Goal: Task Accomplishment & Management: Use online tool/utility

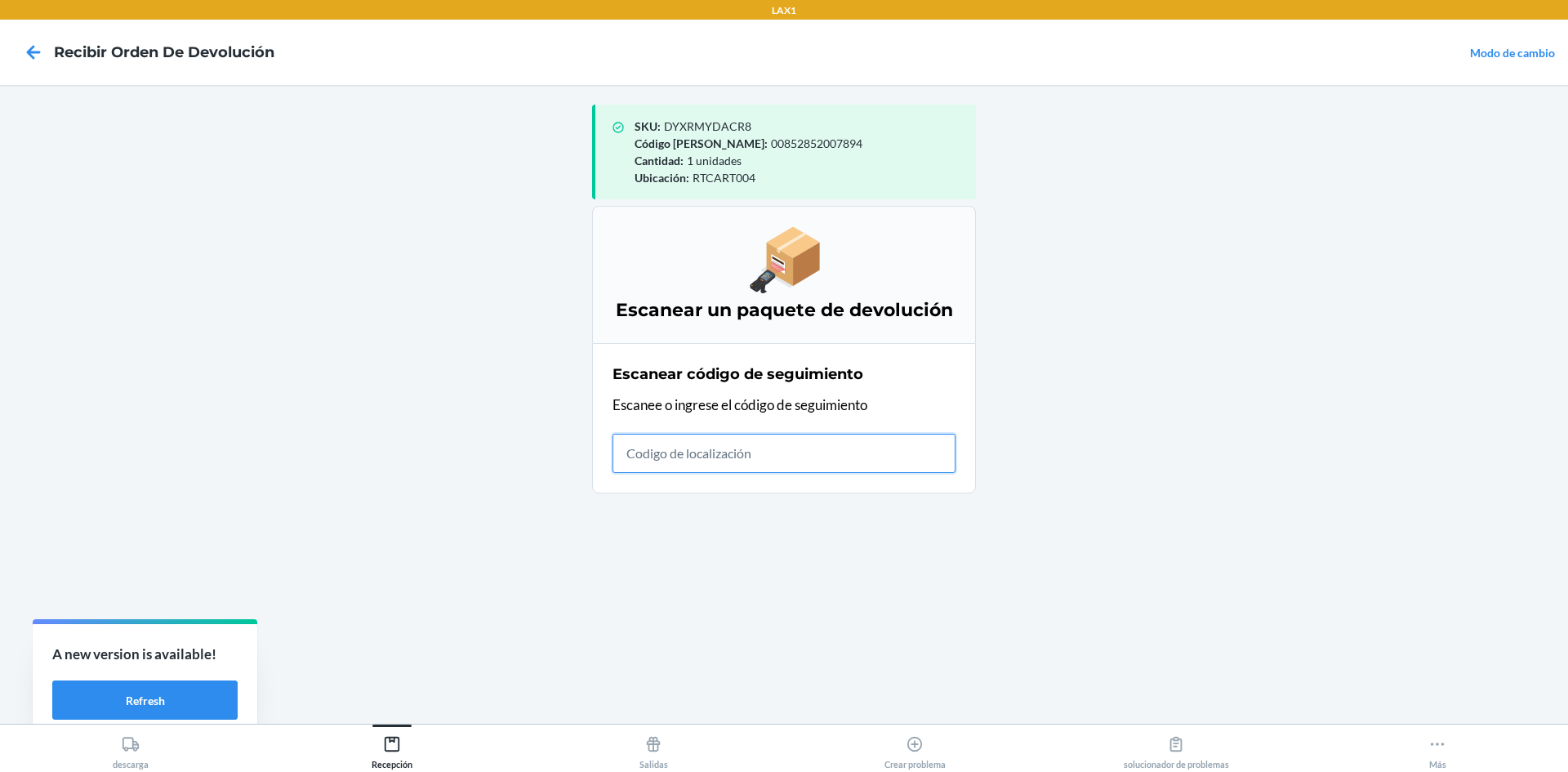
click at [907, 467] on input "text" at bounding box center [784, 453] width 343 height 39
click at [763, 471] on input "text" at bounding box center [784, 453] width 343 height 39
type input "HATCHFACTORYSEALEDBLI"
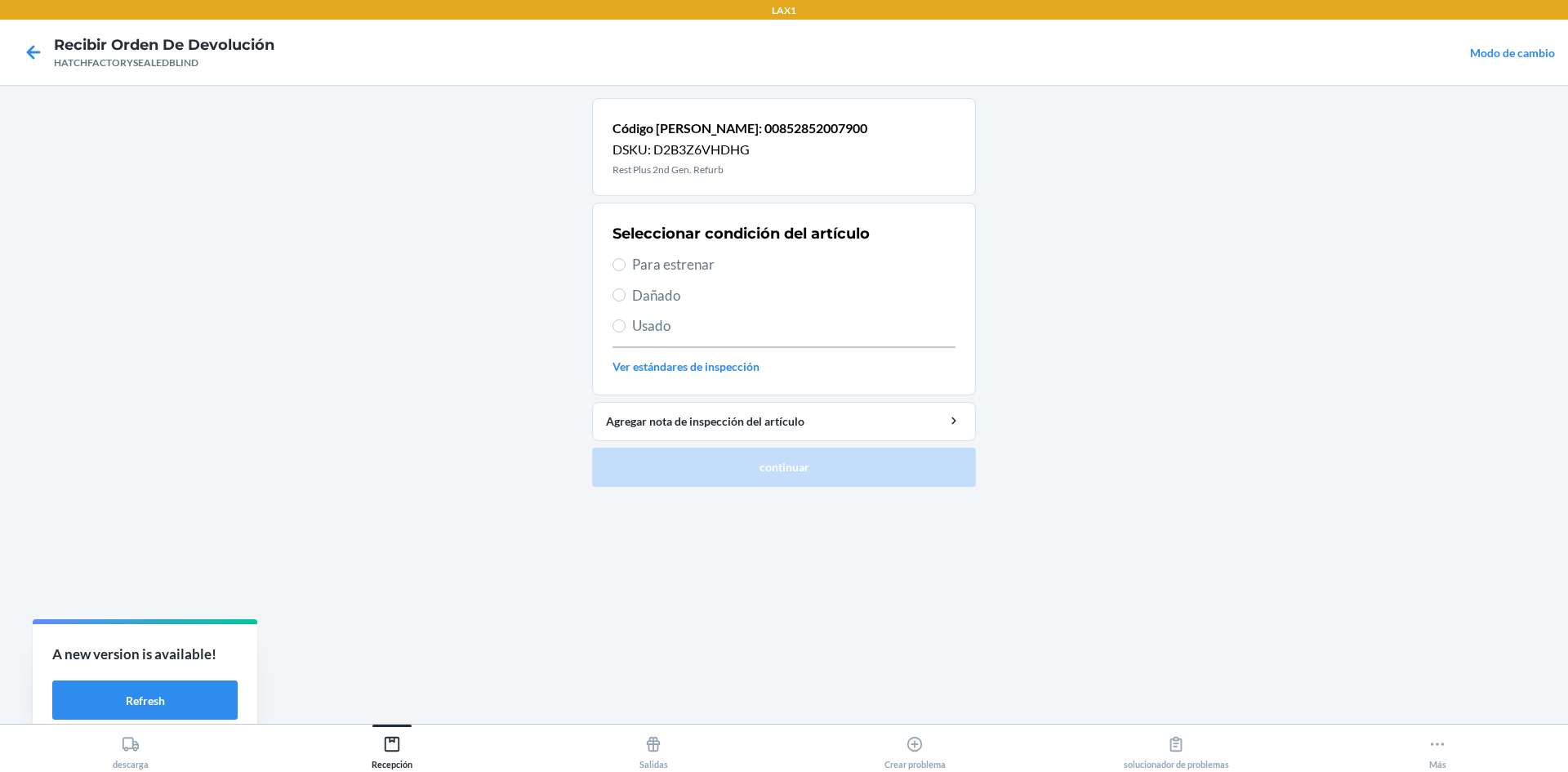
click at [628, 266] on label "Para estrenar" at bounding box center [784, 264] width 343 height 21
click at [625, 266] on input "Para estrenar" at bounding box center [619, 265] width 13 height 13
radio input "true"
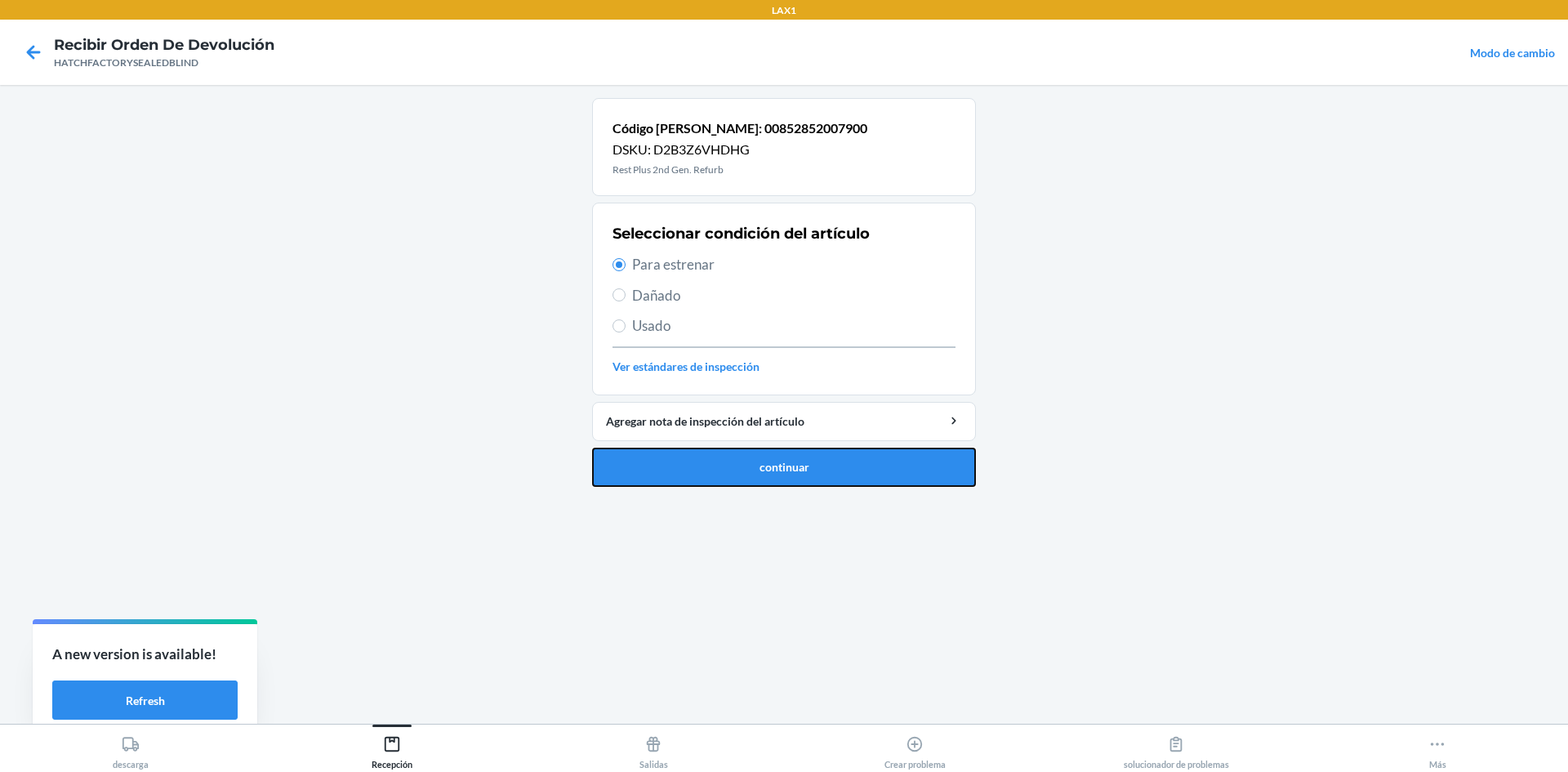
click at [727, 476] on button "continuar" at bounding box center [784, 466] width 383 height 39
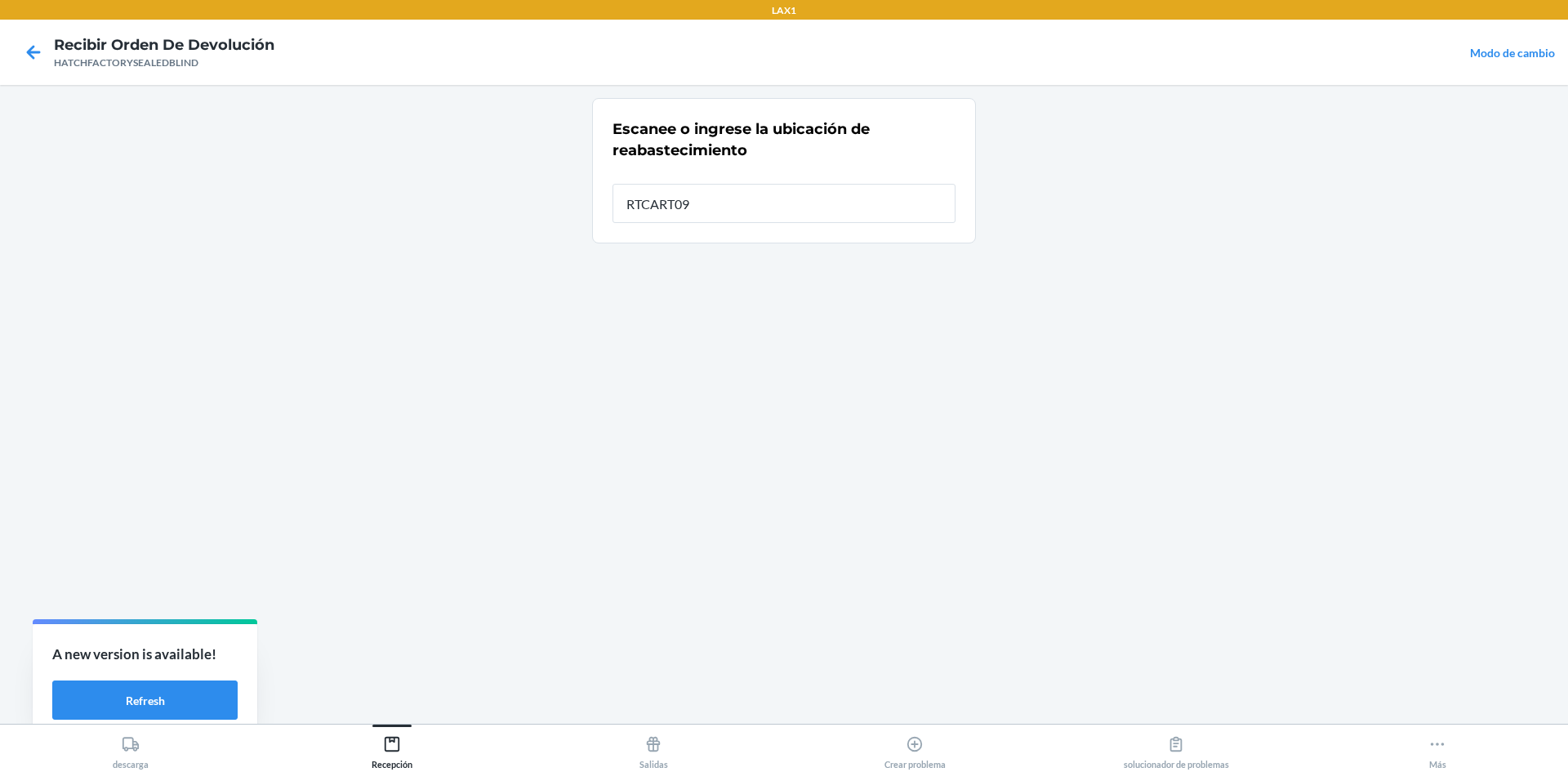
type input "RTCART094"
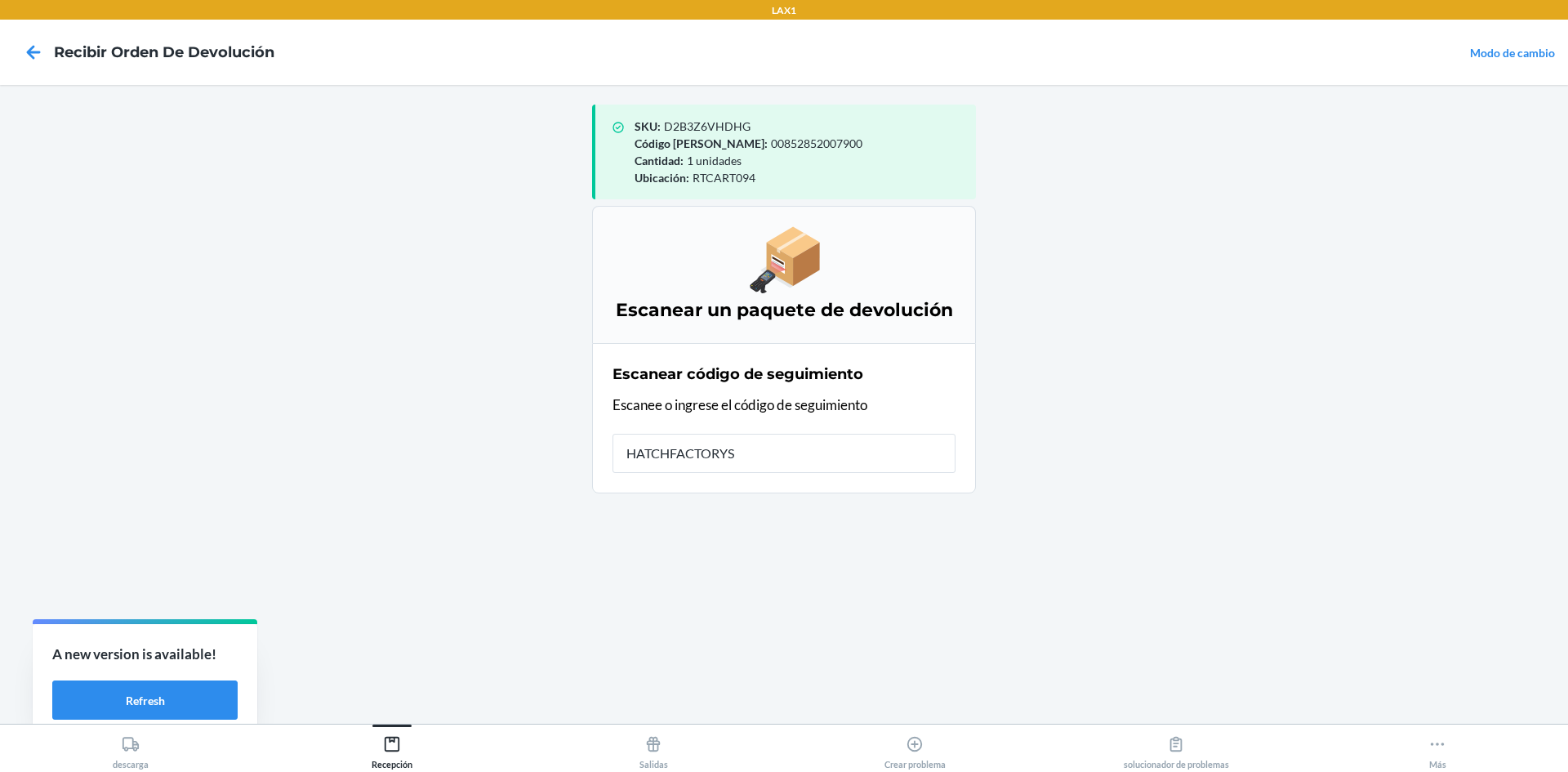
type input "HATCHFACTORYSE"
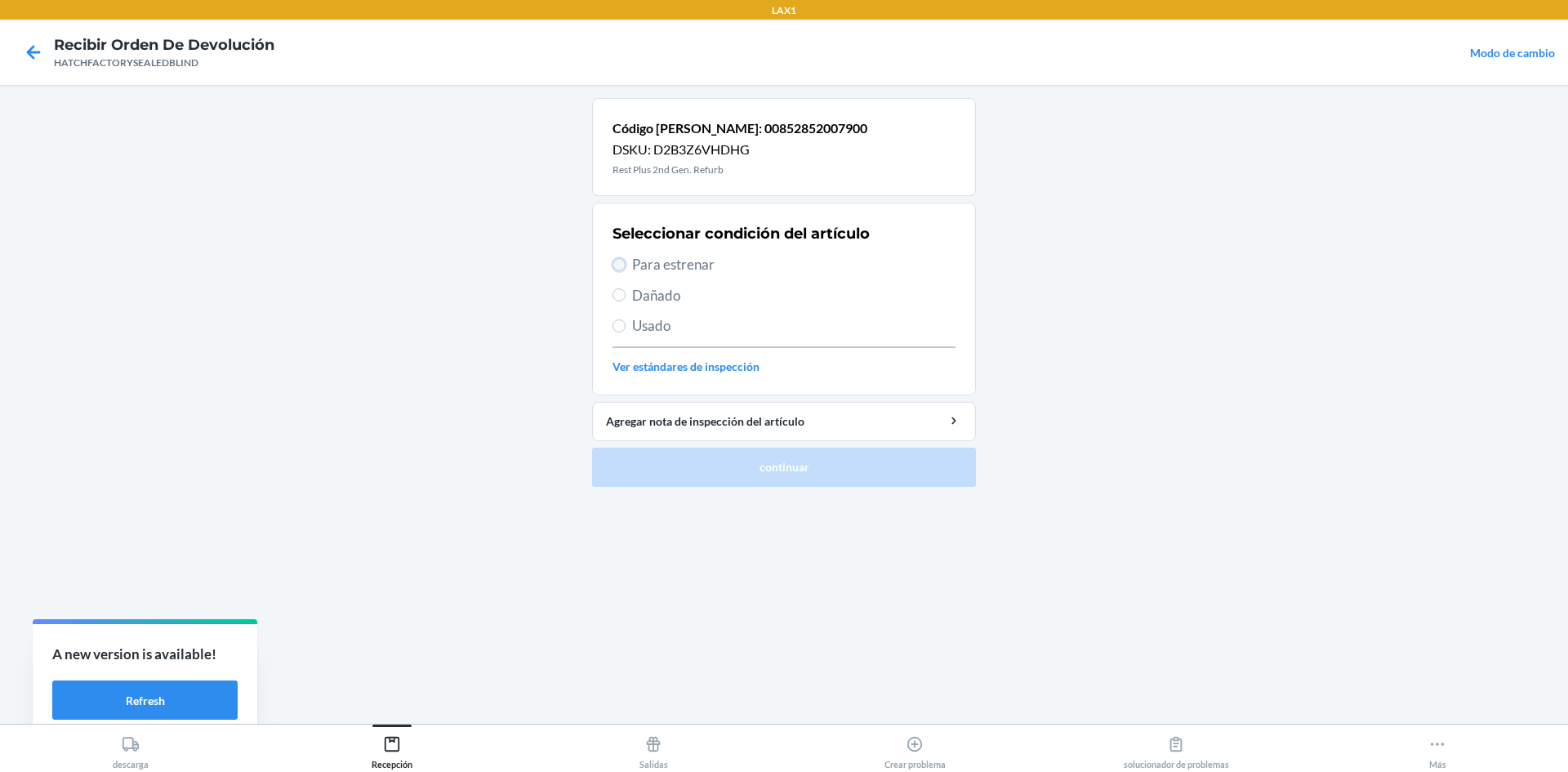
click at [618, 264] on input "Para estrenar" at bounding box center [619, 265] width 13 height 13
radio input "true"
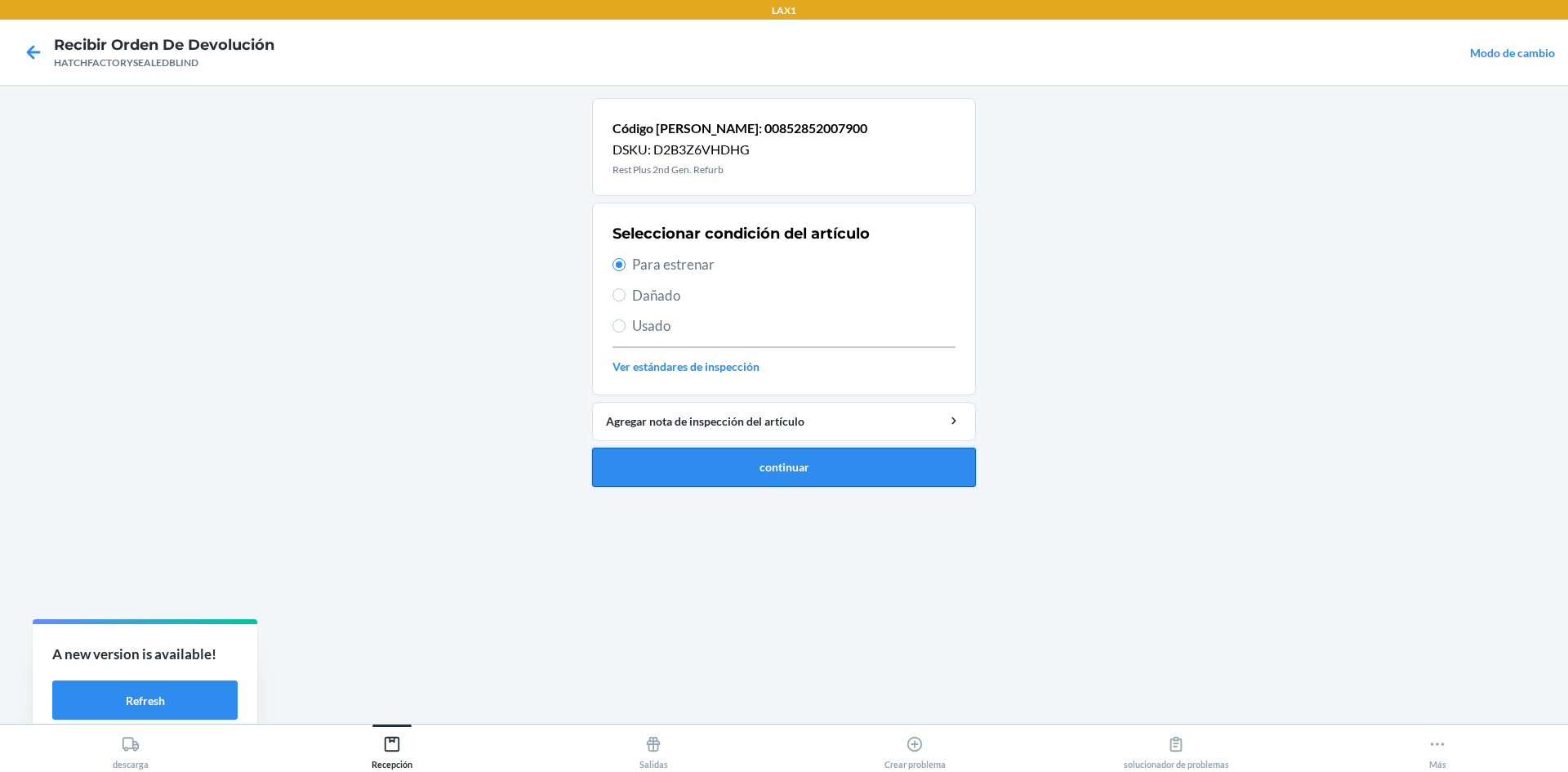
click at [602, 476] on button "continuar" at bounding box center [784, 466] width 383 height 39
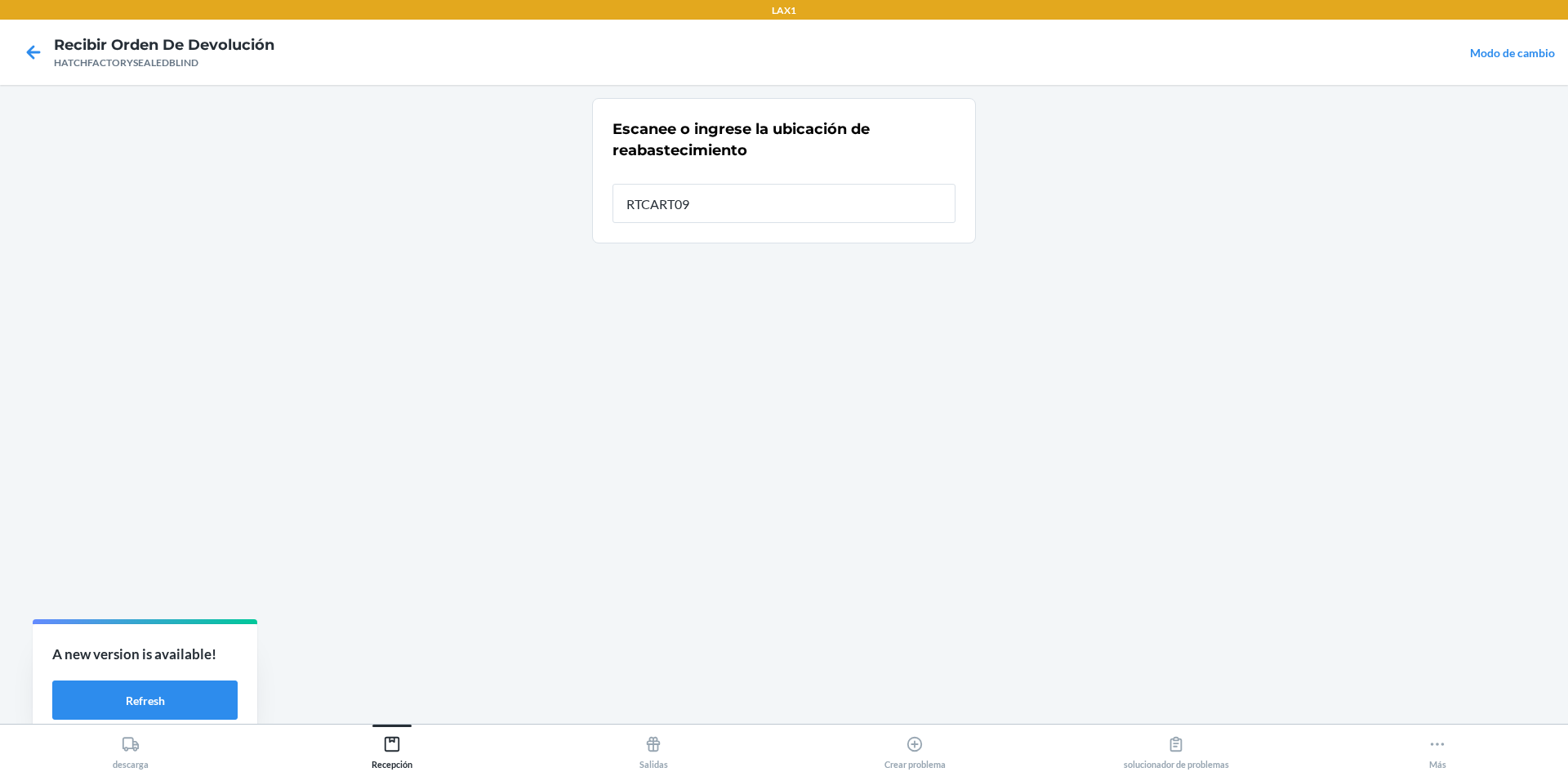
type input "RTCART094"
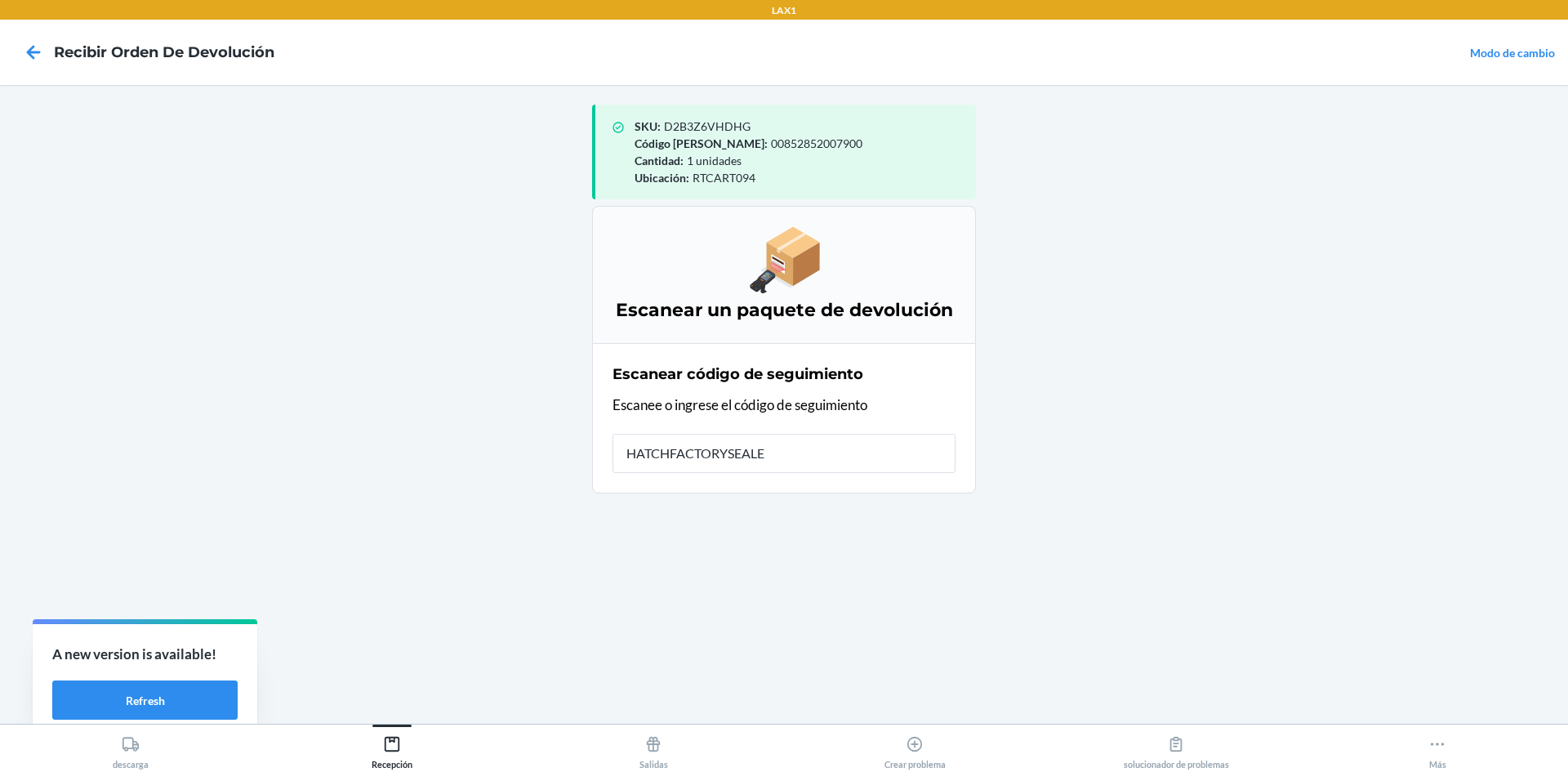
type input "HATCHFACTORYSEALED"
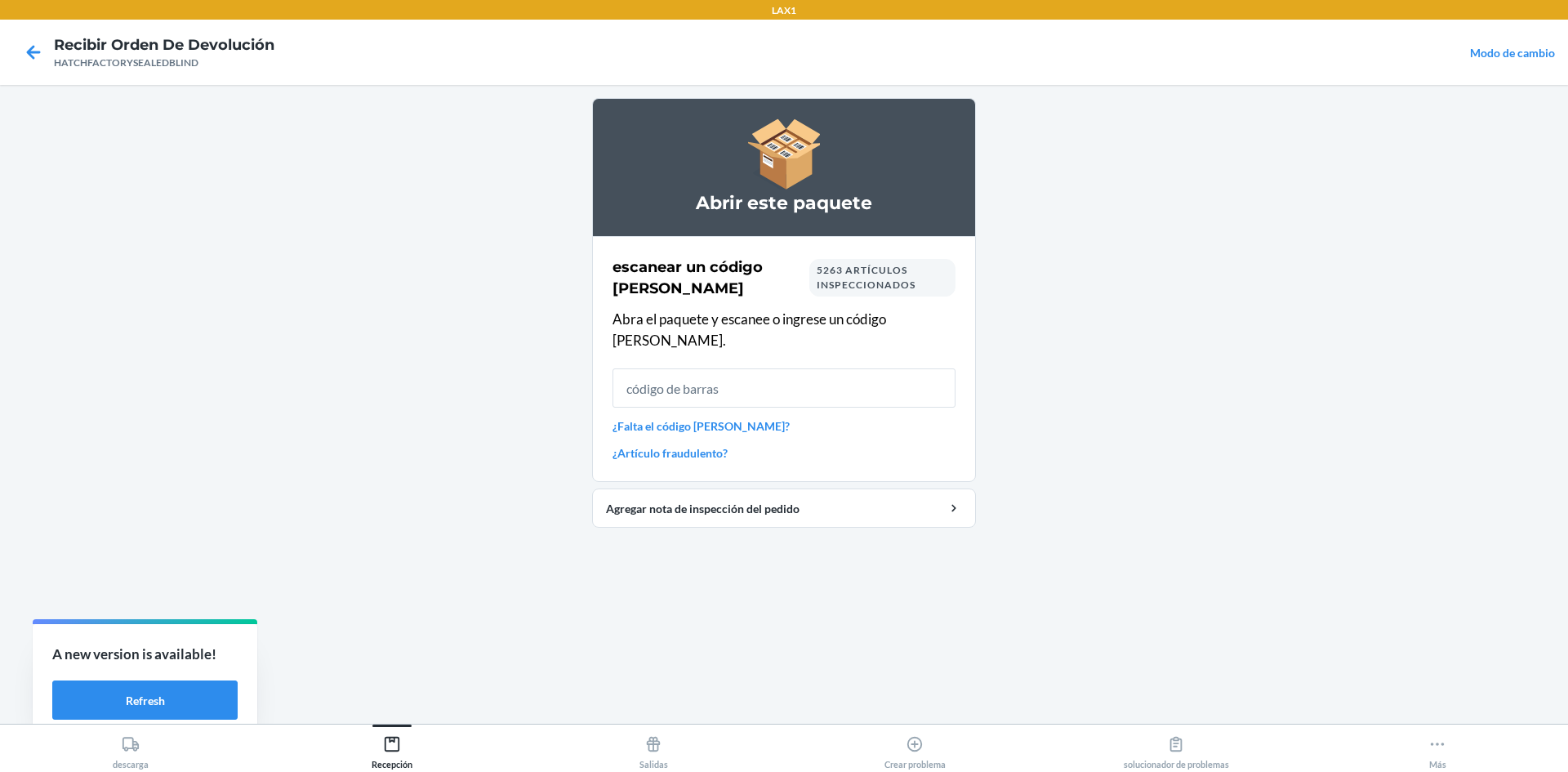
drag, startPoint x: 809, startPoint y: 300, endPoint x: 764, endPoint y: 658, distance: 360.8
click at [764, 658] on div "Abrir este paquete escanear un código de barras 5263 artículos inspeccionados A…" at bounding box center [784, 404] width 383 height 612
click at [877, 373] on input "text" at bounding box center [784, 388] width 343 height 39
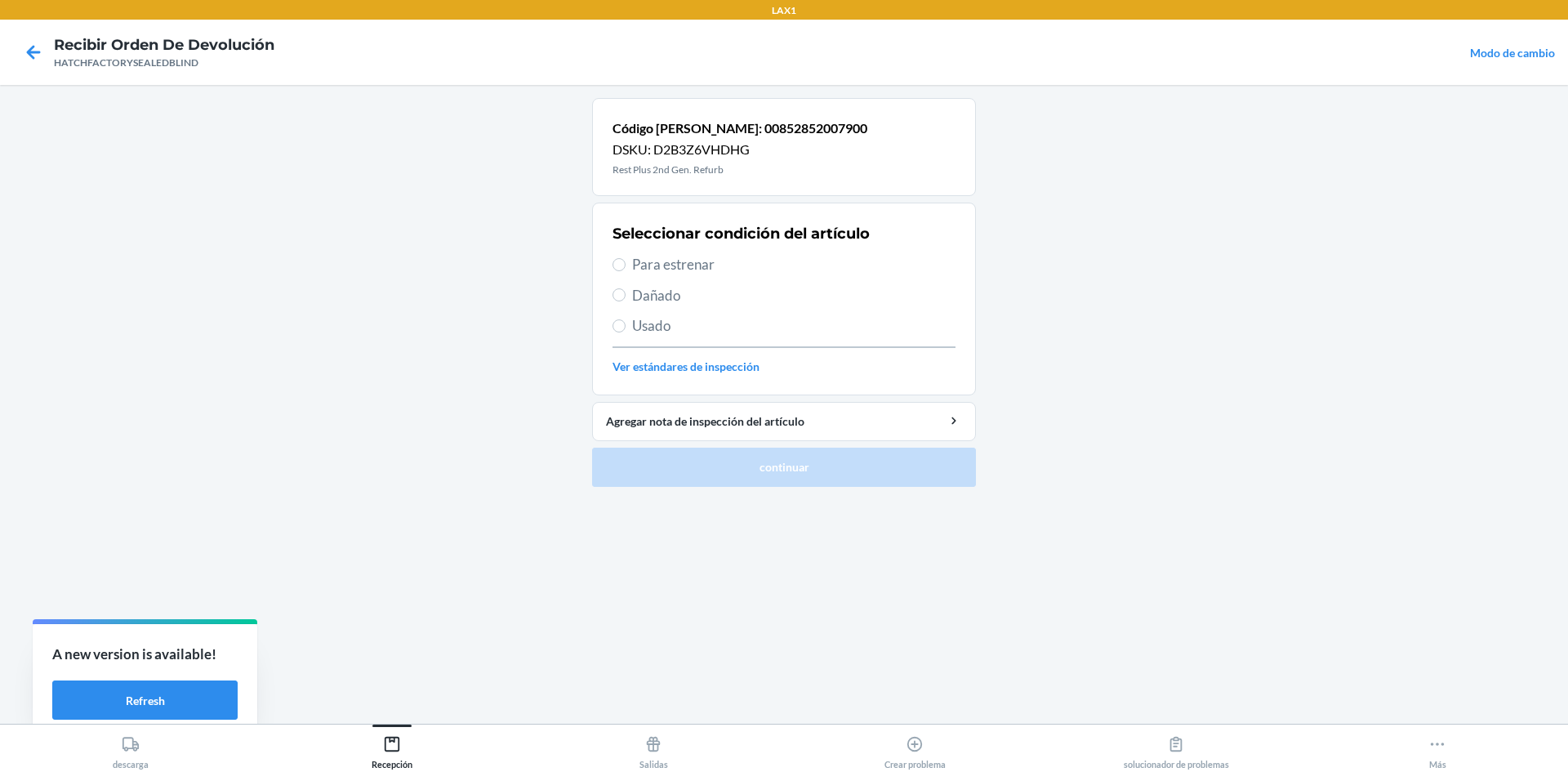
click at [633, 260] on span "Para estrenar" at bounding box center [794, 264] width 323 height 21
click at [625, 260] on input "Para estrenar" at bounding box center [619, 265] width 13 height 13
radio input "true"
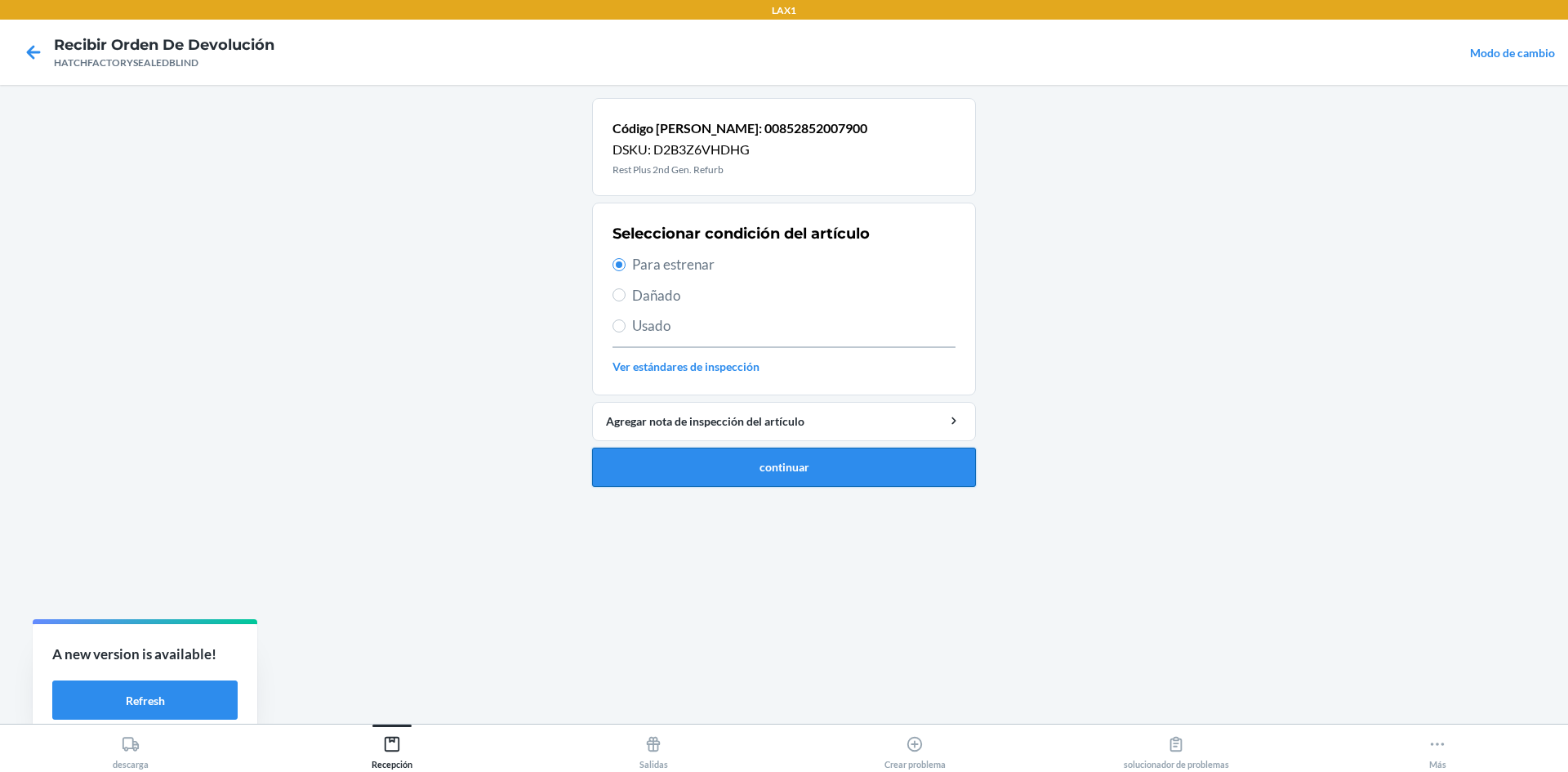
click at [648, 484] on button "continuar" at bounding box center [784, 466] width 383 height 39
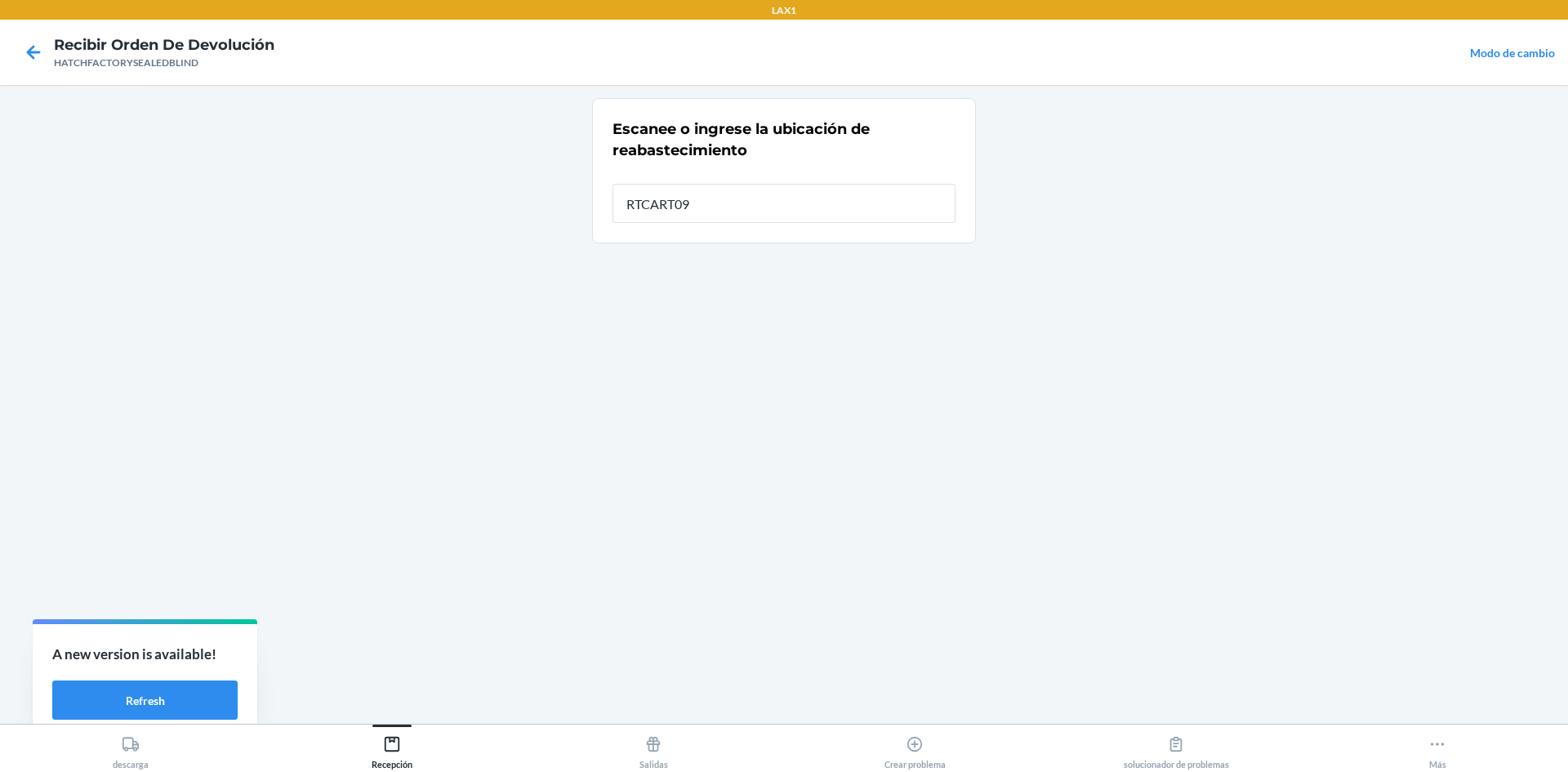
type input "RTCART094"
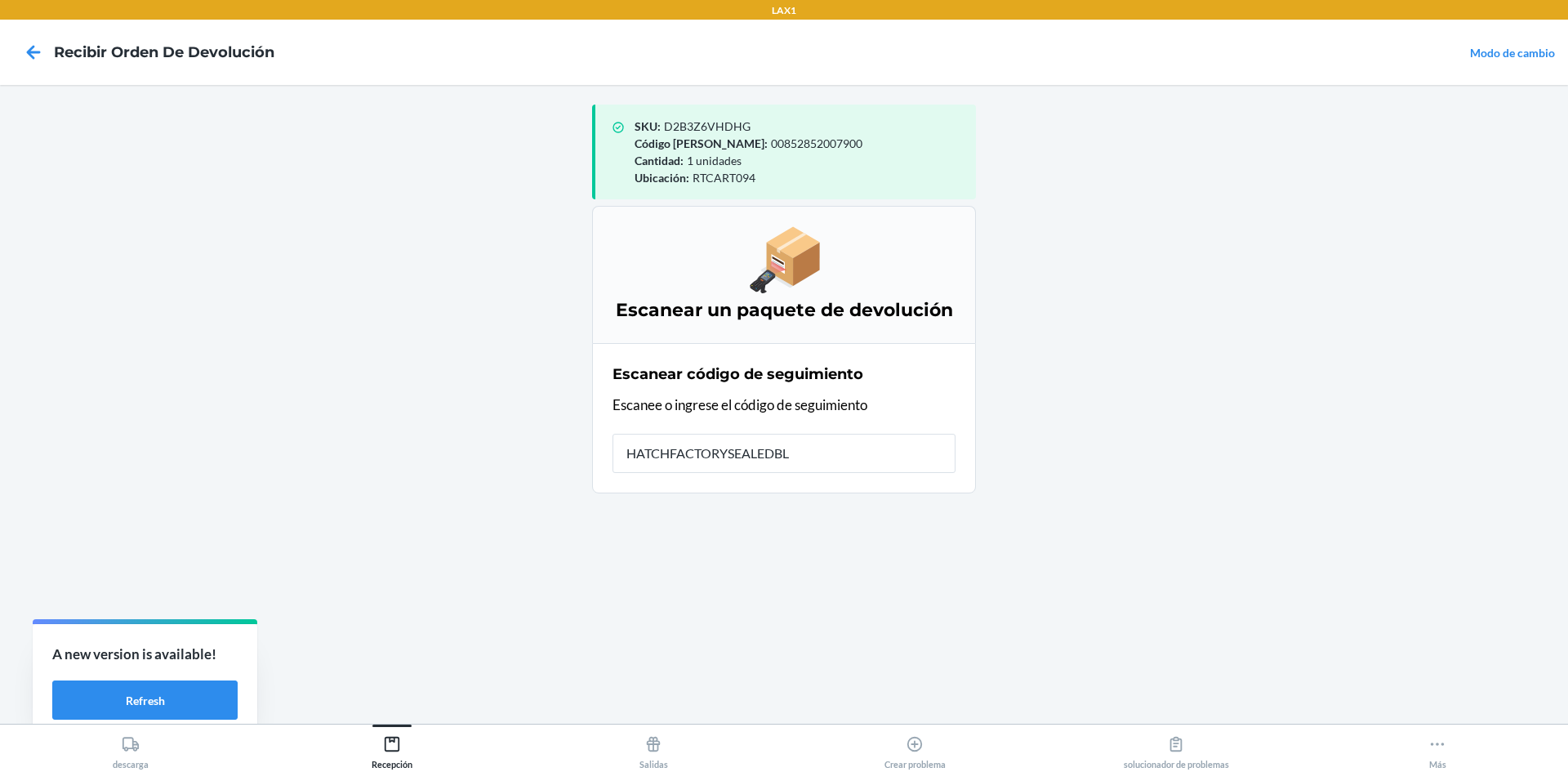
type input "HATCHFACTORYSEALEDBLI"
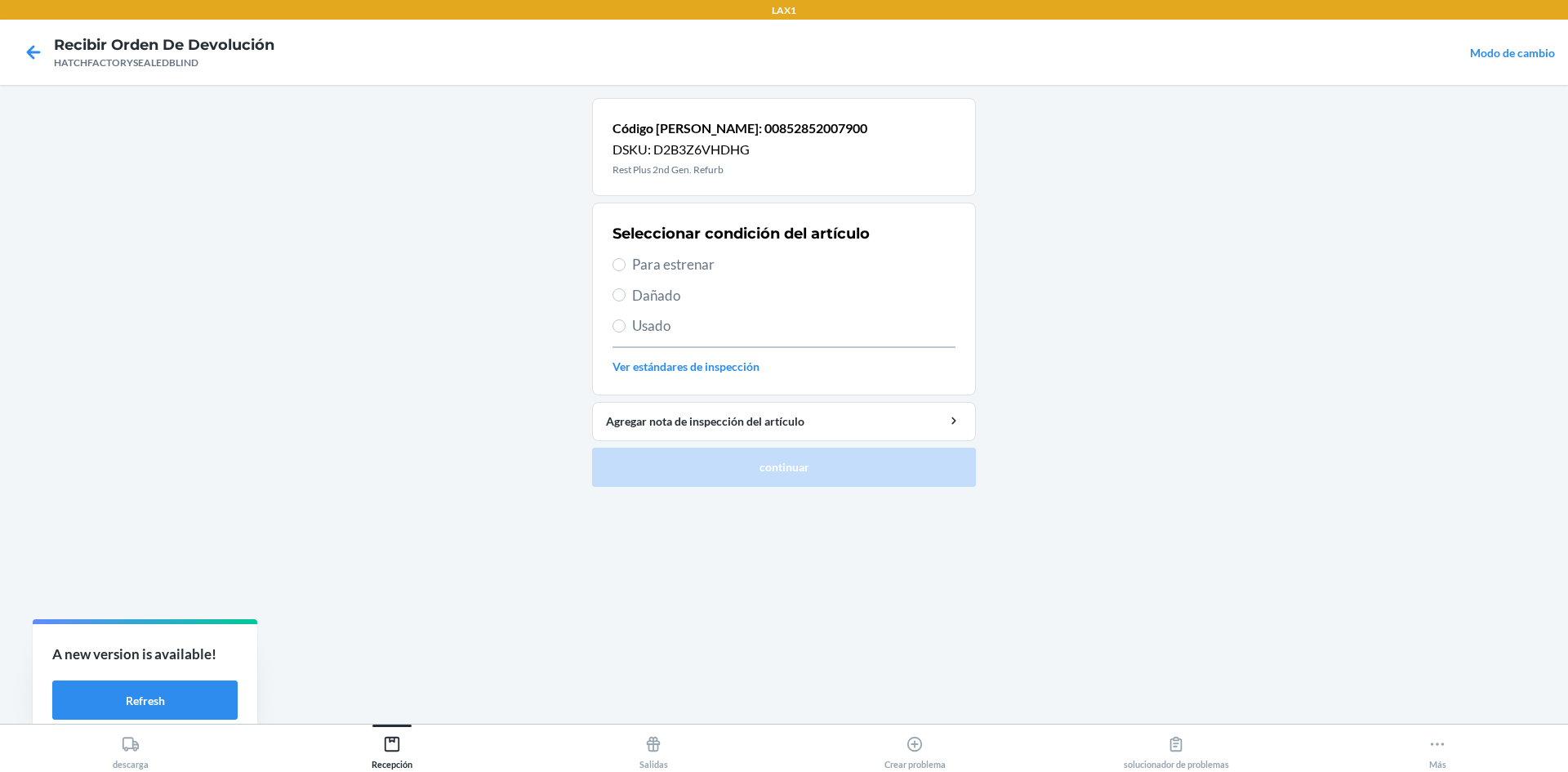
click at [626, 263] on label "Para estrenar" at bounding box center [784, 264] width 343 height 21
click at [625, 263] on input "Para estrenar" at bounding box center [619, 265] width 13 height 13
radio input "true"
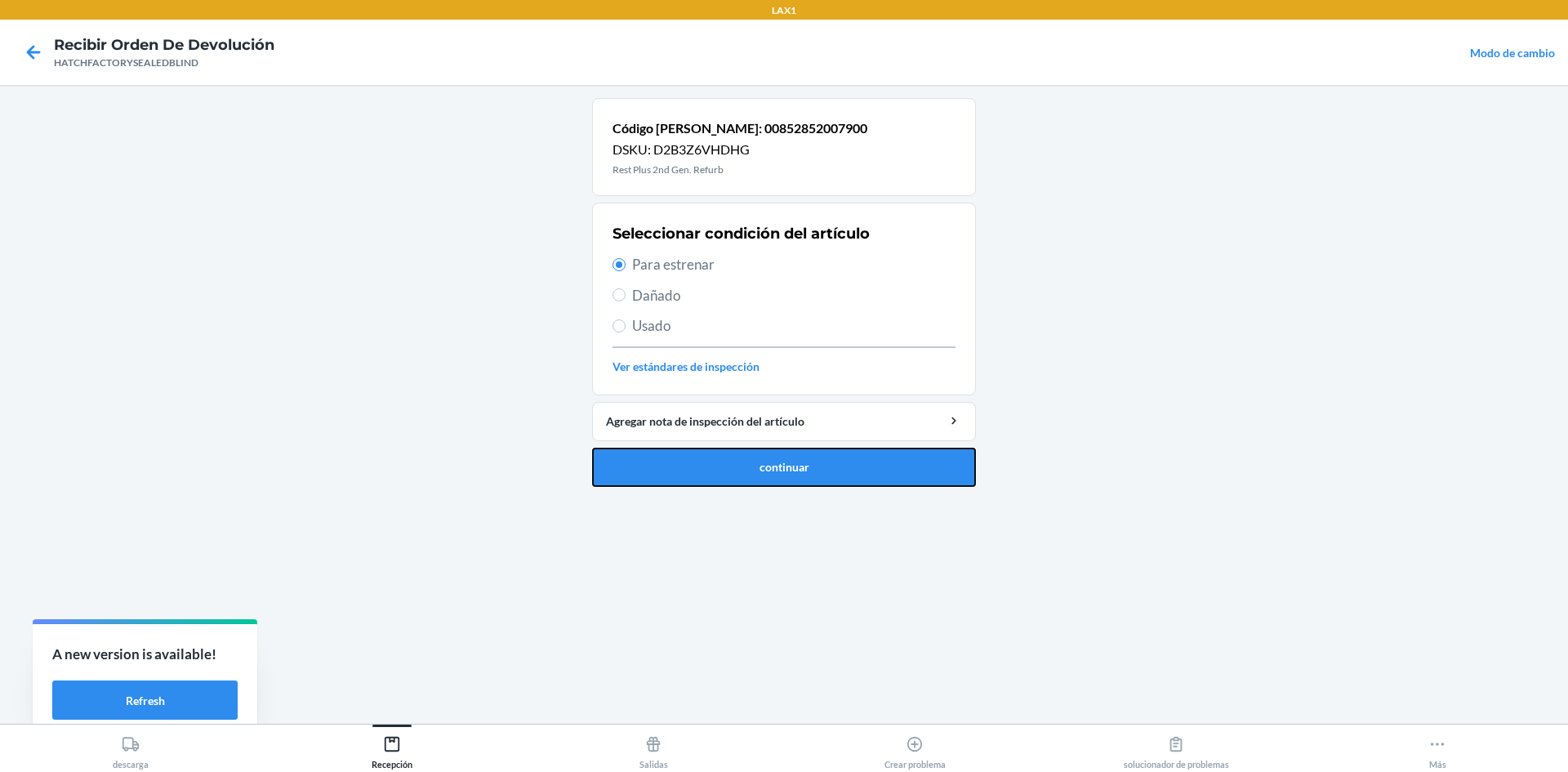
drag, startPoint x: 664, startPoint y: 473, endPoint x: 702, endPoint y: 426, distance: 60.4
click at [673, 472] on button "continuar" at bounding box center [784, 466] width 383 height 39
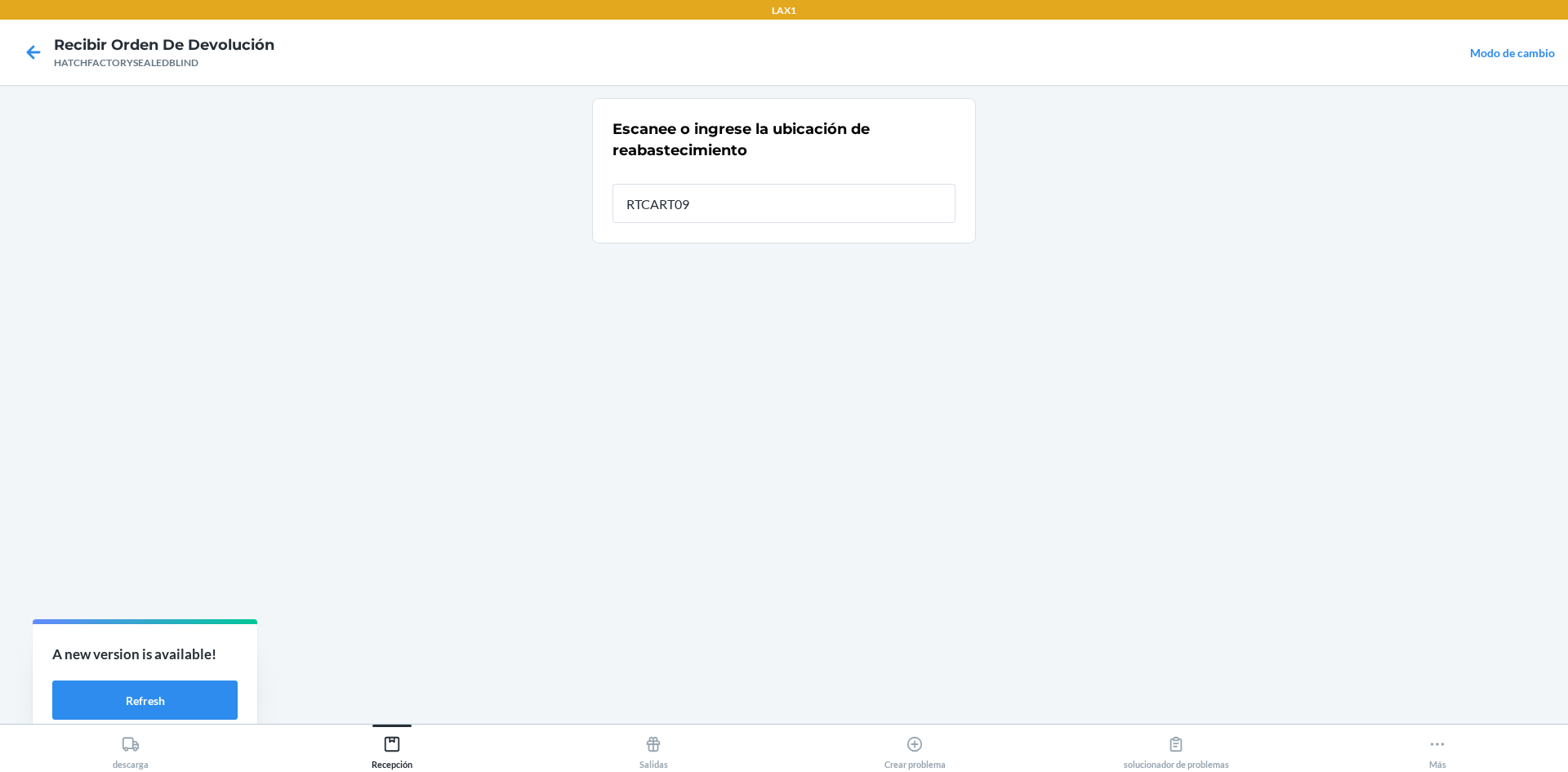
type input "RTCART094"
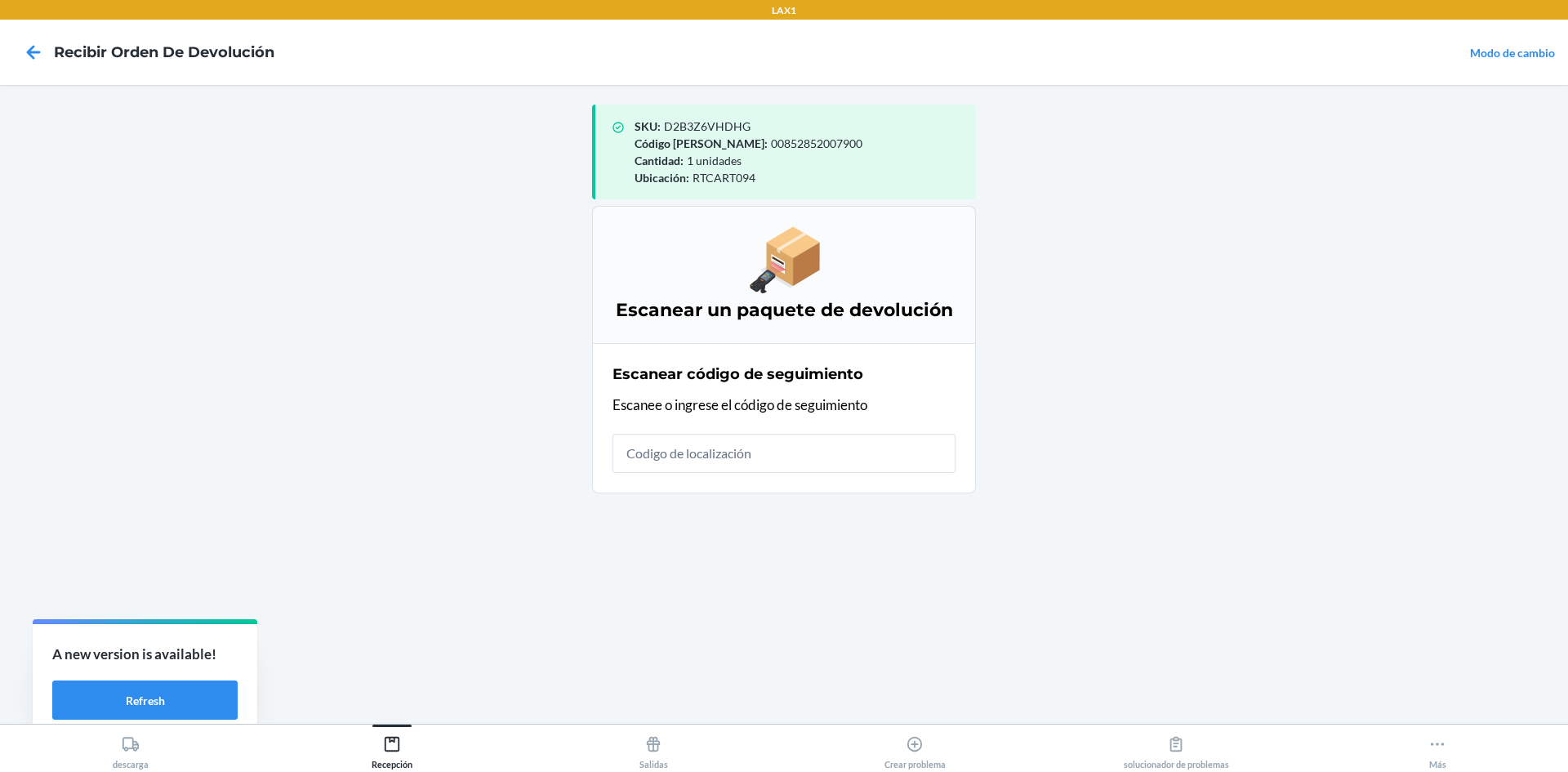
drag, startPoint x: 1067, startPoint y: 522, endPoint x: 1051, endPoint y: 528, distance: 17.1
drag, startPoint x: 1051, startPoint y: 528, endPoint x: 1026, endPoint y: 538, distance: 26.9
click at [1026, 538] on main "SKU : D2B3Z6VHDHG Código de barras : 00852852007900 Cantidad : 1 unidades Ubica…" at bounding box center [784, 404] width 1568 height 639
click at [908, 466] on input "text" at bounding box center [784, 453] width 343 height 39
type input "HATCHFACTORY"
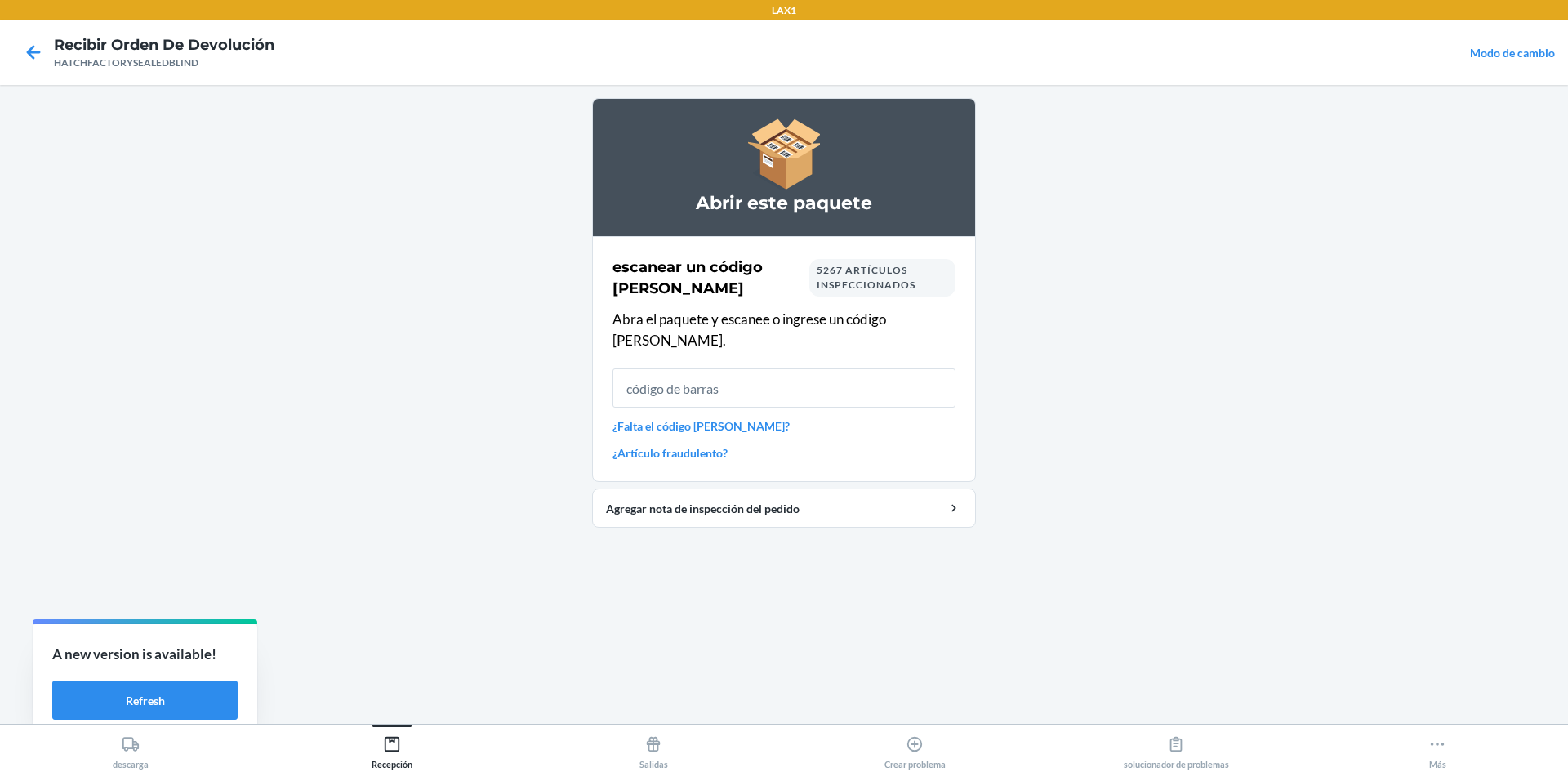
click at [726, 373] on input "text" at bounding box center [784, 388] width 343 height 39
click at [740, 368] on input "text" at bounding box center [784, 388] width 343 height 39
click at [765, 373] on input "text" at bounding box center [784, 388] width 343 height 39
type input "HATCHFACTORYSE"
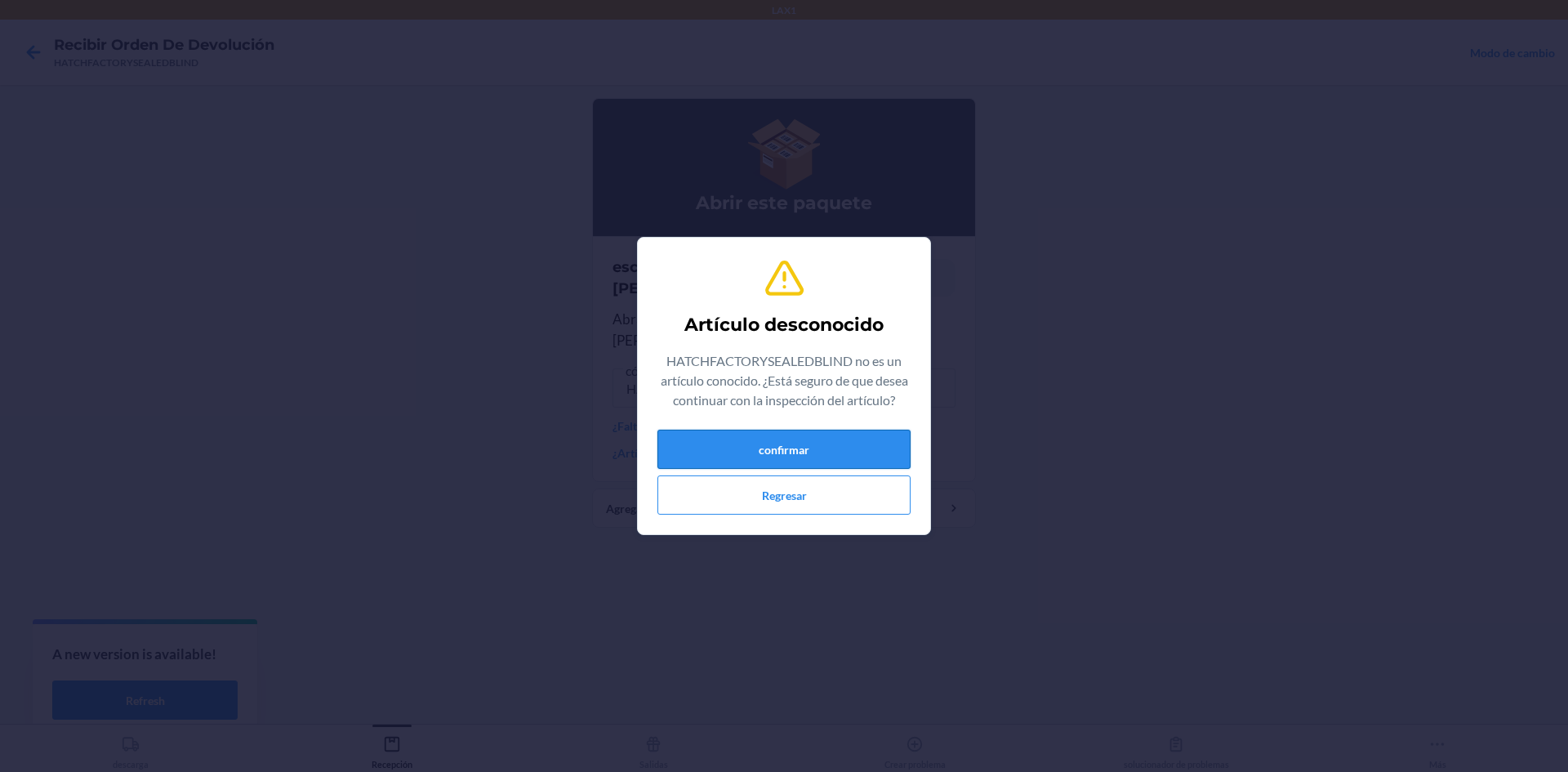
click at [817, 449] on button "confirmar" at bounding box center [784, 449] width 253 height 39
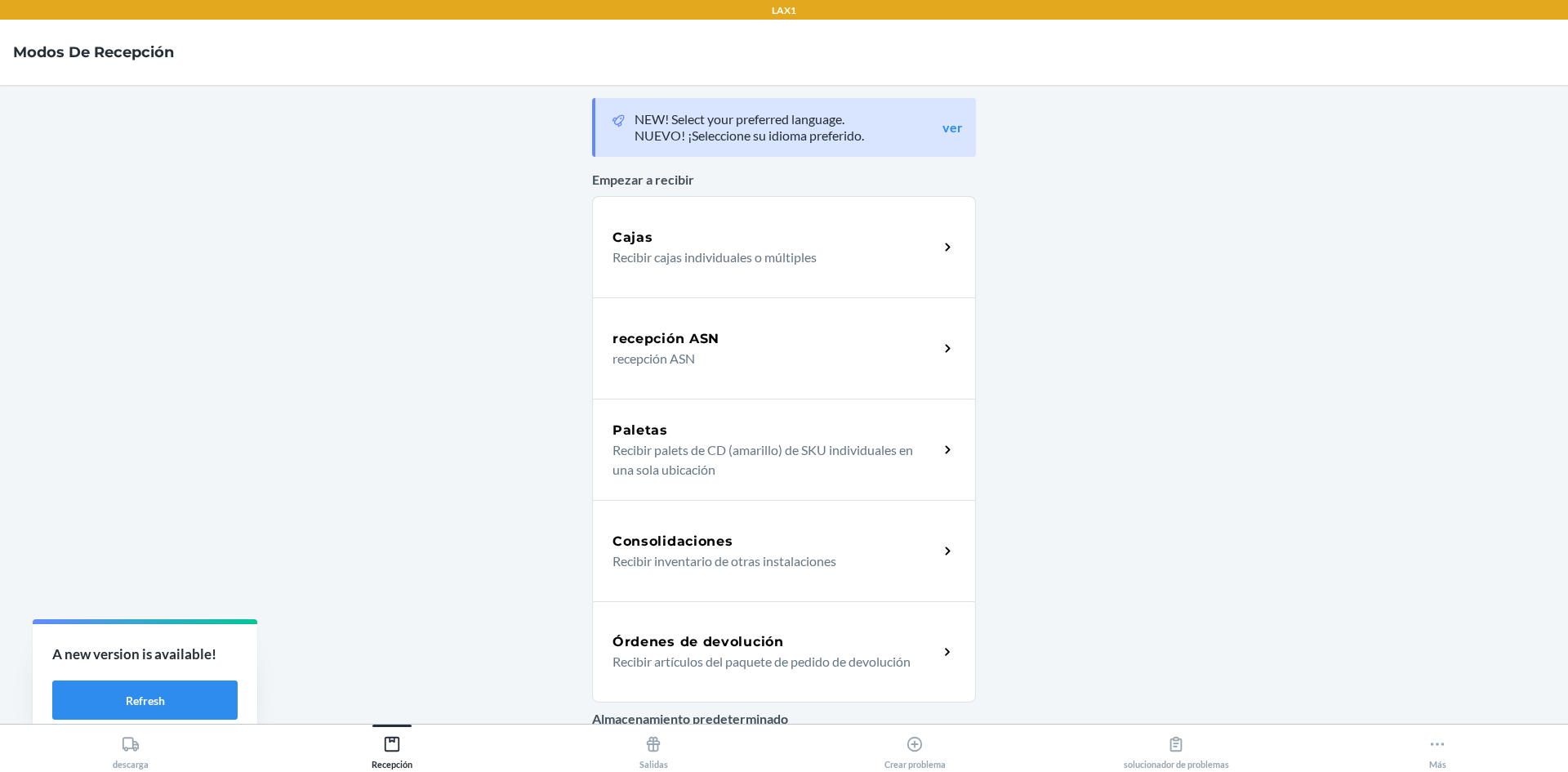
click at [895, 641] on div "Órdenes de devolución" at bounding box center [774, 641] width 326 height 19
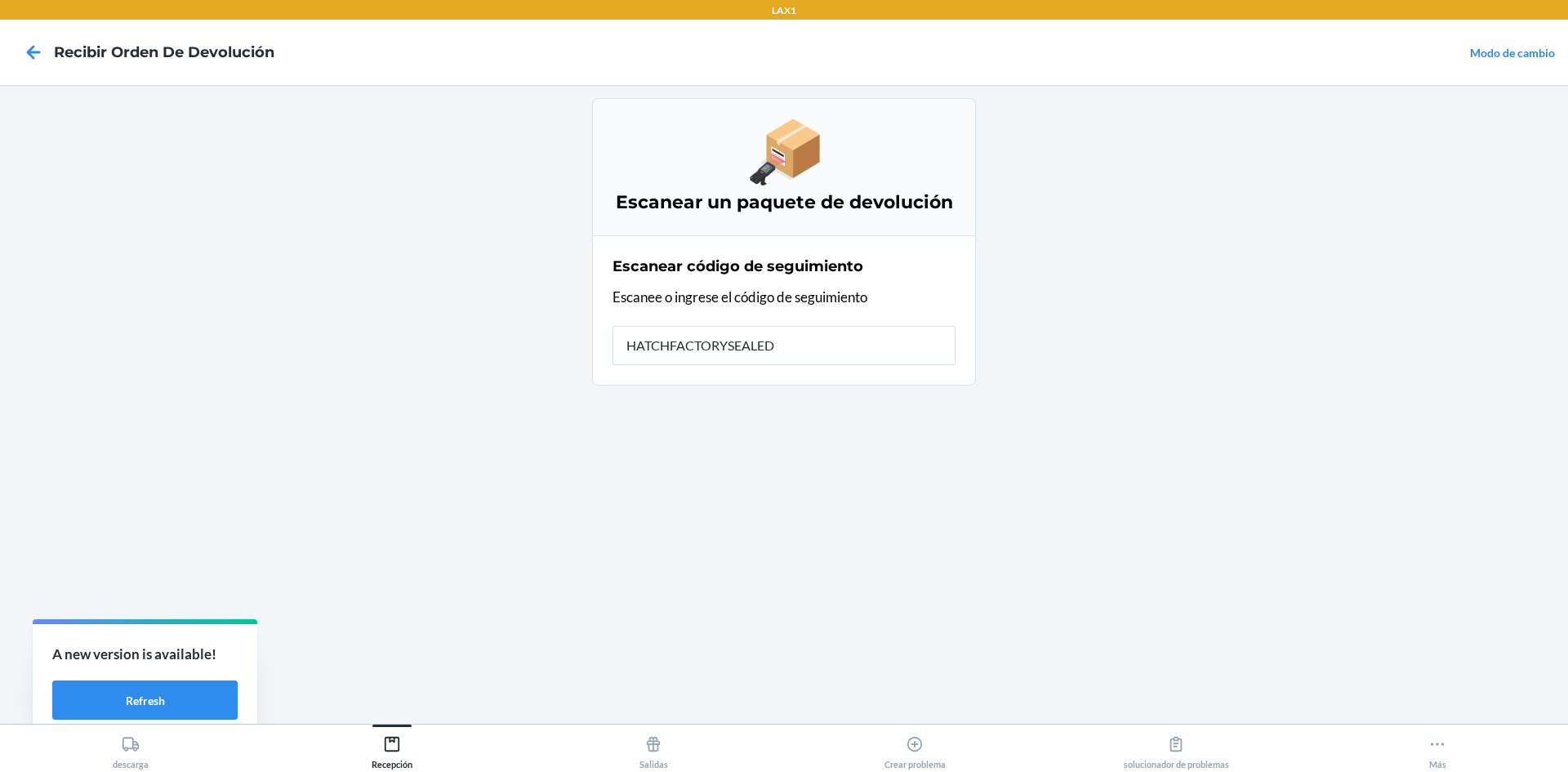
type input "HATCHFACTORYSEALEDB"
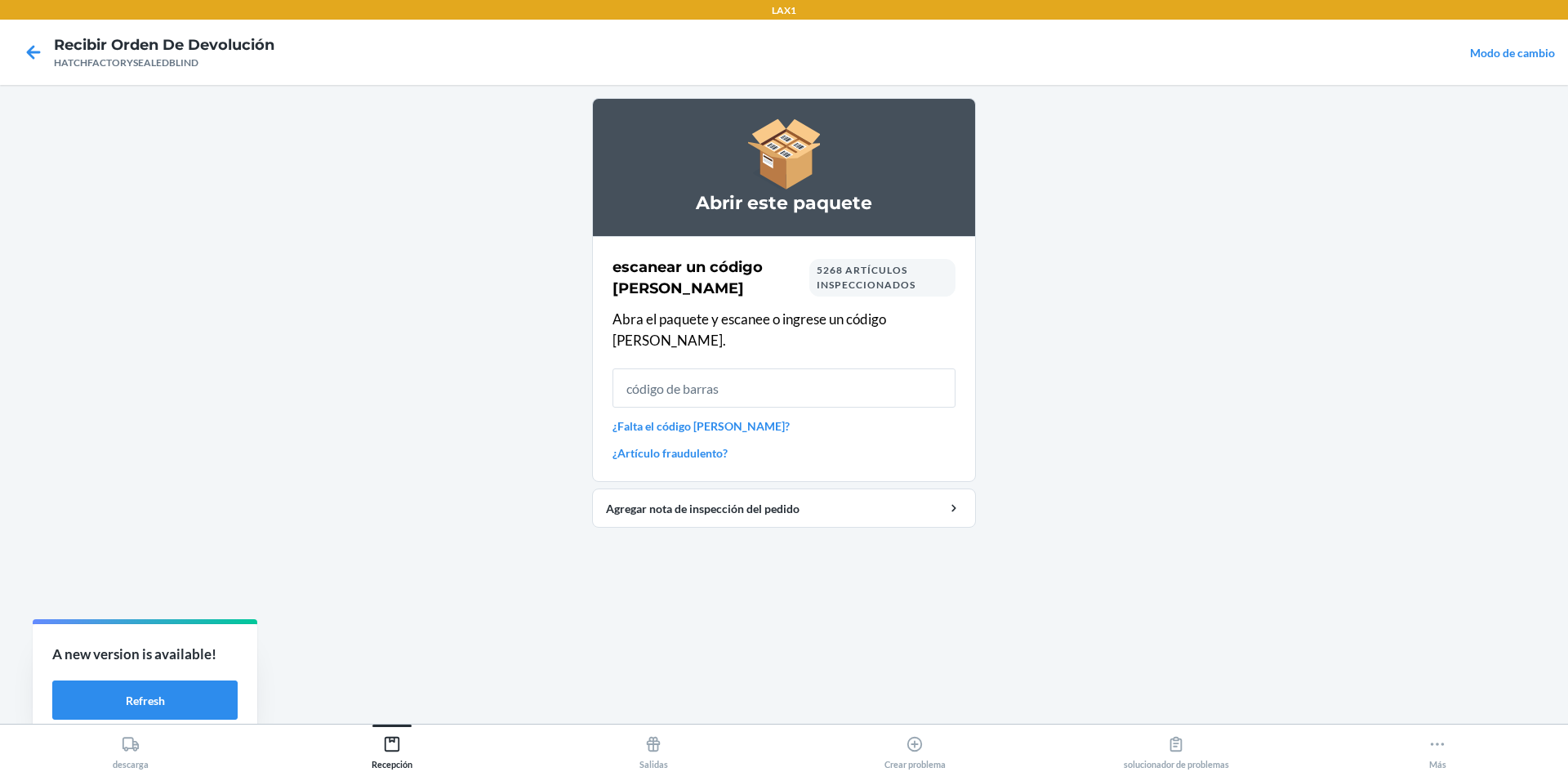
click at [938, 375] on input "text" at bounding box center [784, 388] width 343 height 39
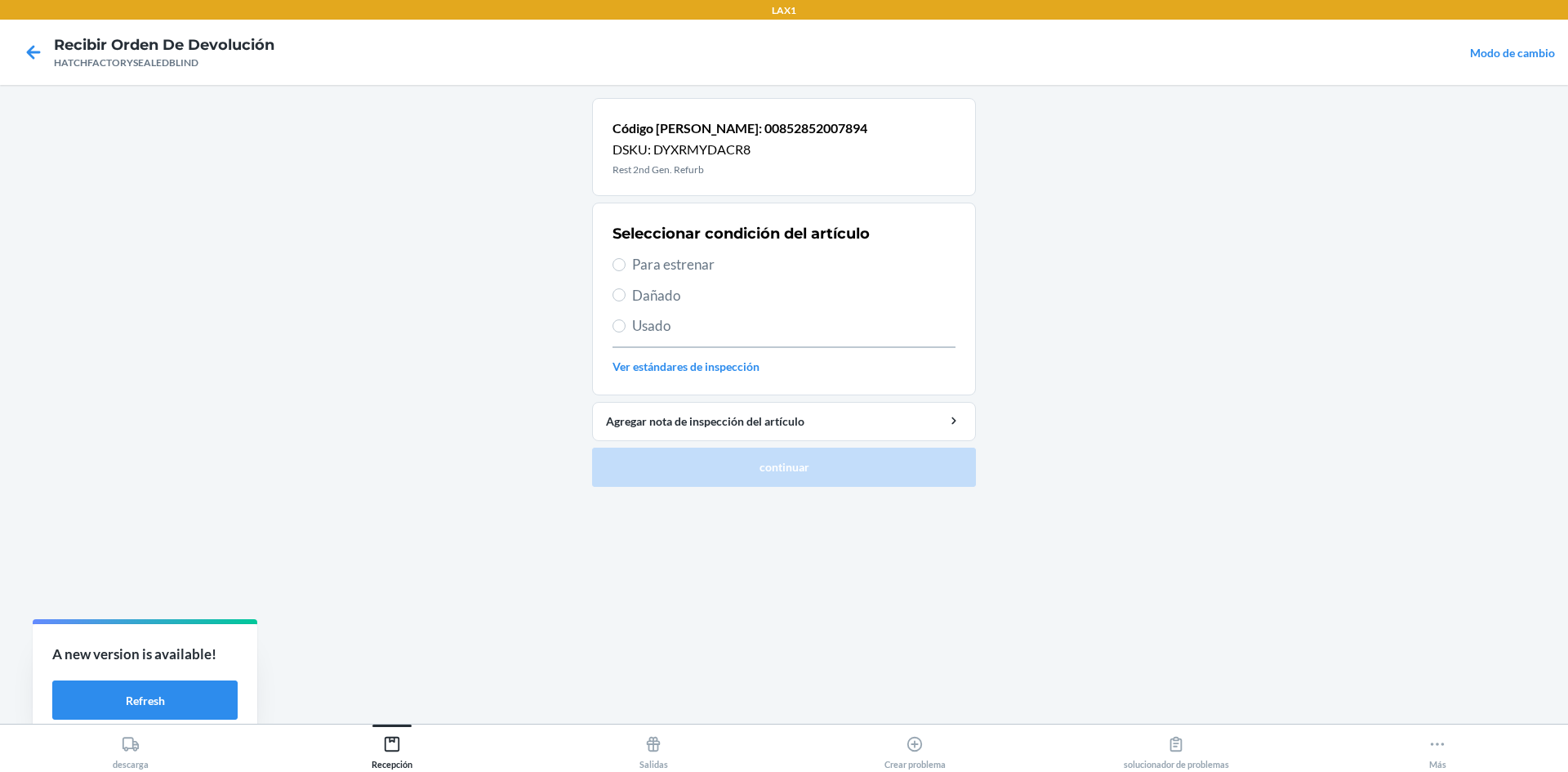
click at [674, 295] on span "Dañado" at bounding box center [794, 295] width 323 height 21
click at [625, 295] on input "Dañado" at bounding box center [619, 295] width 13 height 13
radio input "true"
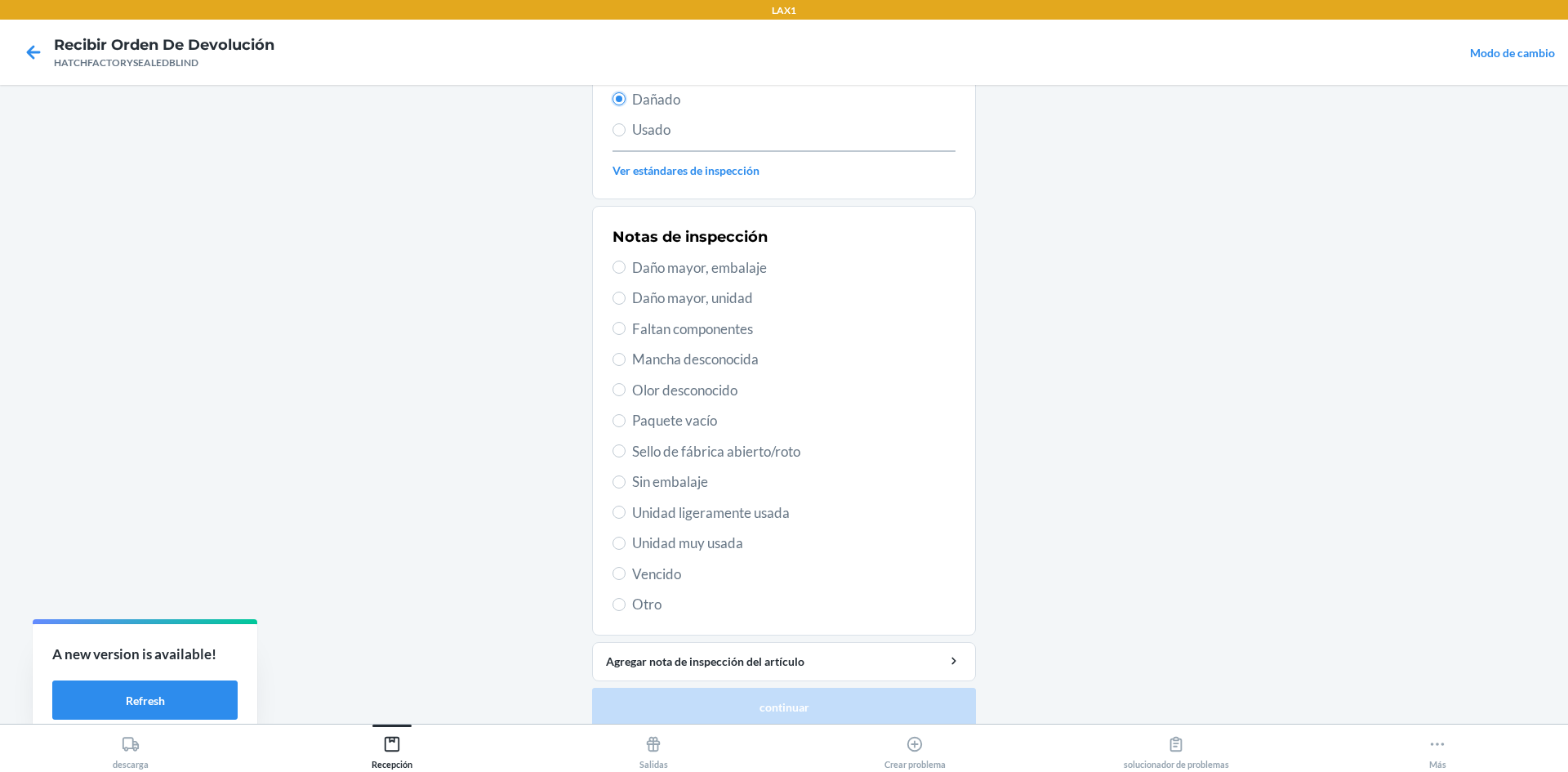
scroll to position [213, 0]
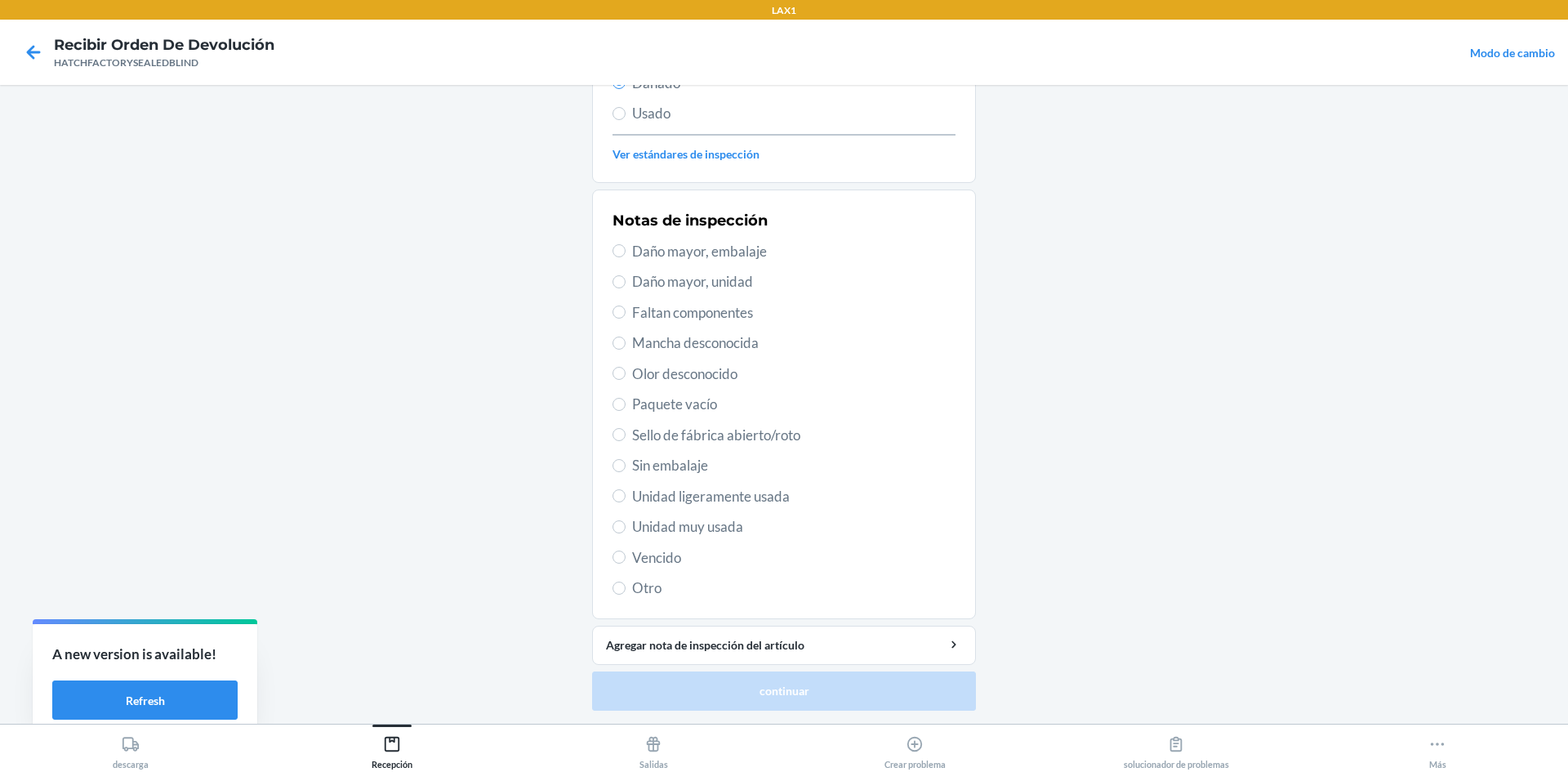
click at [741, 285] on span "Daño mayor, unidad" at bounding box center [794, 281] width 323 height 21
click at [625, 285] on input "Daño mayor, unidad" at bounding box center [619, 282] width 13 height 13
radio input "true"
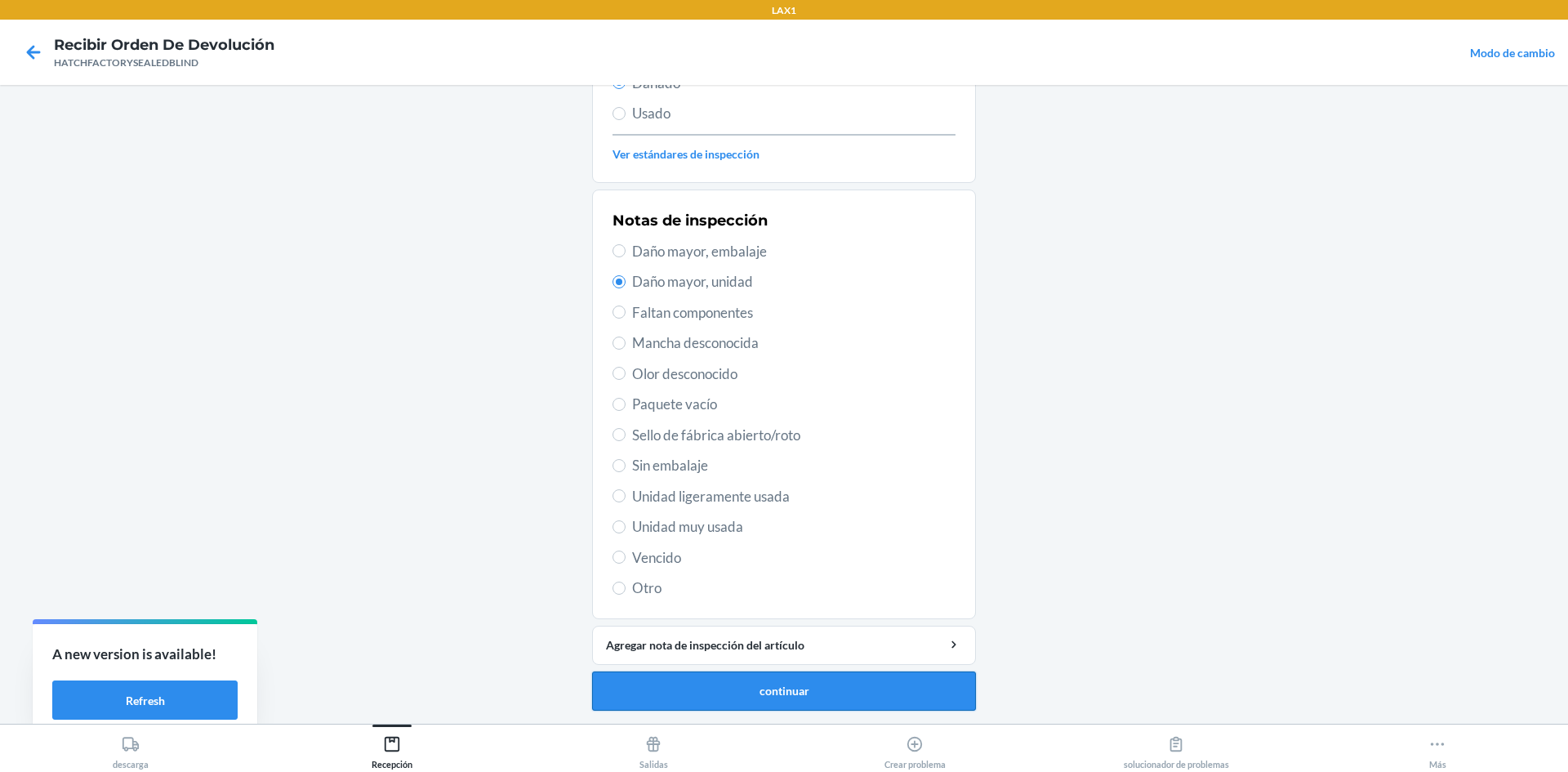
click at [705, 697] on button "continuar" at bounding box center [784, 691] width 383 height 39
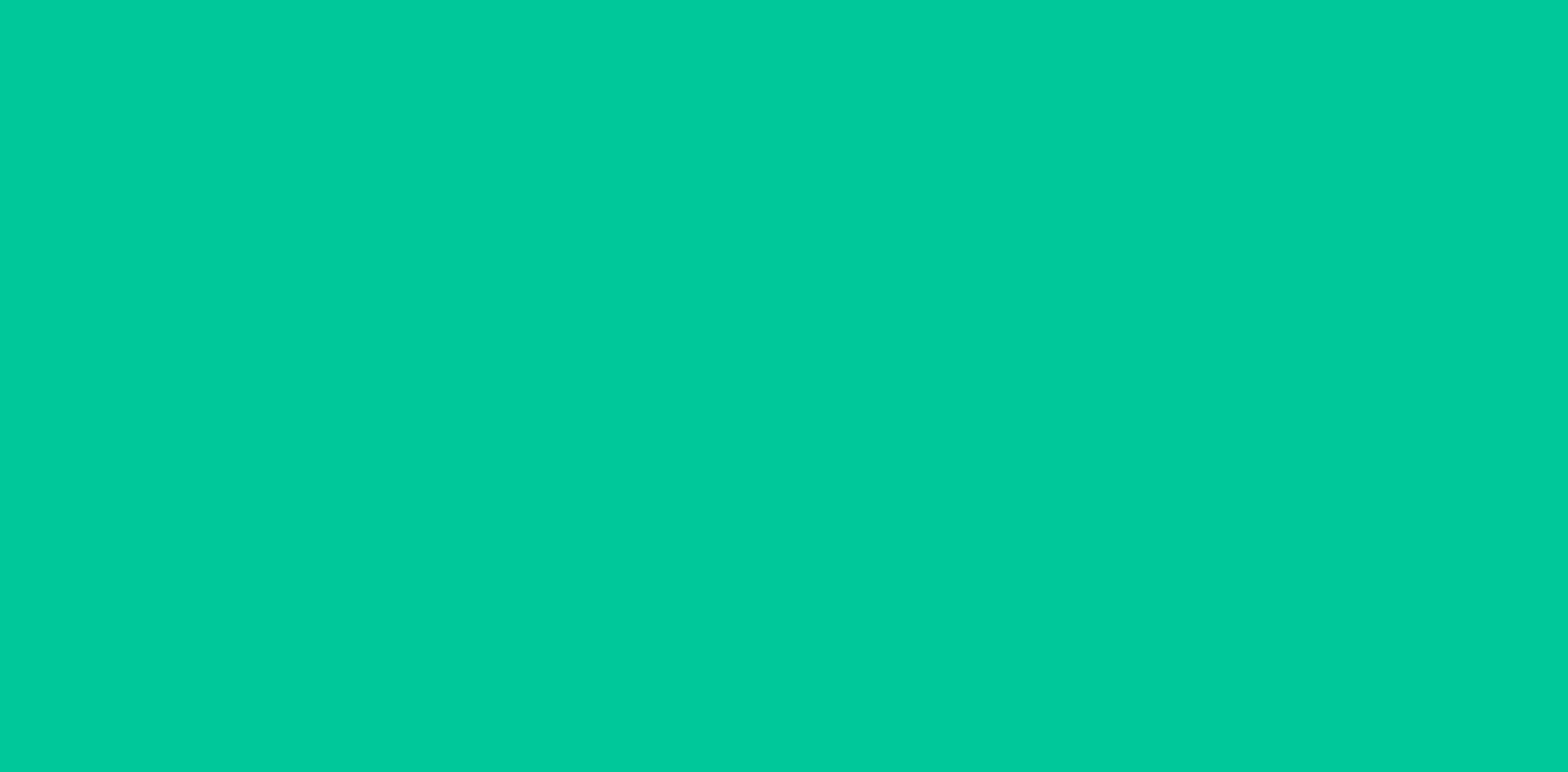
scroll to position [119, 0]
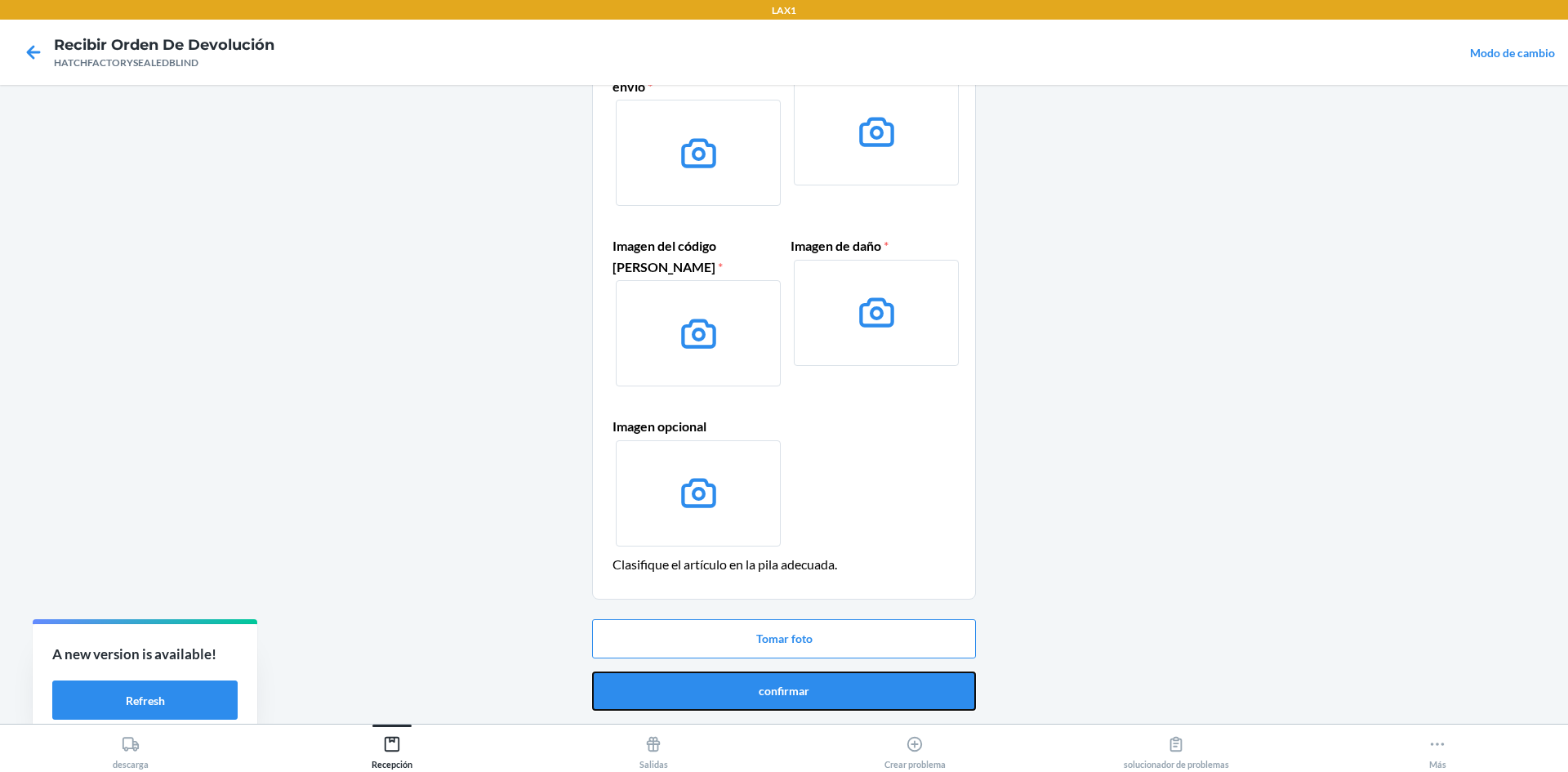
drag, startPoint x: 765, startPoint y: 686, endPoint x: 786, endPoint y: 572, distance: 115.9
click at [763, 686] on button "confirmar" at bounding box center [784, 691] width 383 height 39
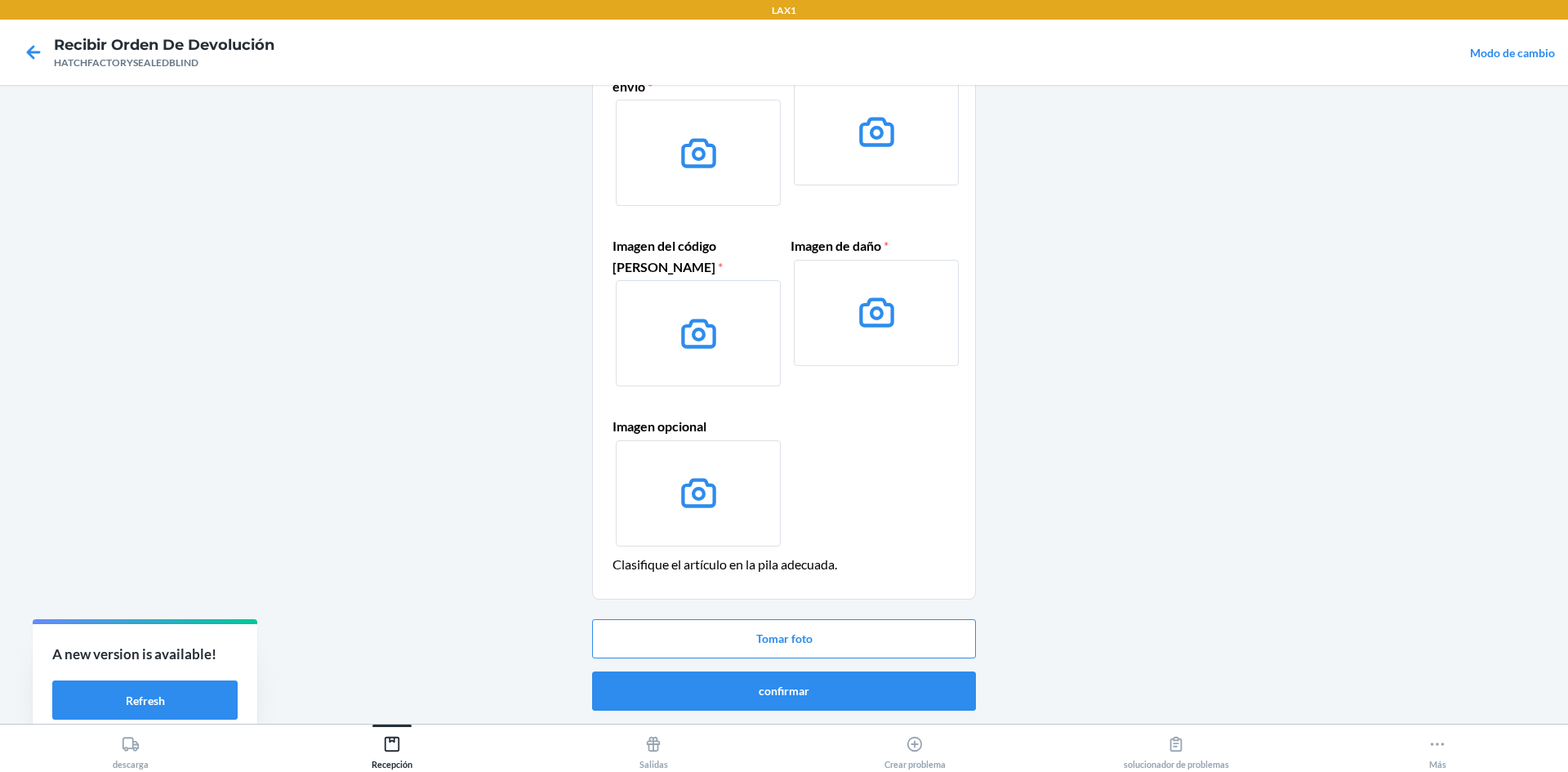
scroll to position [0, 0]
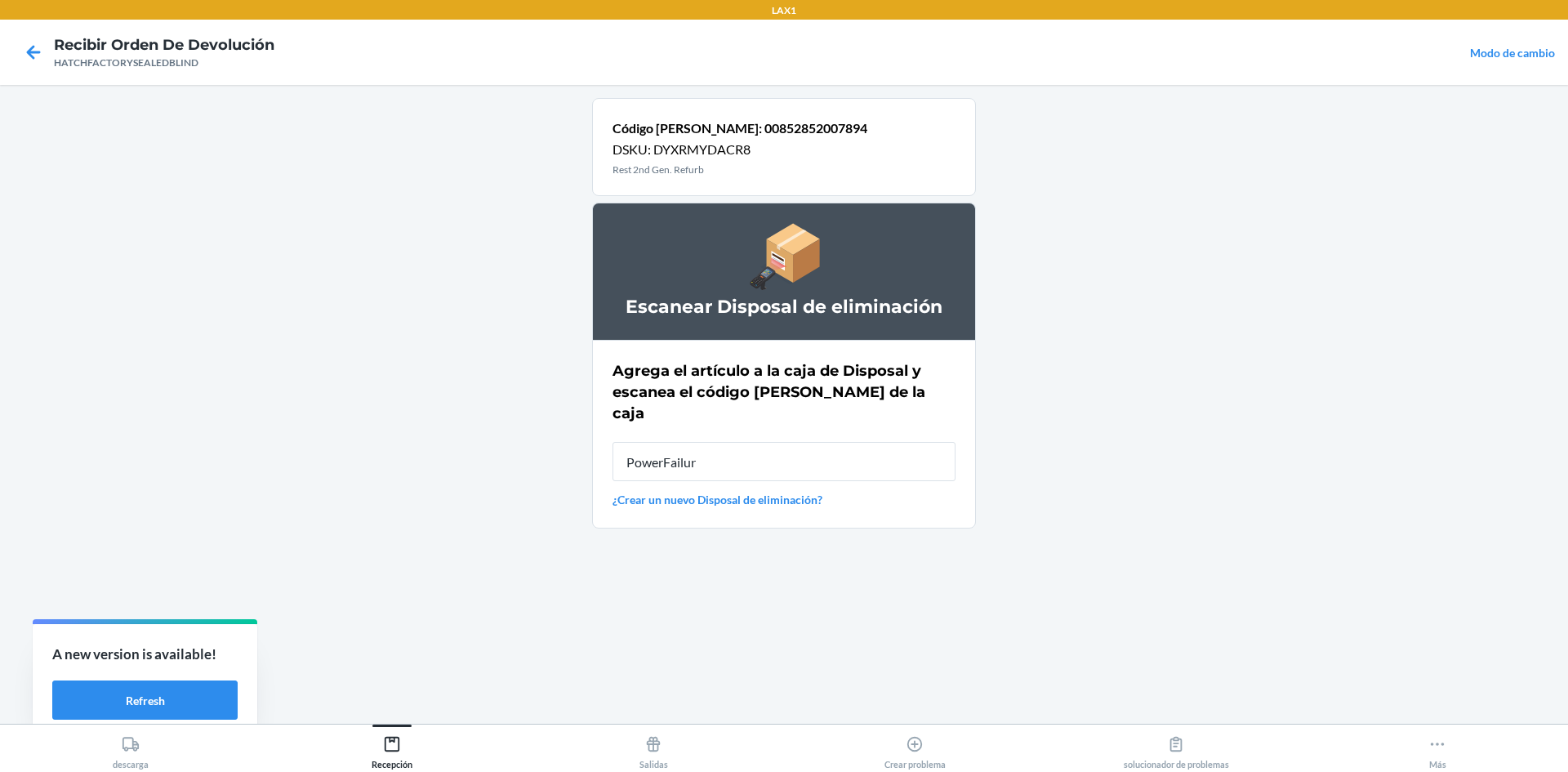
type input "PowerFailure"
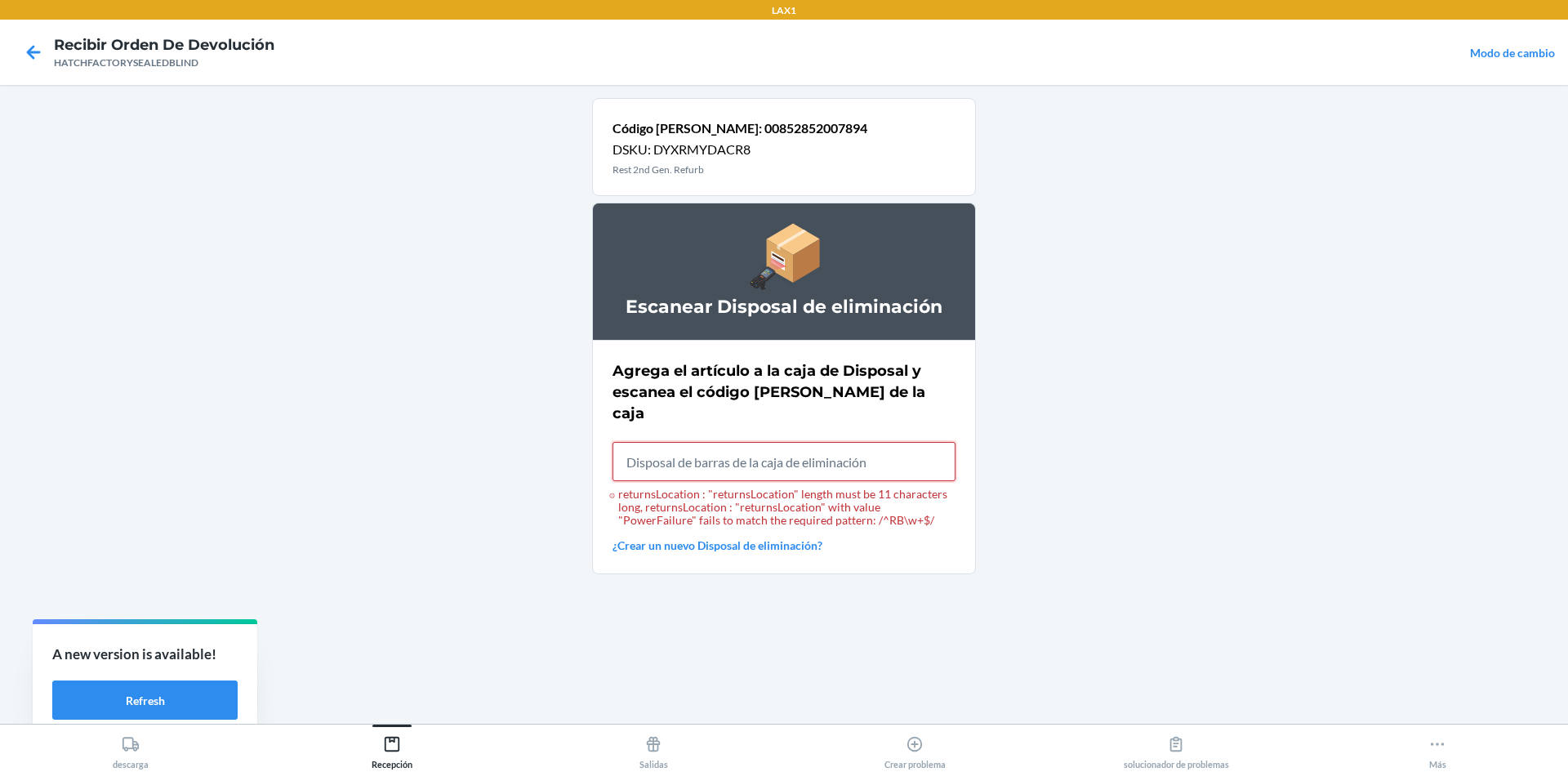
click at [876, 445] on input "returnsLocation : "returnsLocation" length must be 11 characters long, returnsL…" at bounding box center [784, 461] width 343 height 39
click at [45, 57] on icon at bounding box center [33, 52] width 28 height 28
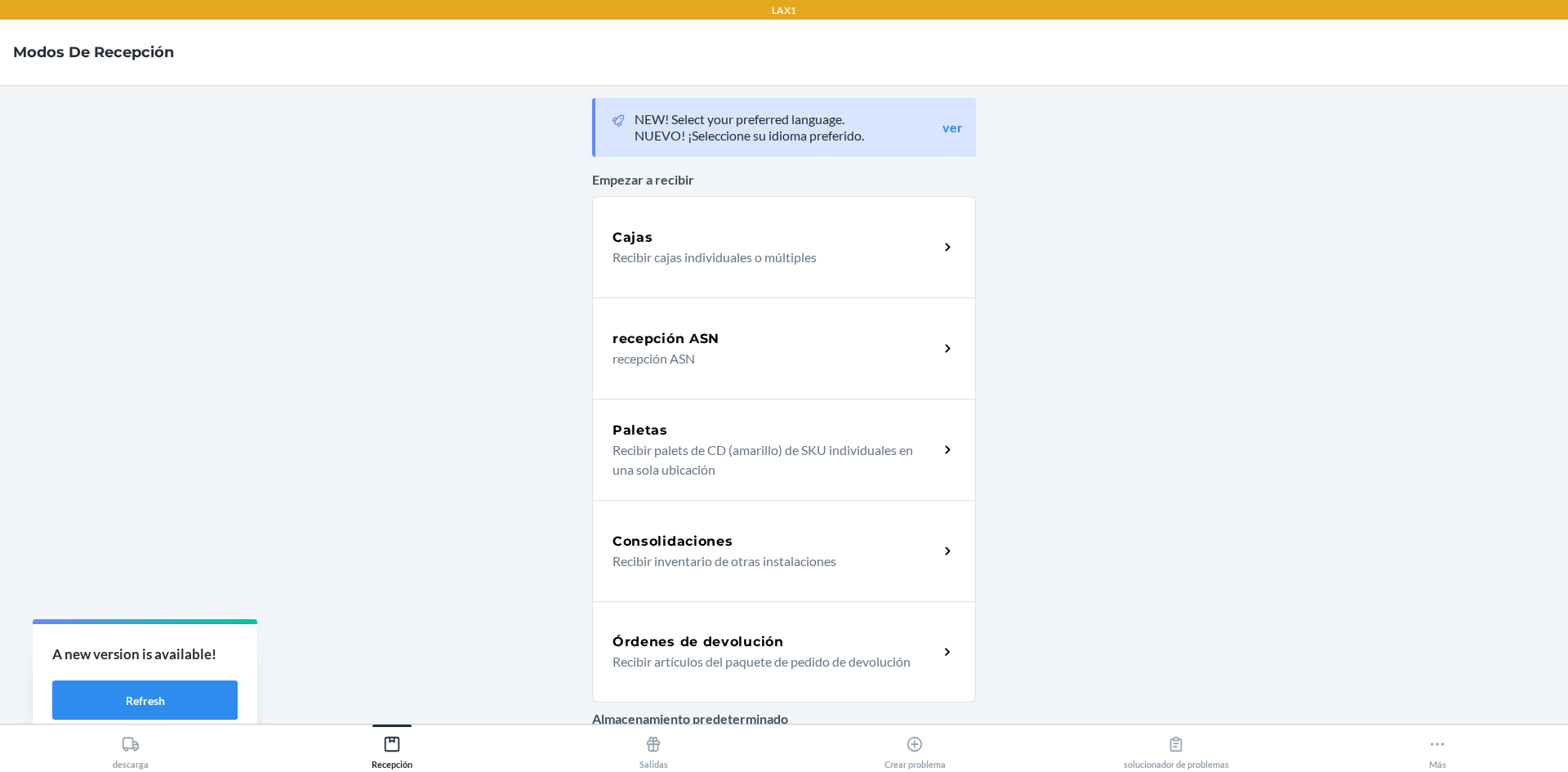
click at [877, 676] on div "Órdenes de devolución Recibir artículos del paquete de pedido de devolución" at bounding box center [784, 651] width 383 height 101
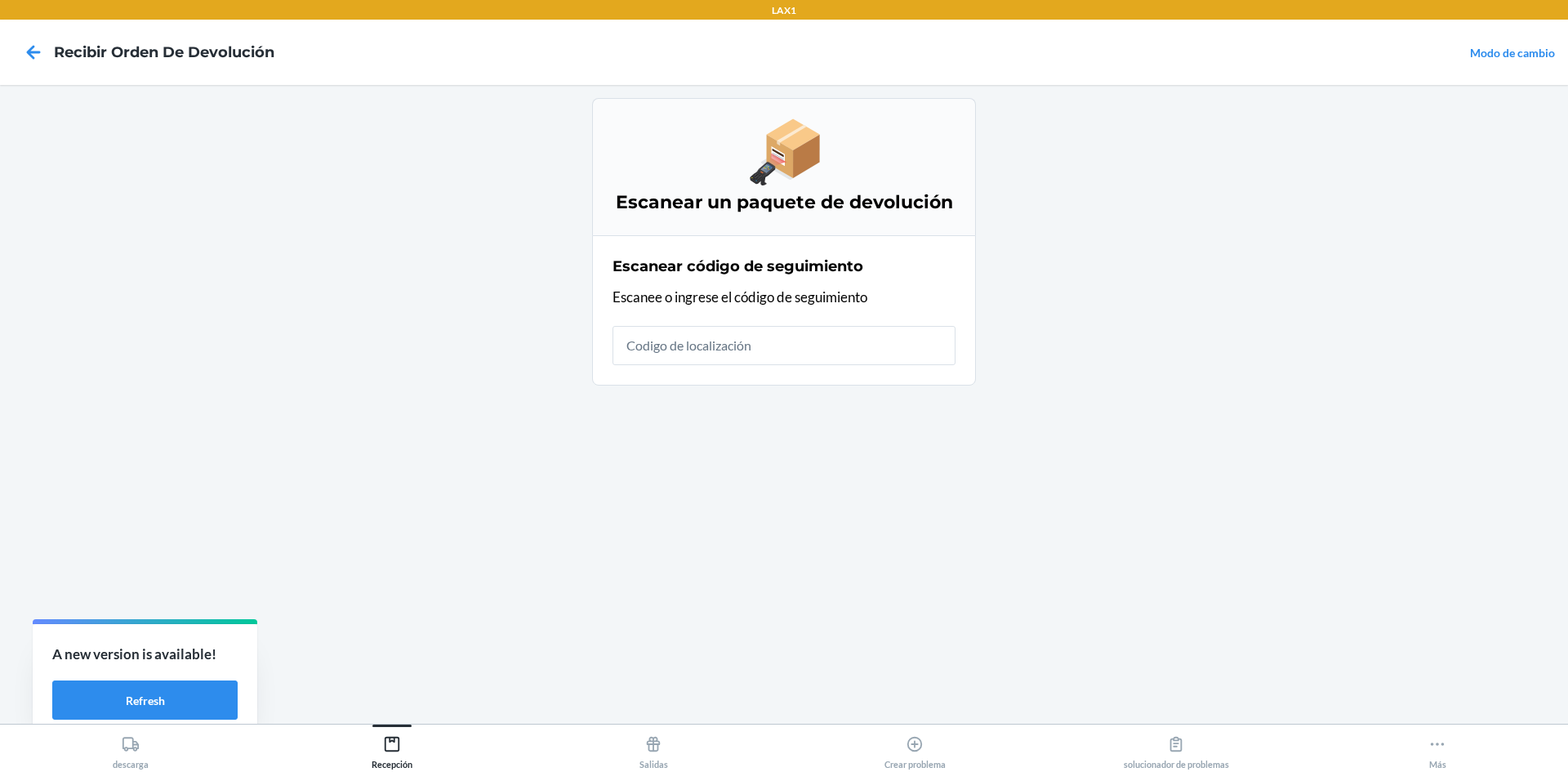
click at [843, 346] on input "text" at bounding box center [784, 345] width 343 height 39
type input "HATCHFACTORYSEA"
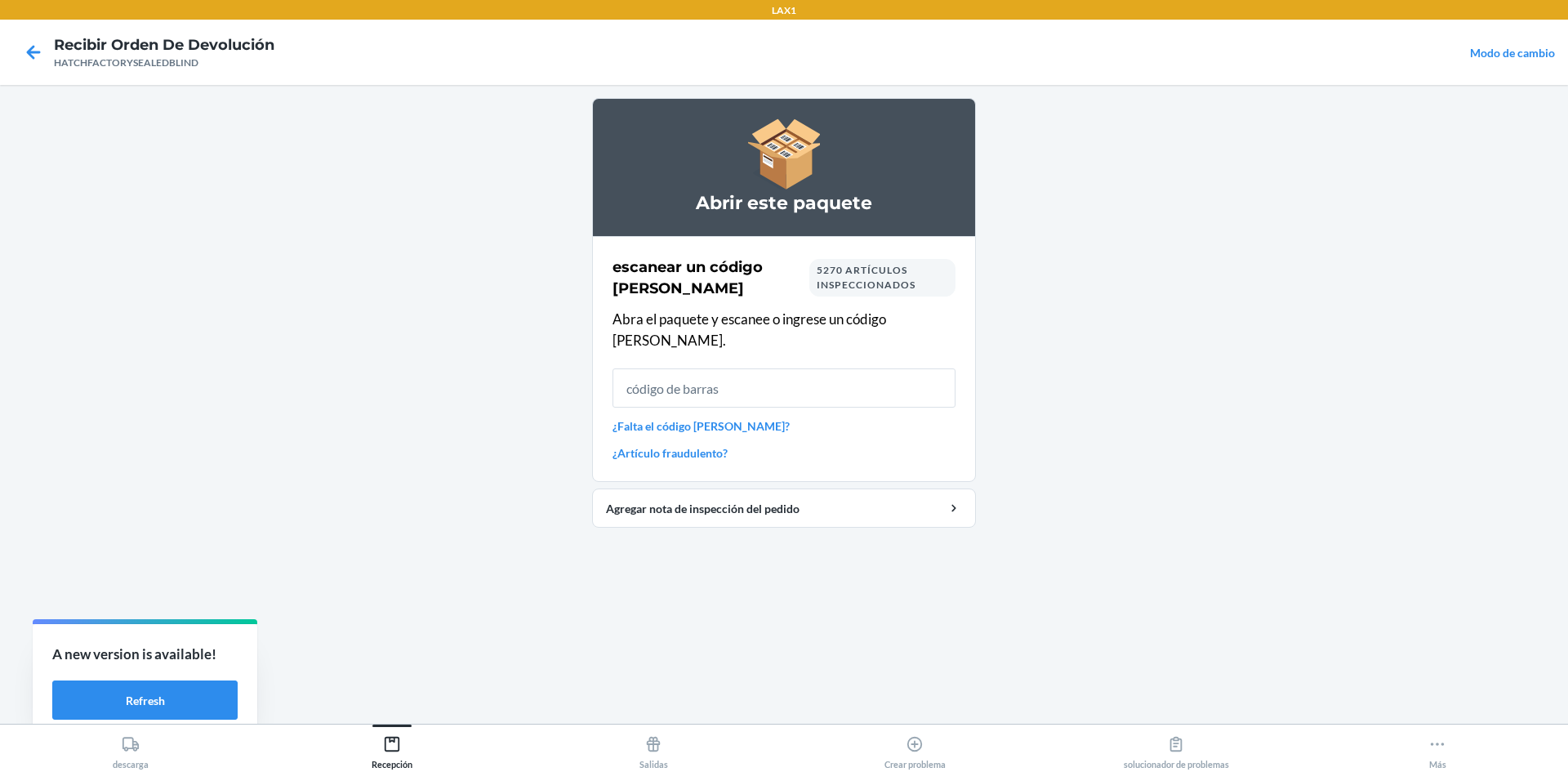
click at [686, 376] on input "text" at bounding box center [784, 388] width 343 height 39
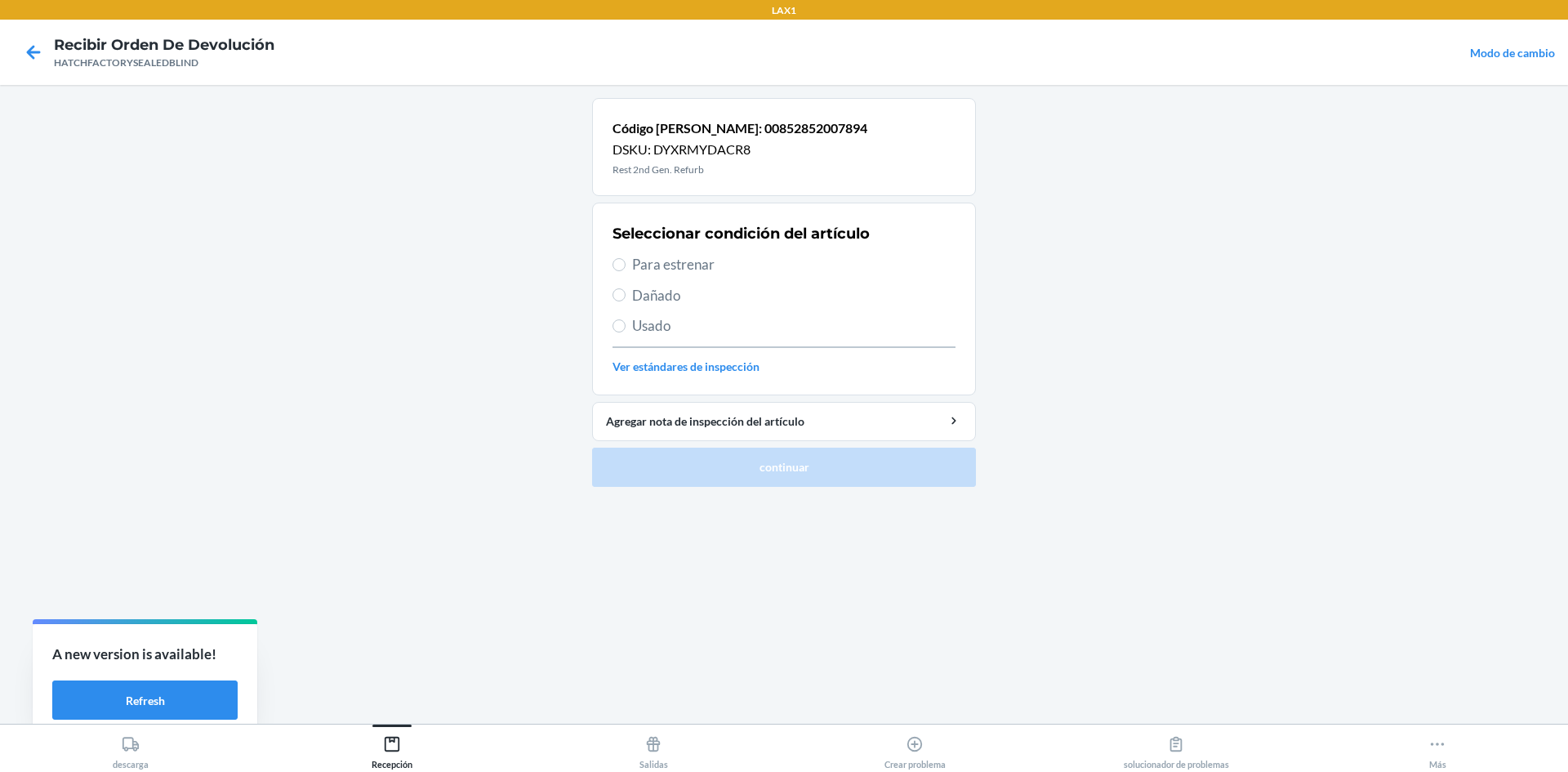
click at [628, 292] on label "Dañado" at bounding box center [784, 295] width 343 height 21
click at [625, 292] on input "Dañado" at bounding box center [619, 295] width 13 height 13
radio input "true"
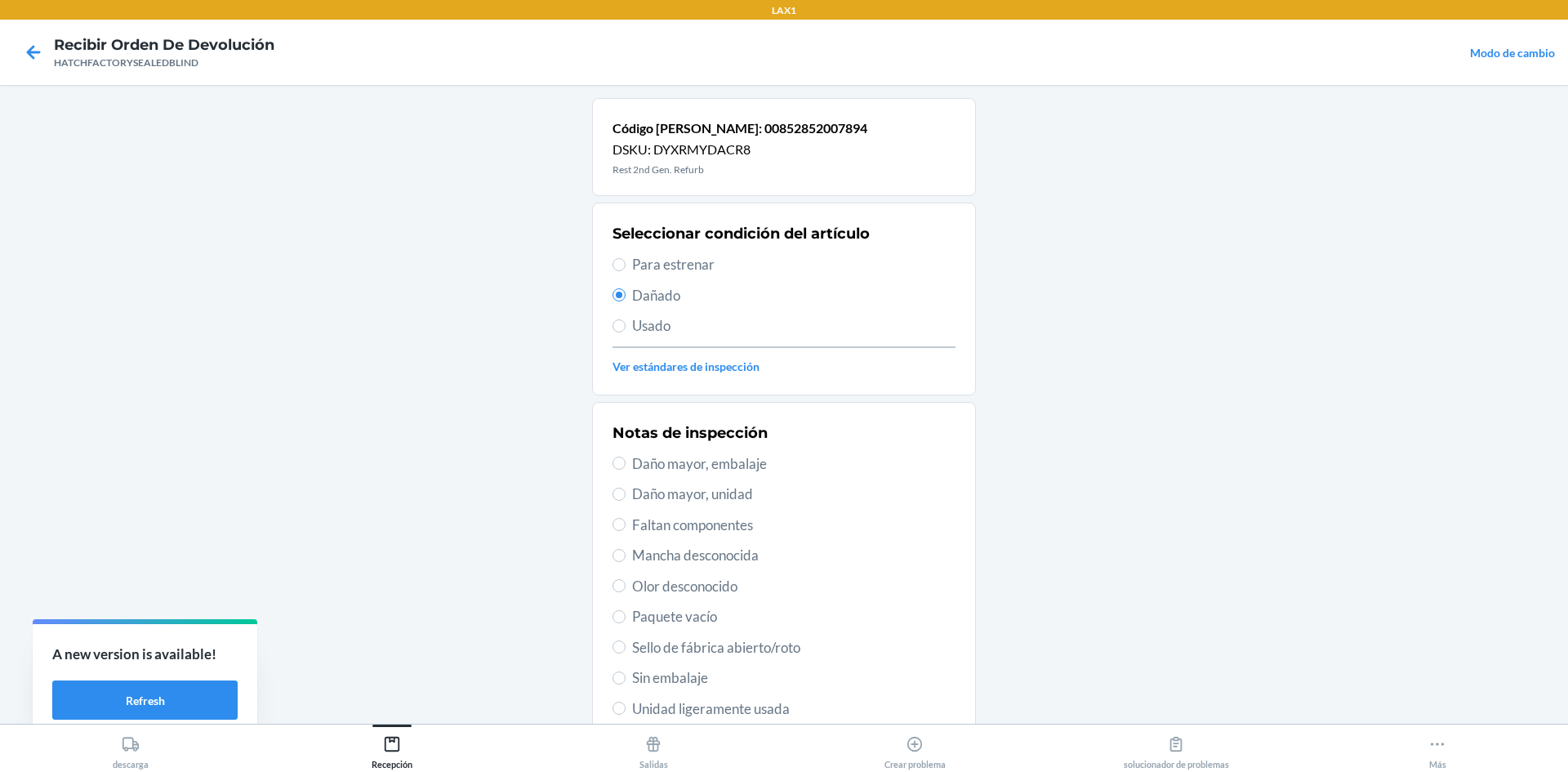
click at [712, 495] on span "Daño mayor, unidad" at bounding box center [794, 493] width 323 height 21
click at [625, 495] on input "Daño mayor, unidad" at bounding box center [619, 494] width 13 height 13
radio input "true"
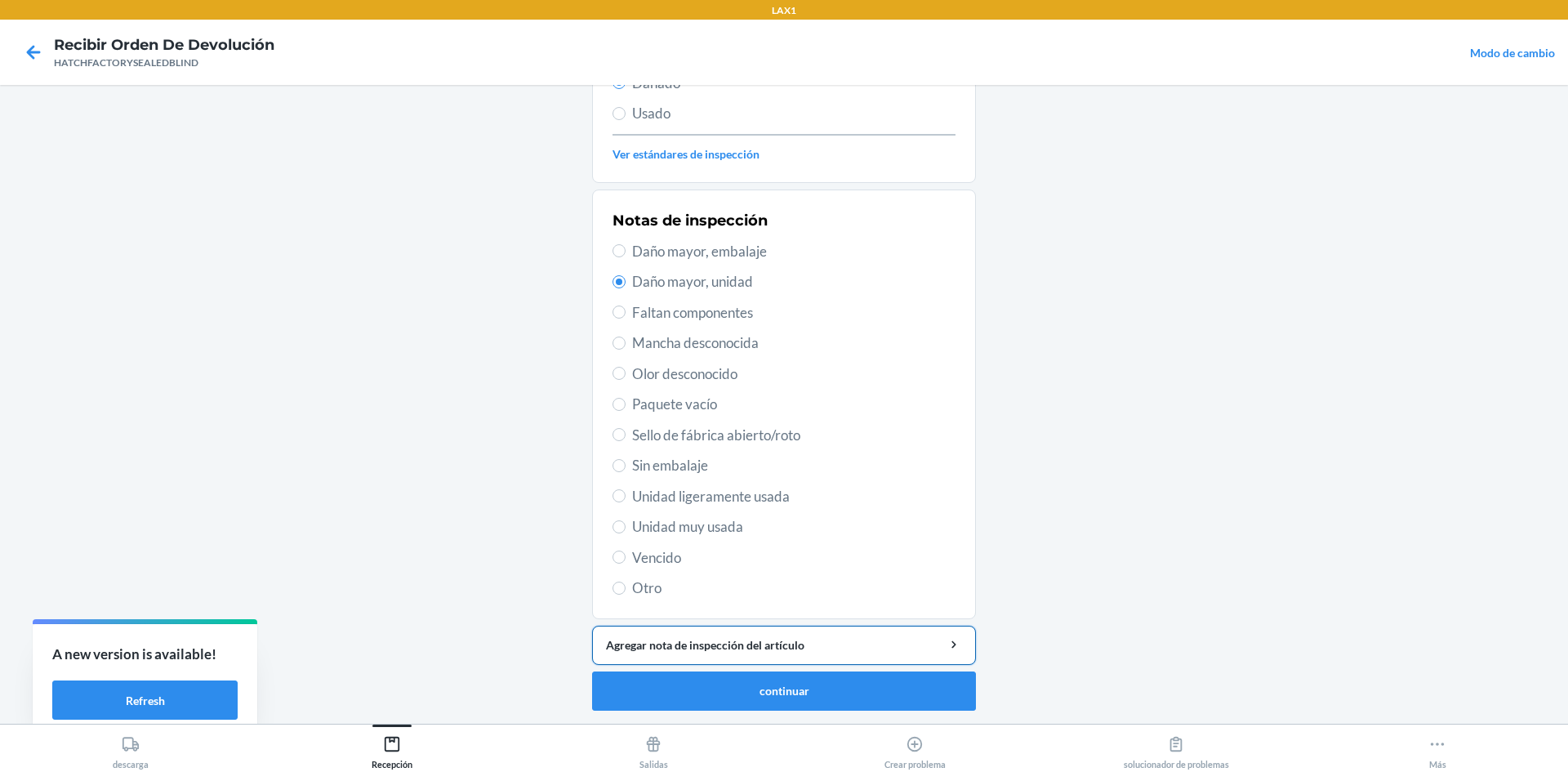
click at [717, 651] on div "Agregar nota de inspección del artículo" at bounding box center [784, 645] width 356 height 17
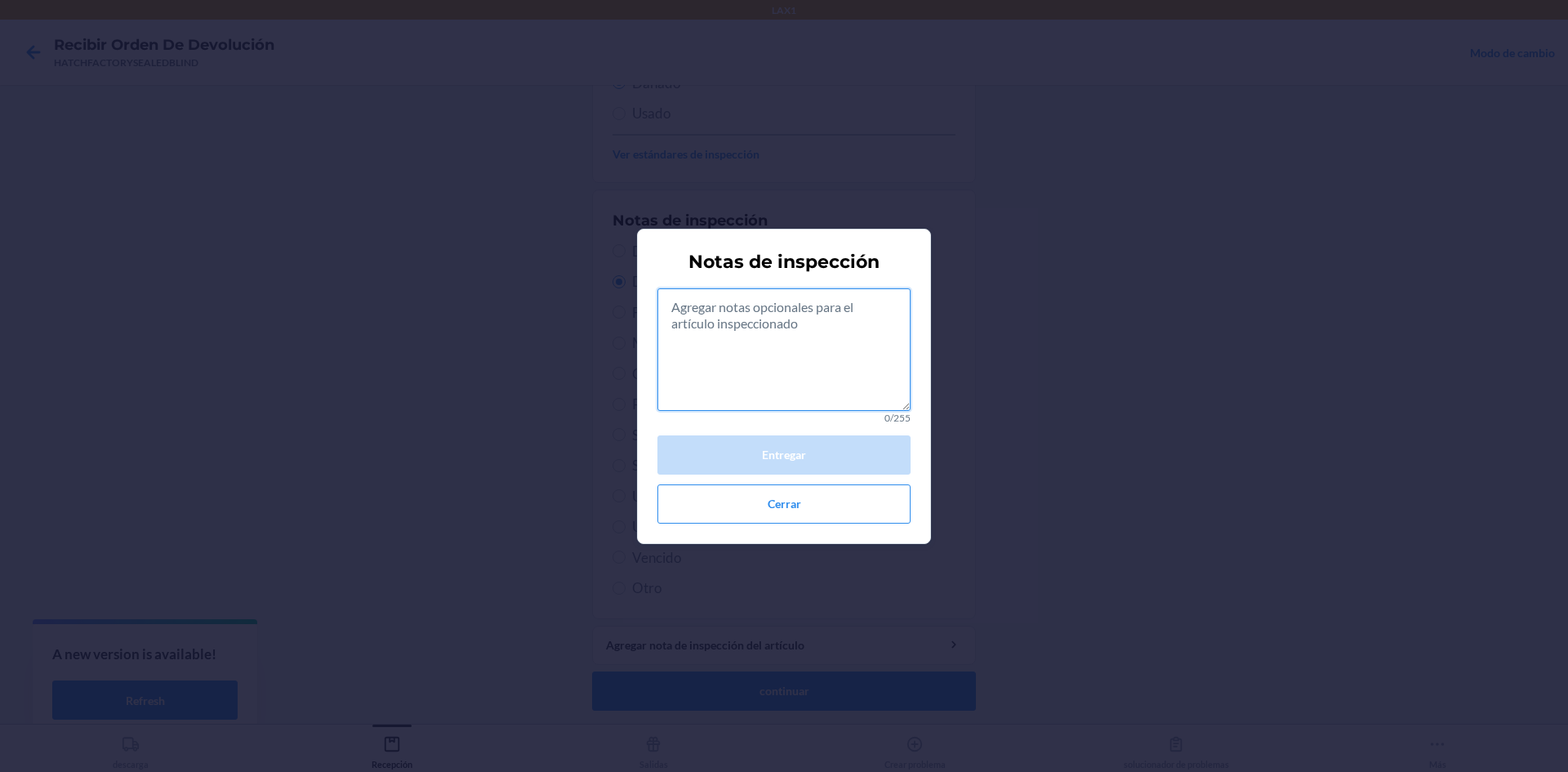
click at [763, 341] on textarea at bounding box center [784, 349] width 253 height 122
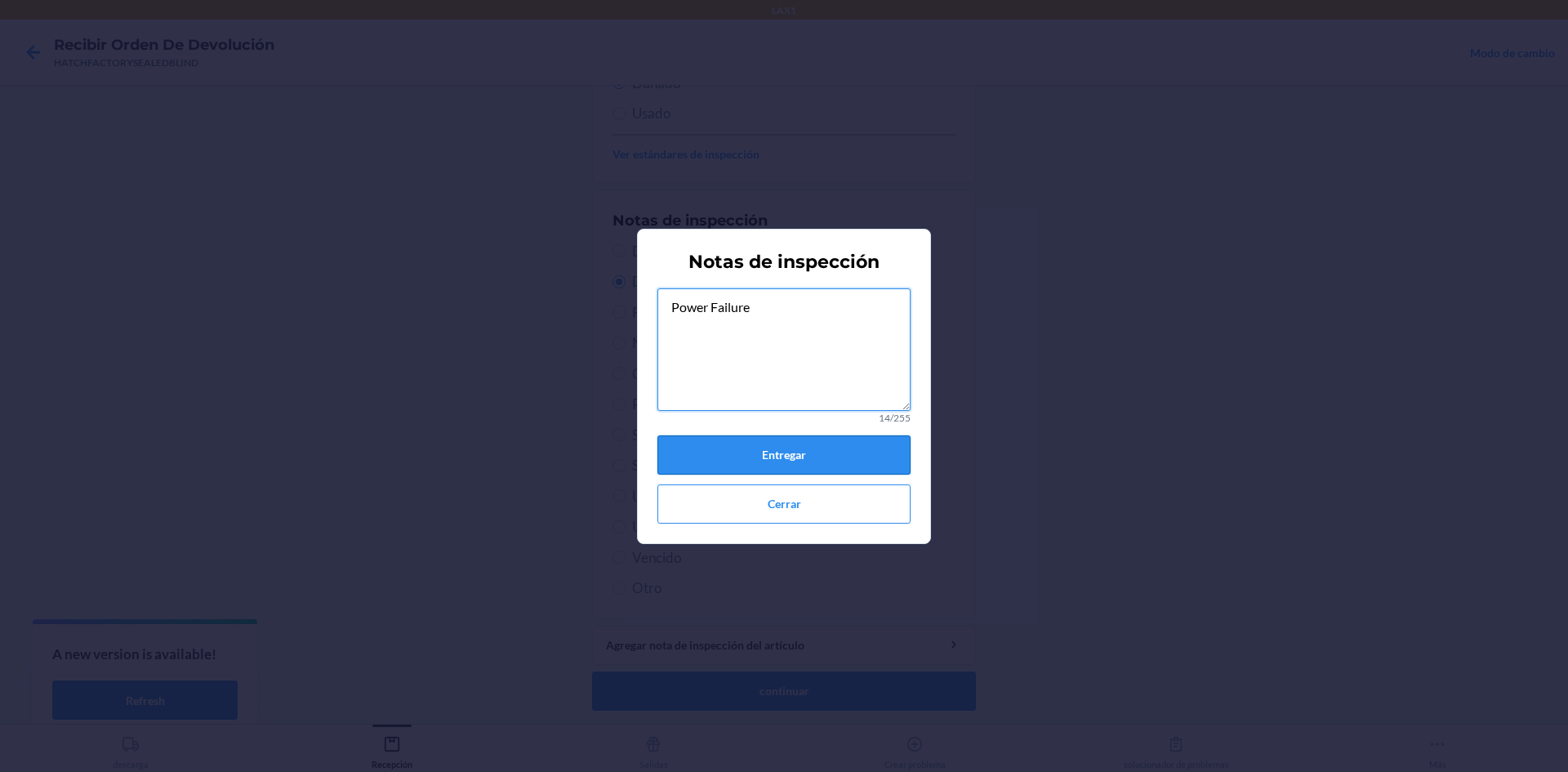
type textarea "Power Failure"
click at [859, 462] on button "Entregar" at bounding box center [784, 455] width 253 height 39
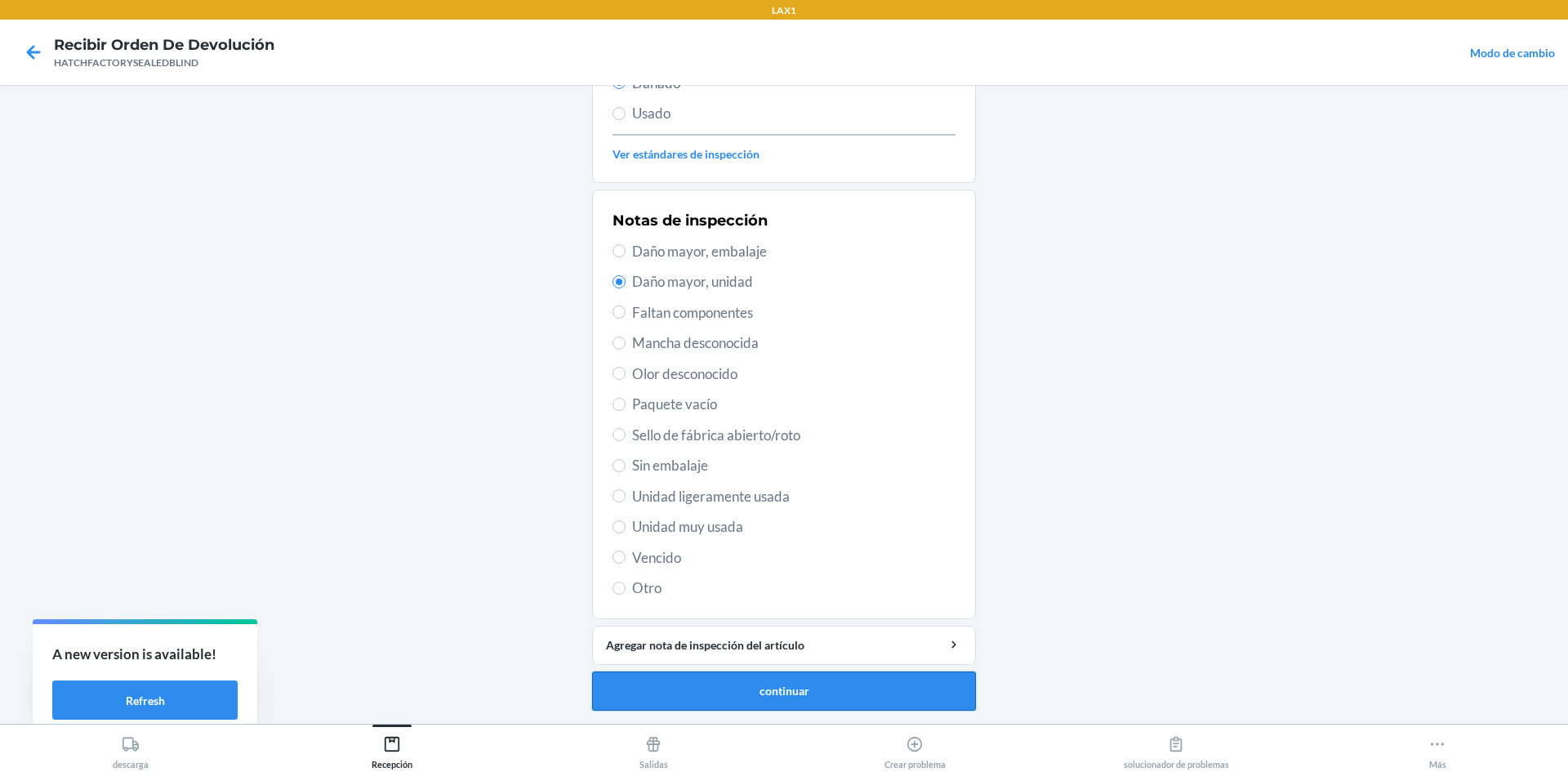
click at [882, 690] on button "continuar" at bounding box center [784, 691] width 383 height 39
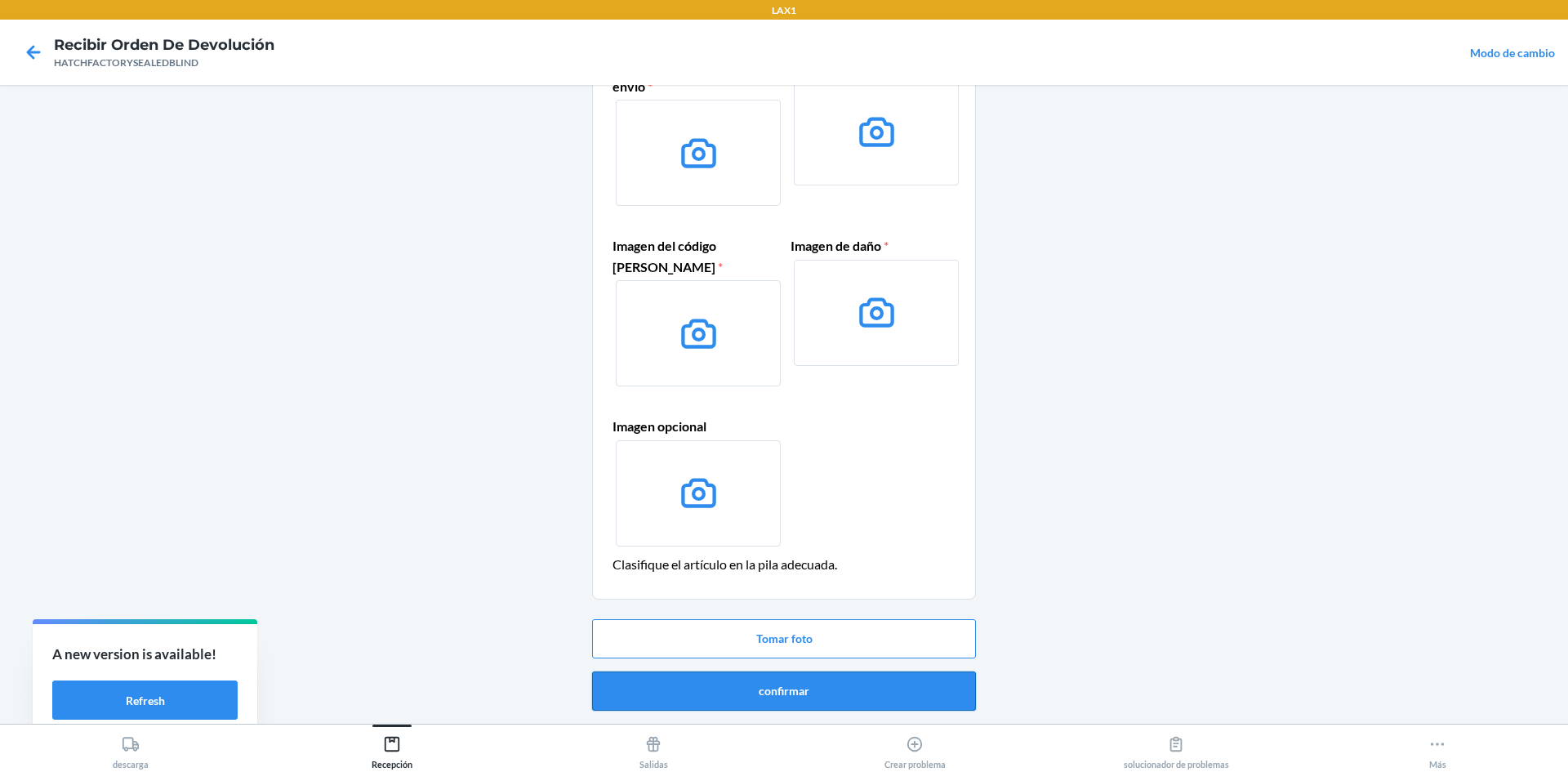
click at [907, 702] on button "confirmar" at bounding box center [784, 691] width 383 height 39
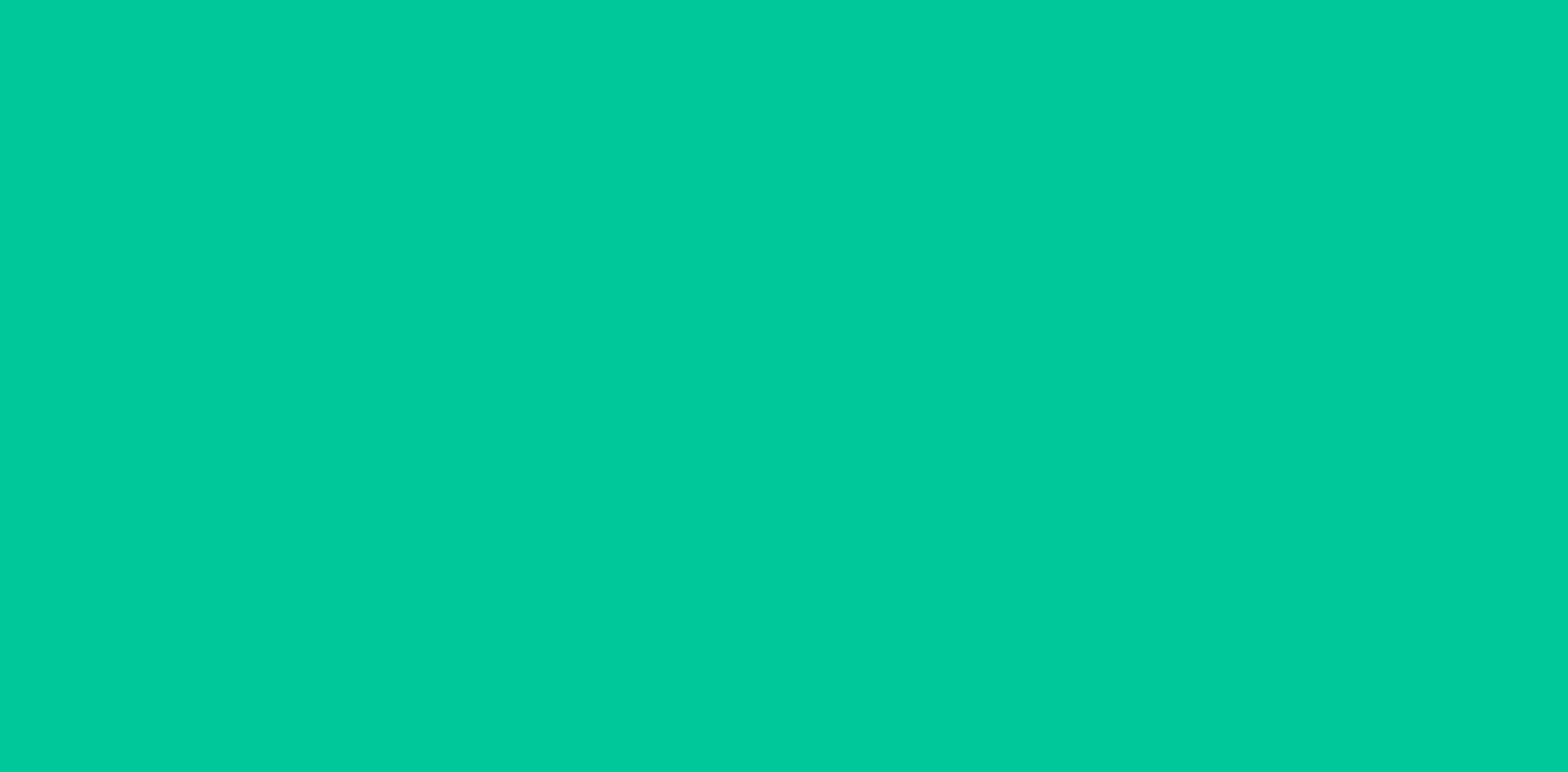
scroll to position [0, 0]
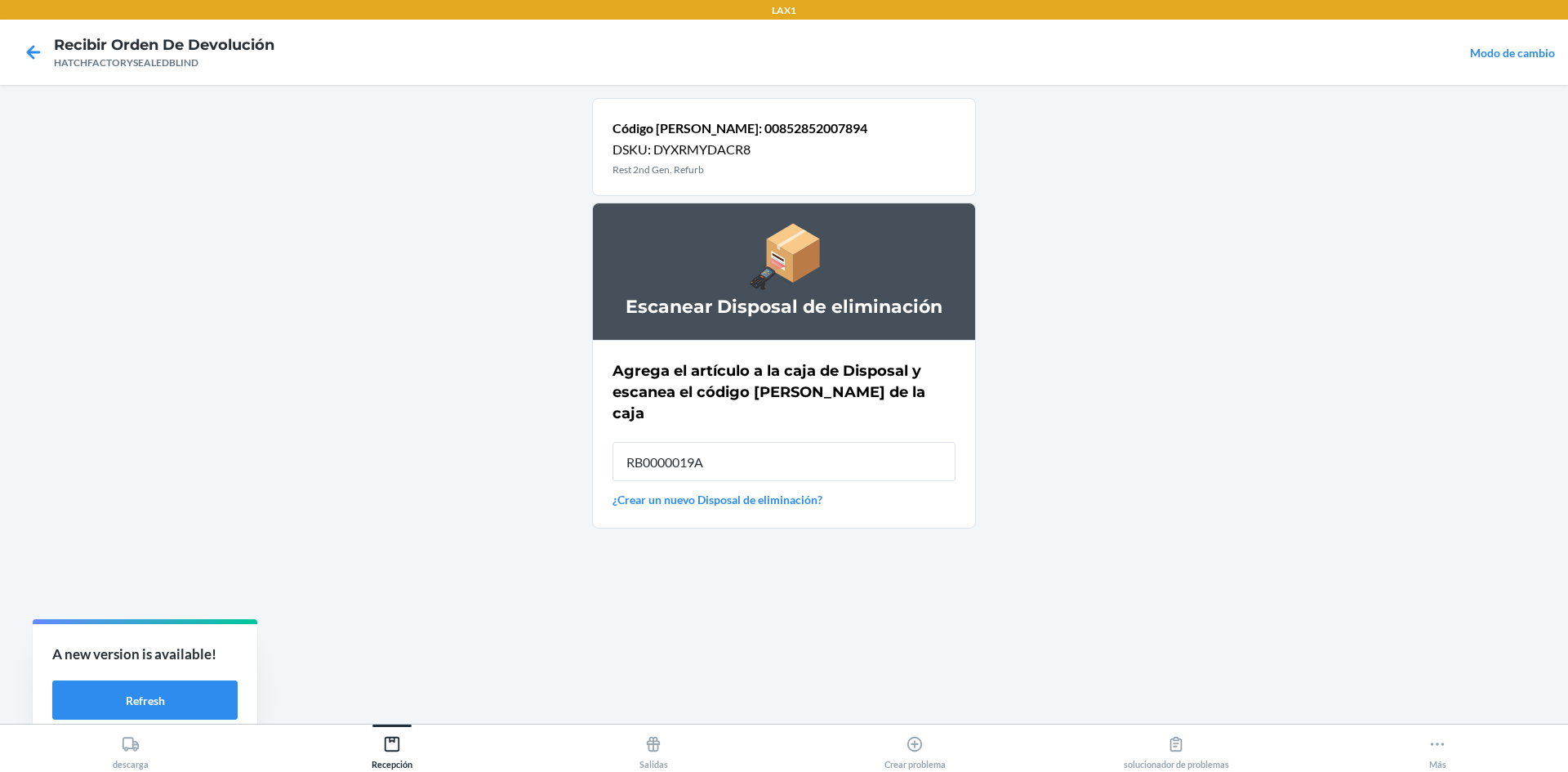
type input "RB0000019A4"
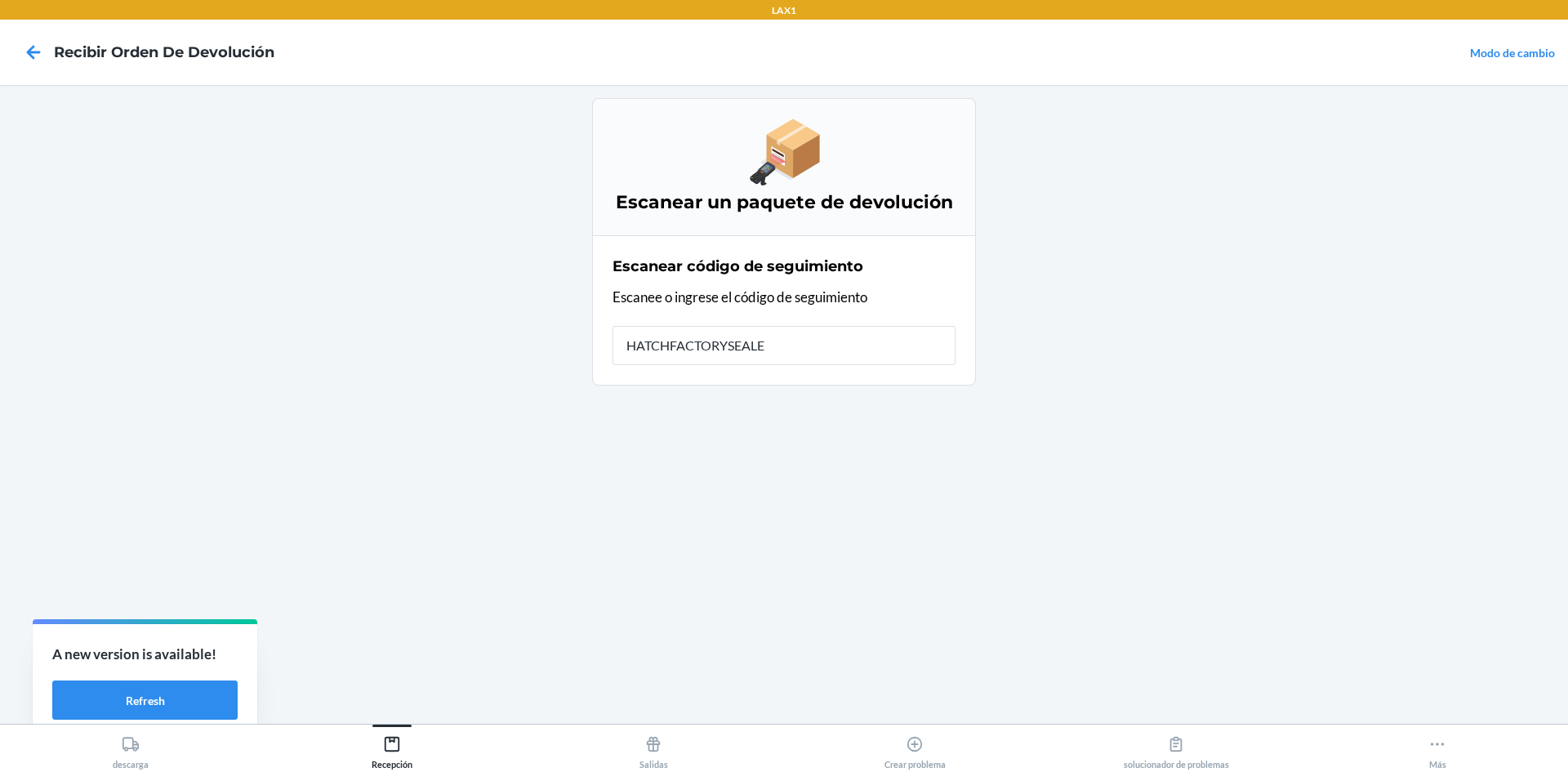
type input "HATCHFACTORYSEALED"
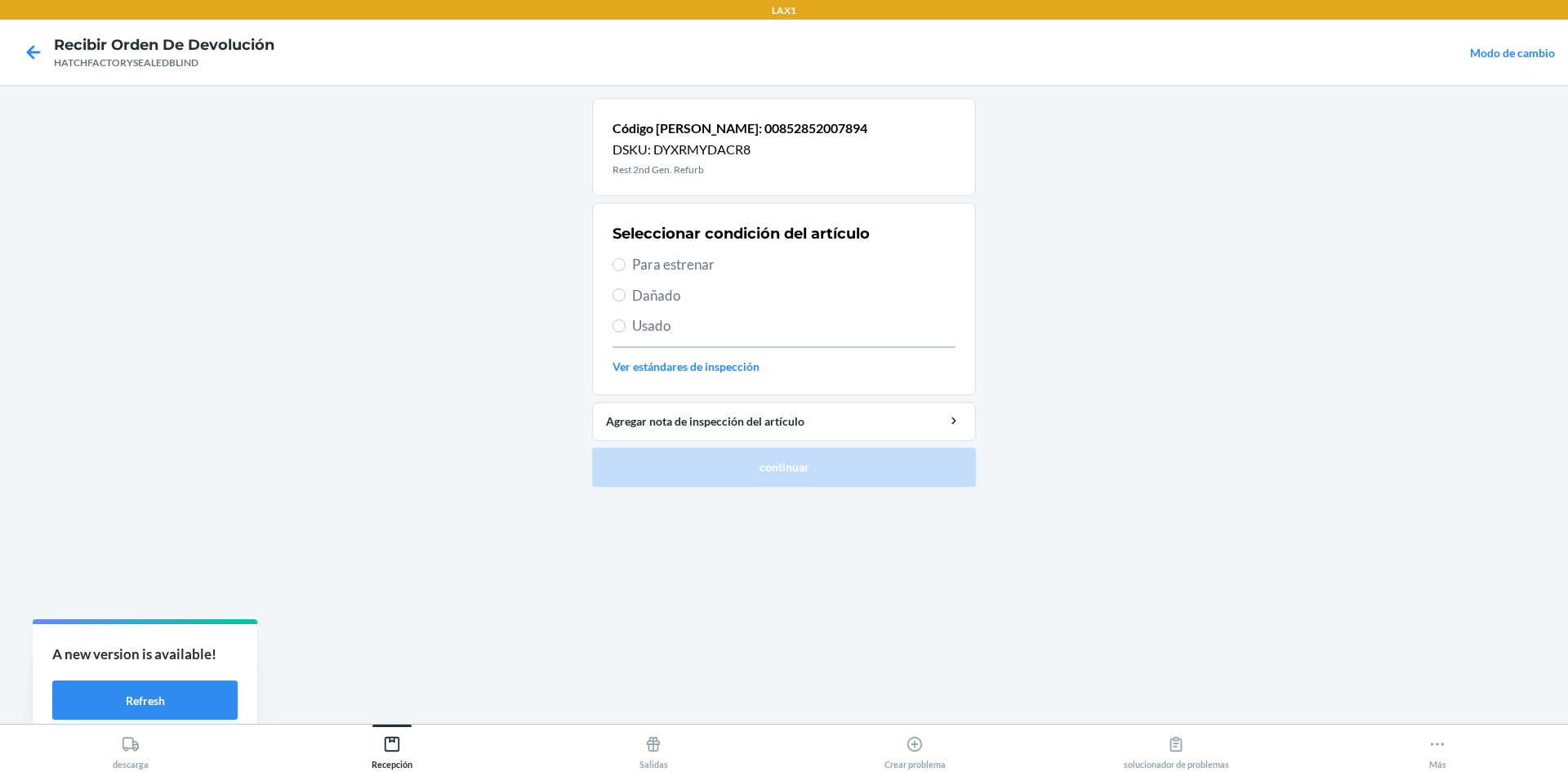
click at [627, 292] on label "Dañado" at bounding box center [784, 295] width 343 height 21
click at [625, 292] on input "Dañado" at bounding box center [619, 295] width 13 height 13
radio input "true"
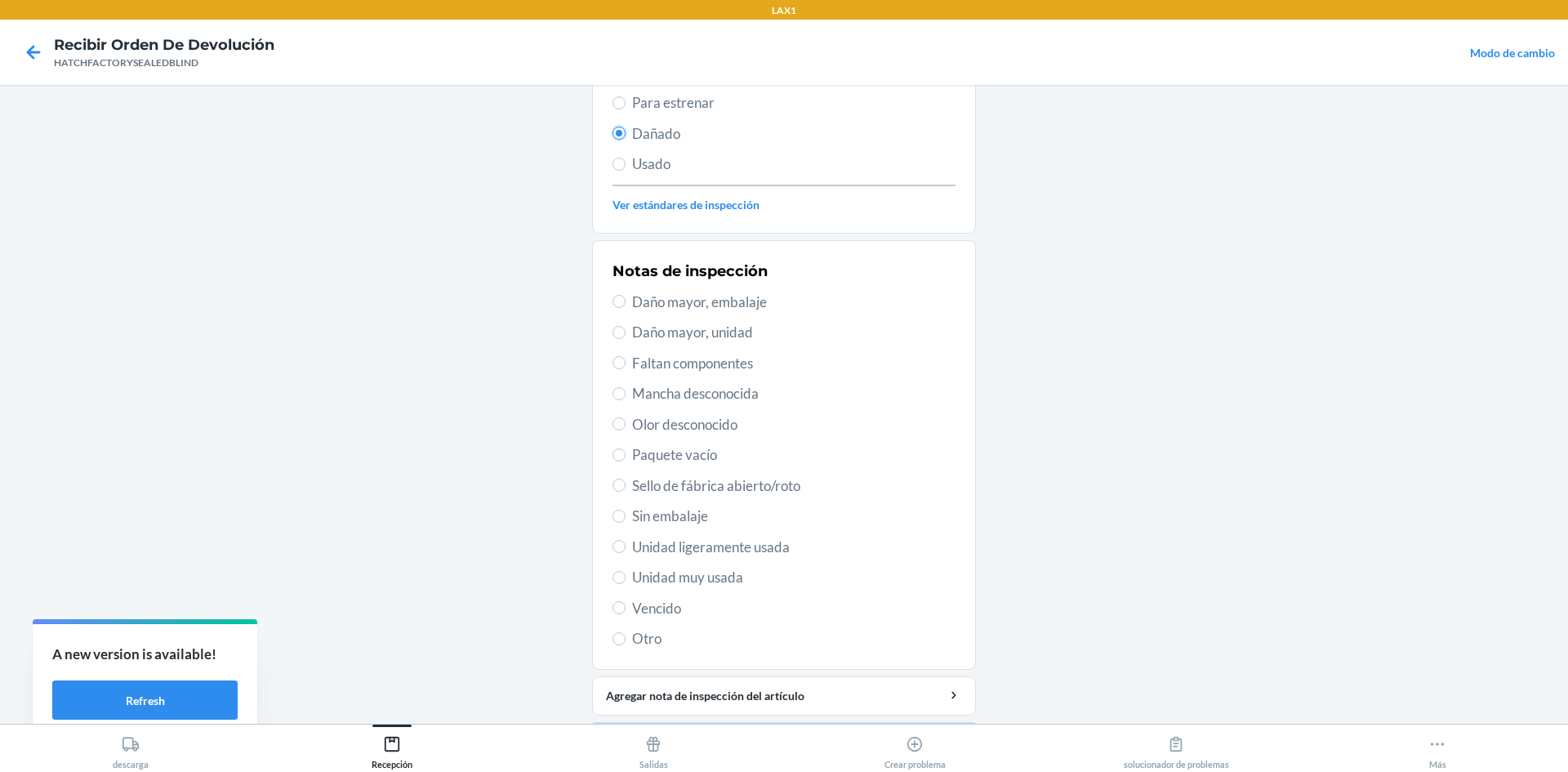
scroll to position [163, 0]
click at [640, 342] on div "Notas de inspección Daño mayor, embalaje Daño mayor, unidad Faltan componentes …" at bounding box center [784, 453] width 343 height 399
click at [649, 326] on span "Daño mayor, unidad" at bounding box center [794, 330] width 323 height 21
click at [625, 326] on input "Daño mayor, unidad" at bounding box center [619, 331] width 13 height 13
radio input "true"
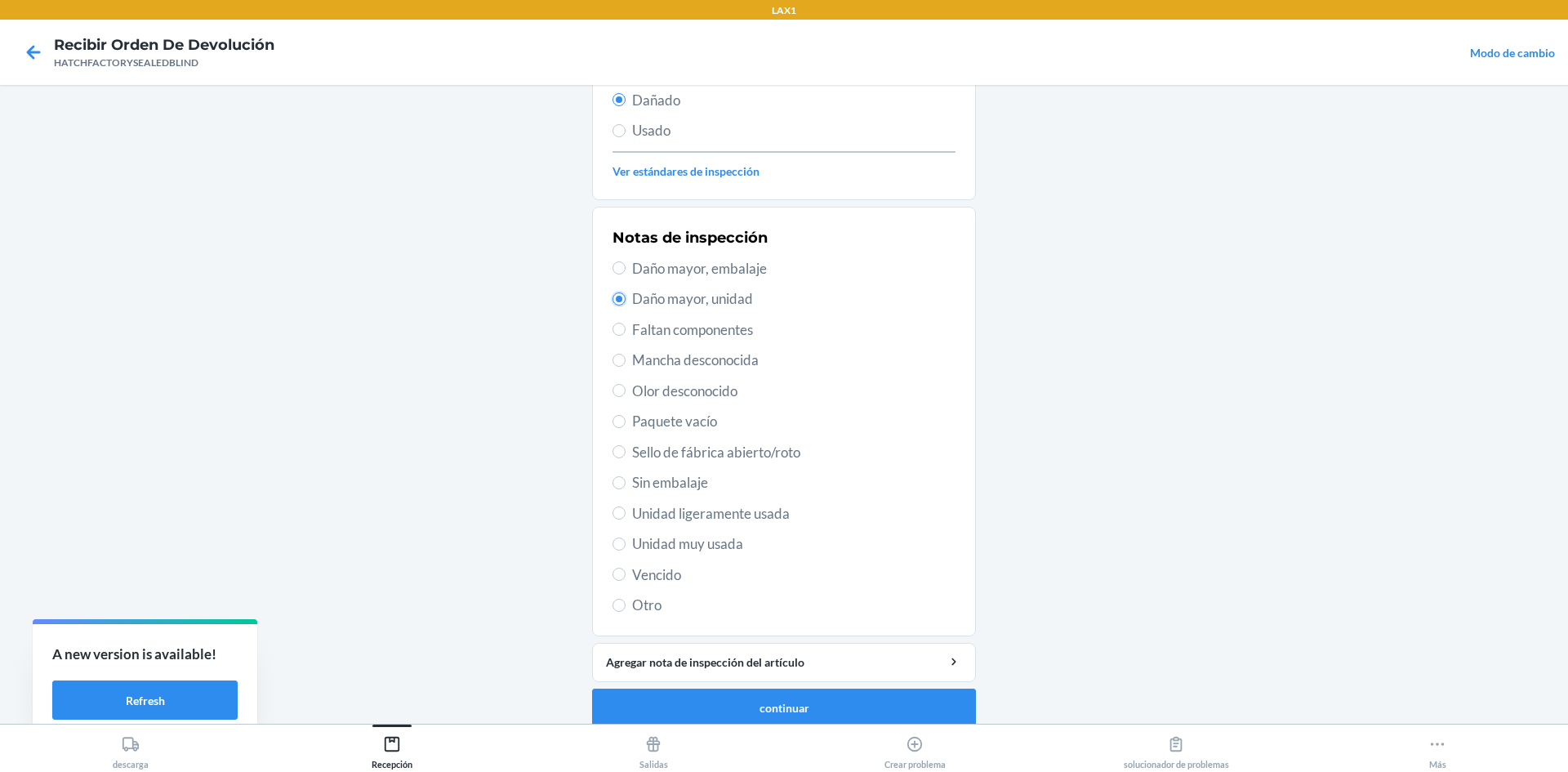
scroll to position [213, 0]
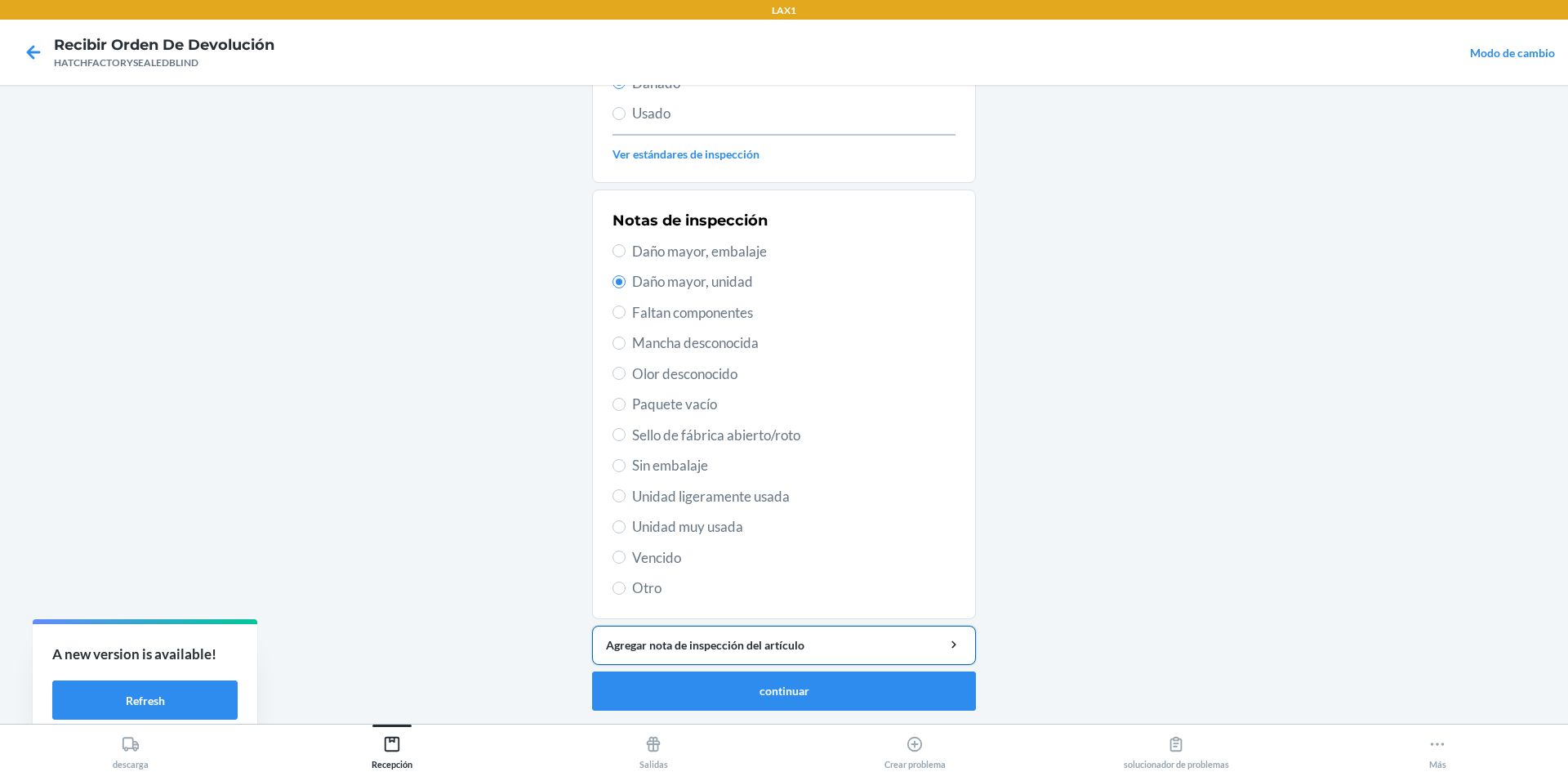
click at [737, 647] on div "Agregar nota de inspección del artículo" at bounding box center [784, 645] width 356 height 17
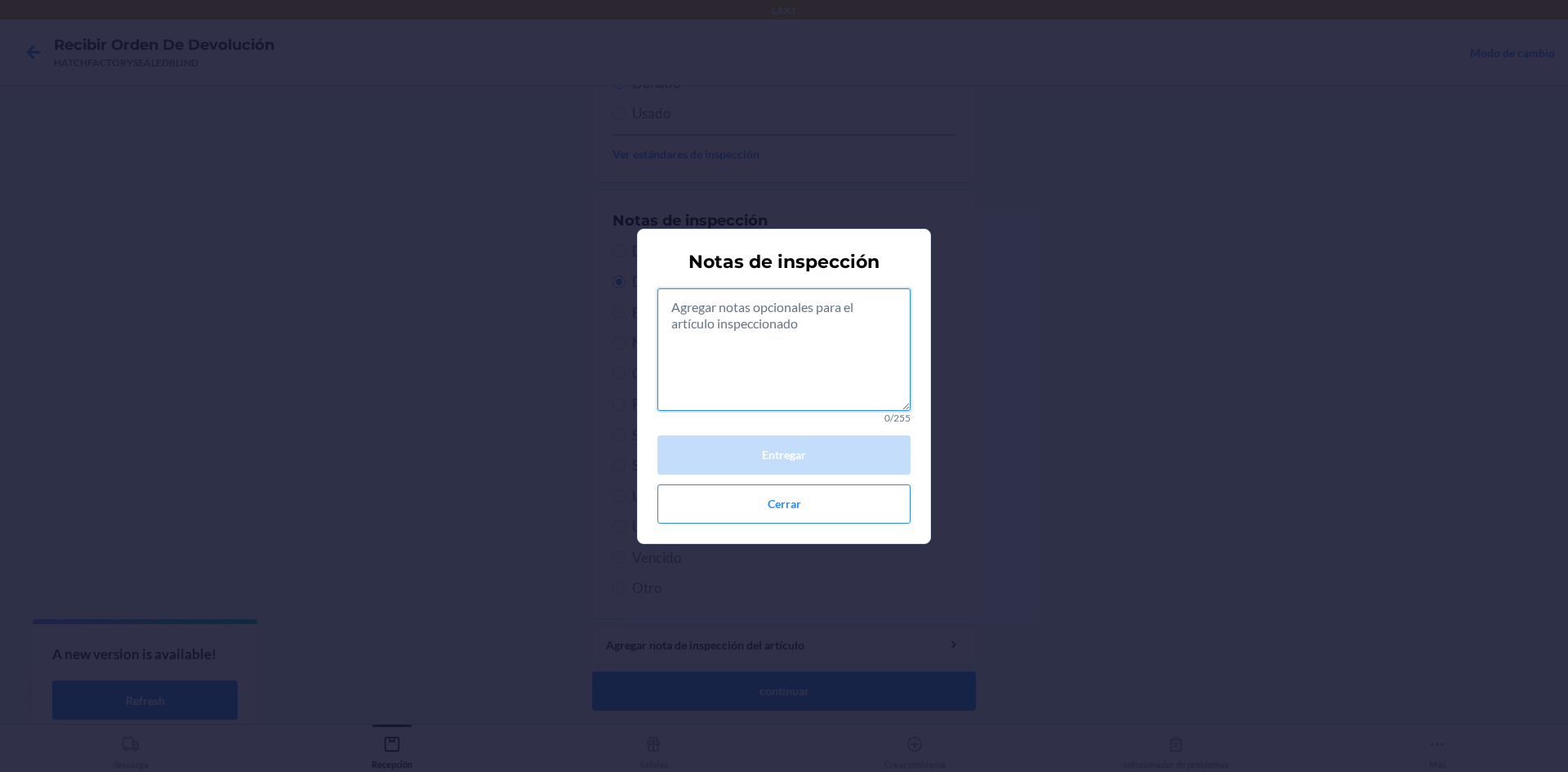
click at [796, 358] on textarea at bounding box center [784, 349] width 253 height 122
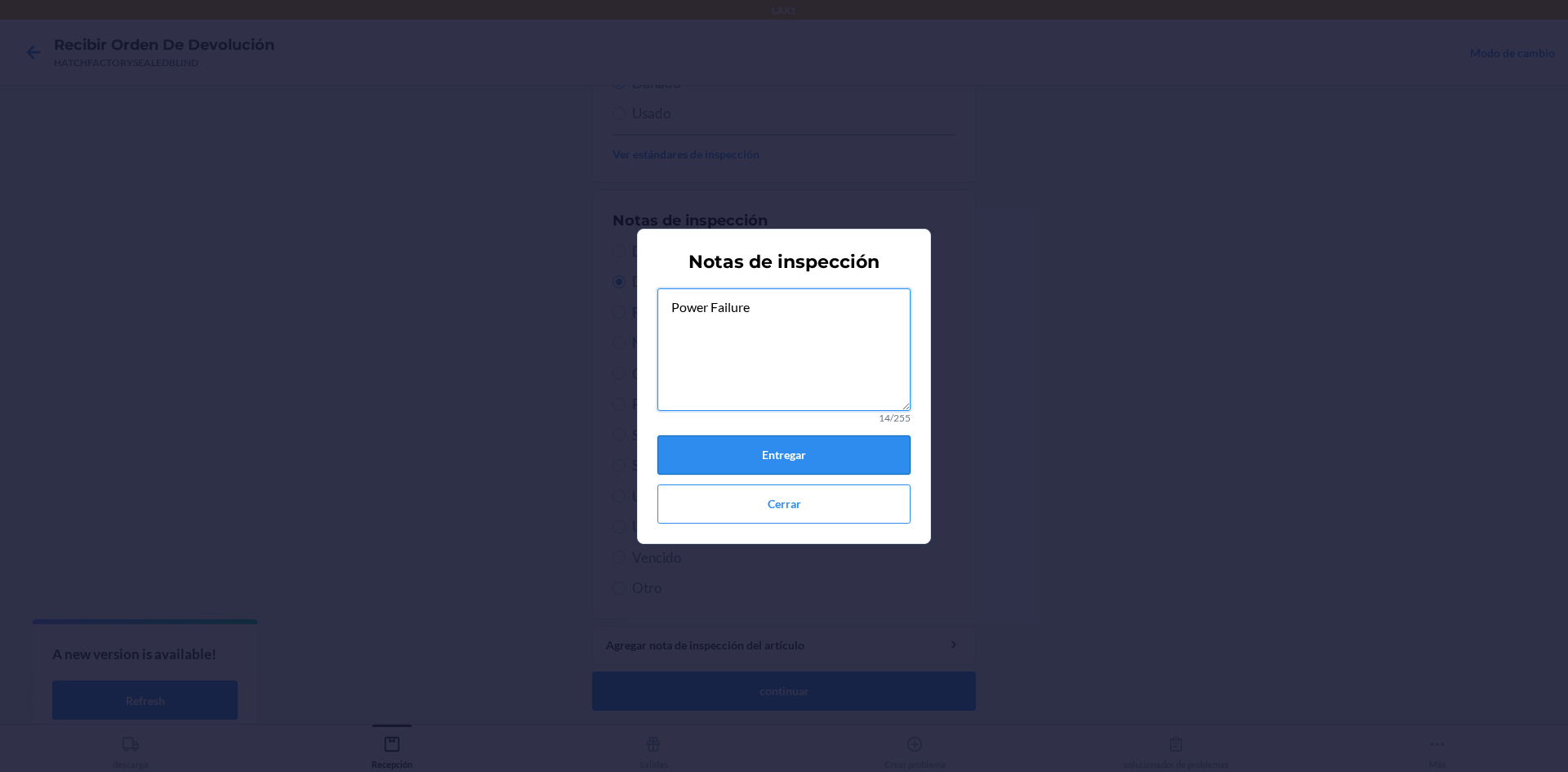
type textarea "Power Failure"
click at [800, 459] on button "Entregar" at bounding box center [784, 455] width 253 height 39
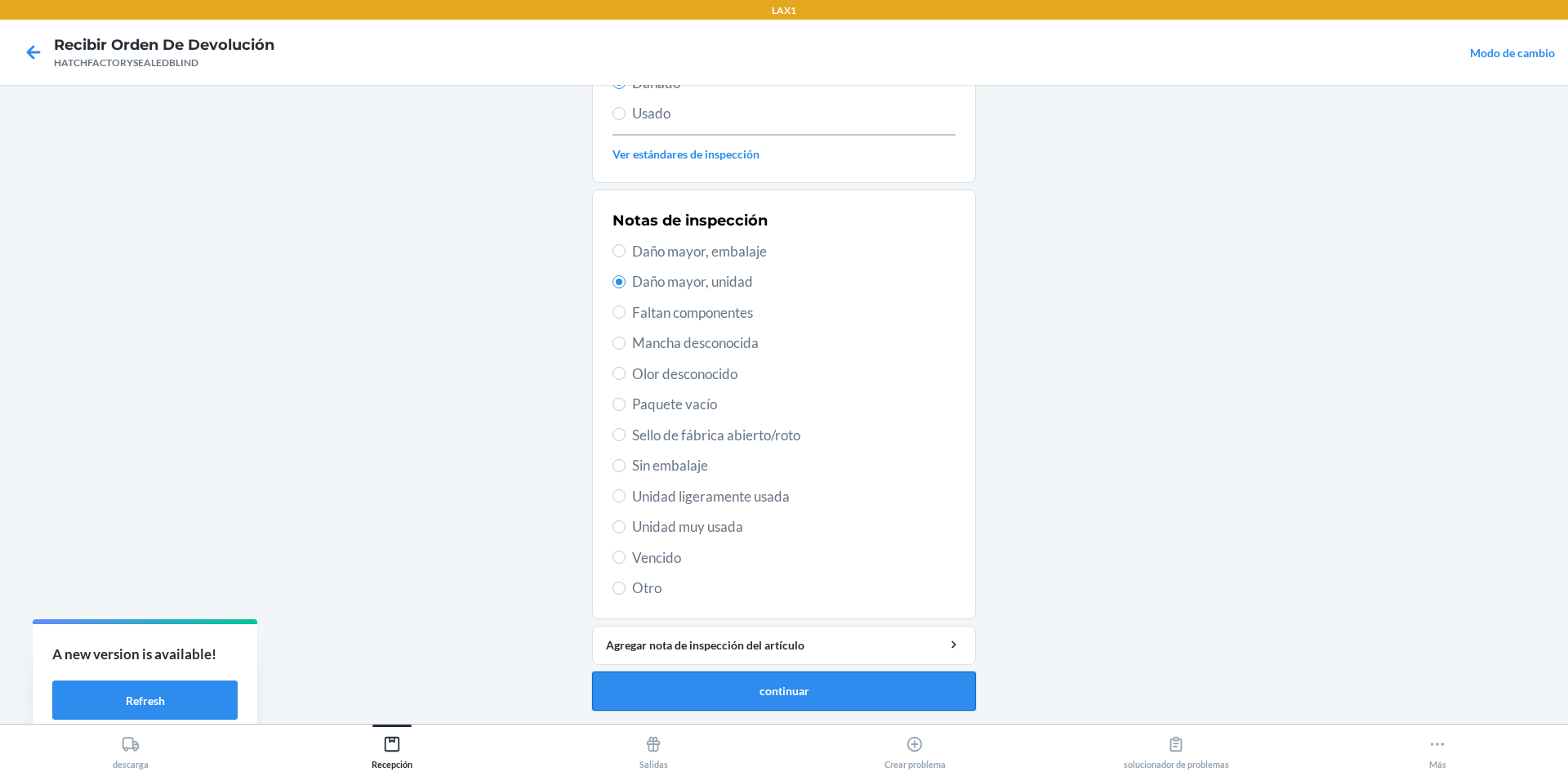
click at [835, 689] on button "continuar" at bounding box center [784, 691] width 383 height 39
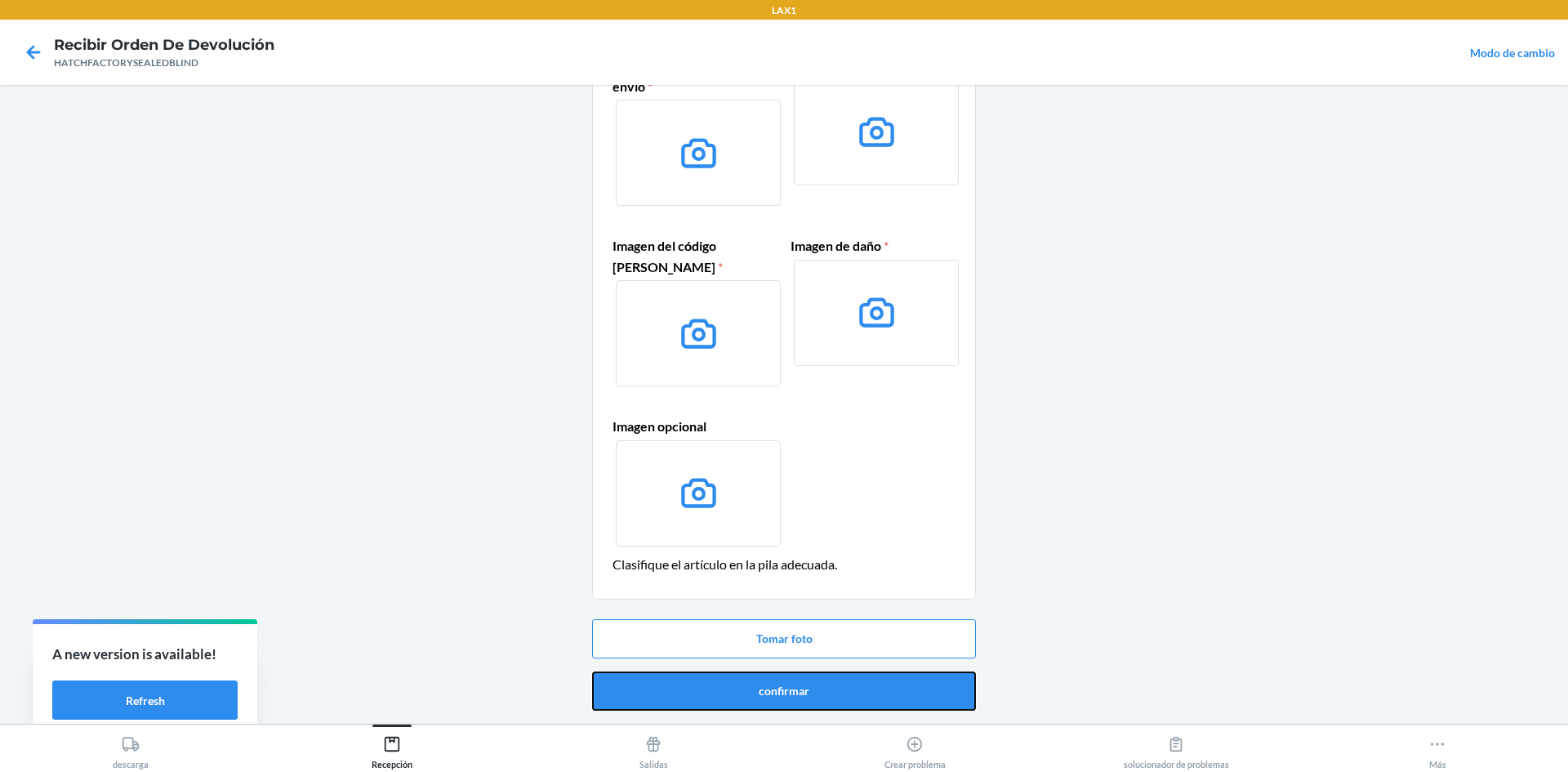
click at [866, 702] on button "confirmar" at bounding box center [784, 691] width 383 height 39
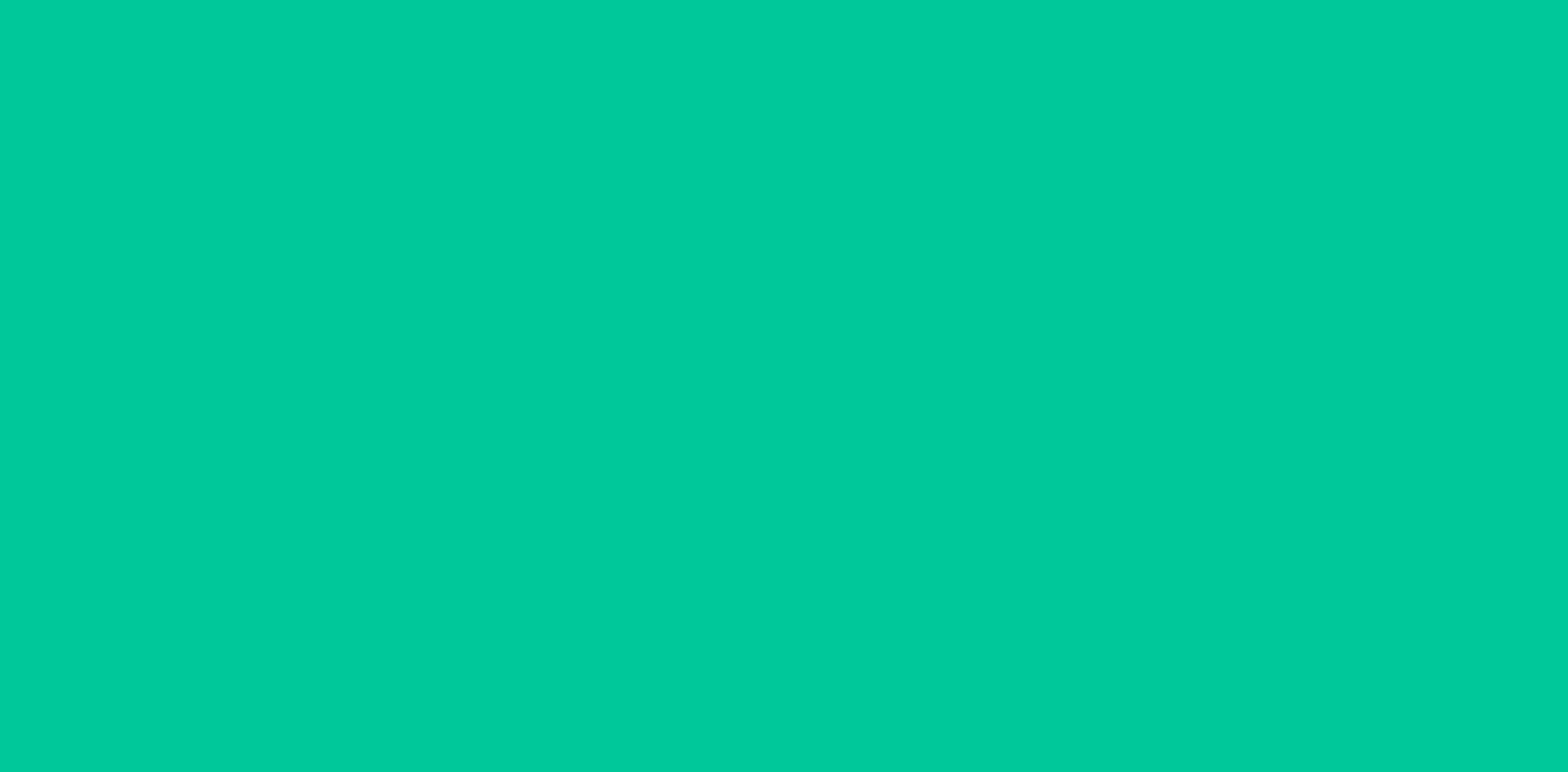
scroll to position [0, 0]
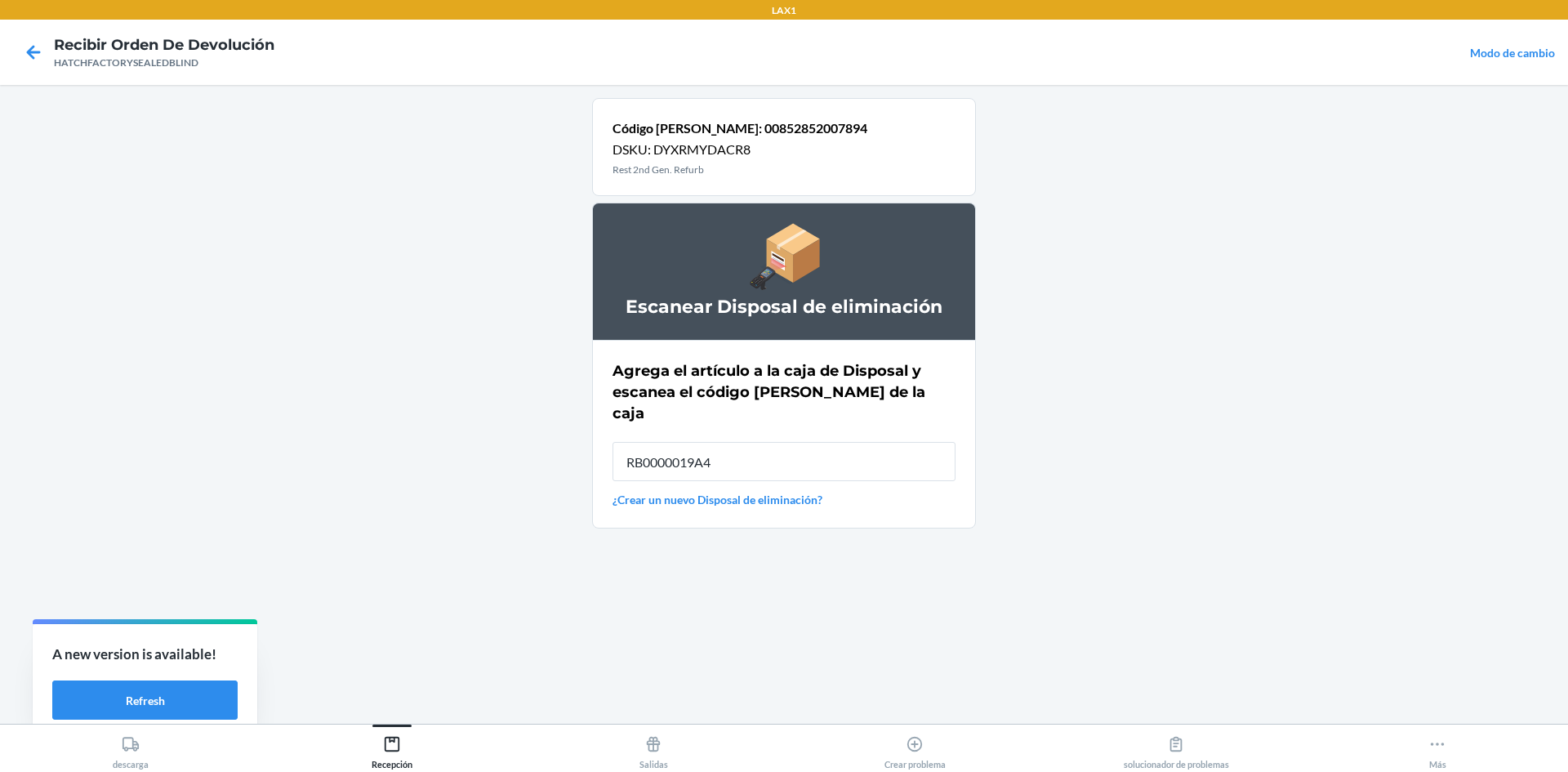
type input "RB0000019A4"
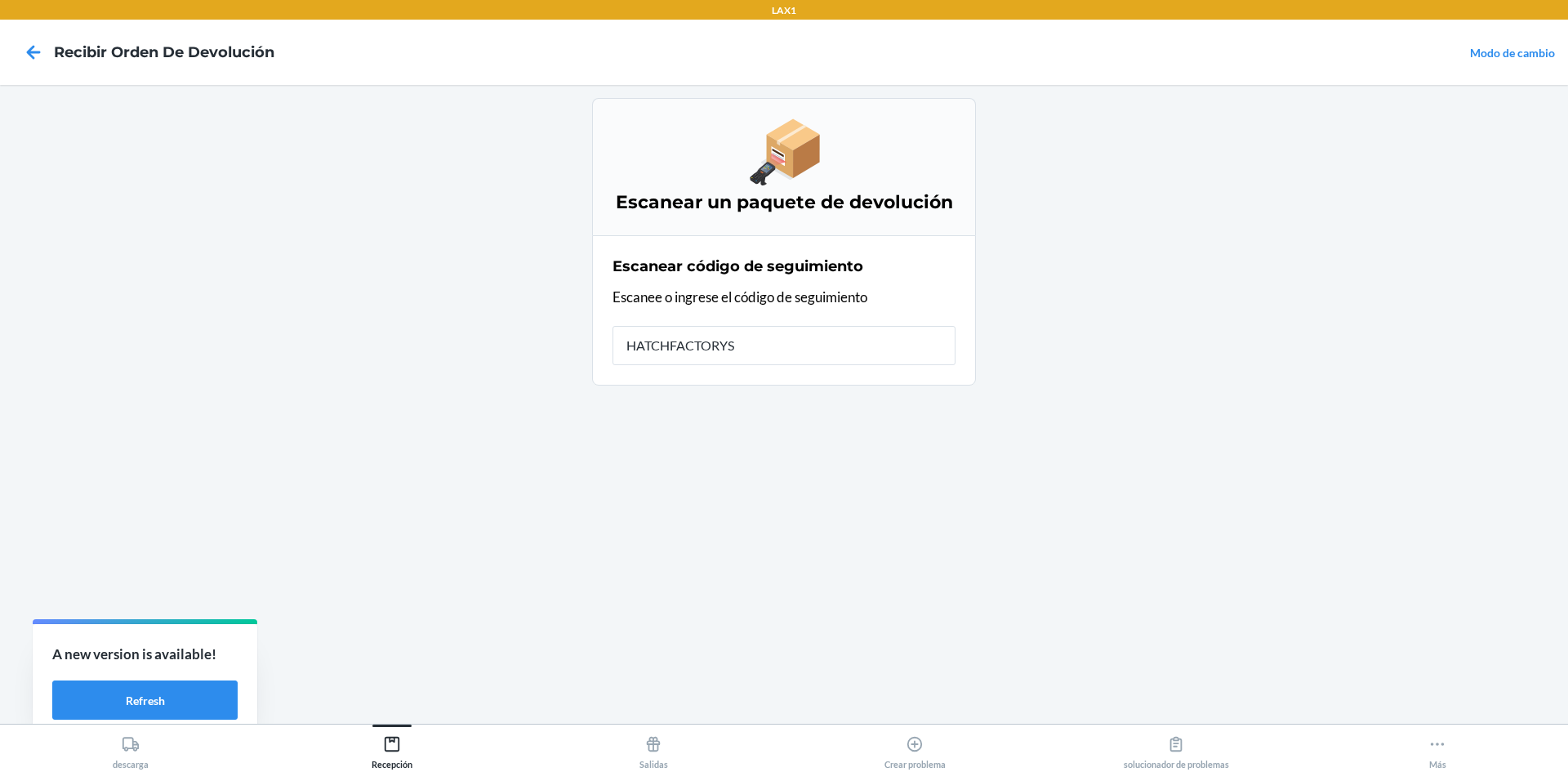
type input "HATCHFACTORYSE"
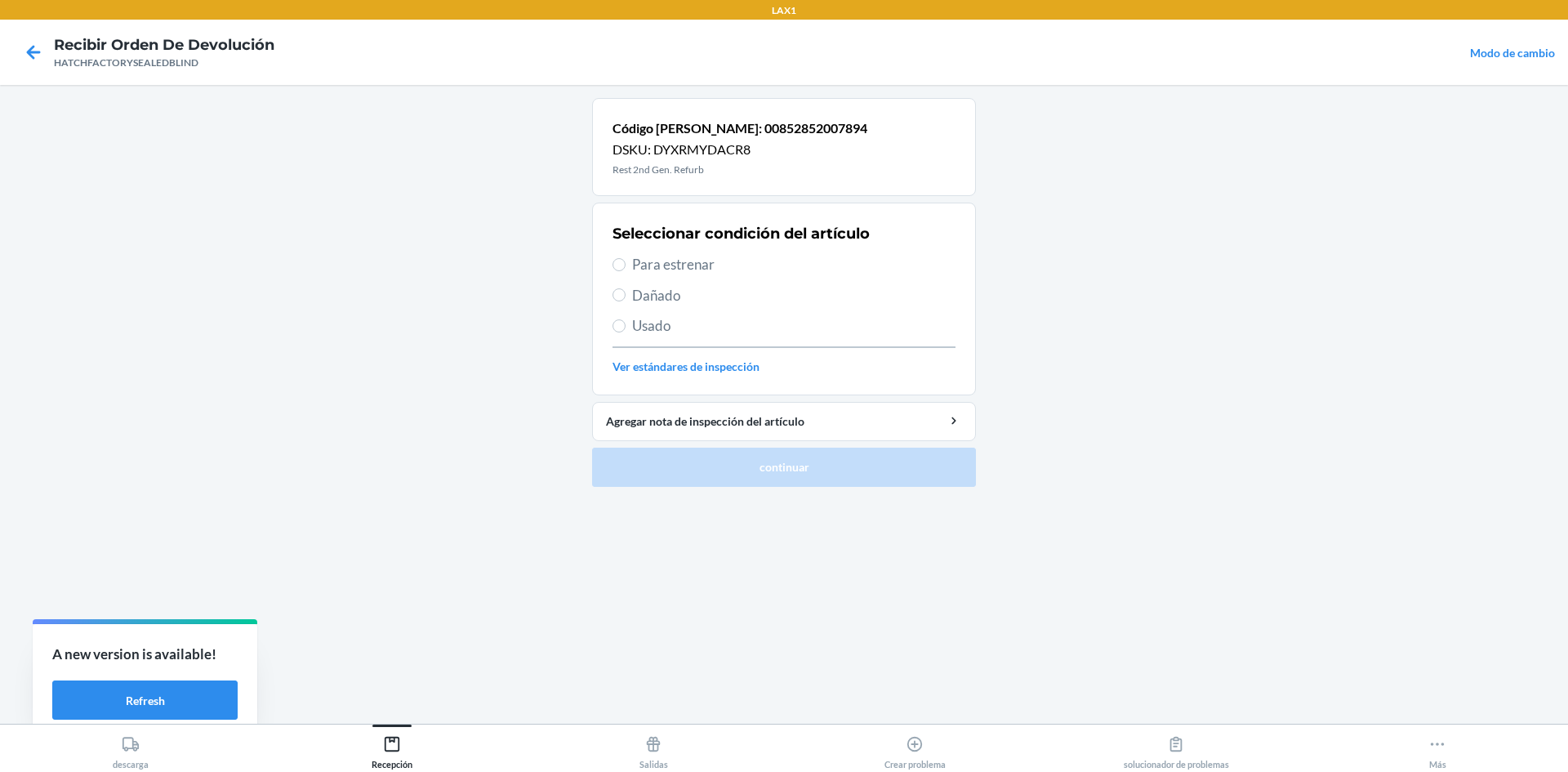
click at [633, 286] on span "Dañado" at bounding box center [794, 295] width 323 height 21
click at [625, 288] on input "Dañado" at bounding box center [619, 295] width 13 height 13
radio input "true"
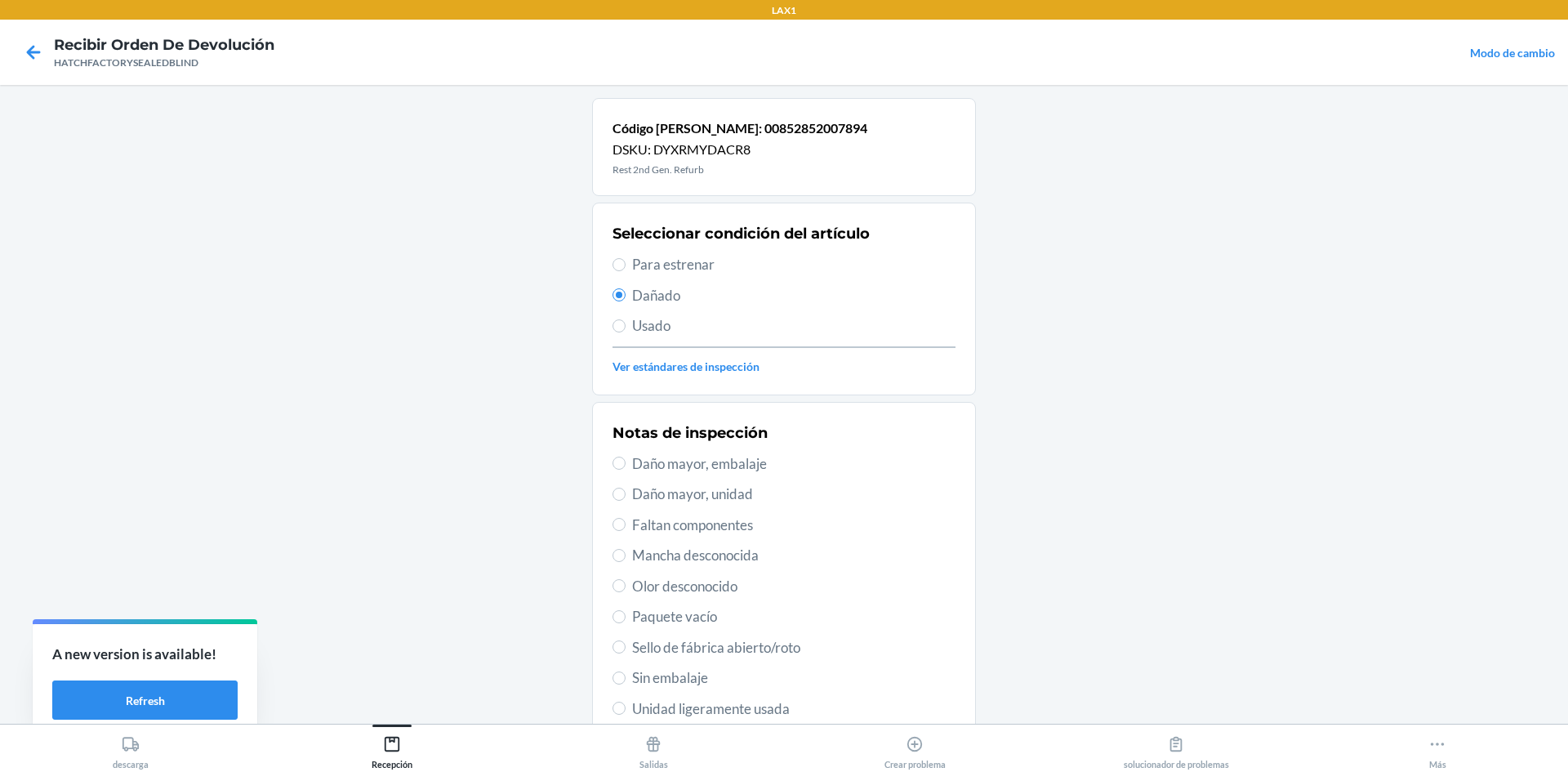
click at [640, 502] on span "Daño mayor, unidad" at bounding box center [794, 493] width 323 height 21
click at [625, 501] on input "Daño mayor, unidad" at bounding box center [619, 494] width 13 height 13
radio input "true"
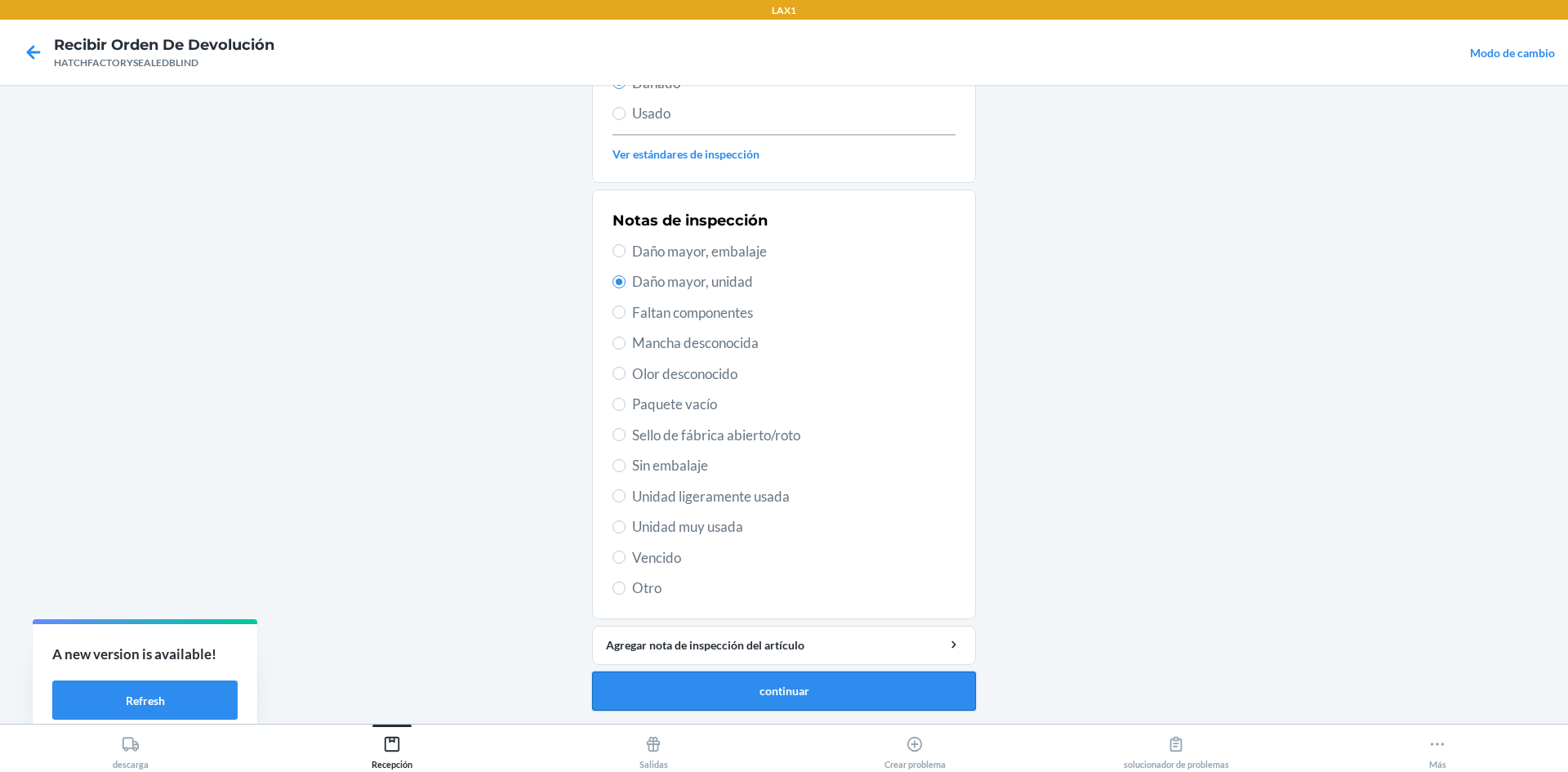
click at [760, 697] on button "continuar" at bounding box center [784, 691] width 383 height 39
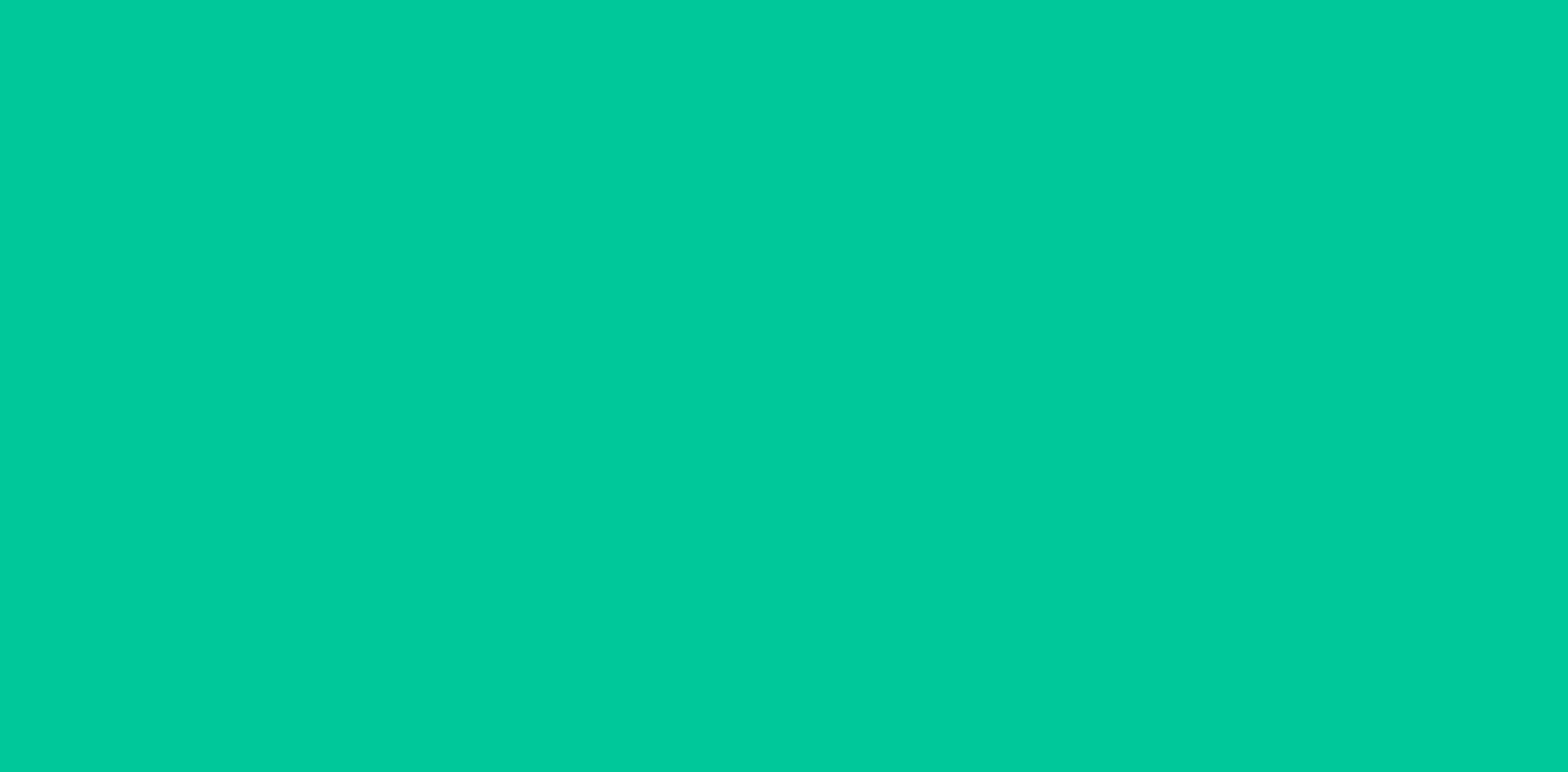
scroll to position [119, 0]
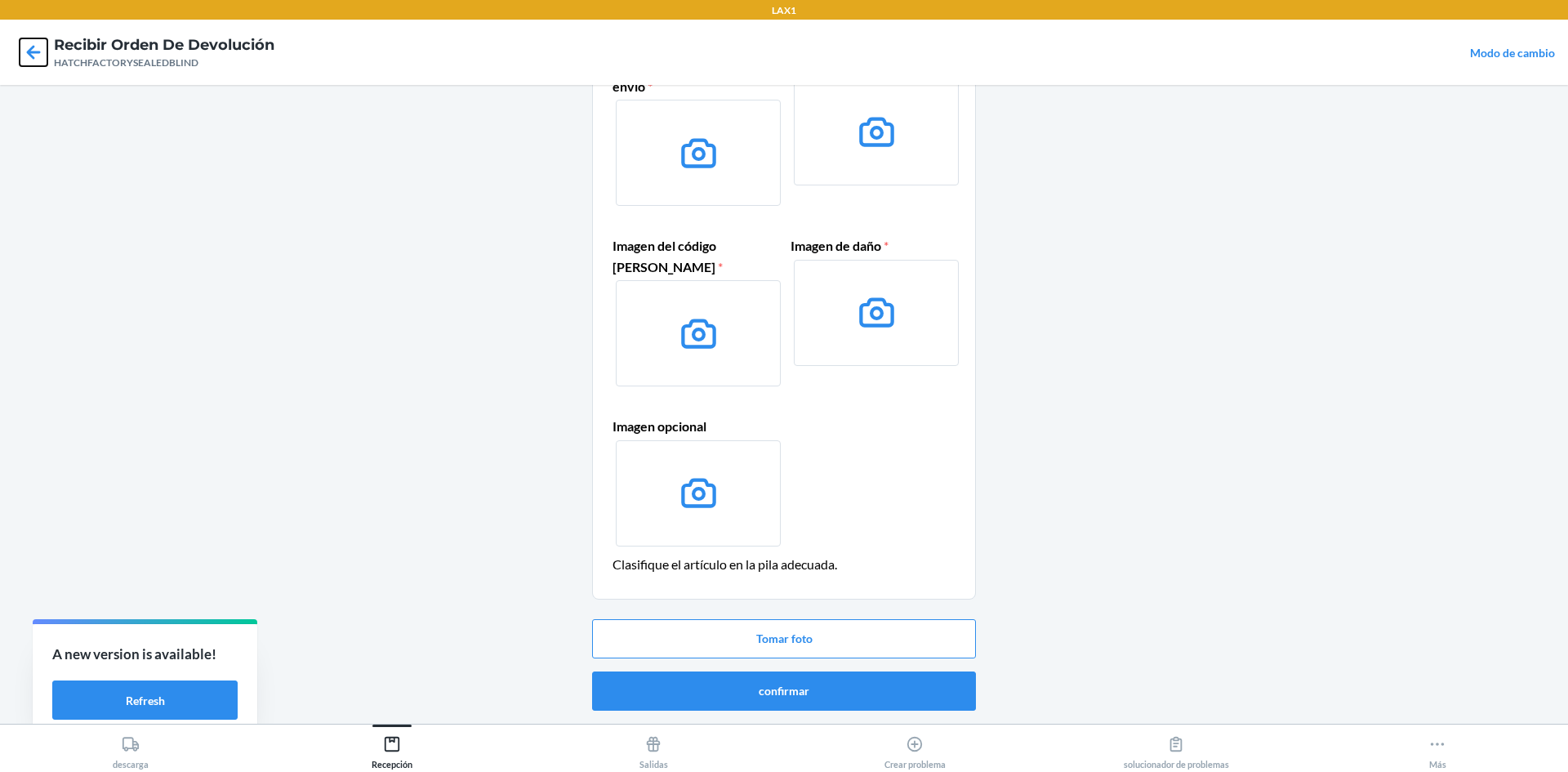
click at [30, 55] on icon at bounding box center [33, 52] width 14 height 14
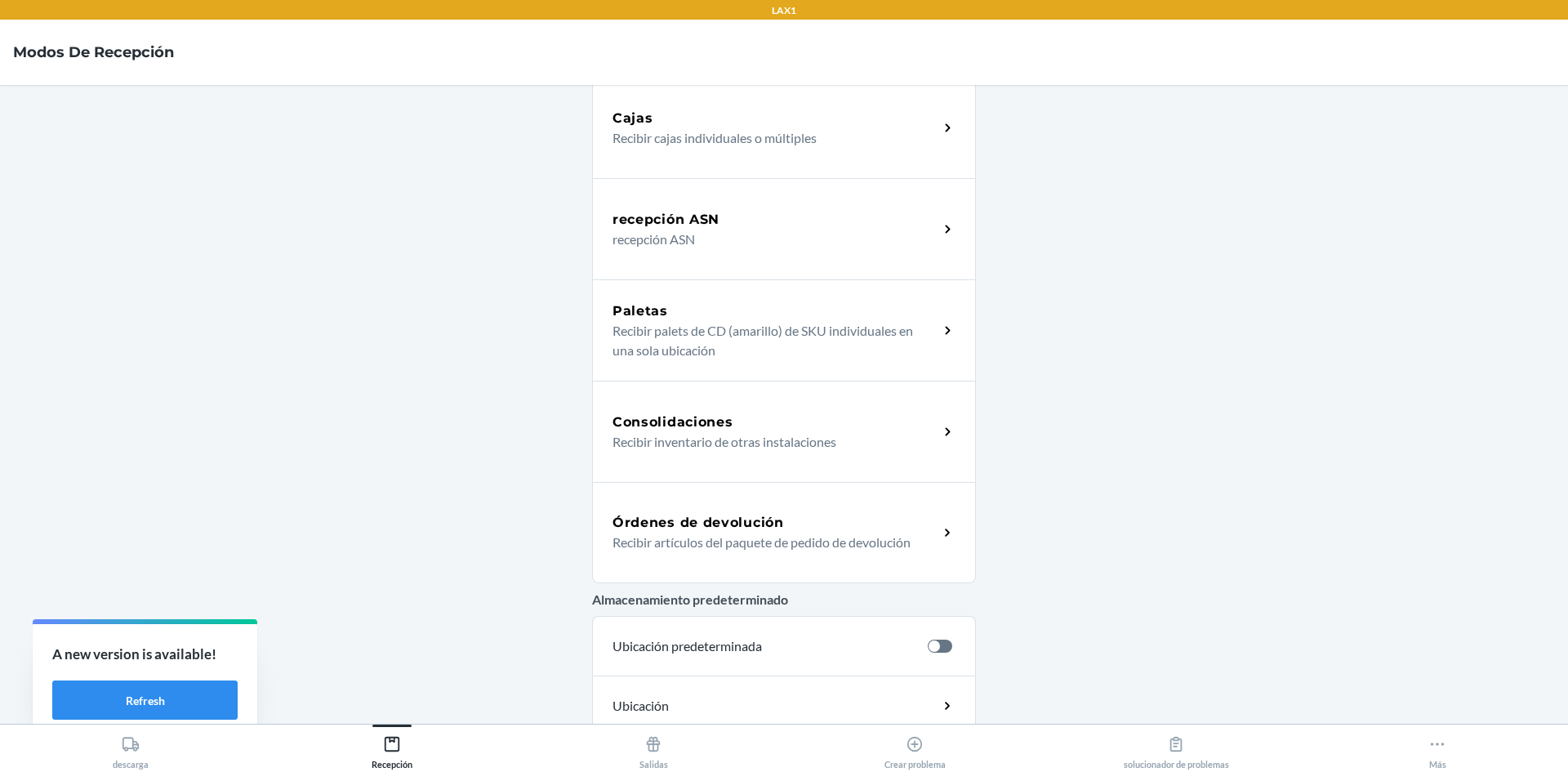
click at [728, 513] on h5 "Órdenes de devolución" at bounding box center [697, 522] width 172 height 19
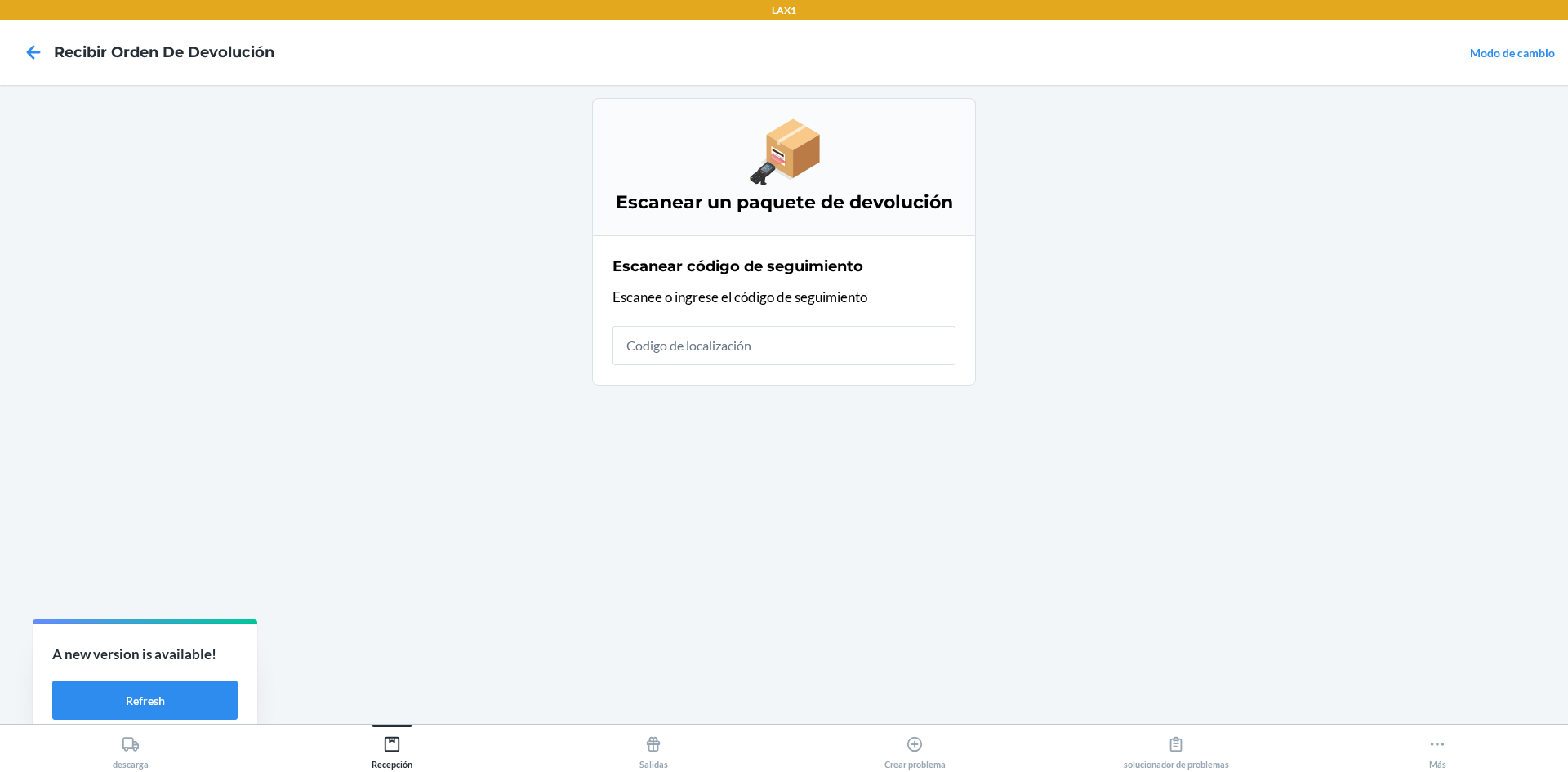
click at [770, 357] on input "text" at bounding box center [784, 345] width 343 height 39
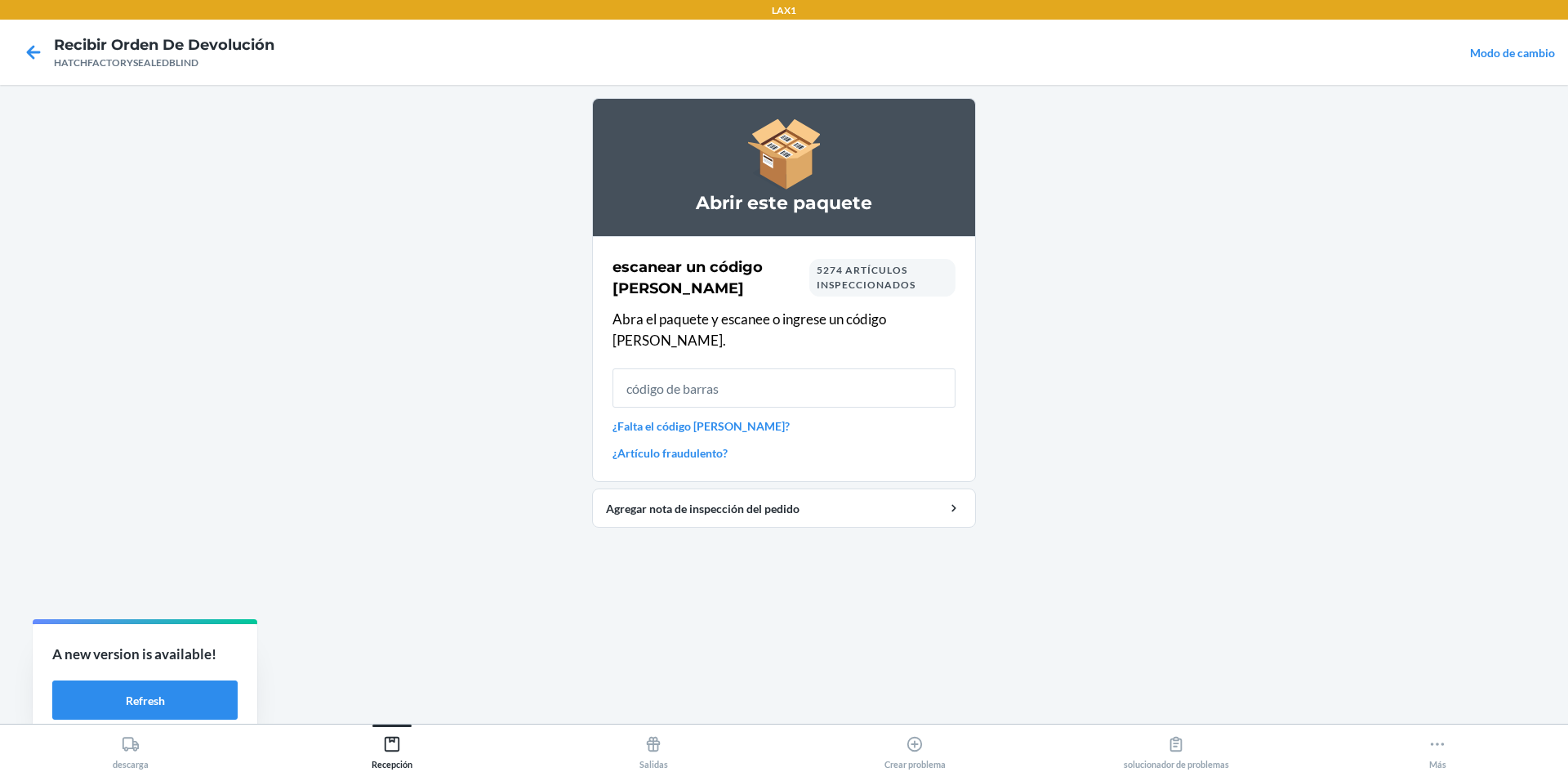
click at [717, 417] on link "¿Falta el código [PERSON_NAME]?" at bounding box center [784, 425] width 343 height 17
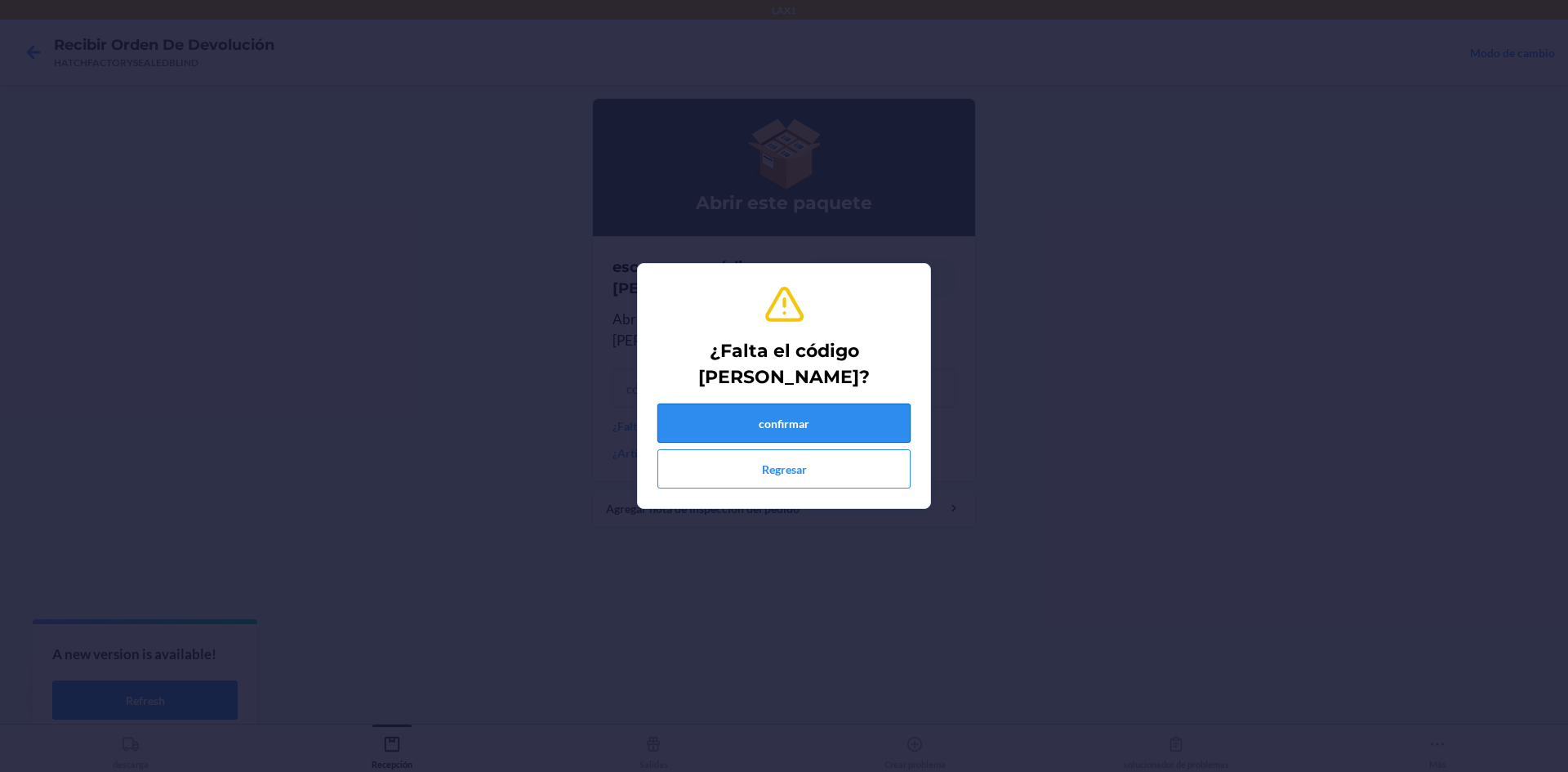
click at [788, 430] on button "confirmar" at bounding box center [784, 423] width 253 height 39
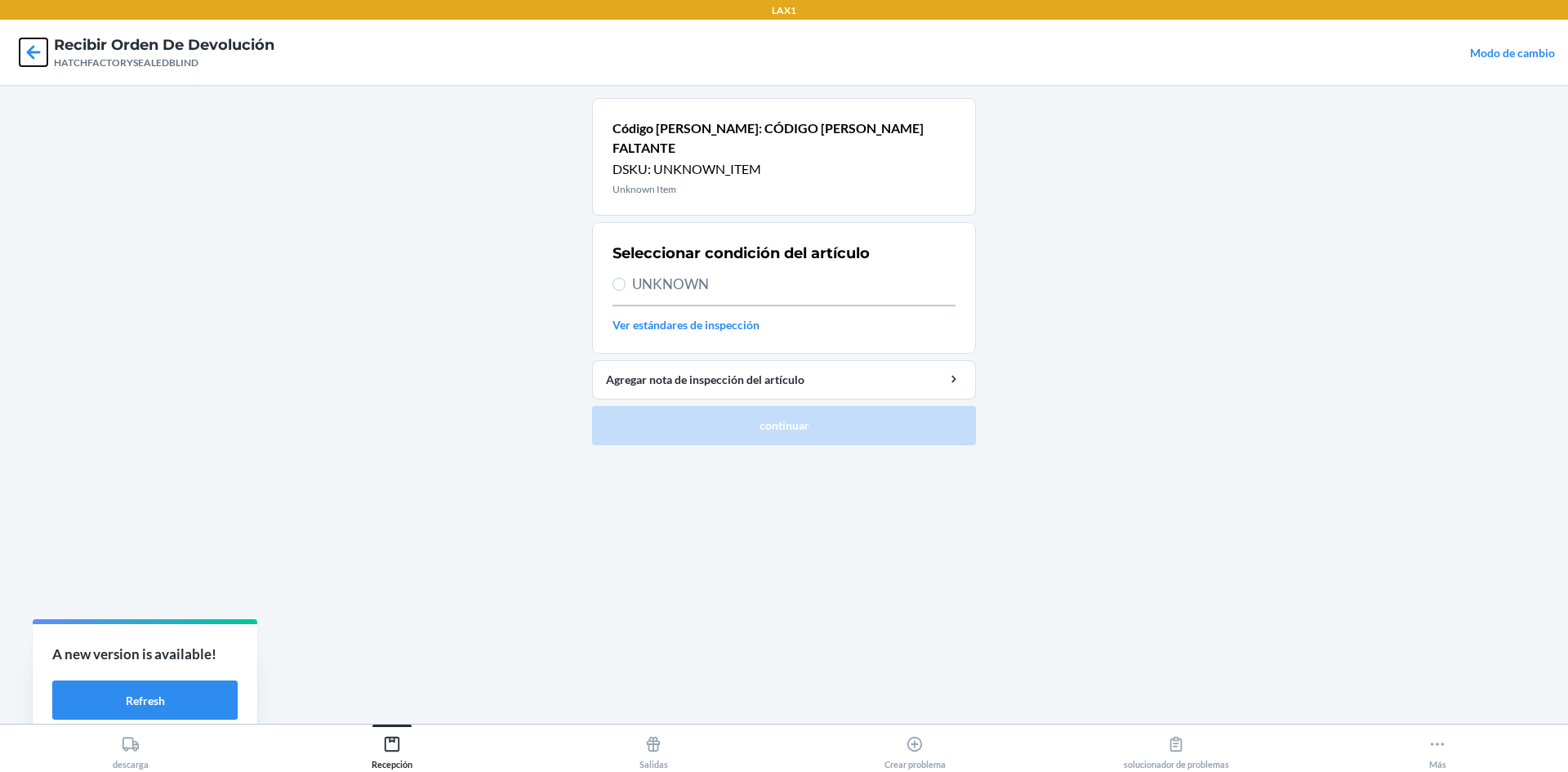
click at [24, 48] on icon at bounding box center [33, 52] width 28 height 28
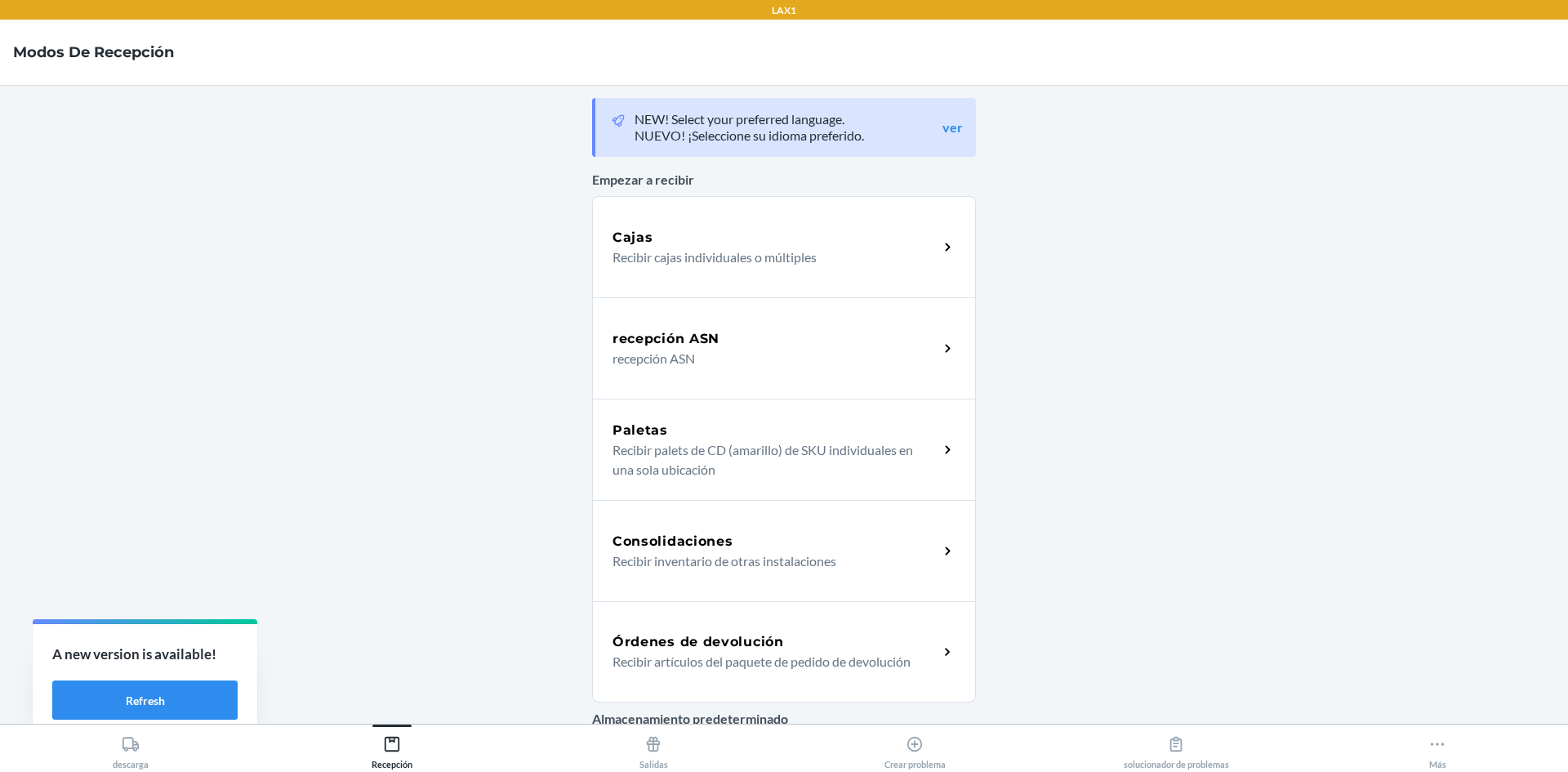
click at [840, 636] on div "Órdenes de devolución" at bounding box center [774, 641] width 326 height 19
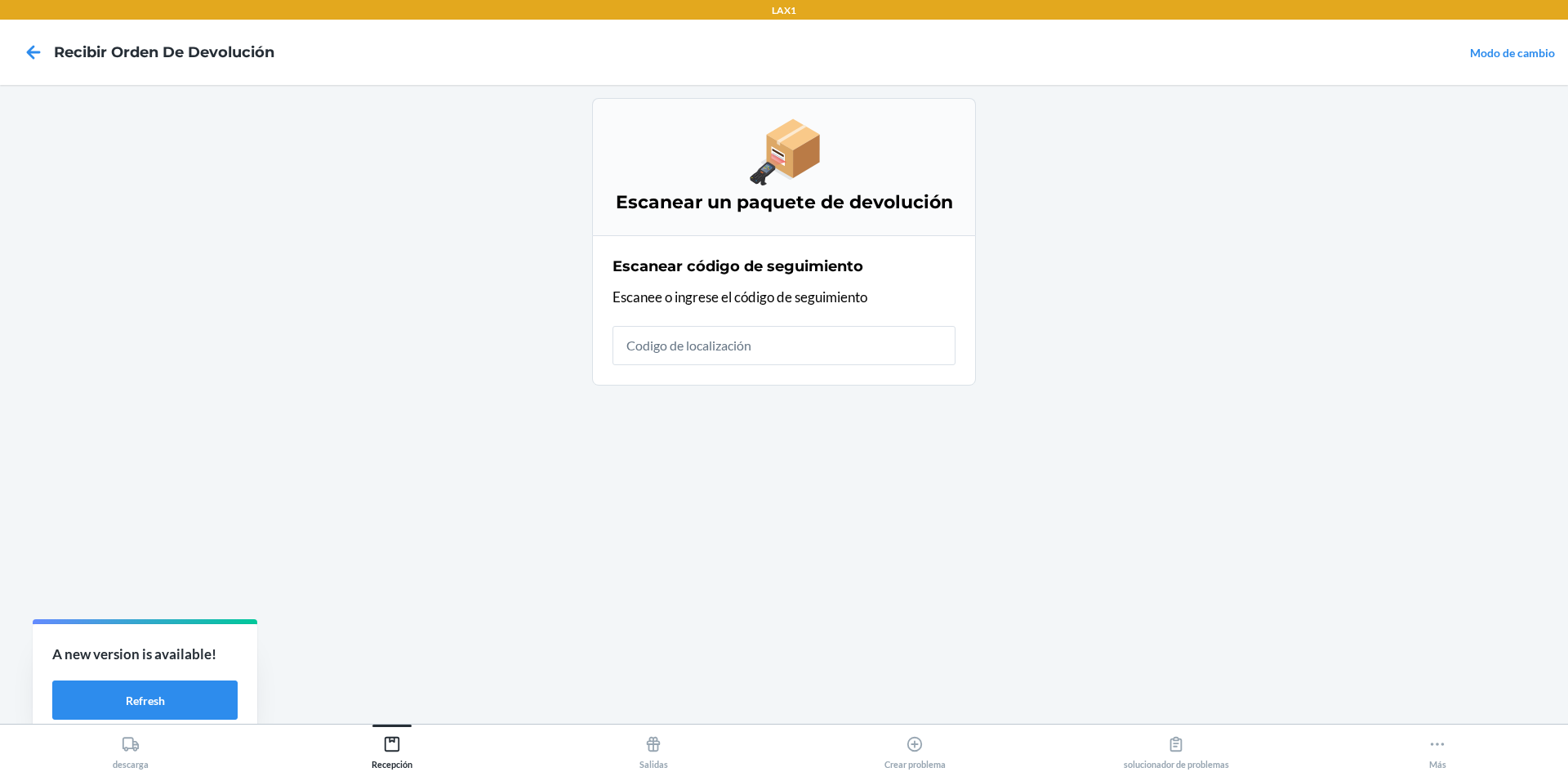
click at [833, 347] on input "text" at bounding box center [784, 345] width 343 height 39
type input "HATCHFACTORYSEALEDB"
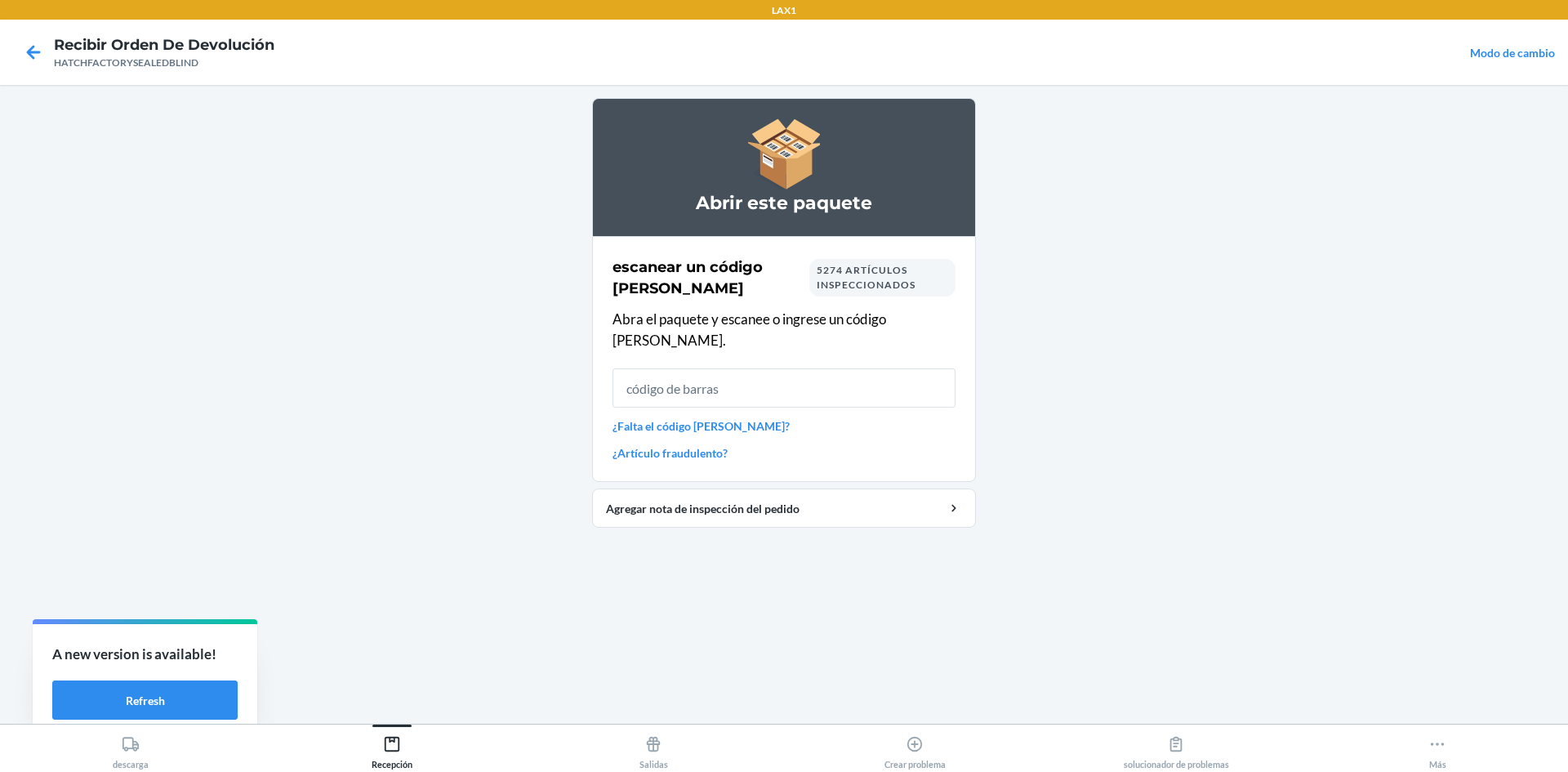
click at [715, 372] on input "text" at bounding box center [784, 388] width 343 height 39
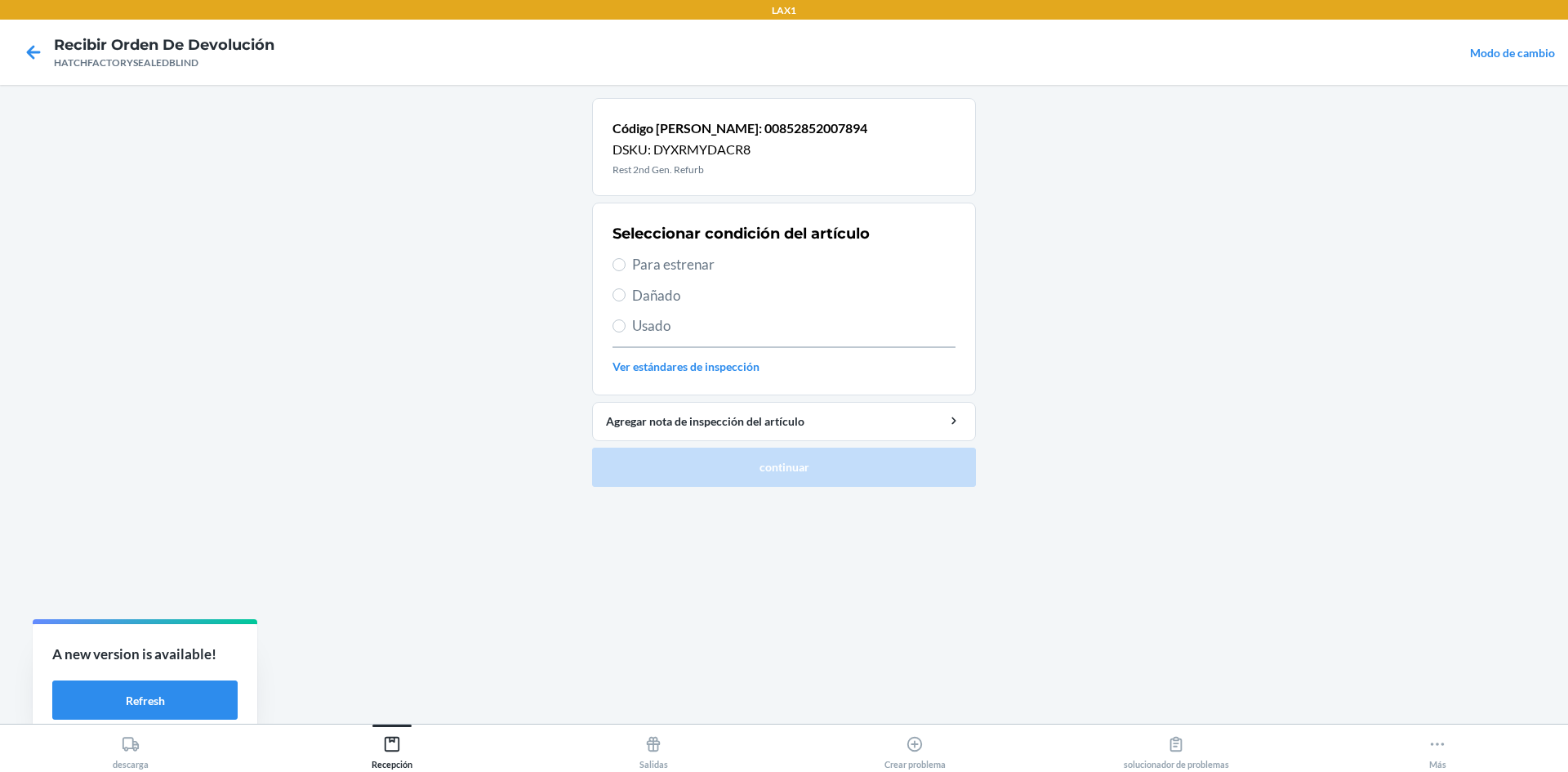
click at [628, 299] on label "Dañado" at bounding box center [784, 295] width 343 height 21
click at [625, 299] on input "Dañado" at bounding box center [619, 295] width 13 height 13
radio input "true"
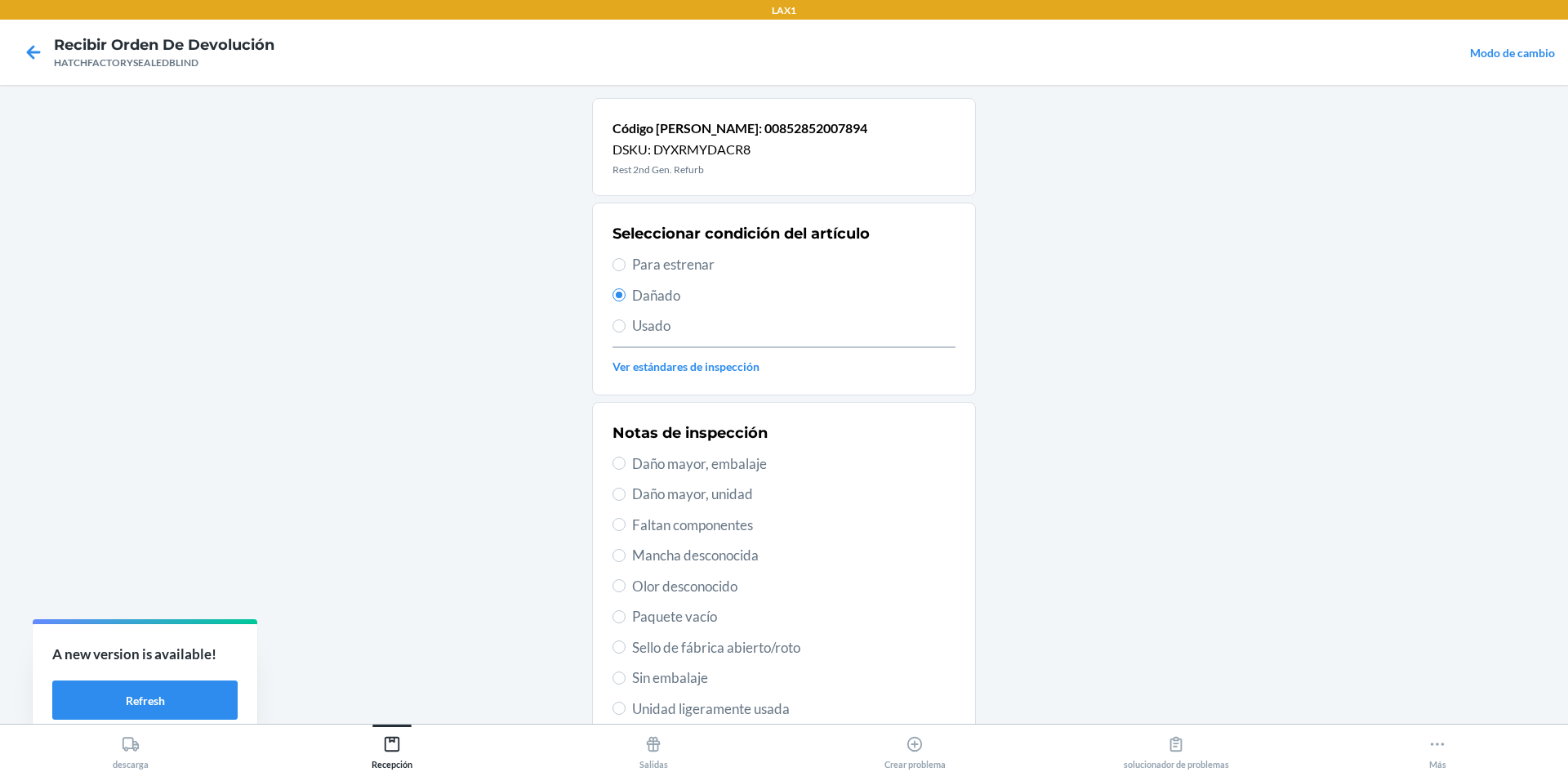
click at [655, 492] on span "Daño mayor, unidad" at bounding box center [794, 493] width 323 height 21
click at [625, 492] on input "Daño mayor, unidad" at bounding box center [619, 494] width 13 height 13
radio input "true"
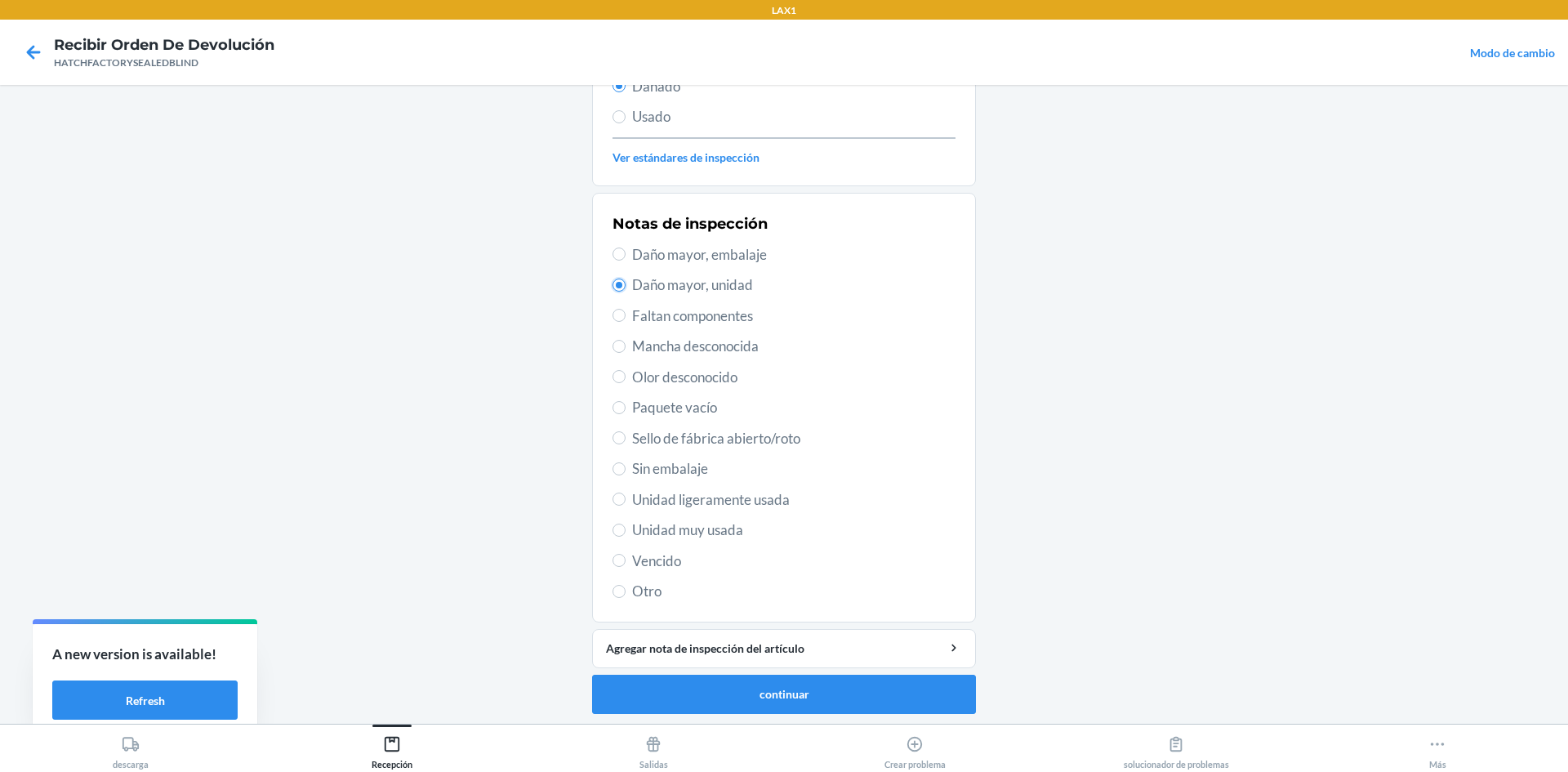
scroll to position [213, 0]
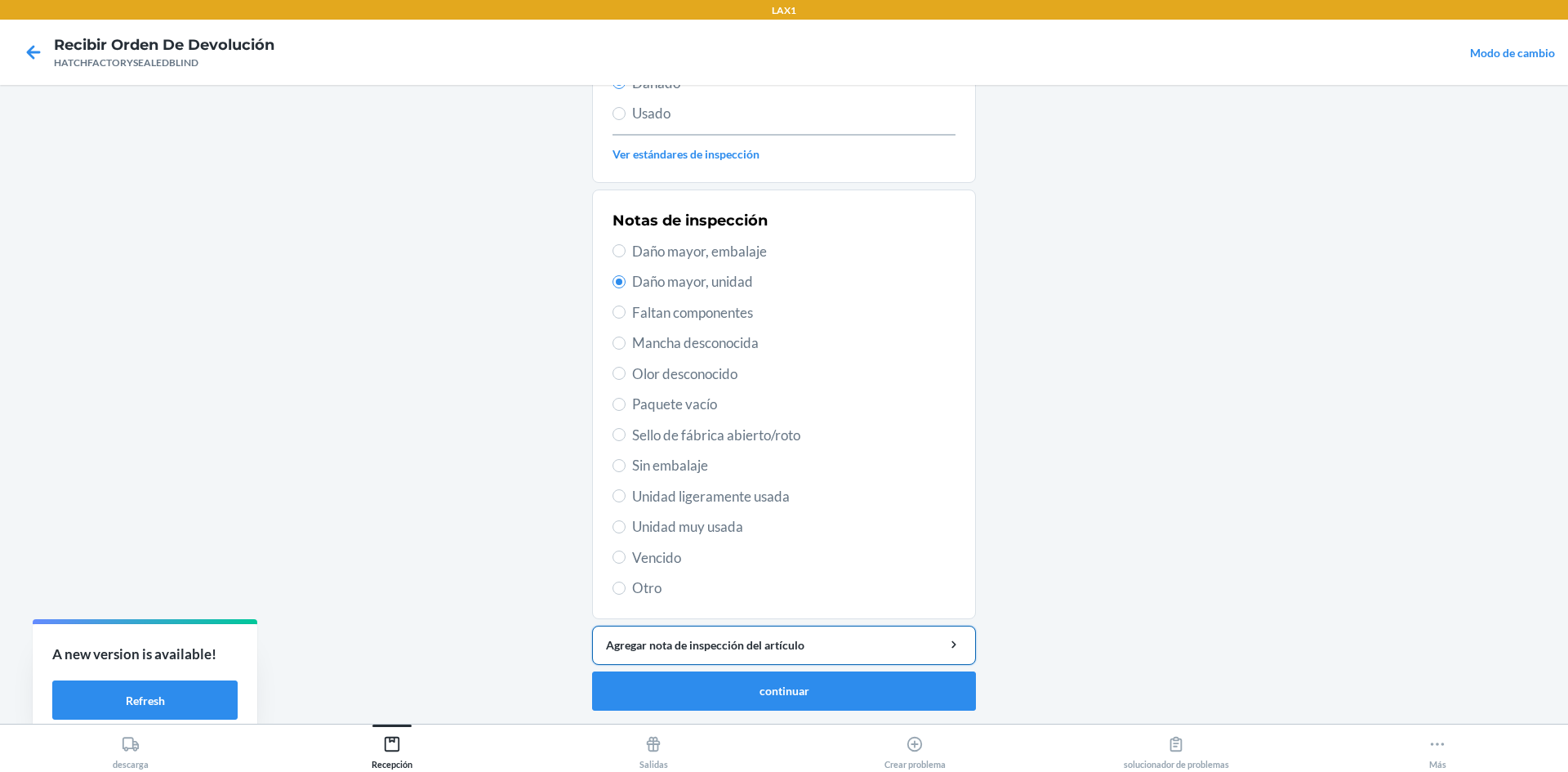
click at [706, 646] on div "Agregar nota de inspección del artículo" at bounding box center [784, 645] width 356 height 17
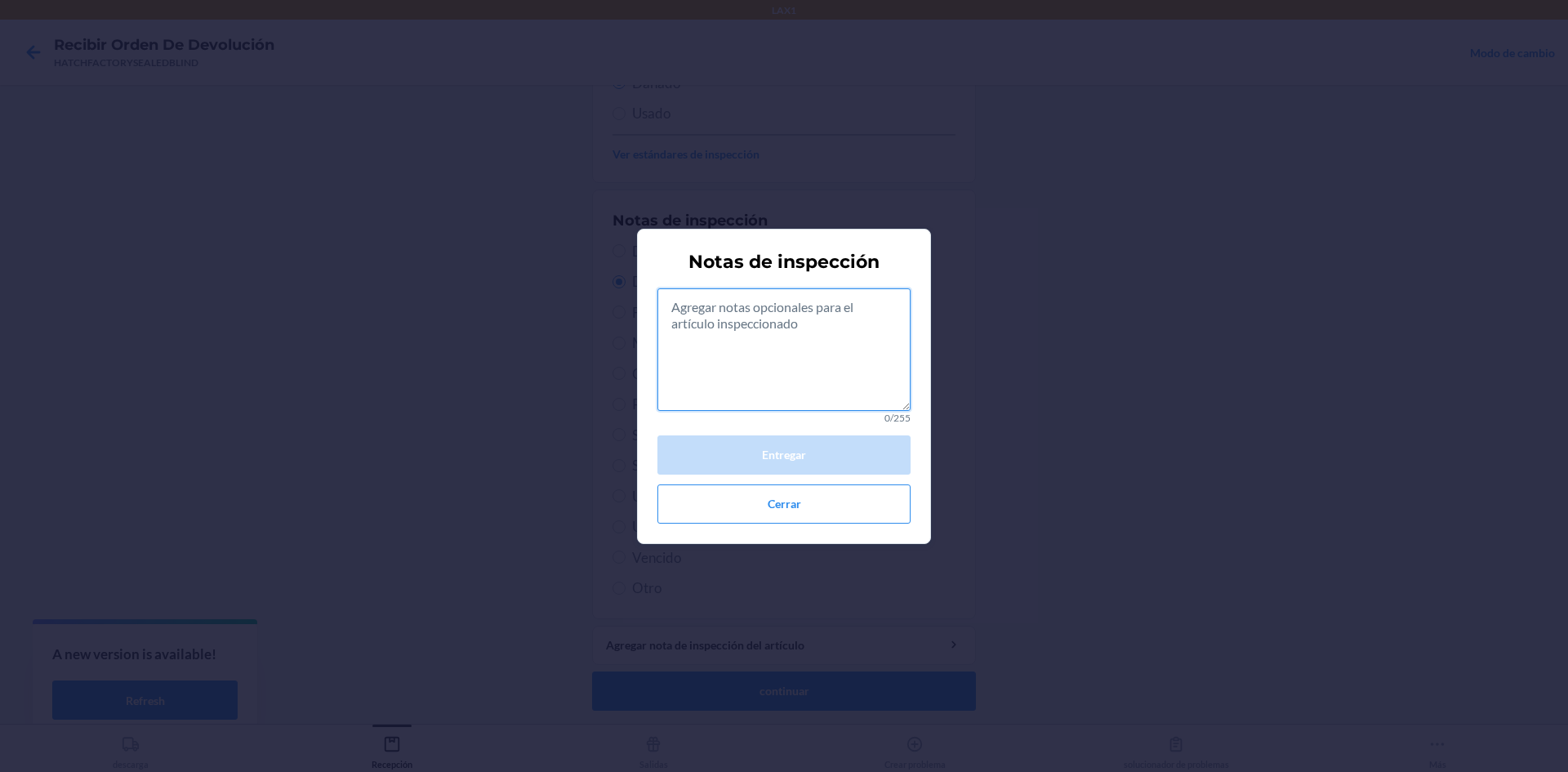
click at [847, 368] on textarea at bounding box center [784, 349] width 253 height 122
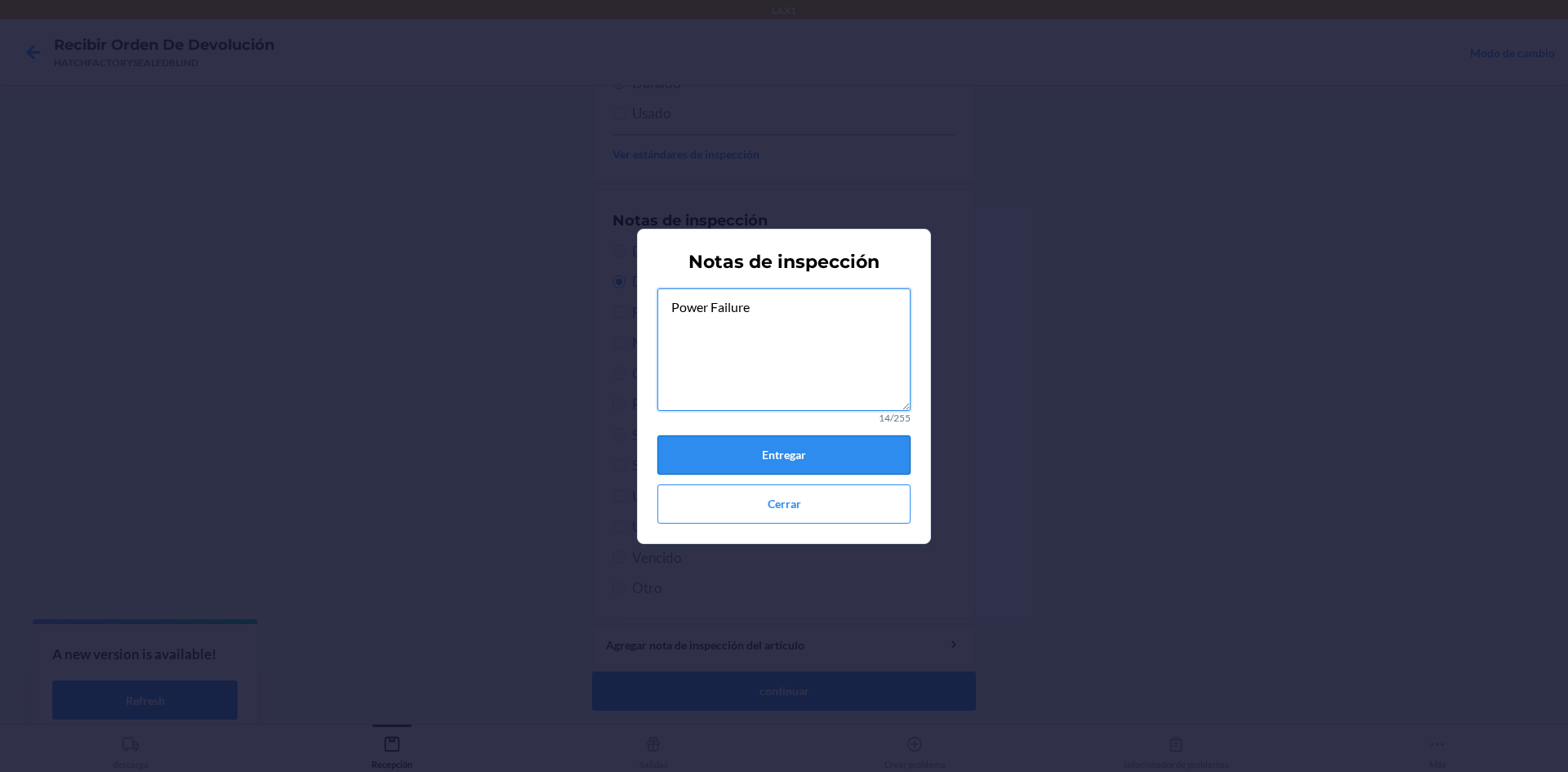
type textarea "Power Failure"
click at [872, 451] on button "Entregar" at bounding box center [784, 455] width 253 height 39
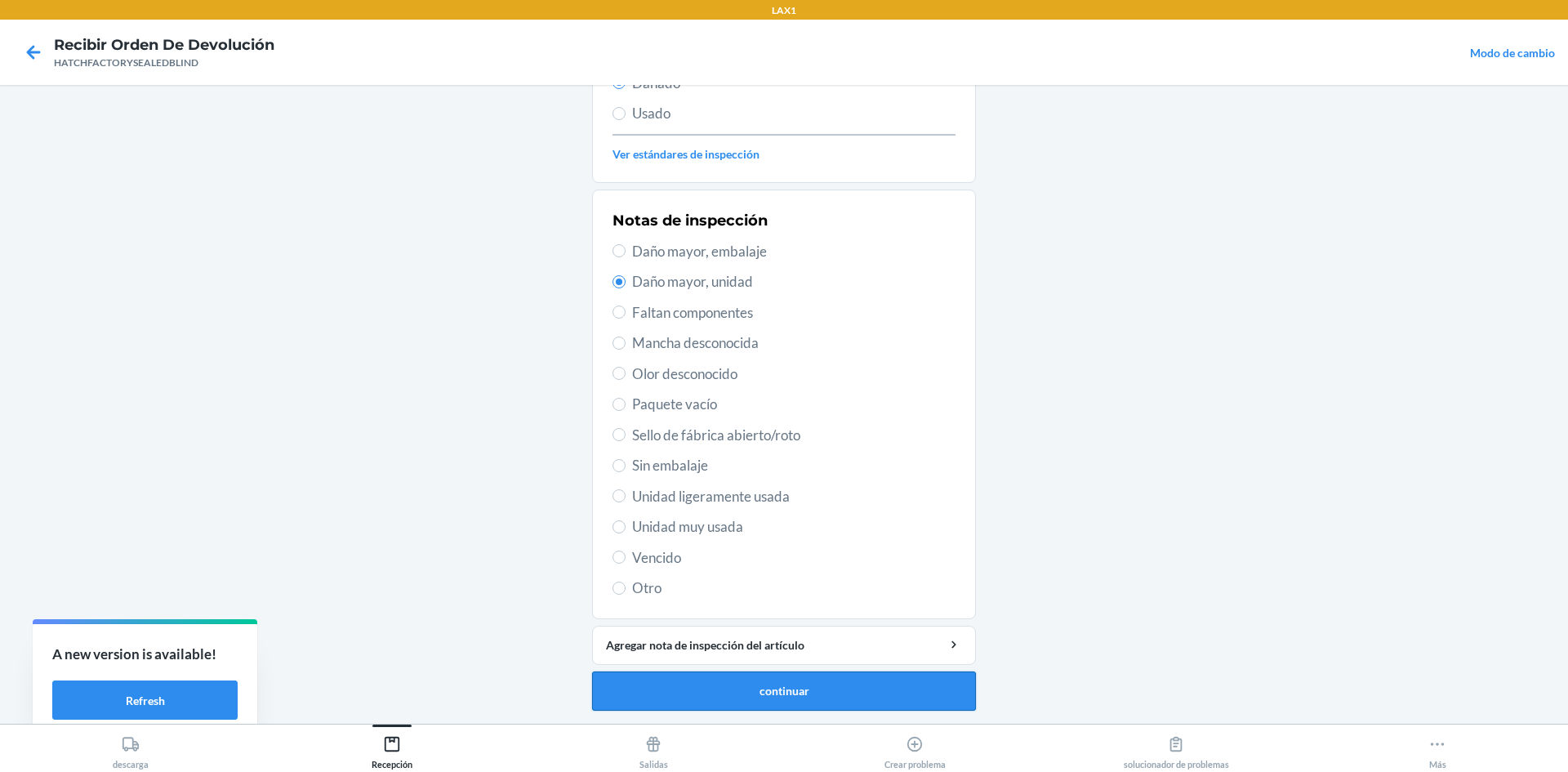
click at [802, 688] on button "continuar" at bounding box center [784, 691] width 383 height 39
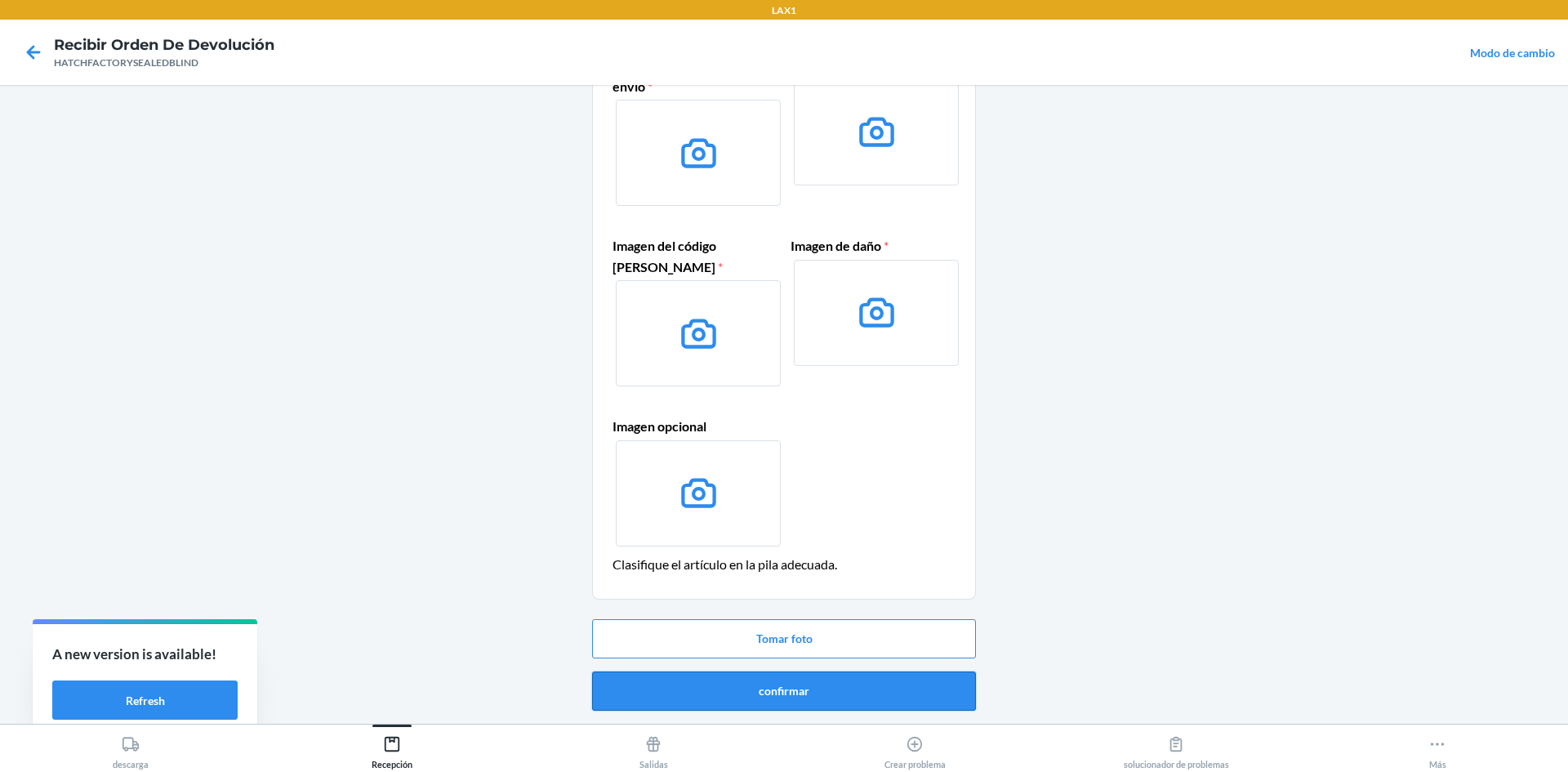
click at [872, 699] on button "confirmar" at bounding box center [784, 691] width 383 height 39
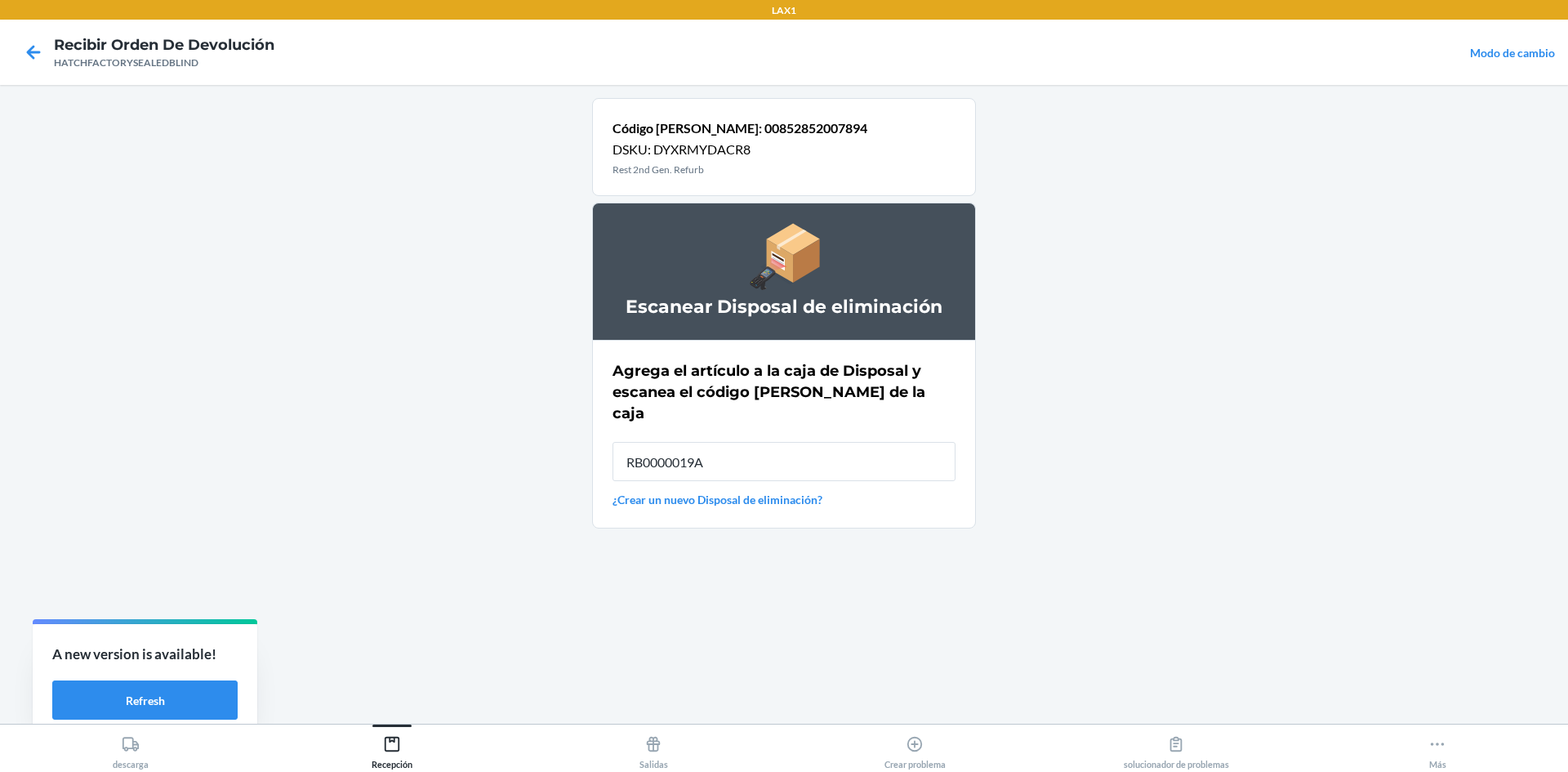
type input "RB0000019A4"
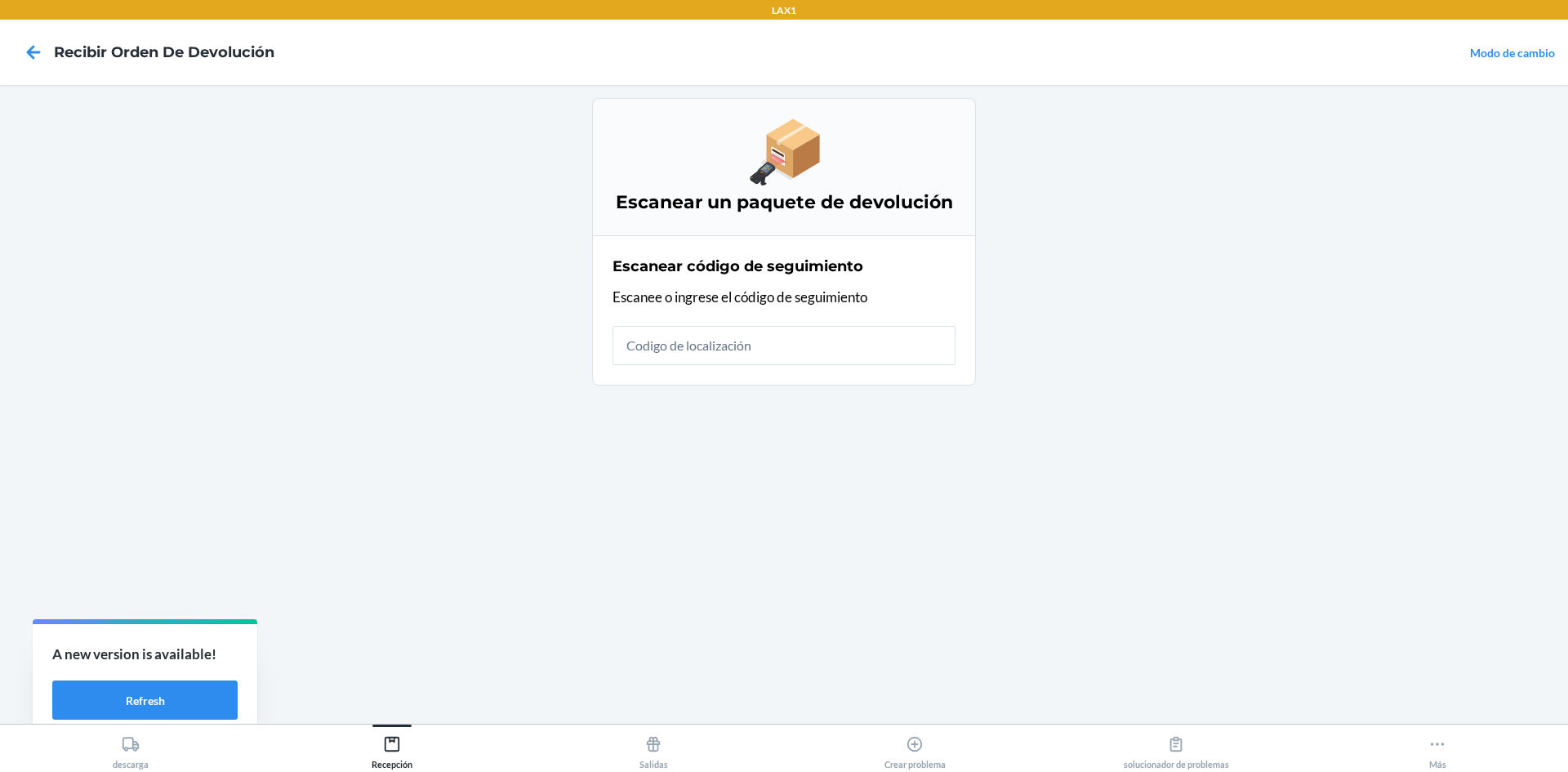
click at [864, 344] on input "text" at bounding box center [784, 345] width 343 height 39
type input "HATCHFACTORYSEALEDBL"
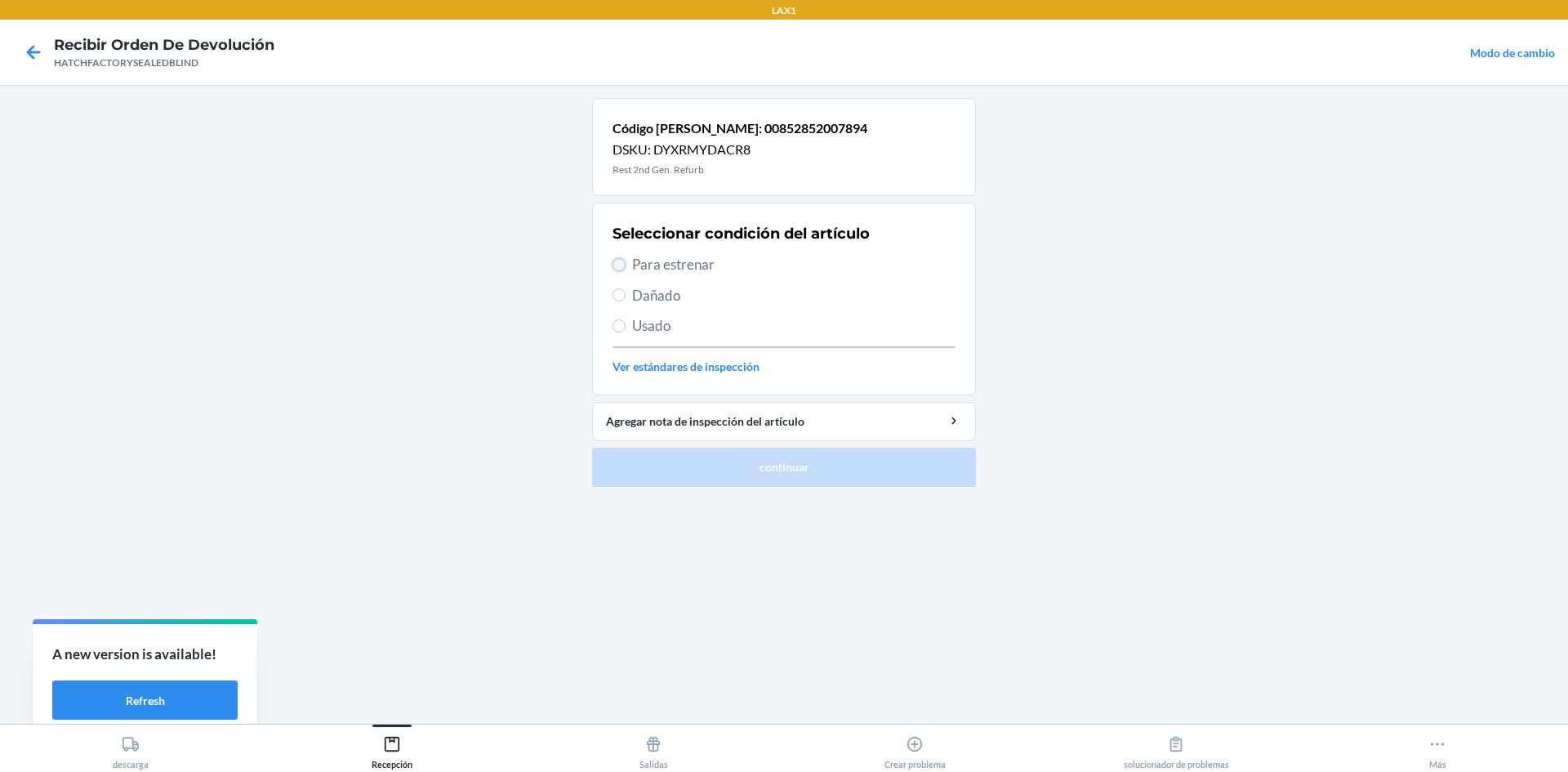
click at [622, 267] on input "Para estrenar" at bounding box center [619, 265] width 13 height 13
radio input "true"
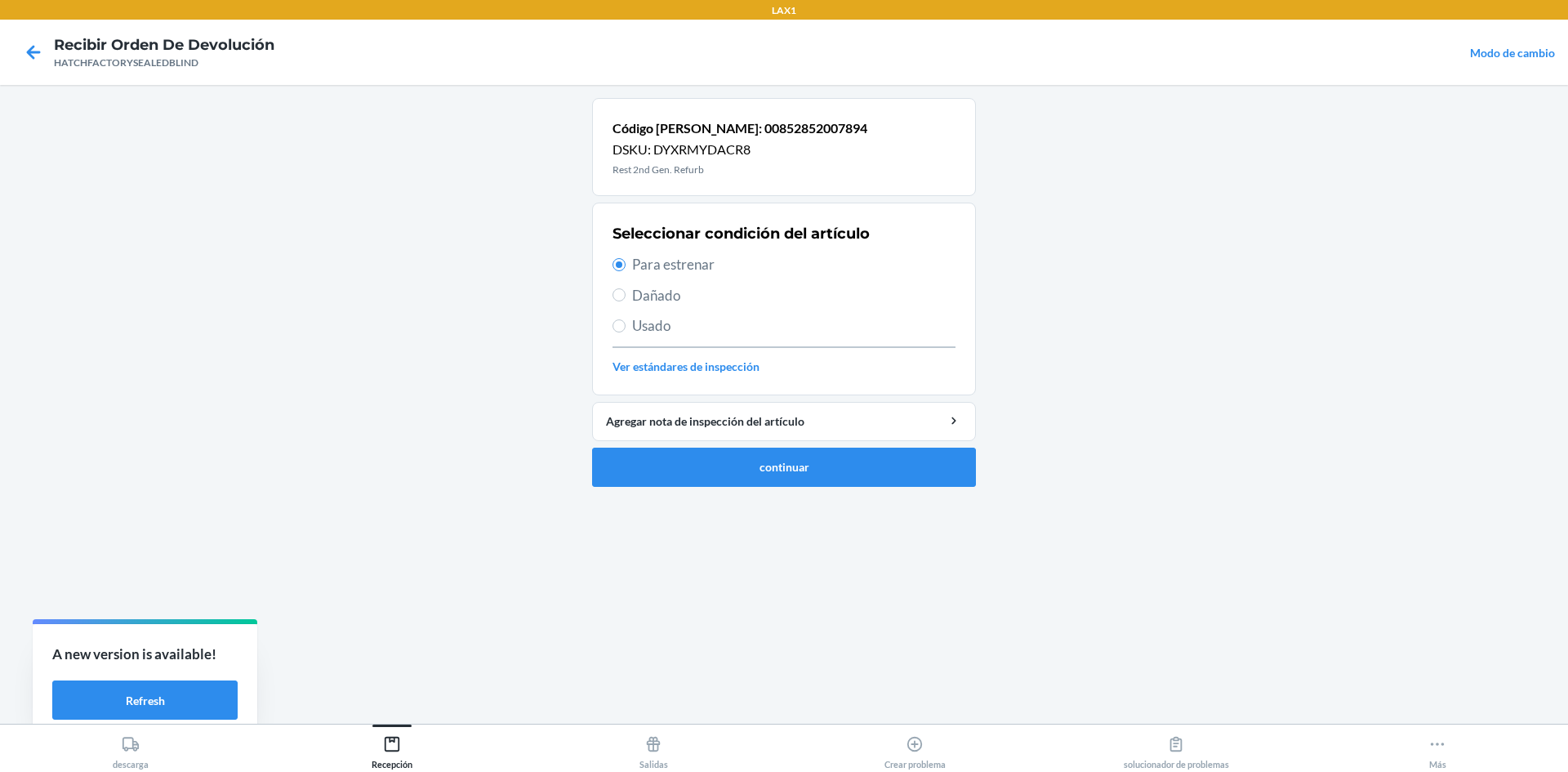
click at [647, 294] on span "Dañado" at bounding box center [794, 295] width 323 height 21
click at [625, 294] on input "Dañado" at bounding box center [619, 295] width 13 height 13
radio input "true"
radio input "false"
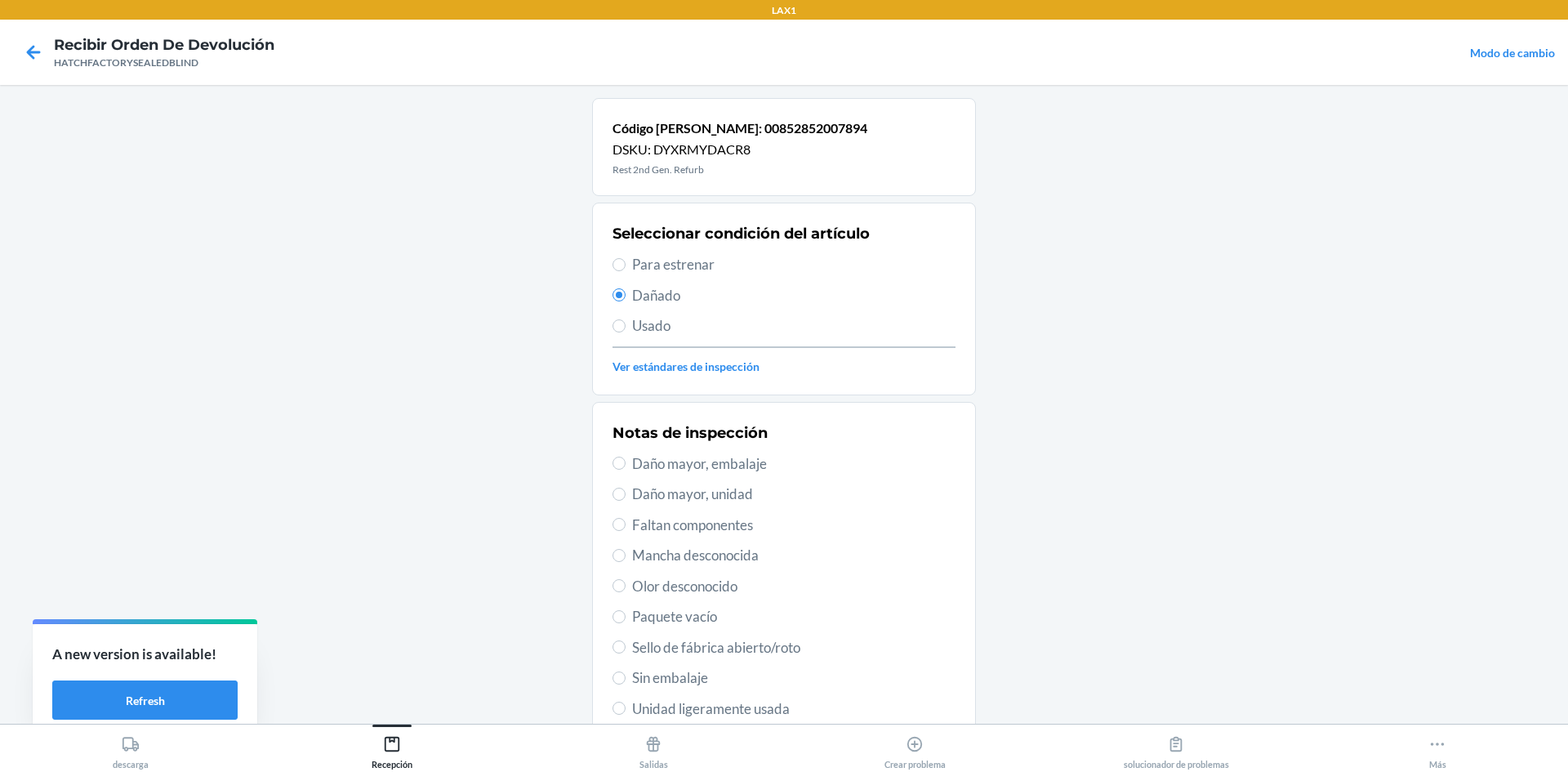
click at [666, 497] on span "Daño mayor, unidad" at bounding box center [794, 493] width 323 height 21
click at [625, 497] on input "Daño mayor, unidad" at bounding box center [619, 494] width 13 height 13
radio input "true"
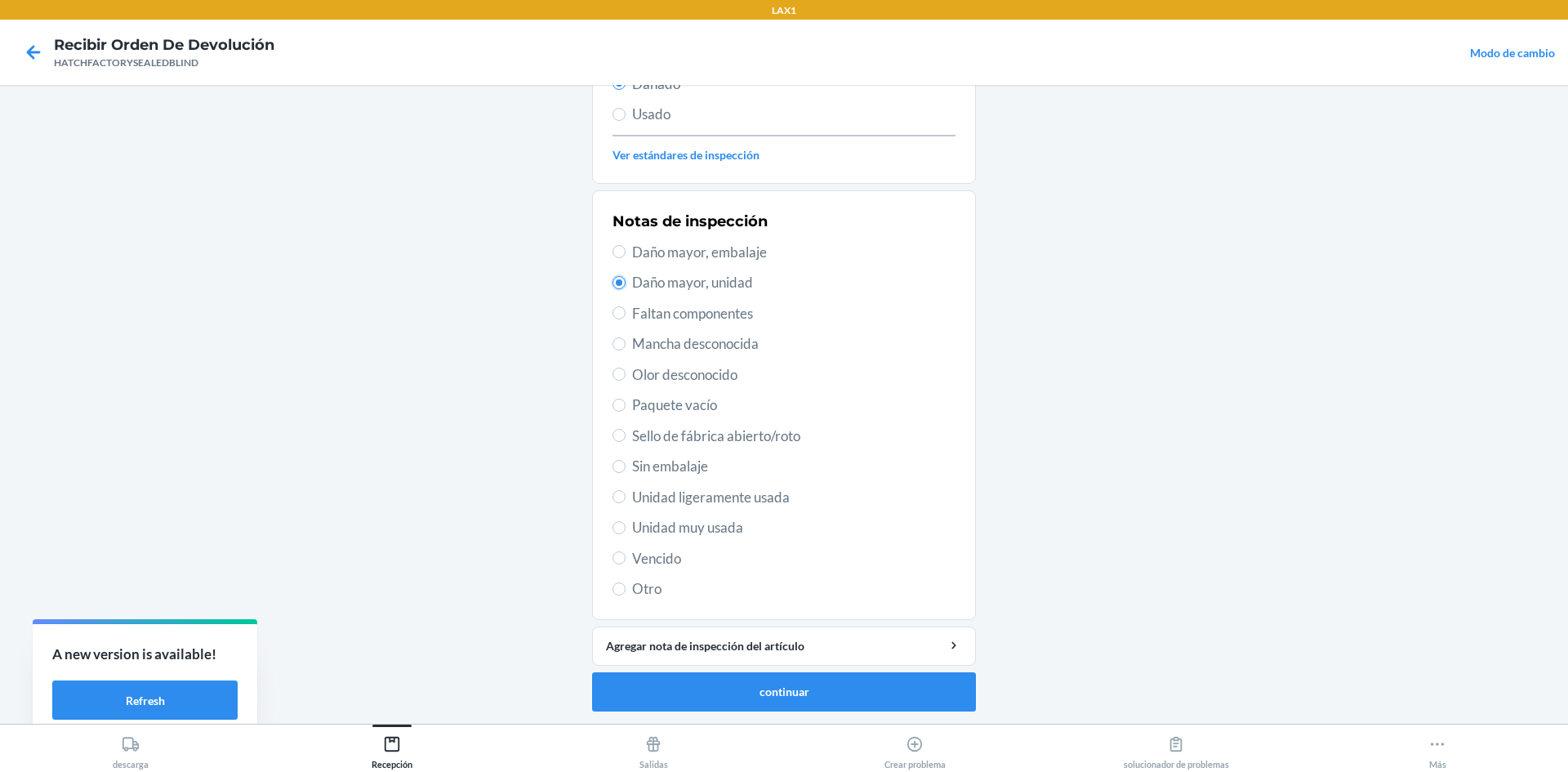
scroll to position [213, 0]
click at [770, 643] on div "Agregar nota de inspección del artículo" at bounding box center [784, 645] width 356 height 17
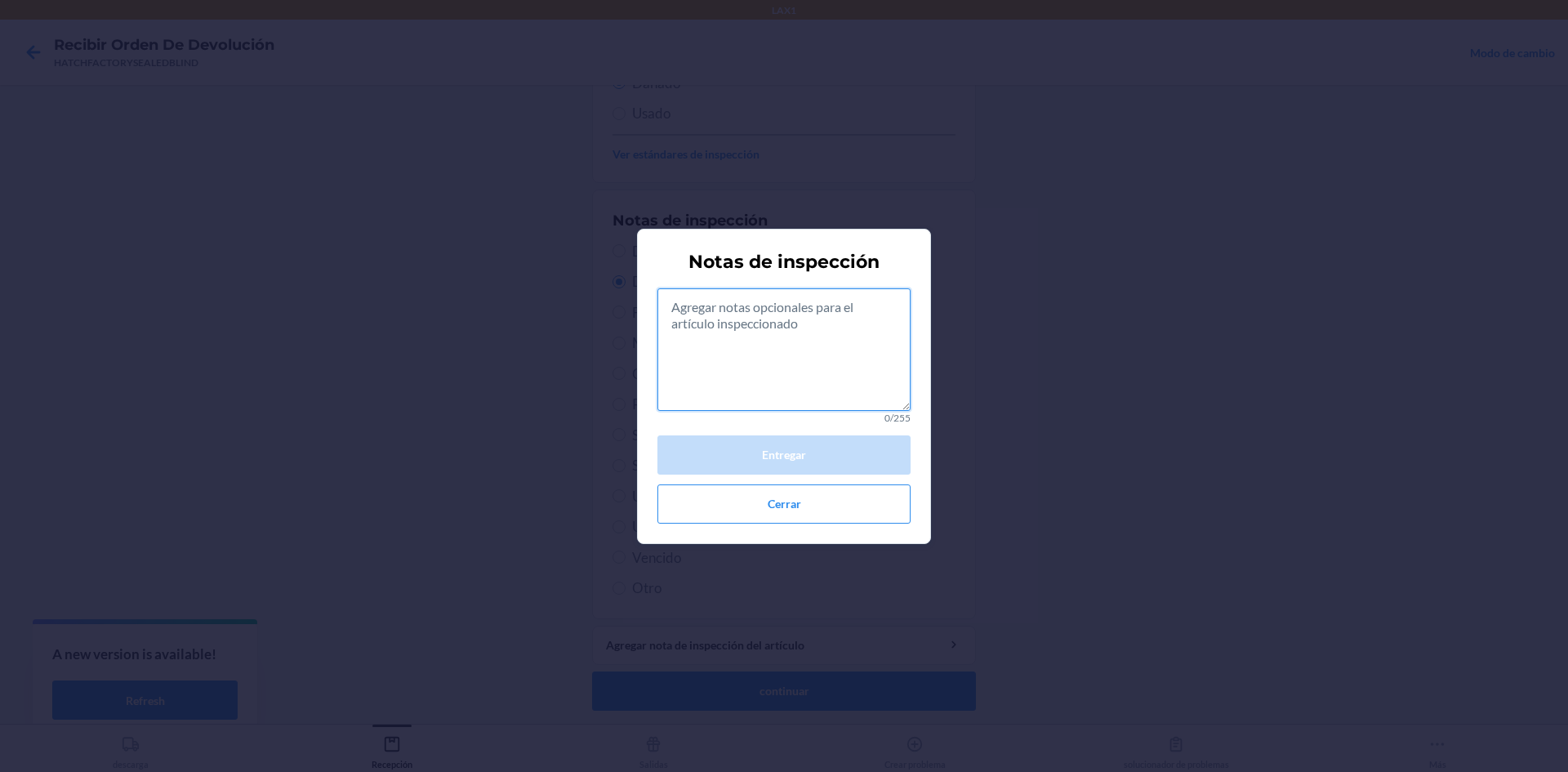
click at [848, 376] on textarea at bounding box center [784, 349] width 253 height 122
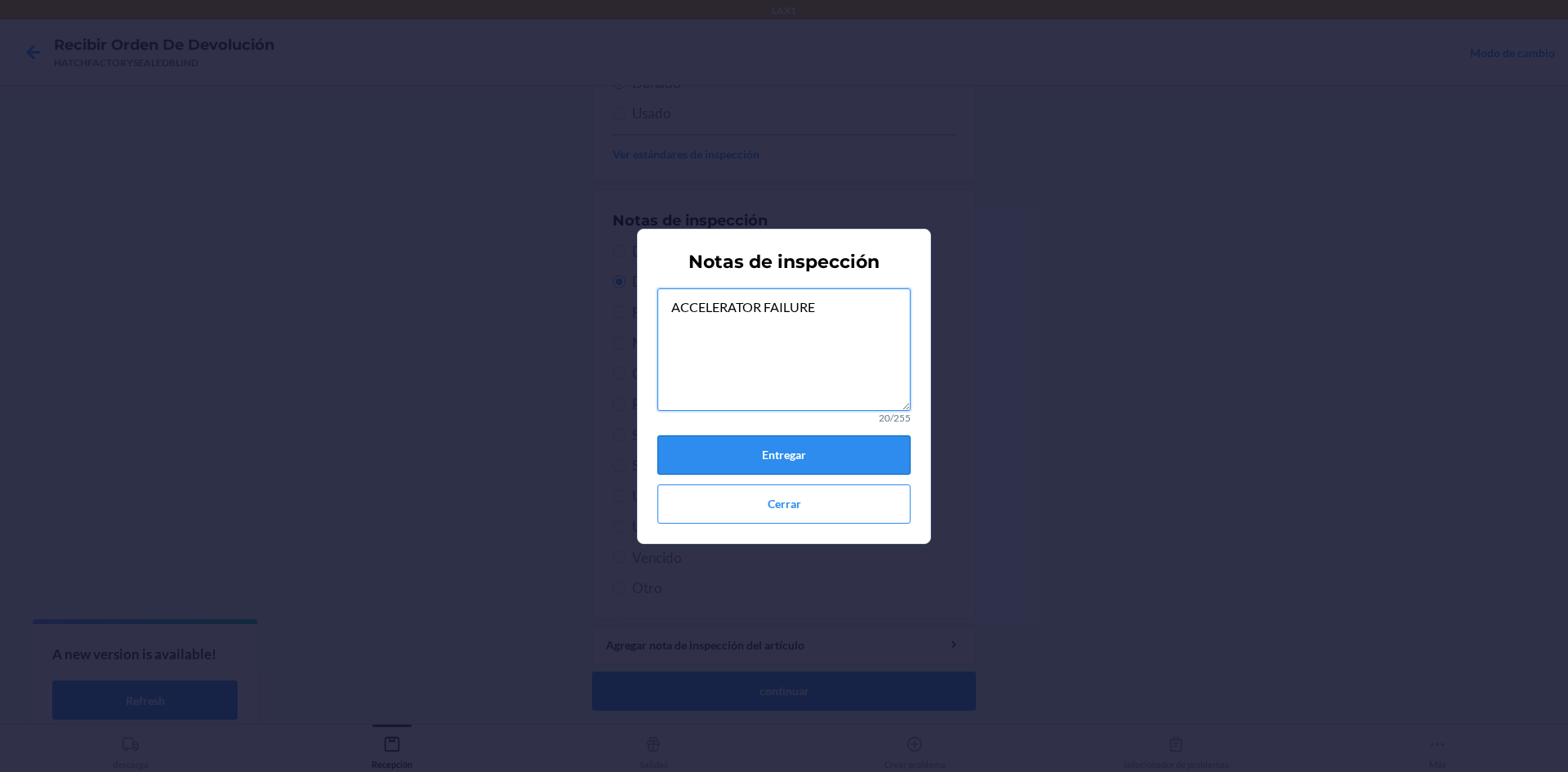
type textarea "ACCELERATOR FAILURE"
click at [820, 464] on button "Entregar" at bounding box center [784, 455] width 253 height 39
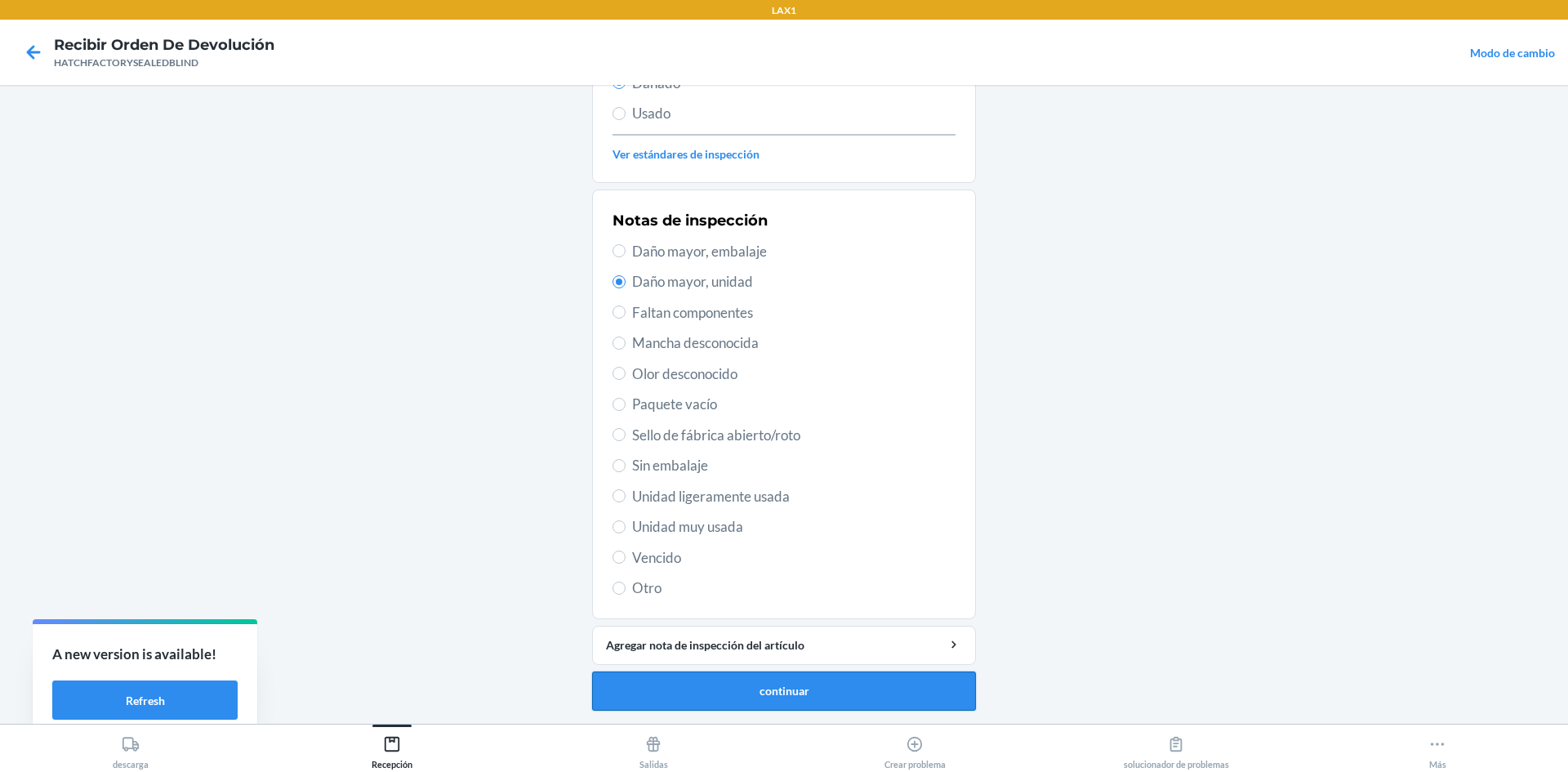
click at [786, 691] on button "continuar" at bounding box center [784, 691] width 383 height 39
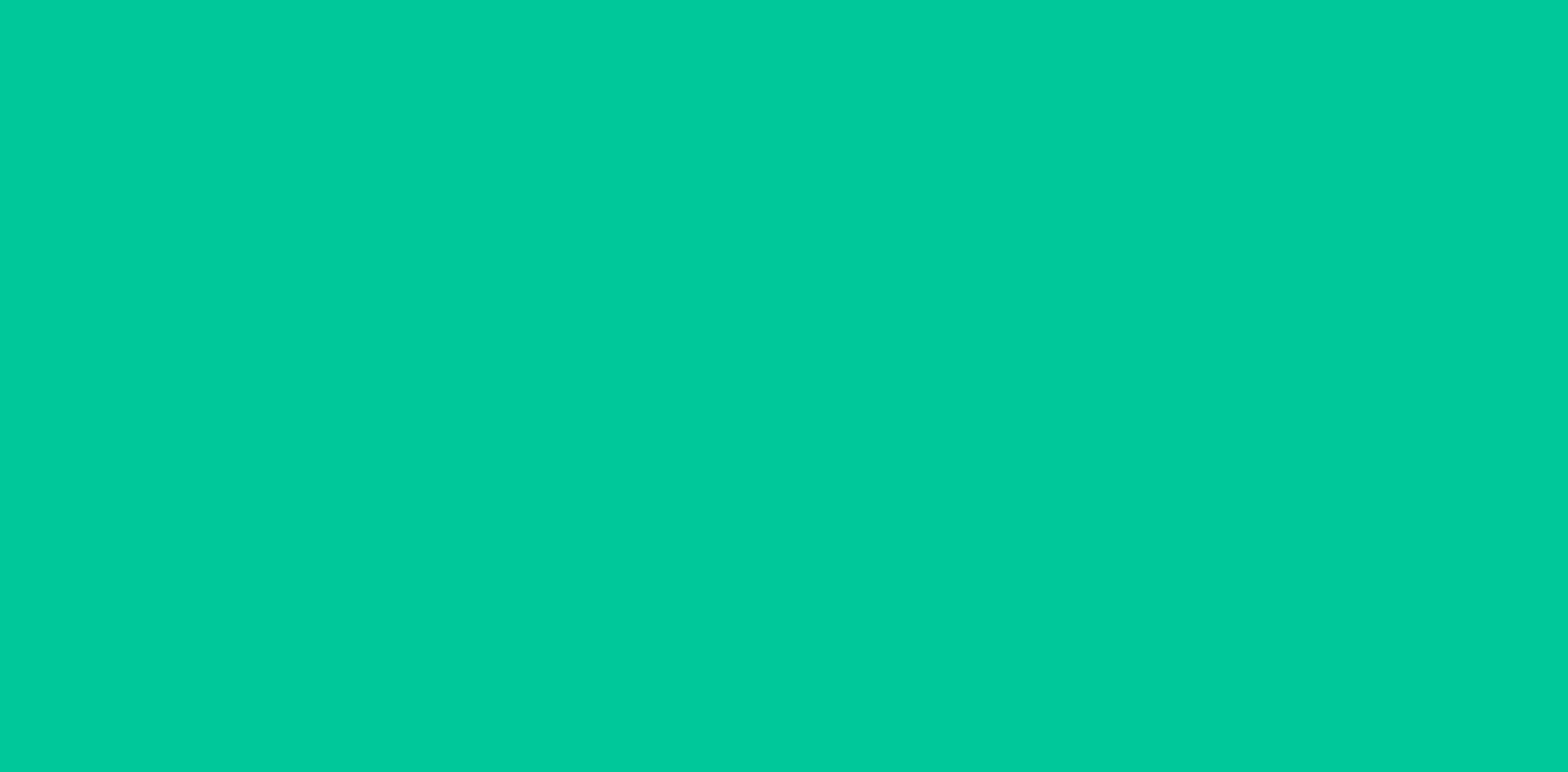
scroll to position [119, 0]
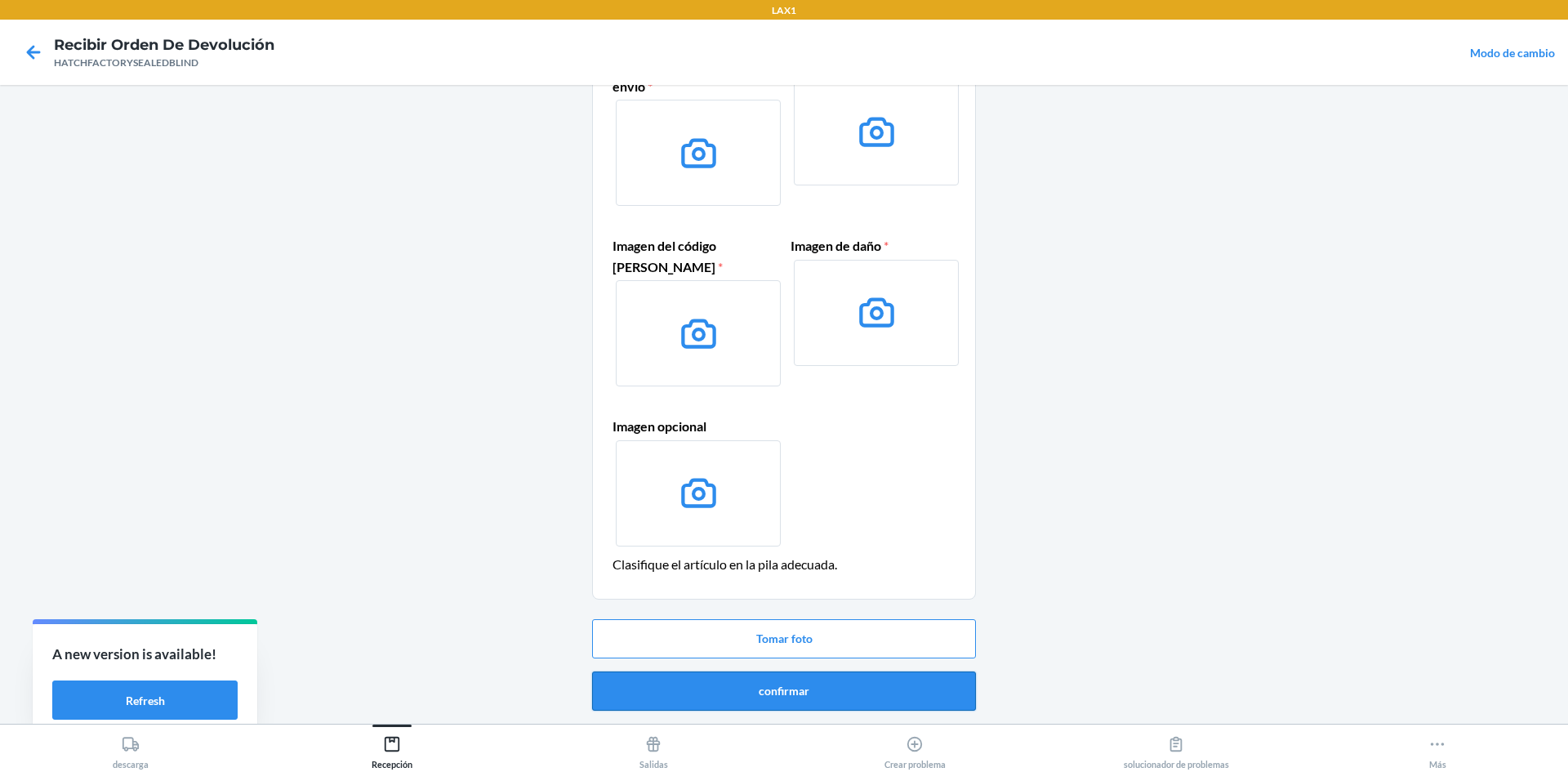
click at [888, 701] on button "confirmar" at bounding box center [784, 691] width 383 height 39
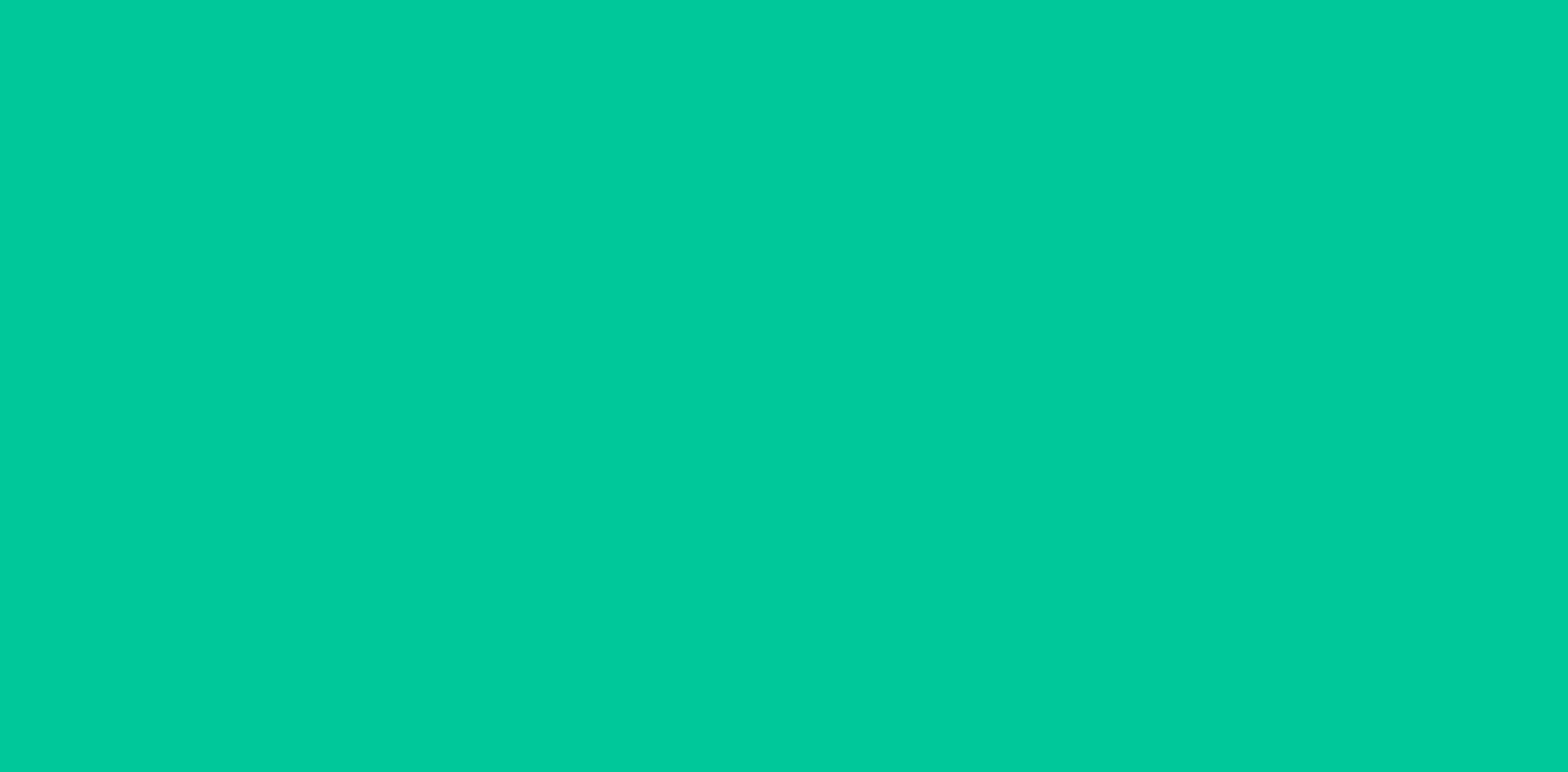
scroll to position [0, 0]
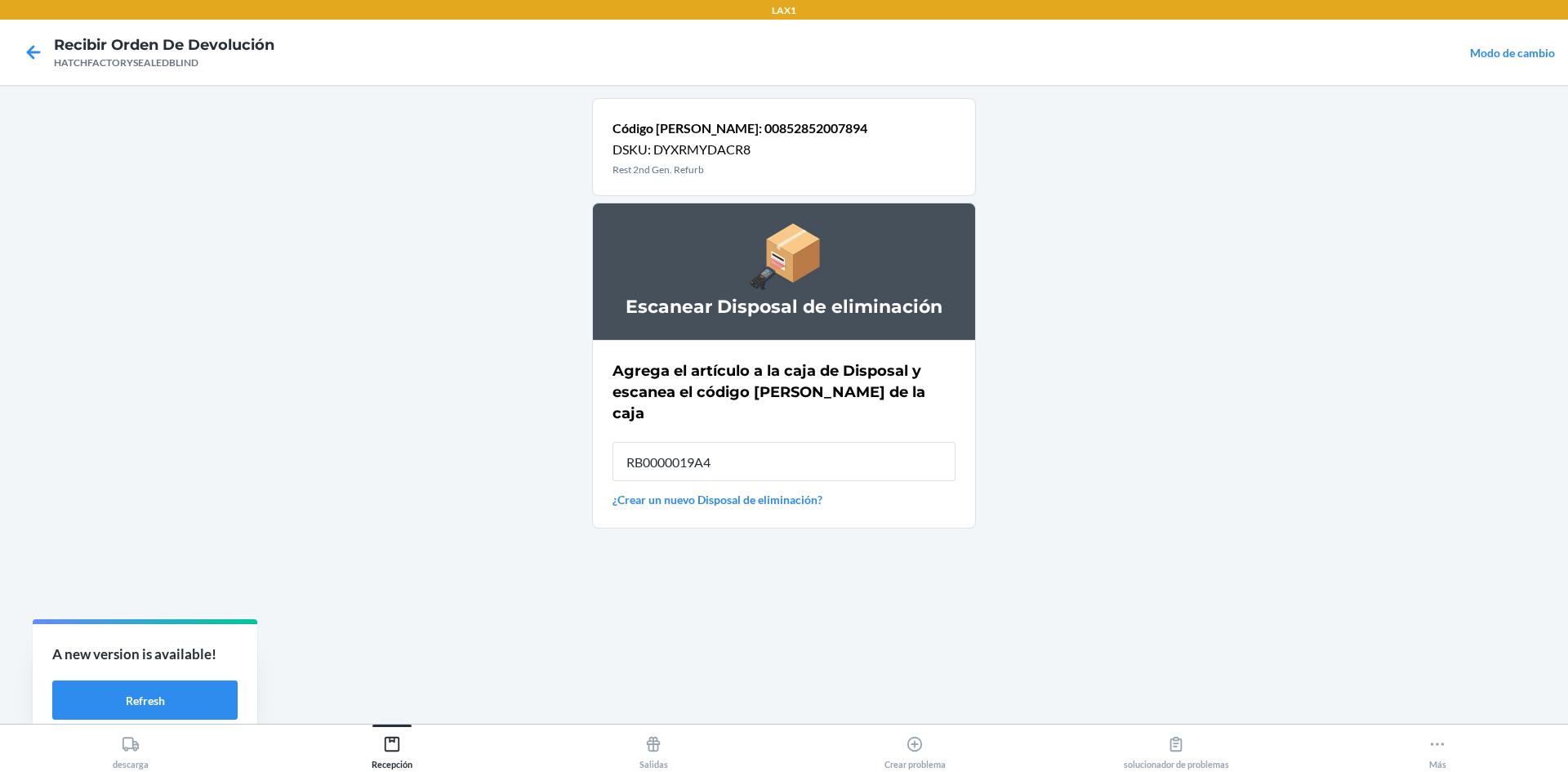
type input "RB0000019A4"
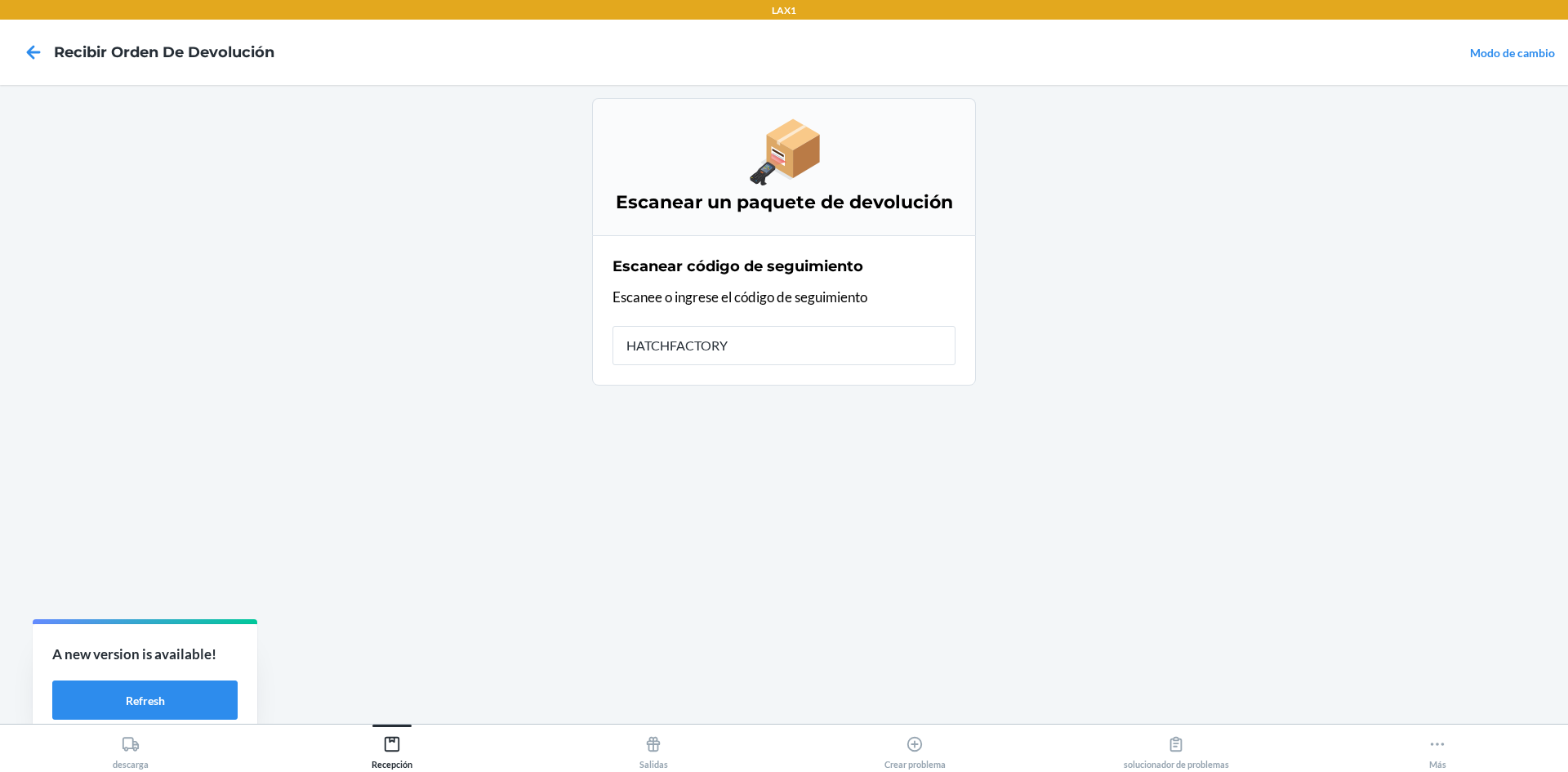
type input "HATCHFACTORYS"
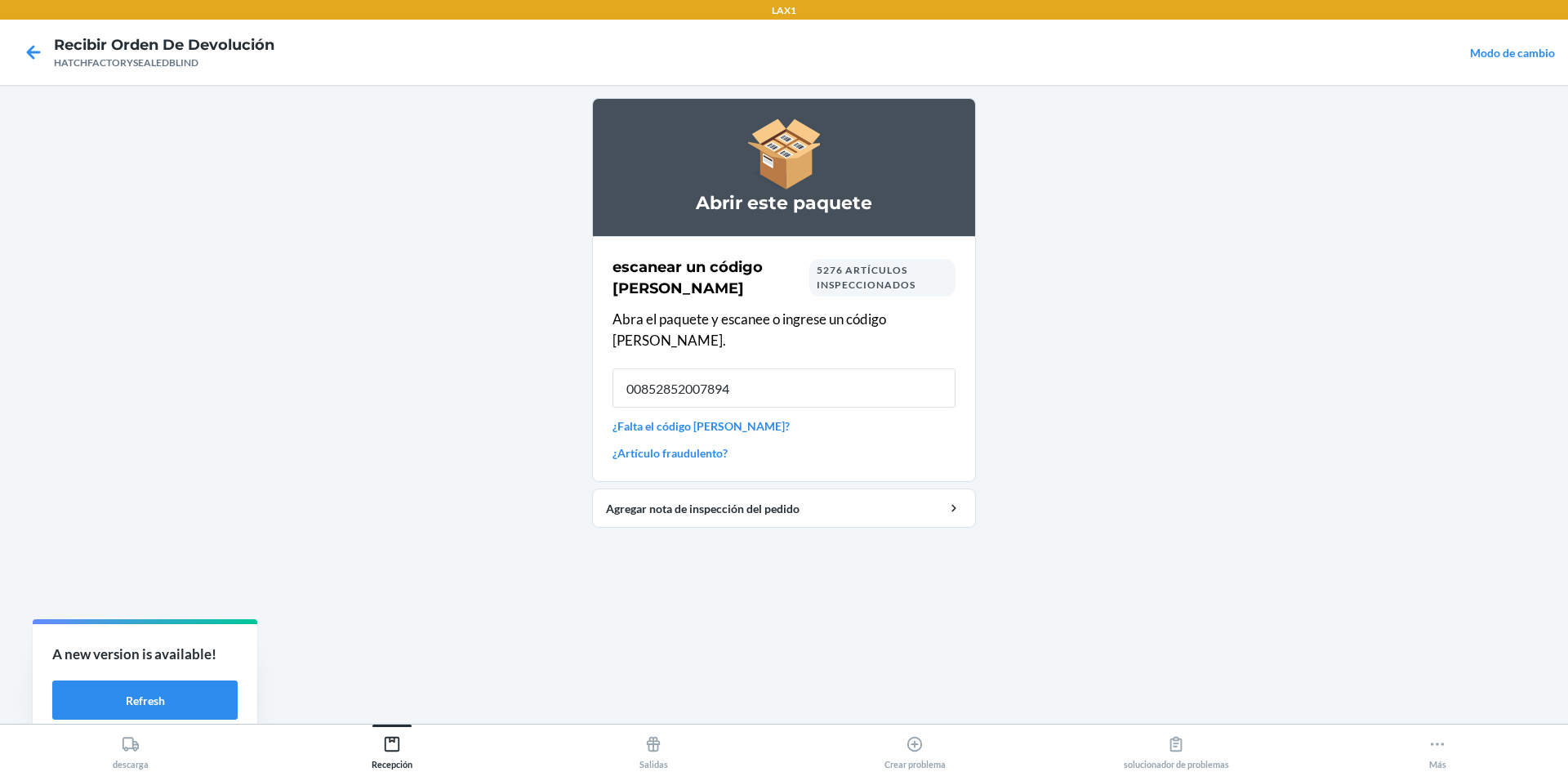
type input "00852852007894"
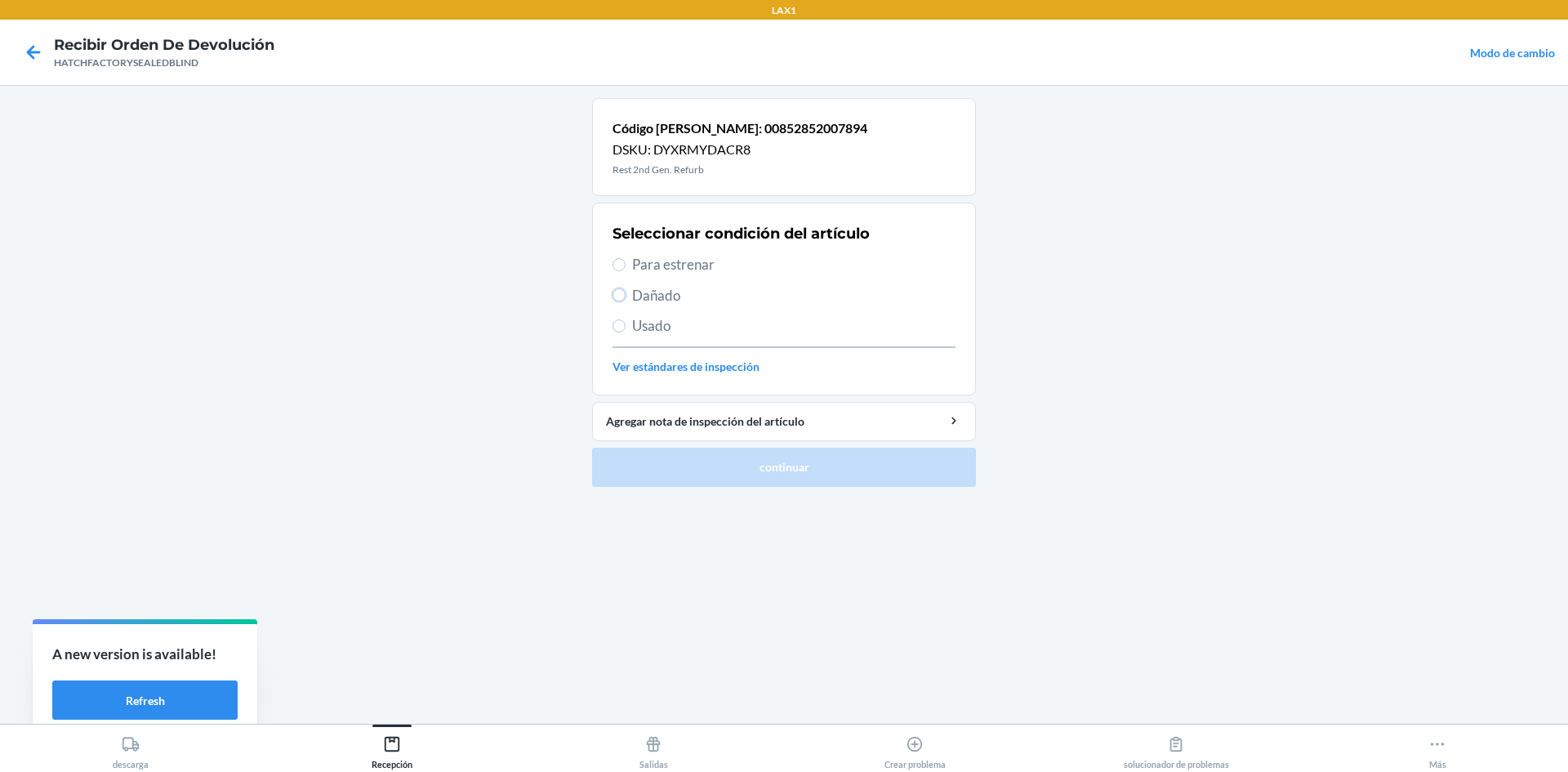
drag, startPoint x: 618, startPoint y: 295, endPoint x: 625, endPoint y: 311, distance: 17.5
click at [620, 299] on input "Dañado" at bounding box center [619, 295] width 13 height 13
radio input "true"
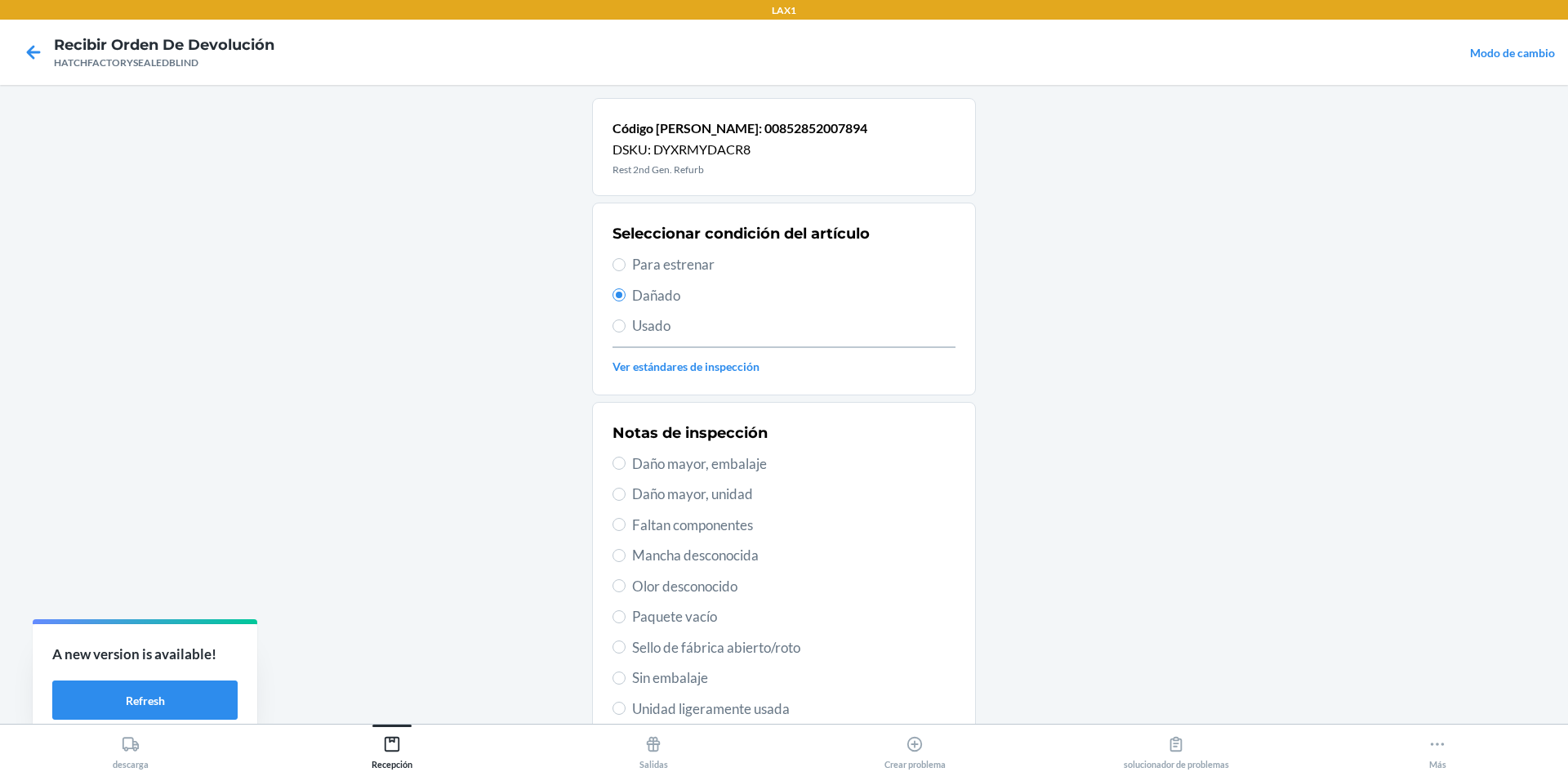
click at [696, 498] on span "Daño mayor, unidad" at bounding box center [794, 493] width 323 height 21
click at [625, 498] on input "Daño mayor, unidad" at bounding box center [619, 494] width 13 height 13
radio input "true"
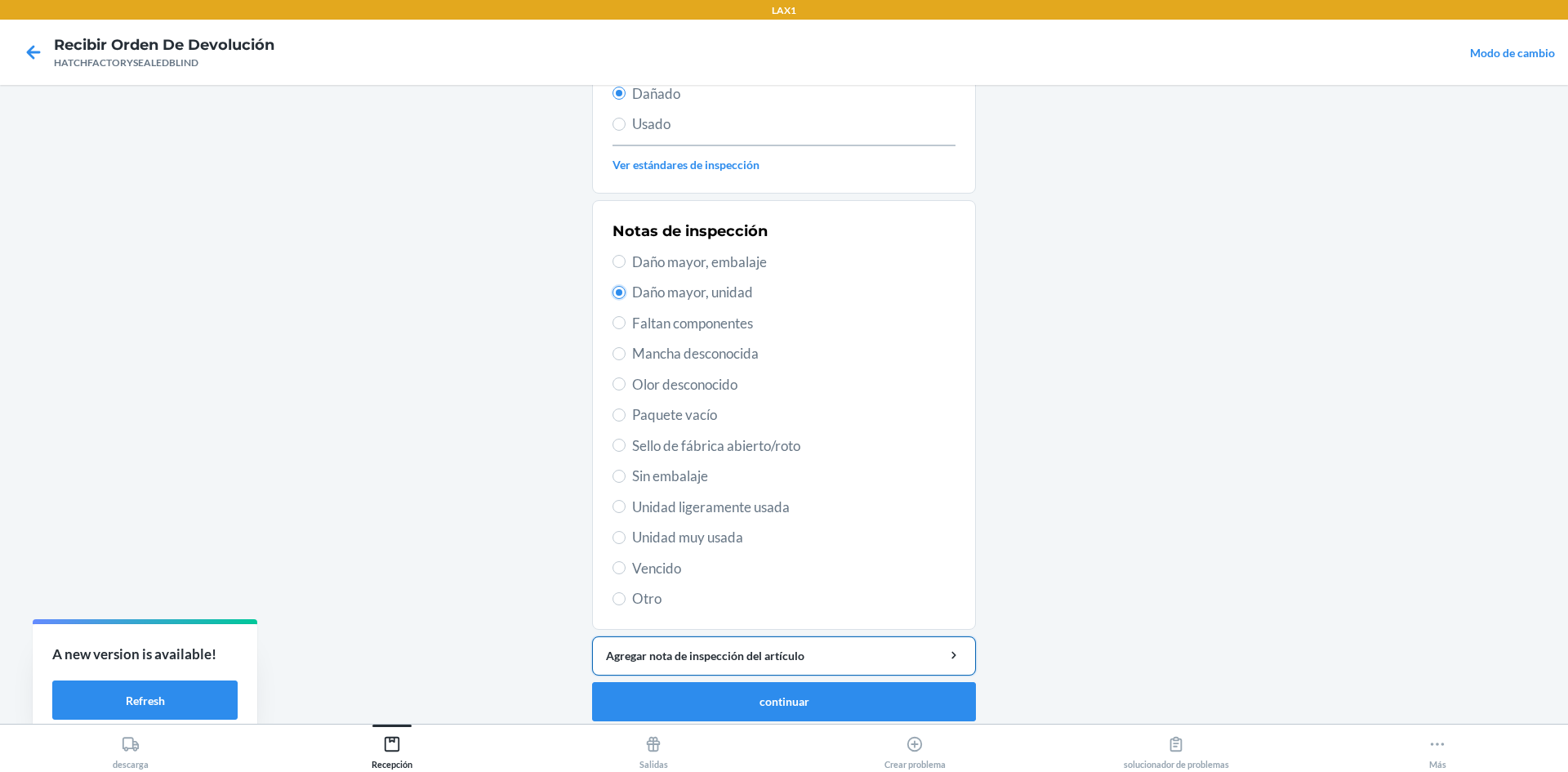
scroll to position [213, 0]
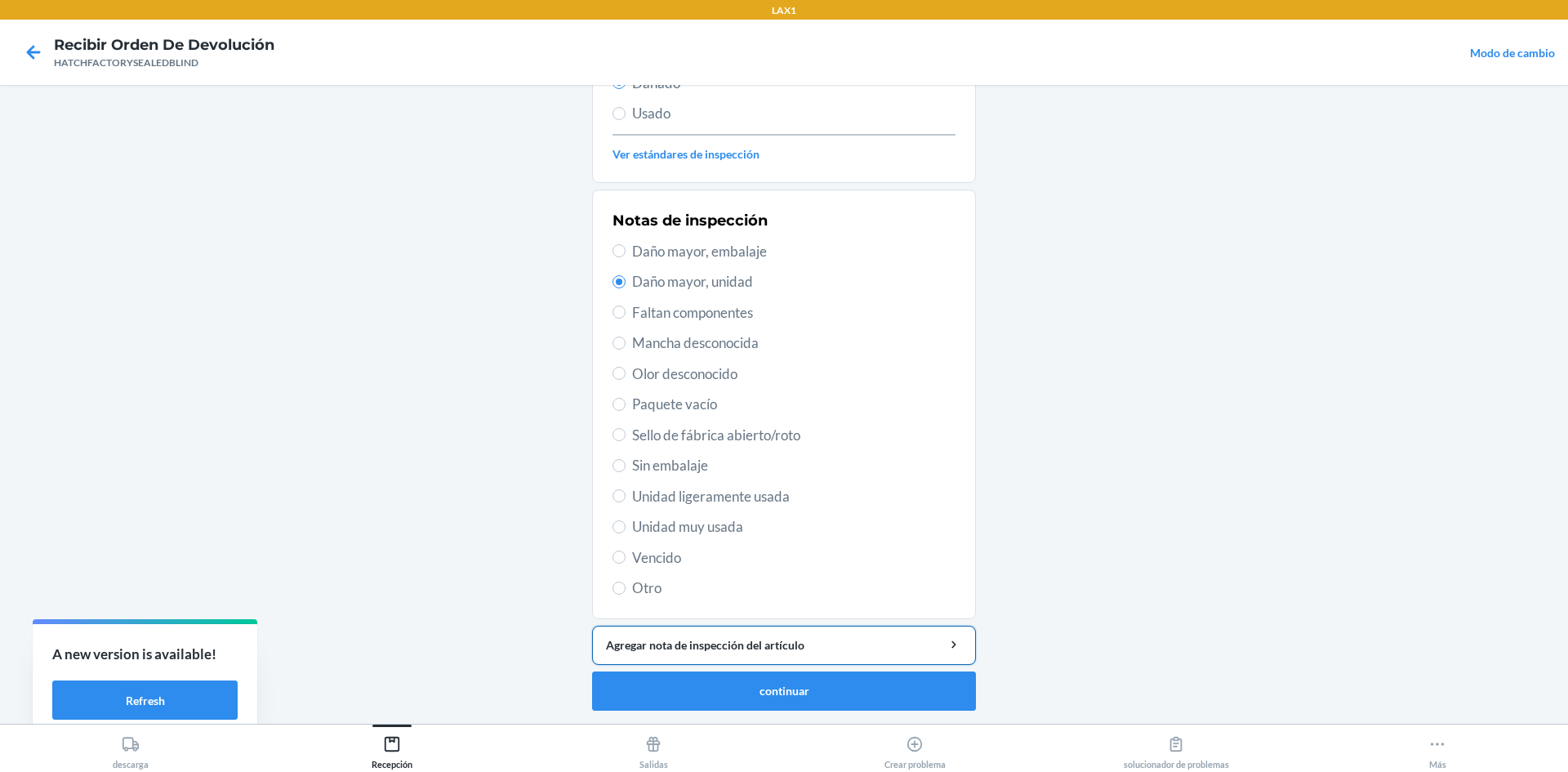
click at [744, 644] on div "Agregar nota de inspección del artículo" at bounding box center [784, 645] width 356 height 17
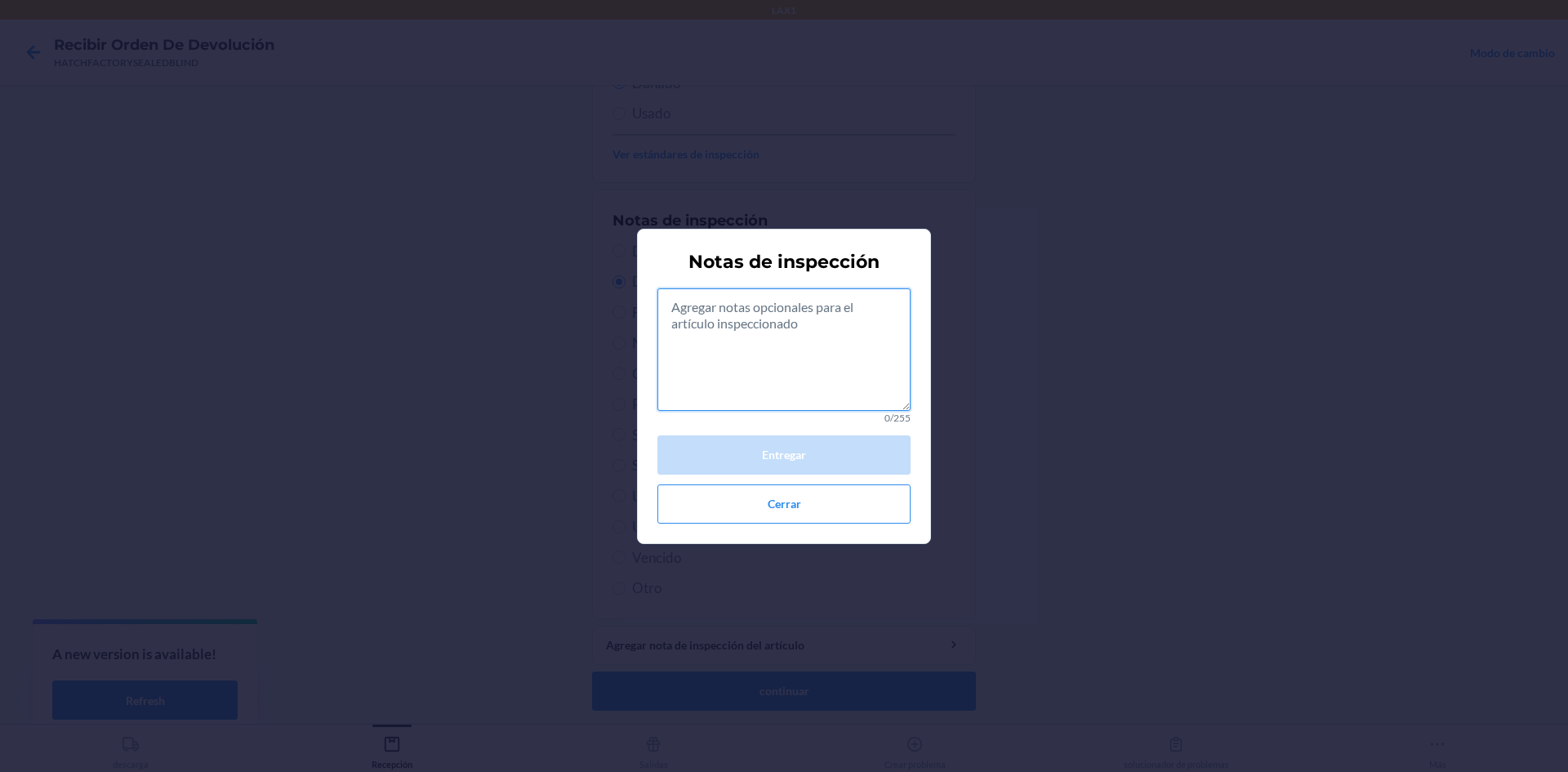
click at [817, 355] on textarea at bounding box center [784, 349] width 253 height 122
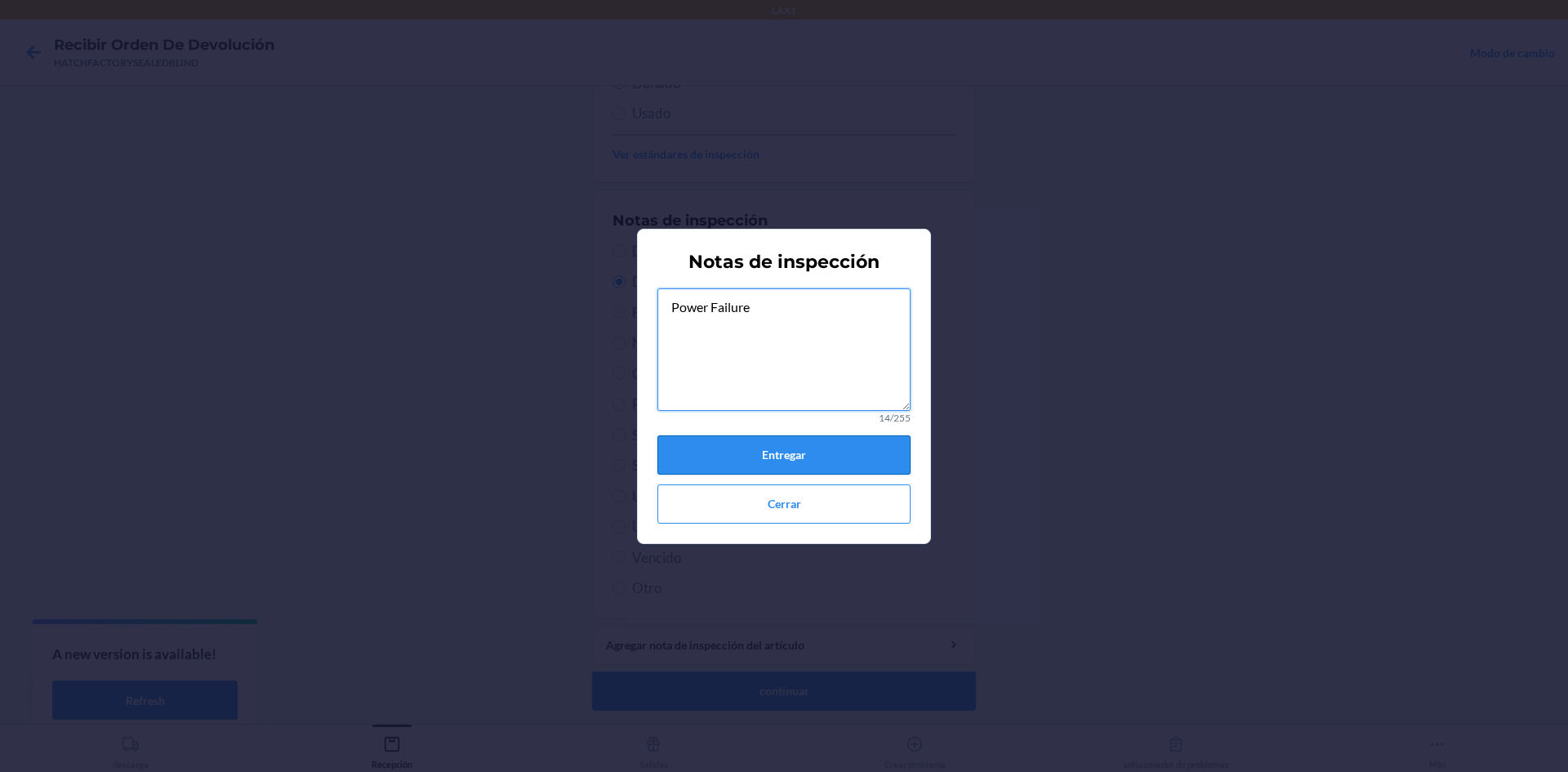
type textarea "Power Failure"
click at [809, 446] on button "Entregar" at bounding box center [784, 455] width 253 height 39
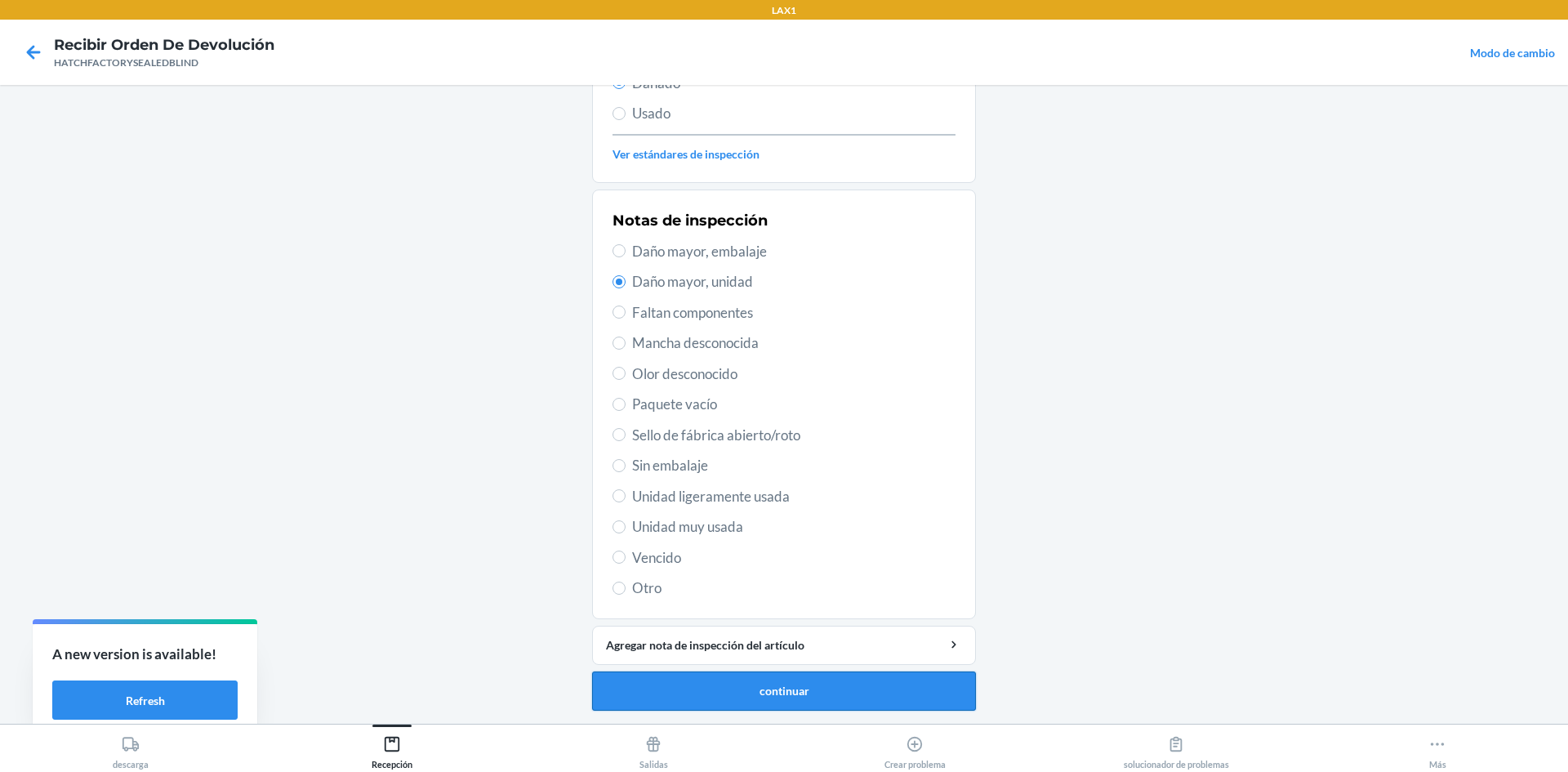
click at [805, 684] on button "continuar" at bounding box center [784, 691] width 383 height 39
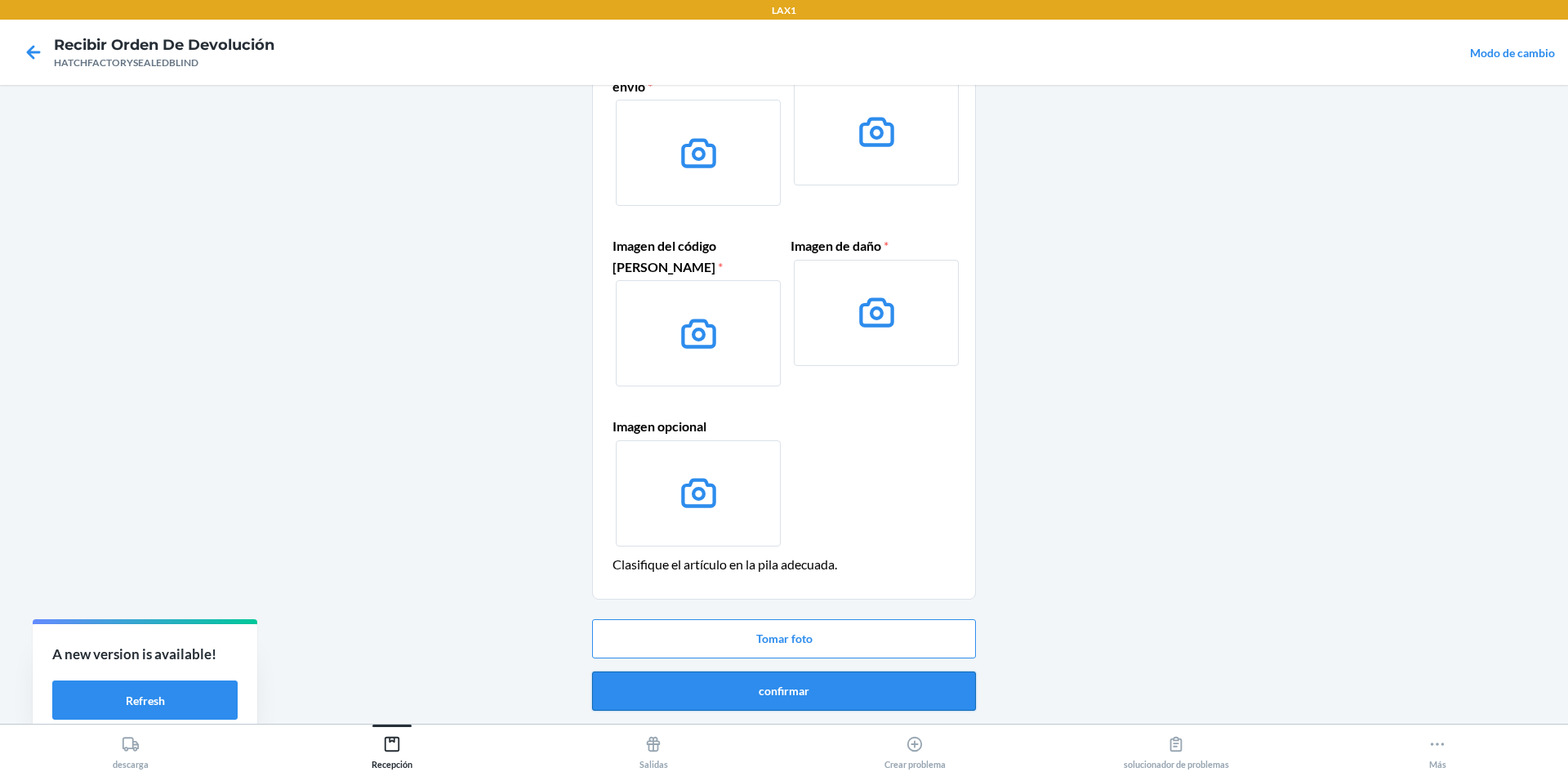
click at [836, 691] on button "confirmar" at bounding box center [784, 691] width 383 height 39
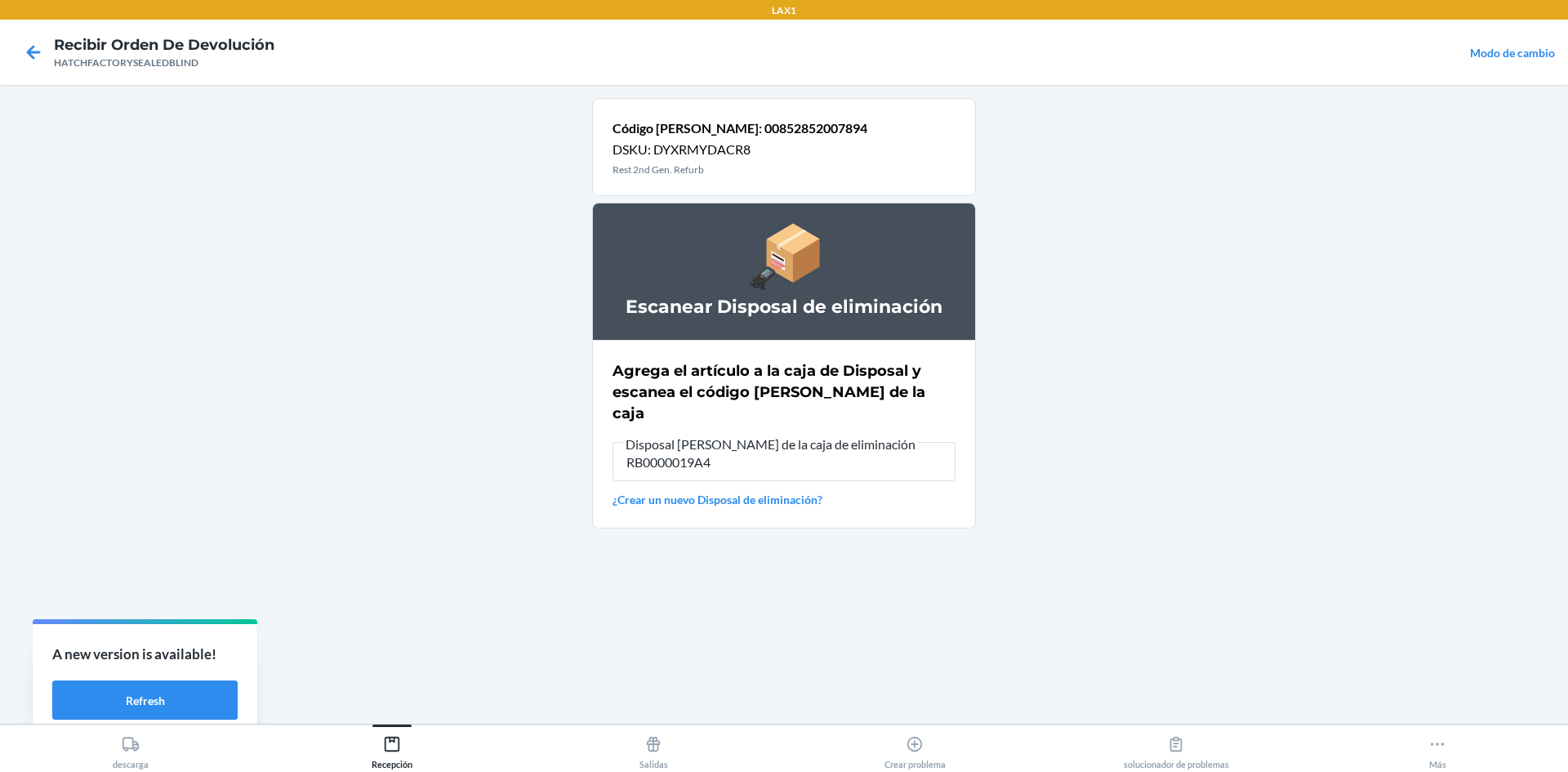
type input "RB0000019A4"
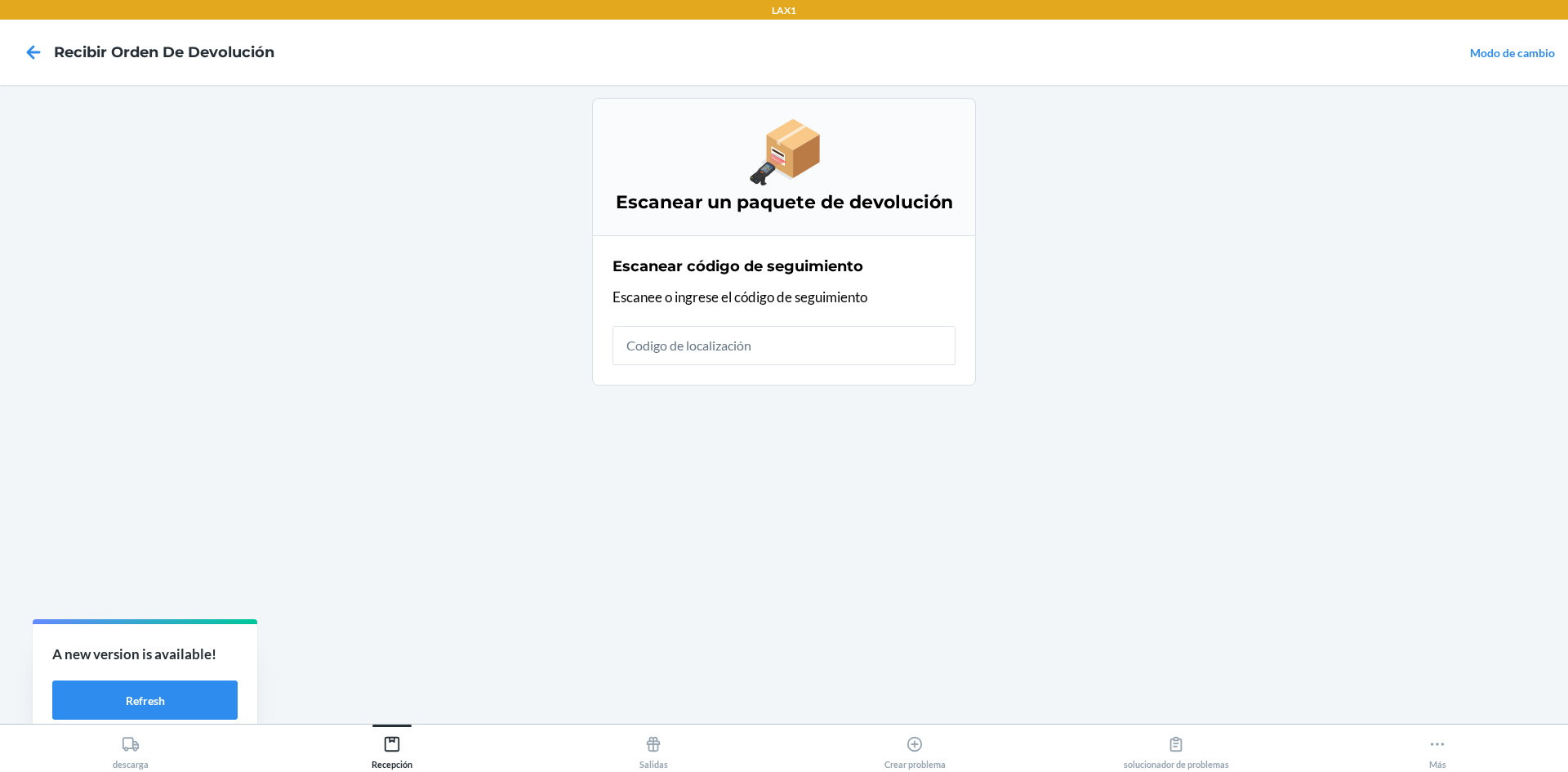
click at [760, 342] on input "text" at bounding box center [784, 345] width 343 height 39
type input "HATCHFACTORYSEA"
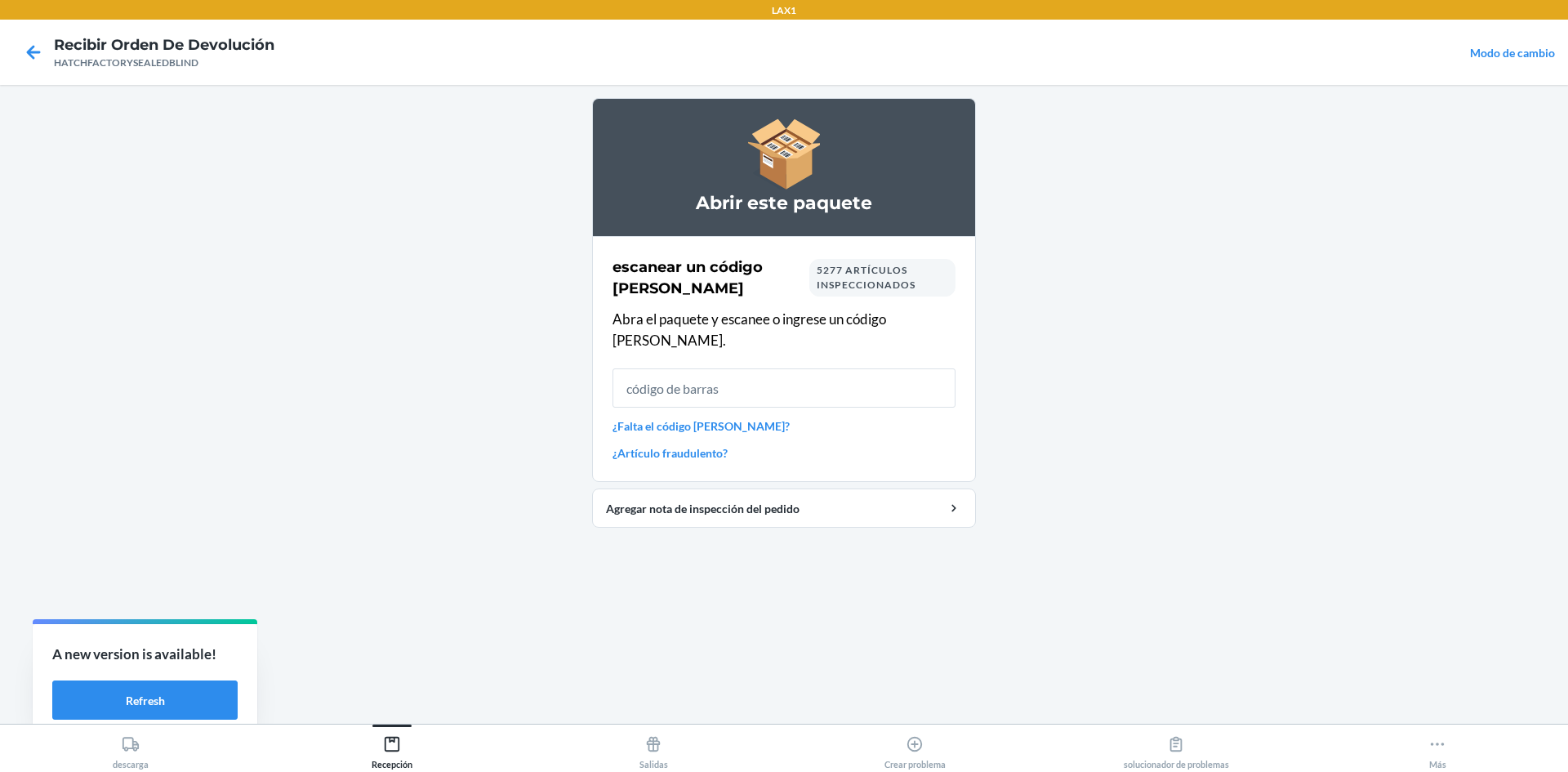
click at [727, 380] on input "text" at bounding box center [784, 388] width 343 height 39
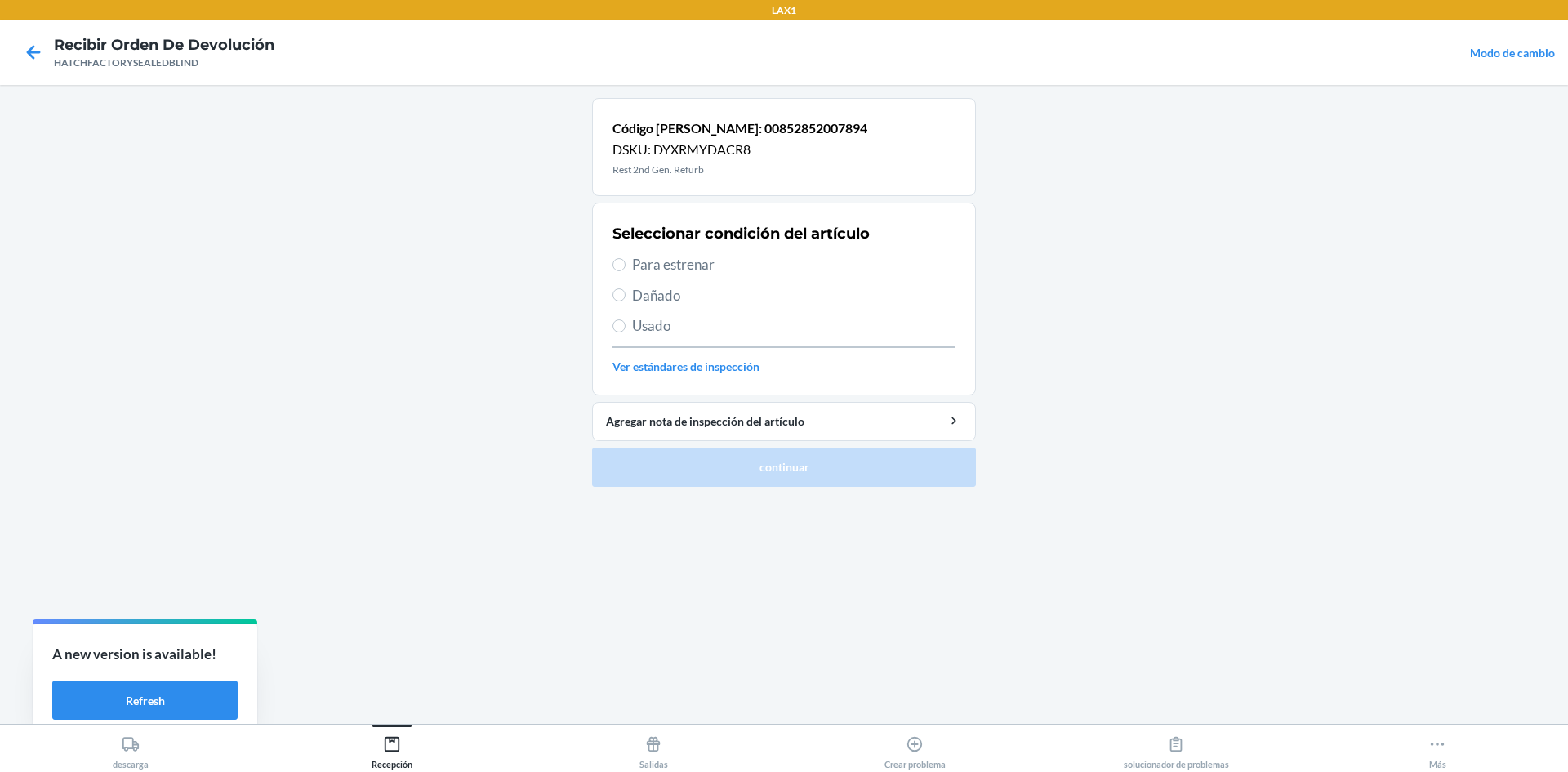
click at [660, 291] on span "Dañado" at bounding box center [794, 295] width 323 height 21
click at [625, 291] on input "Dañado" at bounding box center [619, 295] width 13 height 13
radio input "true"
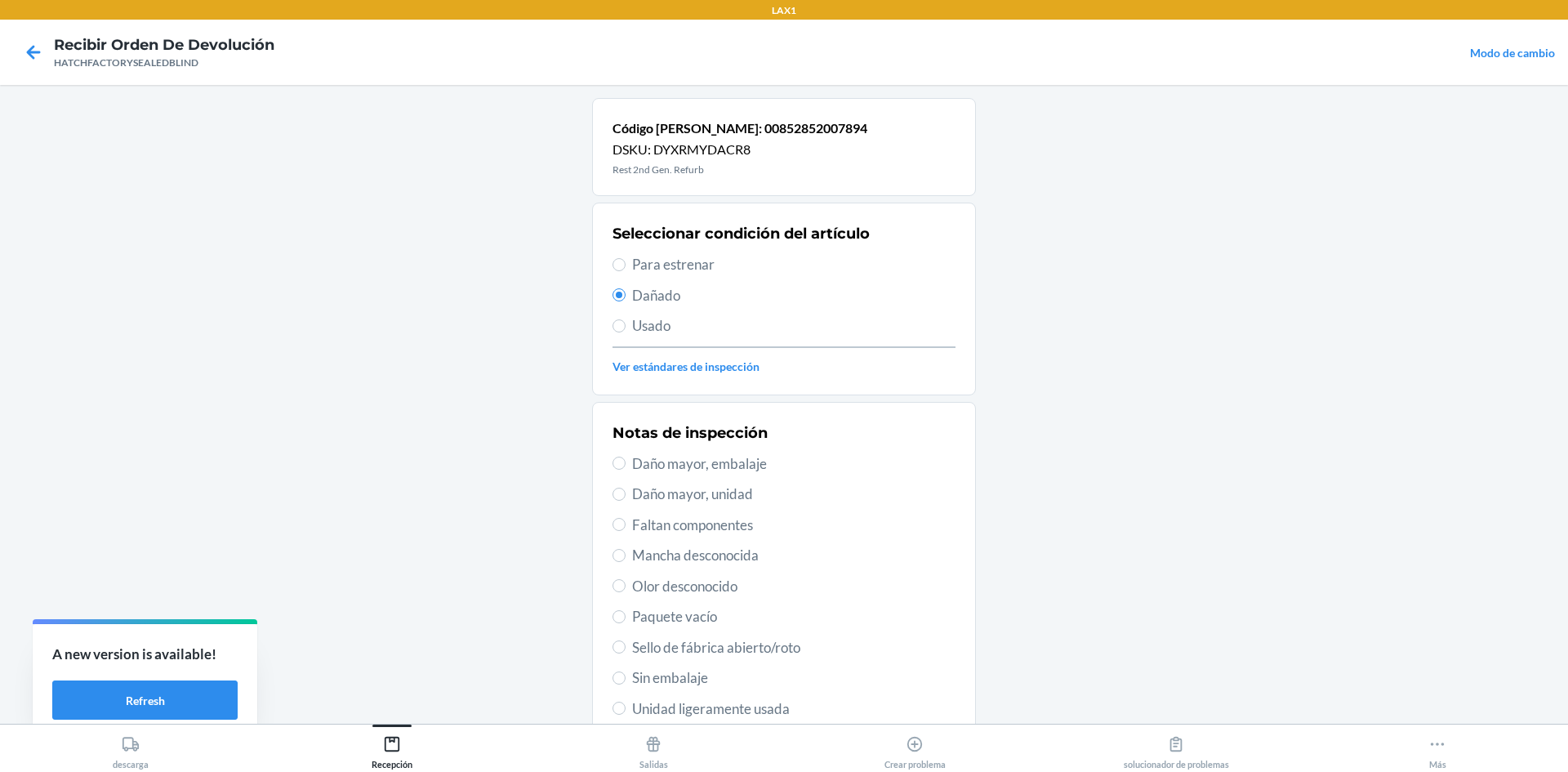
click at [681, 491] on span "Daño mayor, unidad" at bounding box center [794, 493] width 323 height 21
click at [625, 491] on input "Daño mayor, unidad" at bounding box center [619, 494] width 13 height 13
radio input "true"
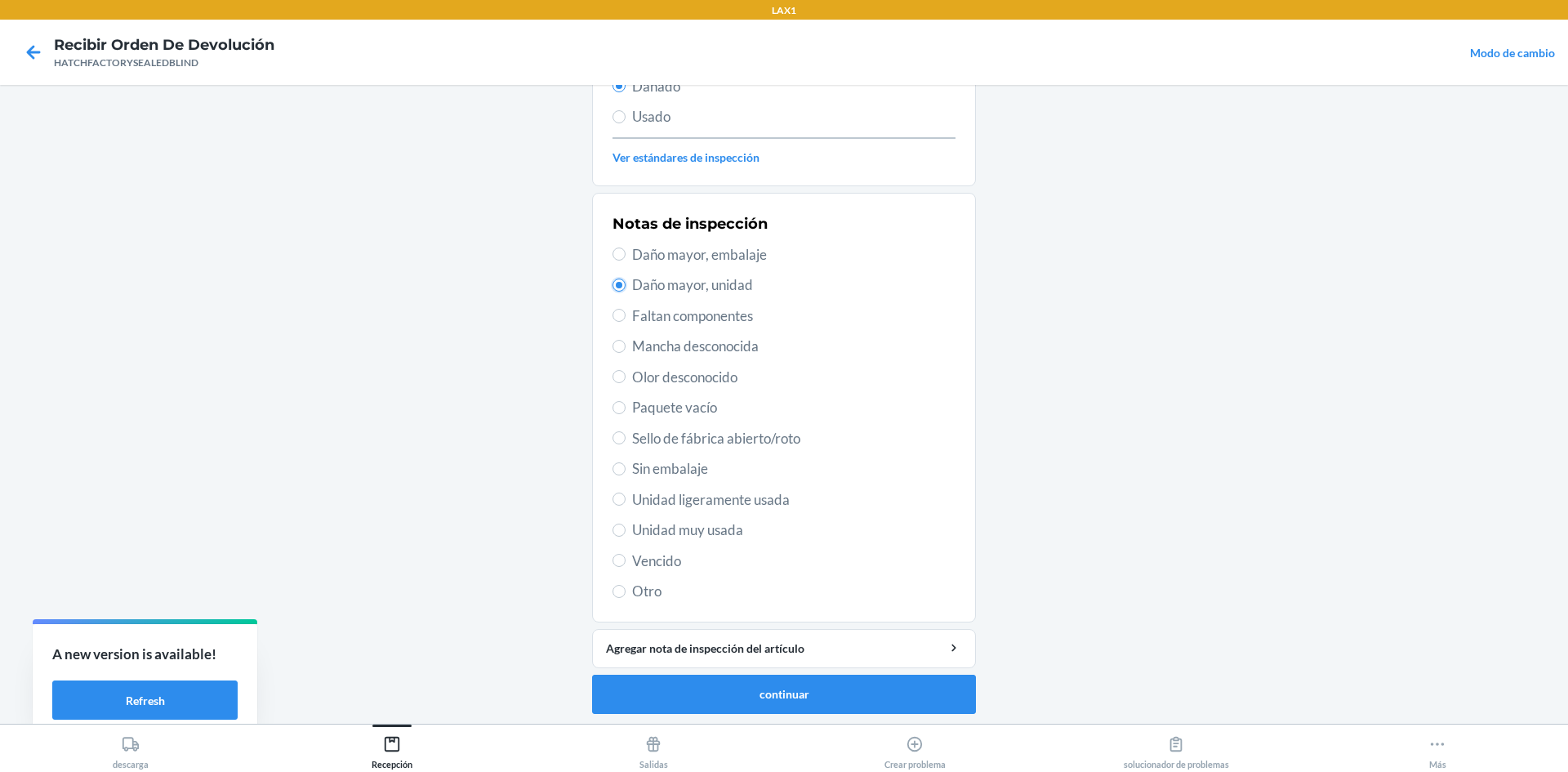
scroll to position [213, 0]
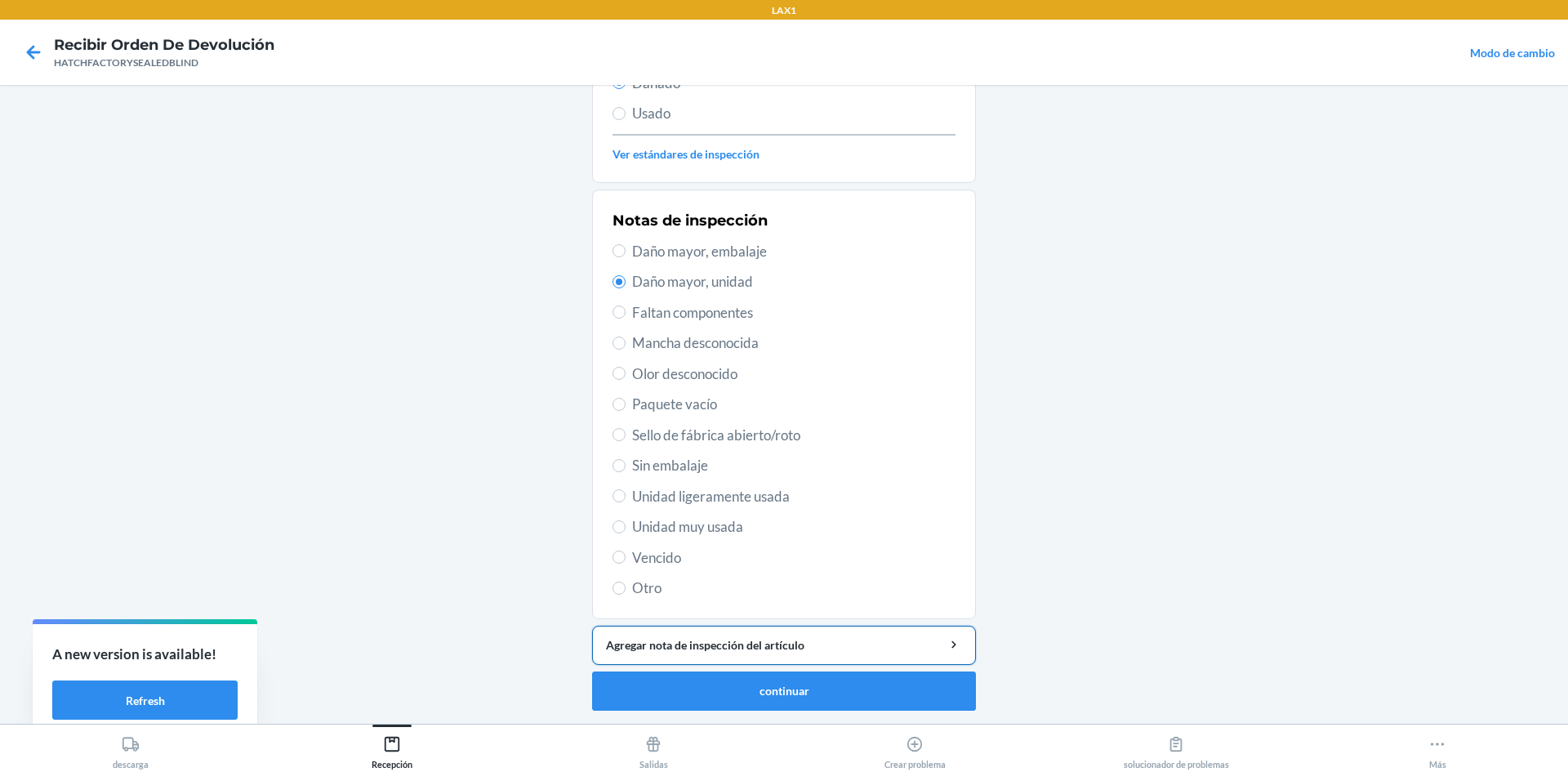
click at [789, 648] on div "Agregar nota de inspección del artículo" at bounding box center [784, 645] width 356 height 17
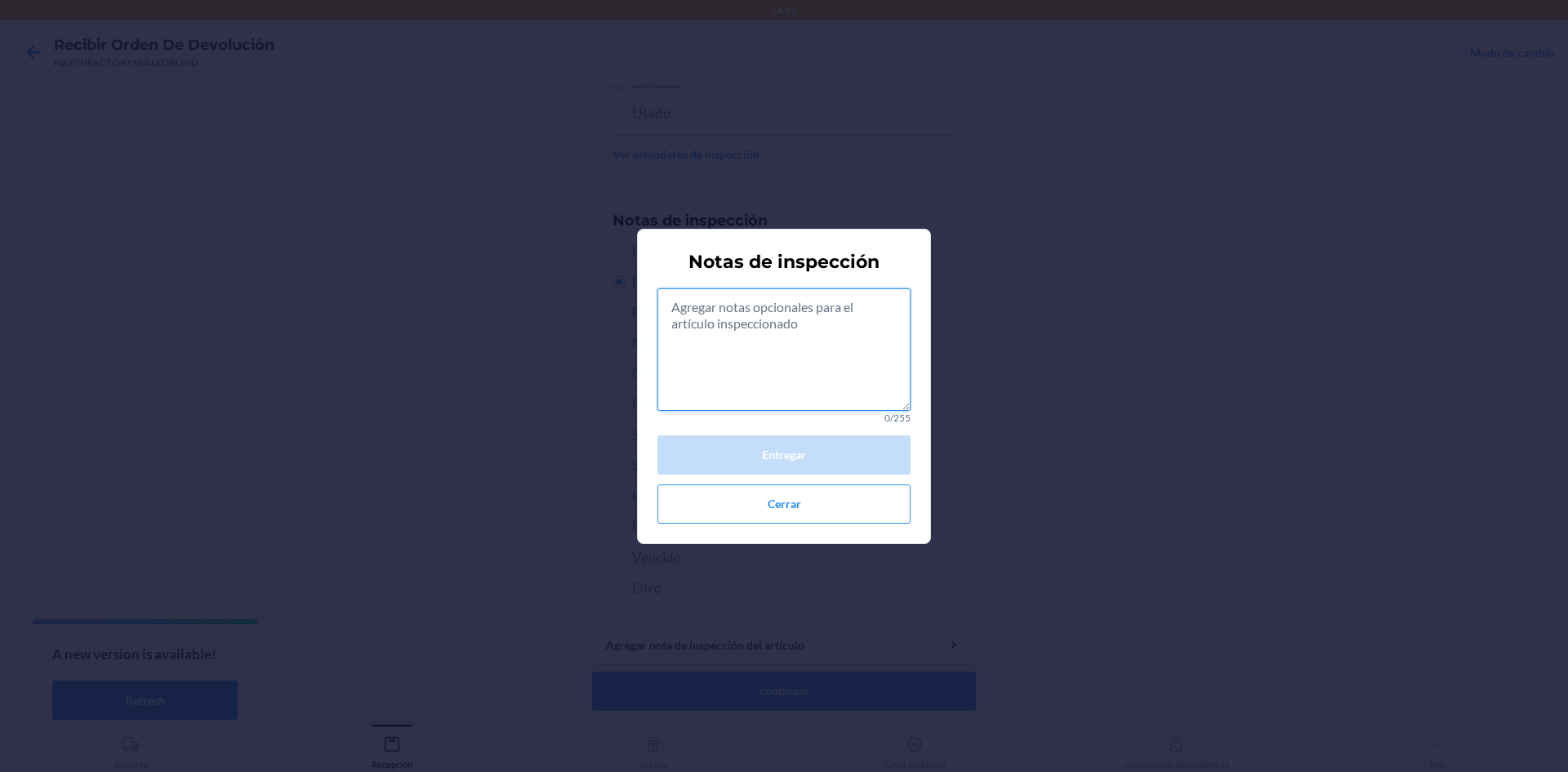
click at [710, 368] on textarea at bounding box center [784, 349] width 253 height 122
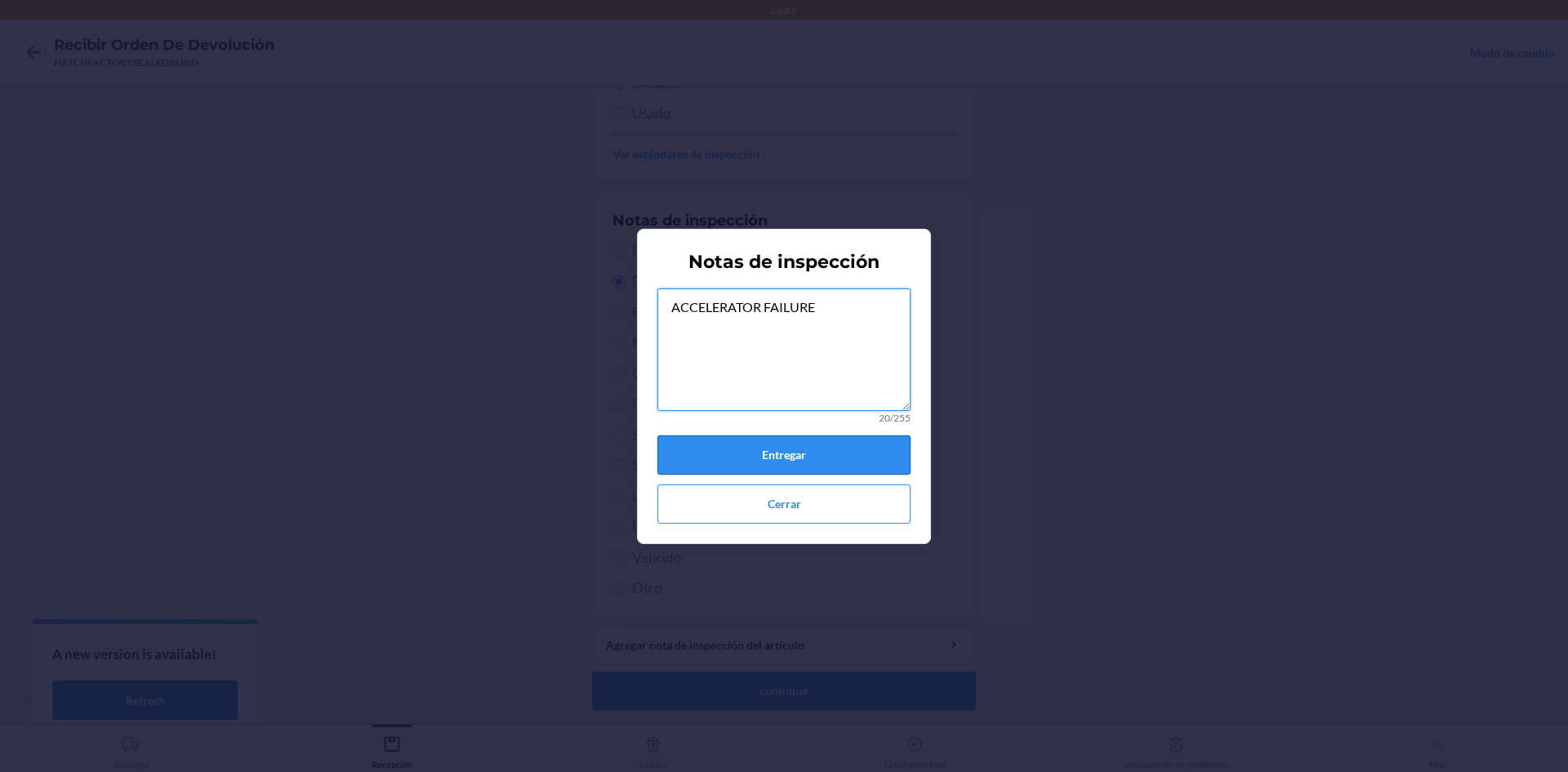
type textarea "ACCELERATOR FAILURE"
click at [786, 448] on button "Entregar" at bounding box center [784, 455] width 253 height 39
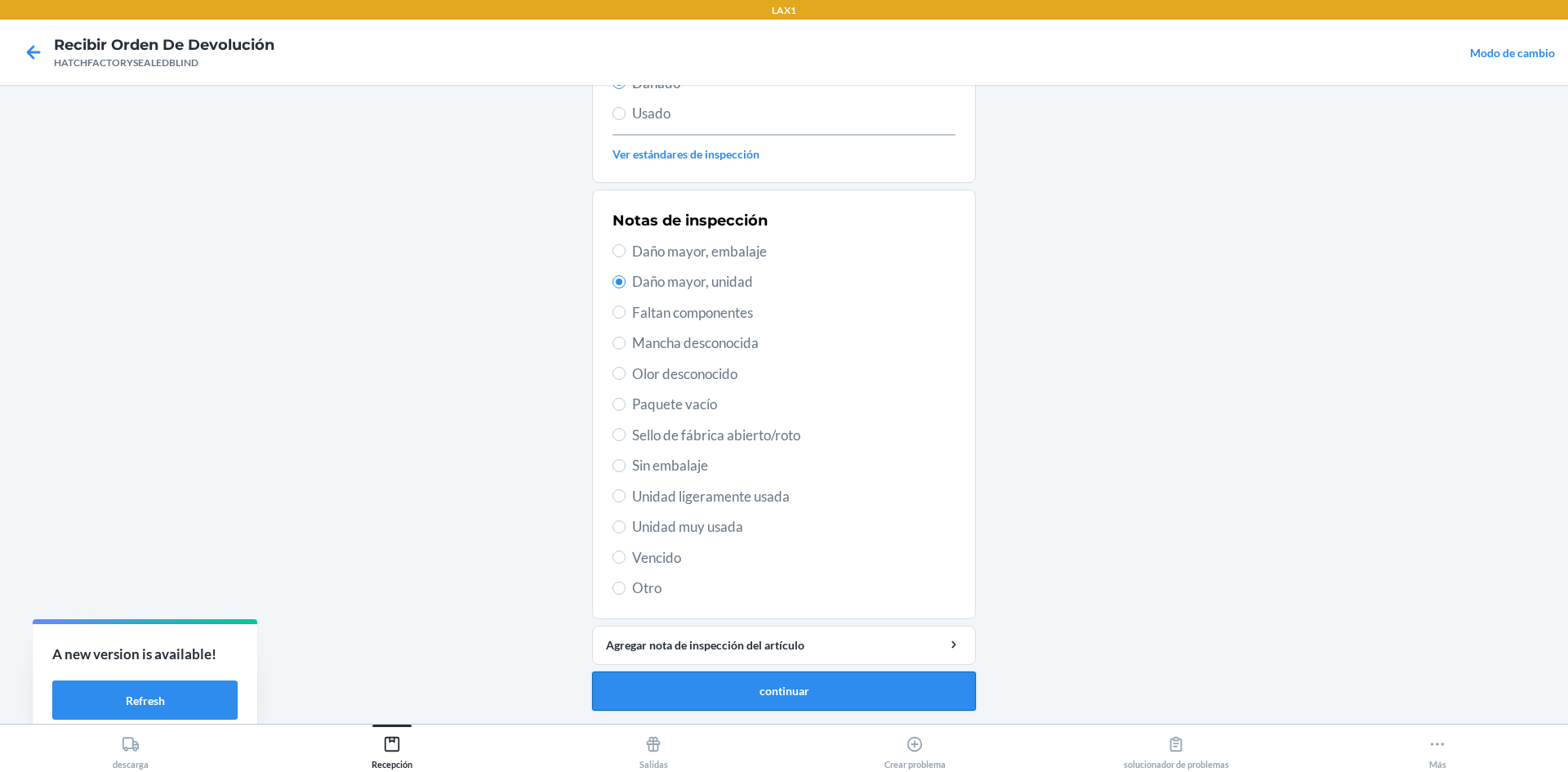
click at [743, 692] on button "continuar" at bounding box center [784, 691] width 383 height 39
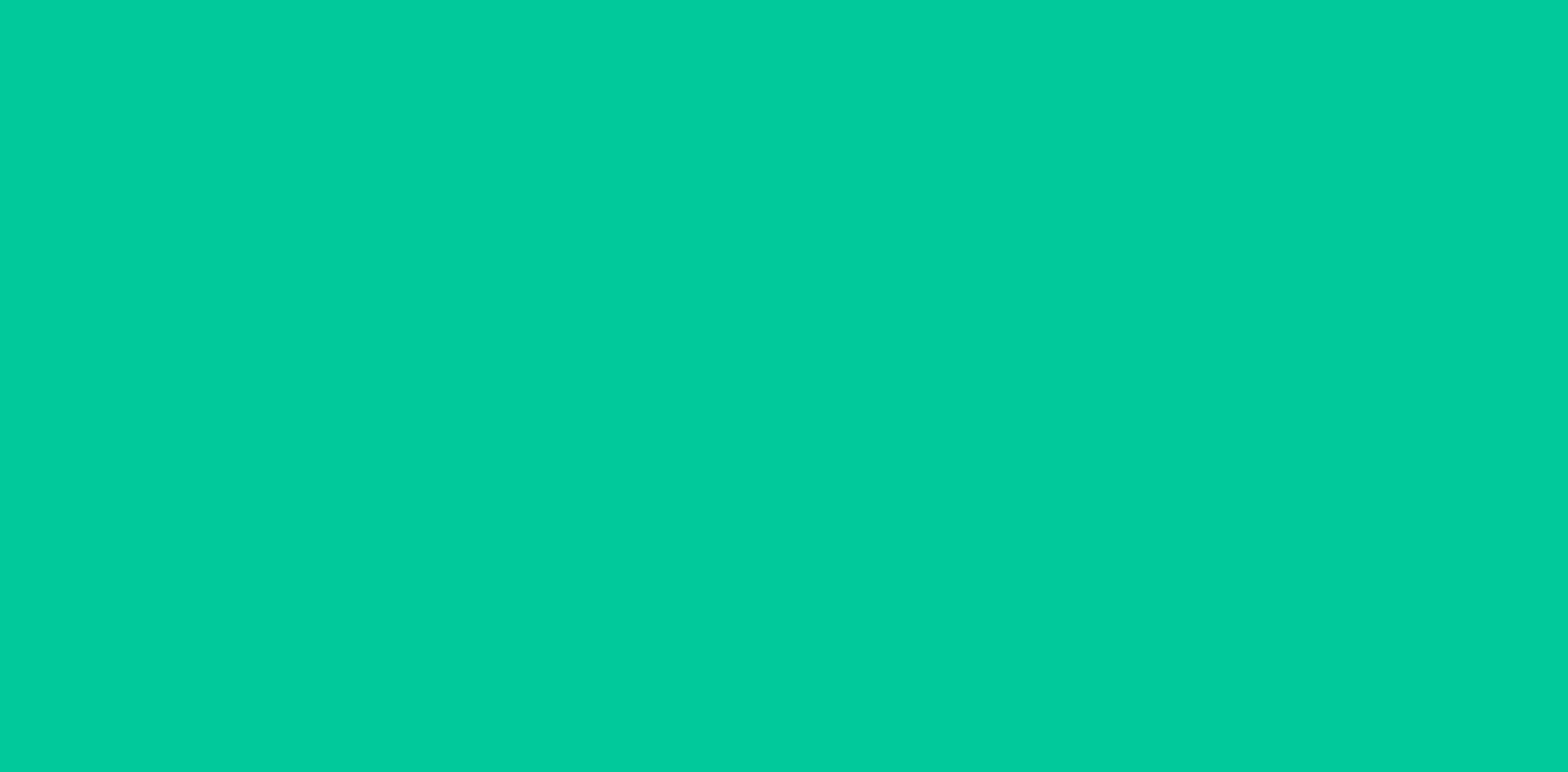
scroll to position [119, 0]
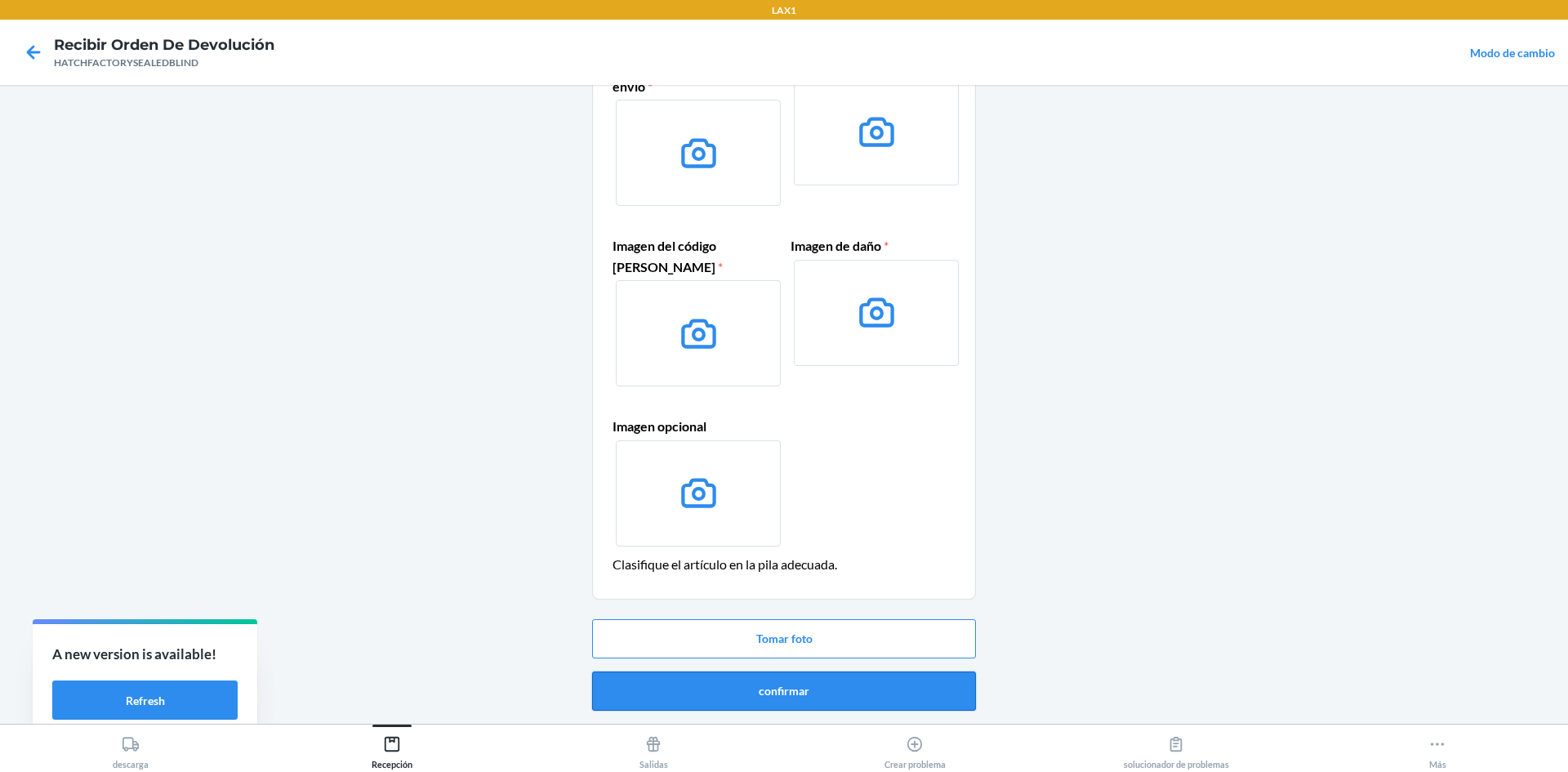
click at [822, 678] on button "confirmar" at bounding box center [784, 691] width 383 height 39
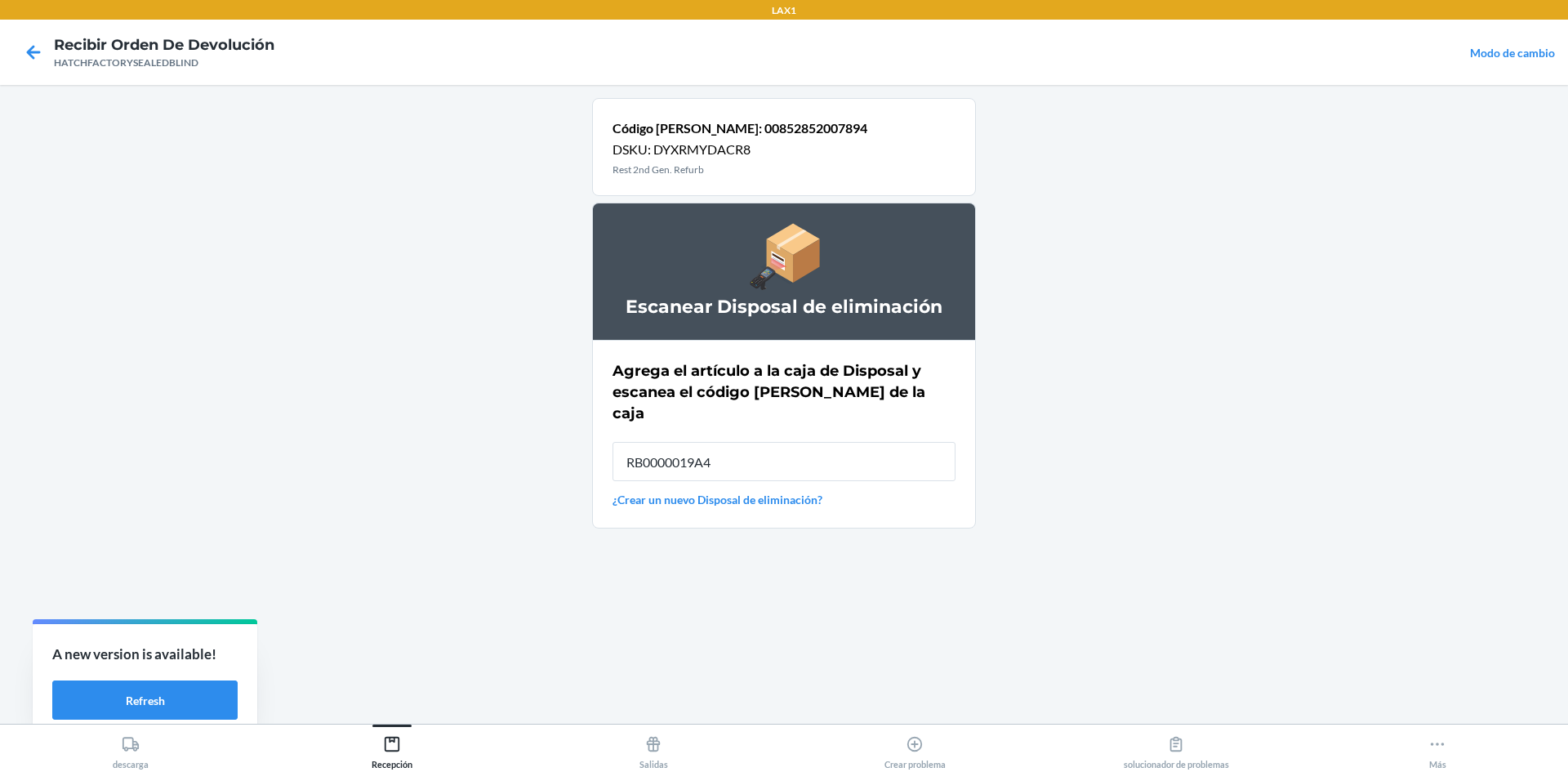
type input "RB0000019A4"
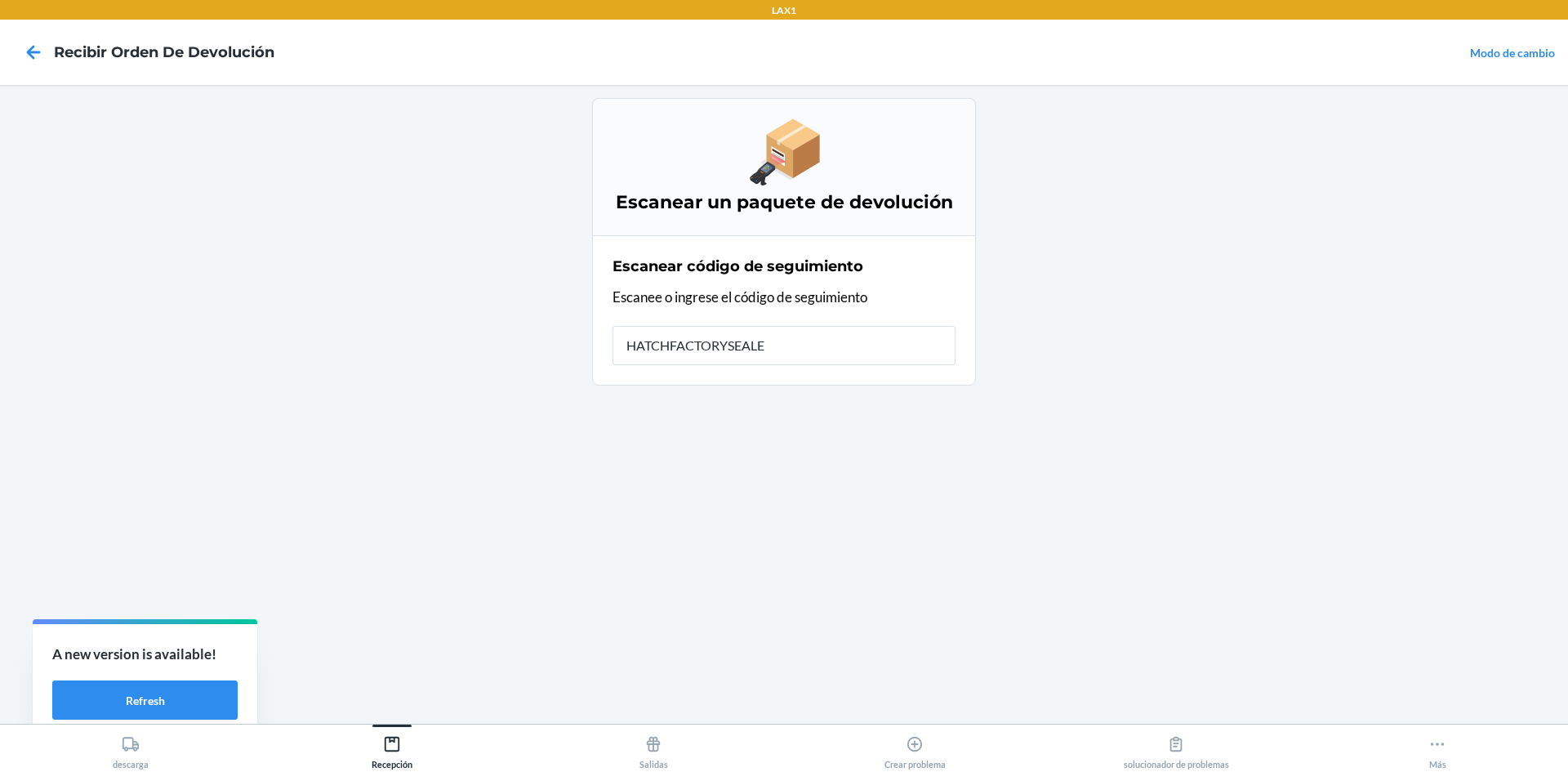
type input "HATCHFACTORYSEALED"
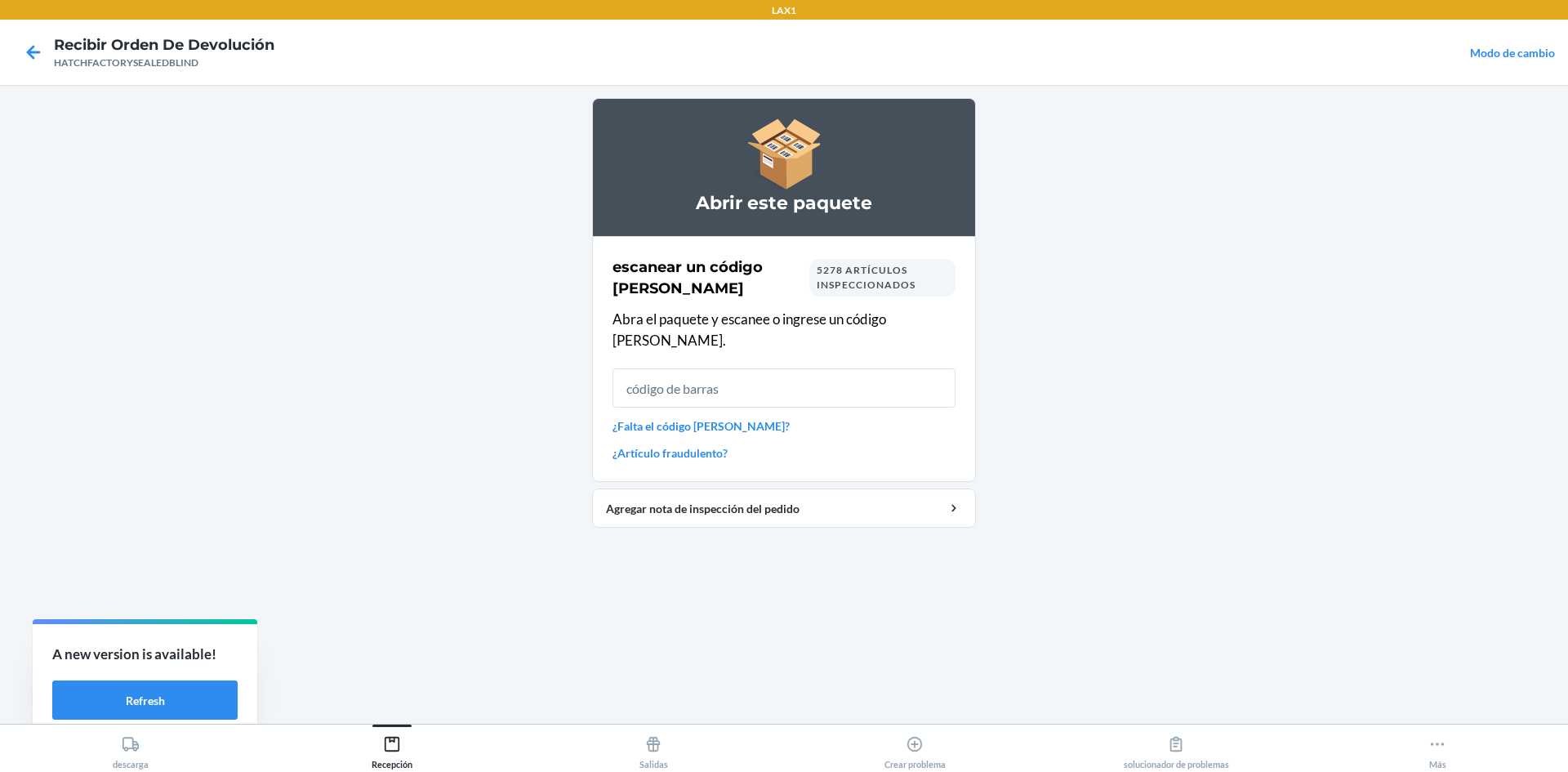
drag, startPoint x: 972, startPoint y: 669, endPoint x: 951, endPoint y: 669, distance: 21.0
click at [937, 368] on input "text" at bounding box center [784, 388] width 343 height 39
click at [740, 368] on input "text" at bounding box center [784, 388] width 343 height 39
click at [756, 376] on input "text" at bounding box center [784, 388] width 343 height 39
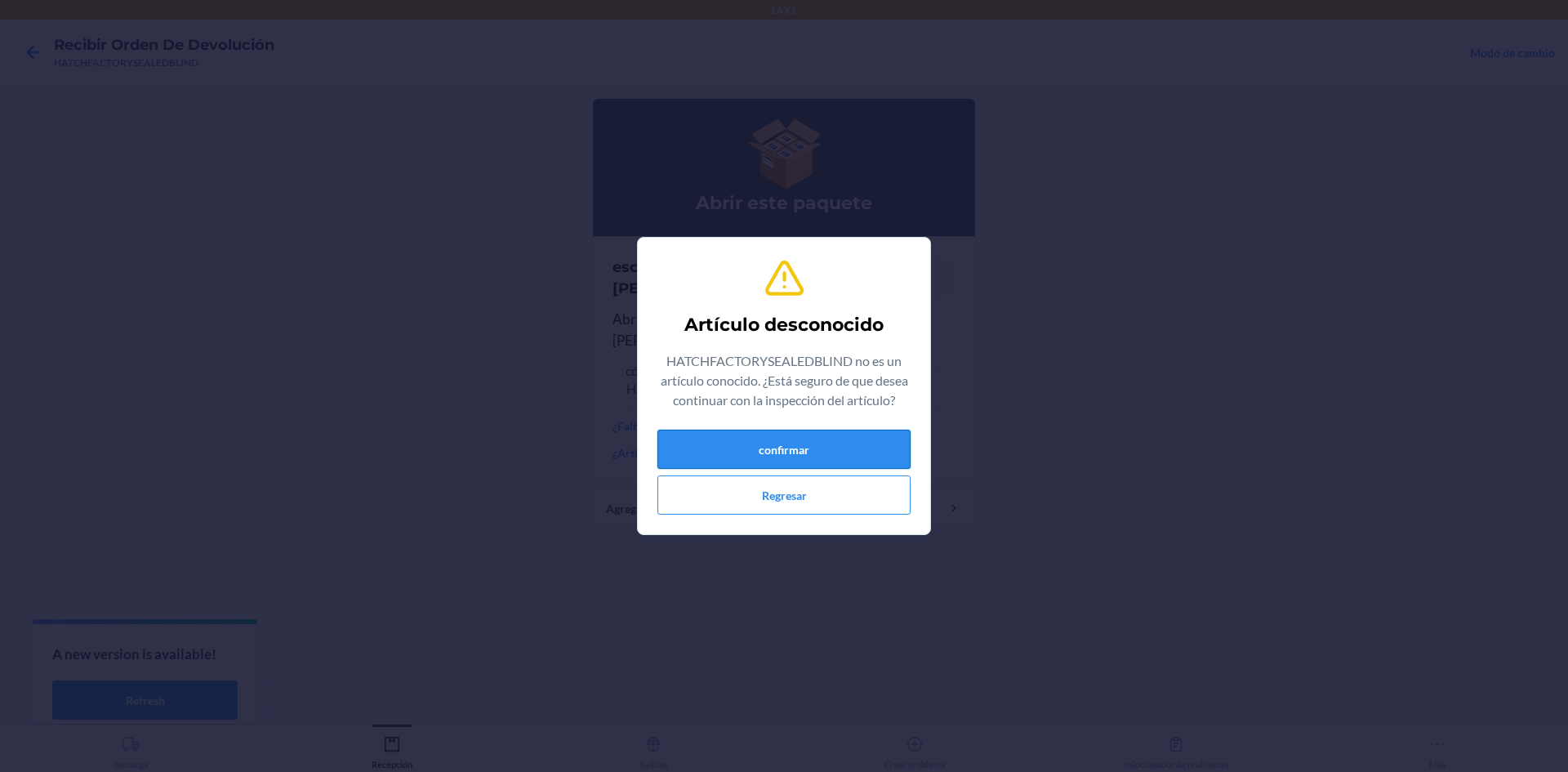
click at [732, 454] on button "confirmar" at bounding box center [784, 449] width 253 height 39
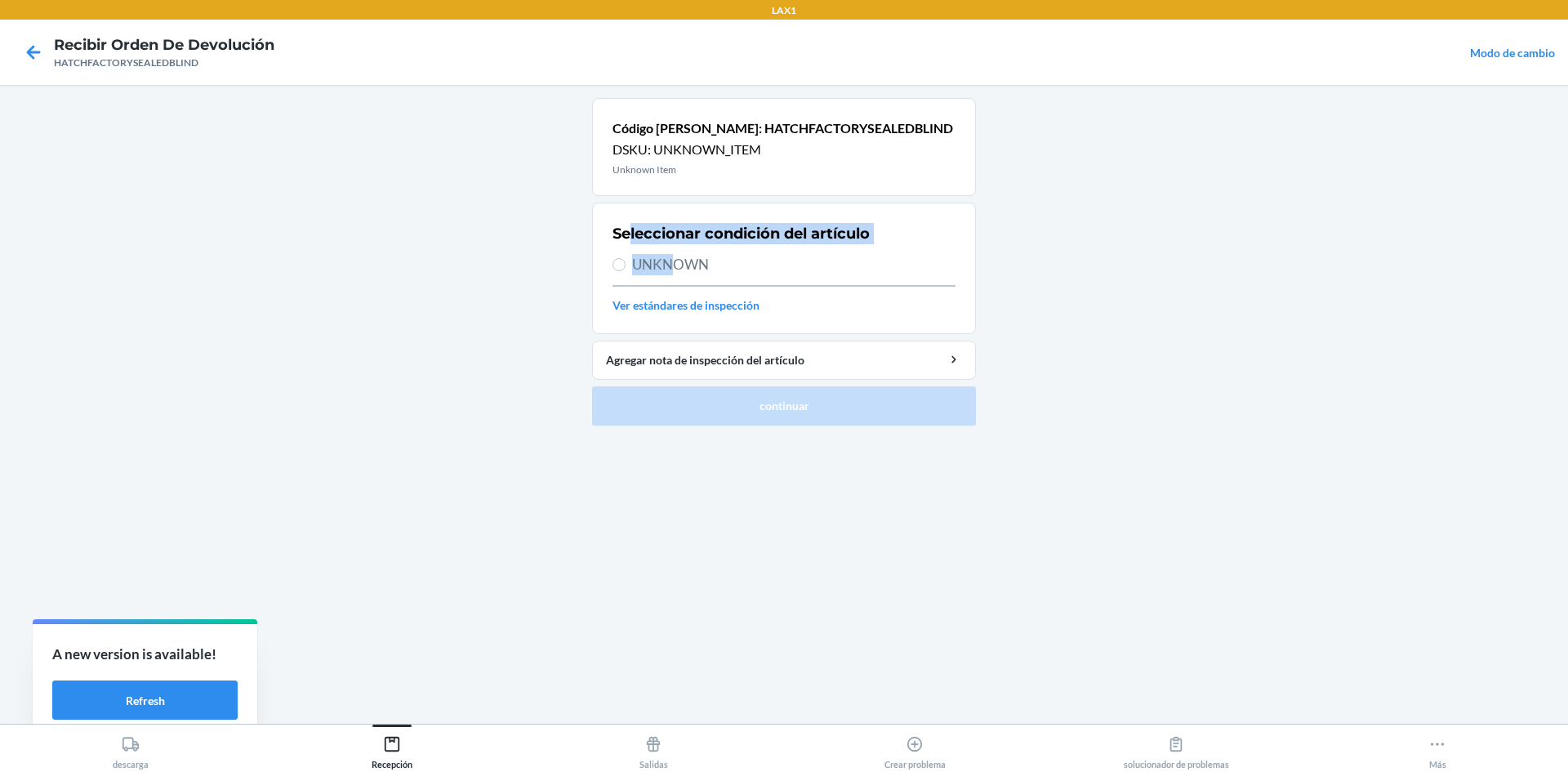
click at [746, 275] on div "Seleccionar condición del artículo UNKNOWN Ver estándares de inspección" at bounding box center [784, 268] width 343 height 100
drag, startPoint x: 1464, startPoint y: 178, endPoint x: 1442, endPoint y: 195, distance: 27.8
click at [1467, 181] on main "Código de barras: HATCHFACTORYSEALEDBLIND DSKU: UNKNOWN_ITEM Unknown Item Selec…" at bounding box center [784, 404] width 1568 height 639
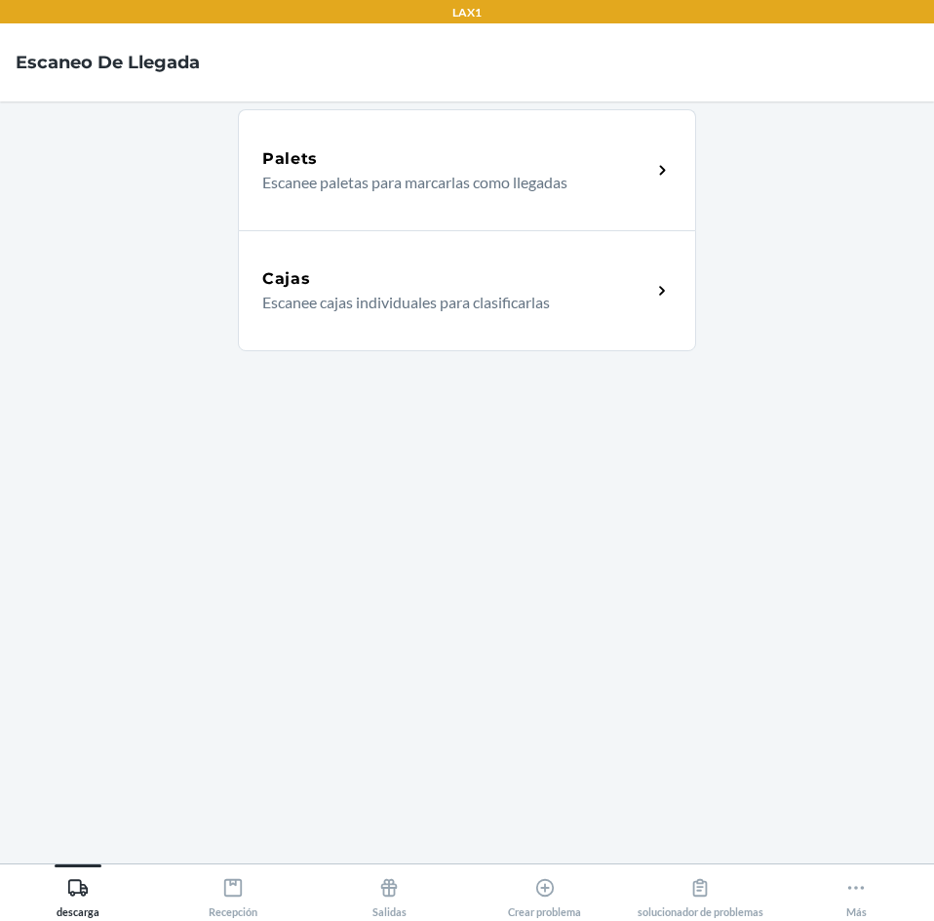
click at [355, 296] on p "Escanee cajas individuales para clasificarlas" at bounding box center [449, 302] width 374 height 23
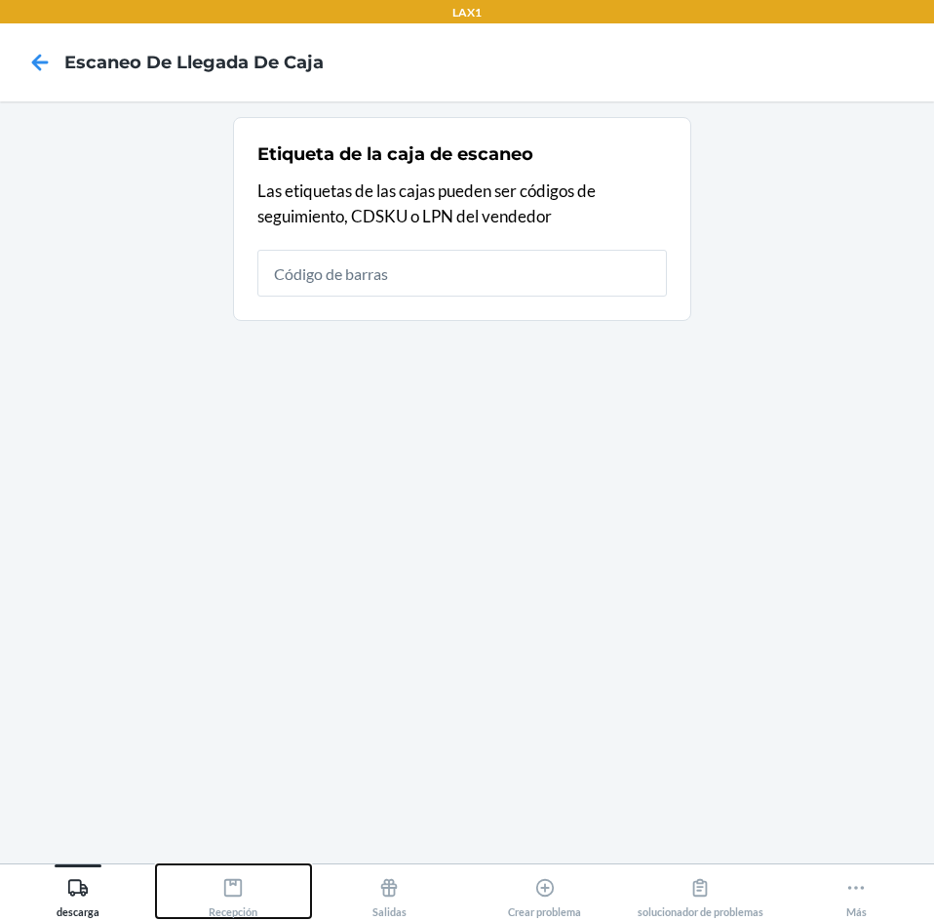
click at [226, 895] on icon at bounding box center [233, 888] width 18 height 18
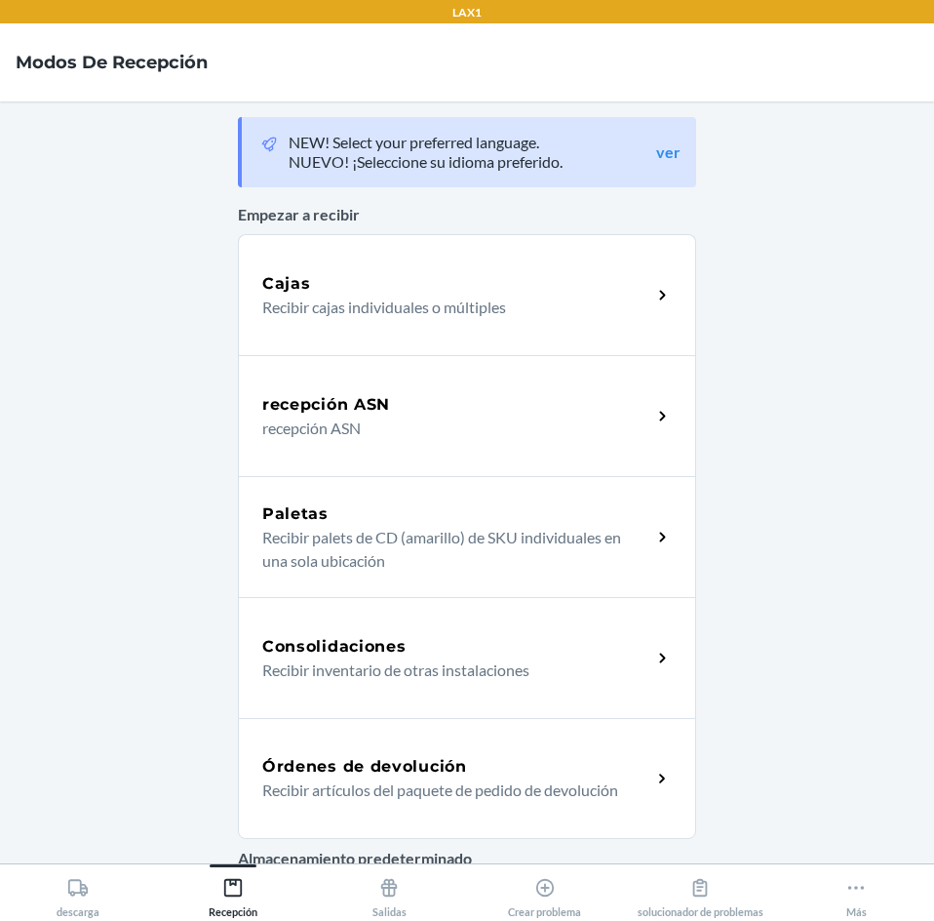
click at [328, 771] on h5 "Órdenes de devolución" at bounding box center [364, 766] width 205 height 23
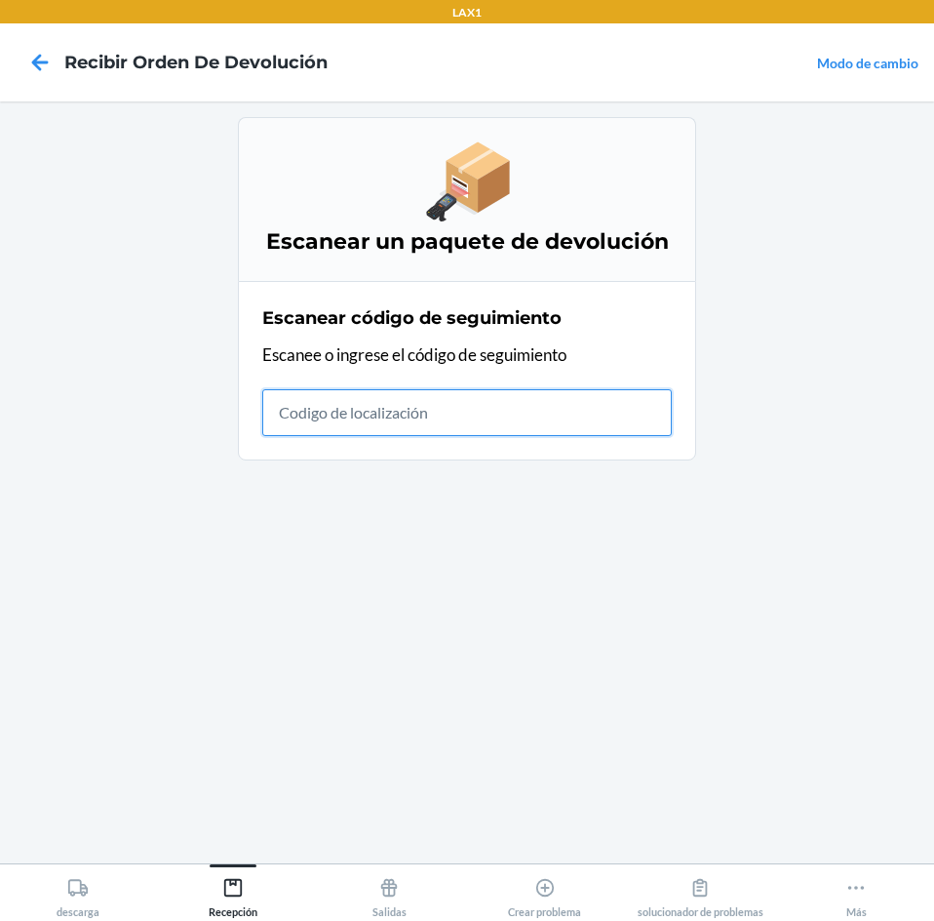
click at [559, 418] on input "text" at bounding box center [467, 412] width 410 height 47
type input "HATCHFACTORYSE"
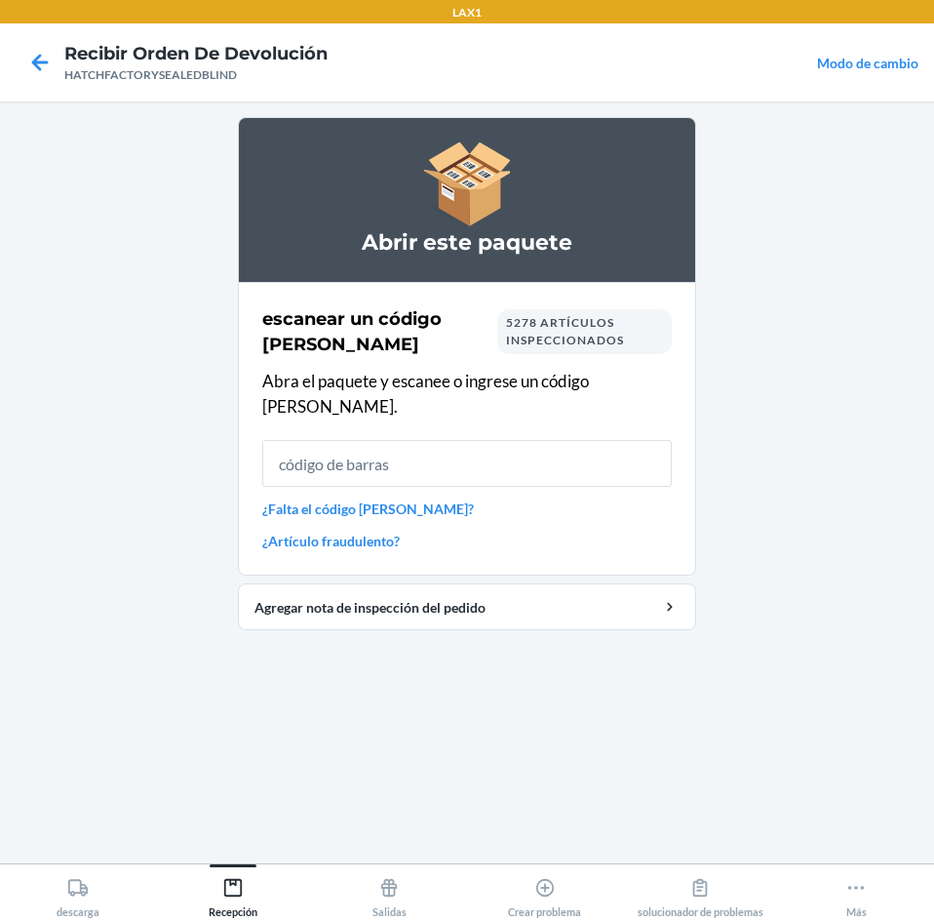
click at [501, 440] on input "text" at bounding box center [467, 463] width 410 height 47
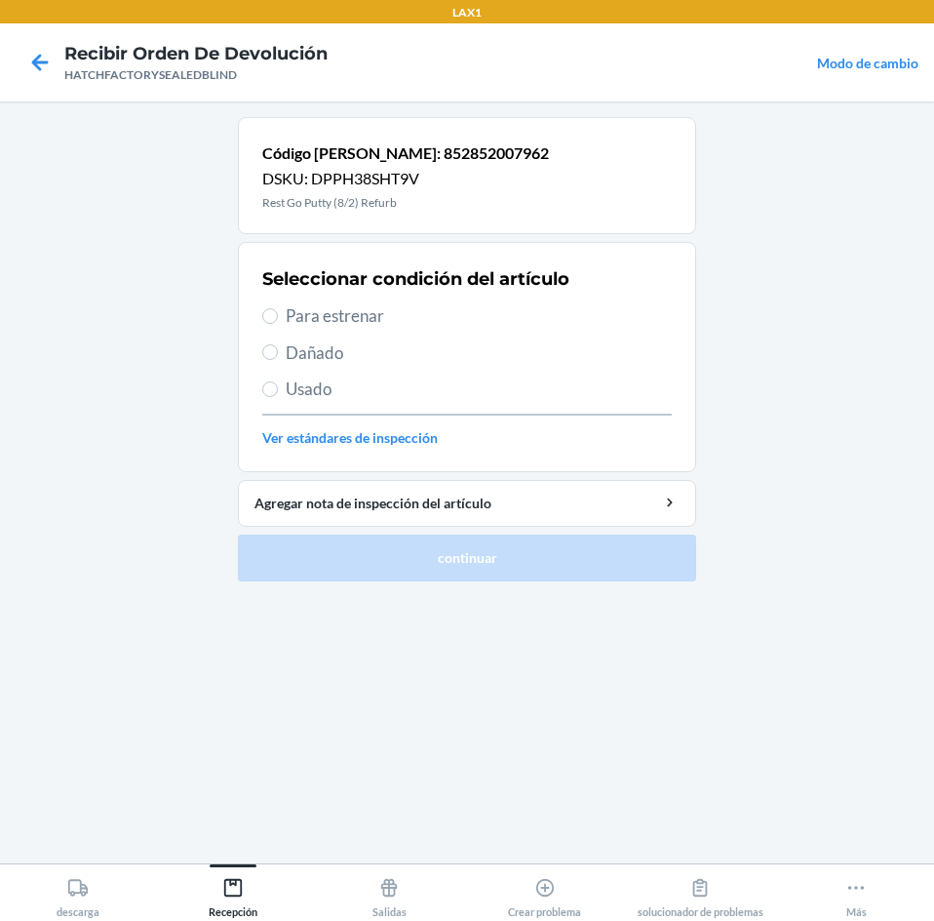
click at [330, 362] on span "Dañado" at bounding box center [479, 352] width 386 height 25
click at [278, 360] on input "Dañado" at bounding box center [270, 352] width 16 height 16
radio input "true"
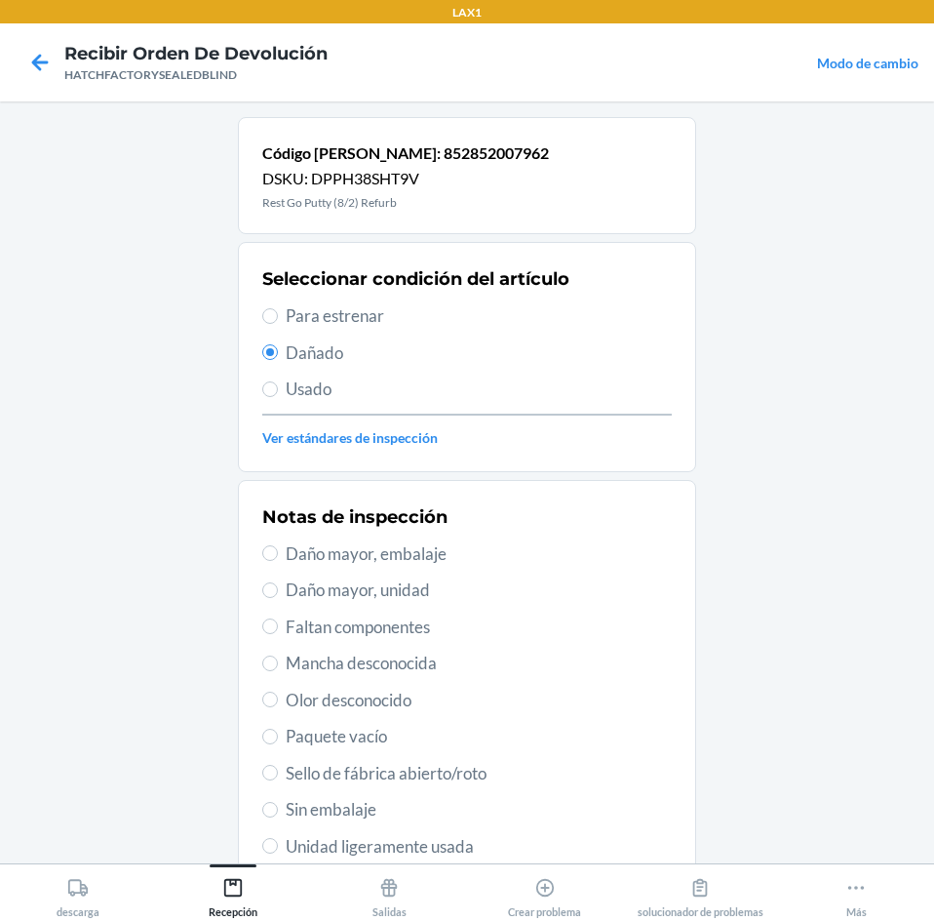
click at [306, 594] on span "Daño mayor, unidad" at bounding box center [479, 589] width 386 height 25
click at [278, 594] on input "Daño mayor, unidad" at bounding box center [270, 590] width 16 height 16
radio input "true"
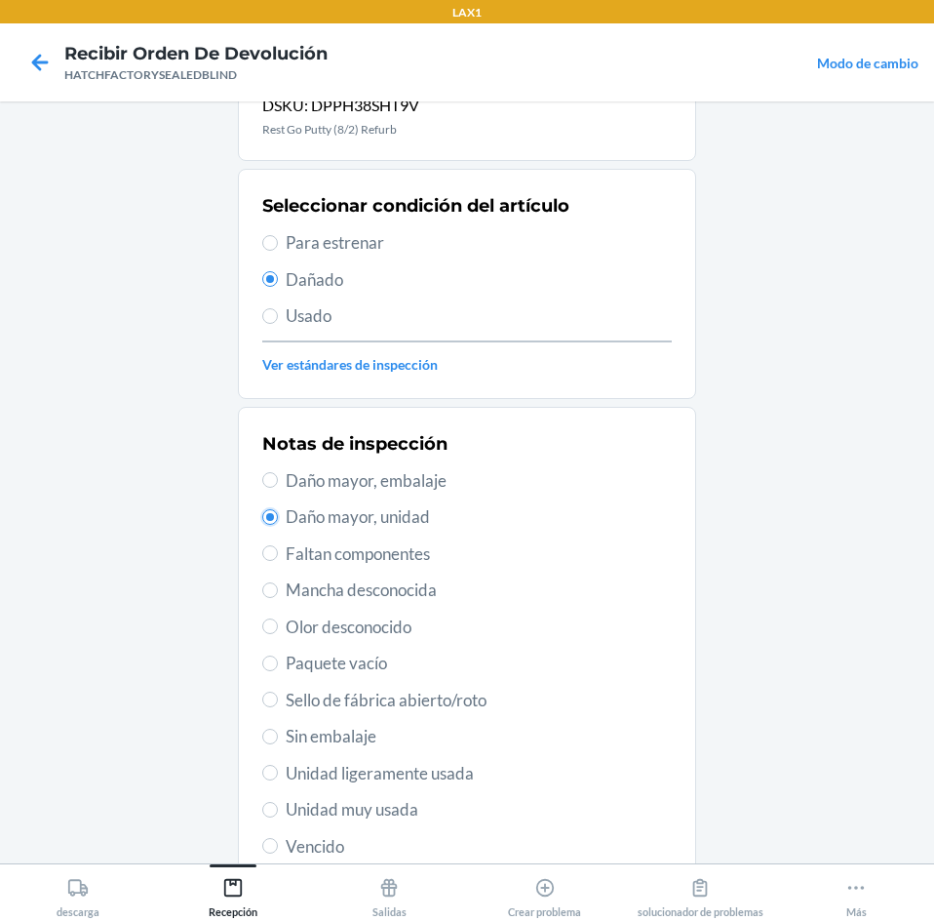
scroll to position [255, 0]
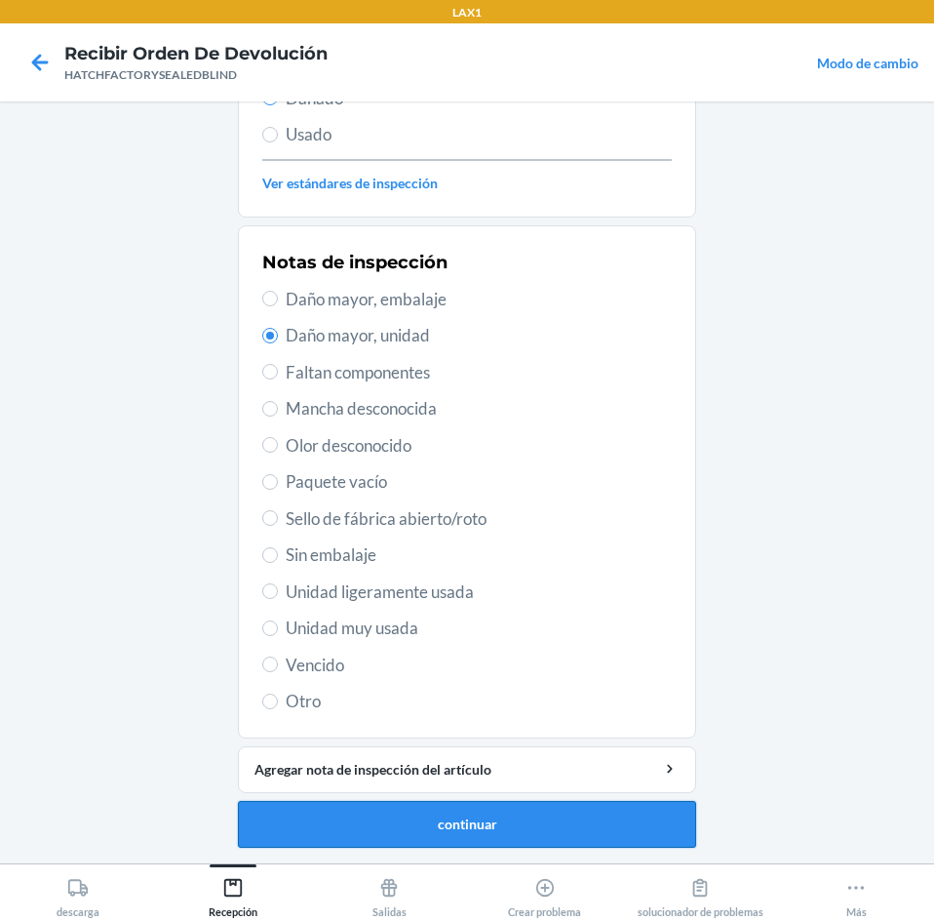
click at [389, 840] on button "continuar" at bounding box center [467, 824] width 458 height 47
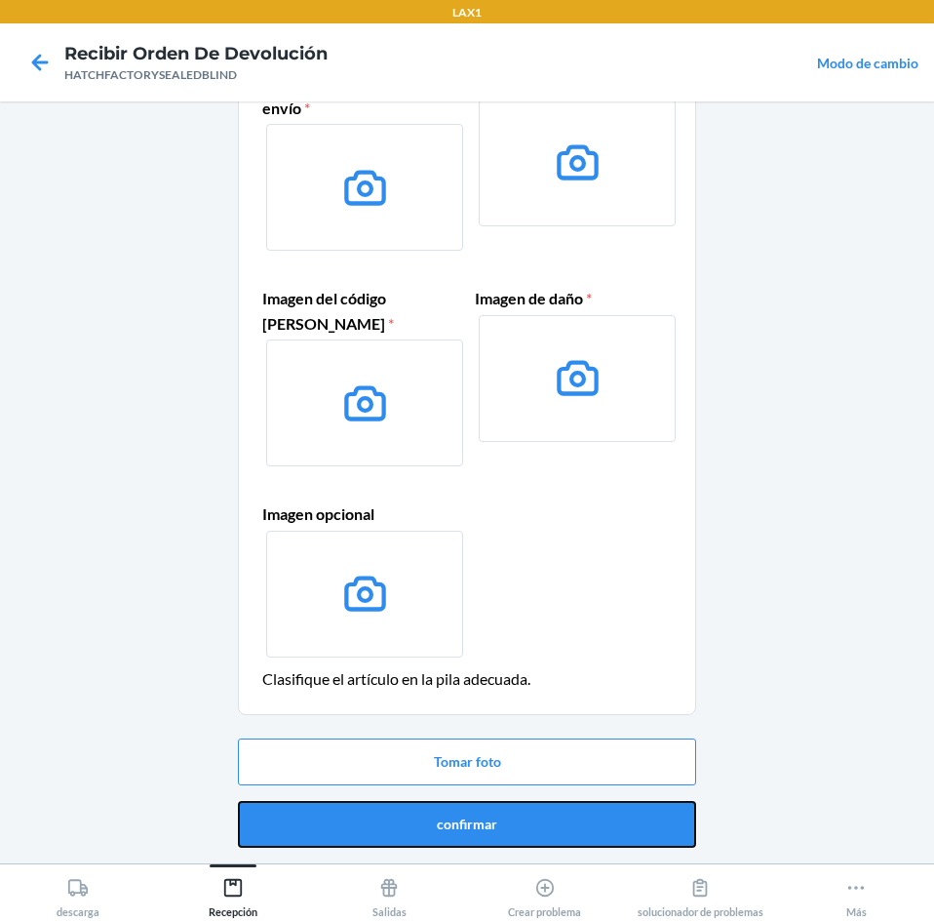
drag, startPoint x: 492, startPoint y: 823, endPoint x: 510, endPoint y: 735, distance: 89.7
click at [492, 822] on button "confirmar" at bounding box center [467, 824] width 458 height 47
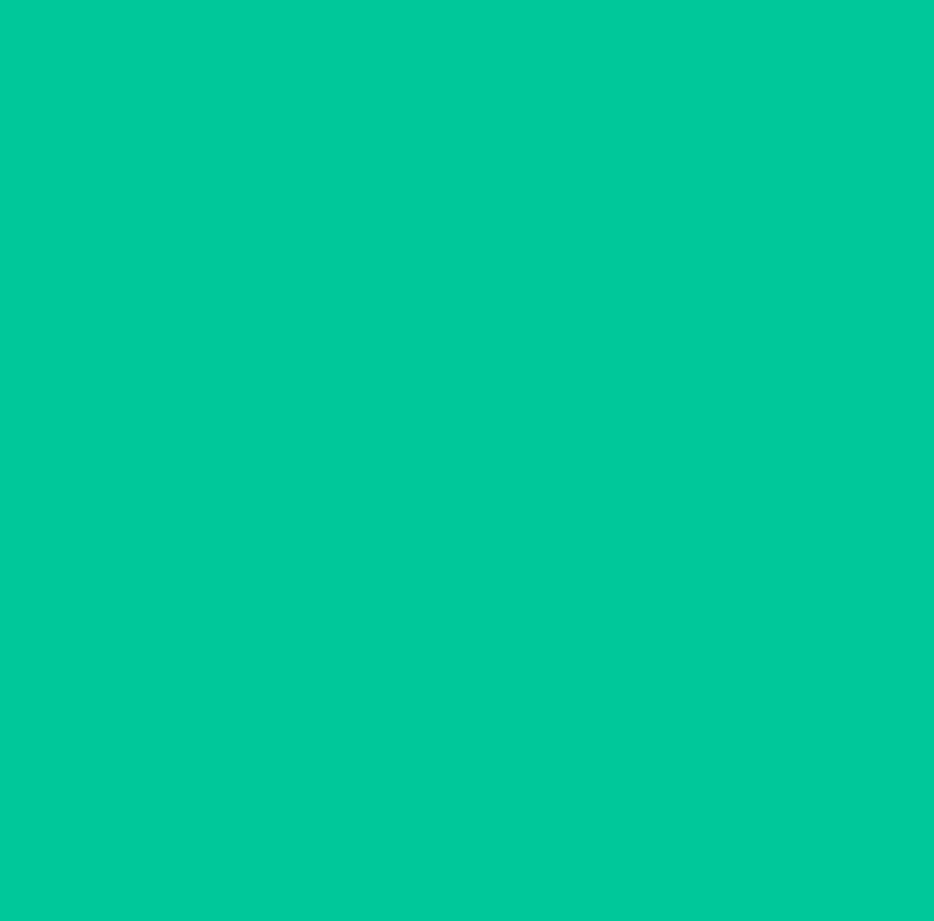
scroll to position [0, 0]
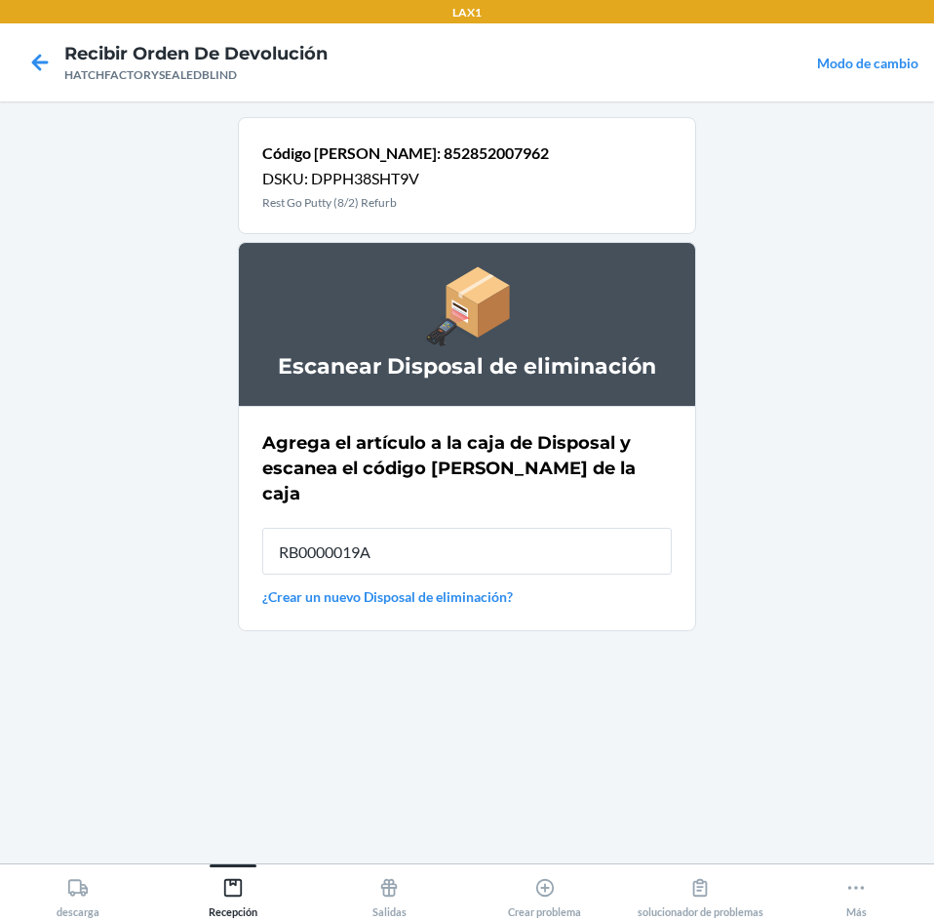
type input "RB0000019A4"
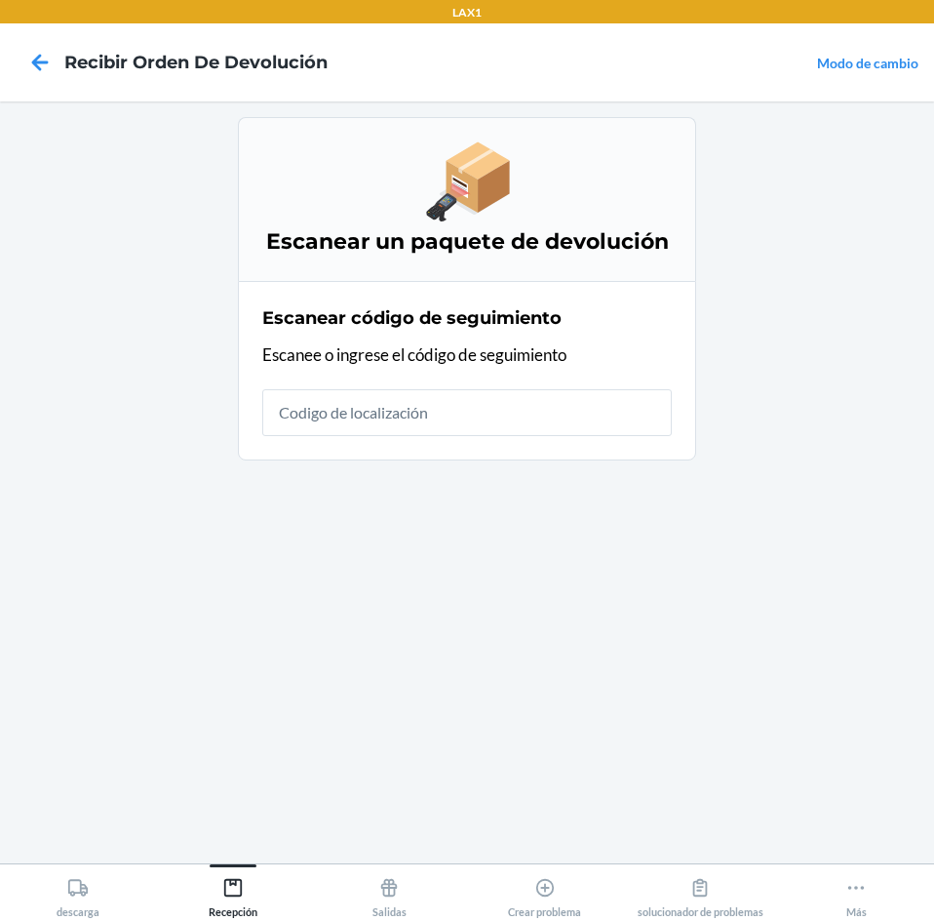
click at [415, 415] on input "text" at bounding box center [467, 412] width 410 height 47
click at [457, 413] on input "text" at bounding box center [467, 412] width 410 height 47
type input "HATCHFACTORYSEALEDBLI"
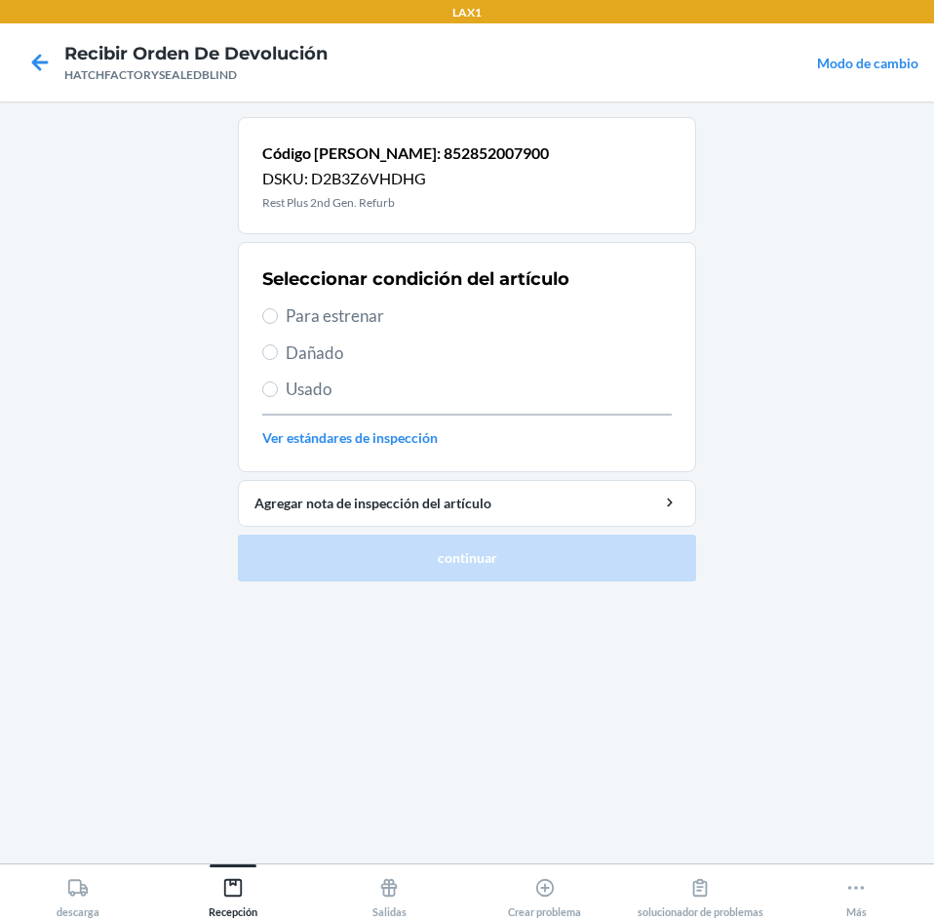
click at [335, 348] on span "Dañado" at bounding box center [479, 352] width 386 height 25
click at [278, 348] on input "Dañado" at bounding box center [270, 352] width 16 height 16
radio input "true"
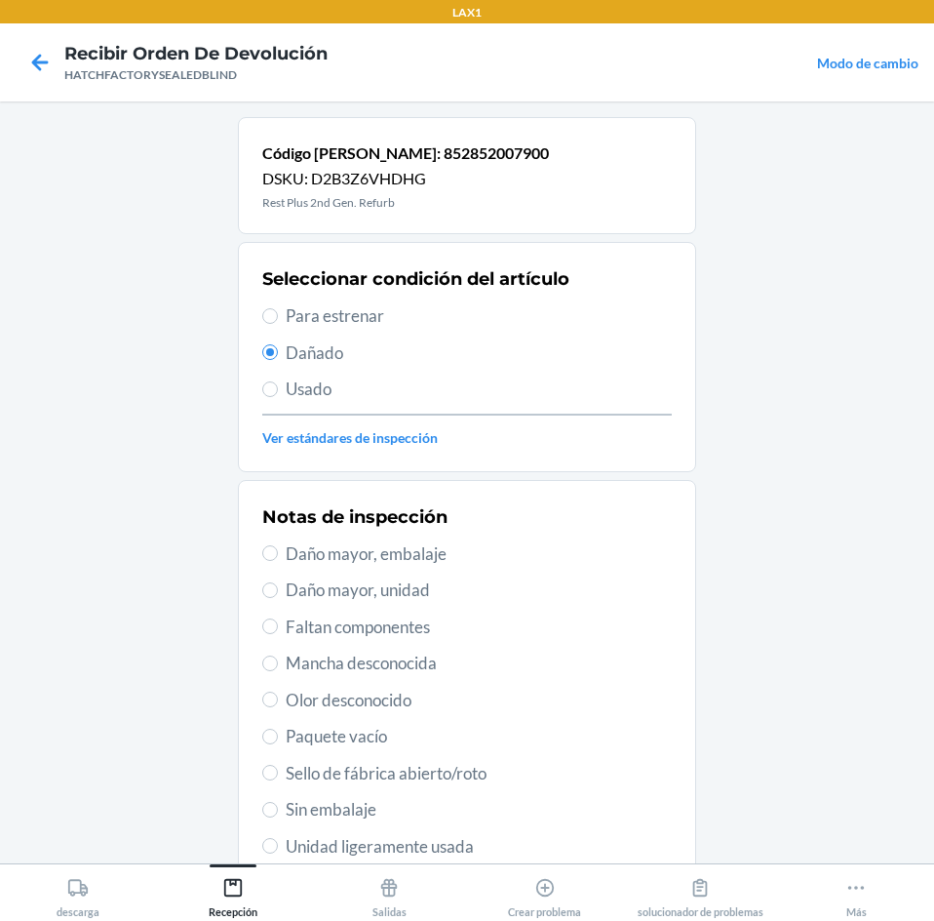
click at [276, 584] on label "Daño mayor, unidad" at bounding box center [467, 589] width 410 height 25
click at [276, 584] on input "Daño mayor, unidad" at bounding box center [270, 590] width 16 height 16
radio input "true"
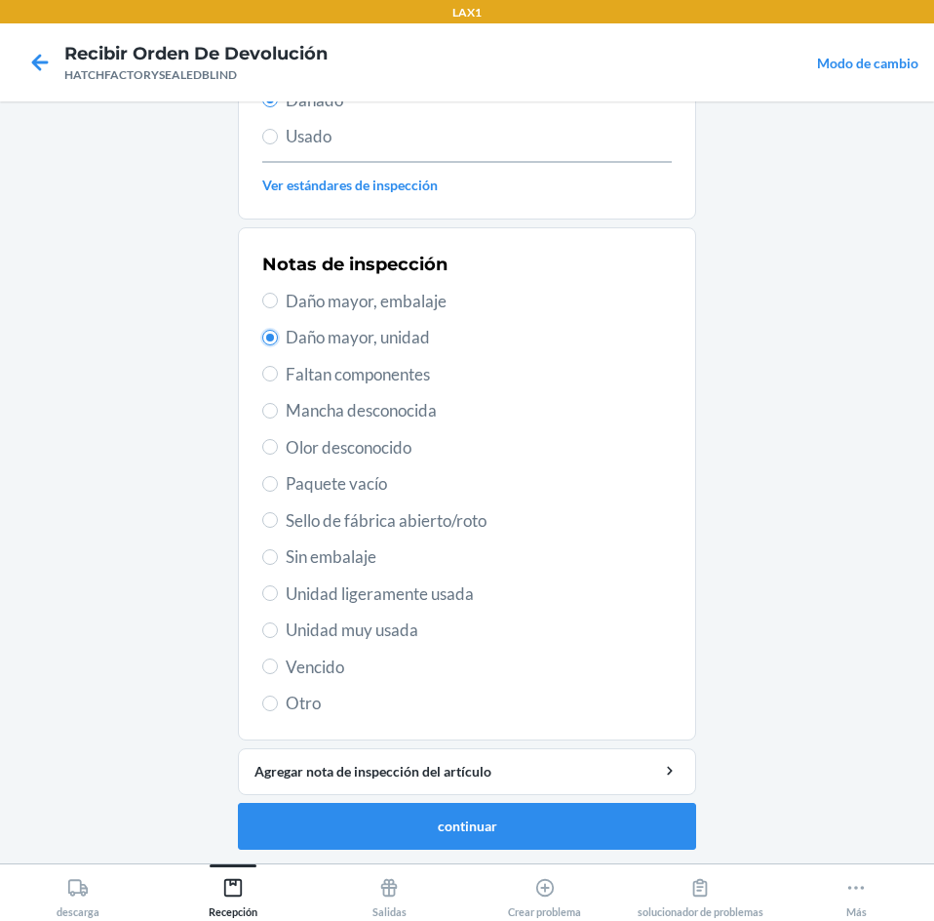
scroll to position [255, 0]
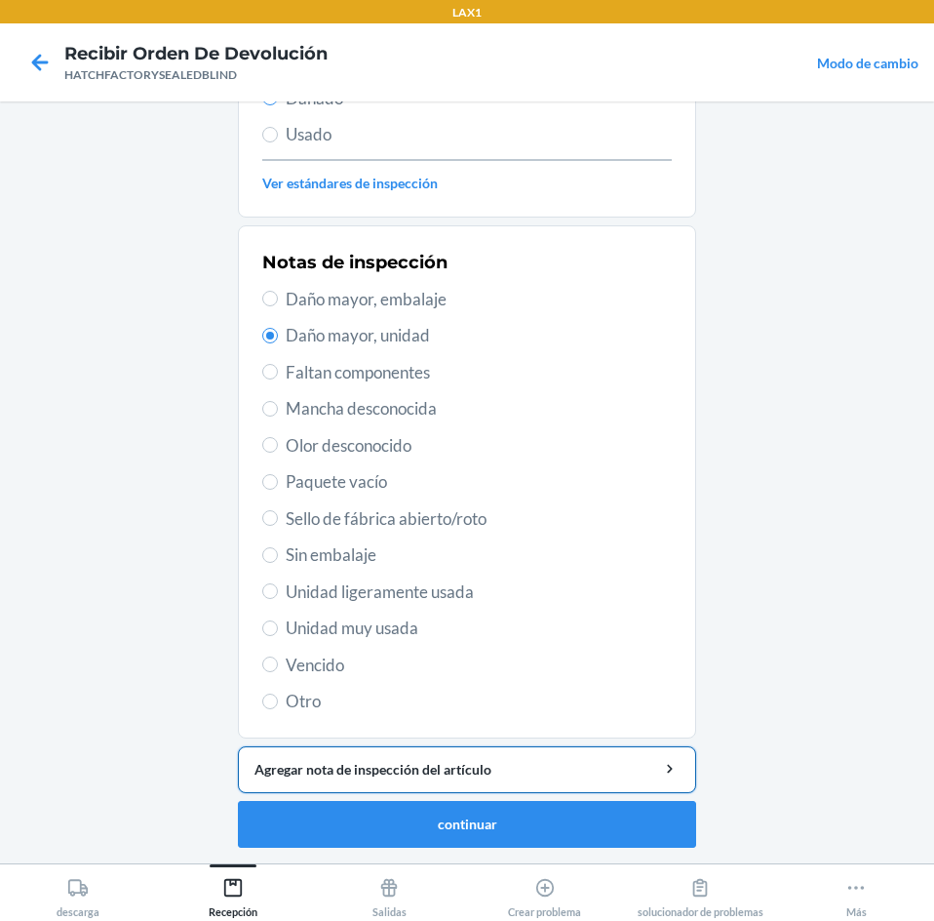
click at [409, 765] on div "Agregar nota de inspección del artículo" at bounding box center [467, 769] width 425 height 20
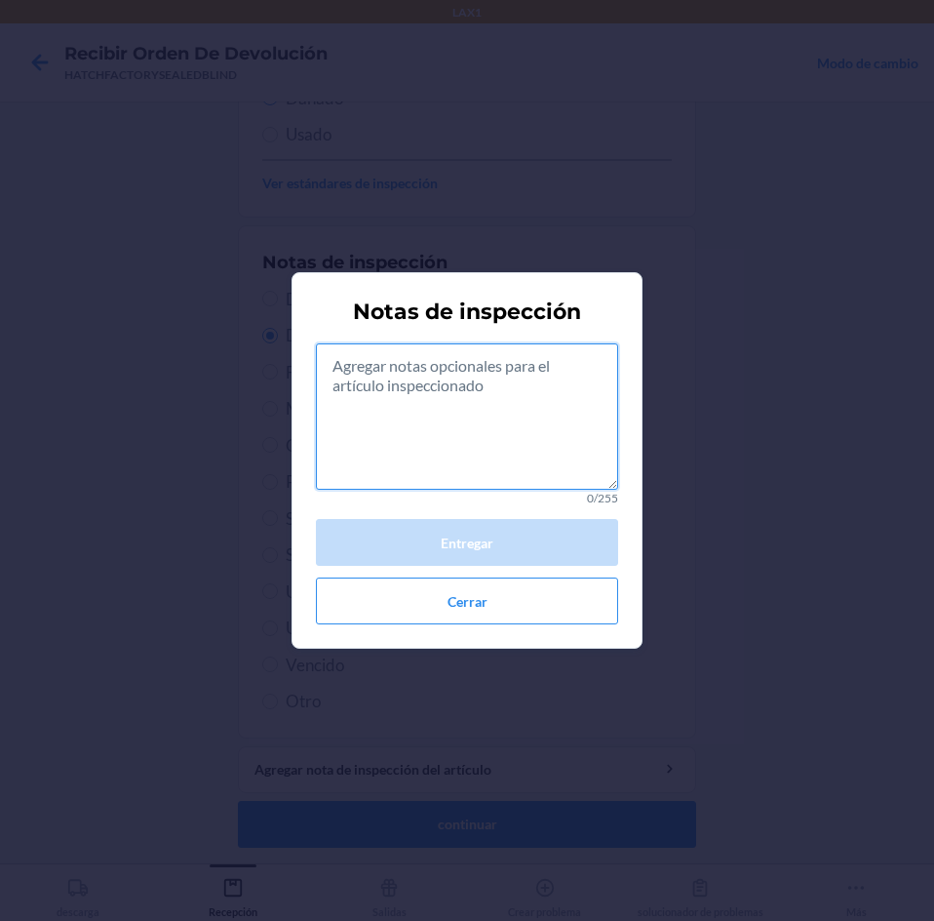
click at [568, 426] on textarea at bounding box center [467, 416] width 302 height 146
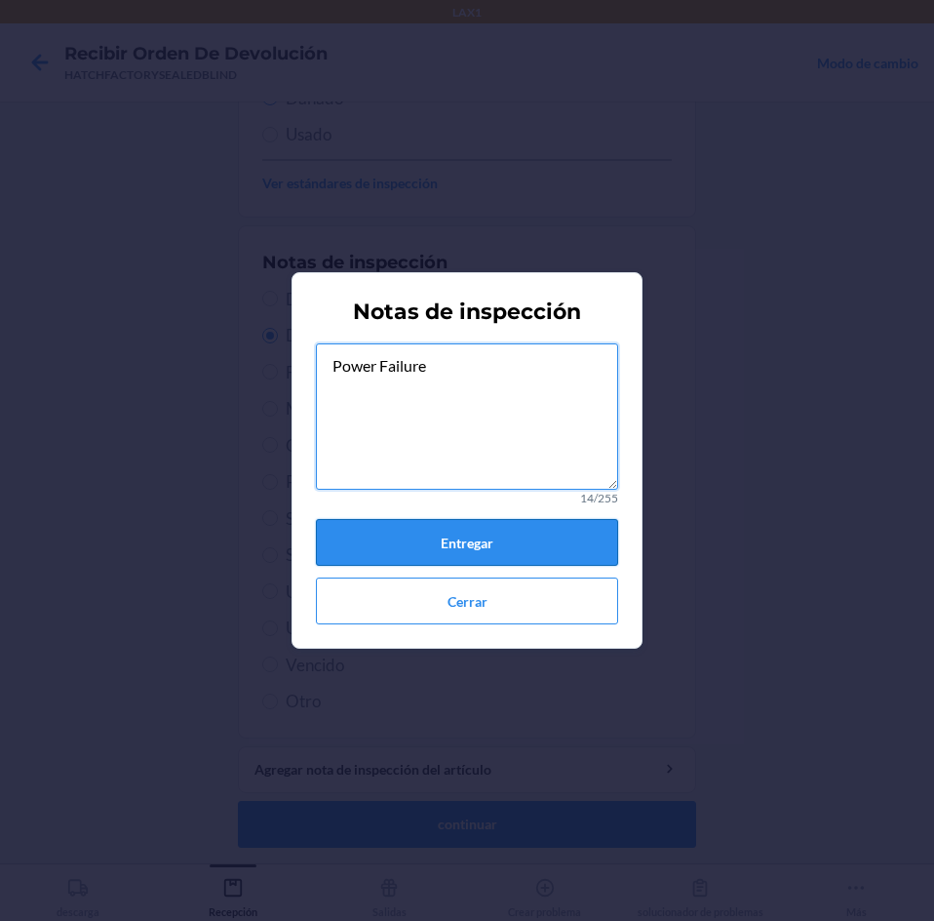
type textarea "Power Failure"
click at [514, 543] on button "Entregar" at bounding box center [467, 542] width 302 height 47
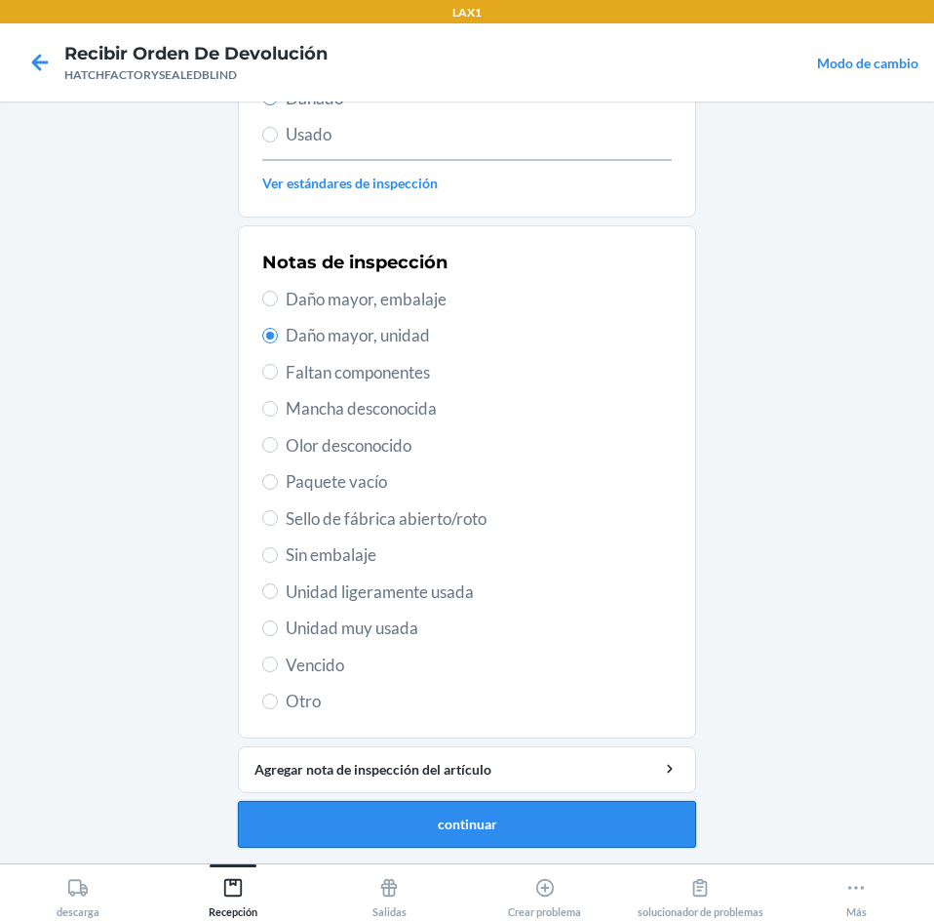
click at [385, 836] on button "continuar" at bounding box center [467, 824] width 458 height 47
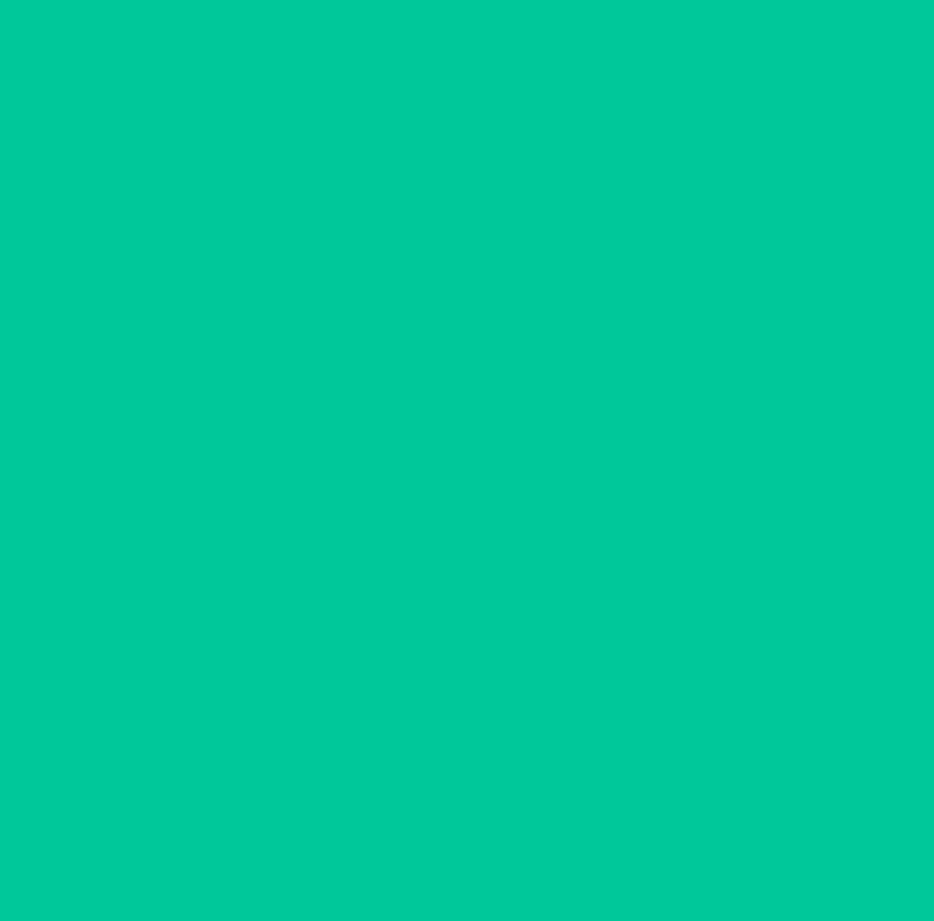
scroll to position [132, 0]
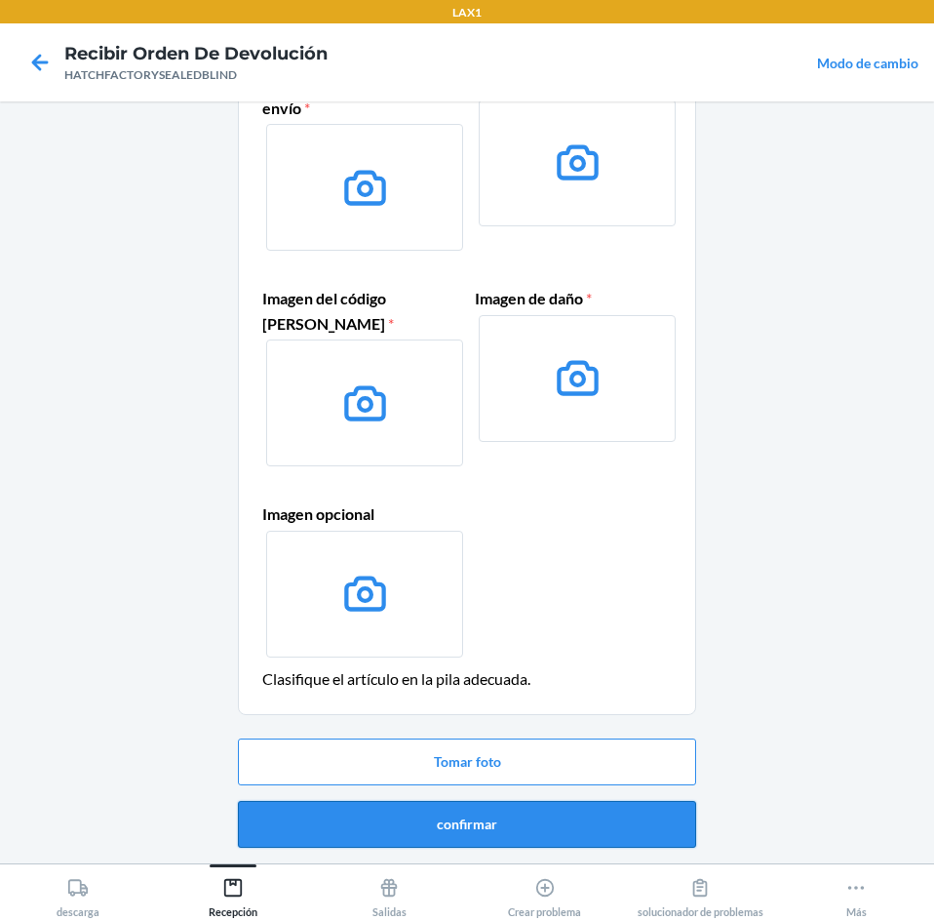
click at [481, 819] on button "confirmar" at bounding box center [467, 824] width 458 height 47
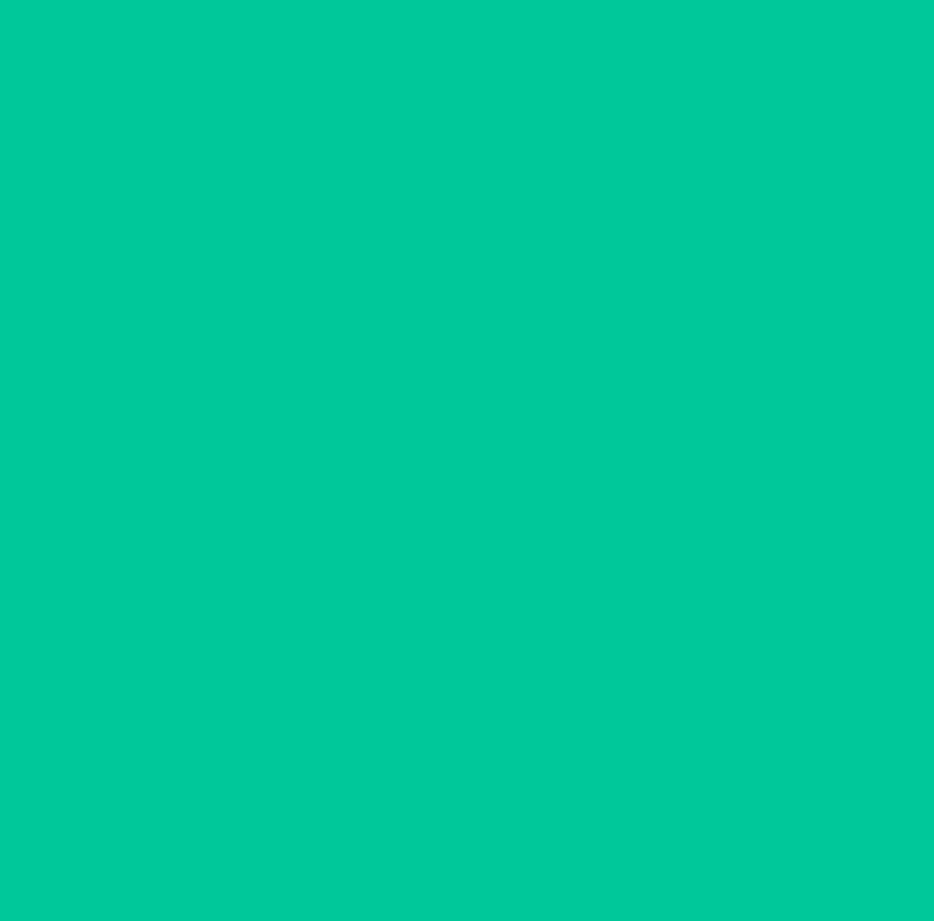
scroll to position [0, 0]
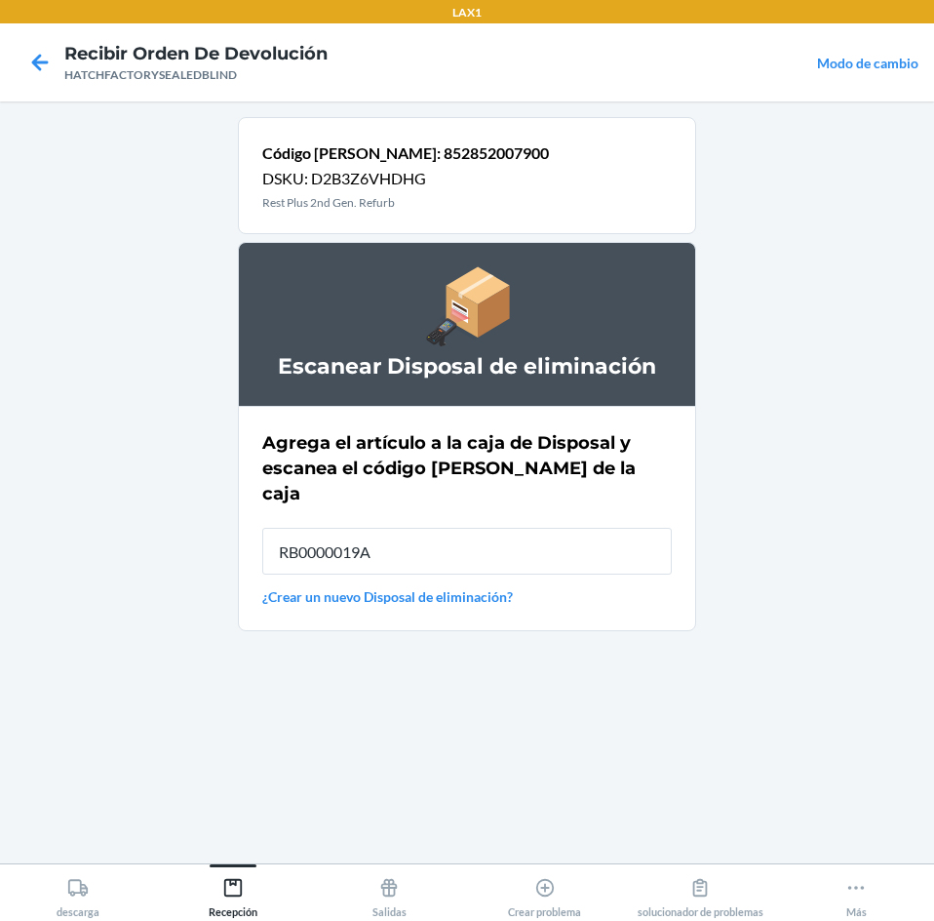
type input "RB0000019A4"
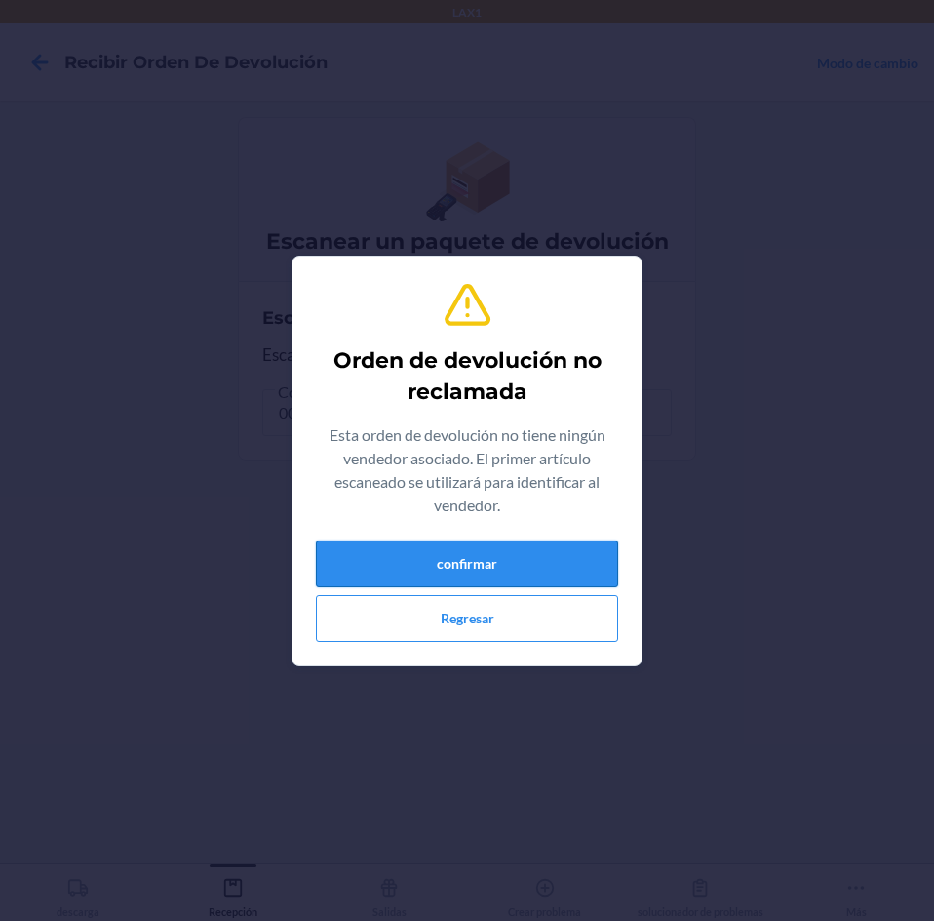
click at [525, 559] on button "confirmar" at bounding box center [467, 563] width 302 height 47
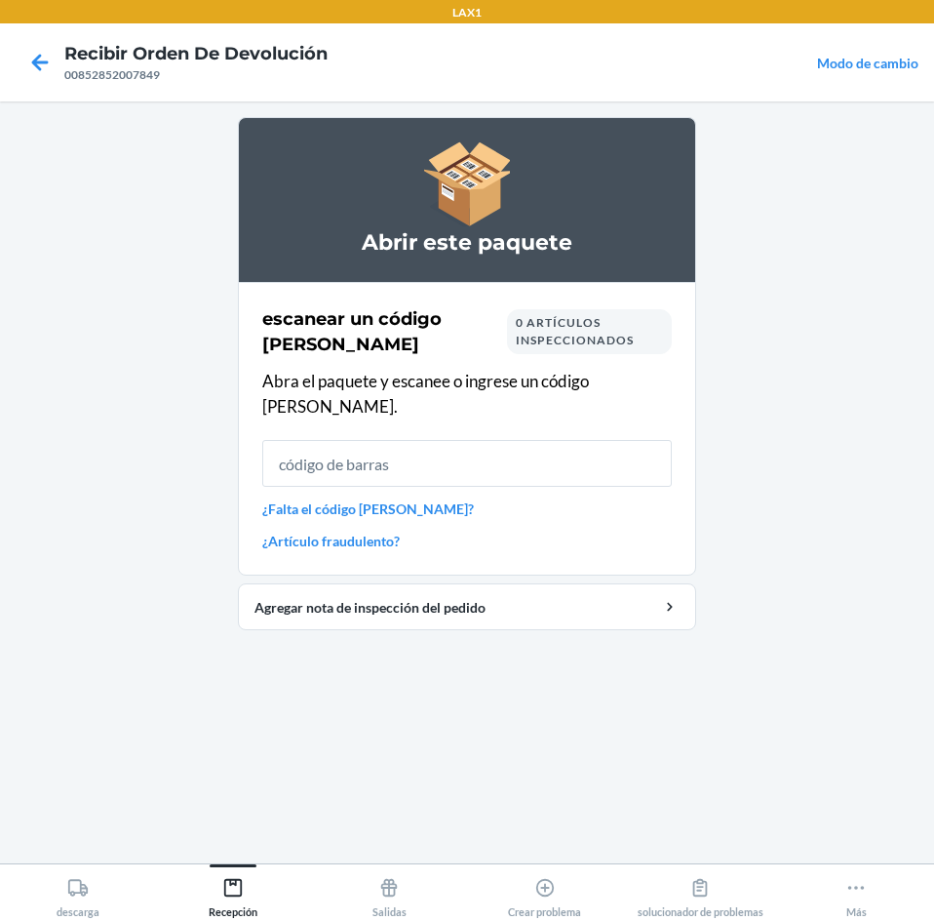
click at [387, 440] on input "text" at bounding box center [467, 463] width 410 height 47
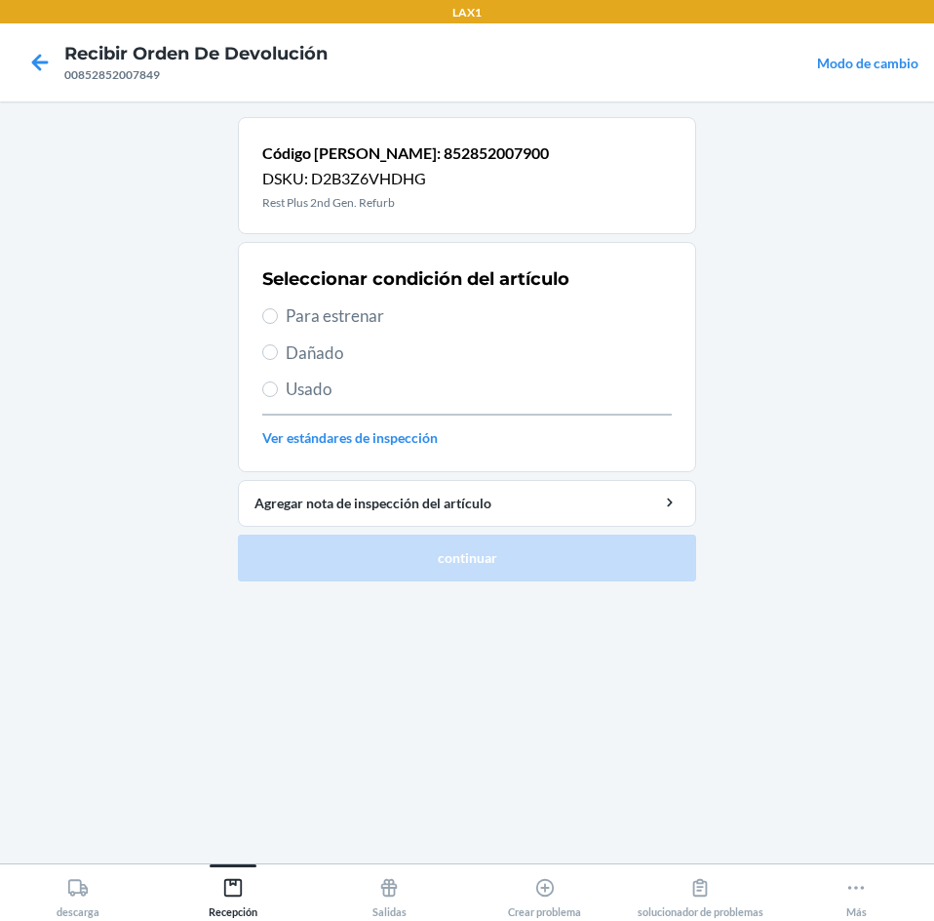
click at [297, 353] on span "Dañado" at bounding box center [479, 352] width 386 height 25
click at [278, 353] on input "Dañado" at bounding box center [270, 352] width 16 height 16
radio input "true"
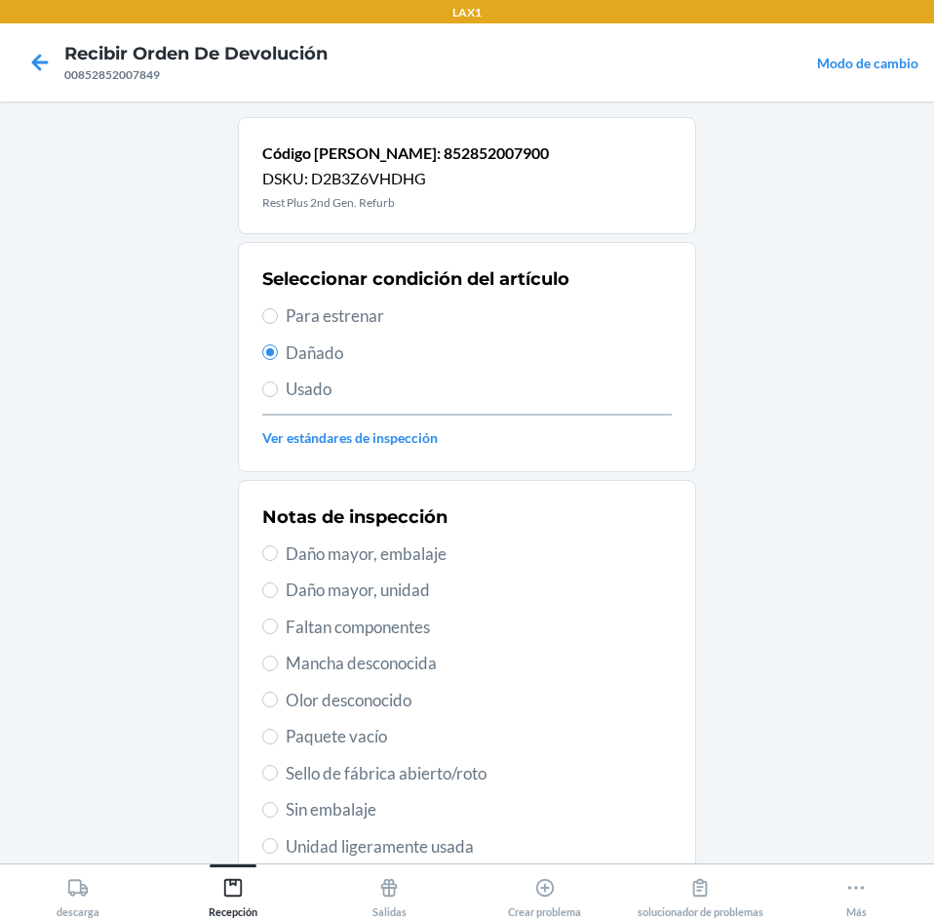
click at [371, 595] on span "Daño mayor, unidad" at bounding box center [479, 589] width 386 height 25
click at [278, 595] on input "Daño mayor, unidad" at bounding box center [270, 590] width 16 height 16
radio input "true"
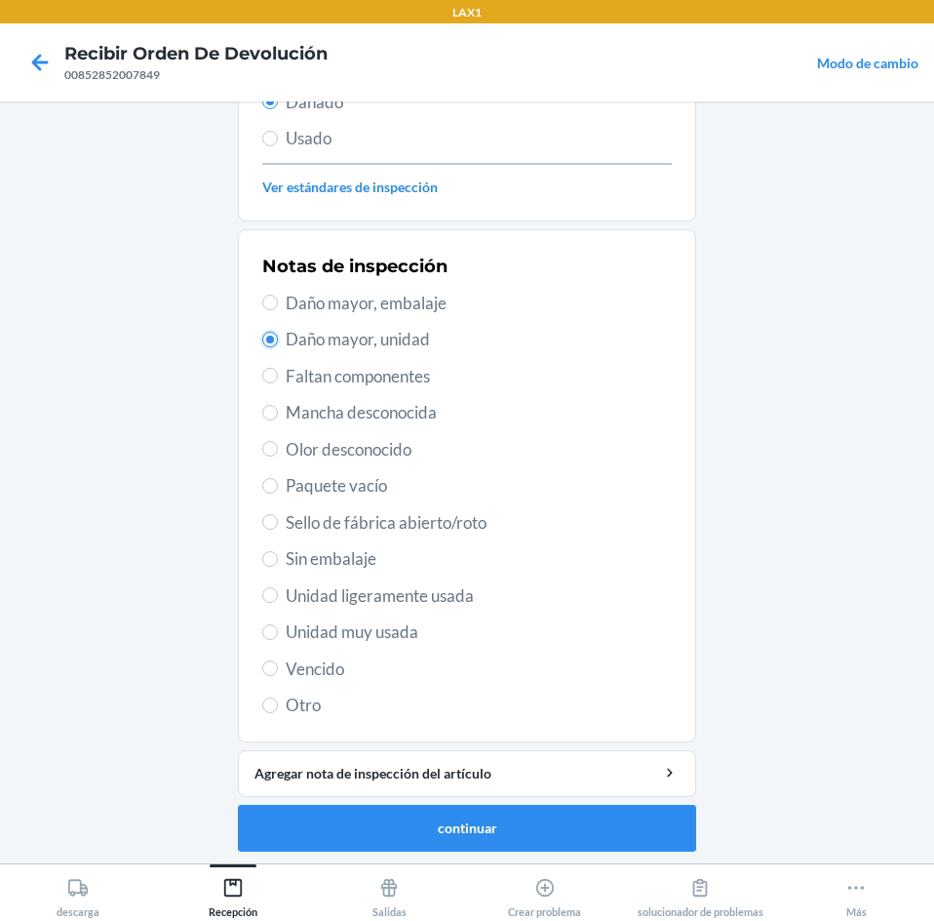
scroll to position [255, 0]
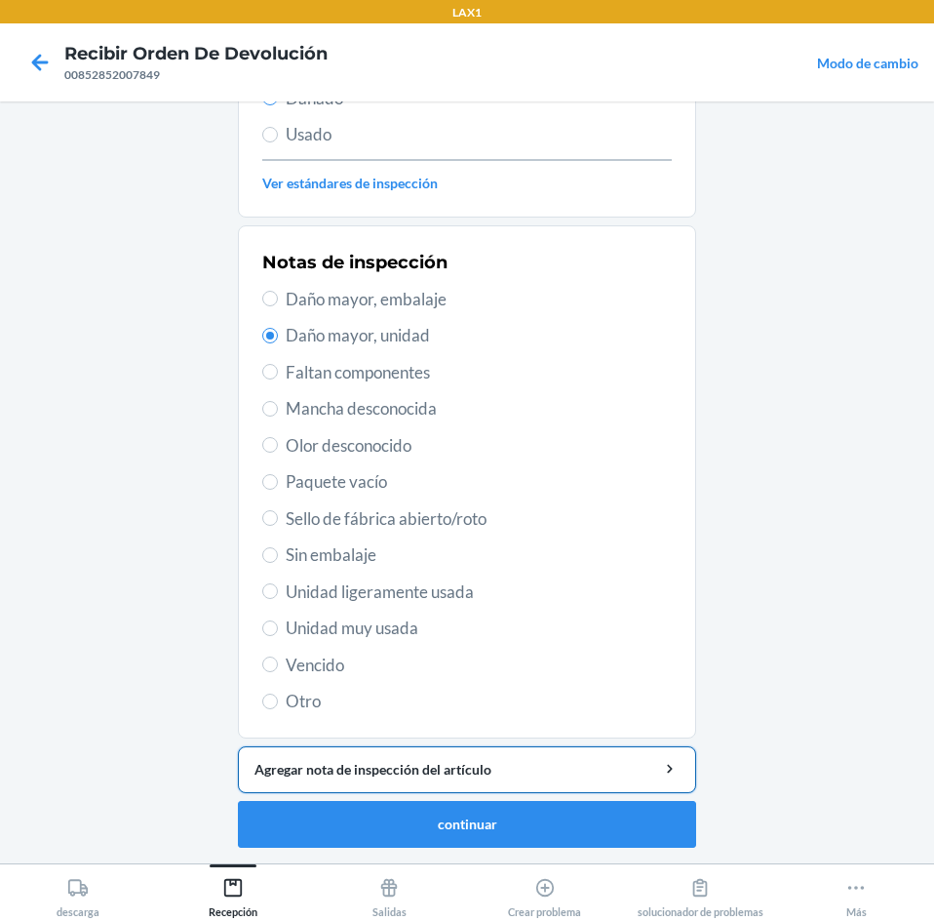
click at [344, 774] on div "Agregar nota de inspección del artículo" at bounding box center [467, 769] width 425 height 20
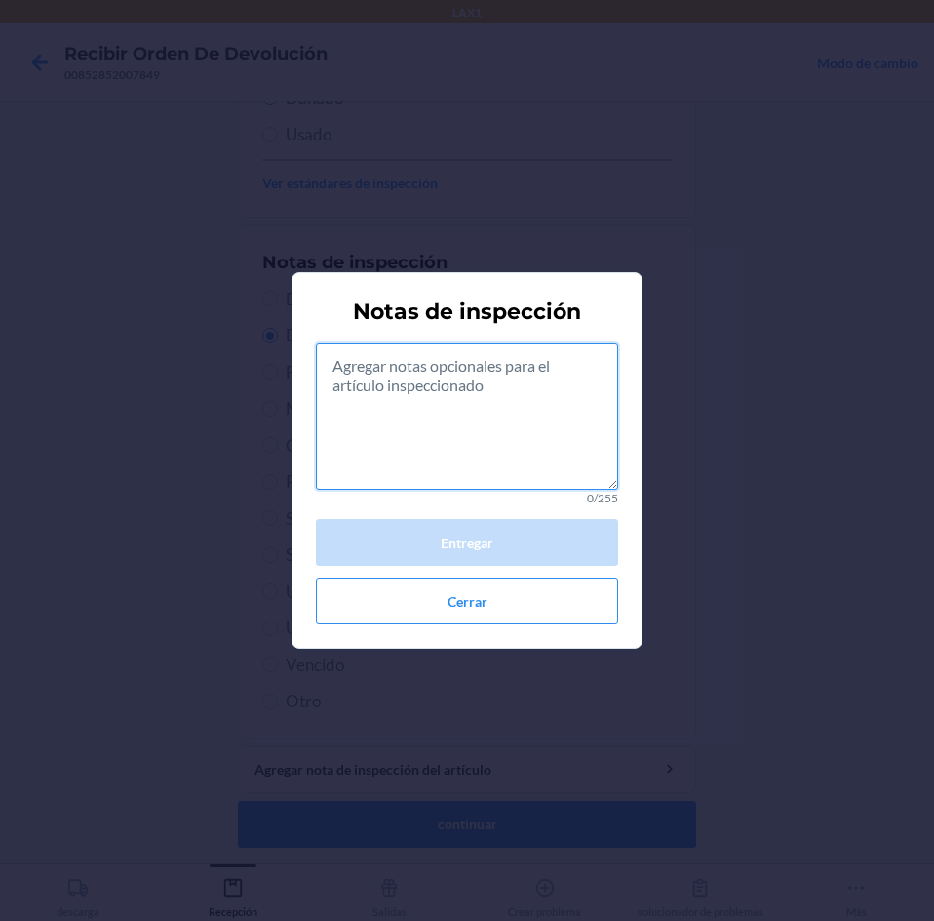
click at [499, 445] on textarea at bounding box center [467, 416] width 302 height 146
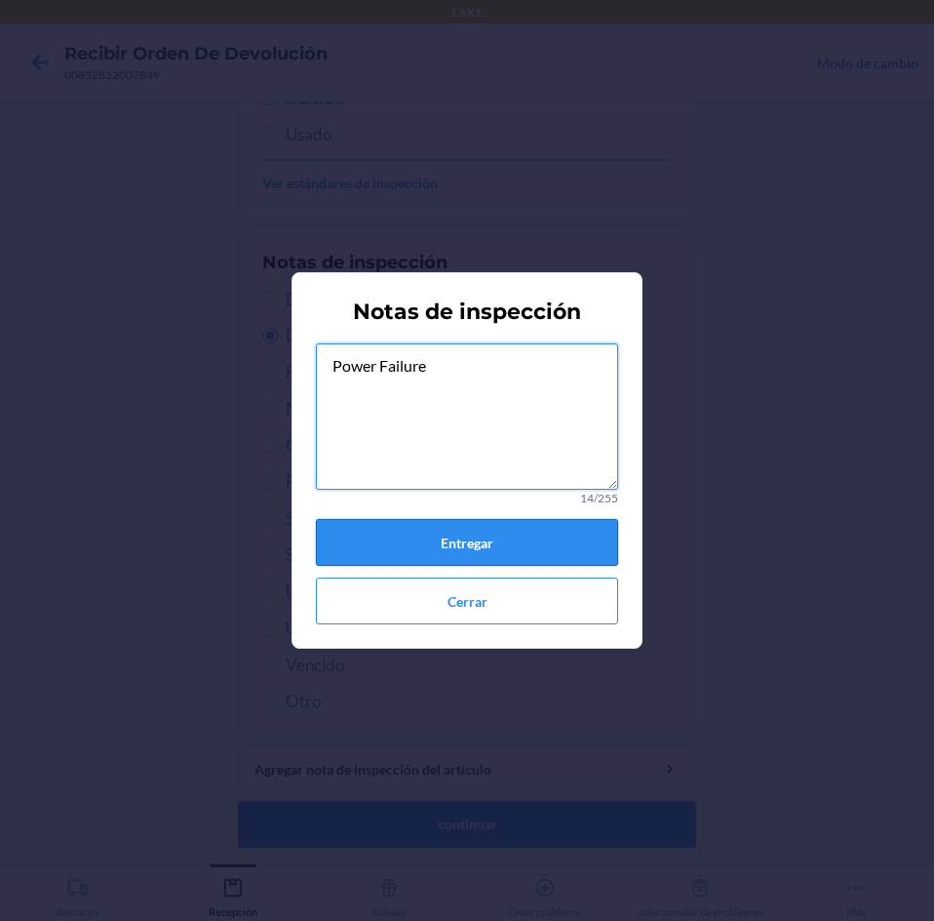
type textarea "Power Failure"
click at [568, 544] on button "Entregar" at bounding box center [467, 542] width 302 height 47
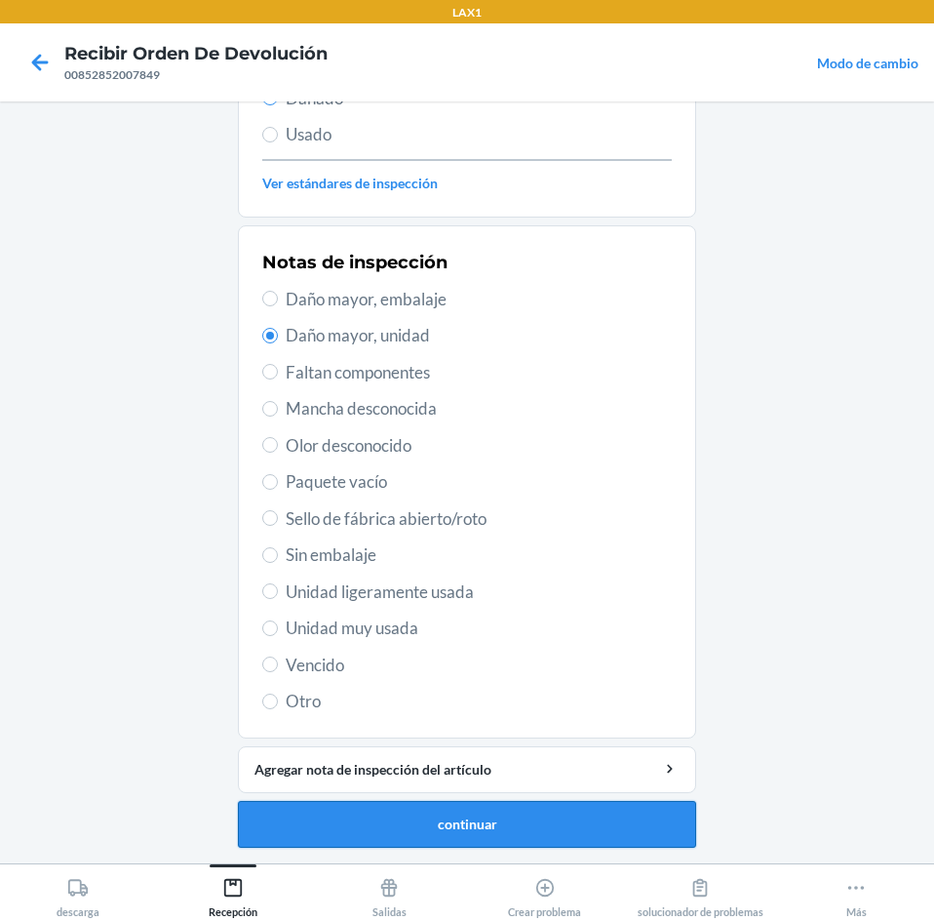
click at [487, 823] on button "continuar" at bounding box center [467, 824] width 458 height 47
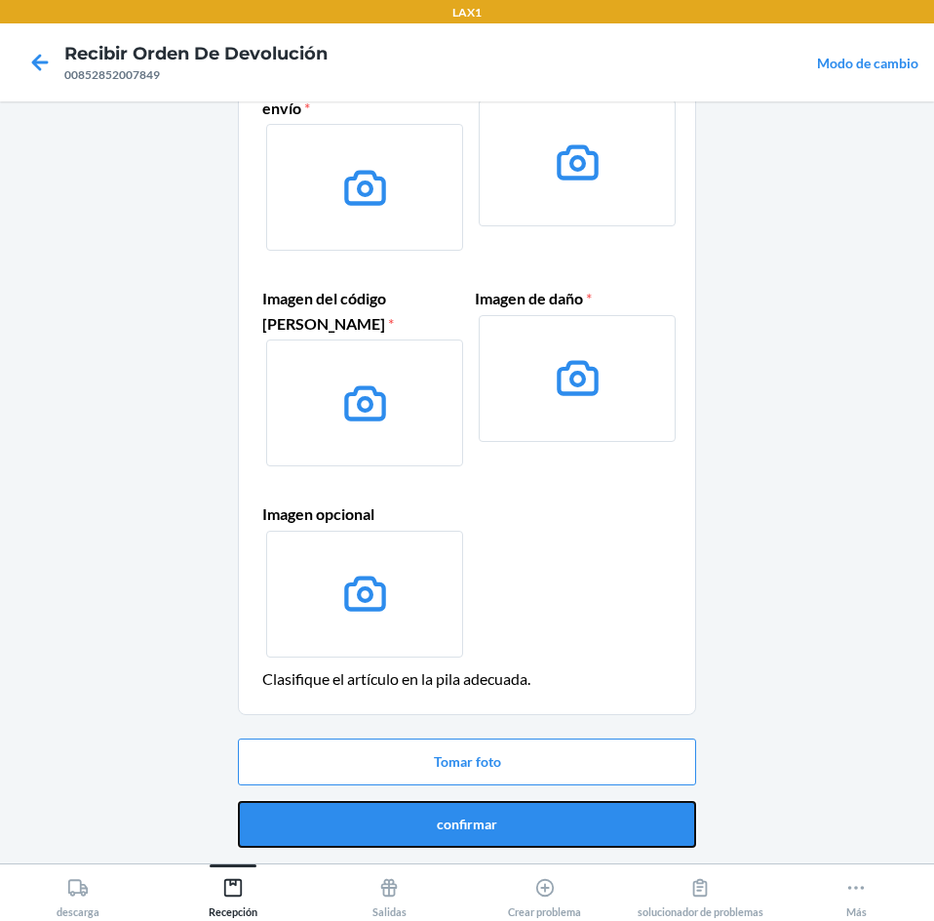
click at [547, 827] on button "confirmar" at bounding box center [467, 824] width 458 height 47
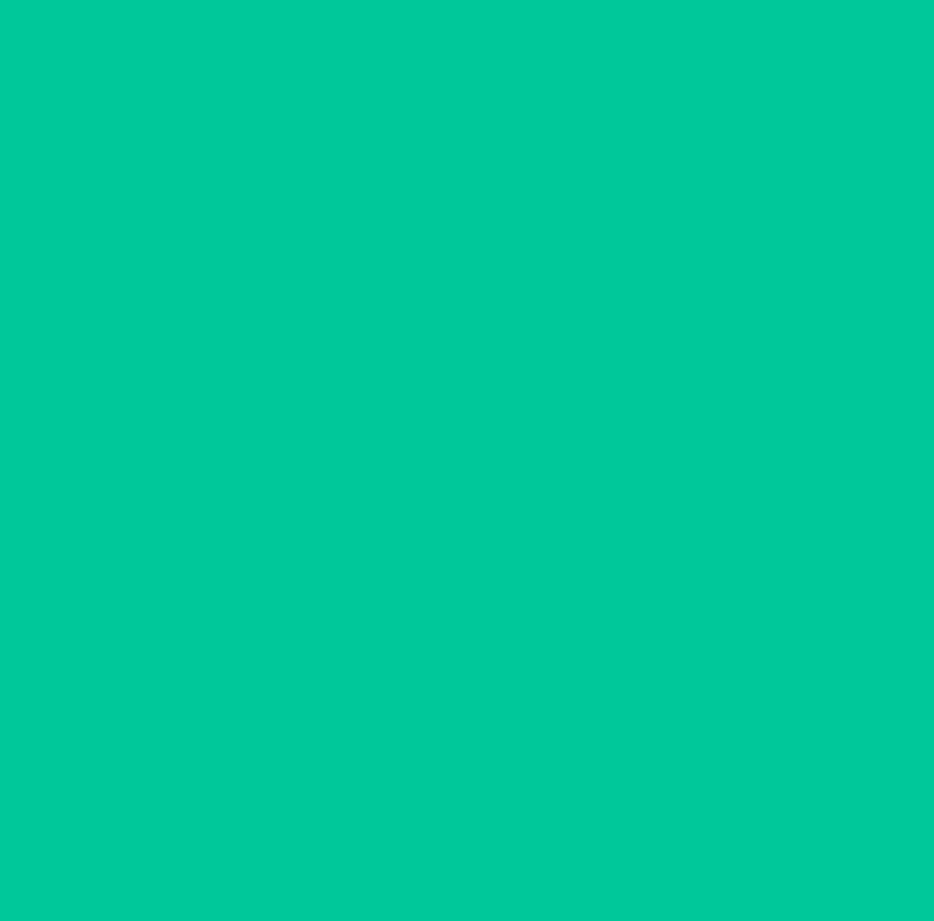
scroll to position [0, 0]
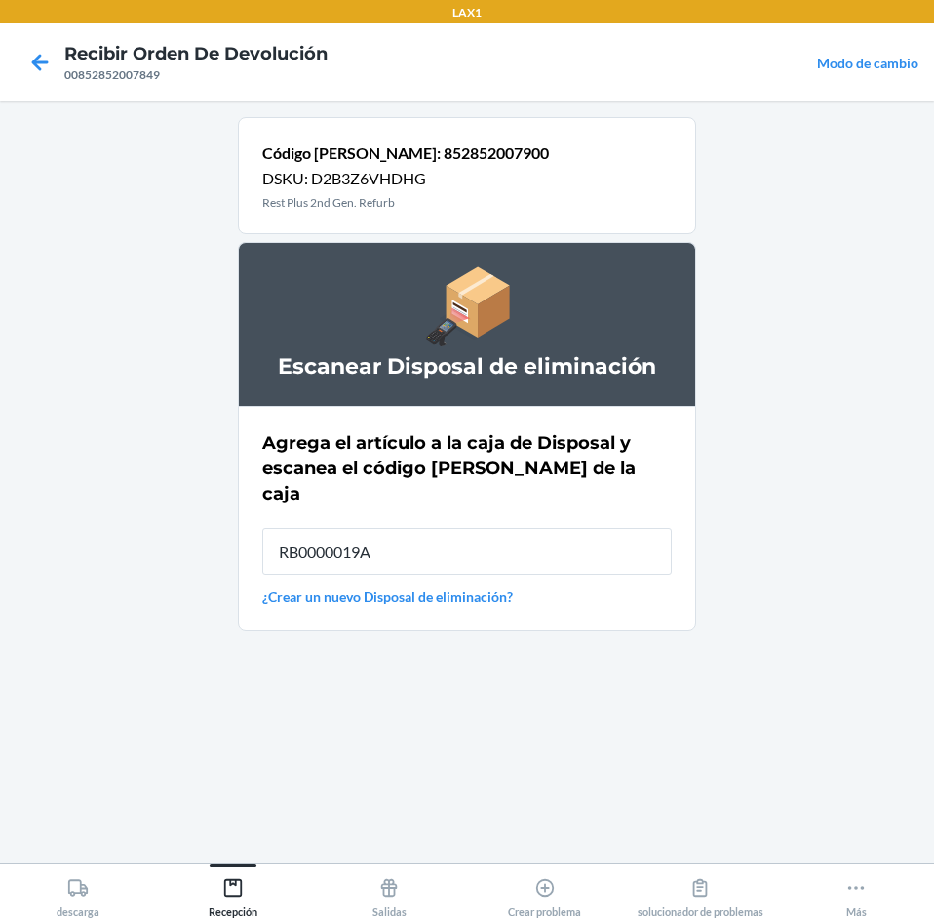
type input "RB0000019A4"
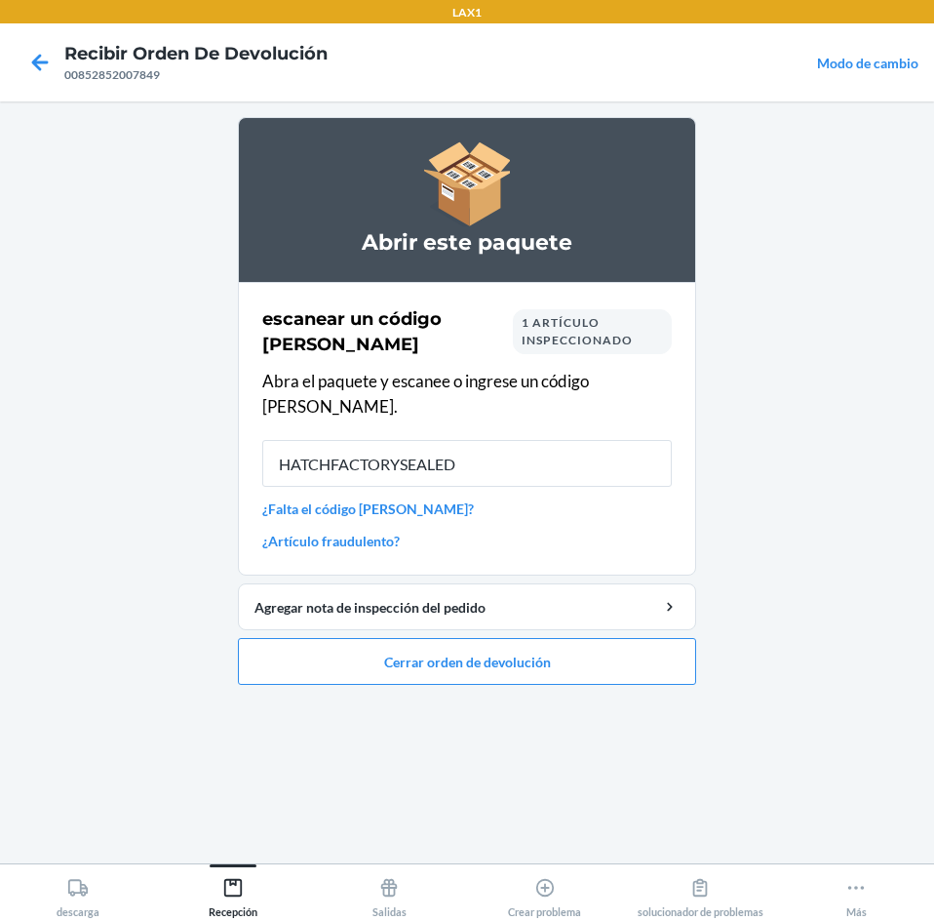
type input "HATCHFACTORYSEALEDB"
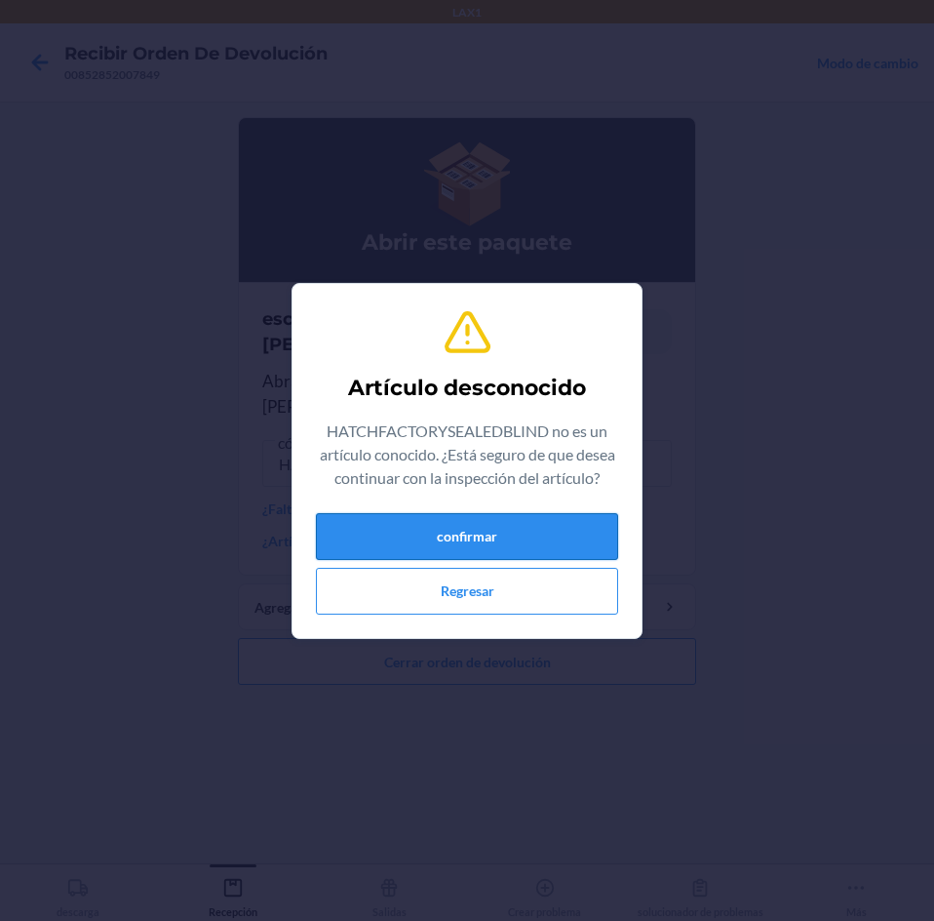
click at [592, 523] on button "confirmar" at bounding box center [467, 536] width 302 height 47
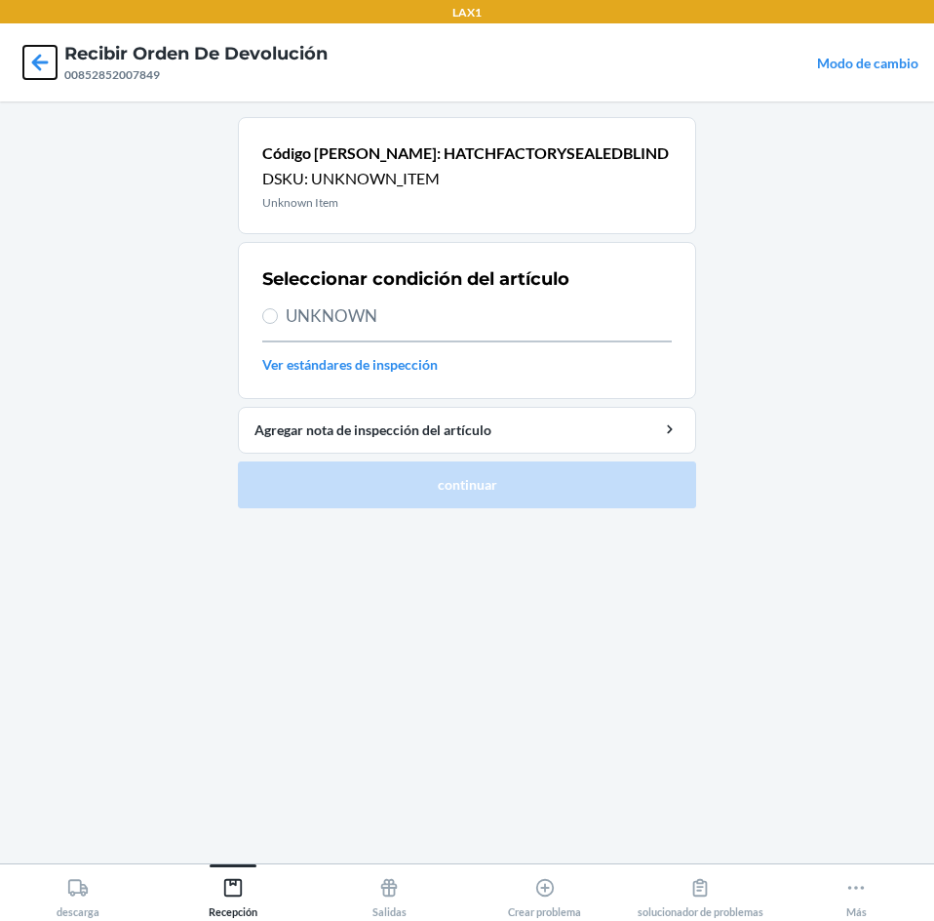
click at [38, 65] on icon at bounding box center [39, 62] width 33 height 33
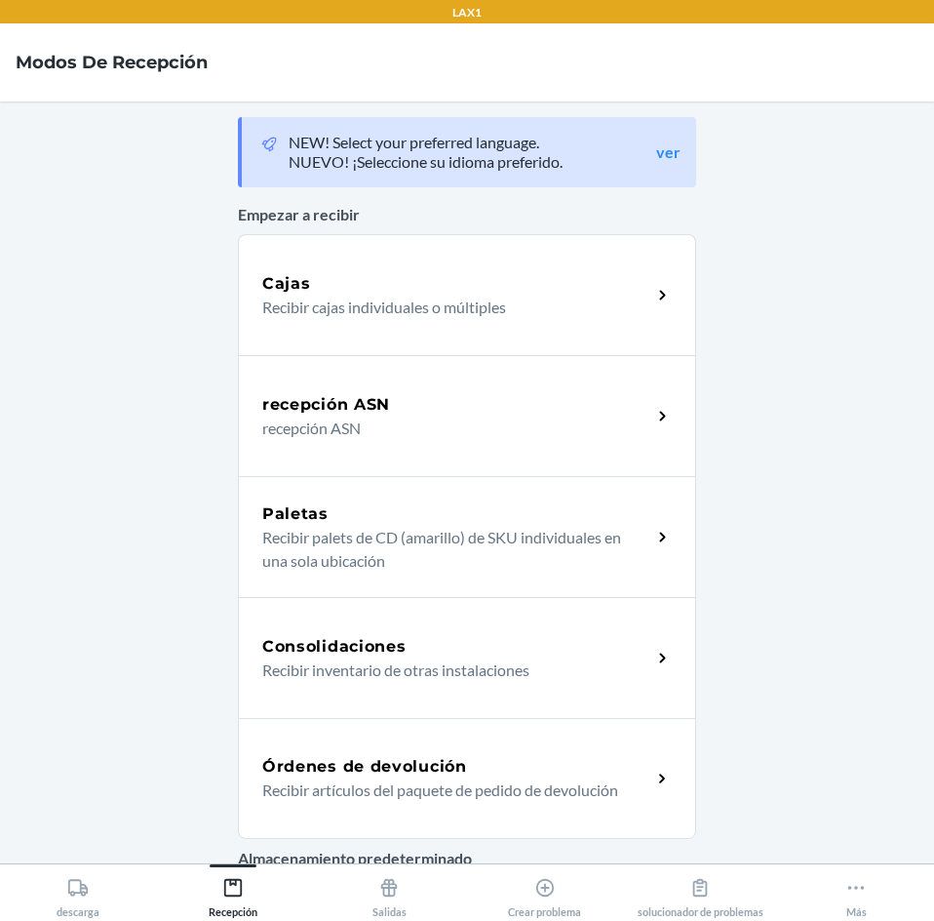
drag, startPoint x: 489, startPoint y: 762, endPoint x: 490, endPoint y: 735, distance: 26.4
click at [489, 762] on div "Órdenes de devolución" at bounding box center [456, 766] width 389 height 23
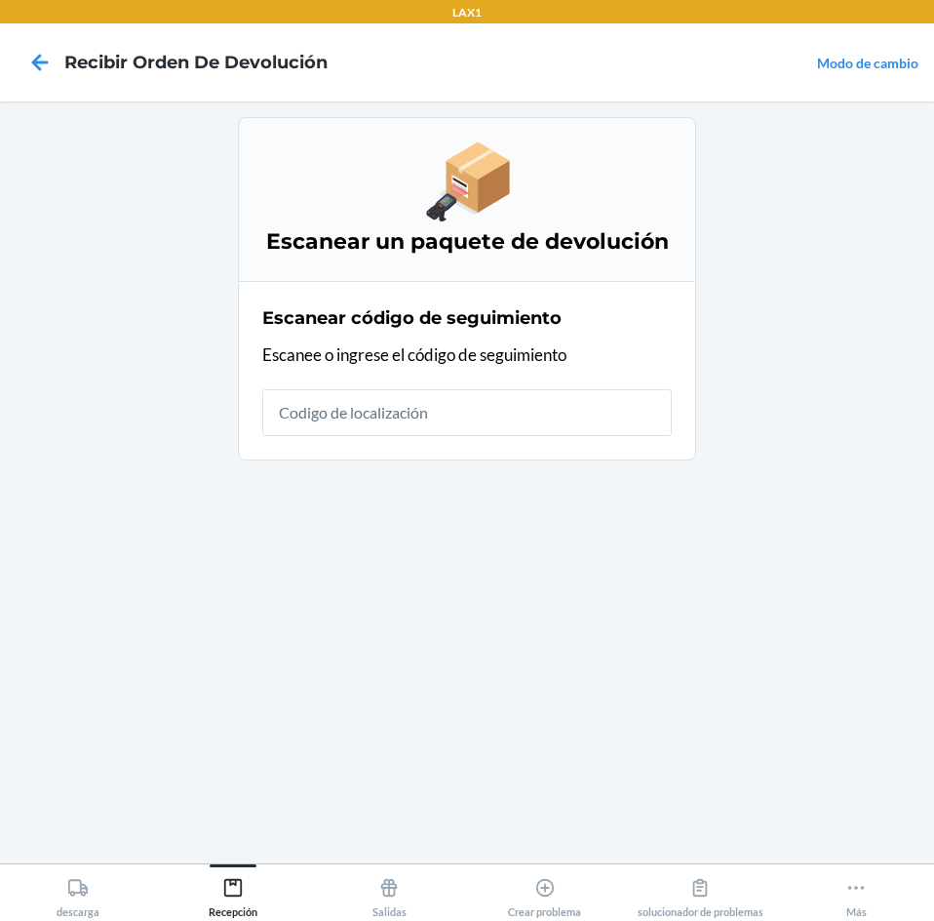
click at [570, 413] on input "text" at bounding box center [467, 412] width 410 height 47
type input "HATCHFACTORYSEALEDB"
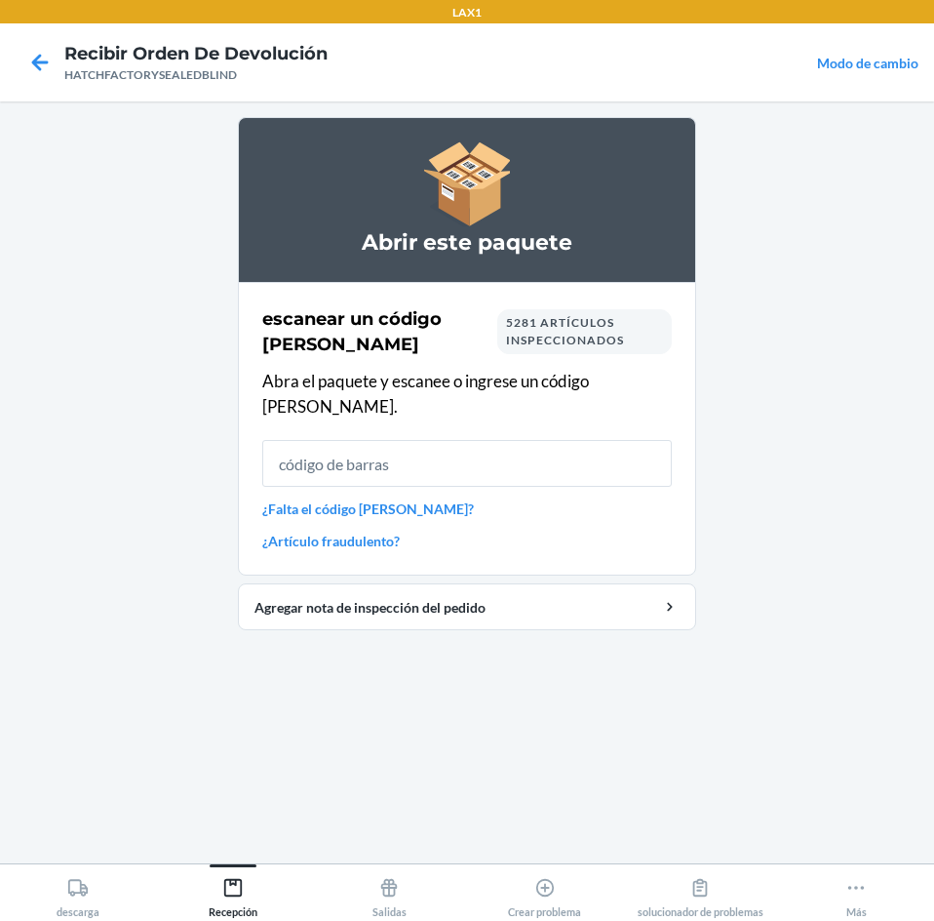
click at [588, 440] on input "text" at bounding box center [467, 463] width 410 height 47
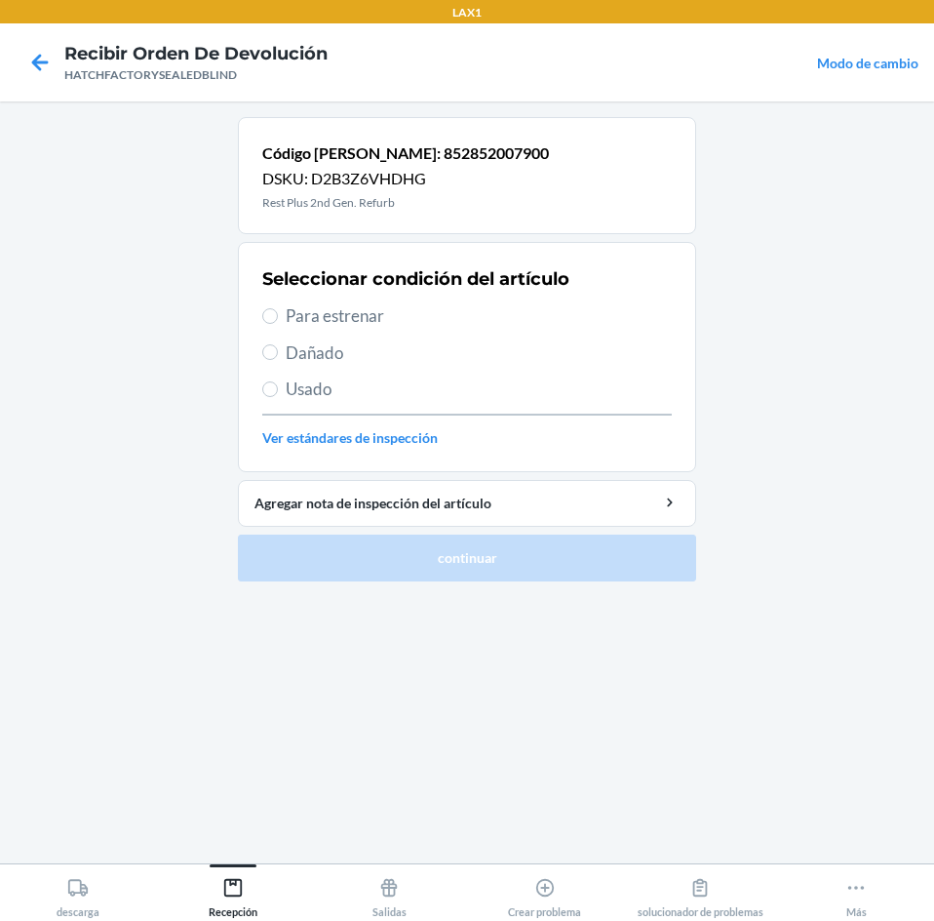
click at [294, 348] on span "Dañado" at bounding box center [479, 352] width 386 height 25
click at [278, 348] on input "Dañado" at bounding box center [270, 352] width 16 height 16
radio input "true"
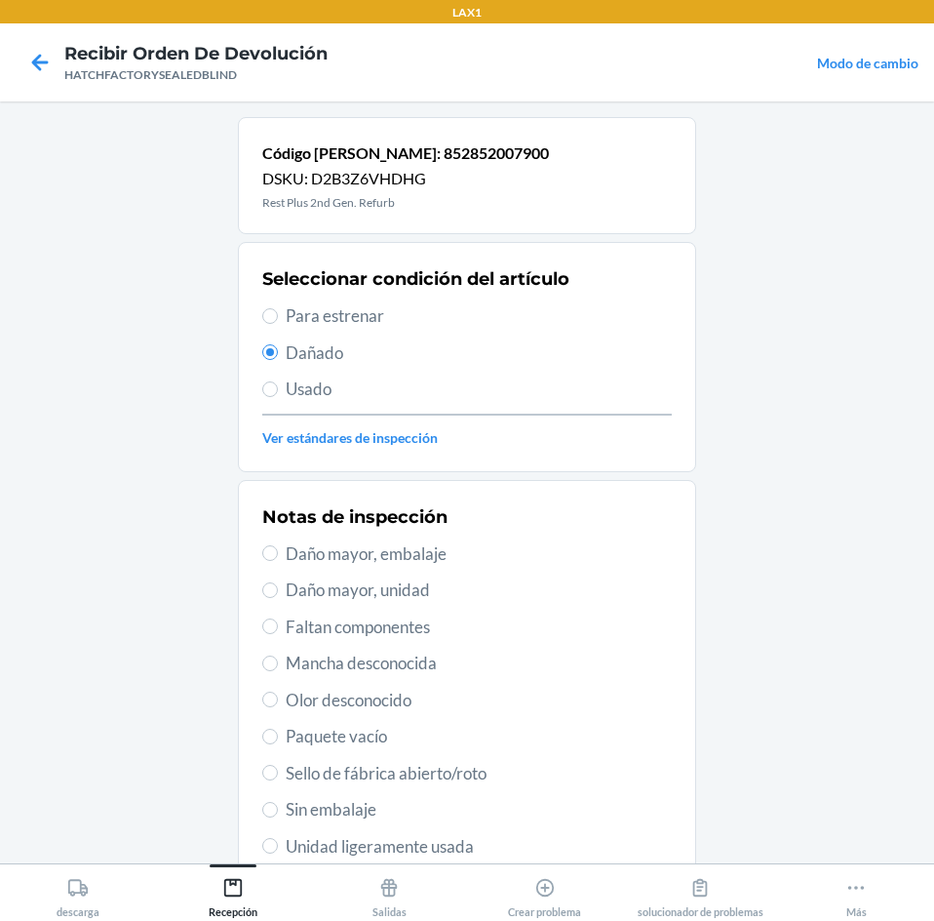
click at [322, 587] on span "Daño mayor, unidad" at bounding box center [479, 589] width 386 height 25
click at [278, 587] on input "Daño mayor, unidad" at bounding box center [270, 590] width 16 height 16
radio input "true"
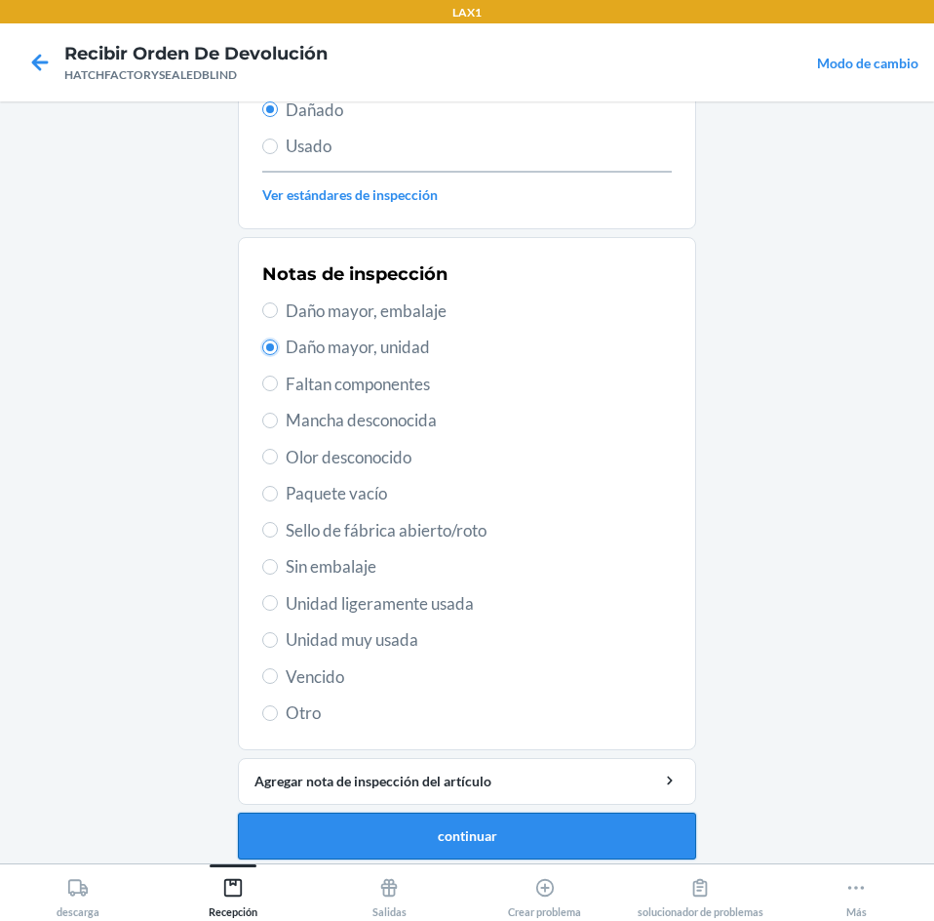
scroll to position [255, 0]
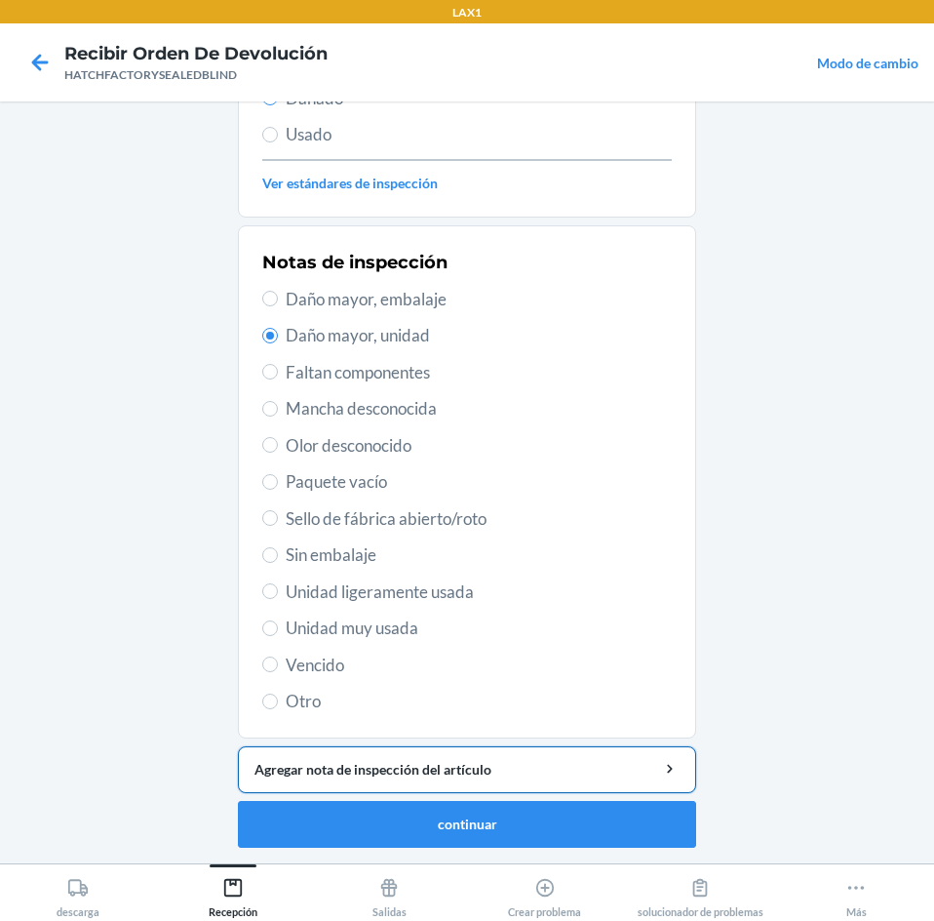
click at [503, 772] on div "Agregar nota de inspección del artículo" at bounding box center [467, 769] width 425 height 20
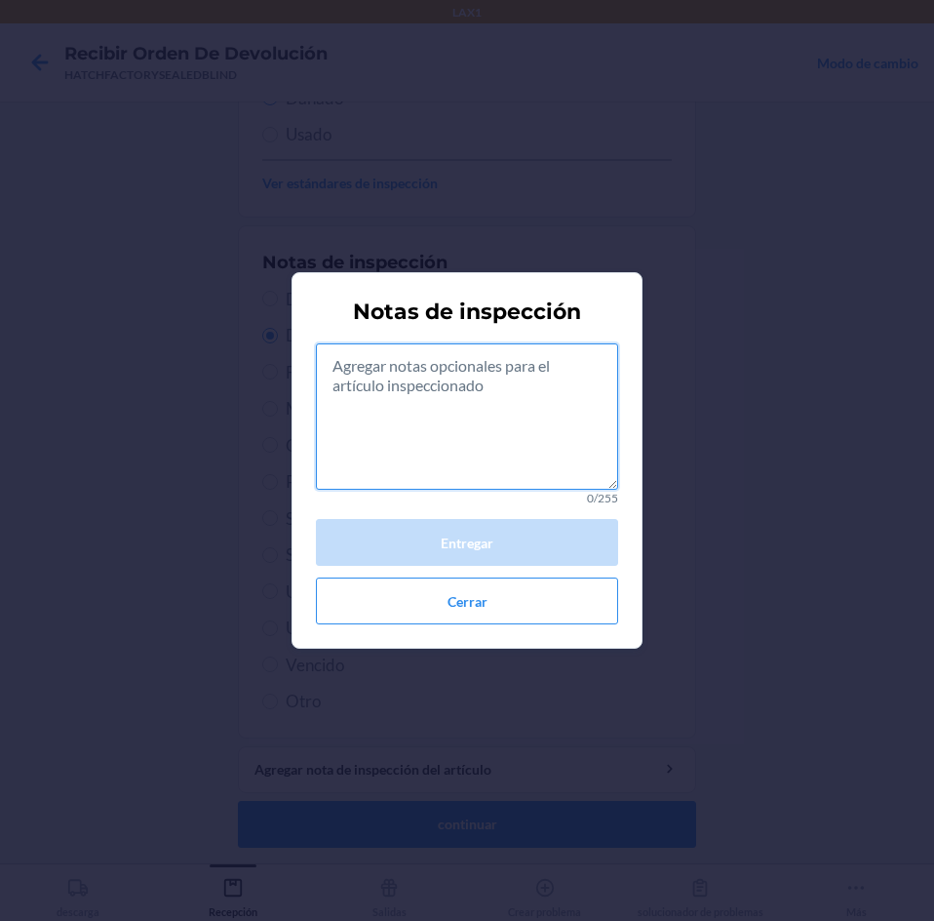
click at [554, 461] on textarea at bounding box center [467, 416] width 302 height 146
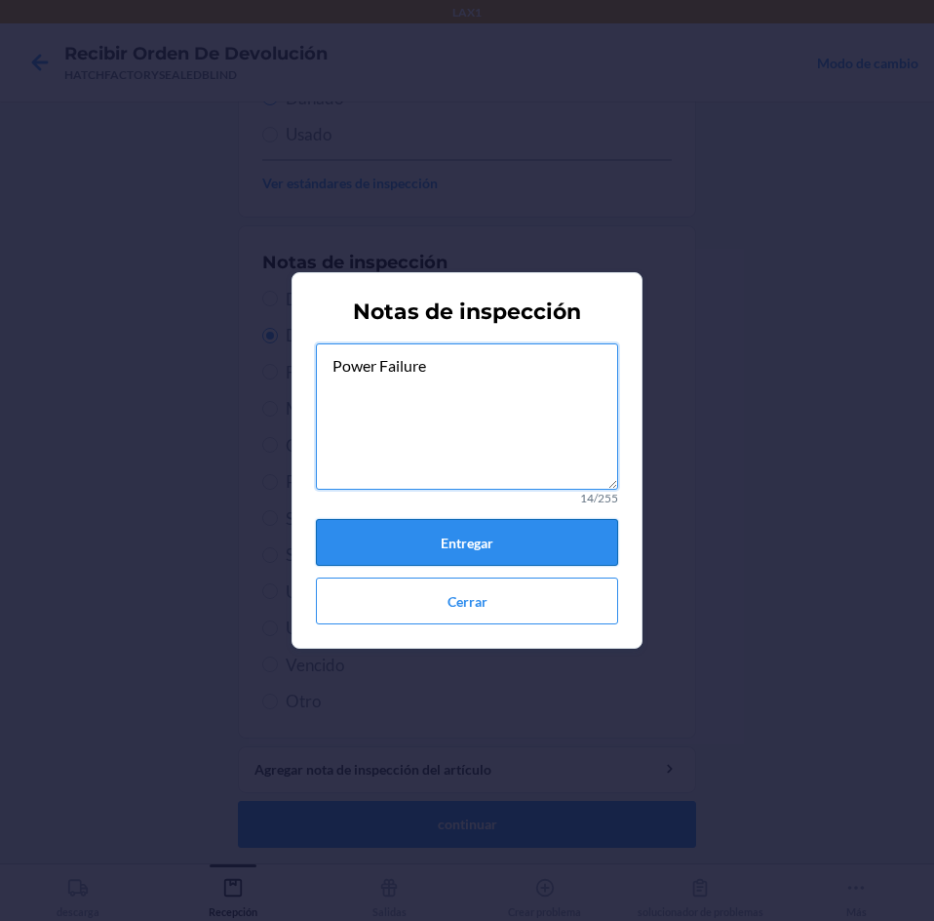
type textarea "Power Failure"
click at [413, 545] on button "Entregar" at bounding box center [467, 542] width 302 height 47
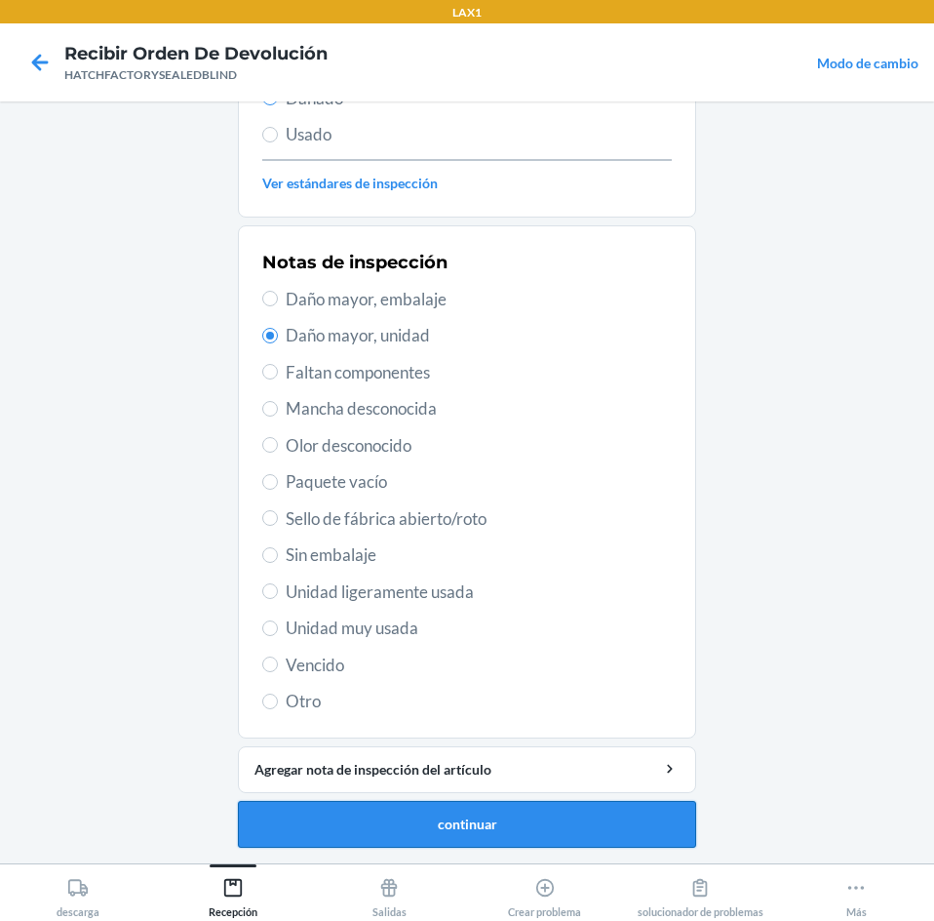
click at [464, 821] on button "continuar" at bounding box center [467, 824] width 458 height 47
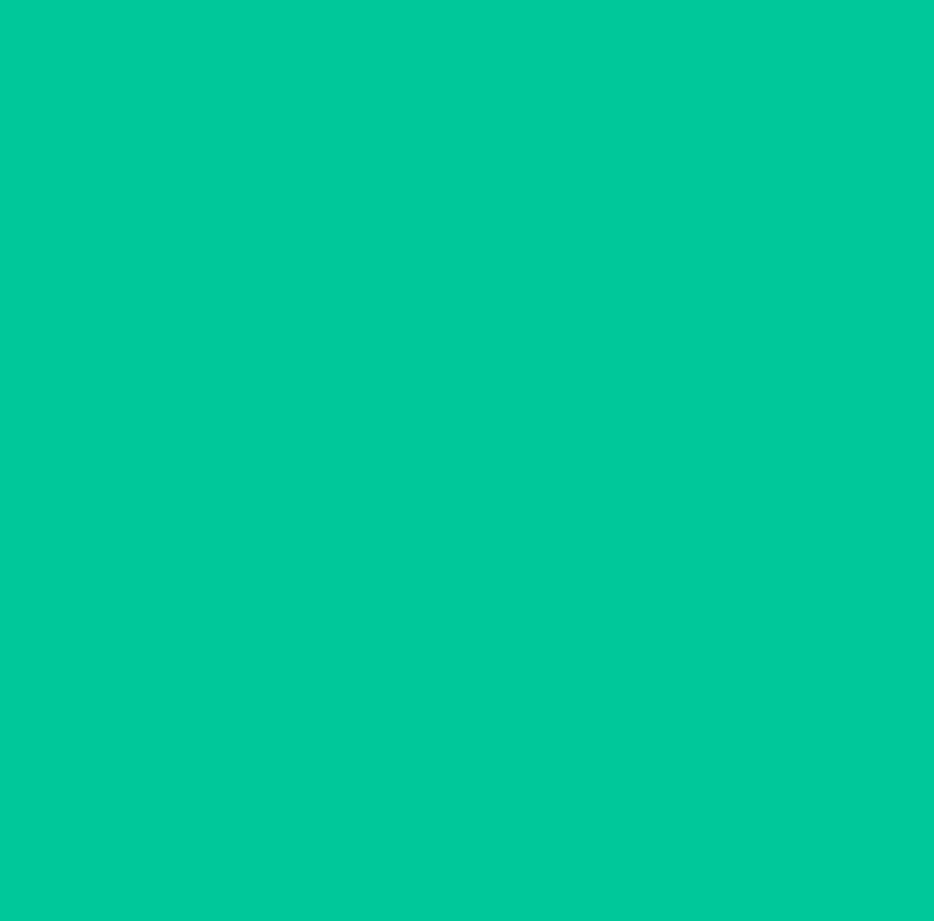
scroll to position [132, 0]
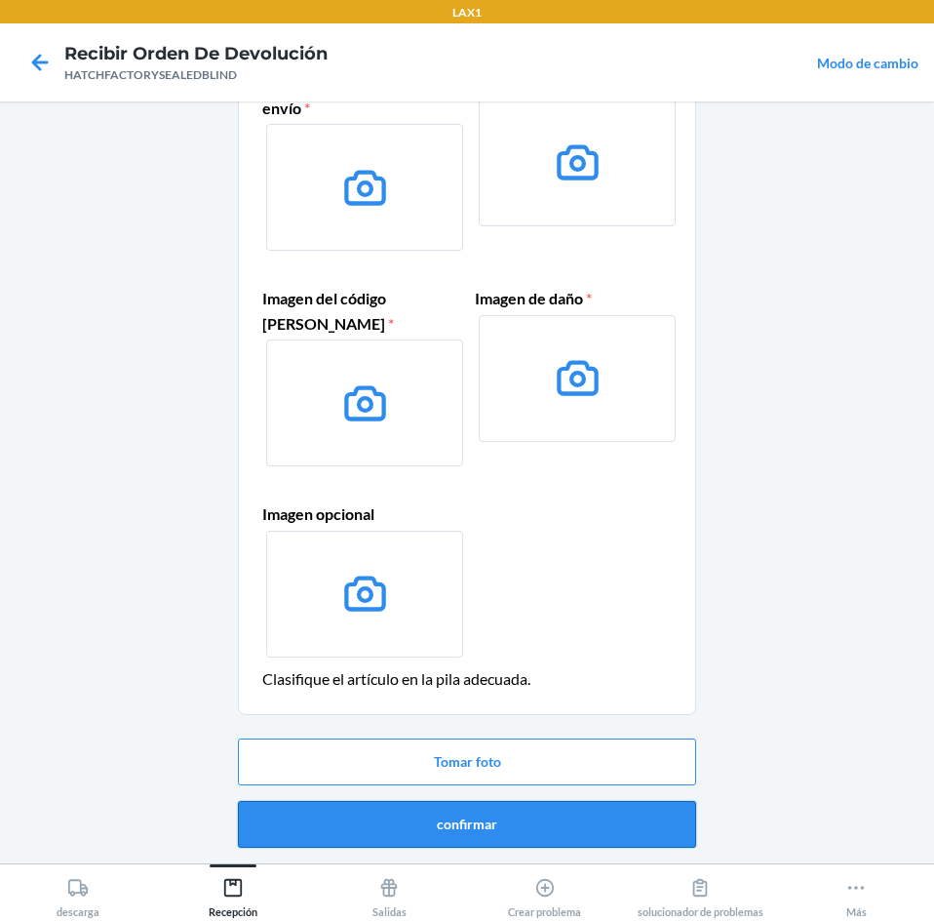
click at [572, 814] on button "confirmar" at bounding box center [467, 824] width 458 height 47
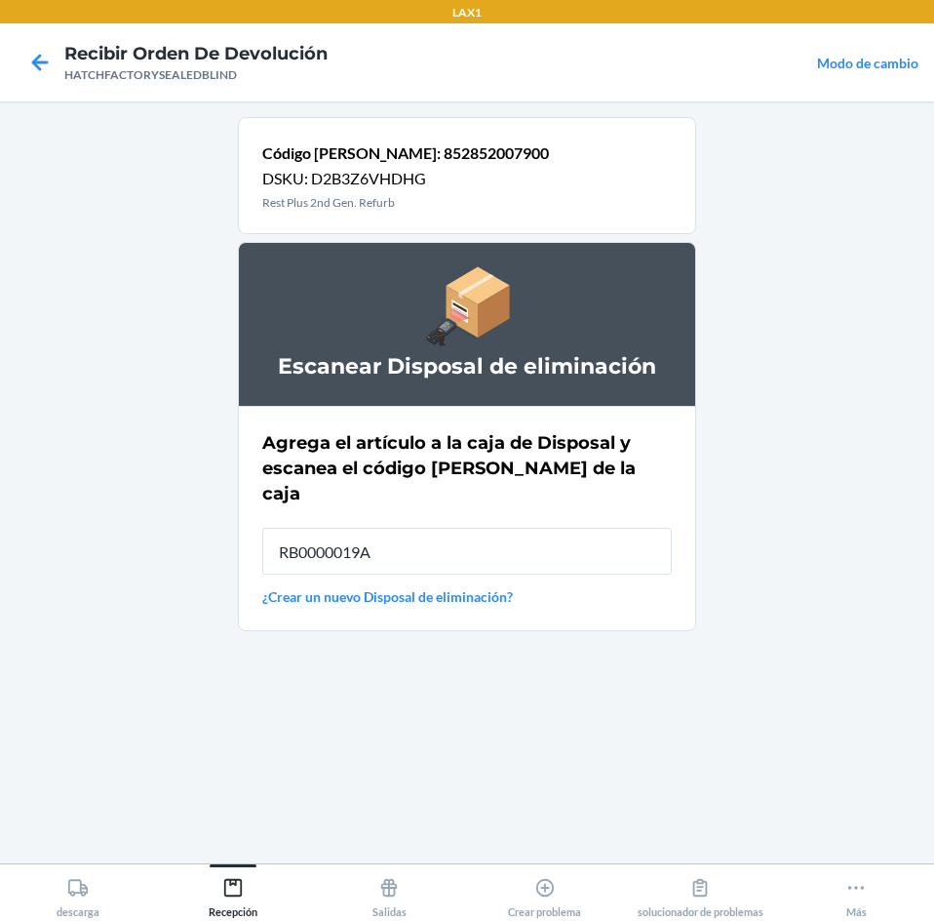
type input "RB0000019A4"
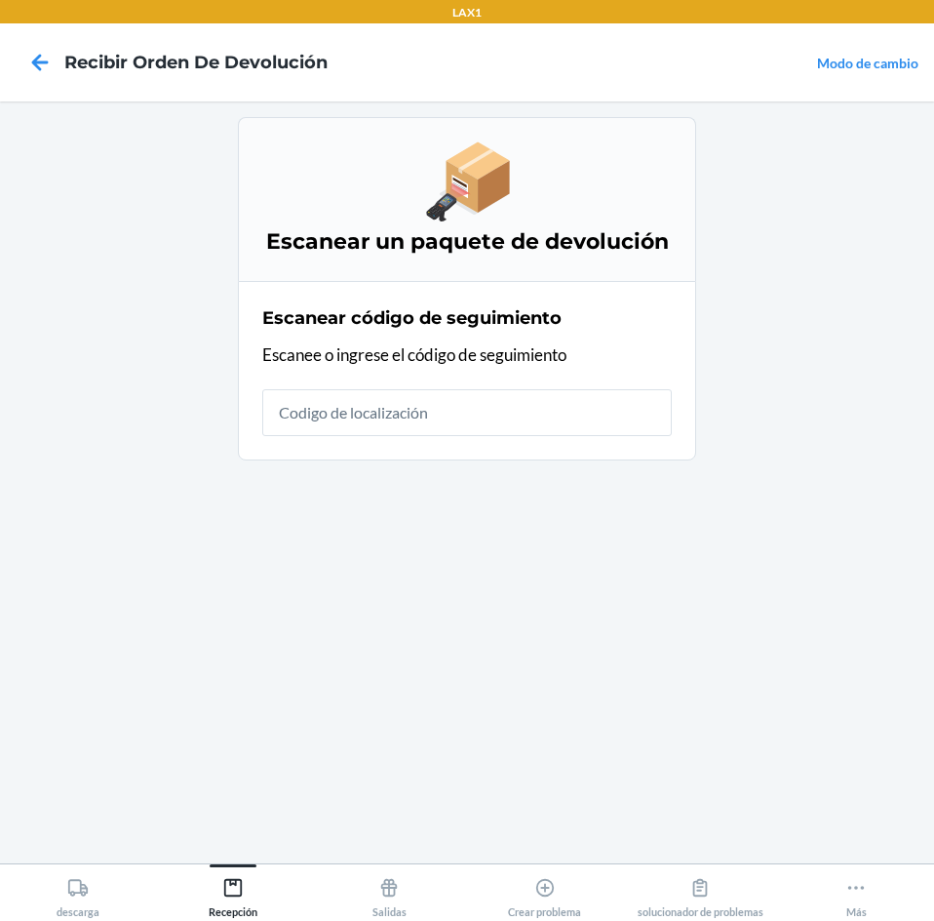
click at [479, 411] on input "text" at bounding box center [467, 412] width 410 height 47
type input "HATCHFACTORY"
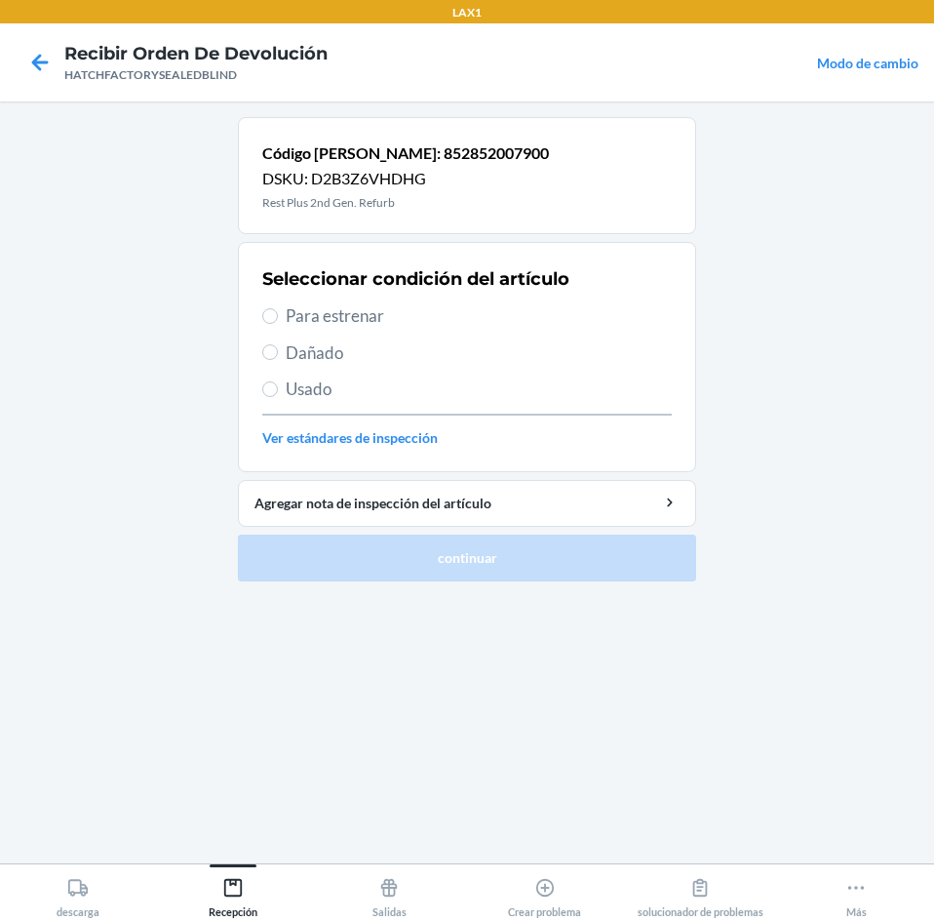
click at [294, 358] on span "Dañado" at bounding box center [479, 352] width 386 height 25
click at [278, 358] on input "Dañado" at bounding box center [270, 352] width 16 height 16
radio input "true"
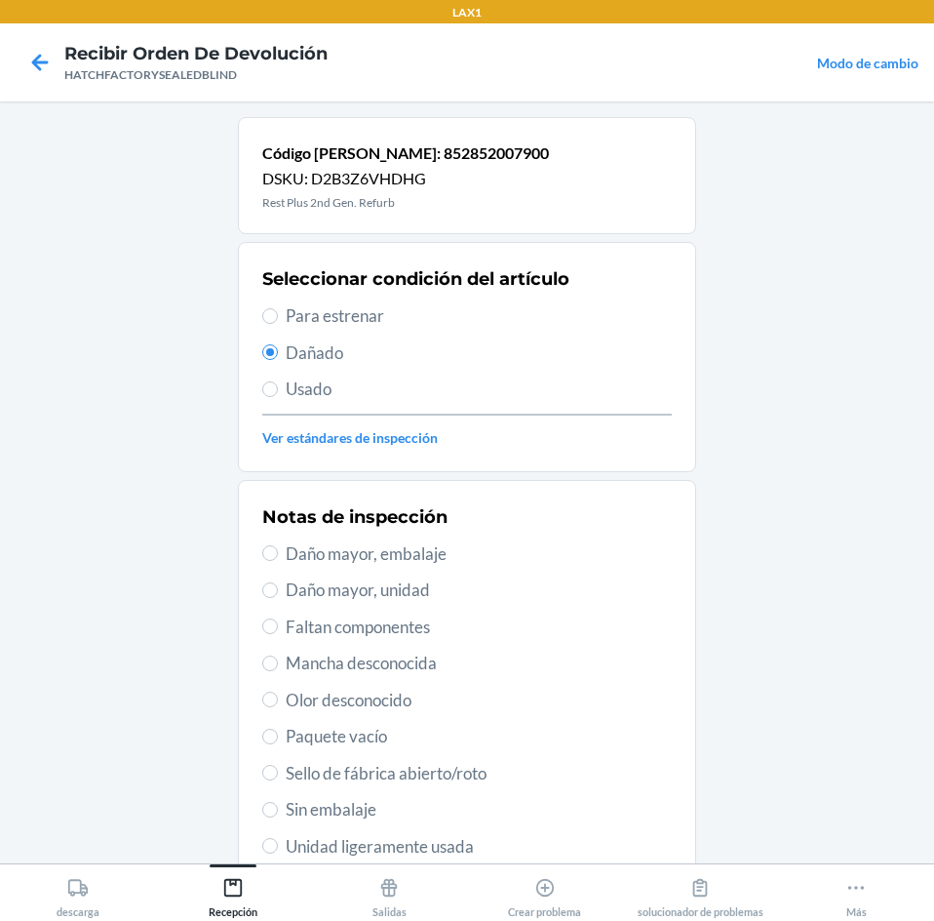
click at [355, 585] on span "Daño mayor, unidad" at bounding box center [479, 589] width 386 height 25
click at [278, 585] on input "Daño mayor, unidad" at bounding box center [270, 590] width 16 height 16
radio input "true"
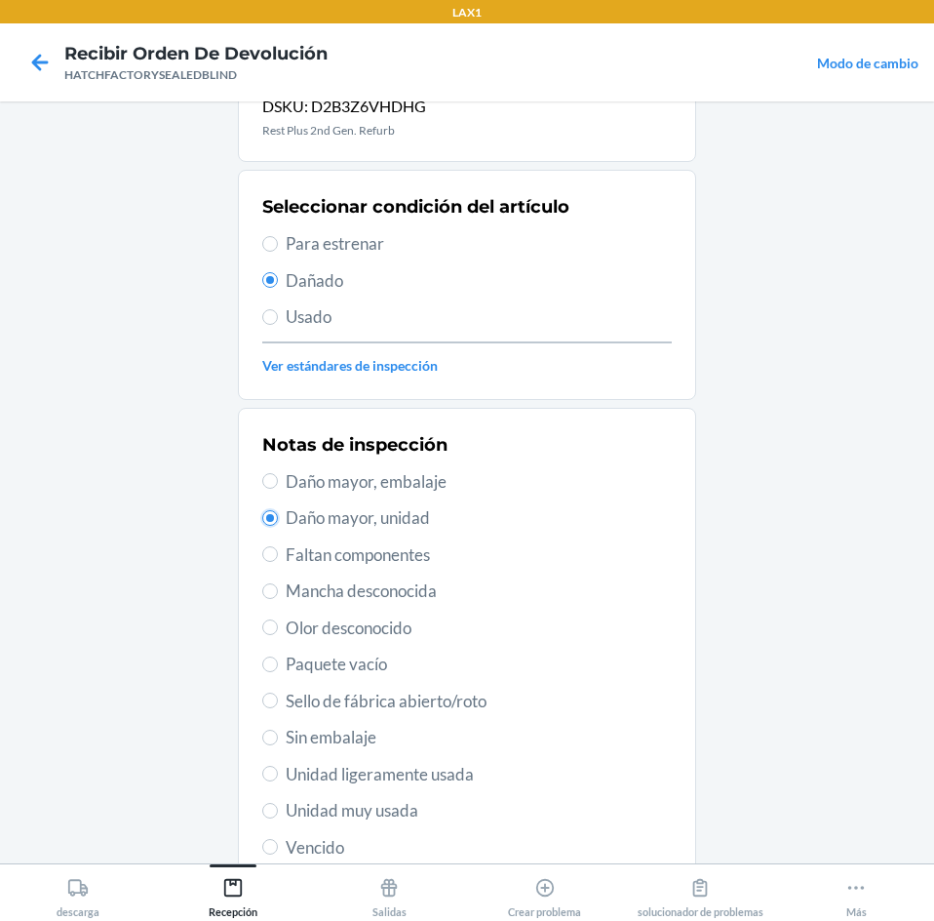
scroll to position [255, 0]
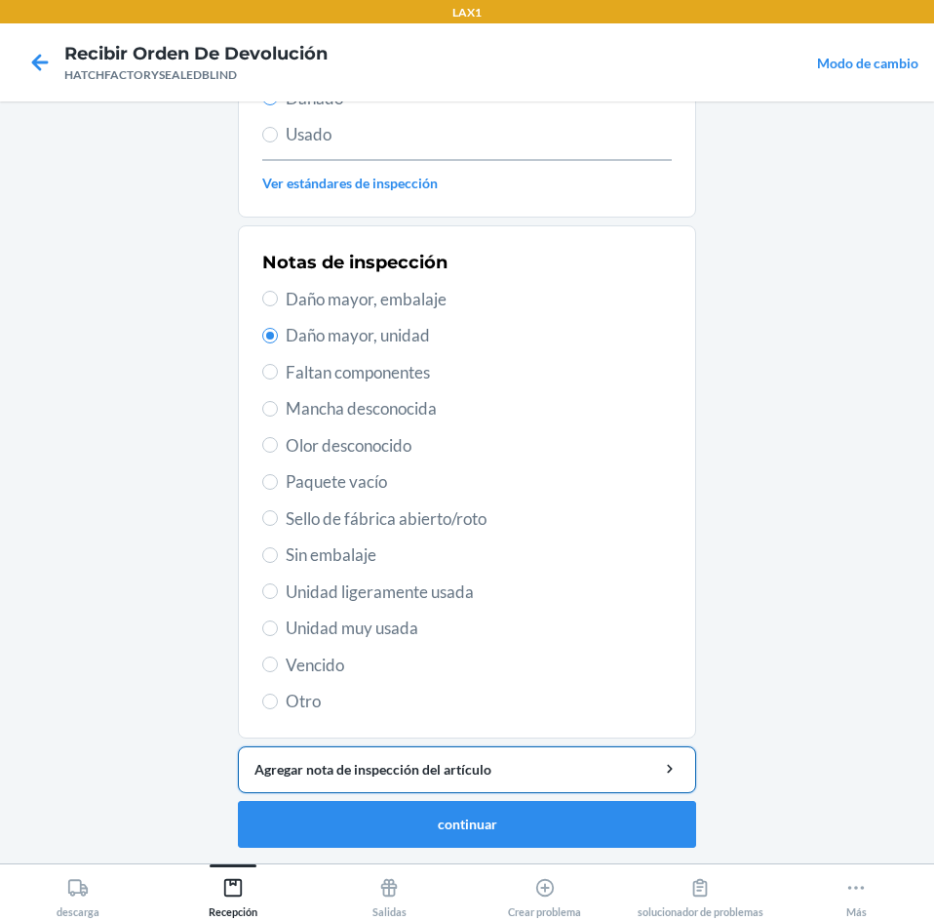
click at [546, 779] on button "Agregar nota de inspección del artículo" at bounding box center [467, 769] width 458 height 47
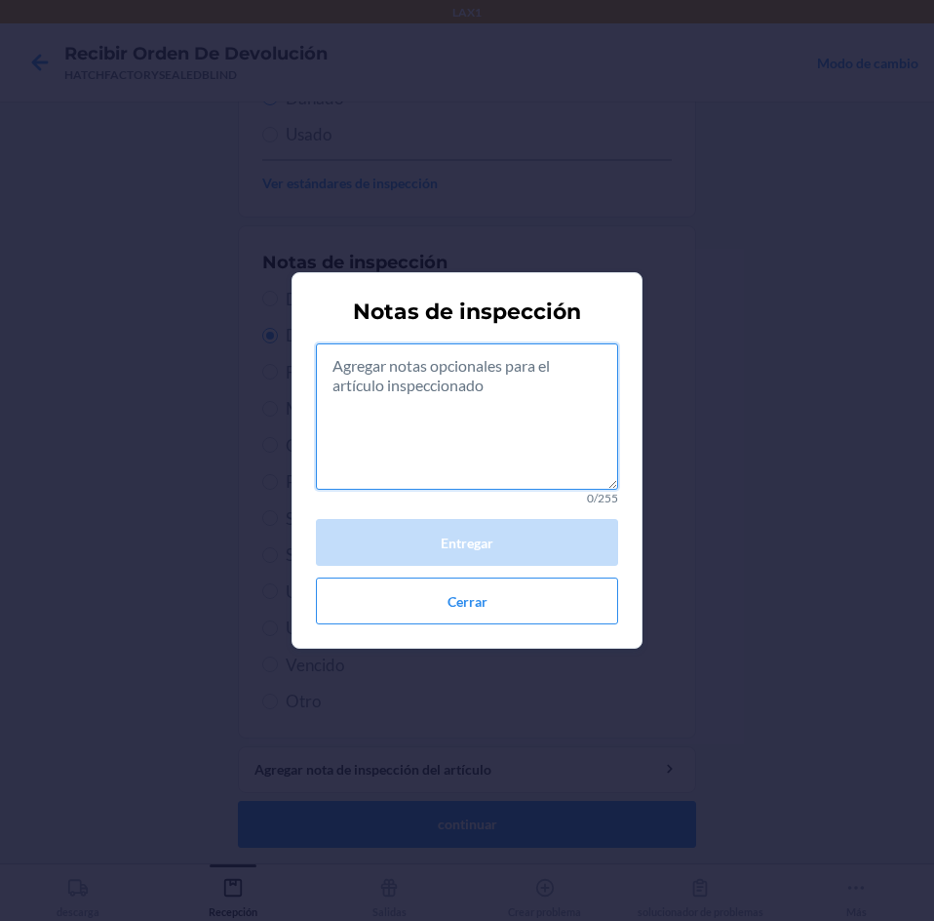
click at [535, 415] on textarea at bounding box center [467, 416] width 302 height 146
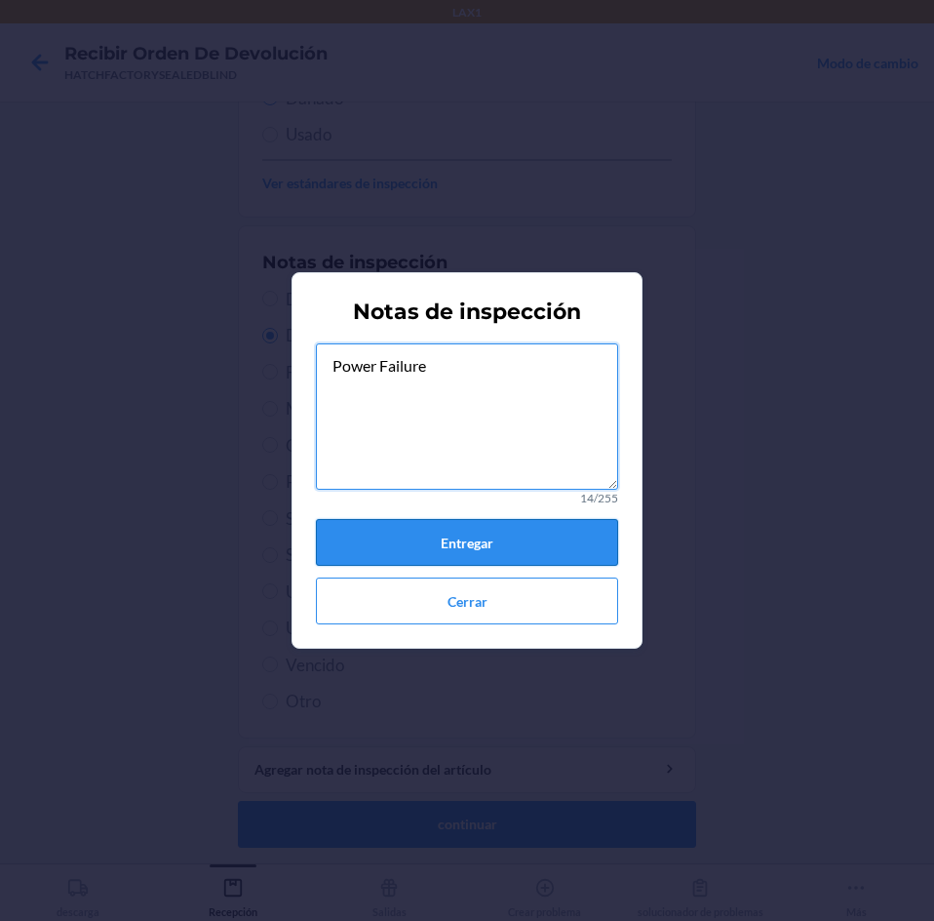
type textarea "Power Failure"
click at [487, 537] on button "Entregar" at bounding box center [467, 542] width 302 height 47
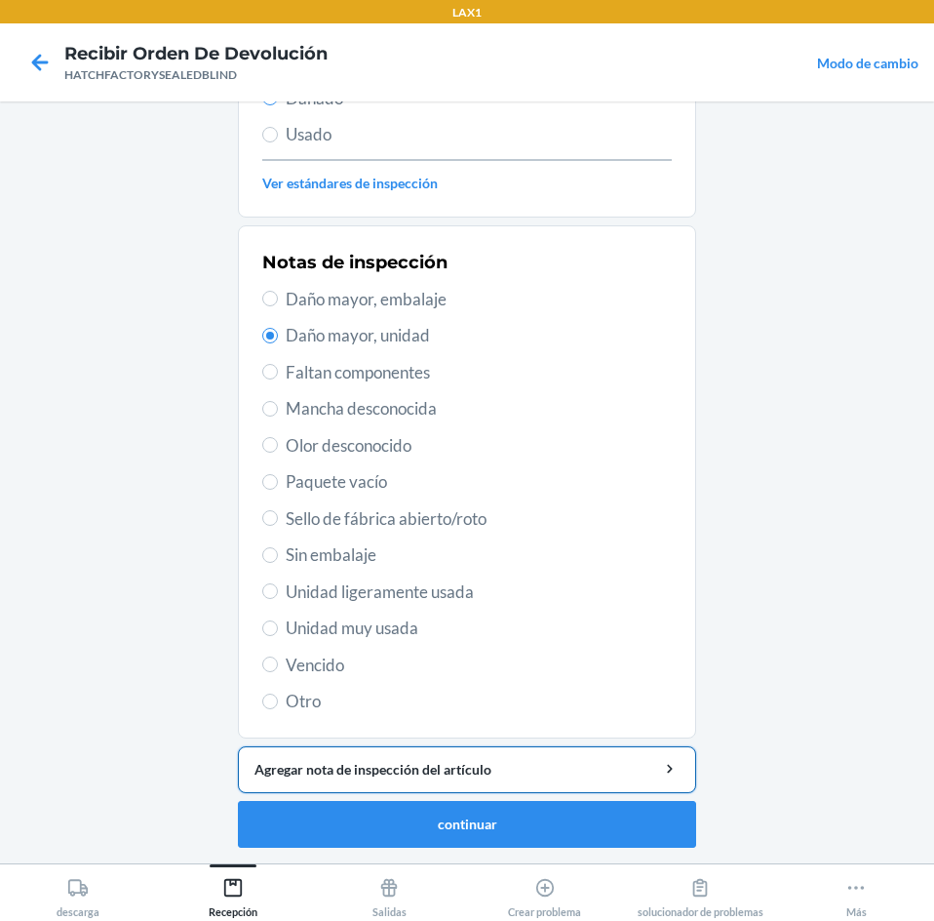
click at [413, 771] on div "Agregar nota de inspección del artículo" at bounding box center [467, 769] width 425 height 20
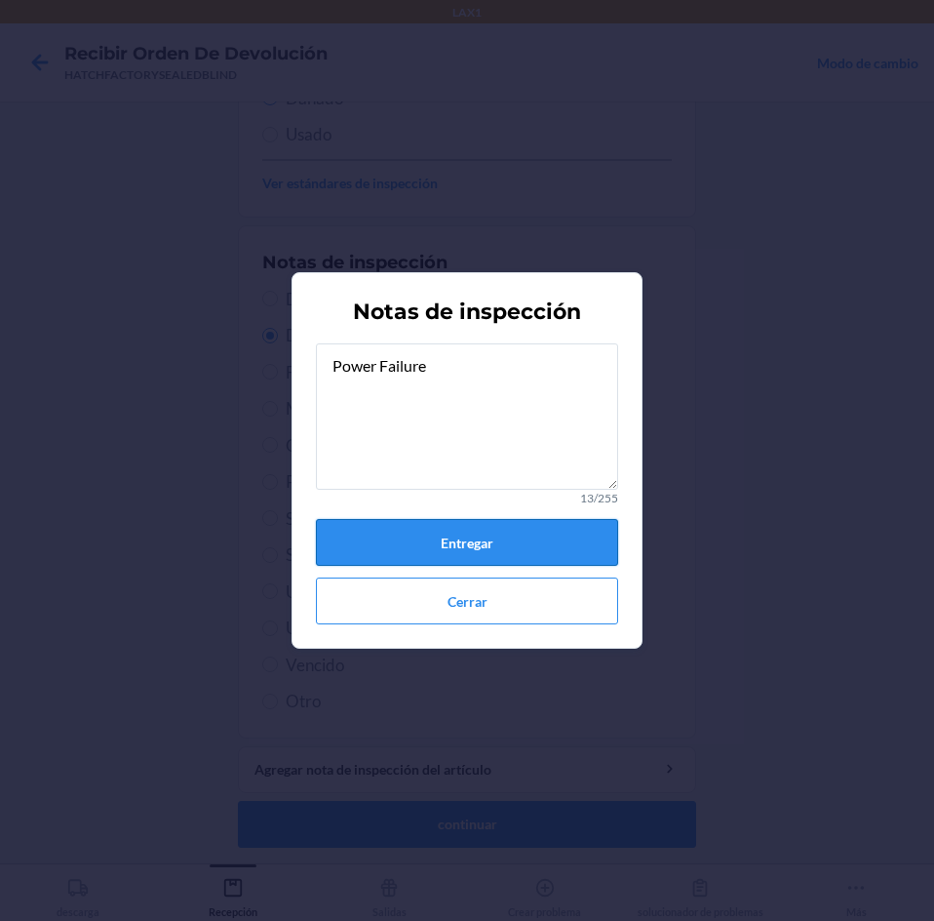
click at [538, 535] on button "Entregar" at bounding box center [467, 542] width 302 height 47
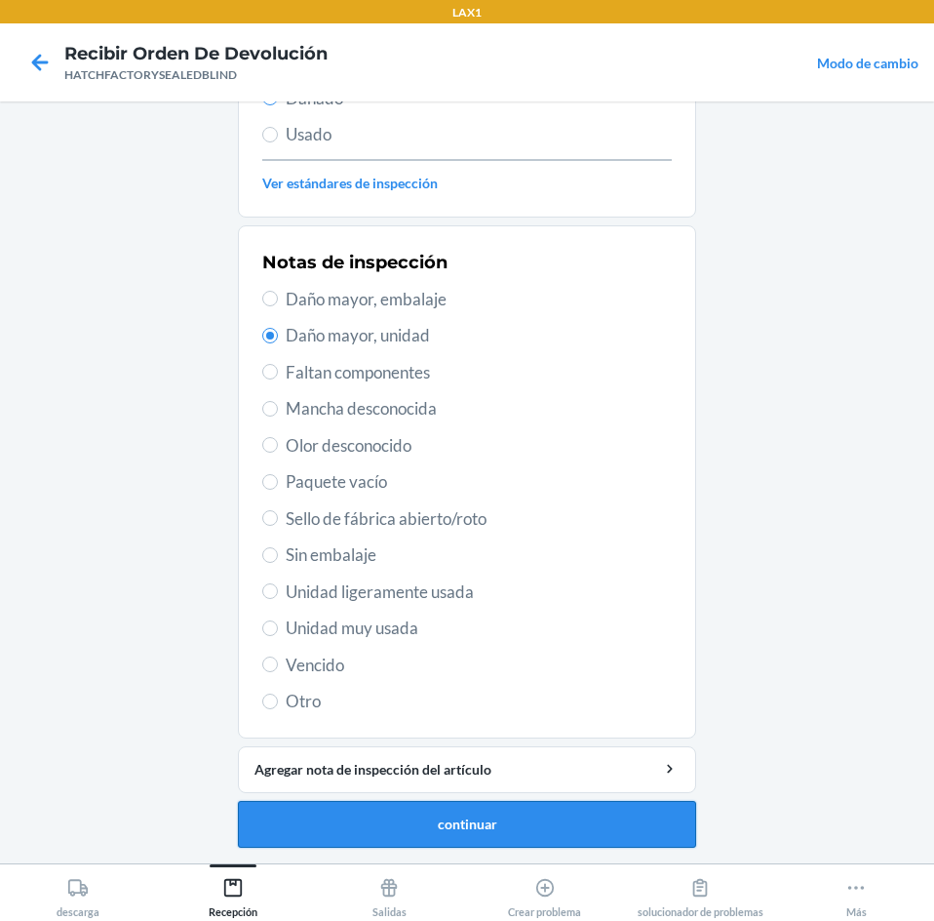
click at [459, 819] on button "continuar" at bounding box center [467, 824] width 458 height 47
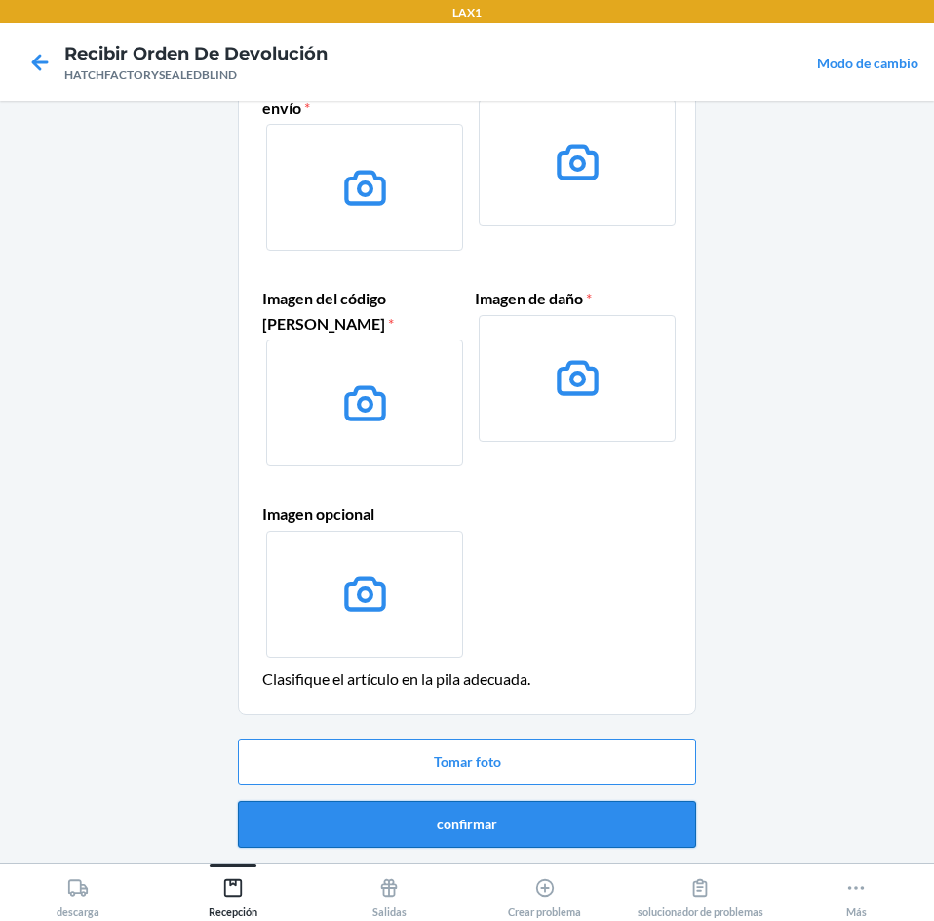
click at [580, 825] on button "confirmar" at bounding box center [467, 824] width 458 height 47
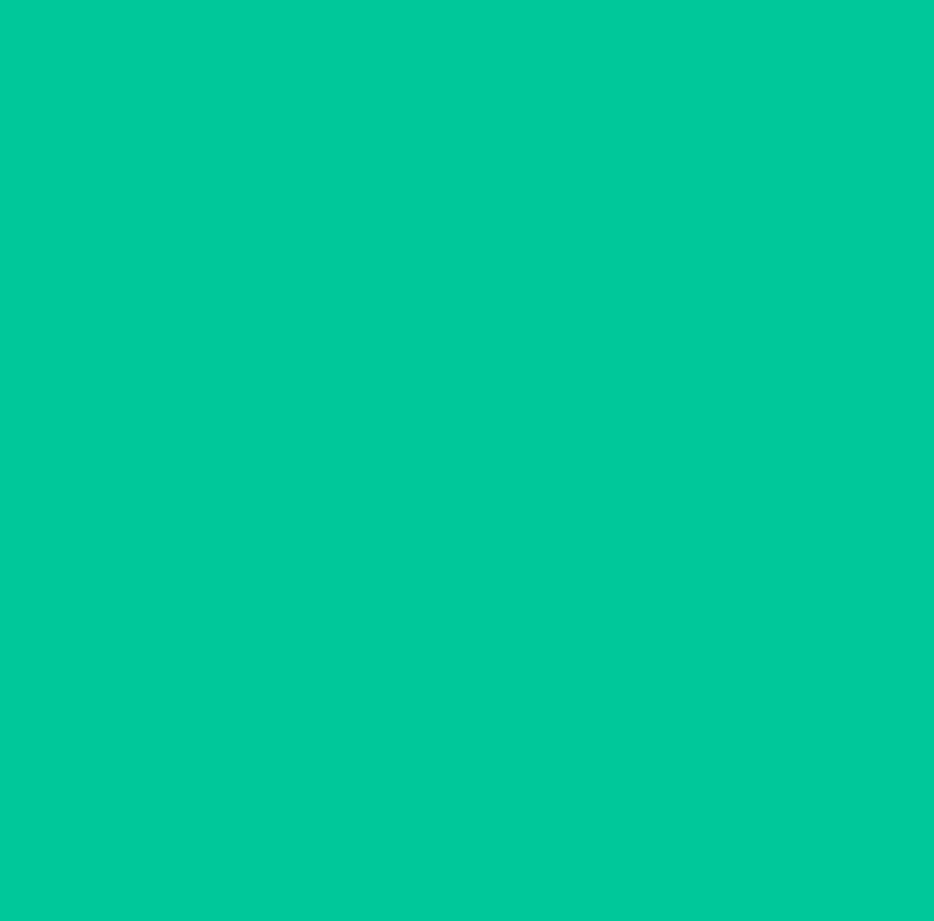
scroll to position [0, 0]
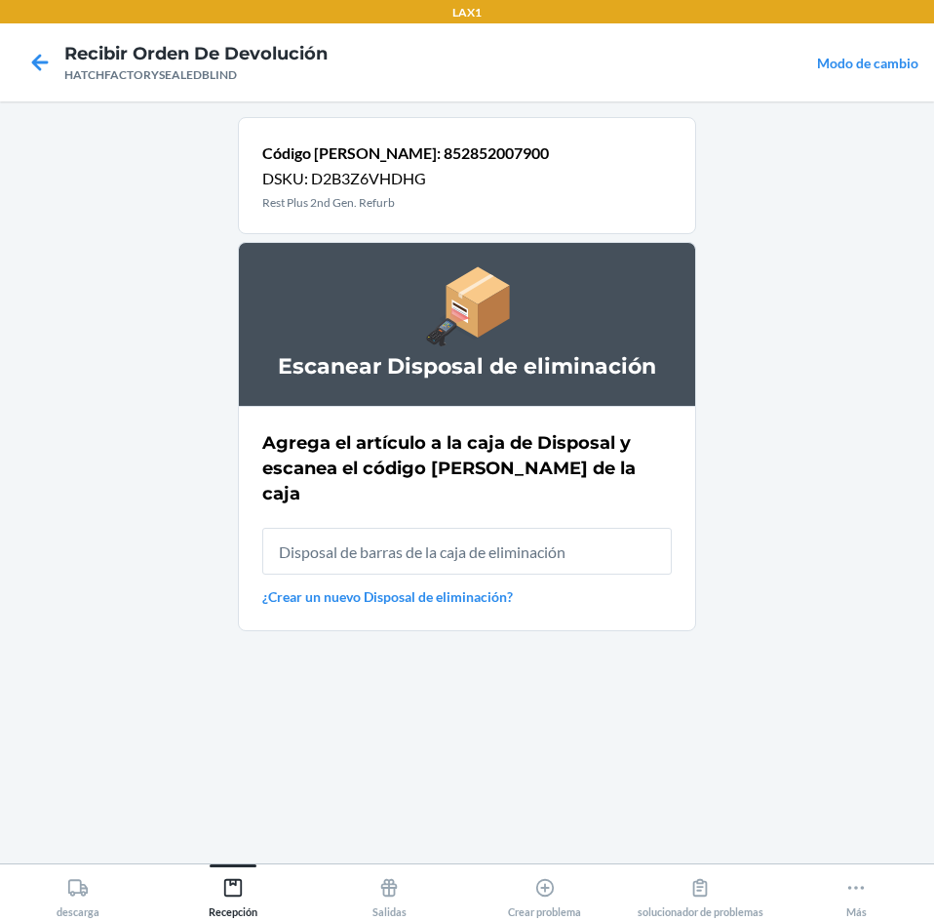
click at [614, 528] on input "text" at bounding box center [467, 551] width 410 height 47
type input "RB0000019A4"
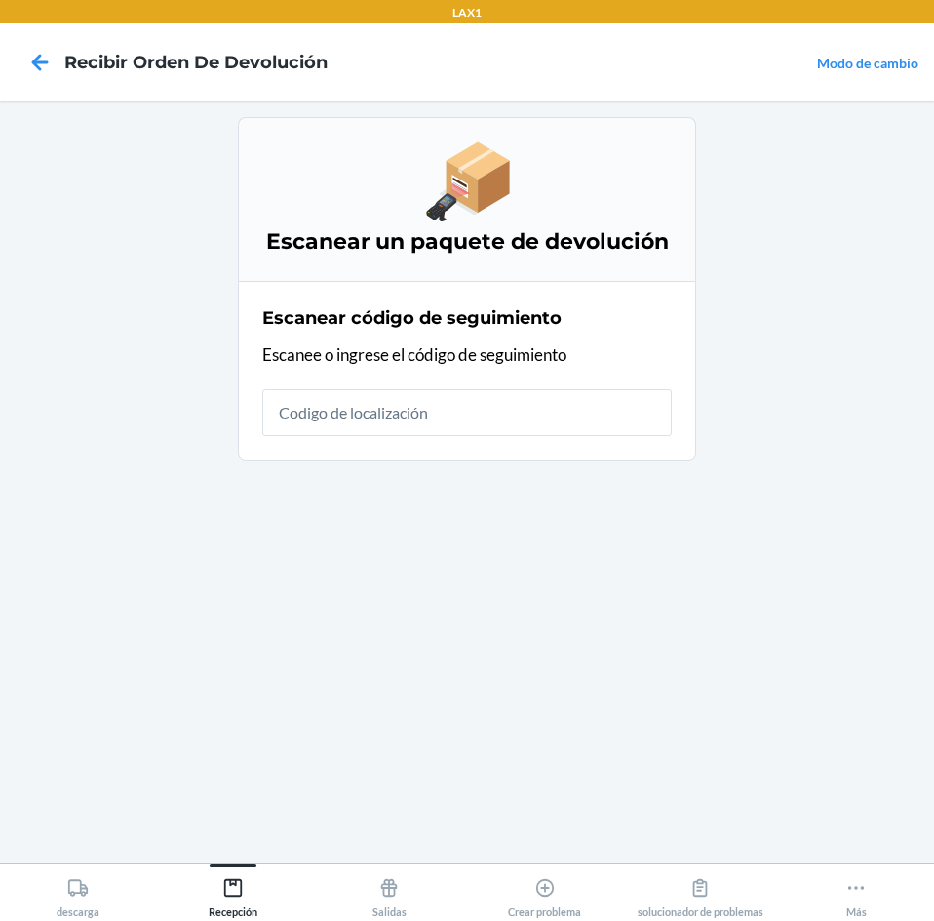
click at [544, 417] on input "text" at bounding box center [467, 412] width 410 height 47
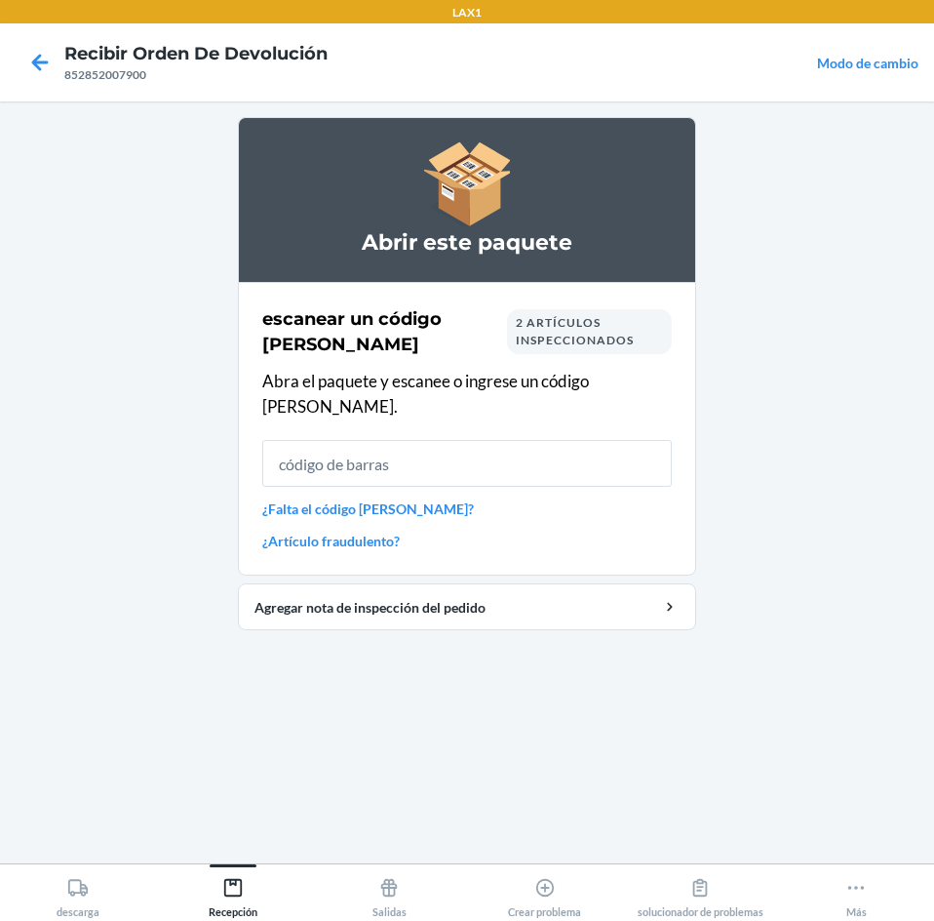
click at [519, 440] on input "text" at bounding box center [467, 463] width 410 height 47
click at [42, 61] on icon at bounding box center [40, 62] width 17 height 17
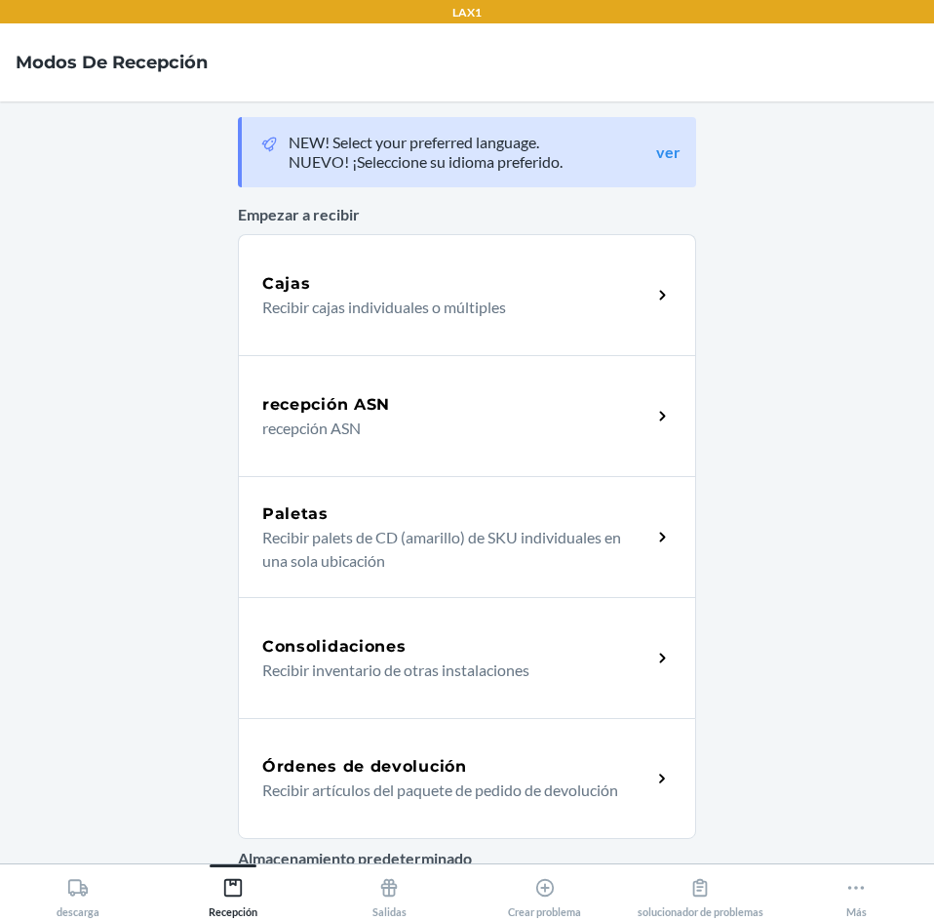
drag, startPoint x: 442, startPoint y: 791, endPoint x: 449, endPoint y: 756, distance: 35.8
click at [442, 791] on p "Recibir artículos del paquete de pedido de devolución" at bounding box center [449, 789] width 374 height 23
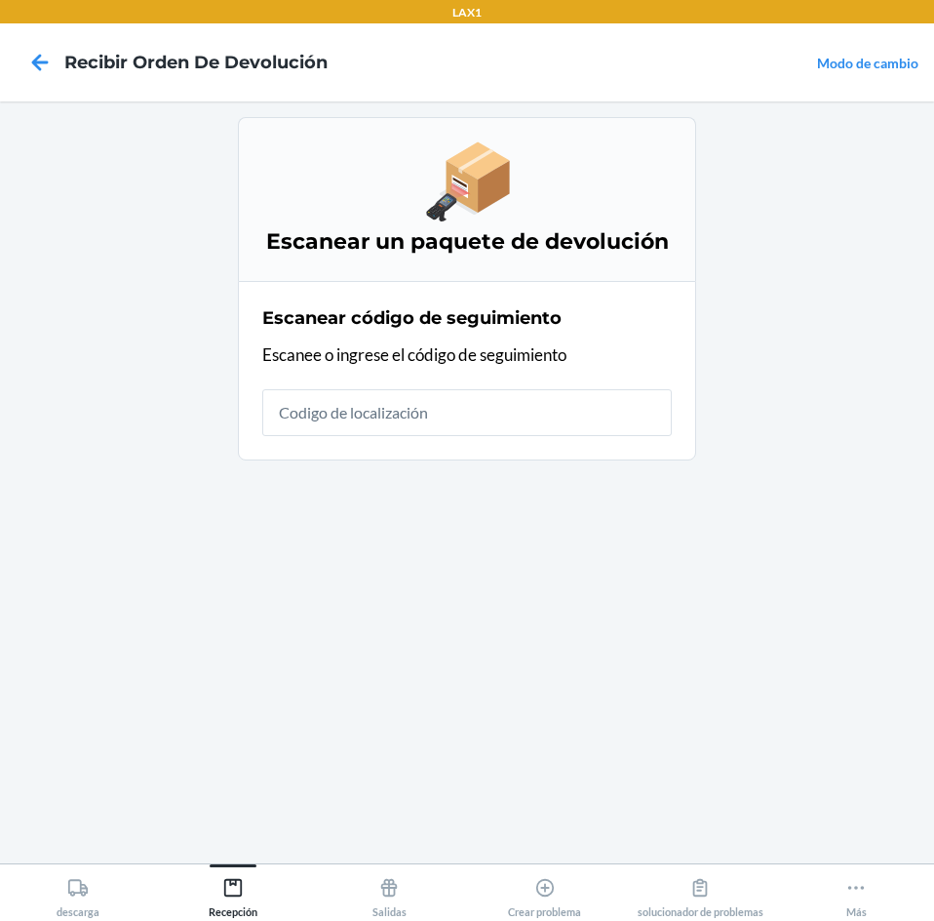
click at [529, 425] on input "text" at bounding box center [467, 412] width 410 height 47
type input "HATCHFACTORYSEALE"
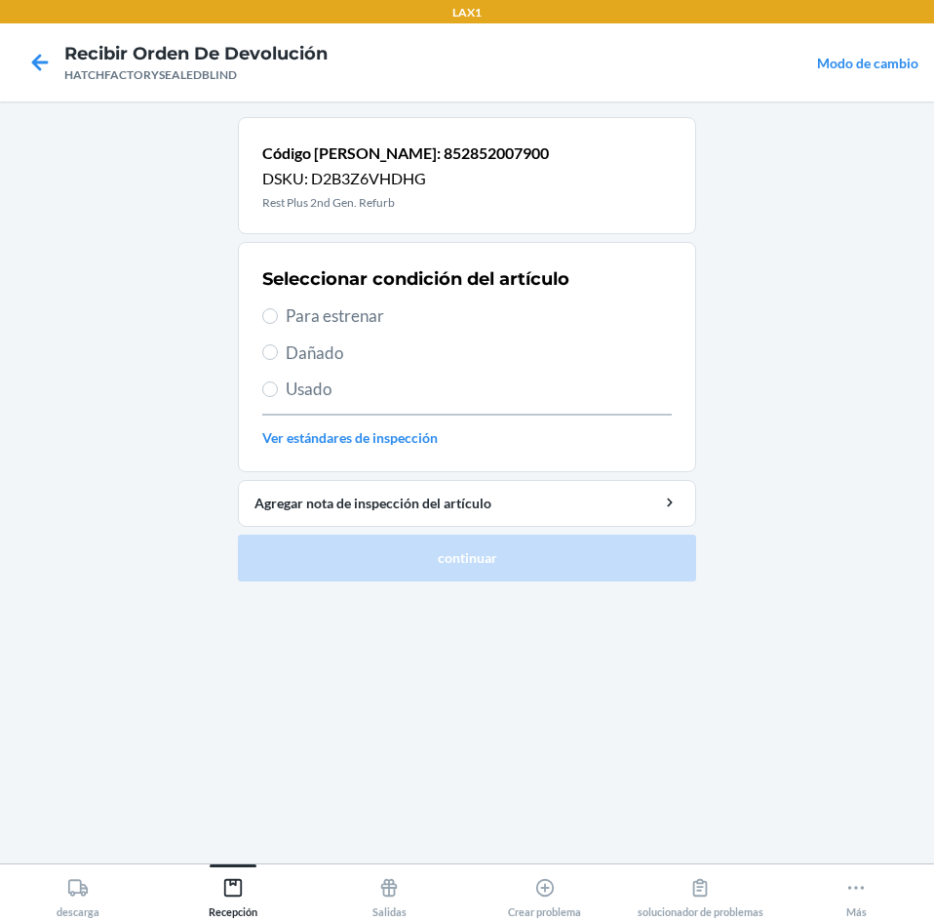
click at [285, 343] on label "Dañado" at bounding box center [467, 352] width 410 height 25
click at [278, 344] on input "Dañado" at bounding box center [270, 352] width 16 height 16
radio input "true"
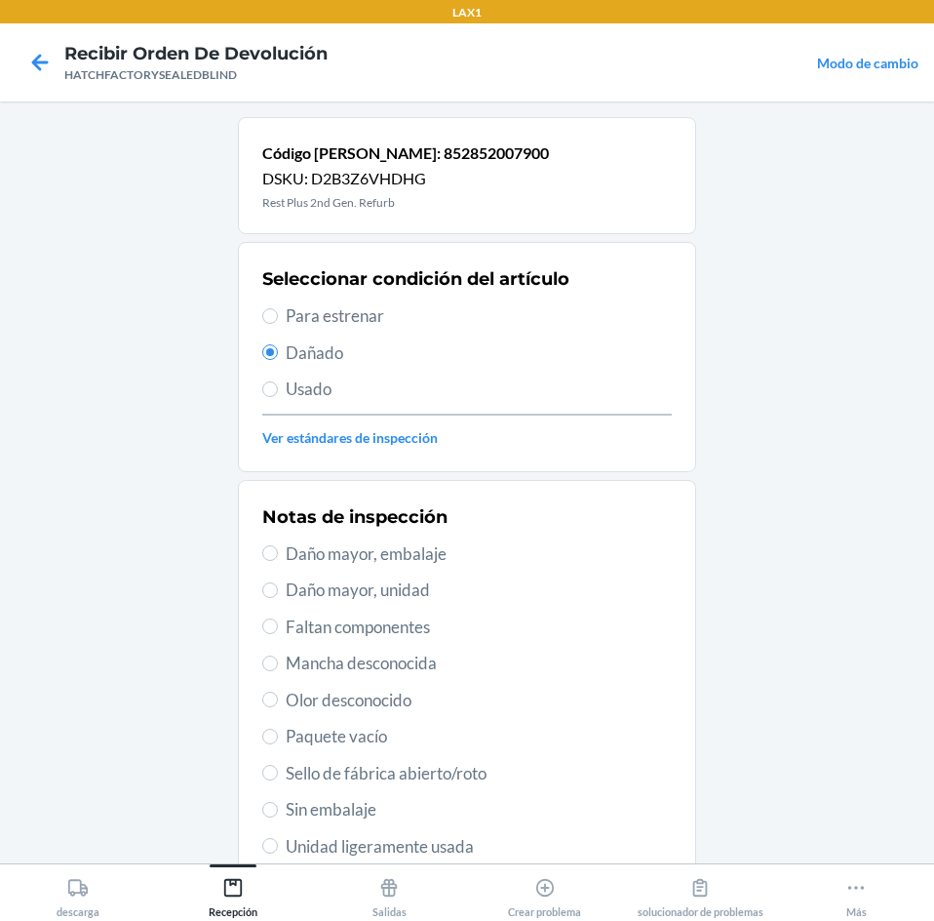
click at [353, 595] on span "Daño mayor, unidad" at bounding box center [479, 589] width 386 height 25
click at [278, 595] on input "Daño mayor, unidad" at bounding box center [270, 590] width 16 height 16
radio input "true"
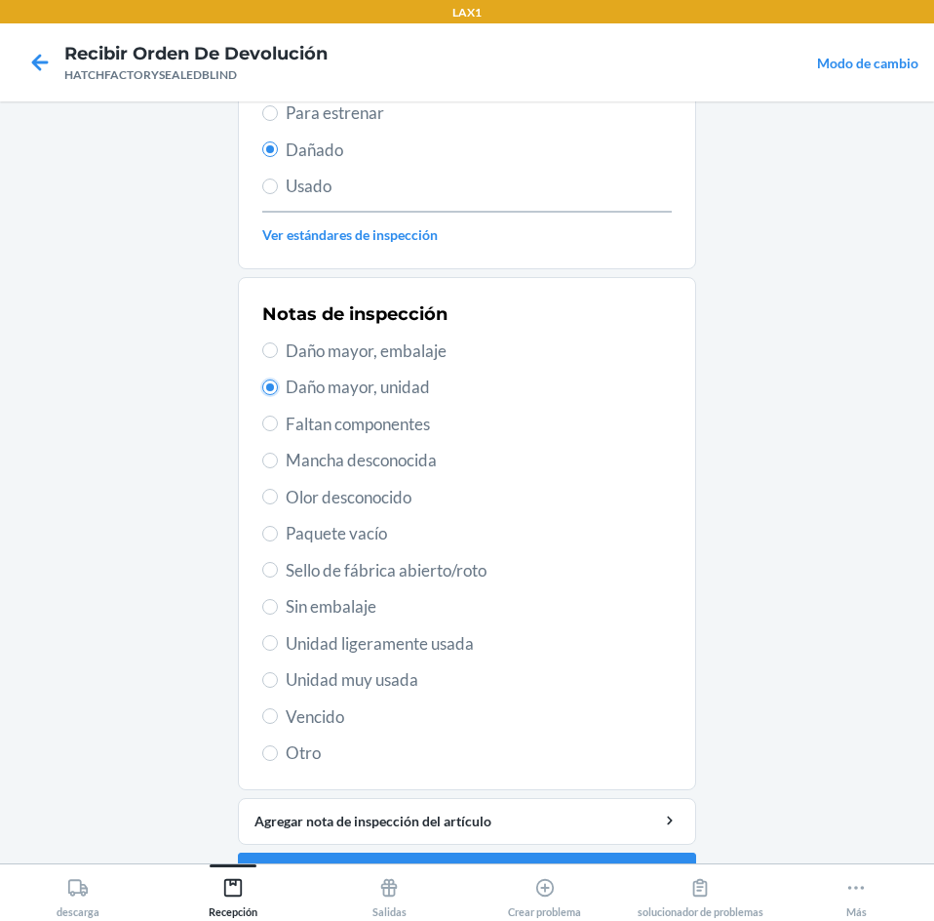
scroll to position [255, 0]
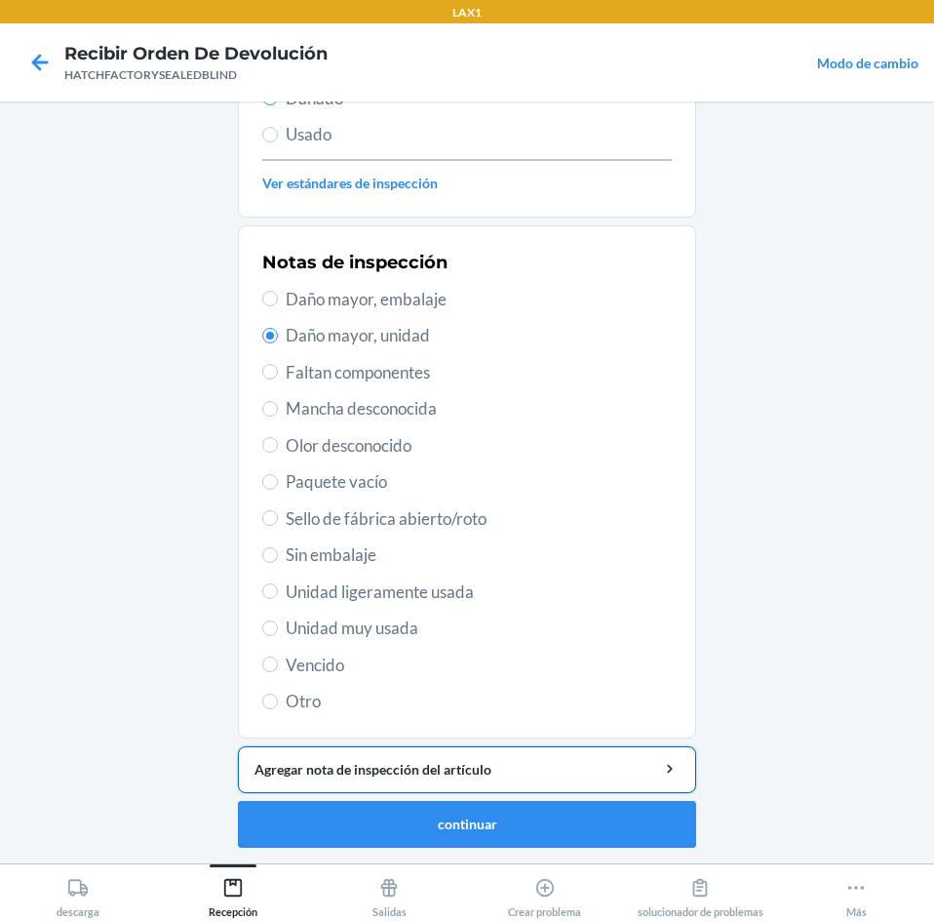
click at [405, 775] on div "Agregar nota de inspección del artículo" at bounding box center [467, 769] width 425 height 20
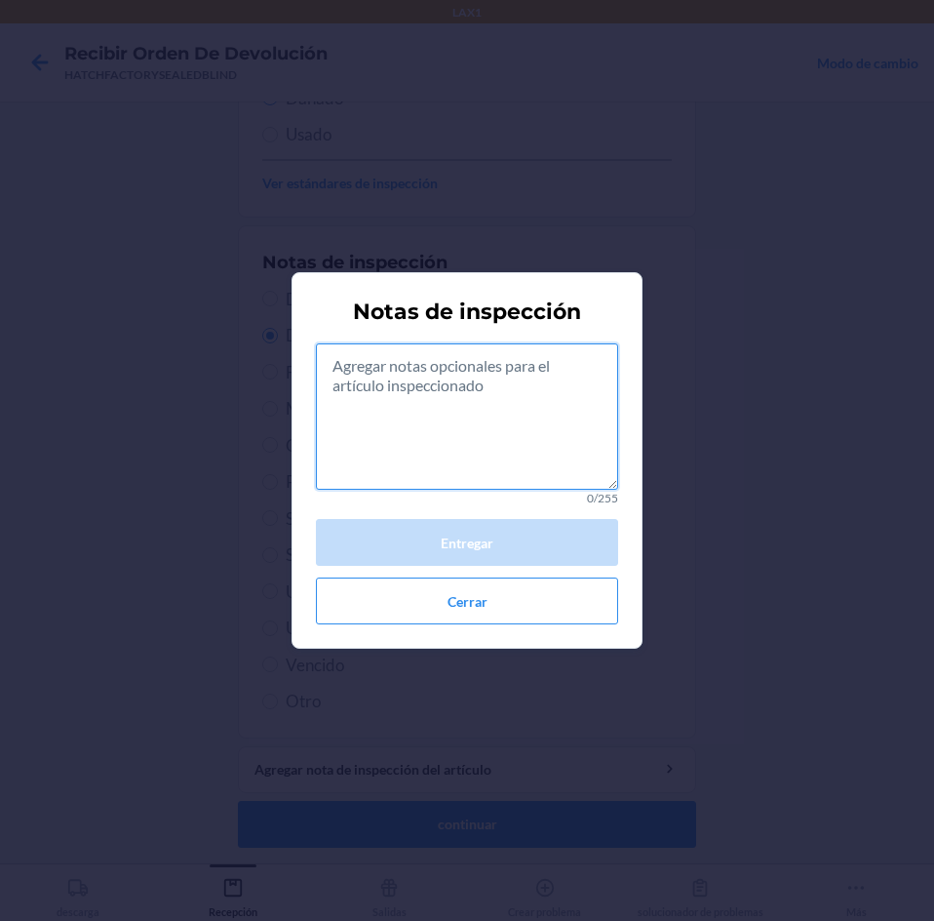
click at [527, 457] on textarea at bounding box center [467, 416] width 302 height 146
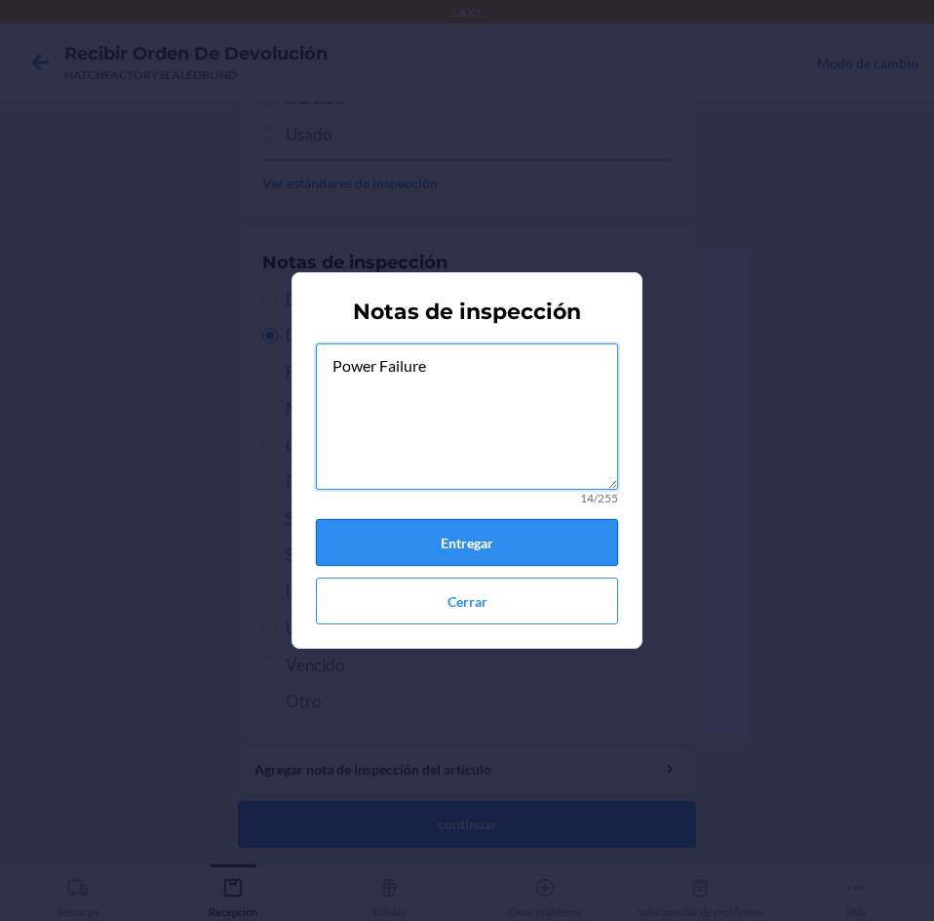
type textarea "Power Failure"
click at [564, 555] on button "Entregar" at bounding box center [467, 542] width 302 height 47
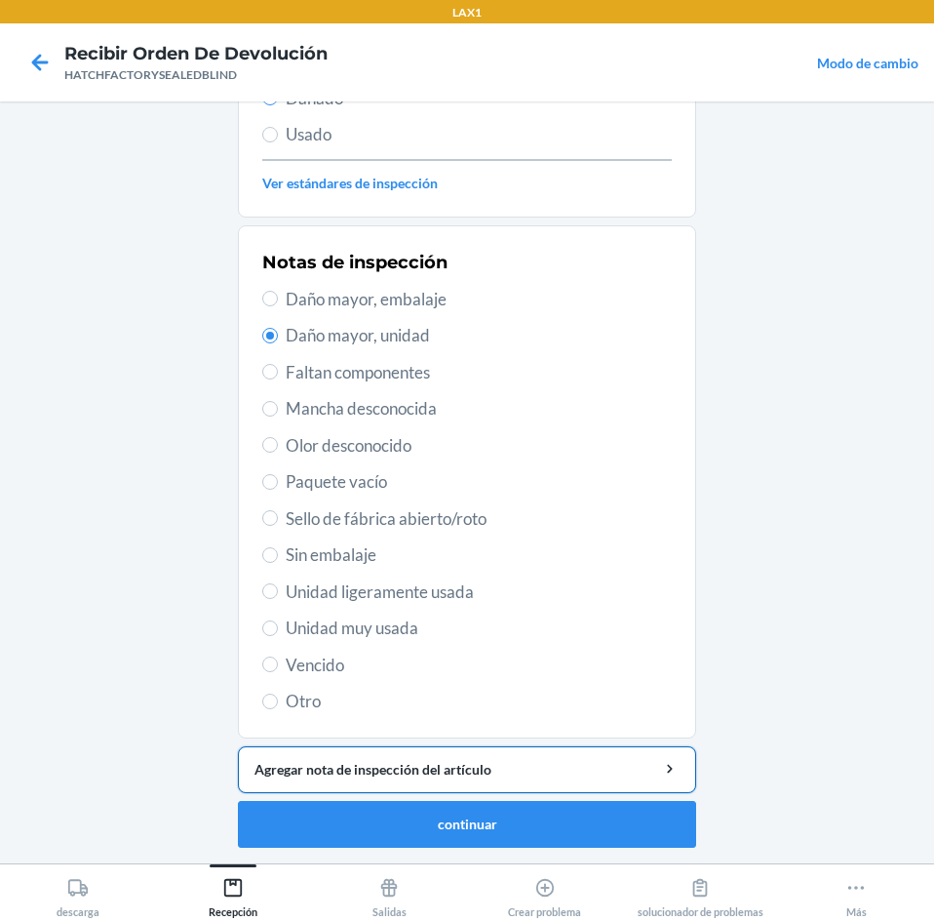
click at [481, 769] on div "Agregar nota de inspección del artículo" at bounding box center [467, 769] width 425 height 20
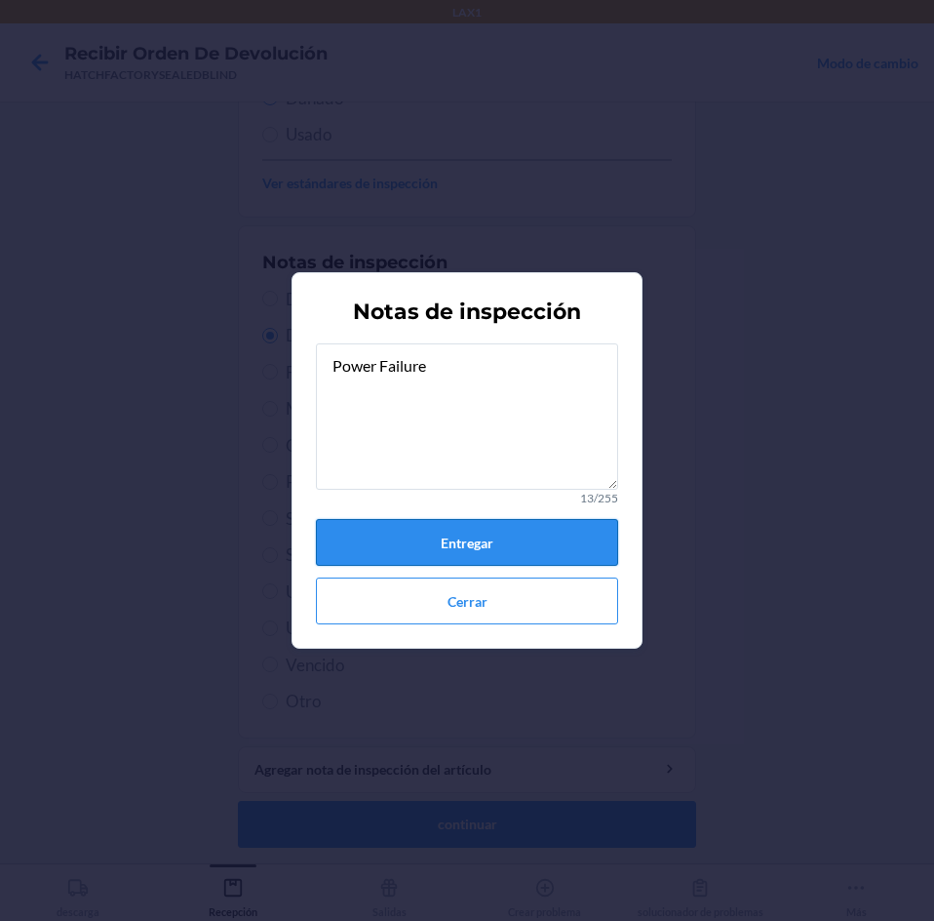
click at [522, 542] on button "Entregar" at bounding box center [467, 542] width 302 height 47
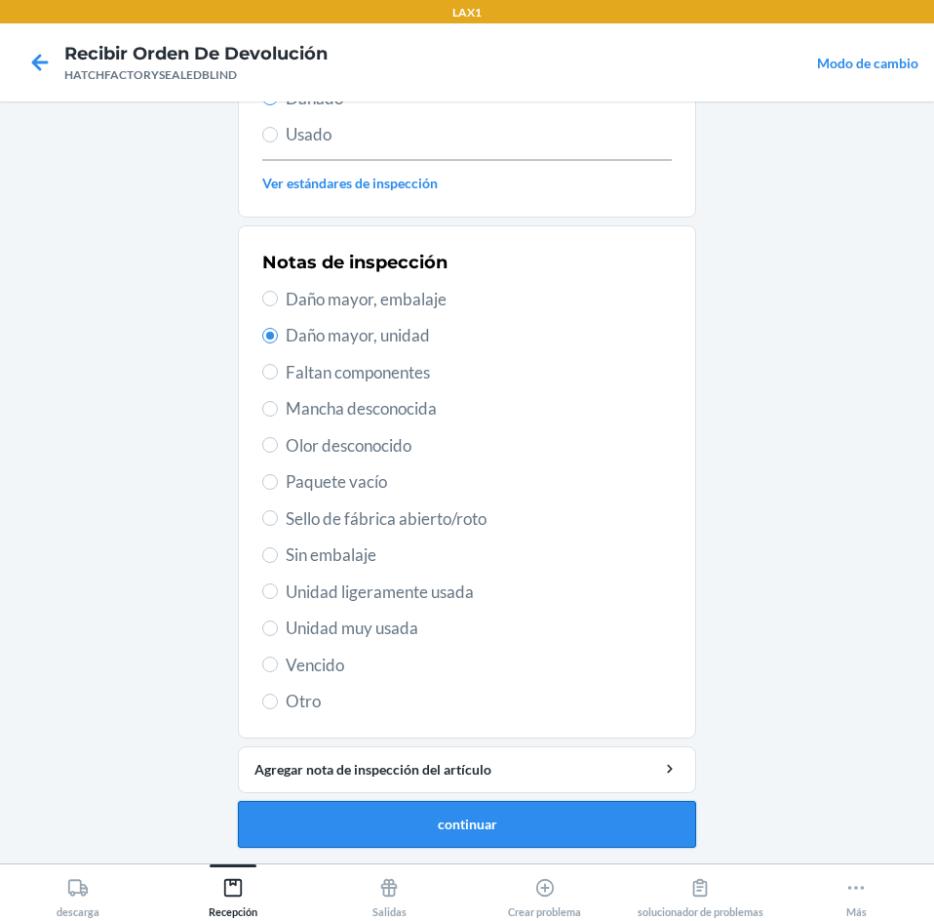
click at [540, 827] on button "continuar" at bounding box center [467, 824] width 458 height 47
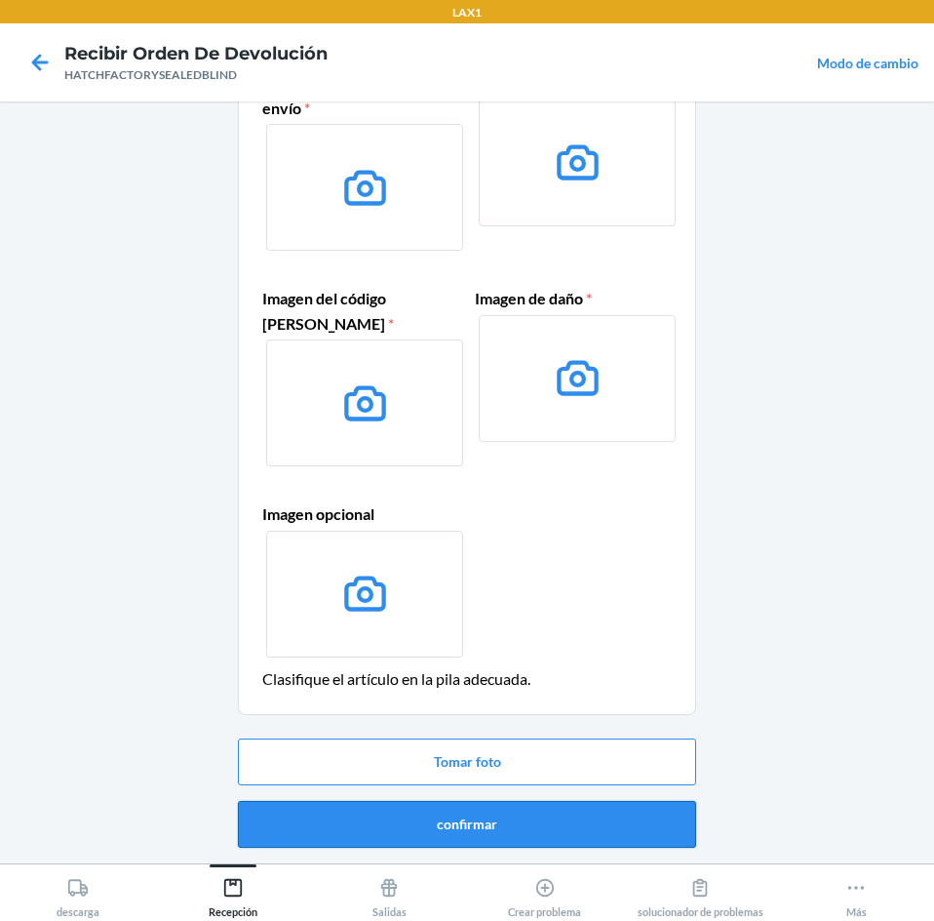
click at [579, 817] on button "confirmar" at bounding box center [467, 824] width 458 height 47
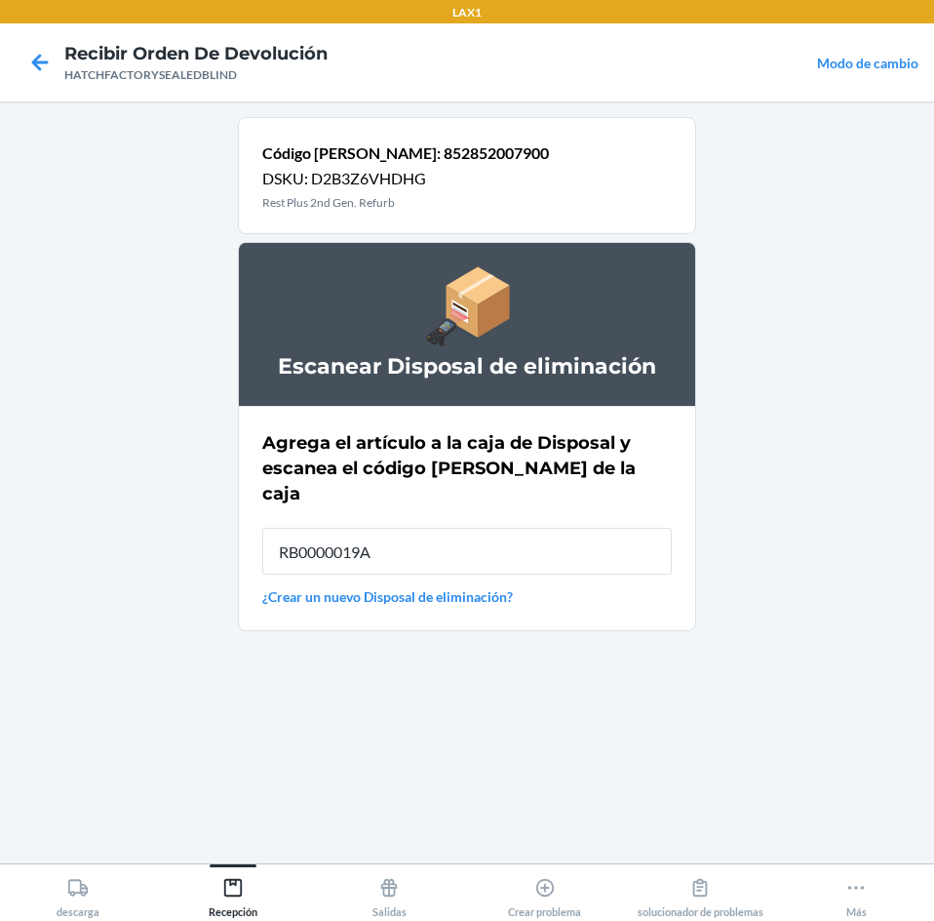
type input "RB0000019A4"
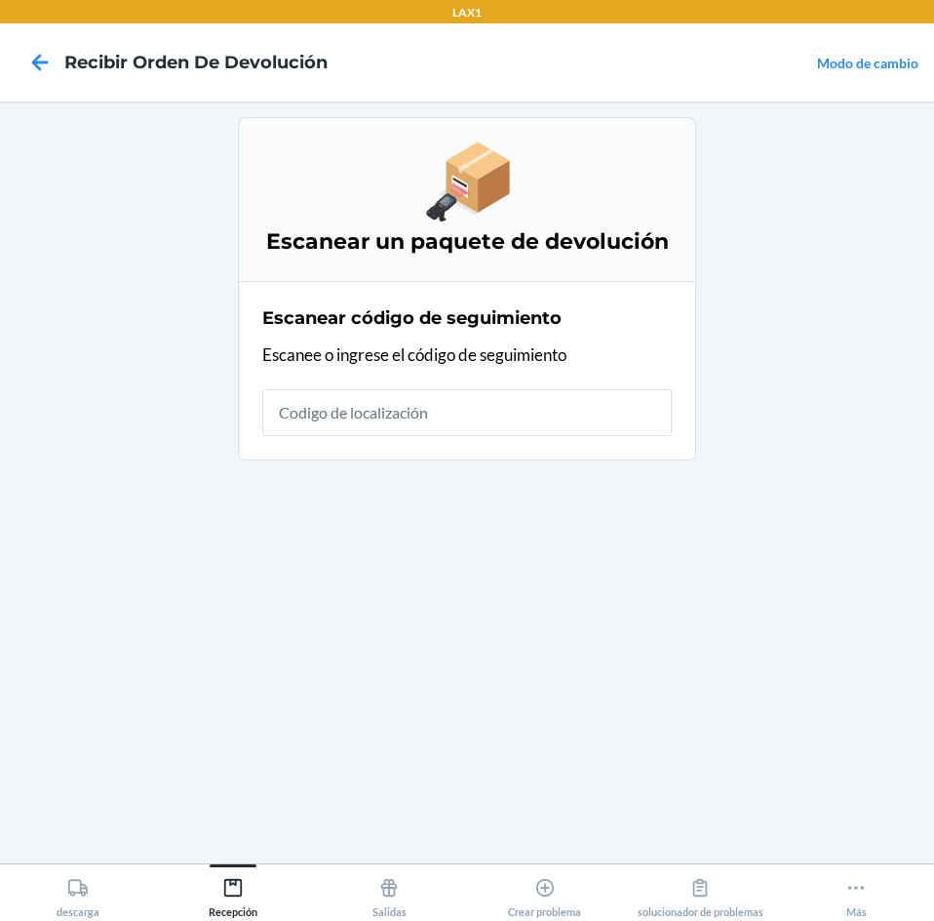
click at [583, 424] on input "text" at bounding box center [467, 412] width 410 height 47
type input "HATCHFACTORYSEALEDBL"
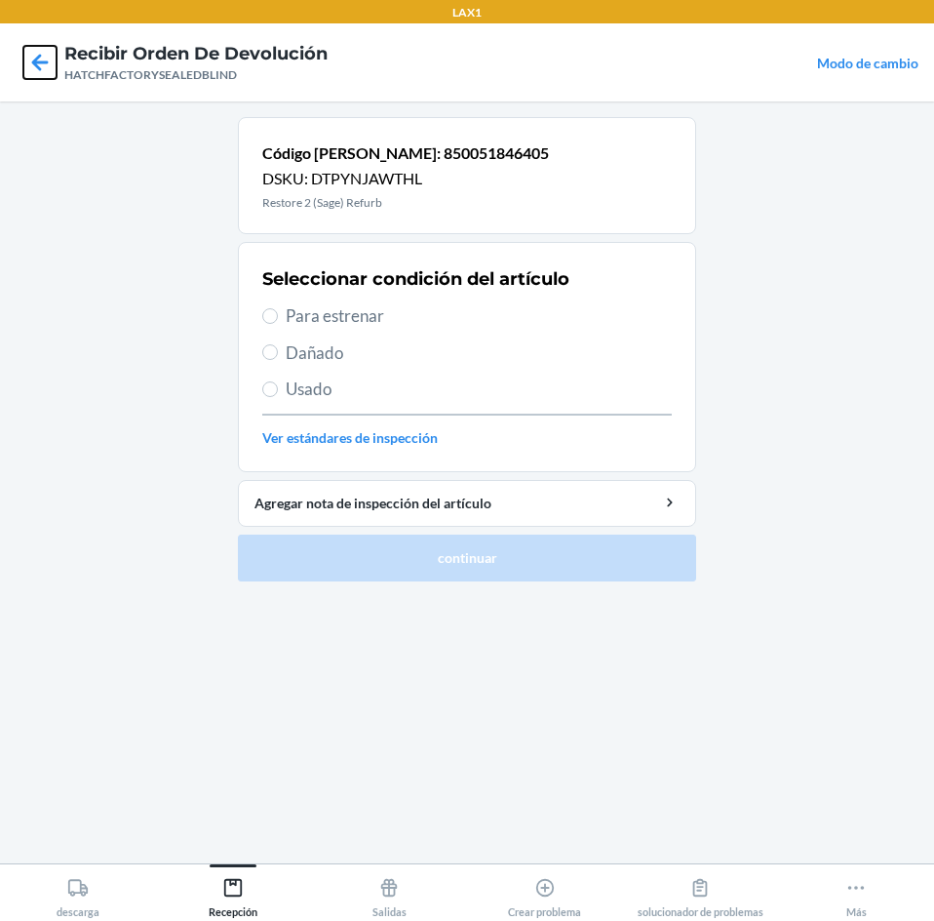
click at [53, 62] on icon at bounding box center [39, 62] width 33 height 33
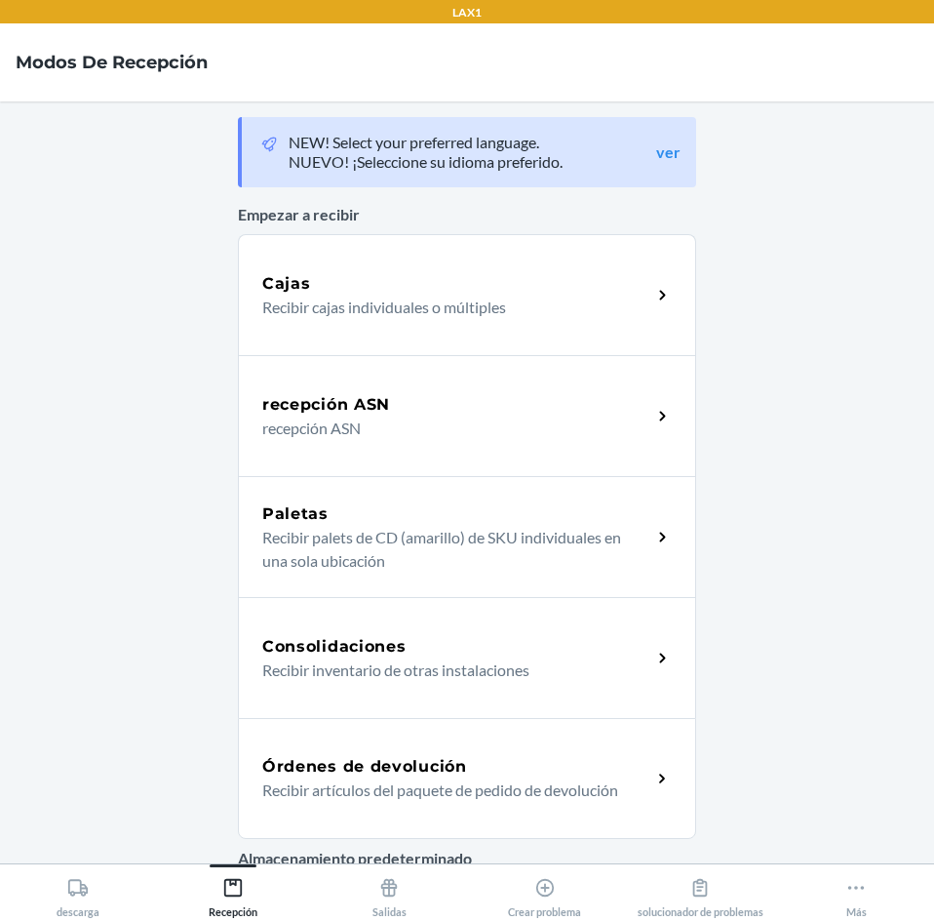
click at [463, 764] on div "Órdenes de devolución" at bounding box center [456, 766] width 389 height 23
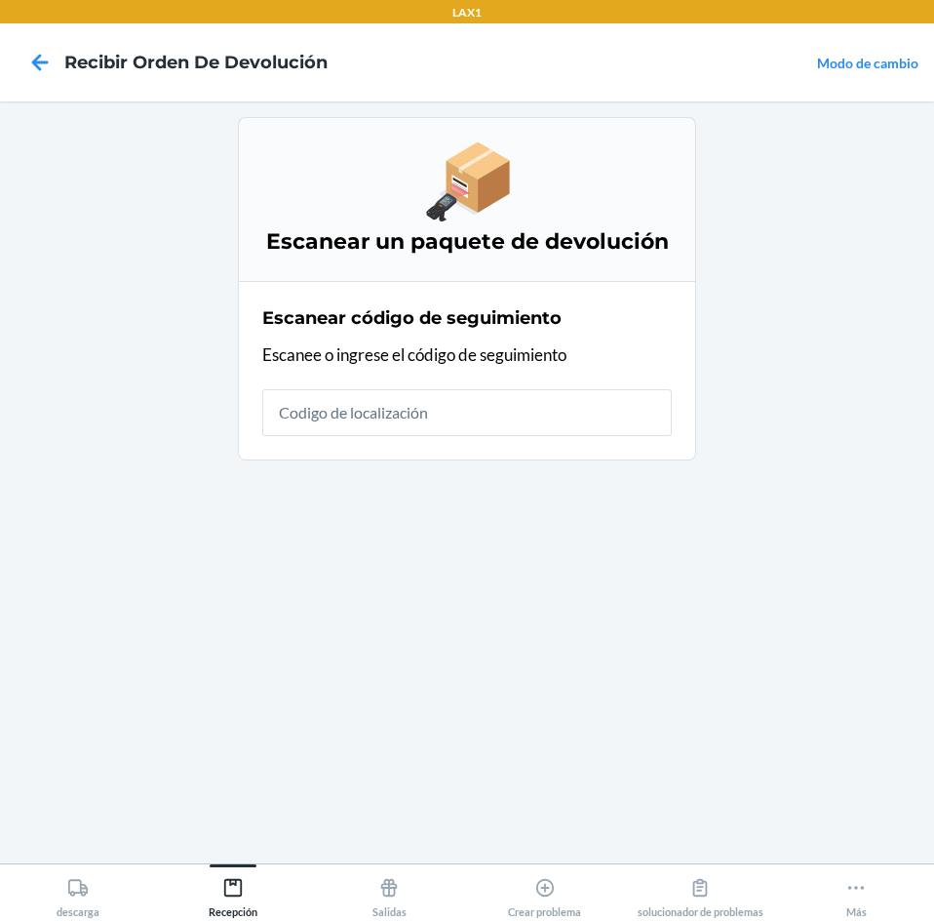
click at [547, 420] on input "text" at bounding box center [467, 412] width 410 height 47
type input "HATCHFACTORYS"
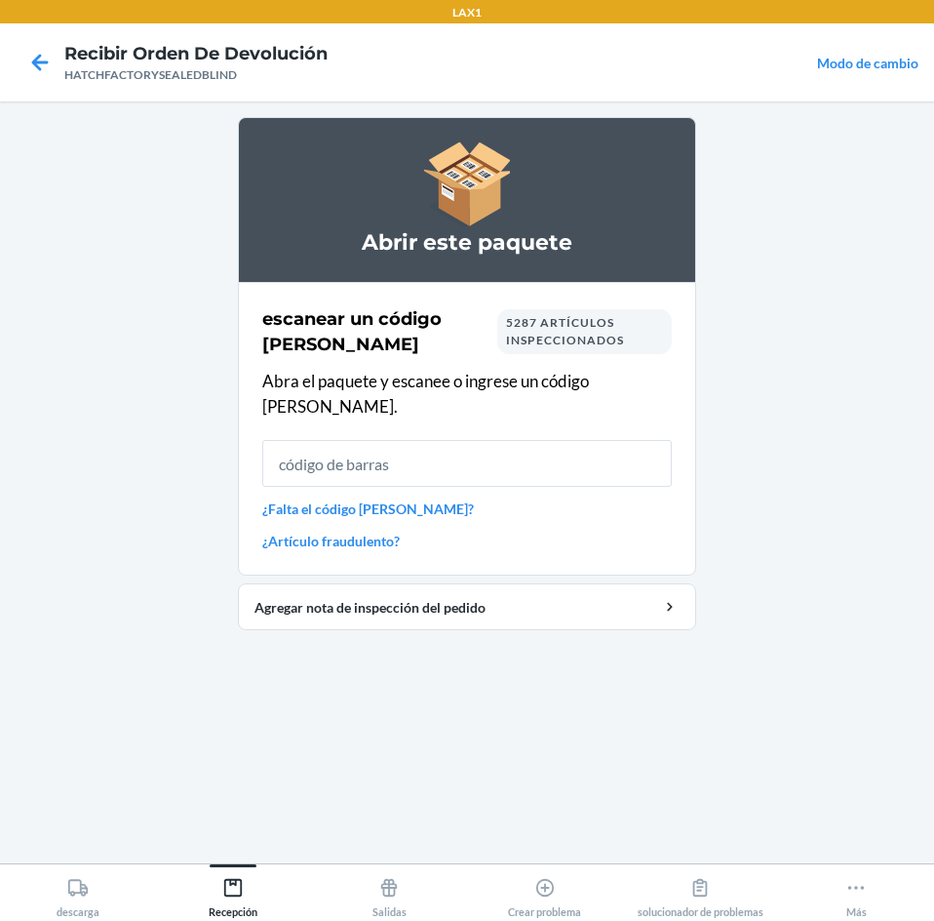
click at [412, 445] on input "text" at bounding box center [467, 463] width 410 height 47
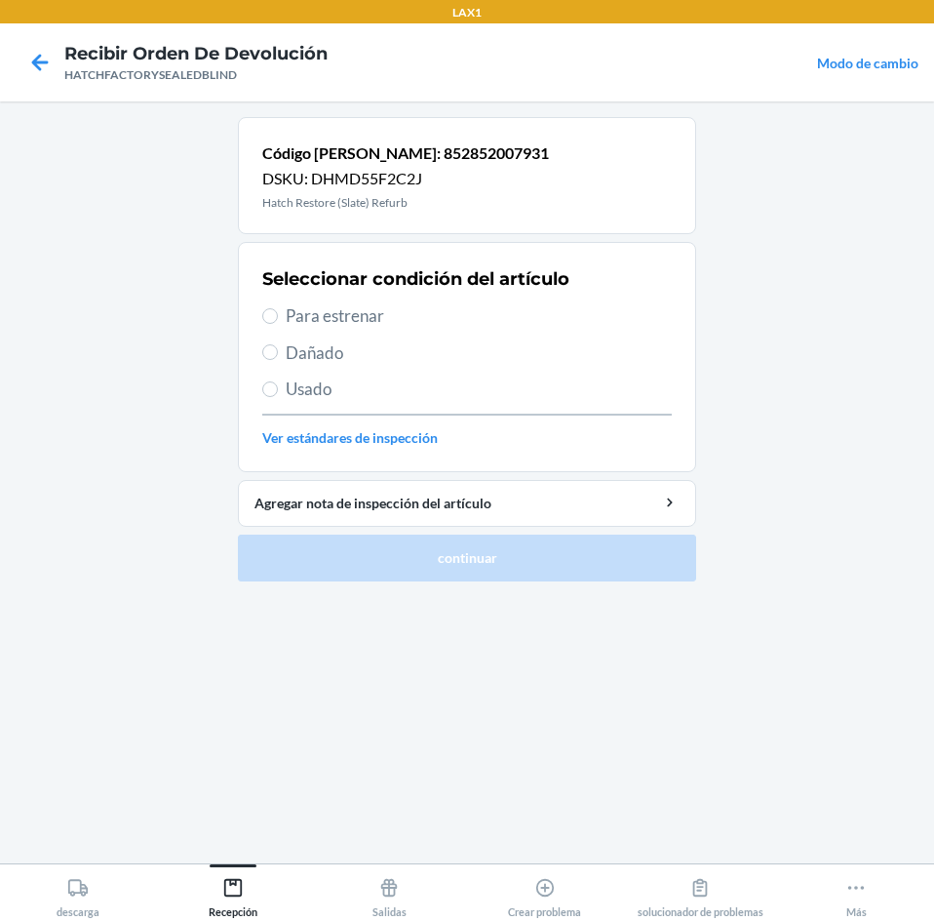
click at [314, 353] on span "Dañado" at bounding box center [479, 352] width 386 height 25
click at [278, 353] on input "Dañado" at bounding box center [270, 352] width 16 height 16
radio input "true"
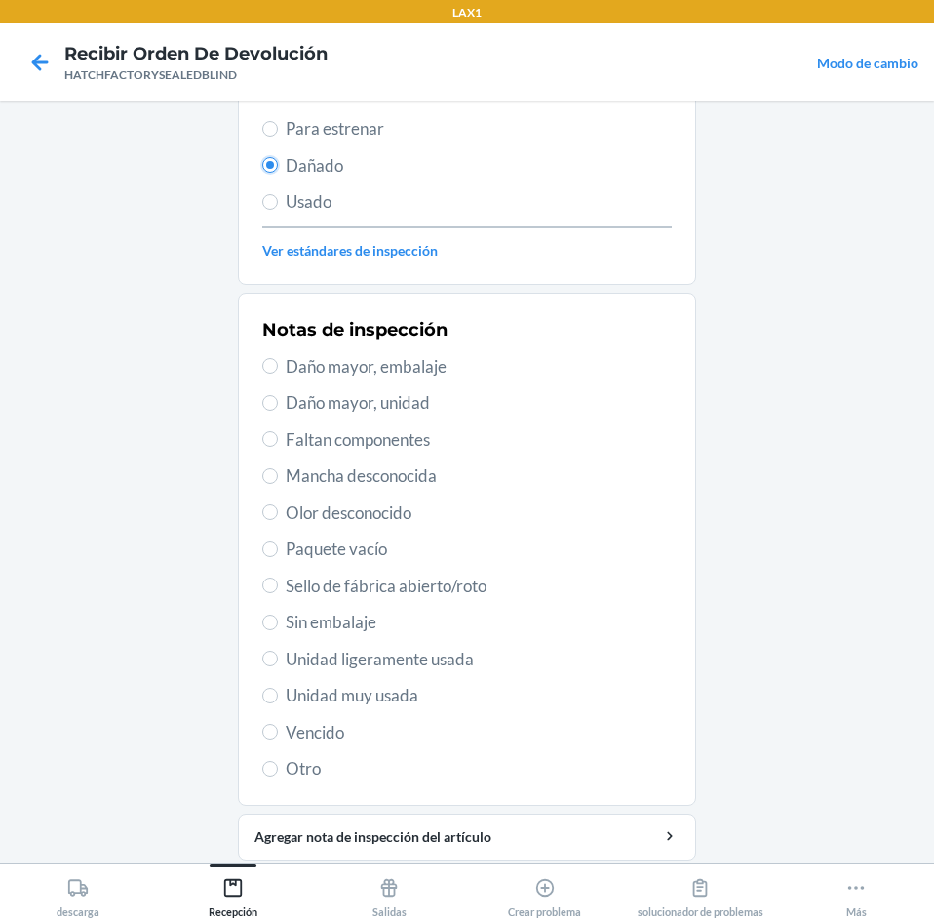
scroll to position [195, 0]
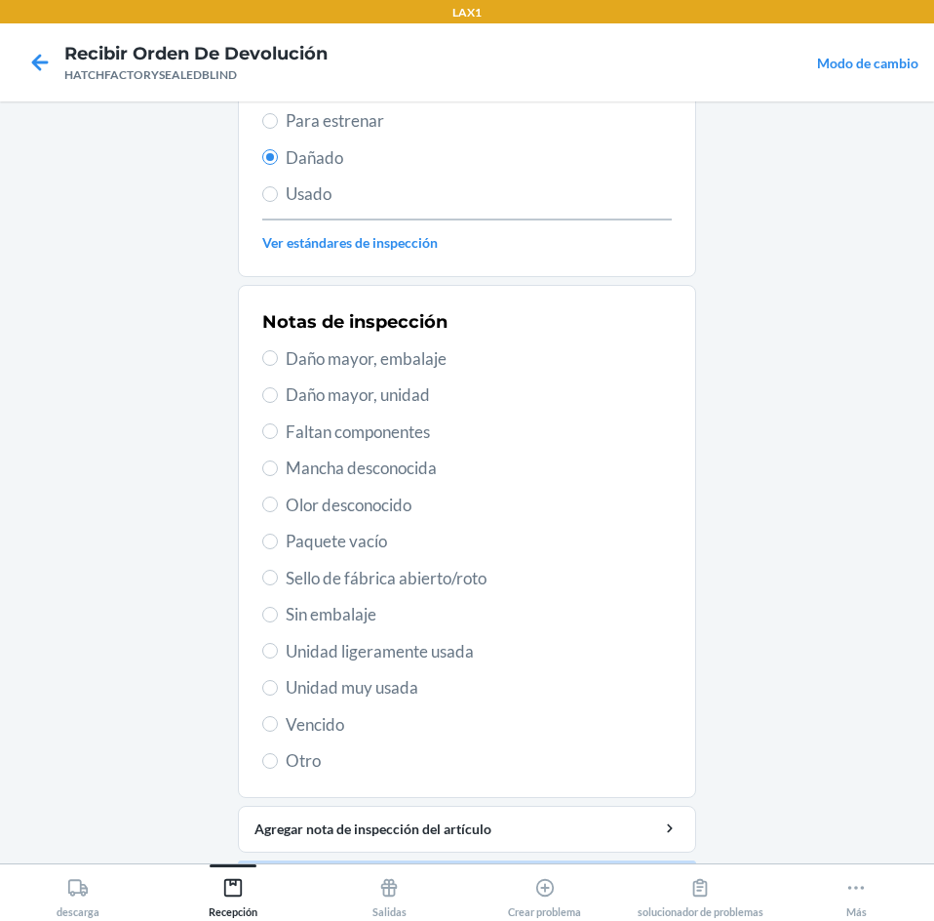
click at [357, 686] on span "Unidad muy usada" at bounding box center [479, 687] width 386 height 25
click at [278, 686] on input "Unidad muy usada" at bounding box center [270, 688] width 16 height 16
radio input "true"
click at [304, 390] on span "Daño mayor, unidad" at bounding box center [479, 394] width 386 height 25
click at [278, 390] on input "Daño mayor, unidad" at bounding box center [270, 395] width 16 height 16
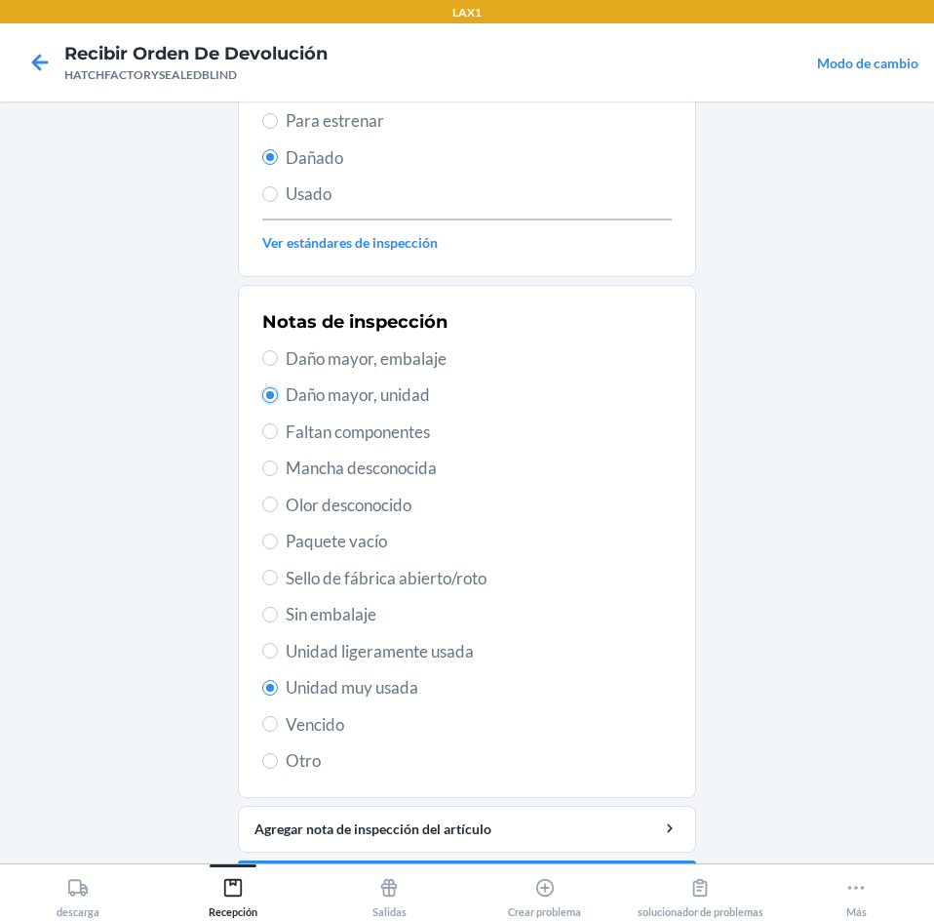
radio input "true"
radio input "false"
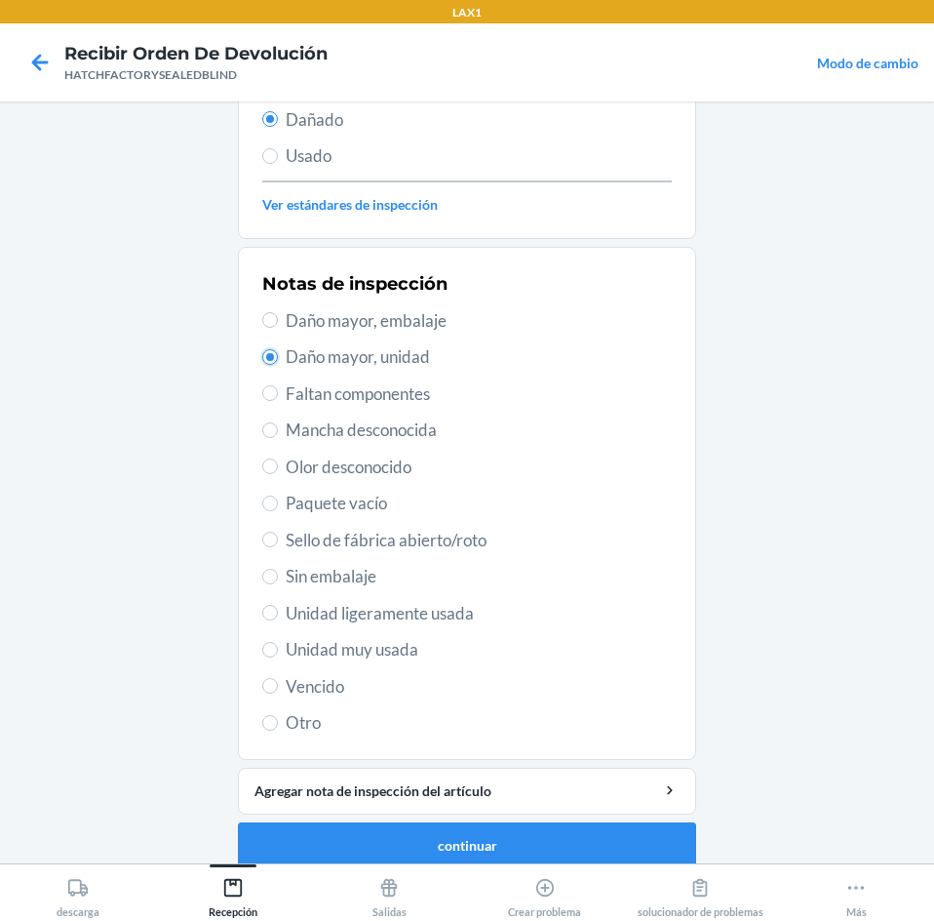
scroll to position [255, 0]
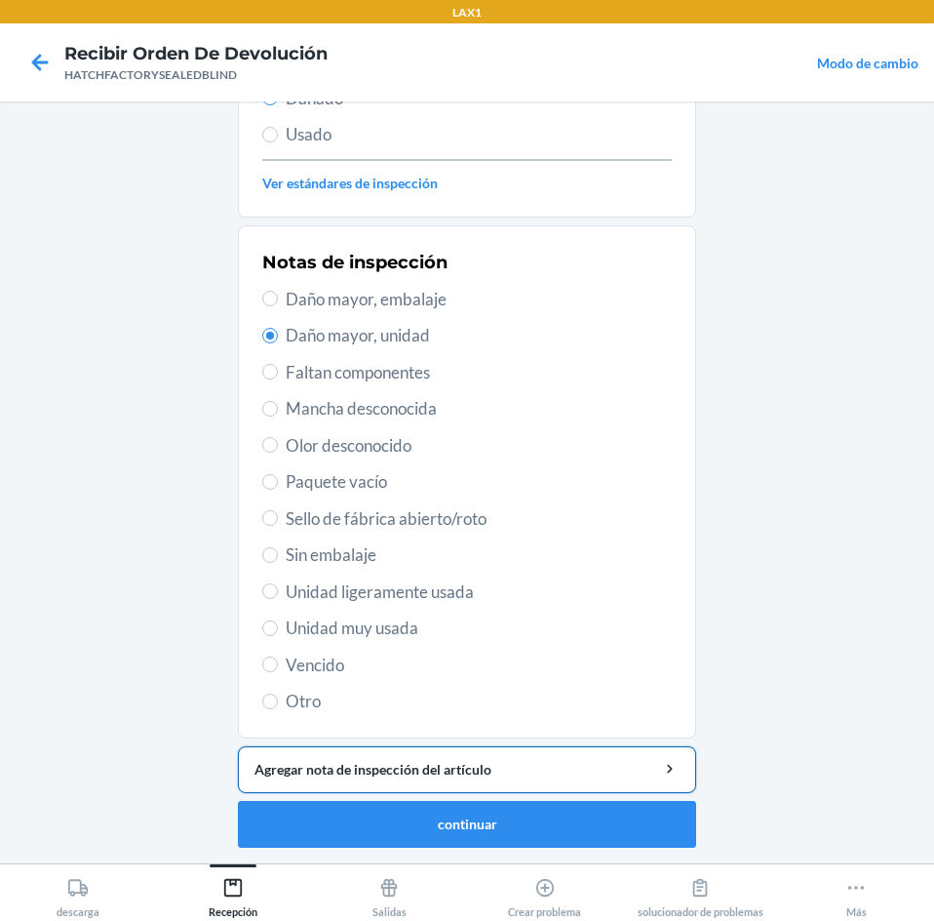
click at [372, 779] on button "Agregar nota de inspección del artículo" at bounding box center [467, 769] width 458 height 47
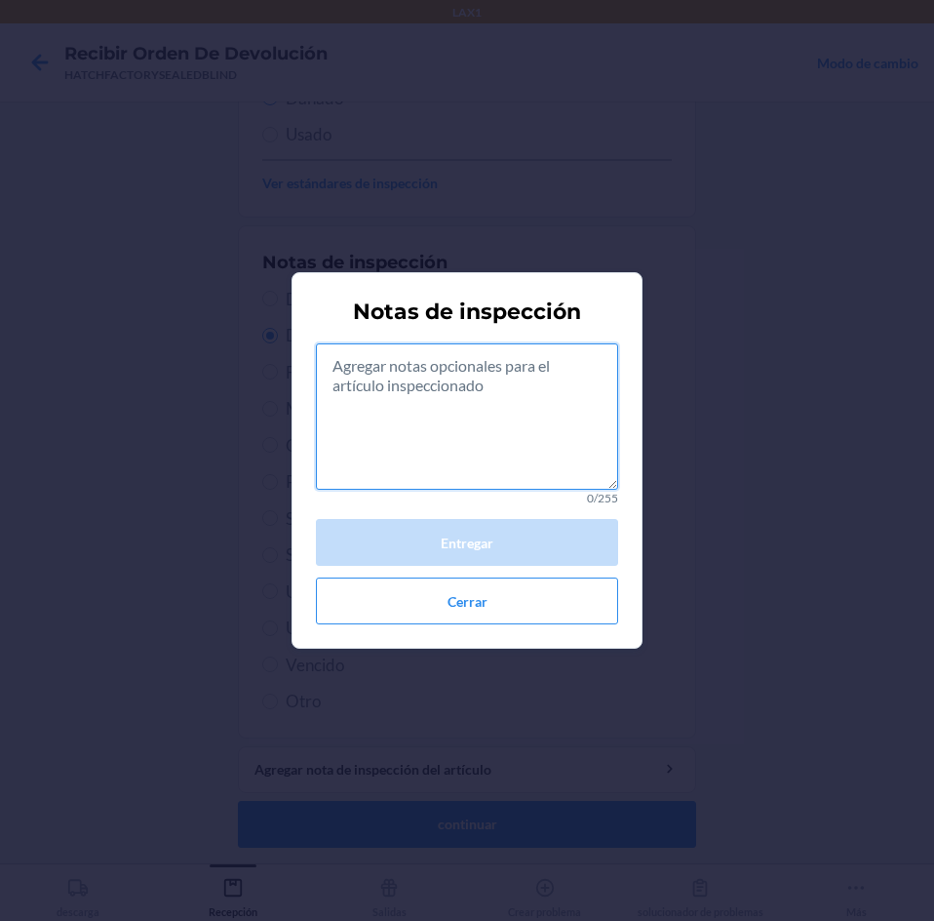
click at [455, 436] on textarea at bounding box center [467, 416] width 302 height 146
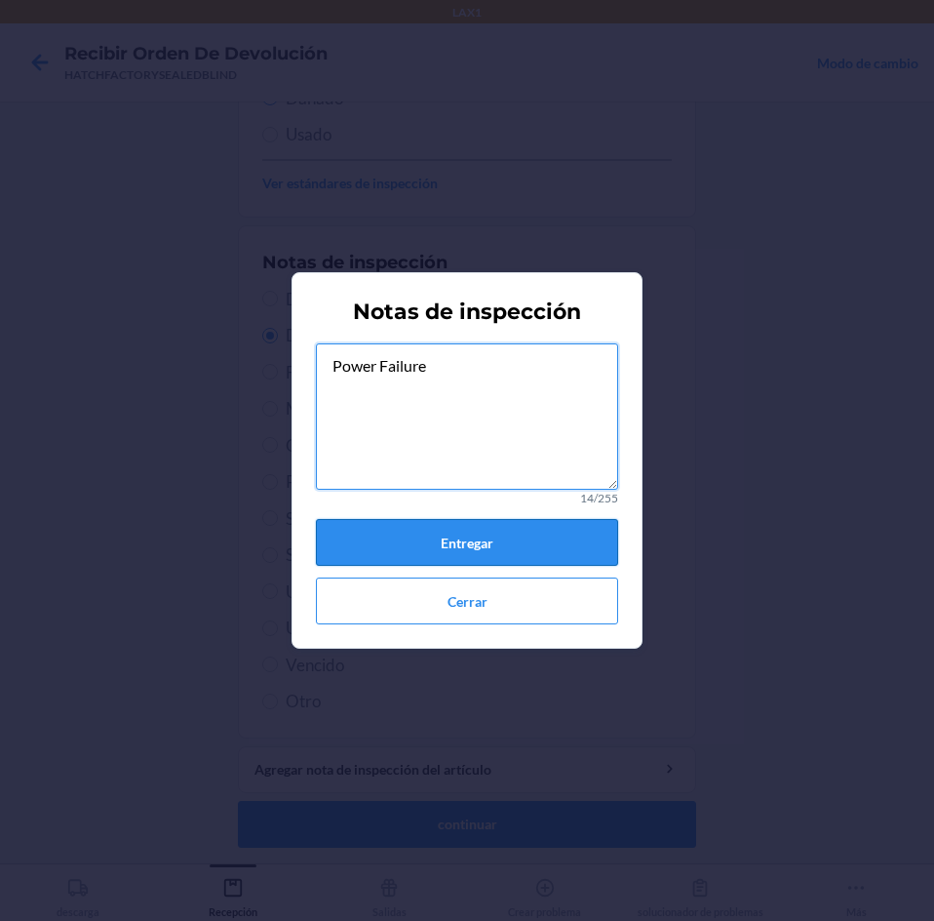
type textarea "Power Failure"
click at [493, 539] on button "Entregar" at bounding box center [467, 542] width 302 height 47
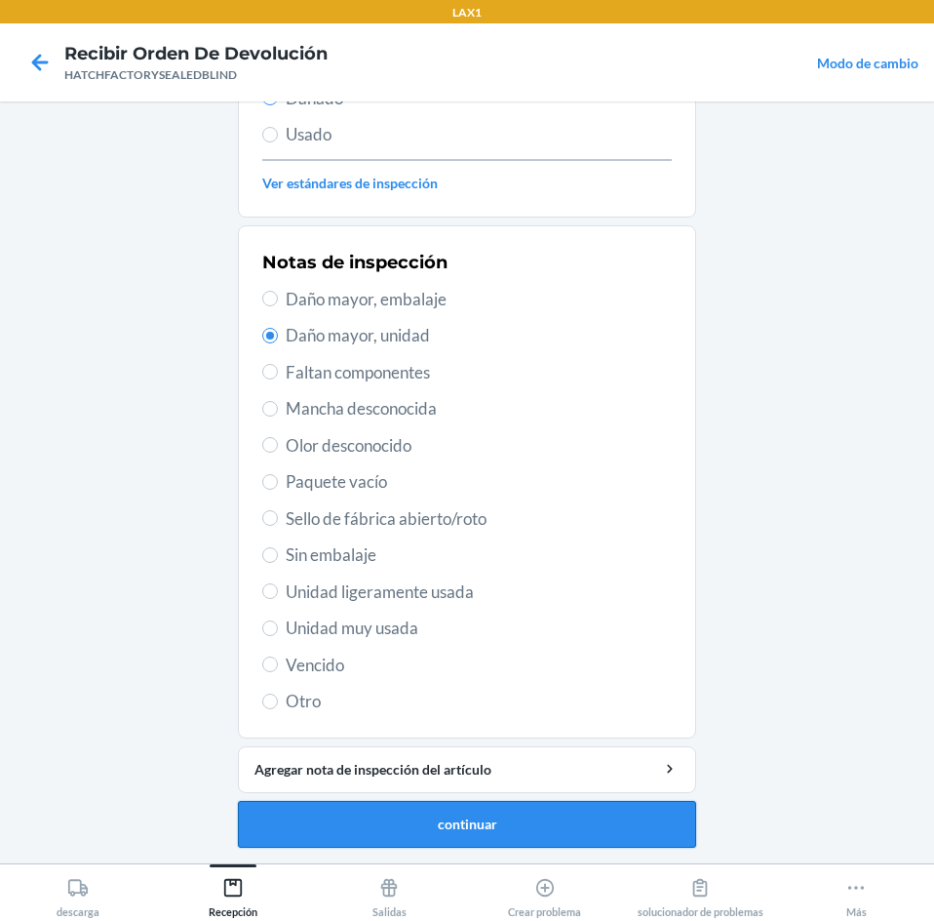
click at [383, 838] on button "continuar" at bounding box center [467, 824] width 458 height 47
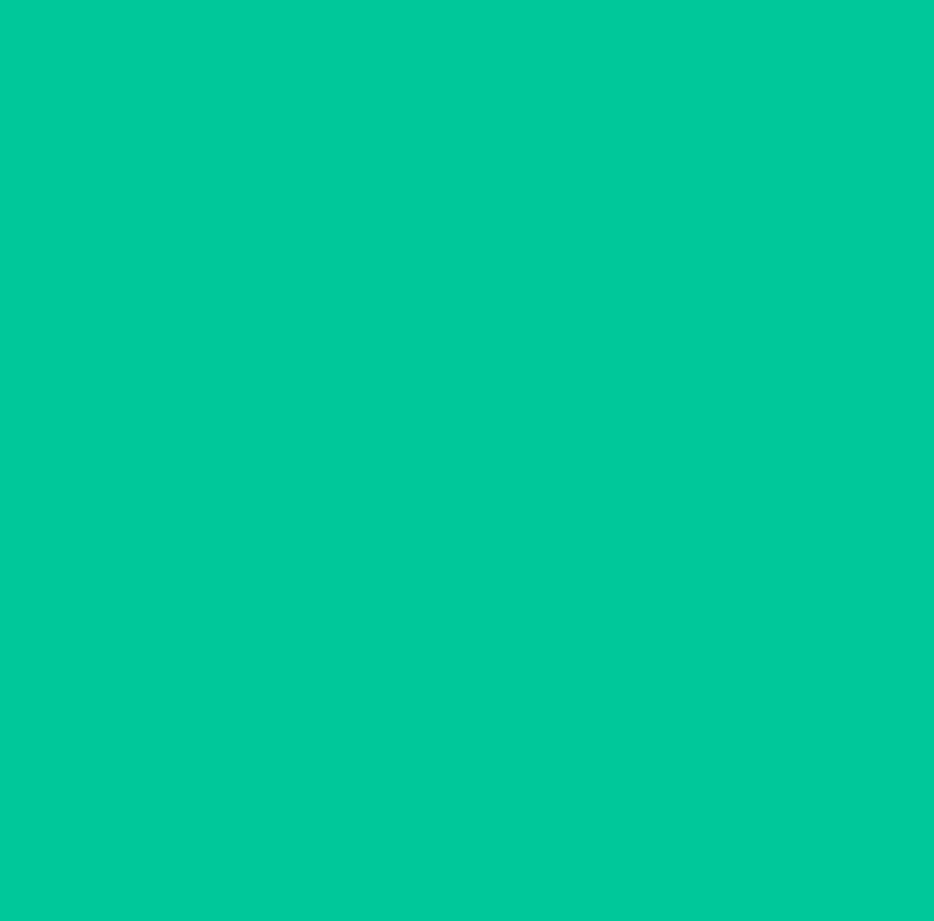
scroll to position [132, 0]
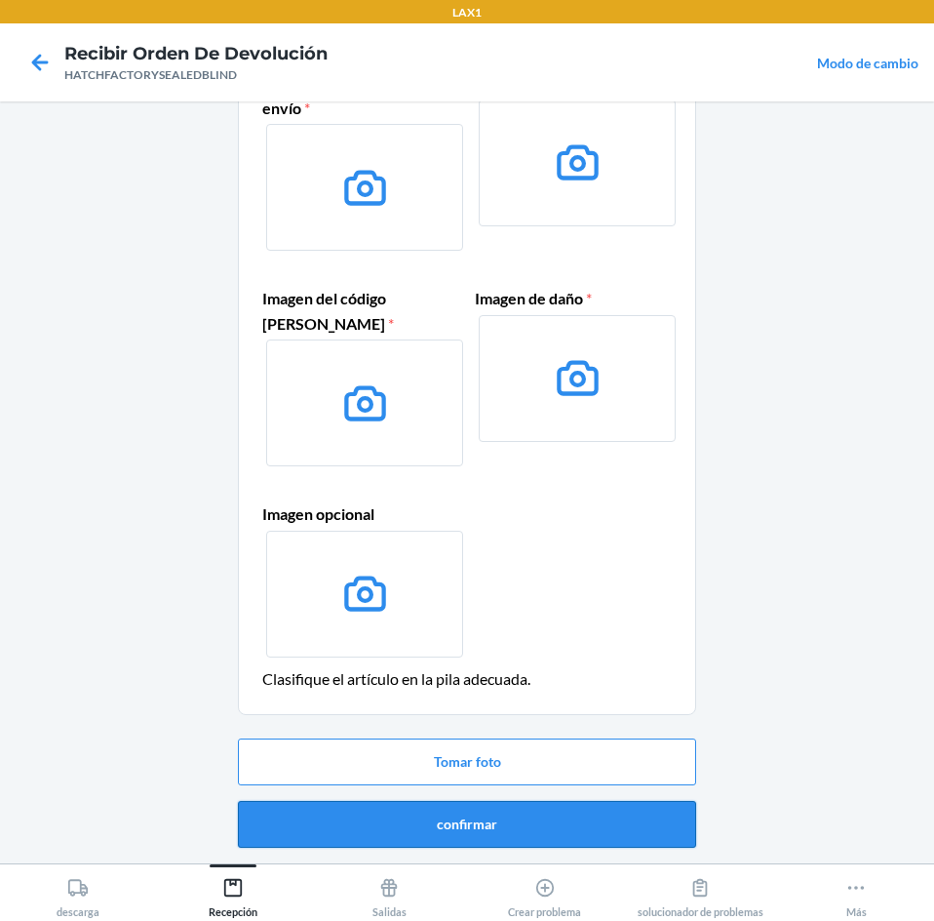
click at [442, 827] on button "confirmar" at bounding box center [467, 824] width 458 height 47
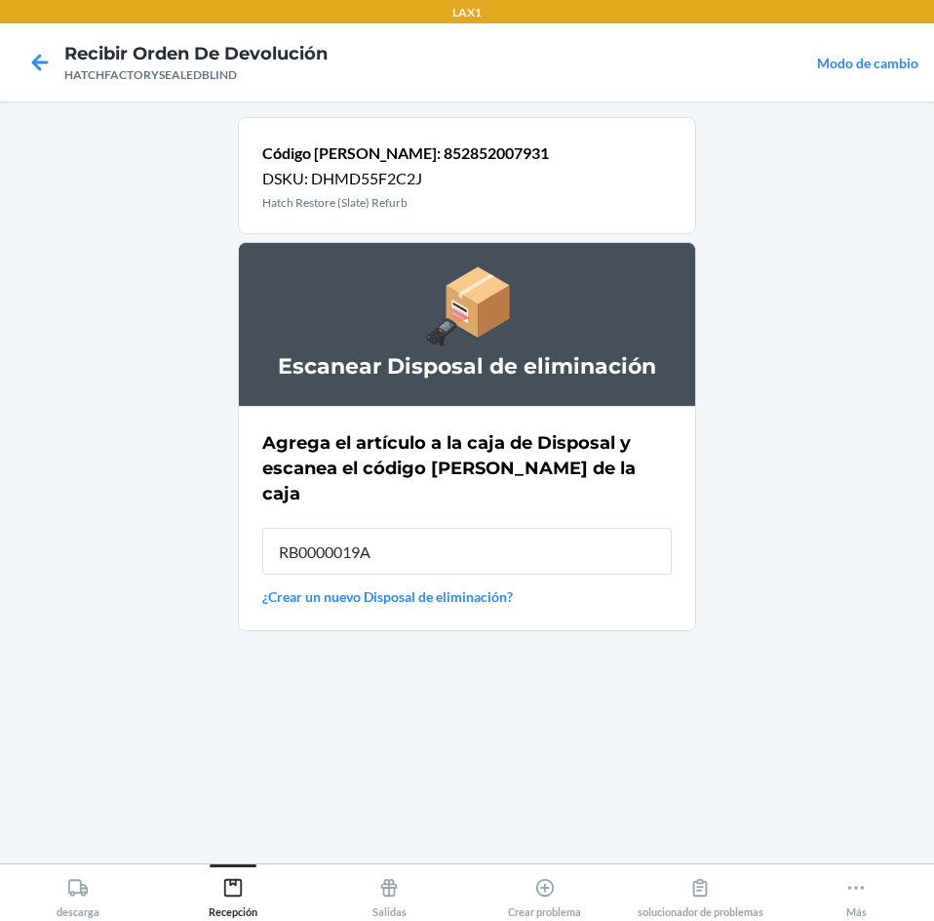
type input "RB0000019A4"
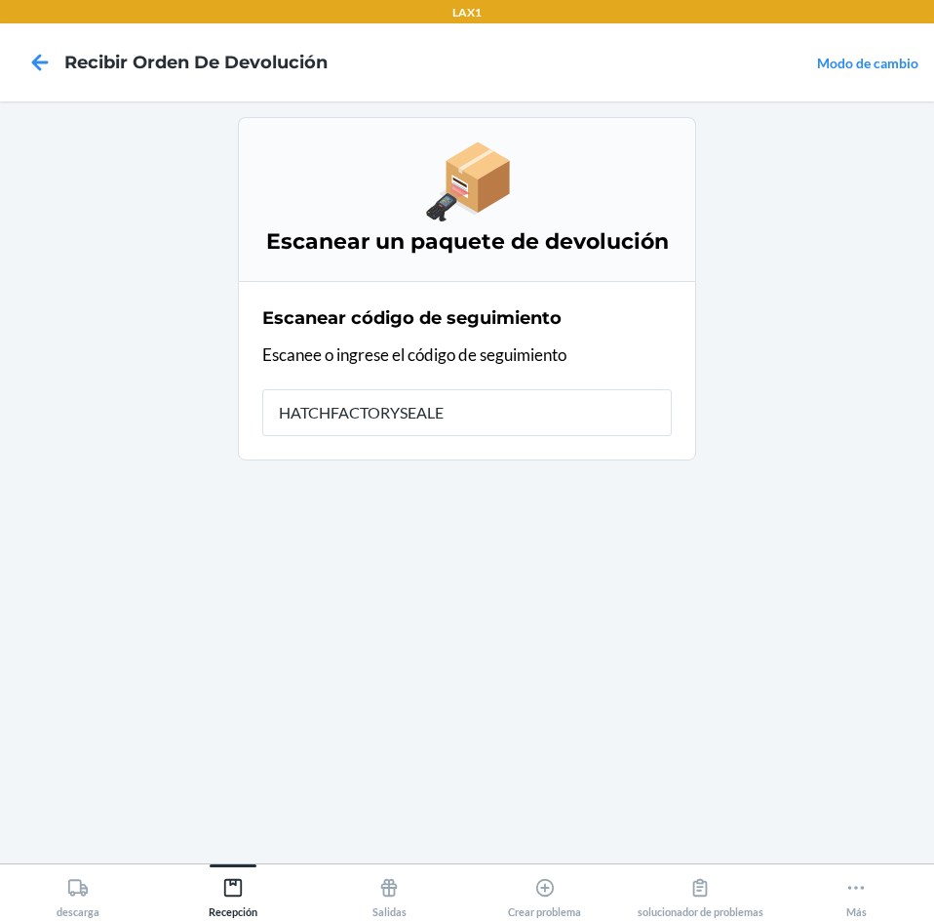
type input "HATCHFACTORYSEALED"
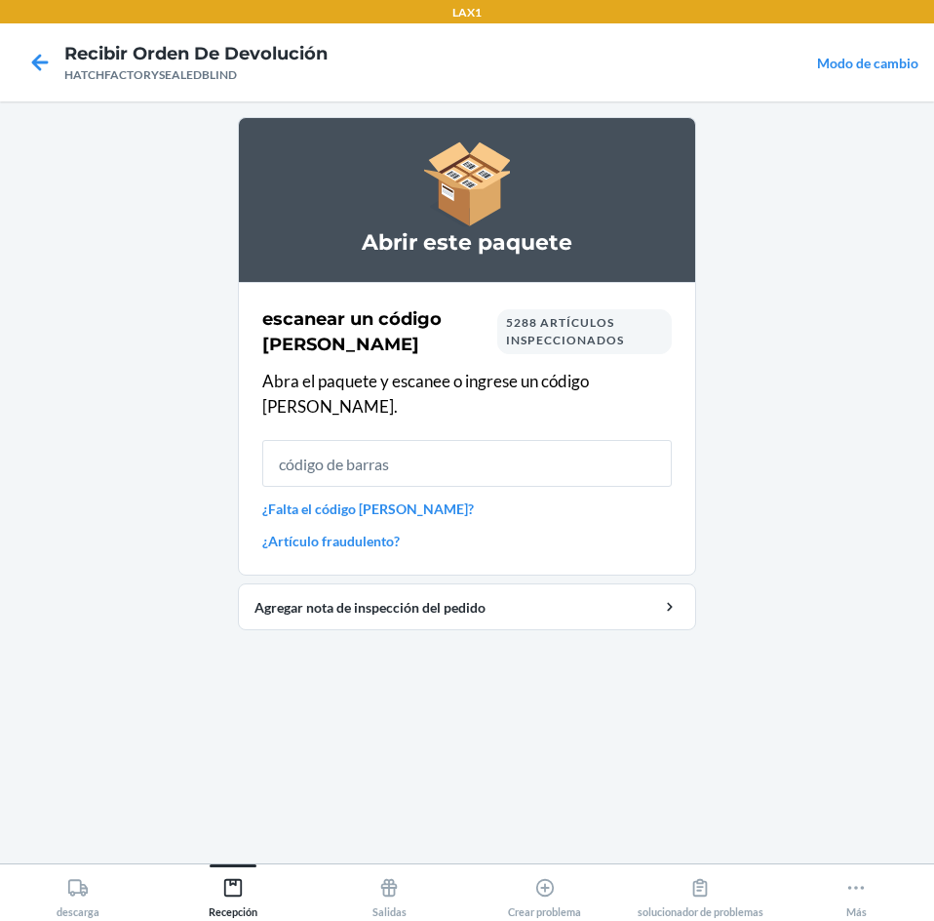
click at [565, 453] on input "text" at bounding box center [467, 463] width 410 height 47
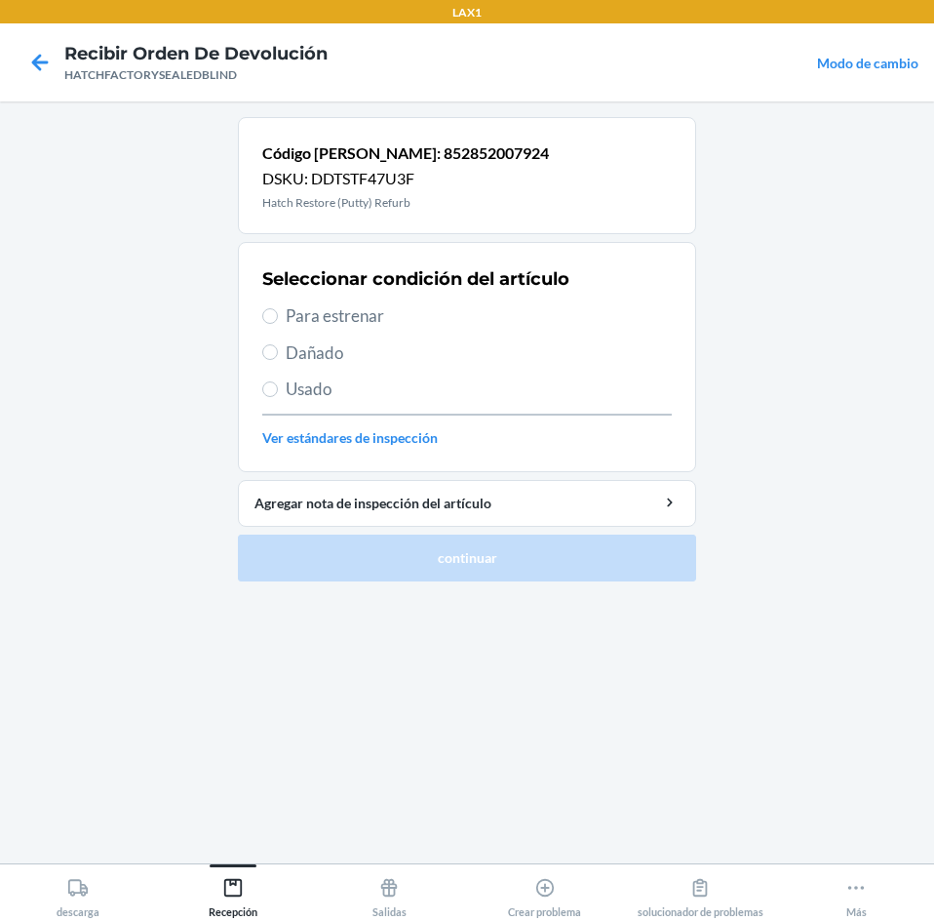
click at [298, 352] on span "Dañado" at bounding box center [479, 352] width 386 height 25
click at [278, 352] on input "Dañado" at bounding box center [270, 352] width 16 height 16
radio input "true"
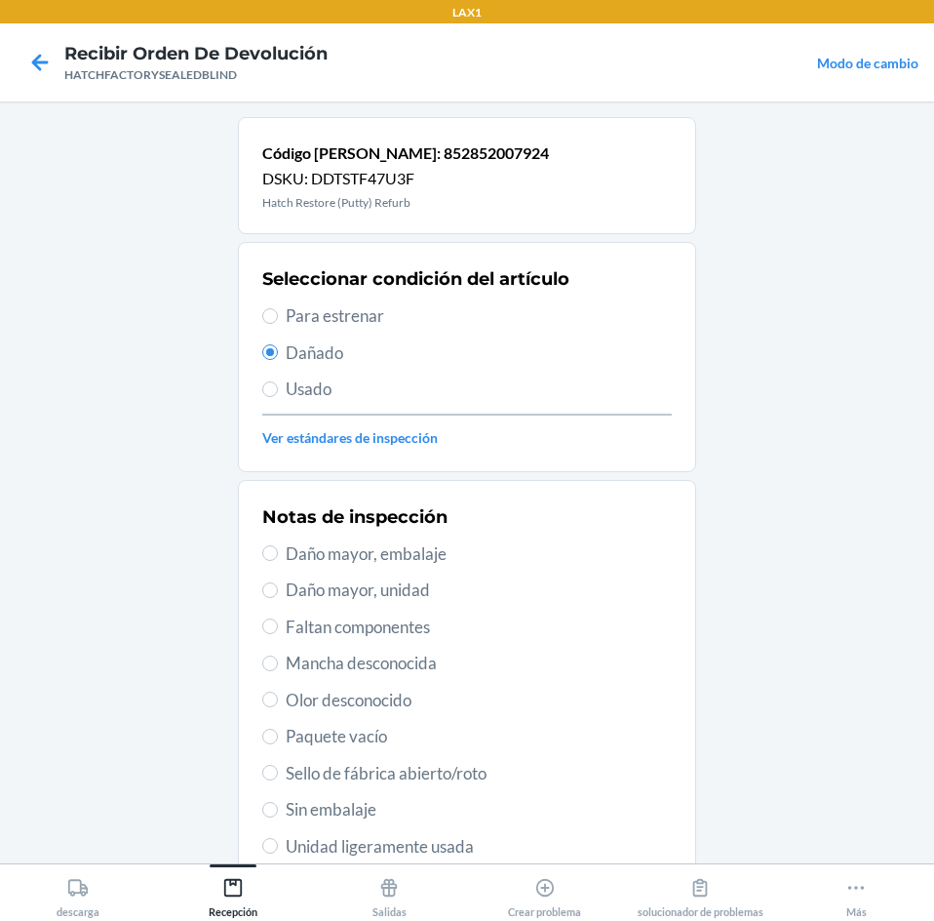
click at [375, 588] on span "Daño mayor, unidad" at bounding box center [479, 589] width 386 height 25
click at [278, 588] on input "Daño mayor, unidad" at bounding box center [270, 590] width 16 height 16
radio input "true"
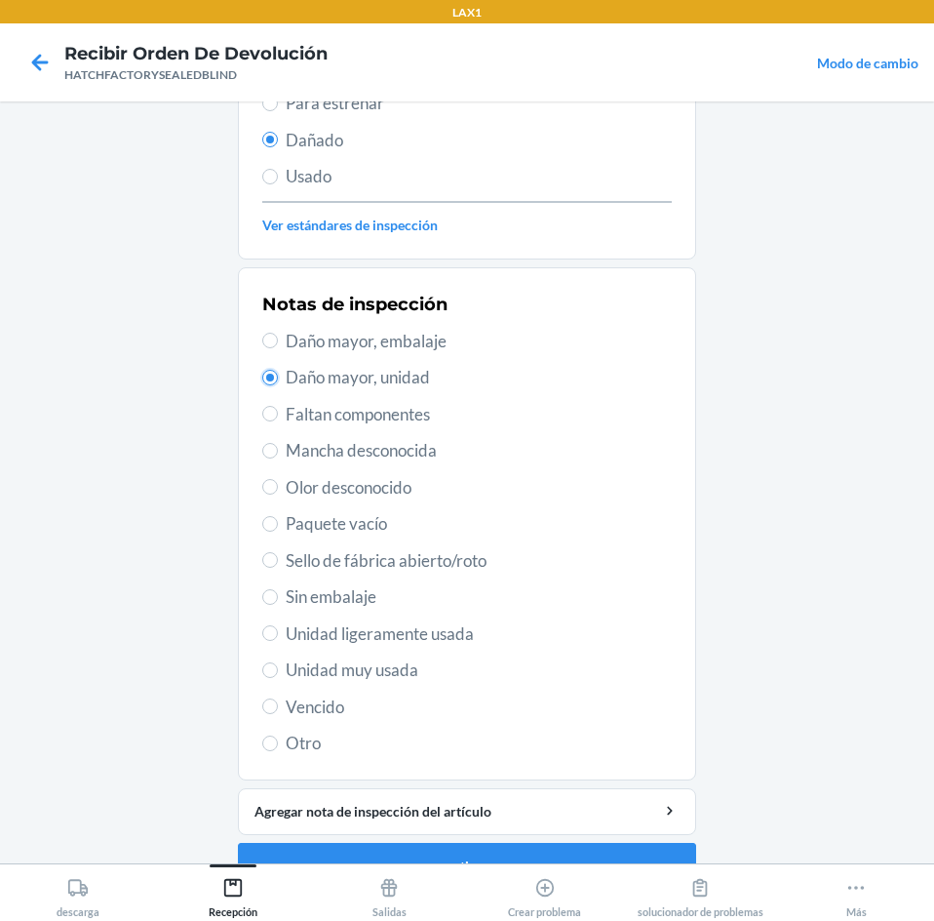
scroll to position [255, 0]
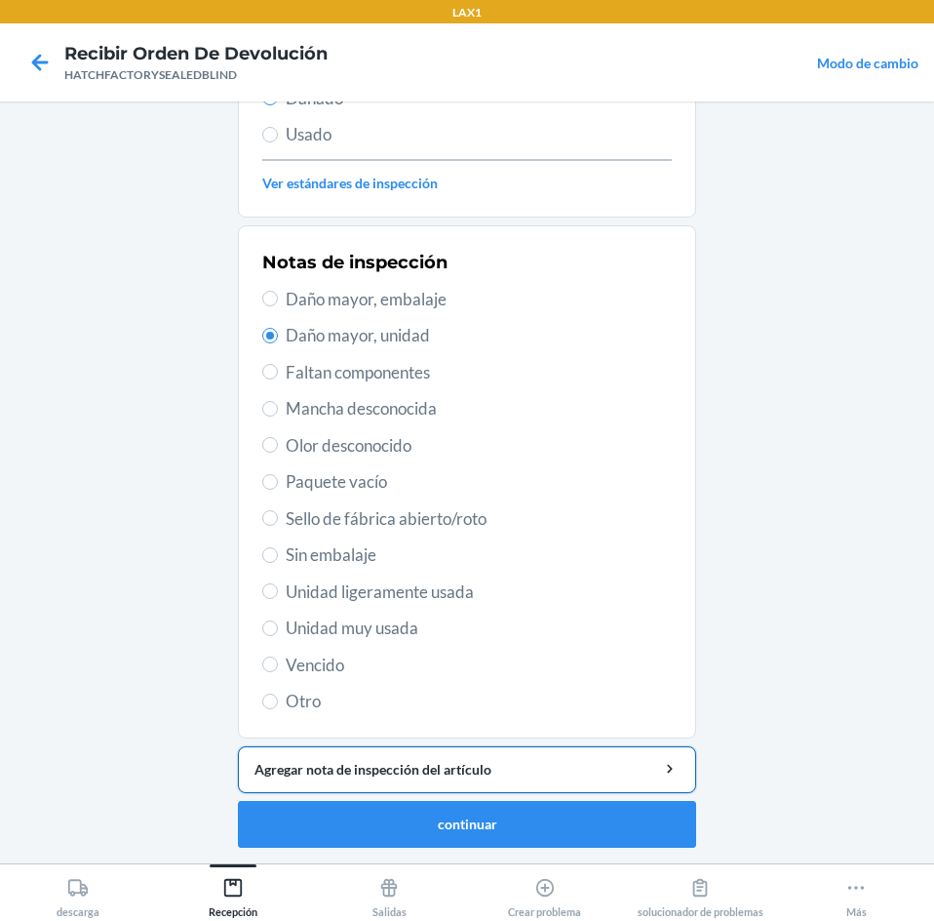
click at [343, 775] on div "Agregar nota de inspección del artículo" at bounding box center [467, 769] width 425 height 20
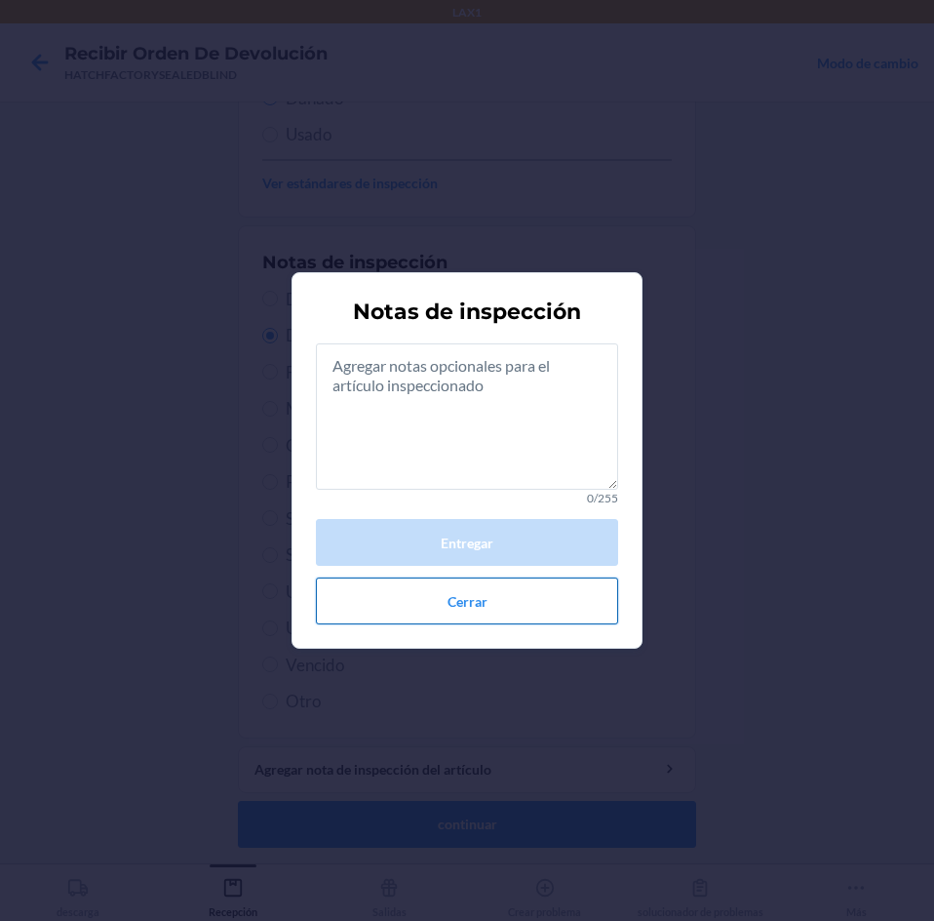
click at [503, 601] on button "Cerrar" at bounding box center [467, 600] width 302 height 47
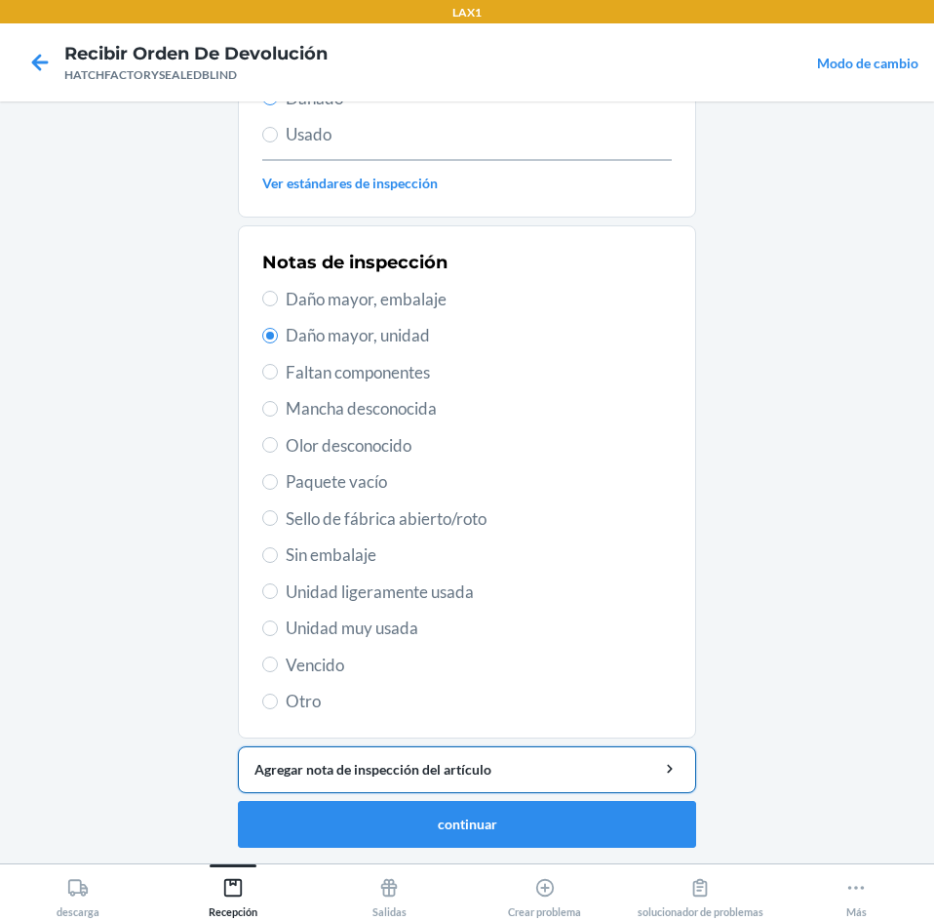
click at [404, 765] on div "Agregar nota de inspección del artículo" at bounding box center [467, 769] width 425 height 20
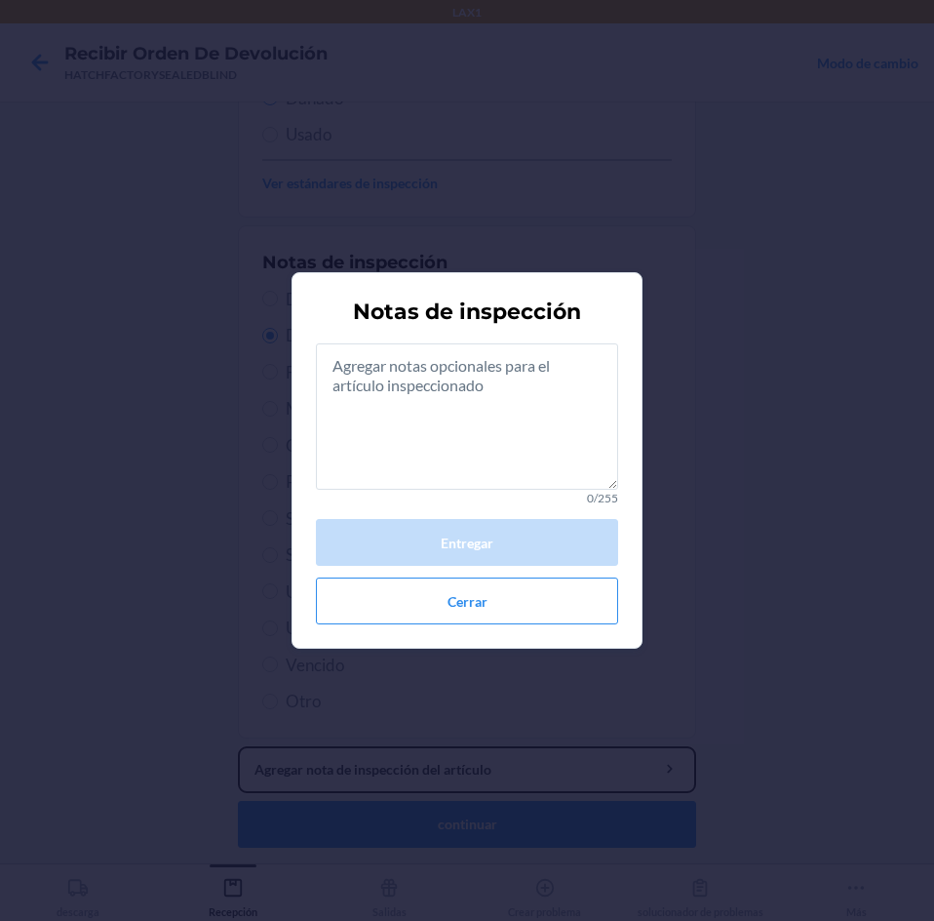
click at [238, 746] on button "Agregar nota de inspección del artículo" at bounding box center [467, 769] width 458 height 47
click at [453, 461] on textarea at bounding box center [467, 416] width 302 height 146
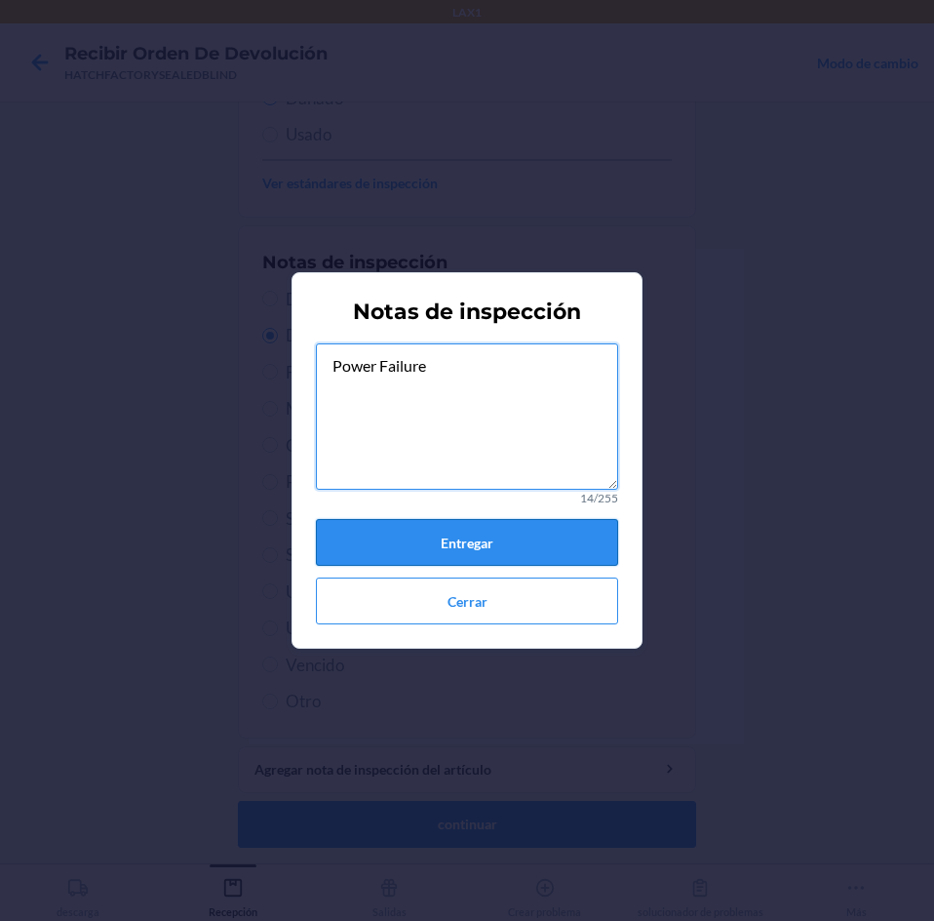
type textarea "Power Failure"
click at [387, 529] on button "Entregar" at bounding box center [467, 542] width 302 height 47
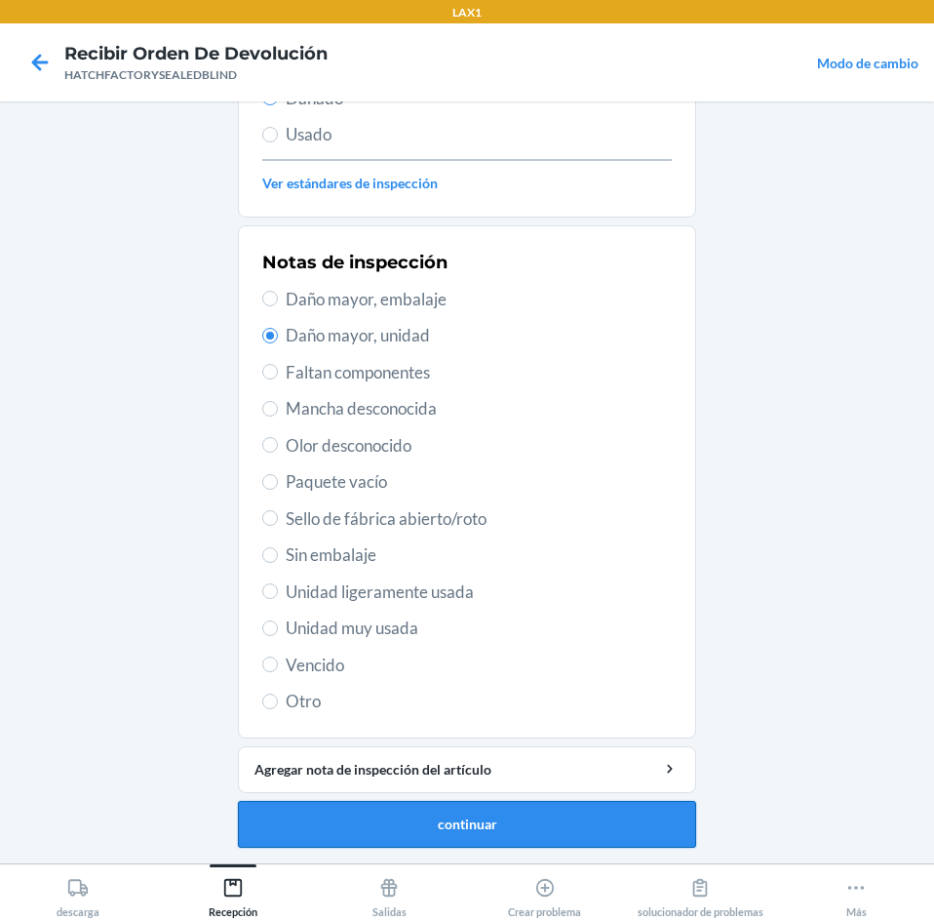
click at [366, 827] on button "continuar" at bounding box center [467, 824] width 458 height 47
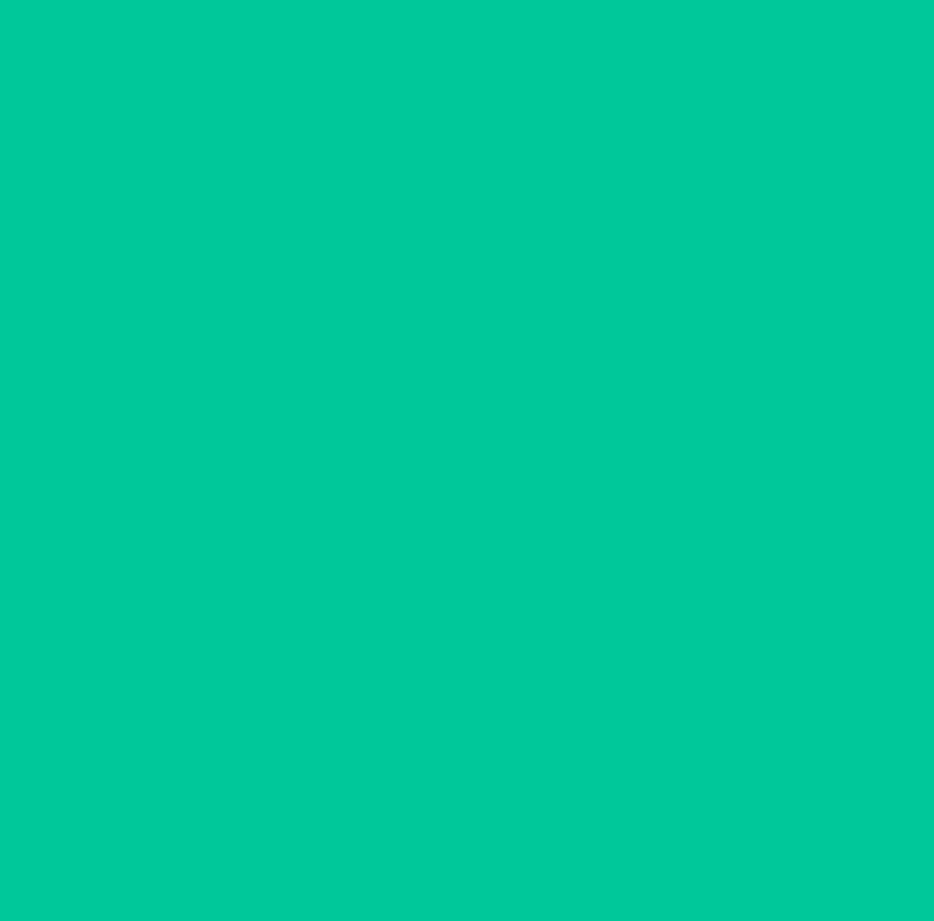
scroll to position [132, 0]
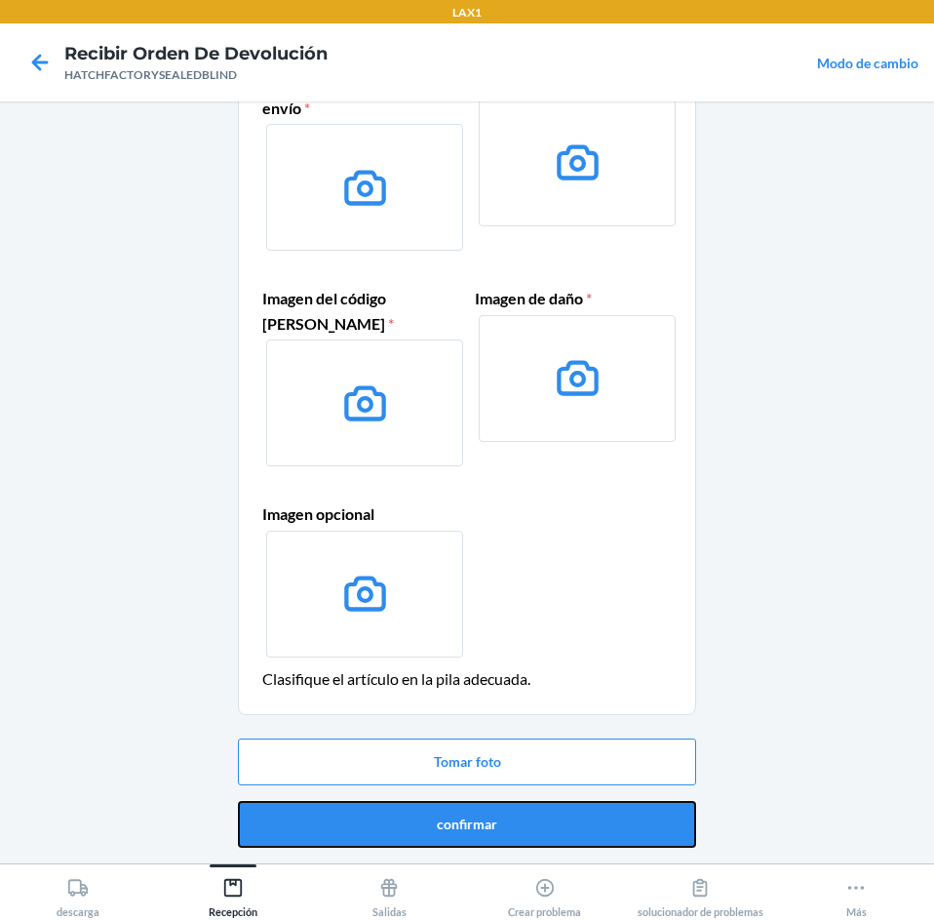
click at [425, 836] on button "confirmar" at bounding box center [467, 824] width 458 height 47
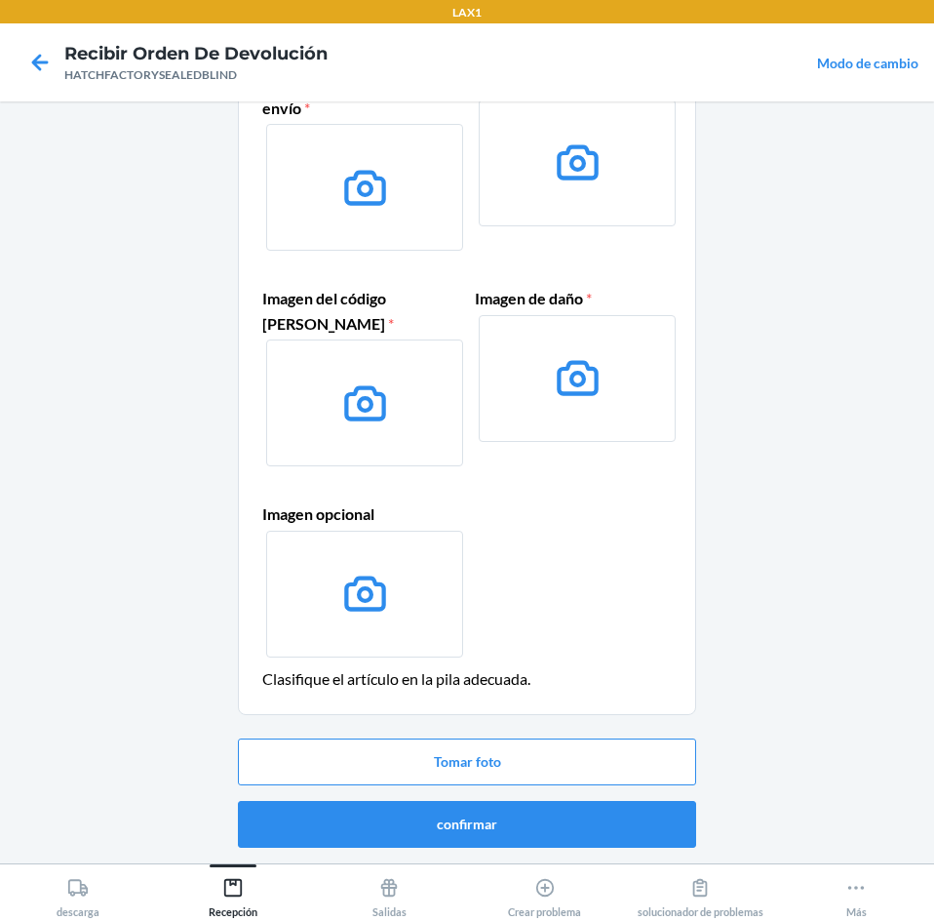
scroll to position [0, 0]
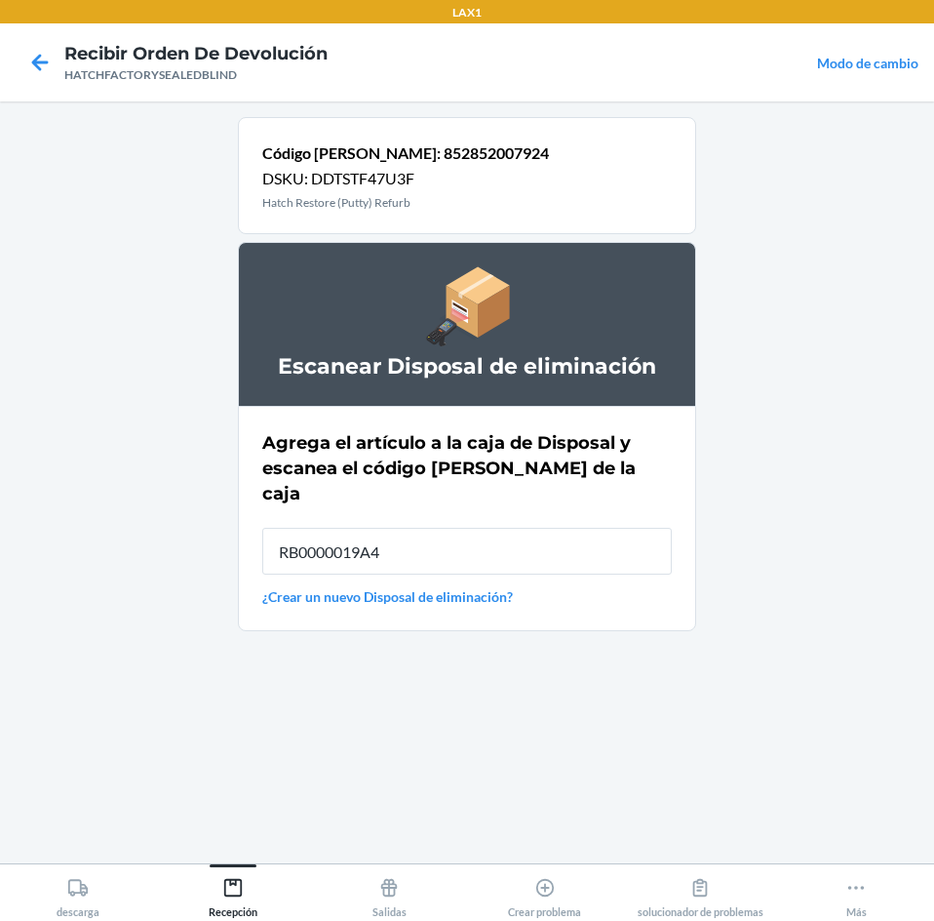
type input "RB0000019A4"
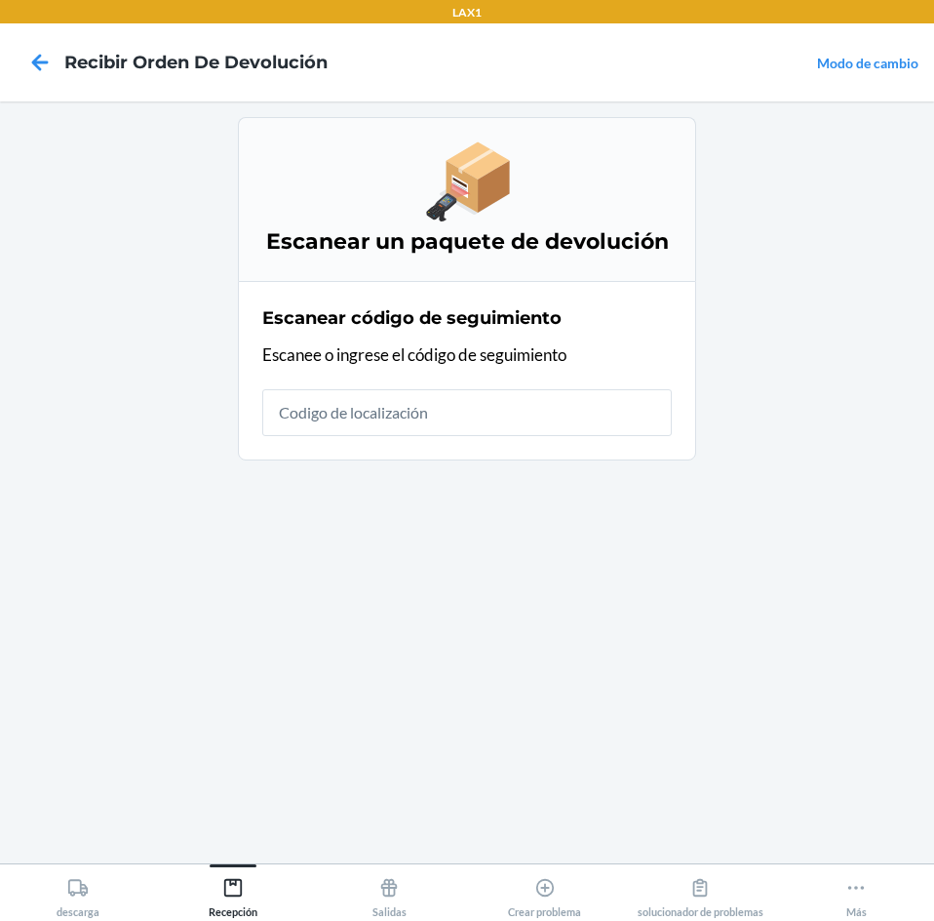
click at [405, 420] on input "text" at bounding box center [467, 412] width 410 height 47
type input "HATCHFACTORYSEALED"
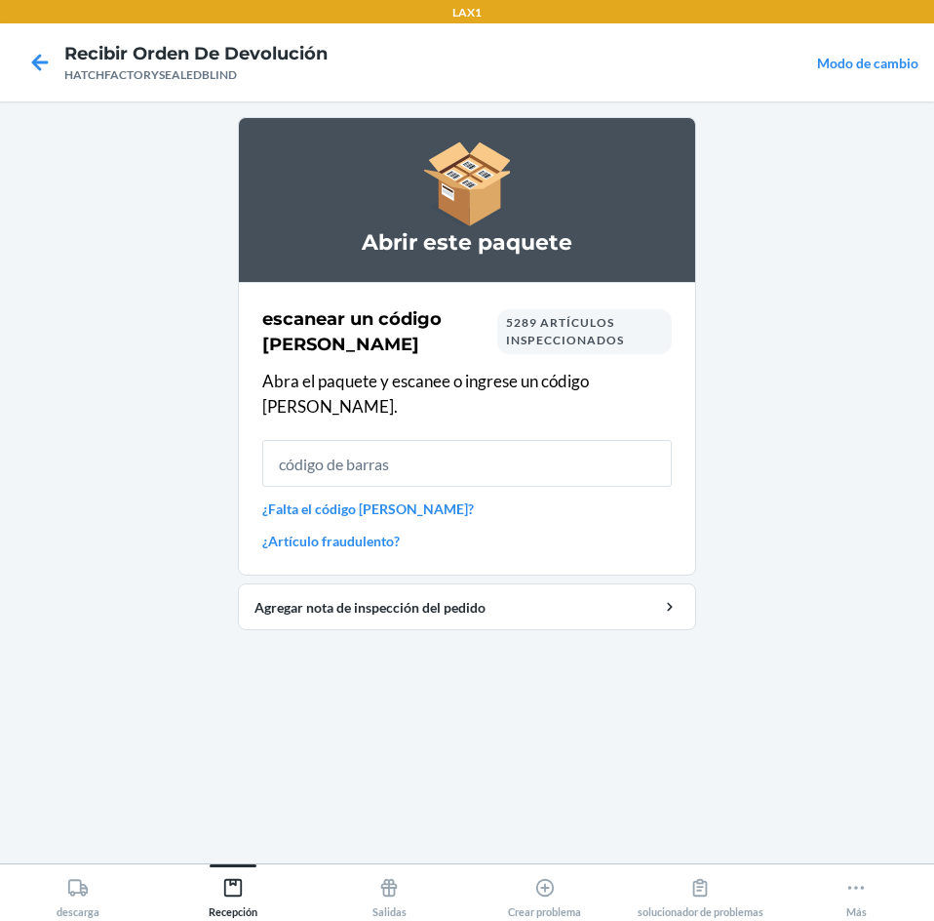
click at [412, 451] on input "text" at bounding box center [467, 463] width 410 height 47
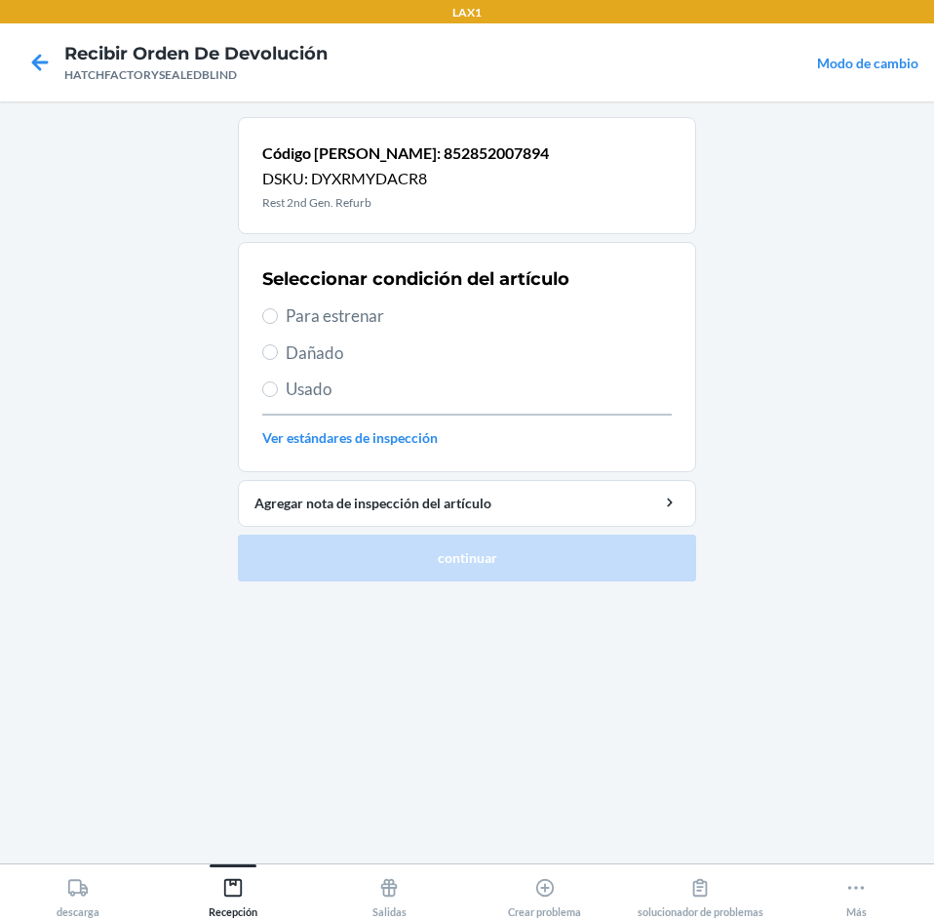
click at [322, 360] on span "Dañado" at bounding box center [479, 352] width 386 height 25
click at [278, 360] on input "Dañado" at bounding box center [270, 352] width 16 height 16
radio input "true"
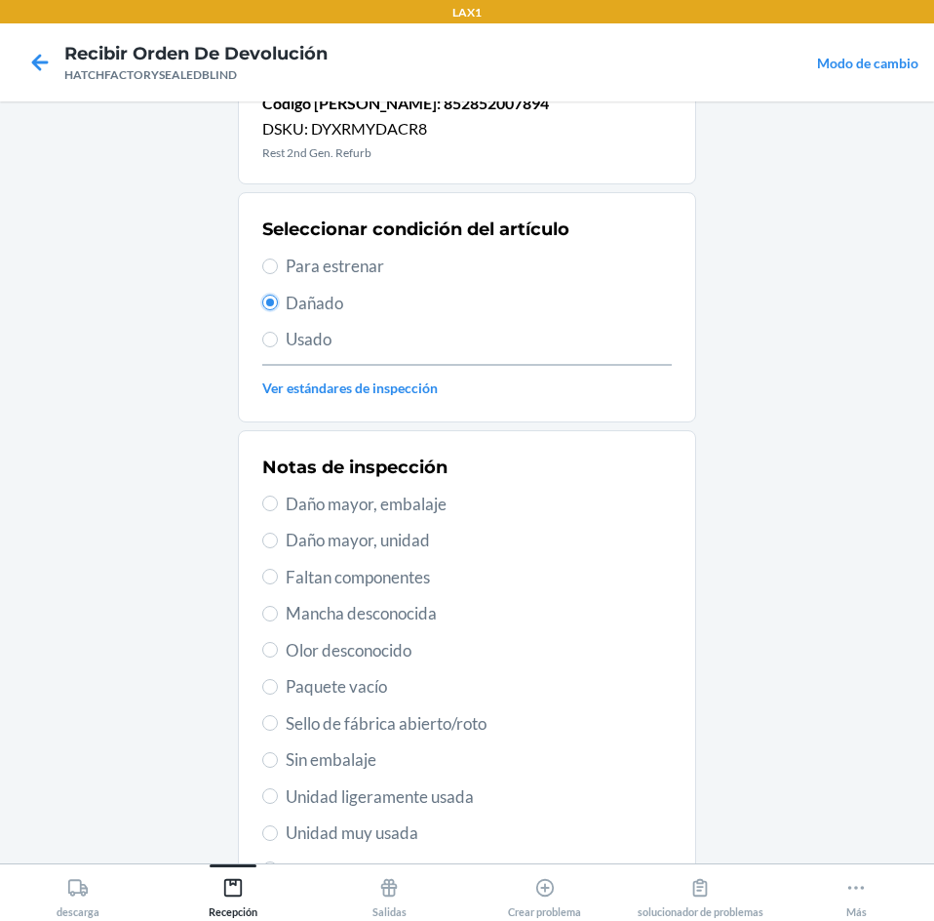
scroll to position [98, 0]
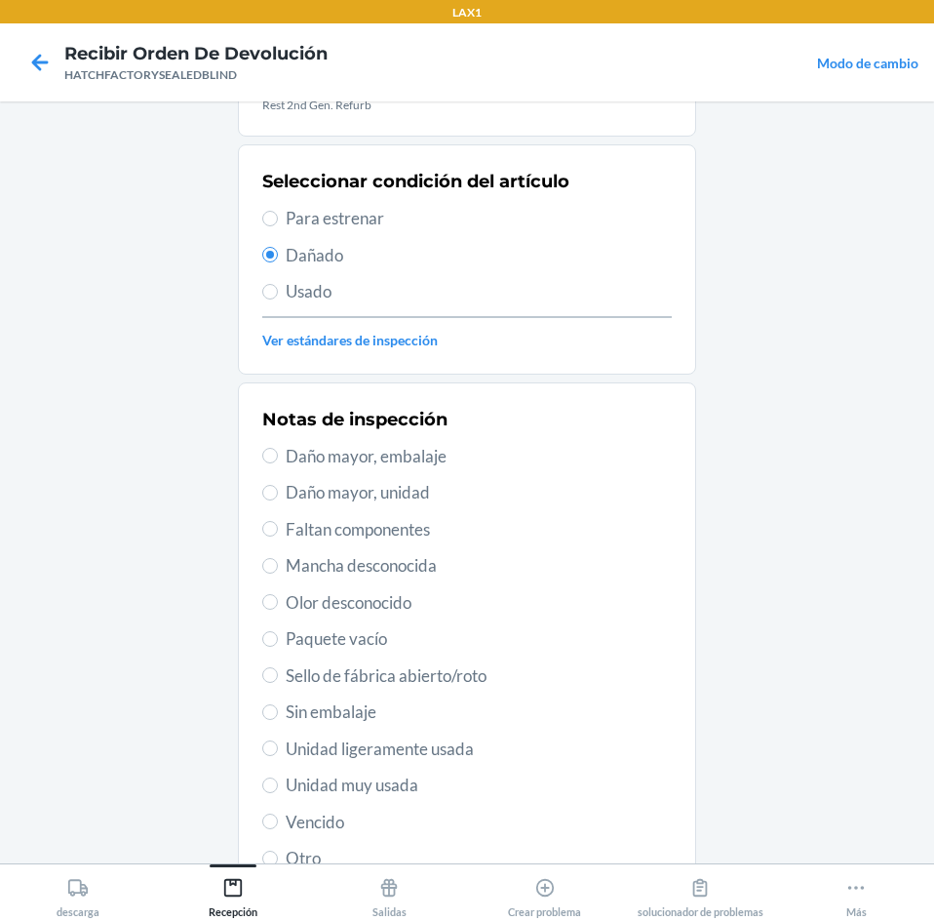
click at [338, 492] on span "Daño mayor, unidad" at bounding box center [479, 492] width 386 height 25
click at [278, 492] on input "Daño mayor, unidad" at bounding box center [270, 493] width 16 height 16
radio input "true"
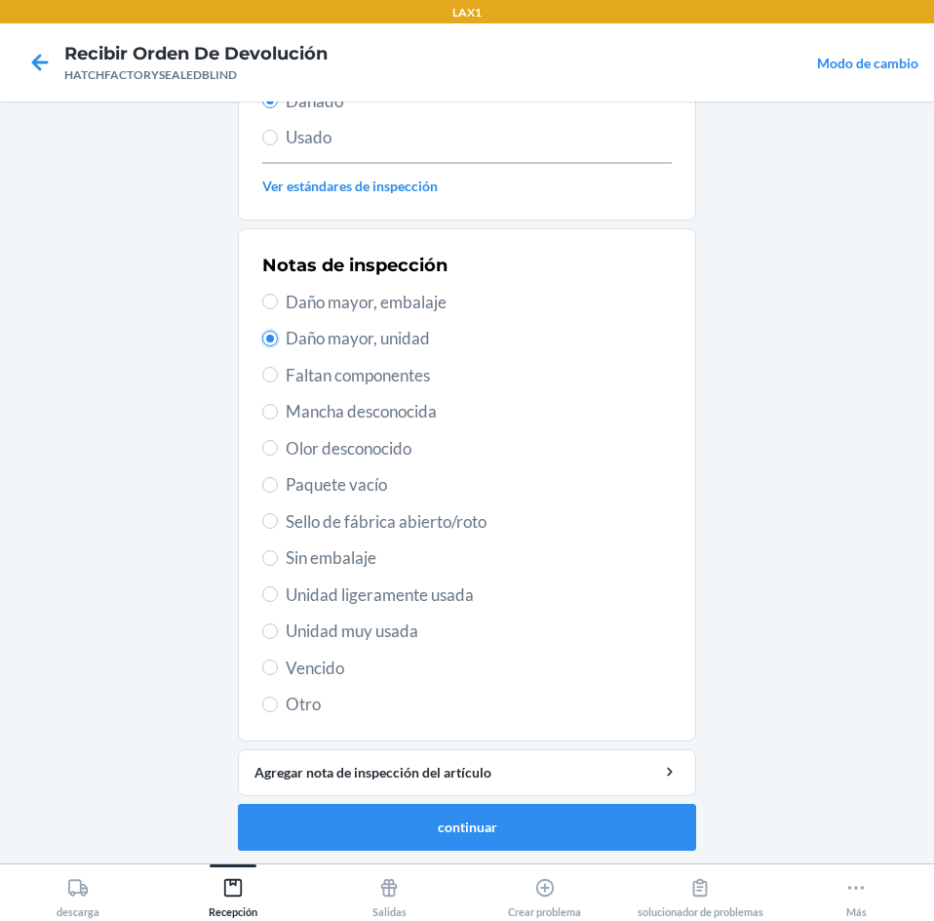
scroll to position [255, 0]
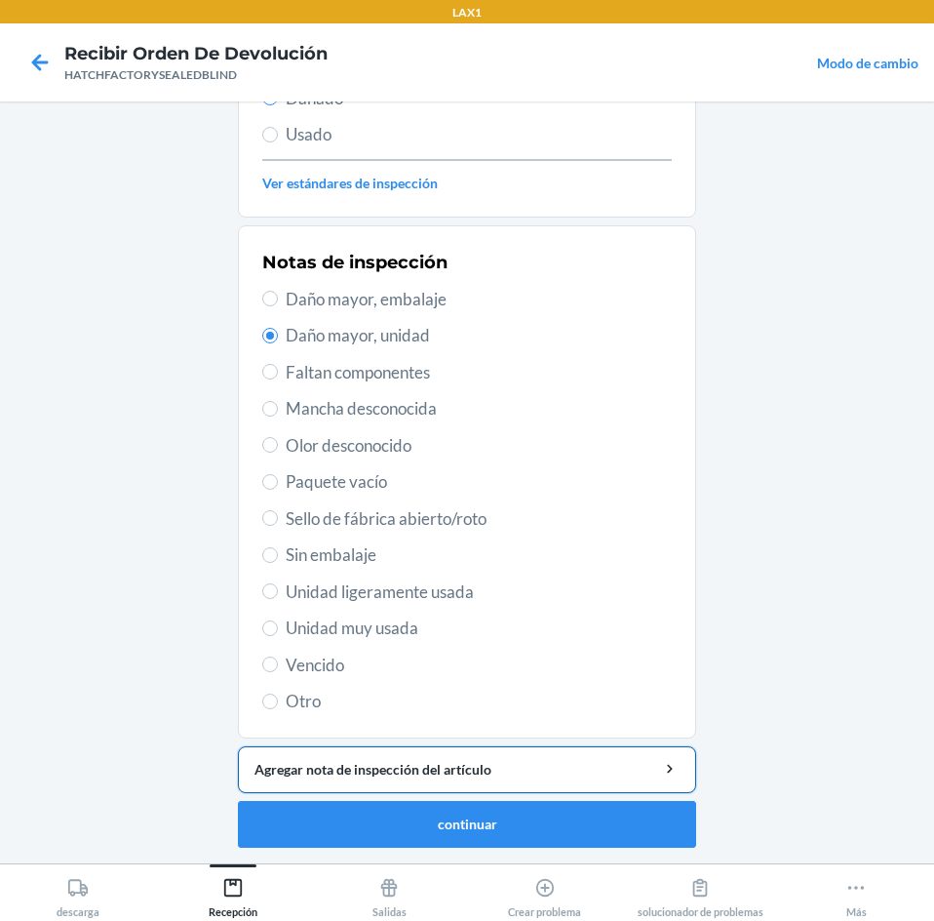
click at [496, 772] on div "Agregar nota de inspección del artículo" at bounding box center [467, 769] width 425 height 20
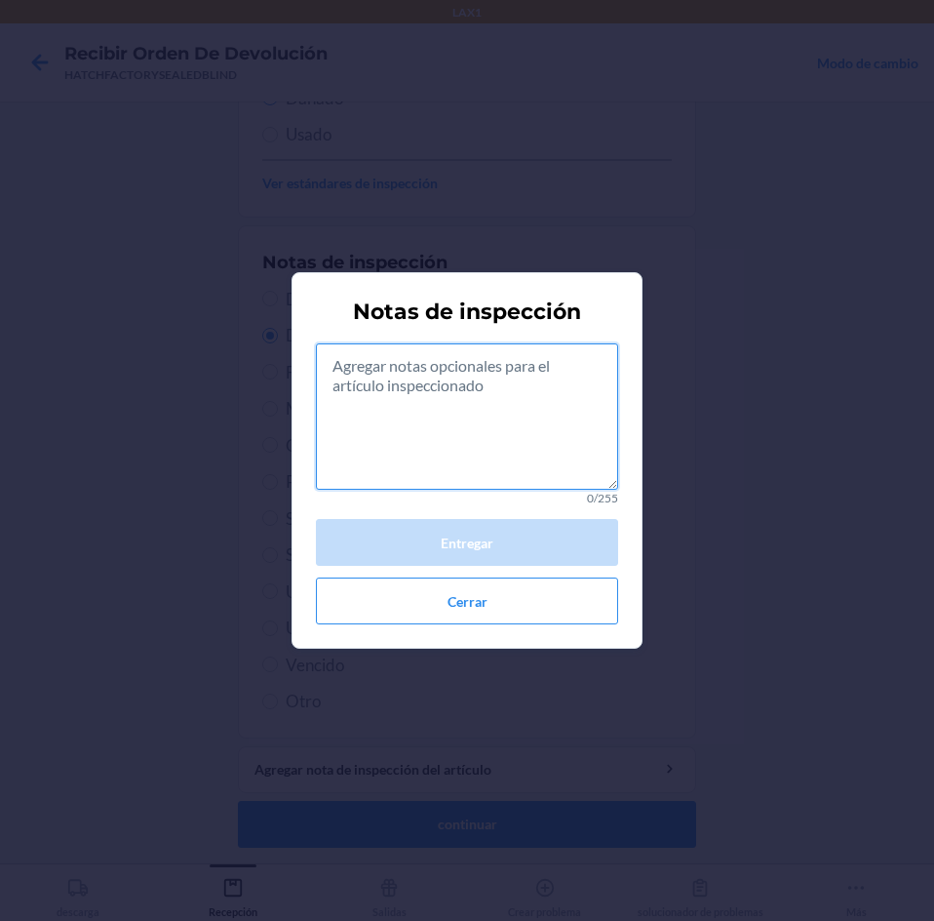
click at [499, 402] on textarea at bounding box center [467, 416] width 302 height 146
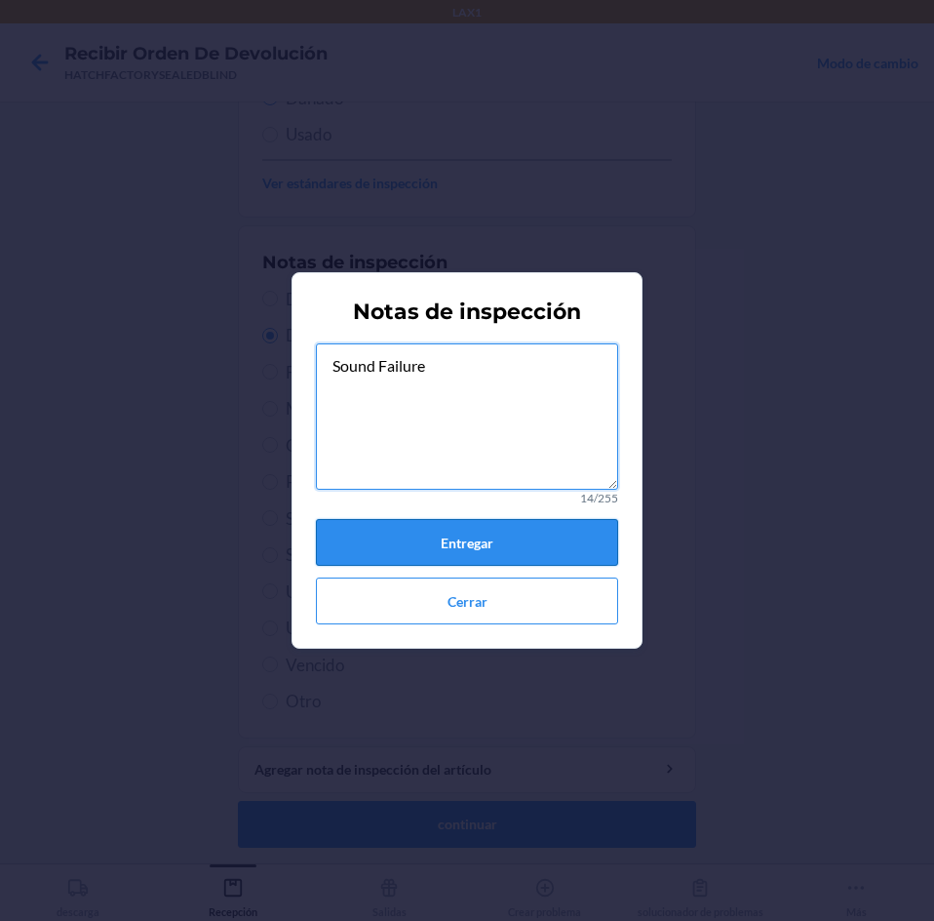
type textarea "Sound Failure"
click at [572, 540] on button "Entregar" at bounding box center [467, 542] width 302 height 47
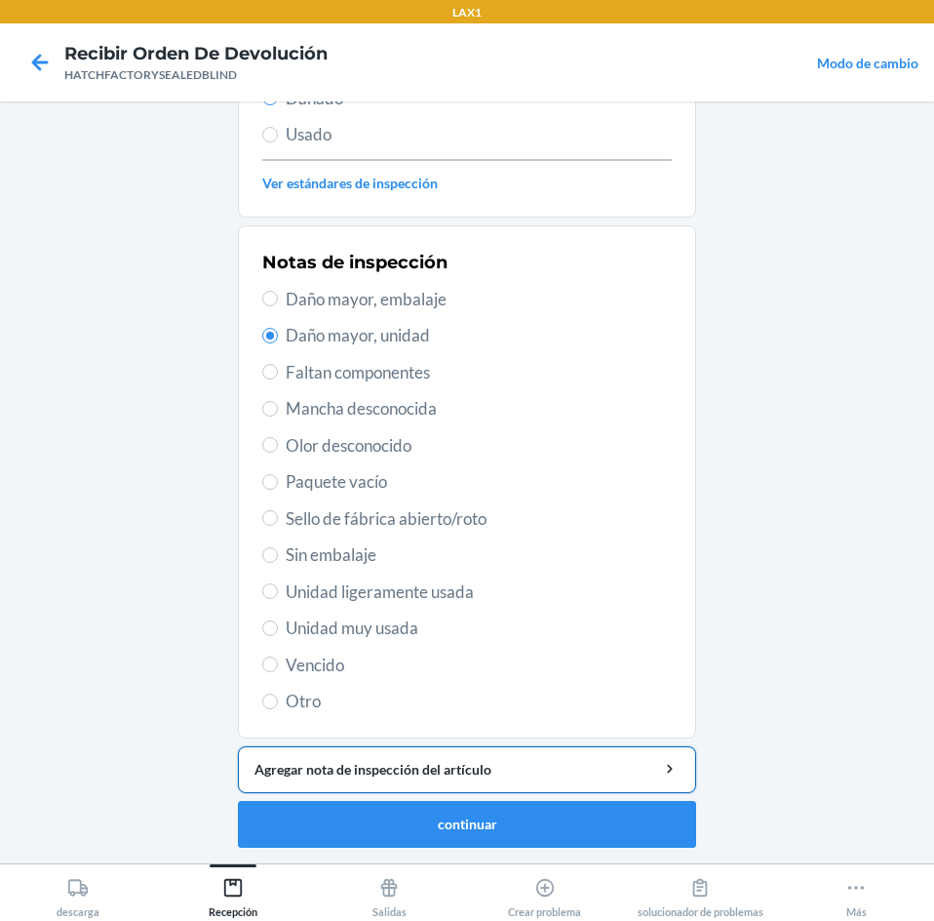
click at [498, 764] on div "Agregar nota de inspección del artículo" at bounding box center [467, 769] width 425 height 20
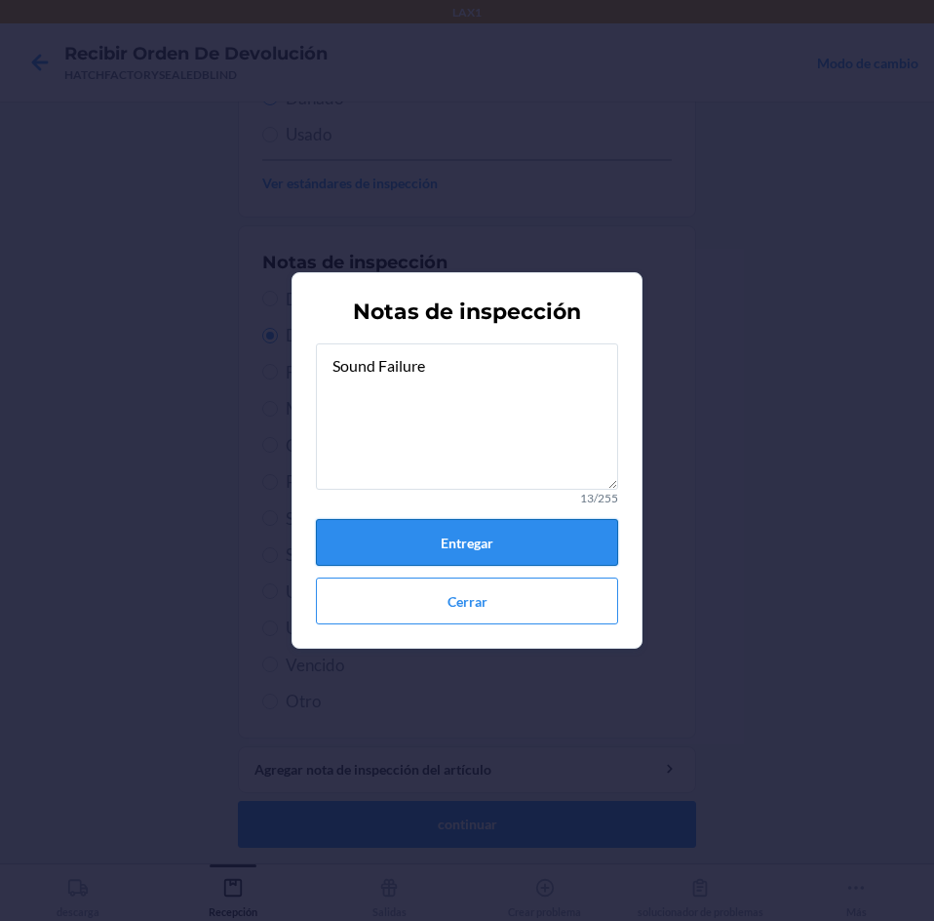
click at [554, 546] on button "Entregar" at bounding box center [467, 542] width 302 height 47
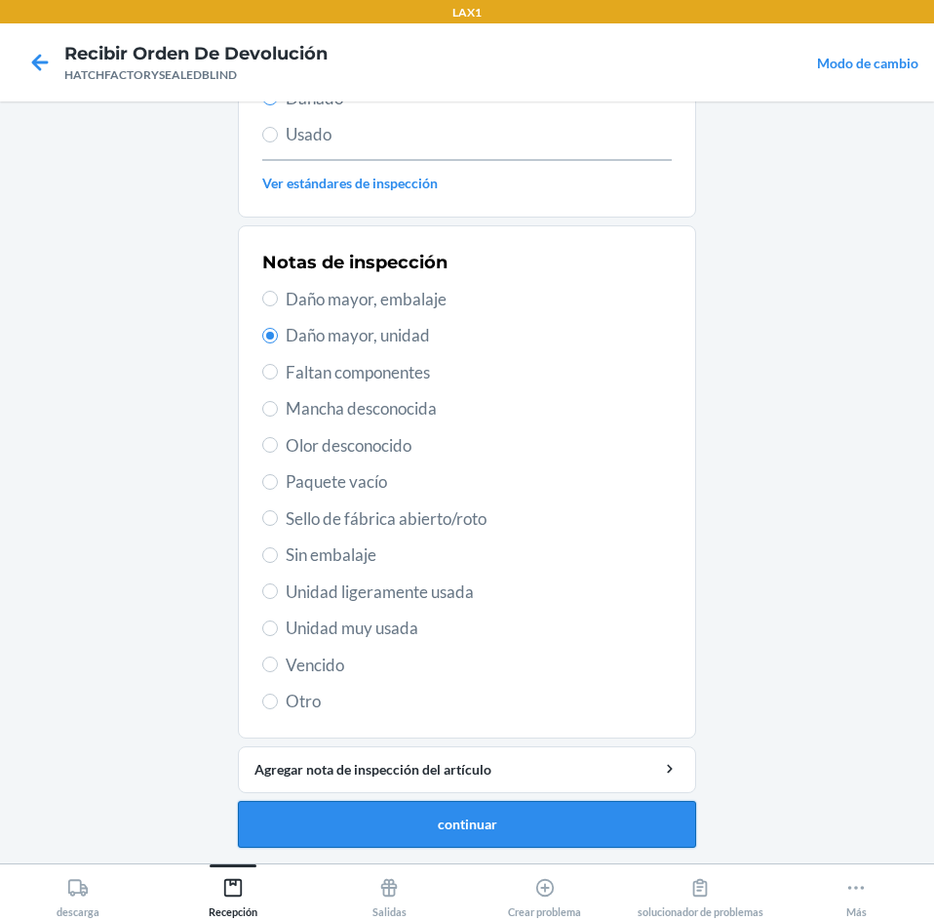
click at [555, 819] on button "continuar" at bounding box center [467, 824] width 458 height 47
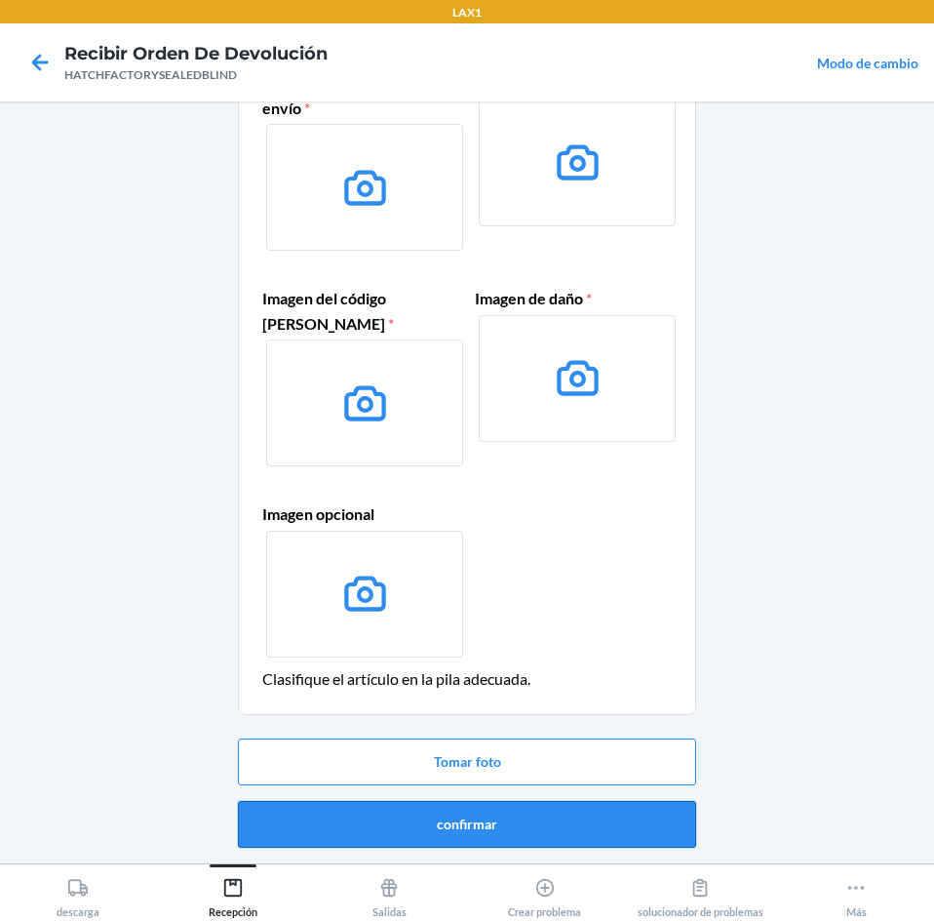
click at [593, 822] on button "confirmar" at bounding box center [467, 824] width 458 height 47
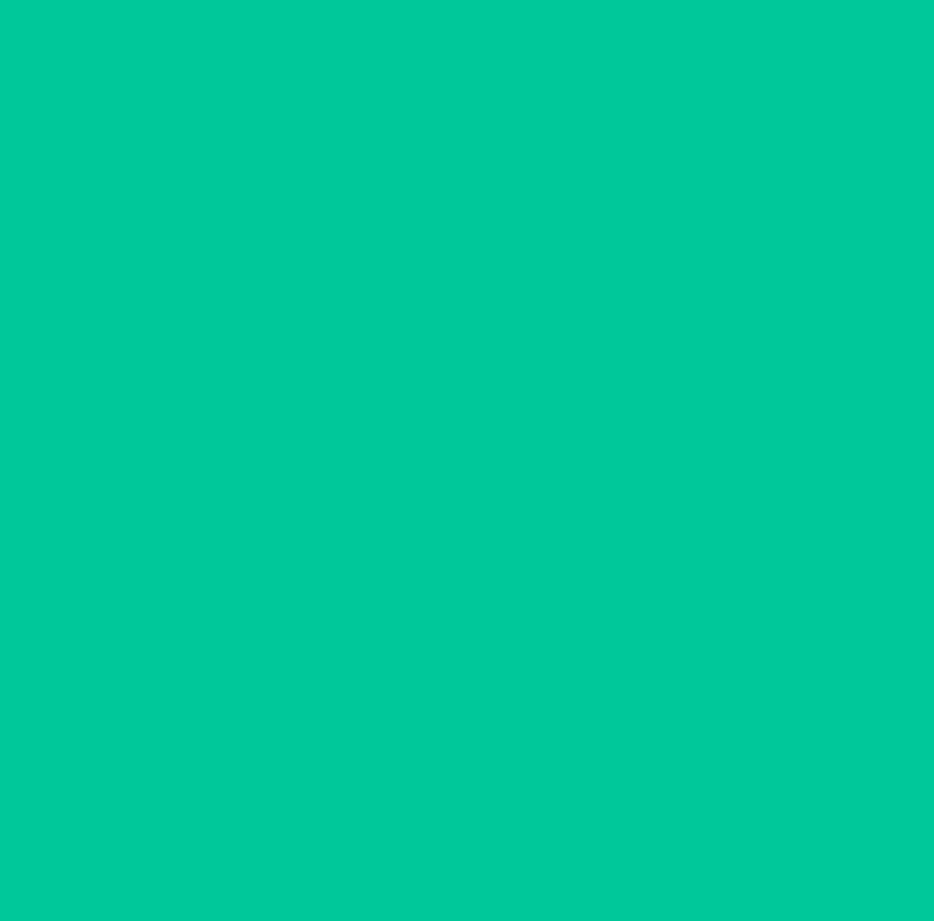
scroll to position [0, 0]
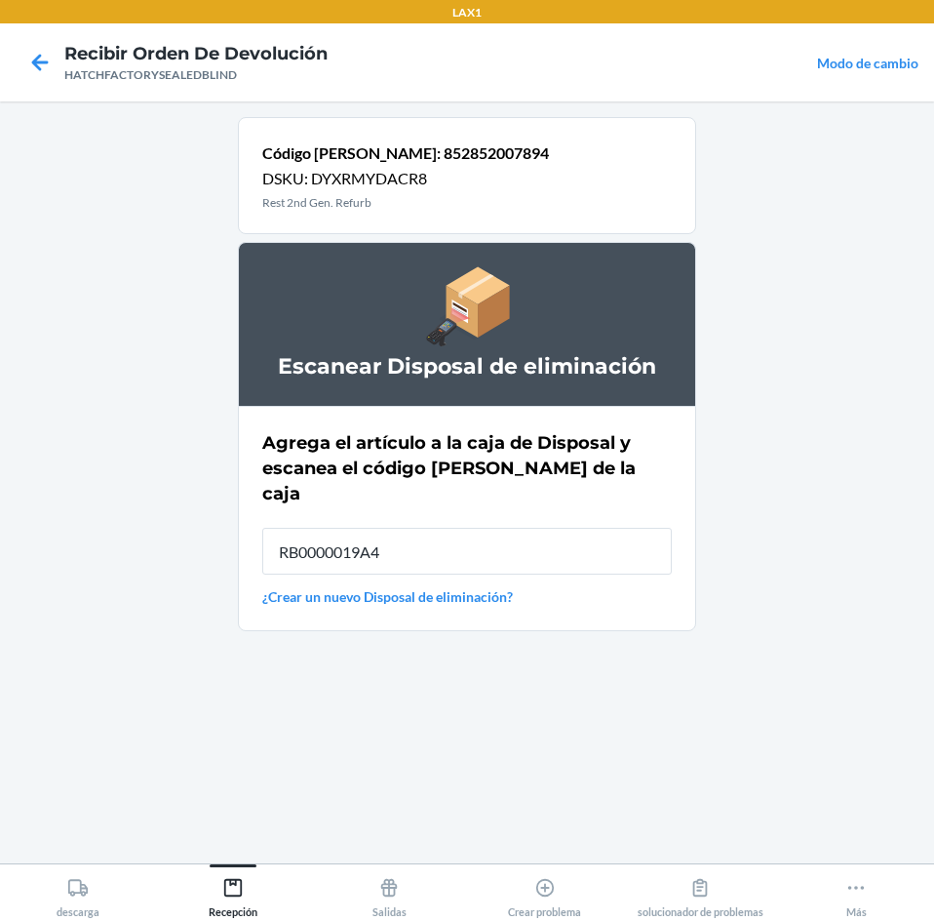
type input "RB0000019A4"
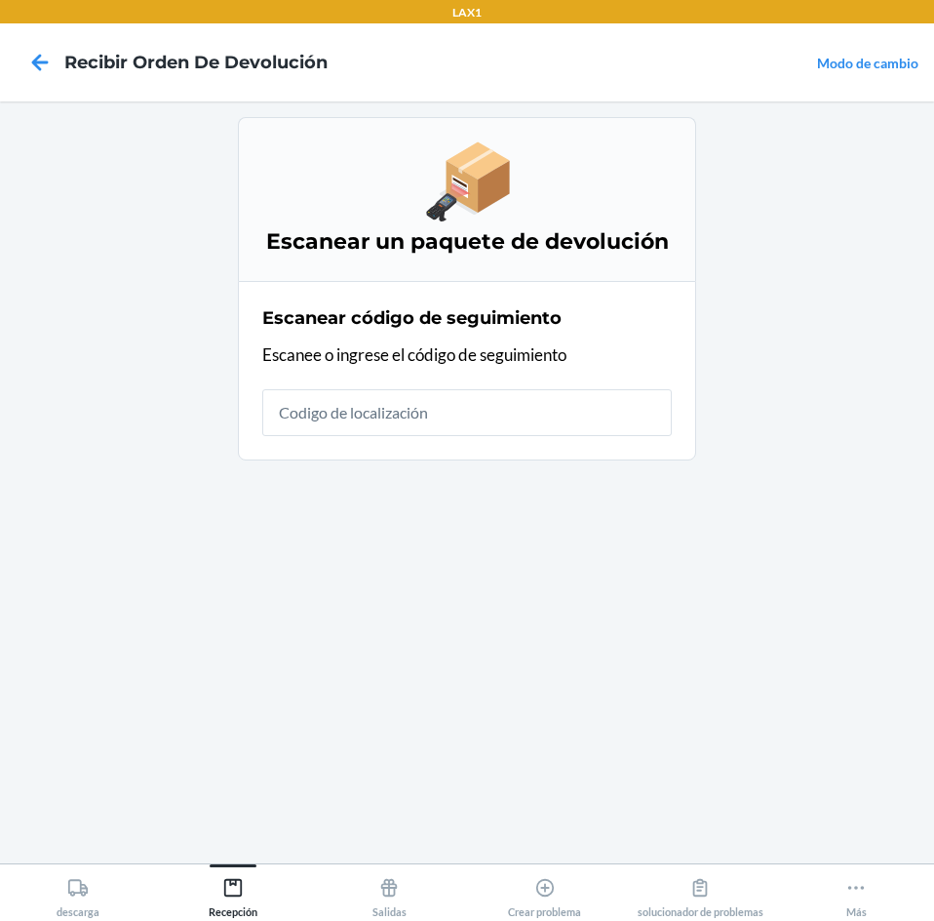
click at [447, 411] on input "text" at bounding box center [467, 412] width 410 height 47
type input "HATCHFACTORYSEALEDBLIN"
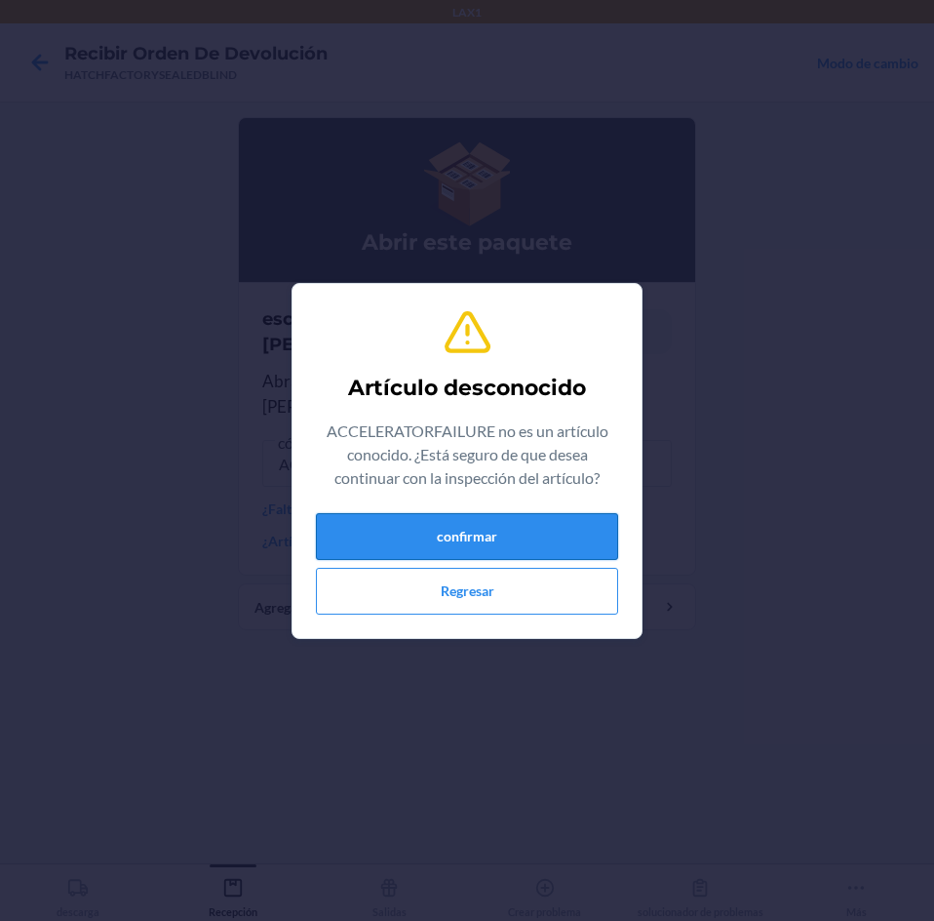
click at [434, 545] on button "confirmar" at bounding box center [467, 536] width 302 height 47
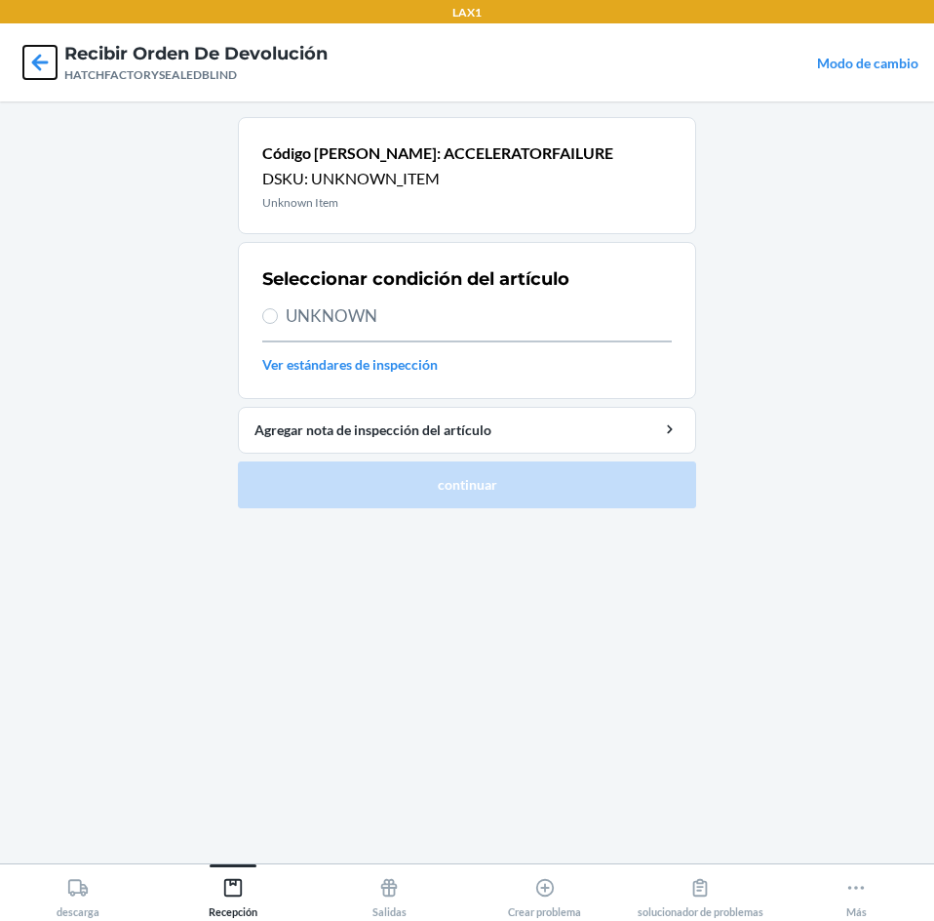
click at [37, 59] on icon at bounding box center [40, 62] width 17 height 17
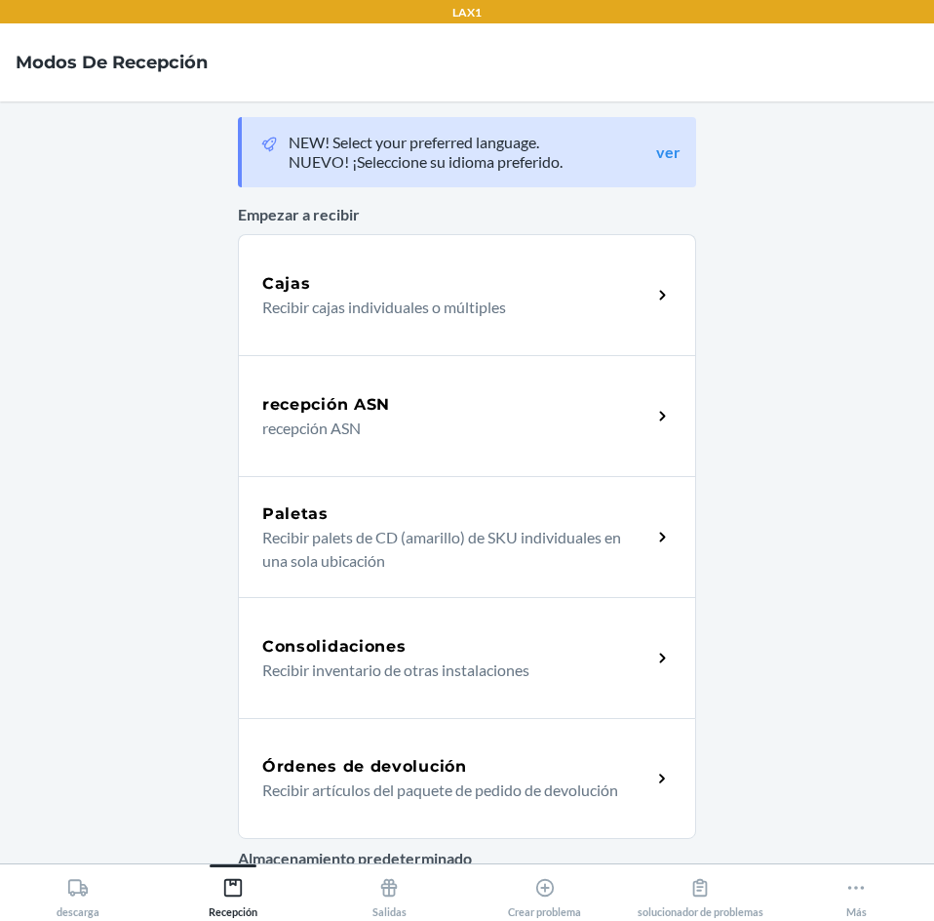
click at [432, 766] on h5 "Órdenes de devolución" at bounding box center [364, 766] width 205 height 23
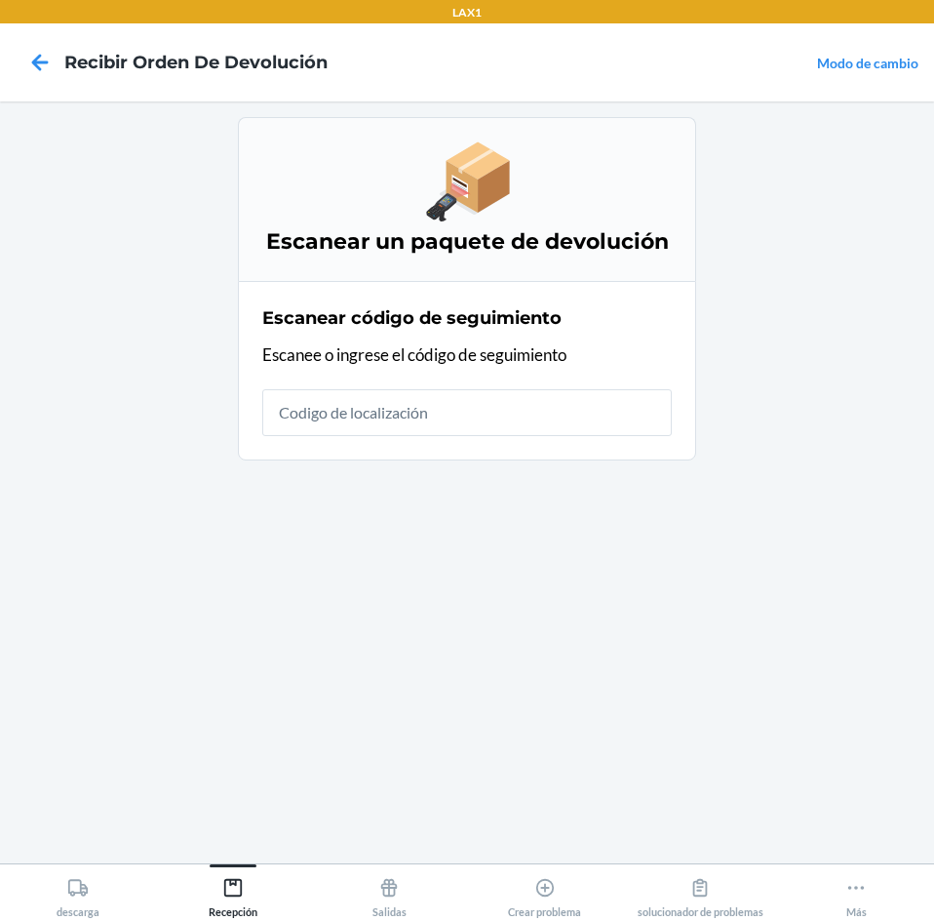
click at [446, 406] on input "text" at bounding box center [467, 412] width 410 height 47
type input "HATCHFACTORYS"
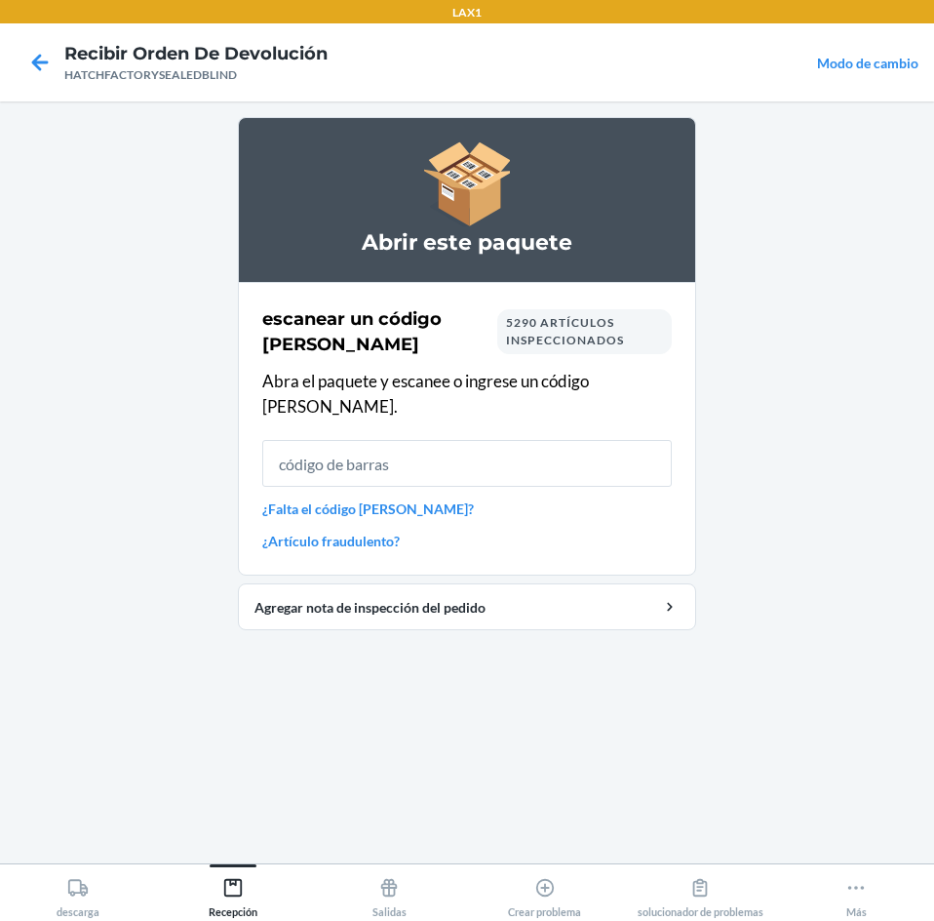
click at [504, 444] on input "text" at bounding box center [467, 463] width 410 height 47
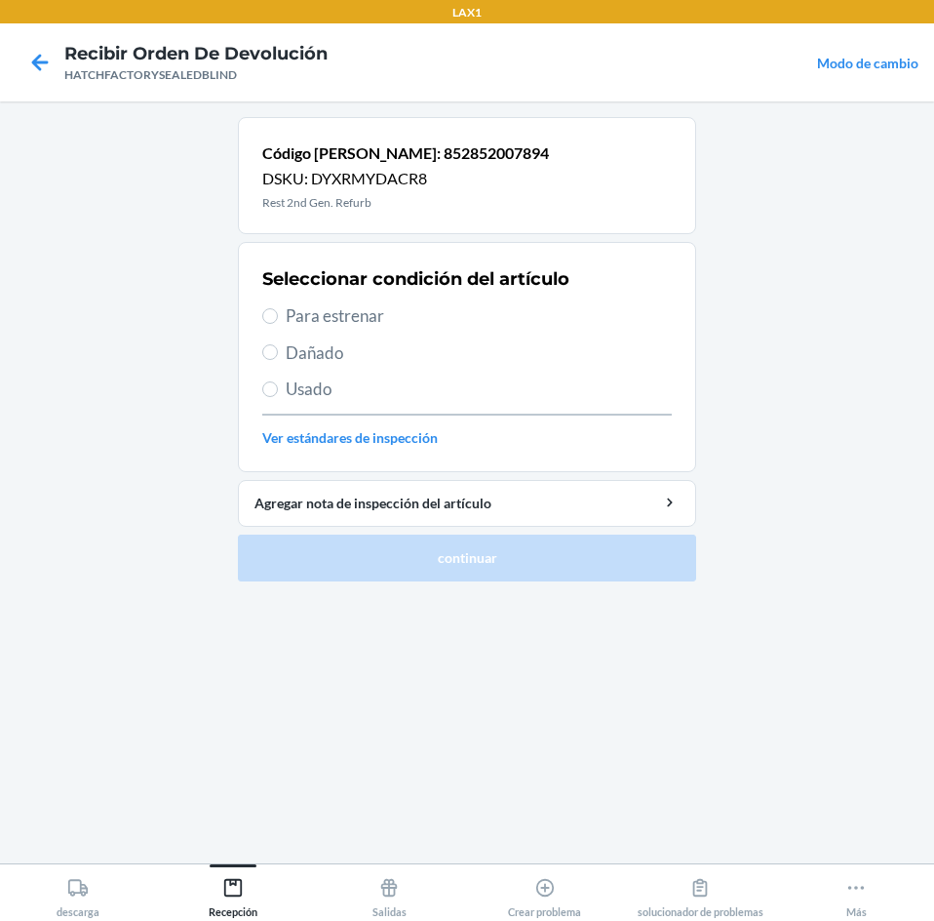
click at [307, 354] on span "Dañado" at bounding box center [479, 352] width 386 height 25
click at [278, 354] on input "Dañado" at bounding box center [270, 352] width 16 height 16
radio input "true"
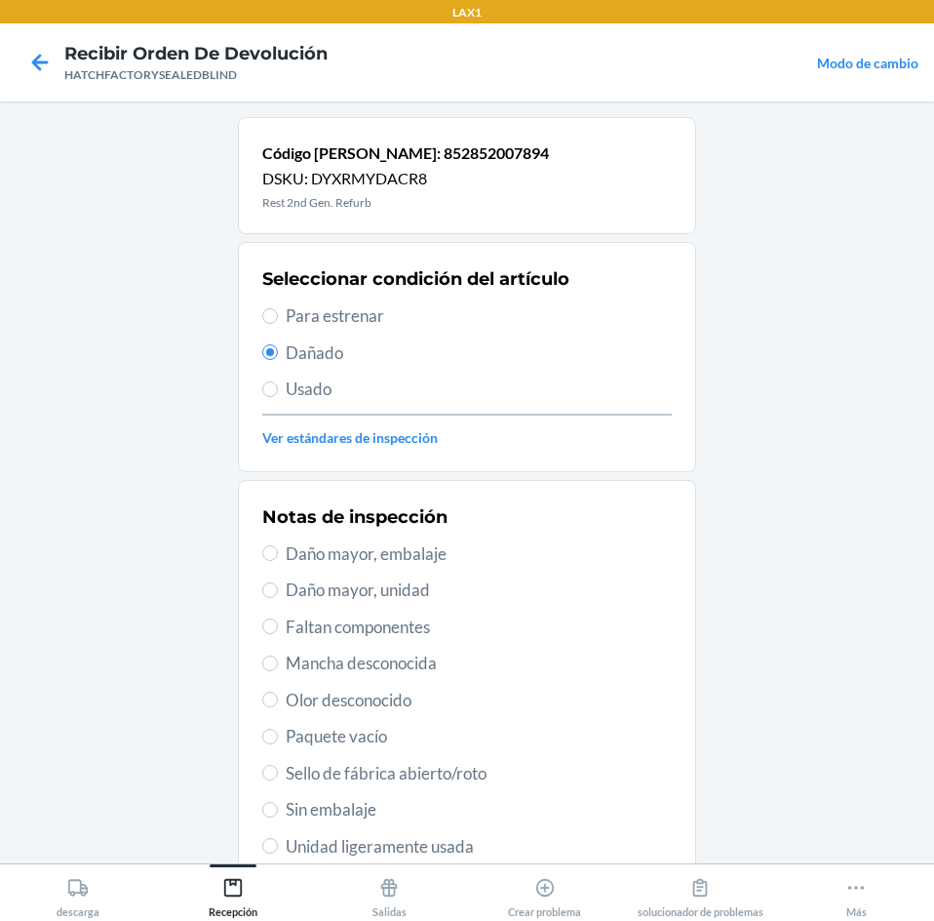
click at [317, 587] on span "Daño mayor, unidad" at bounding box center [479, 589] width 386 height 25
click at [278, 587] on input "Daño mayor, unidad" at bounding box center [270, 590] width 16 height 16
radio input "true"
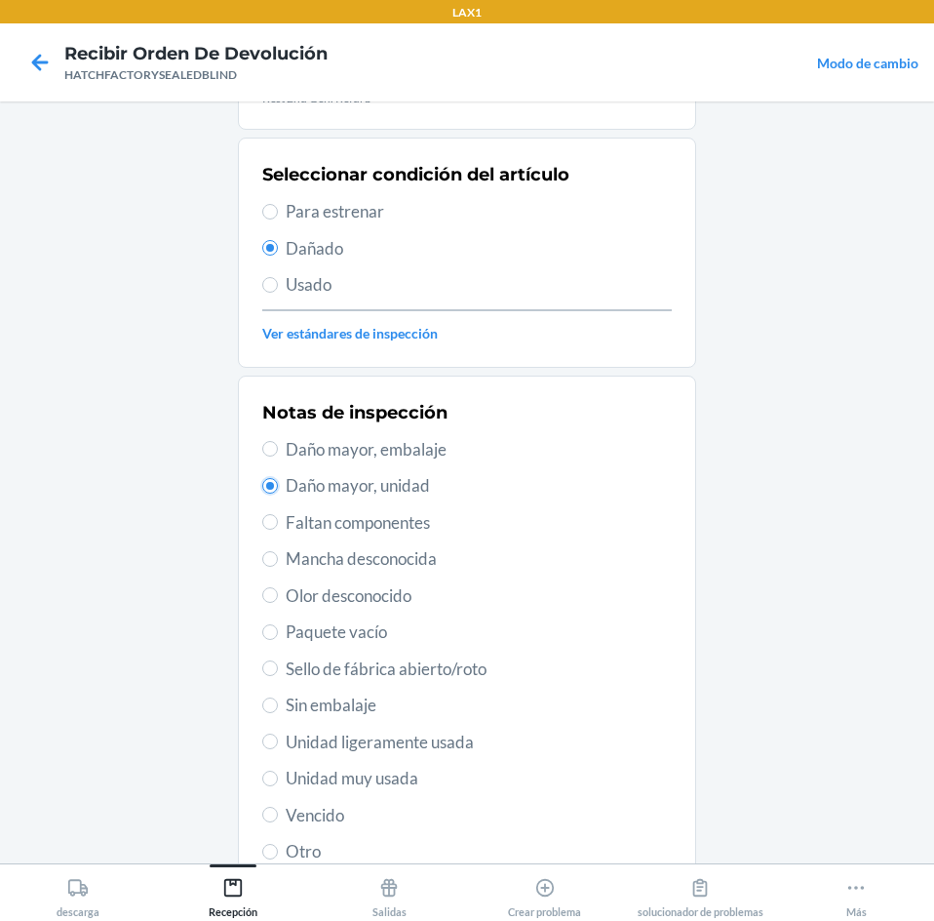
scroll to position [255, 0]
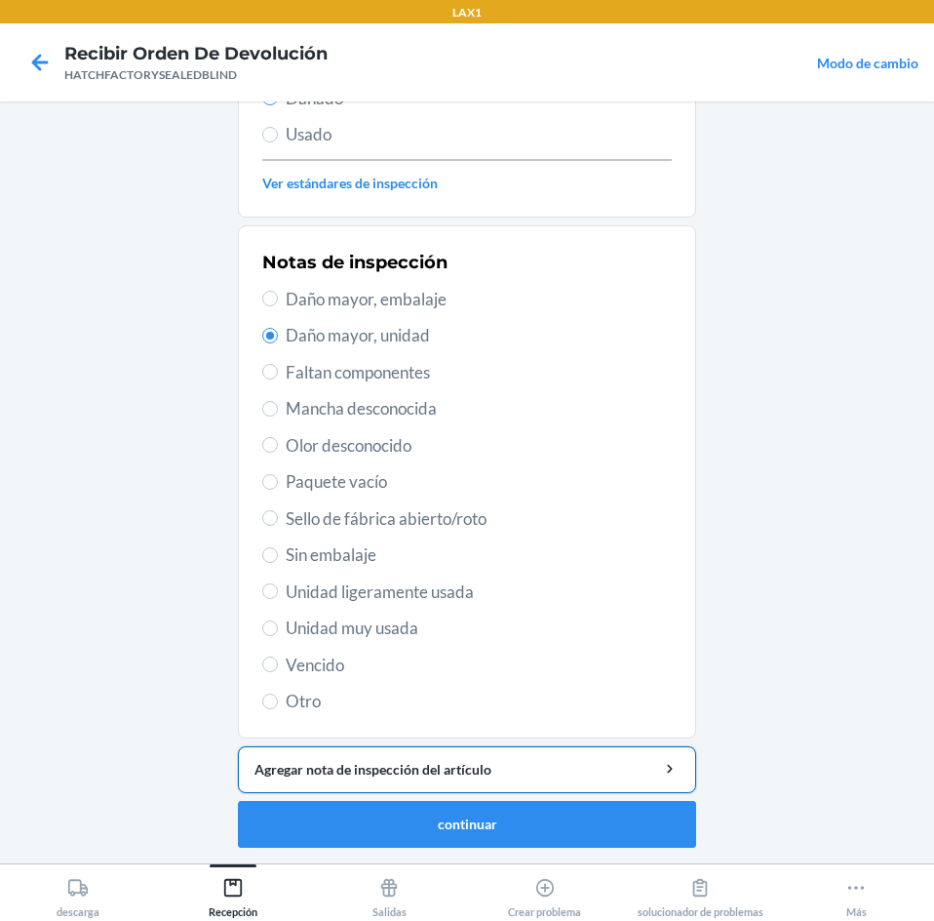
click at [463, 769] on div "Agregar nota de inspección del artículo" at bounding box center [467, 769] width 425 height 20
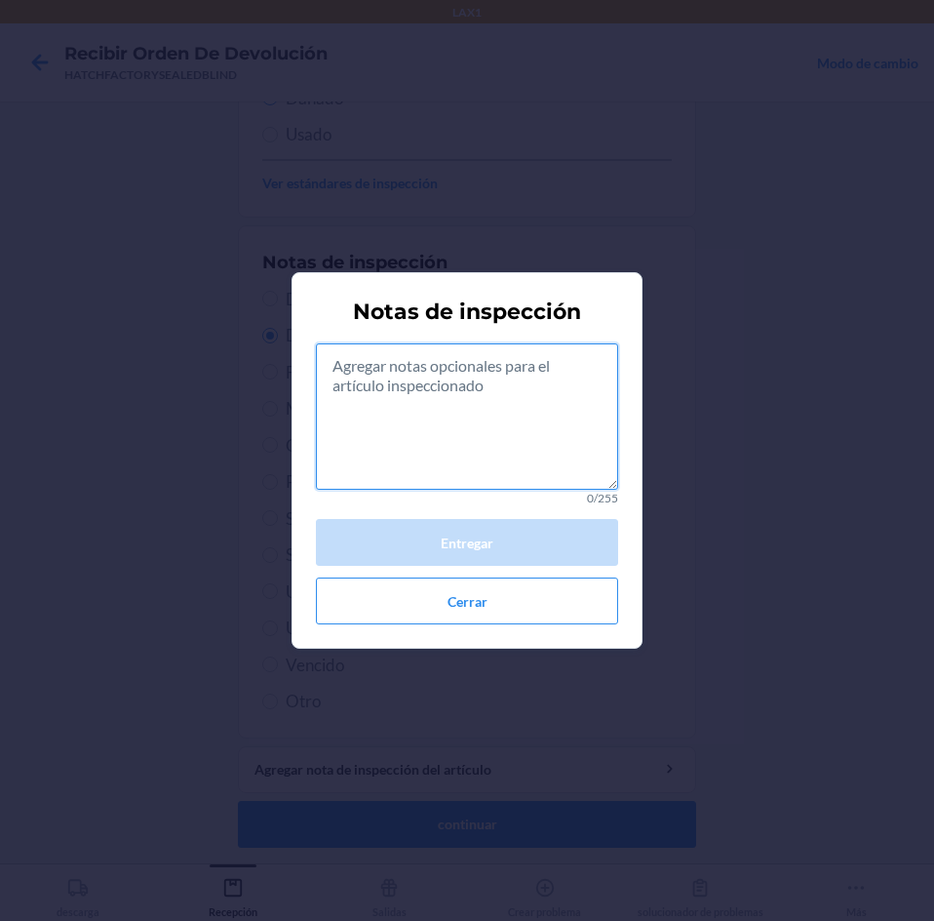
click at [479, 433] on textarea at bounding box center [467, 416] width 302 height 146
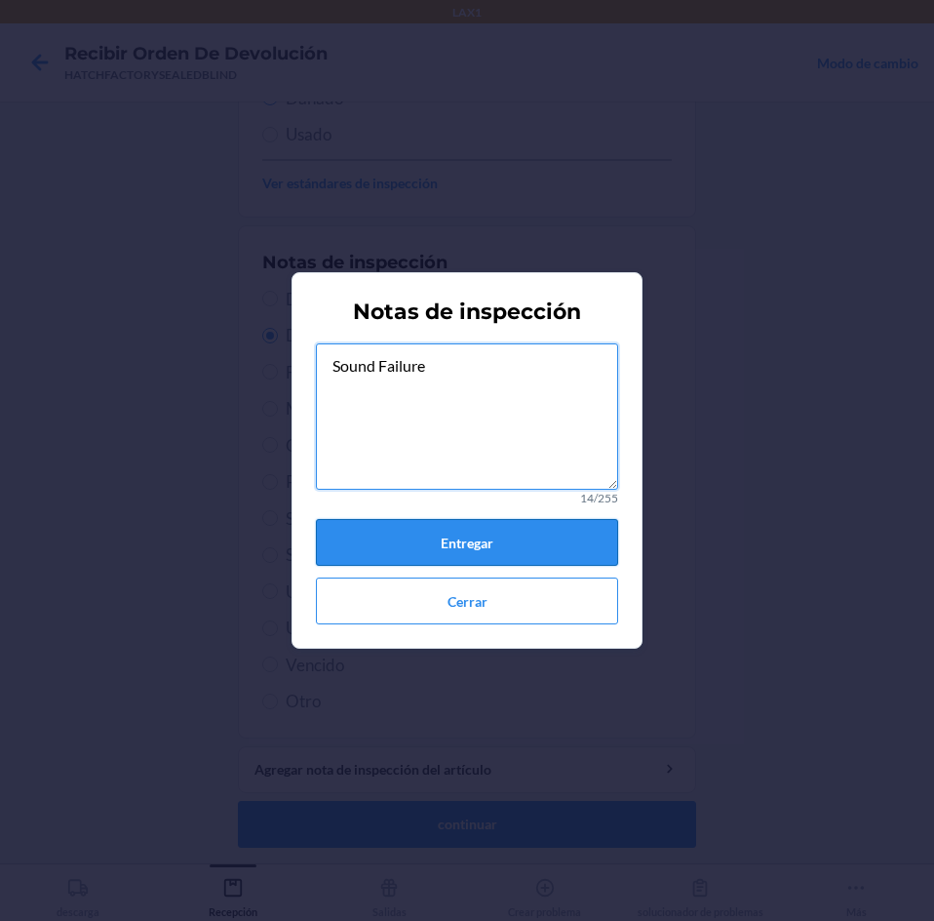
type textarea "Sound Failure"
click at [436, 540] on button "Entregar" at bounding box center [467, 542] width 302 height 47
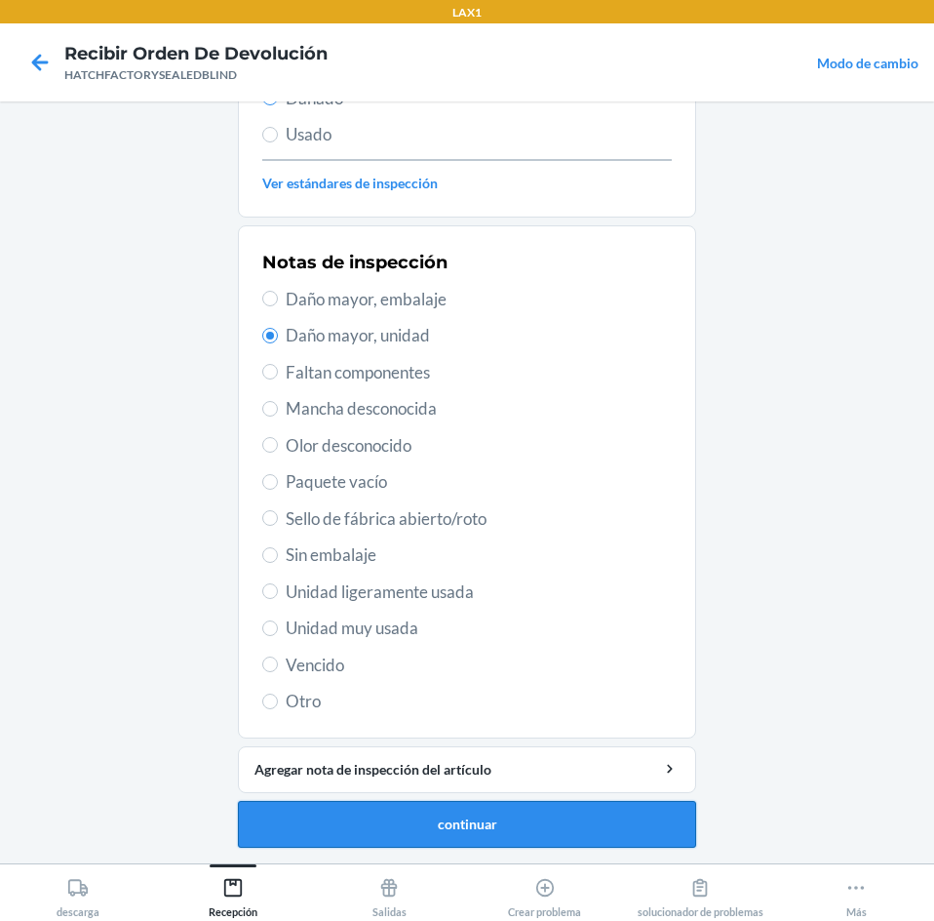
click at [525, 826] on button "continuar" at bounding box center [467, 824] width 458 height 47
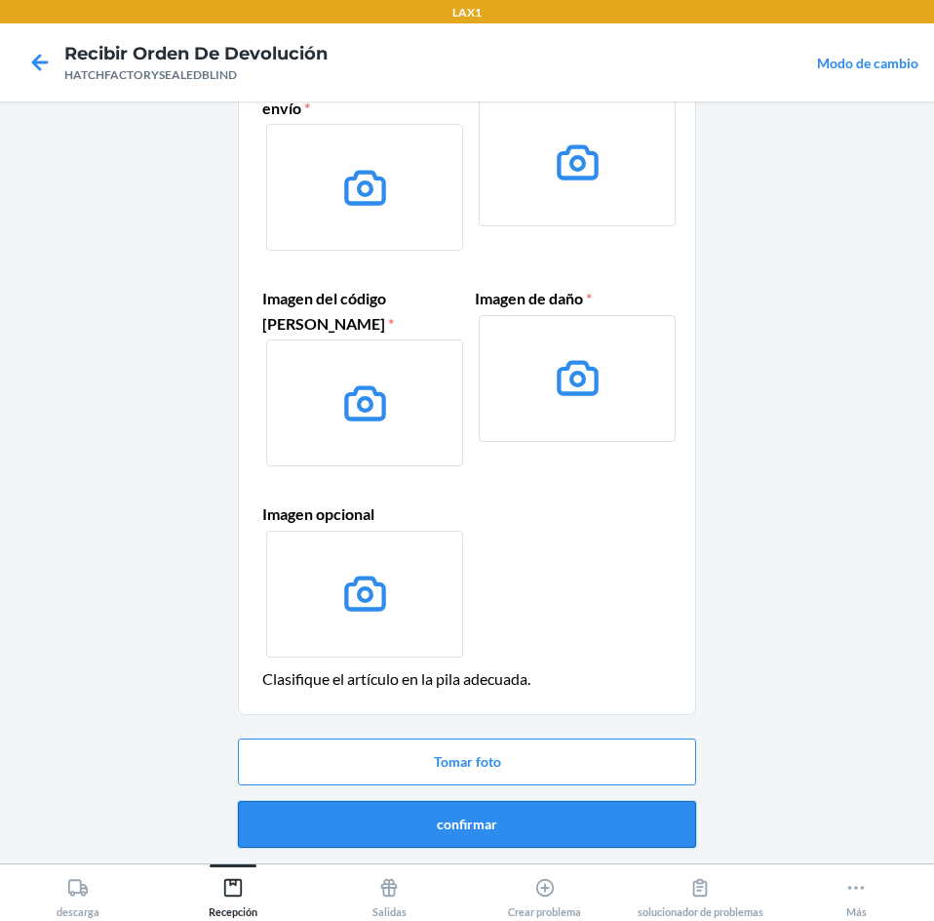
click at [589, 833] on button "confirmar" at bounding box center [467, 824] width 458 height 47
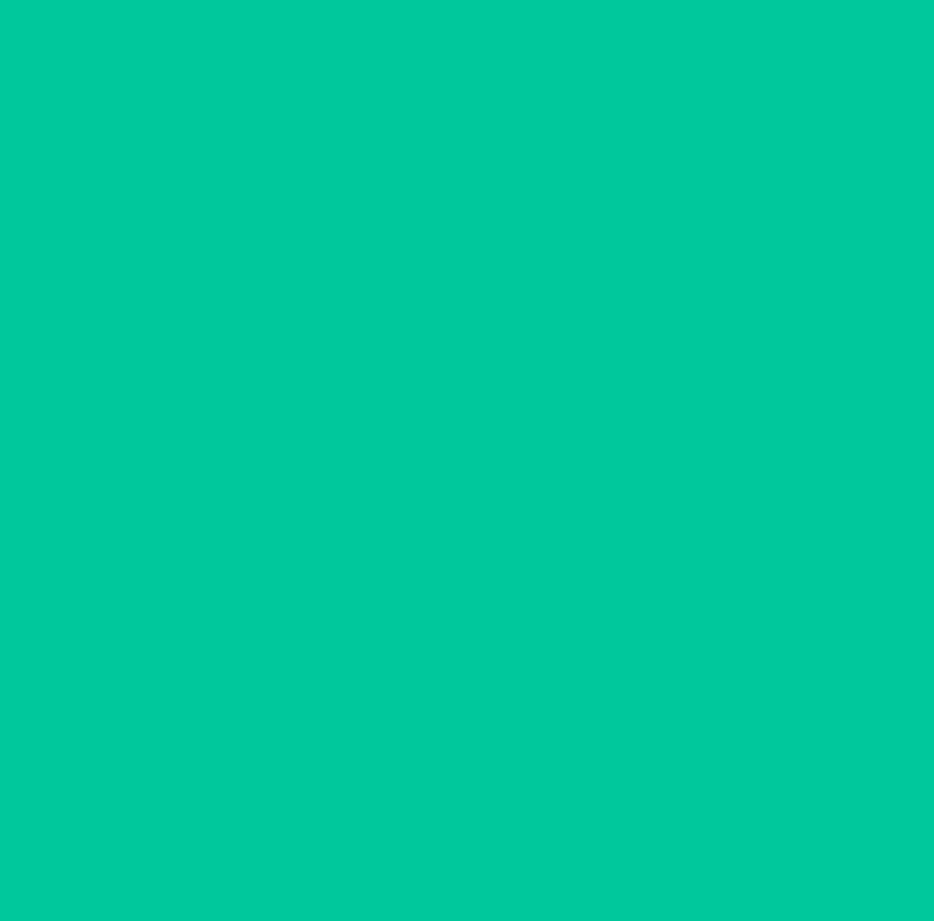
scroll to position [0, 0]
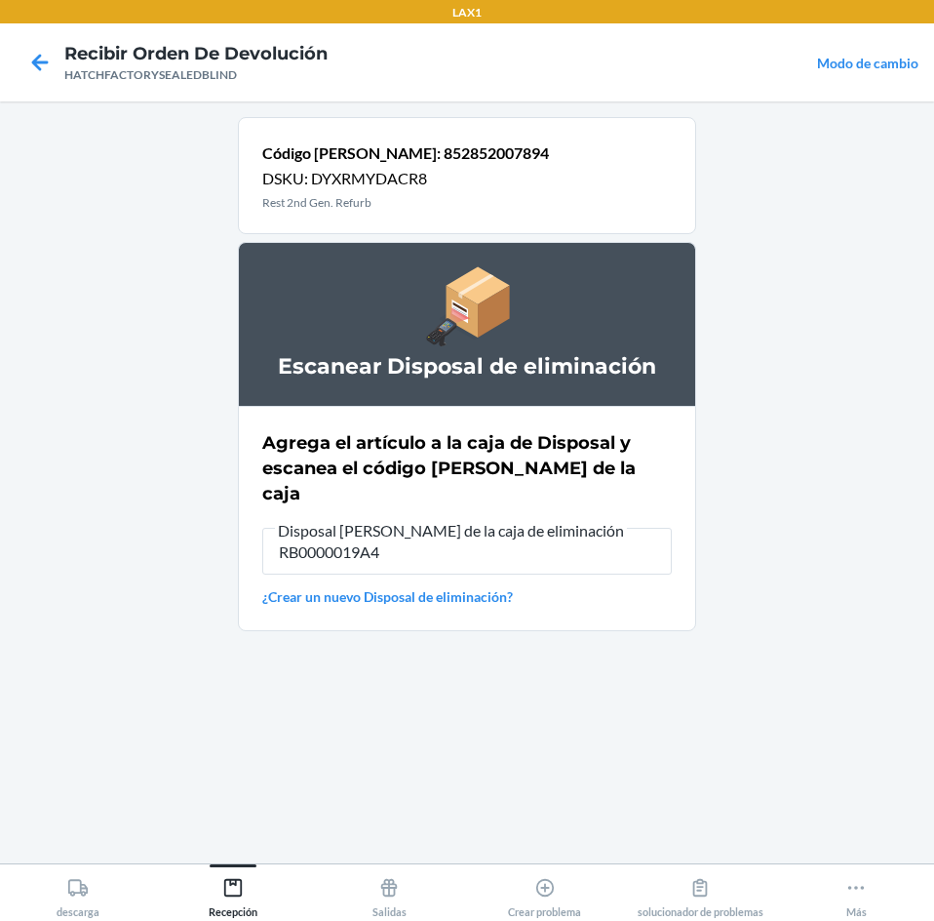
type input "RB0000019A4"
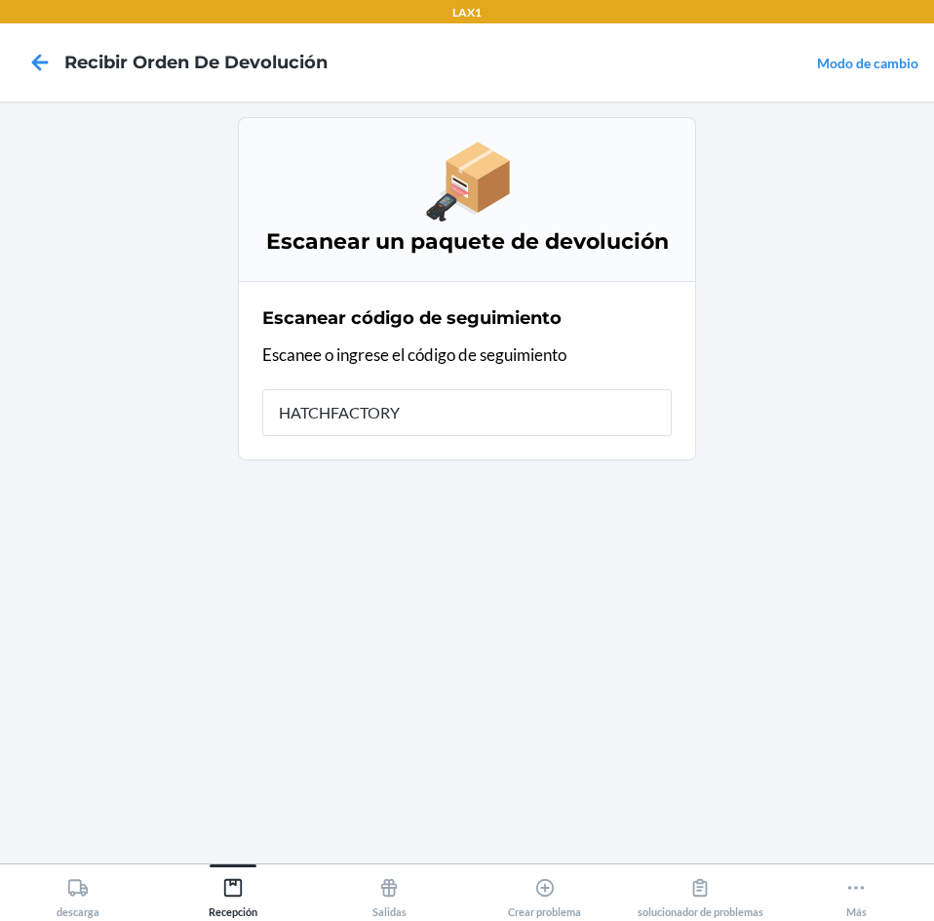
type input "HATCHFACTORYS"
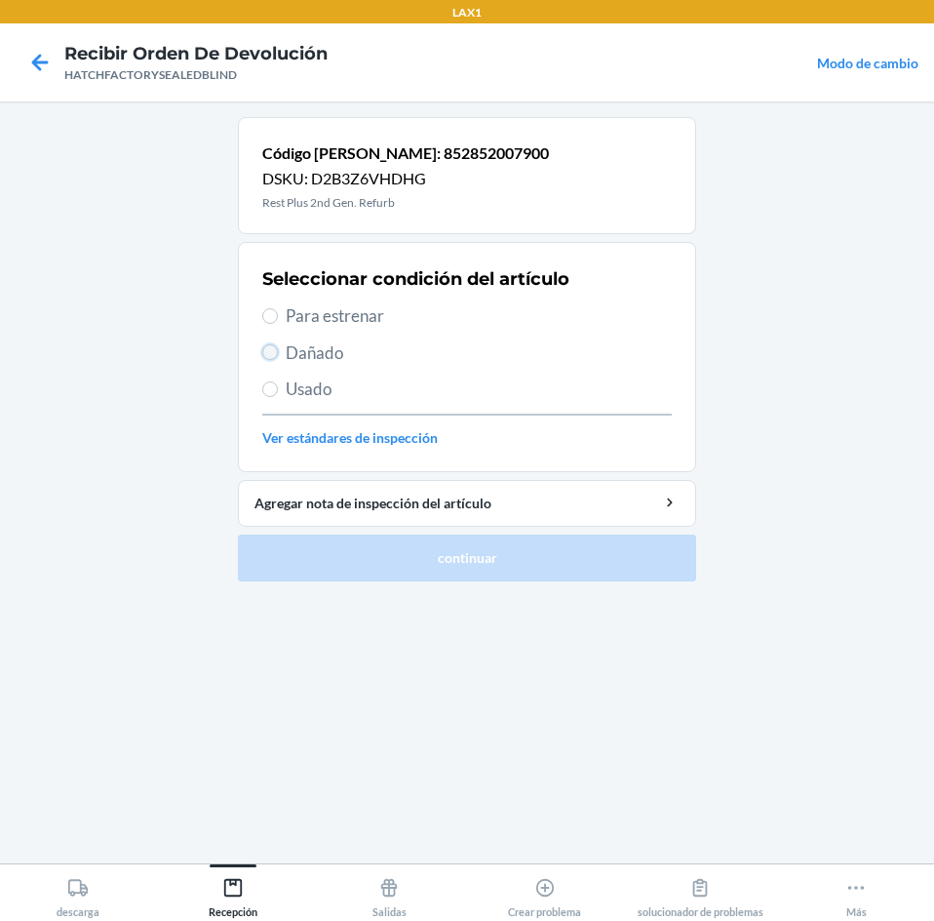
click at [271, 356] on input "Dañado" at bounding box center [270, 352] width 16 height 16
radio input "true"
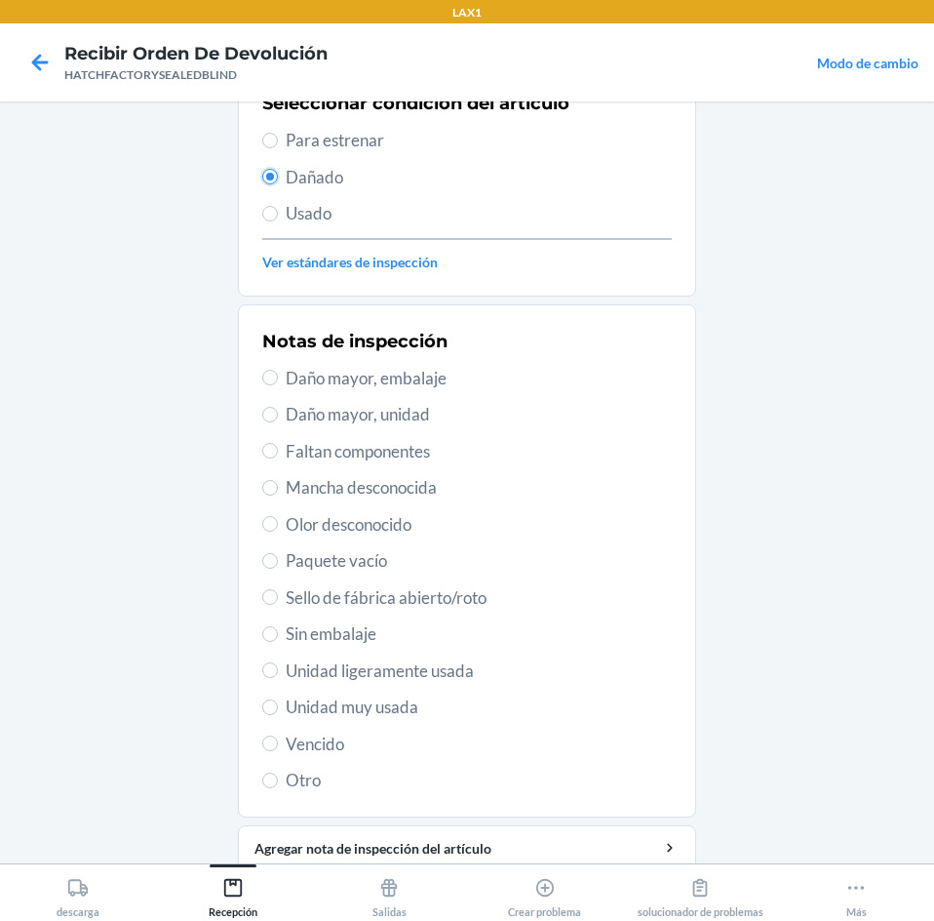
scroll to position [195, 0]
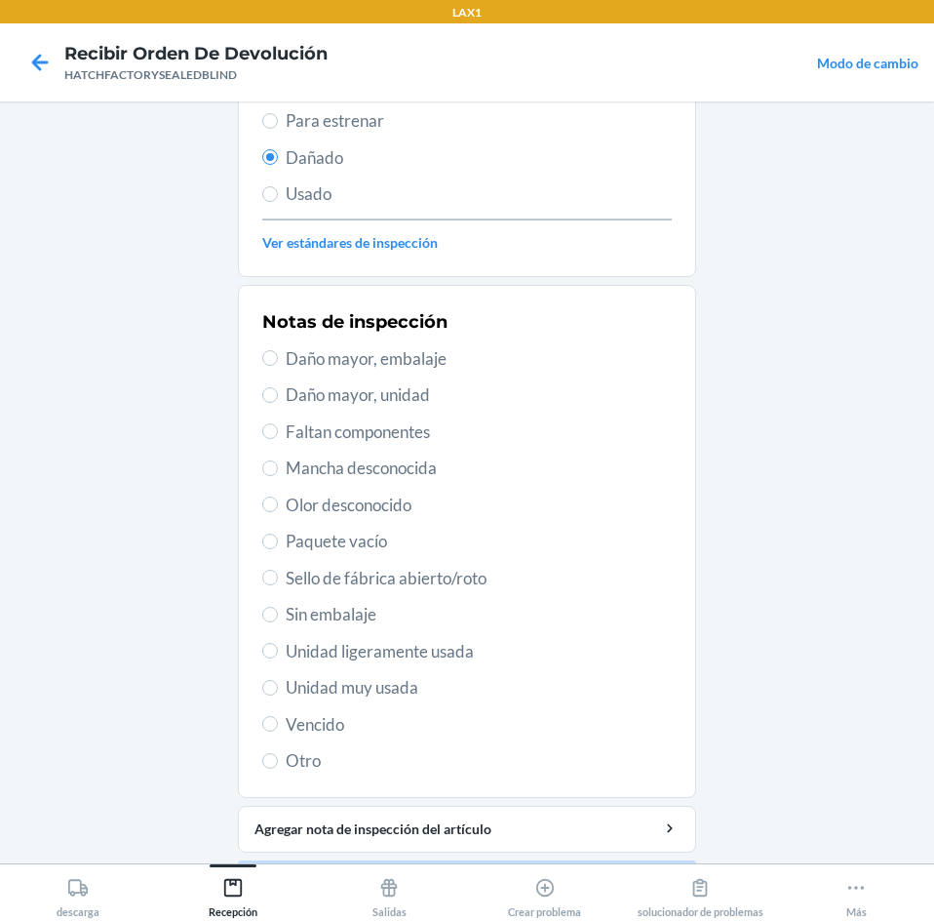
click at [335, 396] on span "Daño mayor, unidad" at bounding box center [479, 394] width 386 height 25
click at [278, 396] on input "Daño mayor, unidad" at bounding box center [270, 395] width 16 height 16
radio input "true"
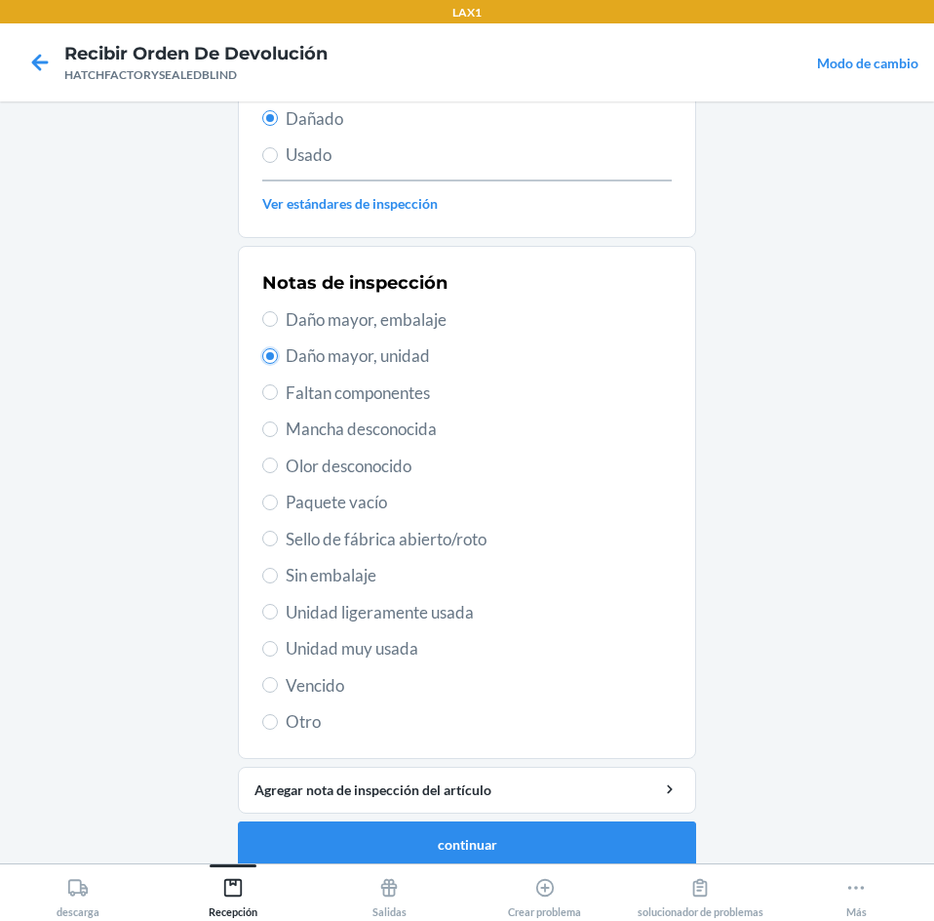
scroll to position [255, 0]
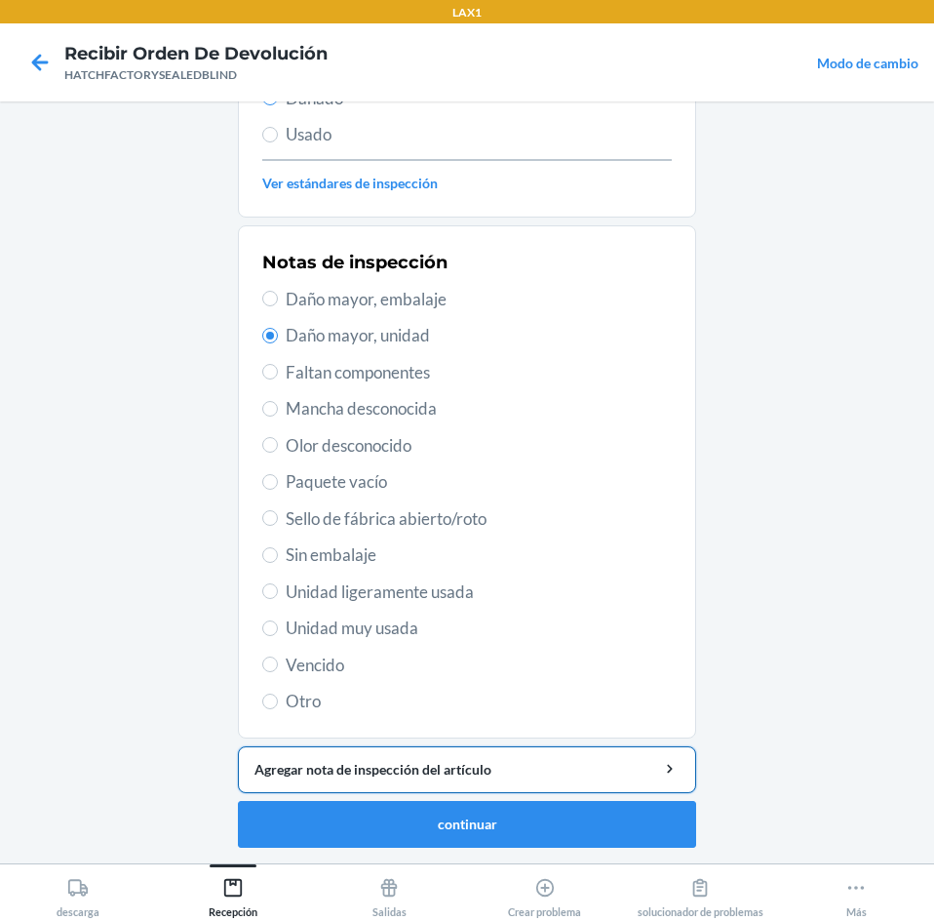
click at [452, 781] on button "Agregar nota de inspección del artículo" at bounding box center [467, 769] width 458 height 47
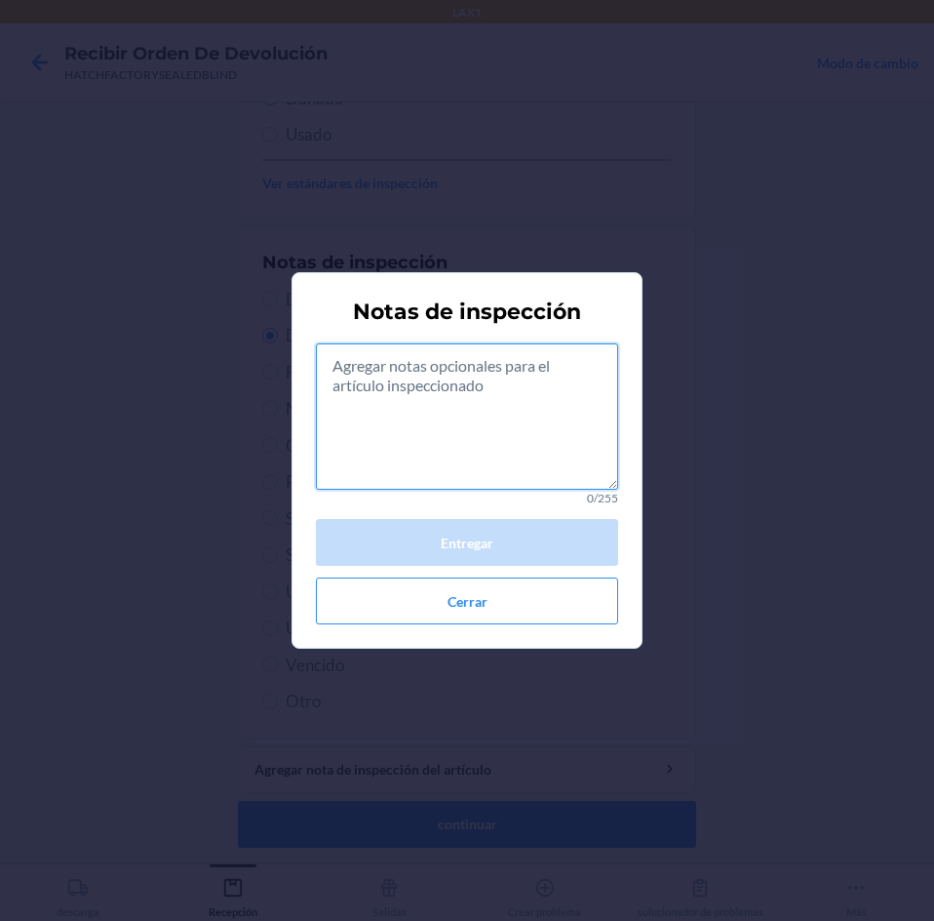
click at [457, 473] on textarea at bounding box center [467, 416] width 302 height 146
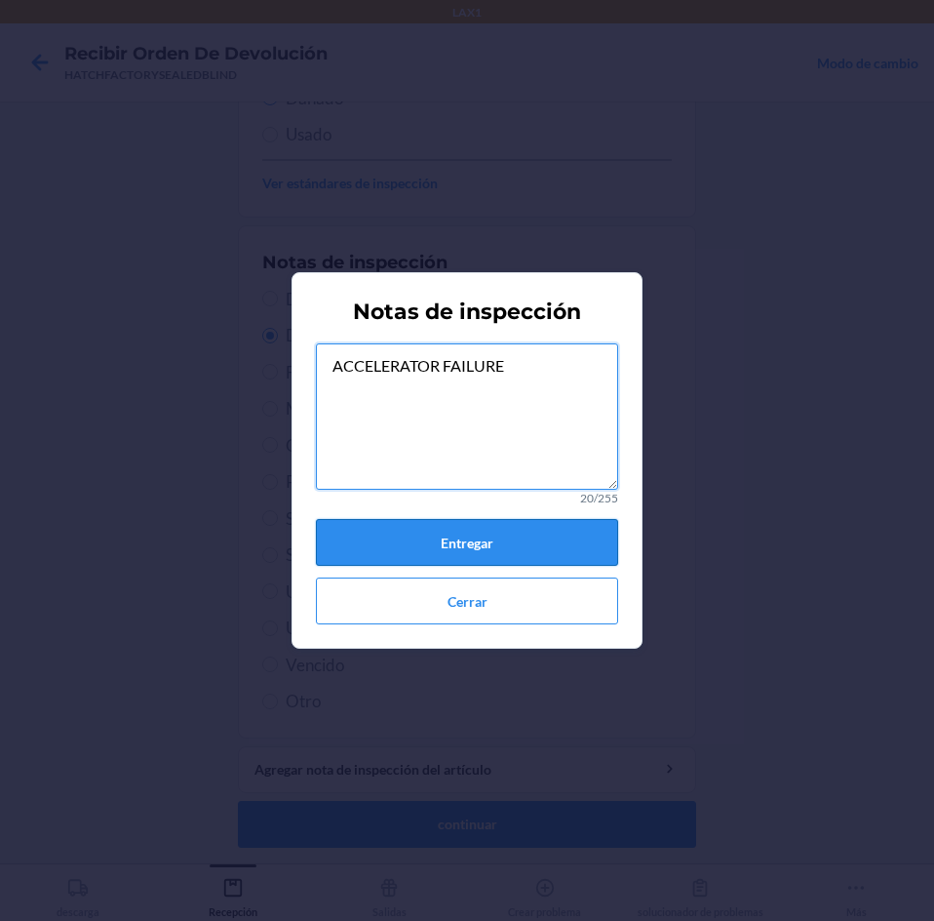
type textarea "ACCELERATOR FAILURE"
click at [466, 539] on button "Entregar" at bounding box center [467, 542] width 302 height 47
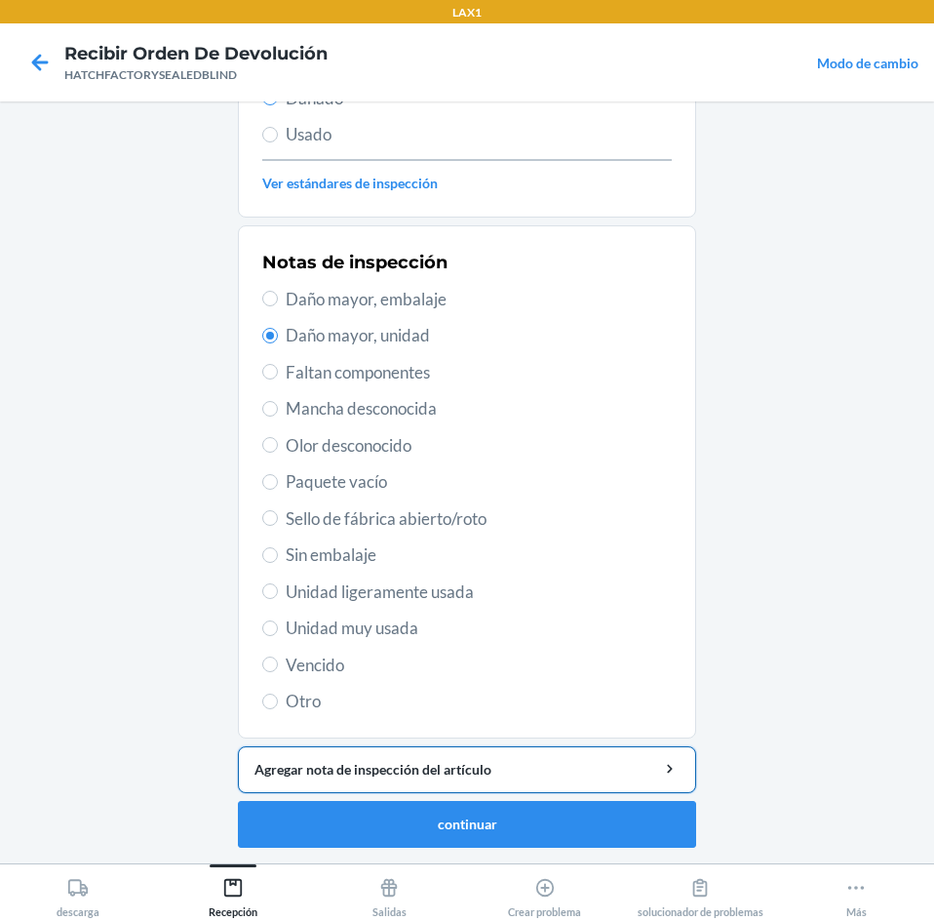
click at [397, 766] on div "Agregar nota de inspección del artículo" at bounding box center [467, 769] width 425 height 20
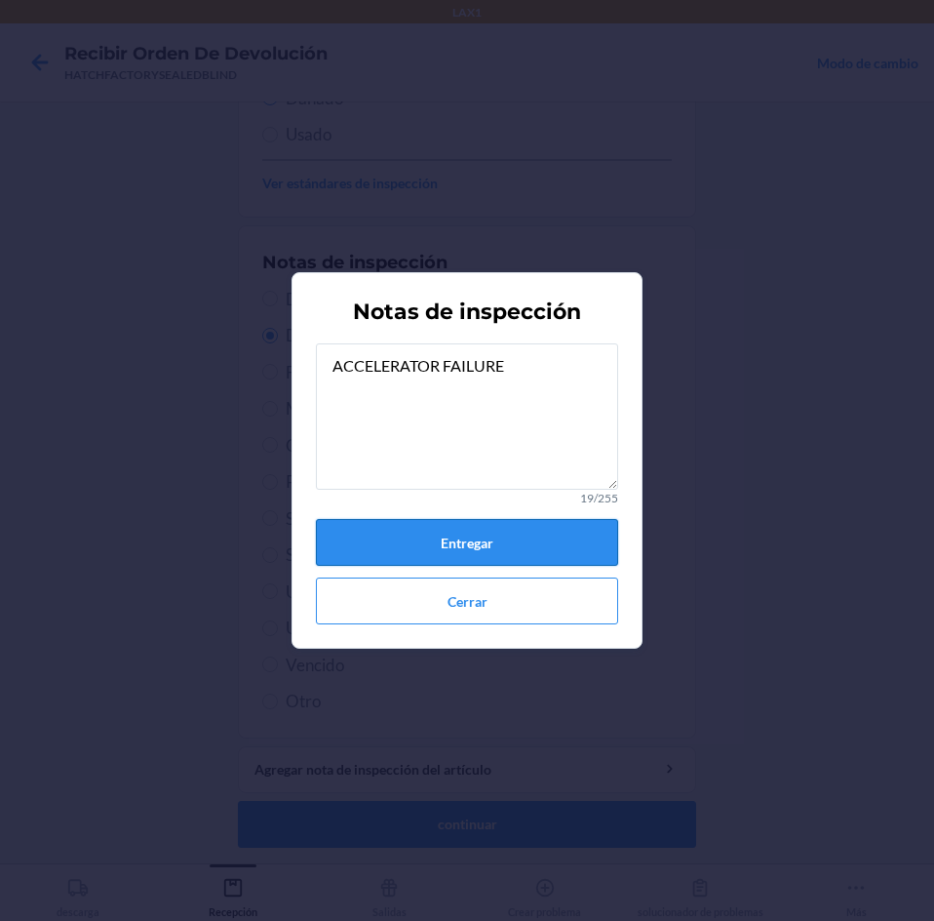
click at [455, 545] on button "Entregar" at bounding box center [467, 542] width 302 height 47
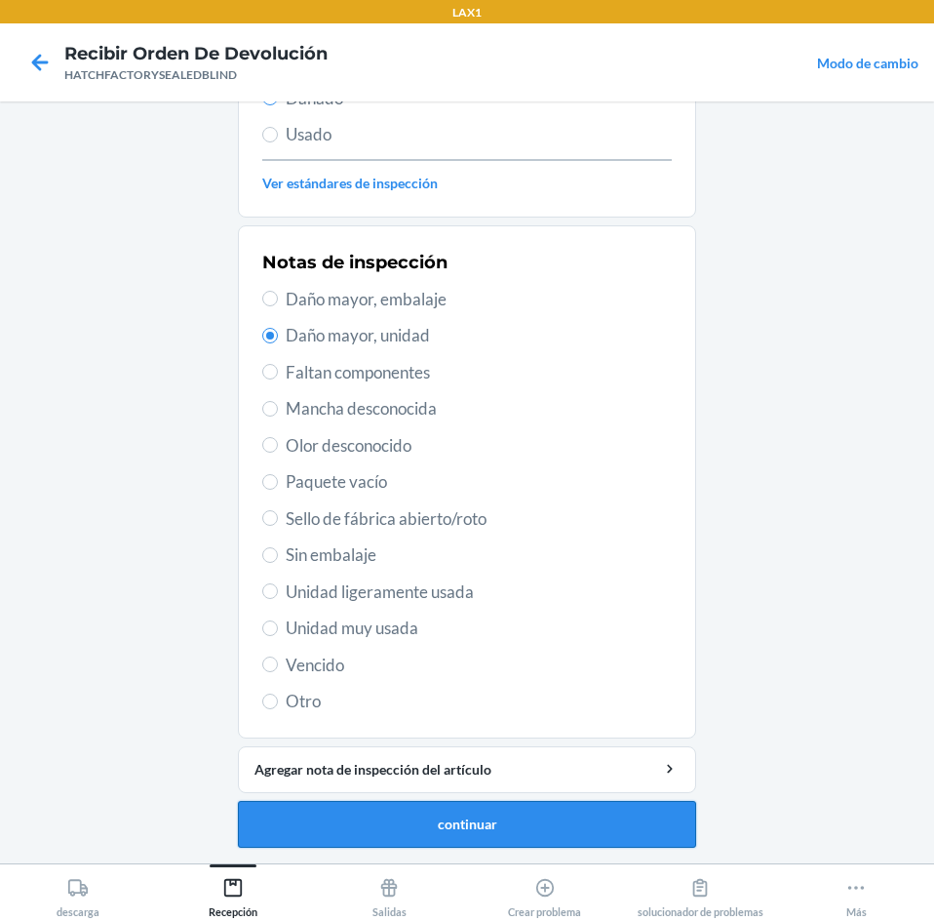
click at [408, 812] on button "continuar" at bounding box center [467, 824] width 458 height 47
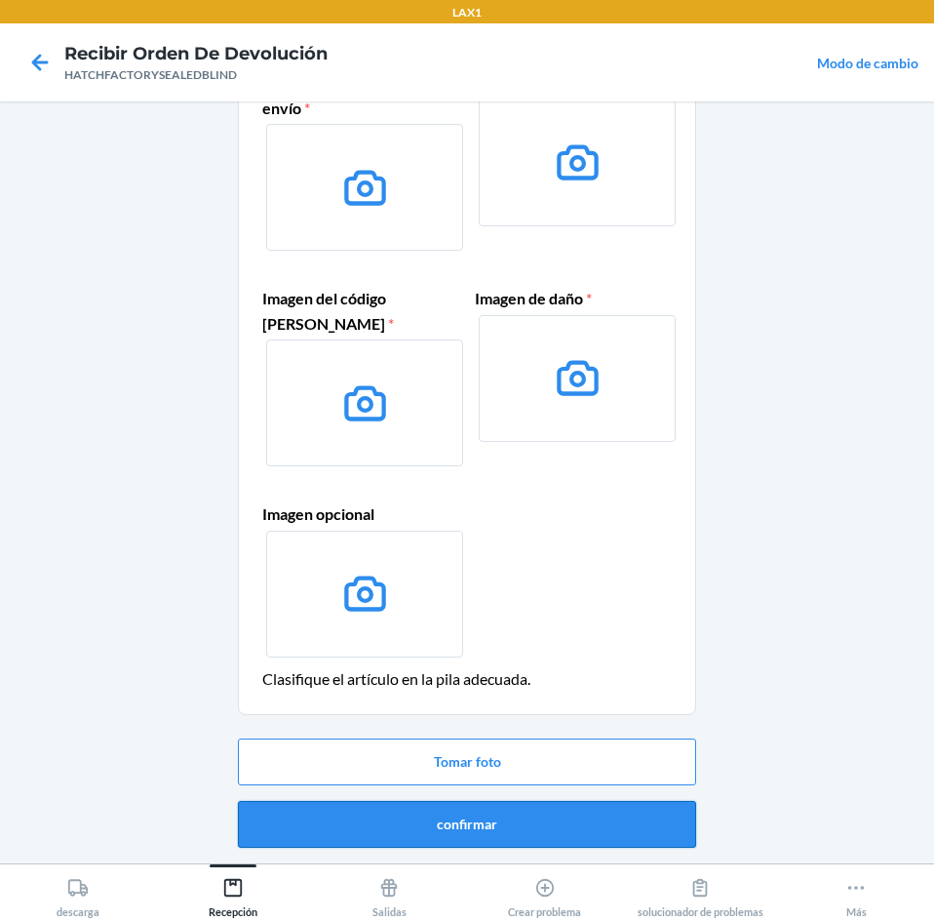
click at [467, 830] on button "confirmar" at bounding box center [467, 824] width 458 height 47
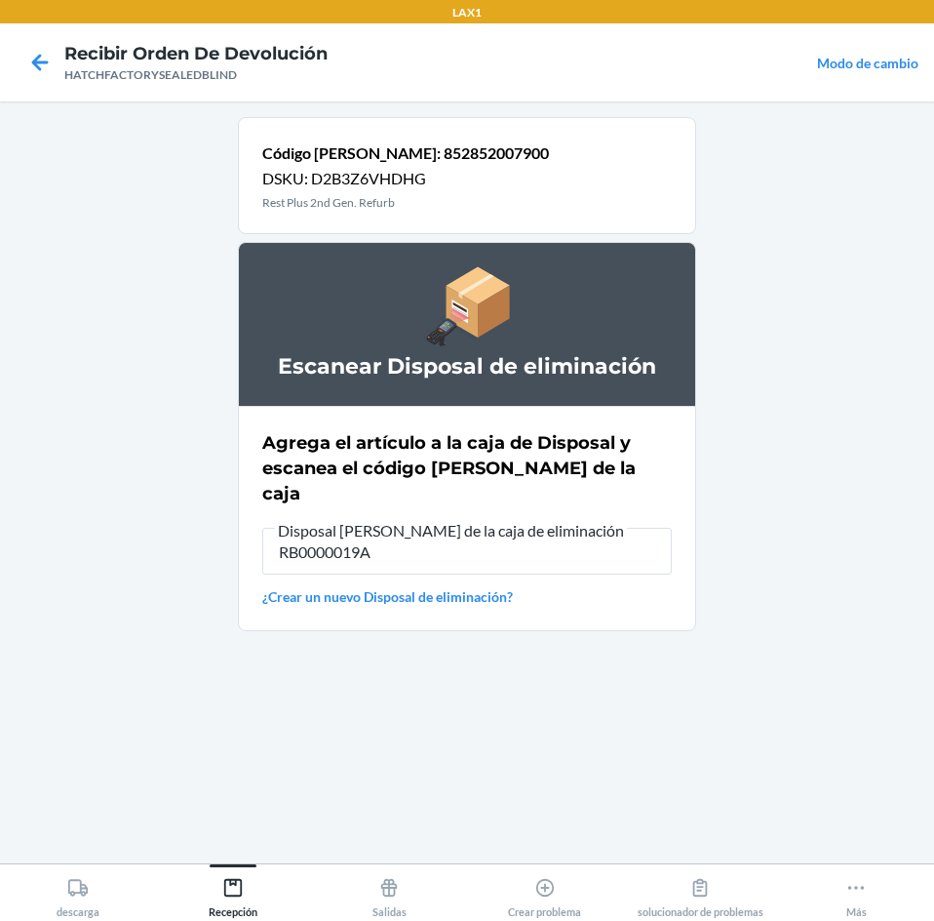
type input "RB0000019A4"
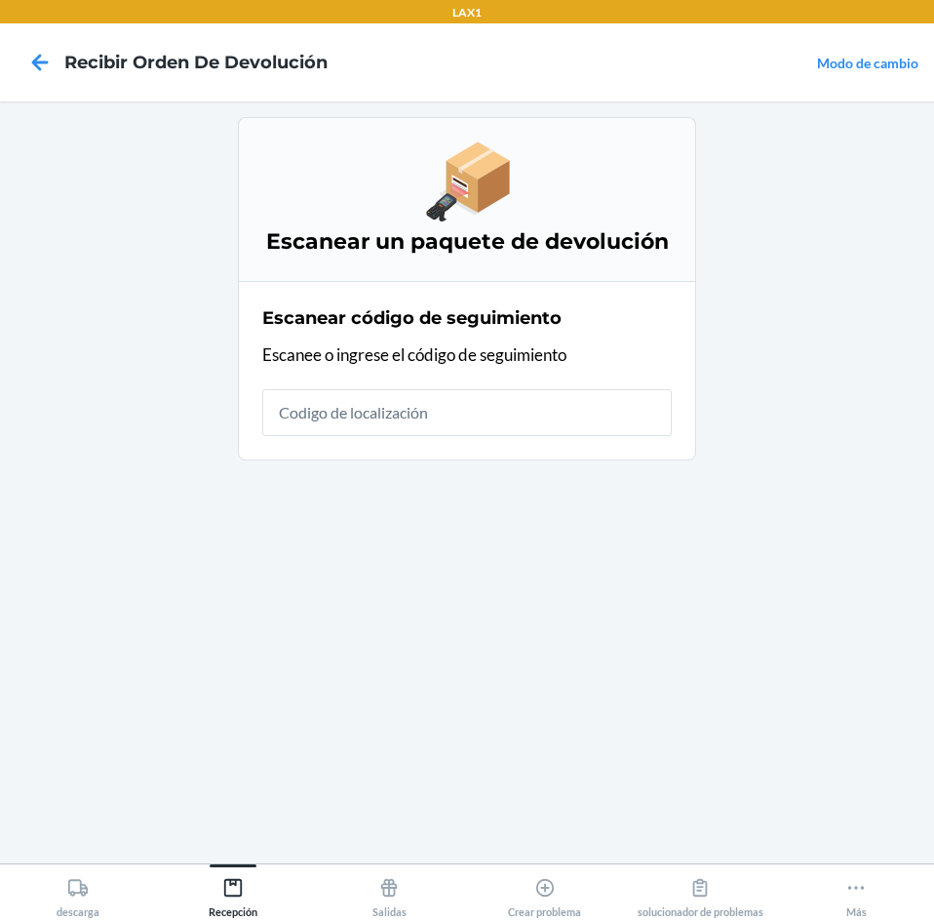
click at [504, 414] on input "text" at bounding box center [467, 412] width 410 height 47
type input "HATCHFACTOR"
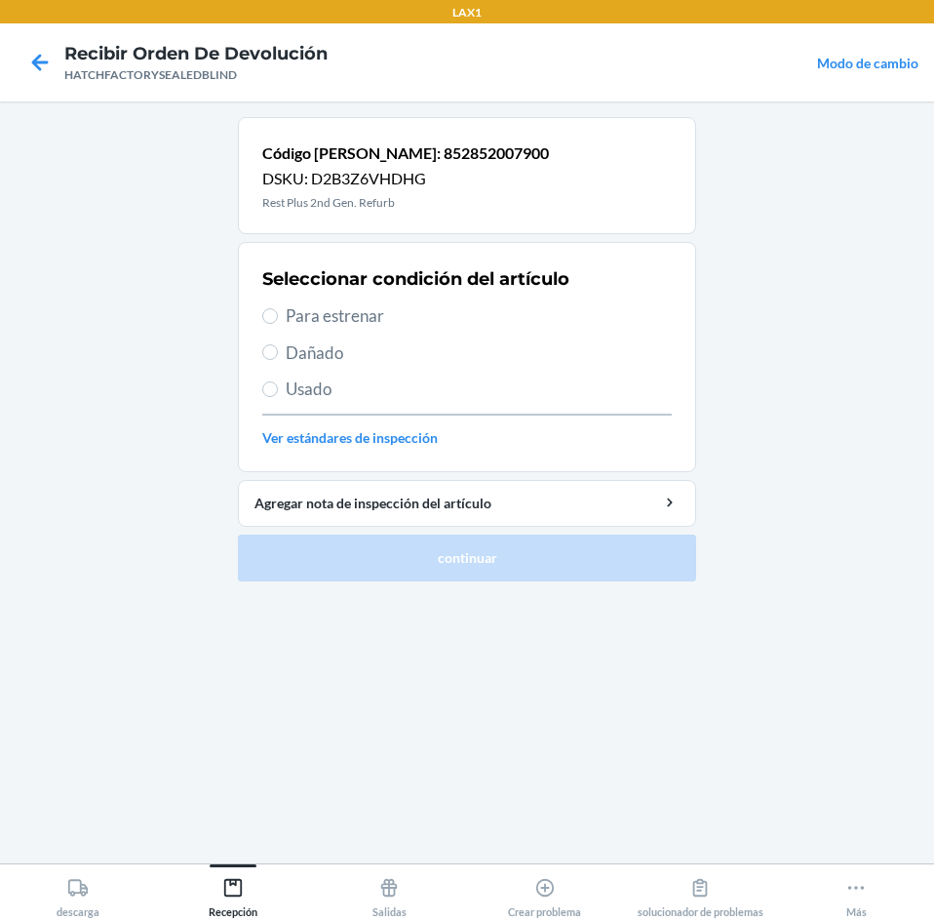
click at [302, 356] on span "Dañado" at bounding box center [479, 352] width 386 height 25
click at [278, 356] on input "Dañado" at bounding box center [270, 352] width 16 height 16
radio input "true"
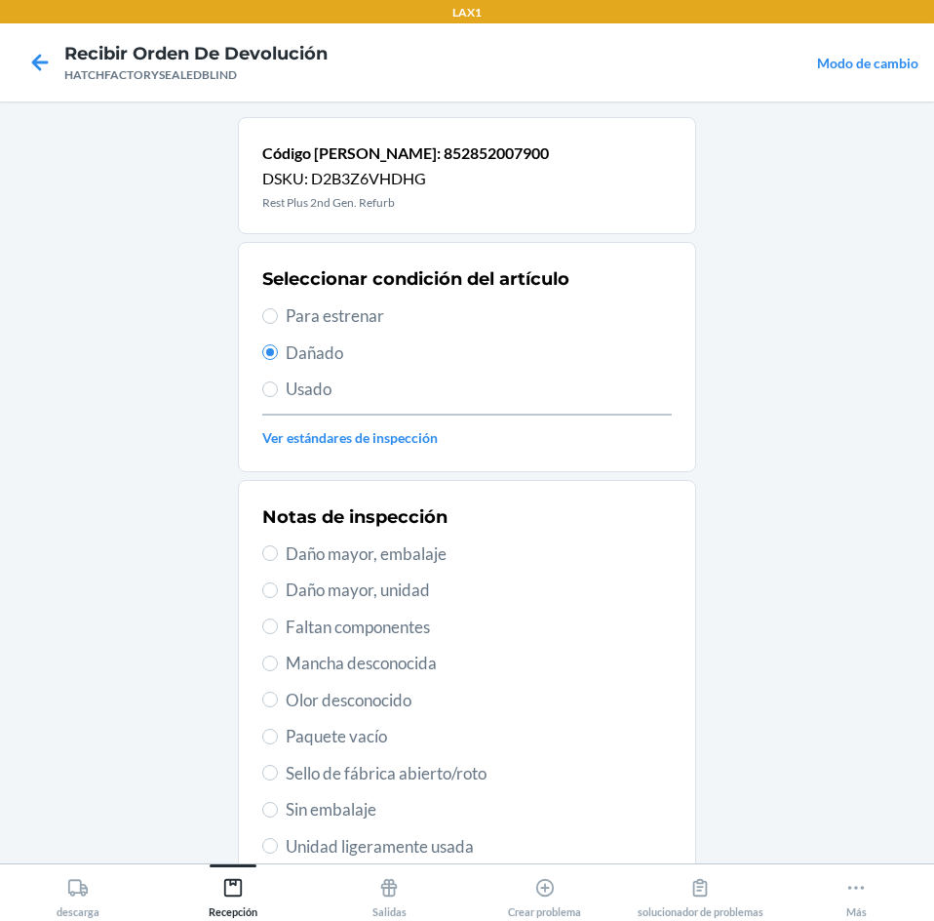
click at [321, 632] on span "Faltan componentes" at bounding box center [479, 626] width 386 height 25
click at [278, 632] on input "Faltan componentes" at bounding box center [270, 626] width 16 height 16
radio input "true"
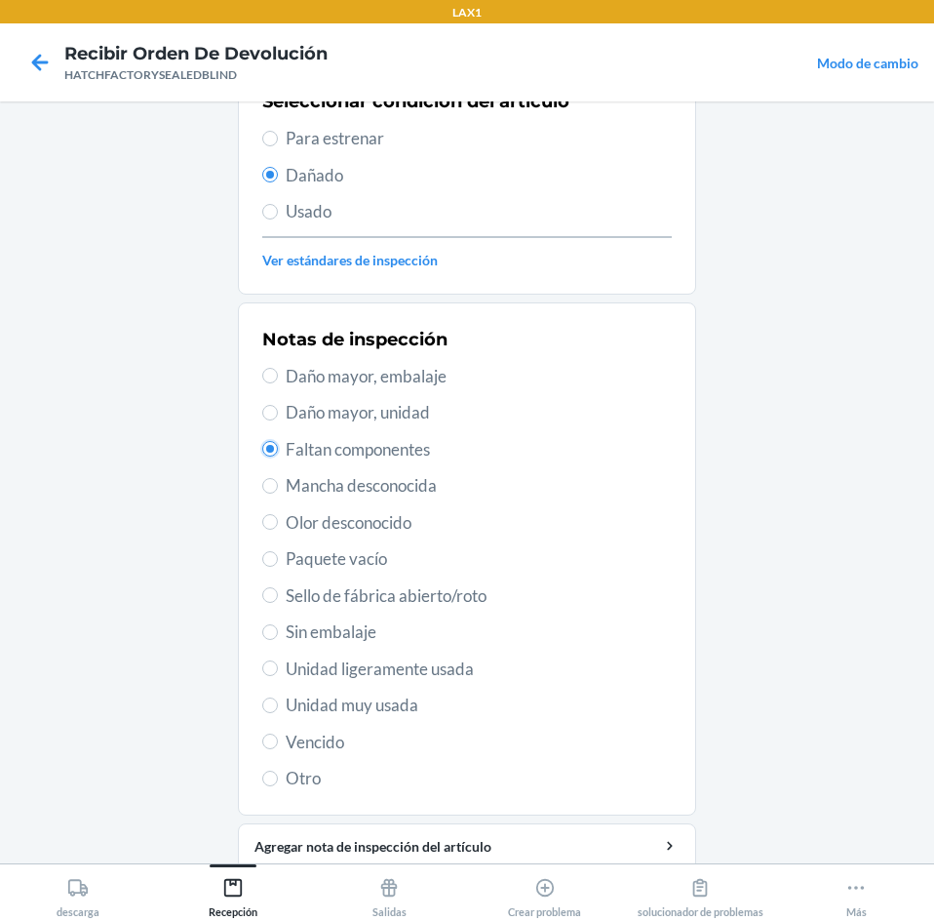
scroll to position [195, 0]
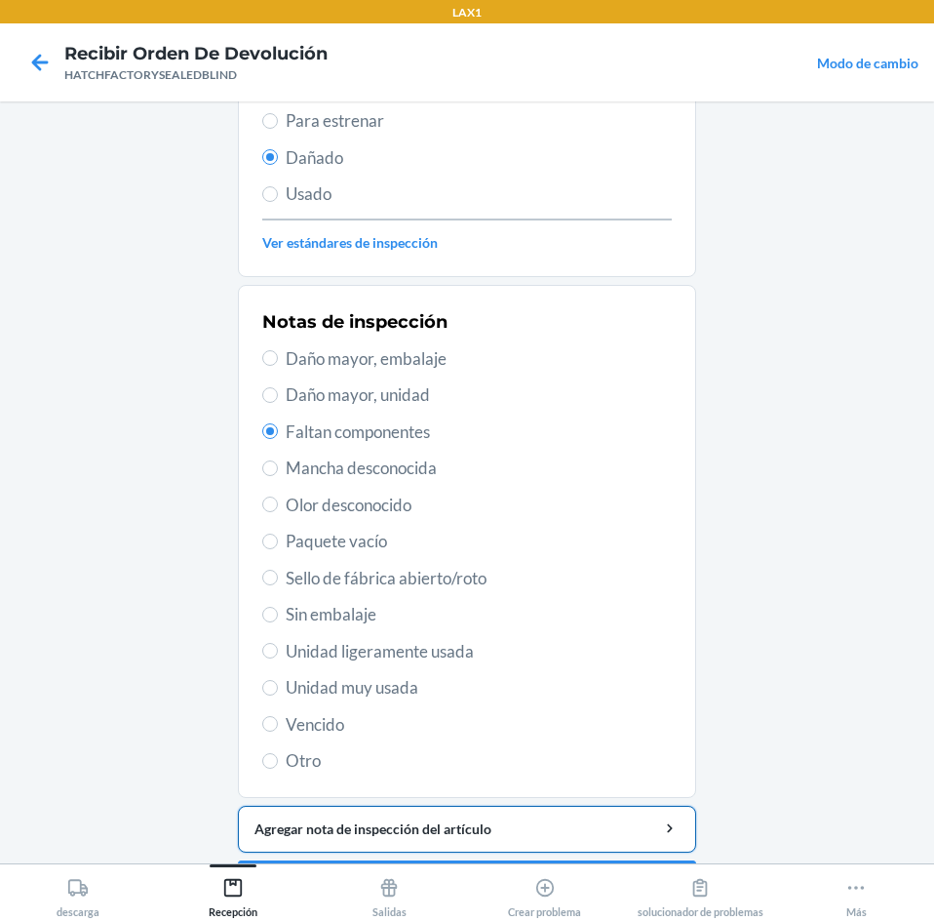
click at [514, 830] on div "Agregar nota de inspección del artículo" at bounding box center [467, 828] width 425 height 20
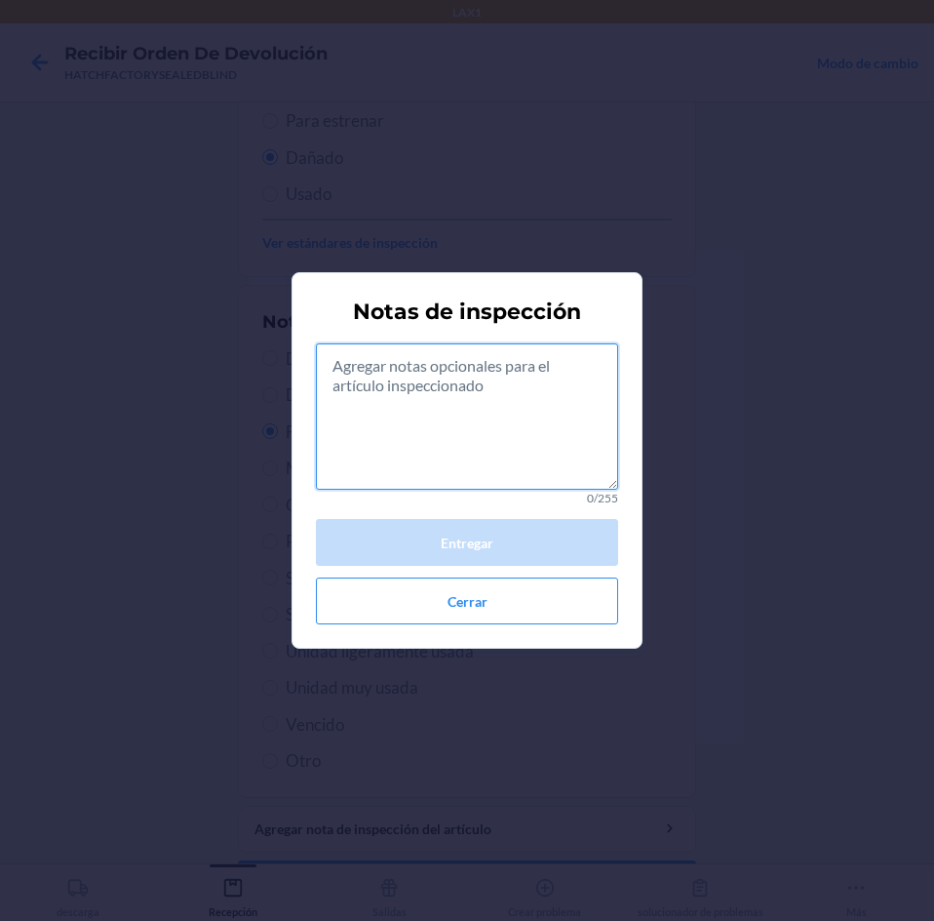
click at [443, 405] on textarea at bounding box center [467, 416] width 302 height 146
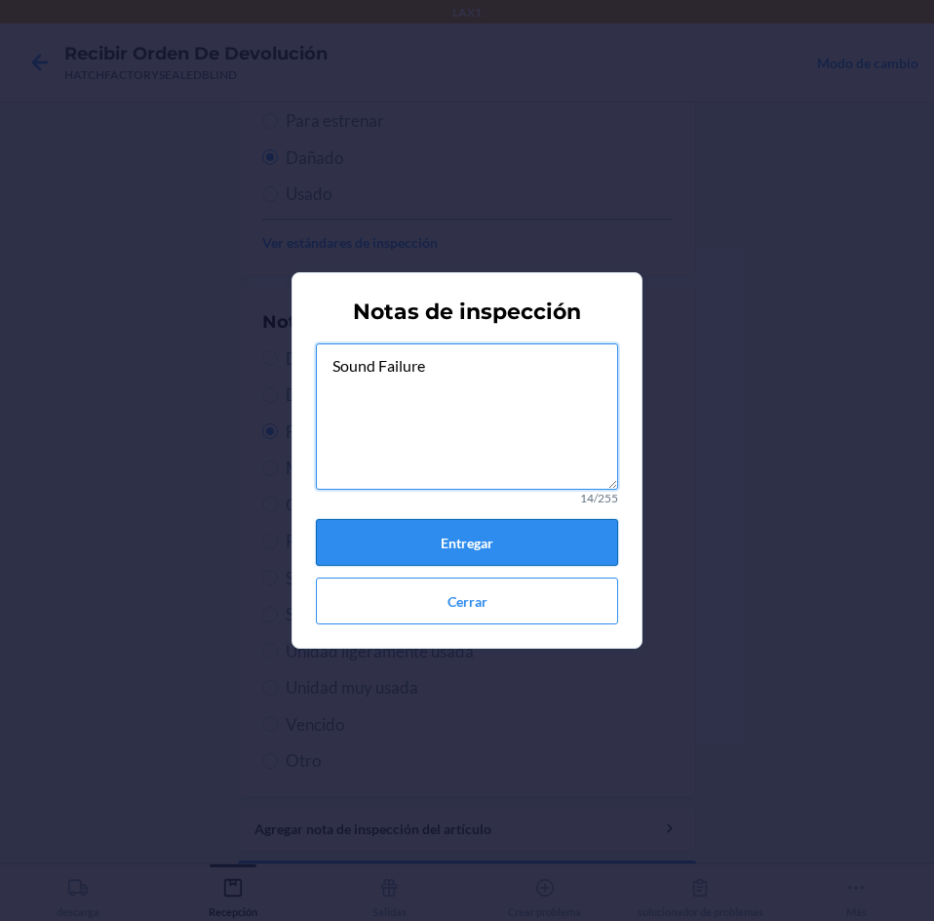
type textarea "Sound Failure"
click at [520, 541] on button "Entregar" at bounding box center [467, 542] width 302 height 47
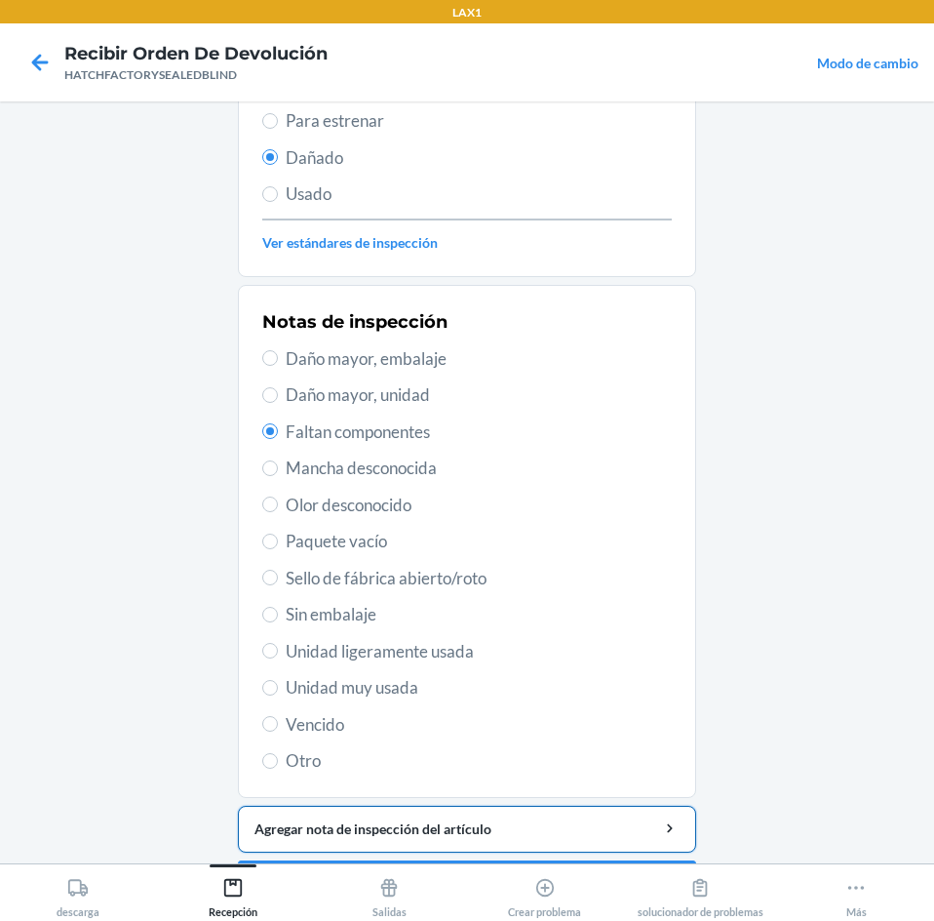
click at [589, 832] on div "Agregar nota de inspección del artículo" at bounding box center [467, 828] width 425 height 20
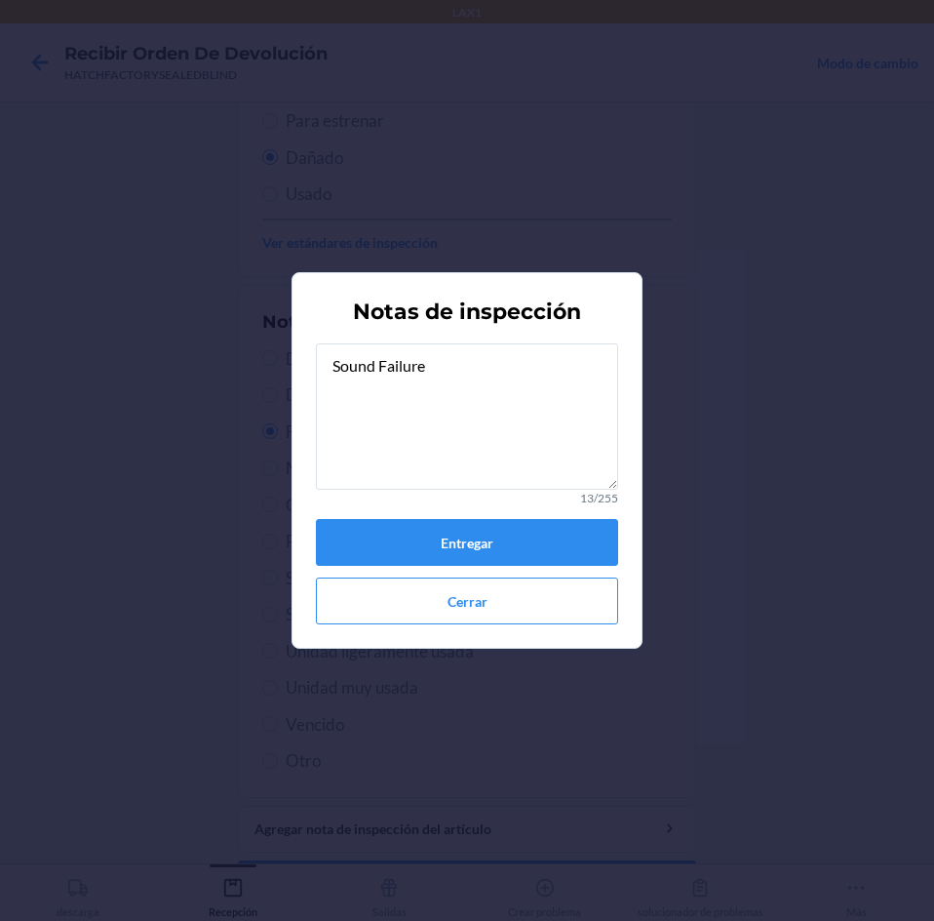
click at [554, 570] on div "Sound Failure 13/255 Entregar Cerrar" at bounding box center [467, 483] width 302 height 281
click at [521, 531] on button "Entregar" at bounding box center [467, 542] width 302 height 47
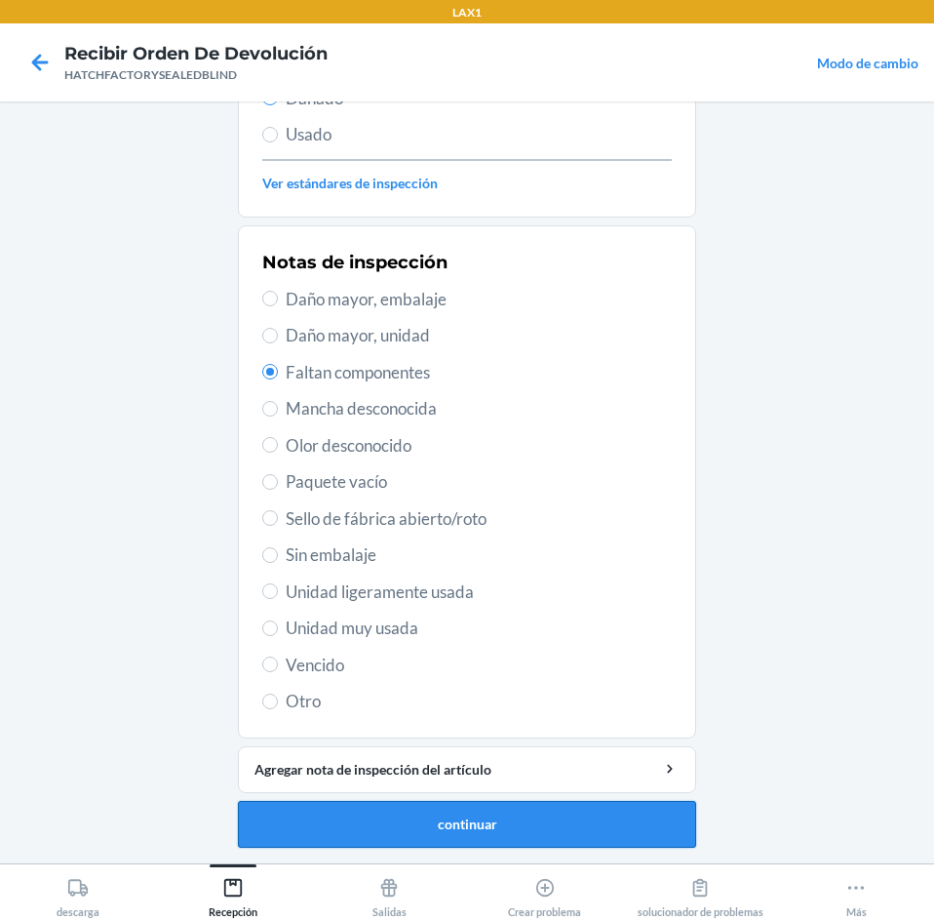
click at [562, 826] on button "continuar" at bounding box center [467, 824] width 458 height 47
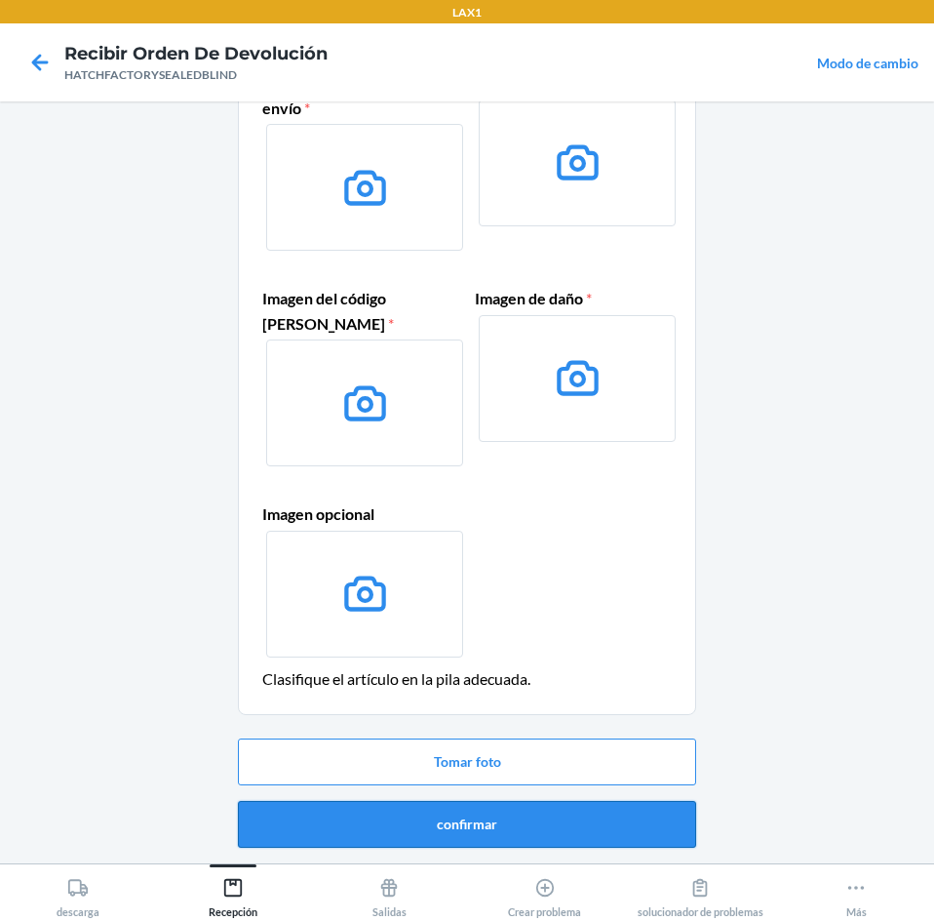
click at [628, 818] on button "confirmar" at bounding box center [467, 824] width 458 height 47
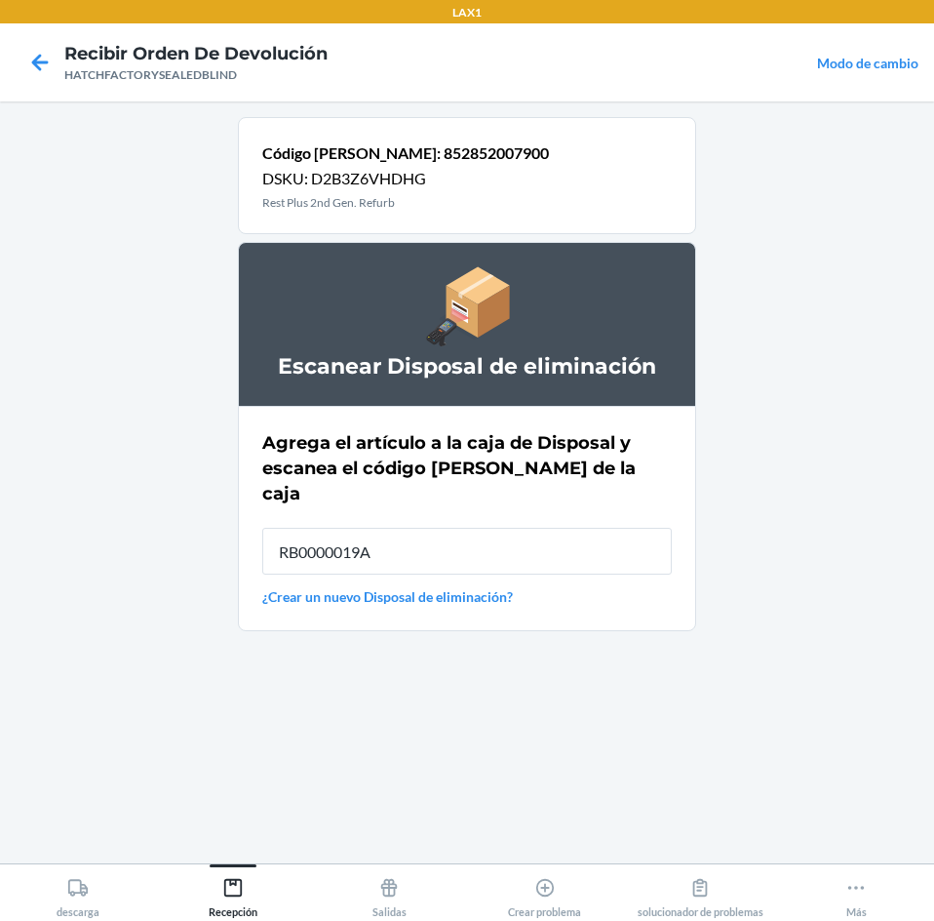
type input "RB0000019A4"
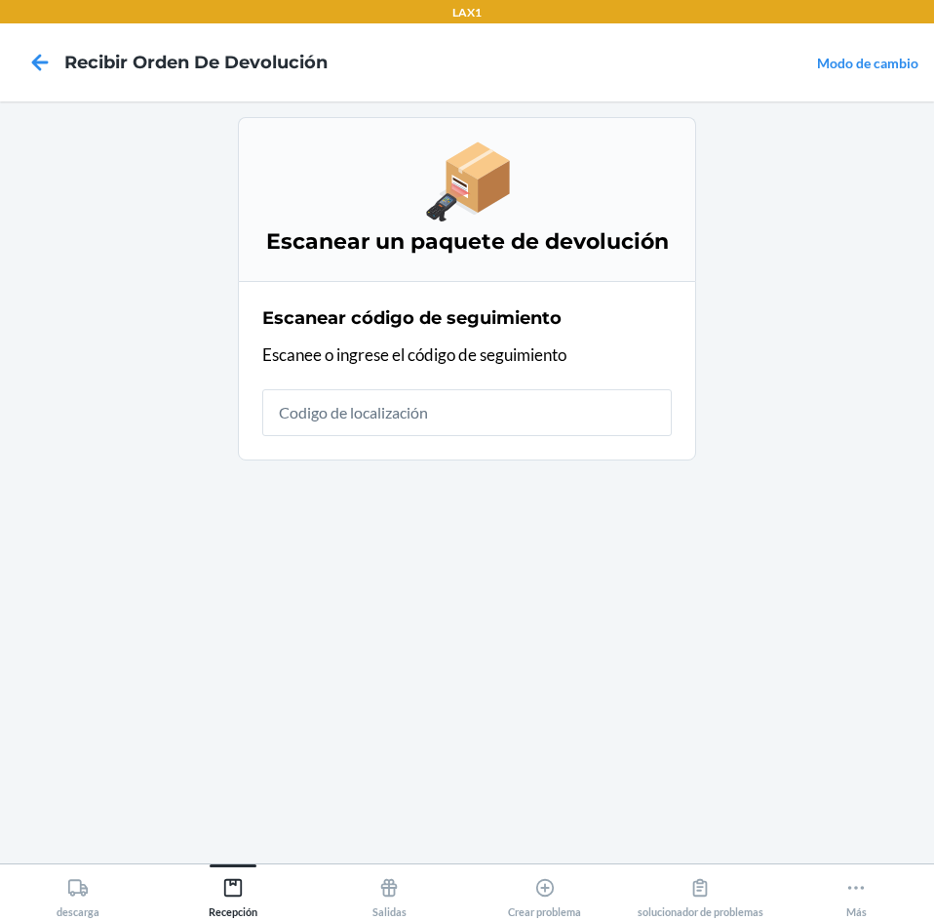
drag, startPoint x: 222, startPoint y: 492, endPoint x: 207, endPoint y: 487, distance: 16.3
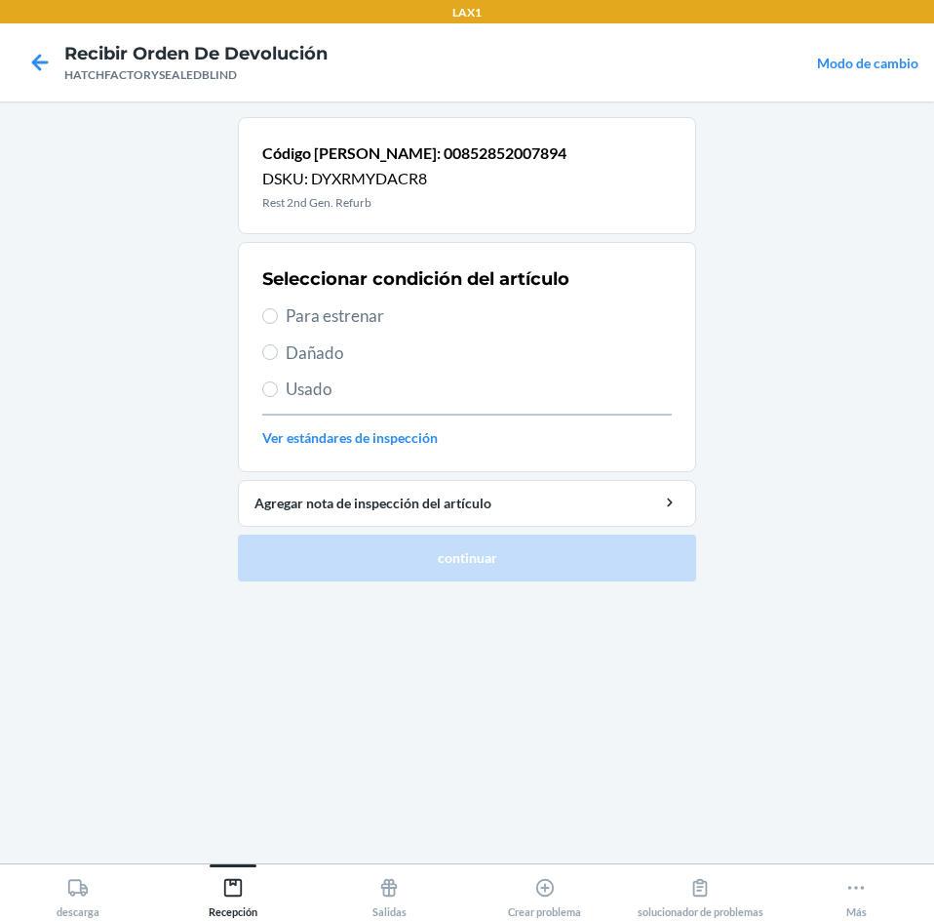
click at [333, 315] on span "Para estrenar" at bounding box center [479, 315] width 386 height 25
click at [278, 315] on input "Para estrenar" at bounding box center [270, 316] width 16 height 16
radio input "true"
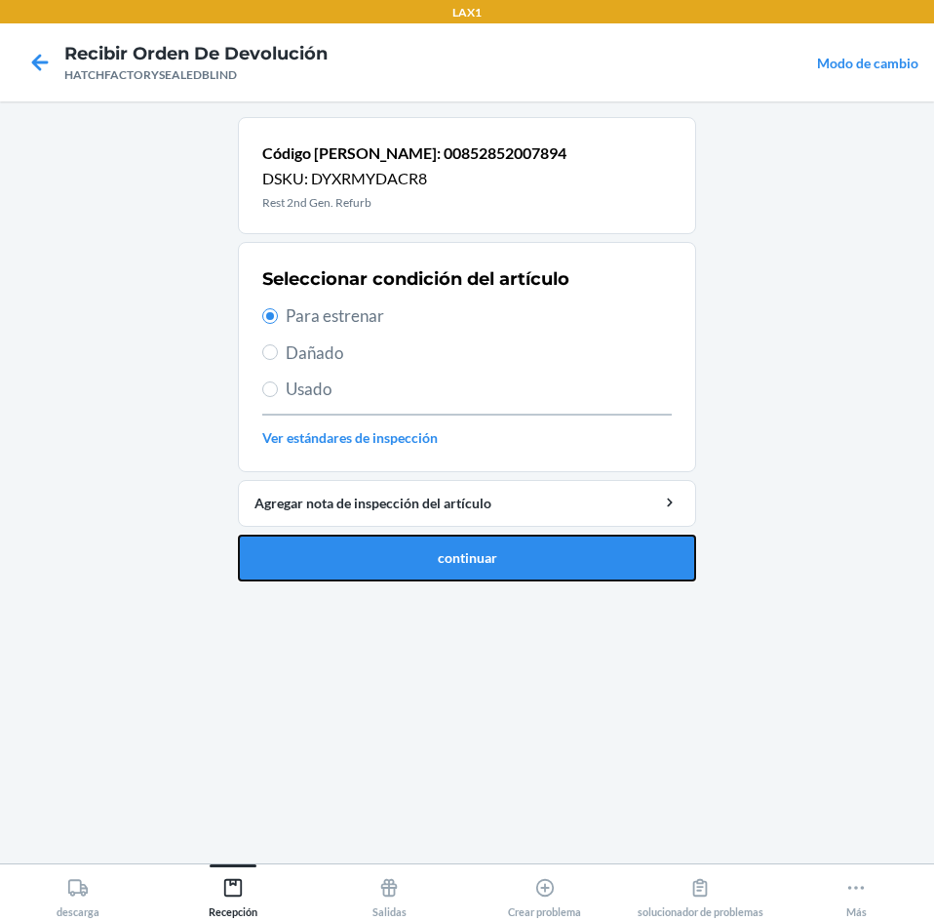
drag, startPoint x: 395, startPoint y: 569, endPoint x: 420, endPoint y: 535, distance: 41.7
click at [403, 567] on button "continuar" at bounding box center [467, 557] width 458 height 47
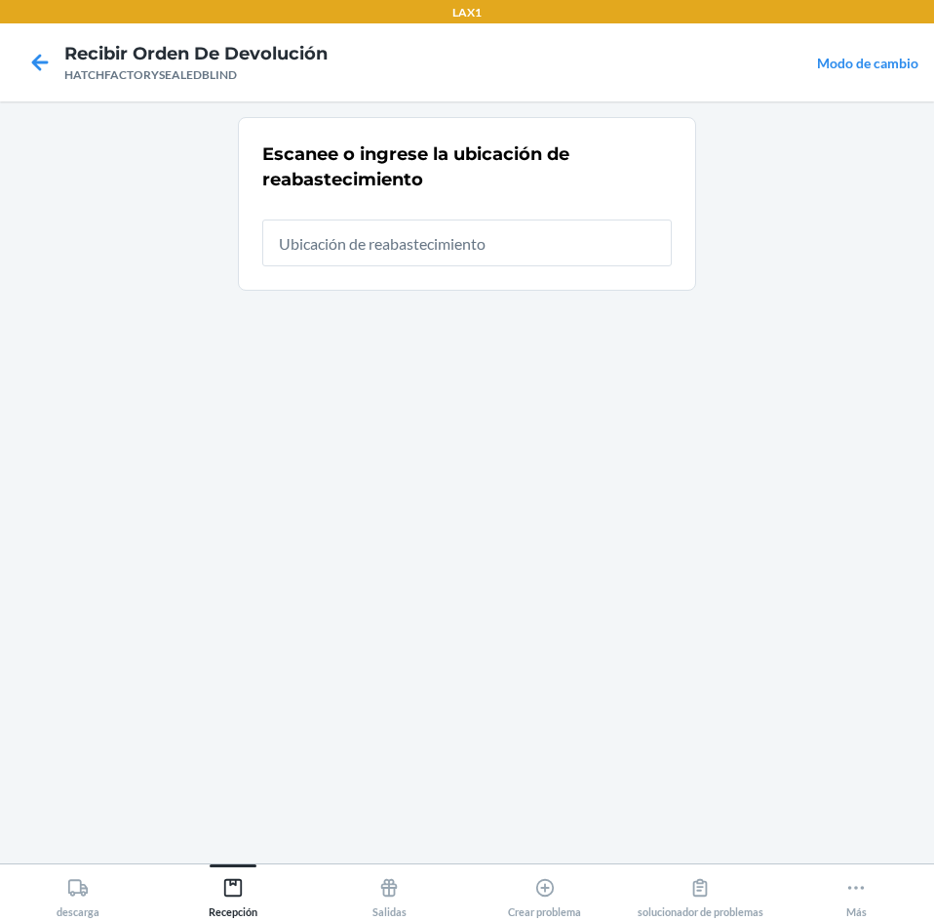
click at [568, 256] on input "text" at bounding box center [467, 242] width 410 height 47
type input "RTCART094"
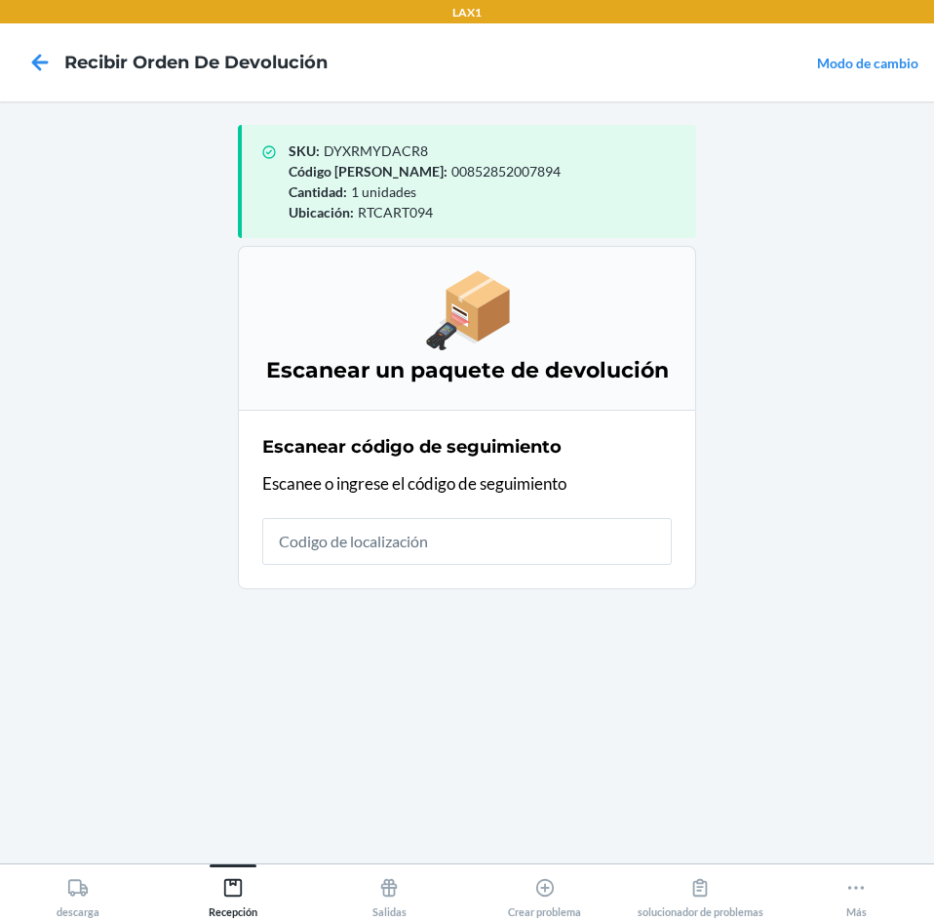
click at [565, 513] on div "Escanear código de seguimiento Escanee o ingrese el código de seguimiento" at bounding box center [467, 499] width 410 height 142
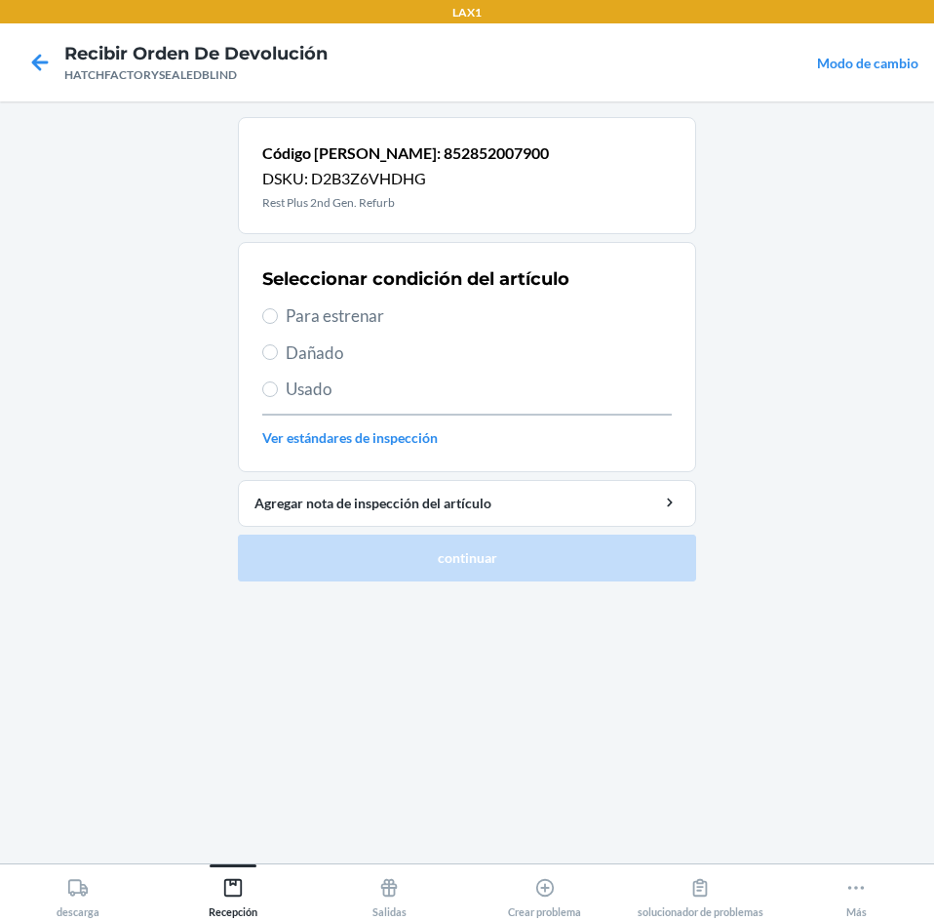
click at [285, 351] on label "Dañado" at bounding box center [467, 352] width 410 height 25
click at [278, 351] on input "Dañado" at bounding box center [270, 352] width 16 height 16
radio input "true"
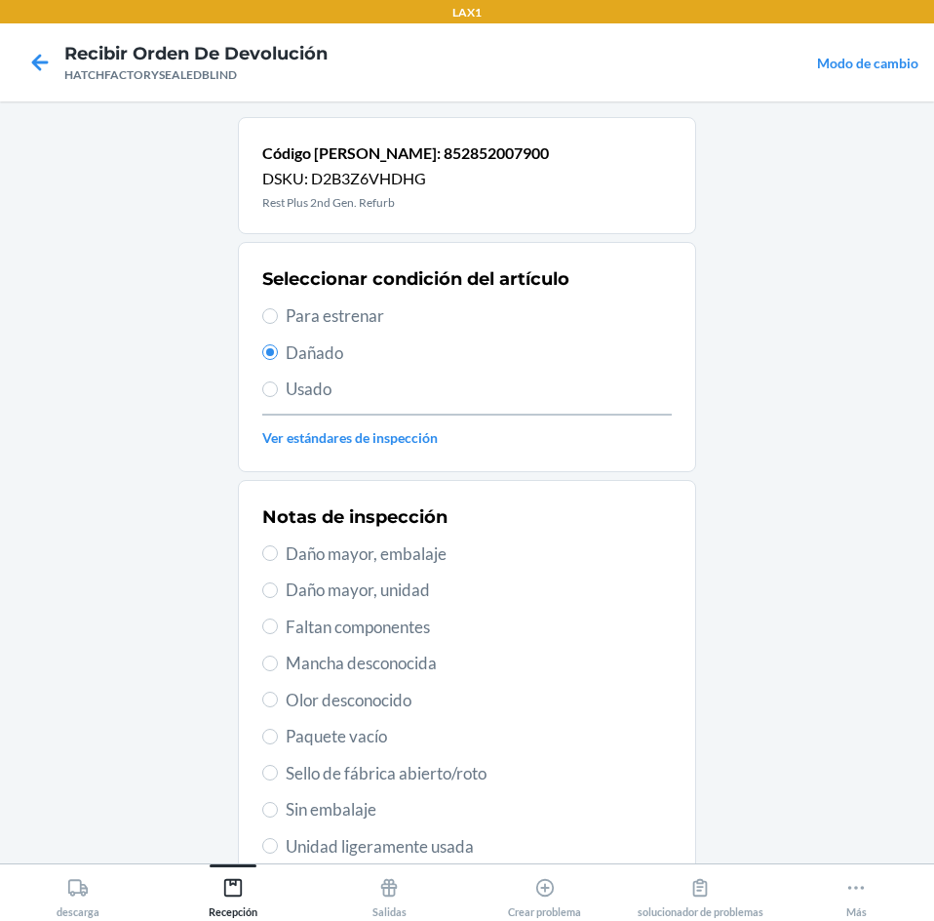
click at [374, 600] on span "Daño mayor, unidad" at bounding box center [479, 589] width 386 height 25
click at [278, 598] on input "Daño mayor, unidad" at bounding box center [270, 590] width 16 height 16
radio input "true"
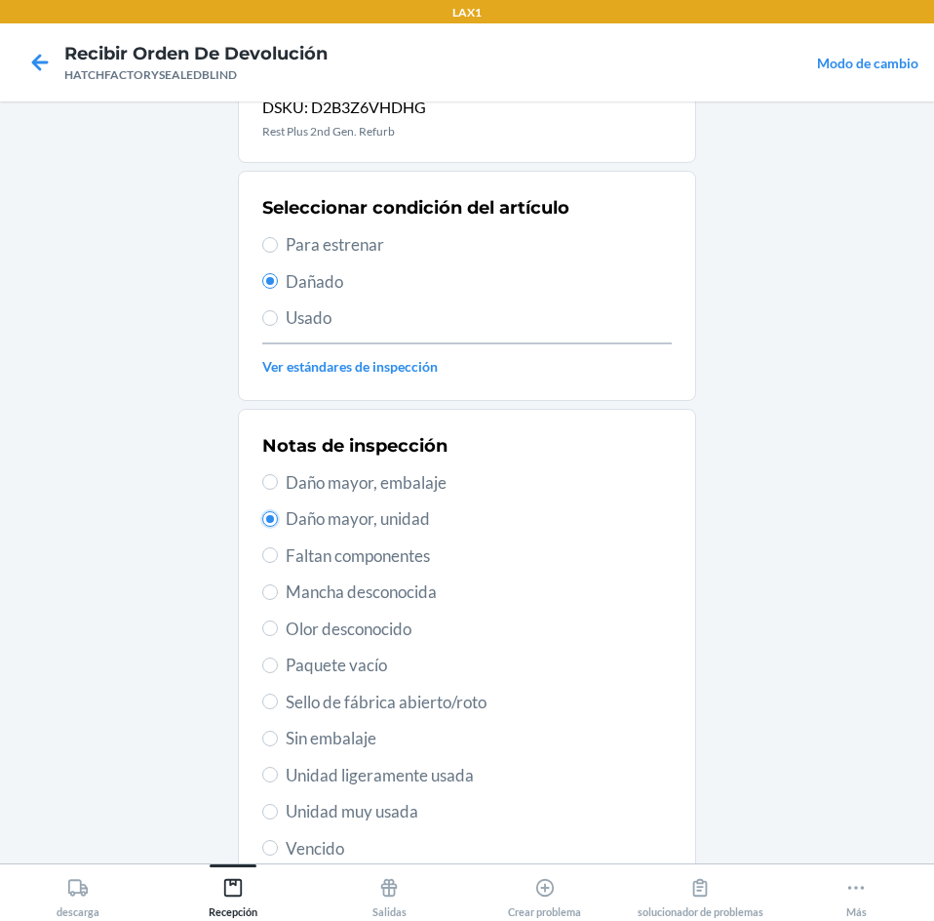
scroll to position [255, 0]
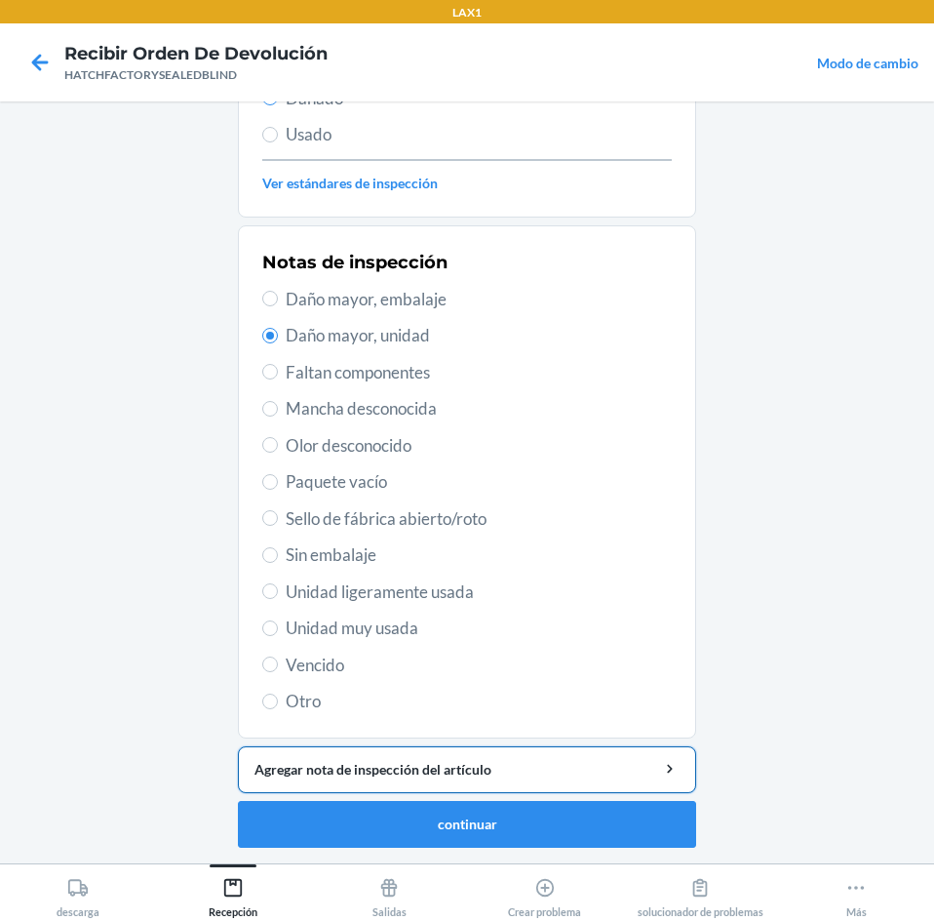
click at [400, 769] on div "Agregar nota de inspección del artículo" at bounding box center [467, 769] width 425 height 20
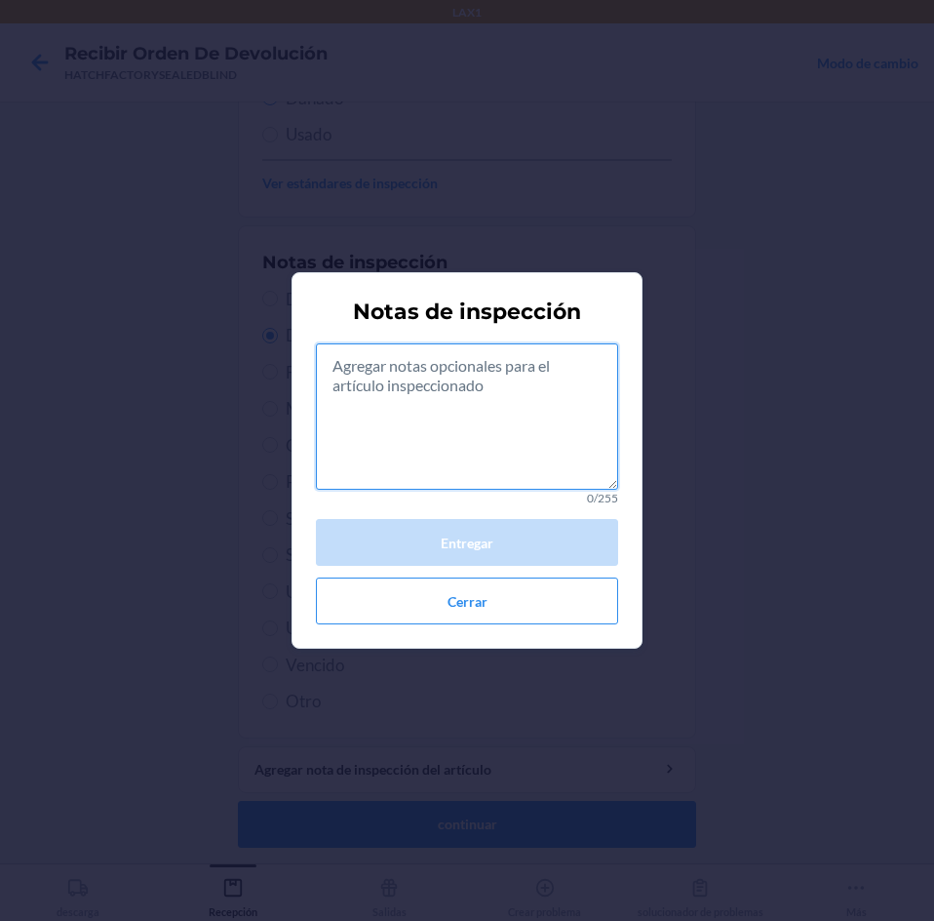
click at [510, 403] on textarea at bounding box center [467, 416] width 302 height 146
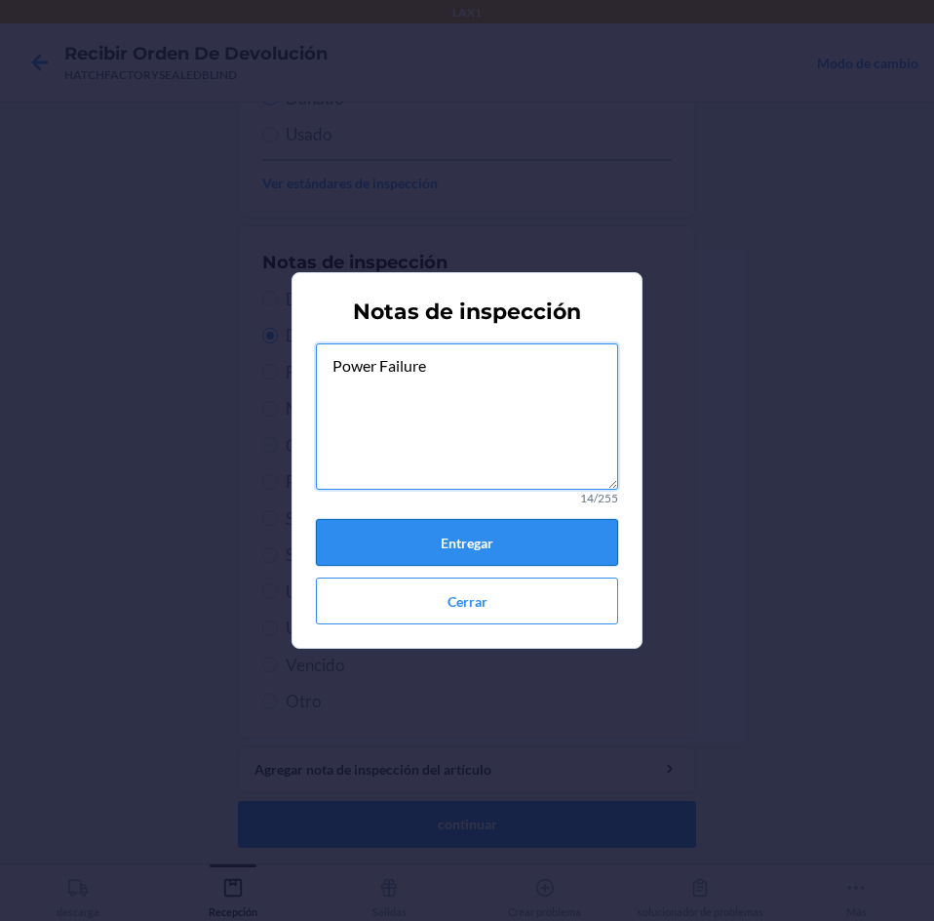
type textarea "Power Failure"
click at [508, 546] on button "Entregar" at bounding box center [467, 542] width 302 height 47
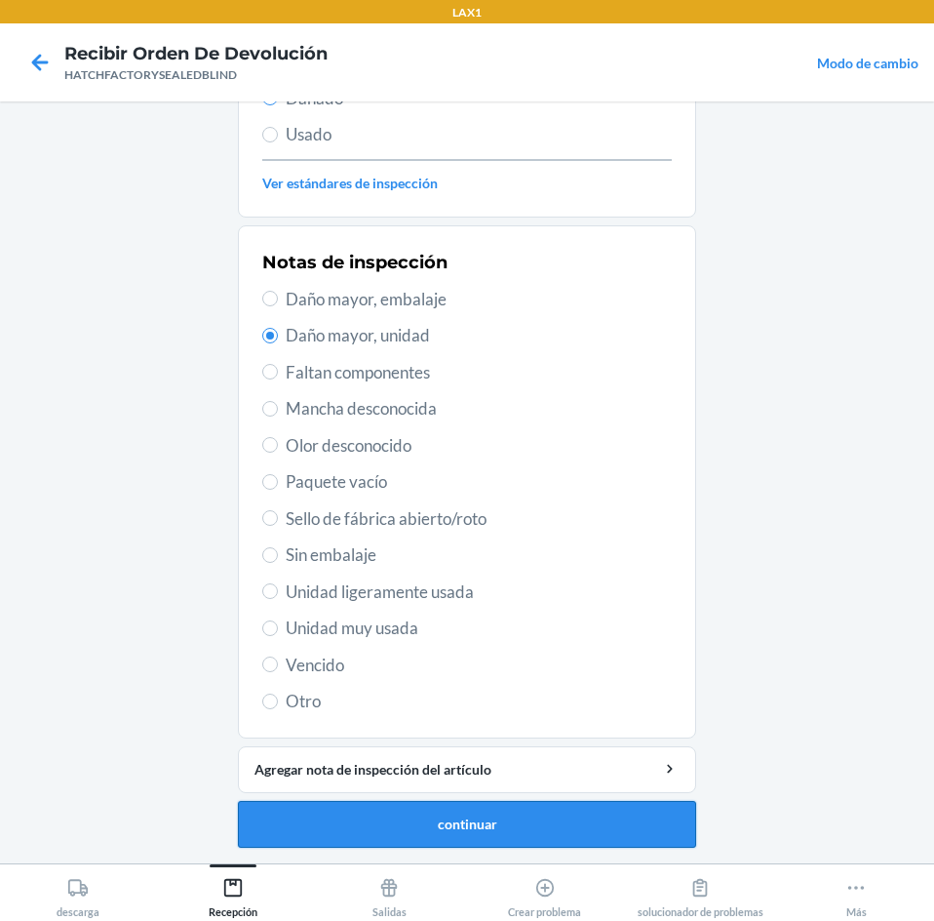
click at [499, 829] on button "continuar" at bounding box center [467, 824] width 458 height 47
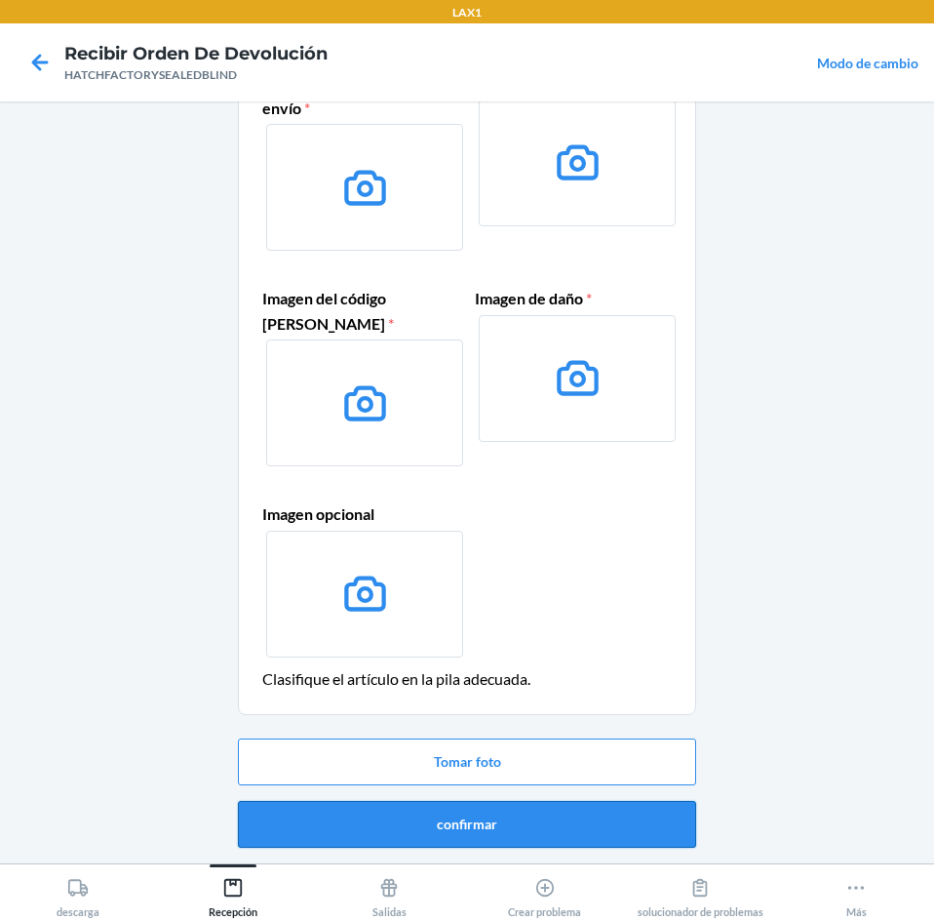
click at [521, 825] on button "confirmar" at bounding box center [467, 824] width 458 height 47
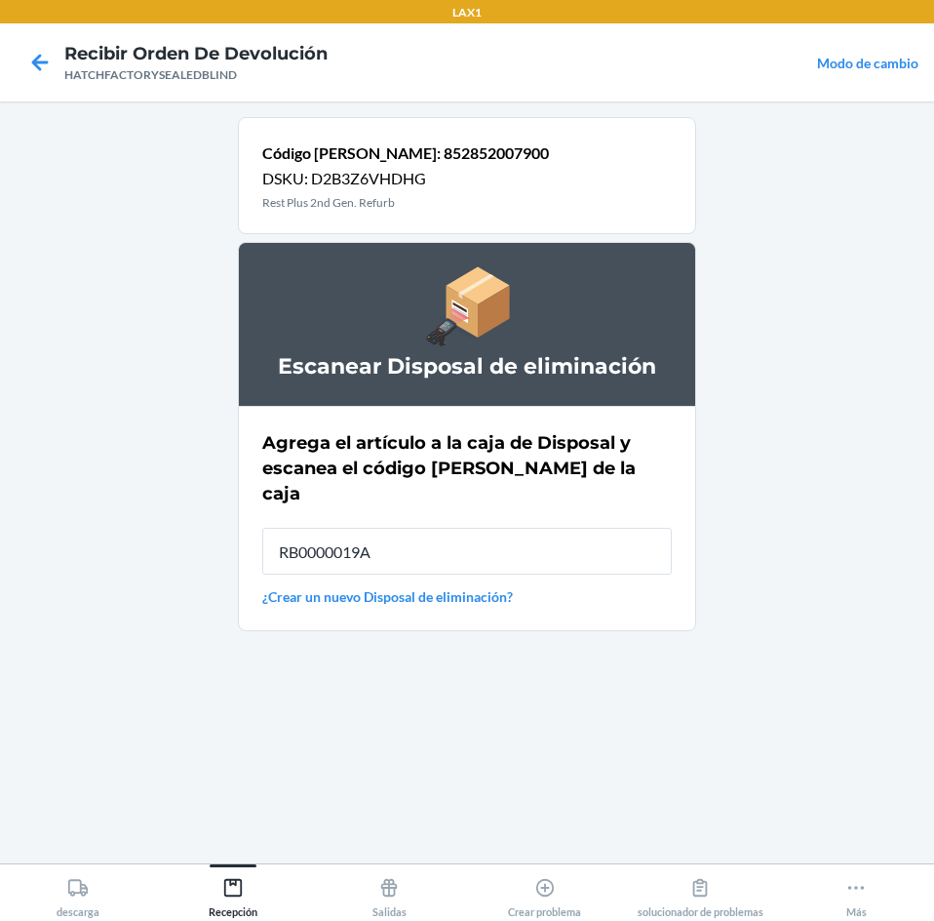
type input "RB0000019A4"
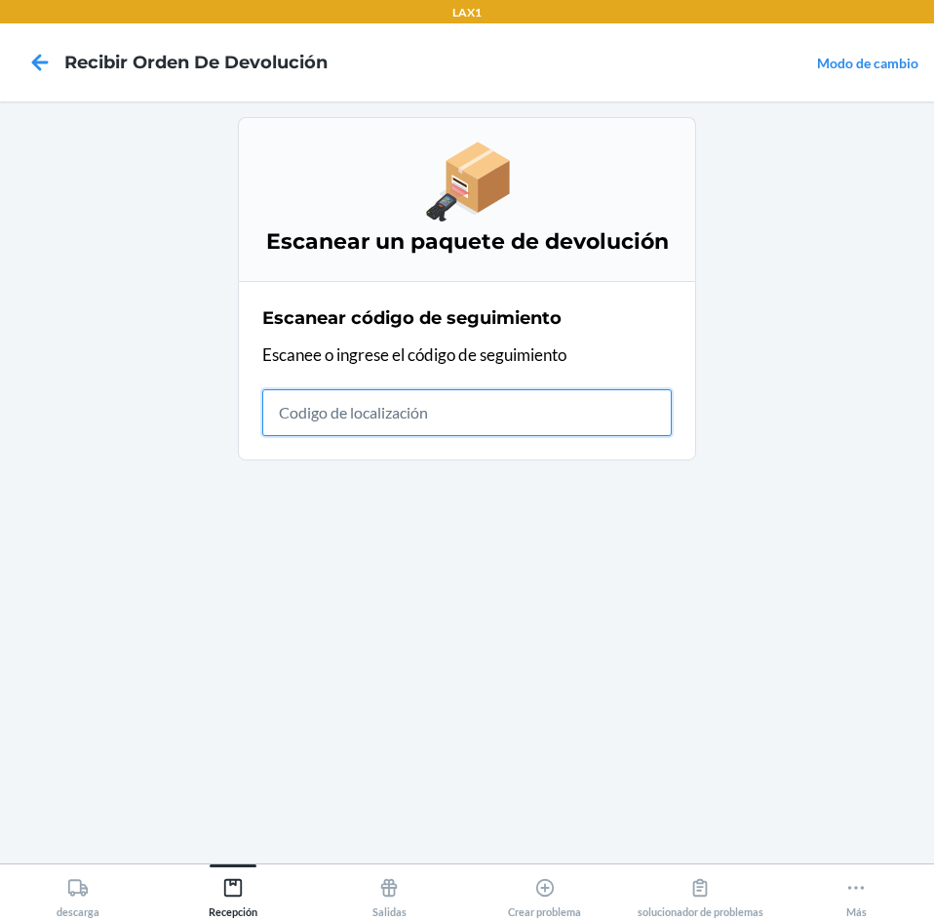
click at [383, 409] on input "text" at bounding box center [467, 412] width 410 height 47
type input "HATCH"
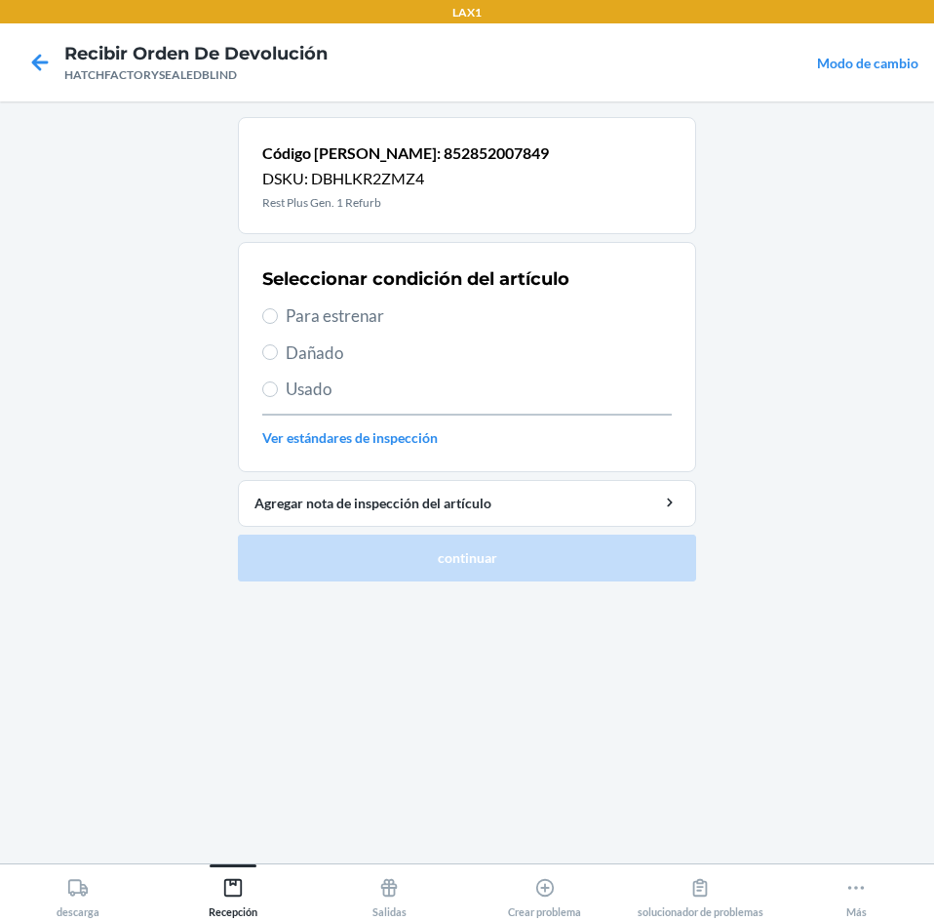
click at [287, 350] on span "Dañado" at bounding box center [479, 352] width 386 height 25
click at [278, 350] on input "Dañado" at bounding box center [270, 352] width 16 height 16
radio input "true"
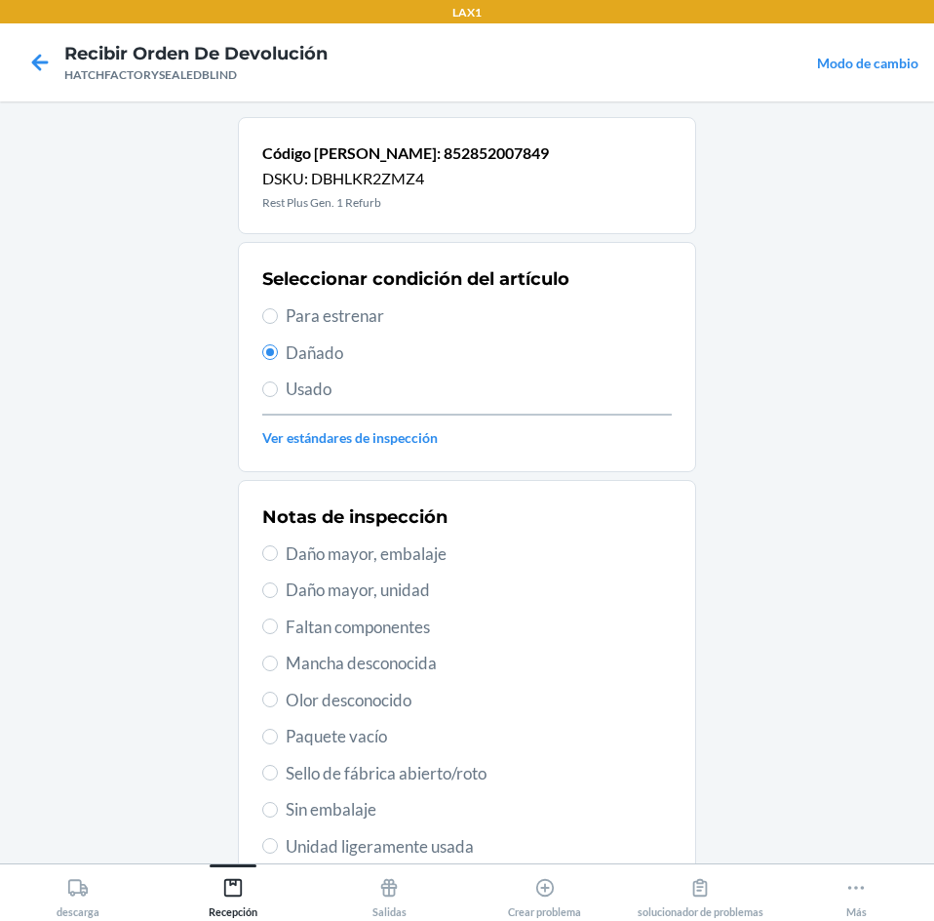
click at [304, 600] on span "Daño mayor, unidad" at bounding box center [479, 589] width 386 height 25
click at [278, 598] on input "Daño mayor, unidad" at bounding box center [270, 590] width 16 height 16
radio input "true"
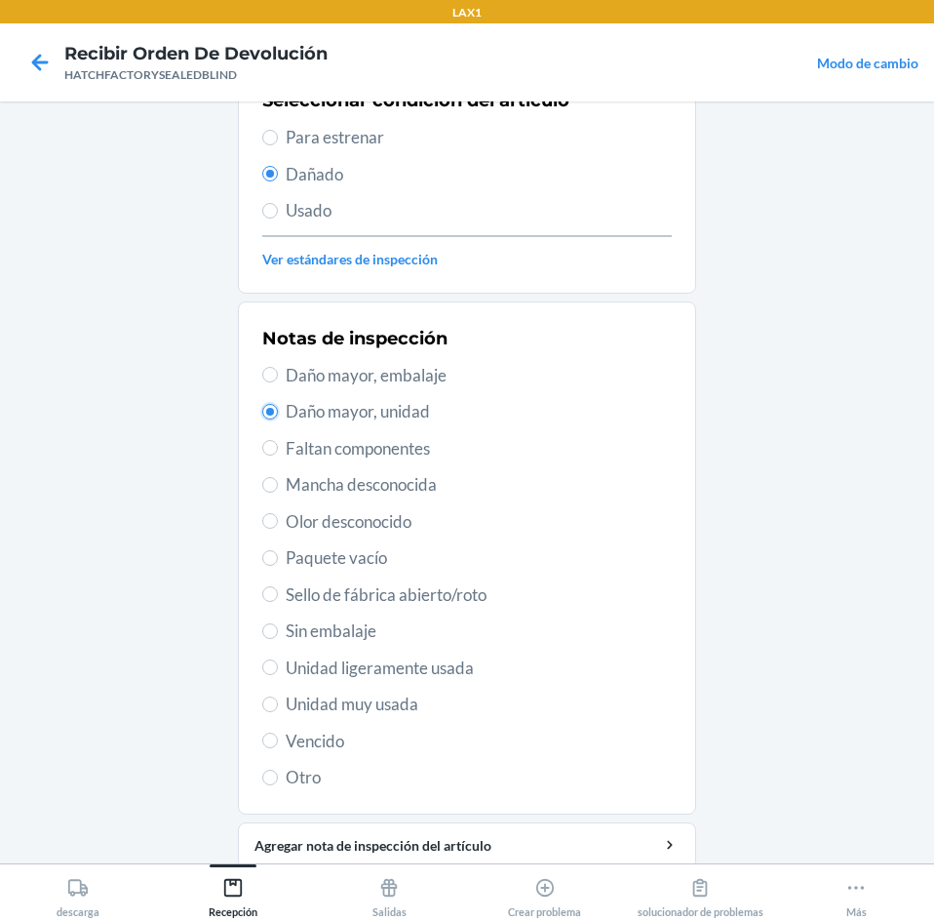
scroll to position [195, 0]
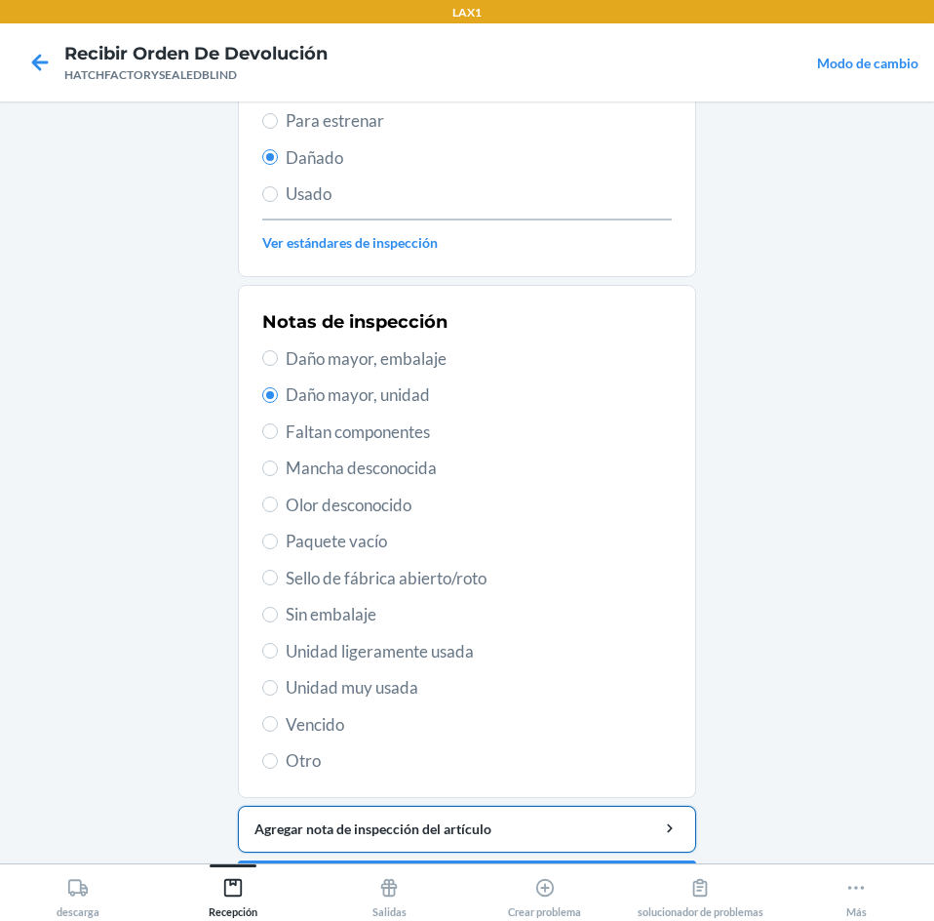
click at [325, 831] on div "Agregar nota de inspección del artículo" at bounding box center [467, 828] width 425 height 20
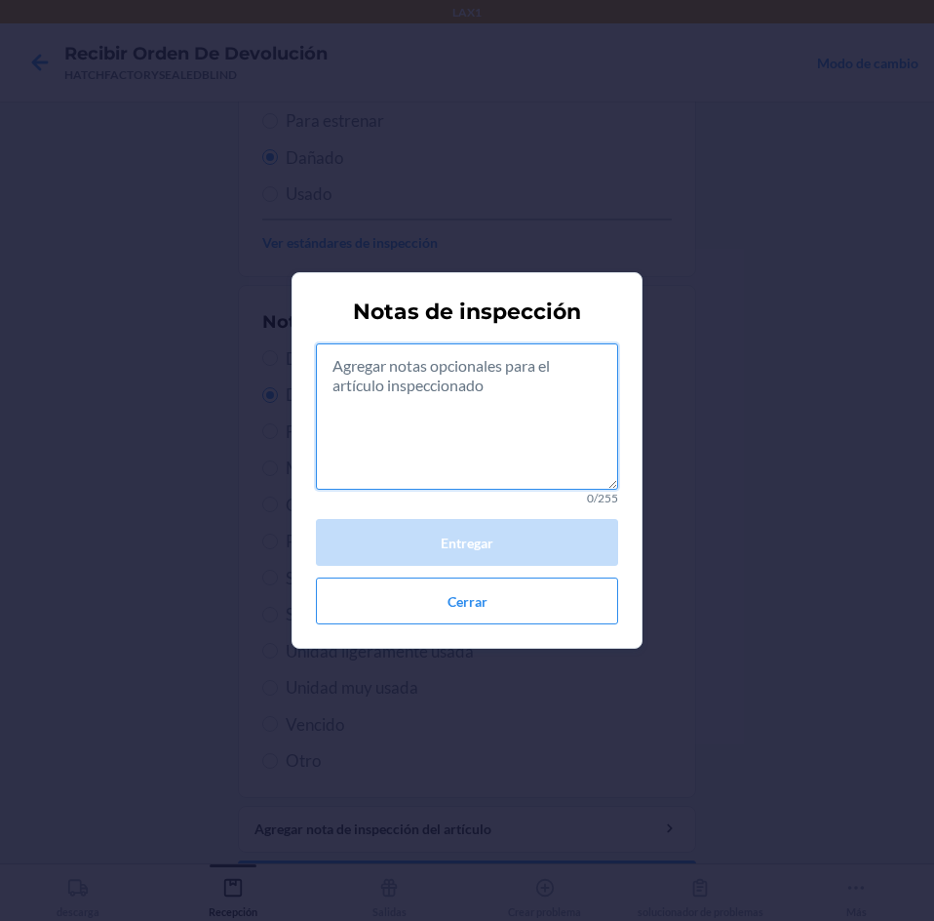
click at [494, 431] on textarea at bounding box center [467, 416] width 302 height 146
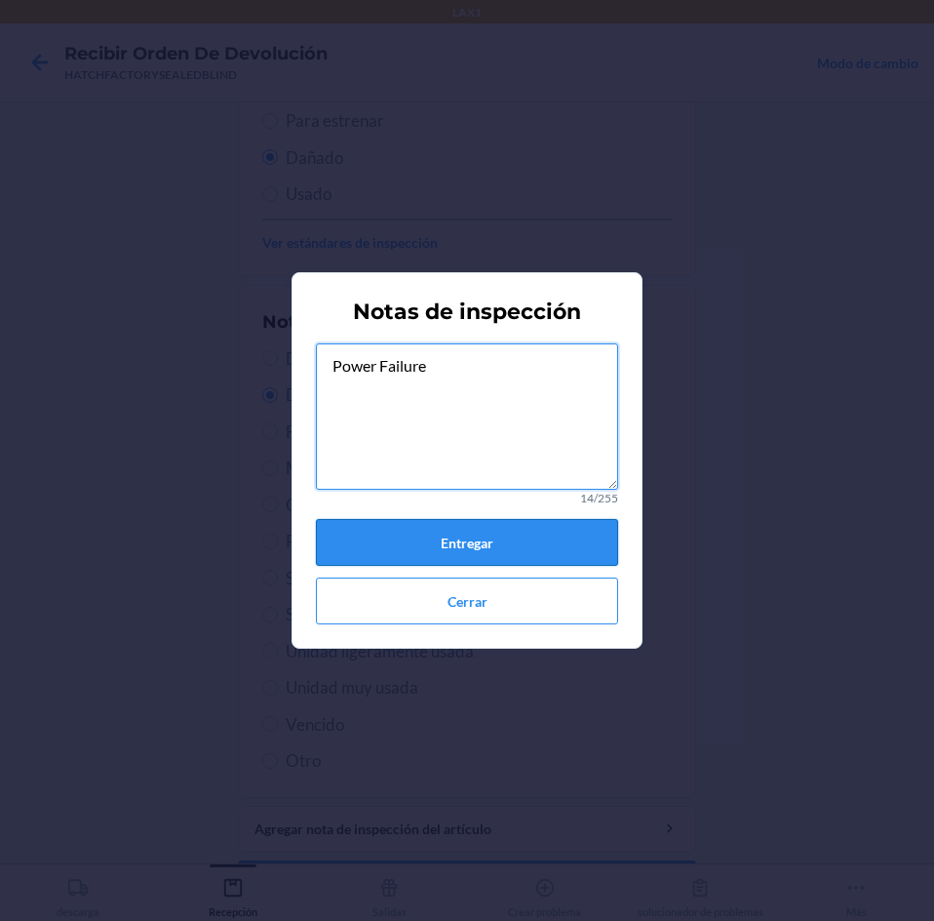
type textarea "Power Failure"
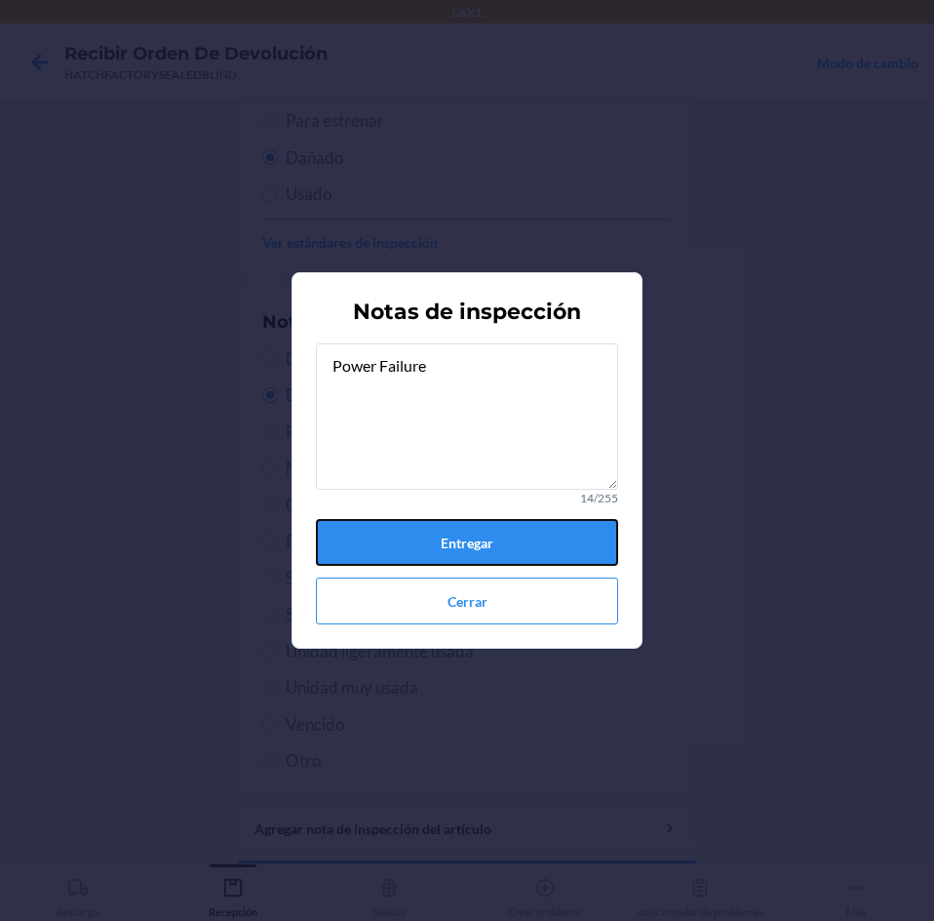
click at [502, 530] on button "Entregar" at bounding box center [467, 542] width 302 height 47
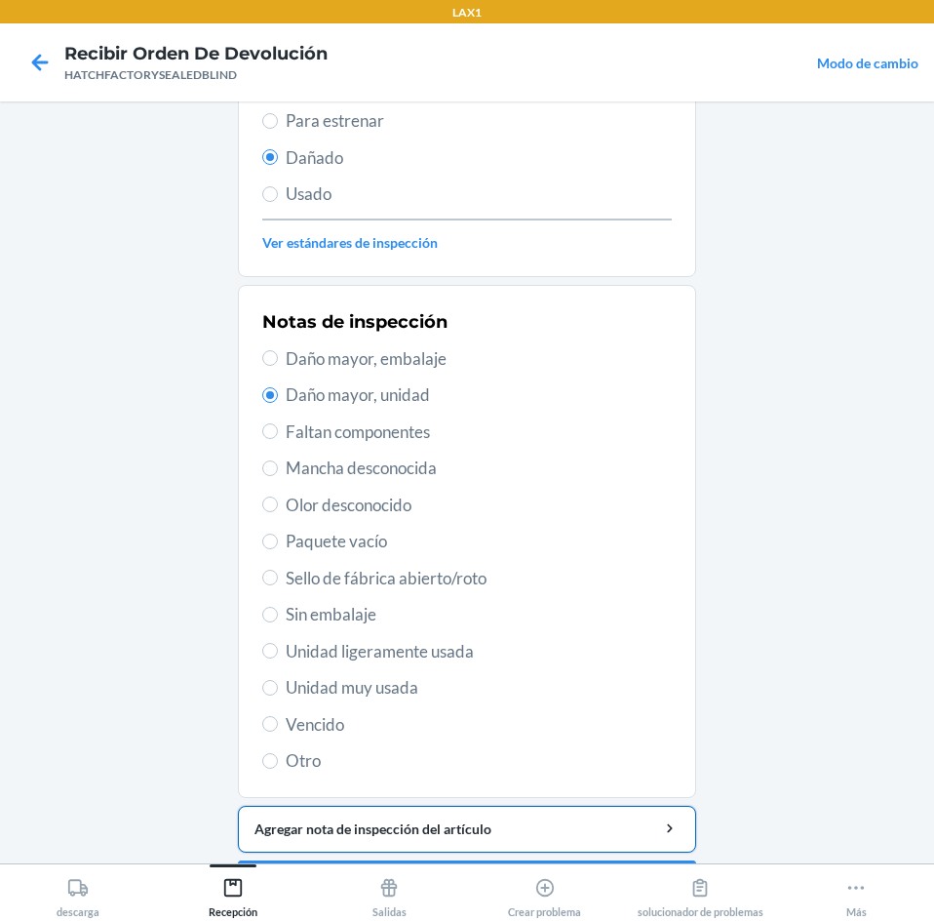
click at [313, 824] on div "Agregar nota de inspección del artículo" at bounding box center [467, 828] width 425 height 20
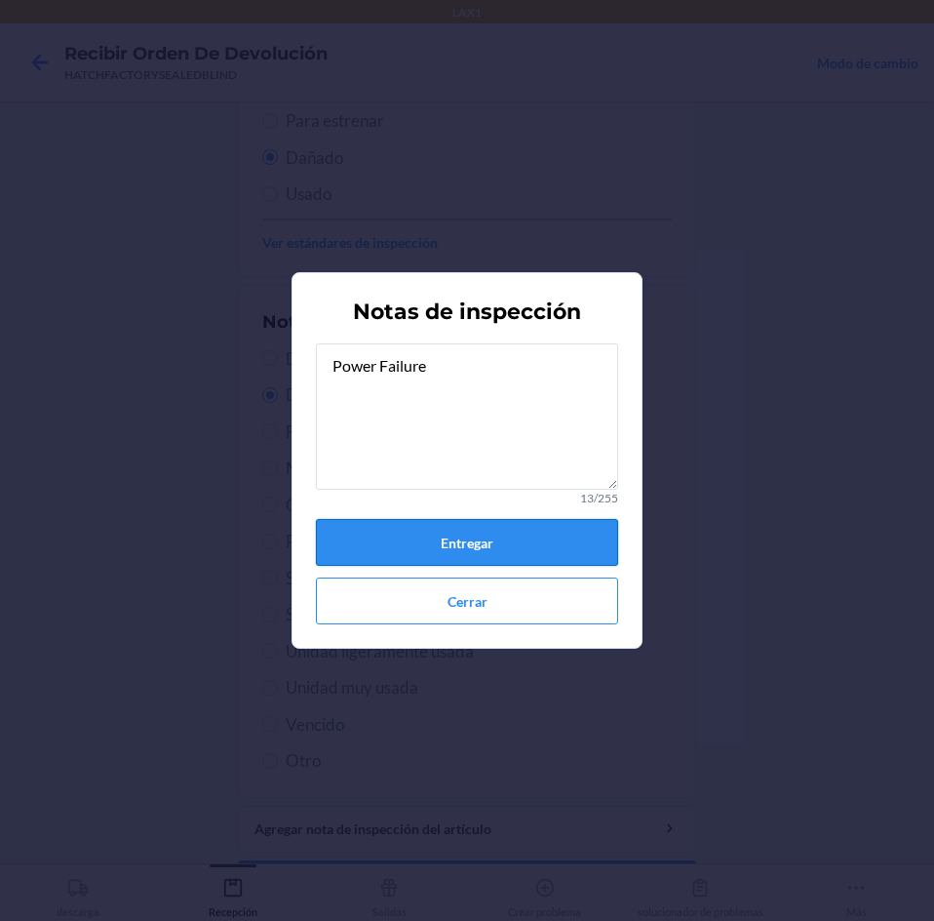
click at [443, 547] on button "Entregar" at bounding box center [467, 542] width 302 height 47
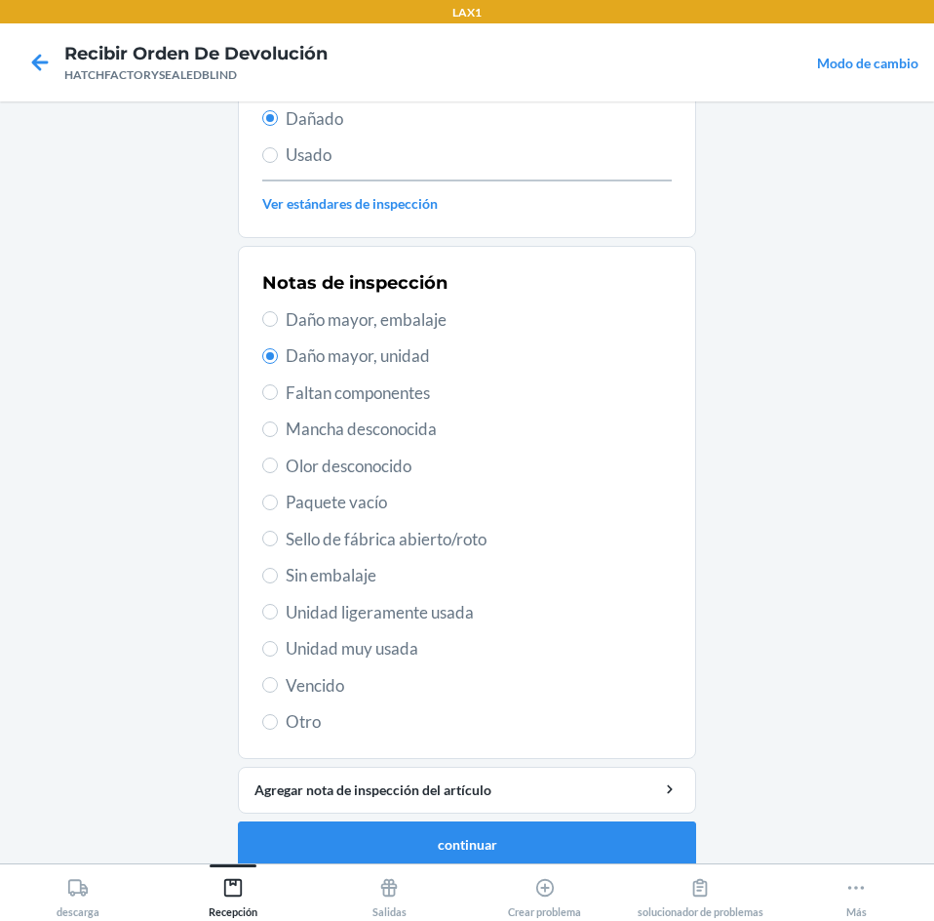
scroll to position [255, 0]
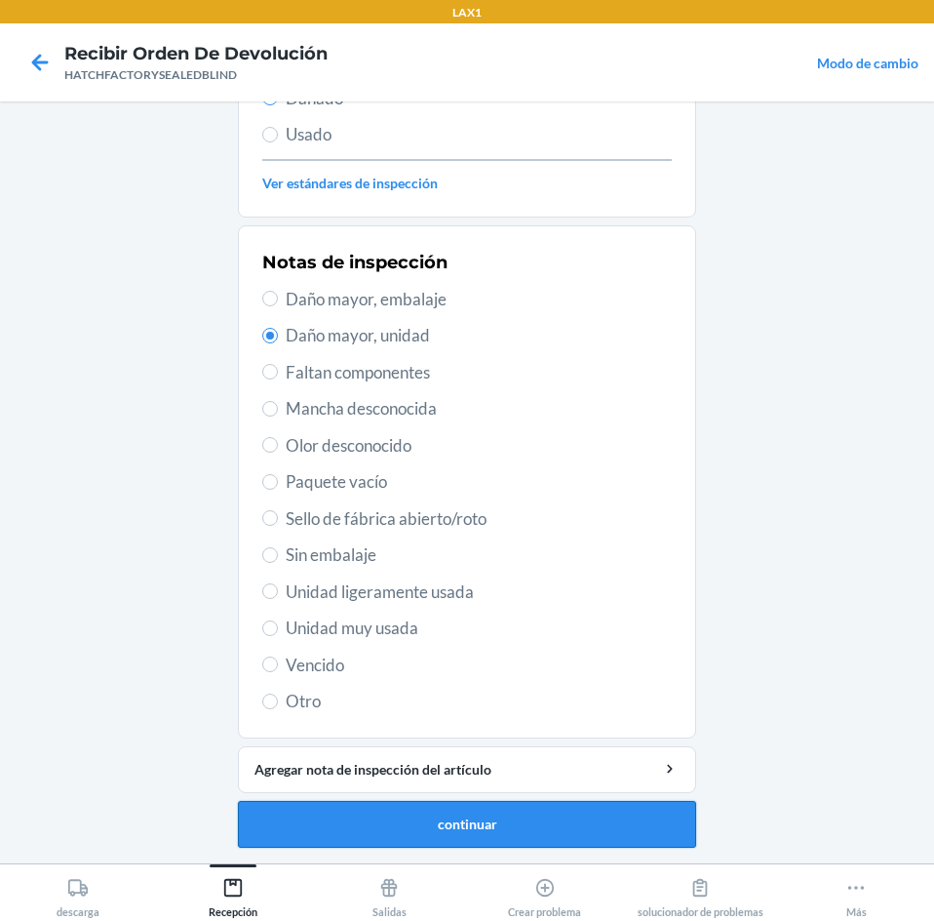
click at [499, 838] on button "continuar" at bounding box center [467, 824] width 458 height 47
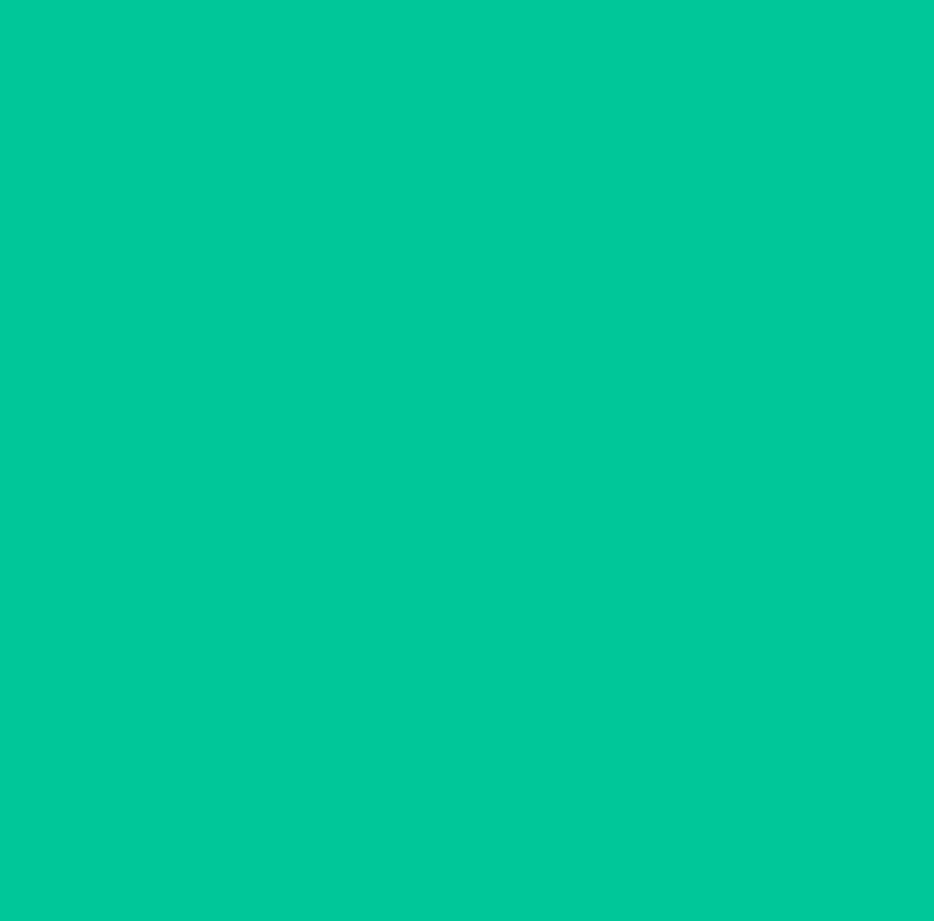
scroll to position [132, 0]
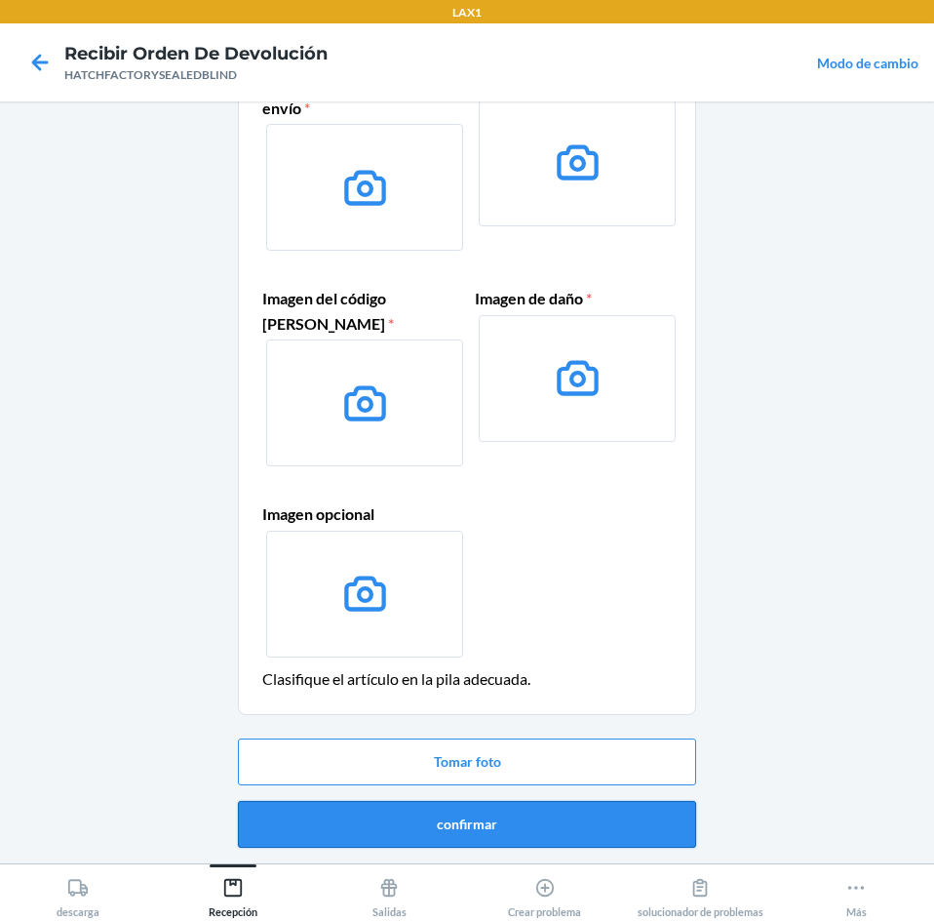
click at [522, 813] on button "confirmar" at bounding box center [467, 824] width 458 height 47
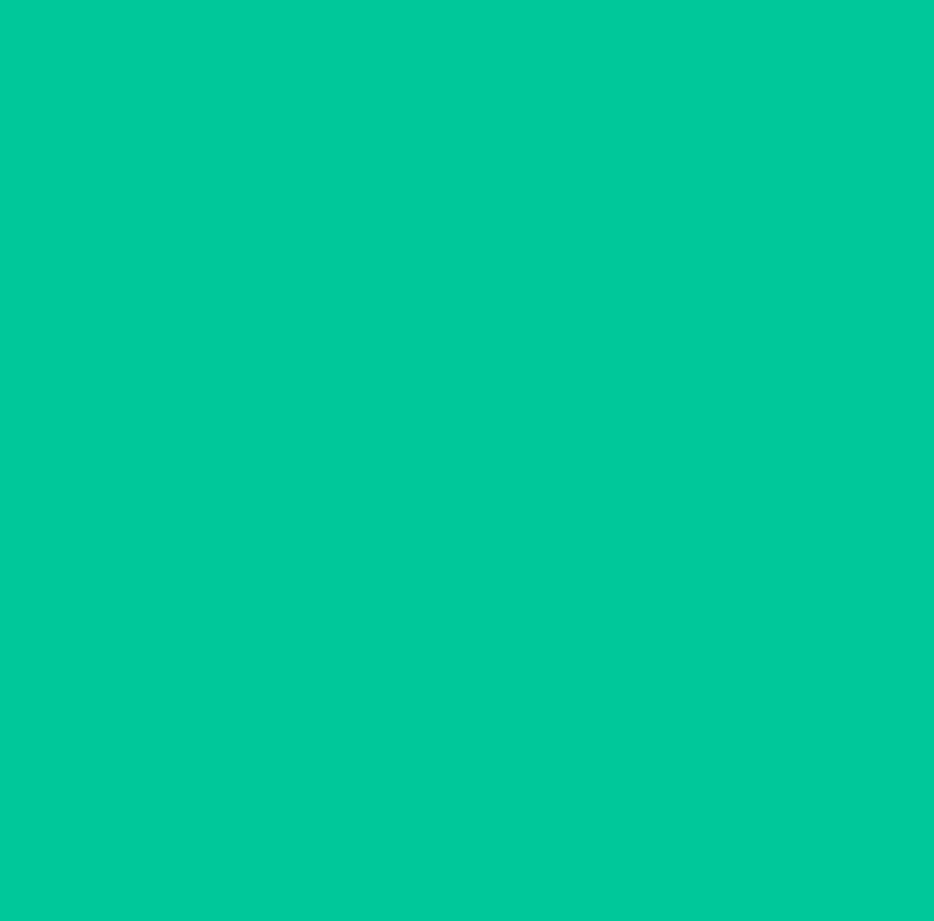
scroll to position [0, 0]
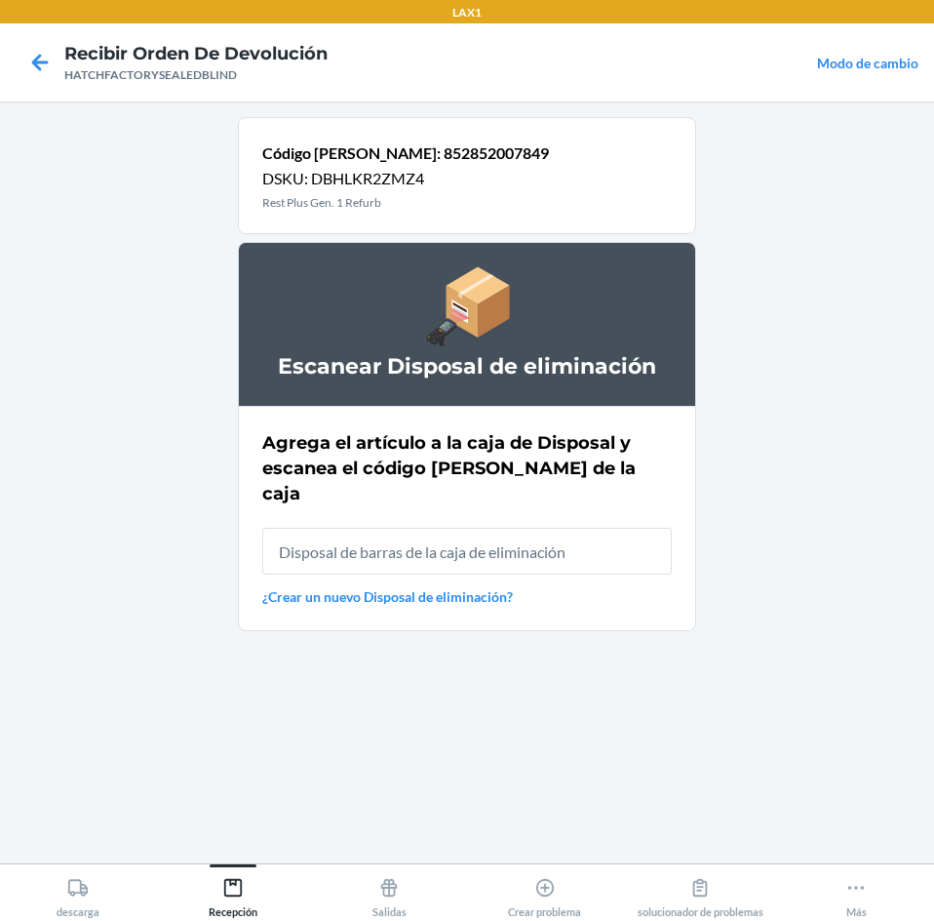
click at [529, 531] on input "text" at bounding box center [467, 551] width 410 height 47
type input "RB0000019A4"
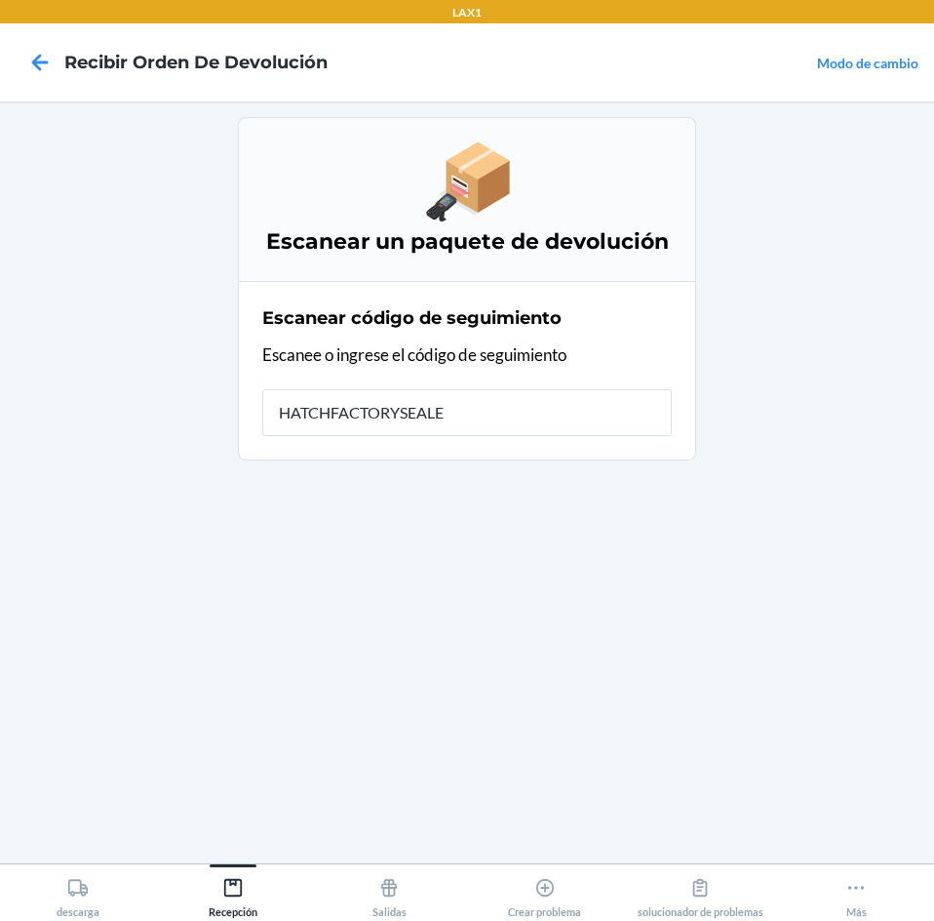
type input "HATCHFACTORYSEALED"
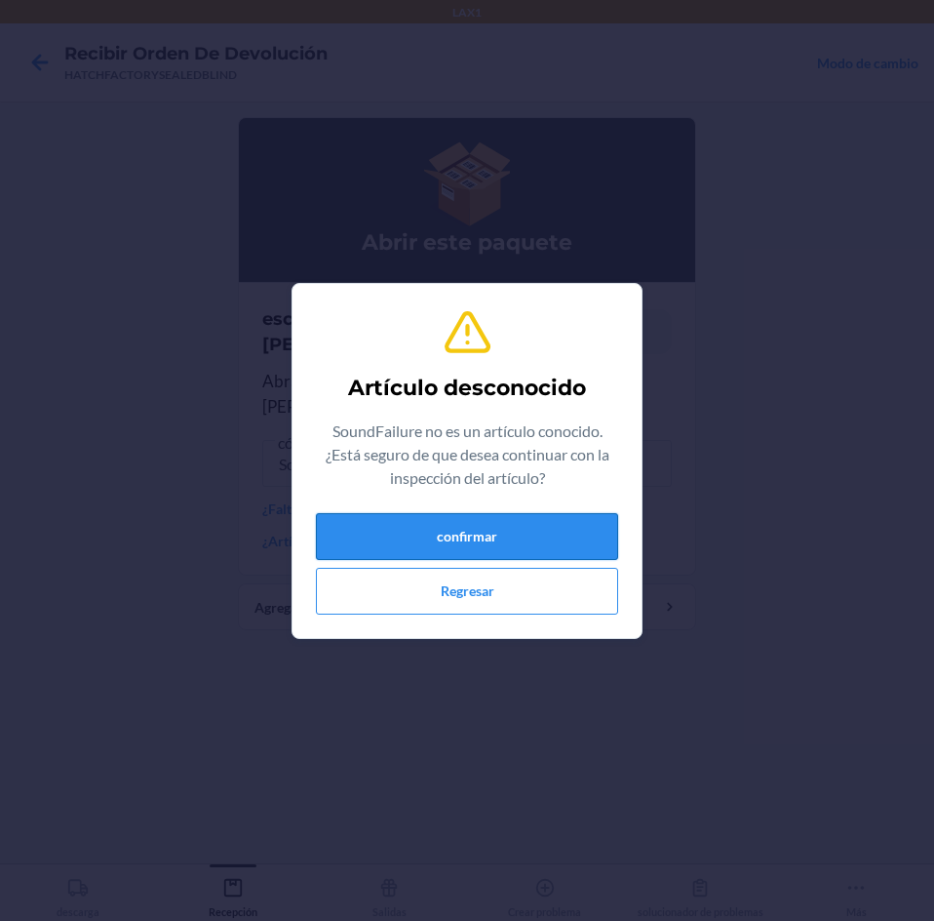
click at [428, 542] on button "confirmar" at bounding box center [467, 536] width 302 height 47
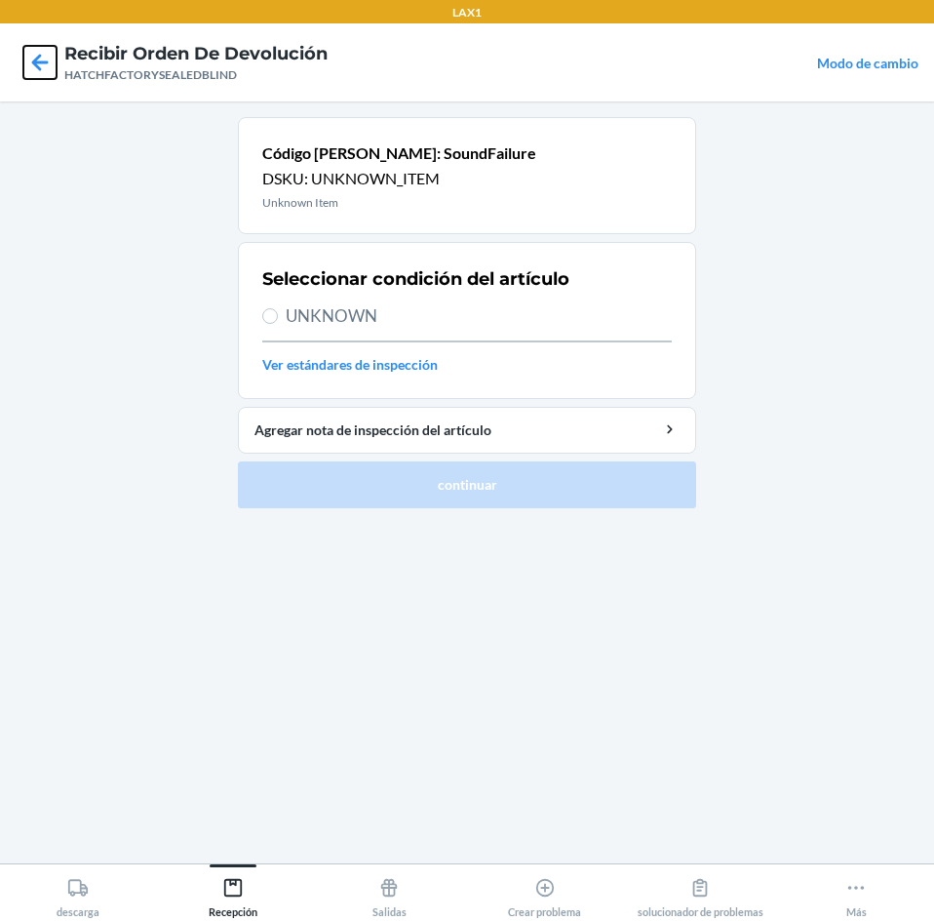
drag, startPoint x: 34, startPoint y: 59, endPoint x: 42, endPoint y: 74, distance: 16.6
click at [35, 59] on icon at bounding box center [40, 62] width 17 height 17
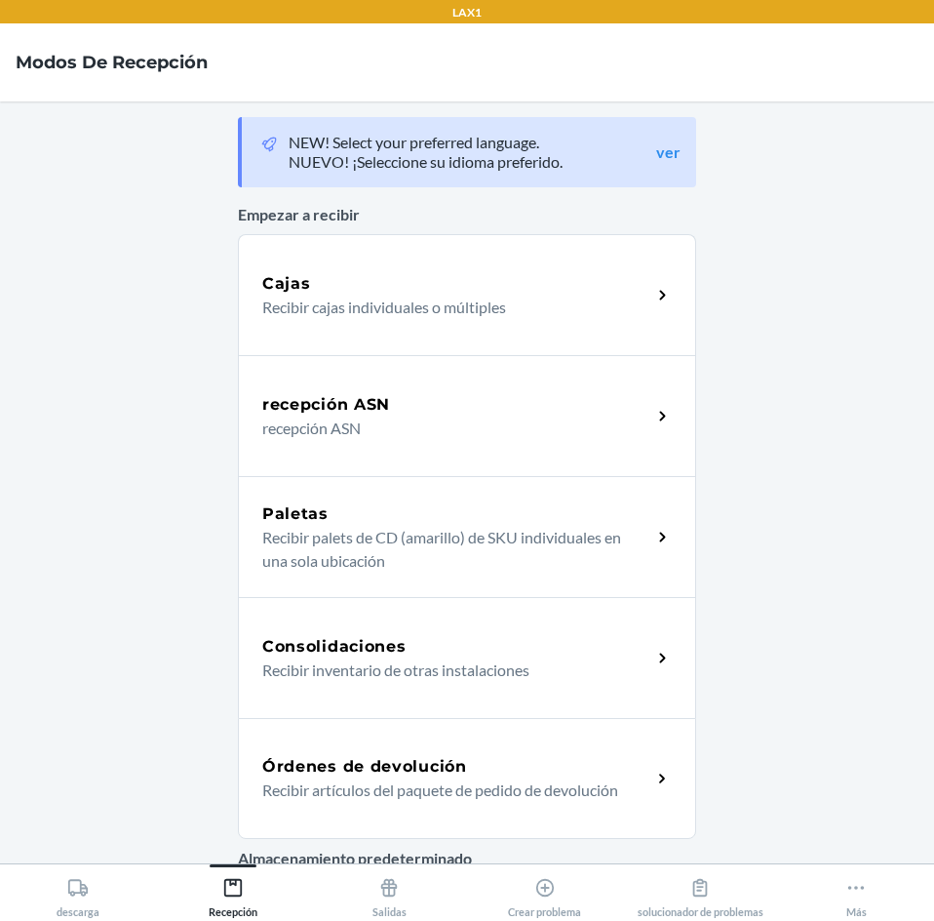
click at [528, 755] on div "Órdenes de devolución" at bounding box center [456, 766] width 389 height 23
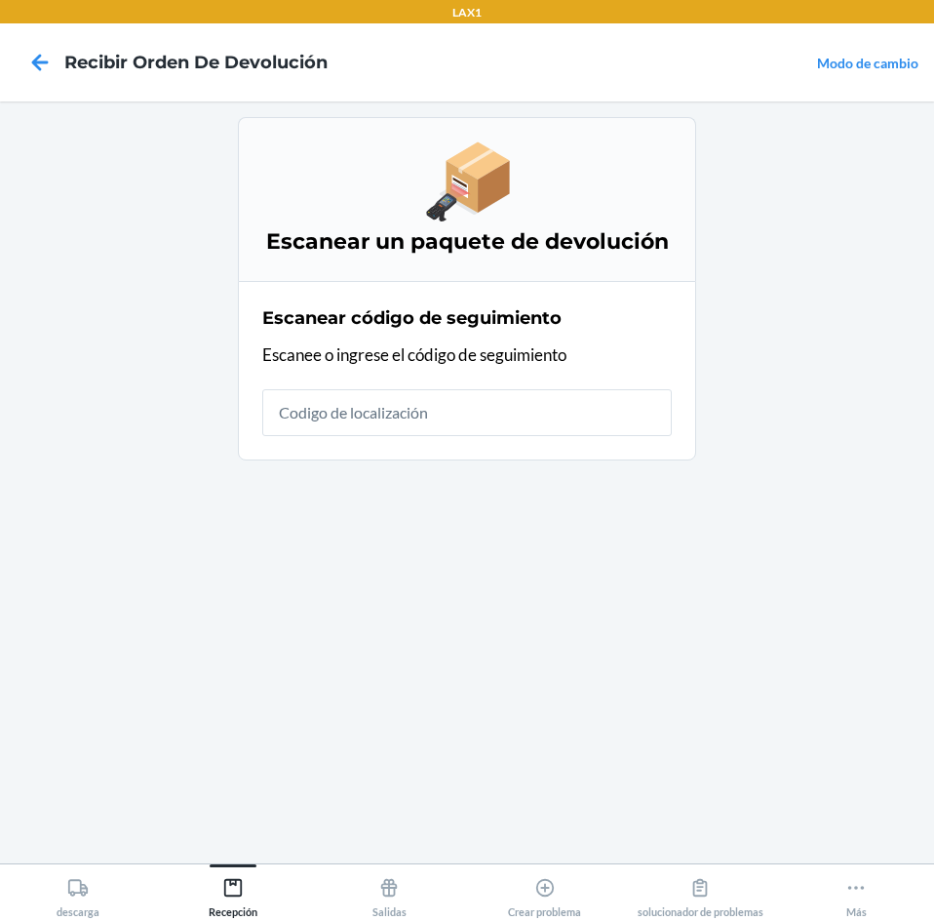
click at [552, 417] on input "text" at bounding box center [467, 412] width 410 height 47
type input "HATCHFACTORYSEALEDBLI"
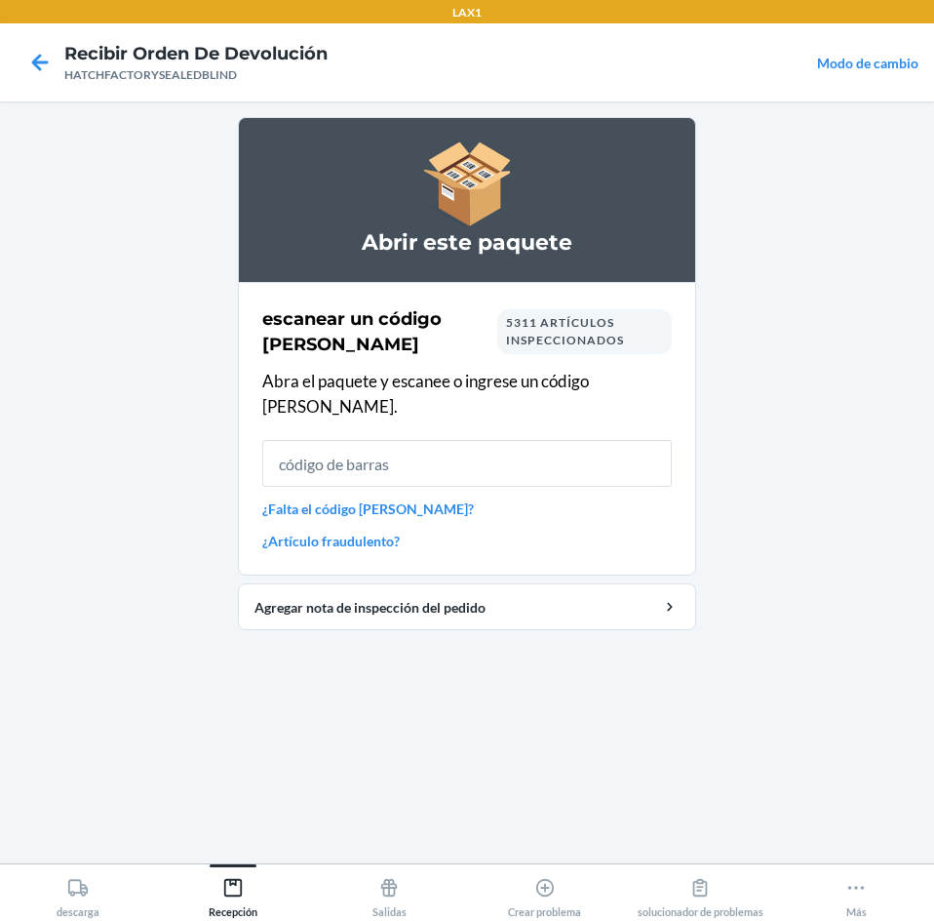
click at [434, 447] on input "text" at bounding box center [467, 463] width 410 height 47
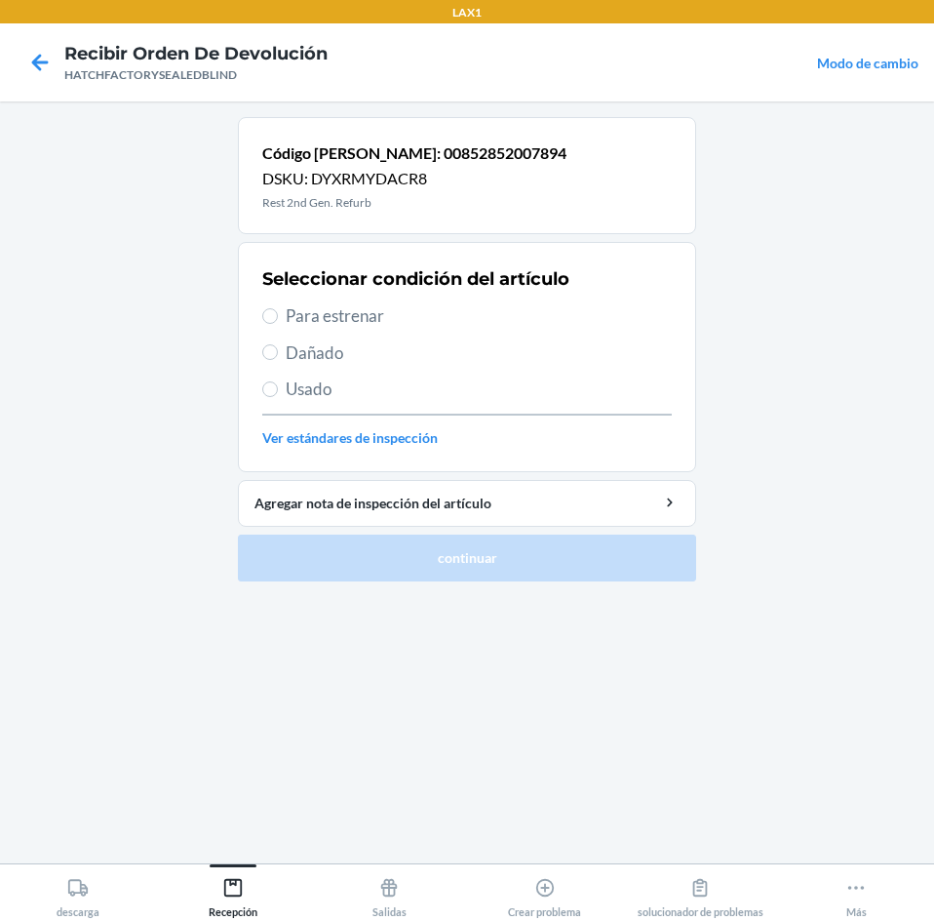
click at [298, 354] on span "Dañado" at bounding box center [479, 352] width 386 height 25
click at [278, 354] on input "Dañado" at bounding box center [270, 352] width 16 height 16
radio input "true"
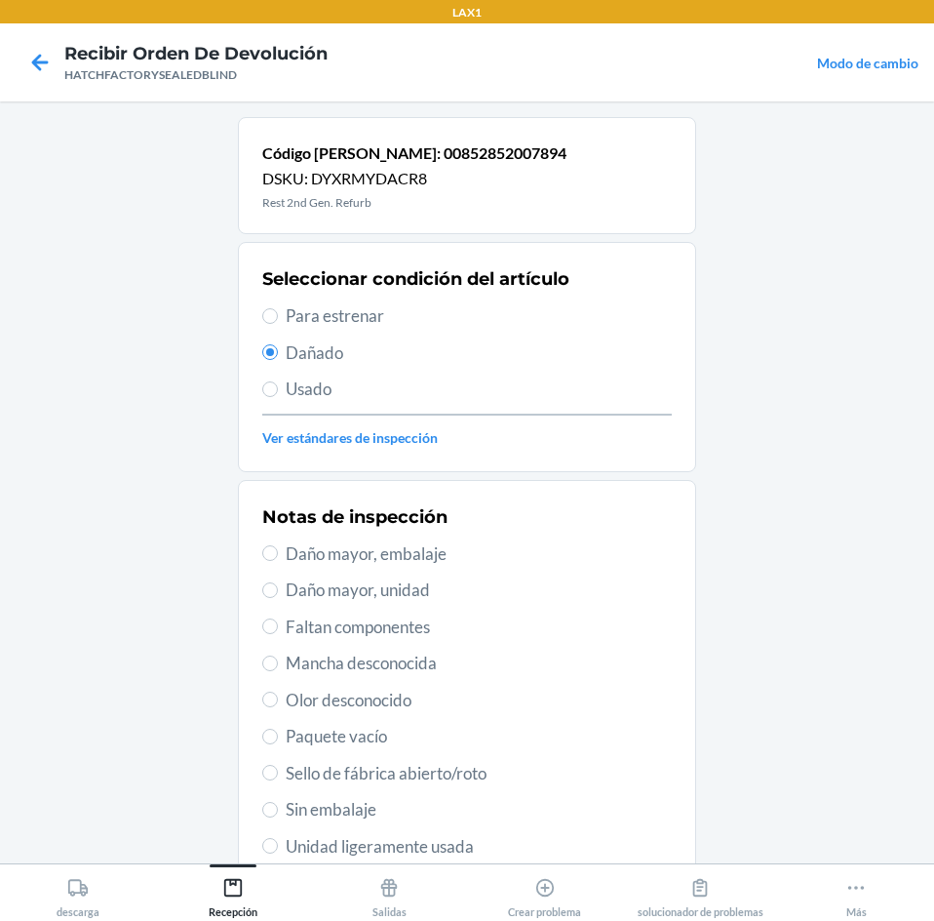
click at [310, 584] on span "Daño mayor, unidad" at bounding box center [479, 589] width 386 height 25
click at [278, 584] on input "Daño mayor, unidad" at bounding box center [270, 590] width 16 height 16
radio input "true"
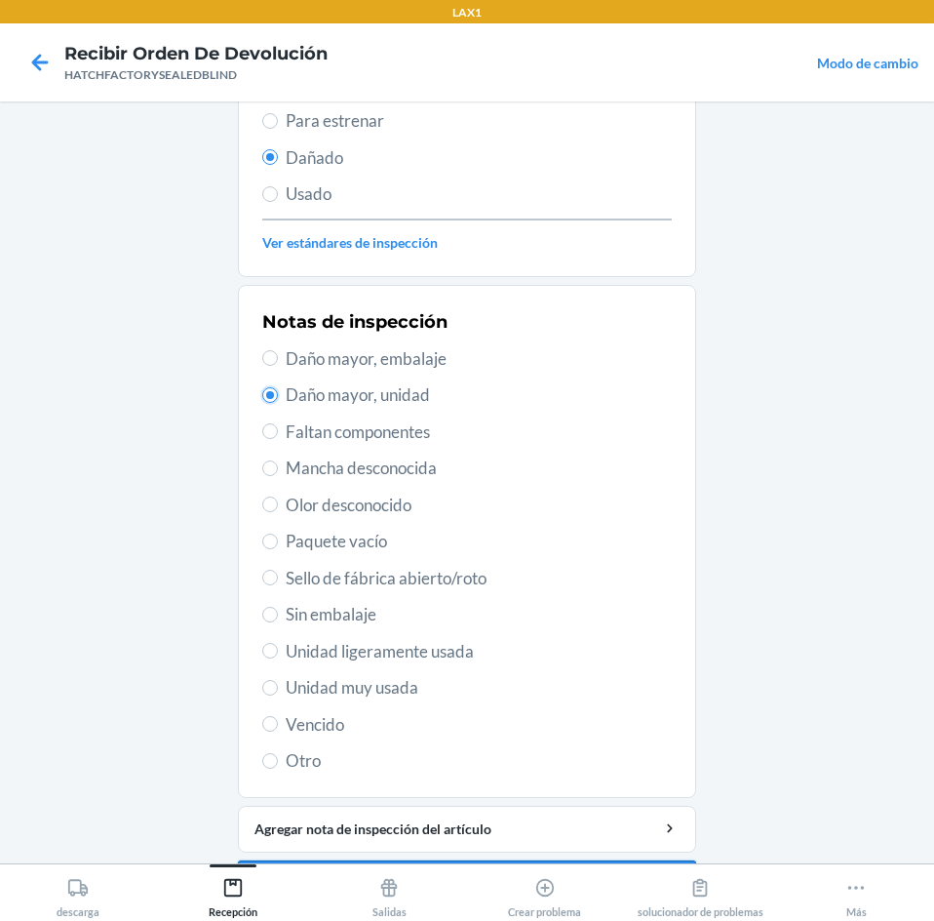
scroll to position [255, 0]
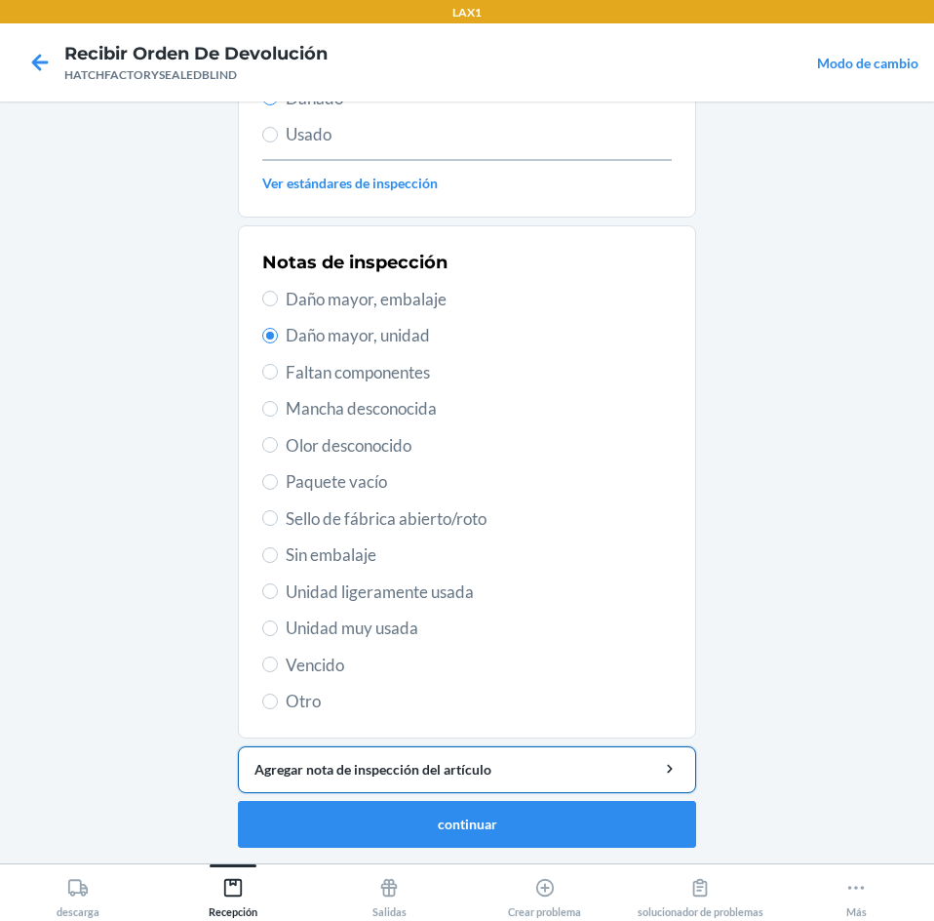
click at [493, 778] on div "Agregar nota de inspección del artículo" at bounding box center [467, 769] width 425 height 20
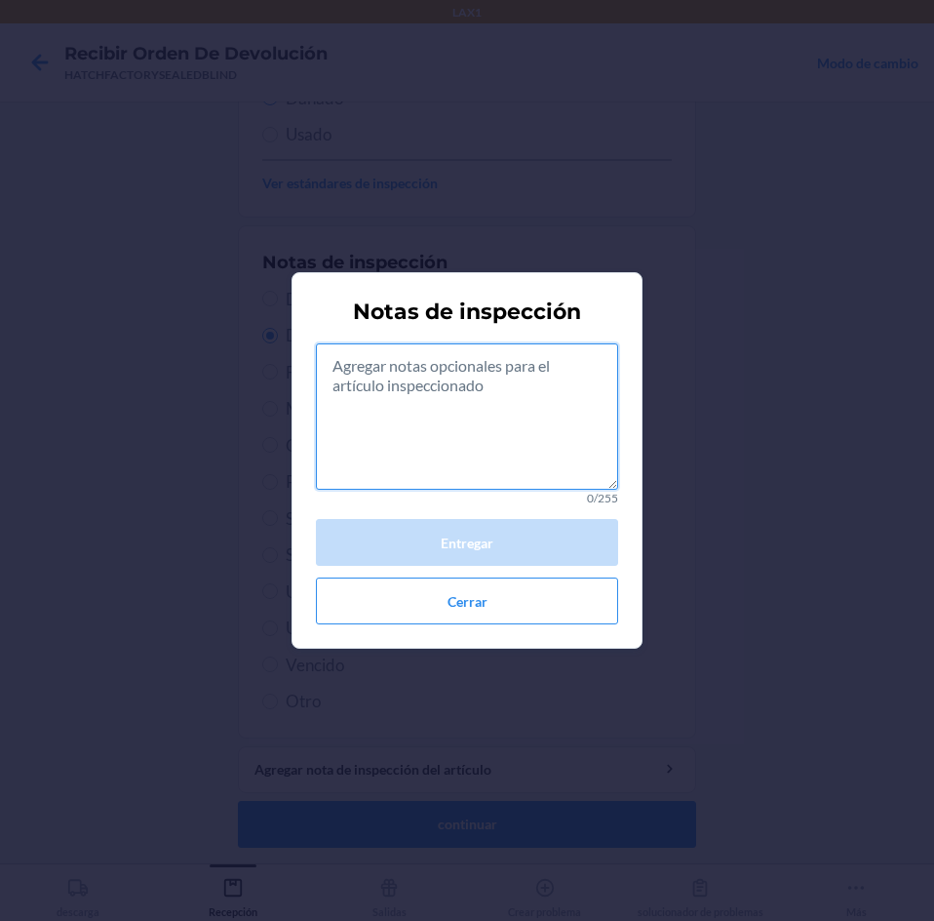
click at [527, 449] on textarea at bounding box center [467, 416] width 302 height 146
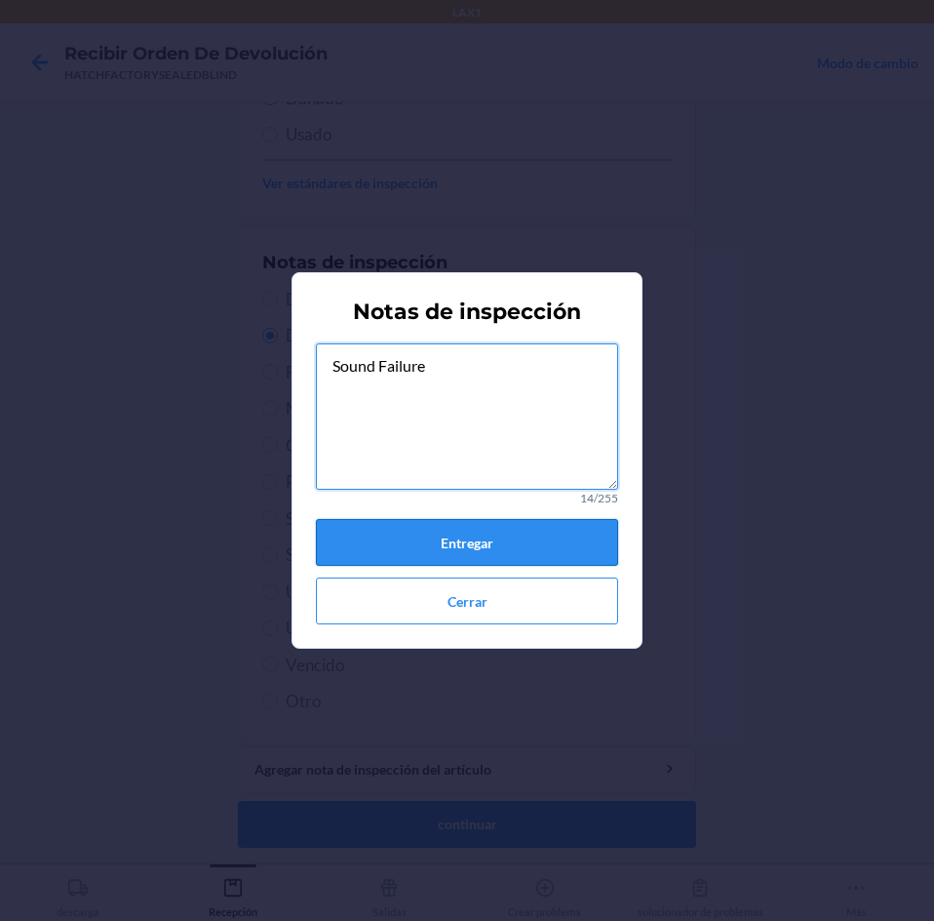
type textarea "Sound Failure"
click at [502, 537] on button "Entregar" at bounding box center [467, 542] width 302 height 47
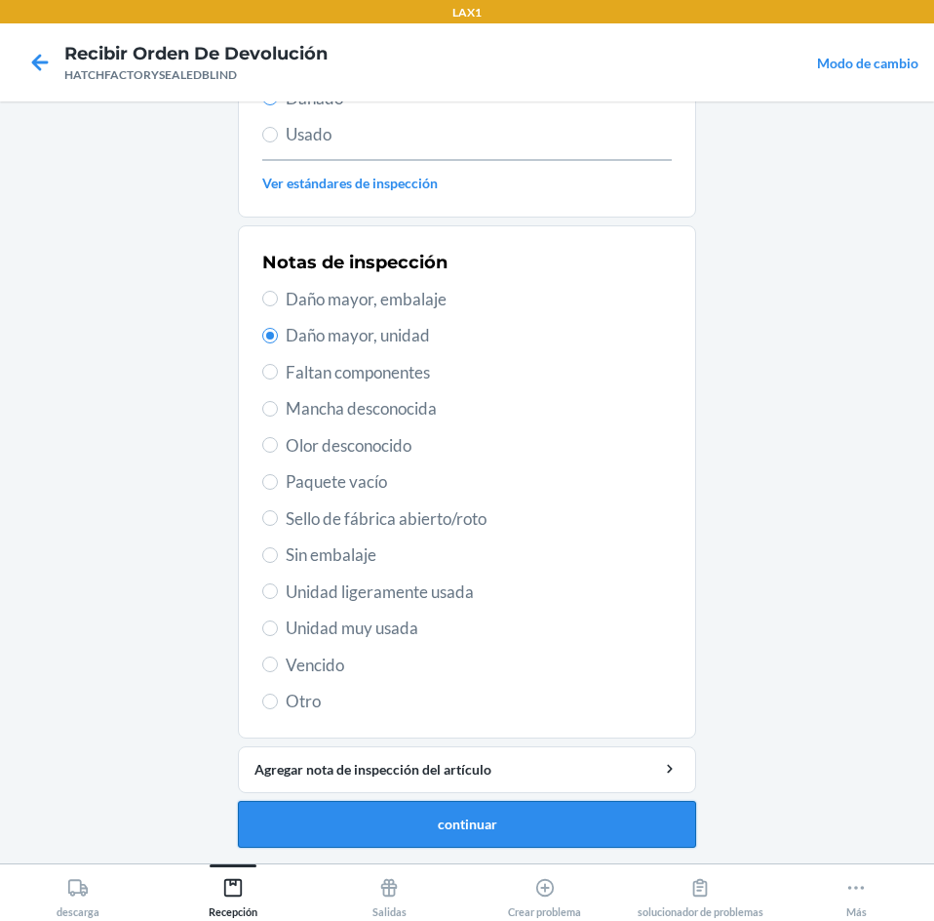
click at [496, 823] on button "continuar" at bounding box center [467, 824] width 458 height 47
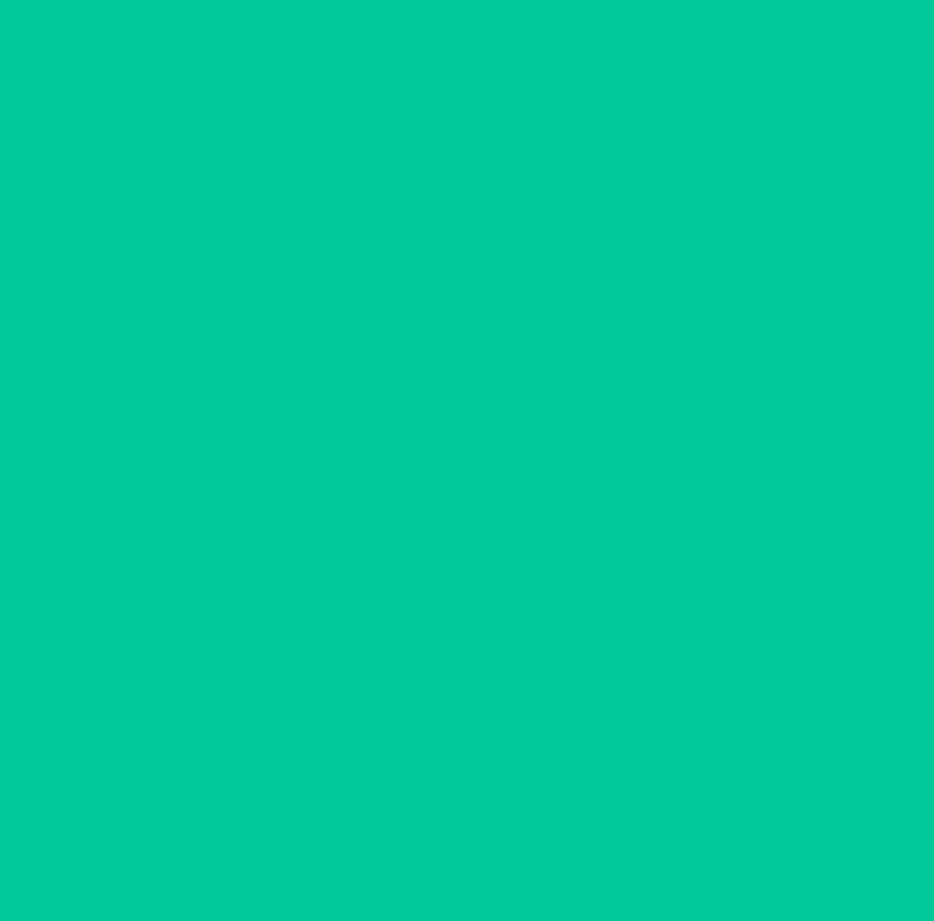
scroll to position [132, 0]
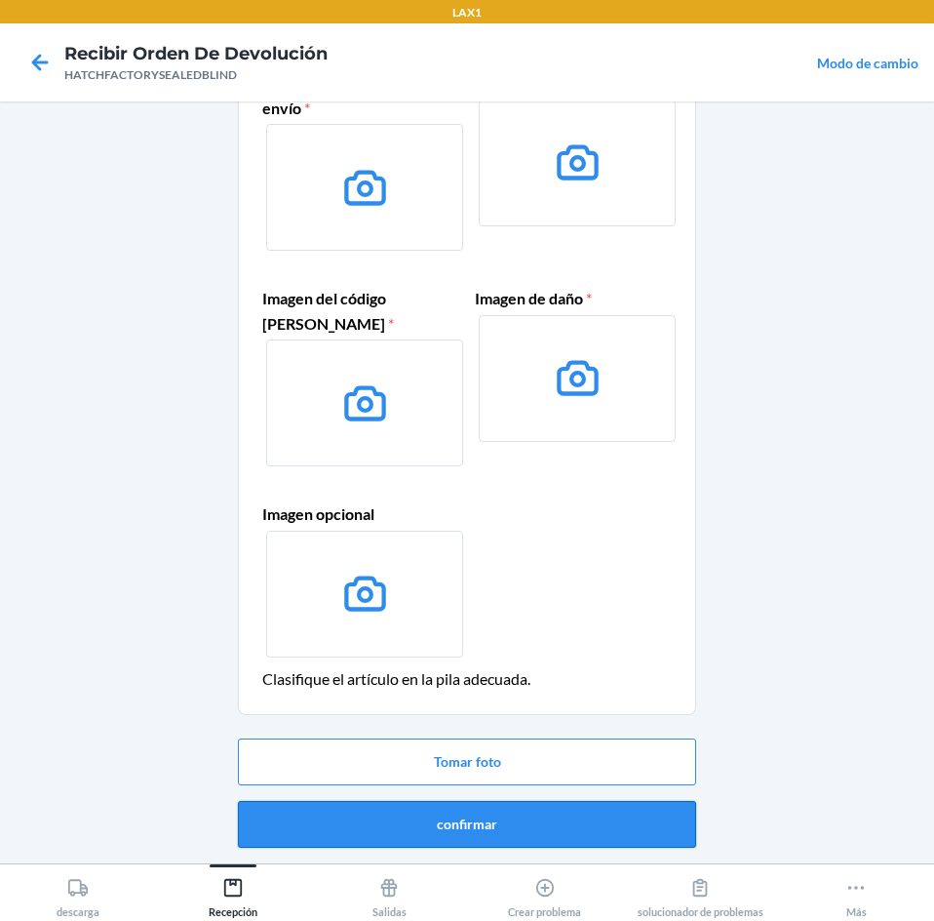
click at [533, 840] on button "confirmar" at bounding box center [467, 824] width 458 height 47
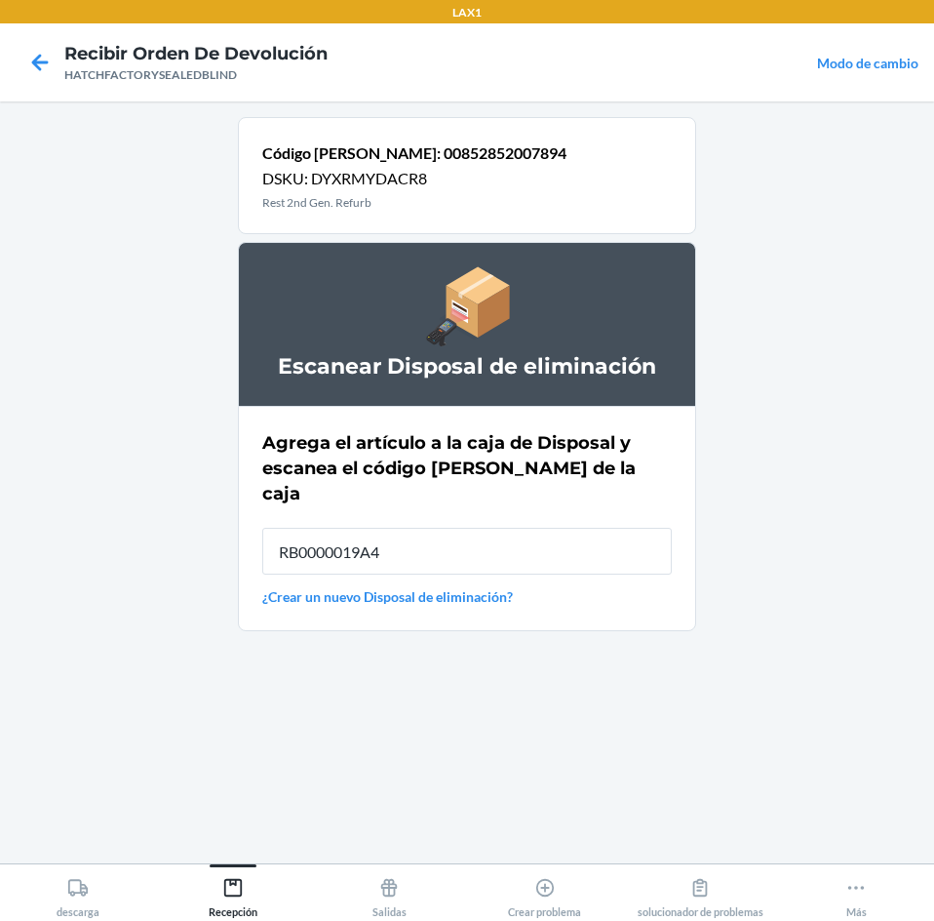
type input "RB0000019A4"
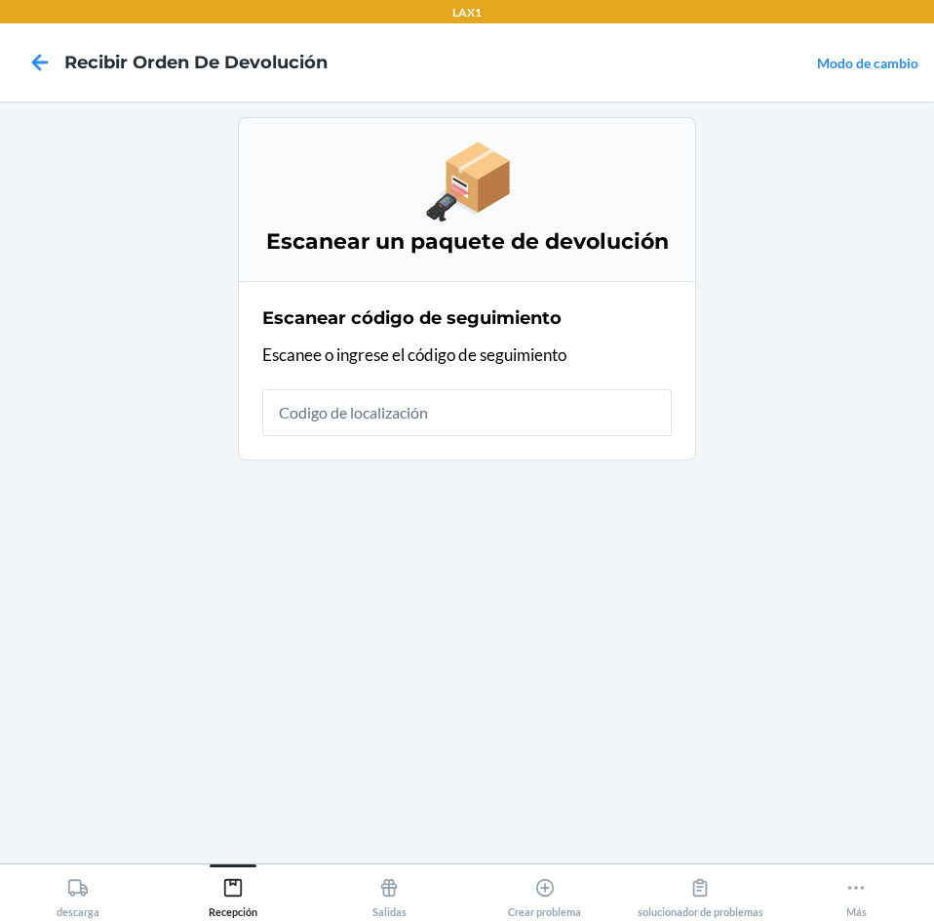
click at [508, 408] on input "text" at bounding box center [467, 412] width 410 height 47
type input "HATCHFACTORYSE"
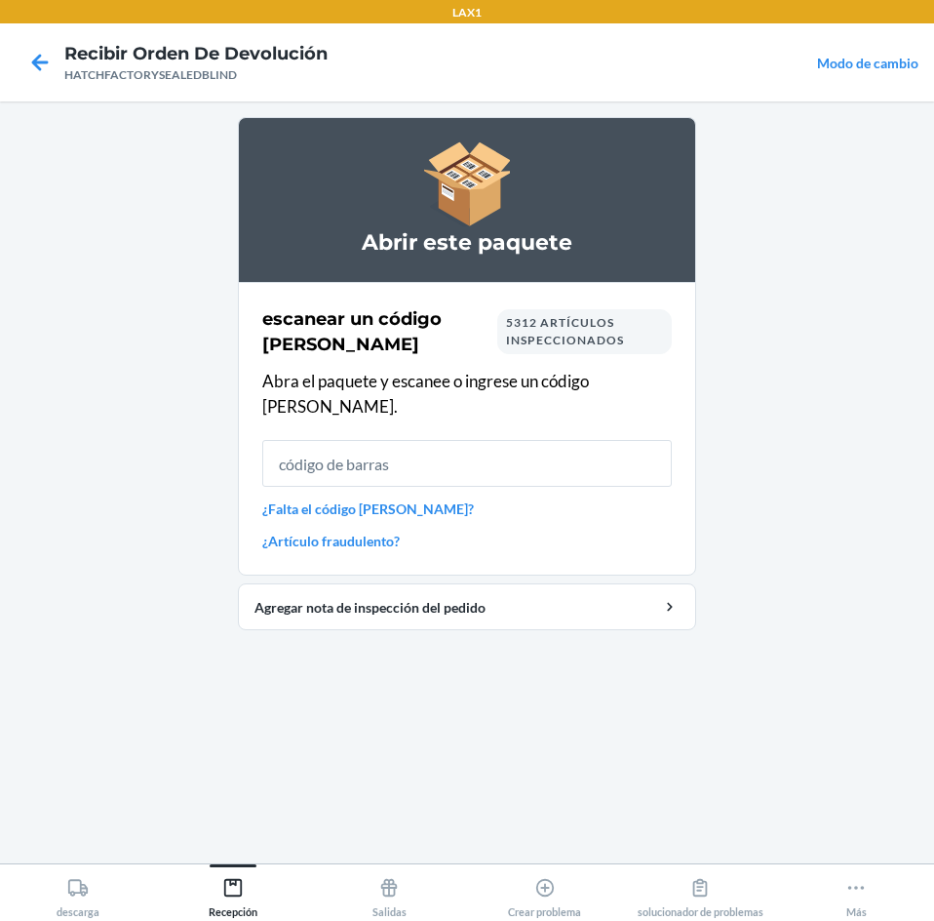
click at [518, 440] on input "text" at bounding box center [467, 463] width 410 height 47
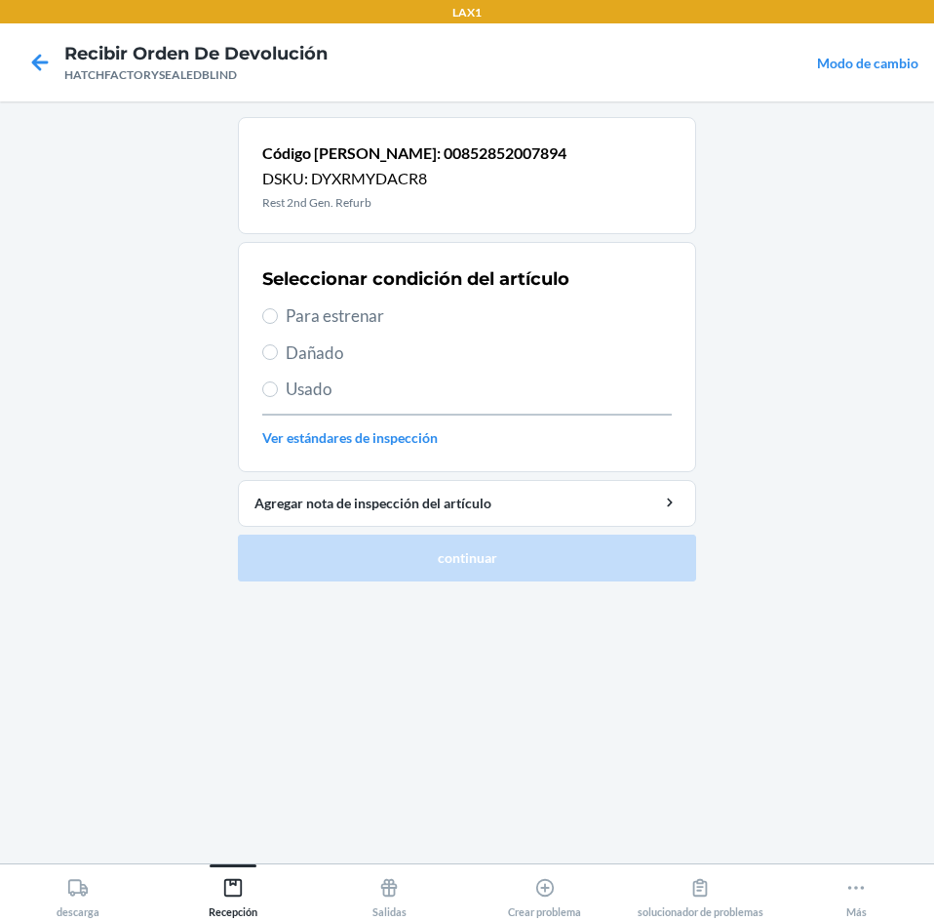
click at [308, 351] on span "Dañado" at bounding box center [479, 352] width 386 height 25
click at [278, 351] on input "Dañado" at bounding box center [270, 352] width 16 height 16
radio input "true"
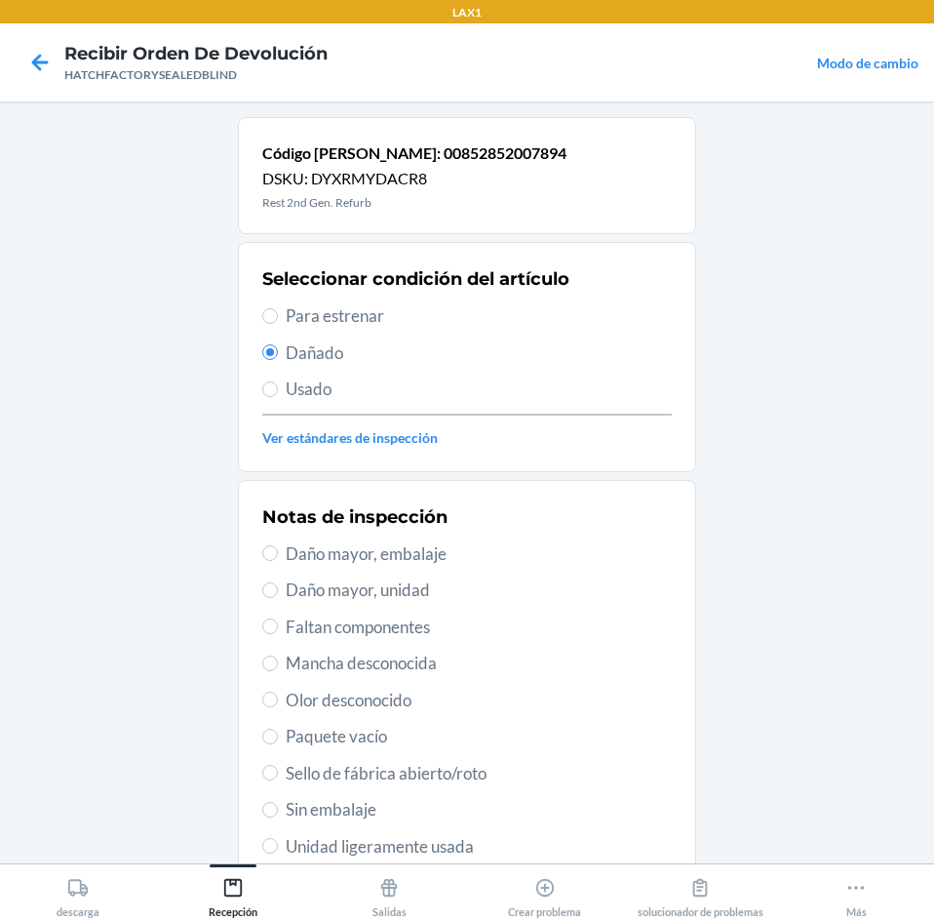
click at [328, 599] on span "Daño mayor, unidad" at bounding box center [479, 589] width 386 height 25
click at [278, 598] on input "Daño mayor, unidad" at bounding box center [270, 590] width 16 height 16
radio input "true"
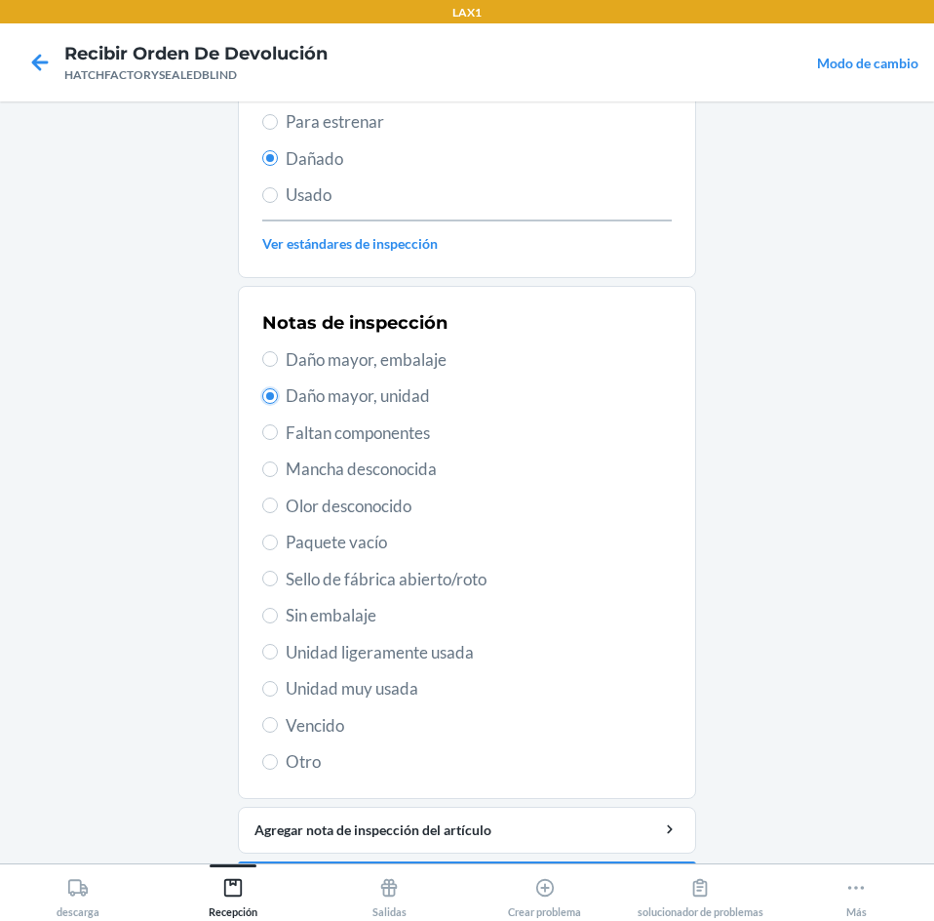
scroll to position [195, 0]
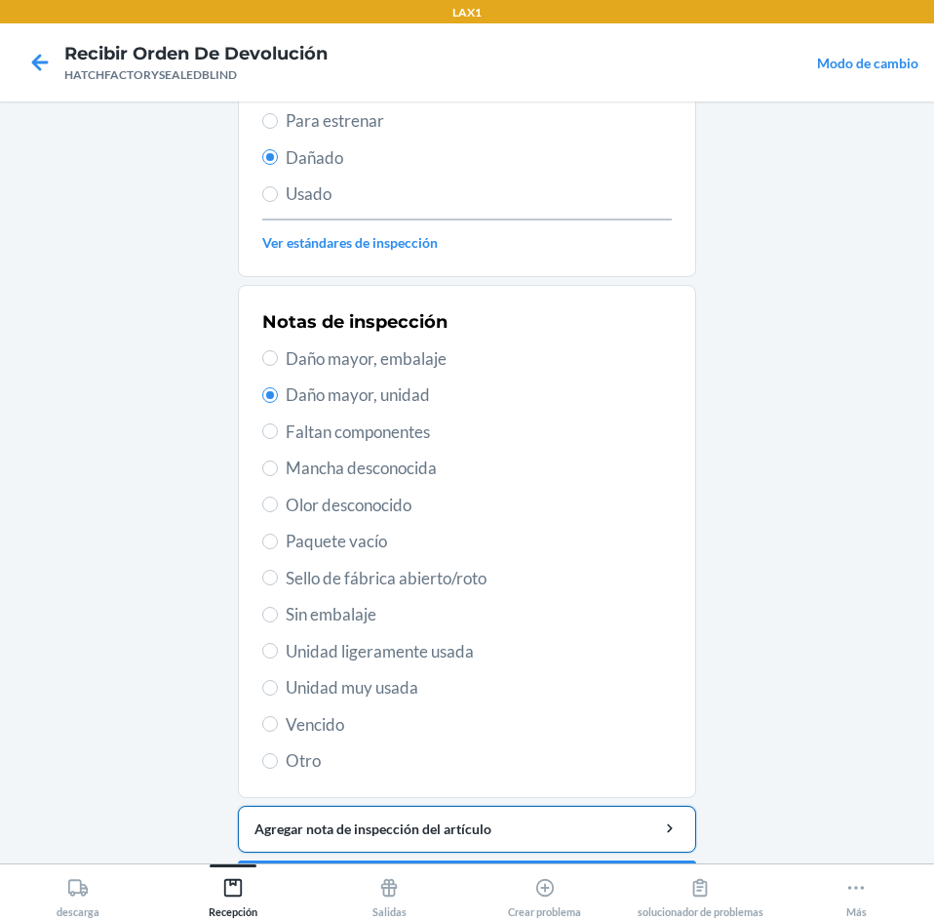
click at [401, 832] on div "Agregar nota de inspección del artículo" at bounding box center [467, 828] width 425 height 20
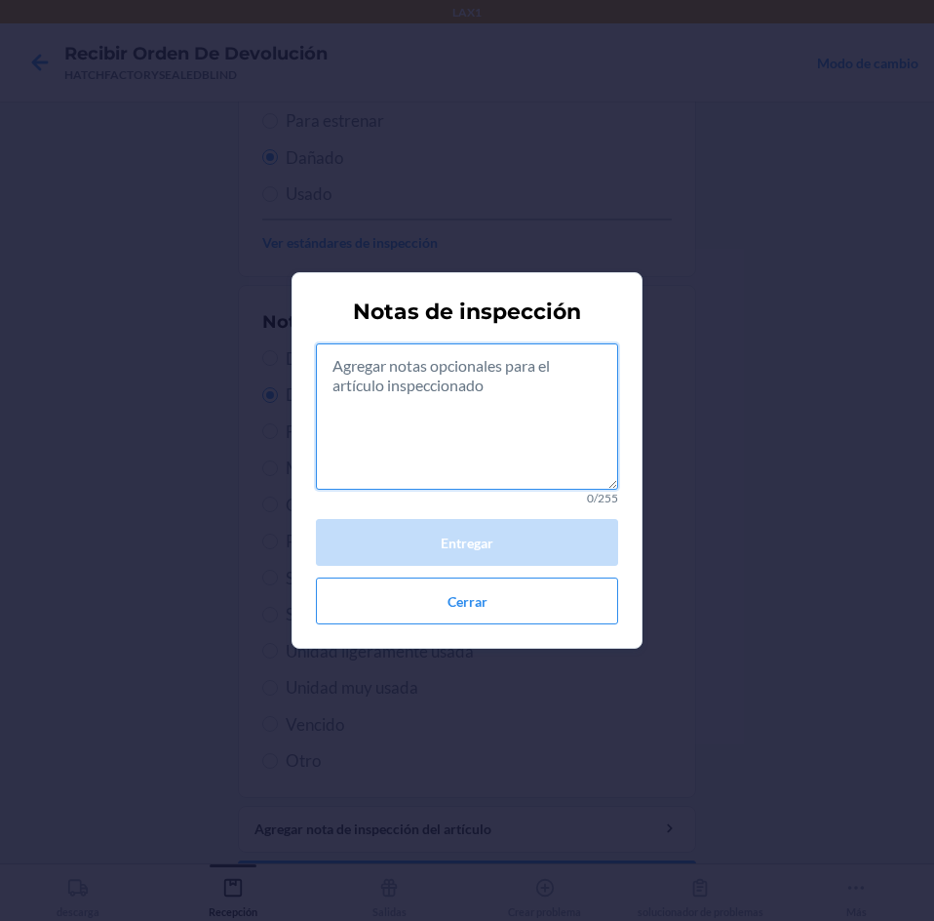
click at [517, 417] on textarea at bounding box center [467, 416] width 302 height 146
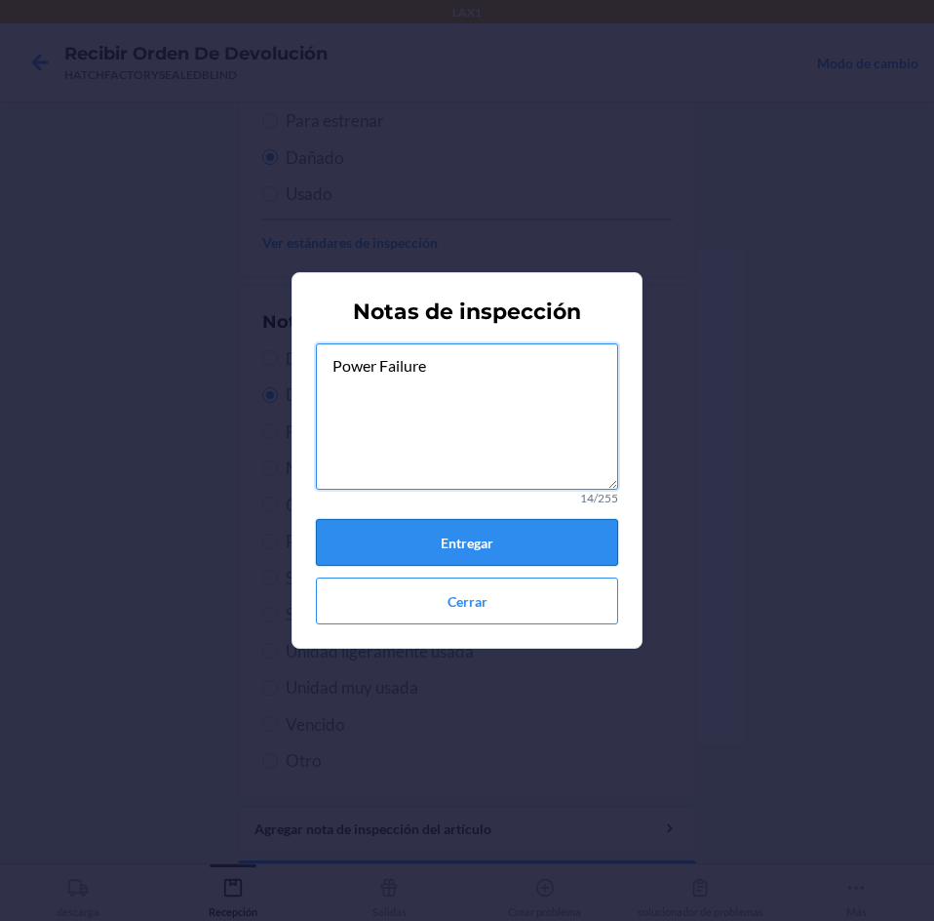
type textarea "Power Failure"
click at [554, 547] on button "Entregar" at bounding box center [467, 542] width 302 height 47
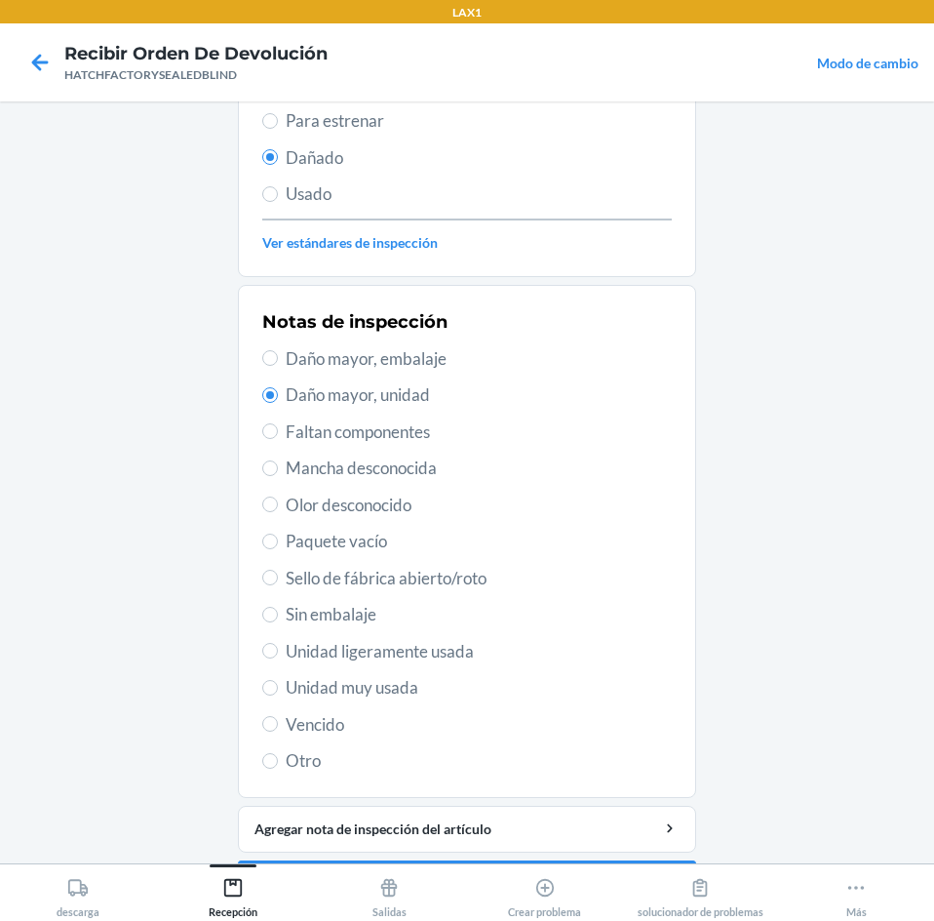
scroll to position [255, 0]
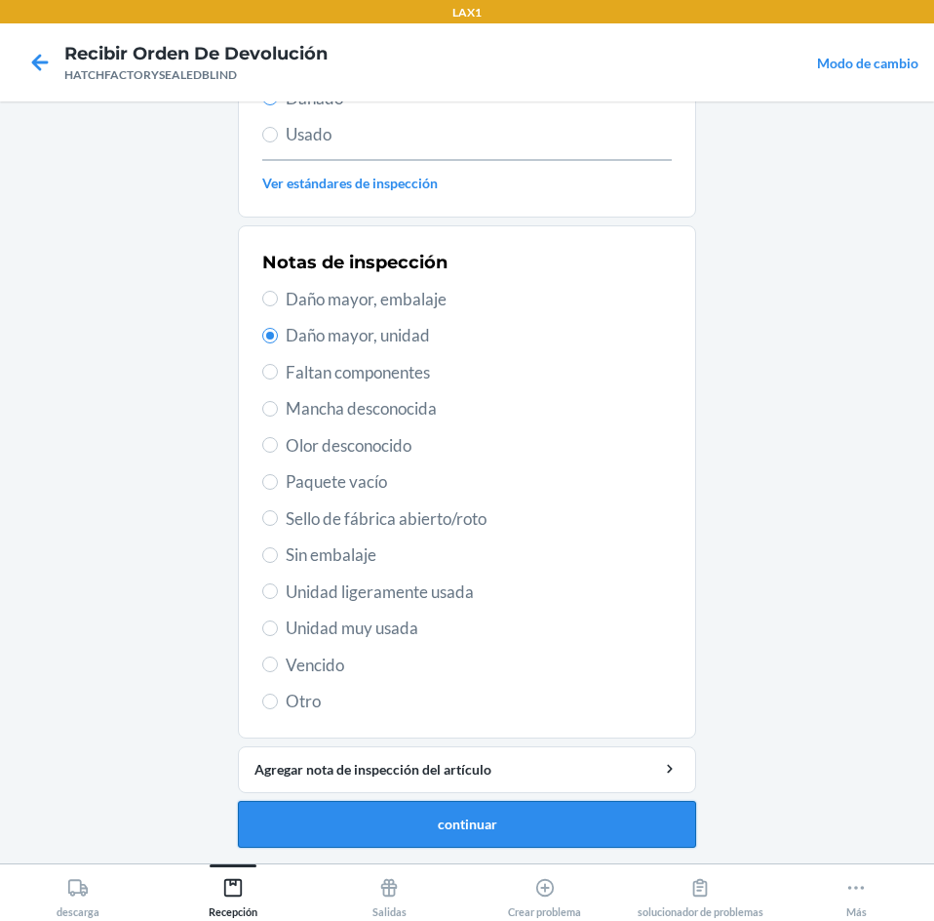
click at [479, 832] on button "continuar" at bounding box center [467, 824] width 458 height 47
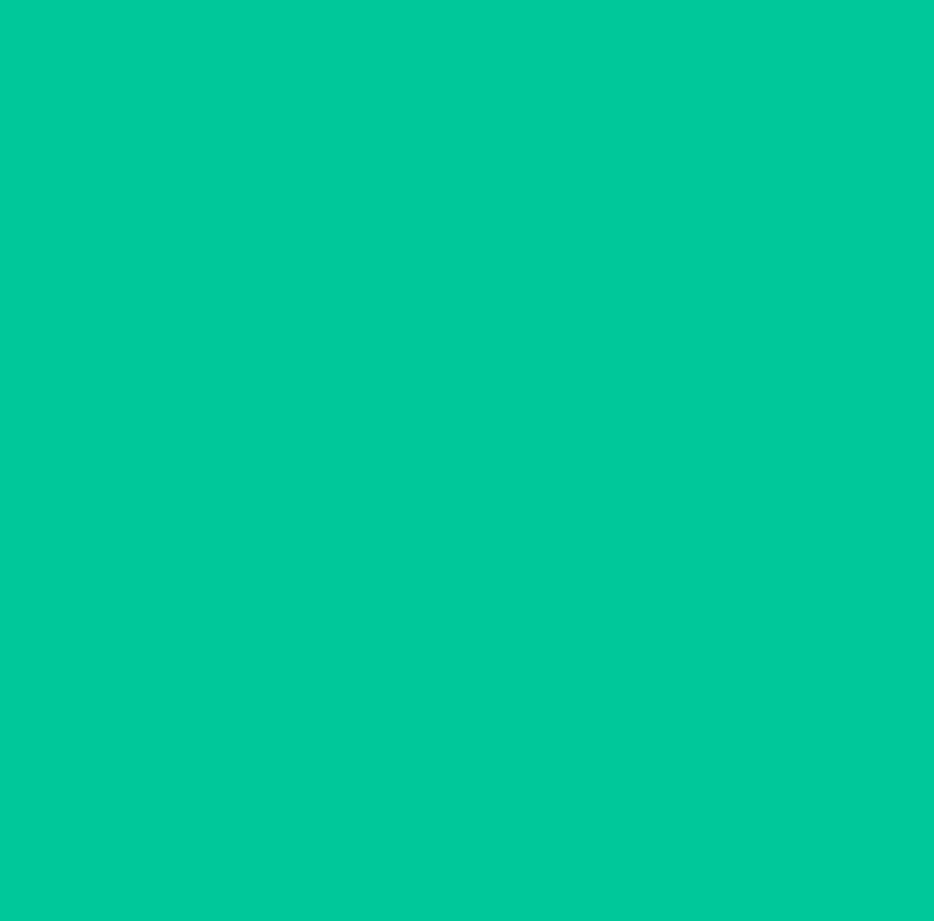
scroll to position [132, 0]
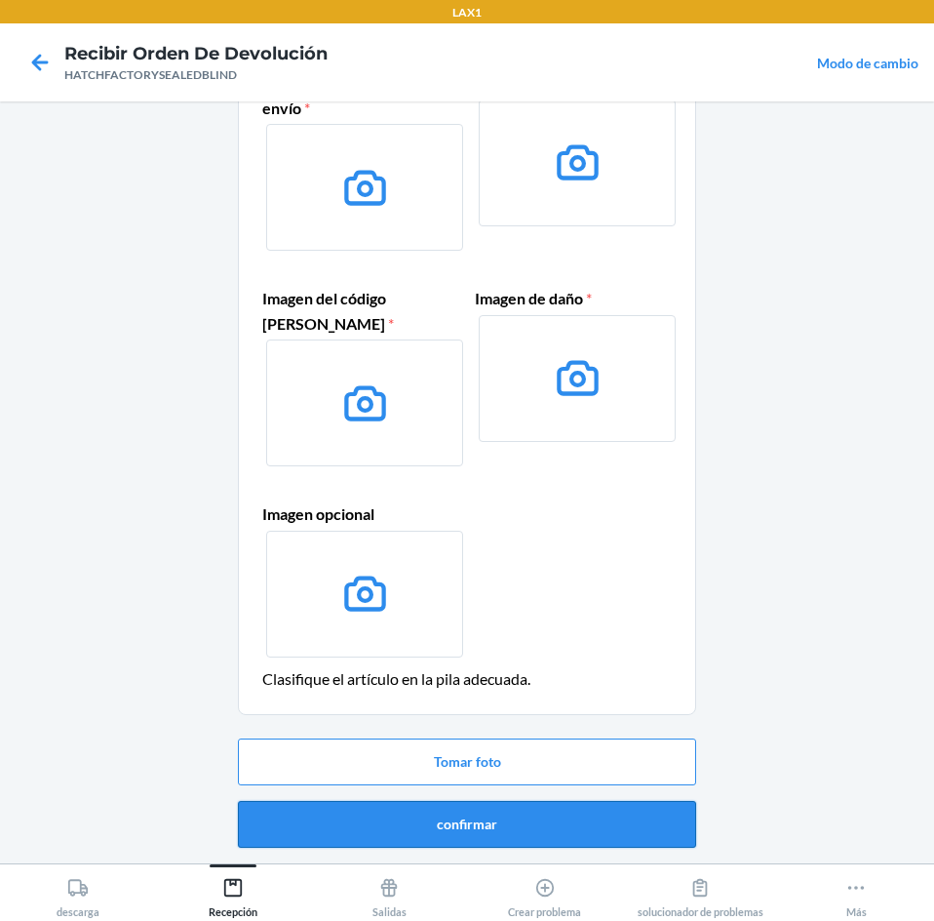
click at [564, 819] on button "confirmar" at bounding box center [467, 824] width 458 height 47
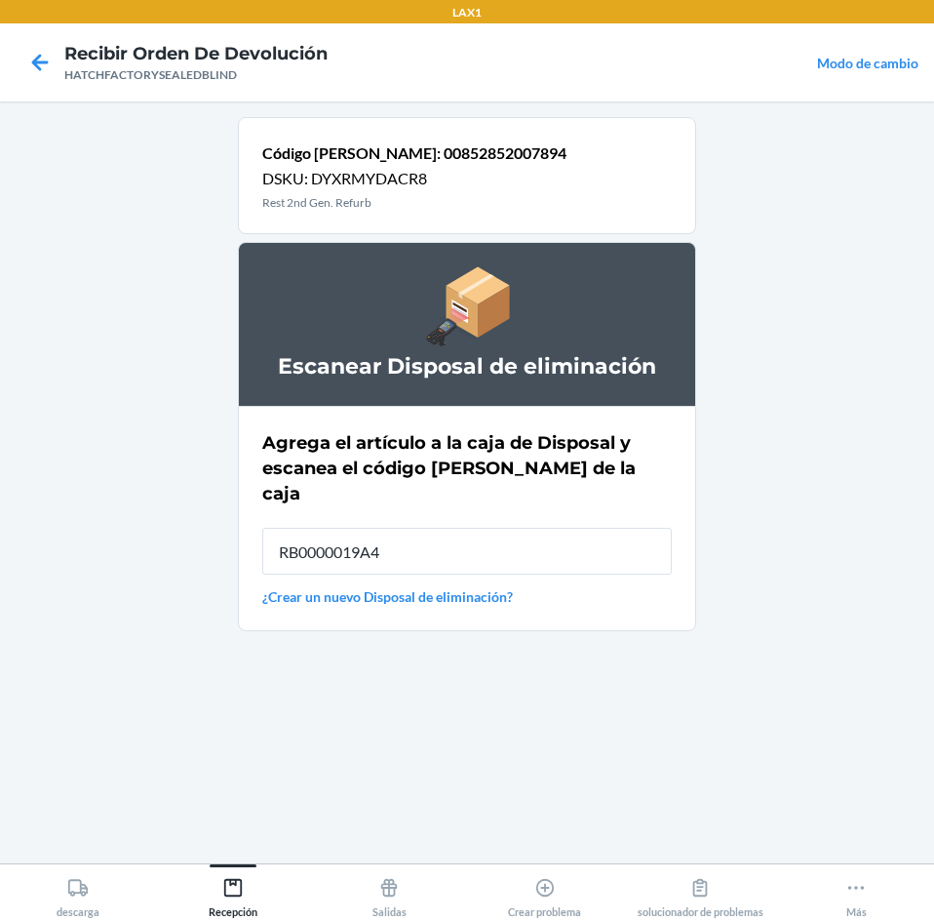
type input "RB0000019A4"
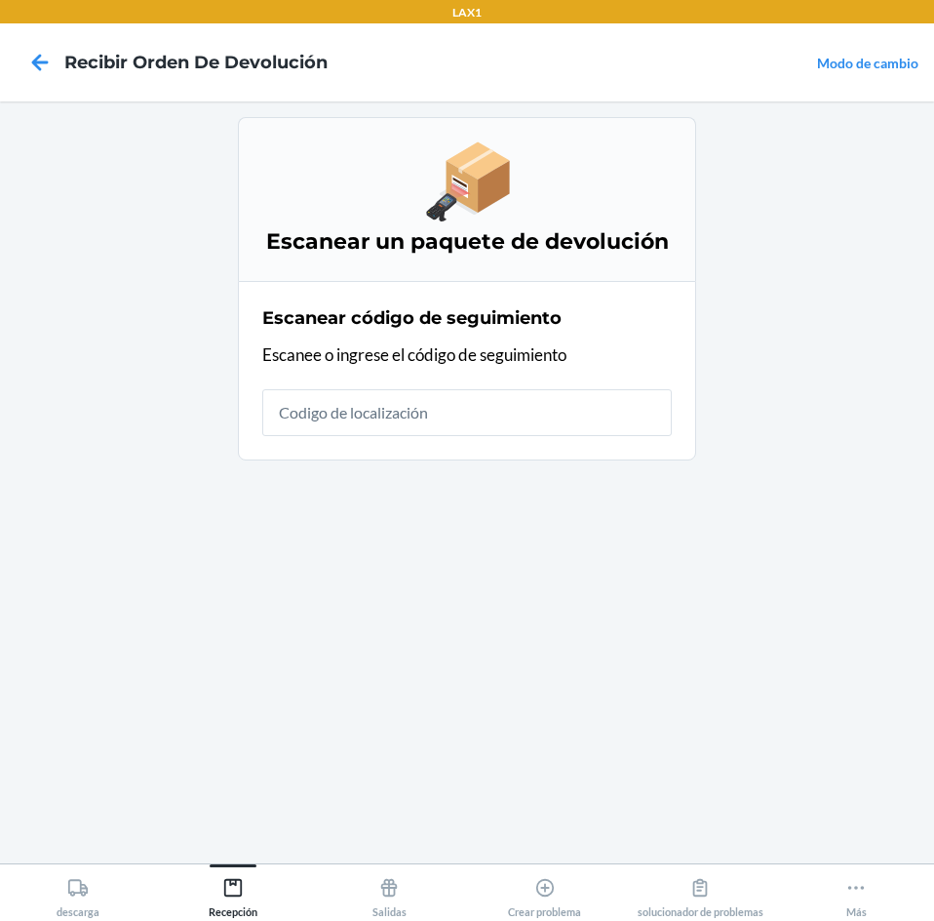
click at [553, 404] on input "text" at bounding box center [467, 412] width 410 height 47
type input "HATCHFACTORY"
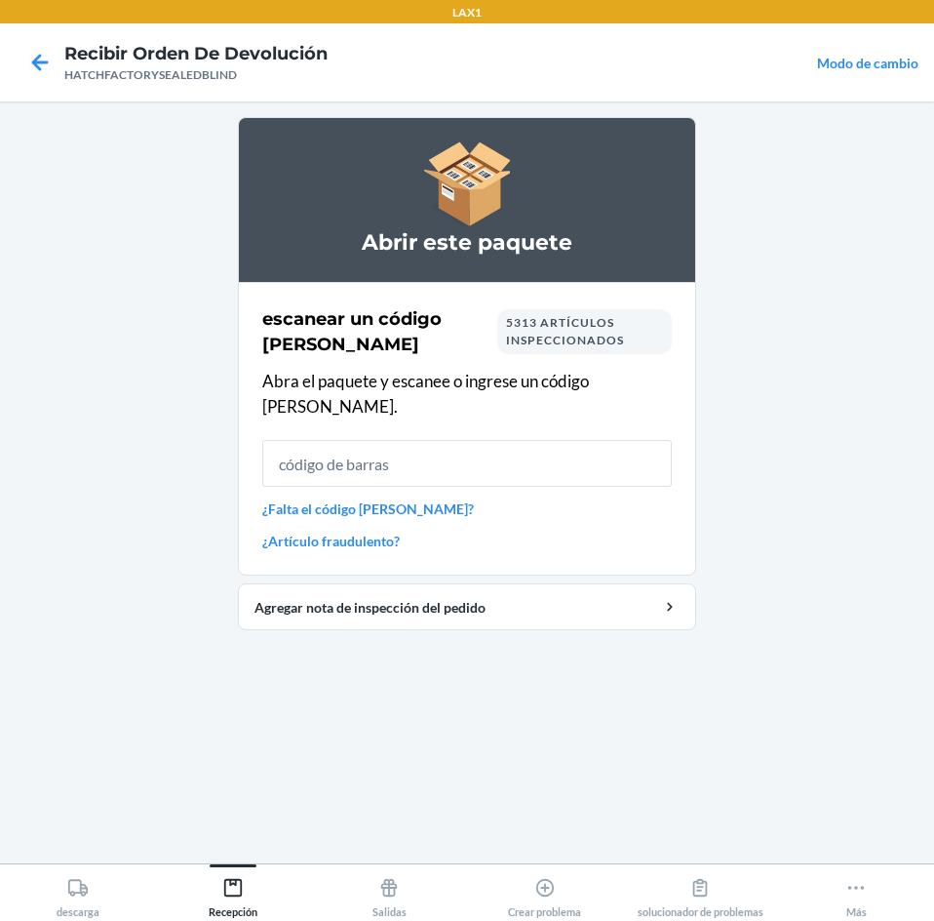
click at [573, 440] on input "text" at bounding box center [467, 463] width 410 height 47
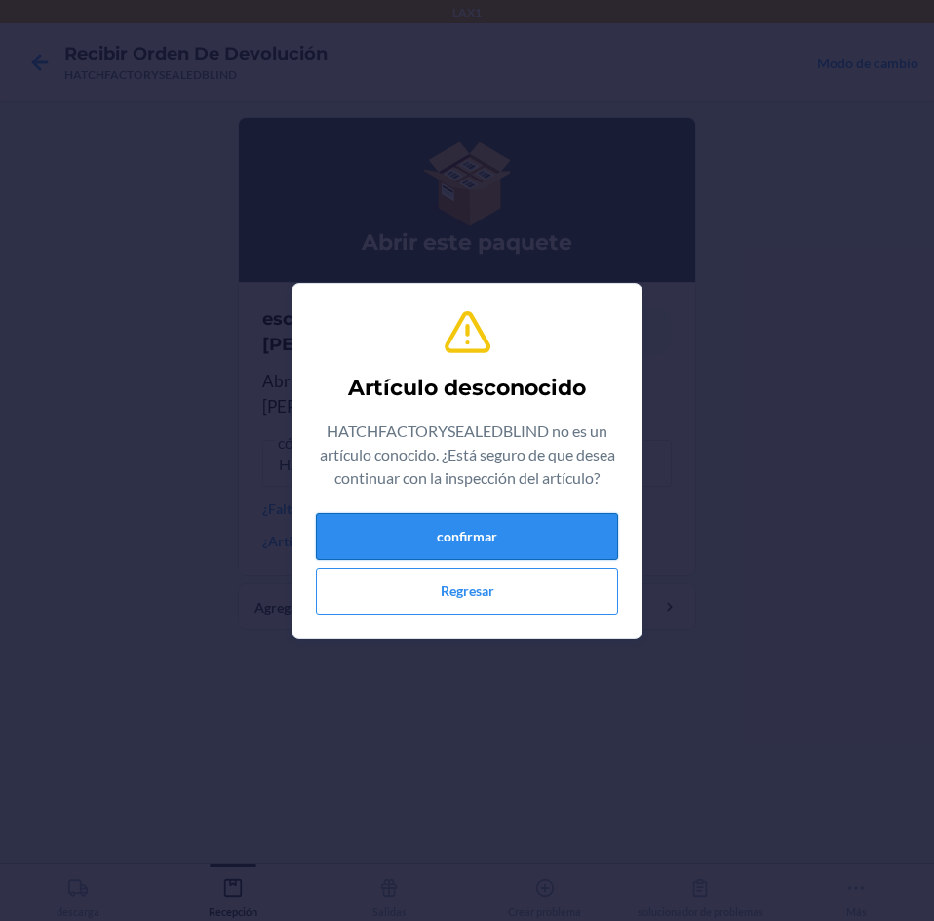
click at [553, 536] on button "confirmar" at bounding box center [467, 536] width 302 height 47
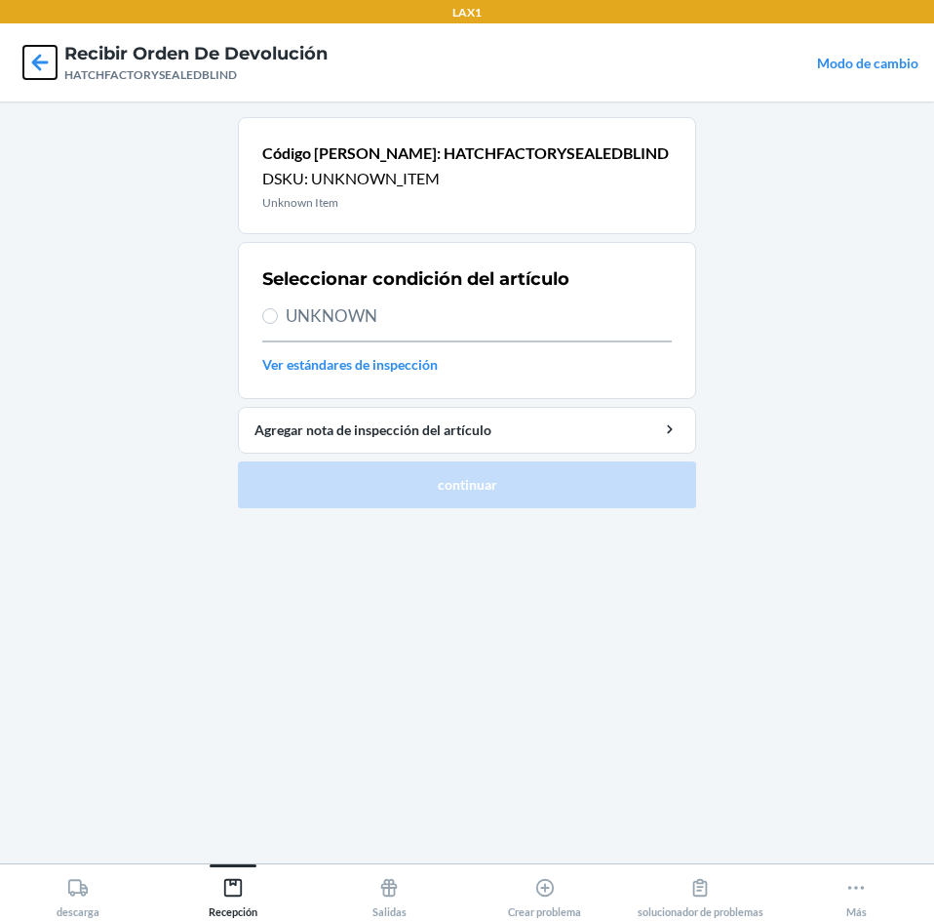
click at [42, 73] on icon at bounding box center [39, 62] width 33 height 33
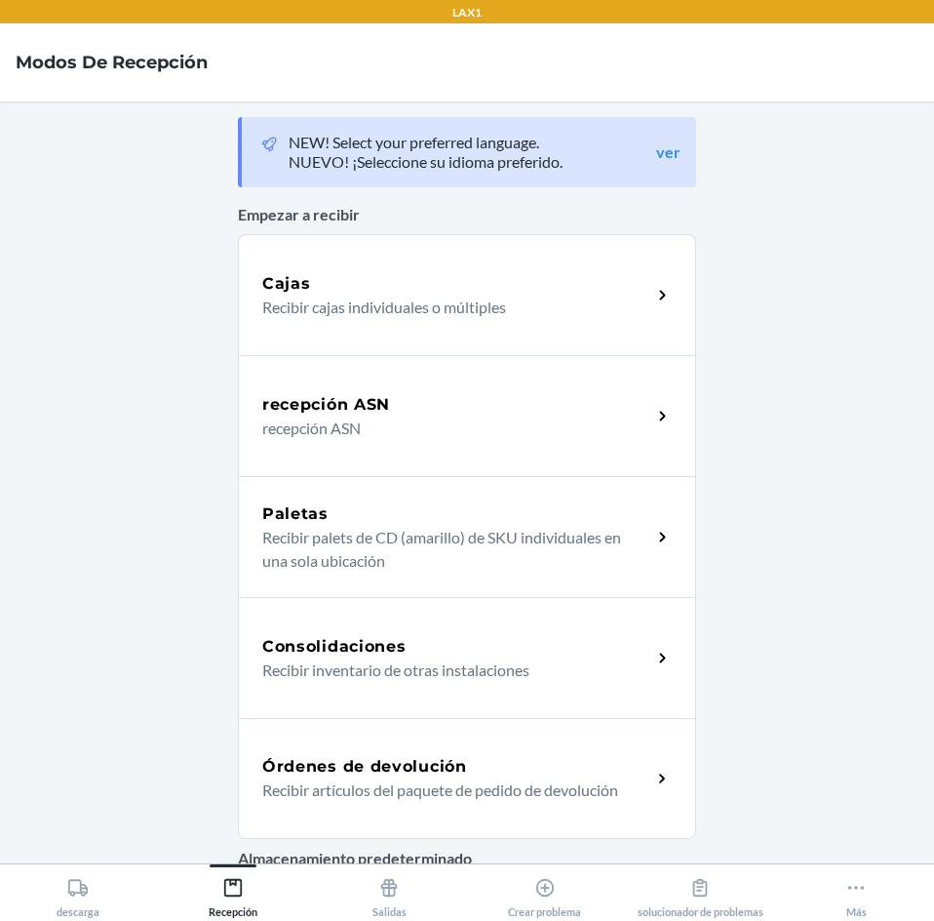
click at [527, 762] on div "Órdenes de devolución" at bounding box center [456, 766] width 389 height 23
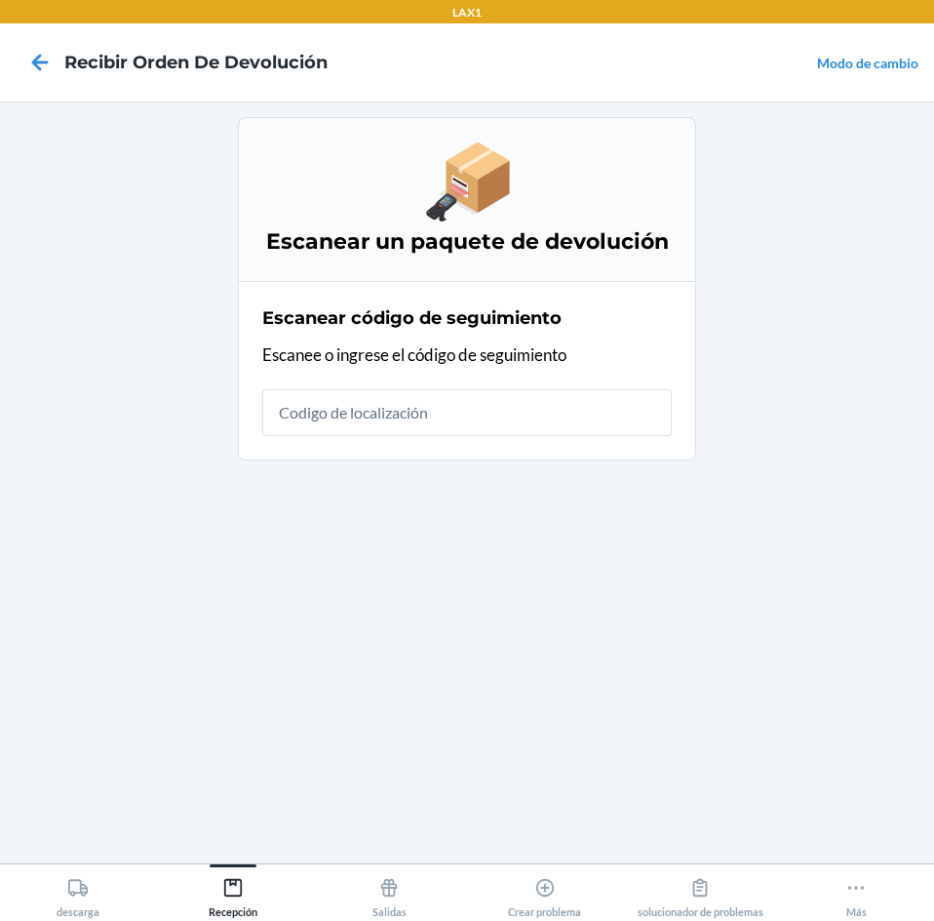
click at [532, 416] on input "text" at bounding box center [467, 412] width 410 height 47
type input "HATCHFACTOR"
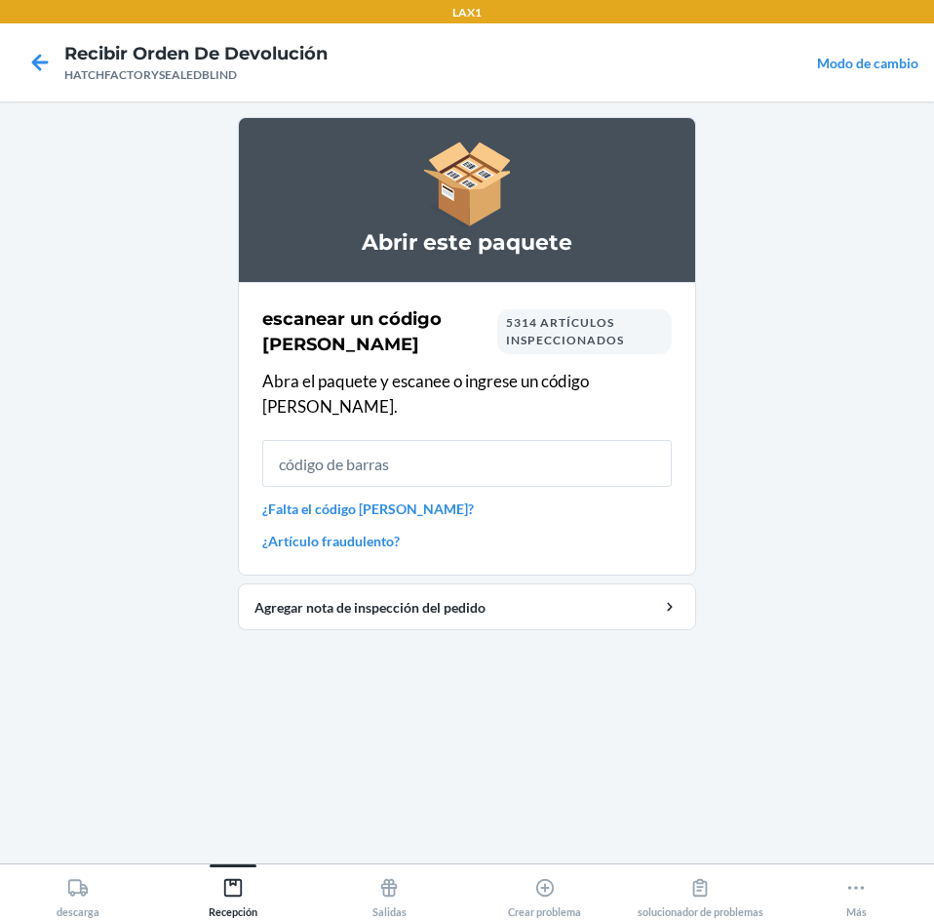
click at [381, 444] on input "text" at bounding box center [467, 463] width 410 height 47
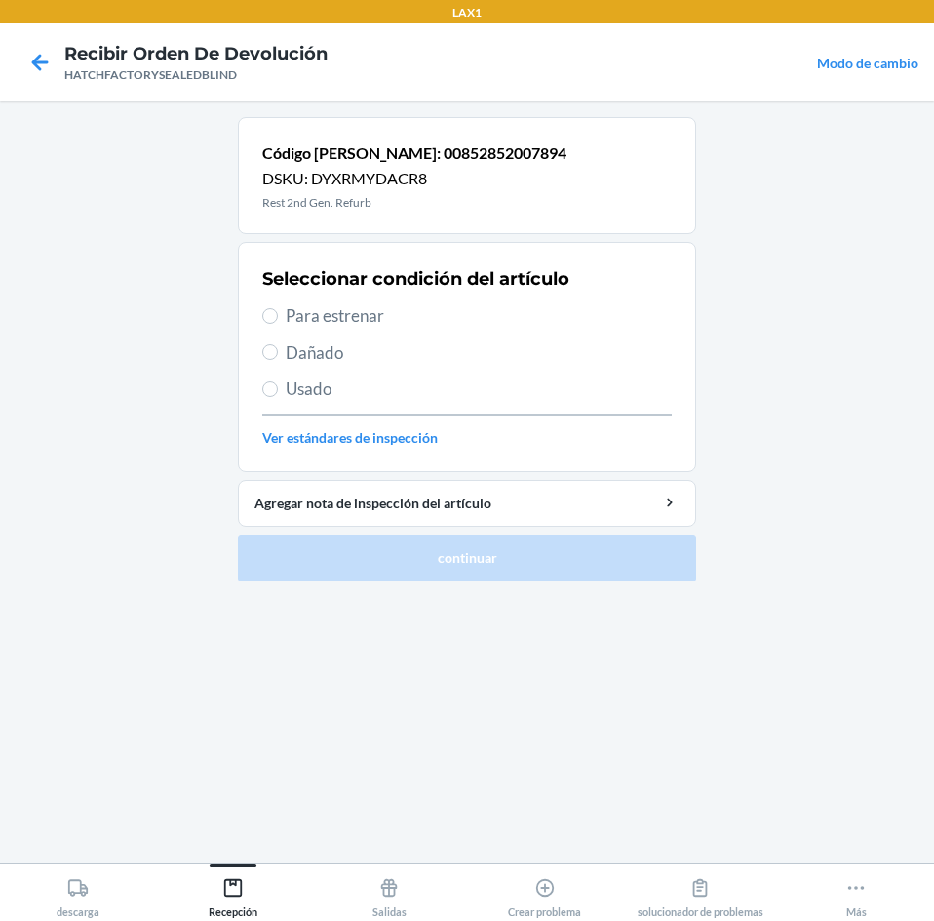
click at [334, 358] on span "Dañado" at bounding box center [479, 352] width 386 height 25
click at [278, 358] on input "Dañado" at bounding box center [270, 352] width 16 height 16
radio input "true"
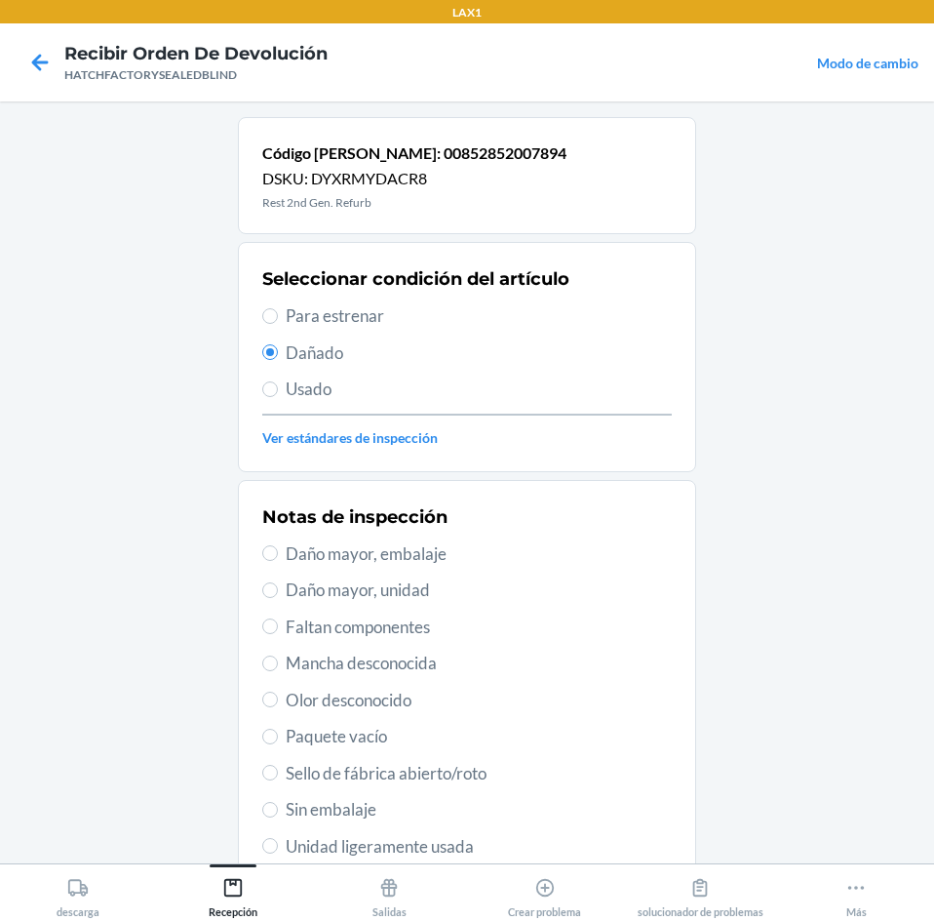
click at [357, 598] on span "Daño mayor, unidad" at bounding box center [479, 589] width 386 height 25
click at [278, 598] on input "Daño mayor, unidad" at bounding box center [270, 590] width 16 height 16
radio input "true"
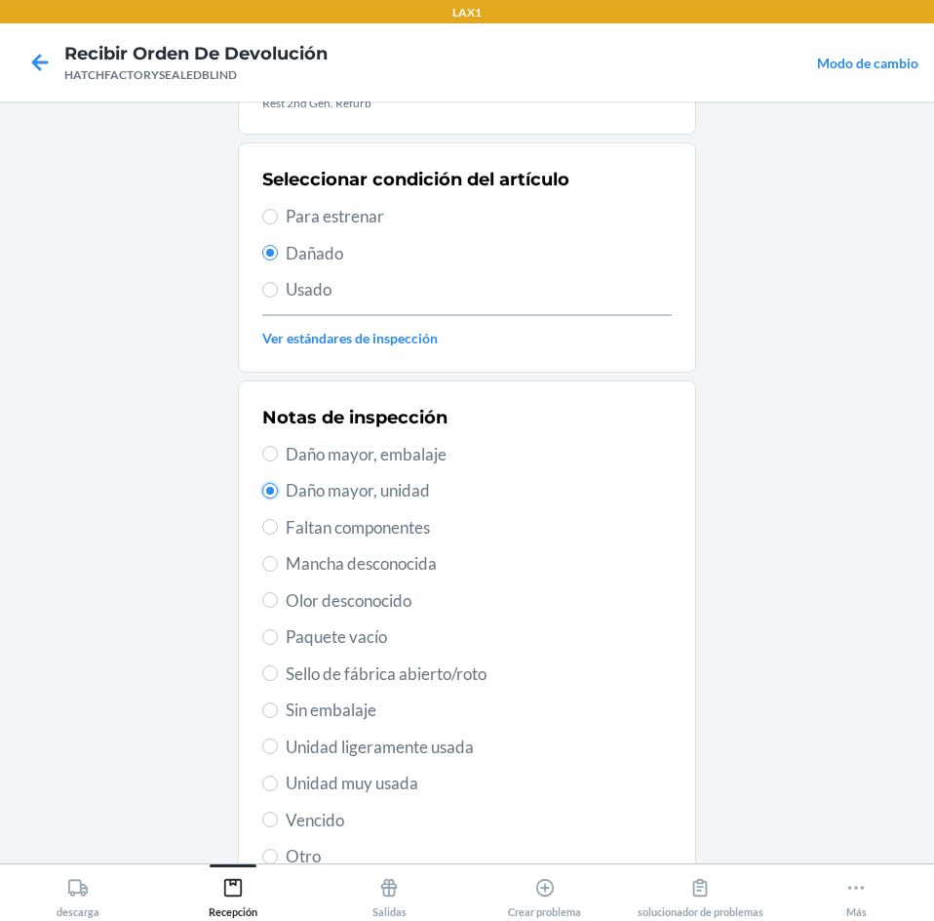
scroll to position [195, 0]
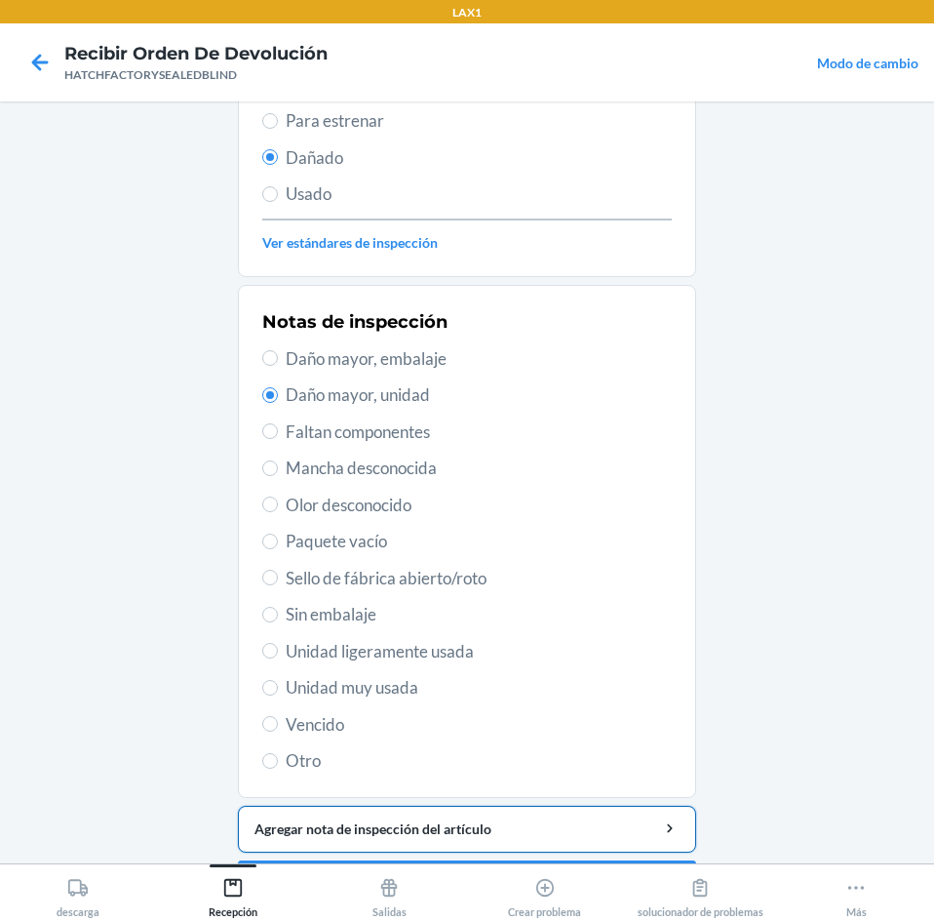
click at [443, 828] on div "Agregar nota de inspección del artículo" at bounding box center [467, 828] width 425 height 20
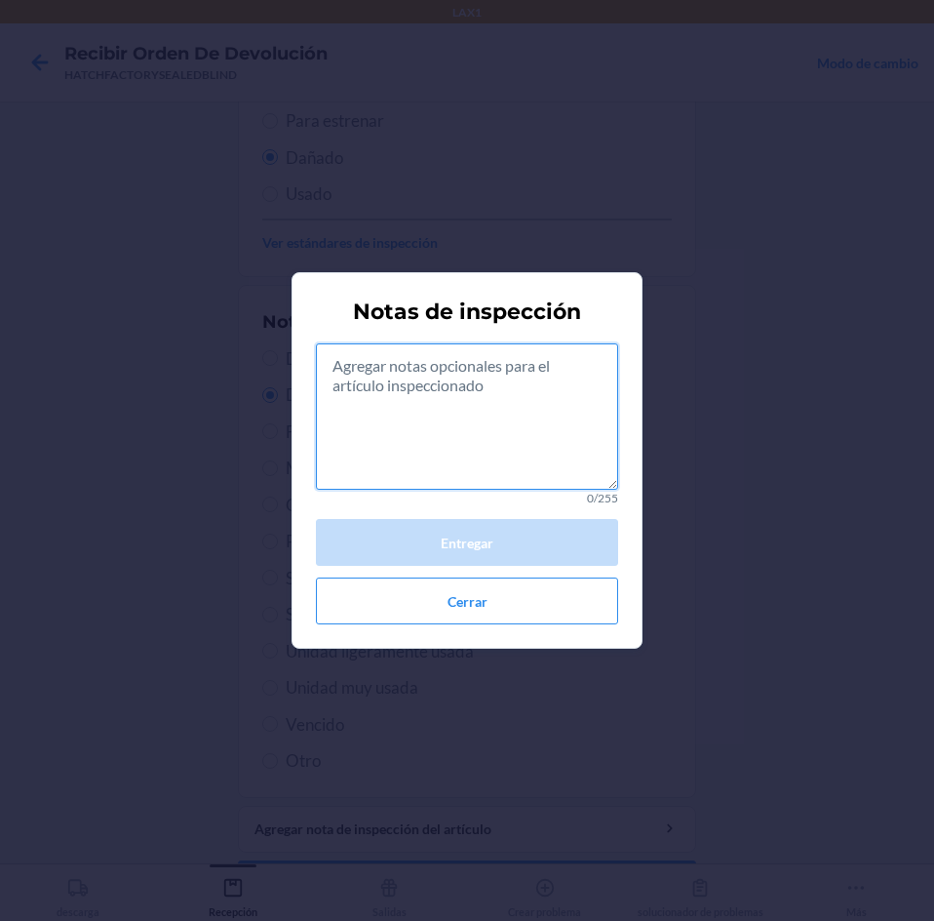
click at [544, 448] on textarea at bounding box center [467, 416] width 302 height 146
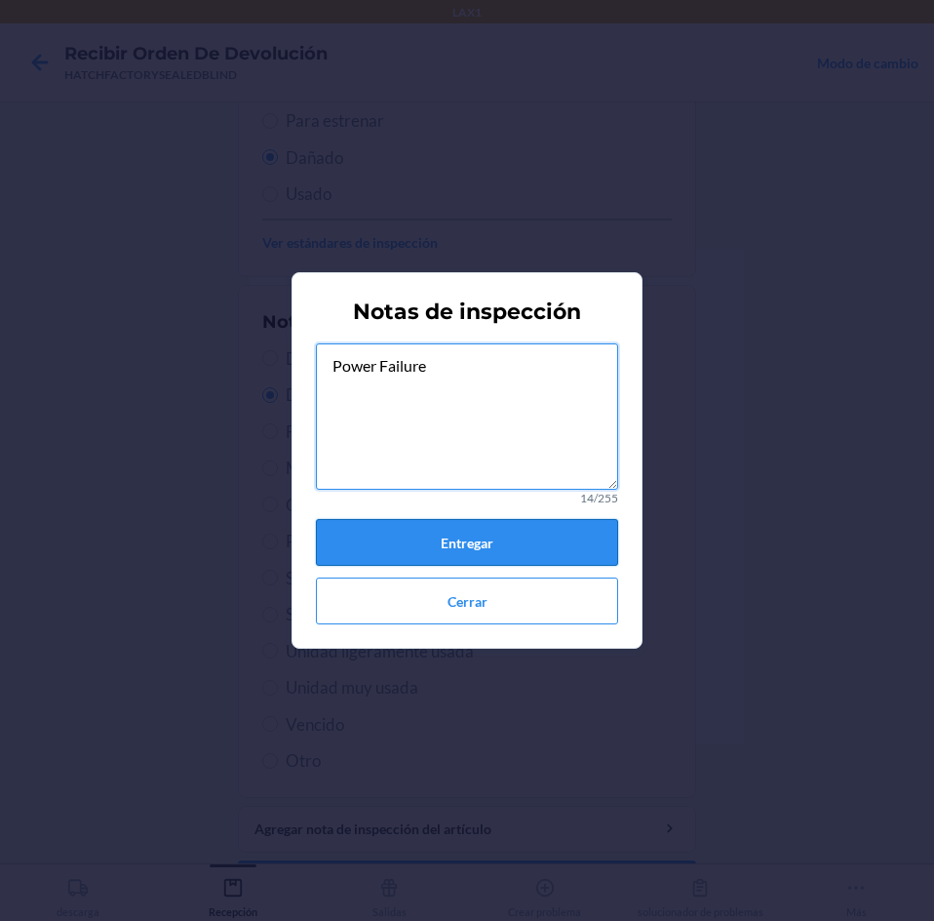
type textarea "Power Failure"
click at [519, 551] on button "Entregar" at bounding box center [467, 542] width 302 height 47
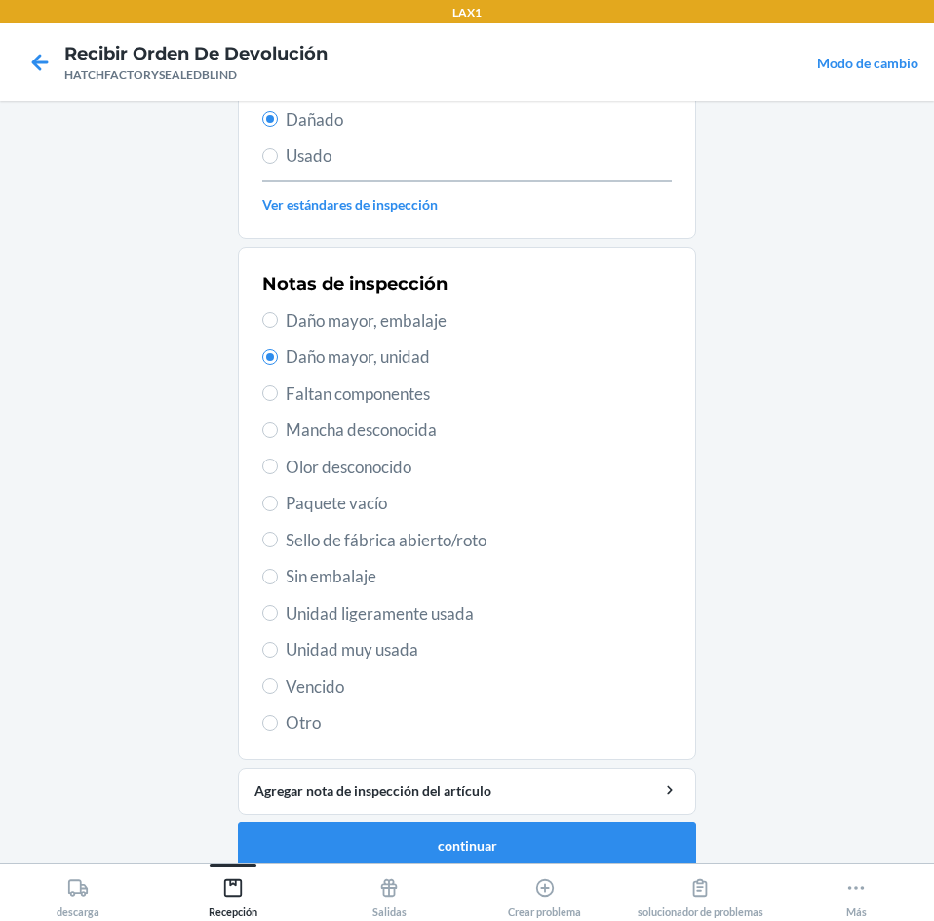
scroll to position [255, 0]
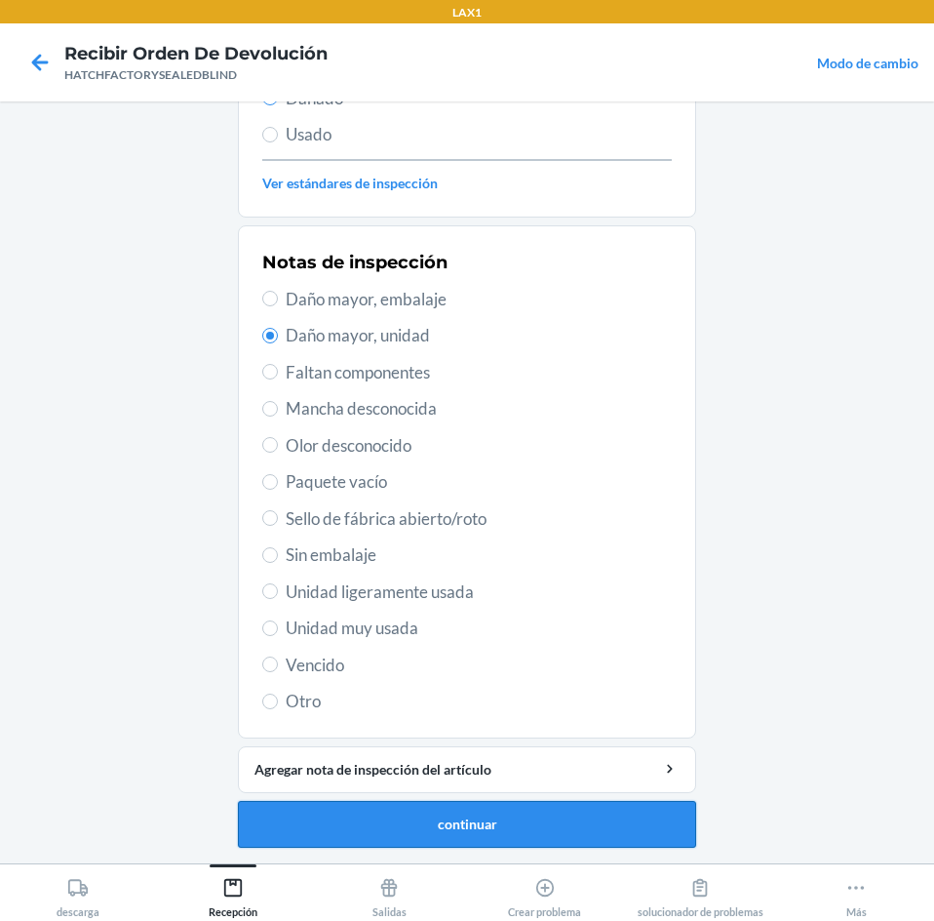
click at [524, 829] on button "continuar" at bounding box center [467, 824] width 458 height 47
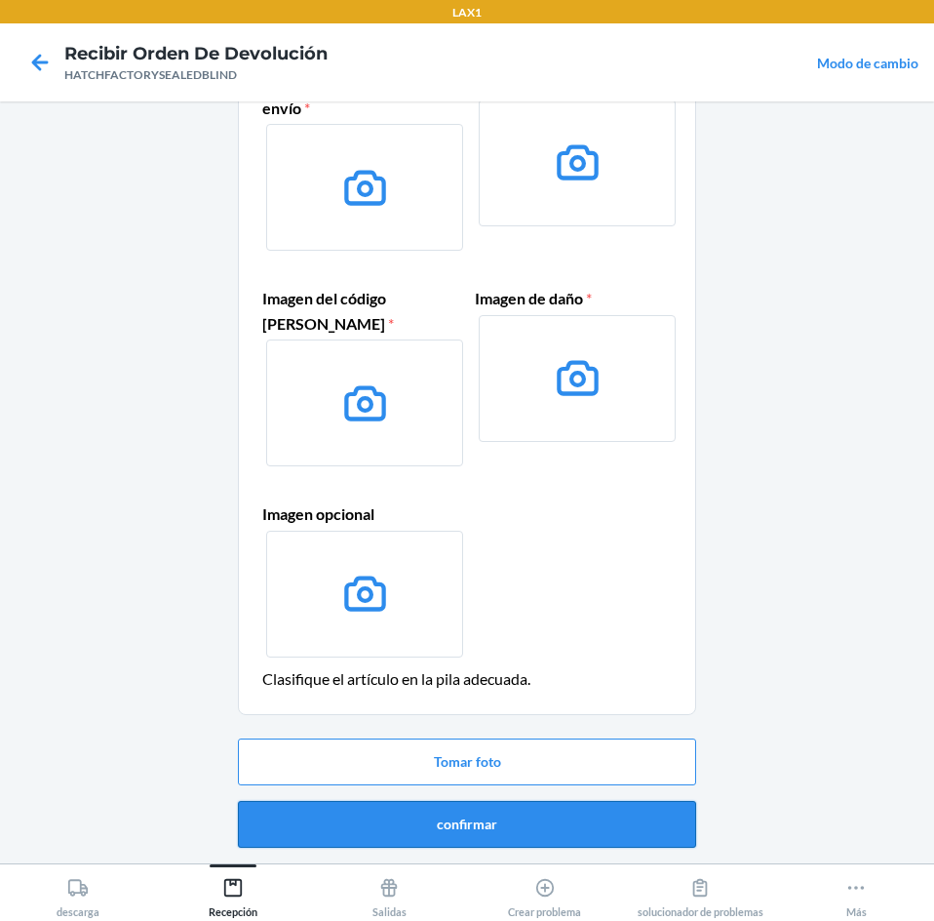
click at [550, 832] on button "confirmar" at bounding box center [467, 824] width 458 height 47
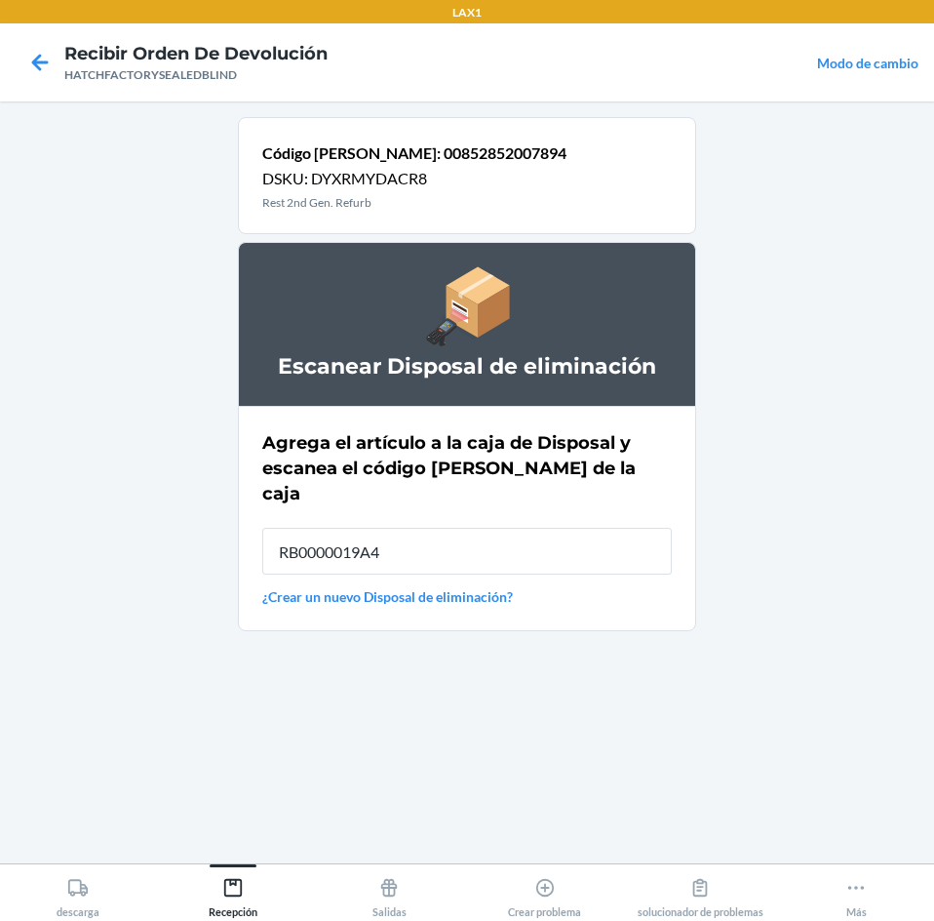
type input "RB0000019A4"
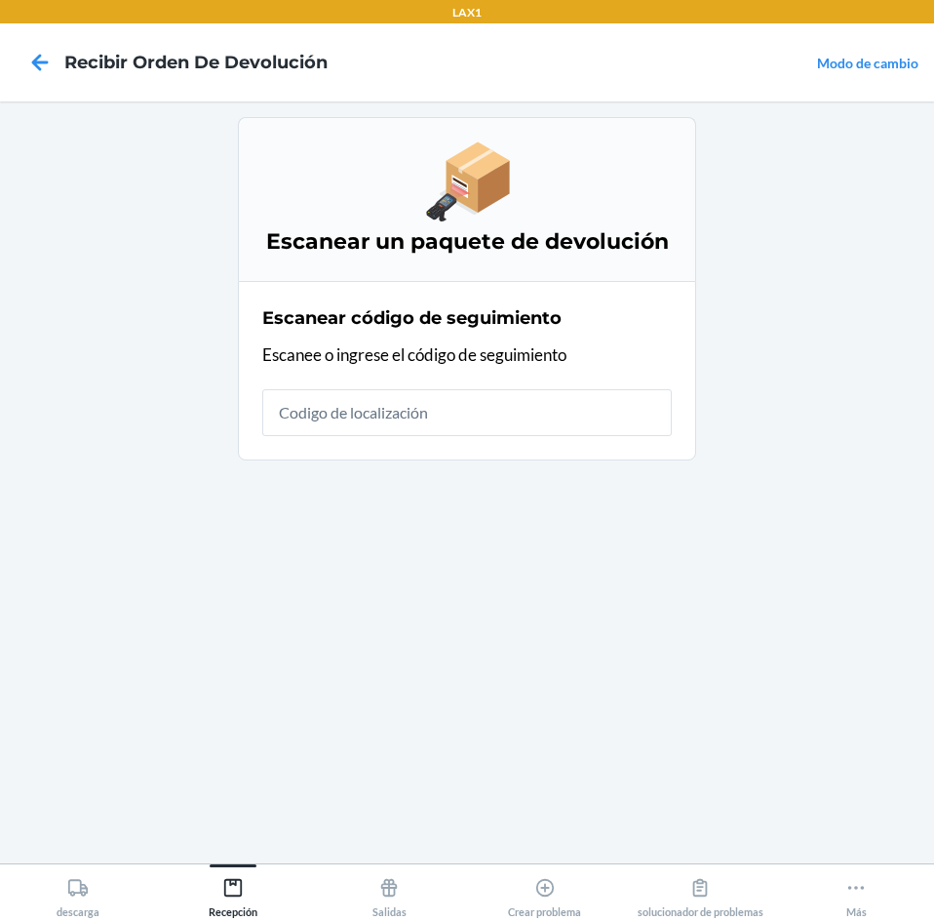
click at [565, 406] on input "text" at bounding box center [467, 412] width 410 height 47
click at [539, 418] on input "text" at bounding box center [467, 412] width 410 height 47
type input "HATCHFACTORYSEALE"
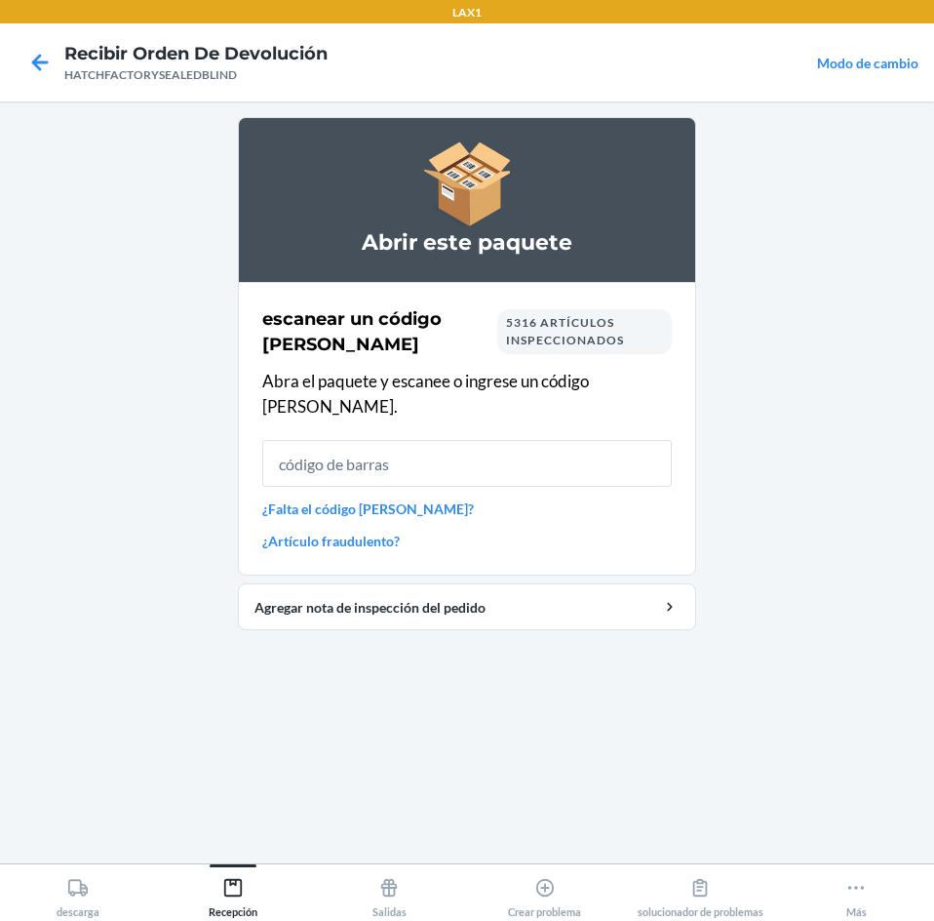
click at [373, 440] on input "text" at bounding box center [467, 463] width 410 height 47
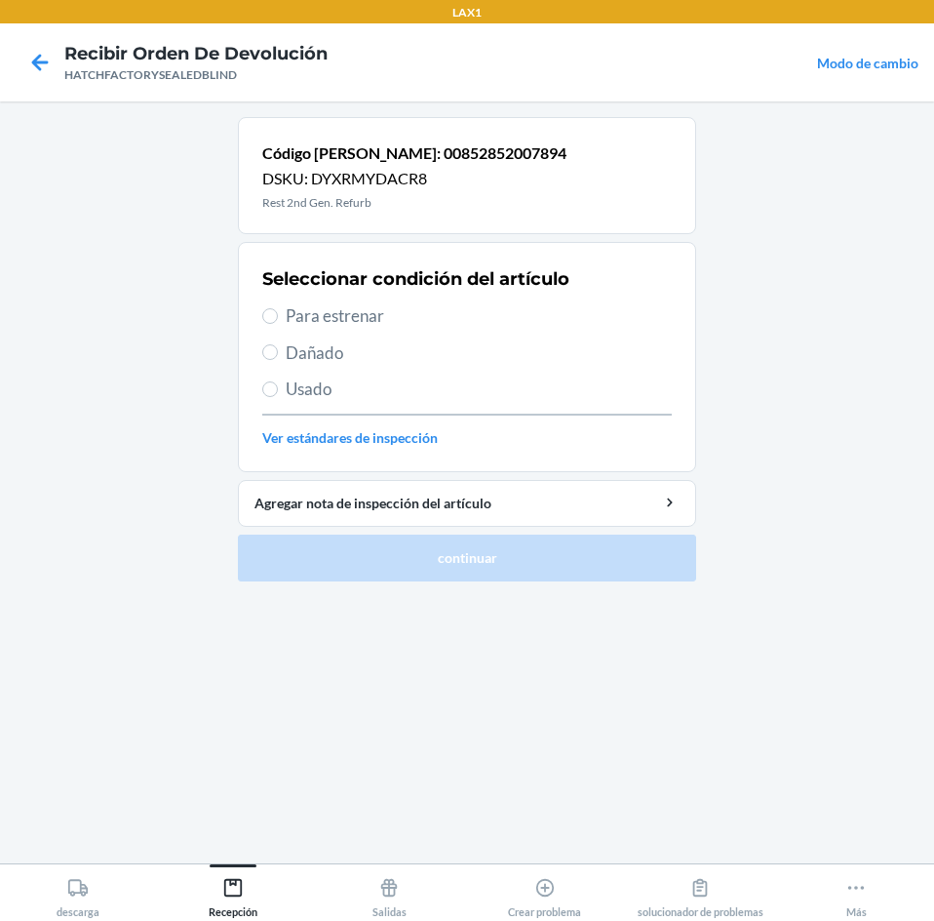
click at [283, 352] on label "Dañado" at bounding box center [467, 352] width 410 height 25
click at [278, 352] on input "Dañado" at bounding box center [270, 352] width 16 height 16
radio input "true"
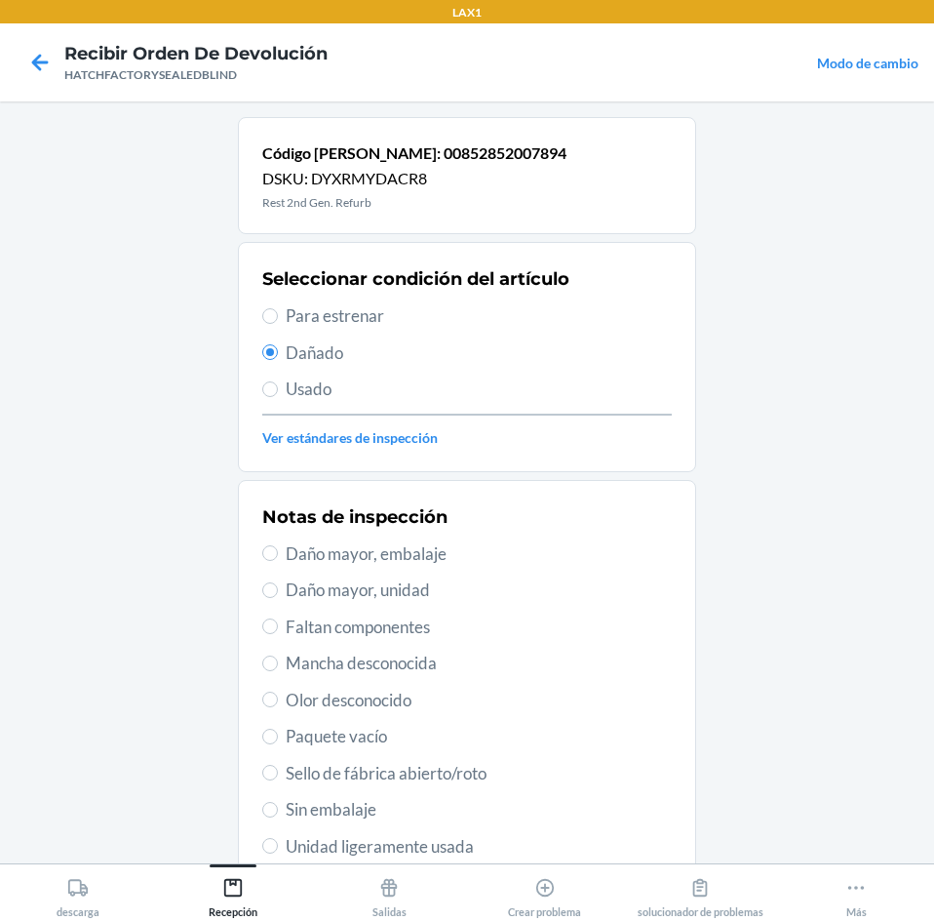
click at [338, 602] on span "Daño mayor, unidad" at bounding box center [479, 589] width 386 height 25
click at [278, 598] on input "Daño mayor, unidad" at bounding box center [270, 590] width 16 height 16
radio input "true"
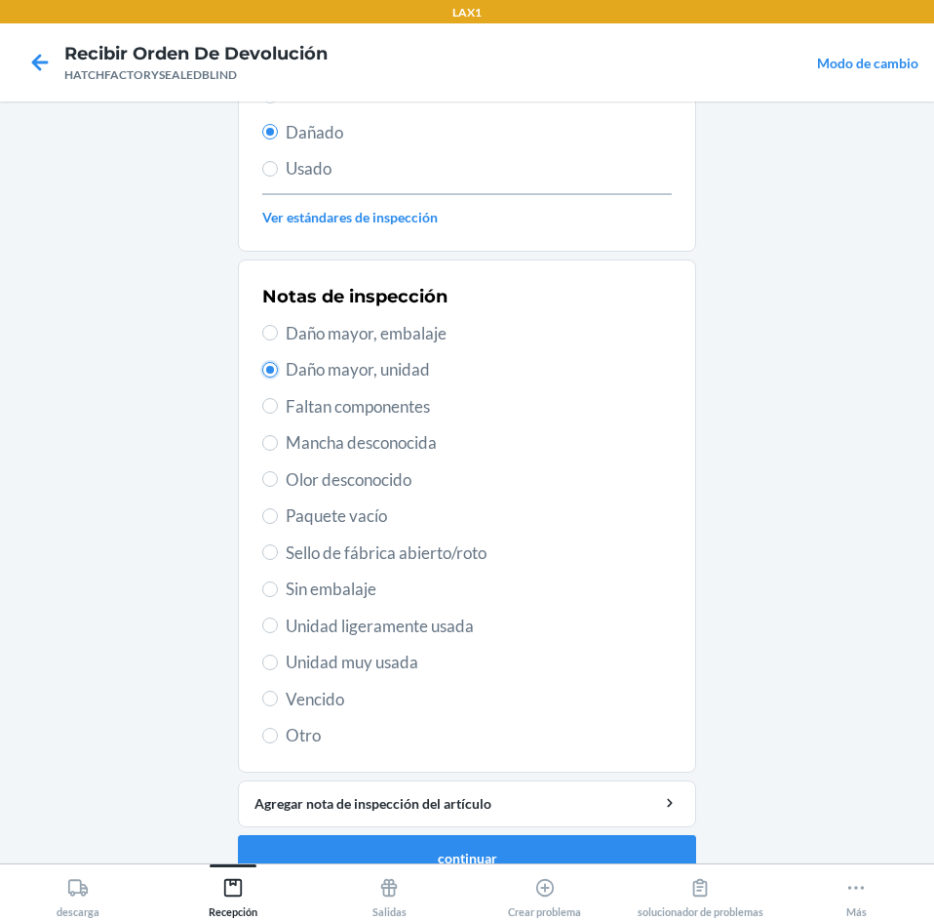
scroll to position [255, 0]
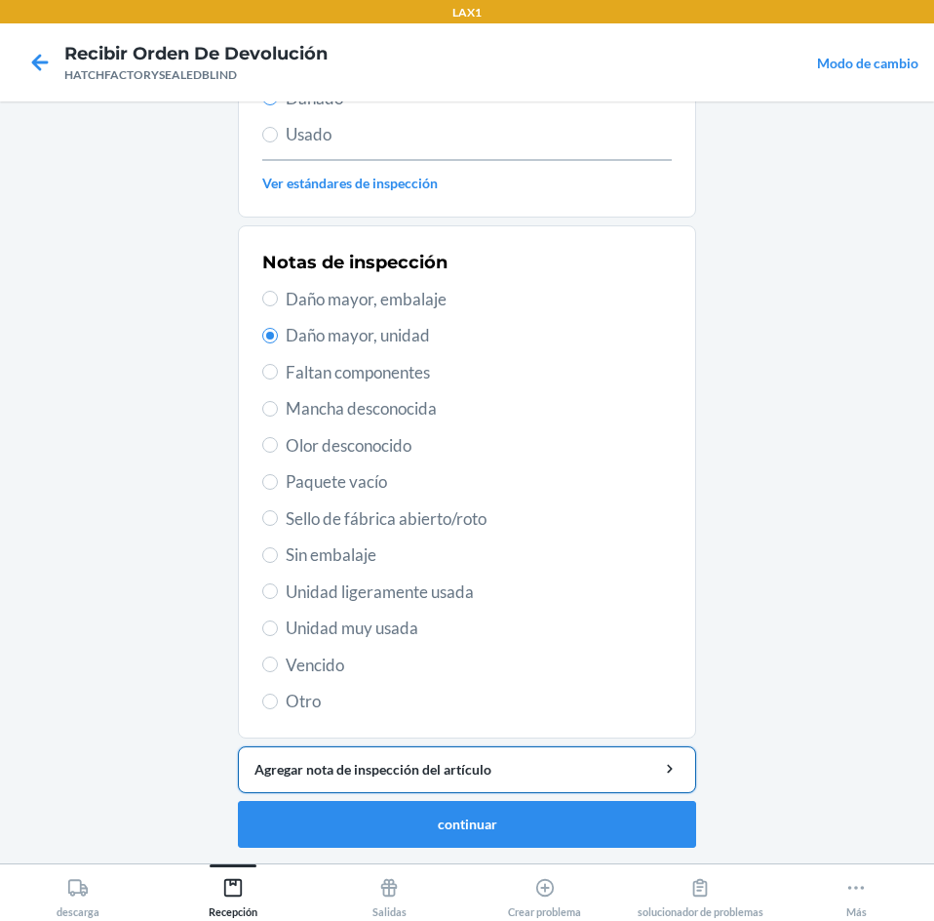
click at [423, 769] on div "Agregar nota de inspección del artículo" at bounding box center [467, 769] width 425 height 20
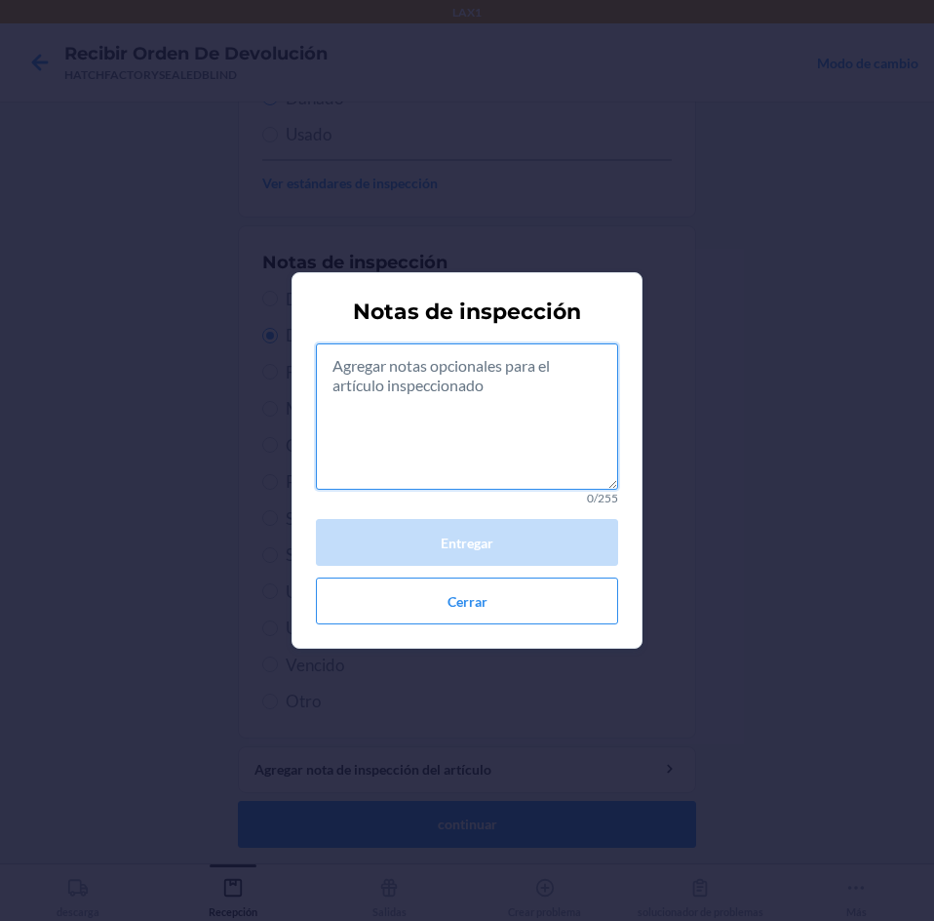
click at [568, 402] on textarea at bounding box center [467, 416] width 302 height 146
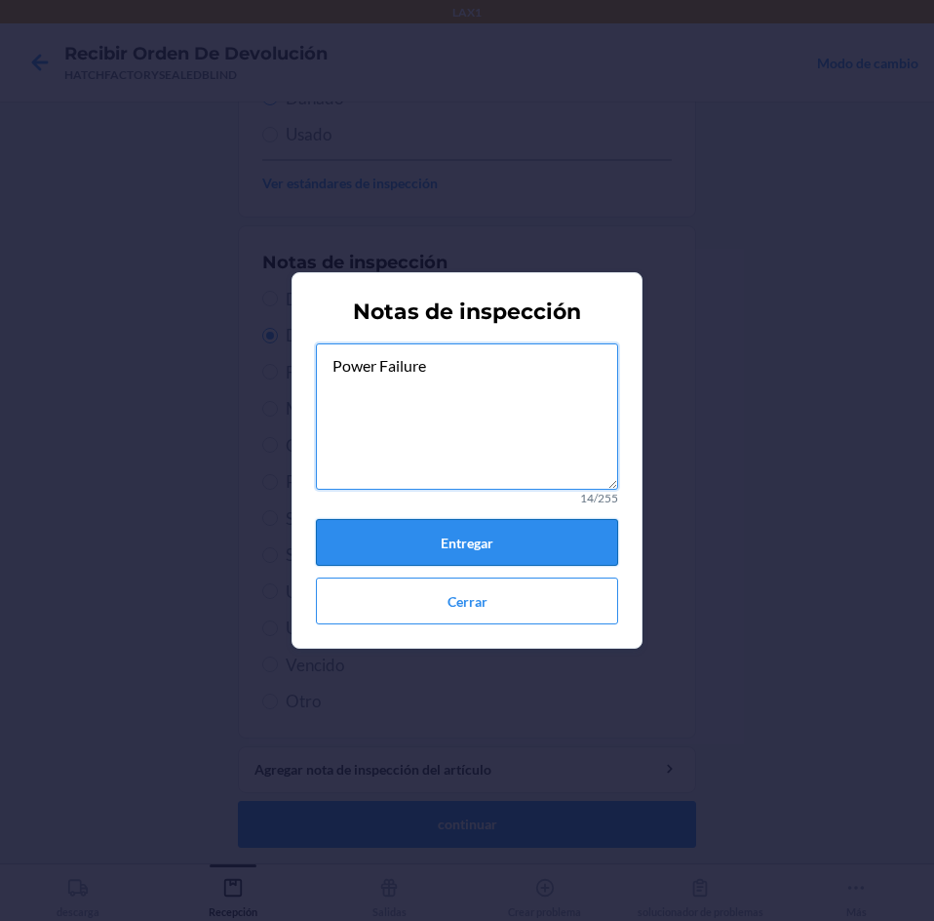
type textarea "Power Failure"
click at [450, 545] on button "Entregar" at bounding box center [467, 542] width 302 height 47
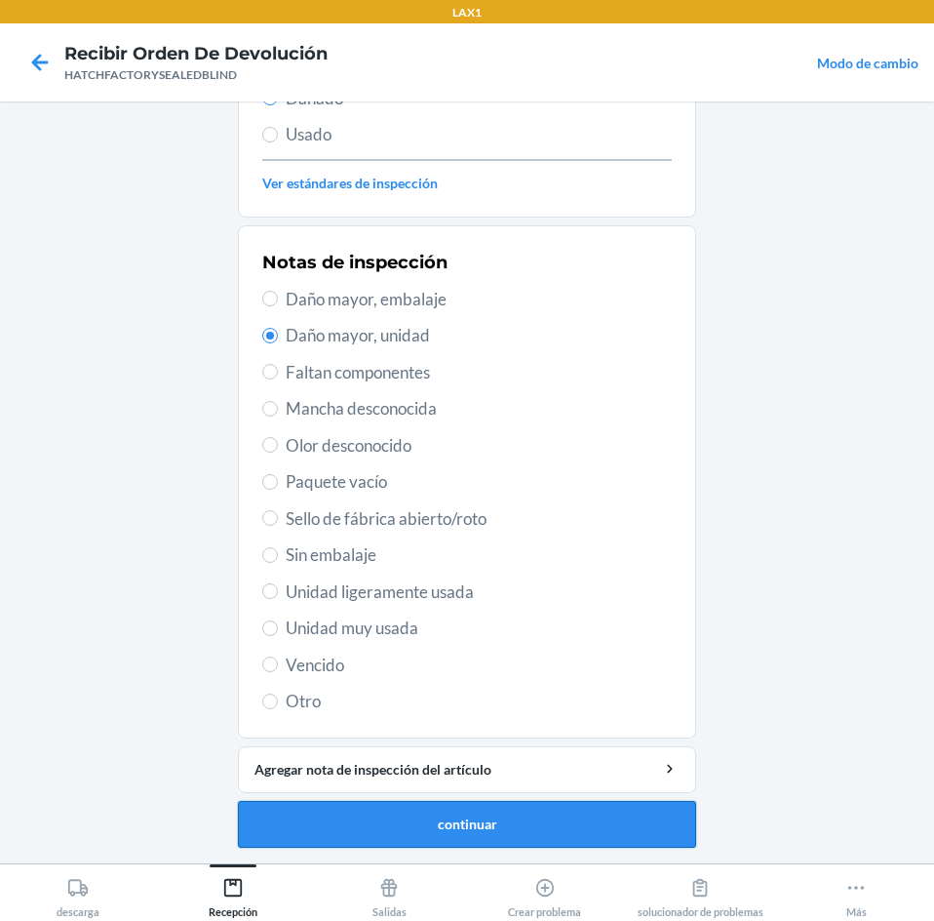
click at [436, 824] on button "continuar" at bounding box center [467, 824] width 458 height 47
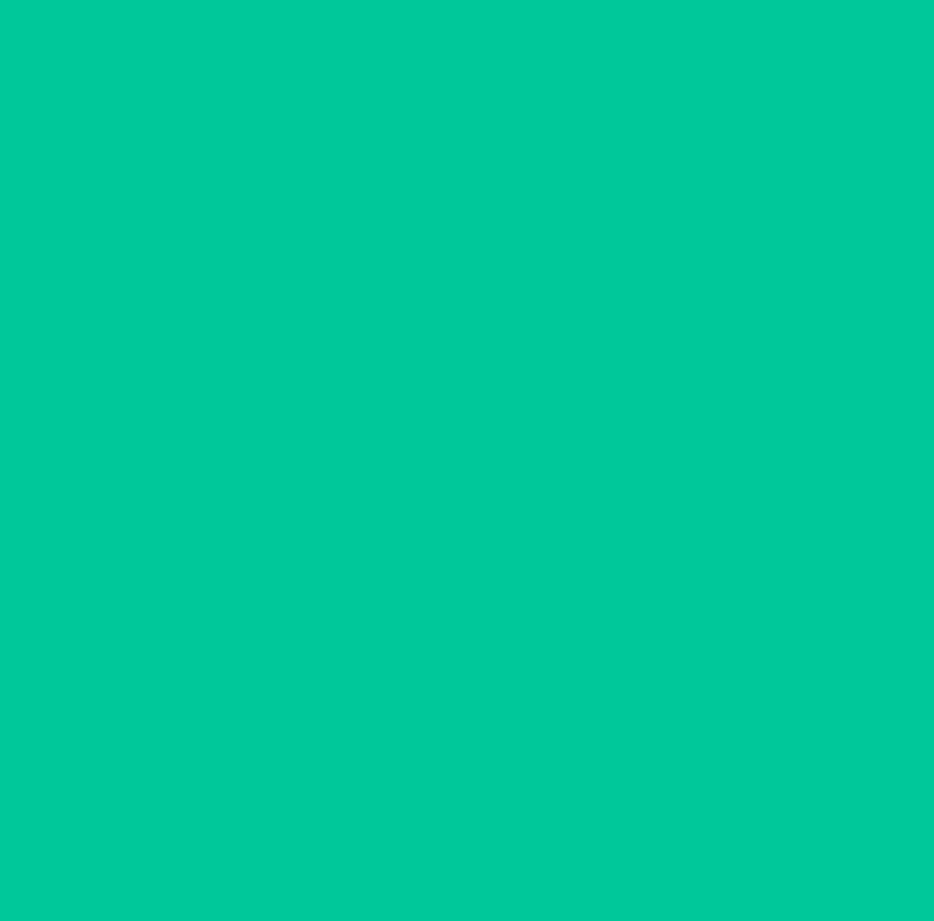
scroll to position [132, 0]
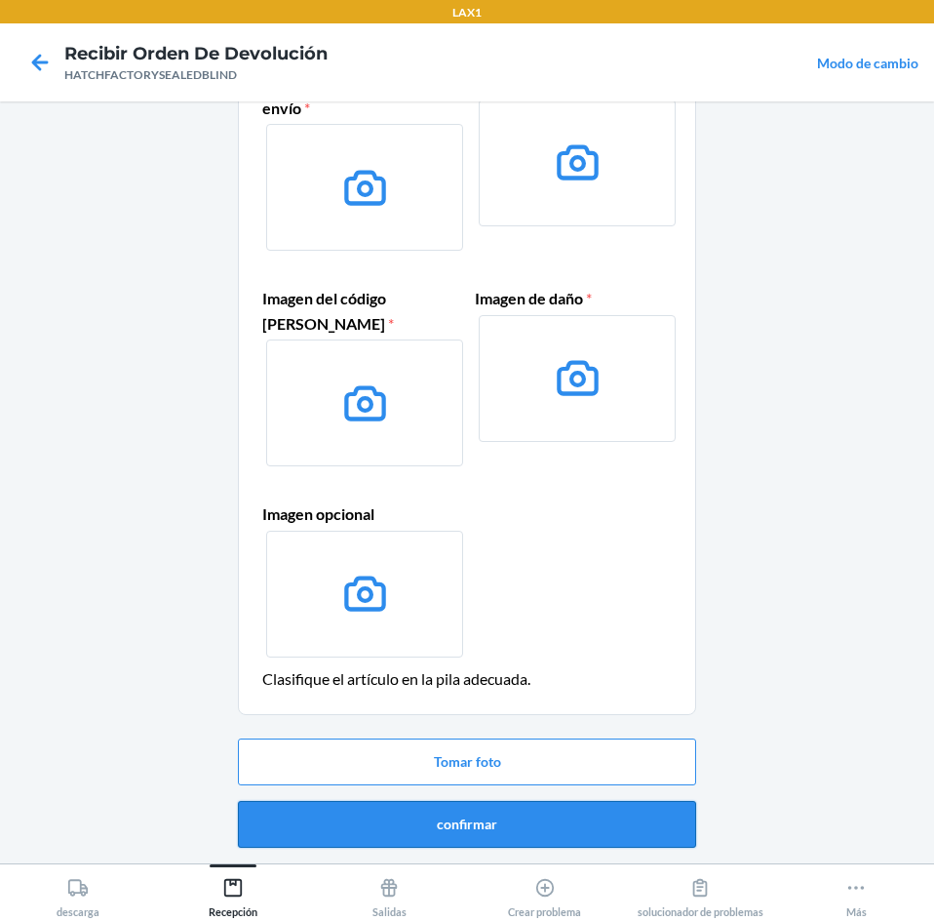
click at [485, 822] on button "confirmar" at bounding box center [467, 824] width 458 height 47
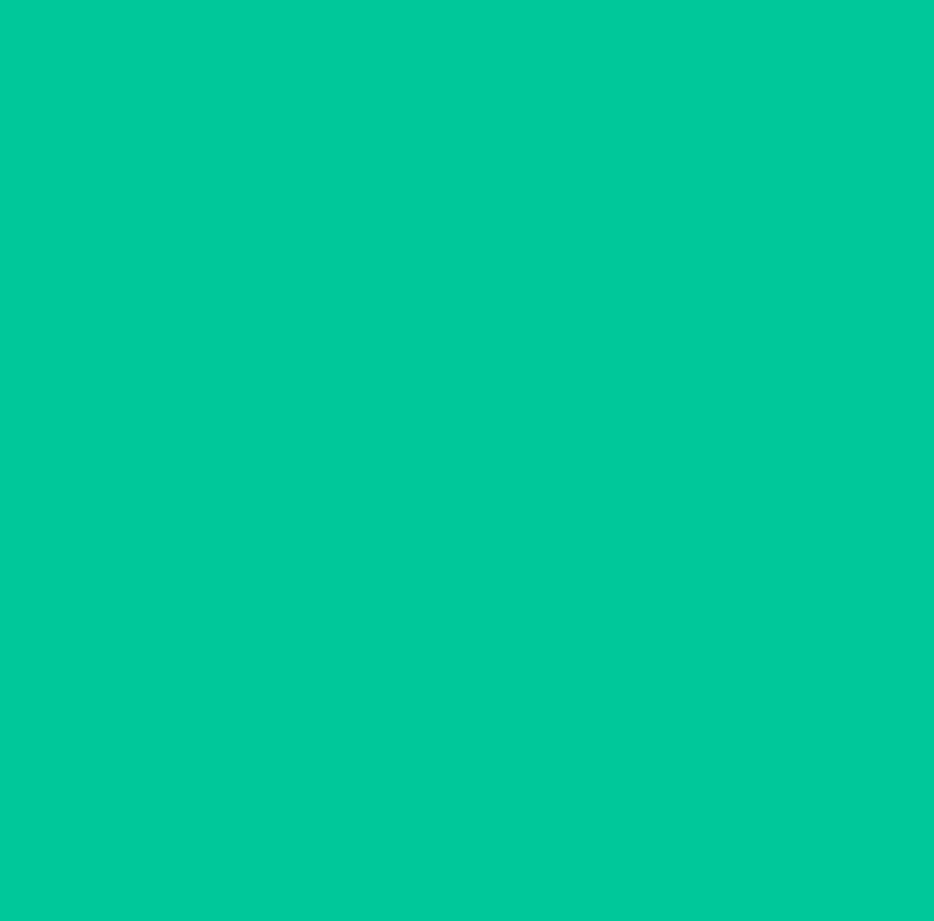
scroll to position [0, 0]
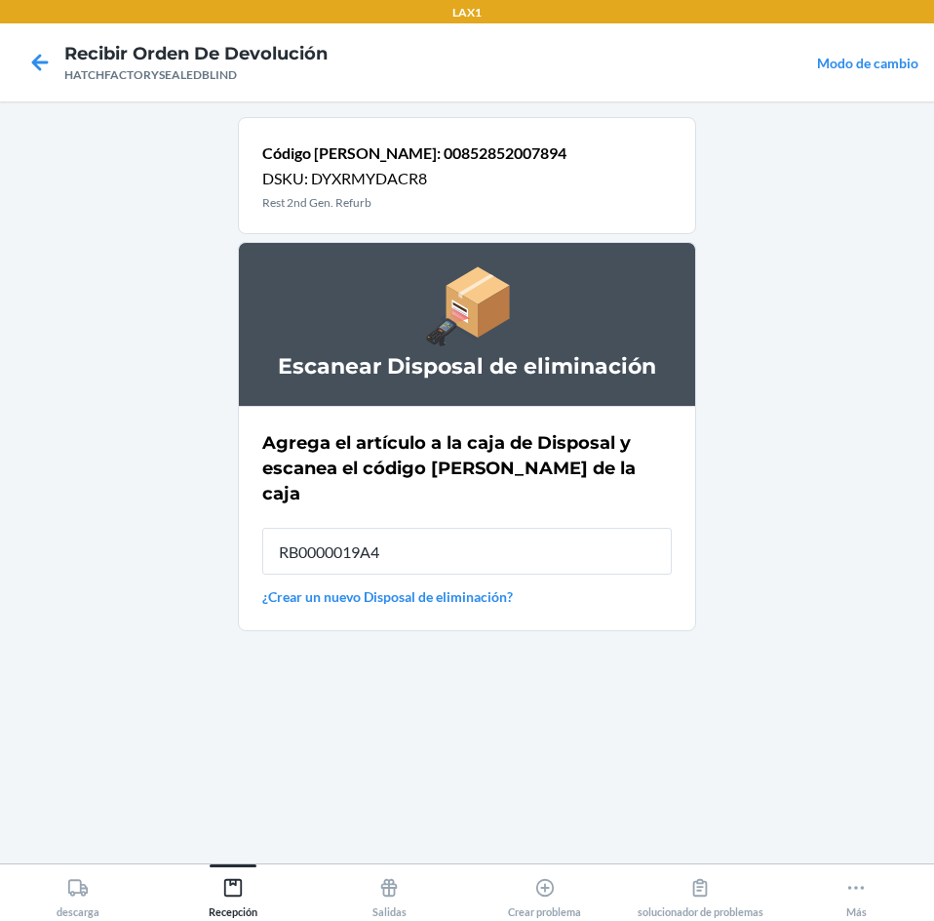
type input "RB0000019A4"
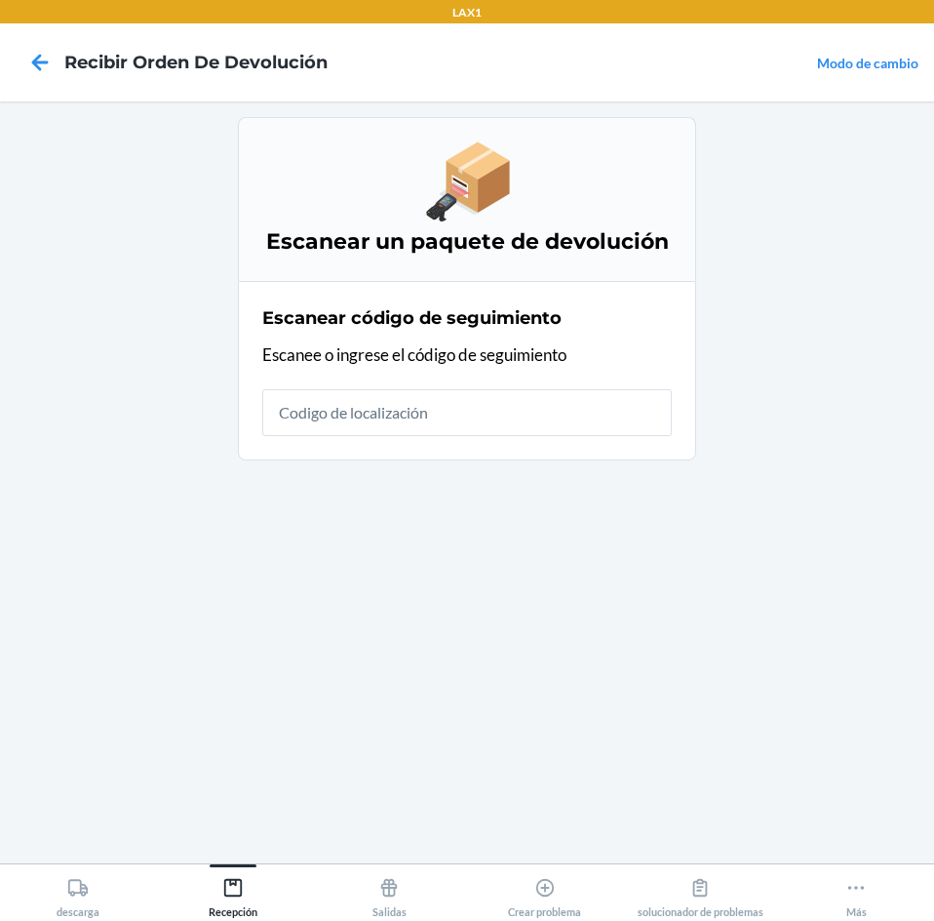
click at [537, 423] on input "text" at bounding box center [467, 412] width 410 height 47
click at [506, 429] on input "text" at bounding box center [467, 412] width 410 height 47
type input "HATCHFACTORYSEA"
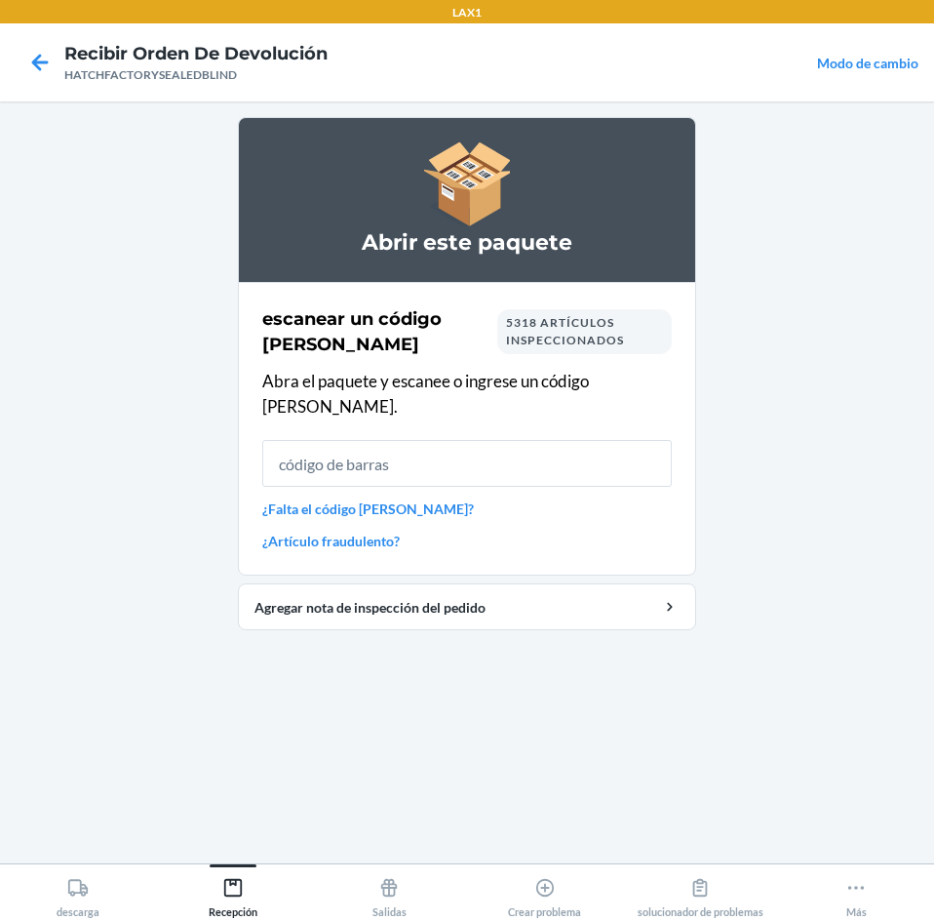
click at [485, 440] on input "text" at bounding box center [467, 463] width 410 height 47
type input "00852852007894"
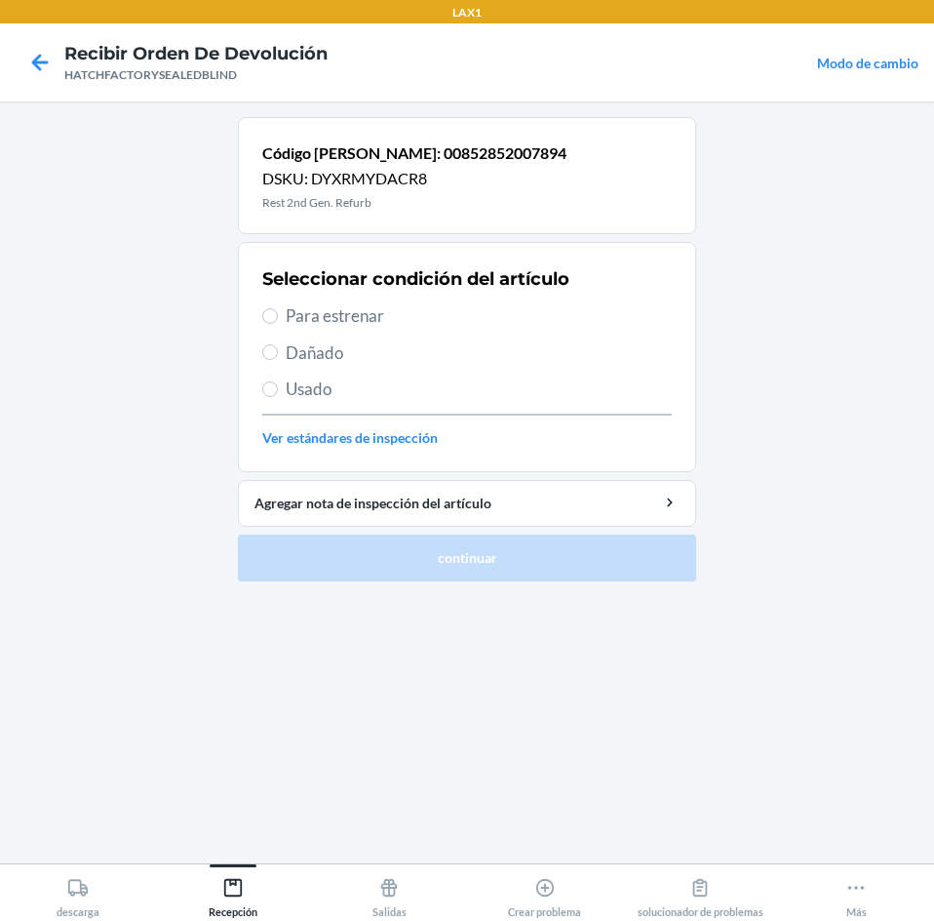
click at [318, 352] on span "Dañado" at bounding box center [479, 352] width 386 height 25
click at [278, 352] on input "Dañado" at bounding box center [270, 352] width 16 height 16
radio input "true"
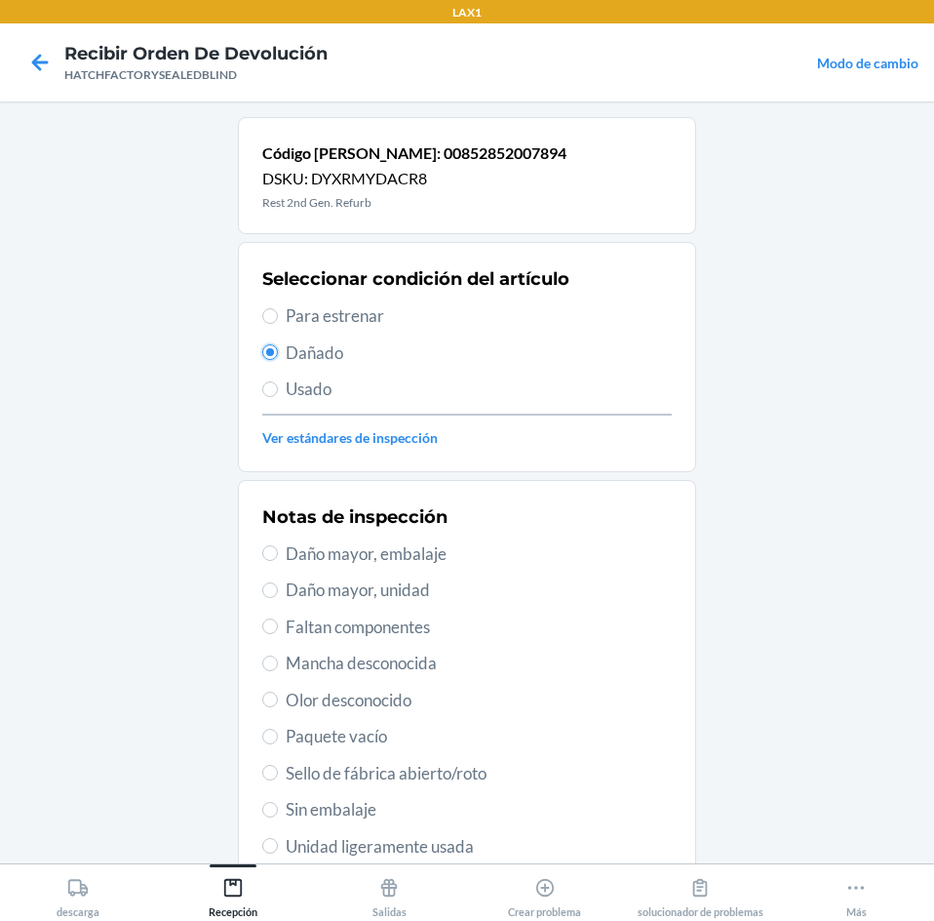
scroll to position [98, 0]
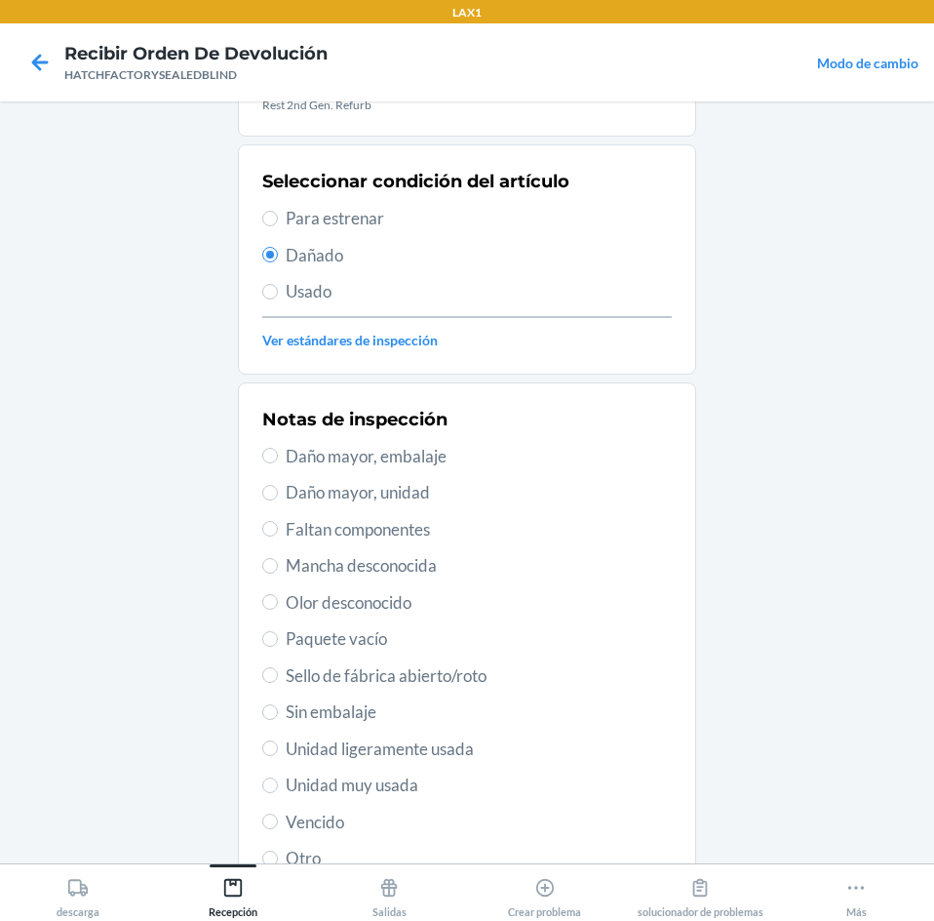
click at [342, 499] on span "Daño mayor, unidad" at bounding box center [479, 492] width 386 height 25
click at [278, 499] on input "Daño mayor, unidad" at bounding box center [270, 493] width 16 height 16
radio input "true"
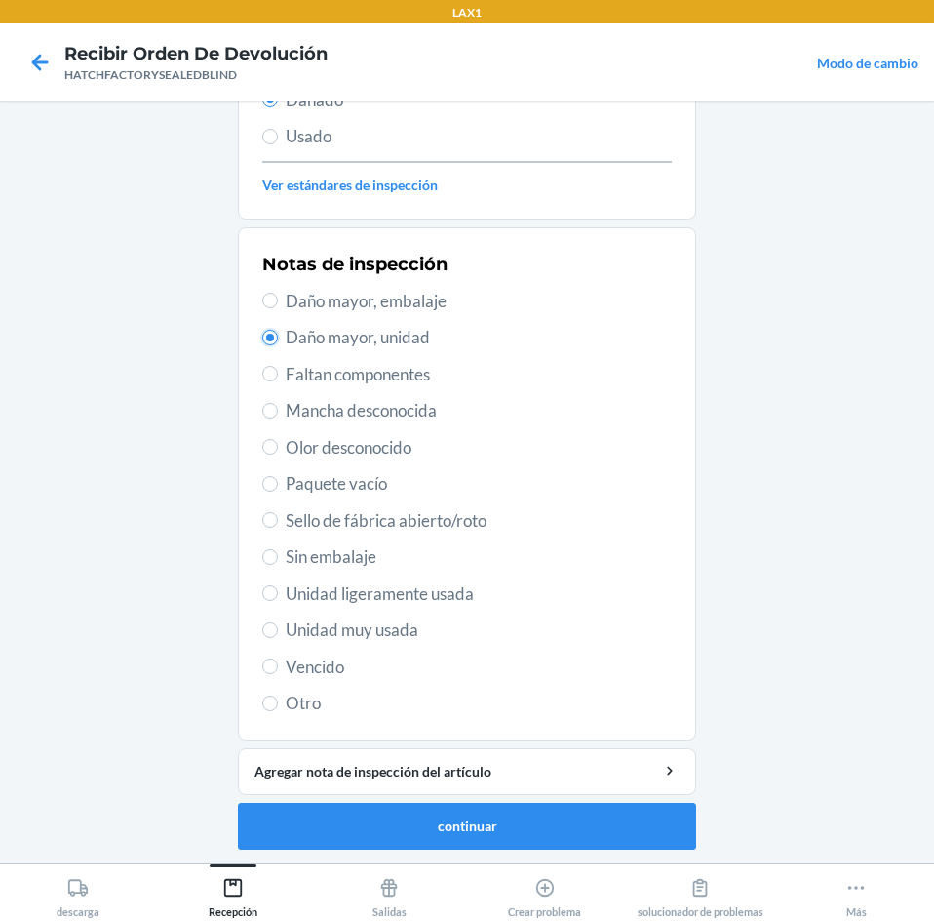
scroll to position [255, 0]
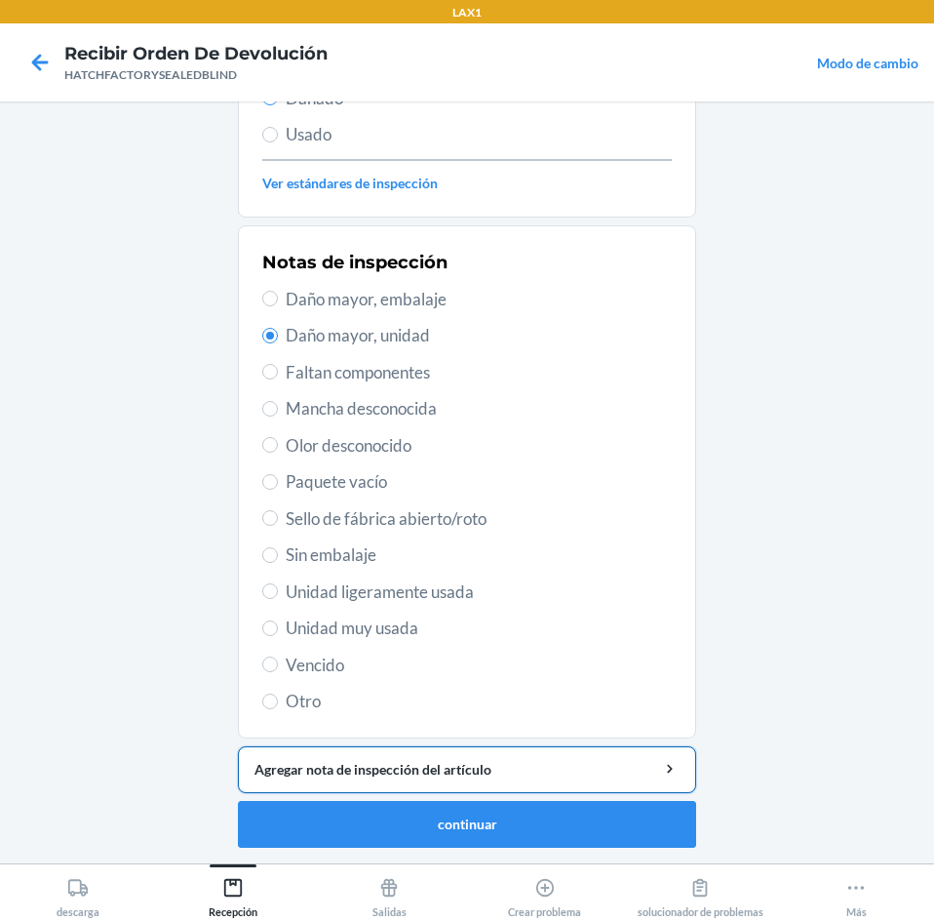
click at [505, 775] on div "Agregar nota de inspección del artículo" at bounding box center [467, 769] width 425 height 20
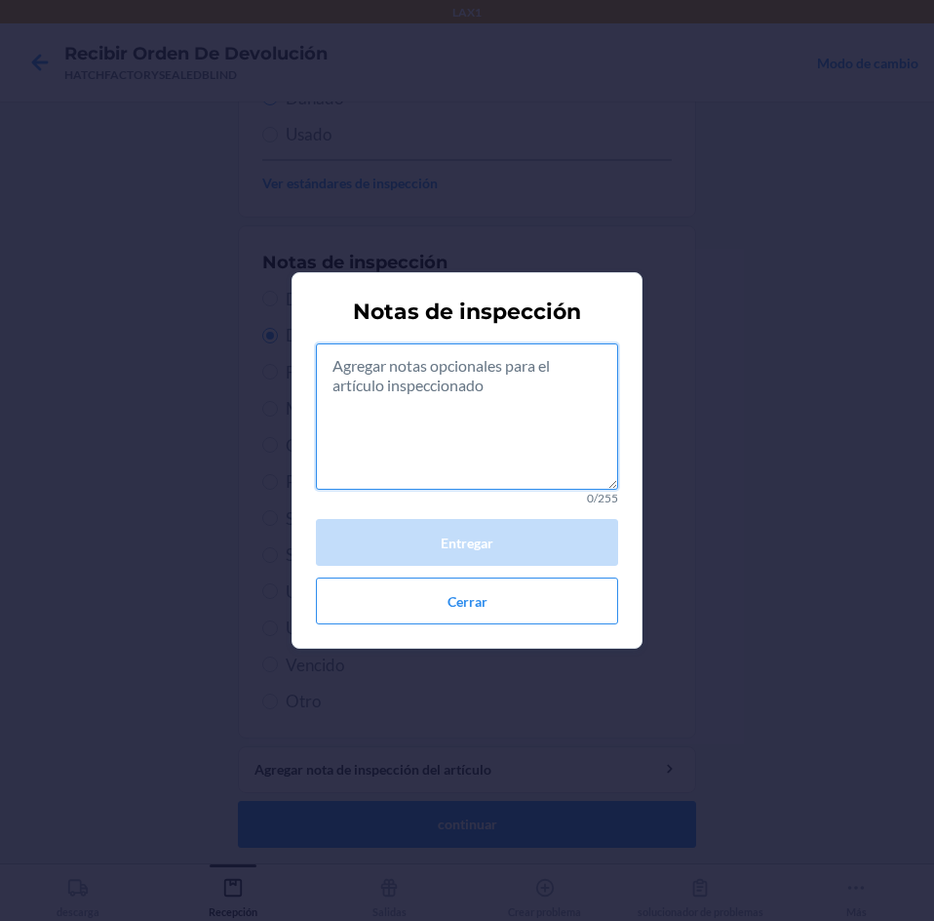
click at [470, 427] on textarea at bounding box center [467, 416] width 302 height 146
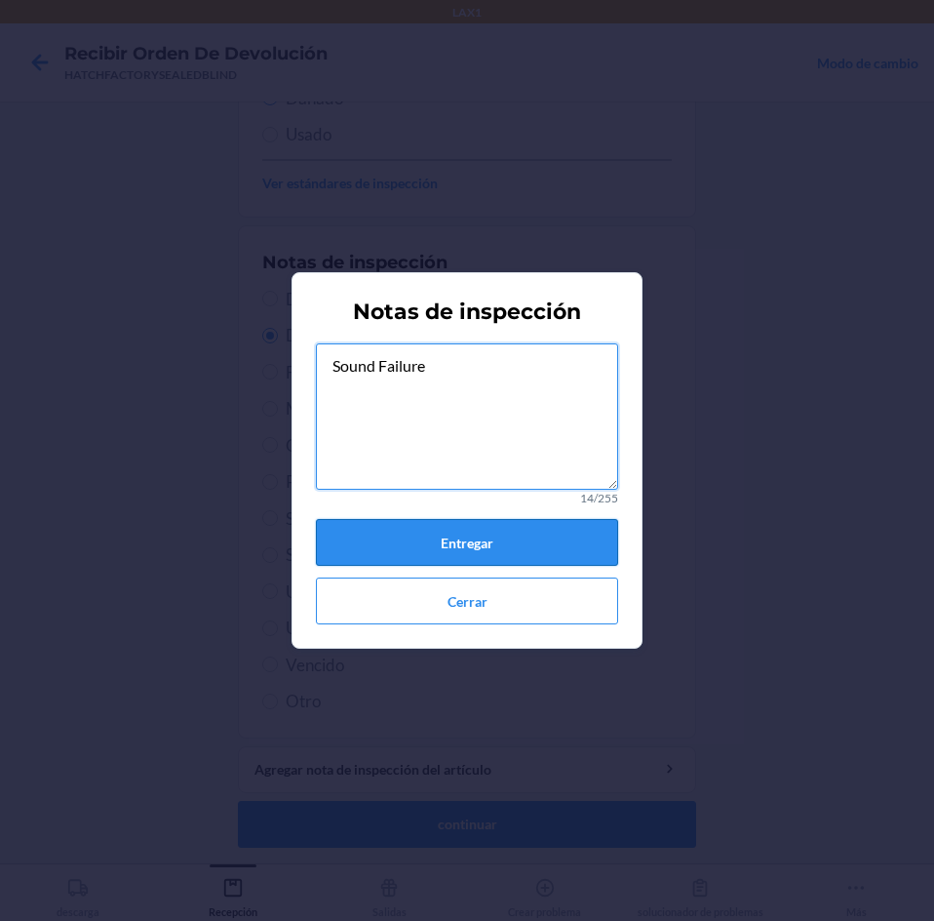
type textarea "Sound Failure"
click at [487, 554] on button "Entregar" at bounding box center [467, 542] width 302 height 47
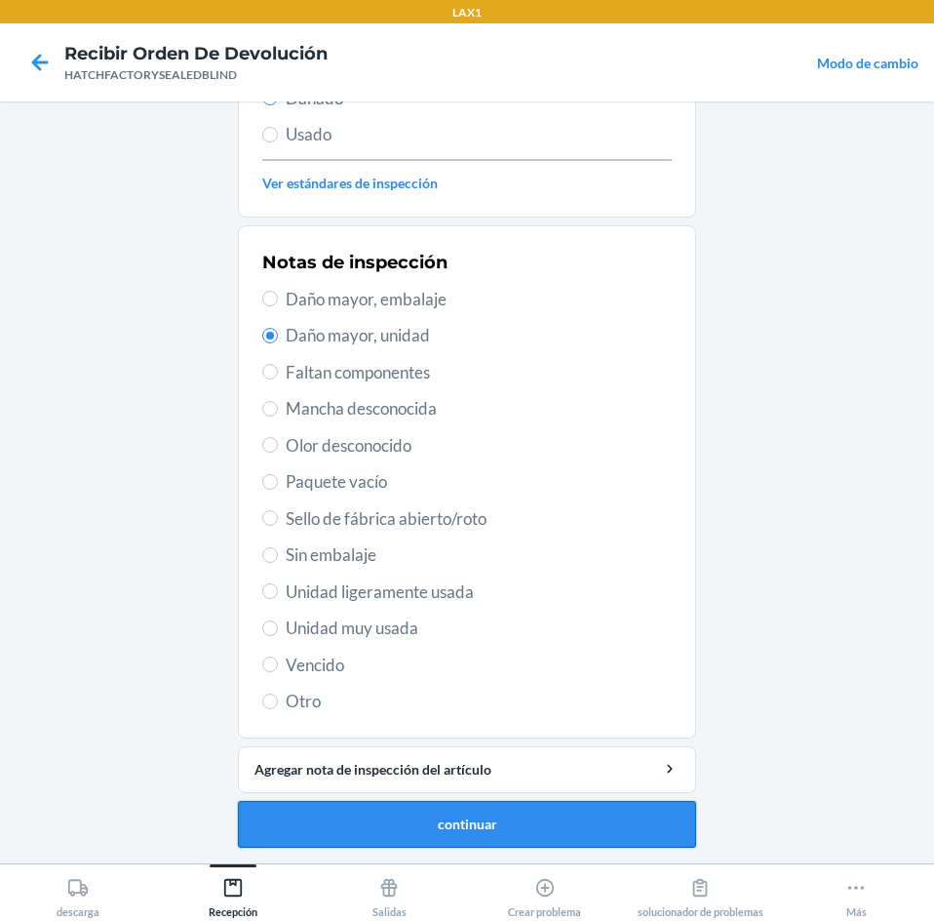
click at [469, 821] on button "continuar" at bounding box center [467, 824] width 458 height 47
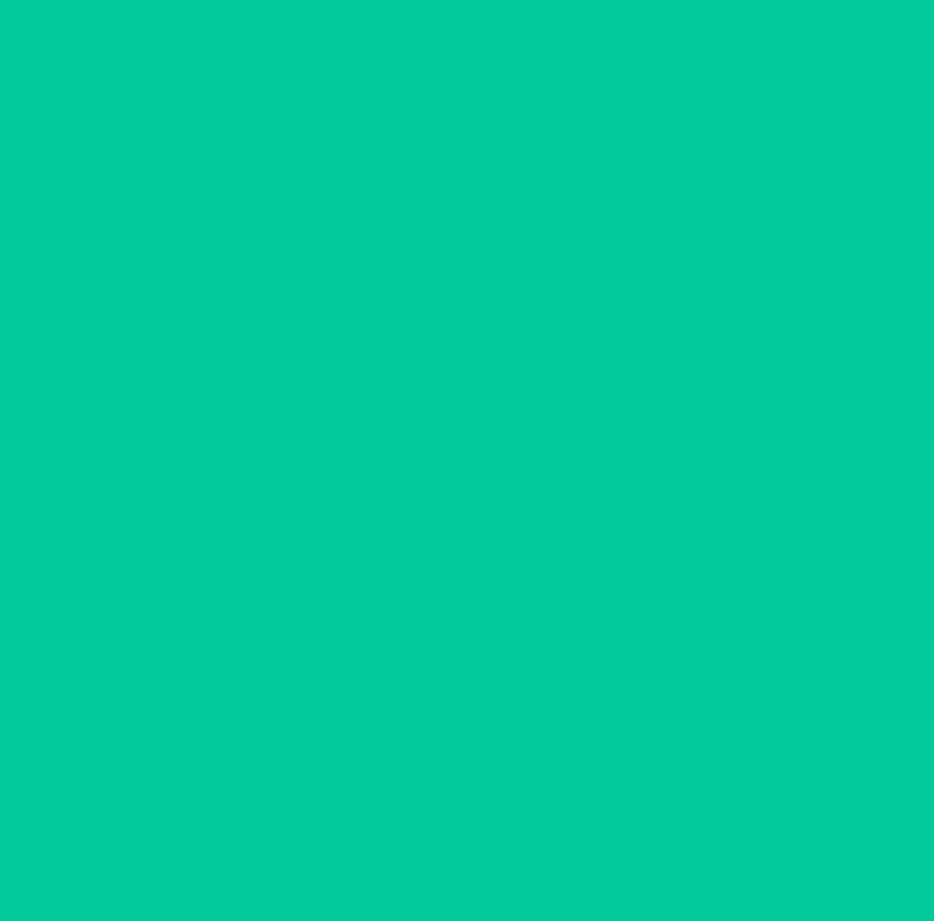
scroll to position [132, 0]
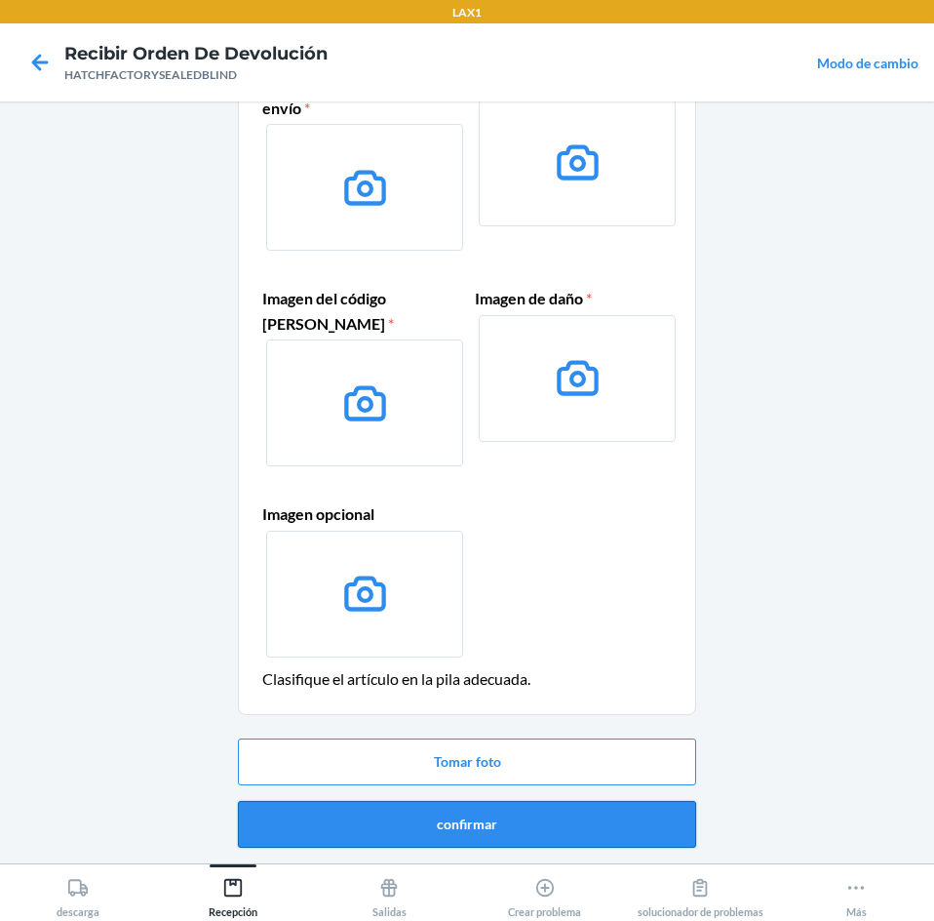
click at [517, 817] on button "confirmar" at bounding box center [467, 824] width 458 height 47
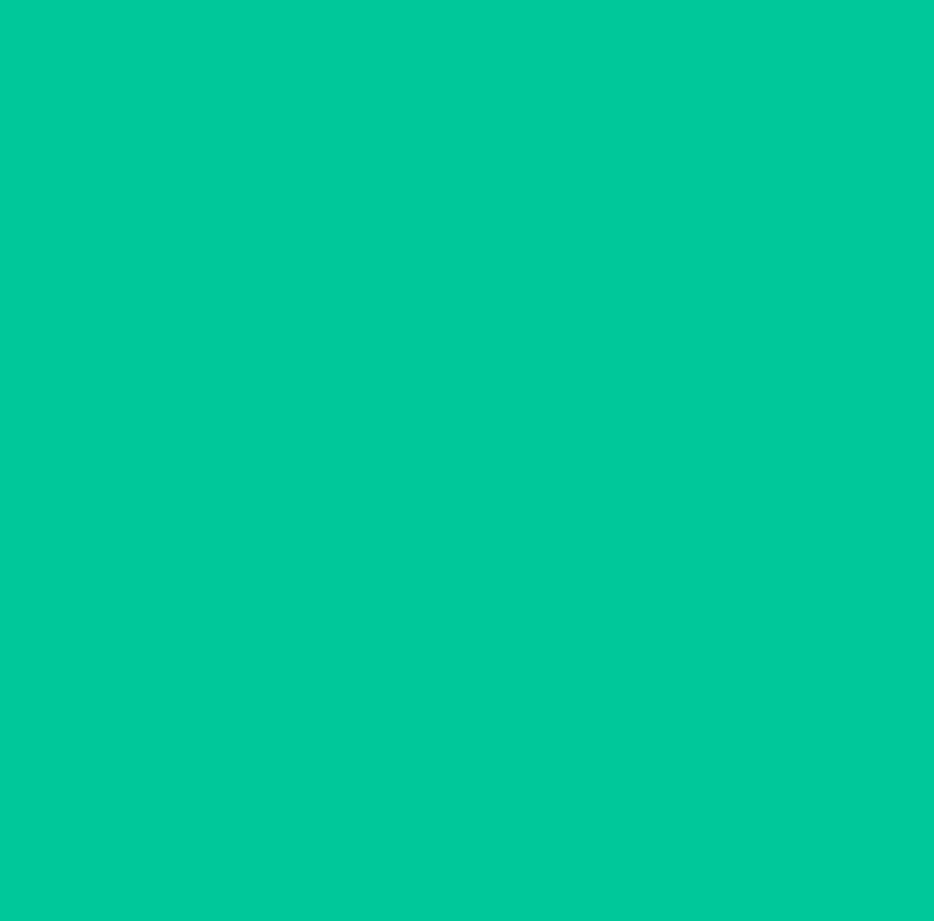
scroll to position [0, 0]
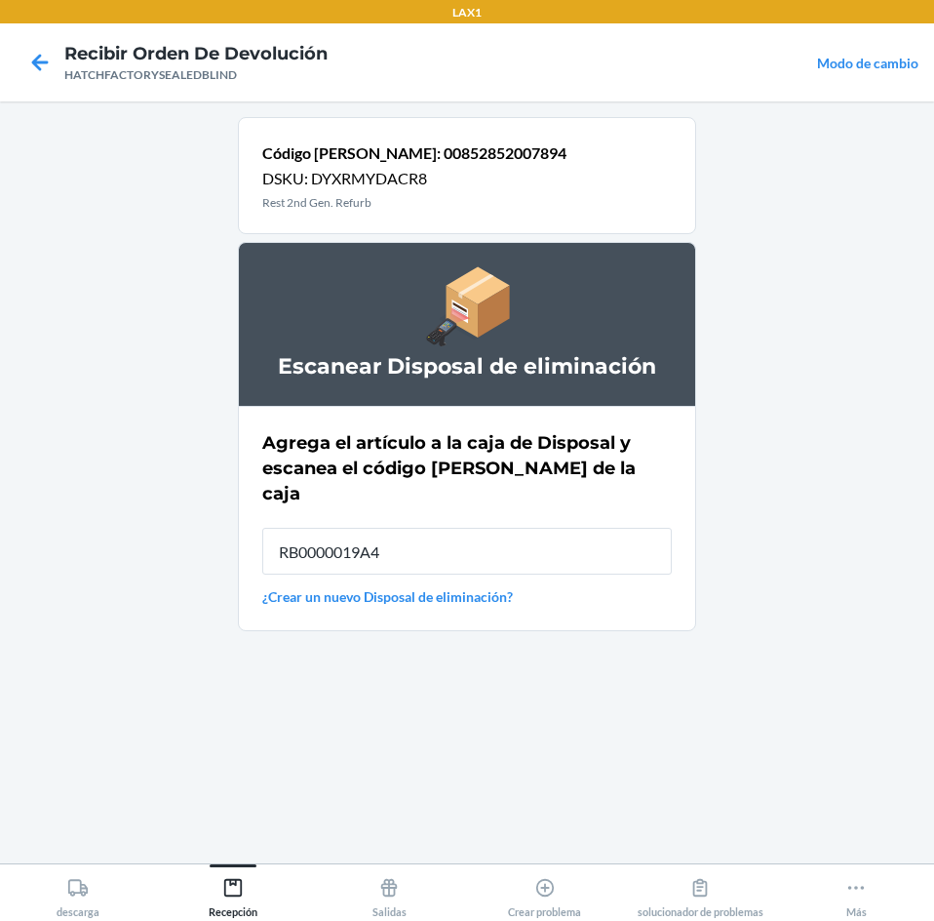
type input "RB0000019A4"
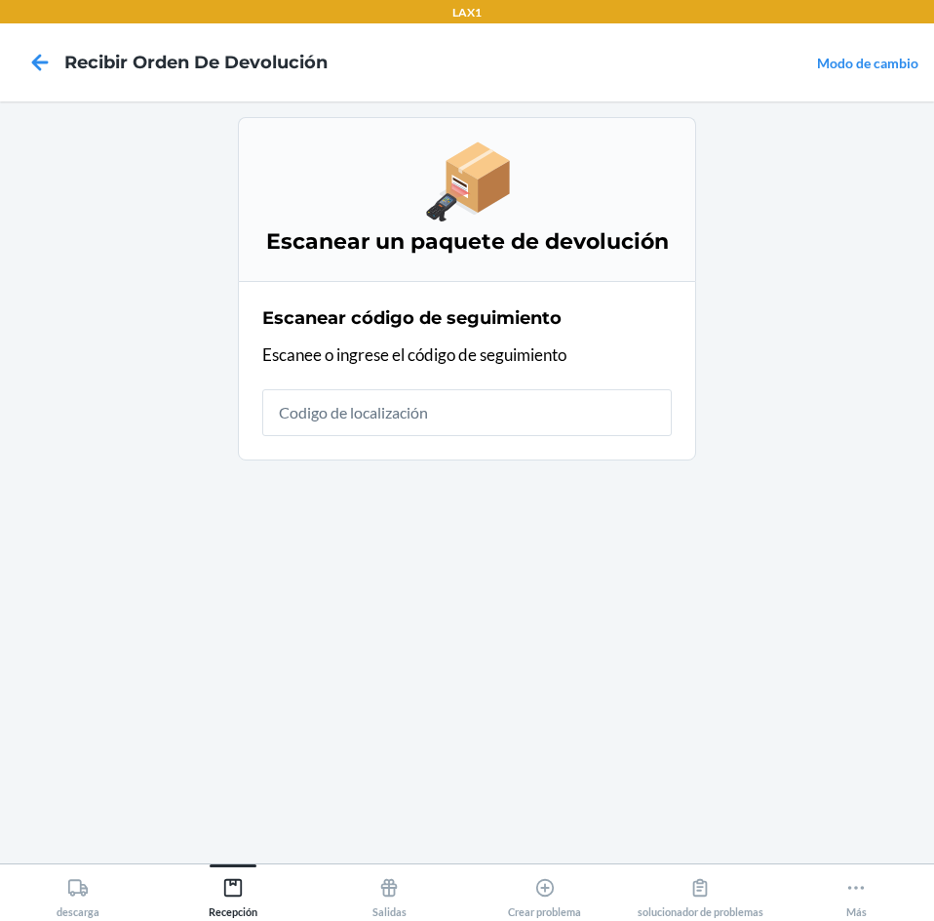
click at [351, 419] on input "text" at bounding box center [467, 412] width 410 height 47
type input "HATCHFACTORYSEALEDBL"
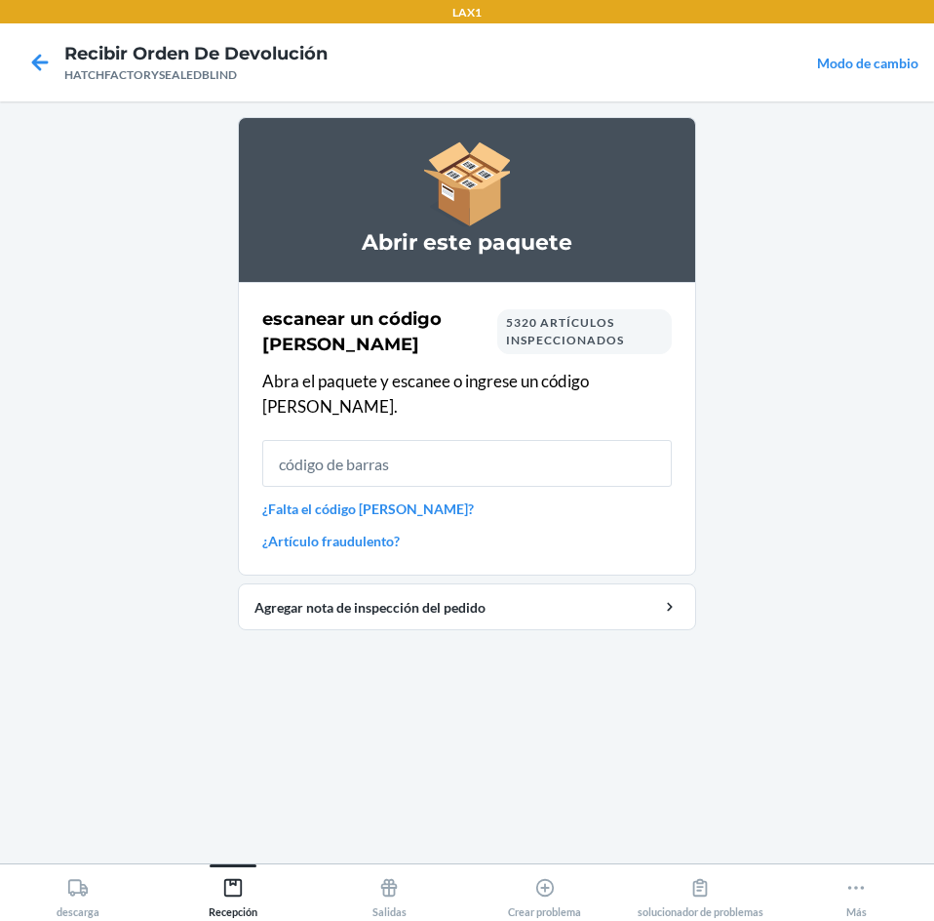
click at [365, 456] on input "text" at bounding box center [467, 463] width 410 height 47
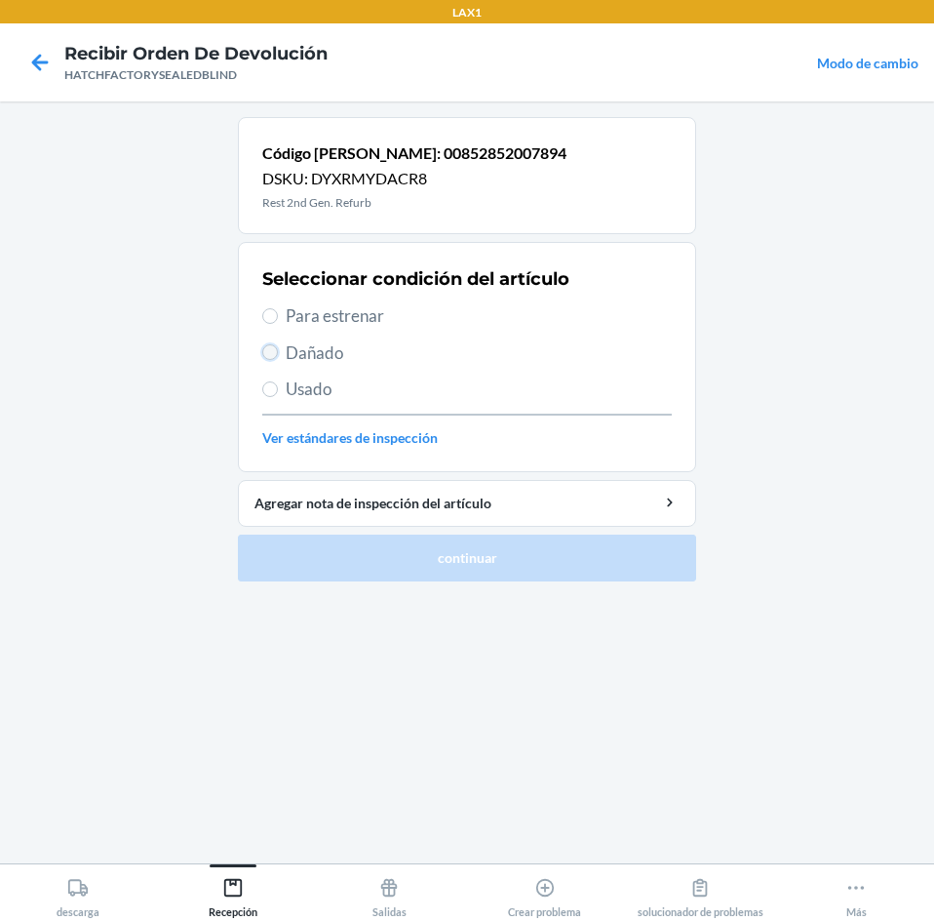
click at [268, 348] on input "Dañado" at bounding box center [270, 352] width 16 height 16
radio input "true"
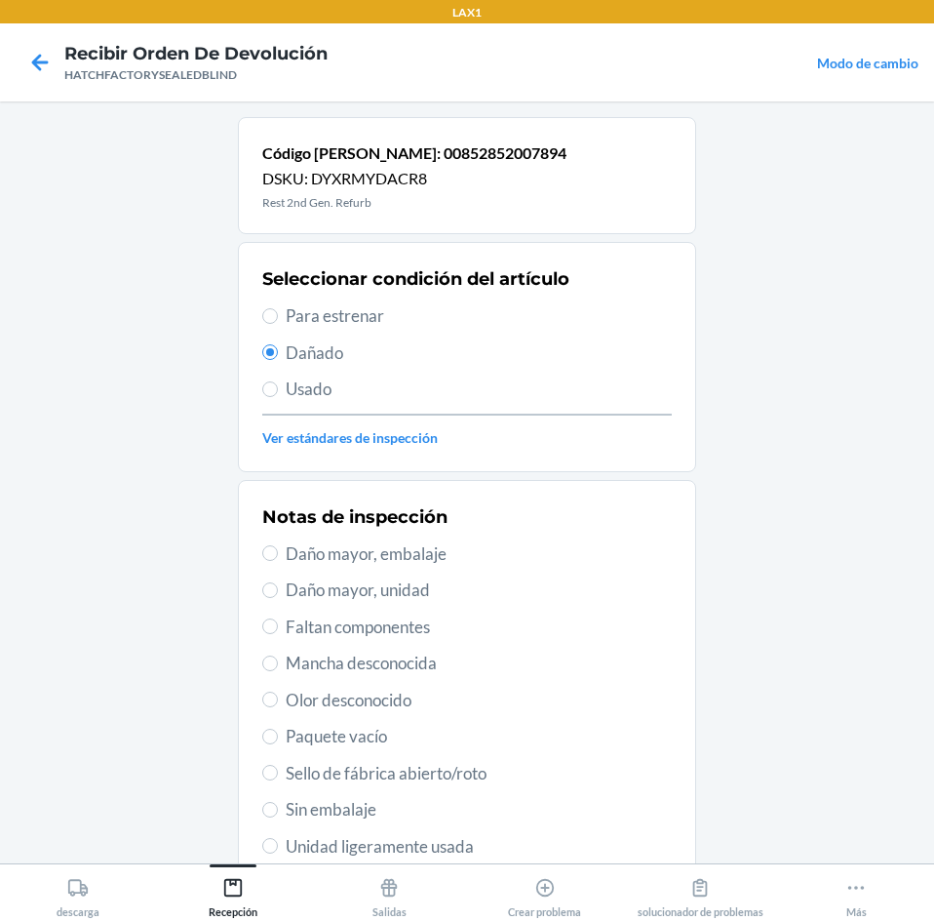
click at [351, 596] on span "Daño mayor, unidad" at bounding box center [479, 589] width 386 height 25
click at [278, 596] on input "Daño mayor, unidad" at bounding box center [270, 590] width 16 height 16
radio input "true"
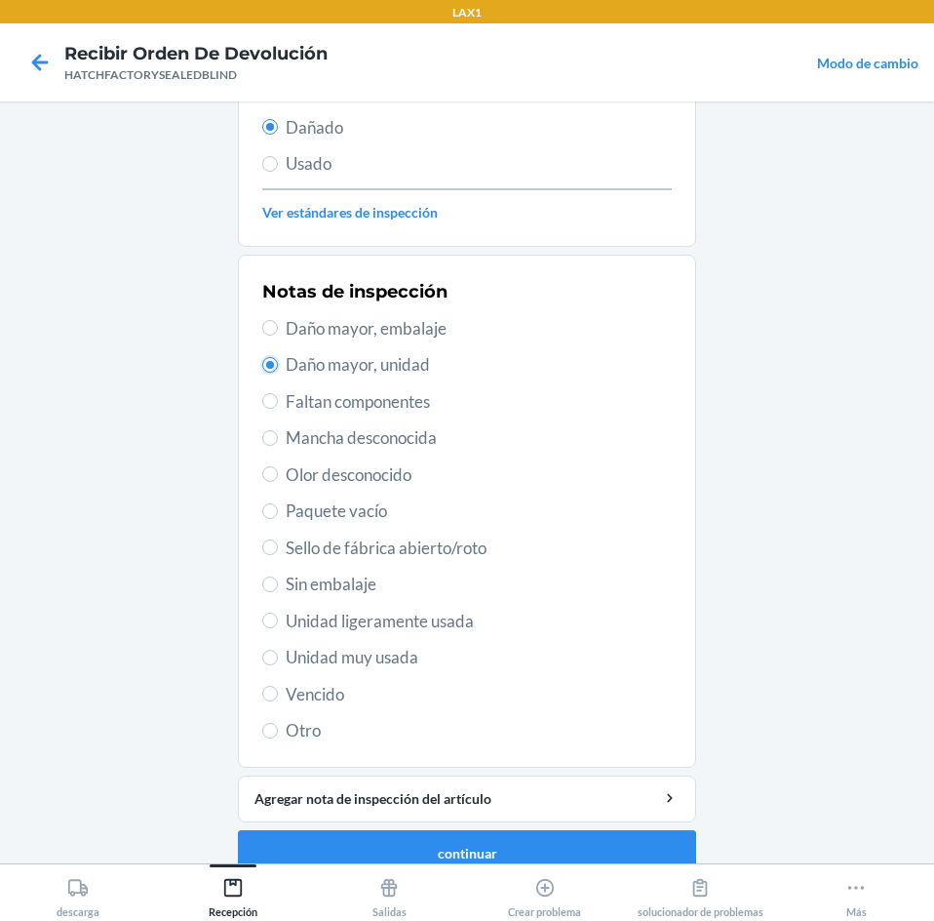
scroll to position [255, 0]
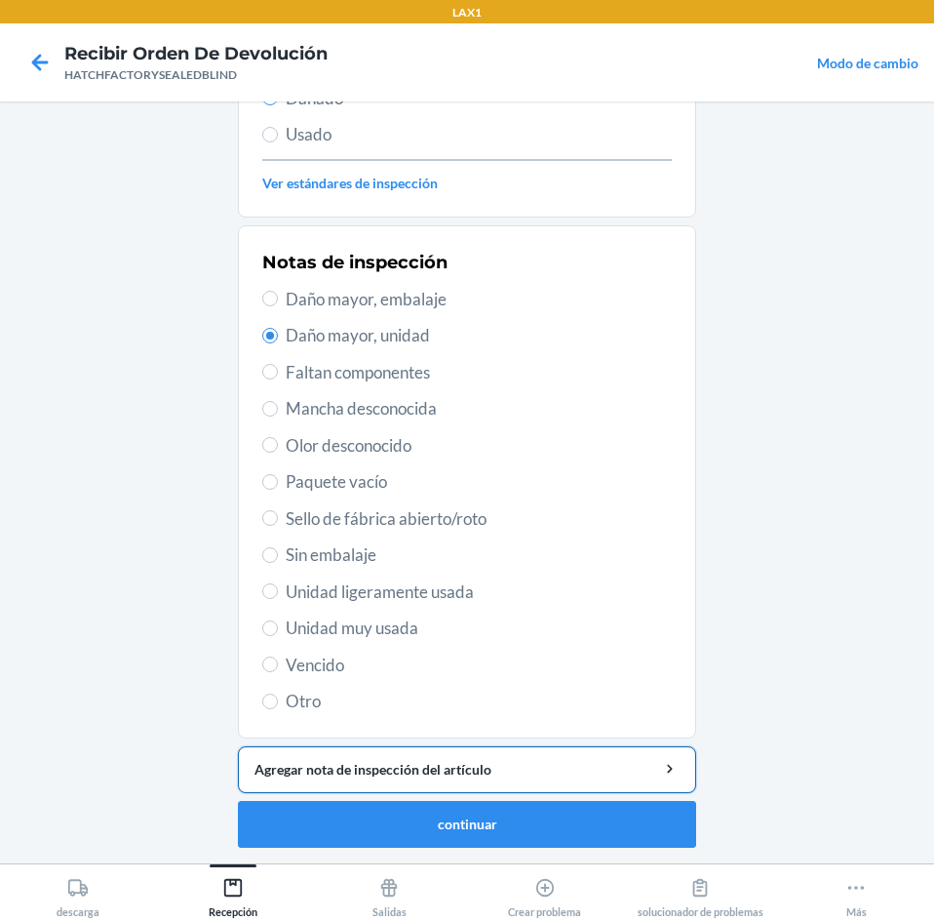
click at [375, 758] on button "Agregar nota de inspección del artículo" at bounding box center [467, 769] width 458 height 47
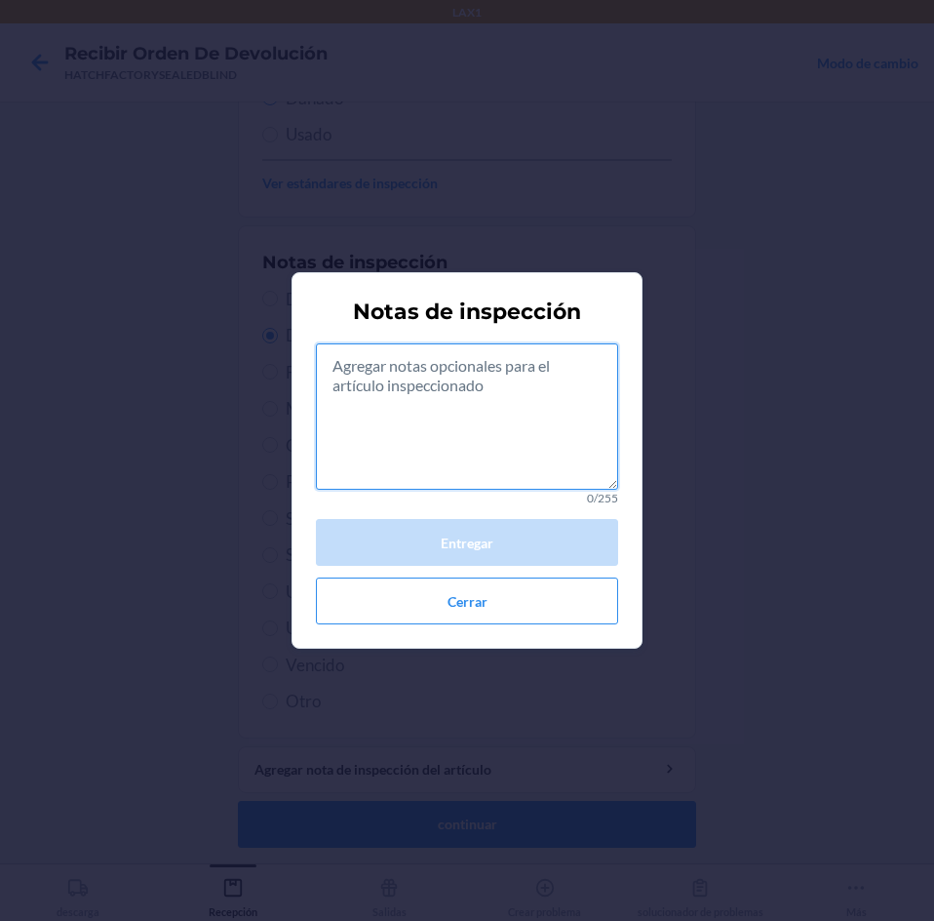
click at [493, 461] on textarea at bounding box center [467, 416] width 302 height 146
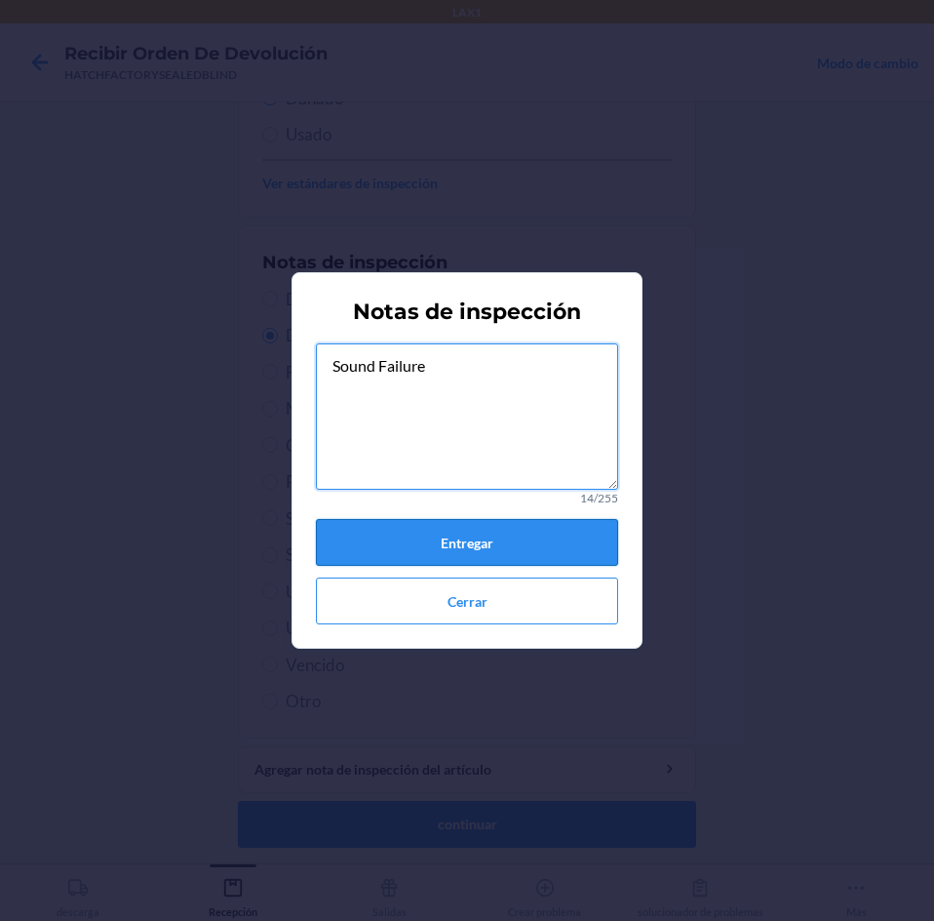
type textarea "Sound Failure"
click at [493, 543] on button "Entregar" at bounding box center [467, 542] width 302 height 47
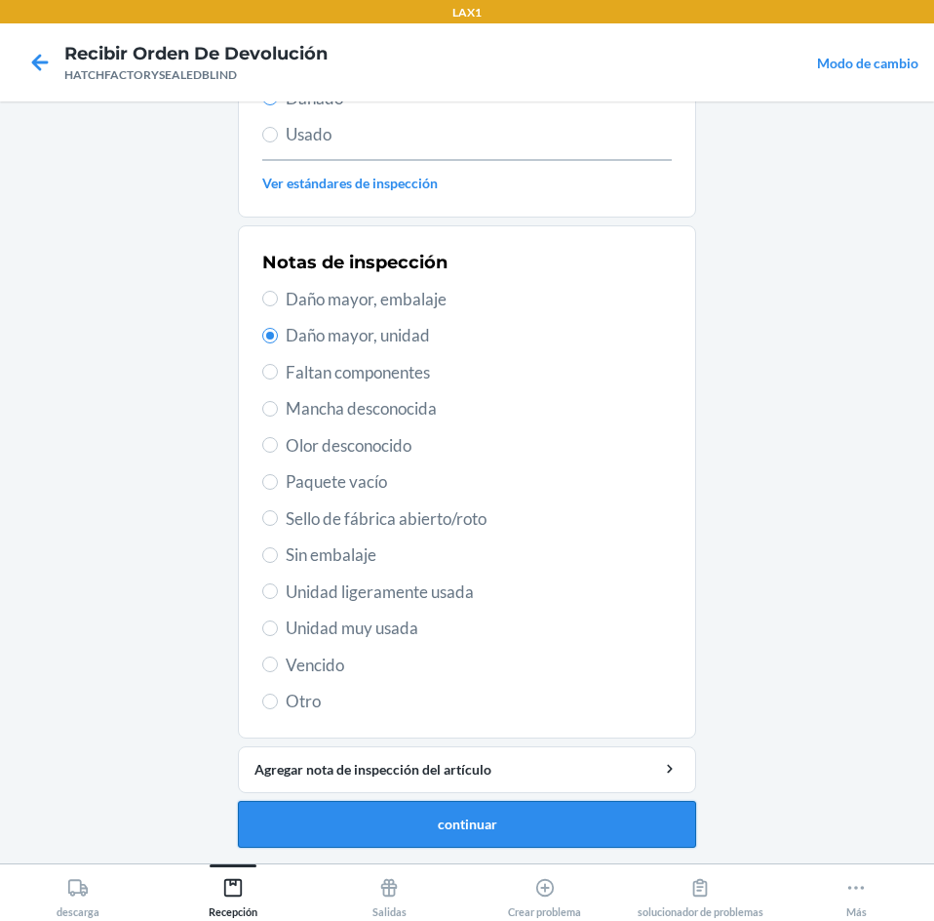
click at [518, 835] on button "continuar" at bounding box center [467, 824] width 458 height 47
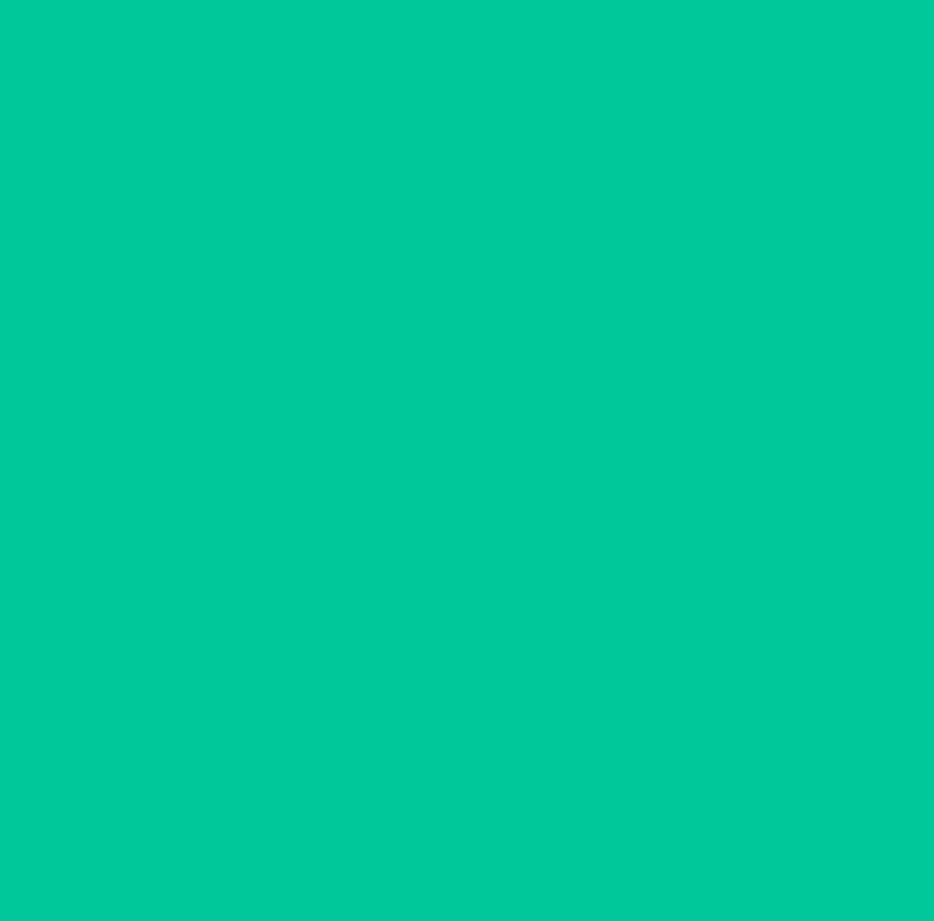
scroll to position [132, 0]
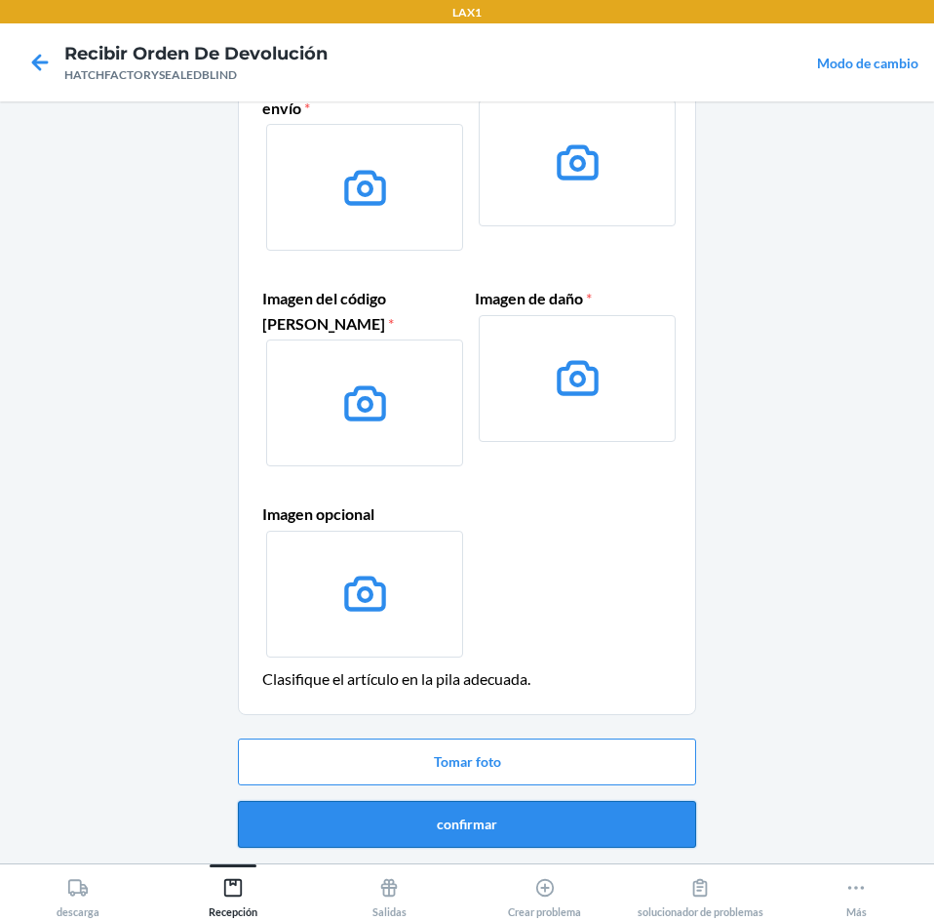
click at [403, 815] on button "confirmar" at bounding box center [467, 824] width 458 height 47
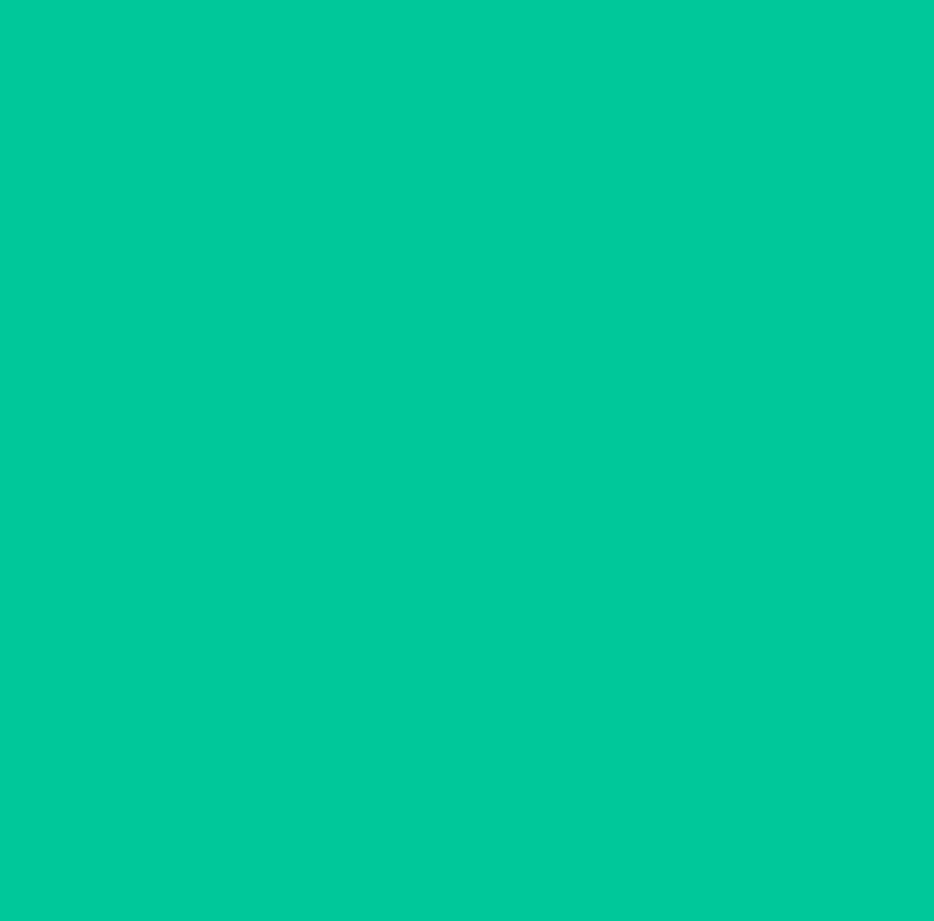
scroll to position [0, 0]
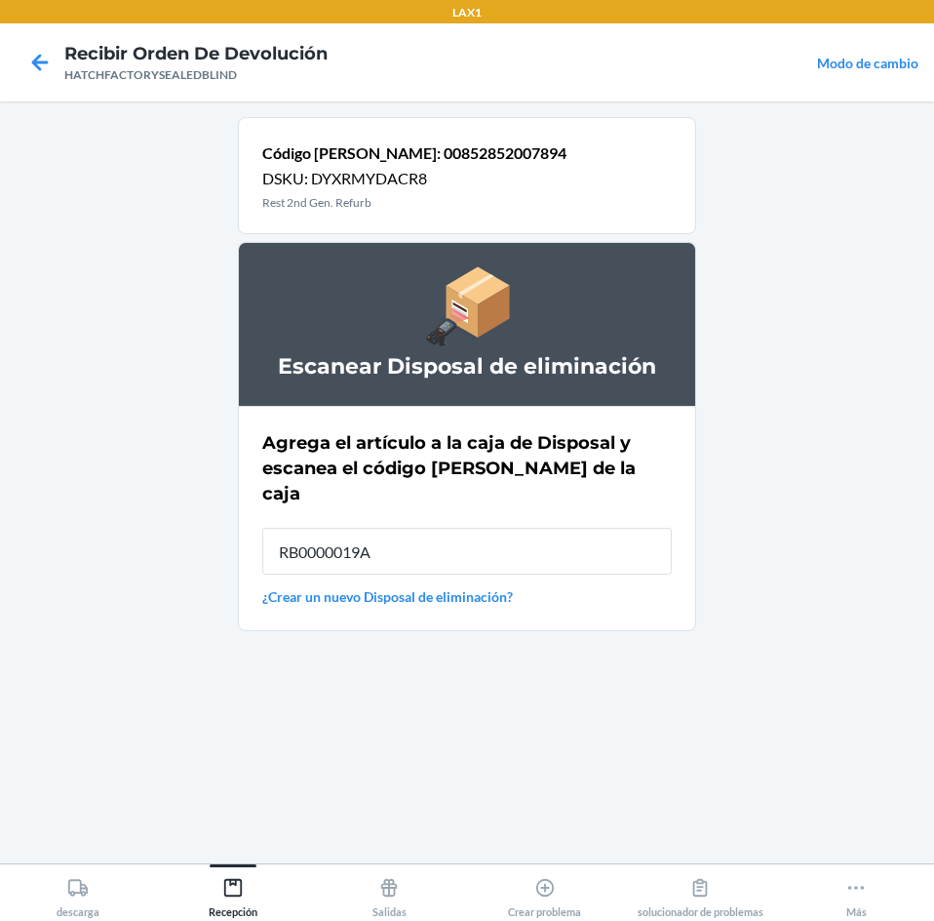
type input "RB0000019A4"
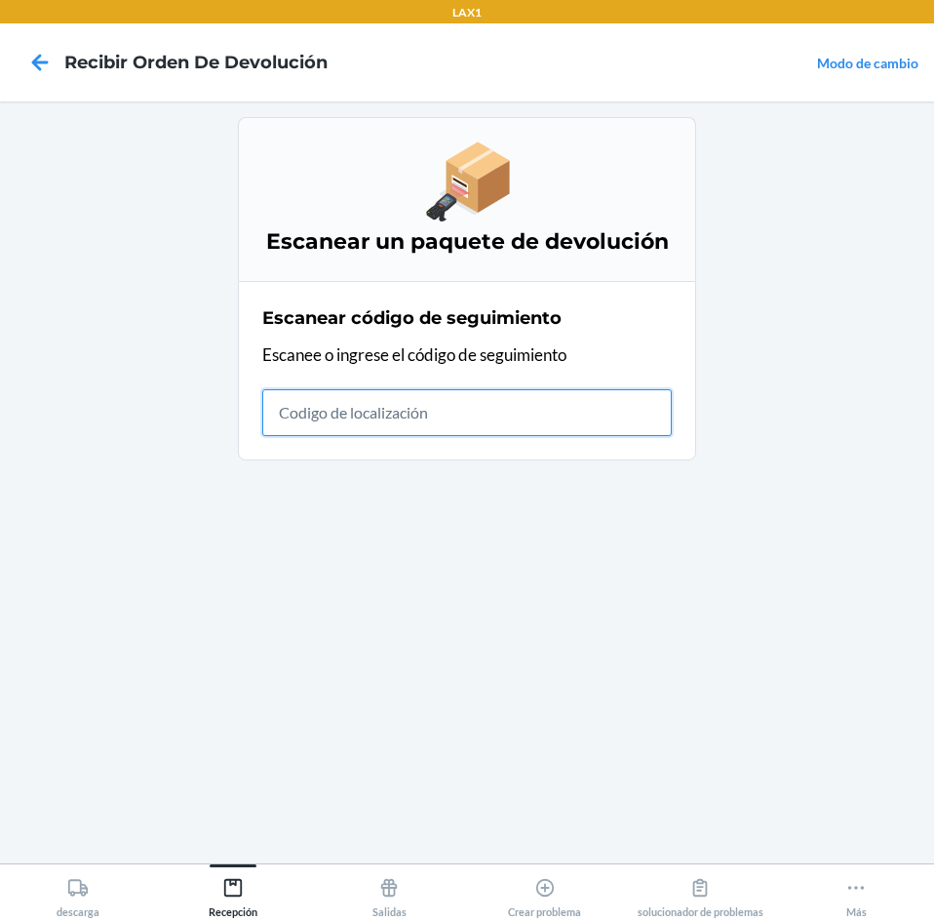
click at [443, 414] on input "text" at bounding box center [467, 412] width 410 height 47
type input "HATCHFACTORYS"
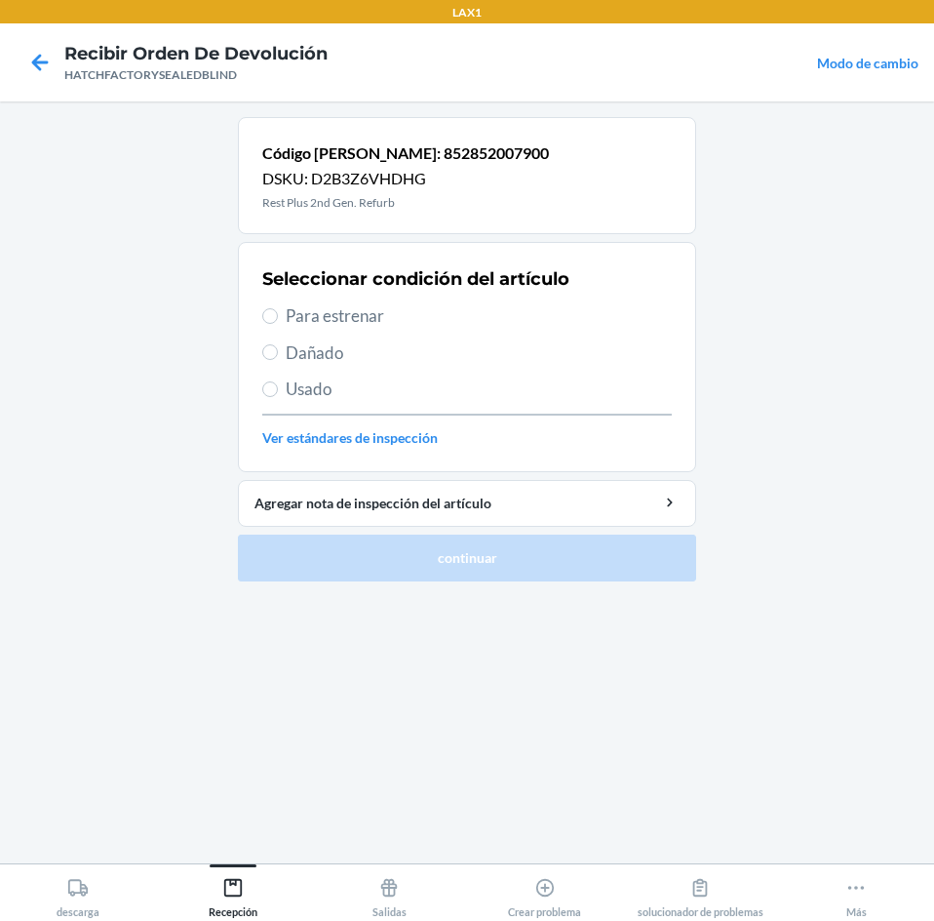
click at [309, 352] on span "Dañado" at bounding box center [479, 352] width 386 height 25
click at [278, 352] on input "Dañado" at bounding box center [270, 352] width 16 height 16
radio input "true"
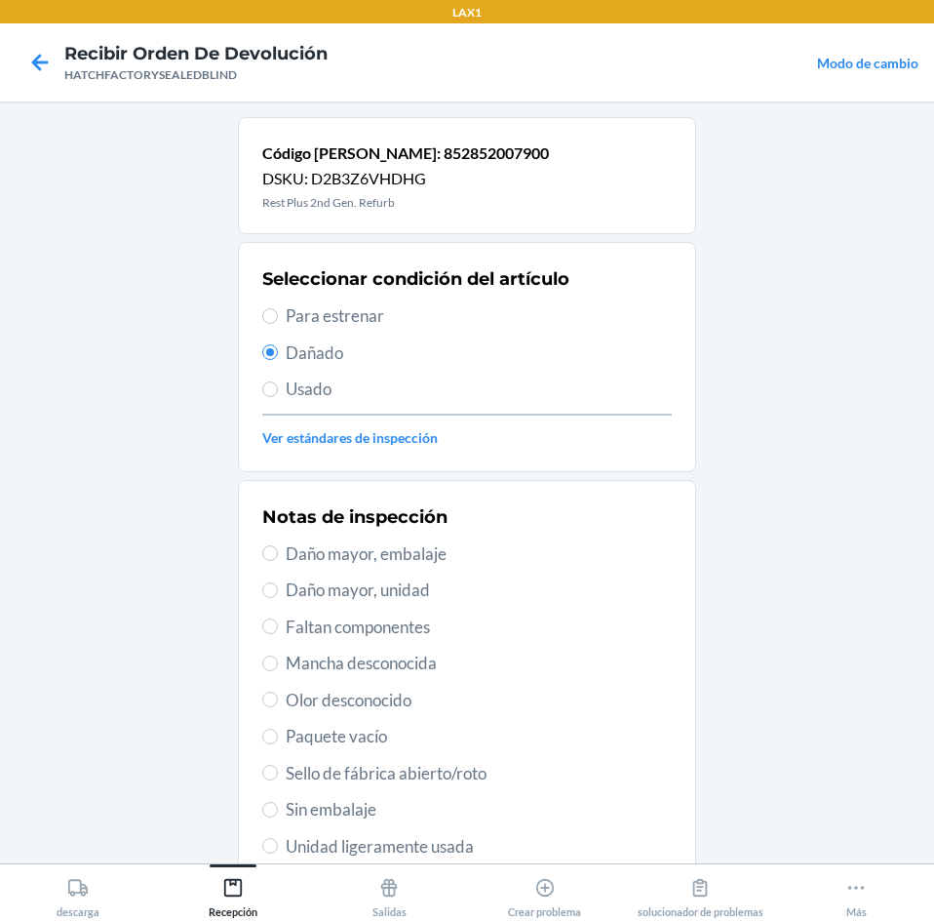
click at [350, 601] on span "Daño mayor, unidad" at bounding box center [479, 589] width 386 height 25
click at [278, 598] on input "Daño mayor, unidad" at bounding box center [270, 590] width 16 height 16
radio input "true"
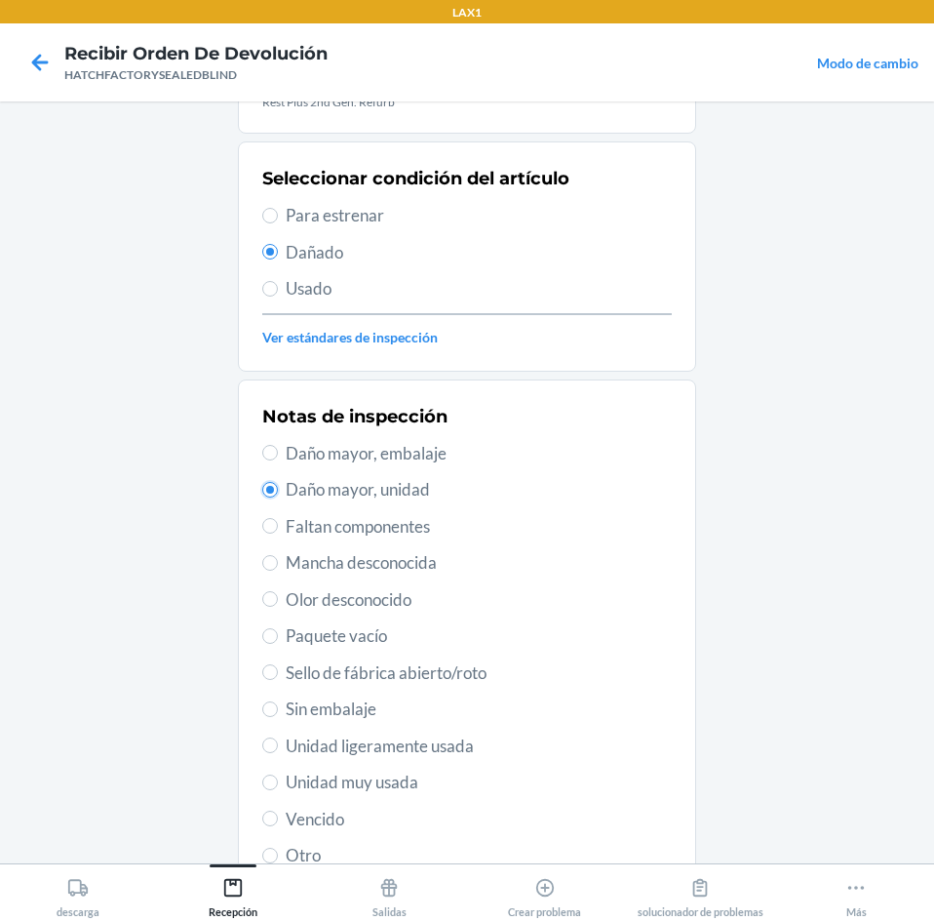
scroll to position [255, 0]
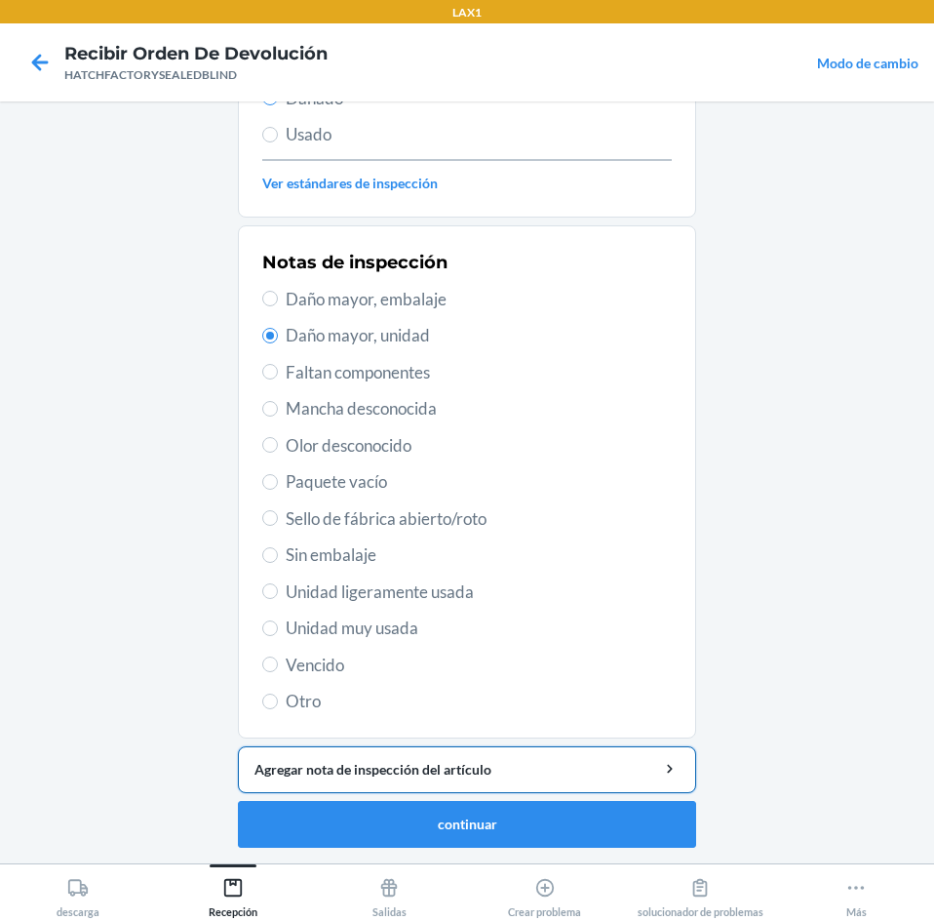
click at [482, 776] on div "Agregar nota de inspección del artículo" at bounding box center [467, 769] width 425 height 20
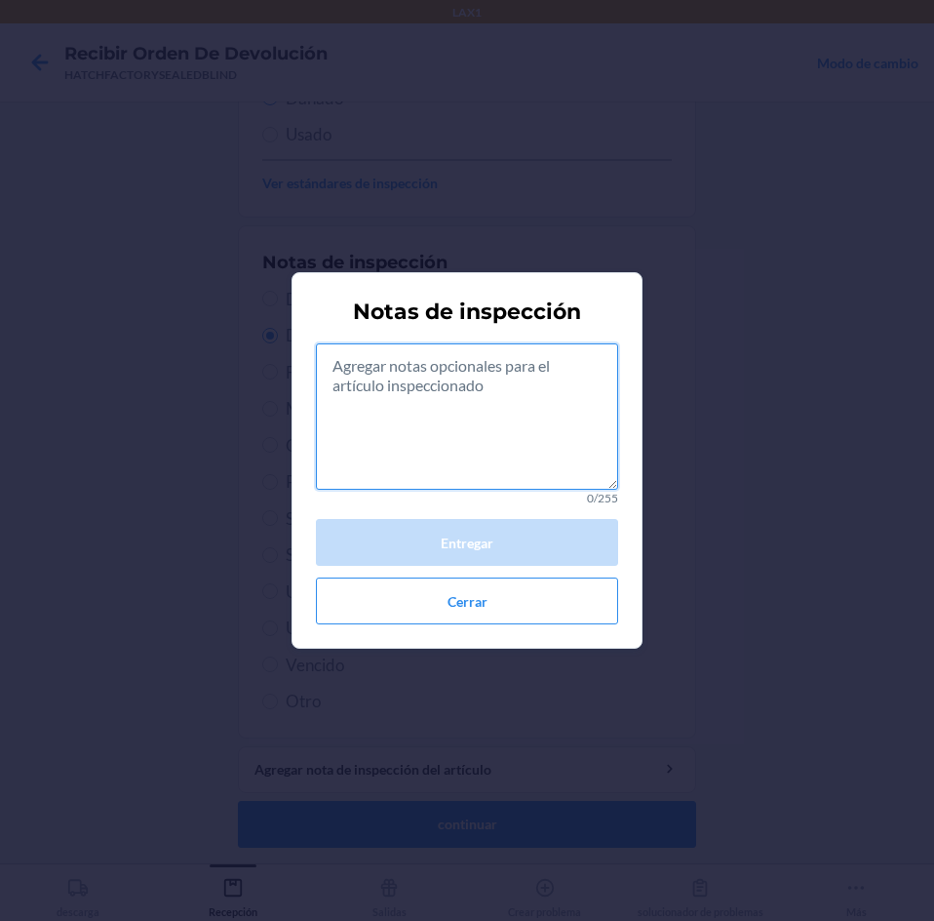
click at [485, 448] on textarea at bounding box center [467, 416] width 302 height 146
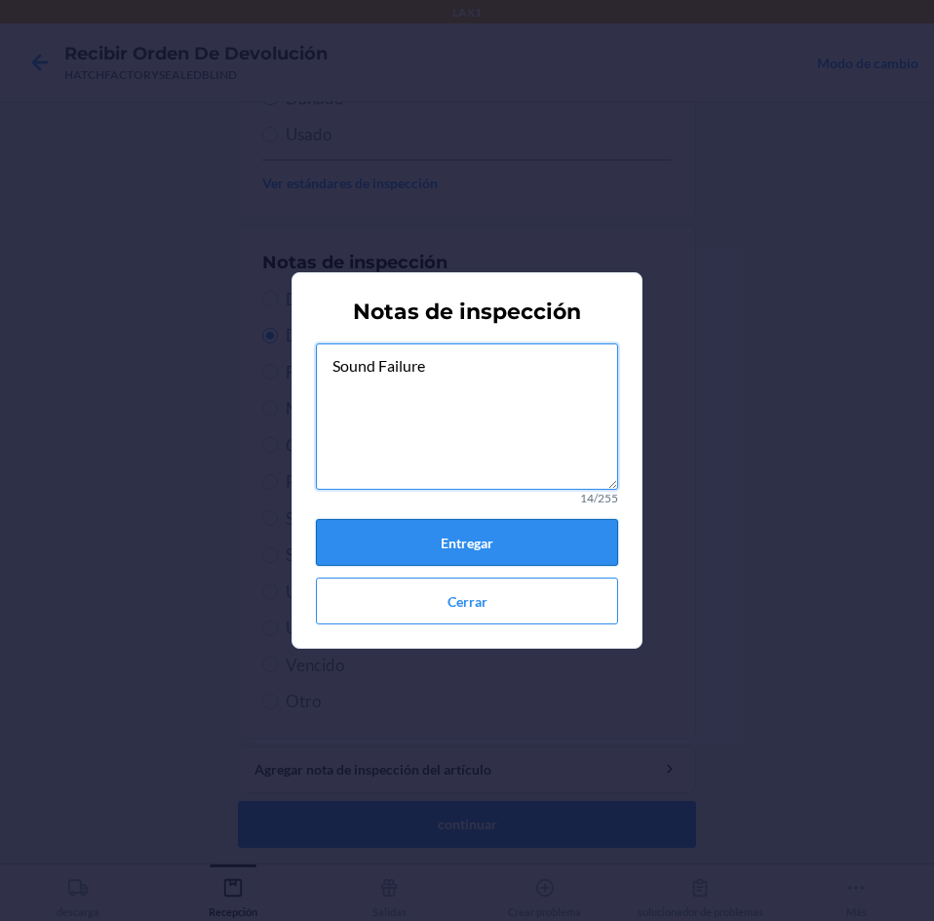
type textarea "Sound Failure"
click at [535, 553] on button "Entregar" at bounding box center [467, 542] width 302 height 47
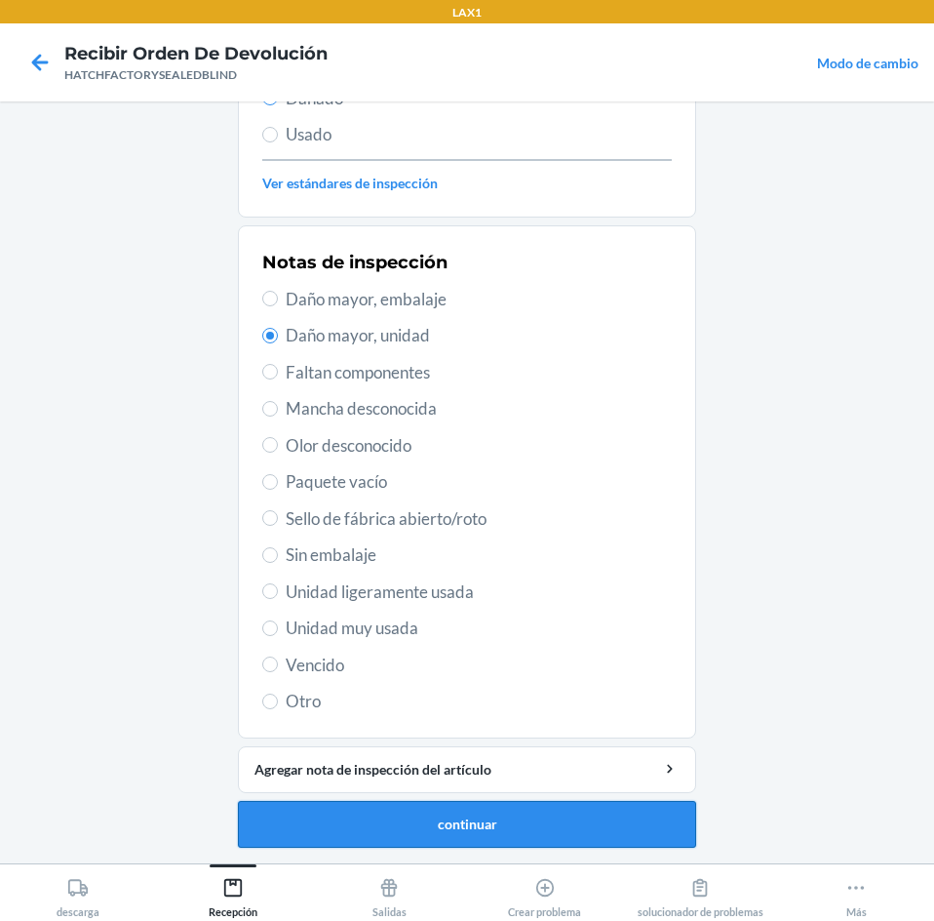
click at [543, 825] on button "continuar" at bounding box center [467, 824] width 458 height 47
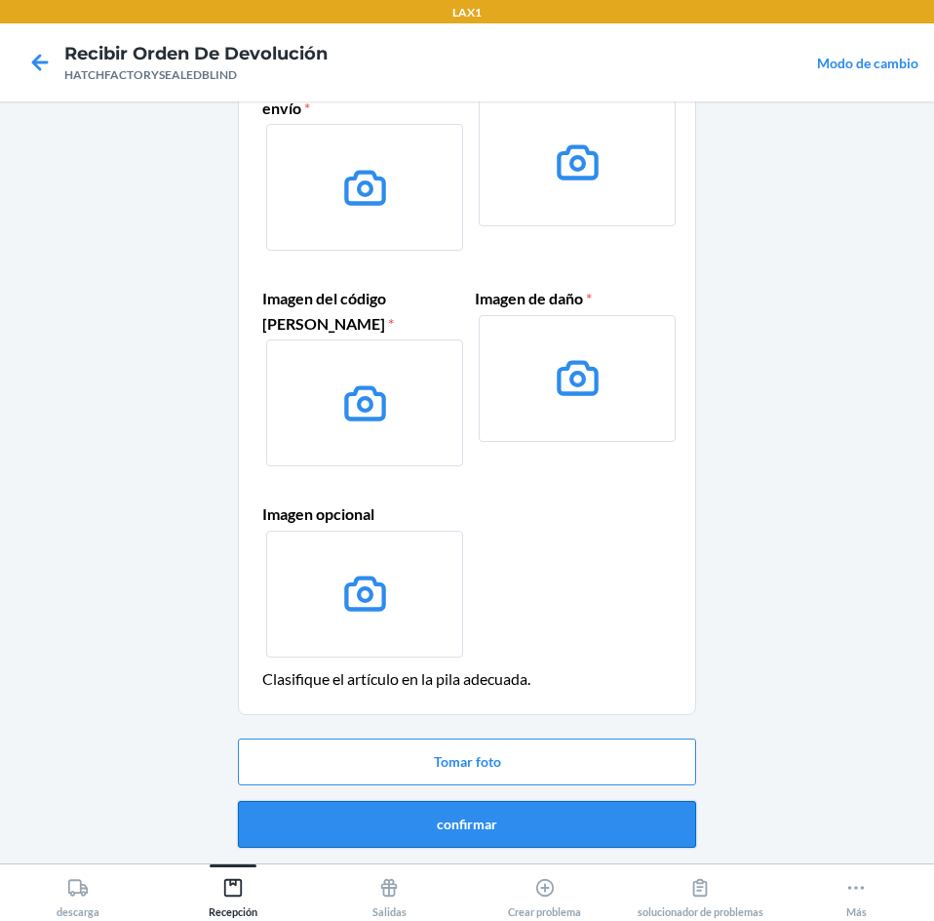
click at [563, 839] on button "confirmar" at bounding box center [467, 824] width 458 height 47
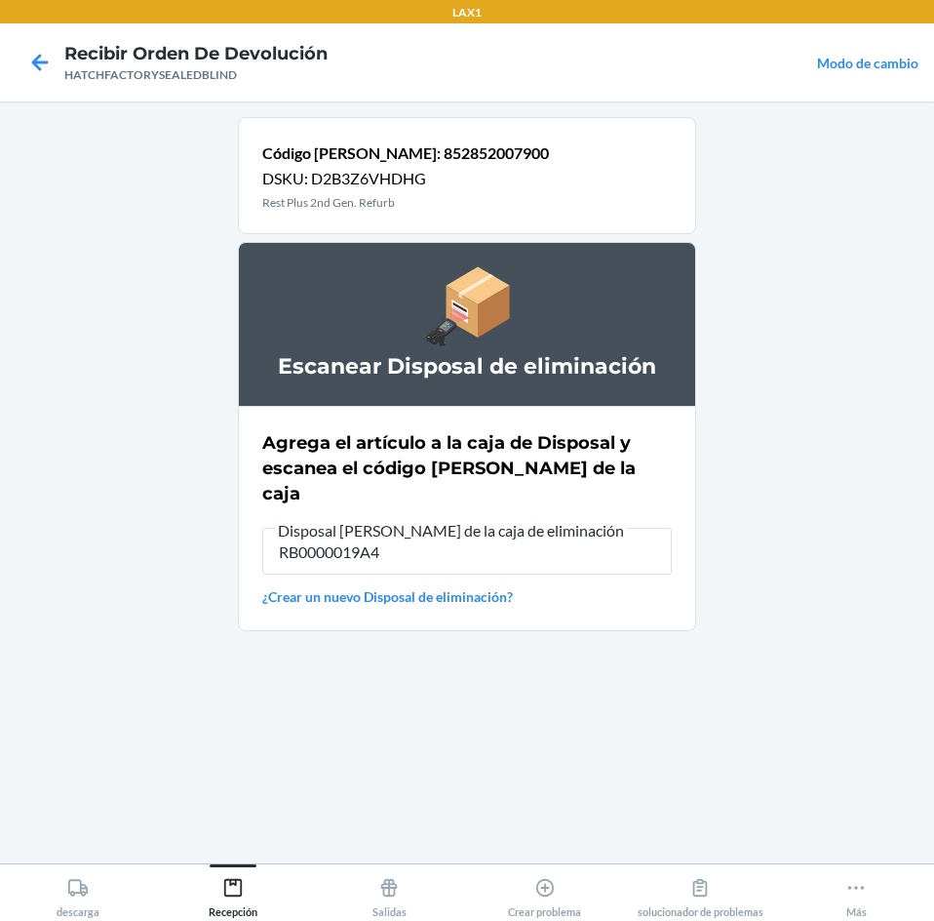
type input "RB0000019A4"
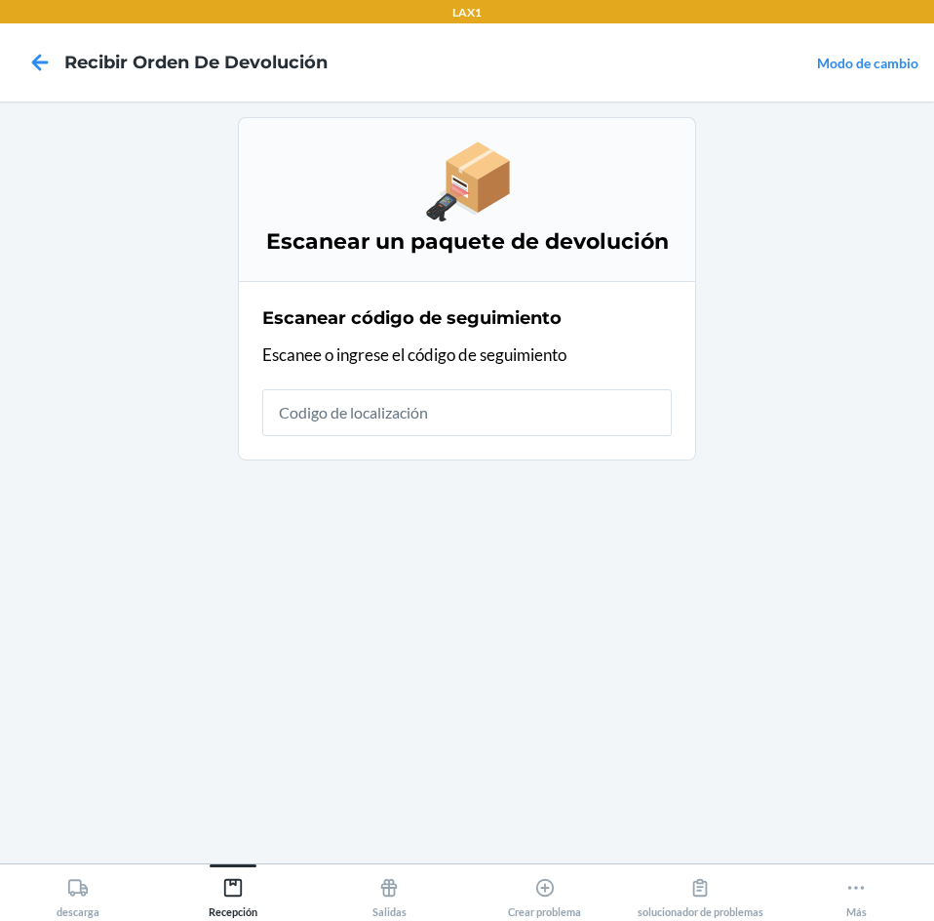
click at [627, 406] on input "text" at bounding box center [467, 412] width 410 height 47
type input "HATCHFACTORYSE"
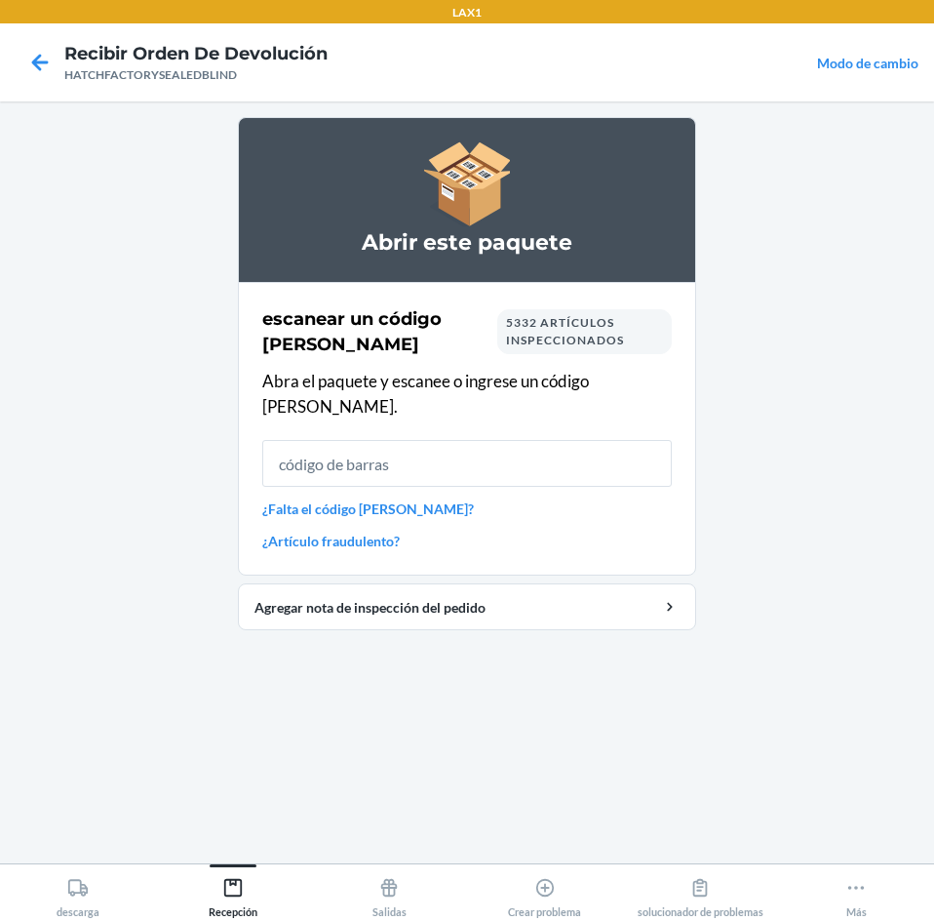
click at [518, 440] on input "text" at bounding box center [467, 463] width 410 height 47
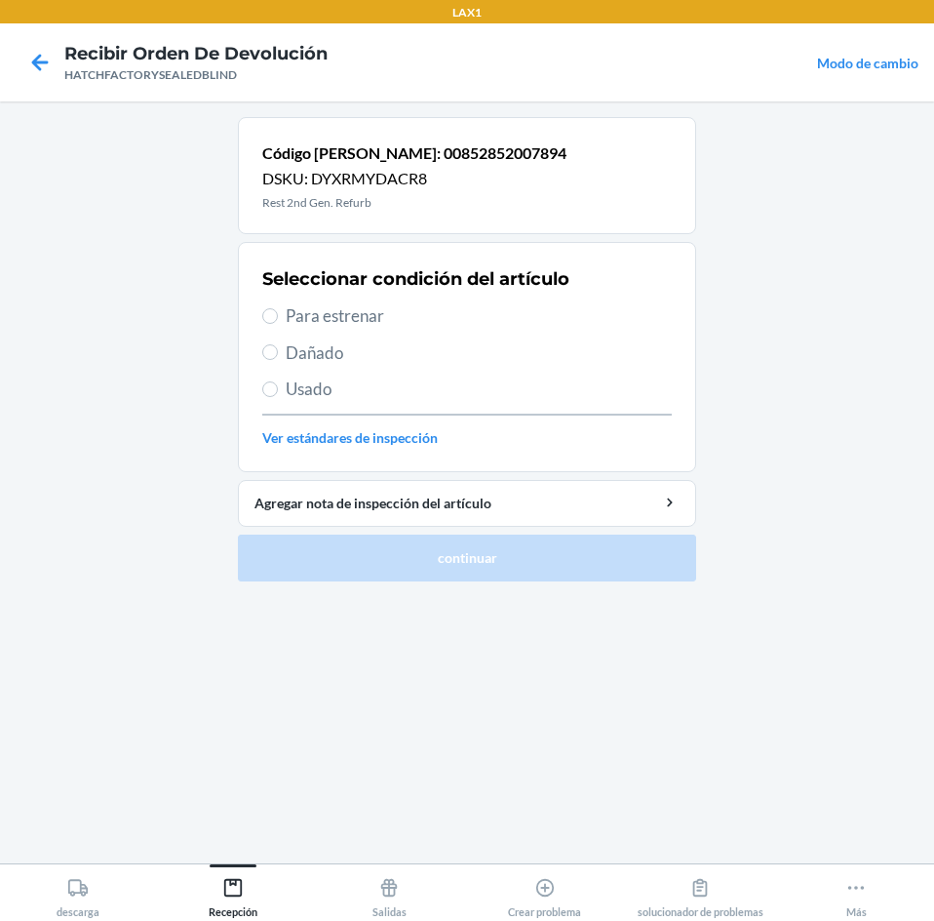
click at [315, 345] on span "Dañado" at bounding box center [479, 352] width 386 height 25
click at [278, 345] on input "Dañado" at bounding box center [270, 352] width 16 height 16
radio input "true"
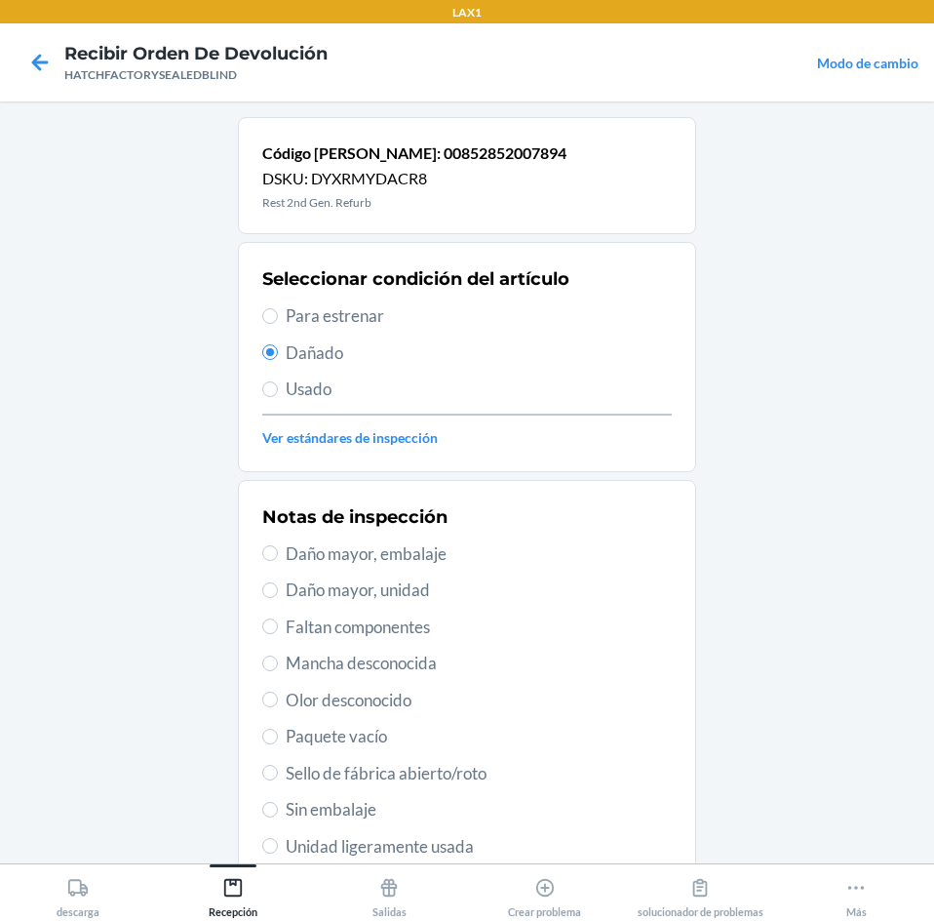
click at [354, 589] on span "Daño mayor, unidad" at bounding box center [479, 589] width 386 height 25
click at [278, 589] on input "Daño mayor, unidad" at bounding box center [270, 590] width 16 height 16
radio input "true"
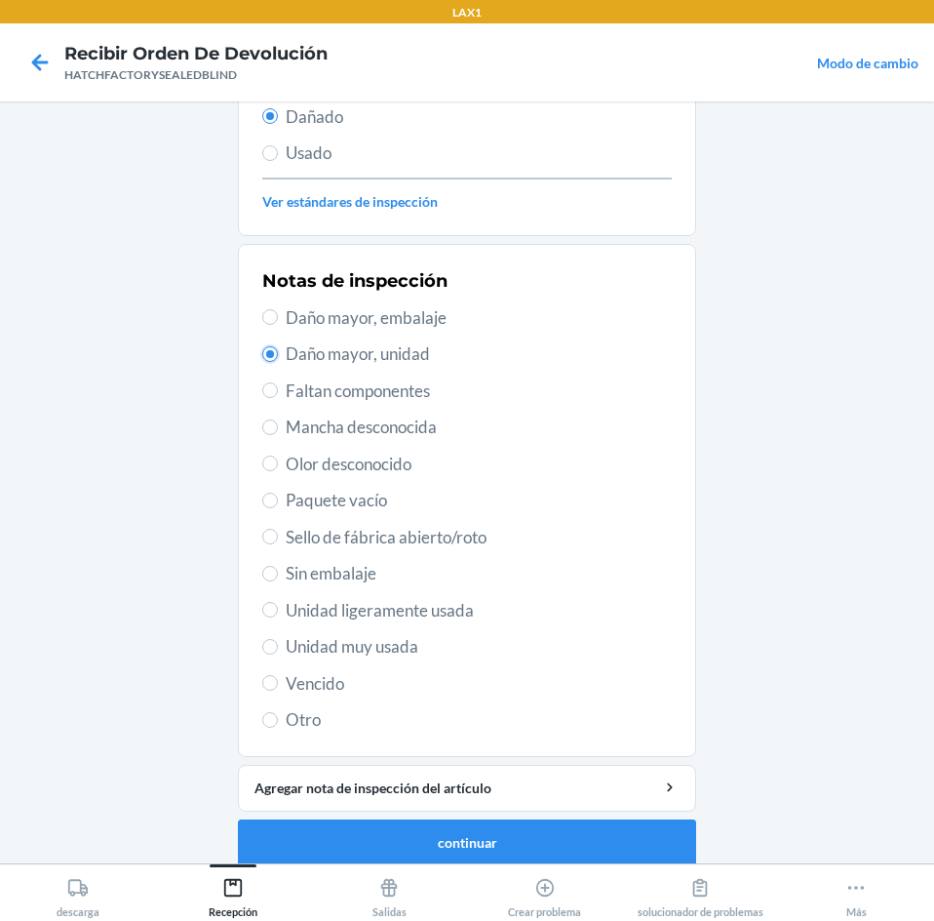
scroll to position [255, 0]
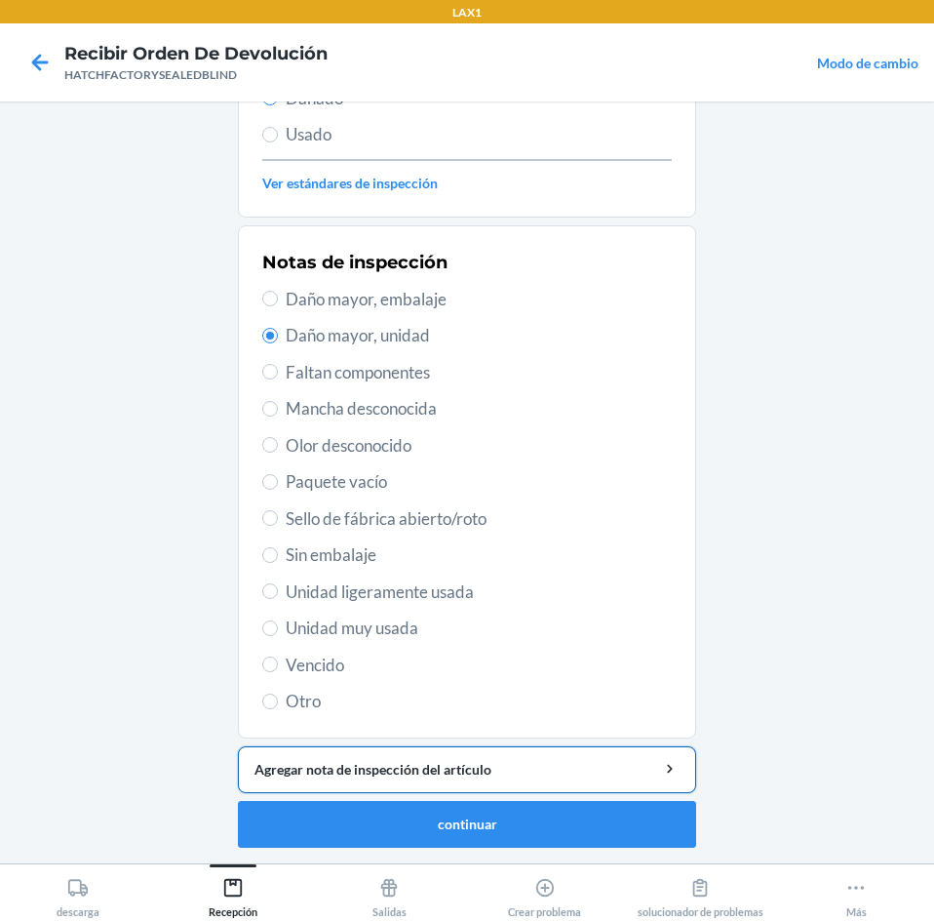
click at [407, 769] on div "Agregar nota de inspección del artículo" at bounding box center [467, 769] width 425 height 20
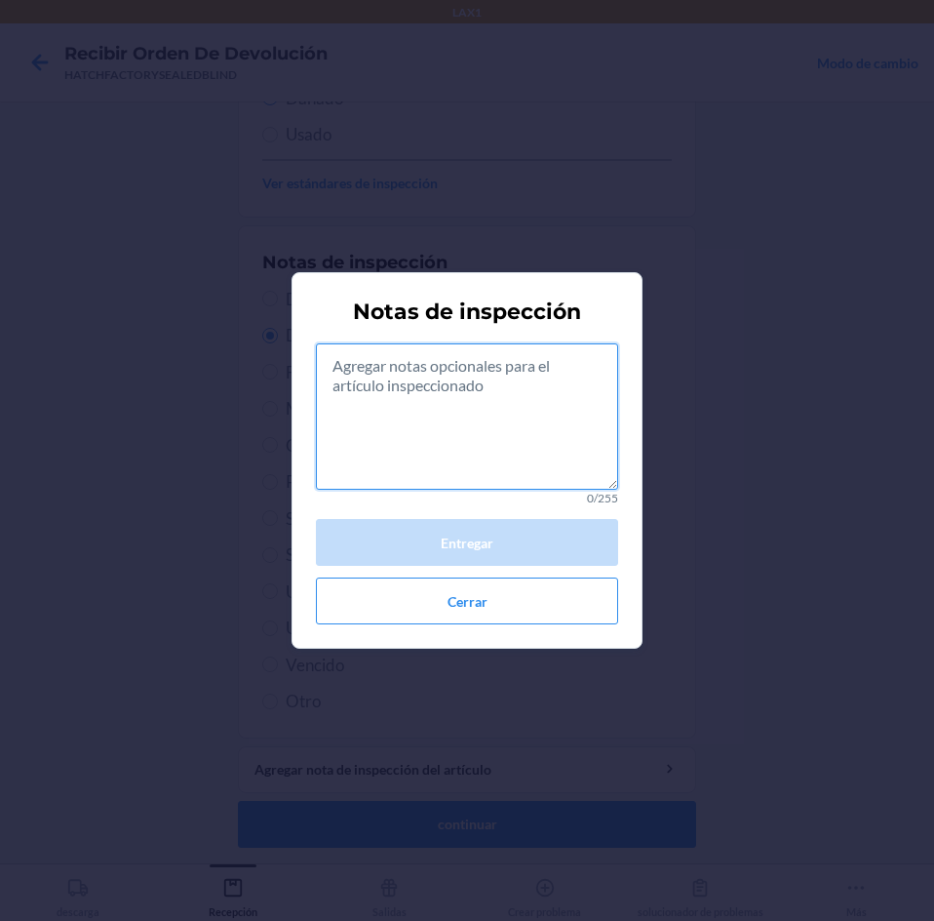
click at [497, 433] on textarea at bounding box center [467, 416] width 302 height 146
click at [476, 423] on textarea at bounding box center [467, 416] width 302 height 146
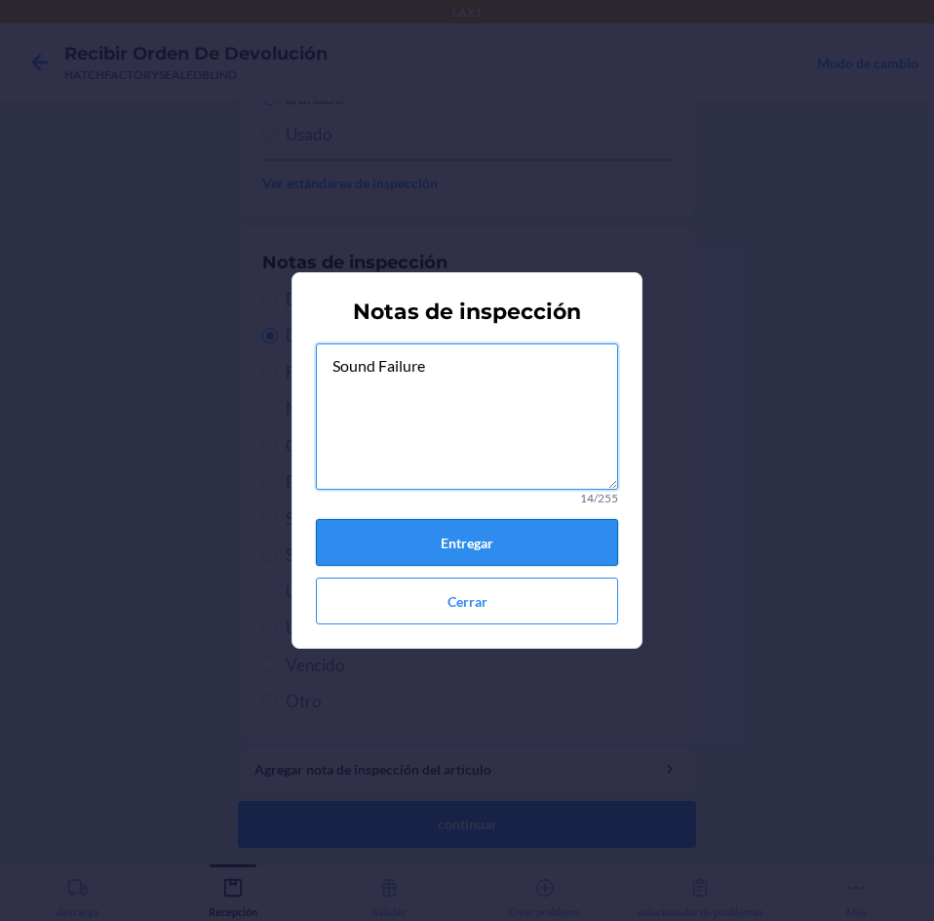
type textarea "Sound Failure"
click at [503, 543] on button "Entregar" at bounding box center [467, 542] width 302 height 47
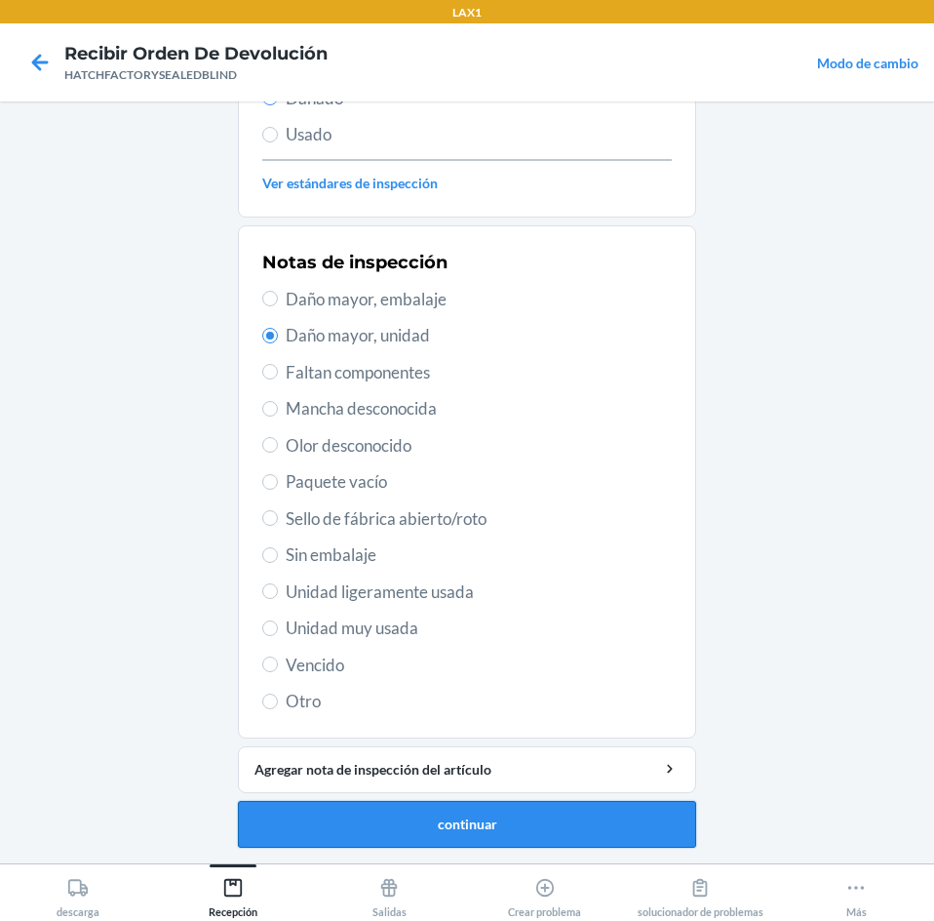
click at [574, 828] on button "continuar" at bounding box center [467, 824] width 458 height 47
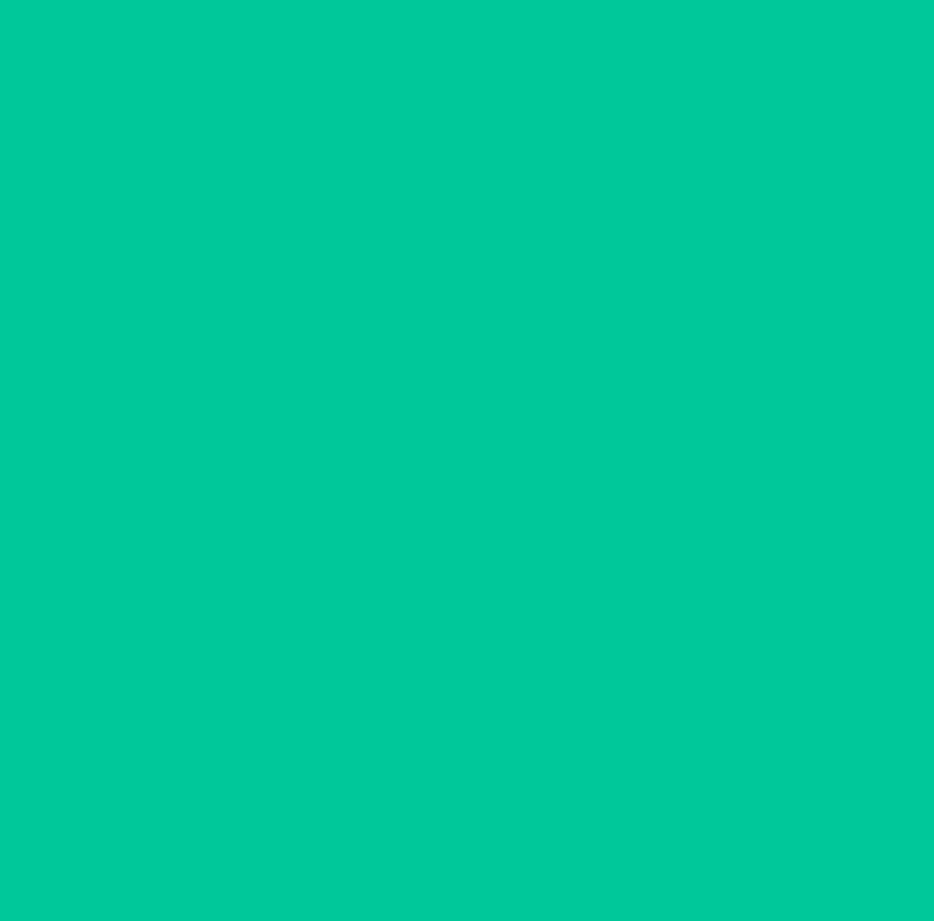
scroll to position [132, 0]
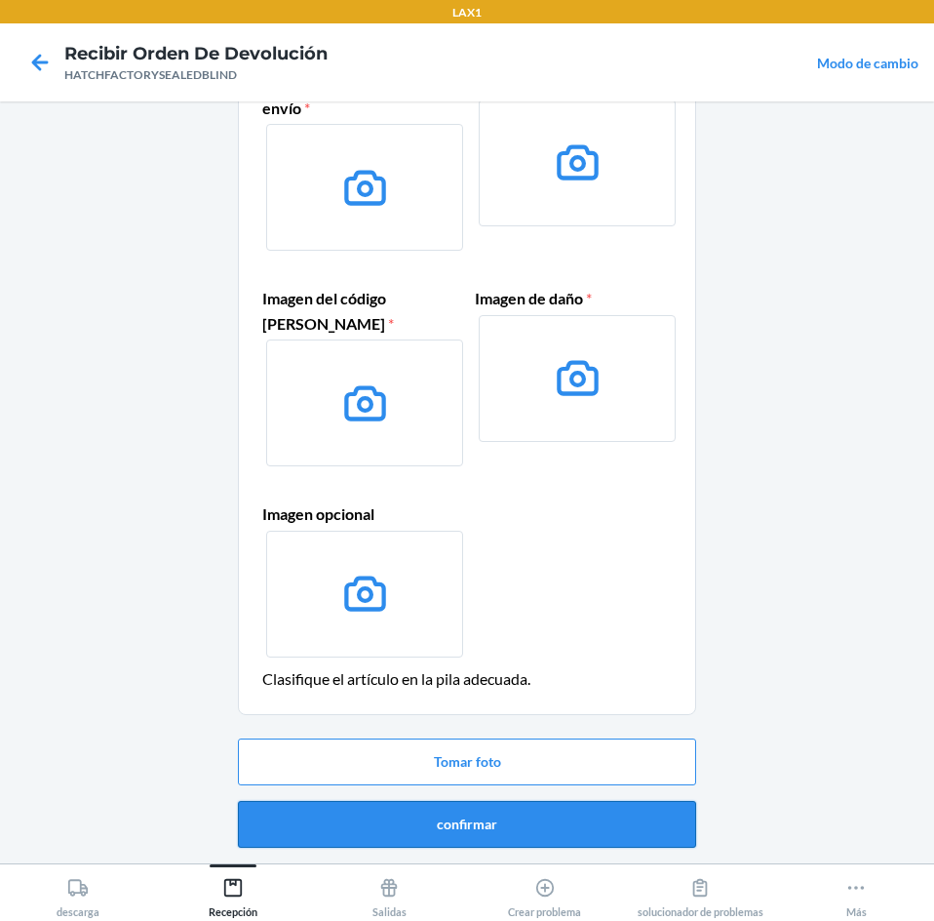
click at [615, 825] on button "confirmar" at bounding box center [467, 824] width 458 height 47
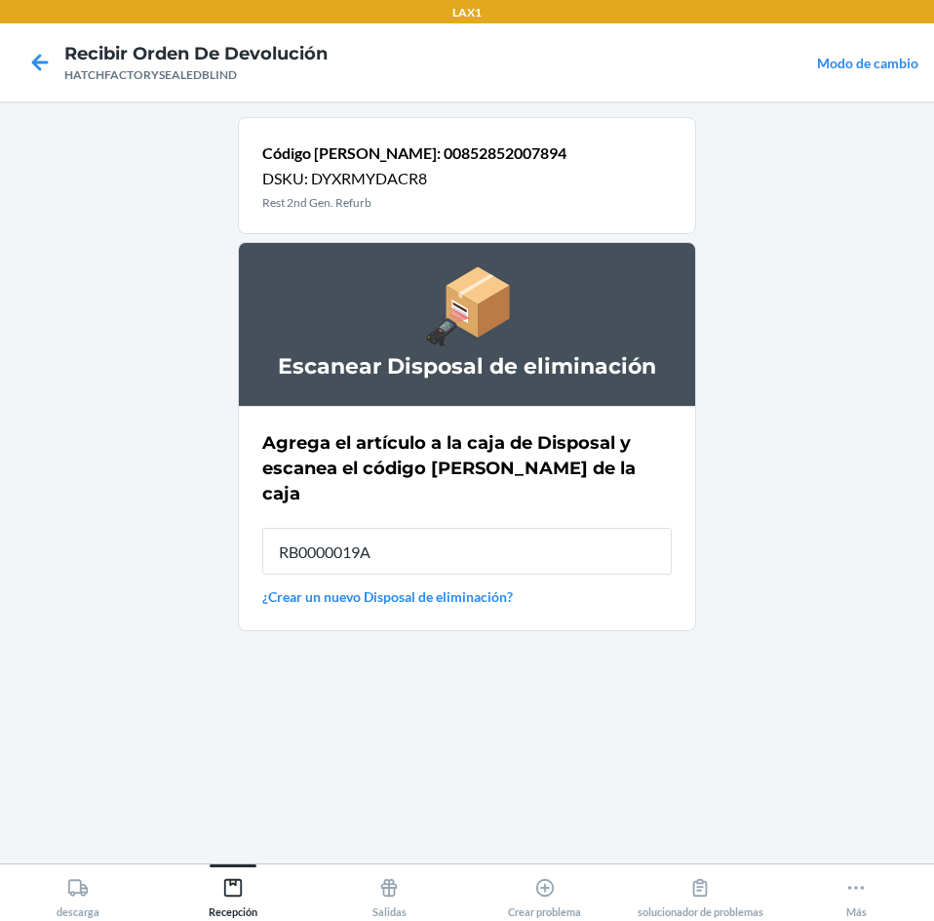
type input "RB0000019A4"
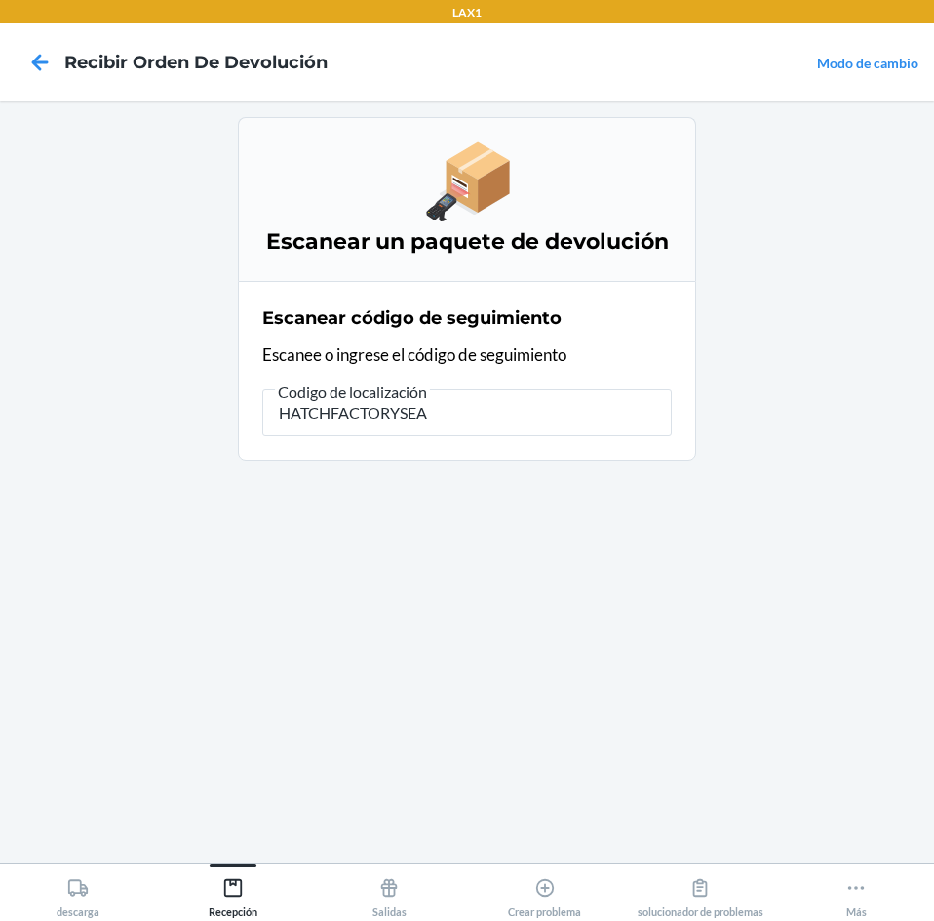
type input "HATCHFACTORYSEAL"
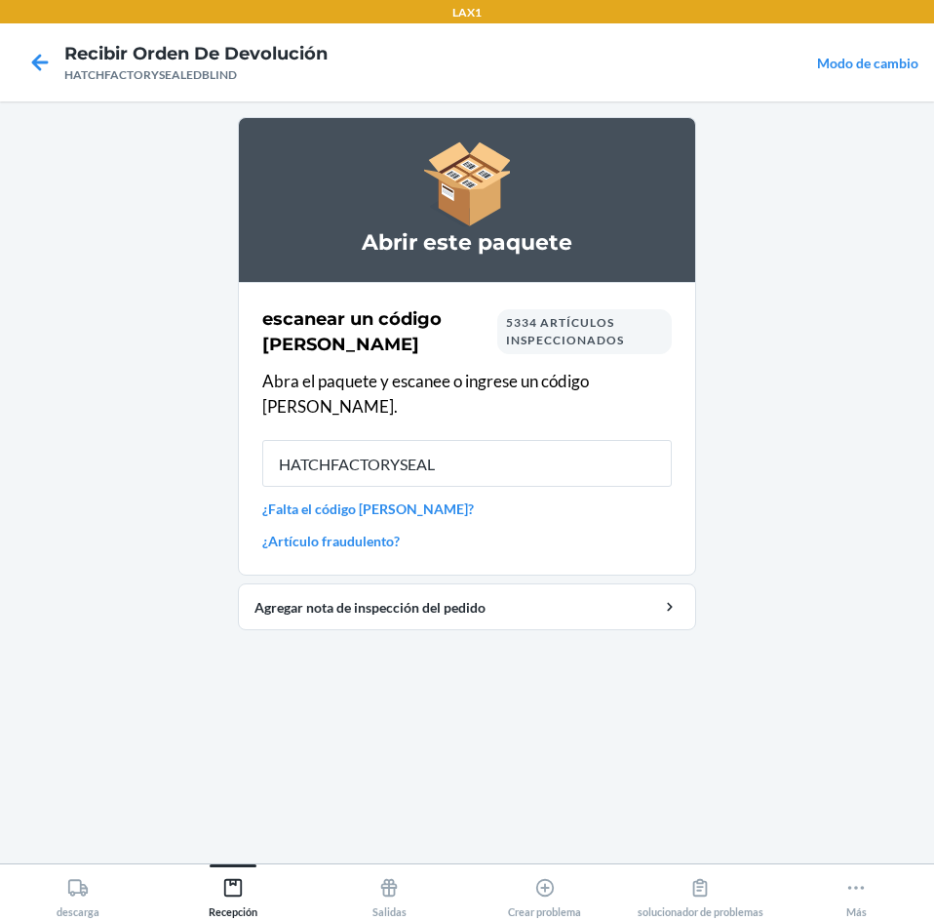
type input "HATCHFACTORYSEALE"
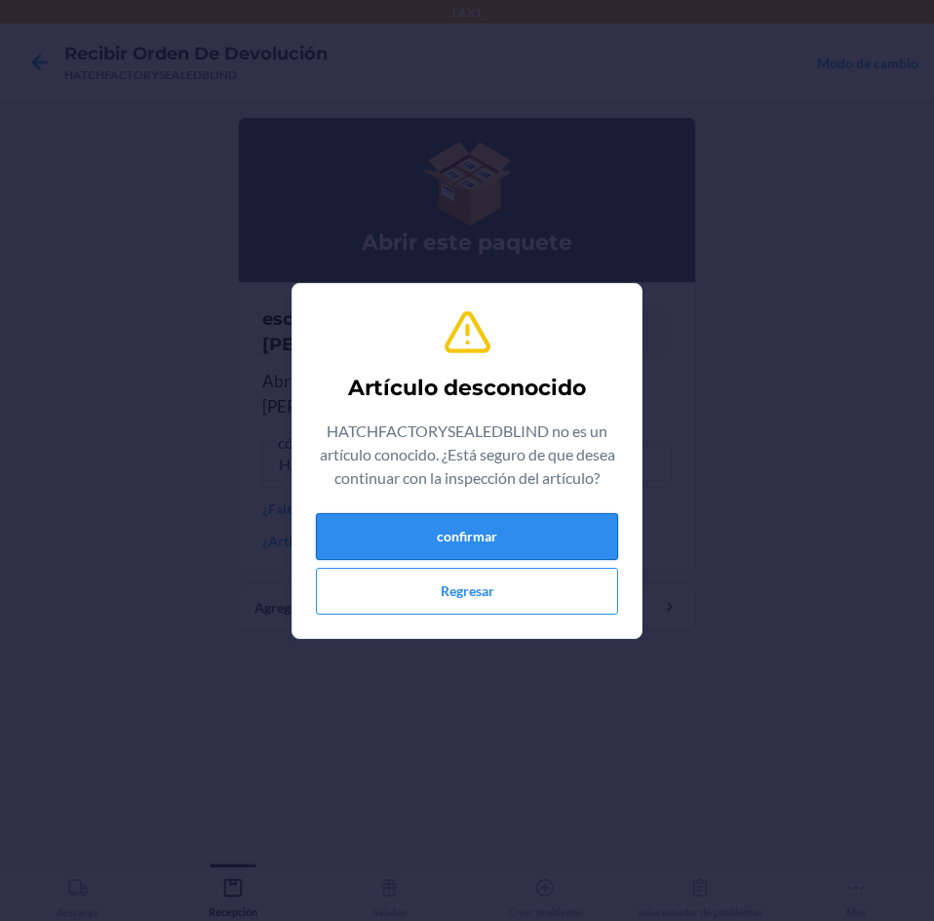
click at [406, 541] on button "confirmar" at bounding box center [467, 536] width 302 height 47
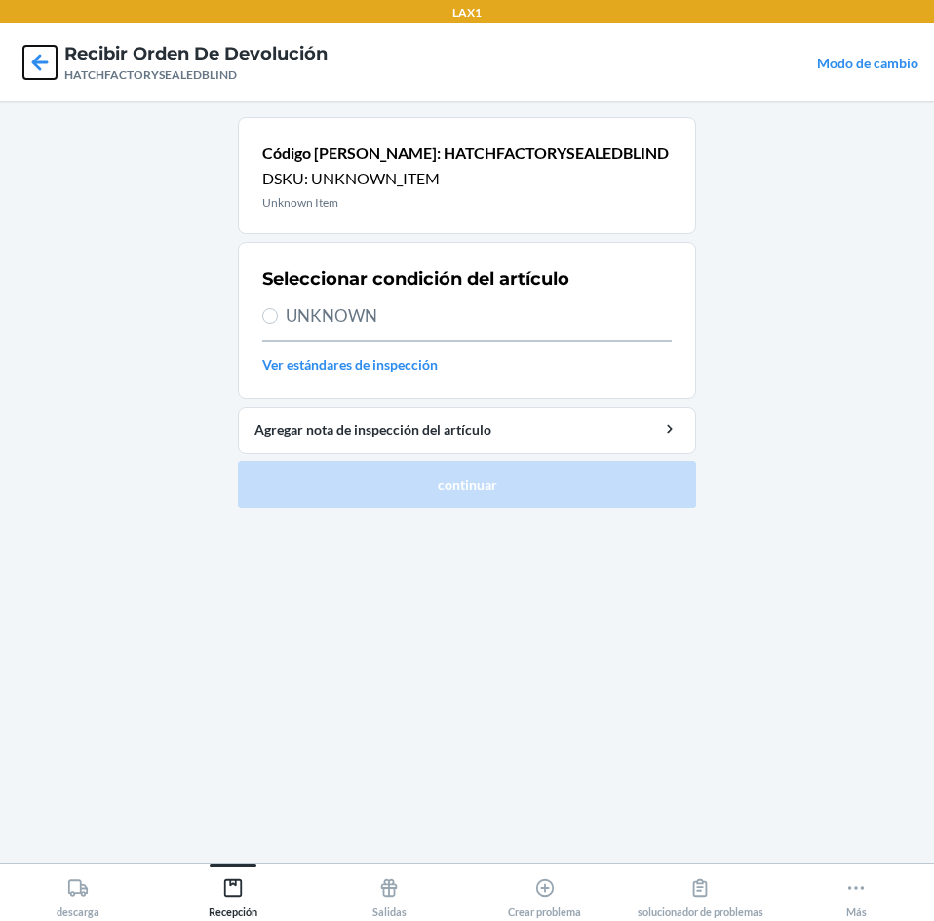
click at [51, 72] on icon at bounding box center [39, 62] width 33 height 33
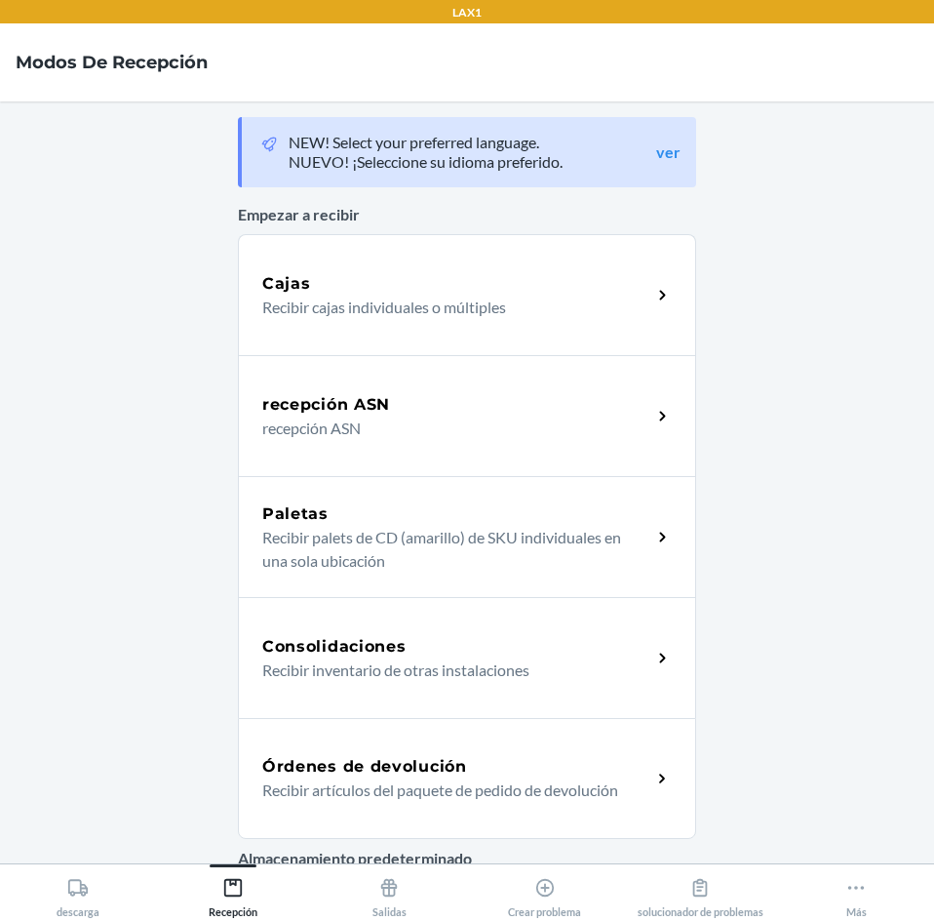
click at [384, 735] on div "Órdenes de devolución Recibir artículos del paquete de pedido de devolución" at bounding box center [467, 778] width 458 height 121
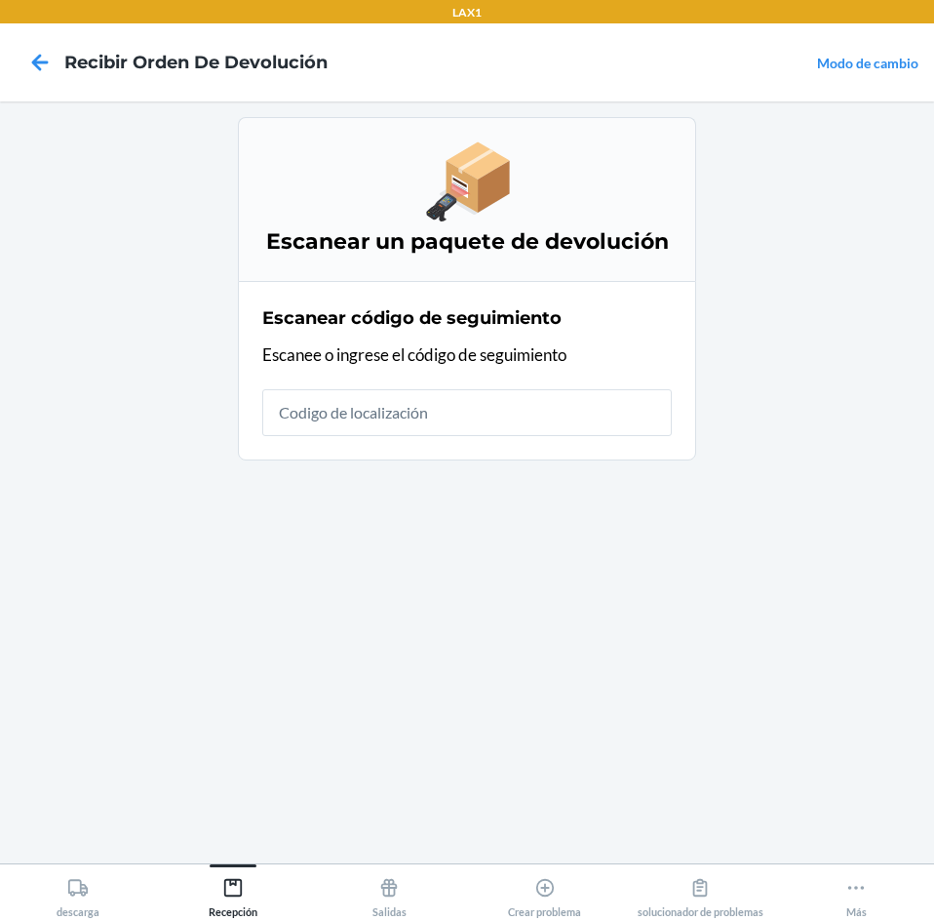
click at [568, 409] on input "text" at bounding box center [467, 412] width 410 height 47
type input "HATCHFACTORYSEALED"
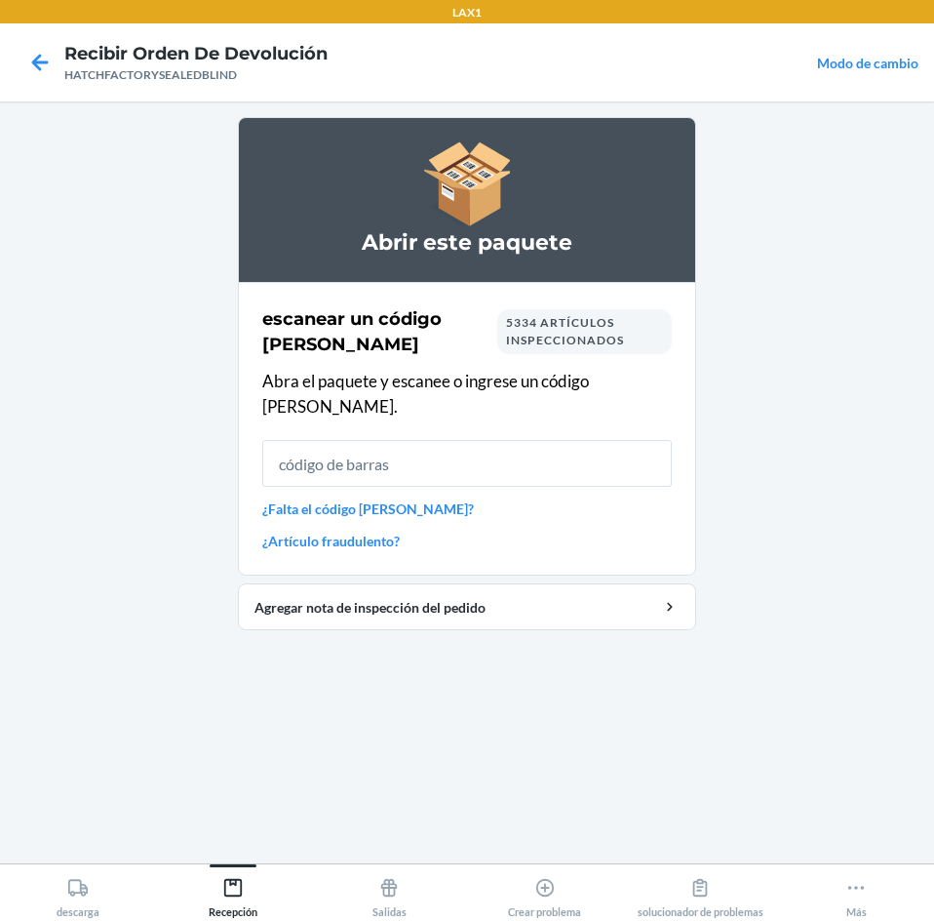
click at [493, 450] on input "text" at bounding box center [467, 463] width 410 height 47
type input "ACCELERATORFAILURE"
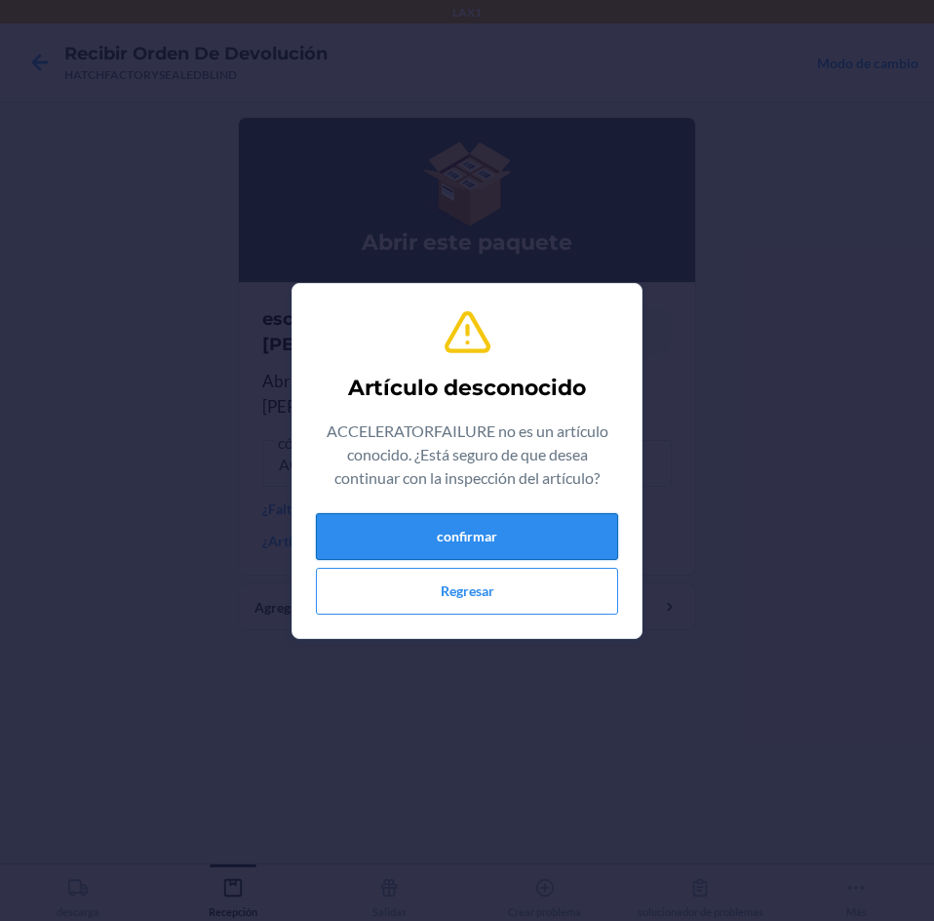
click at [502, 532] on button "confirmar" at bounding box center [467, 536] width 302 height 47
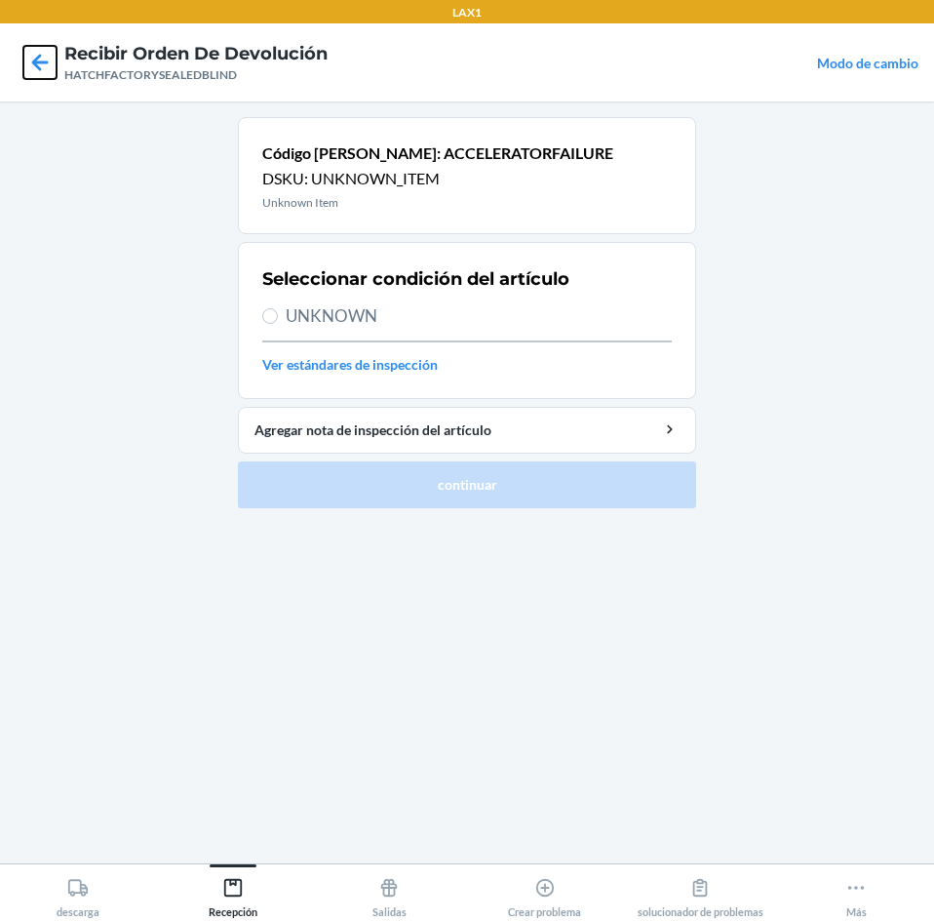
click at [43, 69] on icon at bounding box center [39, 62] width 33 height 33
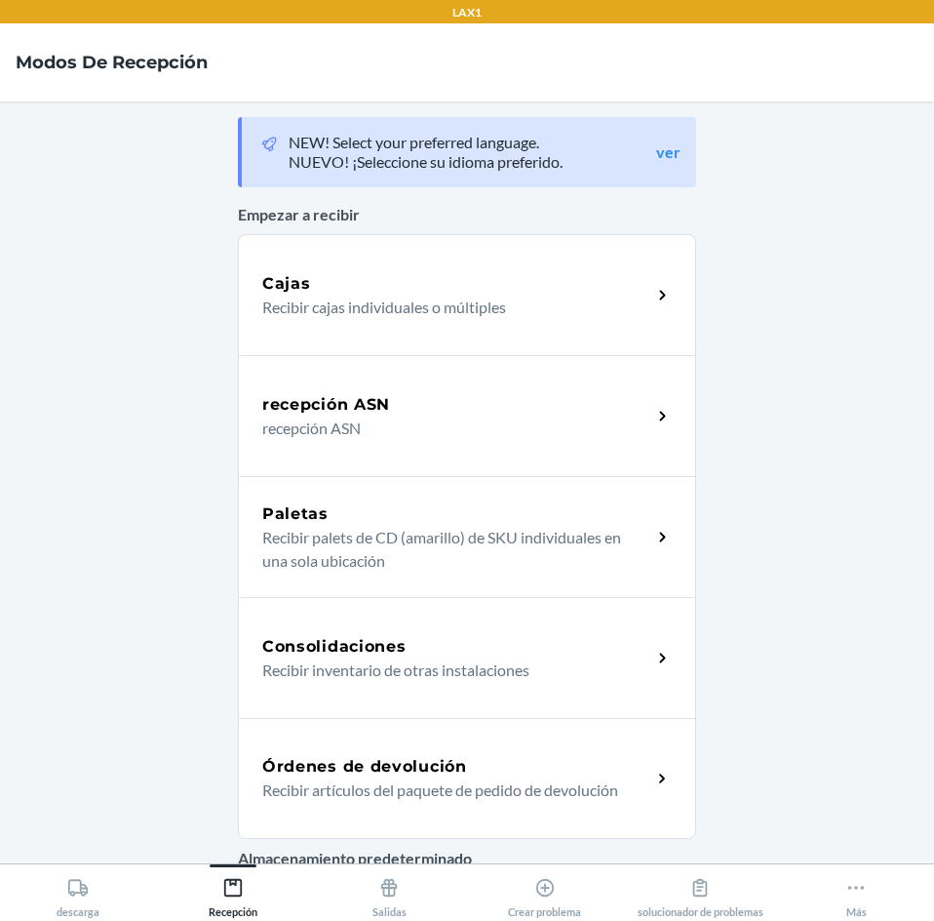
click at [463, 772] on div "Órdenes de devolución" at bounding box center [456, 766] width 389 height 23
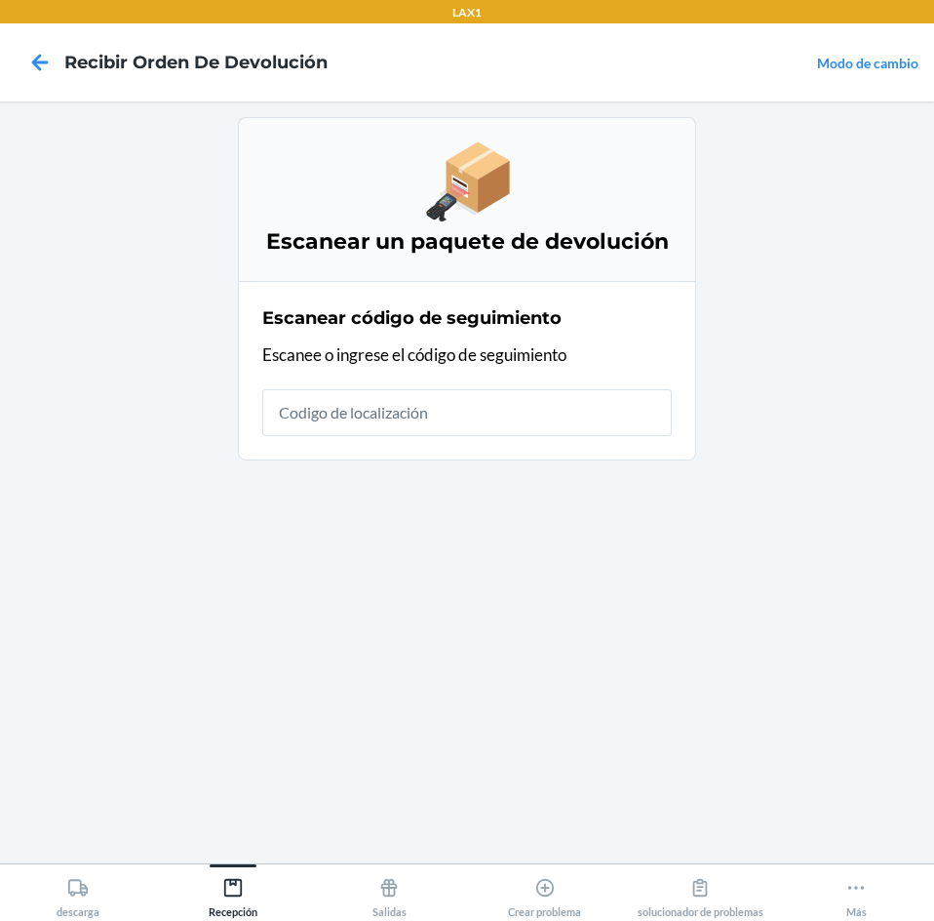
click at [446, 420] on input "text" at bounding box center [467, 412] width 410 height 47
type input "HATCHFACTORYSEALEDBLIND"
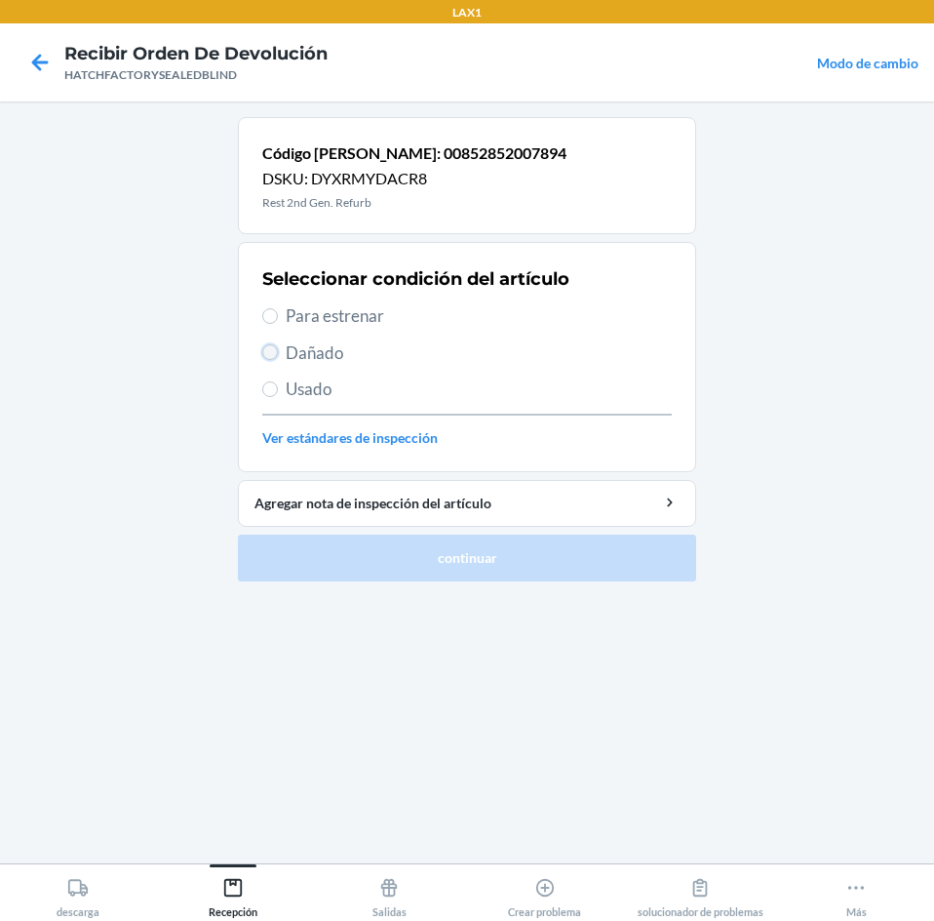
click at [276, 355] on input "Dañado" at bounding box center [270, 352] width 16 height 16
radio input "true"
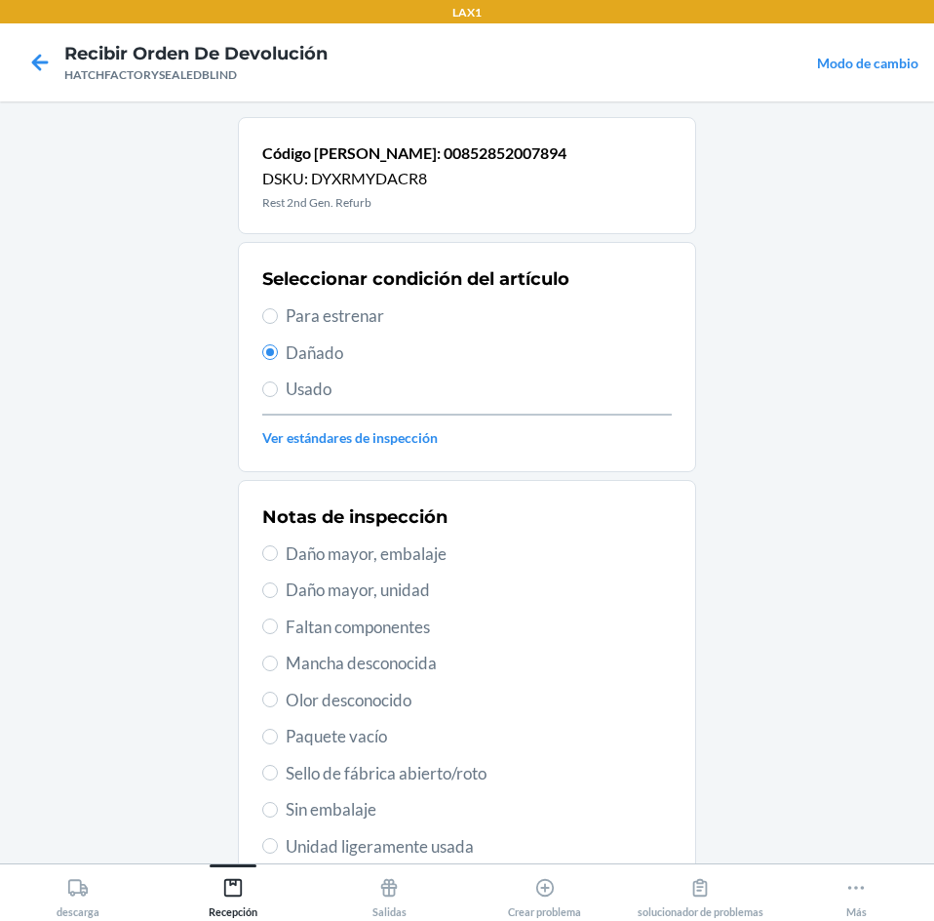
click at [402, 590] on span "Daño mayor, unidad" at bounding box center [479, 589] width 386 height 25
click at [278, 590] on input "Daño mayor, unidad" at bounding box center [270, 590] width 16 height 16
radio input "true"
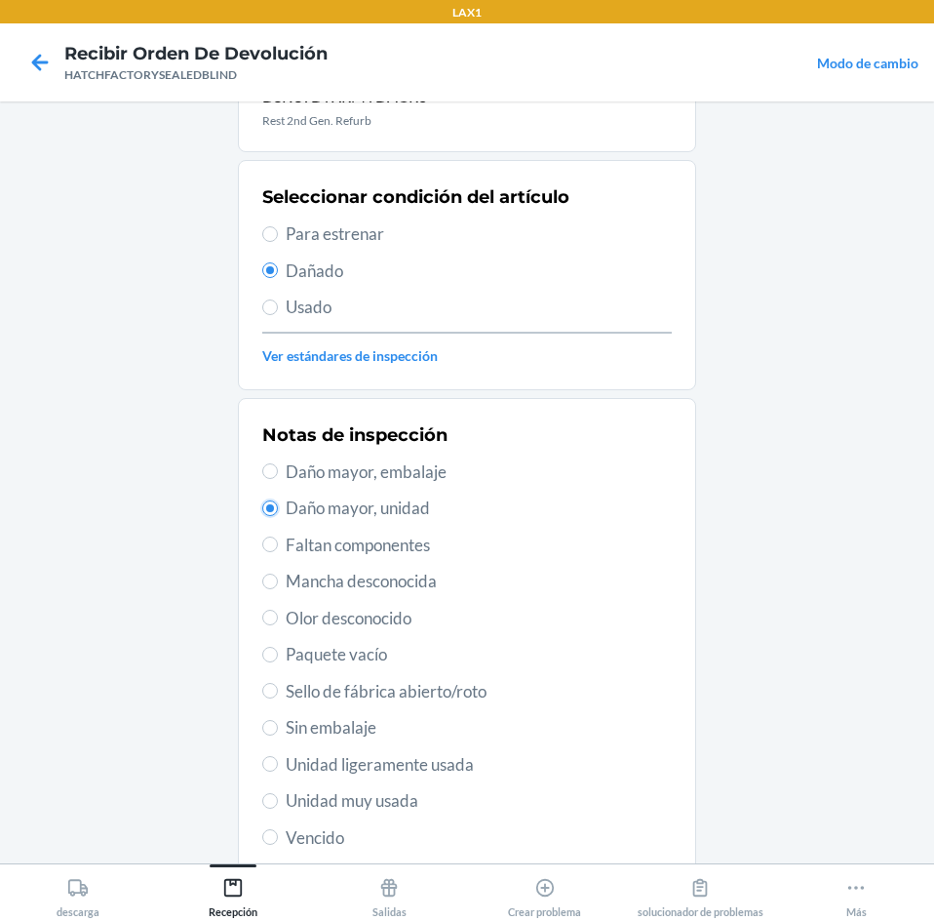
scroll to position [195, 0]
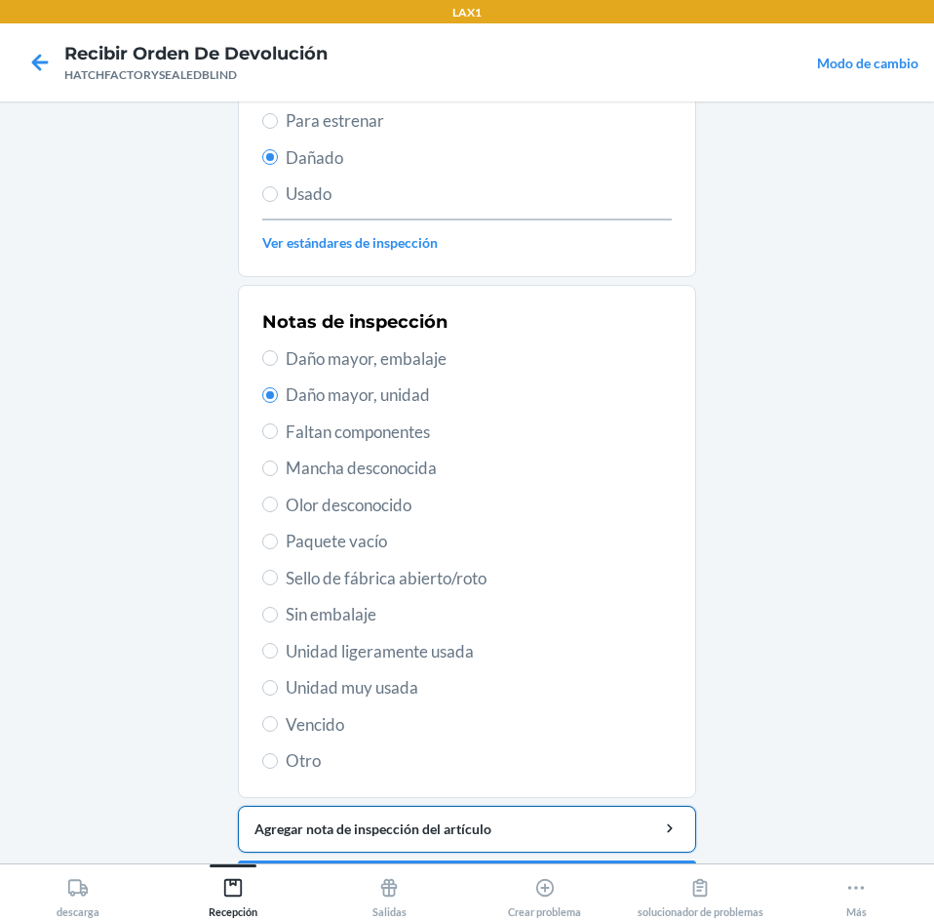
click at [393, 825] on div "Agregar nota de inspección del artículo" at bounding box center [467, 828] width 425 height 20
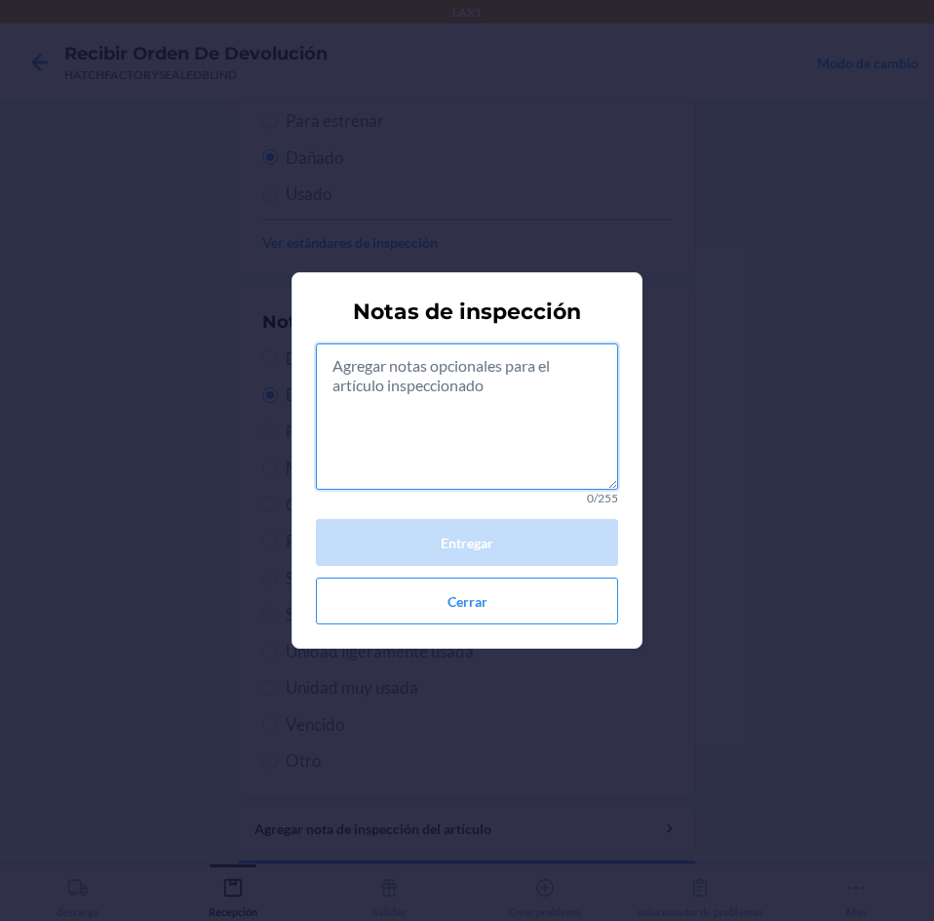
click at [517, 462] on textarea at bounding box center [467, 416] width 302 height 146
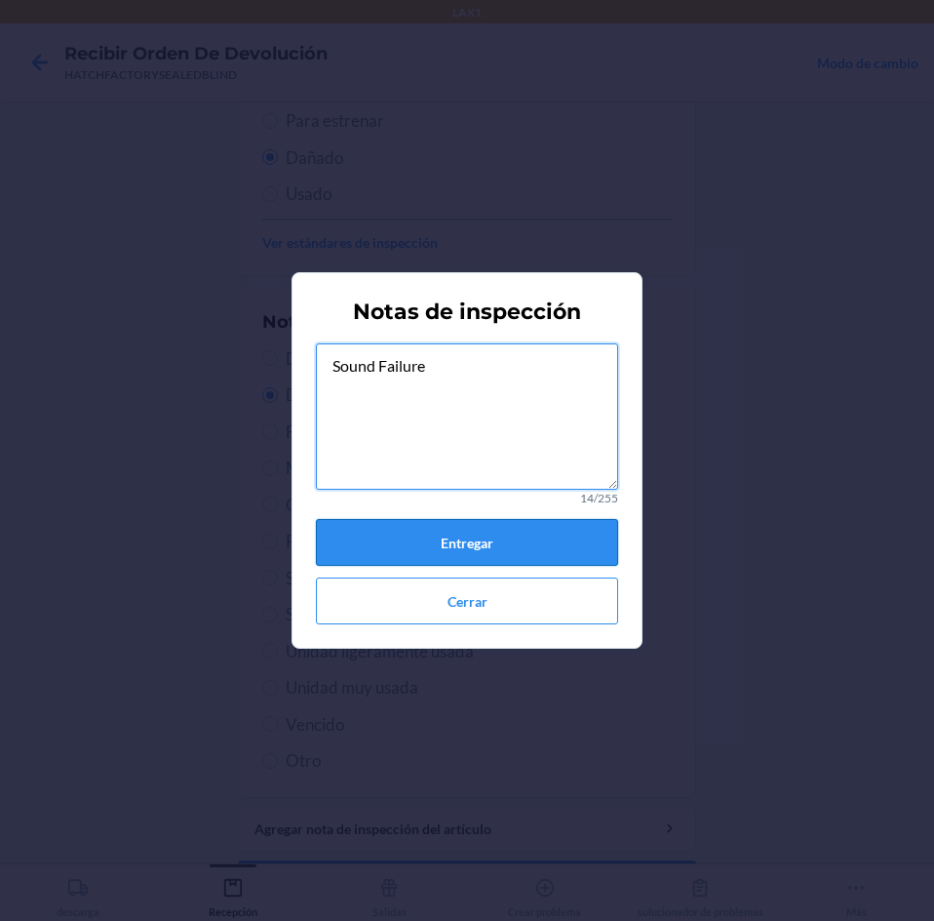
type textarea "Sound Failure"
click at [483, 533] on button "Entregar" at bounding box center [467, 542] width 302 height 47
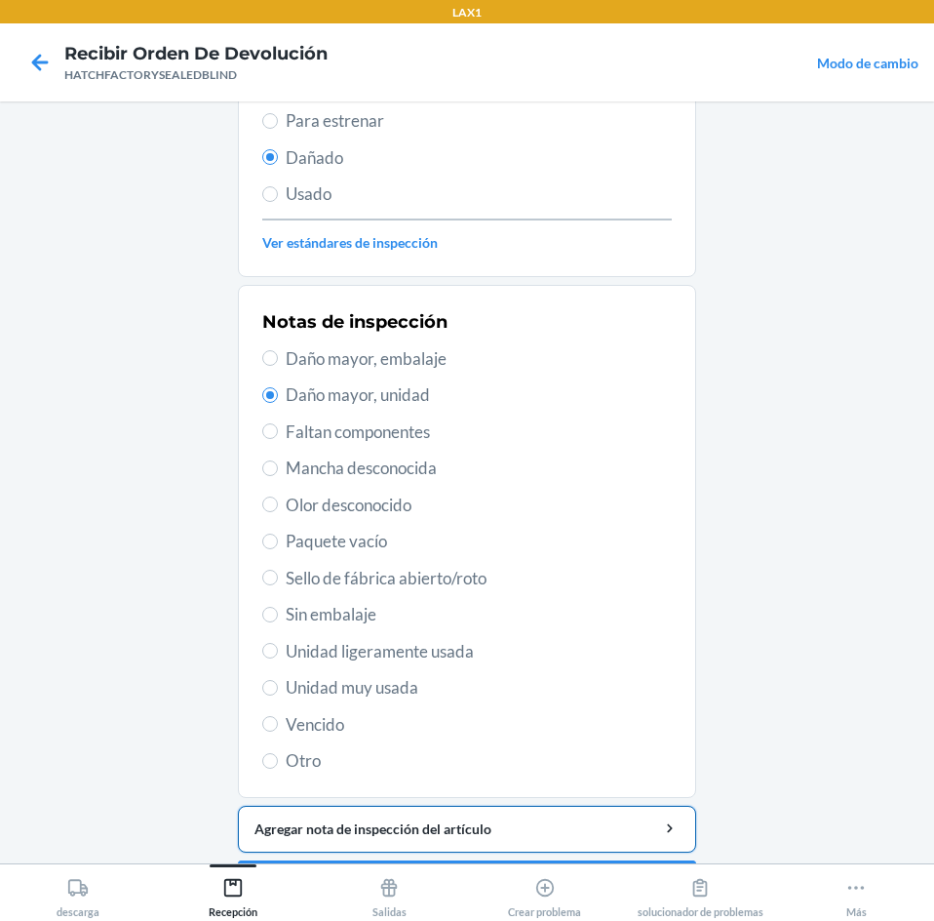
click at [426, 834] on div "Agregar nota de inspección del artículo" at bounding box center [467, 828] width 425 height 20
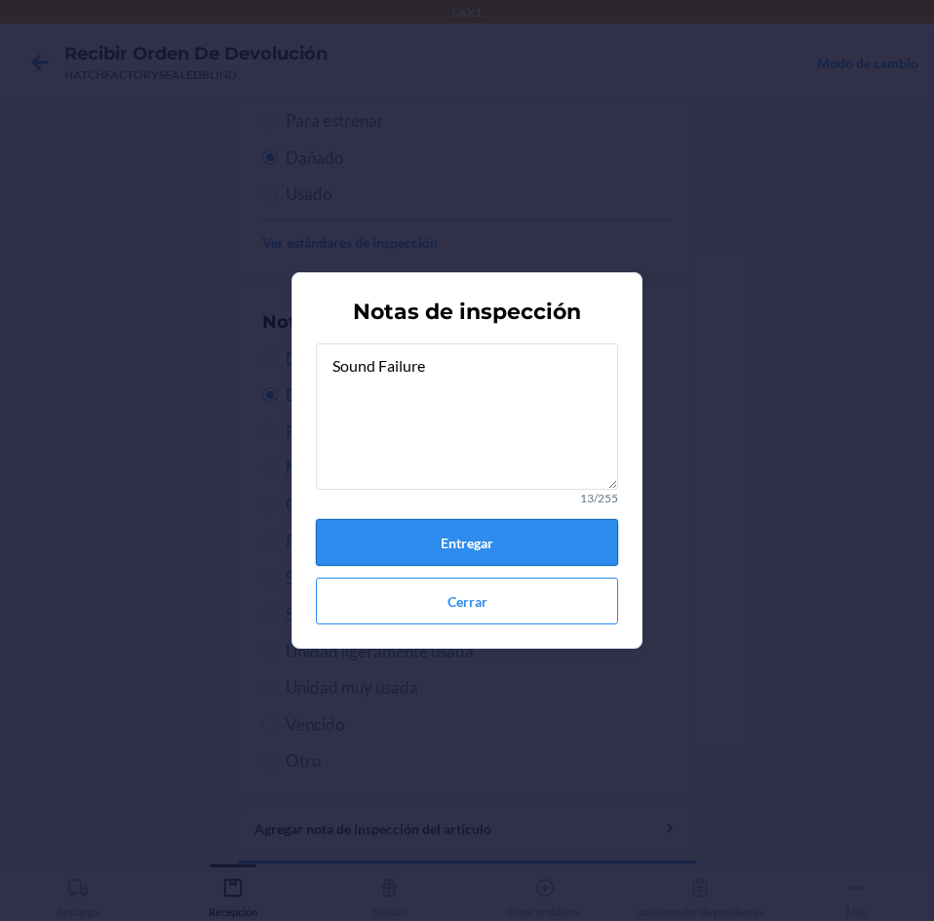
click at [530, 538] on button "Entregar" at bounding box center [467, 542] width 302 height 47
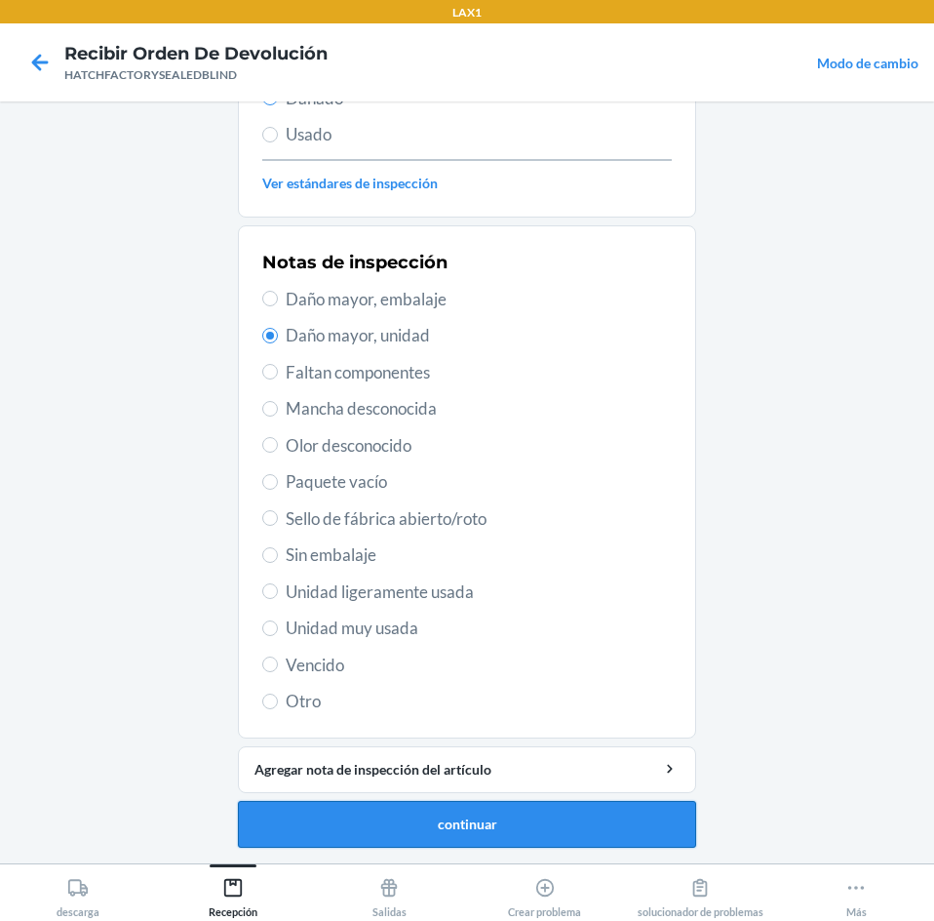
click at [557, 830] on button "continuar" at bounding box center [467, 824] width 458 height 47
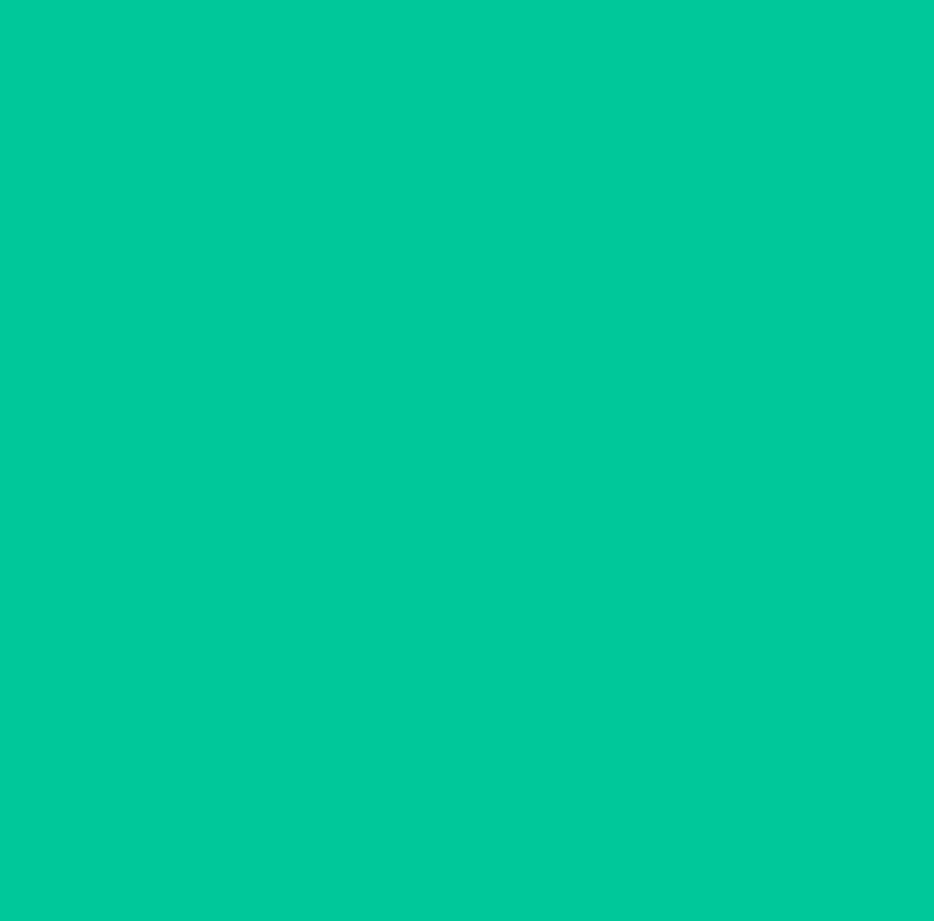
scroll to position [132, 0]
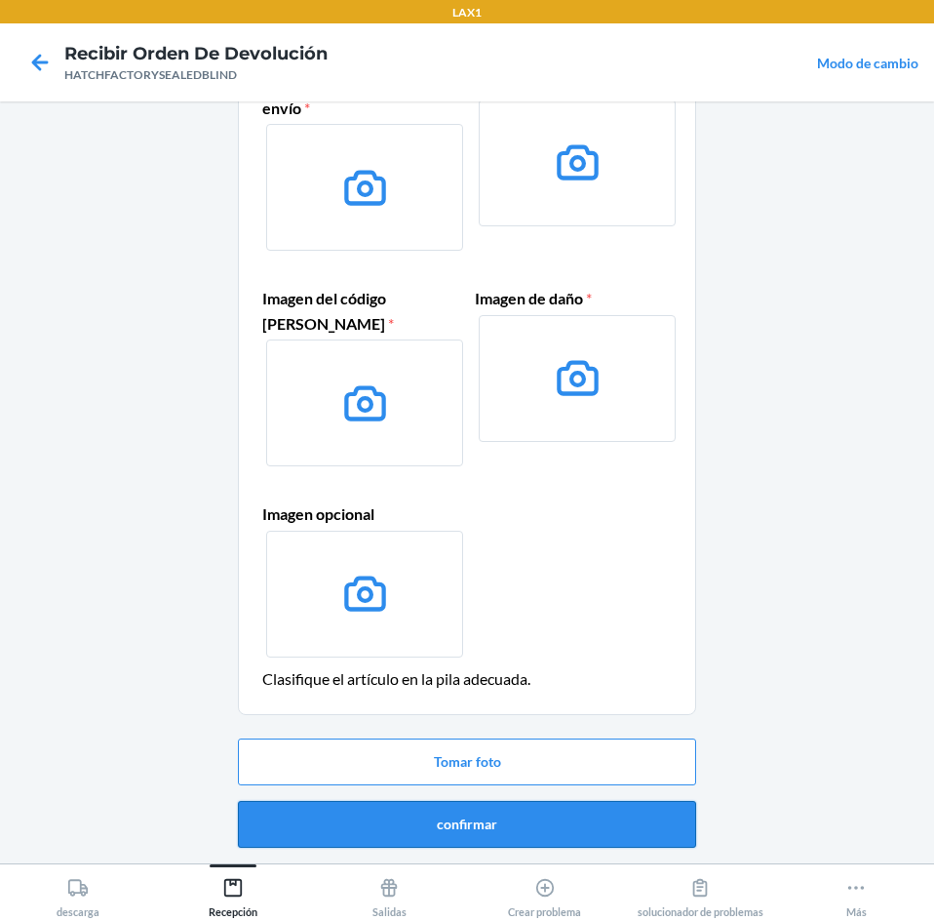
click at [536, 820] on button "confirmar" at bounding box center [467, 824] width 458 height 47
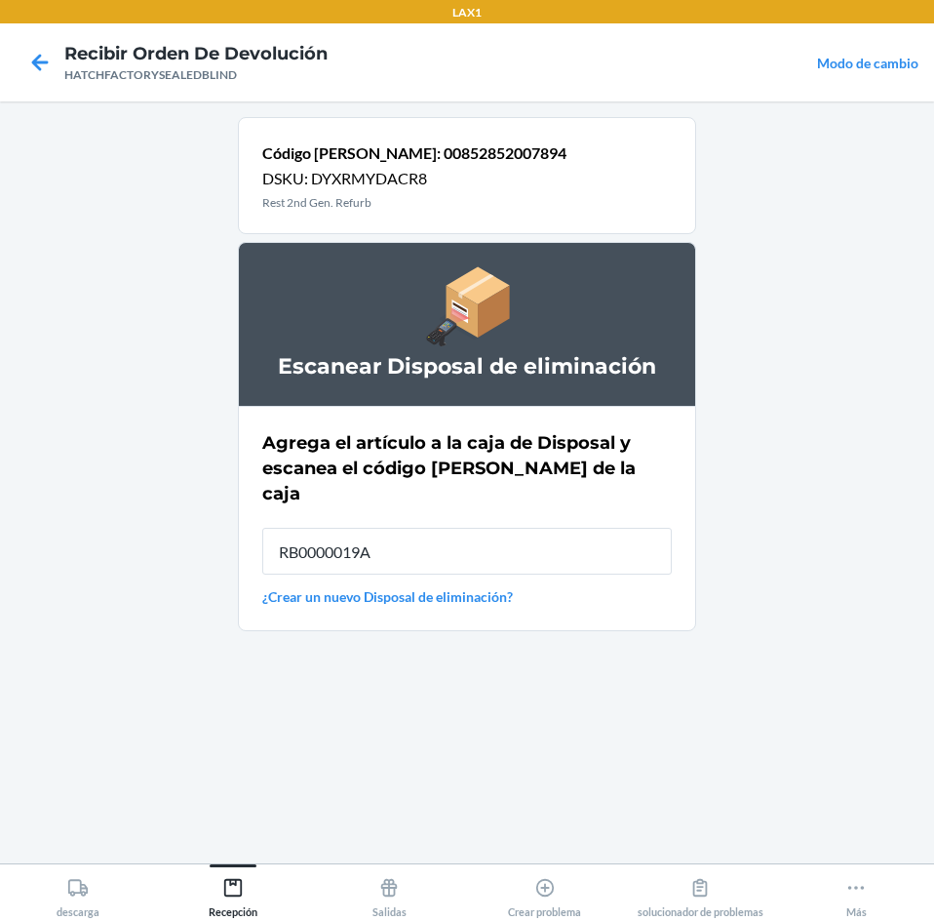
type input "RB0000019A4"
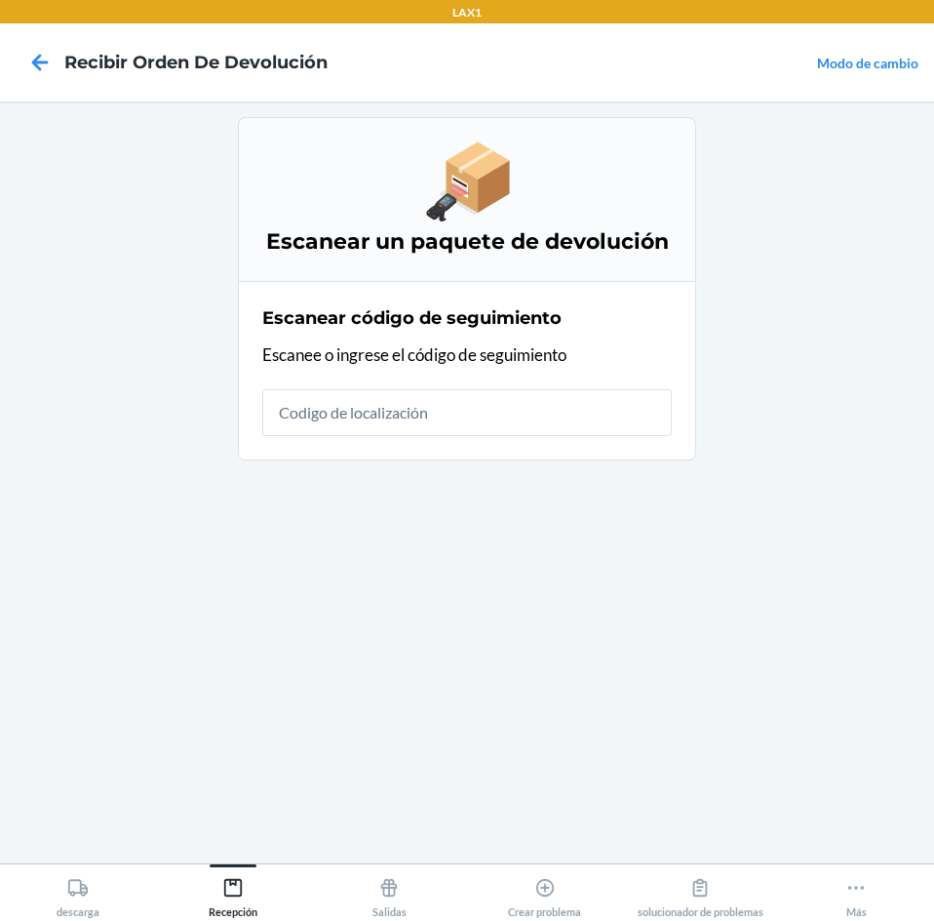
click at [413, 420] on input "text" at bounding box center [467, 412] width 410 height 47
type input "HATCHFACTORYS"
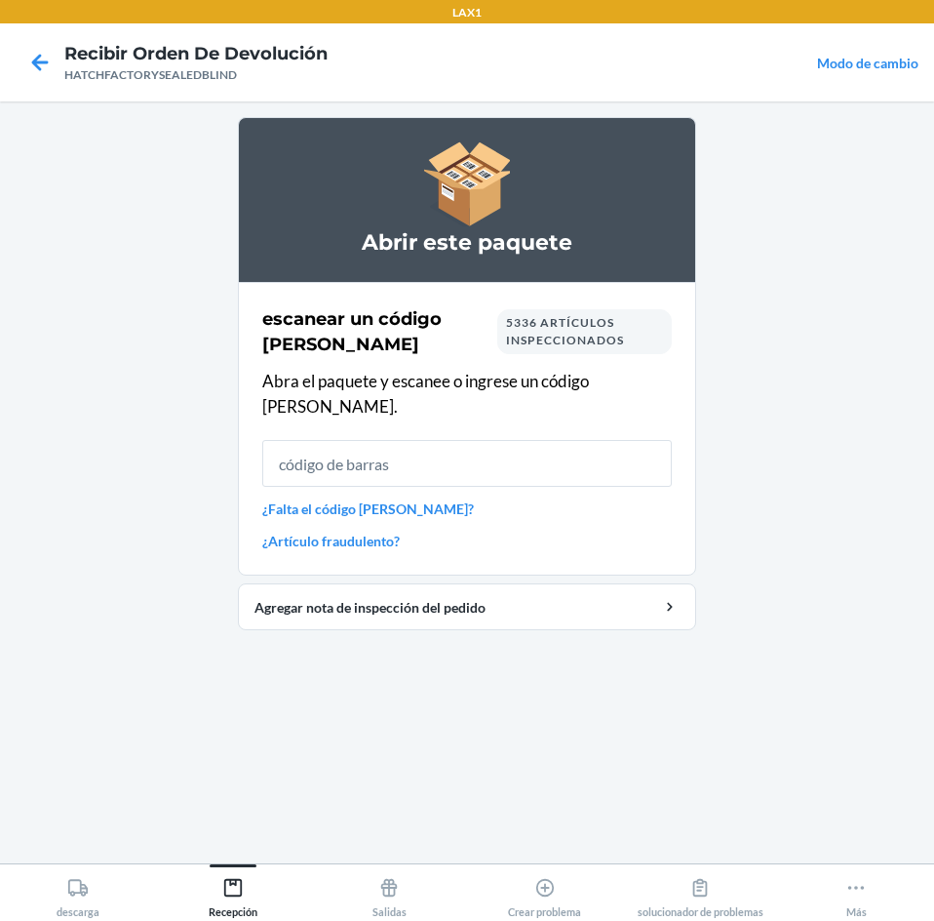
click at [386, 440] on input "text" at bounding box center [467, 463] width 410 height 47
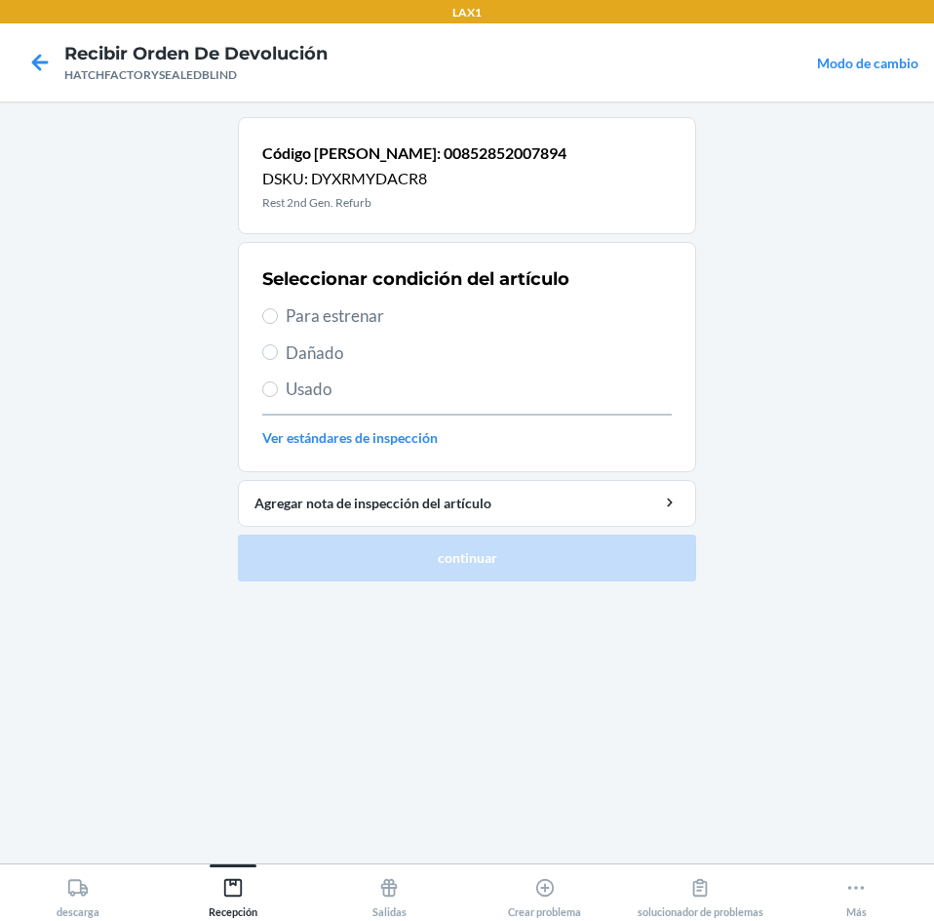
click at [302, 356] on span "Dañado" at bounding box center [479, 352] width 386 height 25
click at [278, 356] on input "Dañado" at bounding box center [270, 352] width 16 height 16
radio input "true"
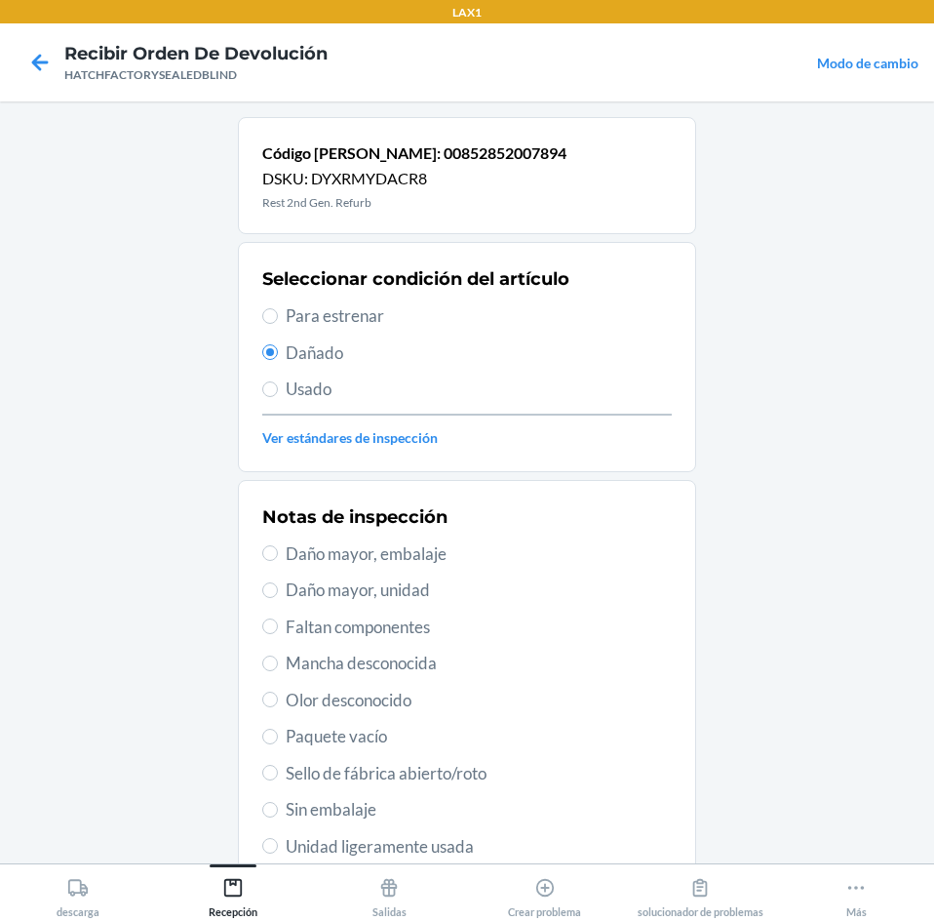
click at [332, 593] on span "Daño mayor, unidad" at bounding box center [479, 589] width 386 height 25
click at [278, 593] on input "Daño mayor, unidad" at bounding box center [270, 590] width 16 height 16
radio input "true"
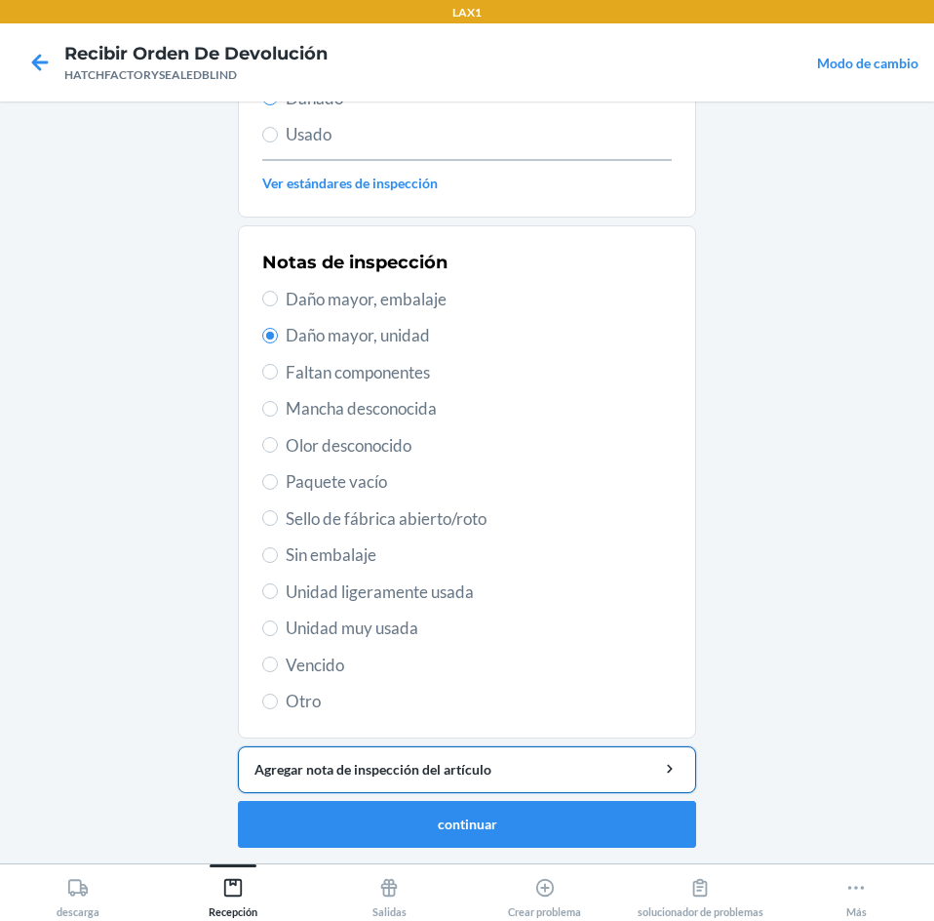
click at [505, 782] on button "Agregar nota de inspección del artículo" at bounding box center [467, 769] width 458 height 47
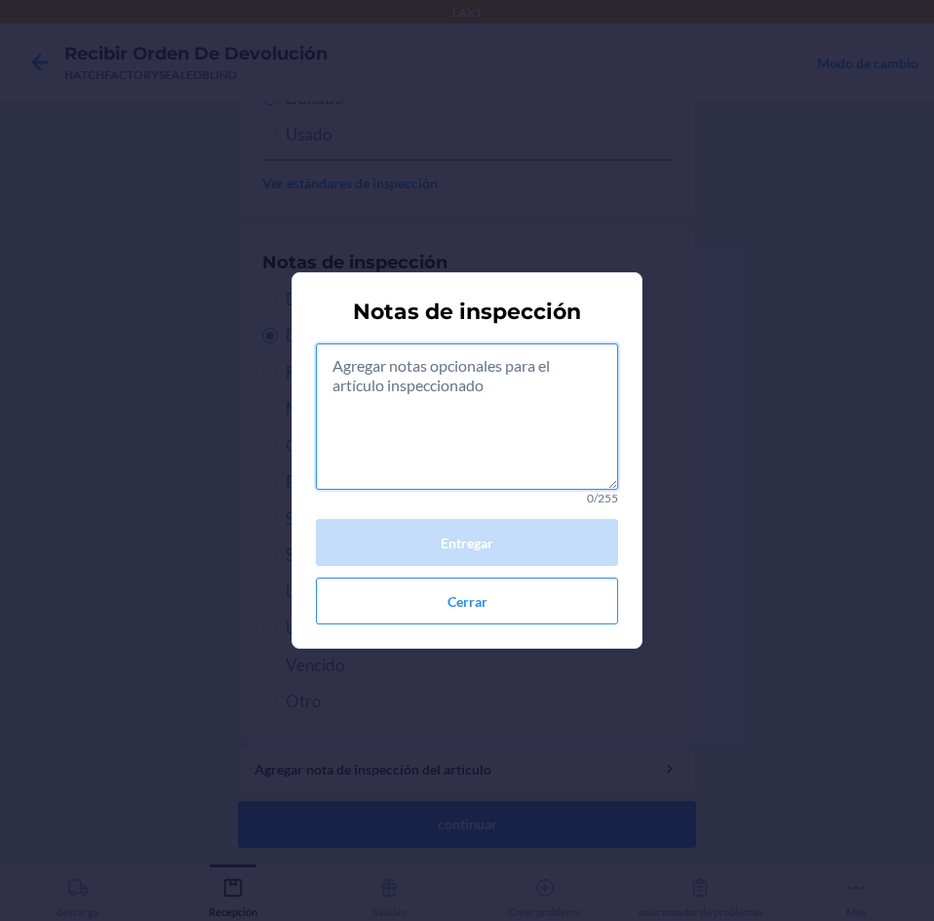
click at [462, 450] on textarea at bounding box center [467, 416] width 302 height 146
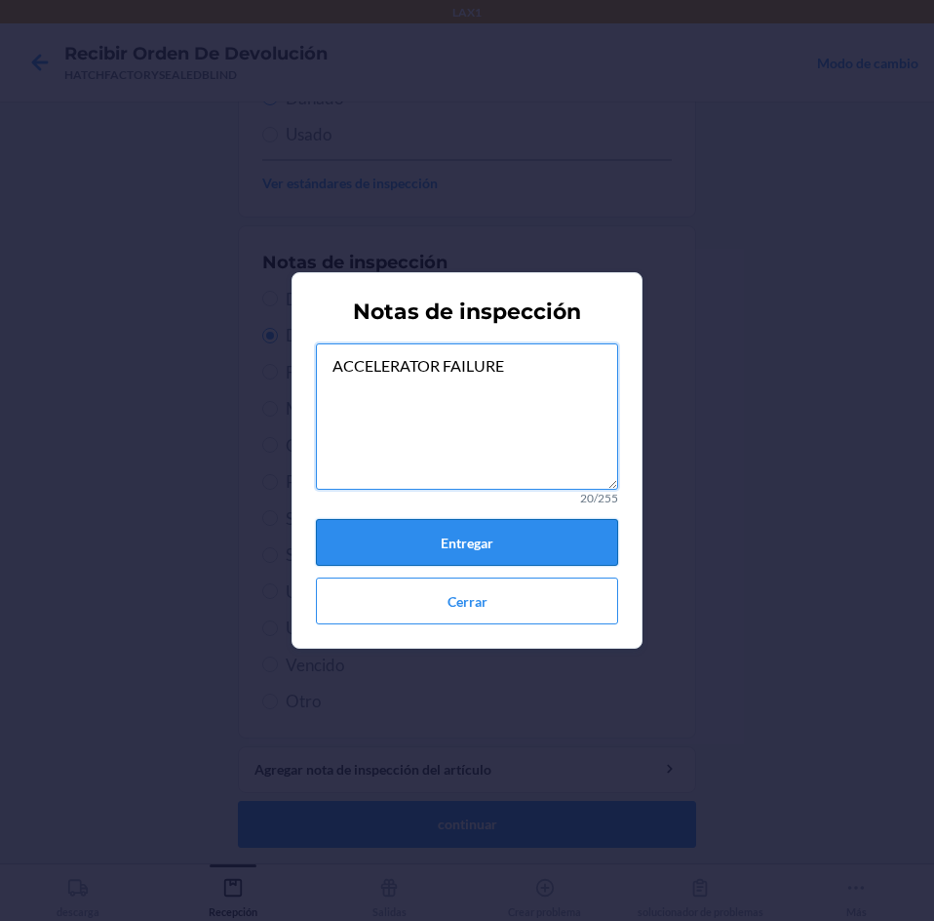
type textarea "ACCELERATOR FAILURE"
click at [508, 533] on button "Entregar" at bounding box center [467, 542] width 302 height 47
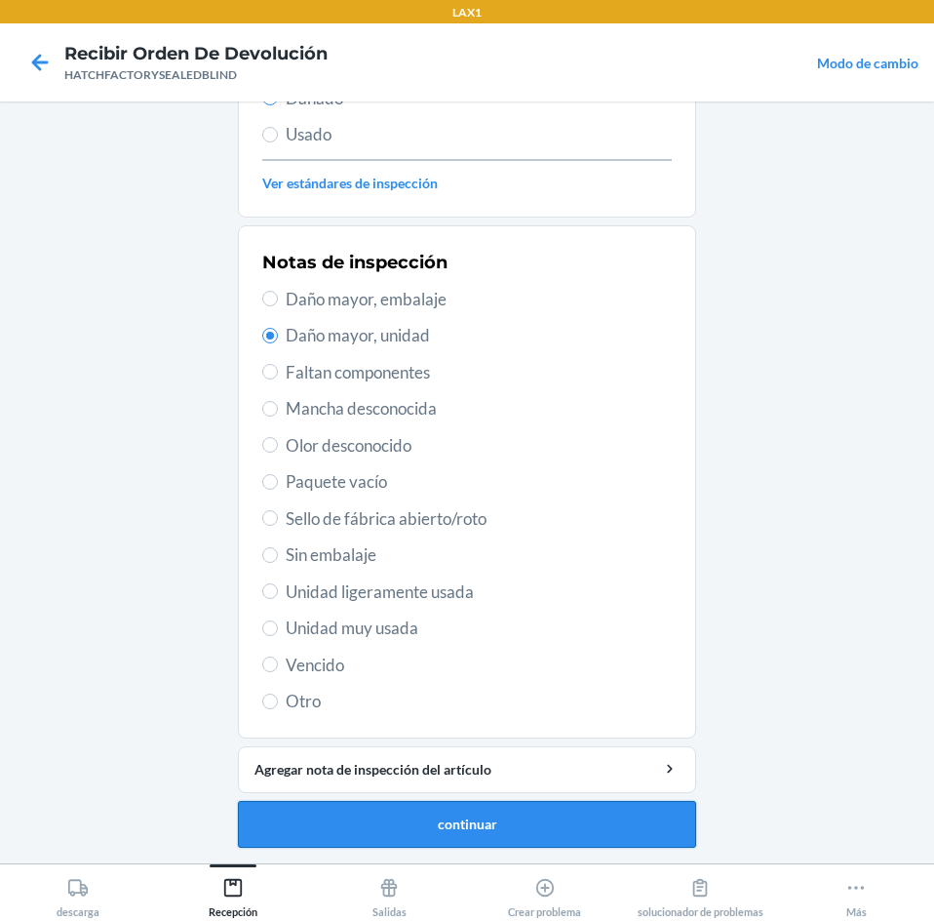
click at [391, 838] on button "continuar" at bounding box center [467, 824] width 458 height 47
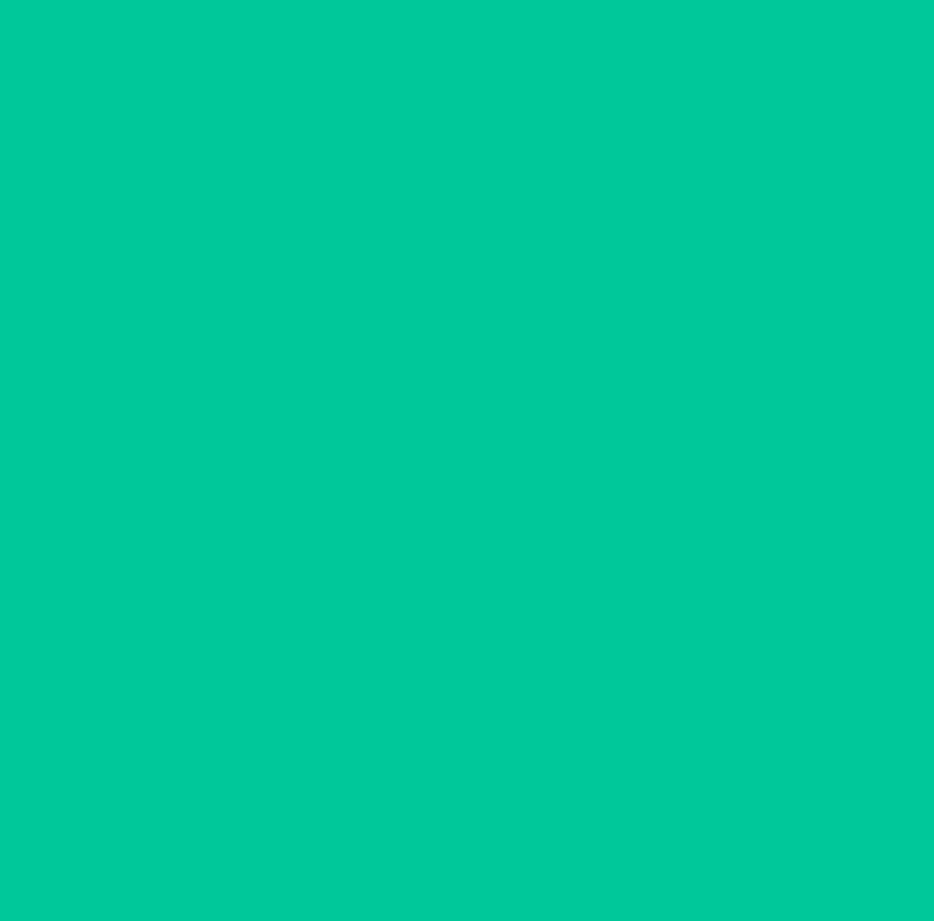
scroll to position [132, 0]
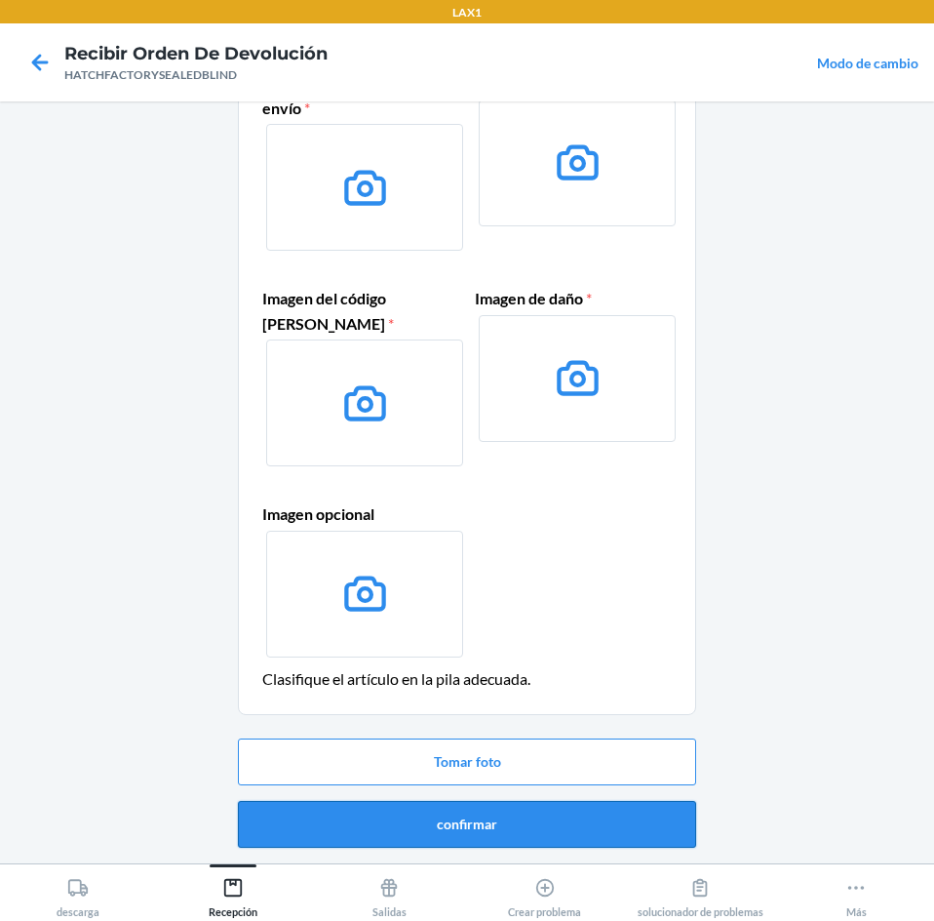
click at [510, 820] on button "confirmar" at bounding box center [467, 824] width 458 height 47
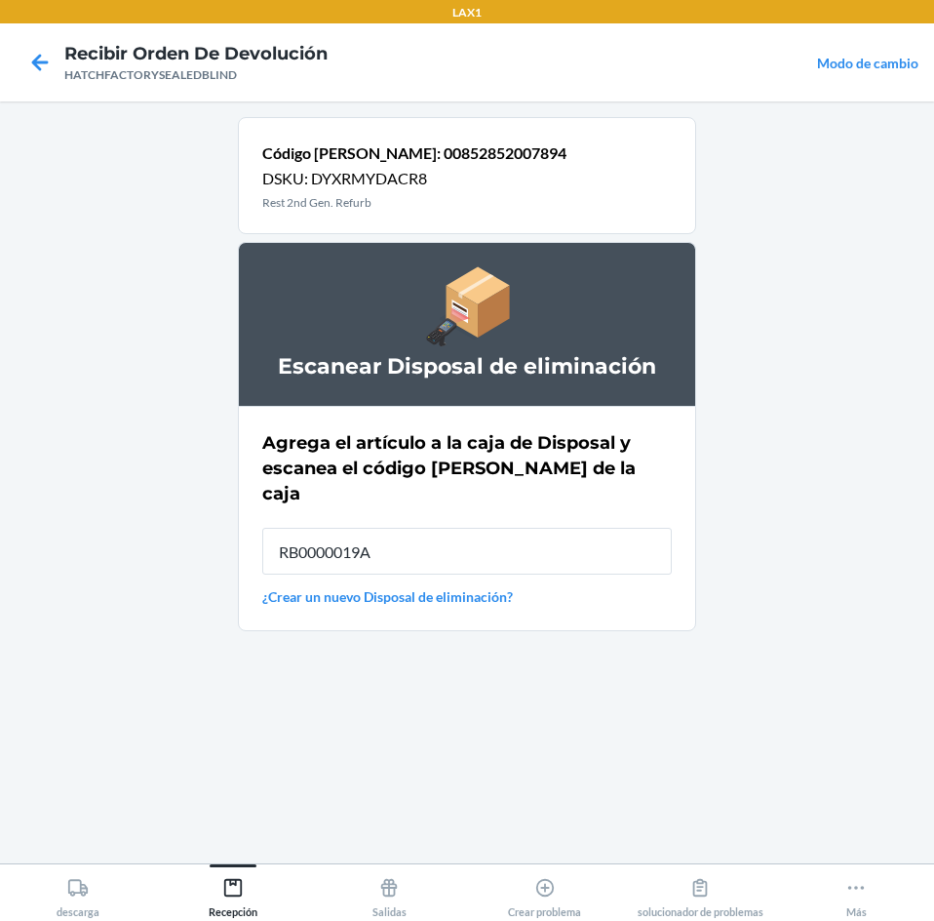
type input "RB0000019A4"
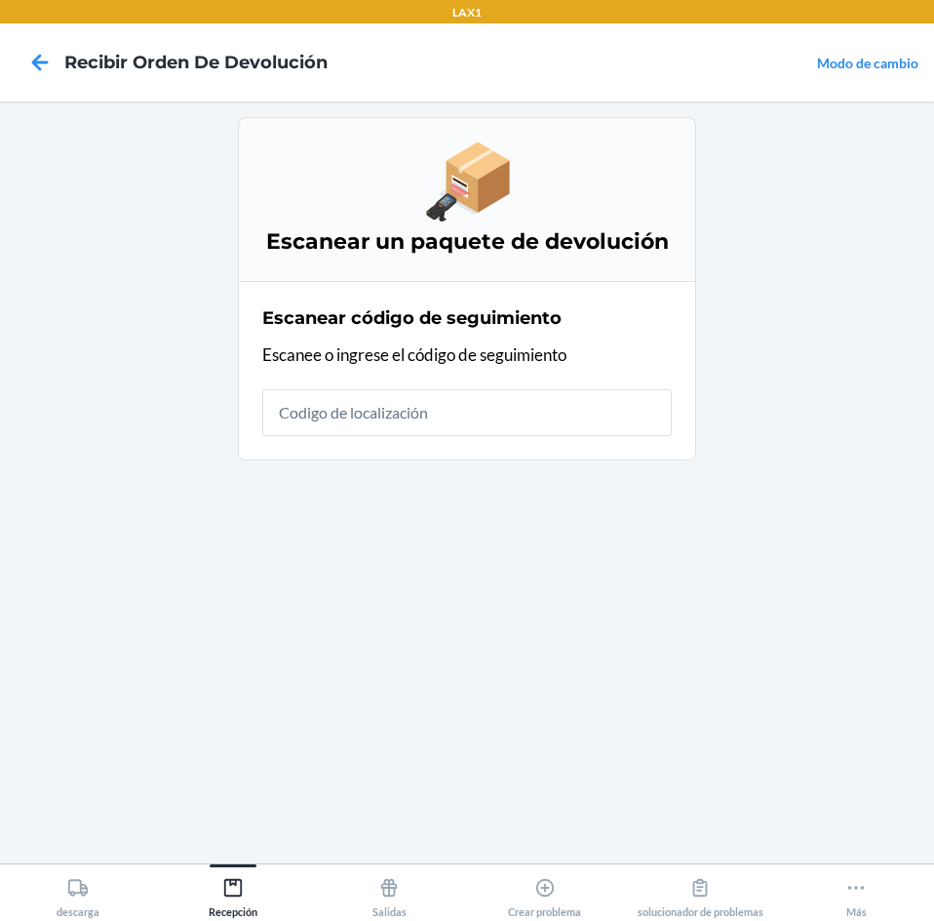
click at [353, 410] on input "text" at bounding box center [467, 412] width 410 height 47
type input "HATCHFACTORYSE"
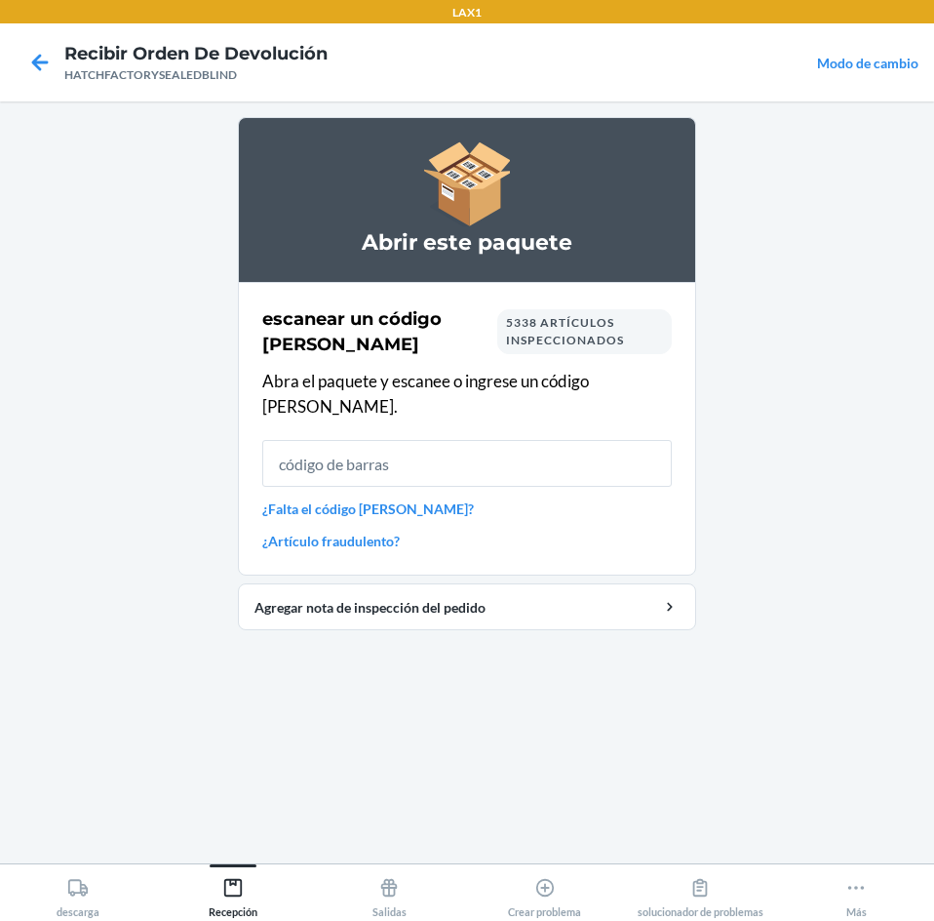
click at [329, 450] on input "text" at bounding box center [467, 463] width 410 height 47
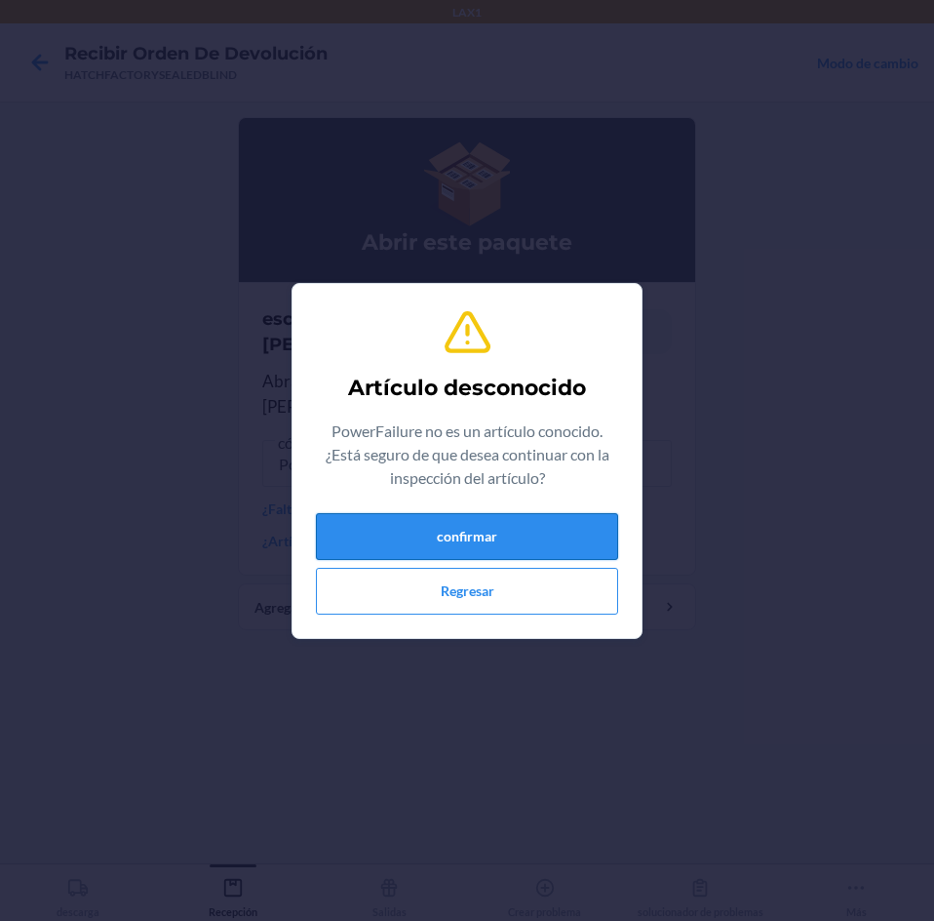
click at [443, 552] on button "confirmar" at bounding box center [467, 536] width 302 height 47
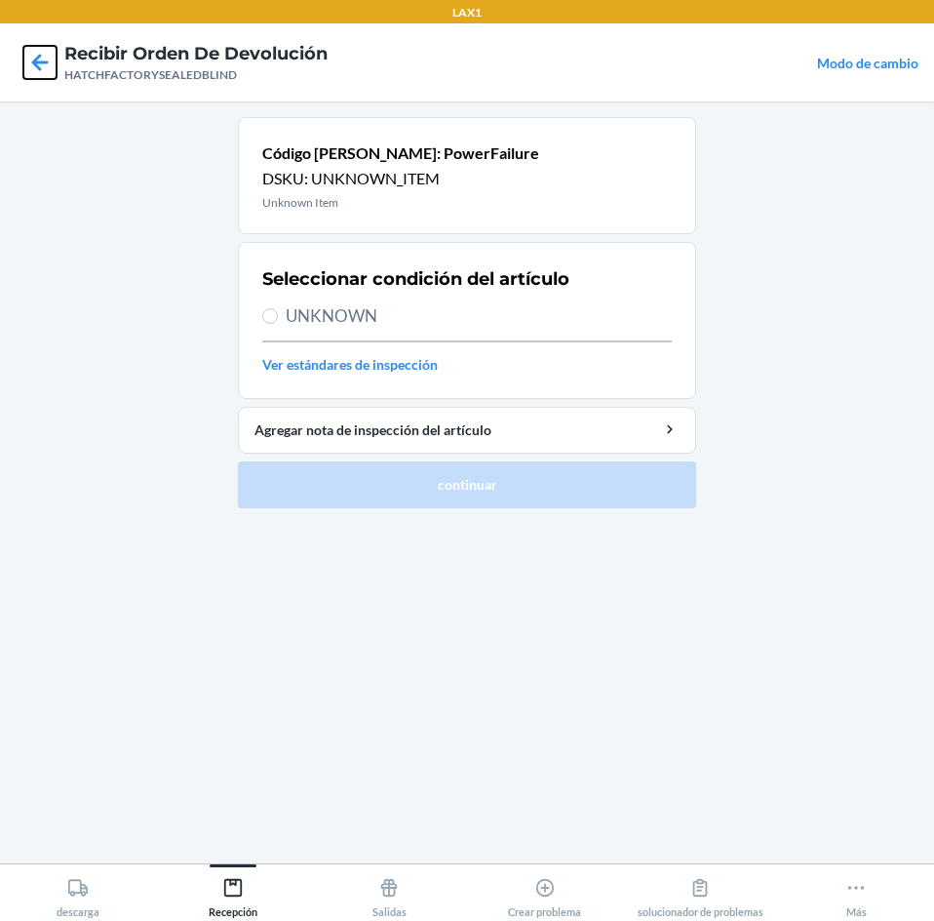
click at [37, 62] on icon at bounding box center [40, 62] width 17 height 17
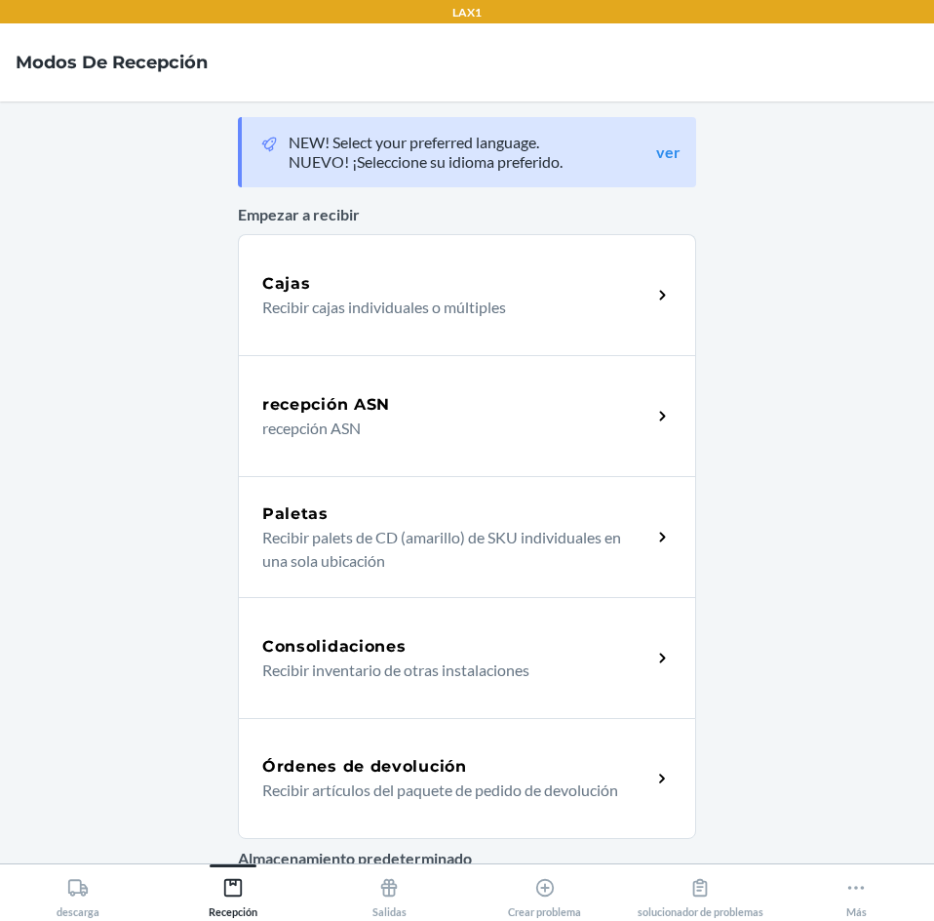
click at [421, 762] on h5 "Órdenes de devolución" at bounding box center [364, 766] width 205 height 23
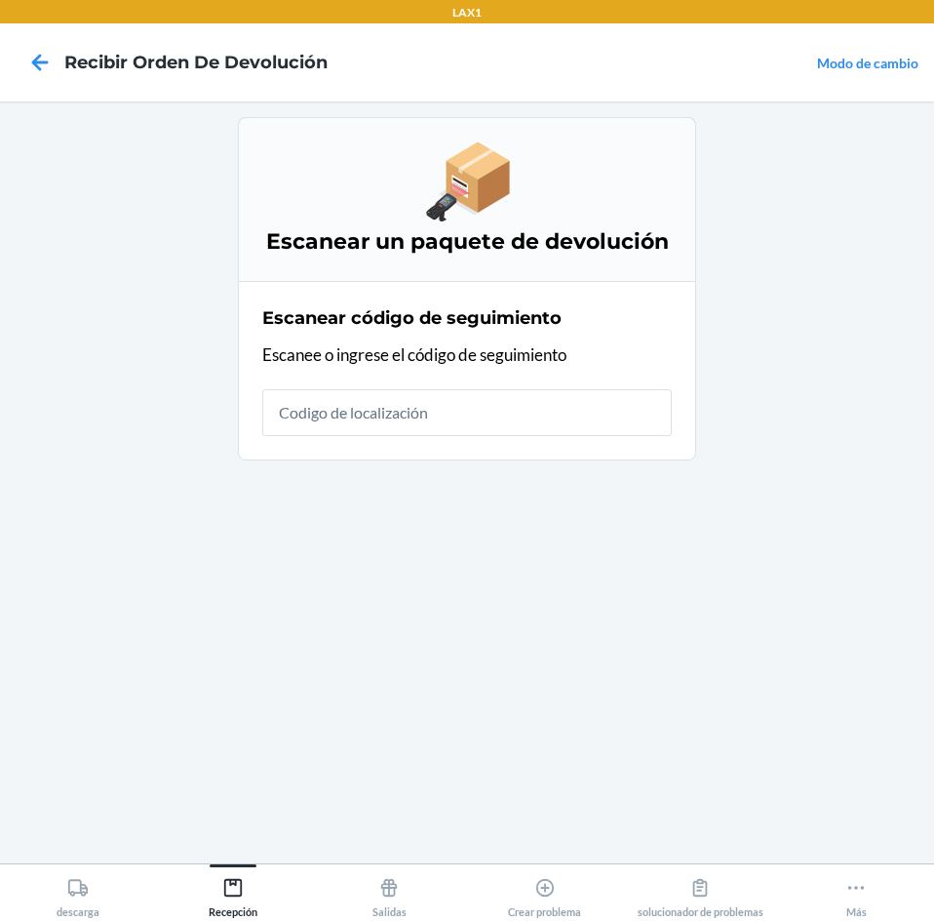
click at [502, 416] on input "text" at bounding box center [467, 412] width 410 height 47
type input "HATCHFACTORYSEALEDBLIN"
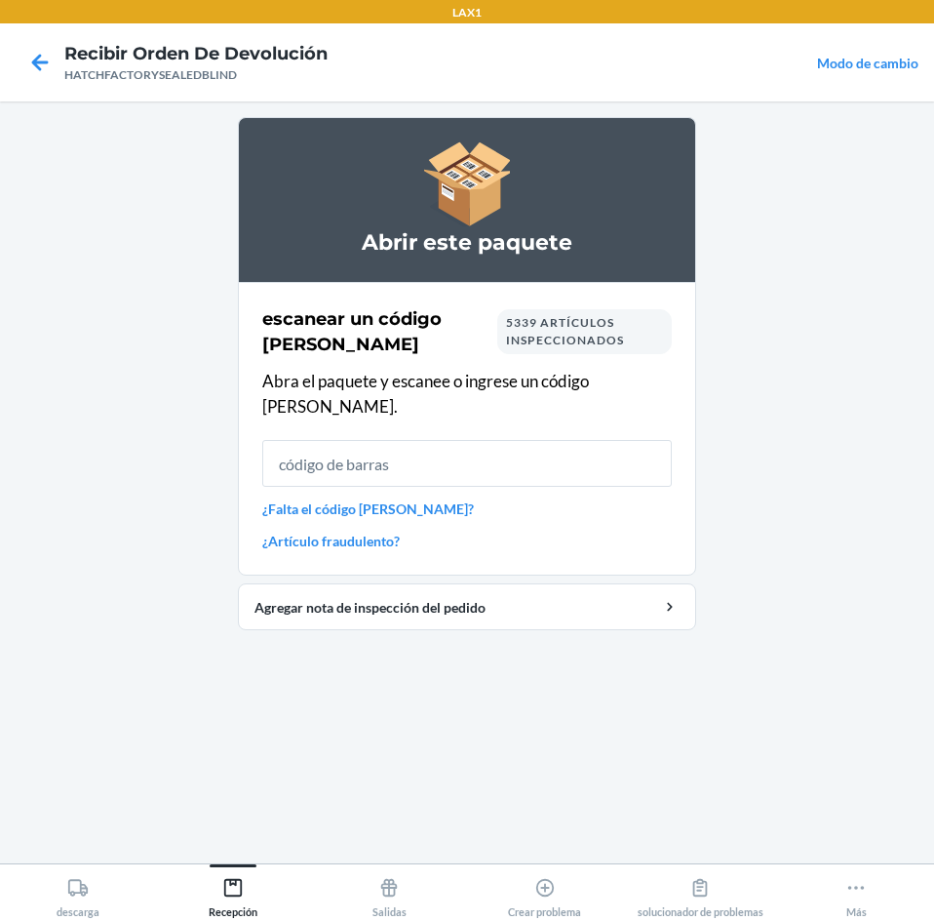
click at [388, 498] on link "¿Falta el código [PERSON_NAME]?" at bounding box center [467, 508] width 410 height 20
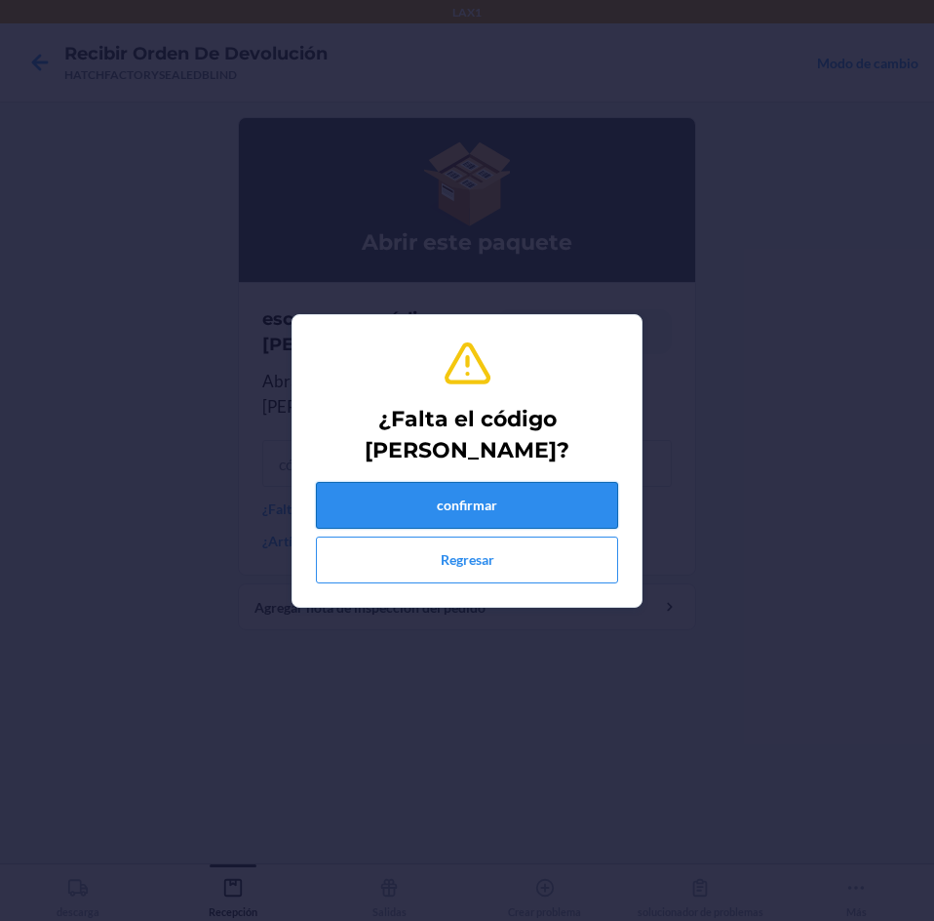
click at [398, 505] on button "confirmar" at bounding box center [467, 505] width 302 height 47
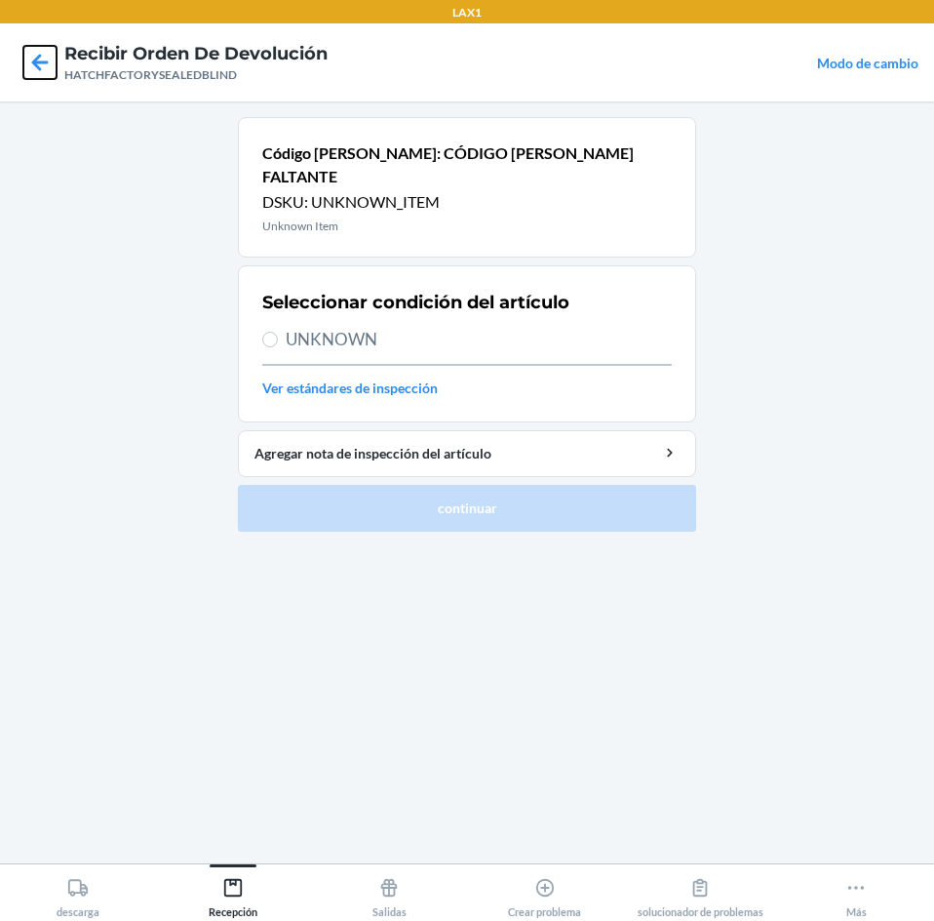
click at [48, 64] on icon at bounding box center [39, 62] width 33 height 33
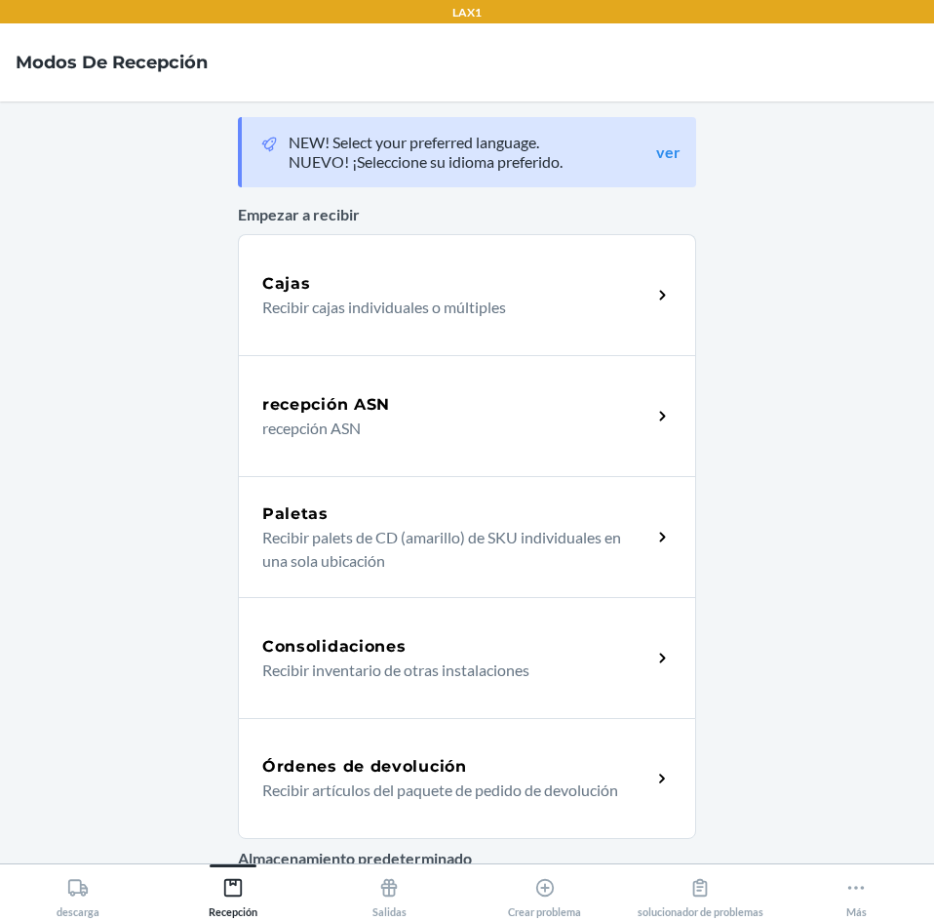
click at [405, 764] on h5 "Órdenes de devolución" at bounding box center [364, 766] width 205 height 23
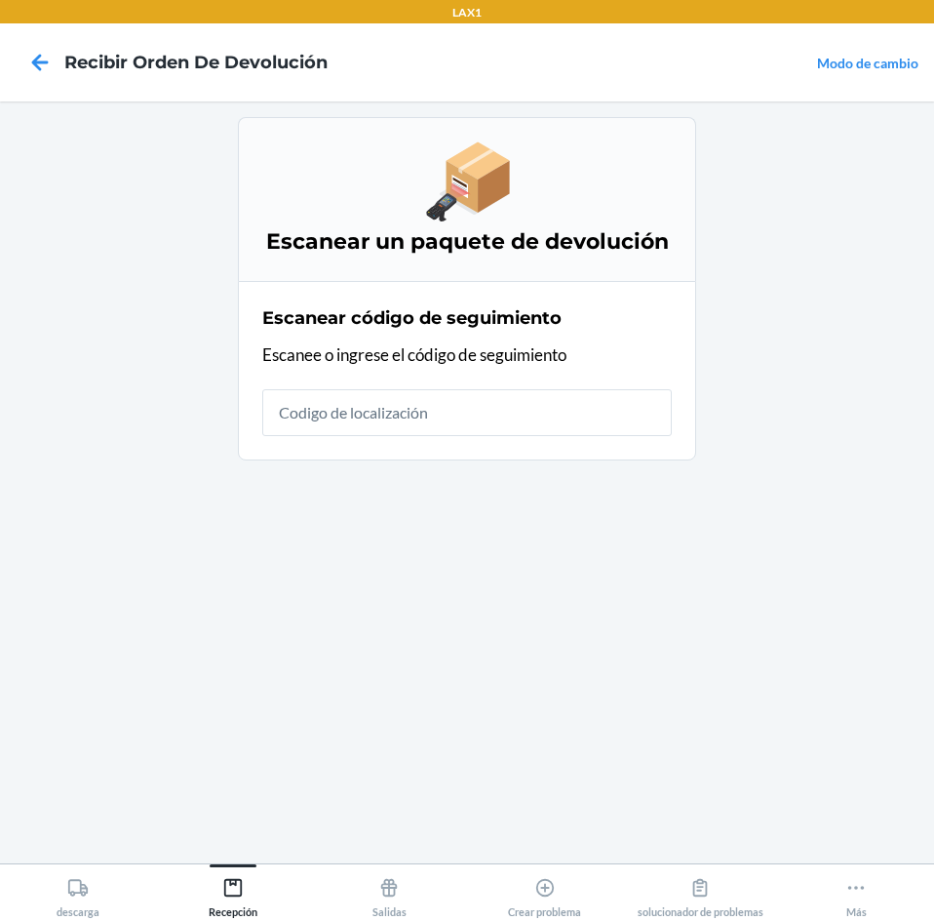
click at [495, 411] on input "text" at bounding box center [467, 412] width 410 height 47
type input "HATCHFACTORYSEAL"
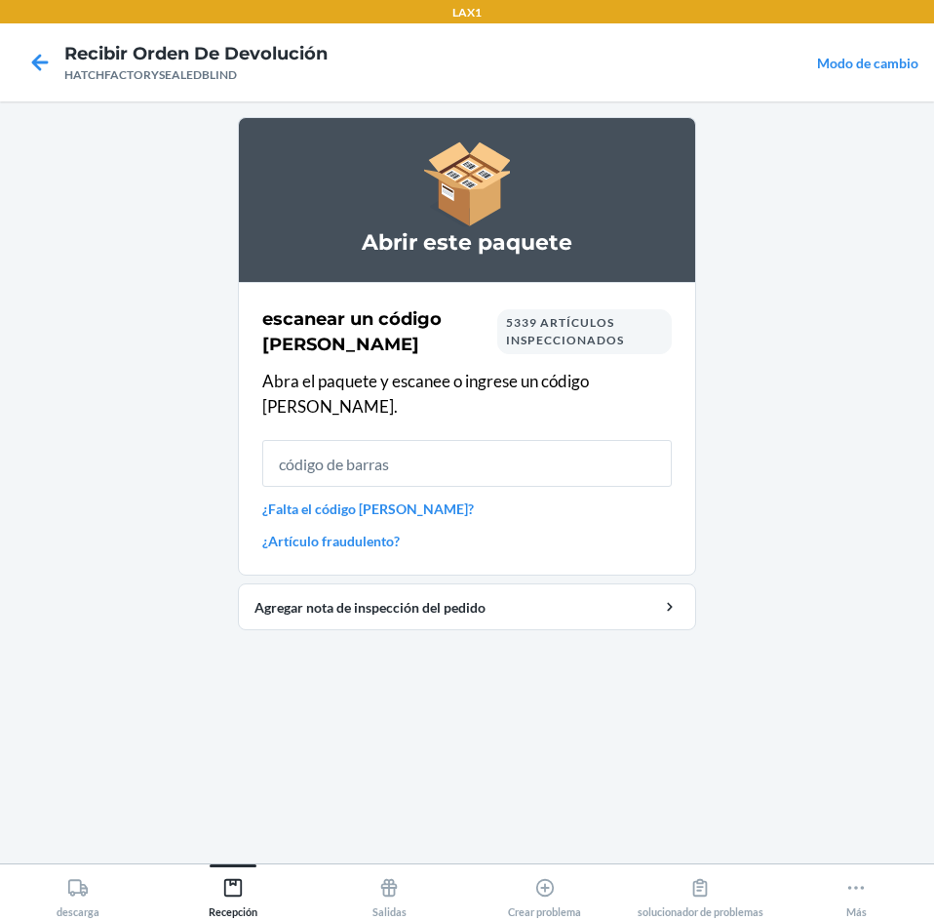
click at [374, 451] on input "text" at bounding box center [467, 463] width 410 height 47
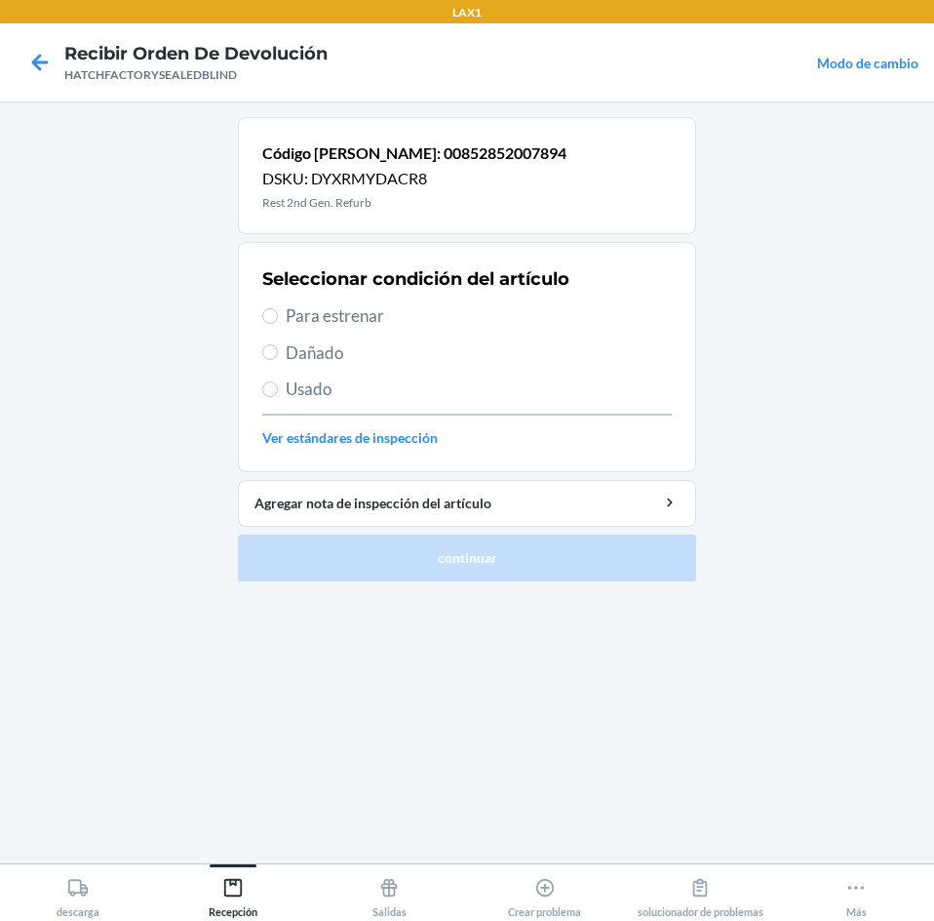
drag, startPoint x: 295, startPoint y: 356, endPoint x: 310, endPoint y: 412, distance: 57.7
click at [300, 366] on div "Seleccionar condición del artículo Para estrenar Dañado Usado Ver estándares de…" at bounding box center [467, 356] width 410 height 193
click at [281, 355] on label "Dañado" at bounding box center [467, 352] width 410 height 25
click at [278, 355] on input "Dañado" at bounding box center [270, 352] width 16 height 16
radio input "true"
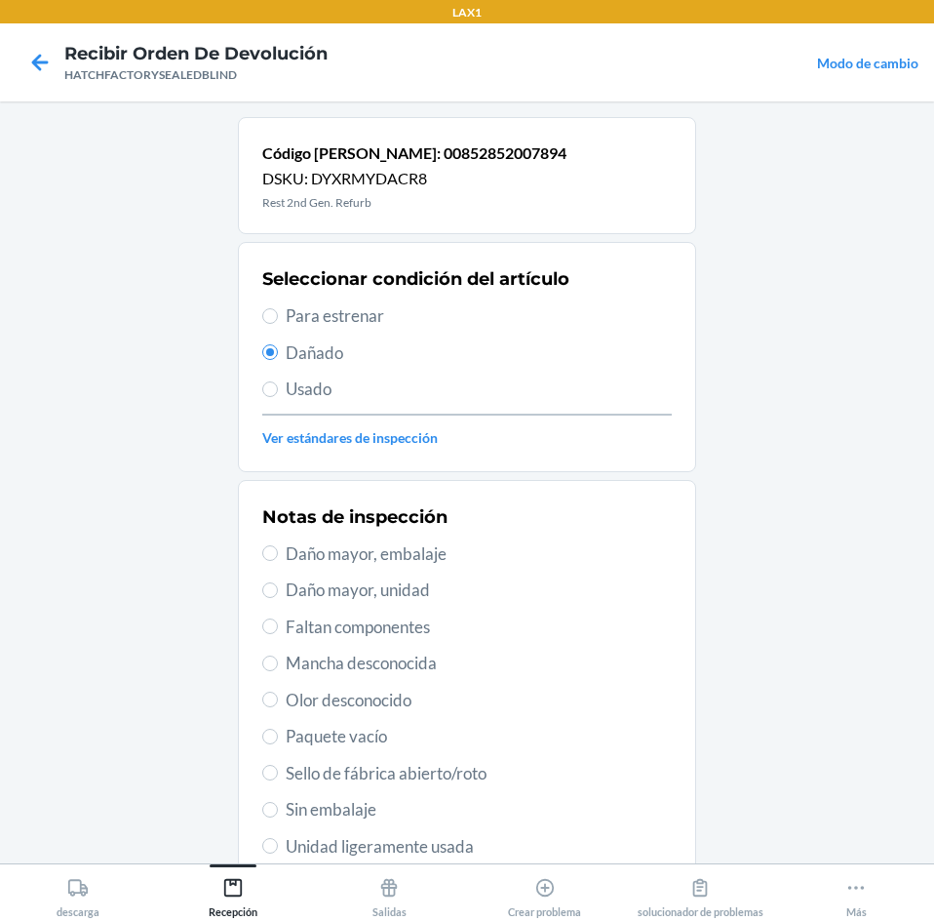
click at [345, 593] on span "Daño mayor, unidad" at bounding box center [479, 589] width 386 height 25
click at [278, 593] on input "Daño mayor, unidad" at bounding box center [270, 590] width 16 height 16
radio input "true"
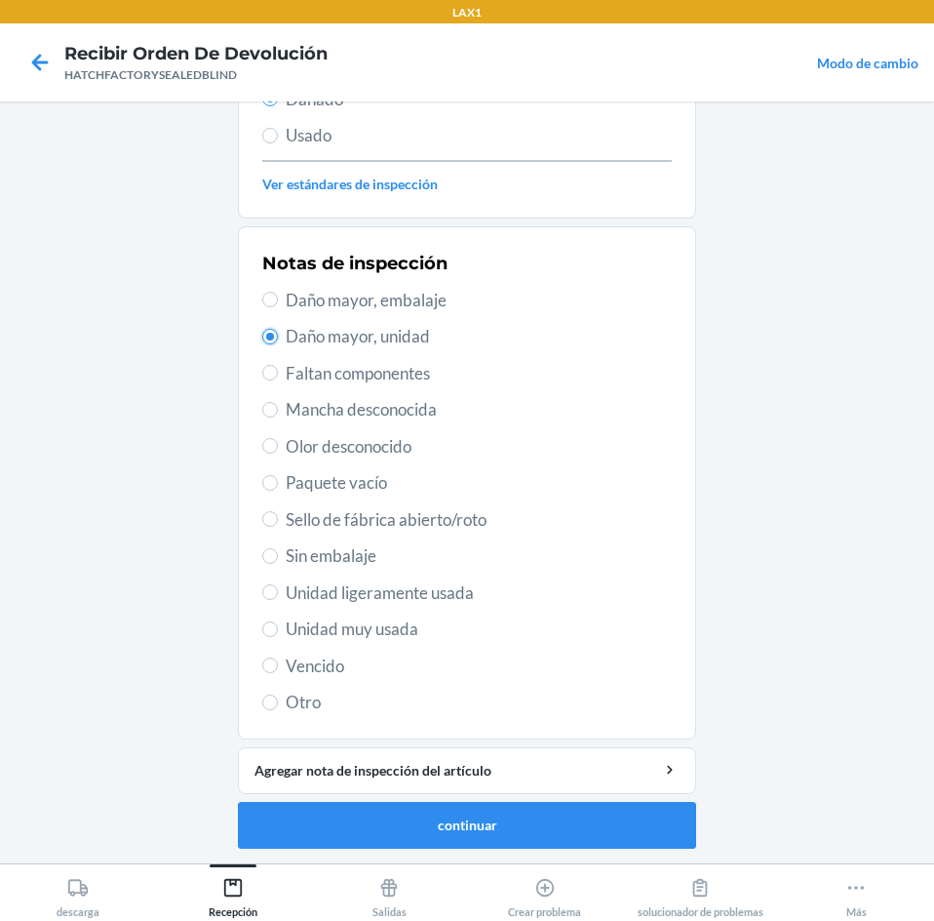
scroll to position [255, 0]
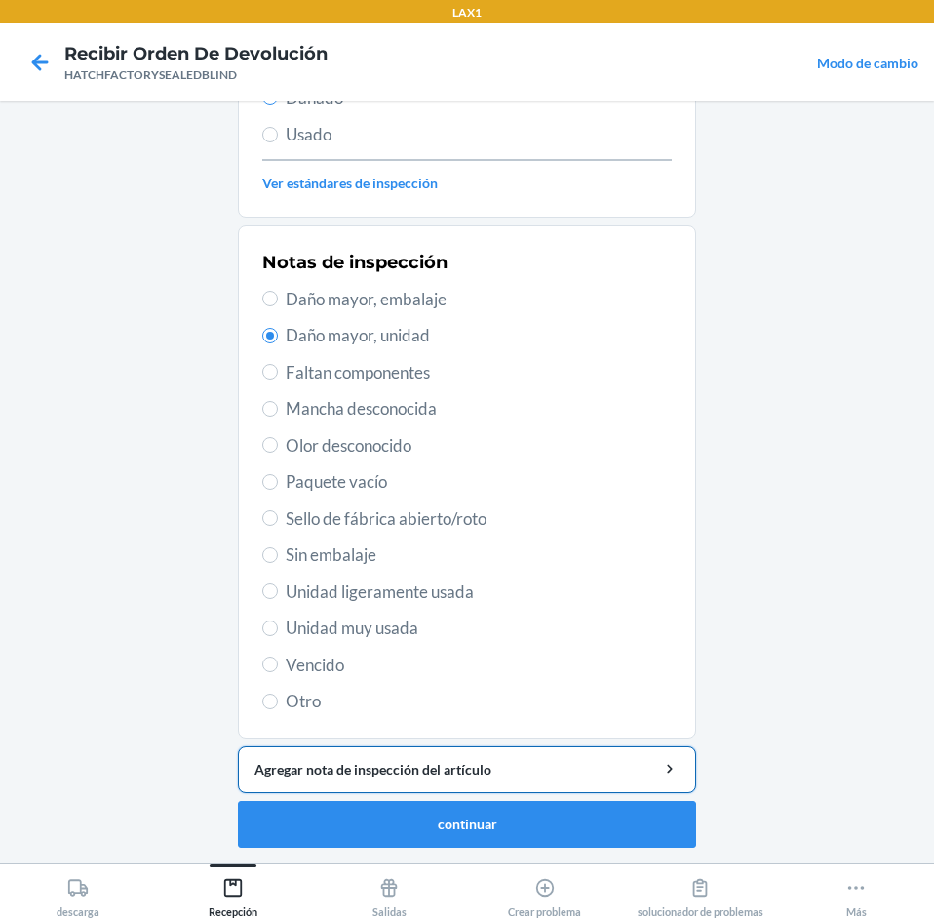
click at [395, 765] on div "Agregar nota de inspección del artículo" at bounding box center [467, 769] width 425 height 20
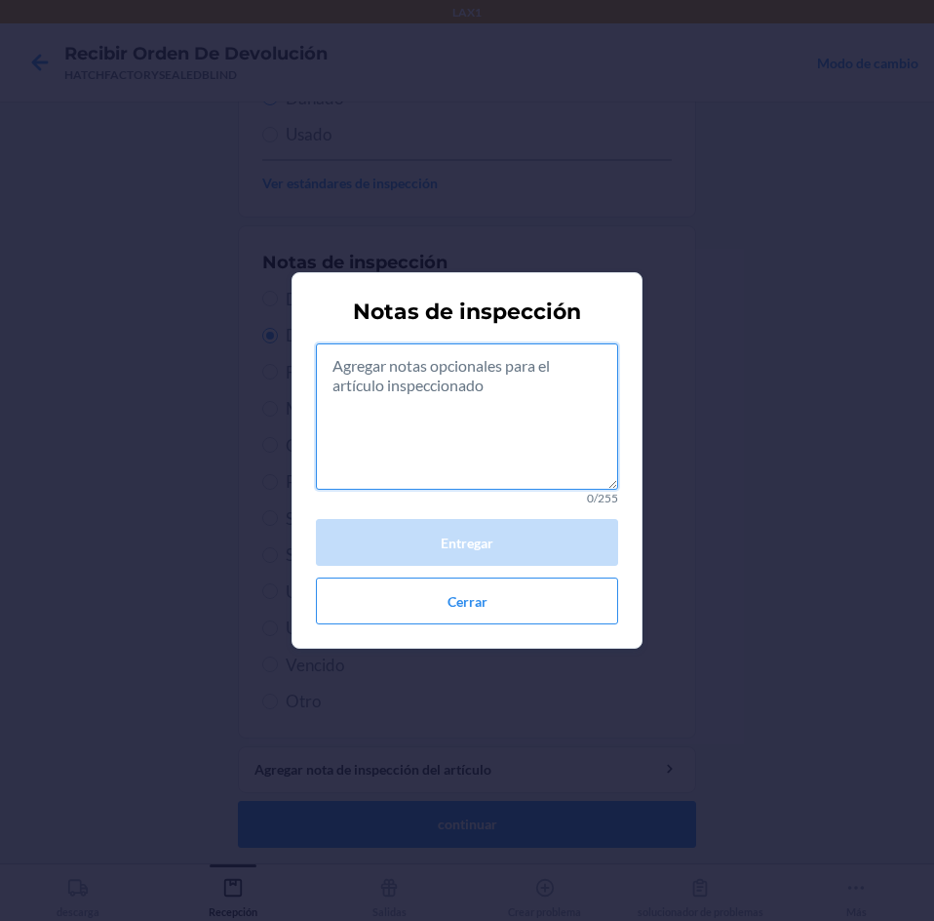
click at [422, 429] on textarea at bounding box center [467, 416] width 302 height 146
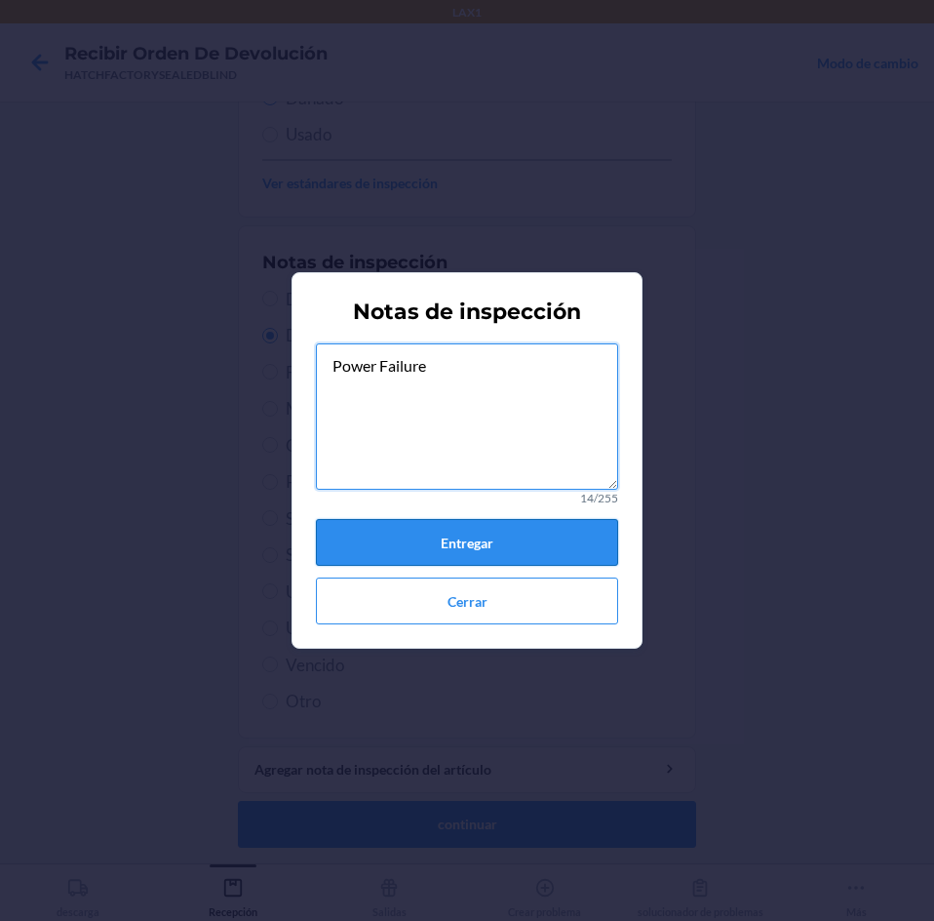
type textarea "Power Failure"
click at [492, 542] on button "Entregar" at bounding box center [467, 542] width 302 height 47
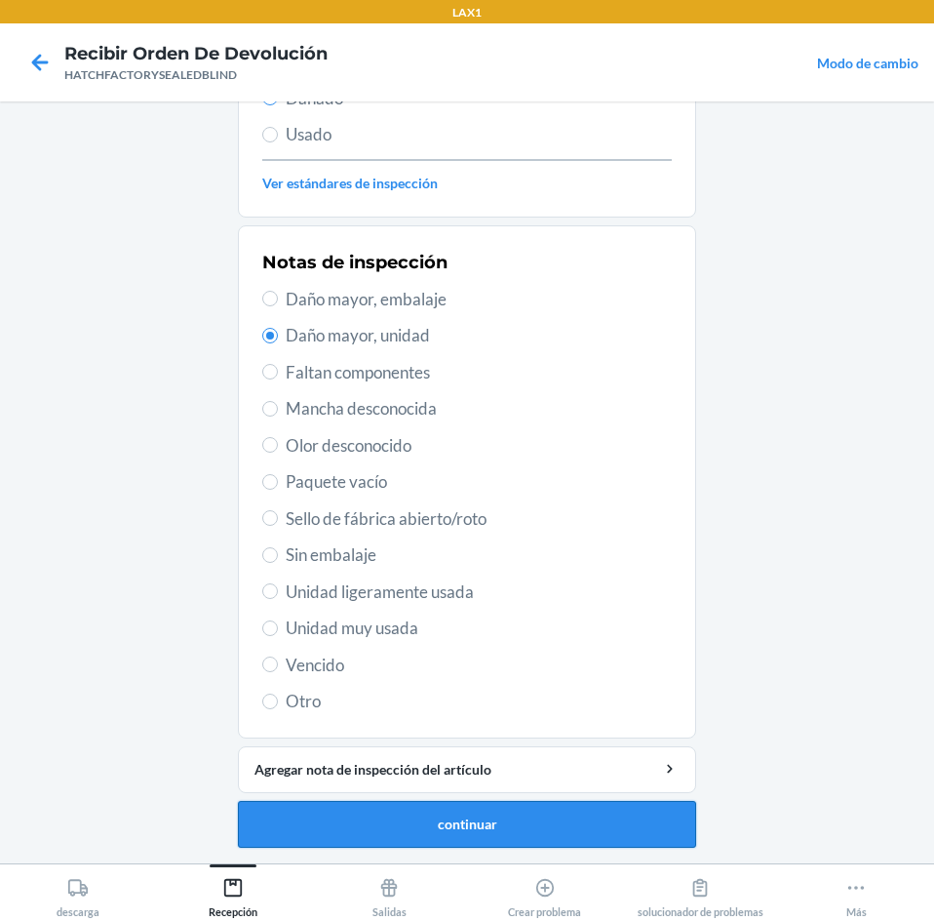
click at [486, 825] on button "continuar" at bounding box center [467, 824] width 458 height 47
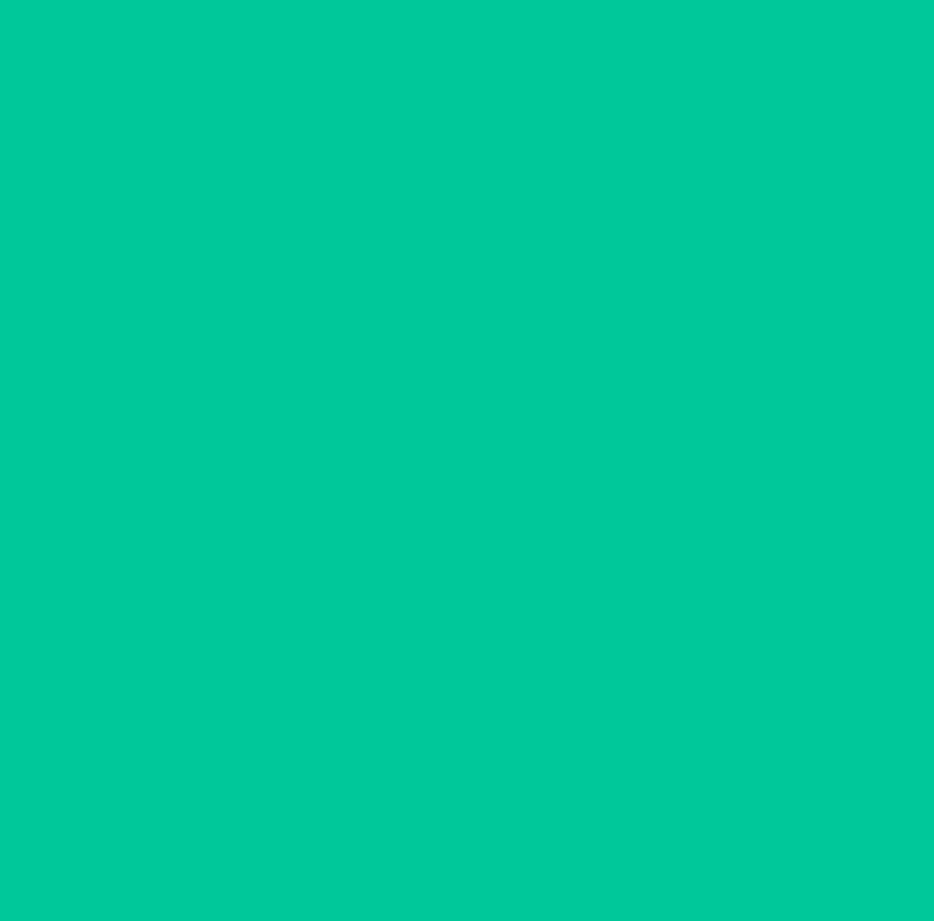
scroll to position [132, 0]
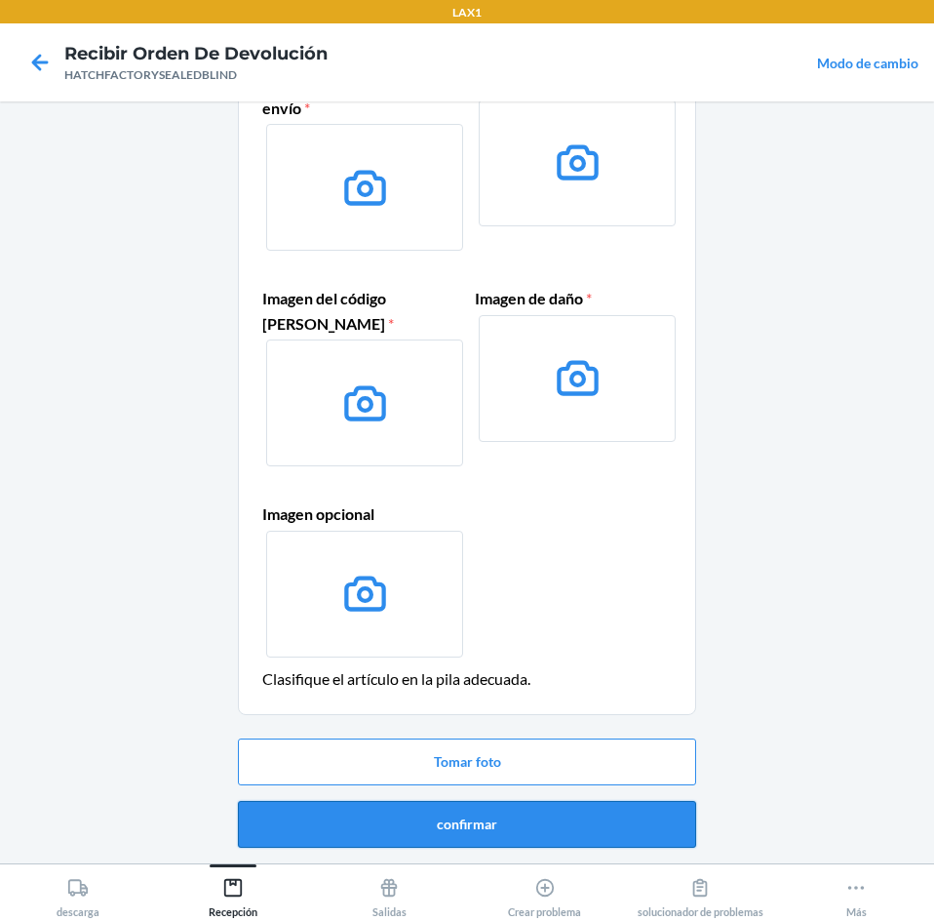
click at [514, 826] on button "confirmar" at bounding box center [467, 824] width 458 height 47
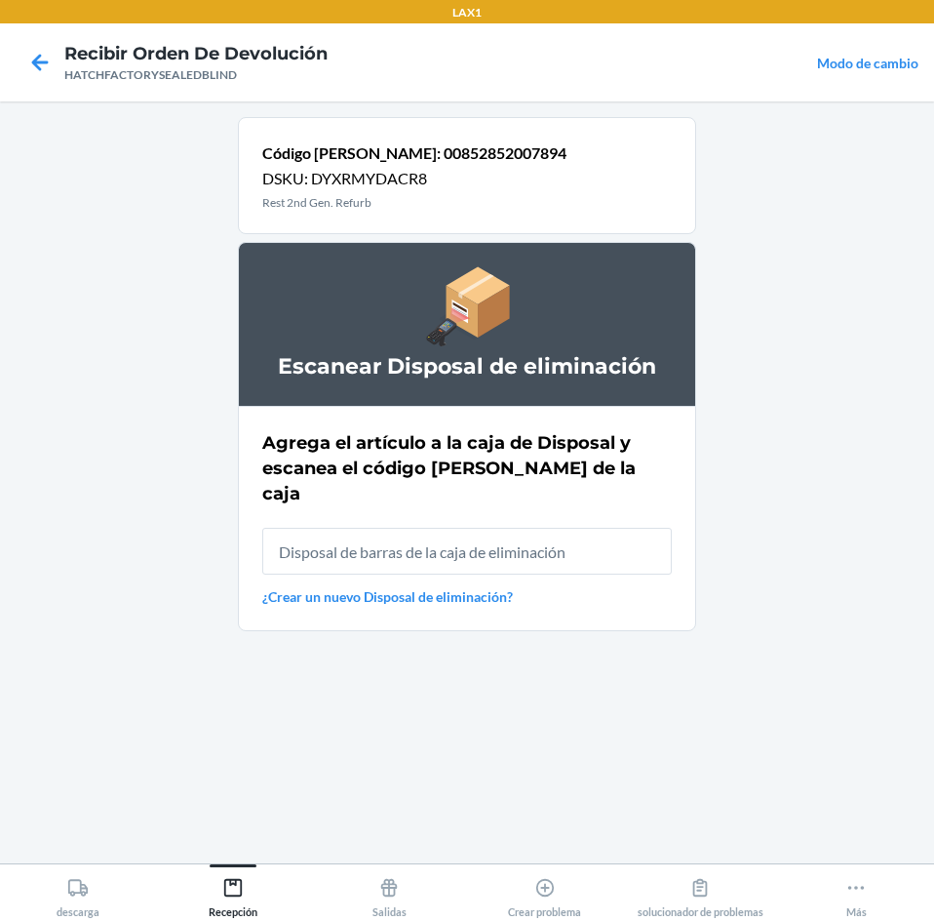
click at [486, 531] on input "text" at bounding box center [467, 551] width 410 height 47
type input "RB0000019A4"
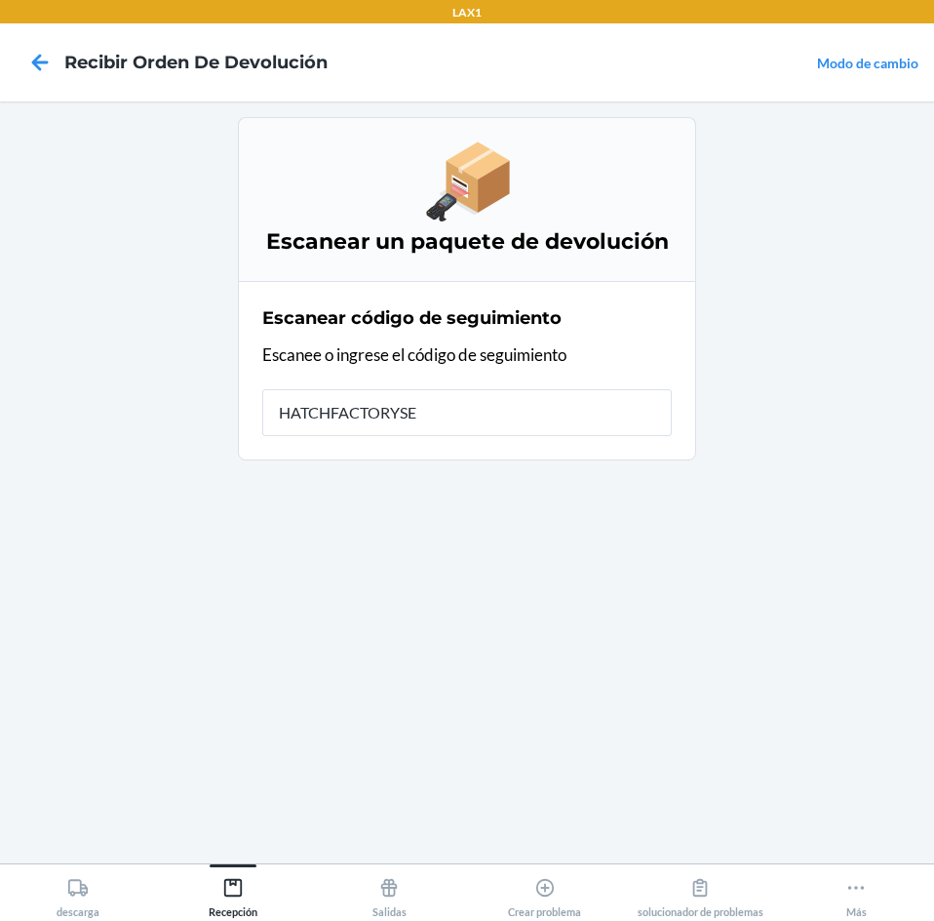
type input "HATCHFACTORYSEA"
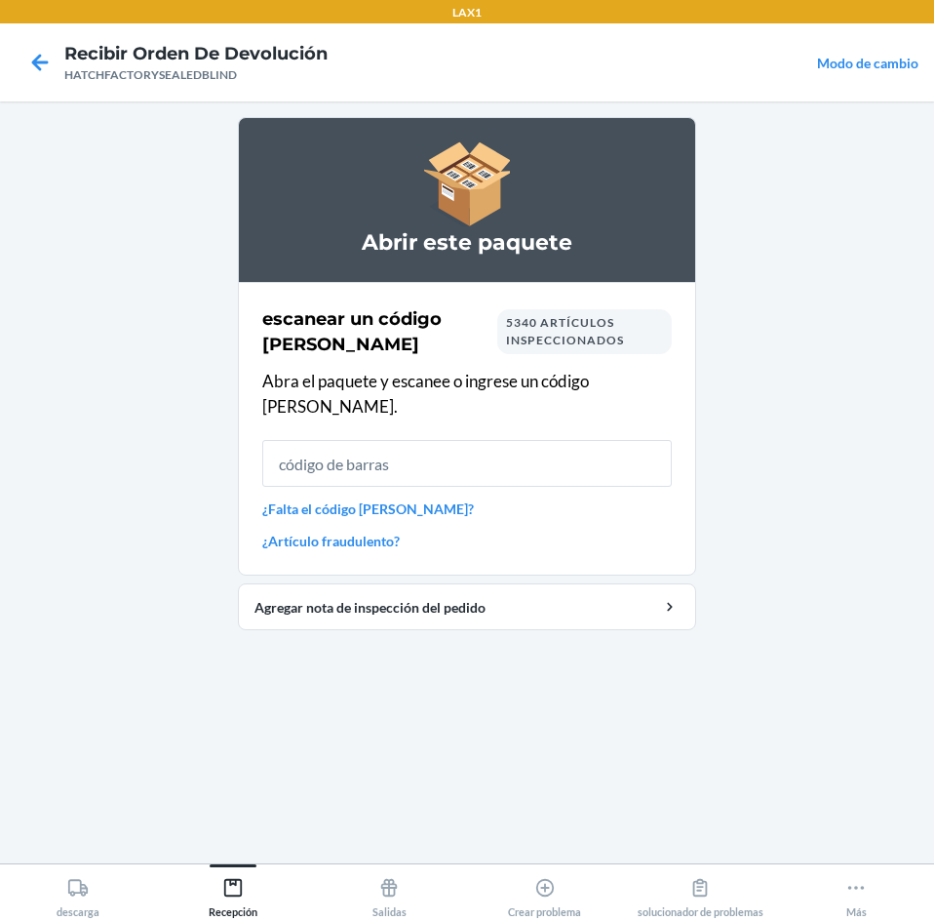
click at [413, 440] on input "text" at bounding box center [467, 463] width 410 height 47
type input "00852852007924"
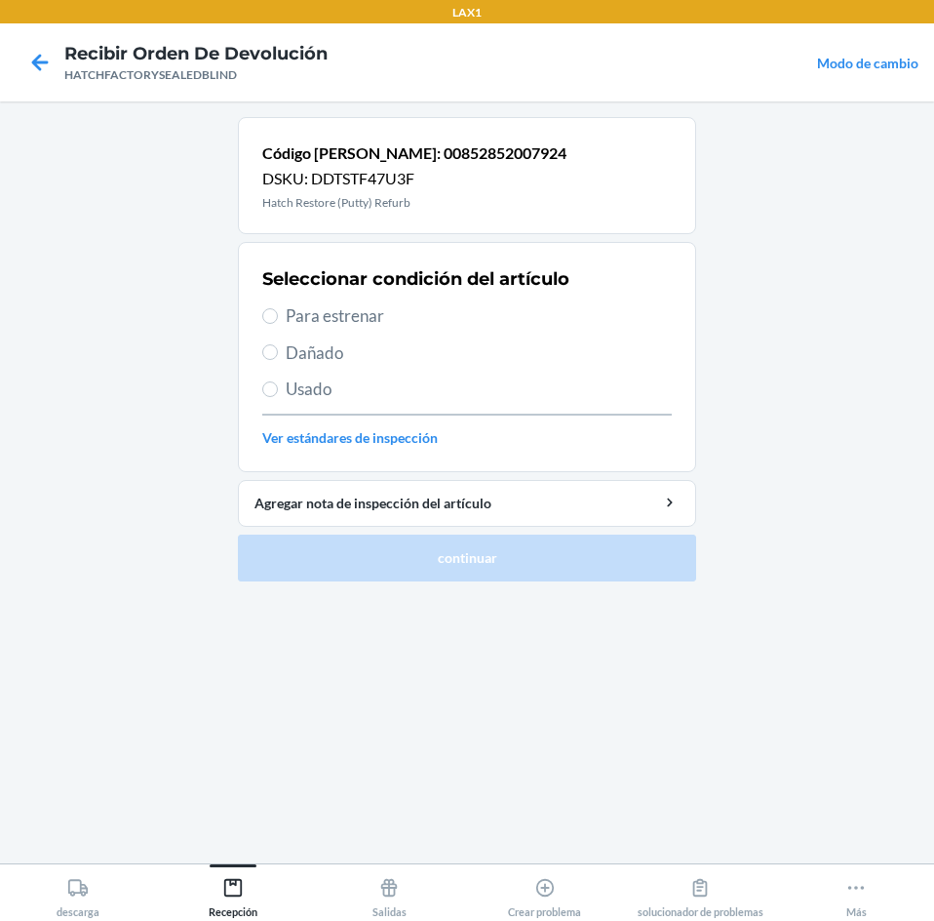
click at [296, 325] on span "Para estrenar" at bounding box center [479, 315] width 386 height 25
click at [278, 324] on input "Para estrenar" at bounding box center [270, 316] width 16 height 16
radio input "true"
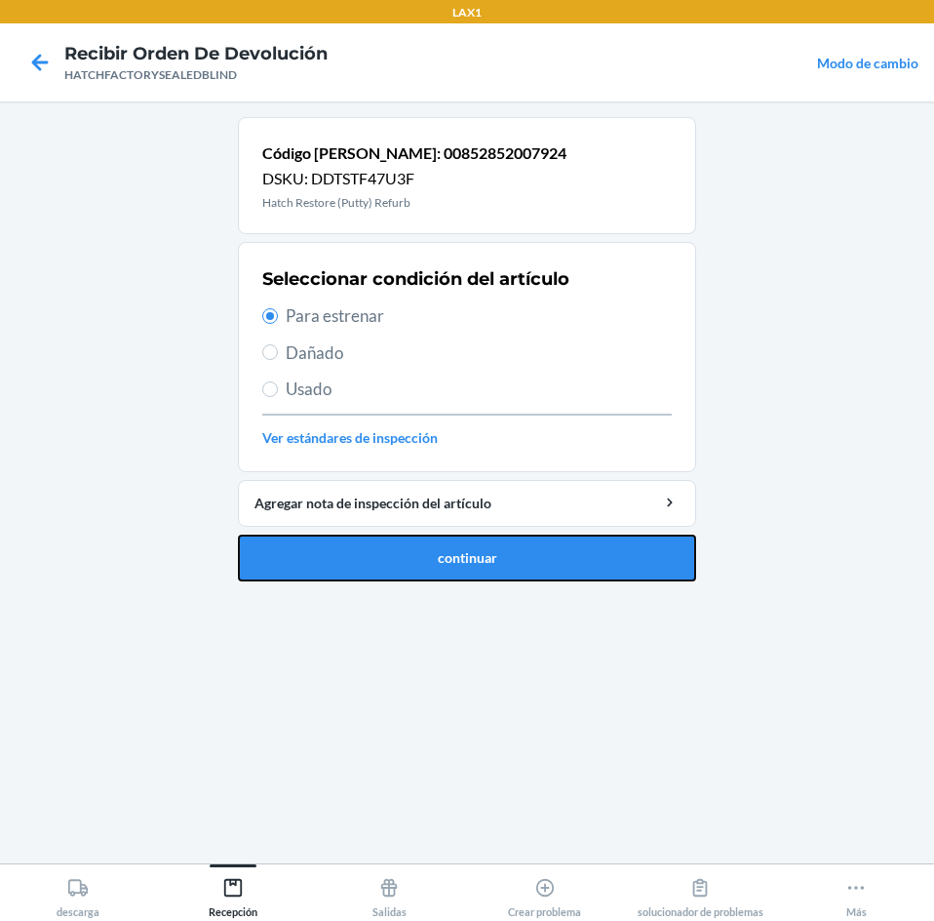
drag, startPoint x: 355, startPoint y: 562, endPoint x: 357, endPoint y: 543, distance: 18.6
click at [355, 561] on button "continuar" at bounding box center [467, 557] width 458 height 47
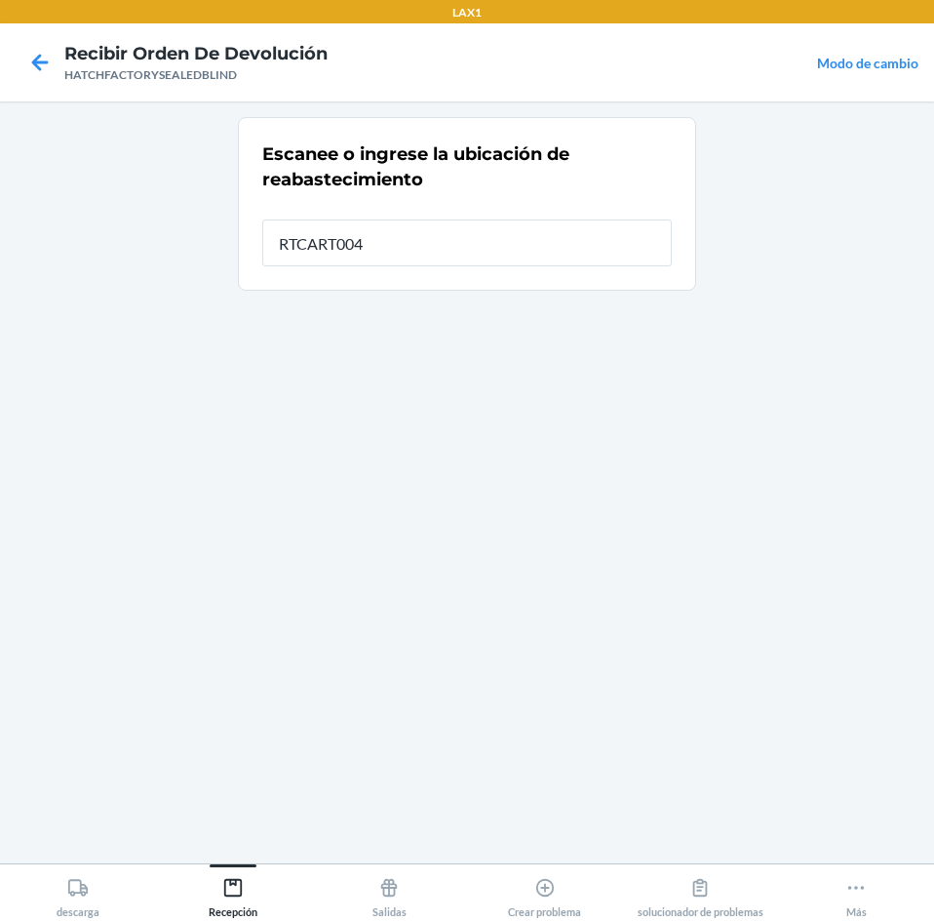
type input "RTCART004"
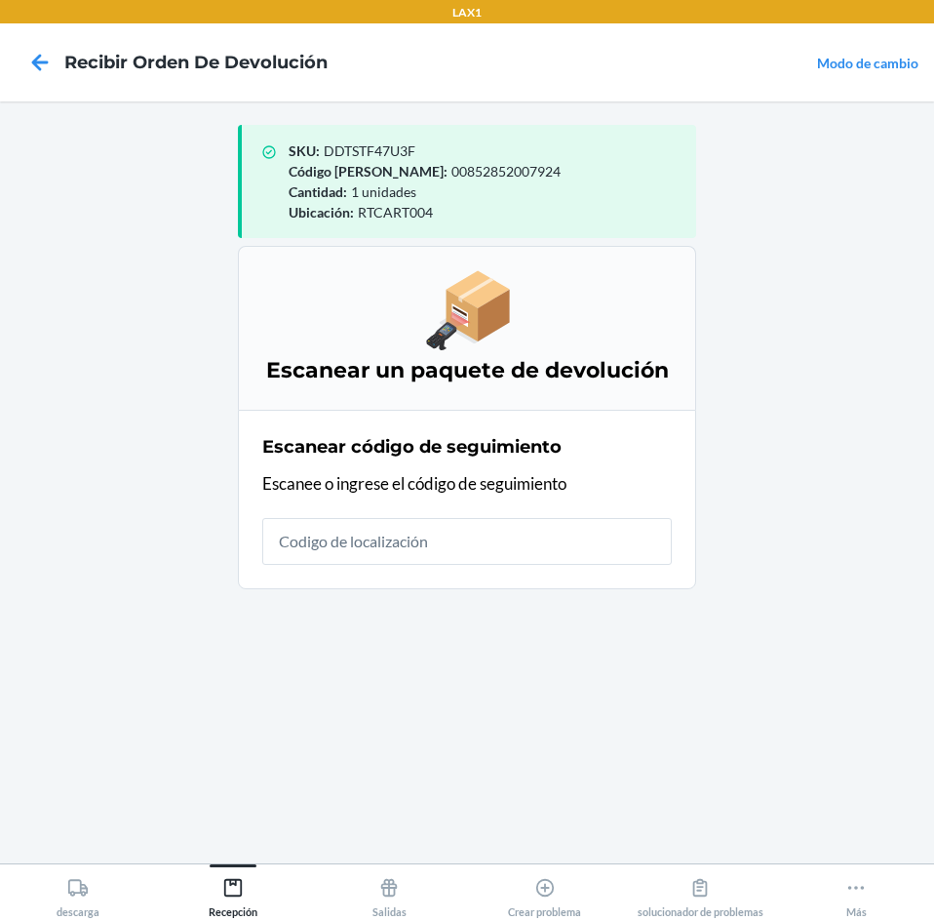
click at [416, 546] on input "text" at bounding box center [467, 541] width 410 height 47
type input "HATCHFACTORYSEALEDBLIN"
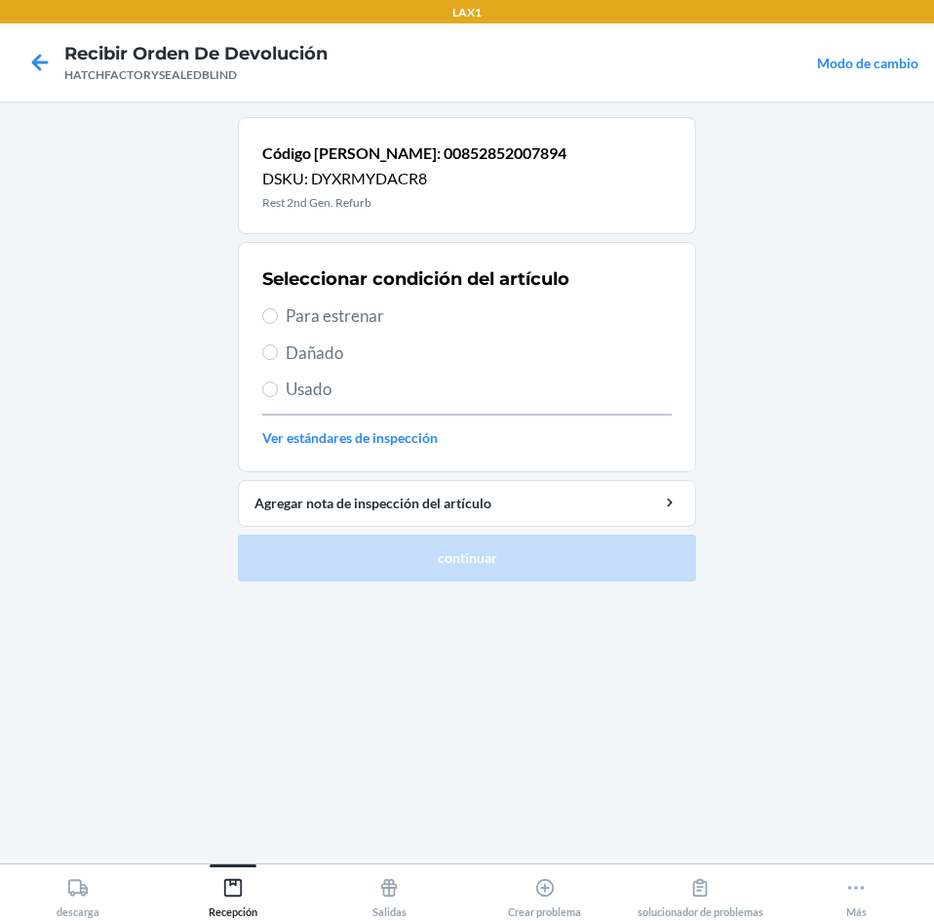
click at [278, 320] on label "Para estrenar" at bounding box center [467, 315] width 410 height 25
click at [278, 320] on input "Para estrenar" at bounding box center [270, 316] width 16 height 16
radio input "true"
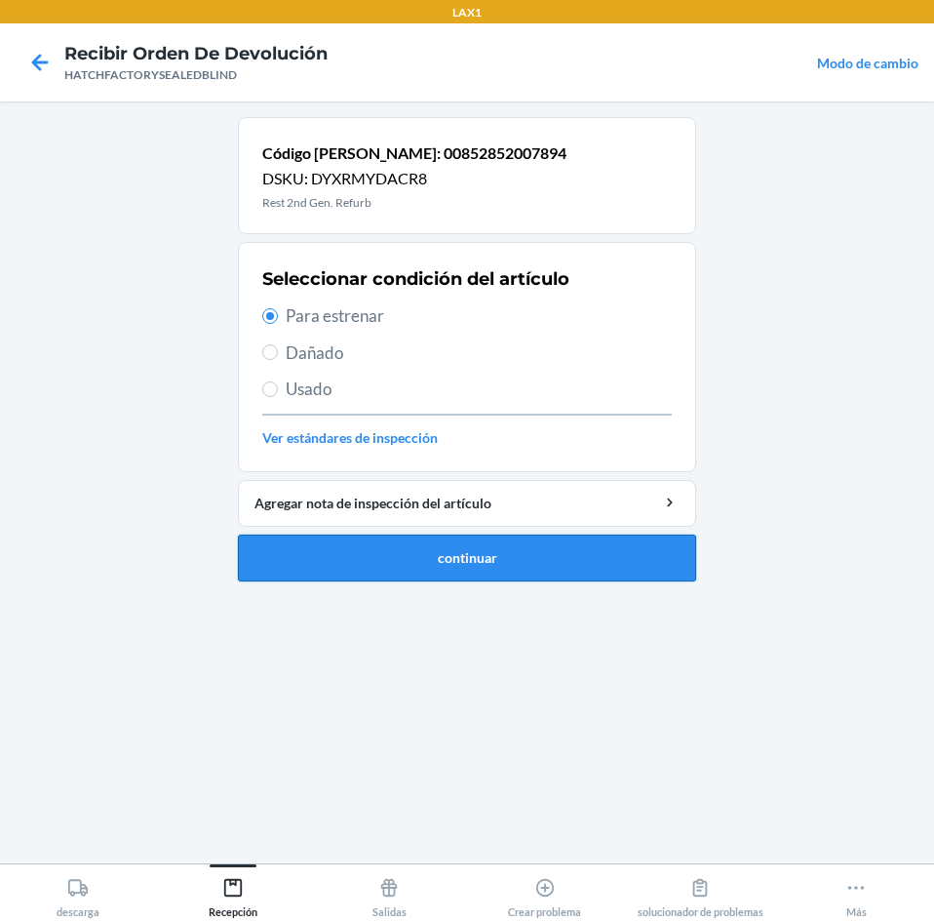
click at [306, 568] on button "continuar" at bounding box center [467, 557] width 458 height 47
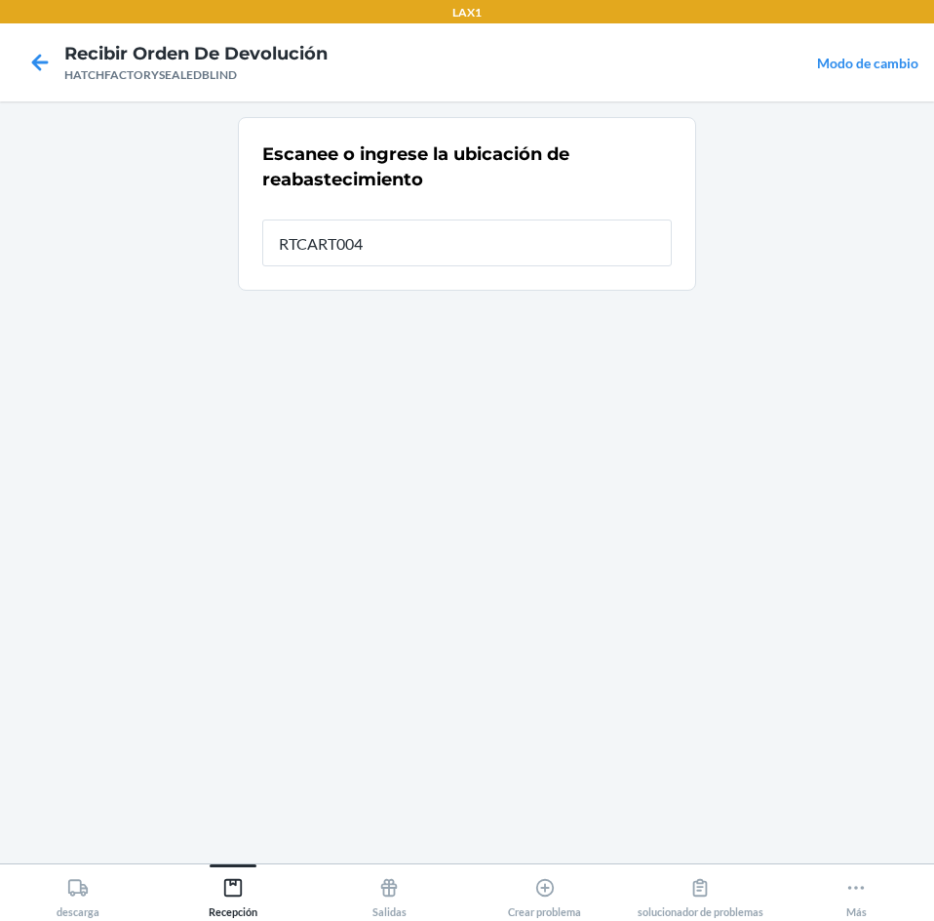
type input "RTCART004"
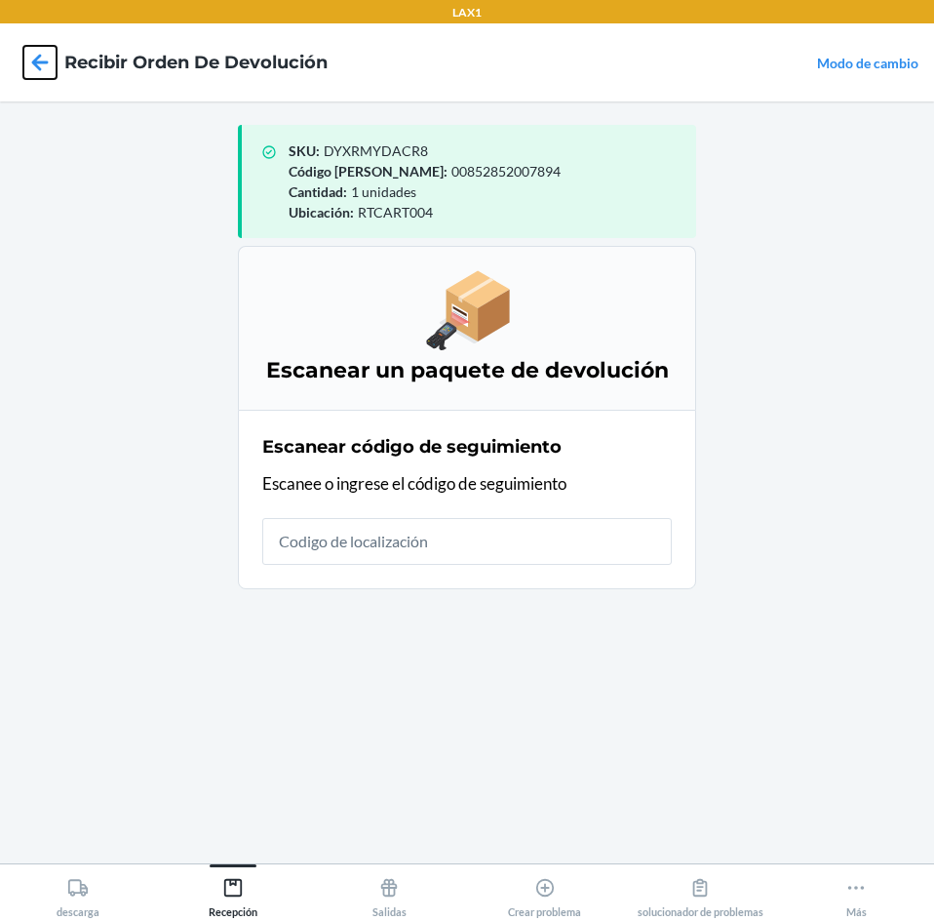
click at [48, 62] on icon at bounding box center [40, 62] width 17 height 17
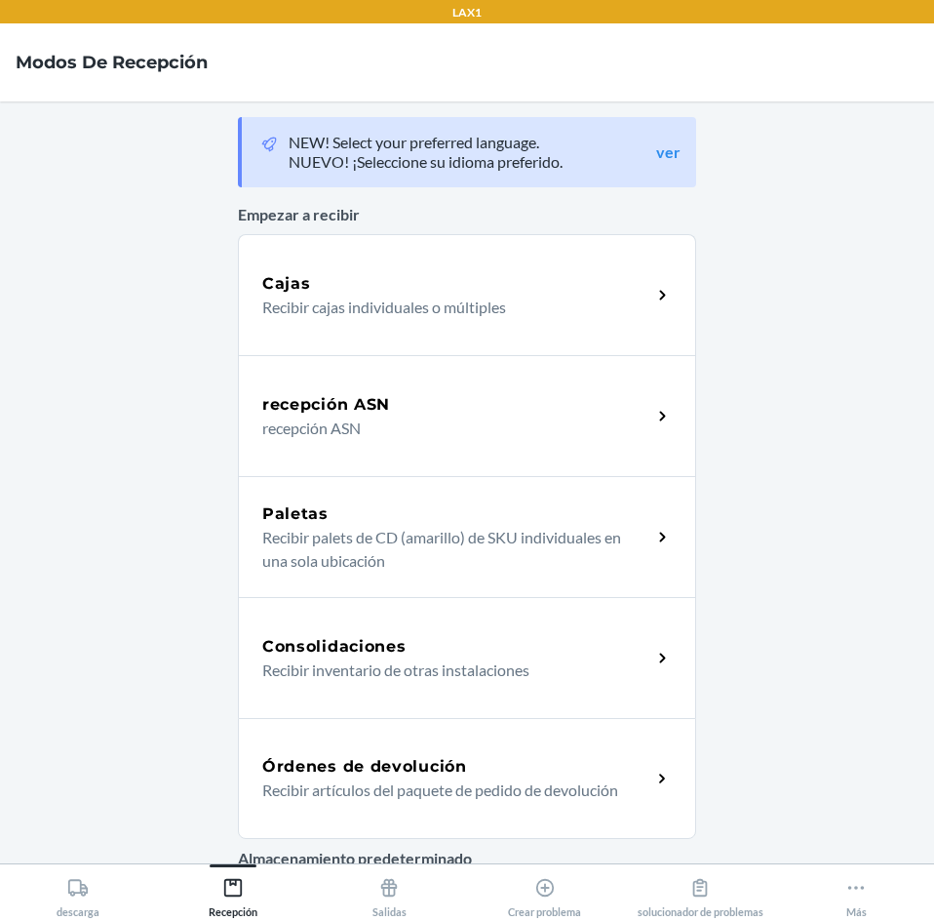
click at [462, 758] on div "Órdenes de devolución" at bounding box center [456, 766] width 389 height 23
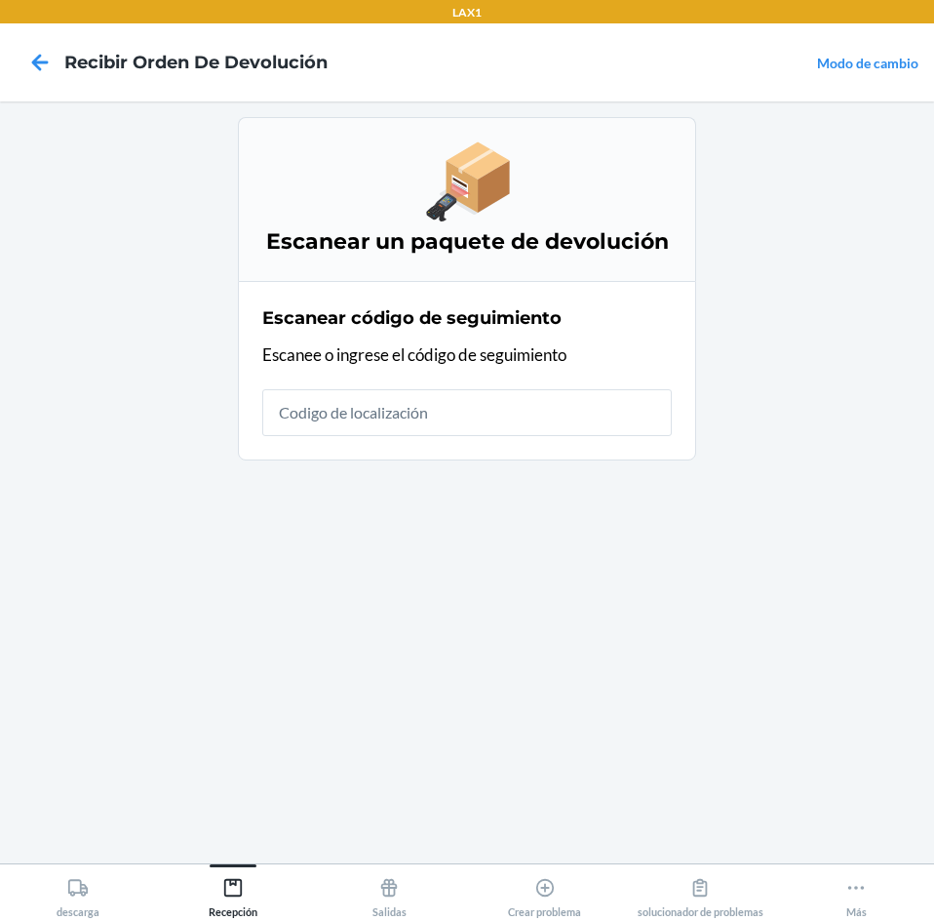
click at [417, 403] on input "text" at bounding box center [467, 412] width 410 height 47
type input "HATCHFACTORYSE"
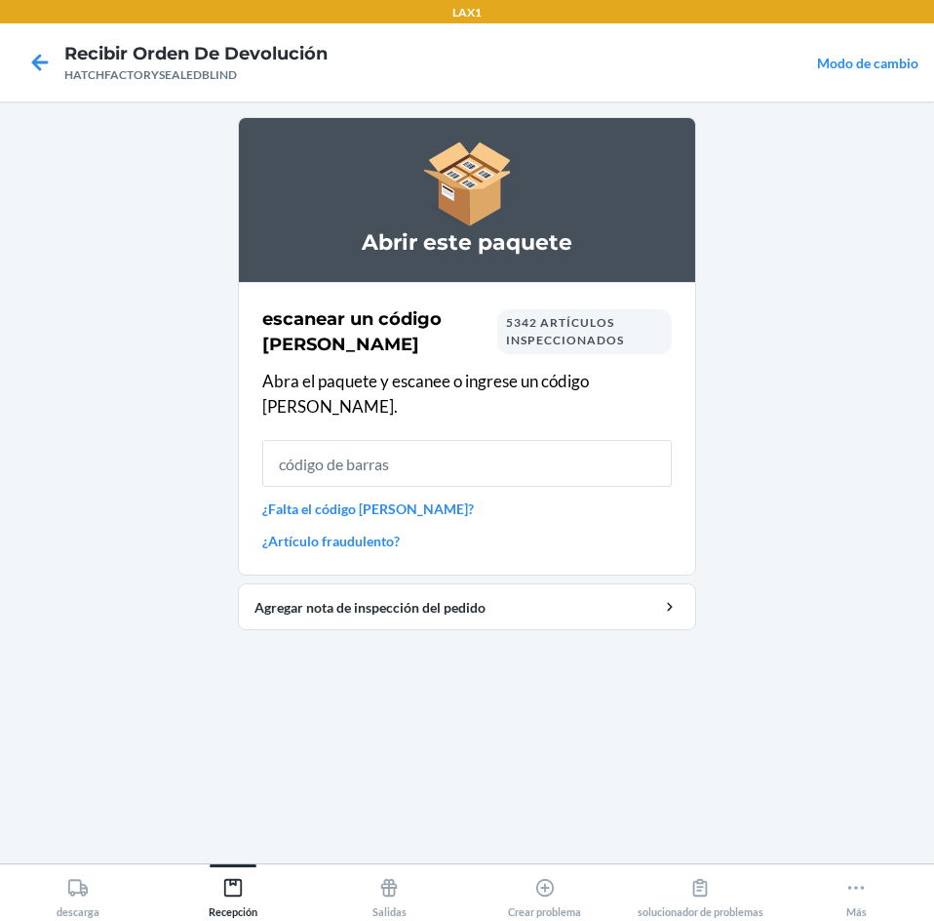
click at [480, 440] on input "text" at bounding box center [467, 463] width 410 height 47
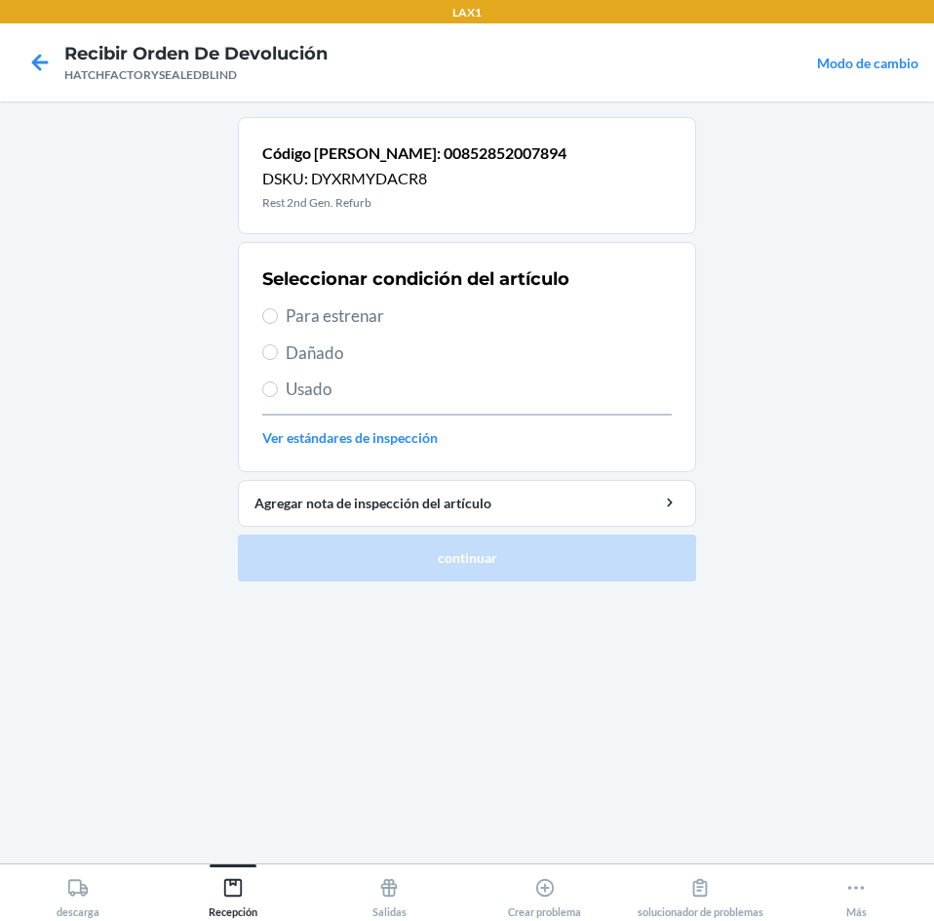
drag, startPoint x: 312, startPoint y: 354, endPoint x: 318, endPoint y: 366, distance: 13.1
click at [312, 355] on span "Dañado" at bounding box center [479, 352] width 386 height 25
click at [278, 355] on input "Dañado" at bounding box center [270, 352] width 16 height 16
radio input "true"
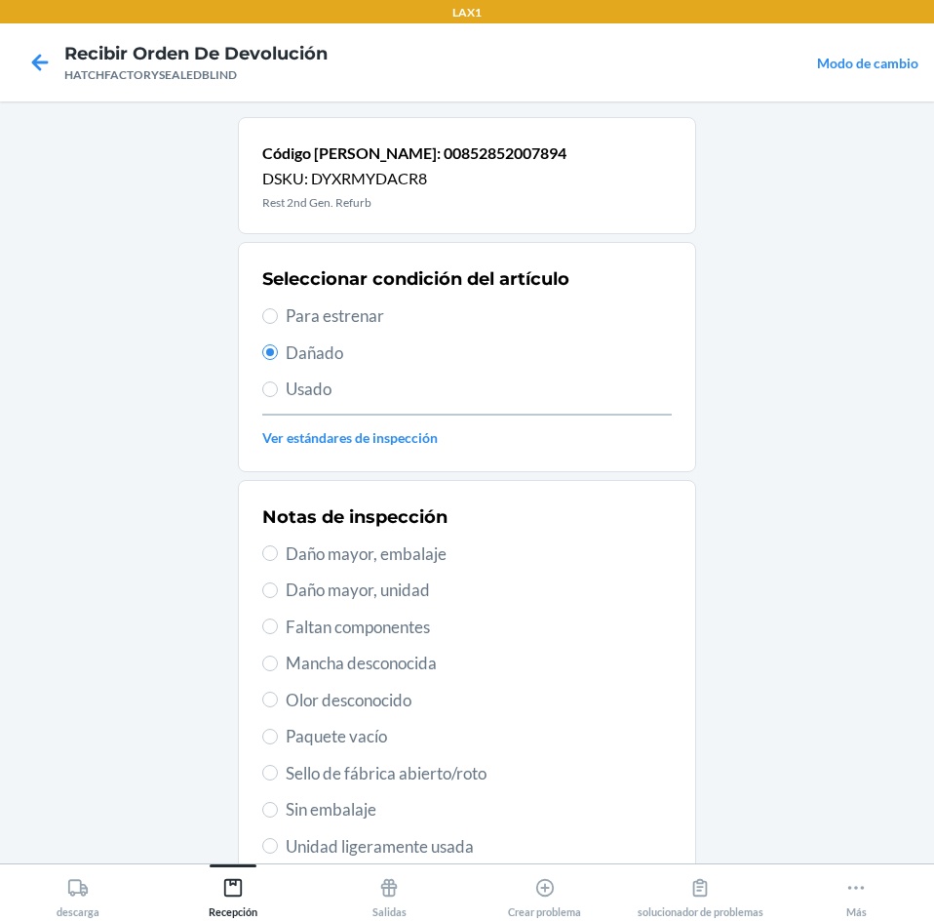
click at [398, 595] on span "Daño mayor, unidad" at bounding box center [479, 589] width 386 height 25
click at [278, 595] on input "Daño mayor, unidad" at bounding box center [270, 590] width 16 height 16
radio input "true"
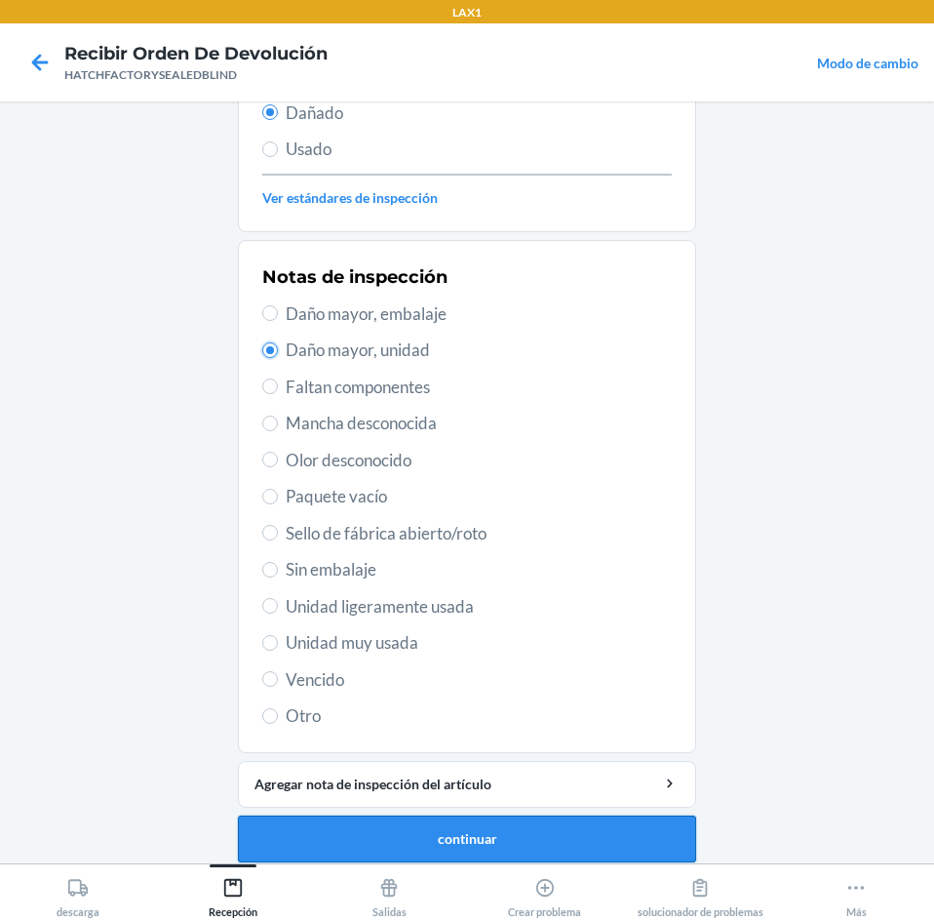
scroll to position [255, 0]
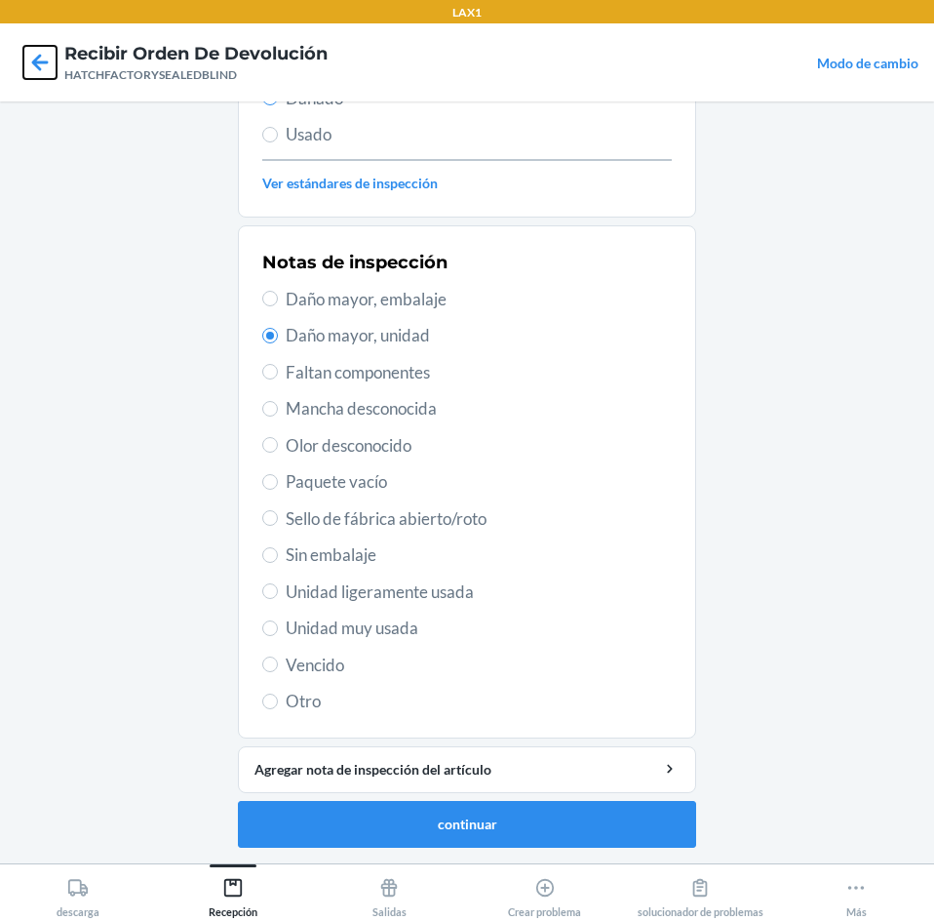
click at [37, 55] on icon at bounding box center [39, 62] width 33 height 33
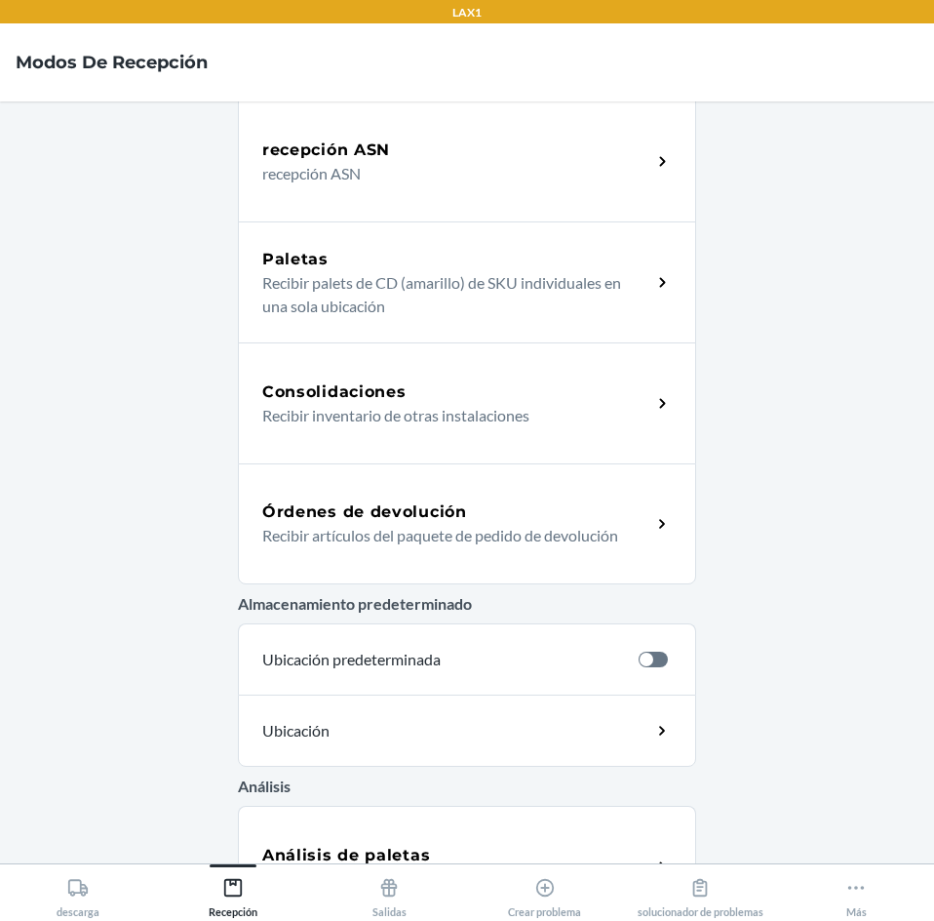
click at [463, 508] on div "Órdenes de devolución" at bounding box center [456, 511] width 389 height 23
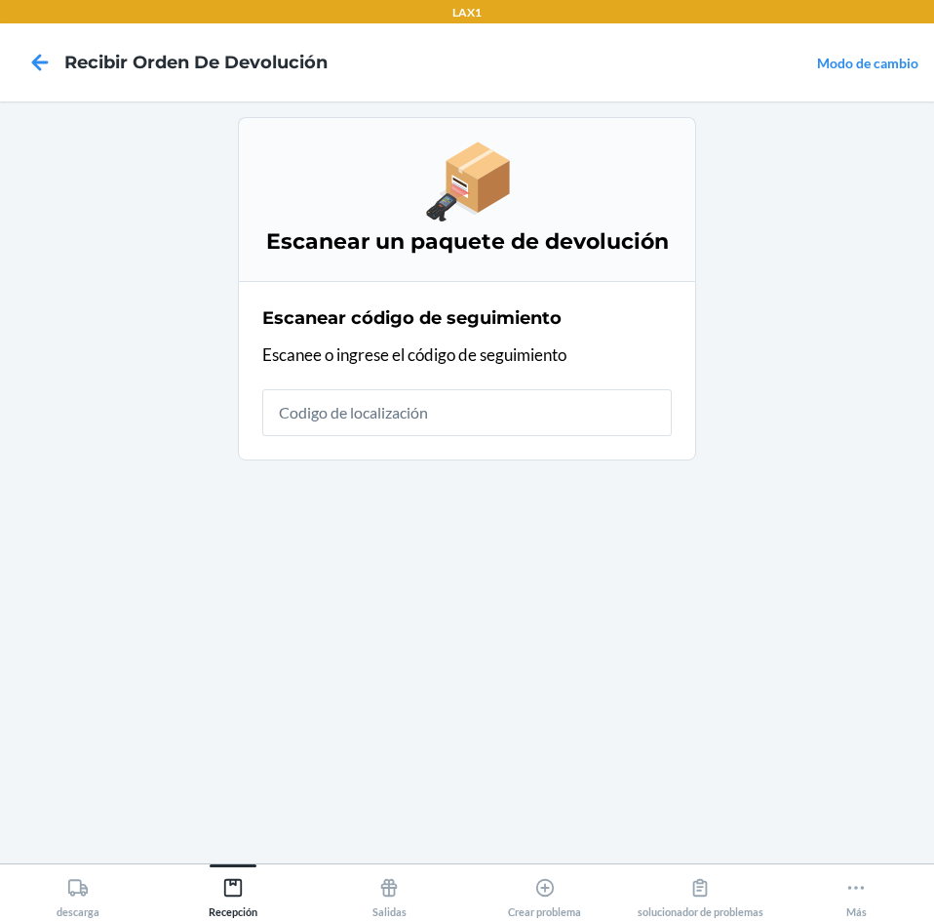
click at [479, 414] on input "text" at bounding box center [467, 412] width 410 height 47
type input "HATCHFACTORYSEALEDBLIN"
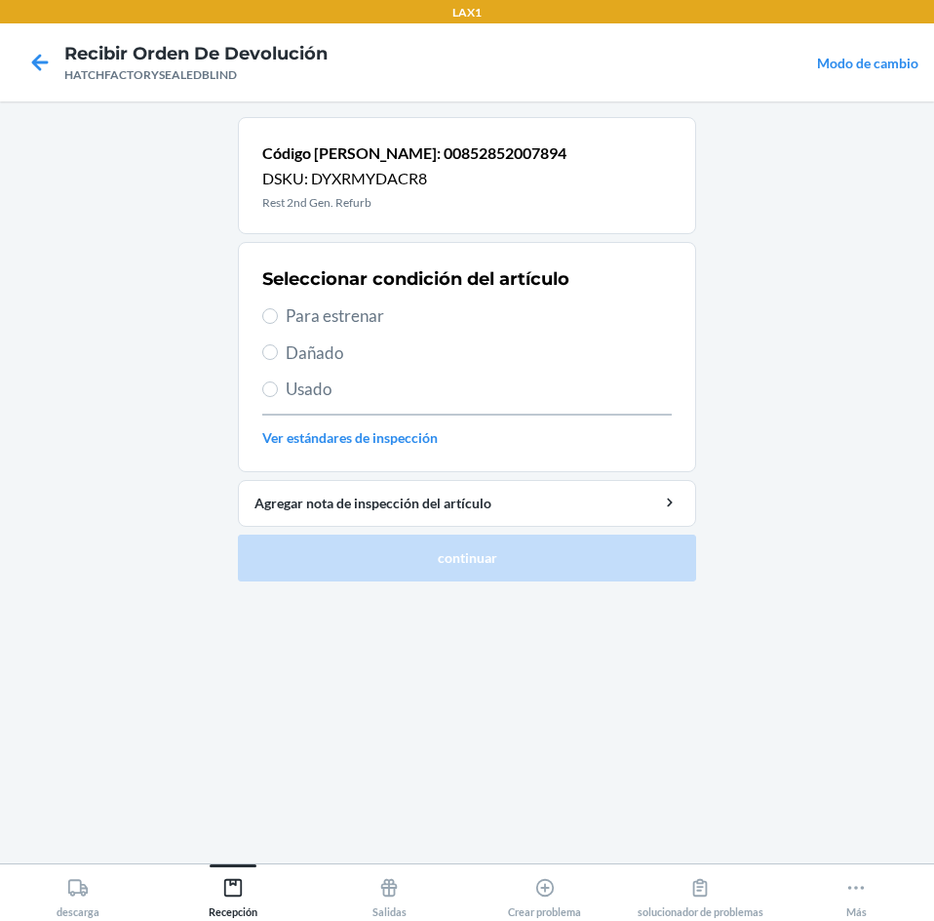
click at [287, 315] on span "Para estrenar" at bounding box center [479, 315] width 386 height 25
click at [278, 315] on input "Para estrenar" at bounding box center [270, 316] width 16 height 16
radio input "true"
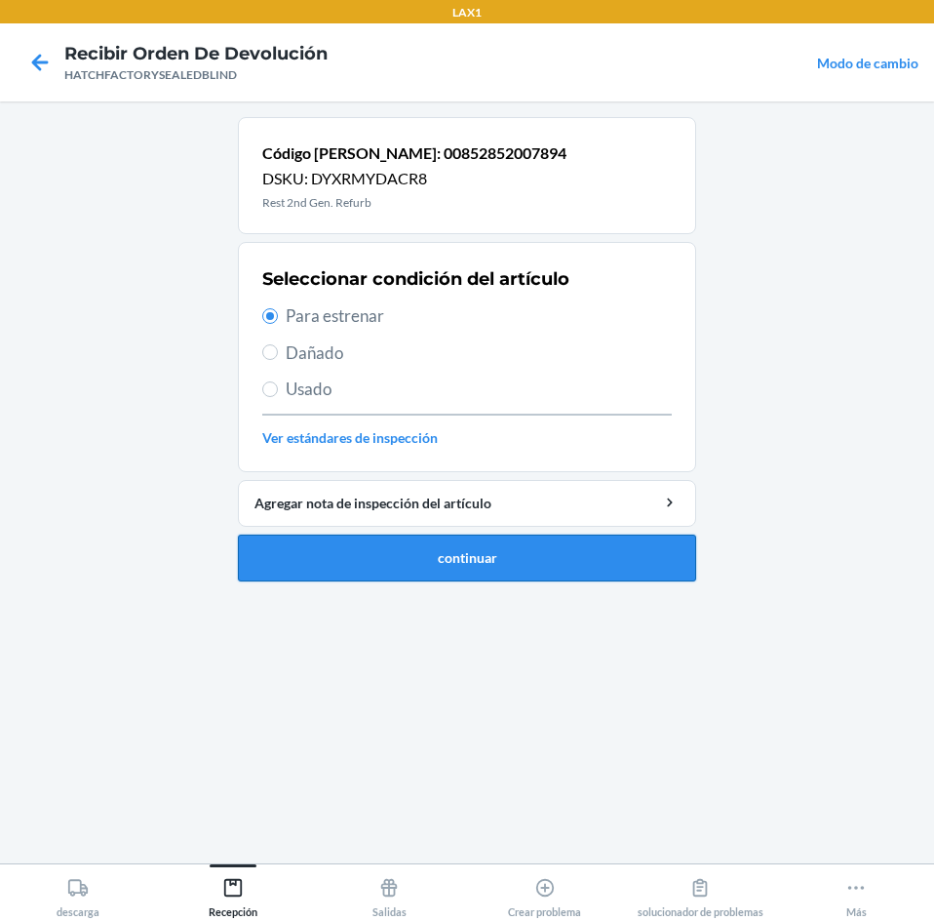
click at [354, 565] on button "continuar" at bounding box center [467, 557] width 458 height 47
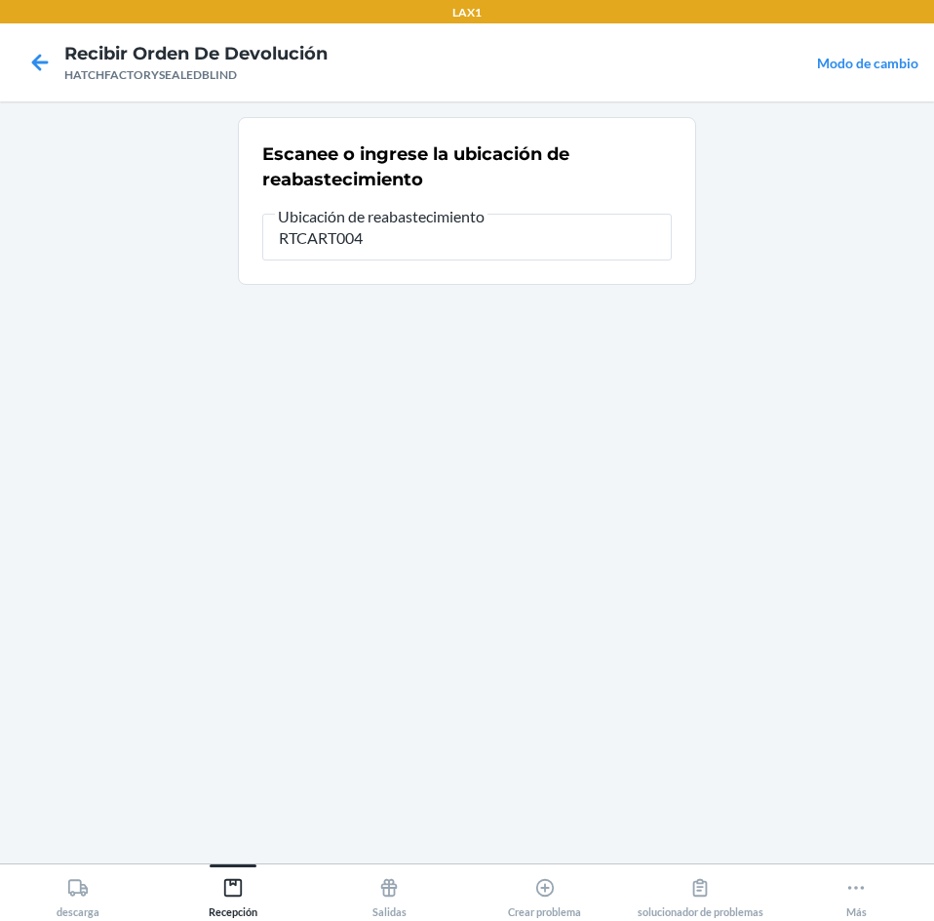
type input "RTCART004"
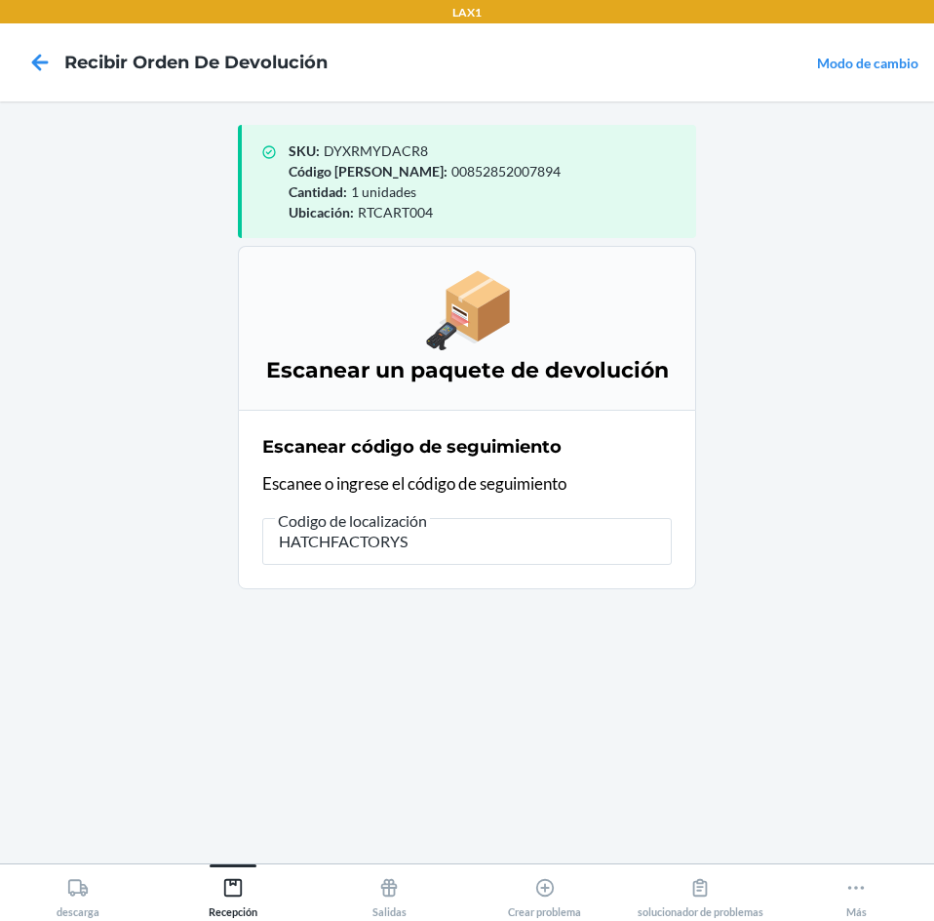
type input "HATCHFACTORYSE"
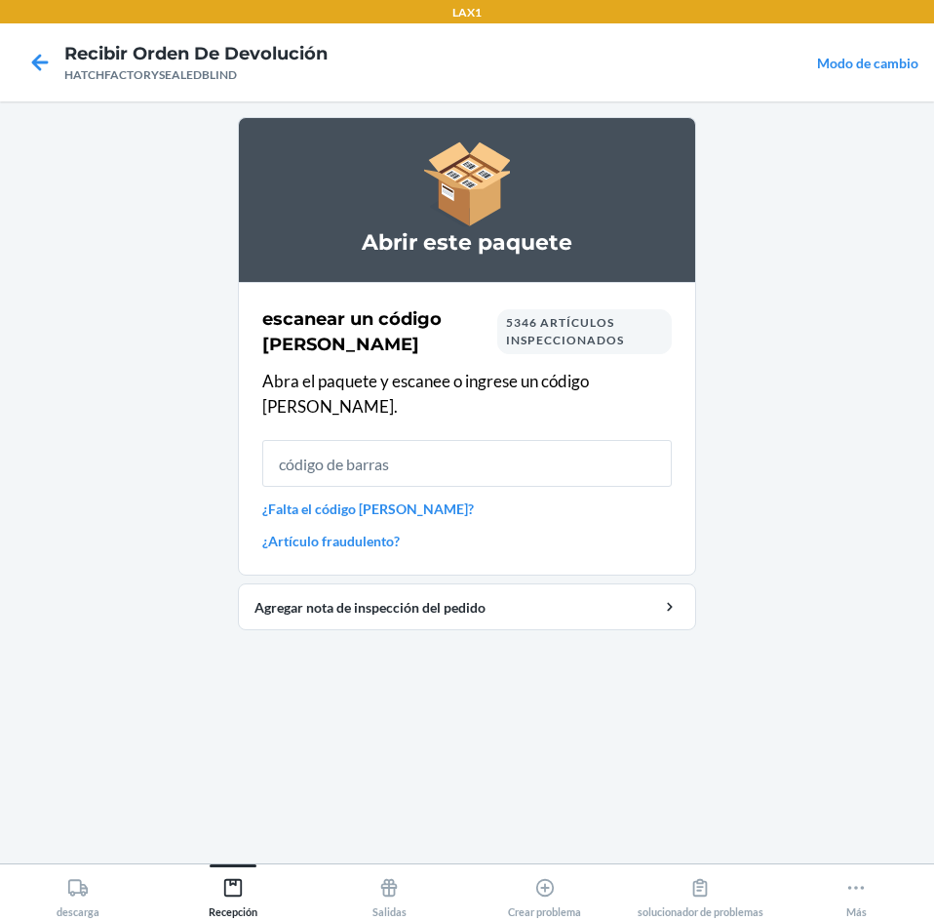
click at [424, 440] on input "text" at bounding box center [467, 463] width 410 height 47
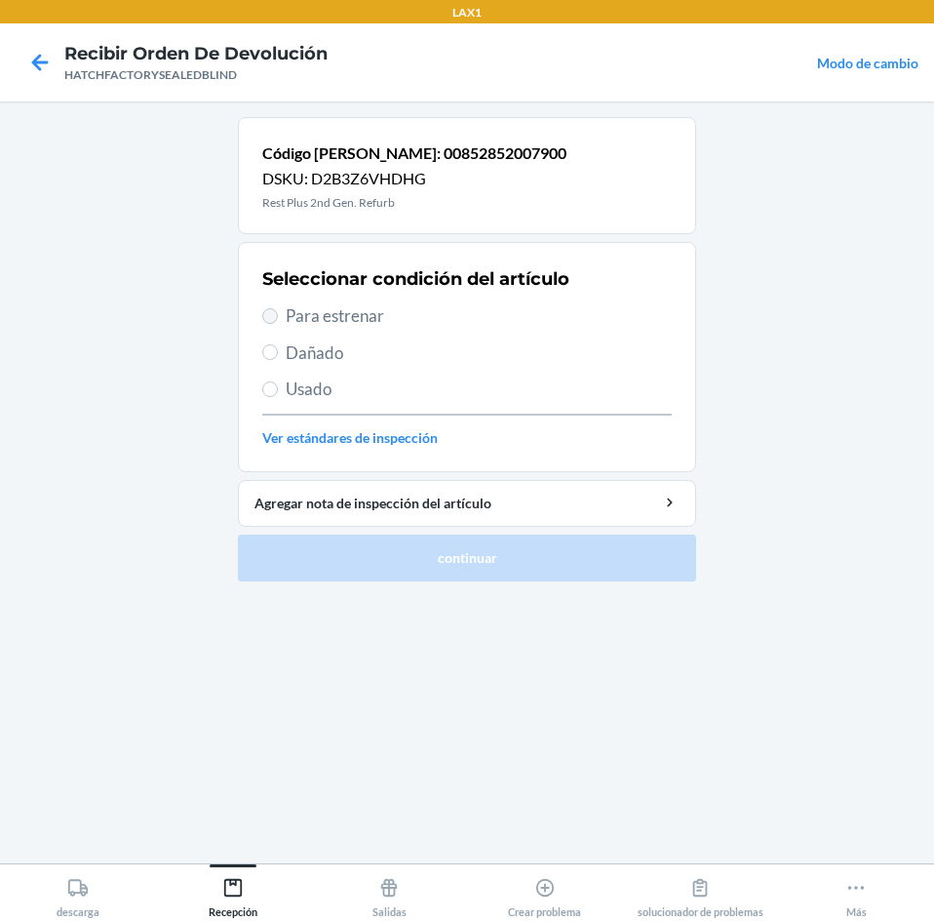
drag, startPoint x: 260, startPoint y: 313, endPoint x: 271, endPoint y: 319, distance: 12.2
click at [263, 314] on section "Seleccionar condición del artículo Para estrenar Dañado Usado Ver estándares de…" at bounding box center [467, 357] width 458 height 230
click at [276, 320] on input "Para estrenar" at bounding box center [270, 316] width 16 height 16
radio input "true"
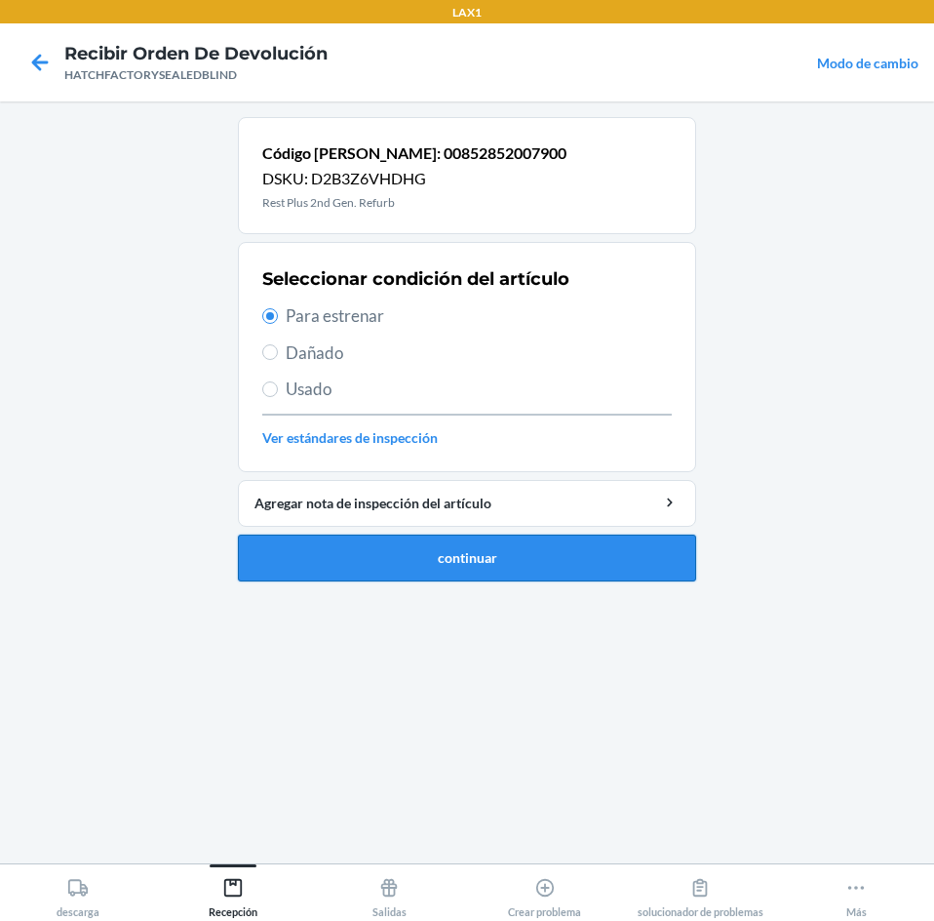
click at [425, 560] on button "continuar" at bounding box center [467, 557] width 458 height 47
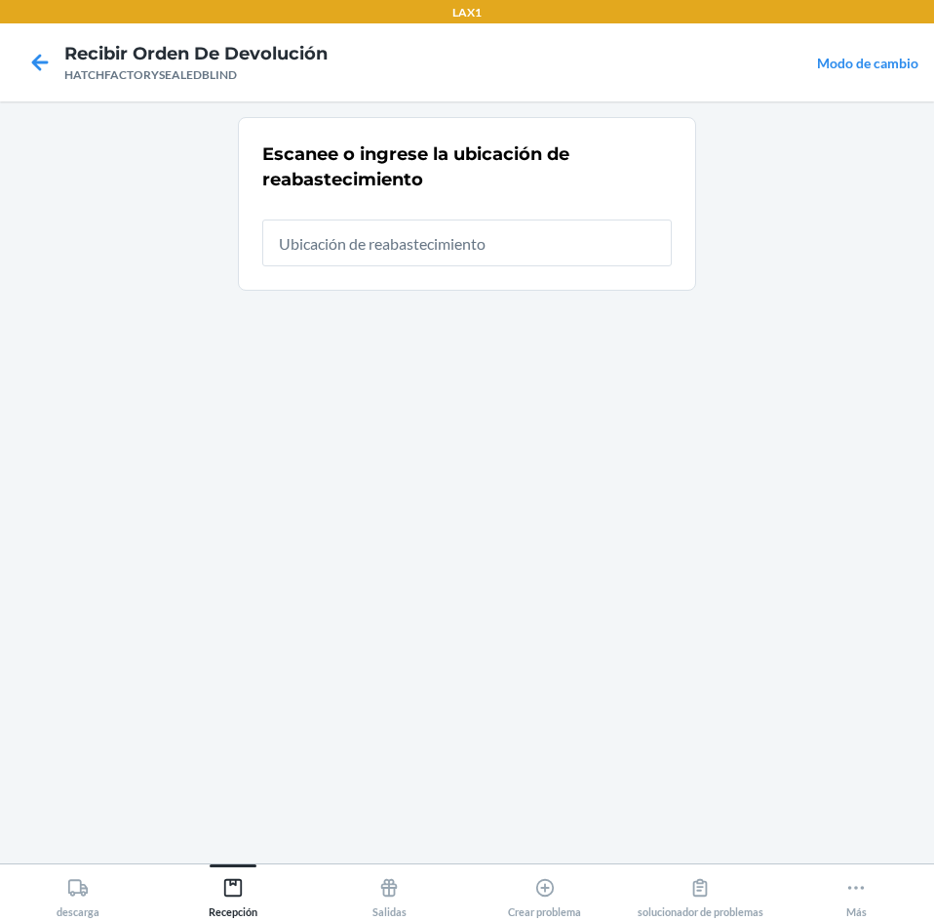
click at [595, 250] on input "text" at bounding box center [467, 242] width 410 height 47
type input "RTCART094"
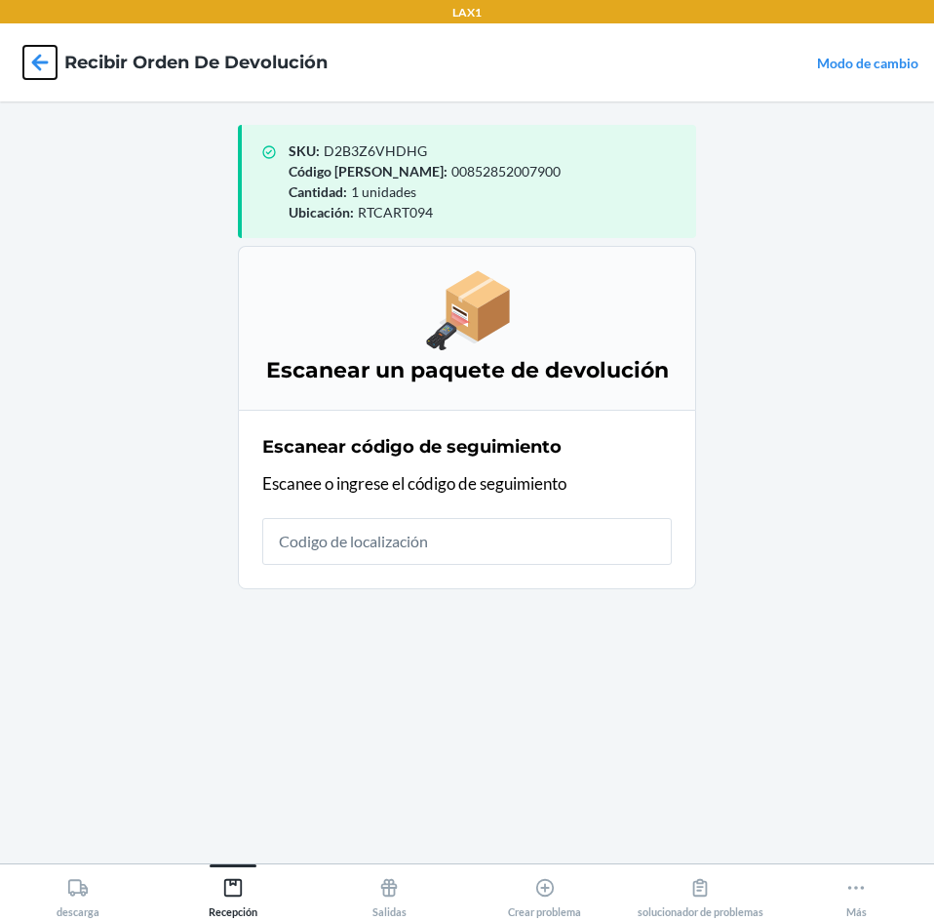
click at [41, 60] on icon at bounding box center [39, 62] width 33 height 33
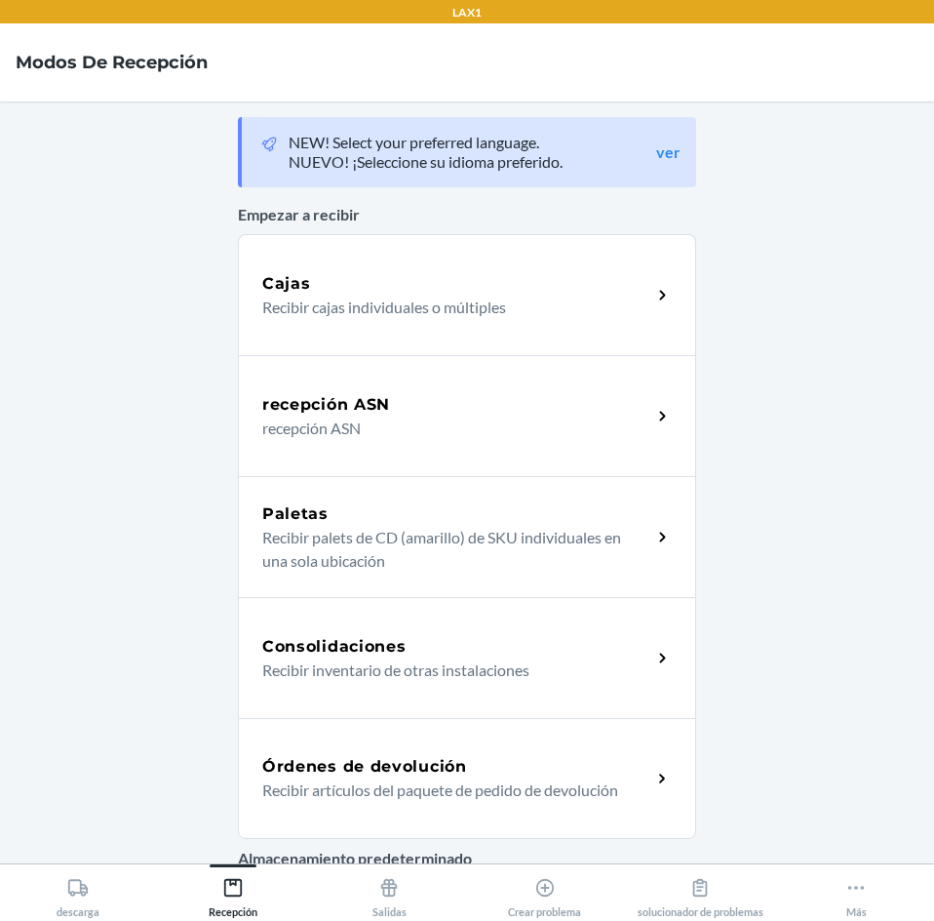
click at [478, 772] on div "Órdenes de devolución" at bounding box center [456, 766] width 389 height 23
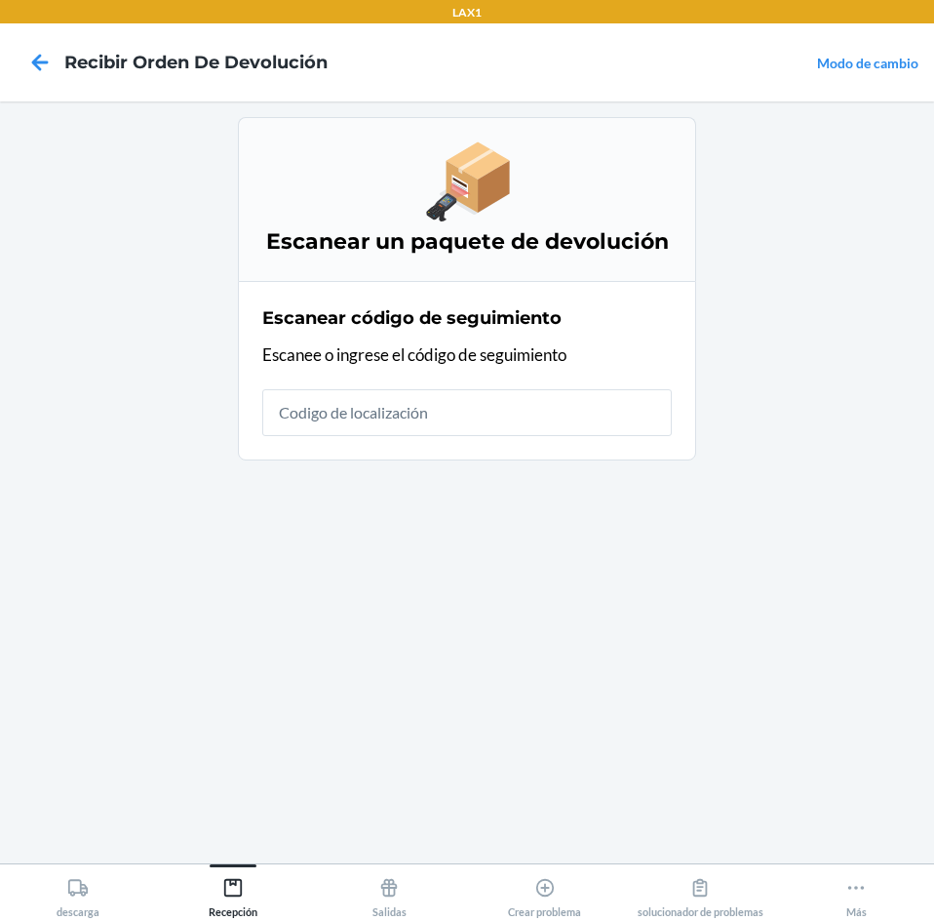
click at [527, 417] on input "text" at bounding box center [467, 412] width 410 height 47
click at [472, 420] on input "text" at bounding box center [467, 412] width 410 height 47
type input "HATCHFACTORYSEALEDB"
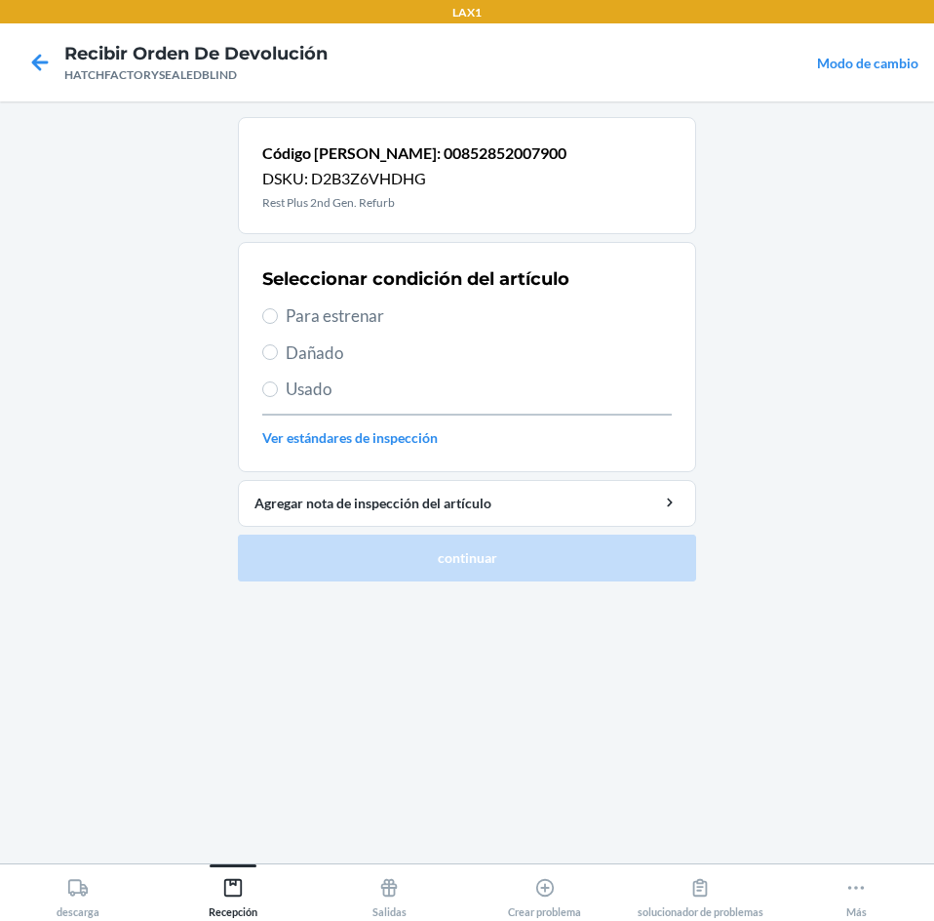
click at [290, 319] on span "Para estrenar" at bounding box center [479, 315] width 386 height 25
click at [278, 319] on input "Para estrenar" at bounding box center [270, 316] width 16 height 16
radio input "true"
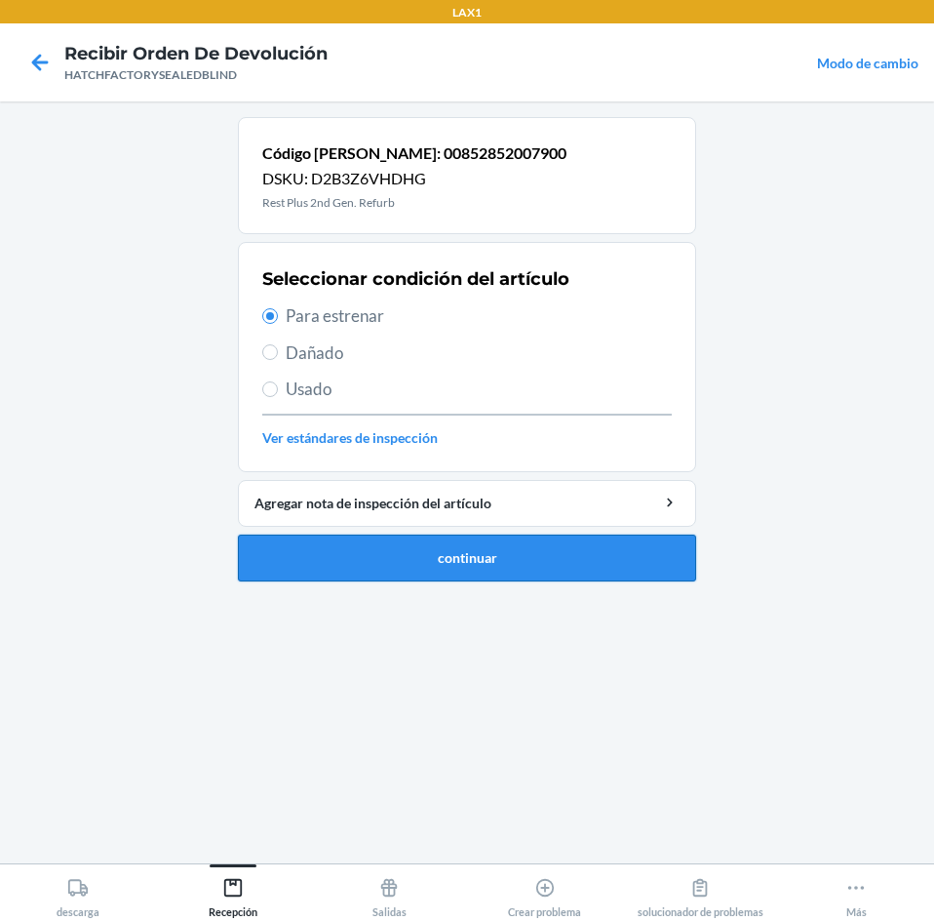
click at [307, 547] on button "continuar" at bounding box center [467, 557] width 458 height 47
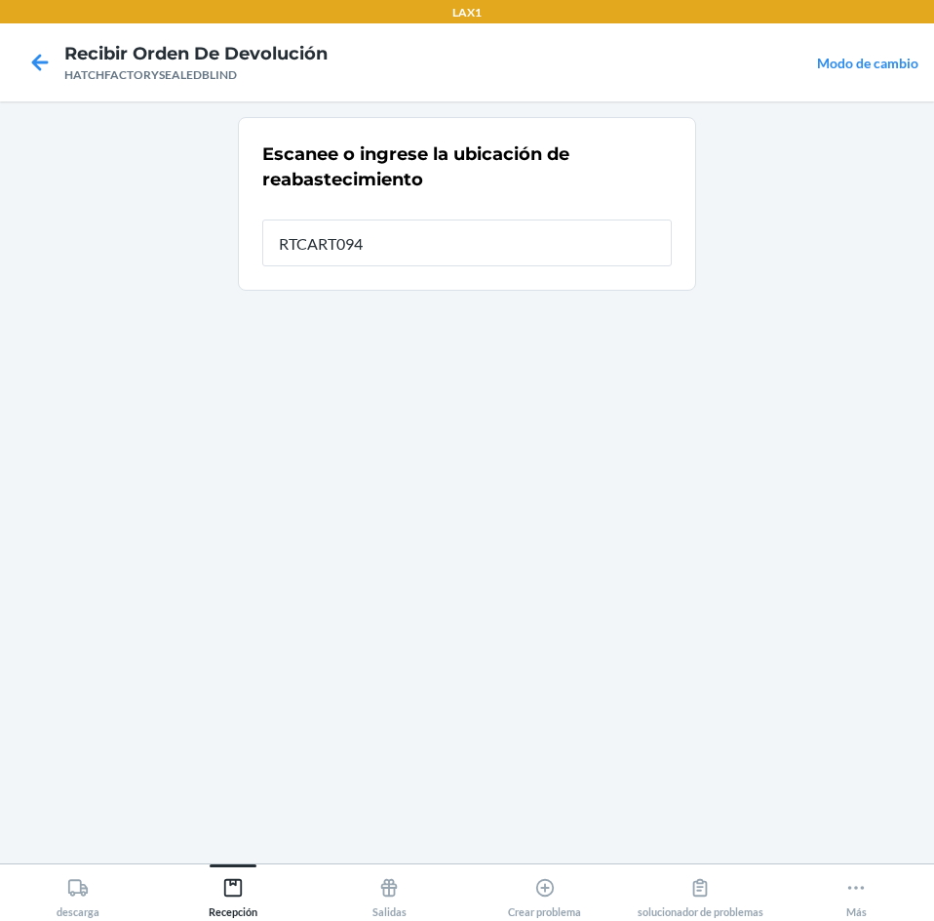
type input "RTCART094"
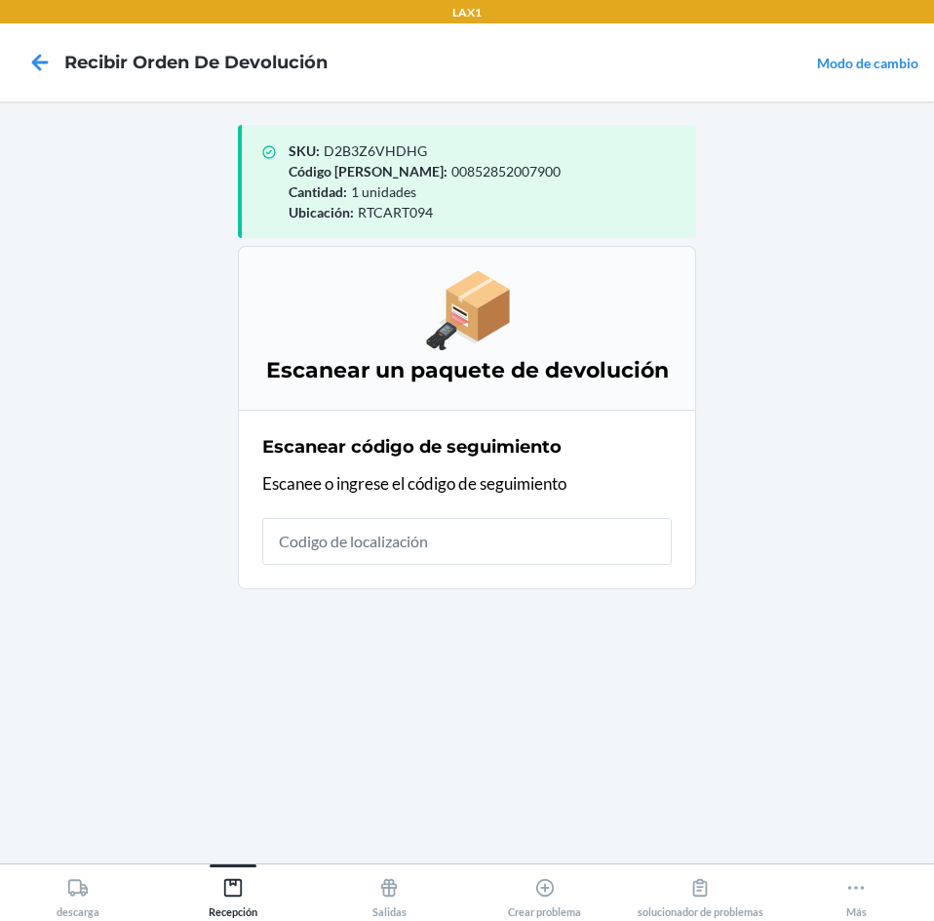
click at [300, 538] on input "text" at bounding box center [467, 541] width 410 height 47
type input "HATCHFACTORYSEALED"
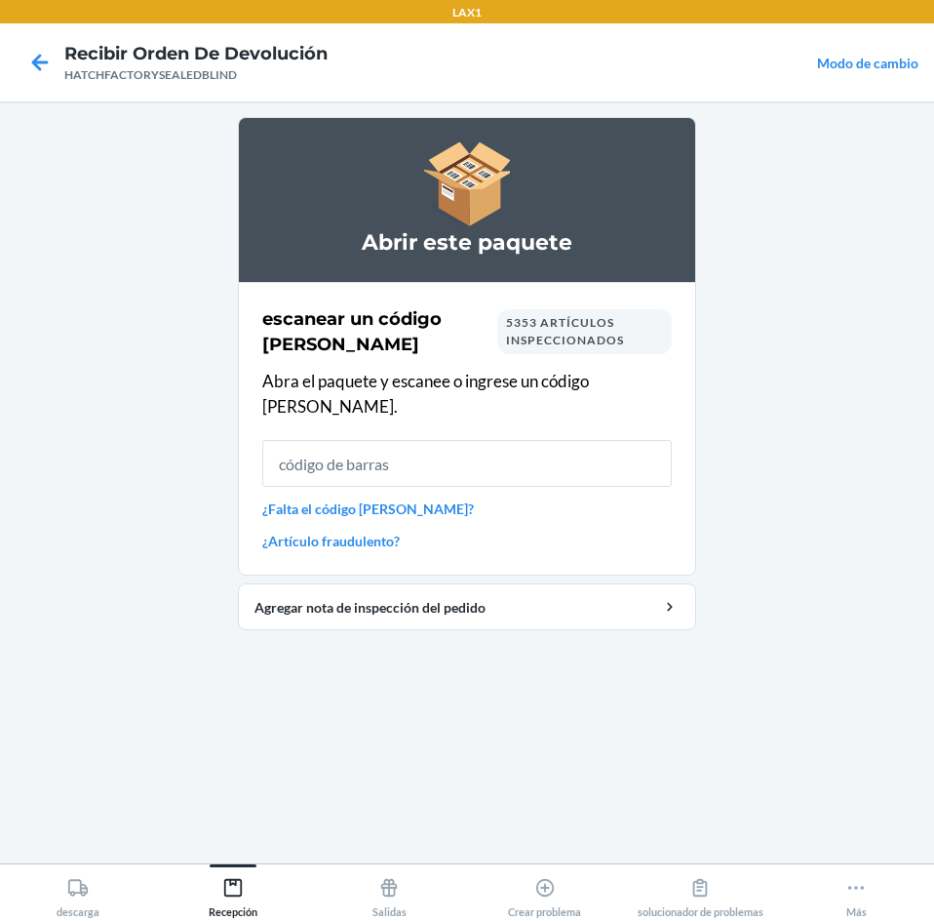
click at [419, 448] on input "text" at bounding box center [467, 463] width 410 height 47
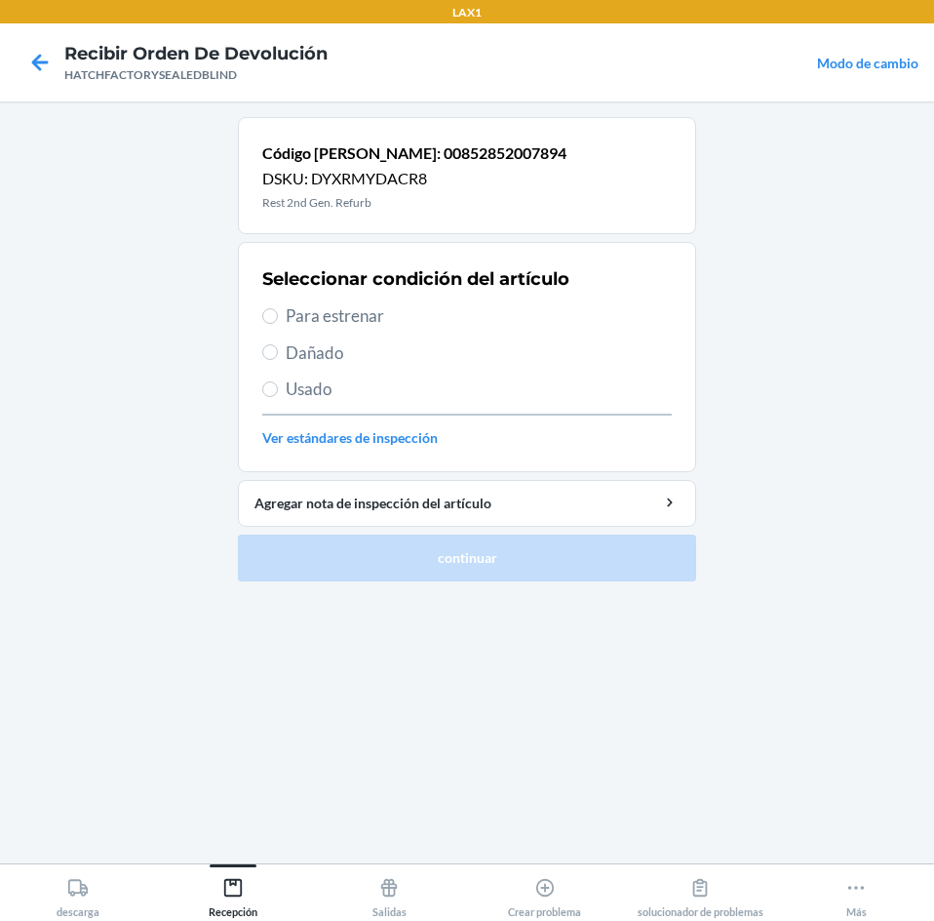
click at [312, 355] on span "Dañado" at bounding box center [479, 352] width 386 height 25
click at [278, 355] on input "Dañado" at bounding box center [270, 352] width 16 height 16
radio input "true"
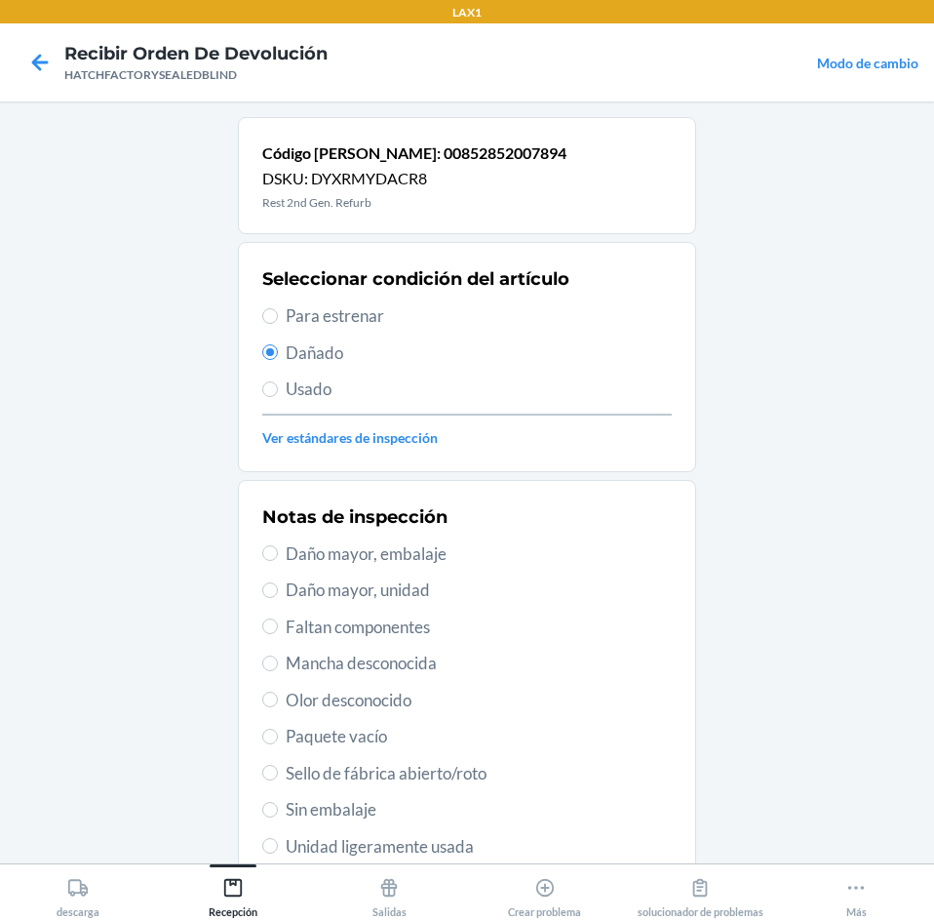
click at [358, 595] on span "Daño mayor, unidad" at bounding box center [479, 589] width 386 height 25
click at [278, 595] on input "Daño mayor, unidad" at bounding box center [270, 590] width 16 height 16
radio input "true"
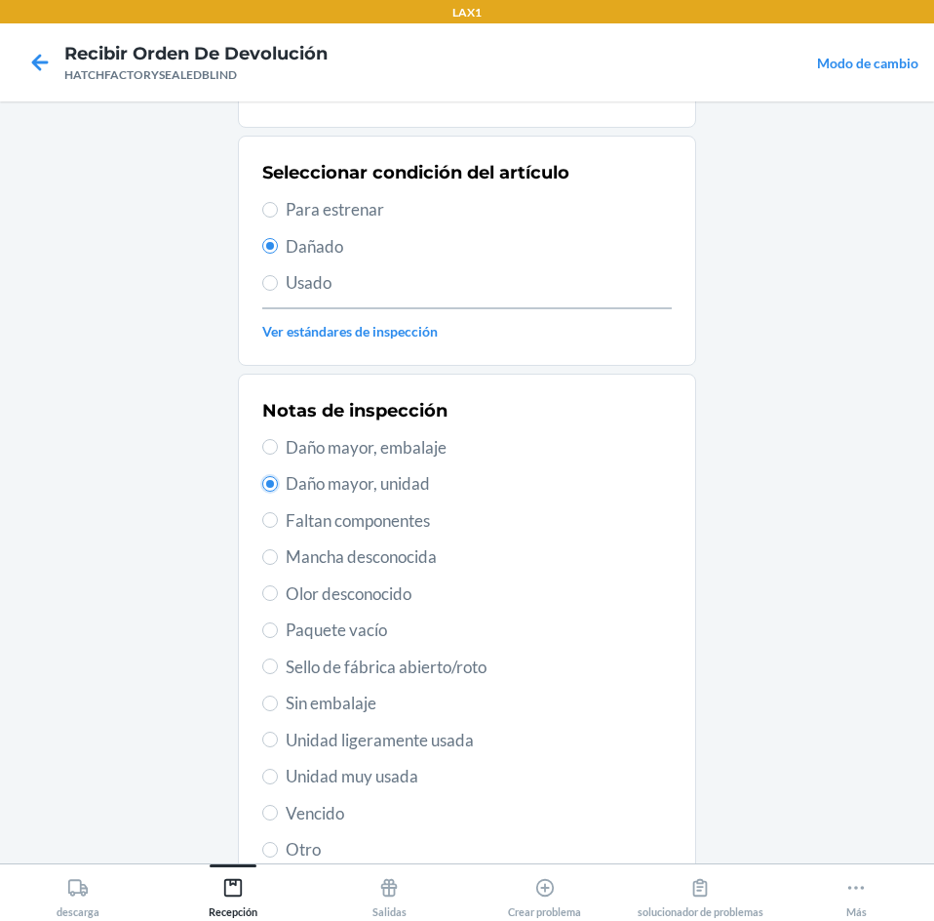
scroll to position [255, 0]
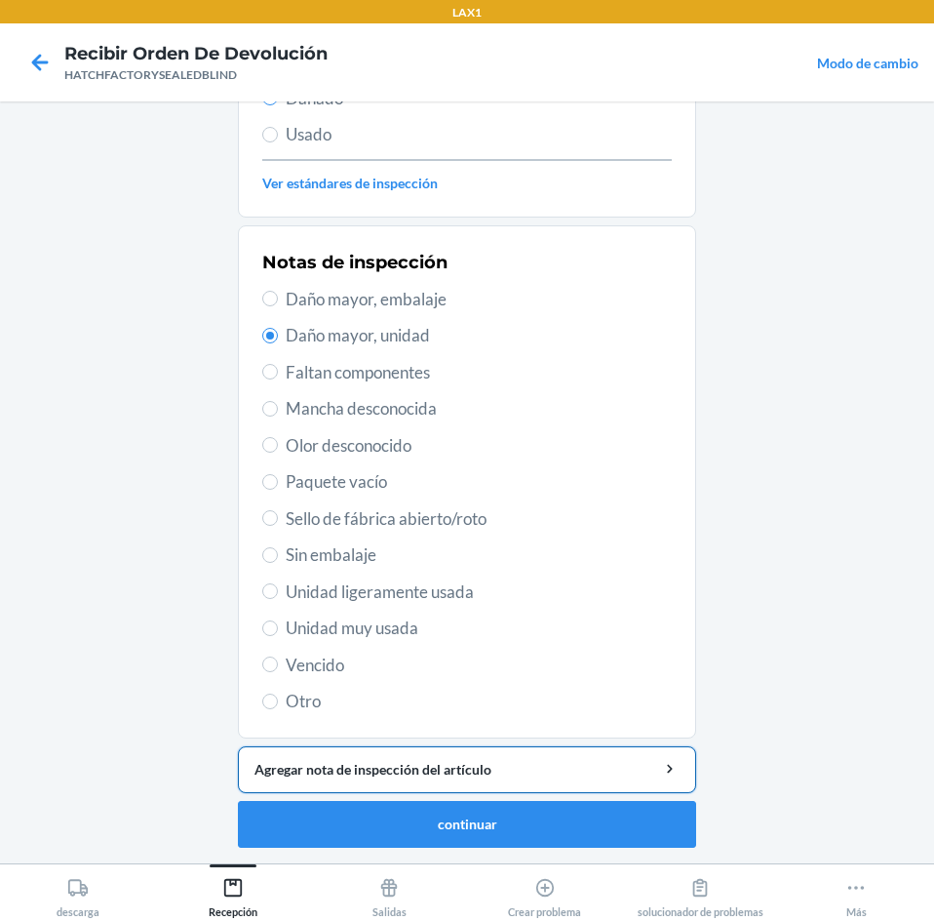
click at [452, 769] on div "Agregar nota de inspección del artículo" at bounding box center [467, 769] width 425 height 20
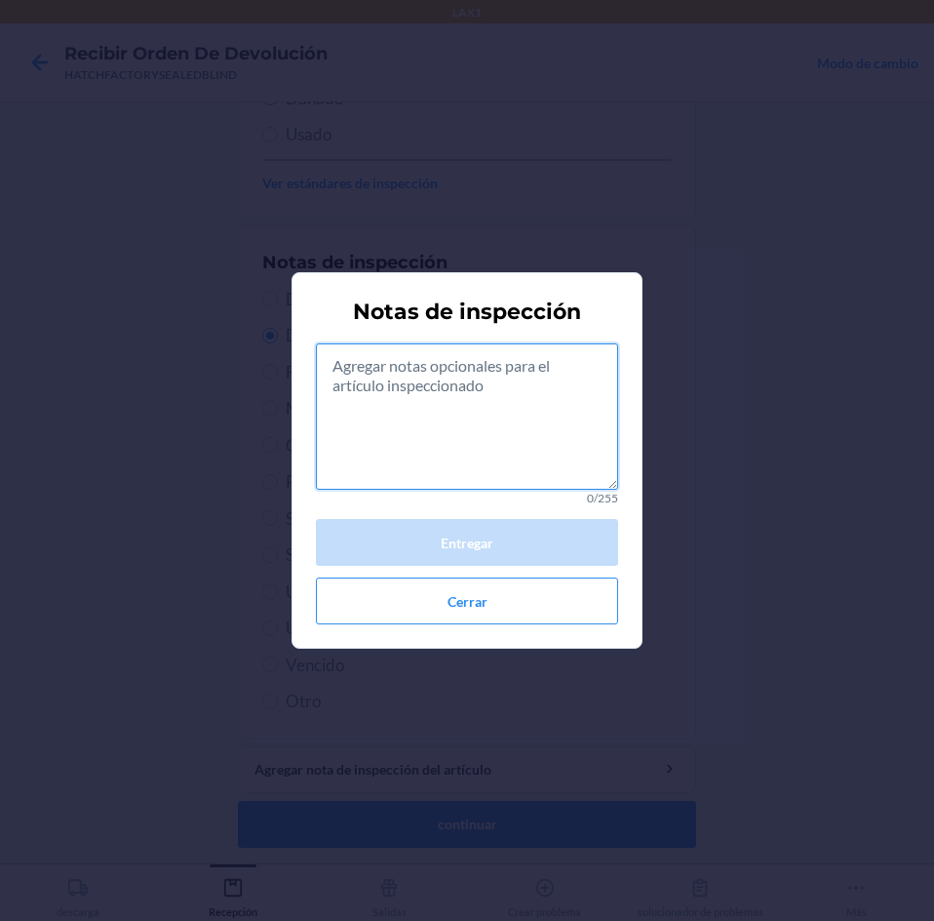
click at [457, 432] on textarea at bounding box center [467, 416] width 302 height 146
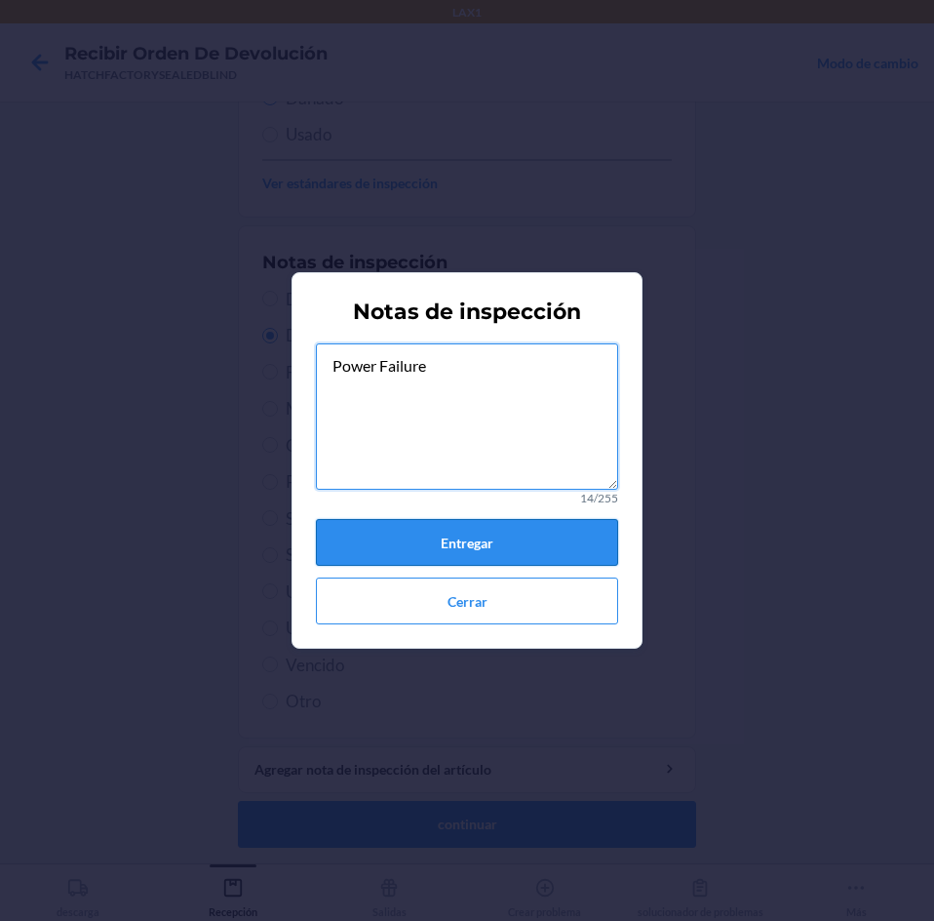
type textarea "Power Failure"
click at [511, 545] on button "Entregar" at bounding box center [467, 542] width 302 height 47
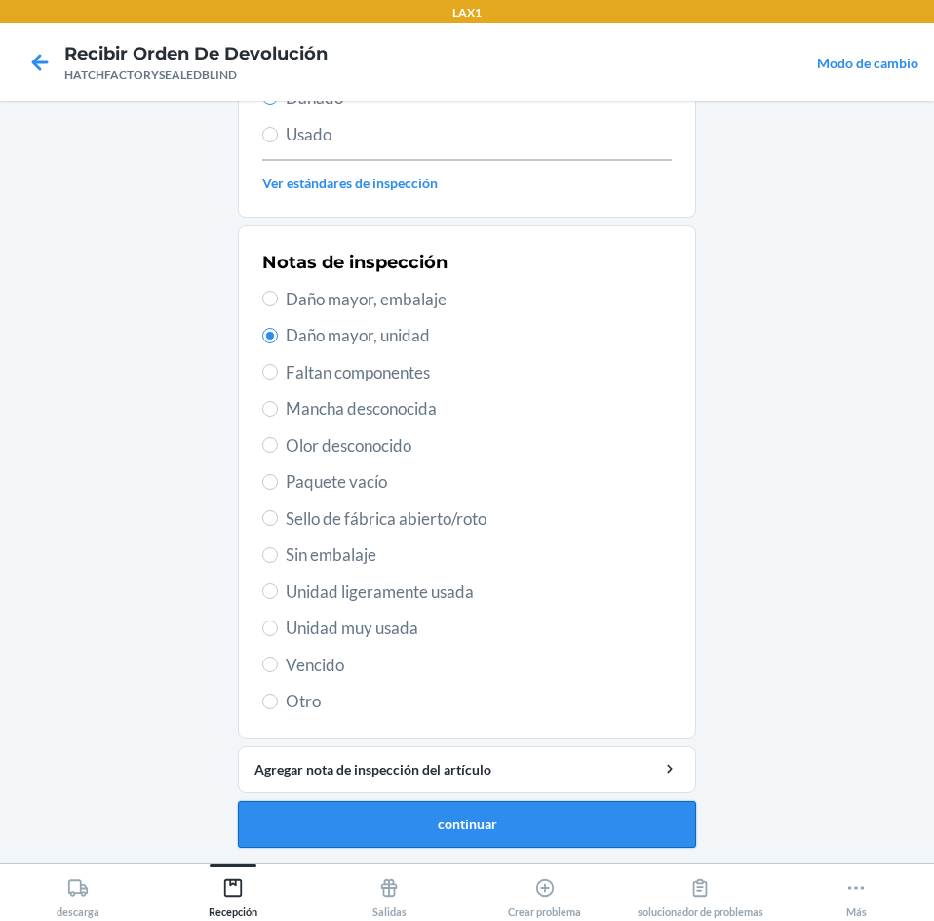
click at [443, 825] on button "continuar" at bounding box center [467, 824] width 458 height 47
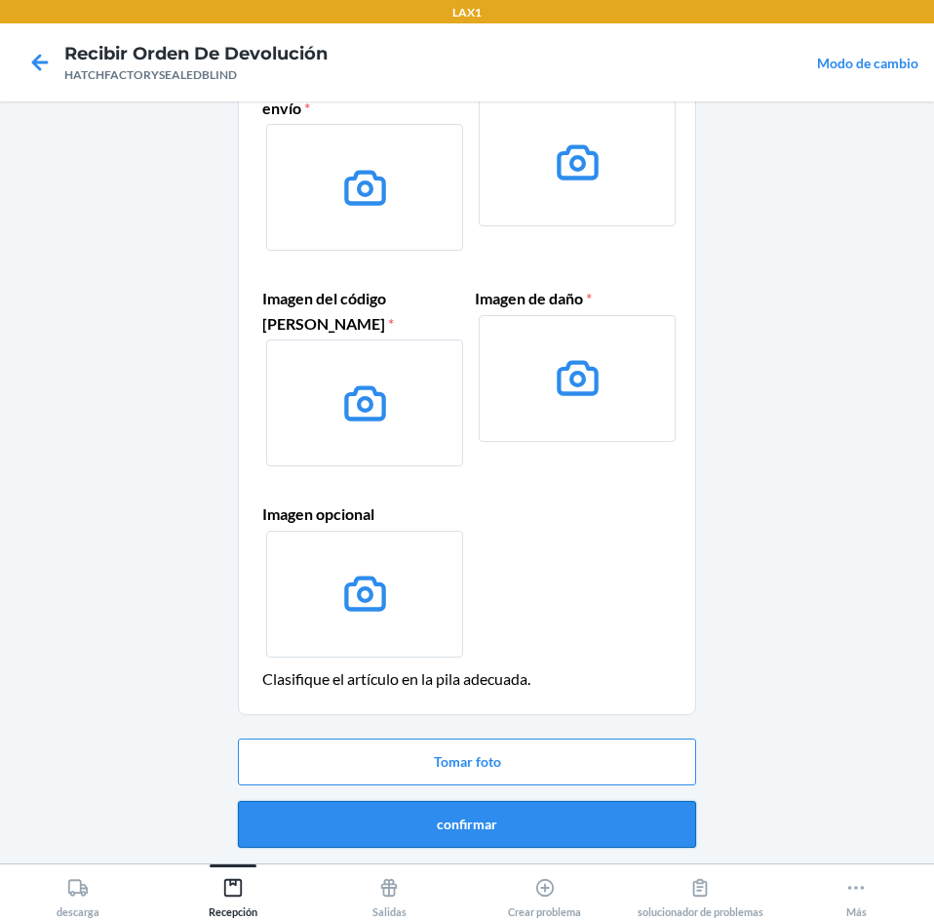
click at [538, 820] on button "confirmar" at bounding box center [467, 824] width 458 height 47
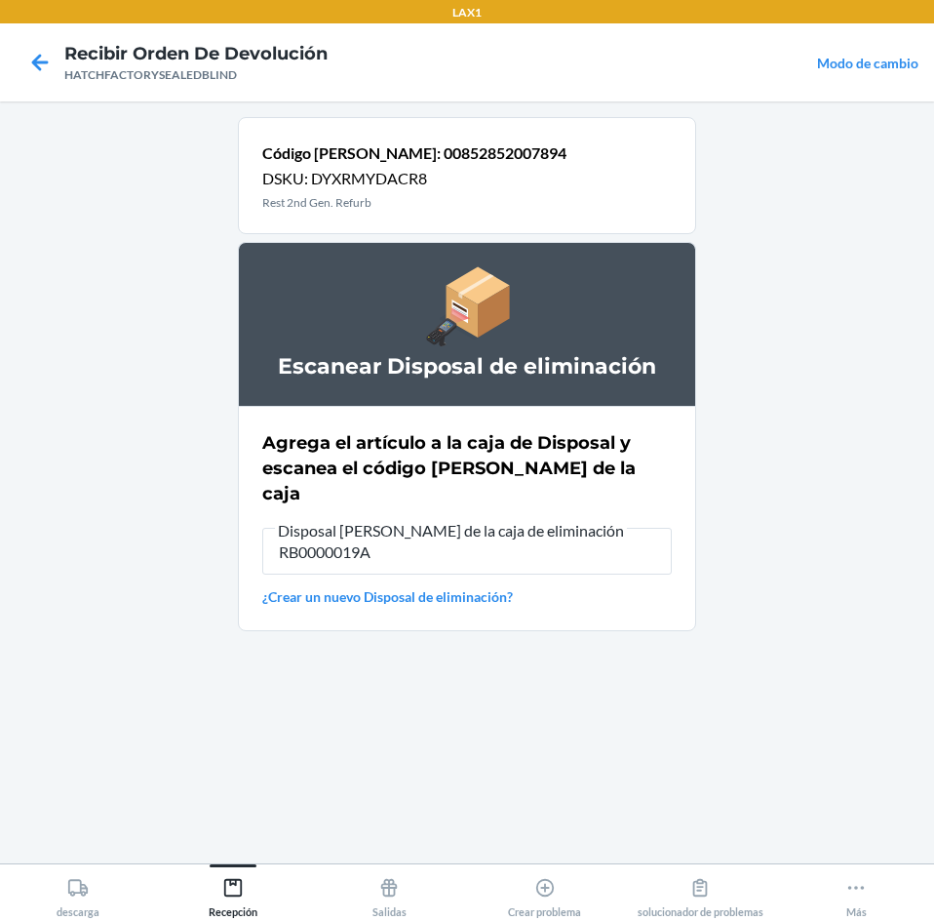
type input "RB0000019A4"
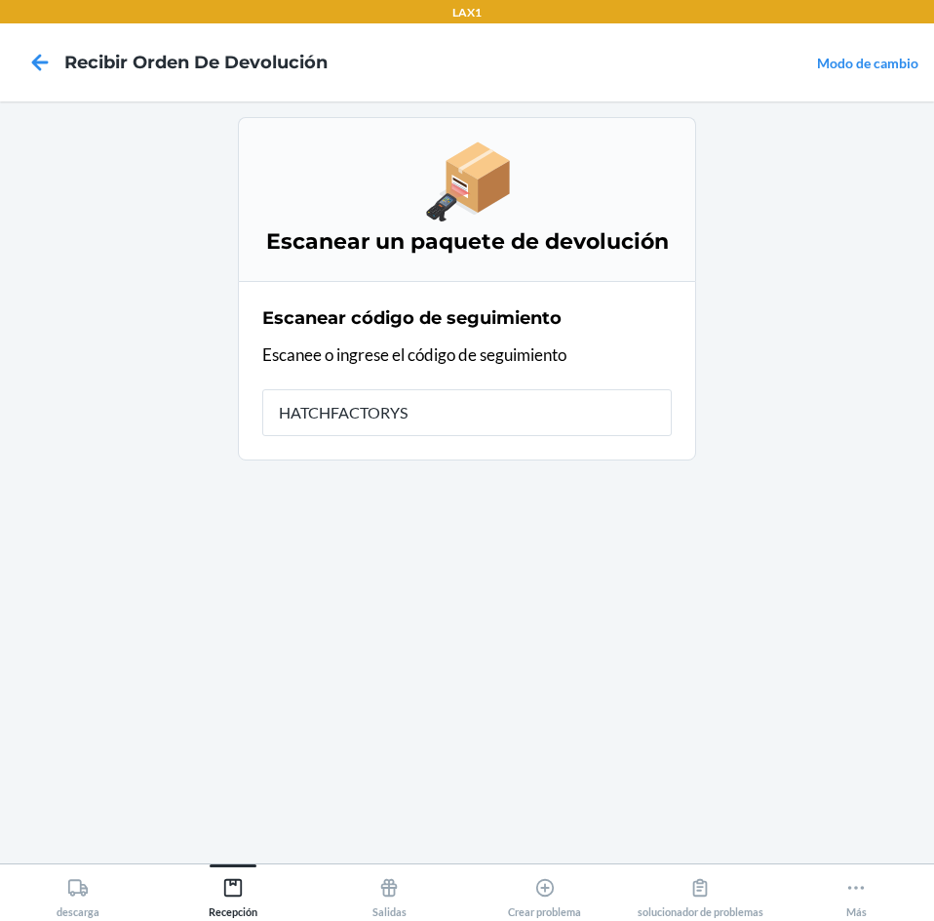
type input "HATCHFACTORYSE"
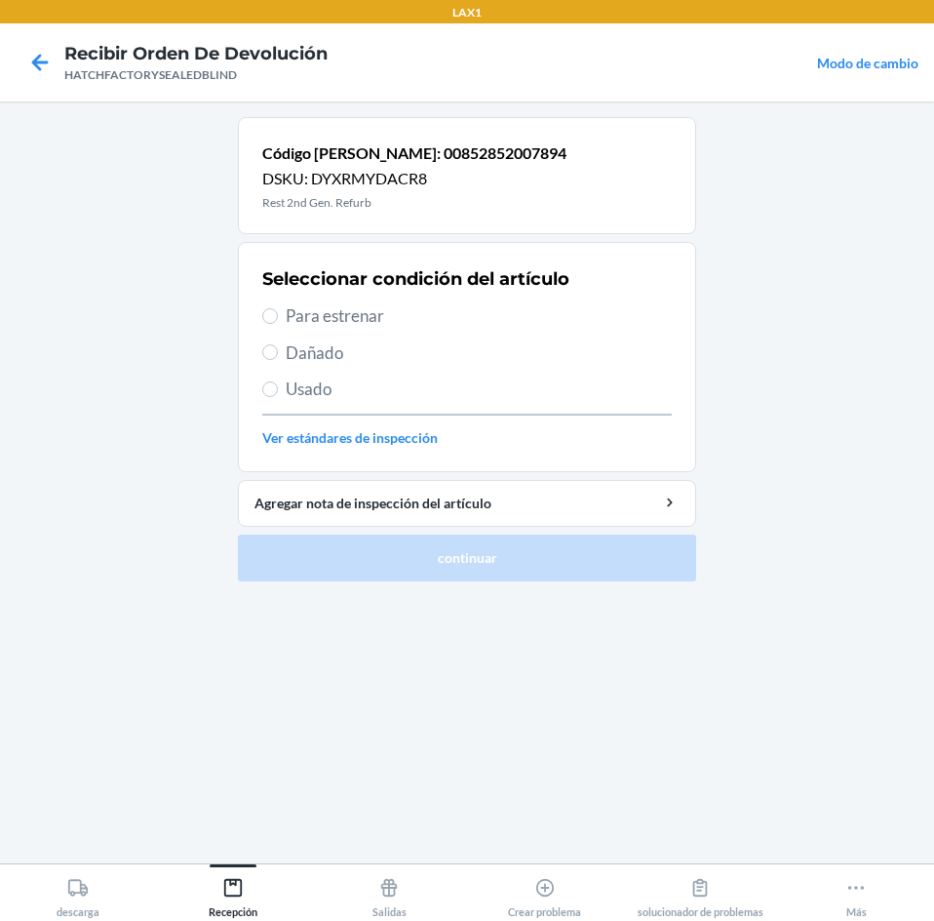
click at [327, 356] on span "Dañado" at bounding box center [479, 352] width 386 height 25
click at [278, 356] on input "Dañado" at bounding box center [270, 352] width 16 height 16
radio input "true"
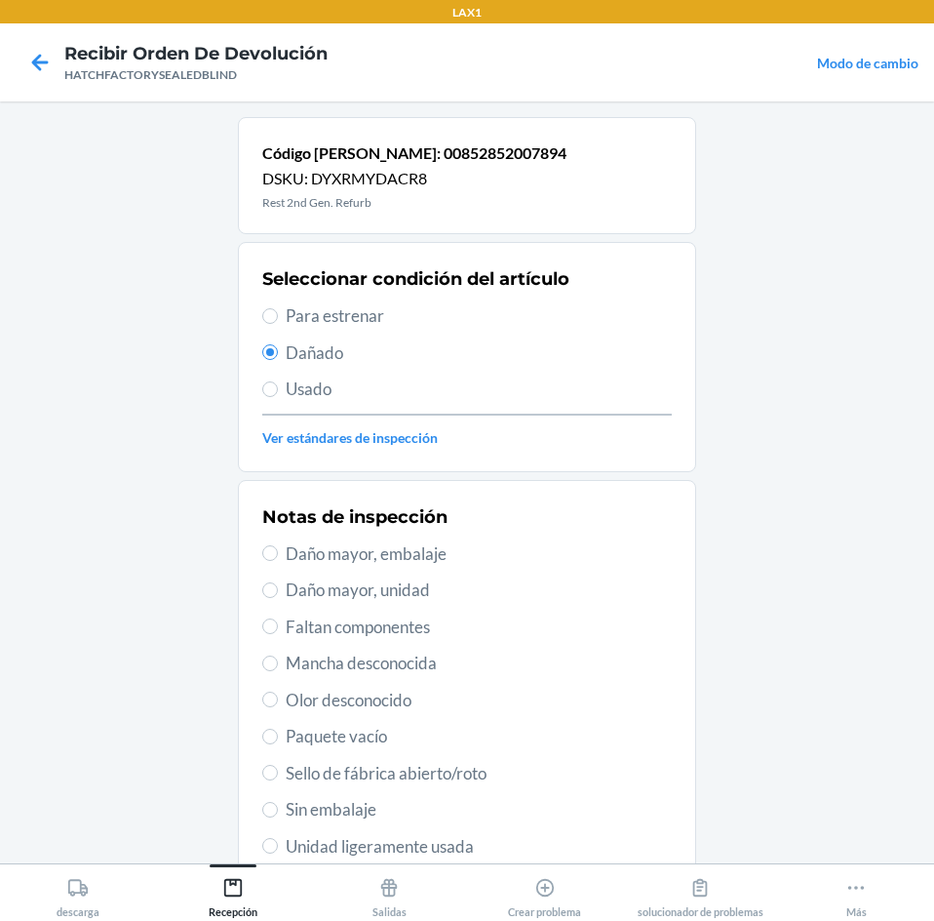
click at [321, 597] on span "Daño mayor, unidad" at bounding box center [479, 589] width 386 height 25
click at [278, 597] on input "Daño mayor, unidad" at bounding box center [270, 590] width 16 height 16
radio input "true"
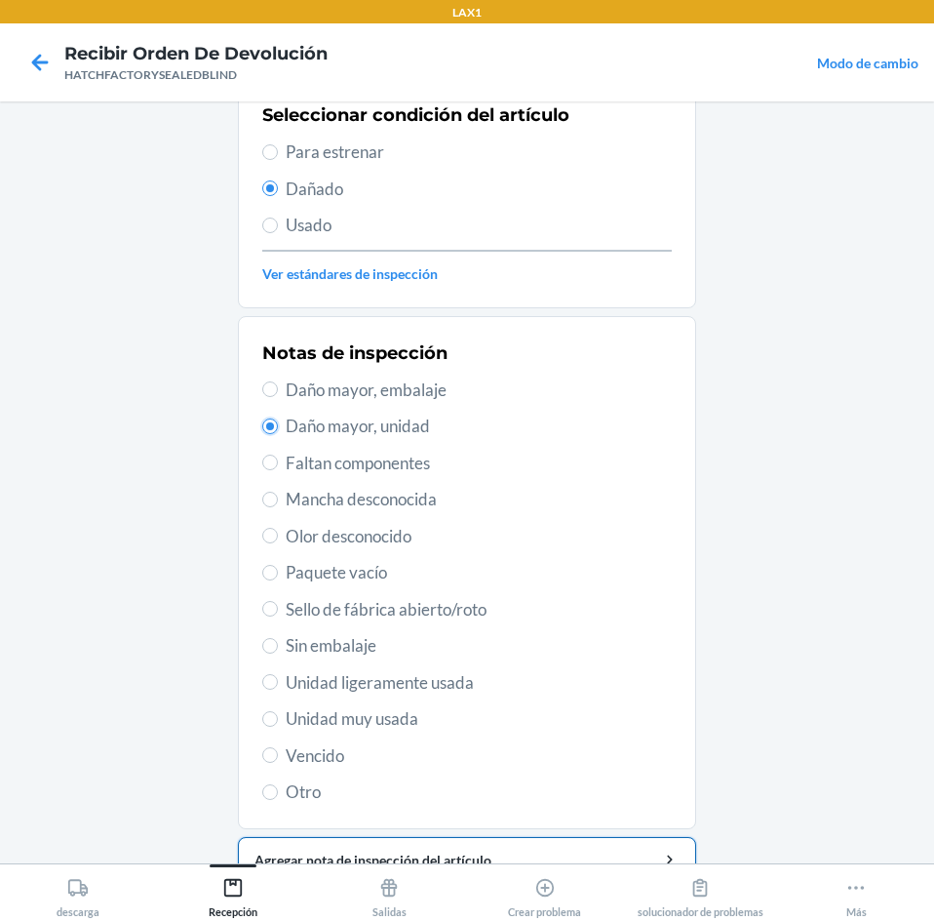
scroll to position [195, 0]
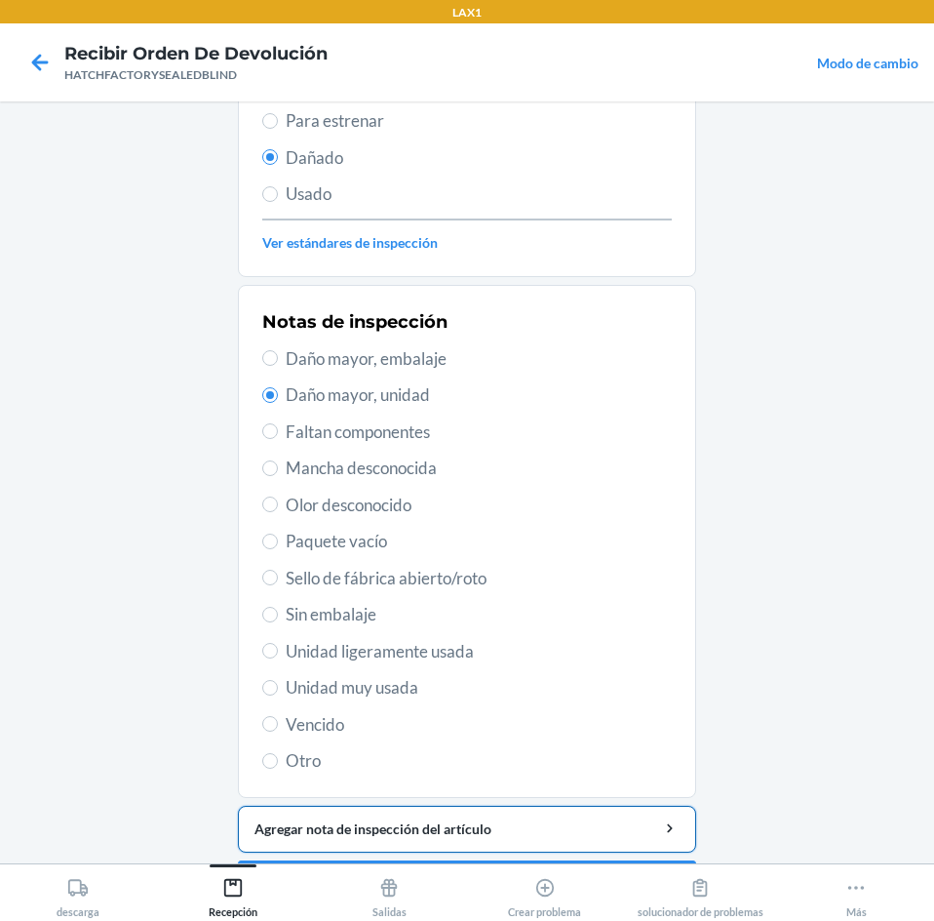
click at [378, 830] on div "Agregar nota de inspección del artículo" at bounding box center [467, 828] width 425 height 20
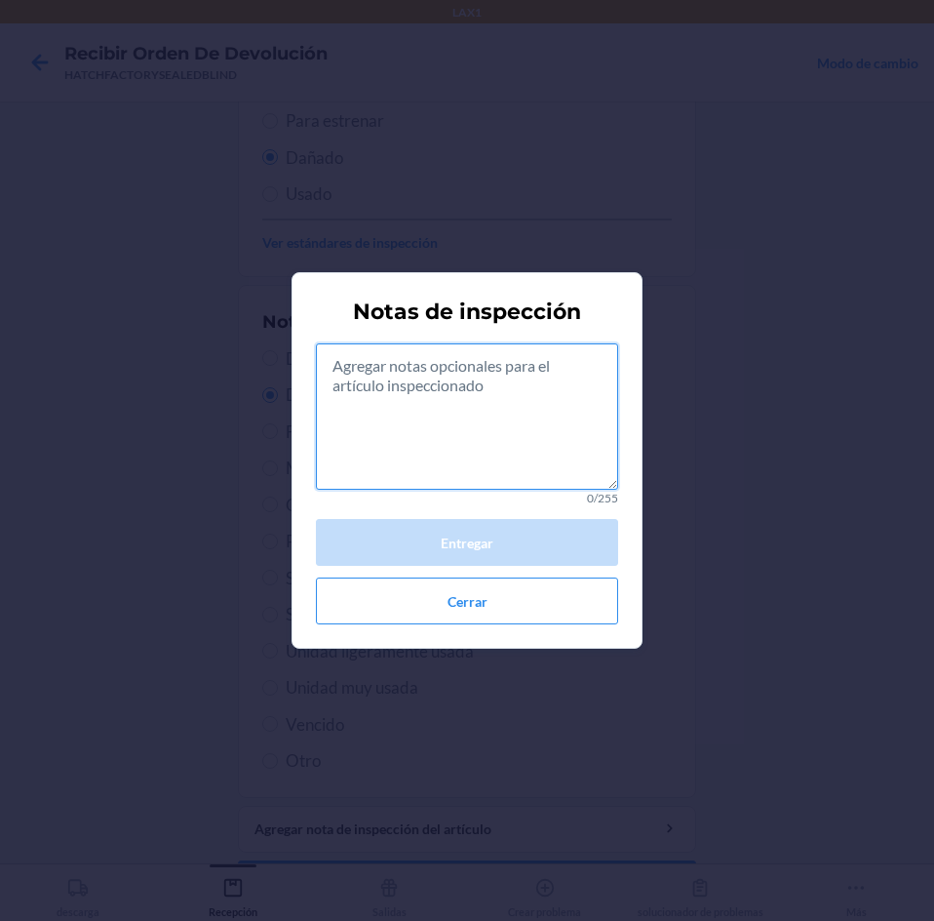
click at [521, 410] on textarea at bounding box center [467, 416] width 302 height 146
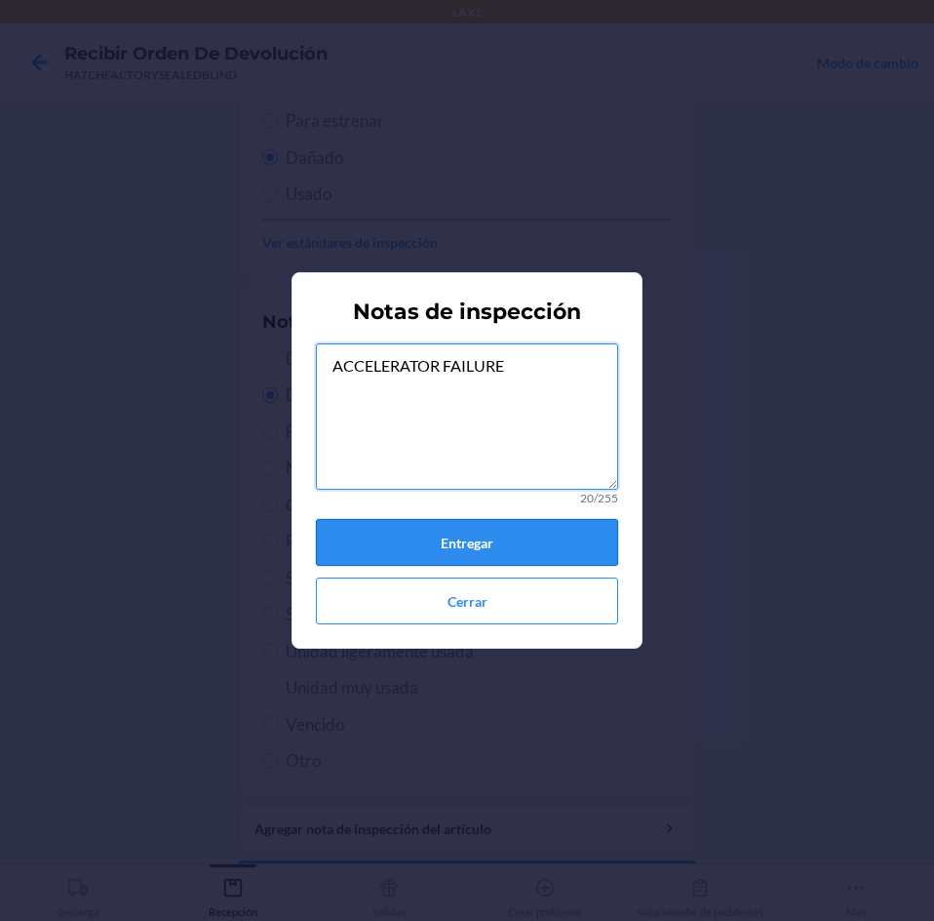
type textarea "ACCELERATOR FAILURE"
click at [501, 542] on button "Entregar" at bounding box center [467, 542] width 302 height 47
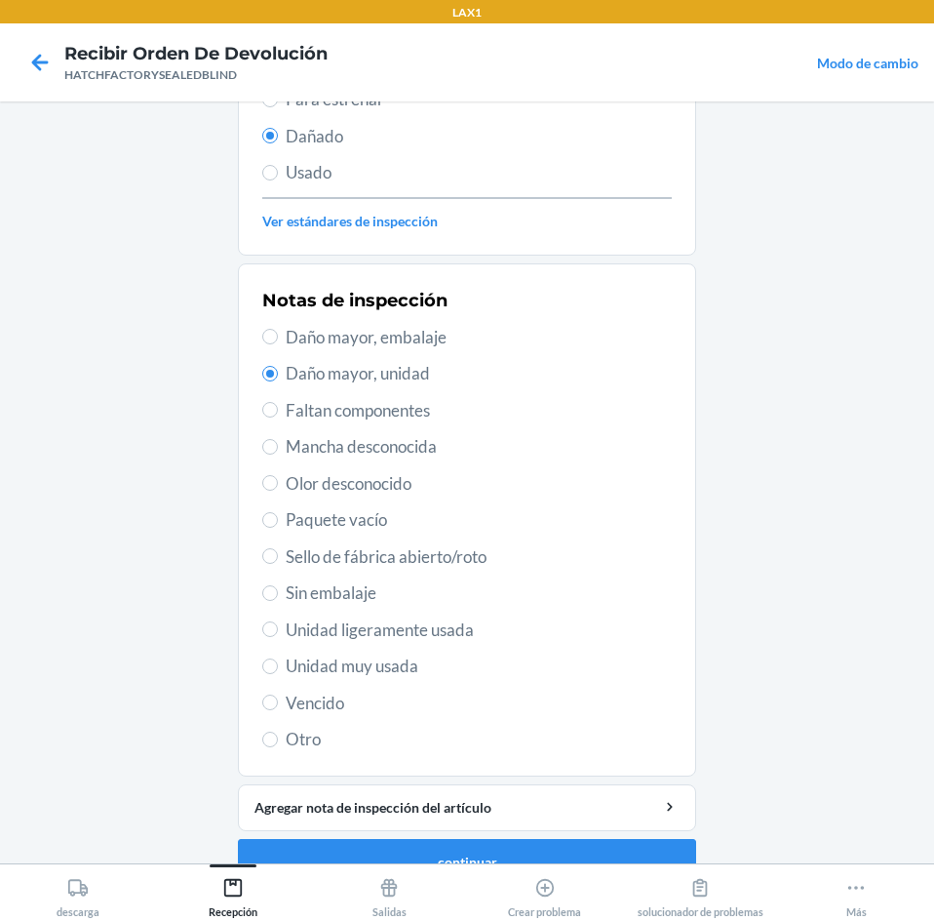
scroll to position [255, 0]
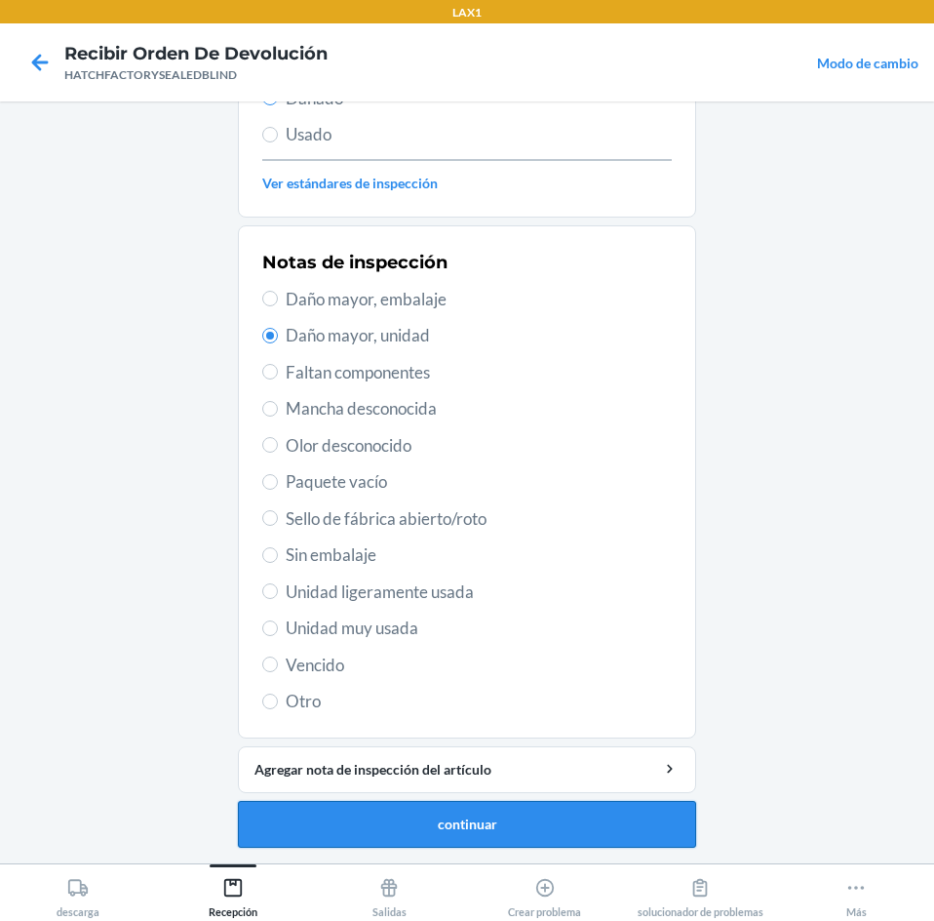
click at [565, 826] on button "continuar" at bounding box center [467, 824] width 458 height 47
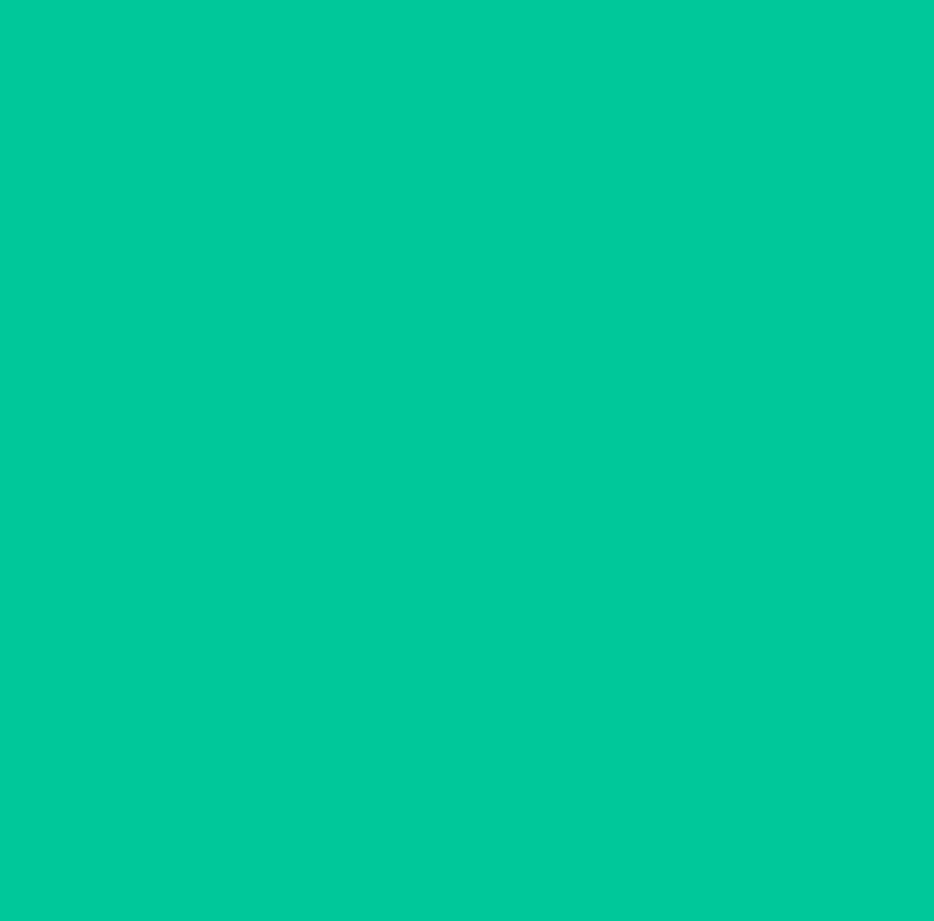
scroll to position [132, 0]
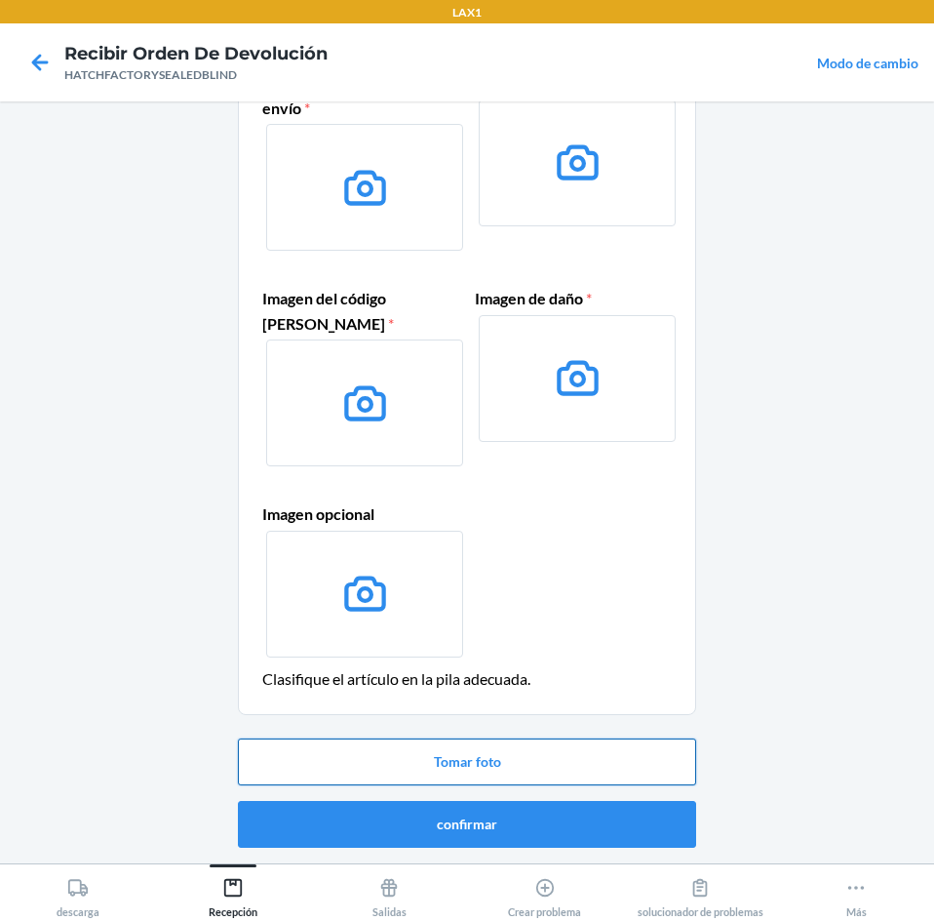
click at [594, 765] on button "Tomar foto" at bounding box center [467, 761] width 458 height 47
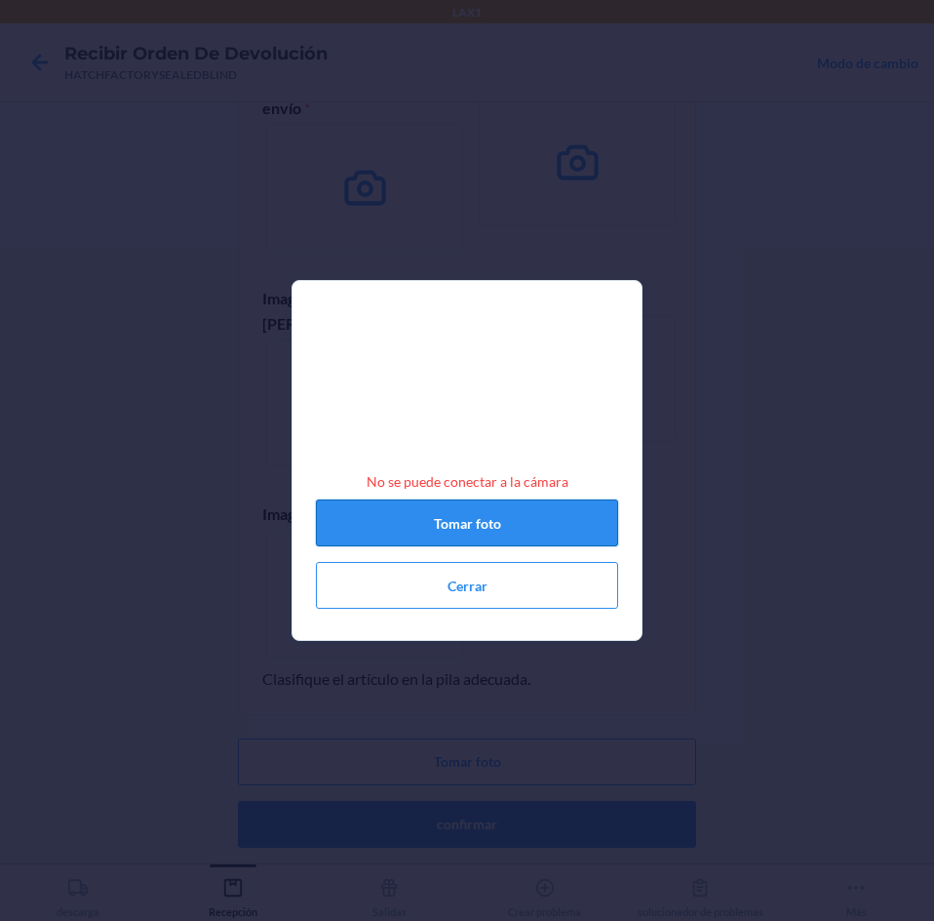
click at [505, 526] on button "Tomar foto" at bounding box center [467, 522] width 302 height 47
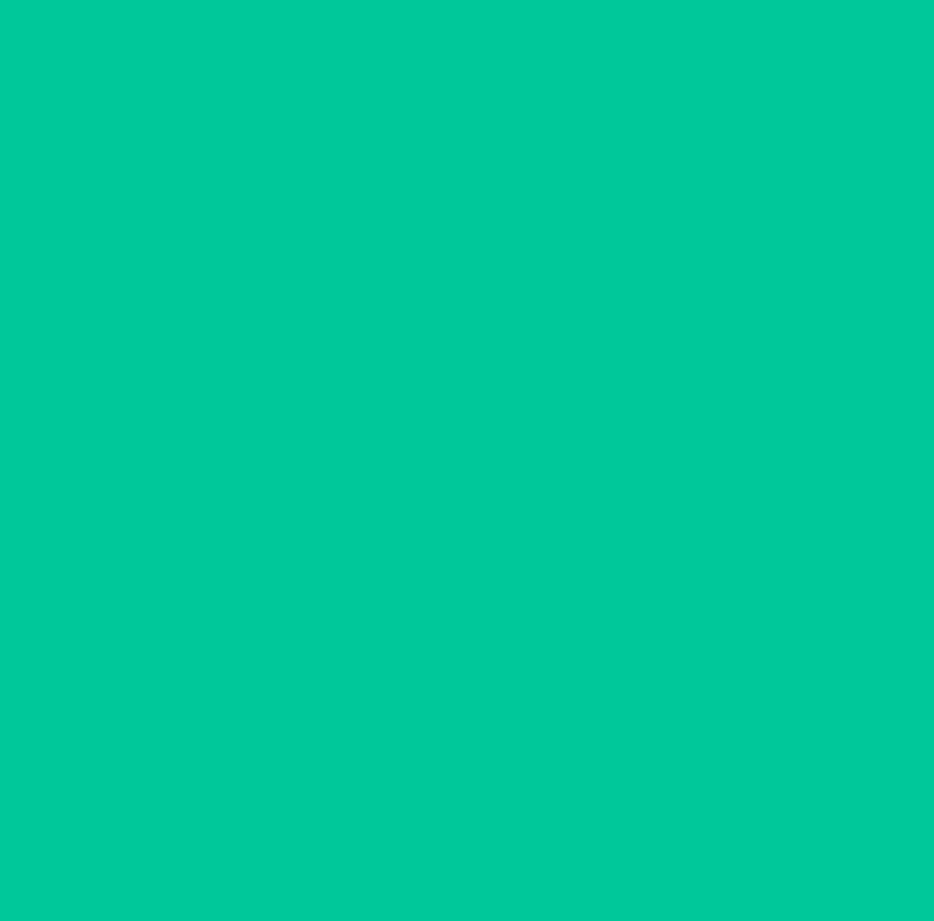
click at [467, 608] on div "Imagen de la etiqueta de envío * Imagen de la unidad * Imagen del código [PERSO…" at bounding box center [467, 365] width 410 height 607
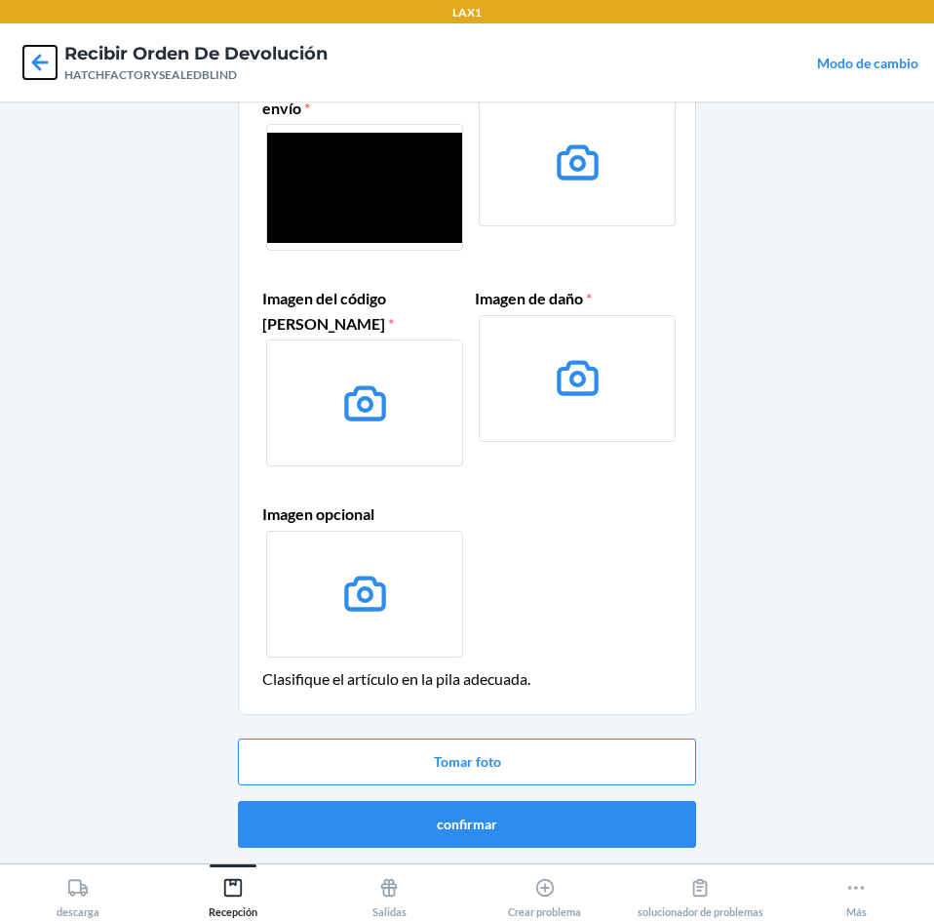
click at [42, 61] on icon at bounding box center [39, 62] width 33 height 33
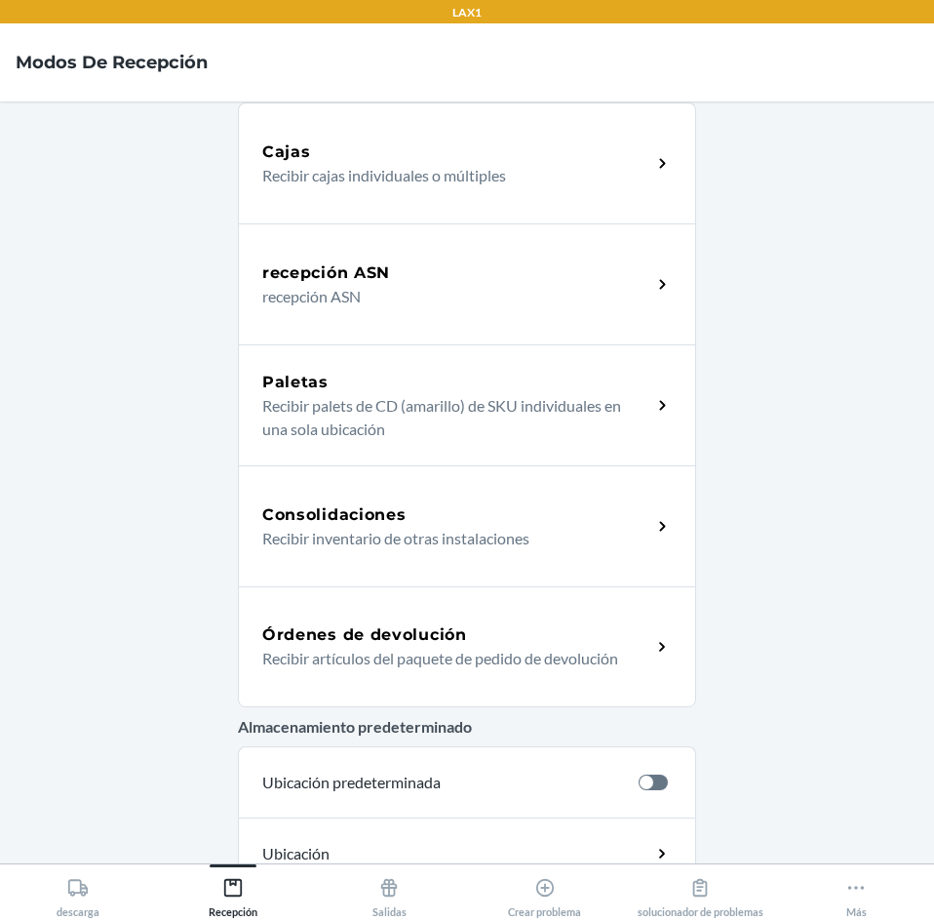
click at [498, 637] on div "Órdenes de devolución" at bounding box center [456, 634] width 389 height 23
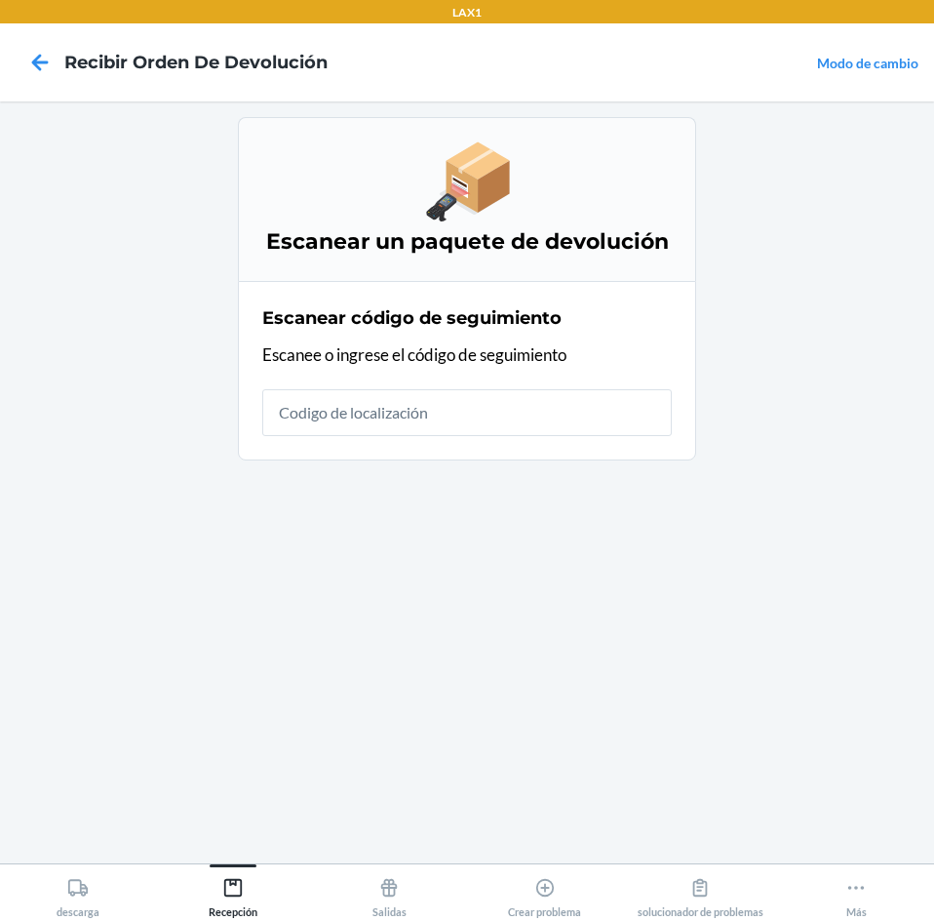
click at [485, 416] on input "text" at bounding box center [467, 412] width 410 height 47
type input "HATCHFACTOR"
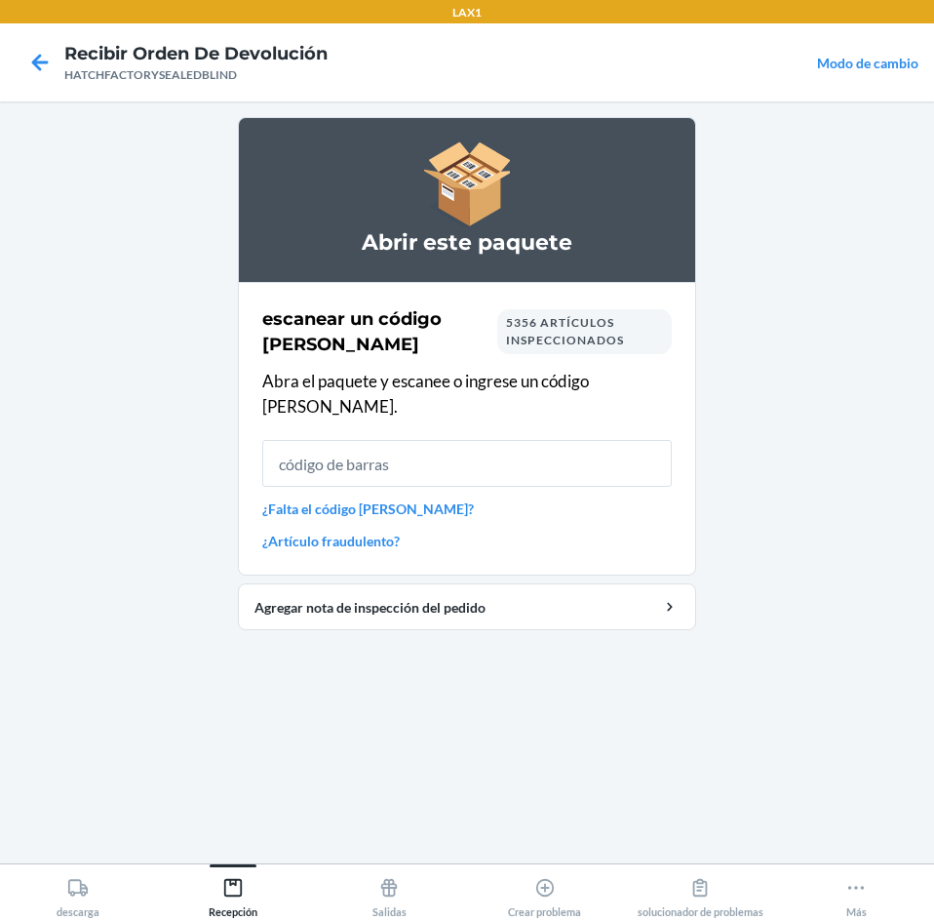
click at [461, 440] on input "text" at bounding box center [467, 463] width 410 height 47
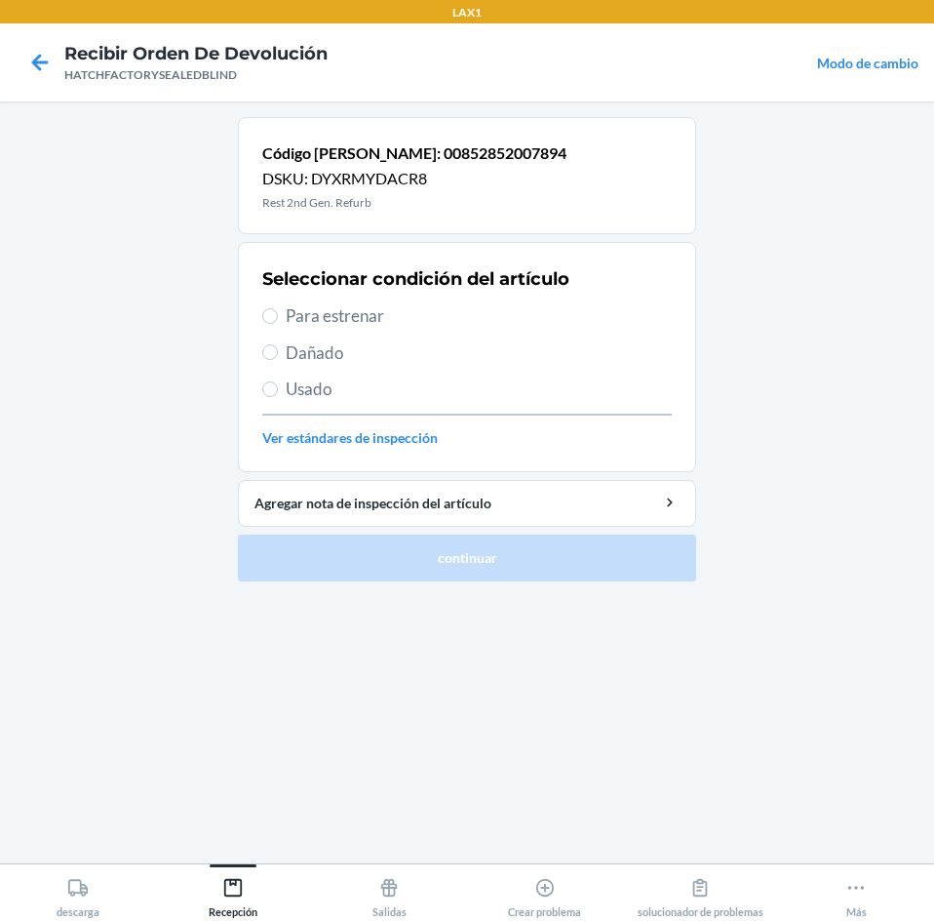
click at [336, 355] on span "Dañado" at bounding box center [479, 352] width 386 height 25
click at [278, 355] on input "Dañado" at bounding box center [270, 352] width 16 height 16
radio input "true"
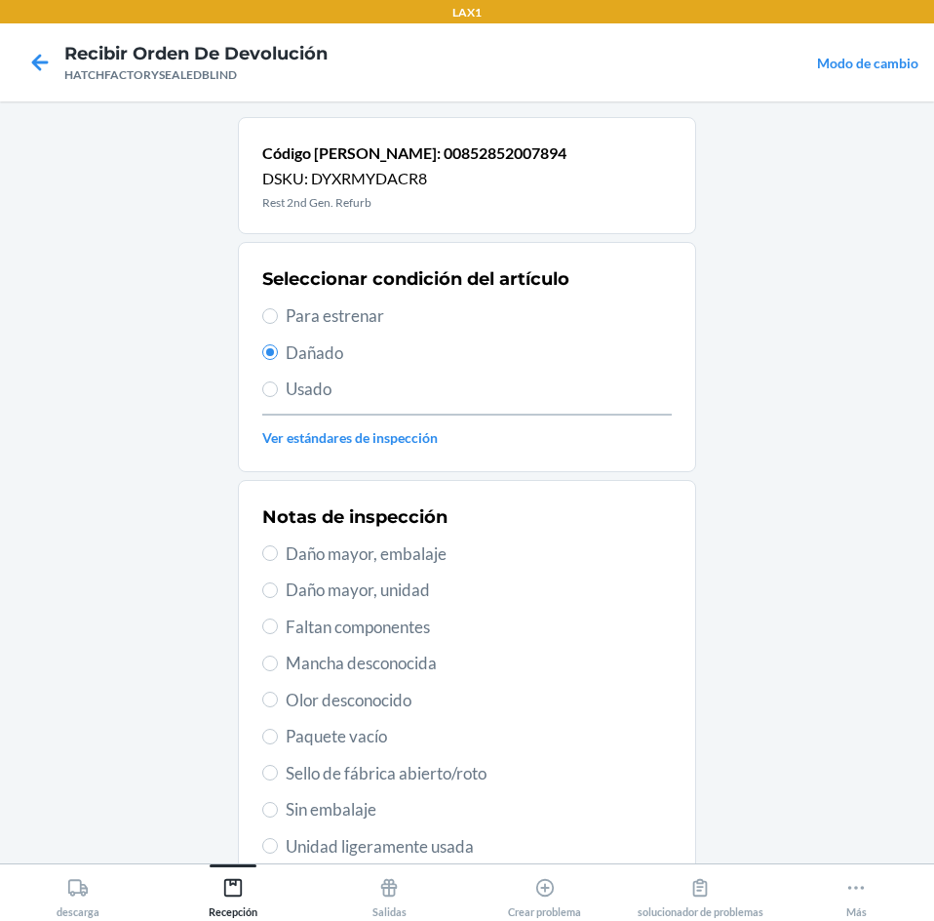
click at [377, 592] on span "Daño mayor, unidad" at bounding box center [479, 589] width 386 height 25
click at [278, 592] on input "Daño mayor, unidad" at bounding box center [270, 590] width 16 height 16
radio input "true"
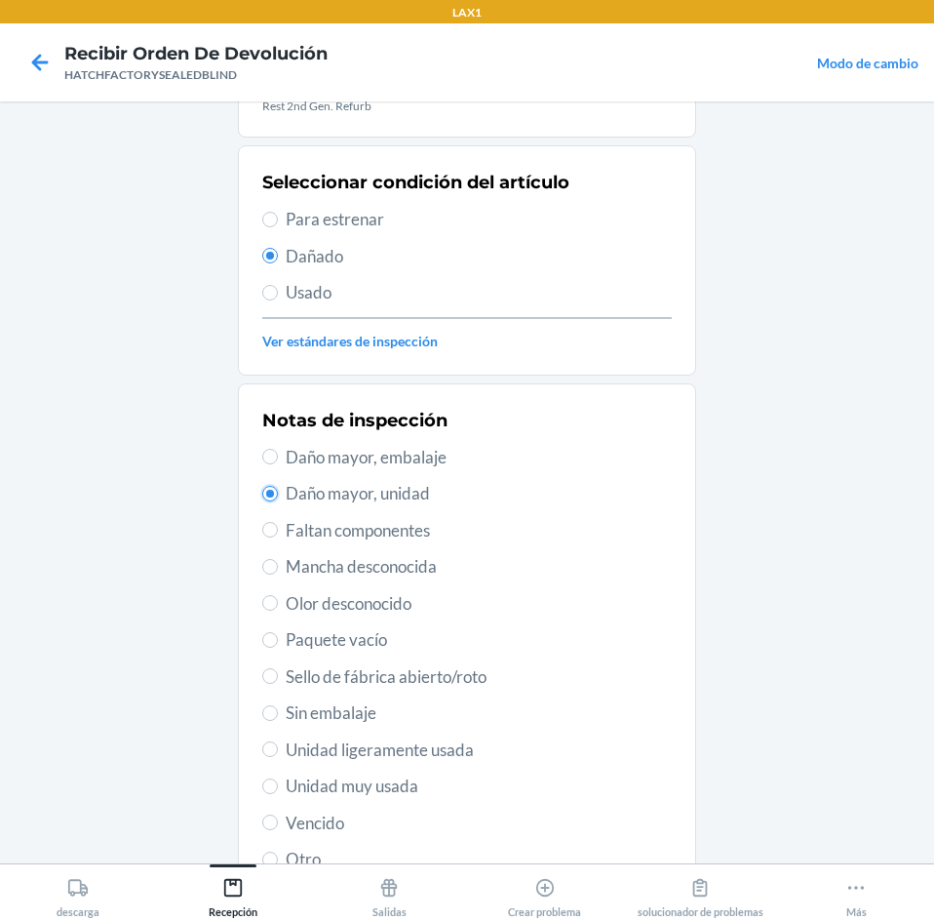
scroll to position [255, 0]
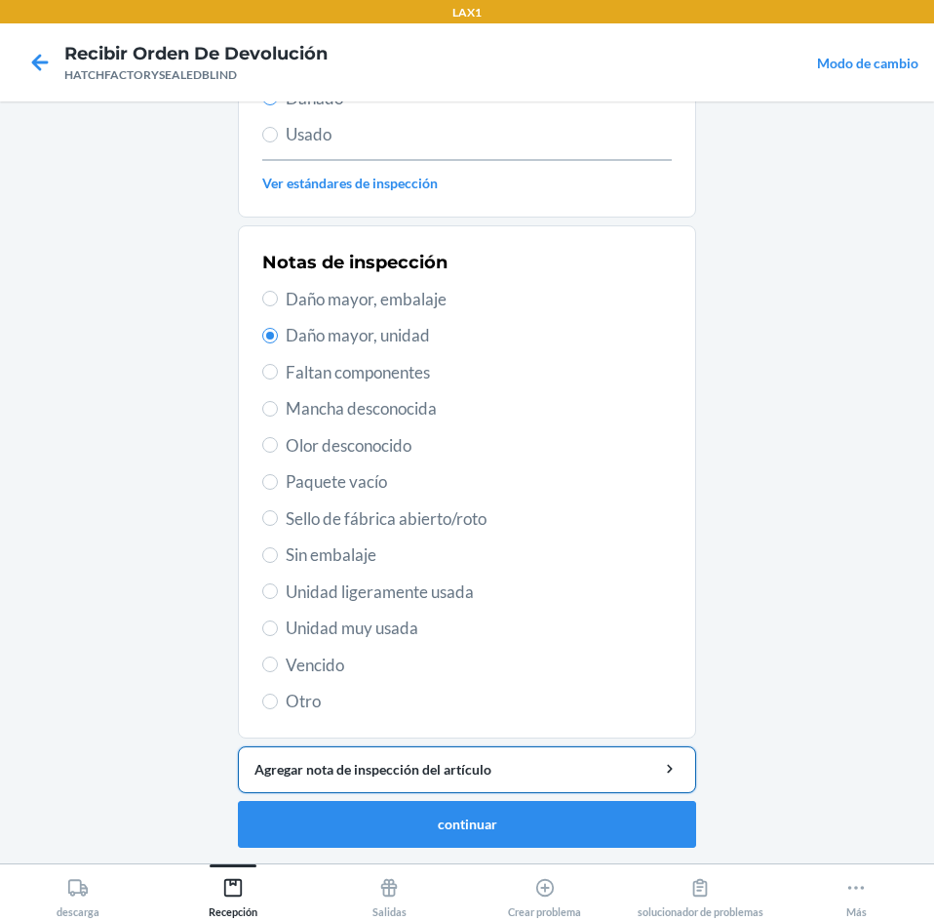
click at [465, 771] on div "Agregar nota de inspección del artículo" at bounding box center [467, 769] width 425 height 20
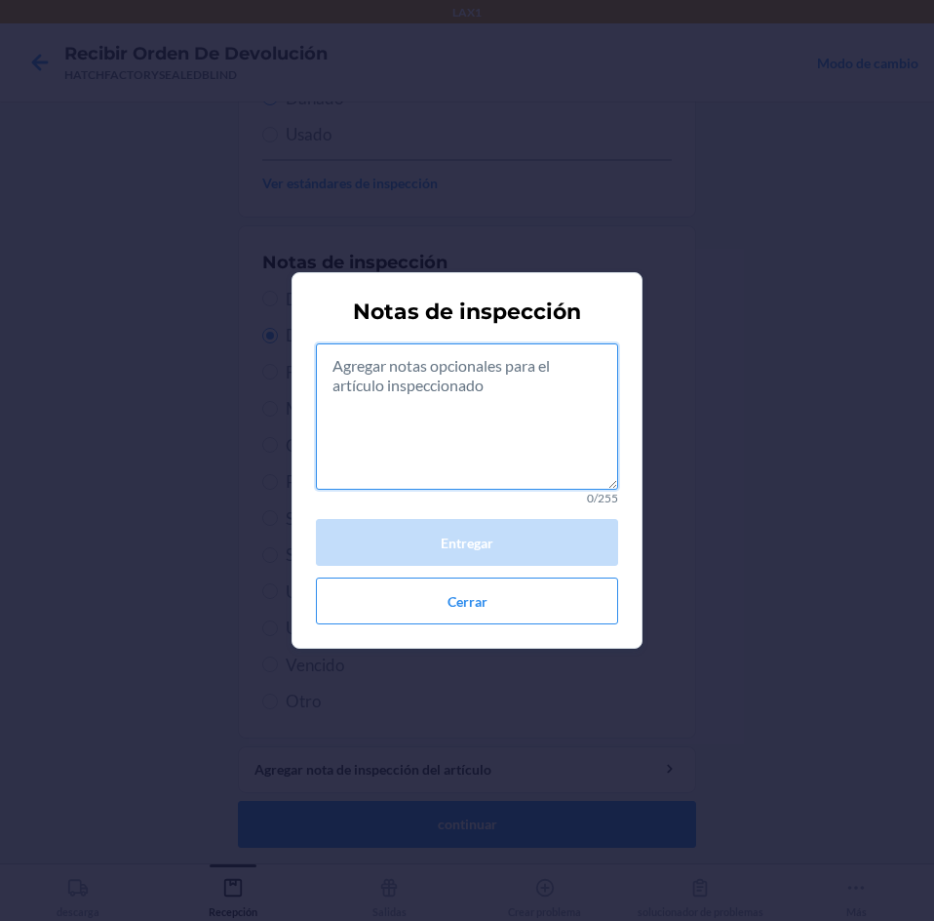
click at [498, 448] on textarea at bounding box center [467, 416] width 302 height 146
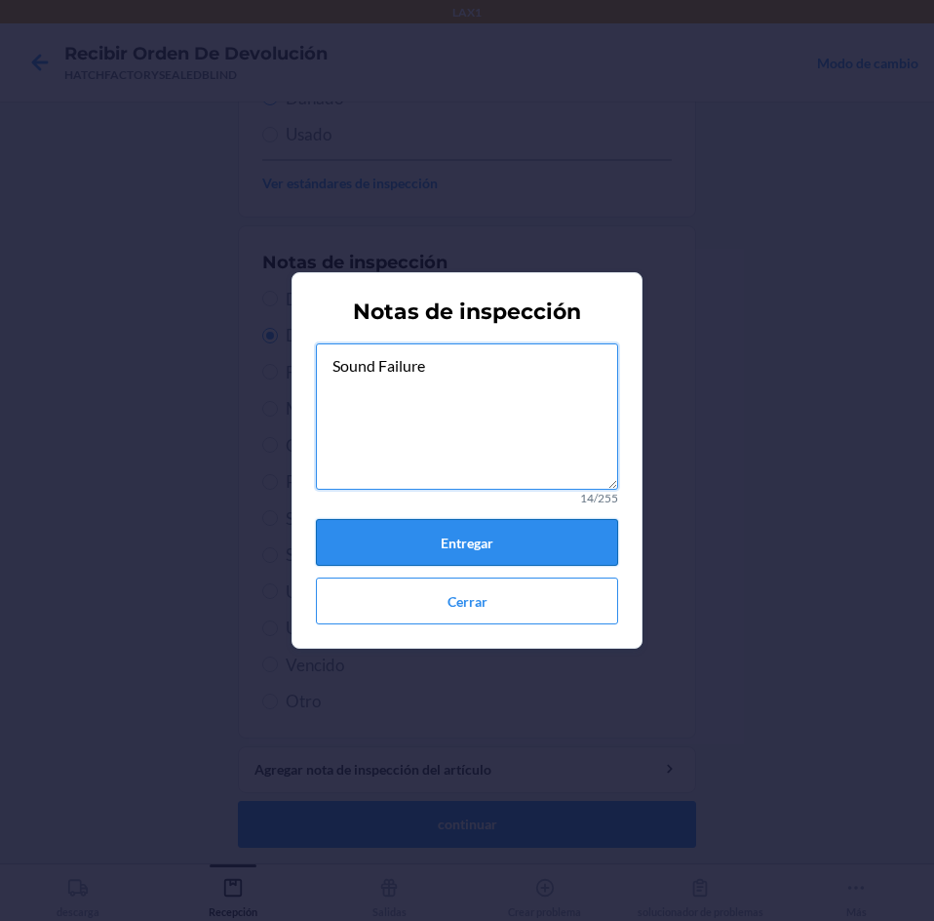
type textarea "Sound Failure"
click at [506, 537] on button "Entregar" at bounding box center [467, 542] width 302 height 47
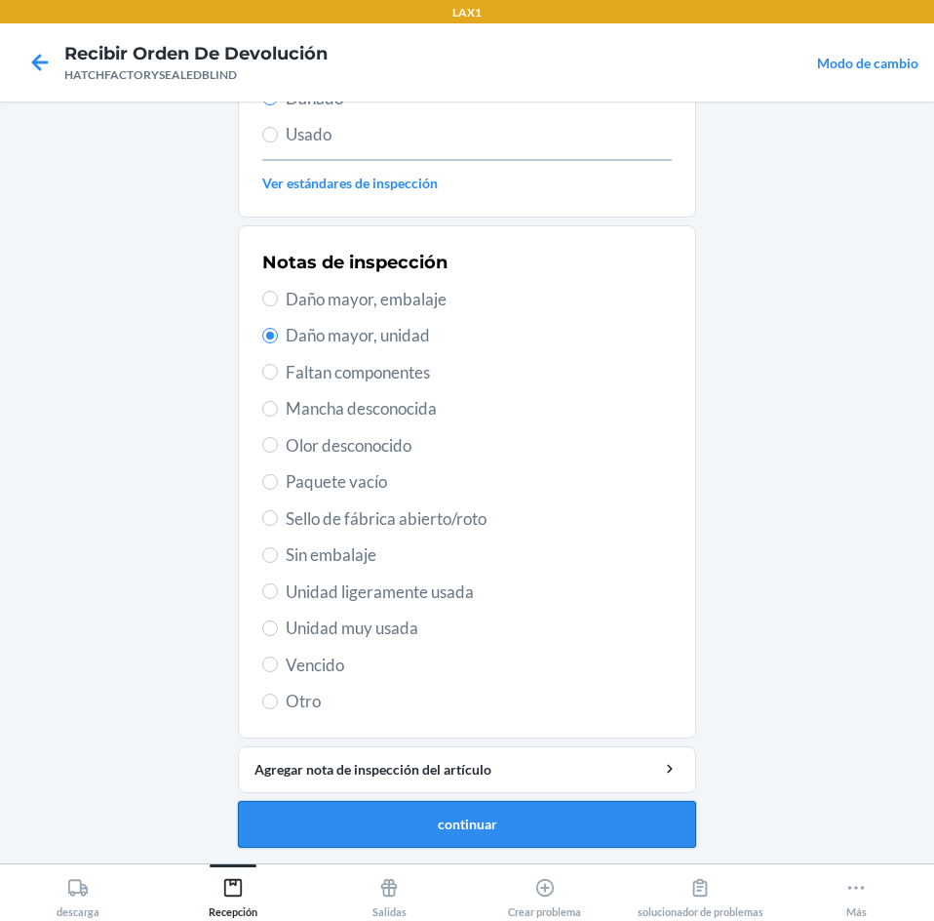
click at [587, 824] on button "continuar" at bounding box center [467, 824] width 458 height 47
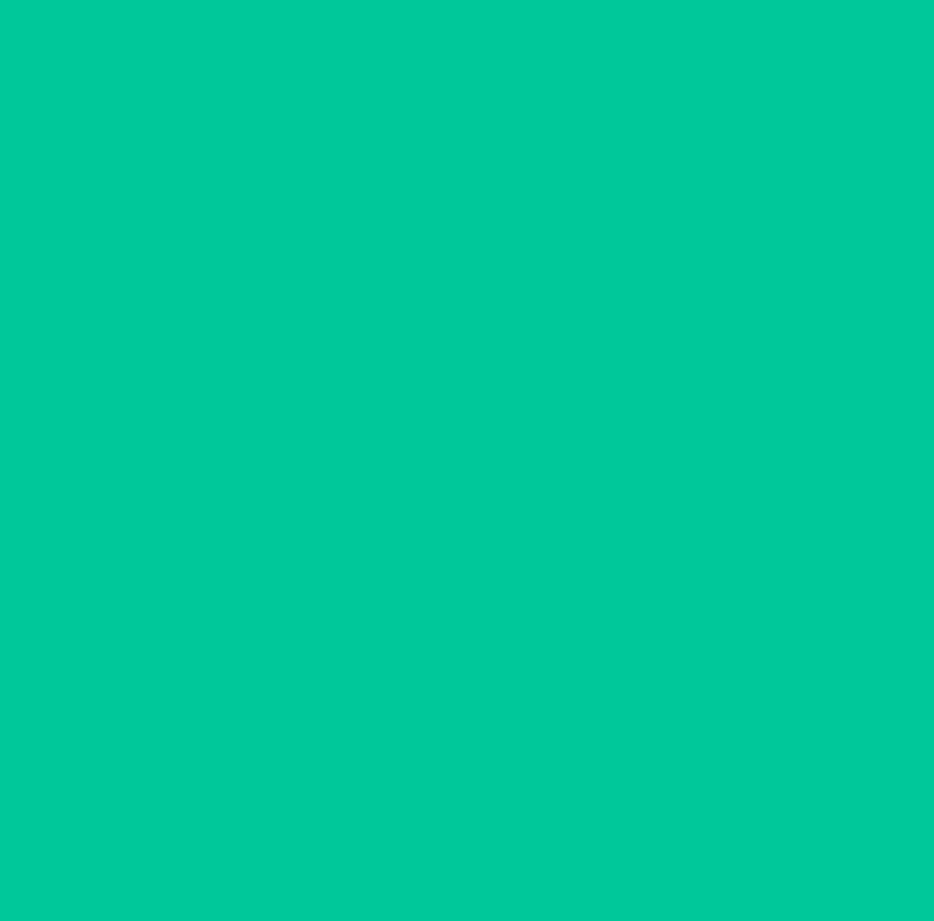
scroll to position [132, 0]
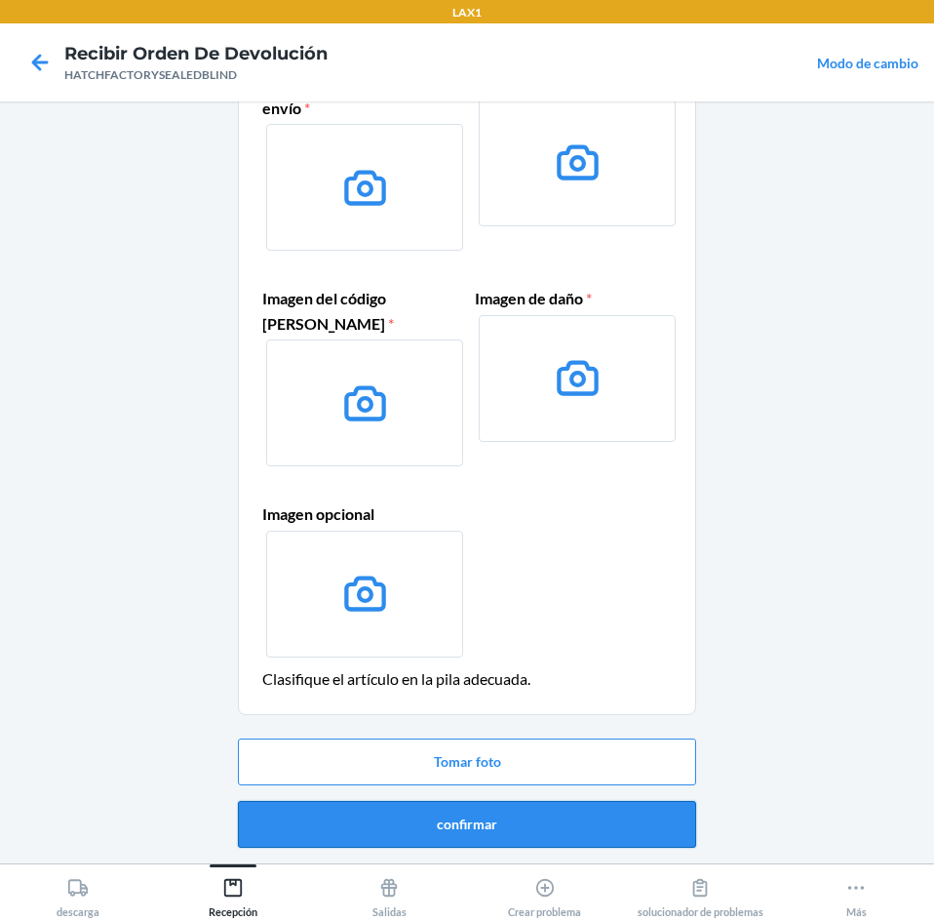
click at [577, 832] on button "confirmar" at bounding box center [467, 824] width 458 height 47
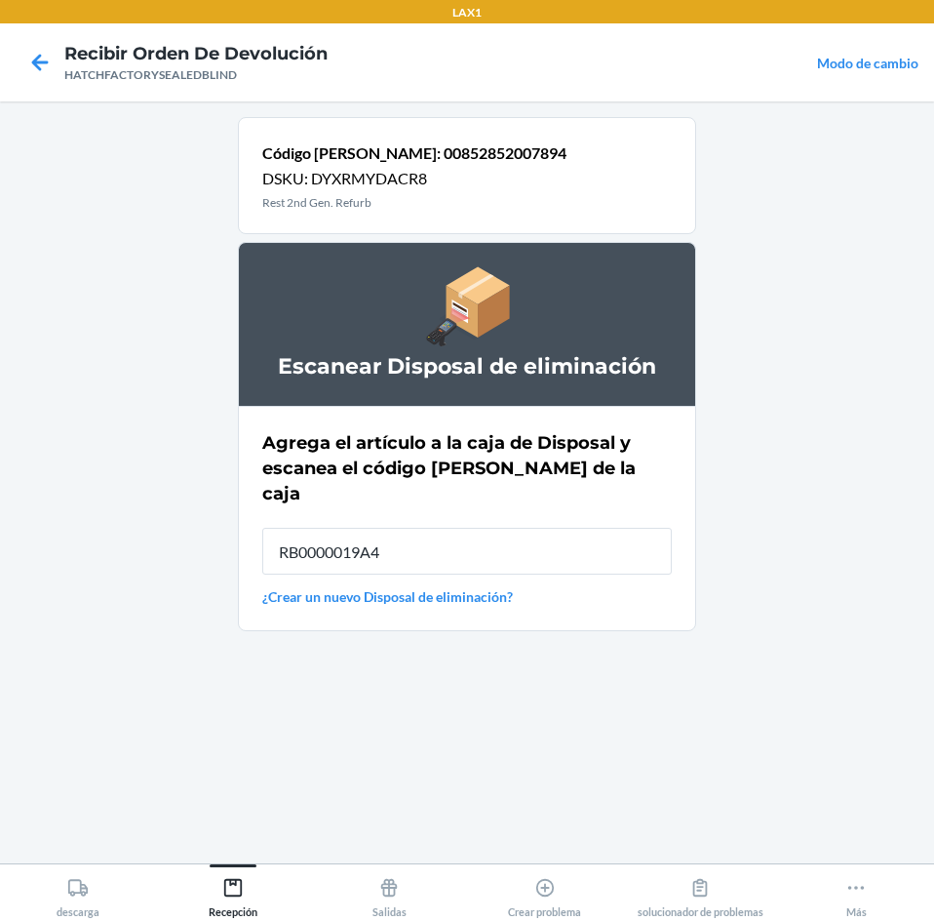
type input "RB0000019A4"
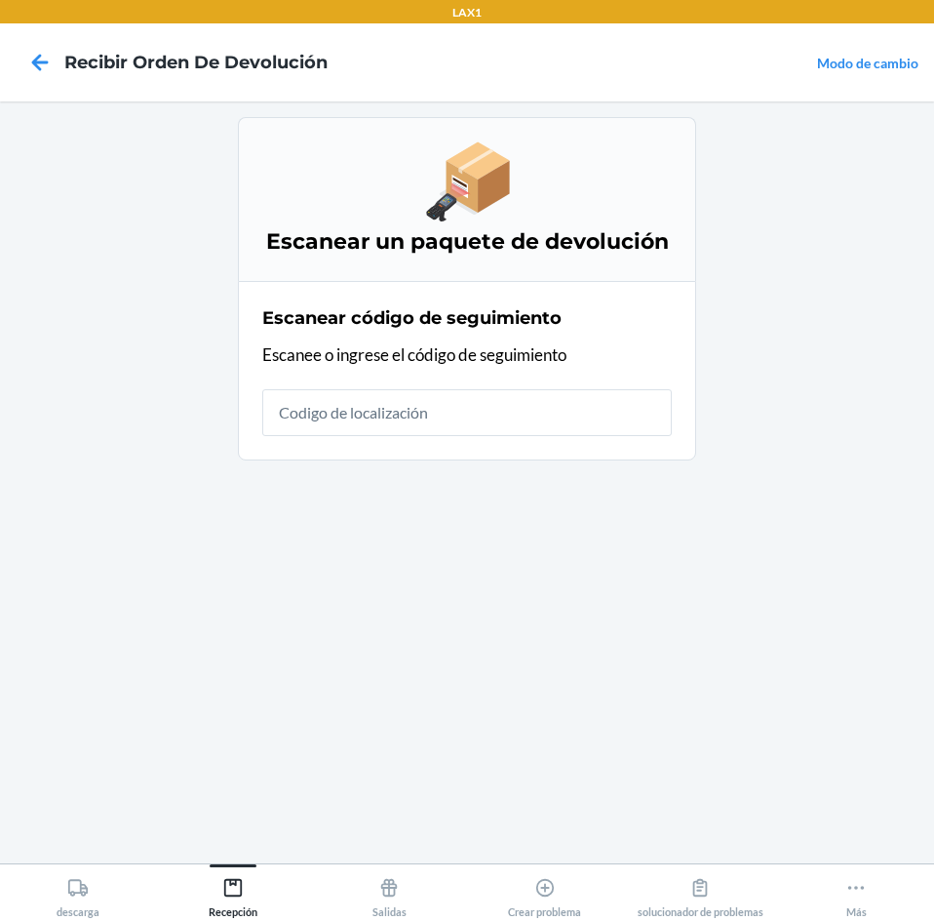
click at [466, 391] on input "text" at bounding box center [467, 412] width 410 height 47
type input "HATCHFACTORYSE"
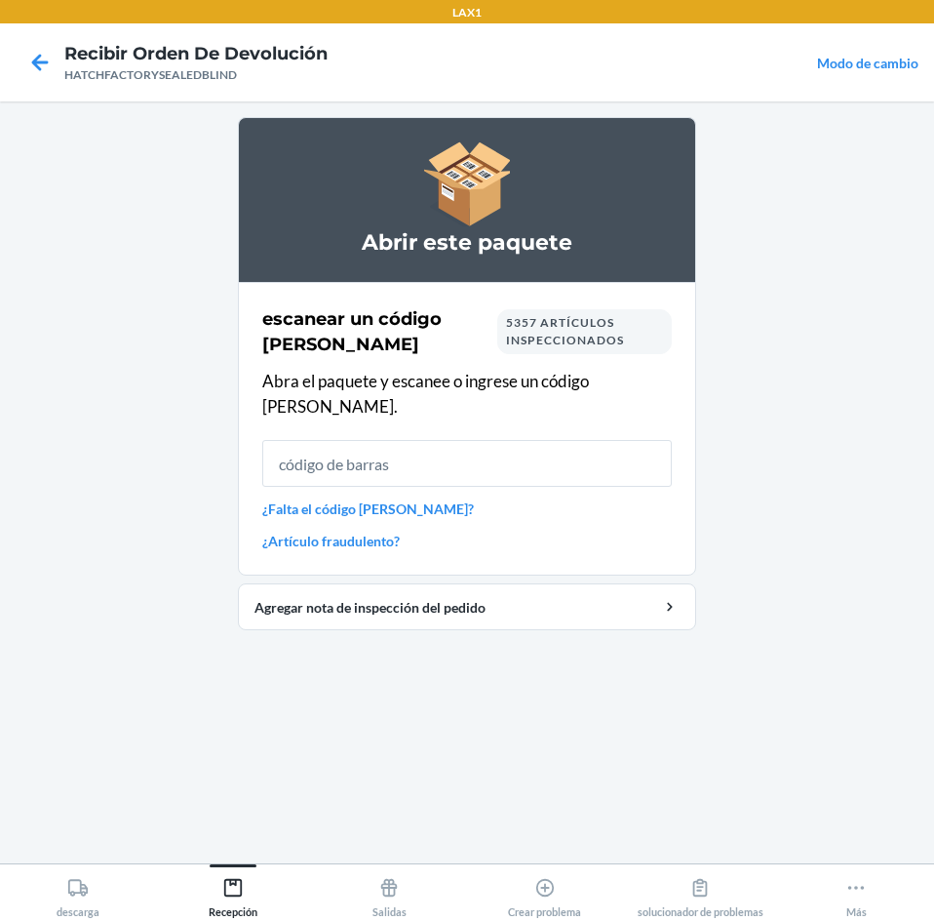
click at [457, 440] on input "text" at bounding box center [467, 463] width 410 height 47
type input "00852852007"
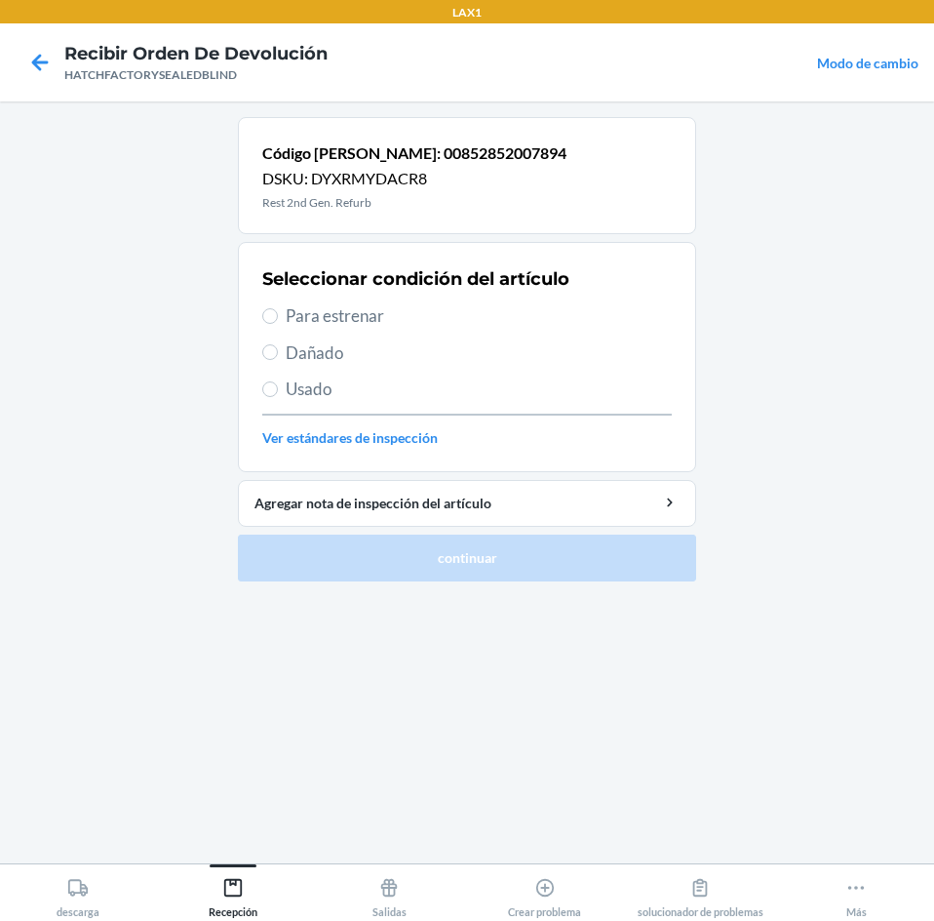
click at [304, 360] on span "Dañado" at bounding box center [479, 352] width 386 height 25
click at [278, 360] on input "Dañado" at bounding box center [270, 352] width 16 height 16
radio input "true"
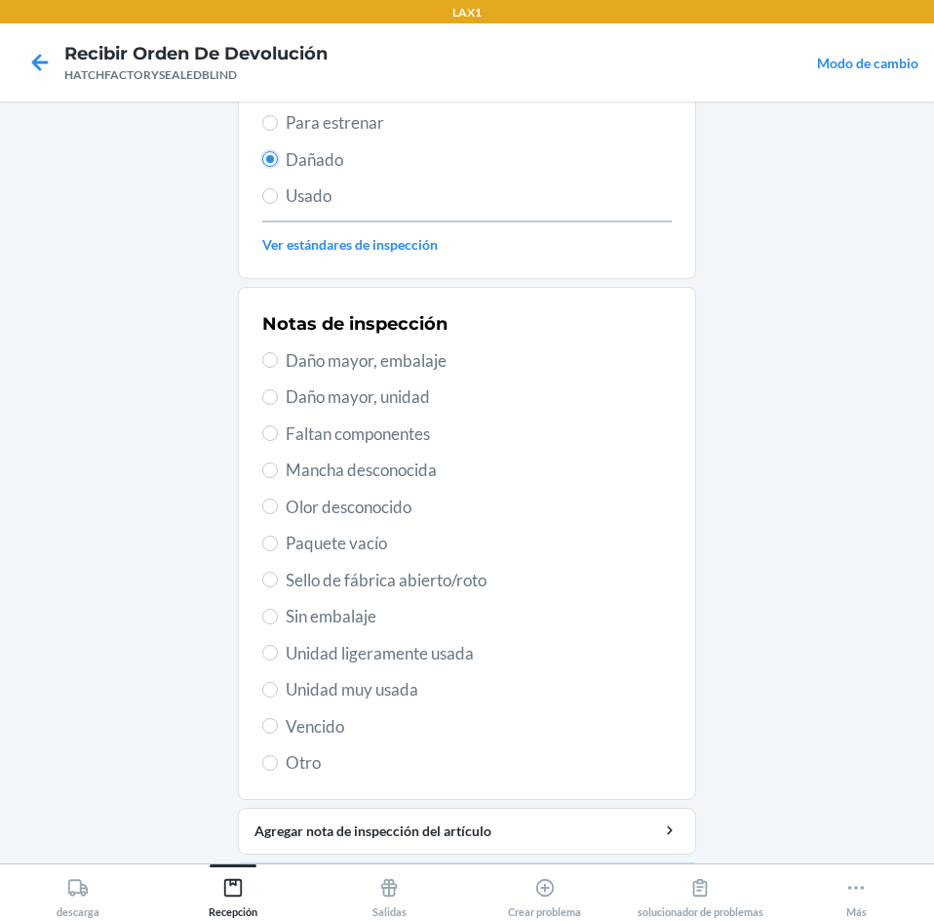
scroll to position [195, 0]
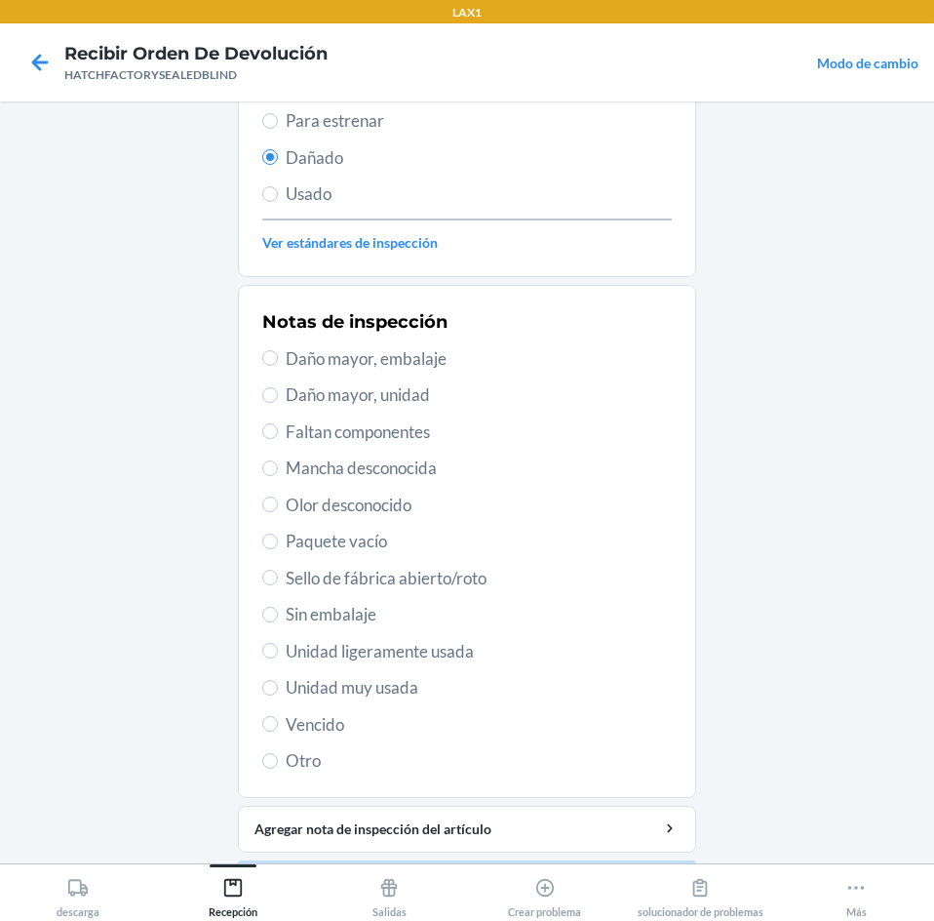
click at [286, 393] on span "Daño mayor, unidad" at bounding box center [479, 394] width 386 height 25
click at [278, 393] on input "Daño mayor, unidad" at bounding box center [270, 395] width 16 height 16
radio input "true"
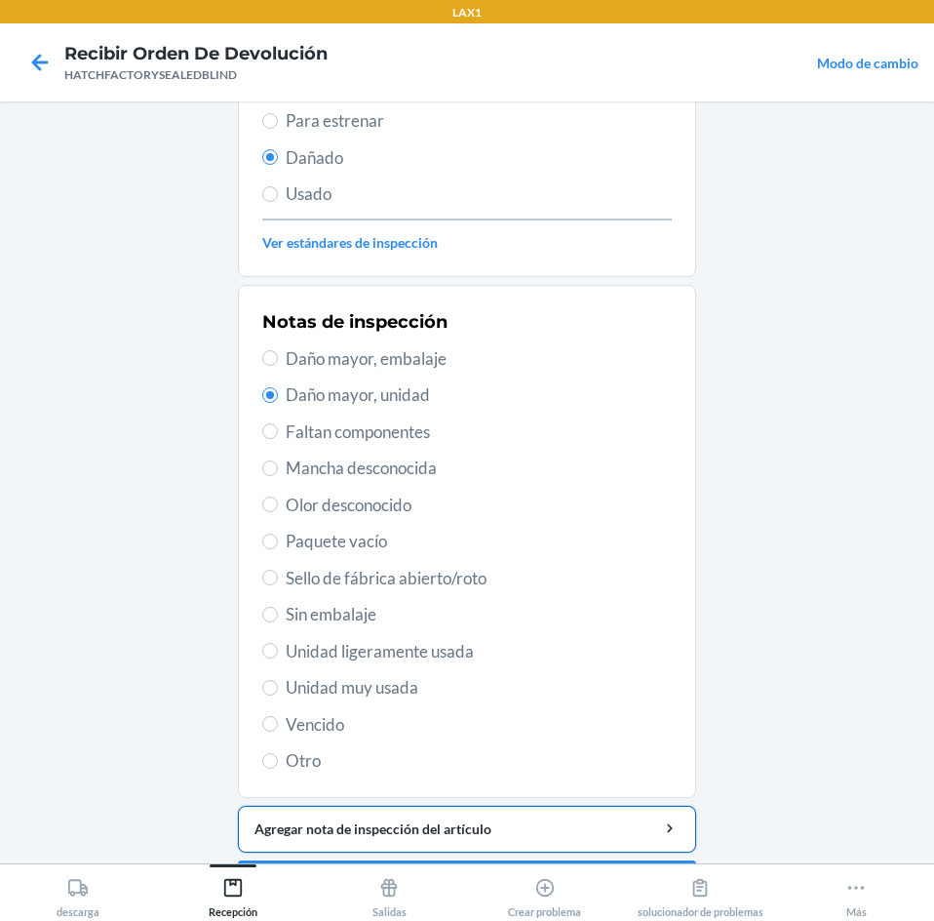
click at [432, 829] on div "Agregar nota de inspección del artículo" at bounding box center [467, 828] width 425 height 20
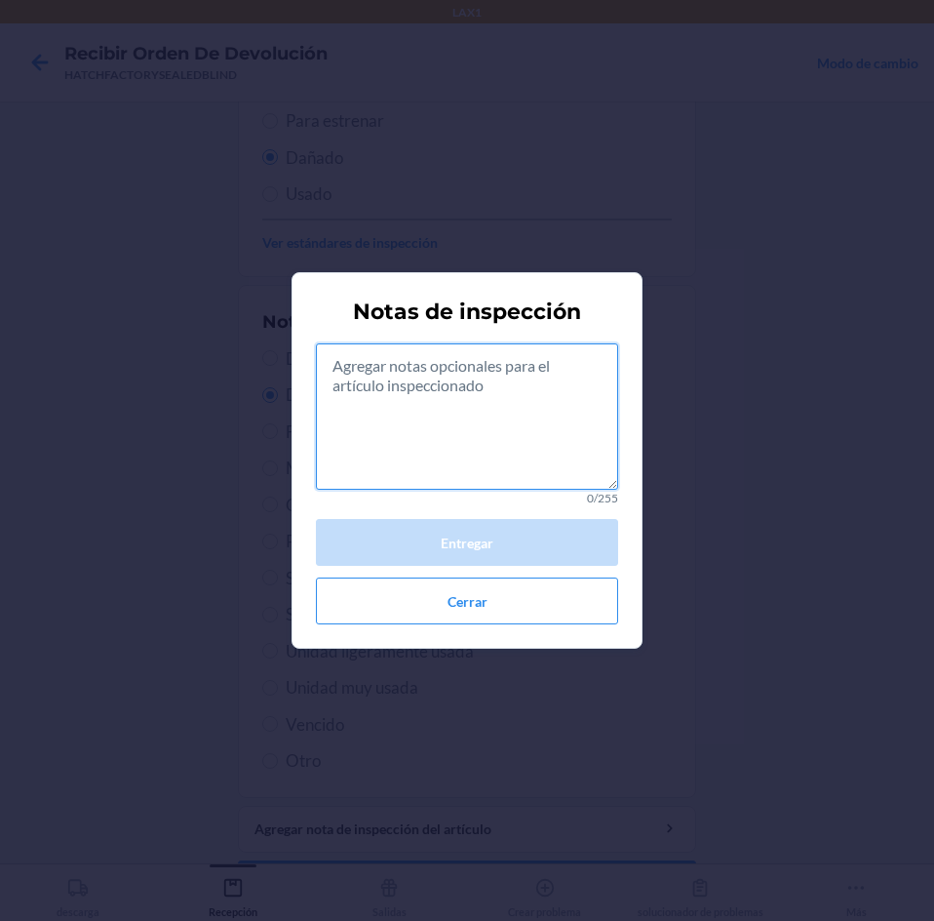
click at [501, 445] on textarea at bounding box center [467, 416] width 302 height 146
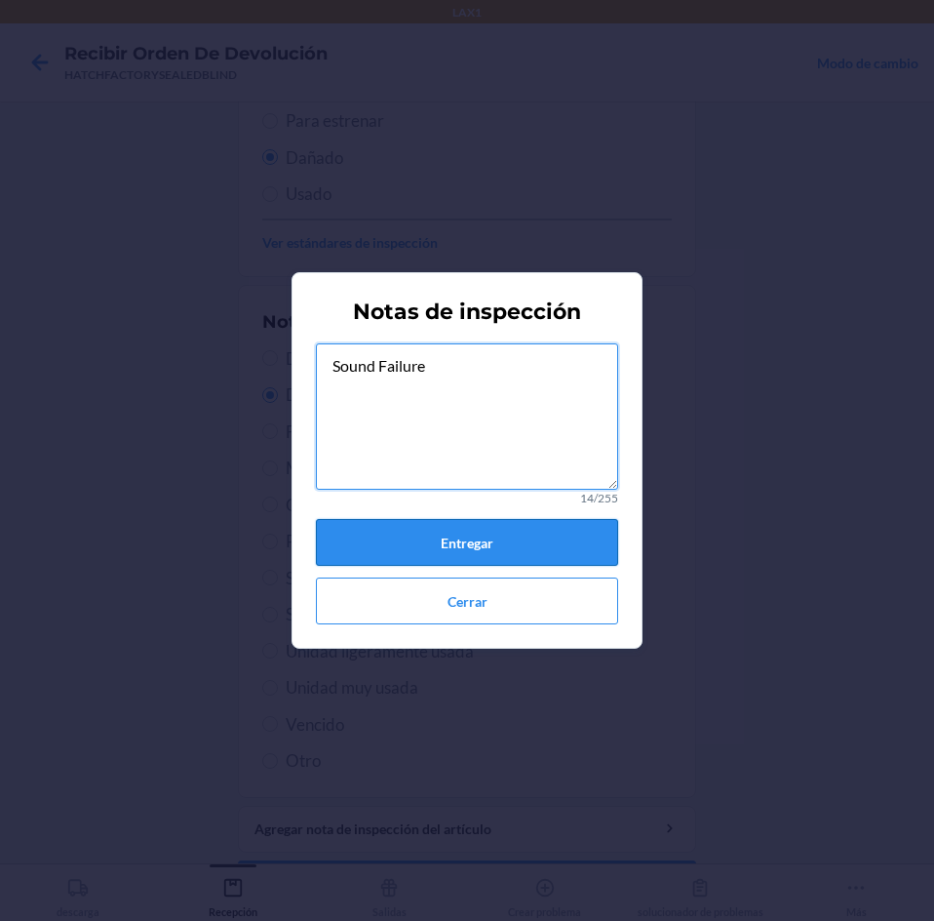
type textarea "Sound Failure"
click at [442, 558] on button "Entregar" at bounding box center [467, 542] width 302 height 47
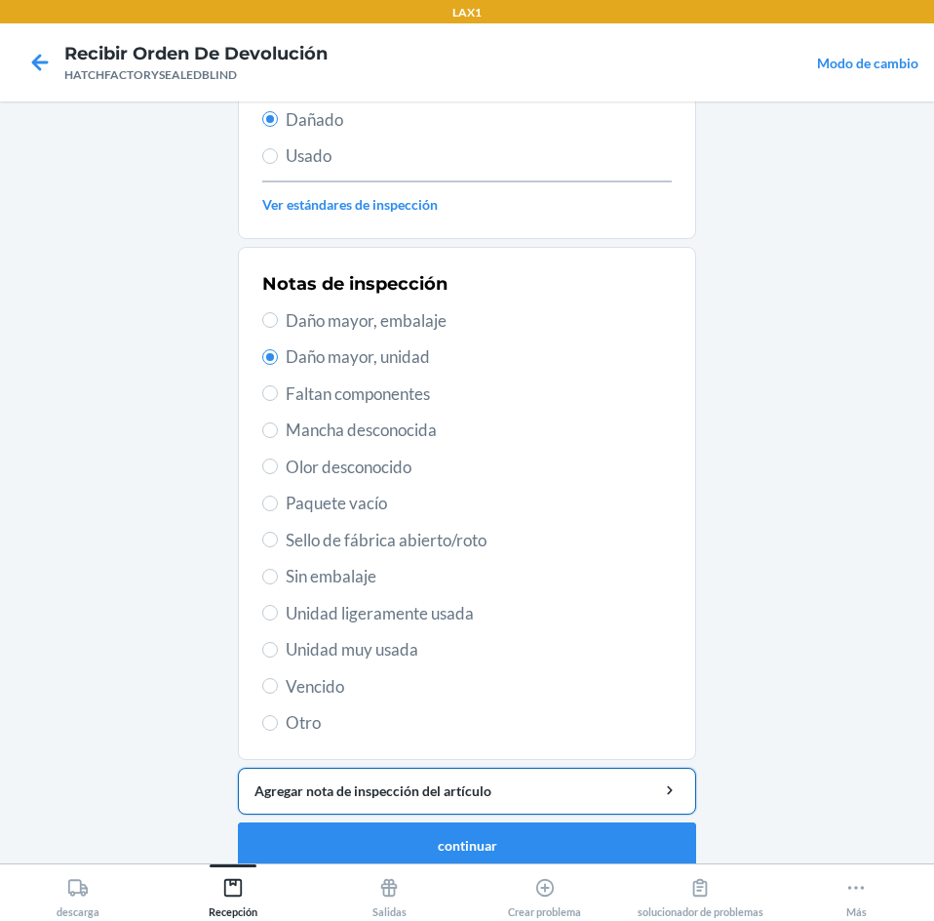
scroll to position [255, 0]
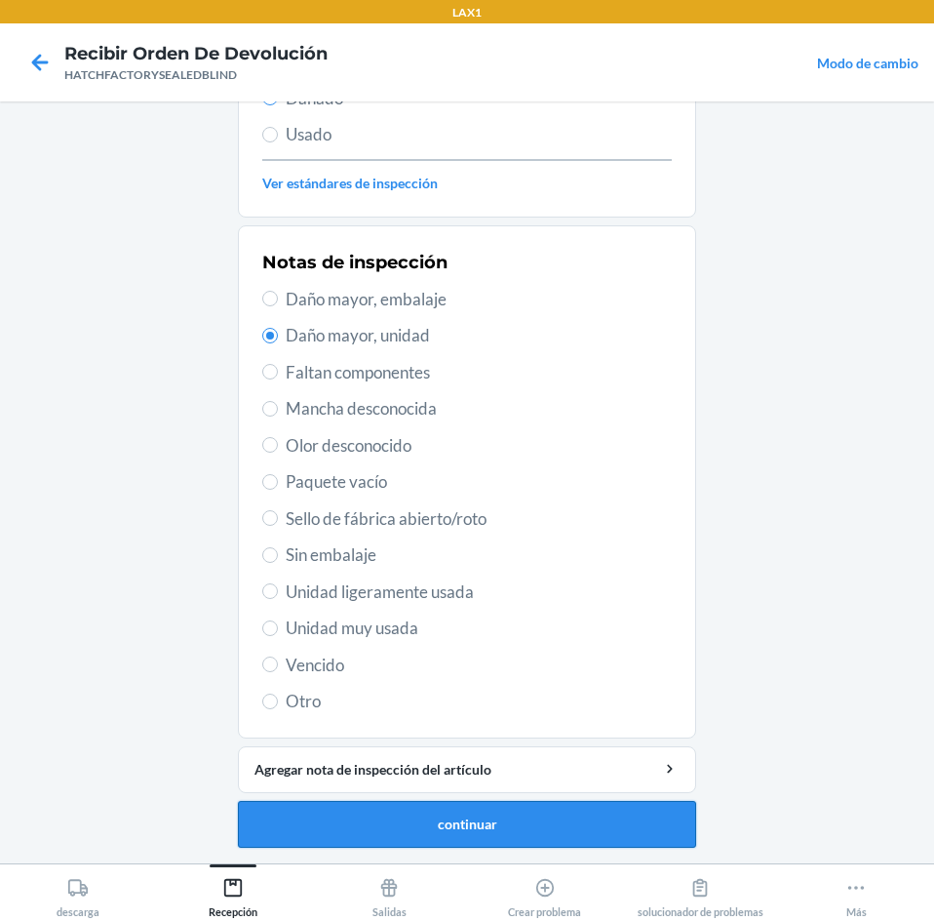
click at [478, 830] on button "continuar" at bounding box center [467, 824] width 458 height 47
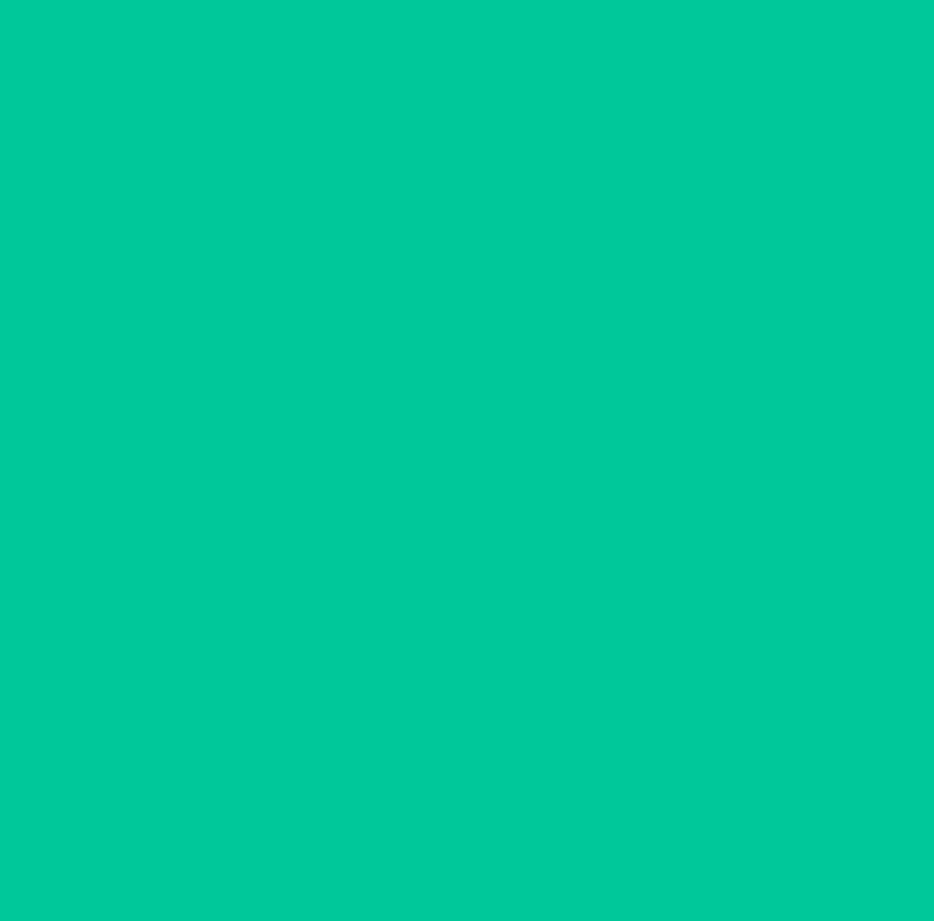
scroll to position [132, 0]
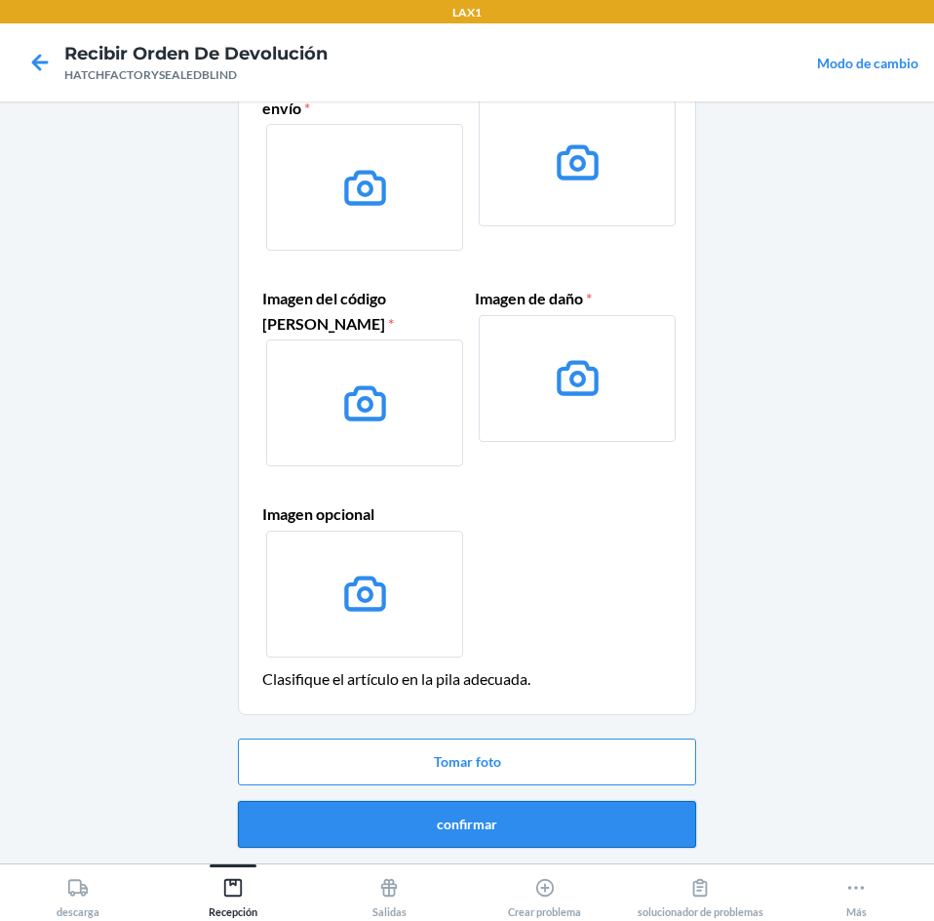
click at [507, 821] on button "confirmar" at bounding box center [467, 824] width 458 height 47
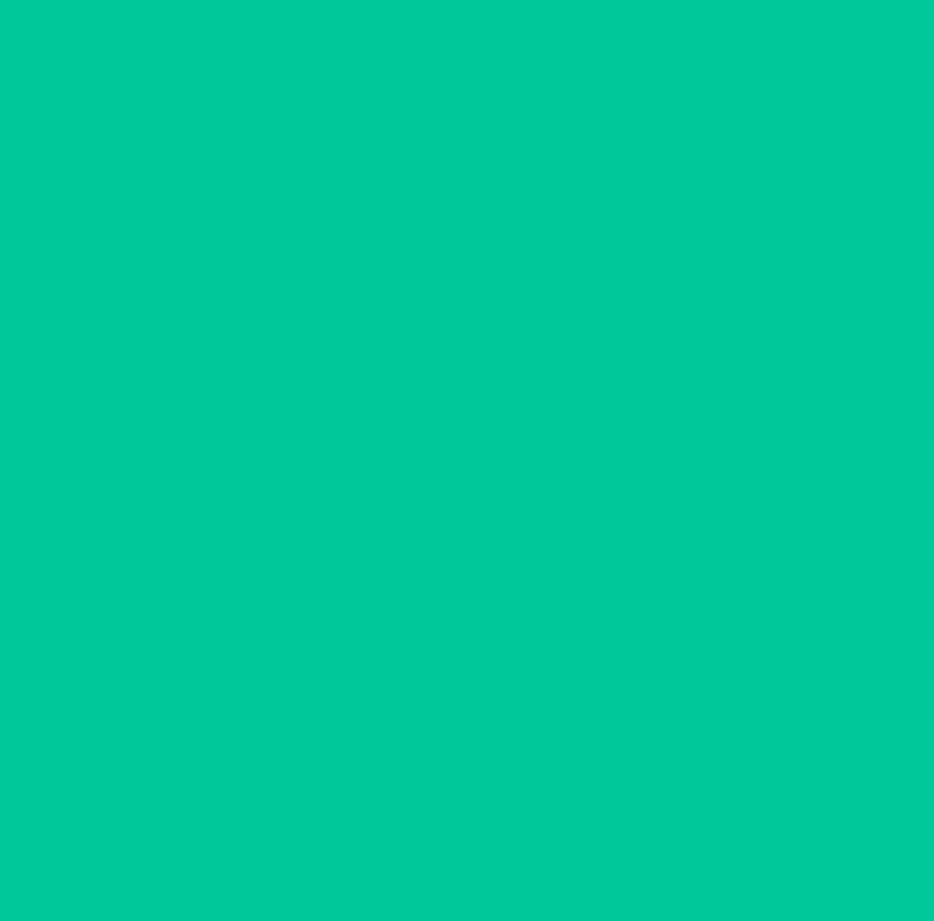
scroll to position [0, 0]
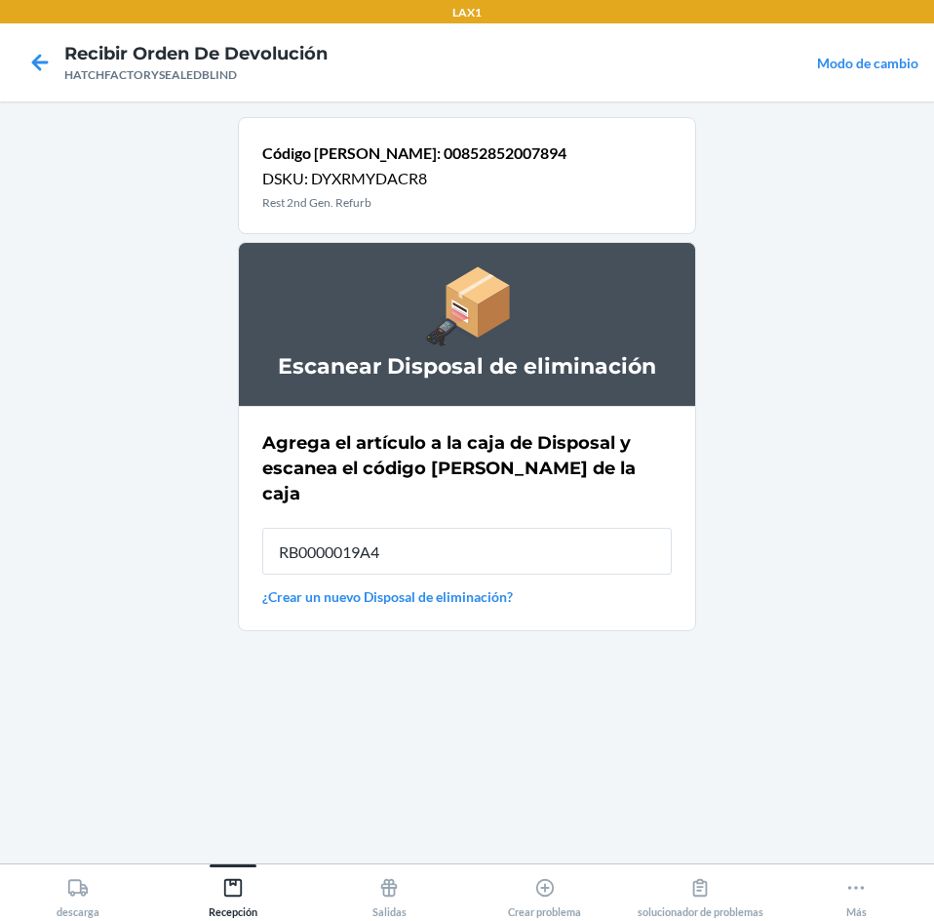
type input "RB0000019A4"
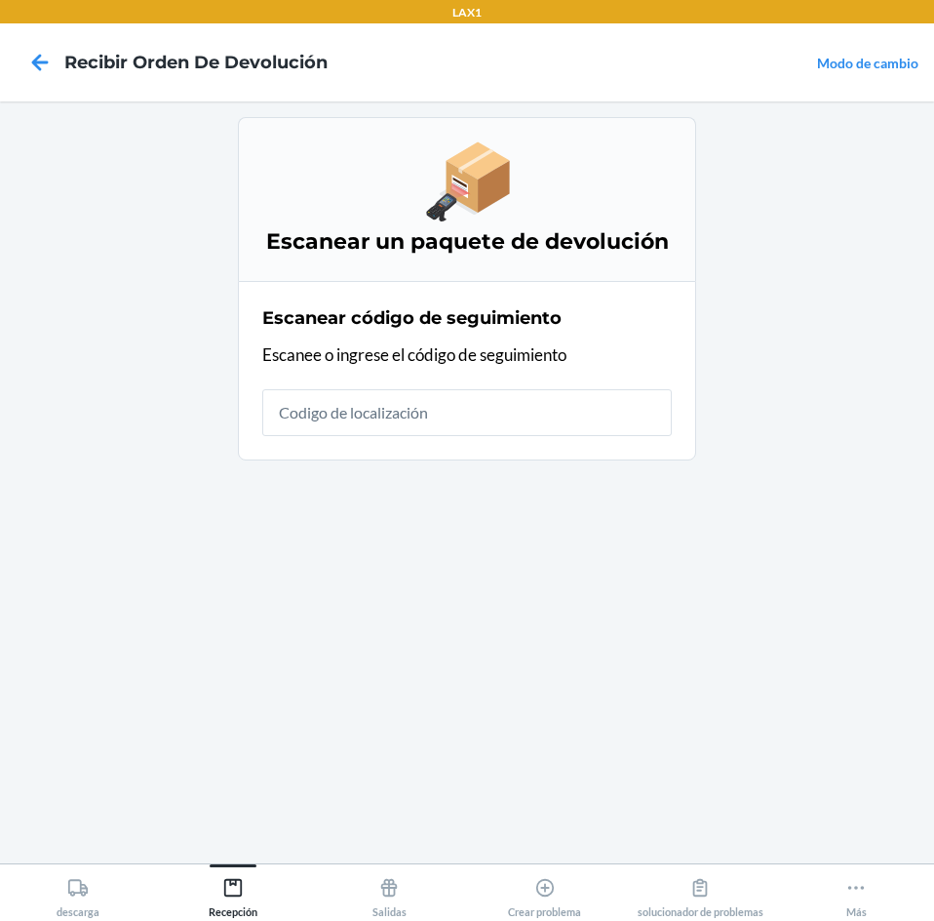
click at [436, 406] on input "text" at bounding box center [467, 412] width 410 height 47
type input "HATCHFACTORYSEALEDBL"
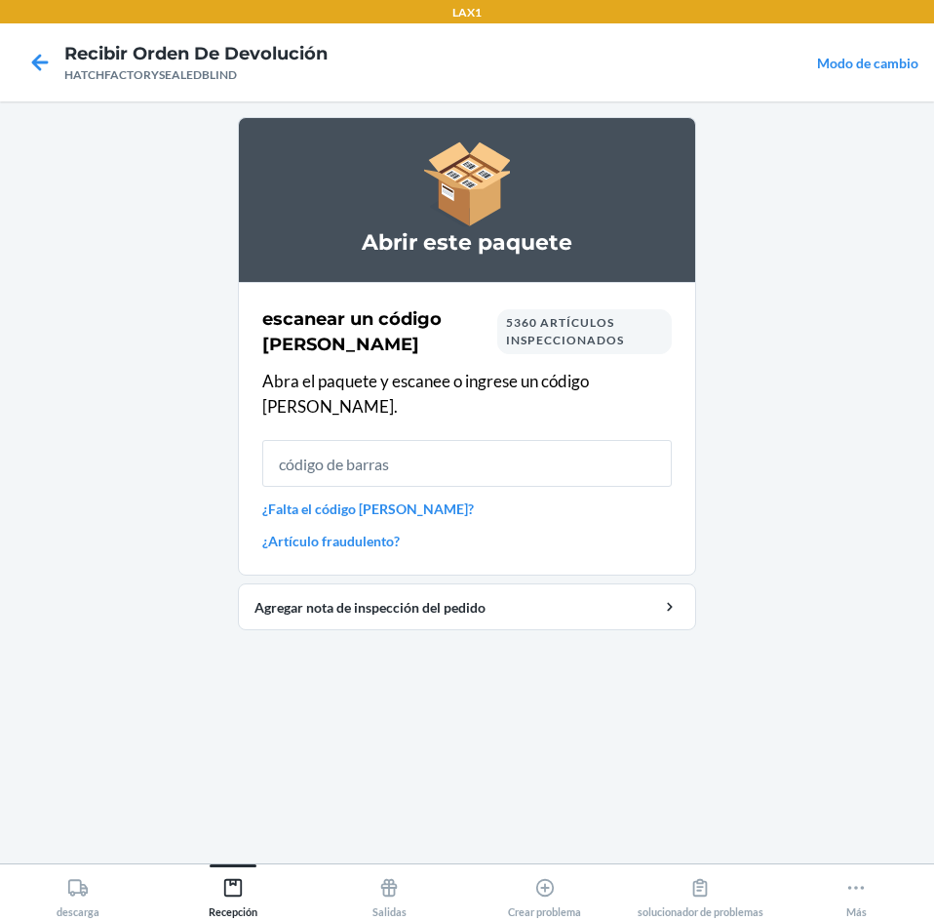
click at [386, 455] on input "text" at bounding box center [467, 463] width 410 height 47
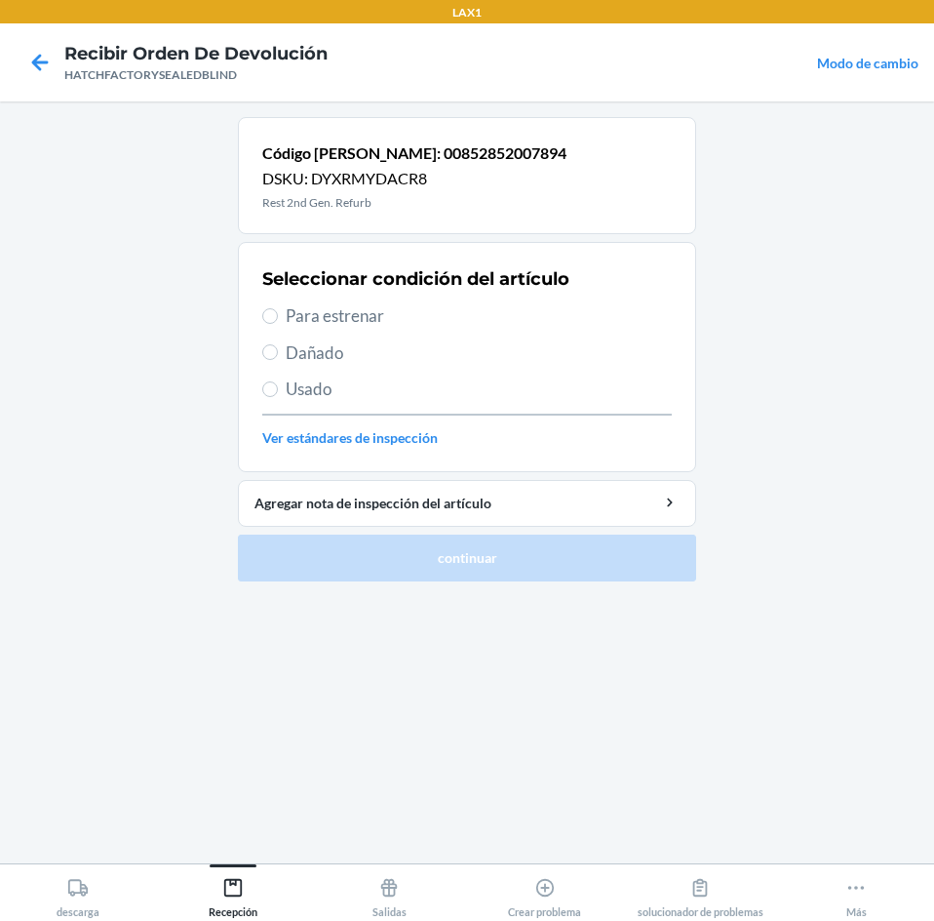
click at [308, 355] on span "Dañado" at bounding box center [479, 352] width 386 height 25
click at [278, 355] on input "Dañado" at bounding box center [270, 352] width 16 height 16
radio input "true"
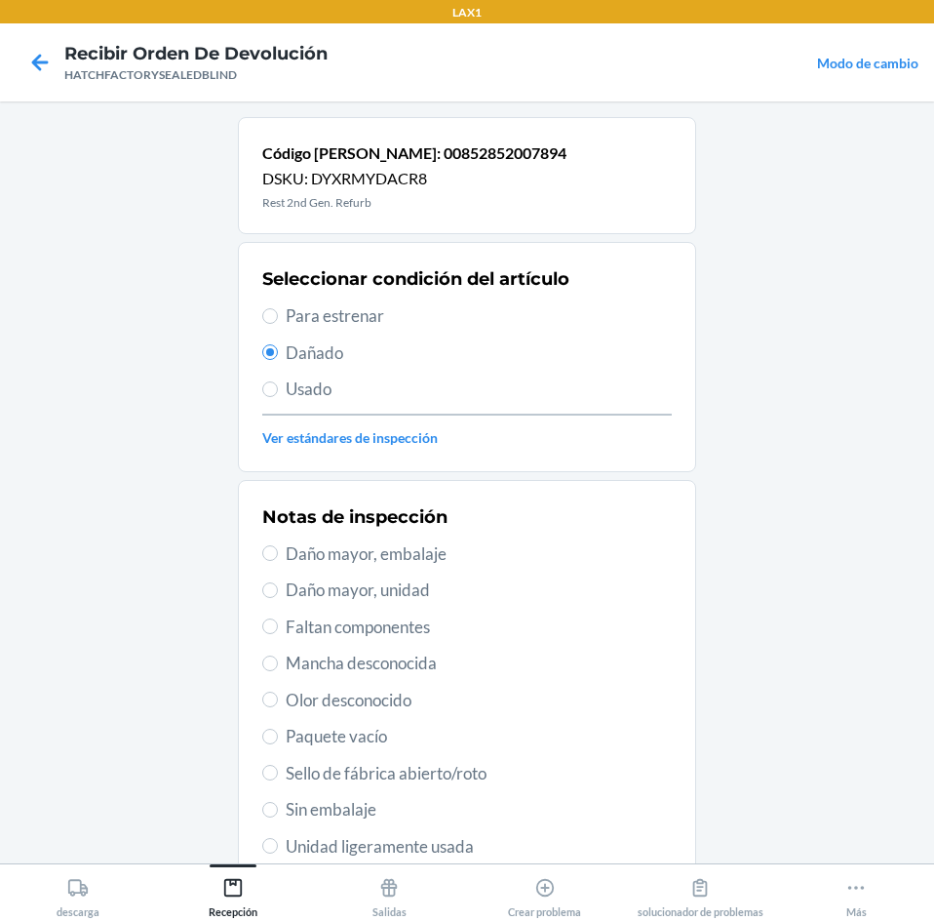
click at [340, 589] on span "Daño mayor, unidad" at bounding box center [479, 589] width 386 height 25
click at [278, 589] on input "Daño mayor, unidad" at bounding box center [270, 590] width 16 height 16
radio input "true"
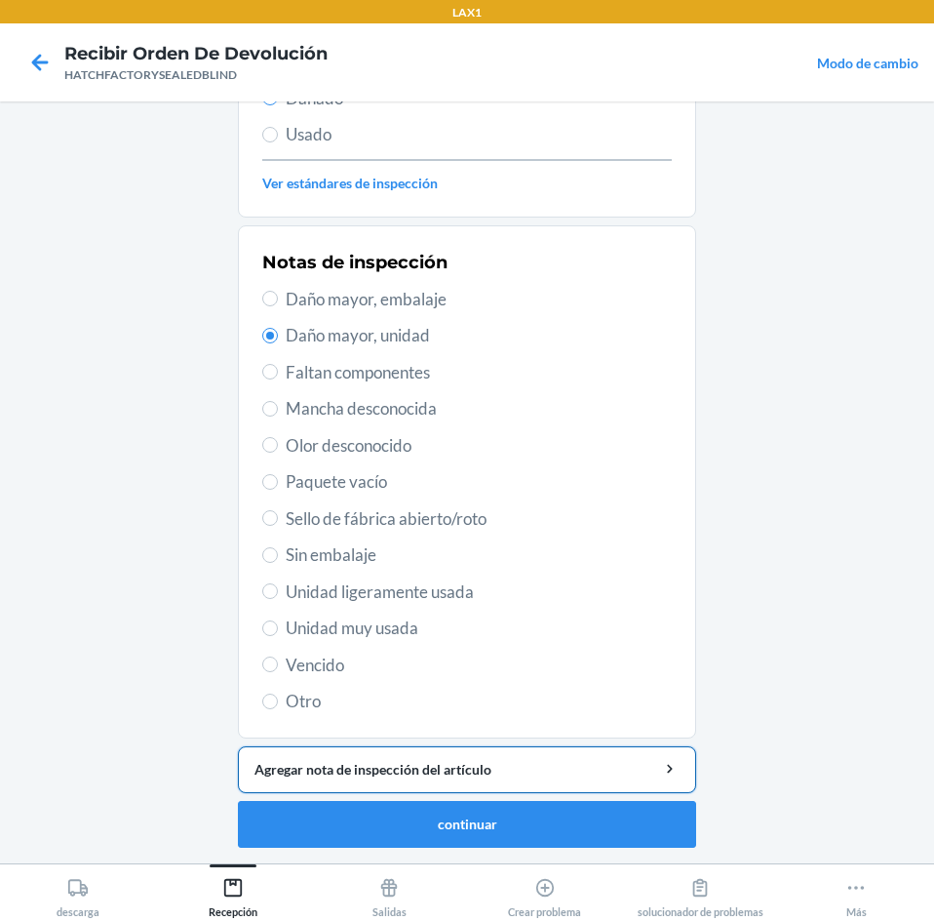
click at [471, 774] on div "Agregar nota de inspección del artículo" at bounding box center [467, 769] width 425 height 20
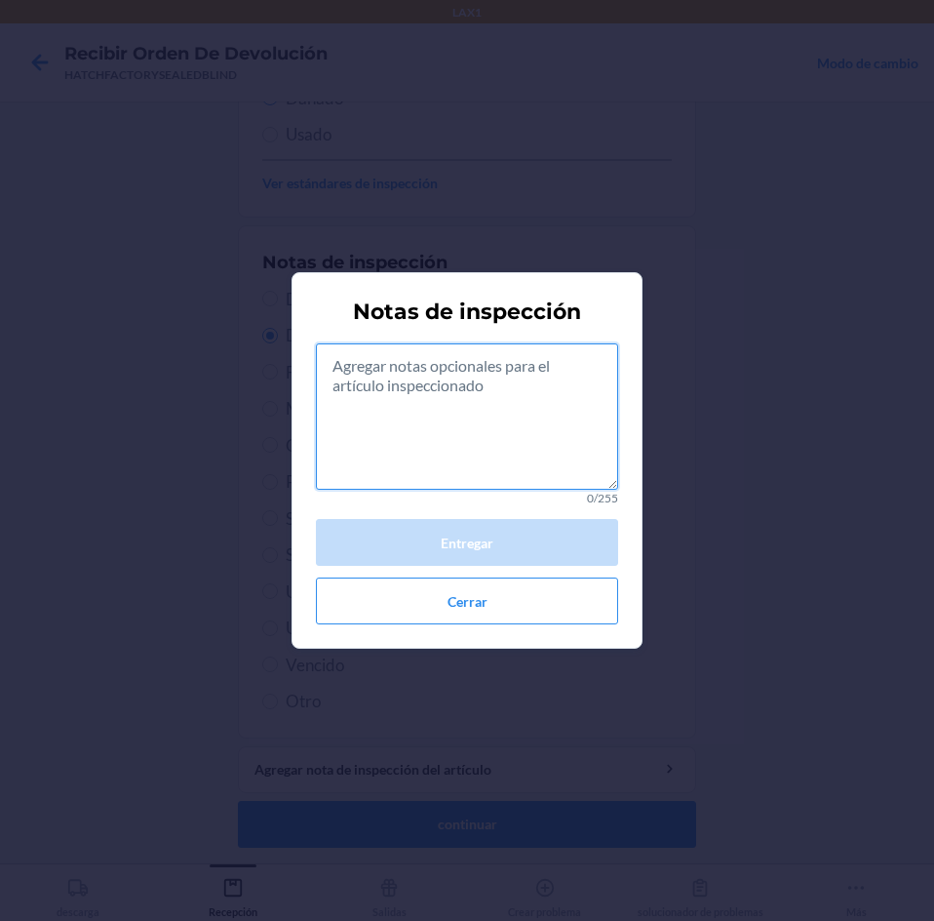
click at [531, 463] on textarea at bounding box center [467, 416] width 302 height 146
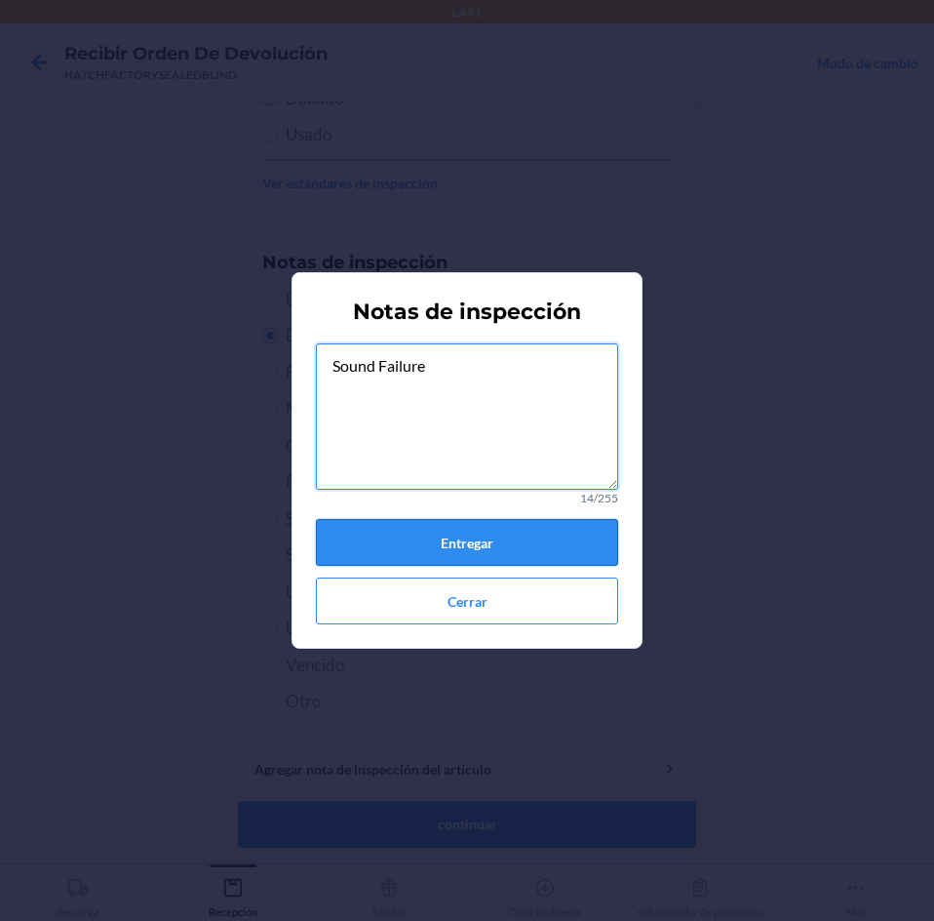
type textarea "Sound Failure"
click at [523, 533] on button "Entregar" at bounding box center [467, 542] width 302 height 47
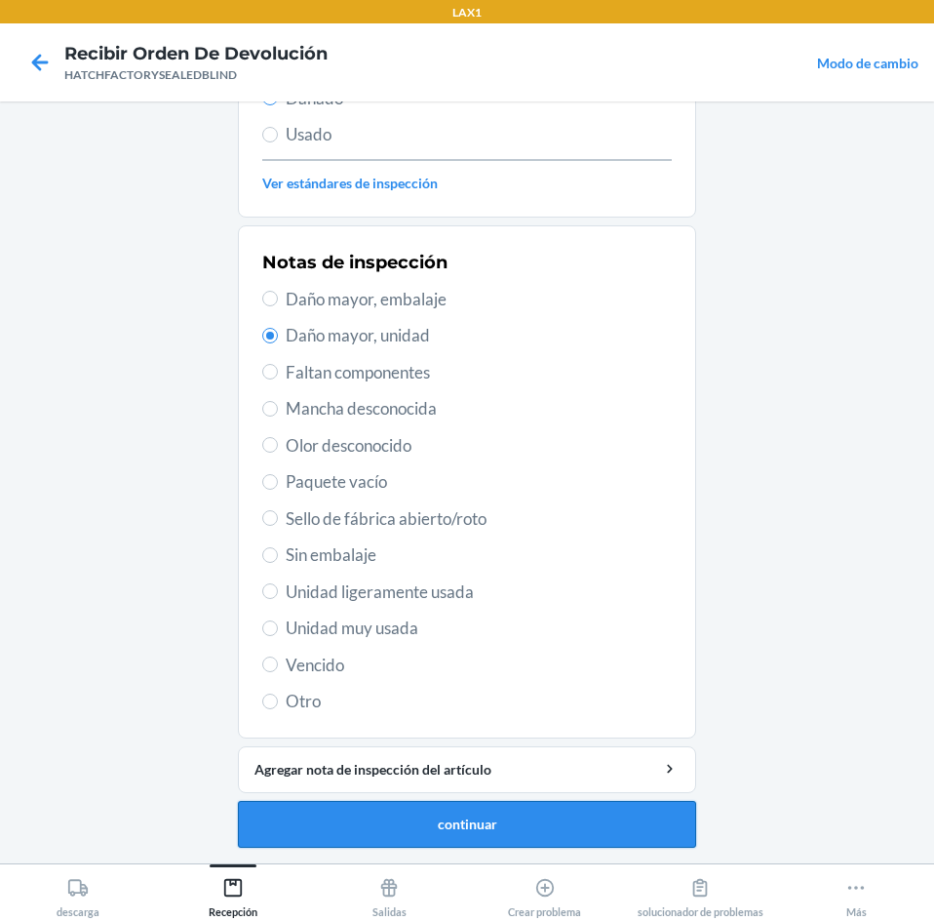
click at [466, 824] on button "continuar" at bounding box center [467, 824] width 458 height 47
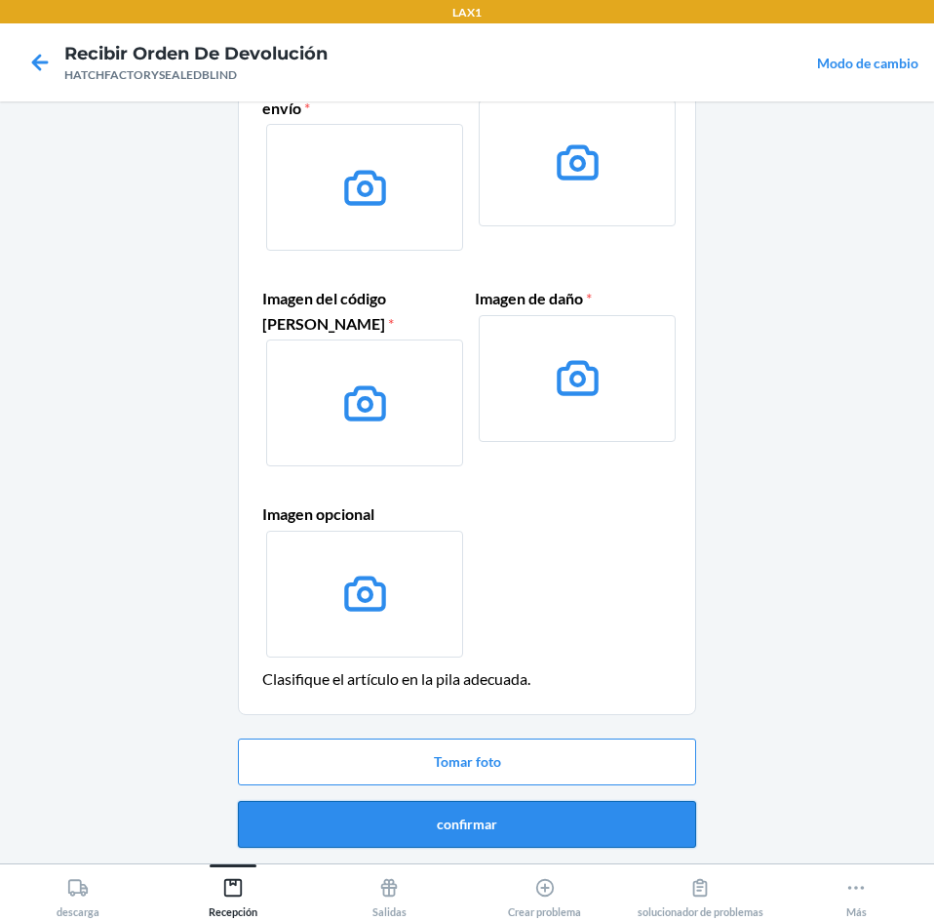
click at [496, 831] on button "confirmar" at bounding box center [467, 824] width 458 height 47
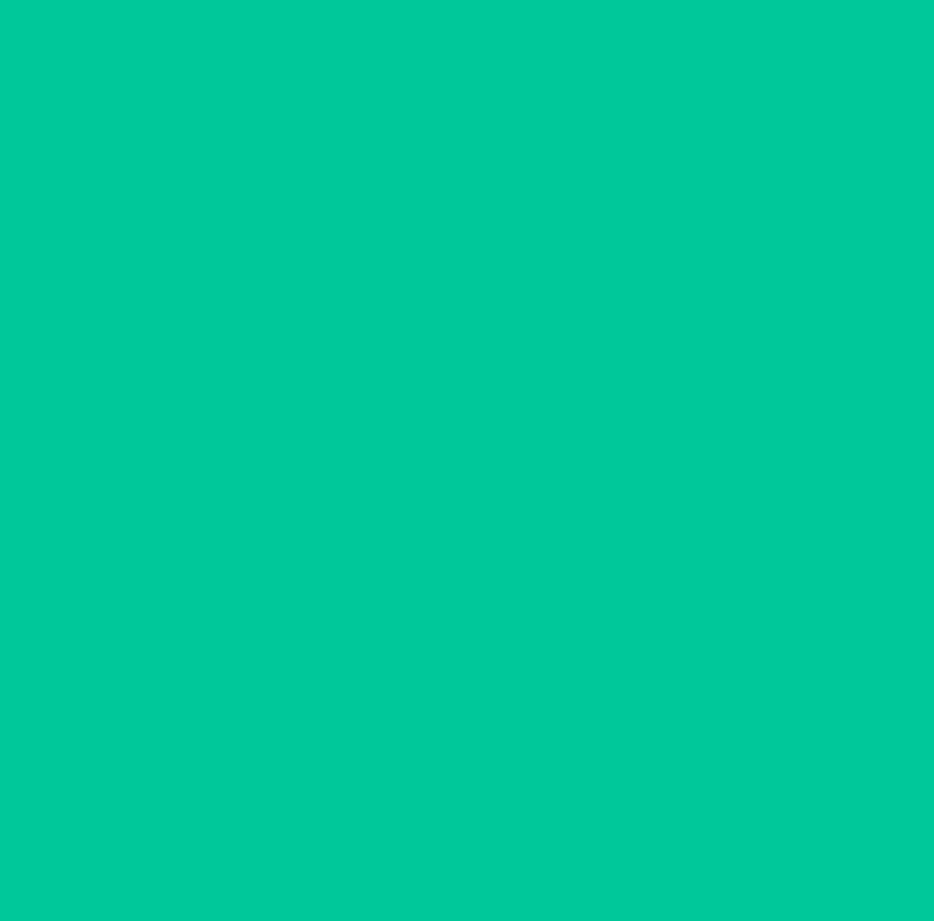
scroll to position [0, 0]
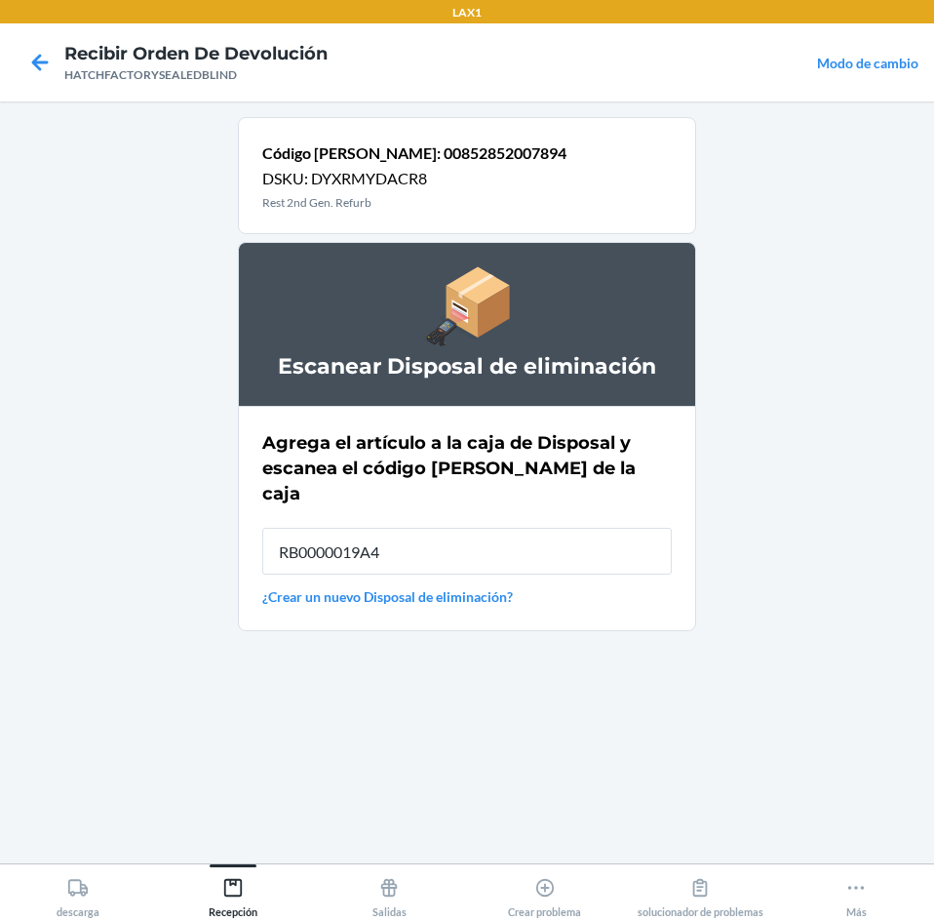
type input "RB0000019A4"
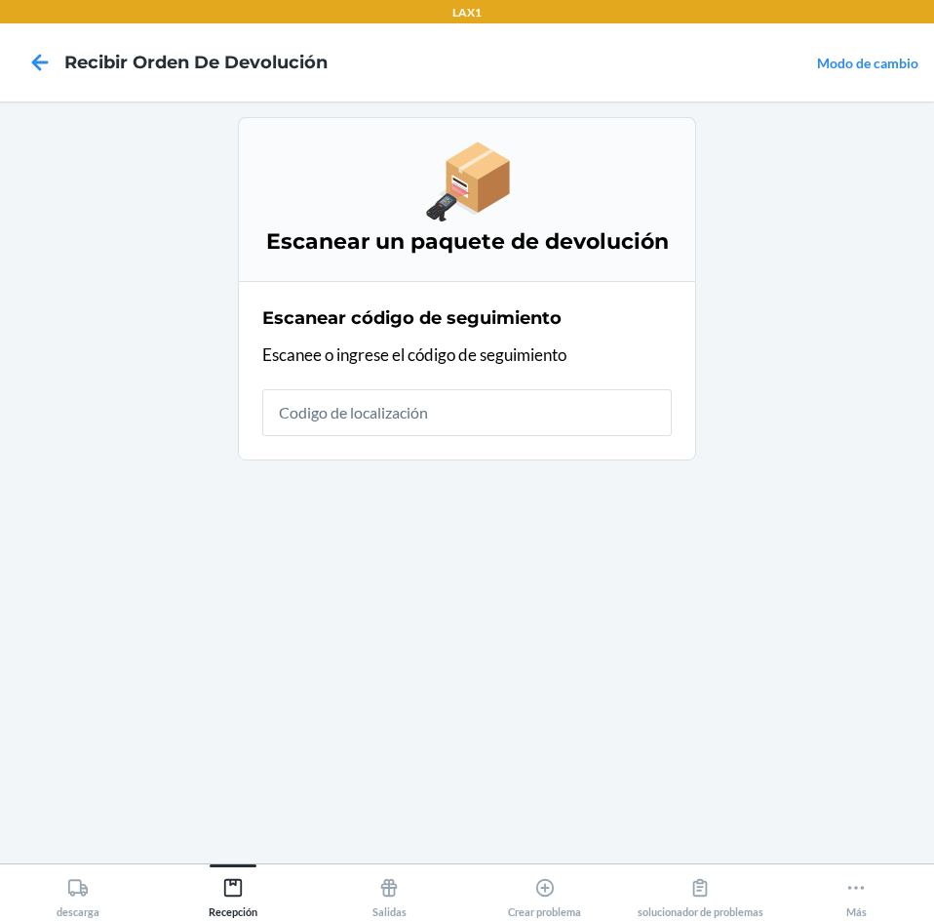
click at [488, 414] on input "text" at bounding box center [467, 412] width 410 height 47
type input "HATCHFACTORYSE"
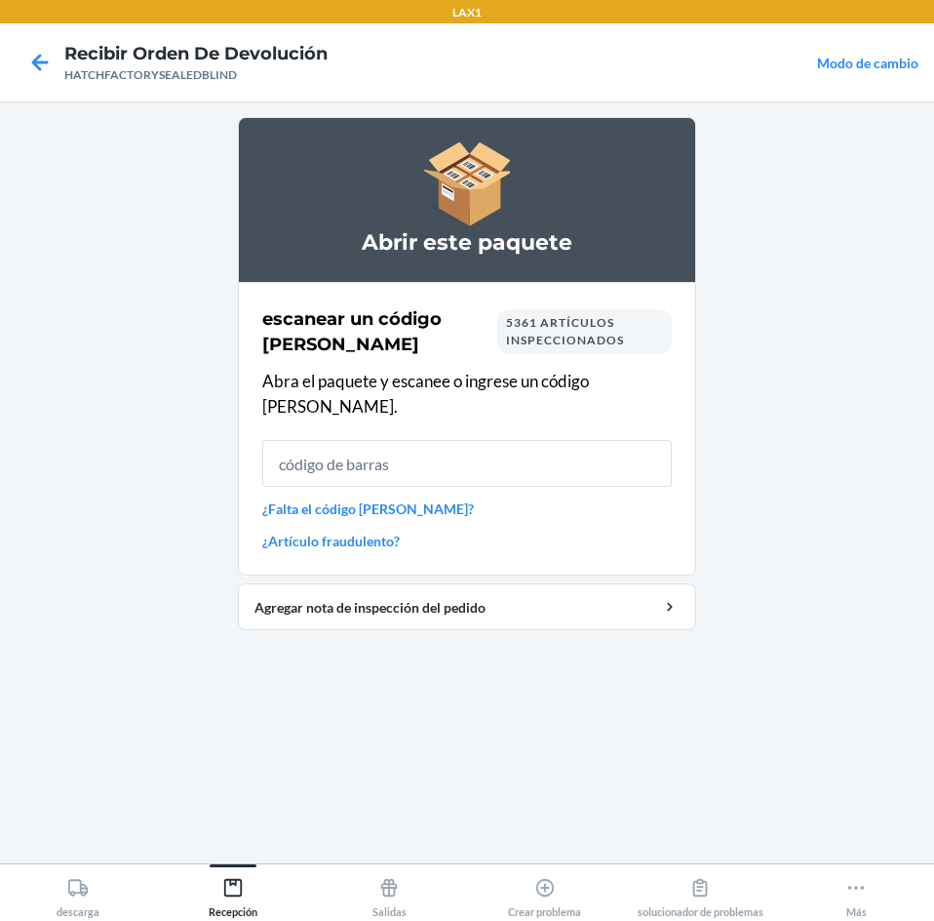
click at [425, 450] on input "text" at bounding box center [467, 463] width 410 height 47
type input "HATCHFACTORYSEALEDBL"
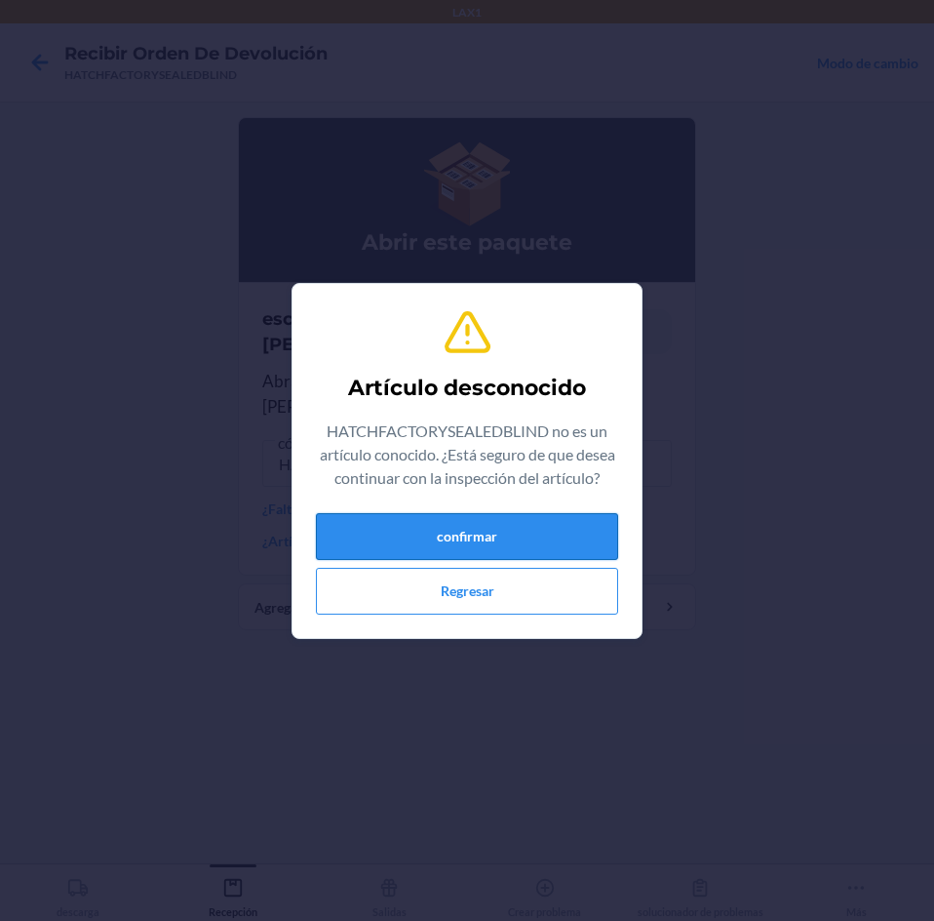
click at [381, 533] on button "confirmar" at bounding box center [467, 536] width 302 height 47
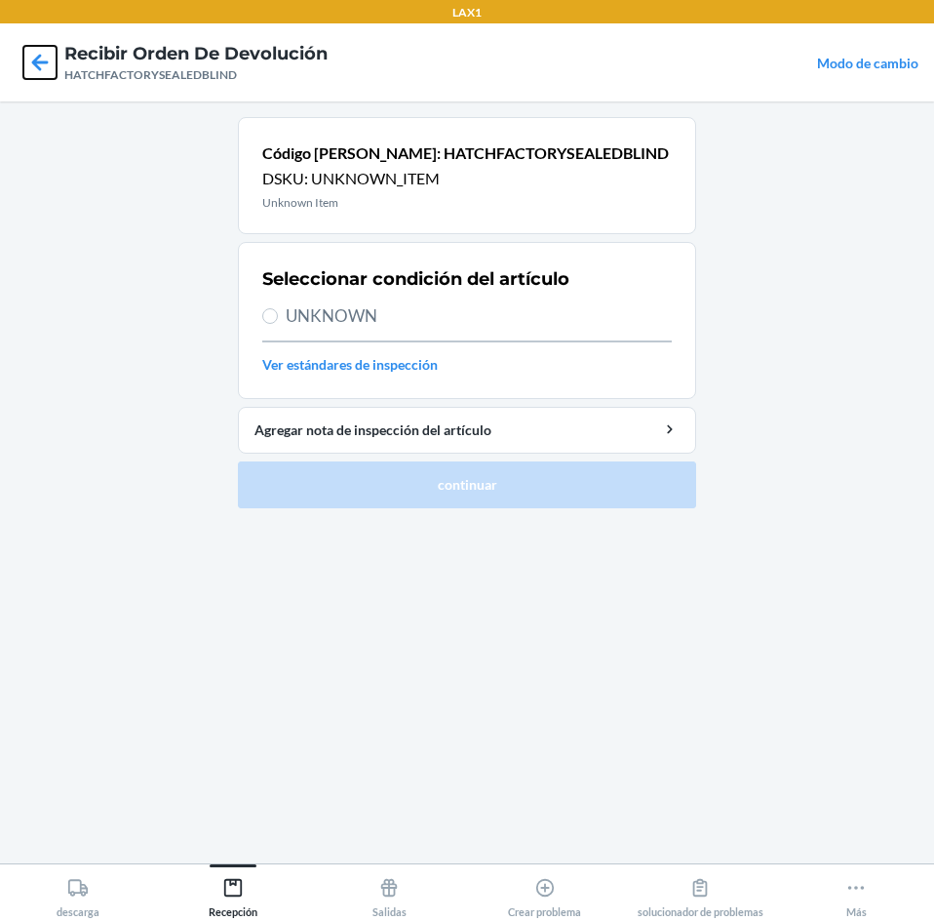
click at [28, 52] on icon at bounding box center [39, 62] width 33 height 33
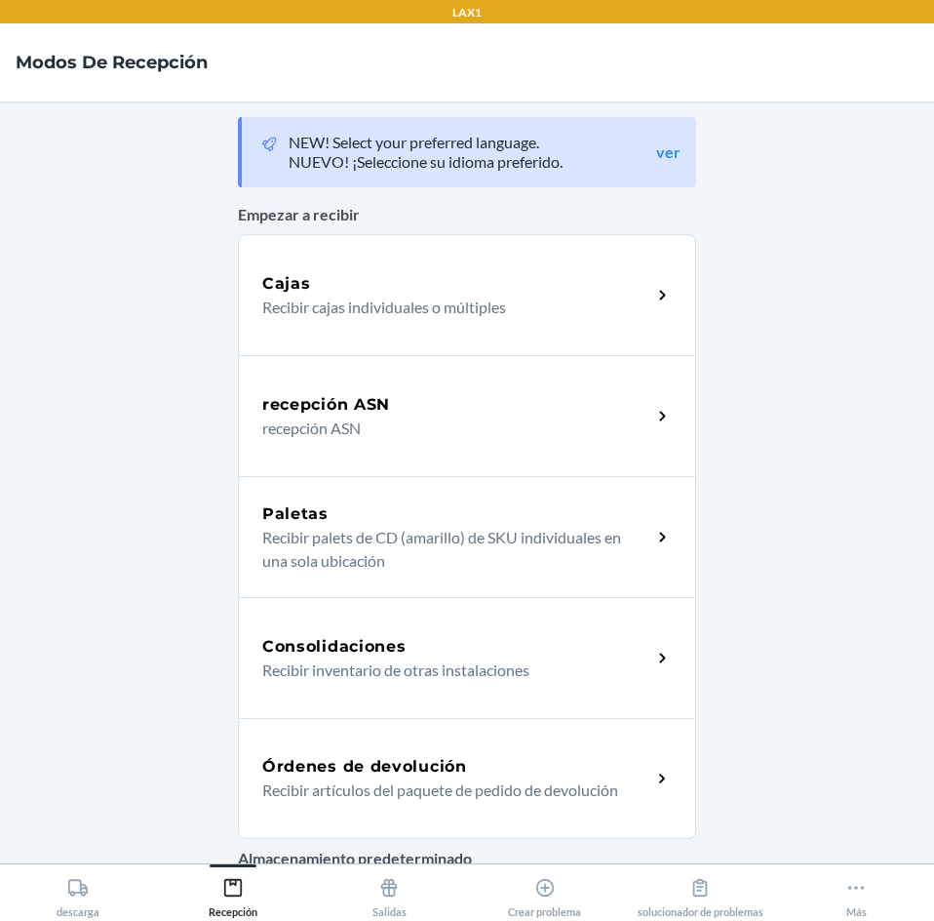
click at [394, 770] on h5 "Órdenes de devolución" at bounding box center [364, 766] width 205 height 23
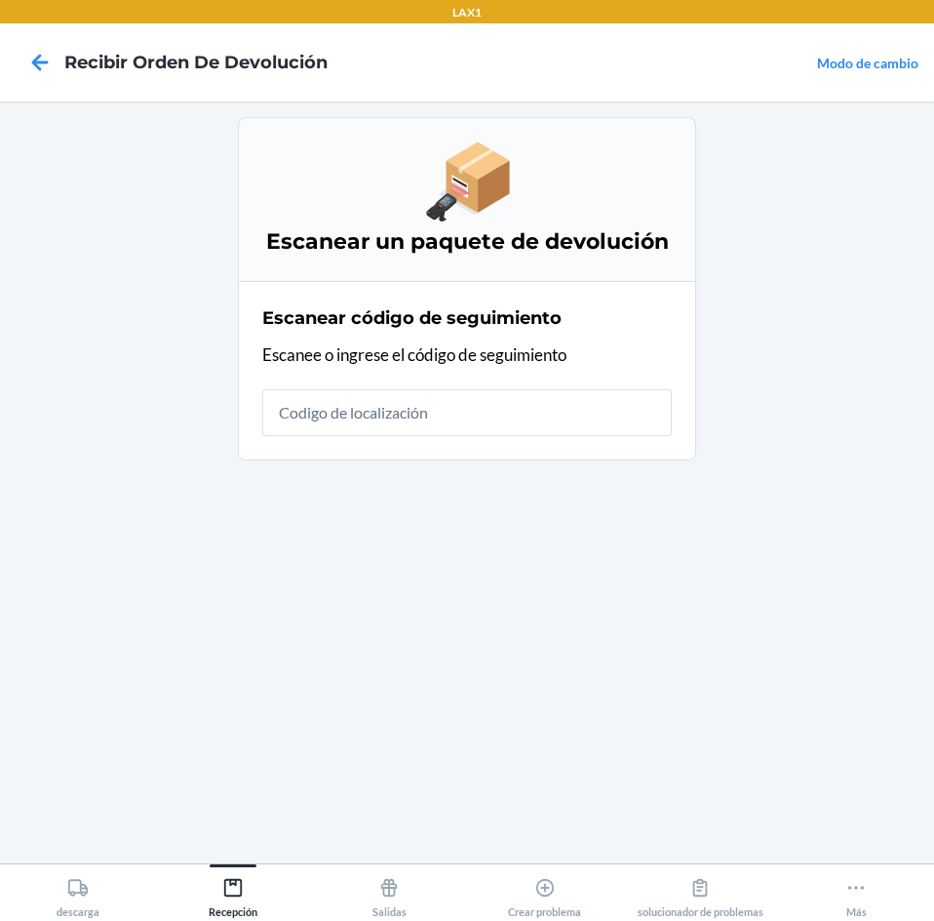
click at [521, 428] on input "text" at bounding box center [467, 412] width 410 height 47
type input "HATCHFACTORYSE"
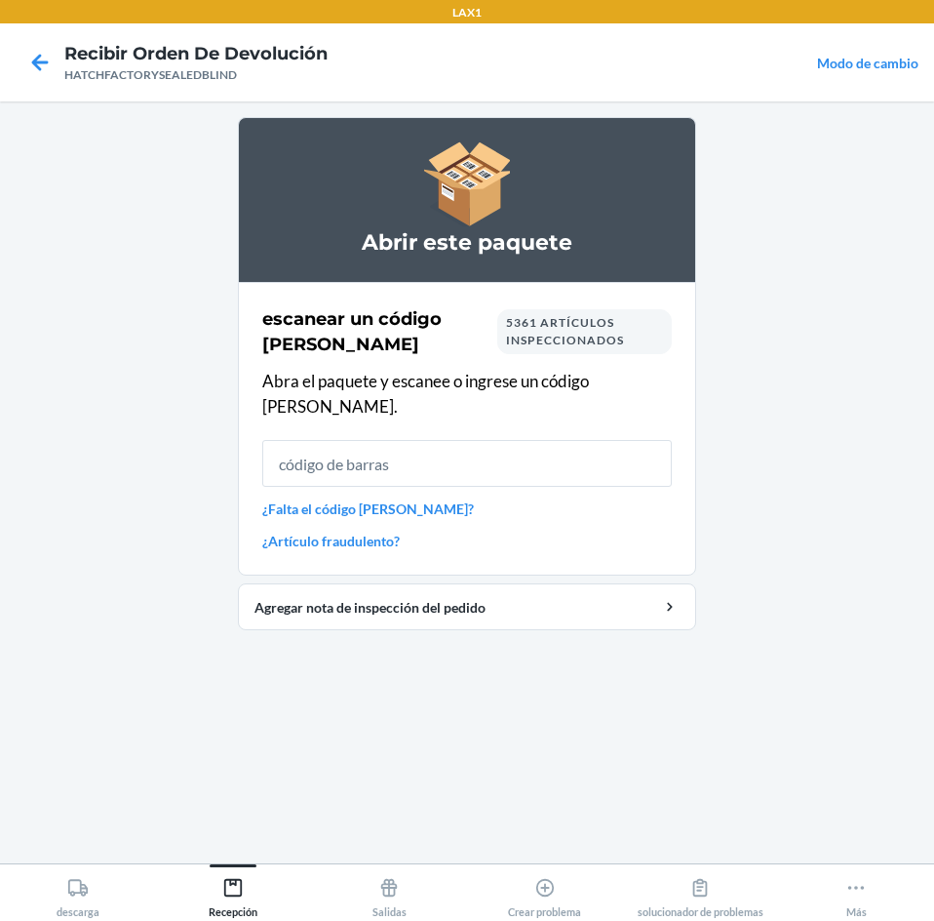
click at [389, 444] on input "text" at bounding box center [467, 463] width 410 height 47
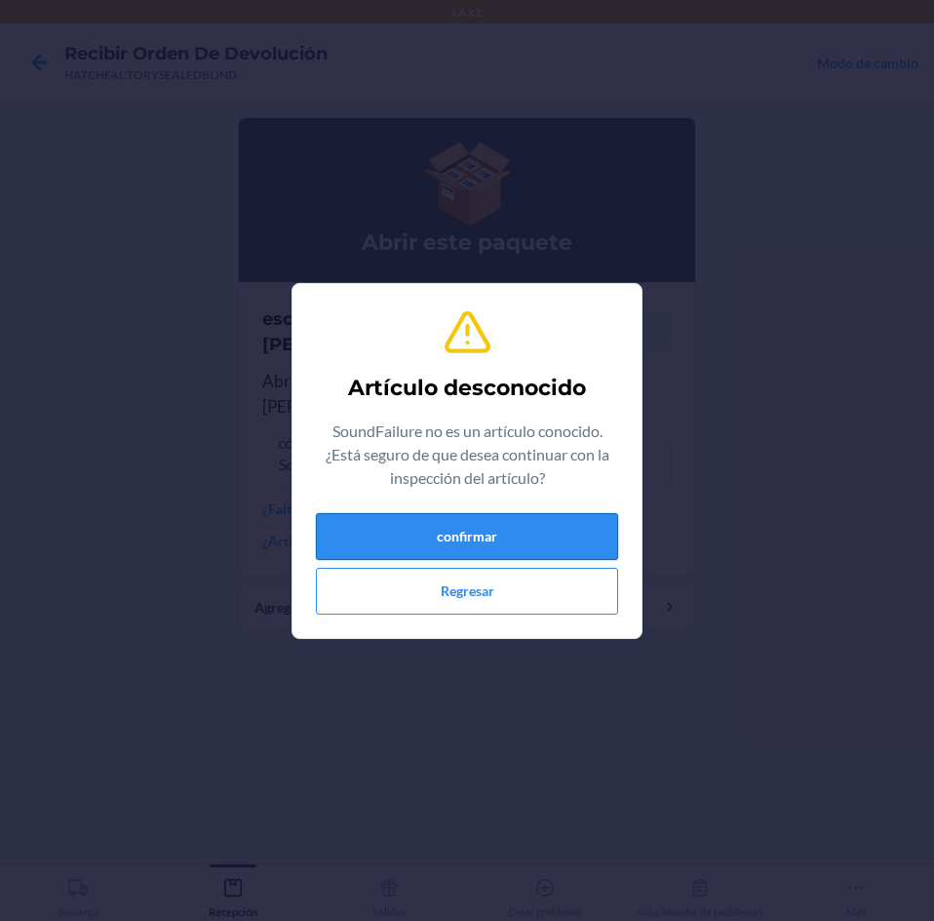
click at [466, 538] on button "confirmar" at bounding box center [467, 536] width 302 height 47
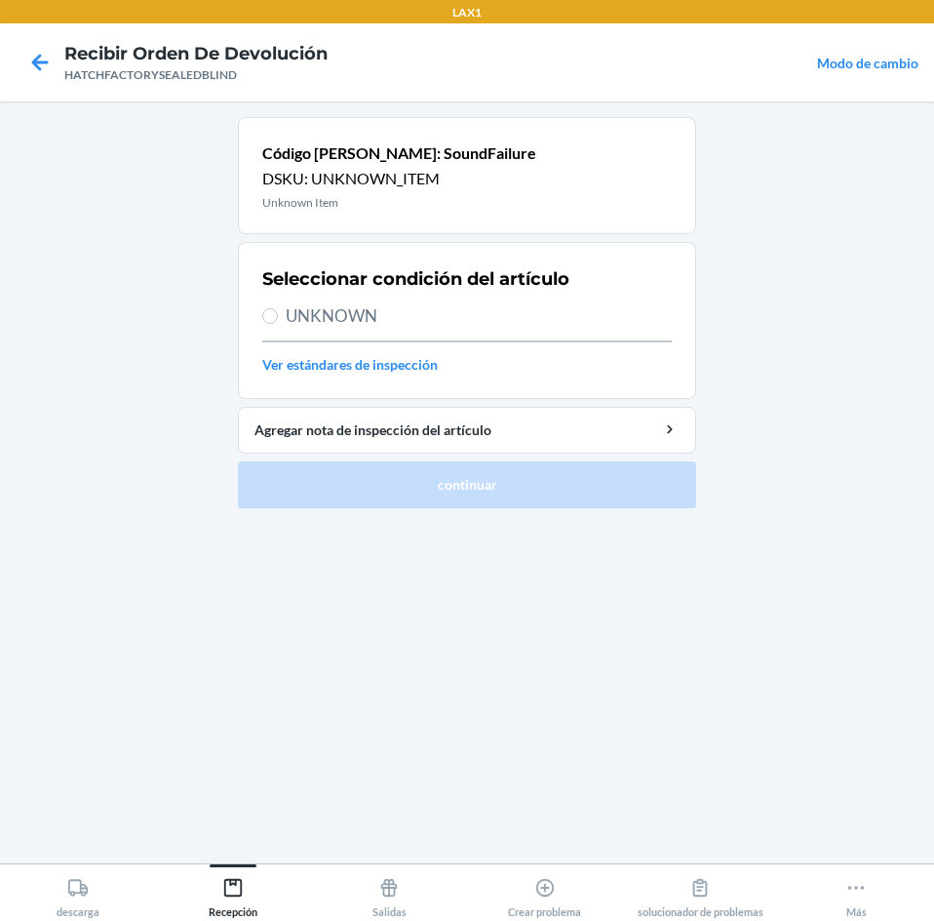
click at [63, 55] on div at bounding box center [40, 62] width 49 height 49
click at [53, 57] on icon at bounding box center [39, 62] width 33 height 33
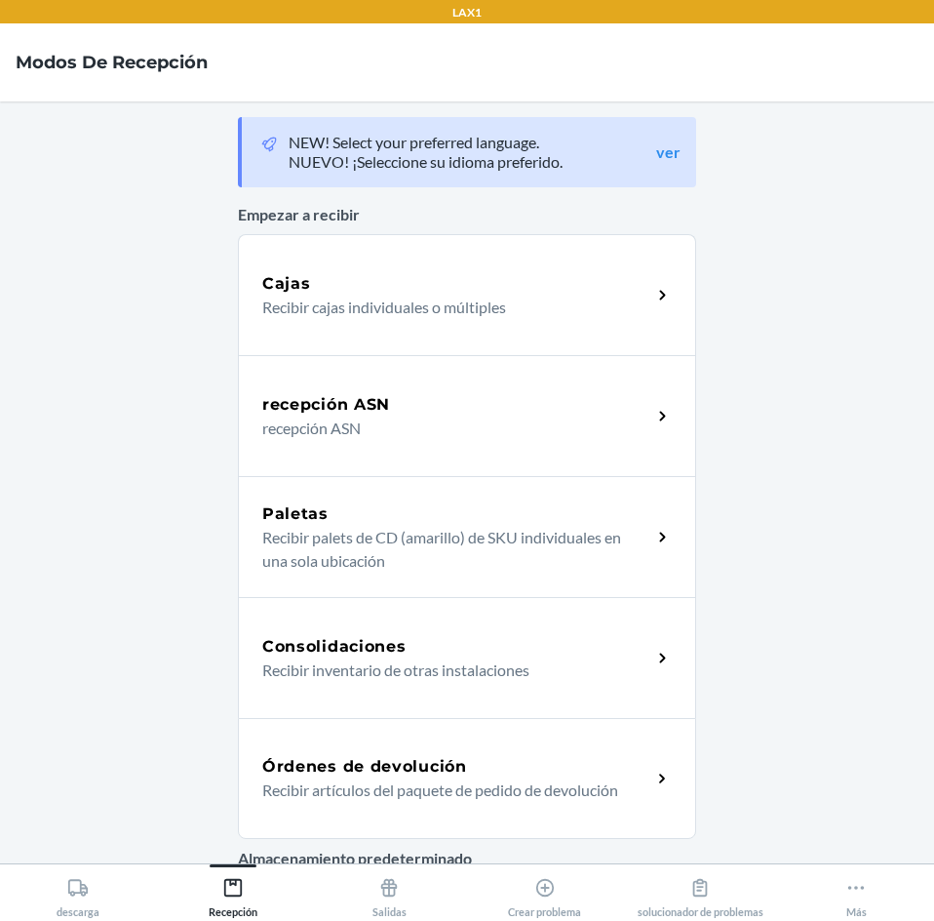
click at [555, 760] on div "Órdenes de devolución" at bounding box center [456, 766] width 389 height 23
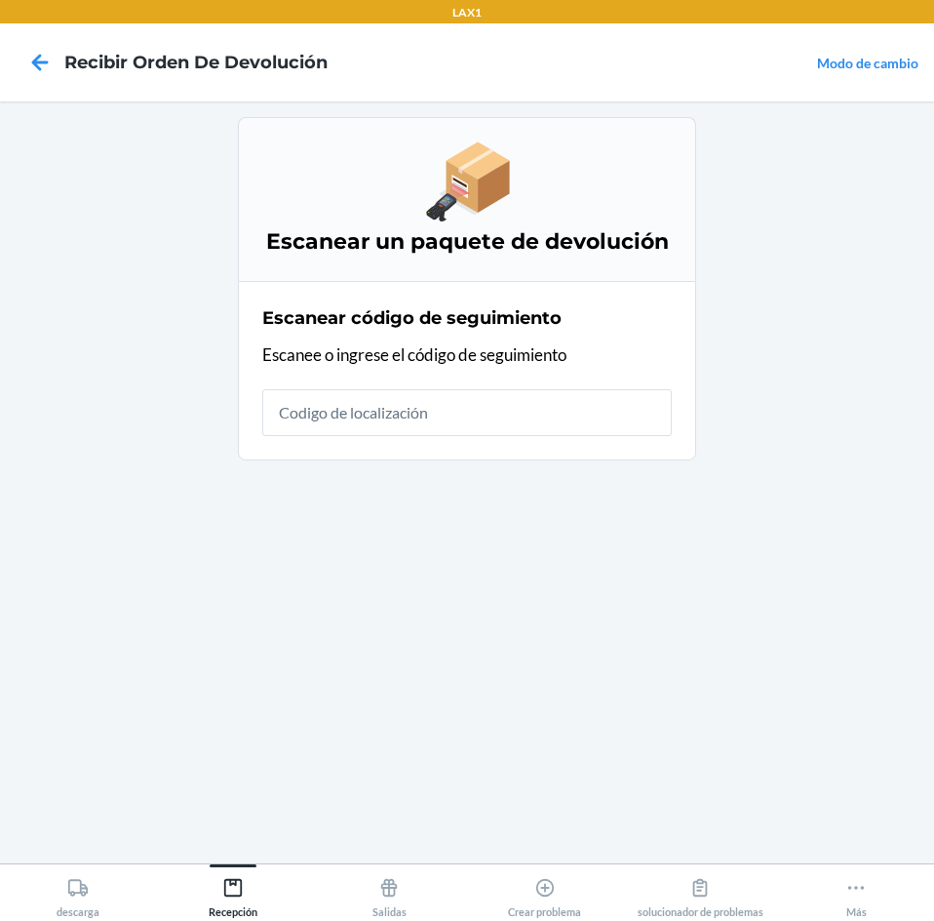
click at [541, 419] on input "text" at bounding box center [467, 412] width 410 height 47
type input "HATCHFACTORYS"
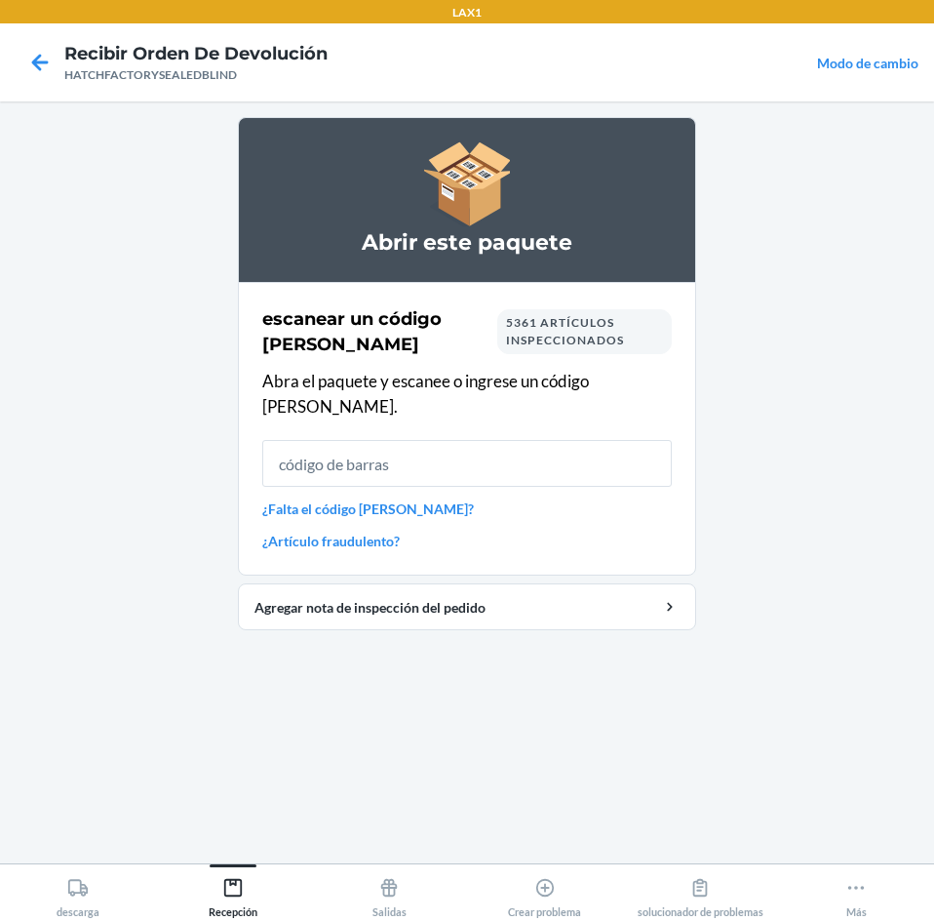
click at [332, 440] on input "text" at bounding box center [467, 463] width 410 height 47
click at [443, 451] on input "text" at bounding box center [467, 463] width 410 height 47
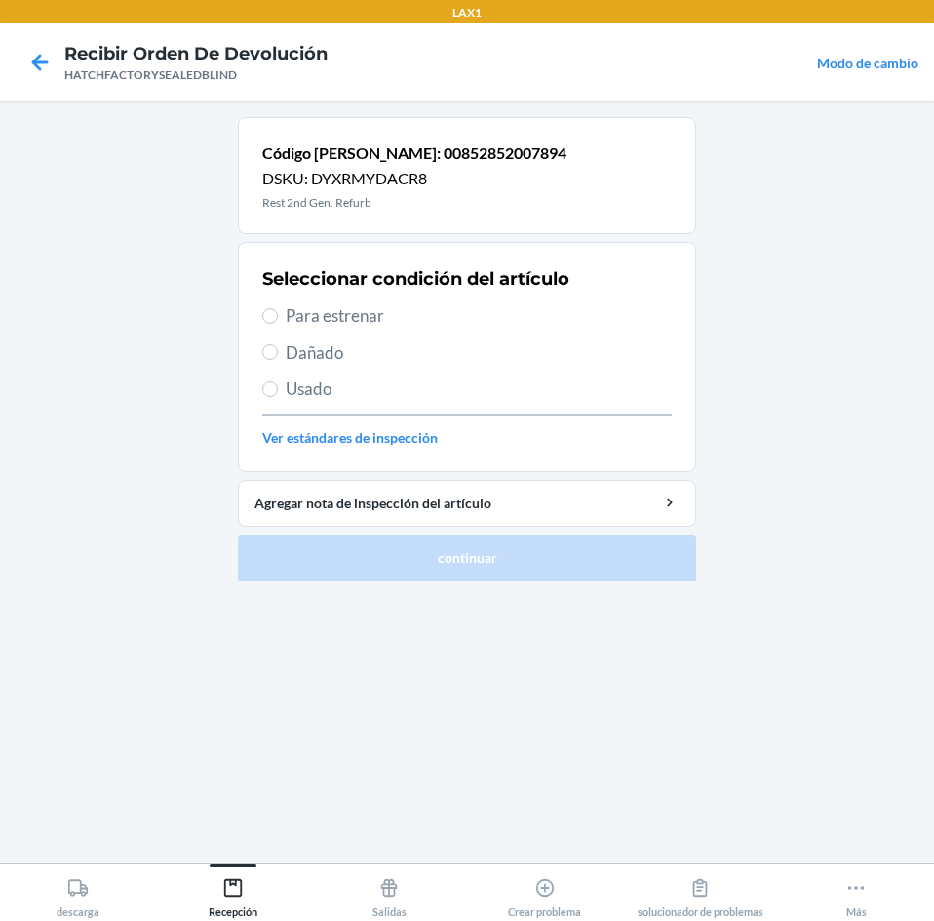
click at [297, 354] on span "Dañado" at bounding box center [479, 352] width 386 height 25
click at [278, 354] on input "Dañado" at bounding box center [270, 352] width 16 height 16
radio input "true"
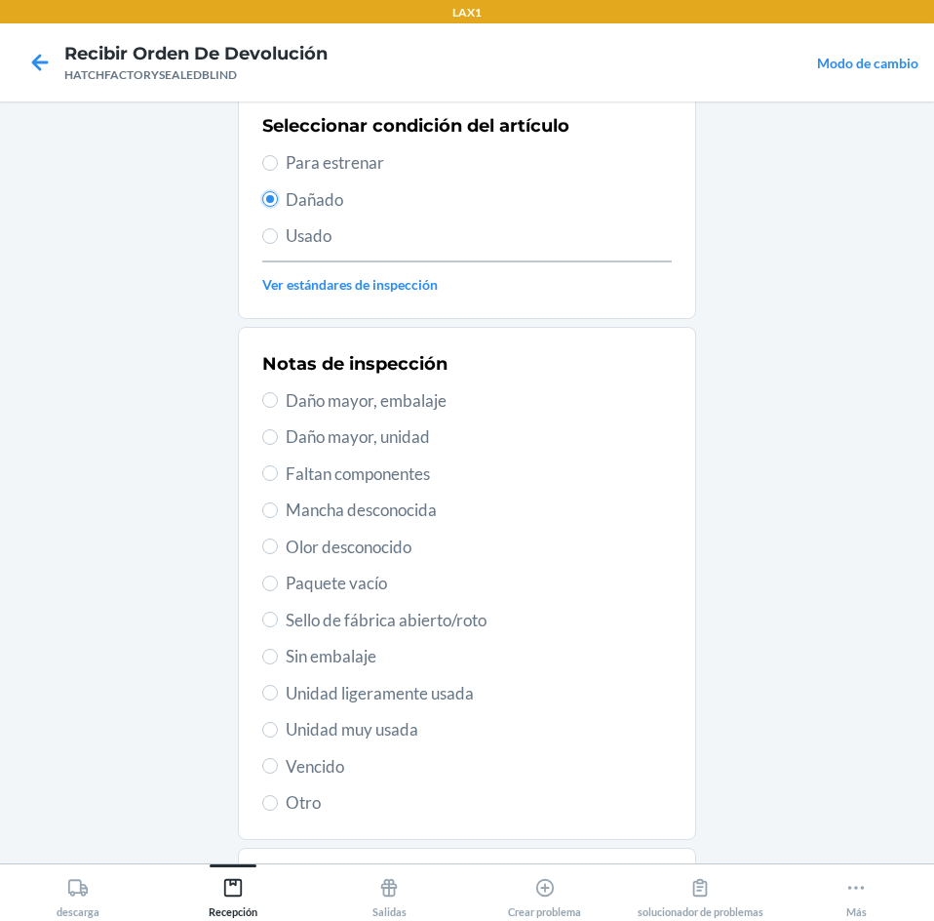
scroll to position [195, 0]
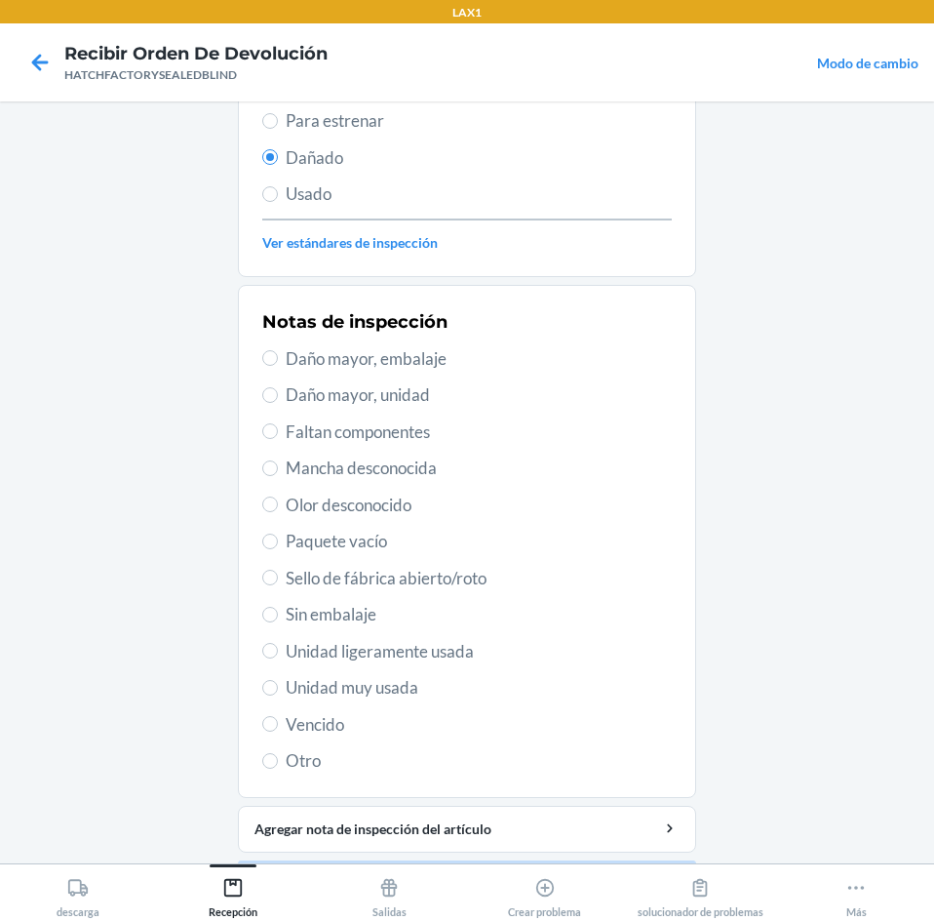
click at [286, 395] on span "Daño mayor, unidad" at bounding box center [479, 394] width 386 height 25
click at [278, 395] on input "Daño mayor, unidad" at bounding box center [270, 395] width 16 height 16
radio input "true"
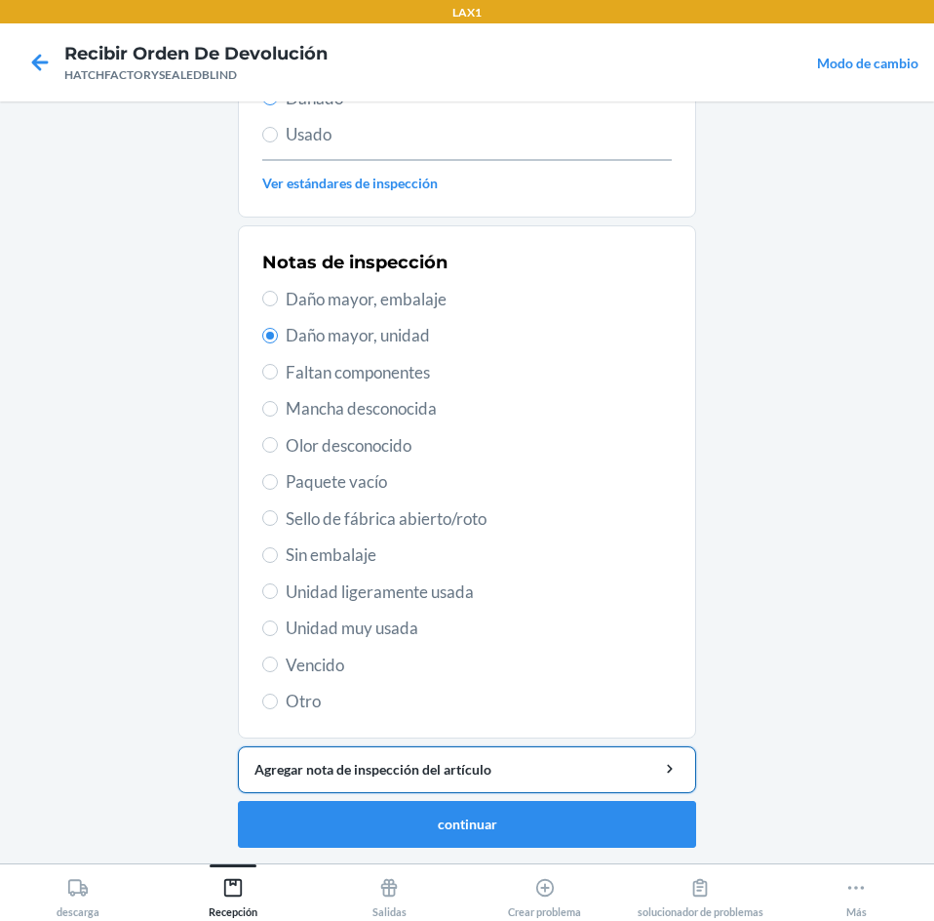
click at [441, 771] on div "Agregar nota de inspección del artículo" at bounding box center [467, 769] width 425 height 20
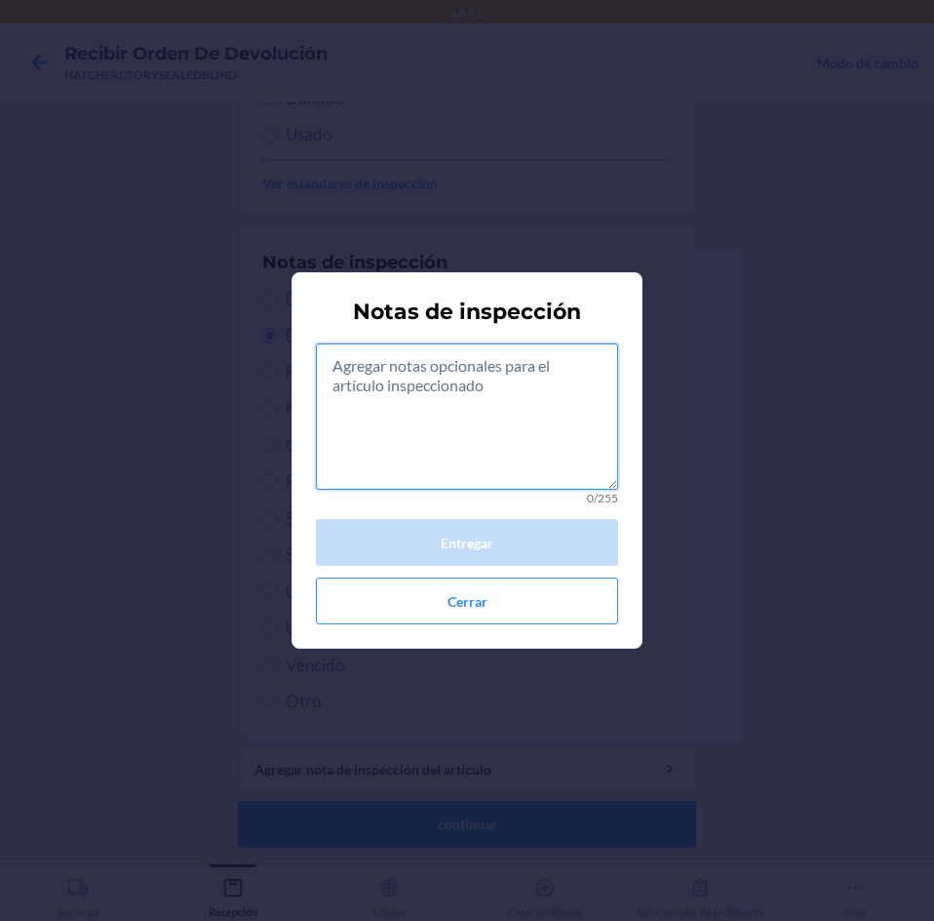
click at [493, 454] on textarea at bounding box center [467, 416] width 302 height 146
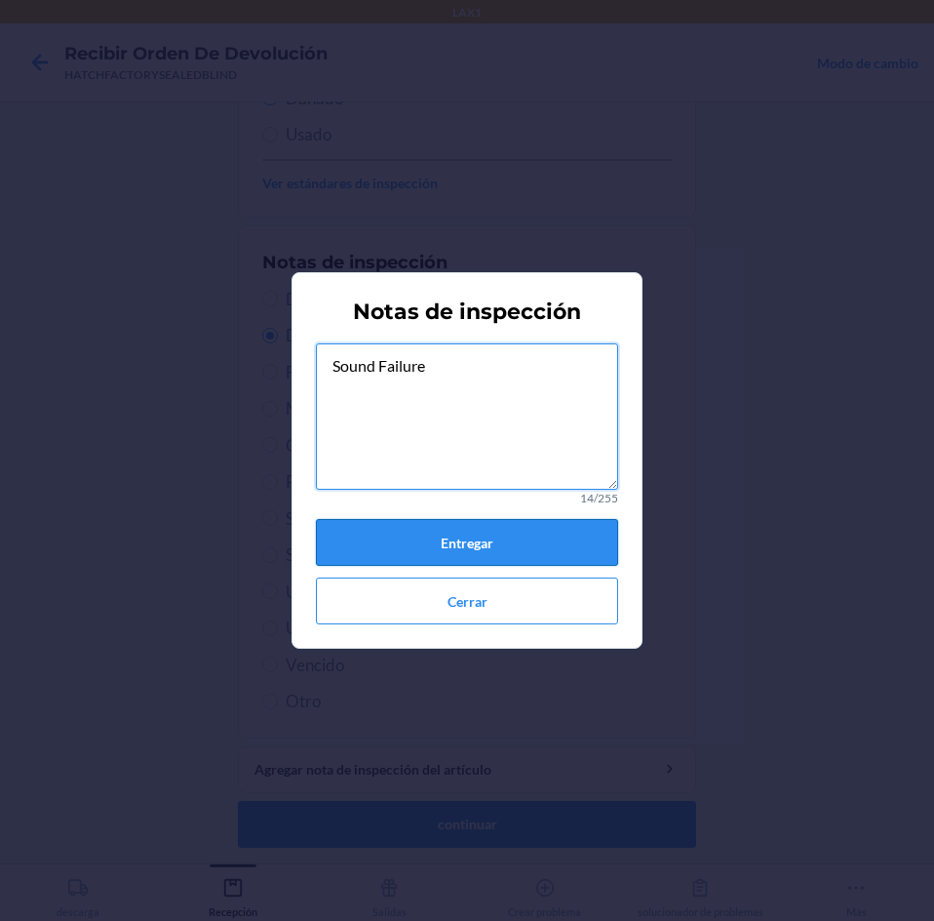
type textarea "Sound Failure"
click at [521, 544] on button "Entregar" at bounding box center [467, 542] width 302 height 47
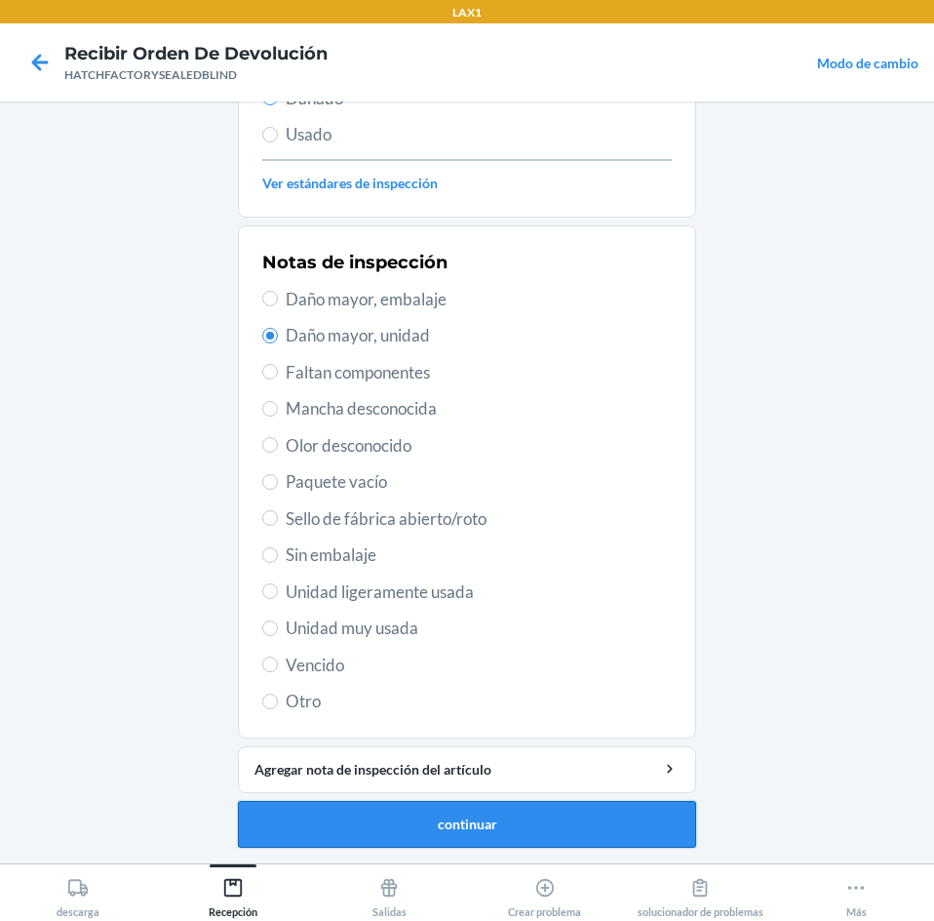
click at [460, 818] on button "continuar" at bounding box center [467, 824] width 458 height 47
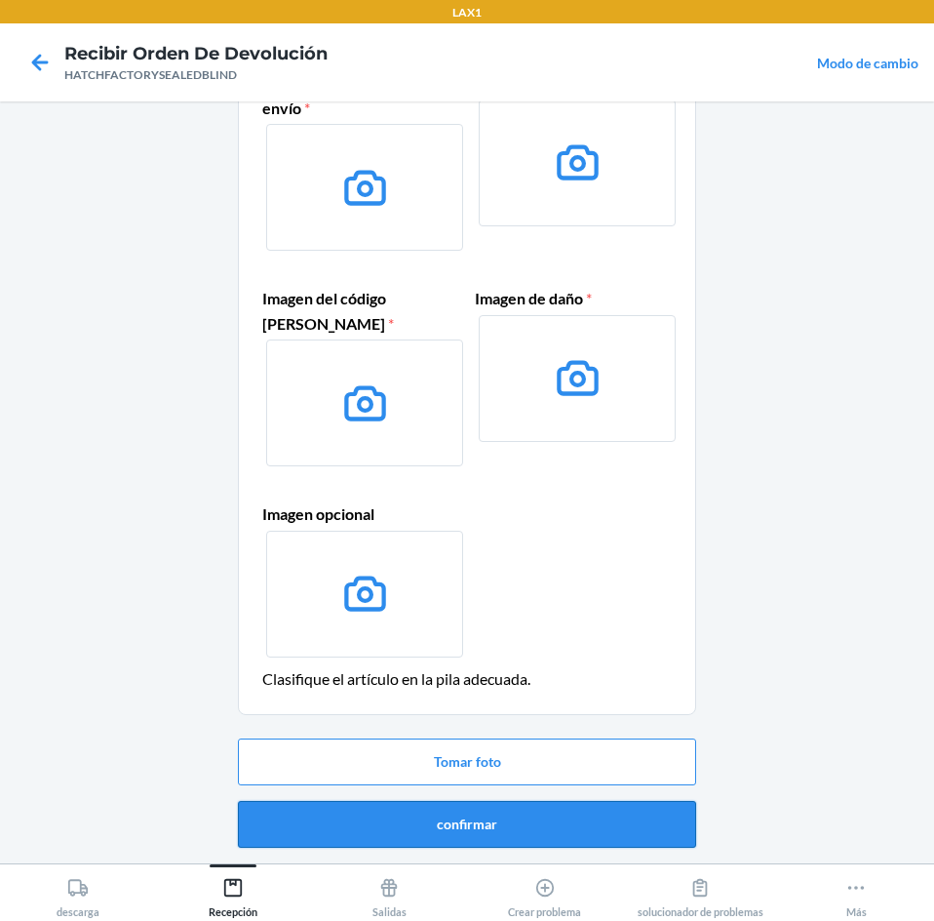
click at [491, 813] on button "confirmar" at bounding box center [467, 824] width 458 height 47
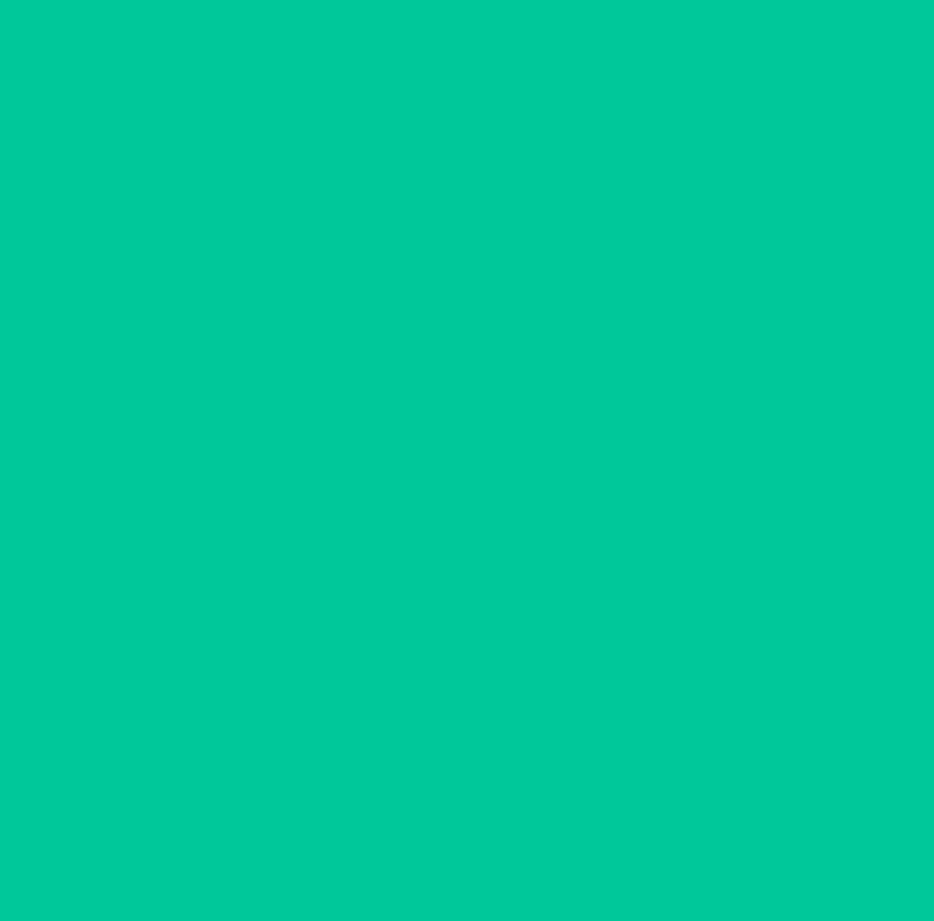
scroll to position [0, 0]
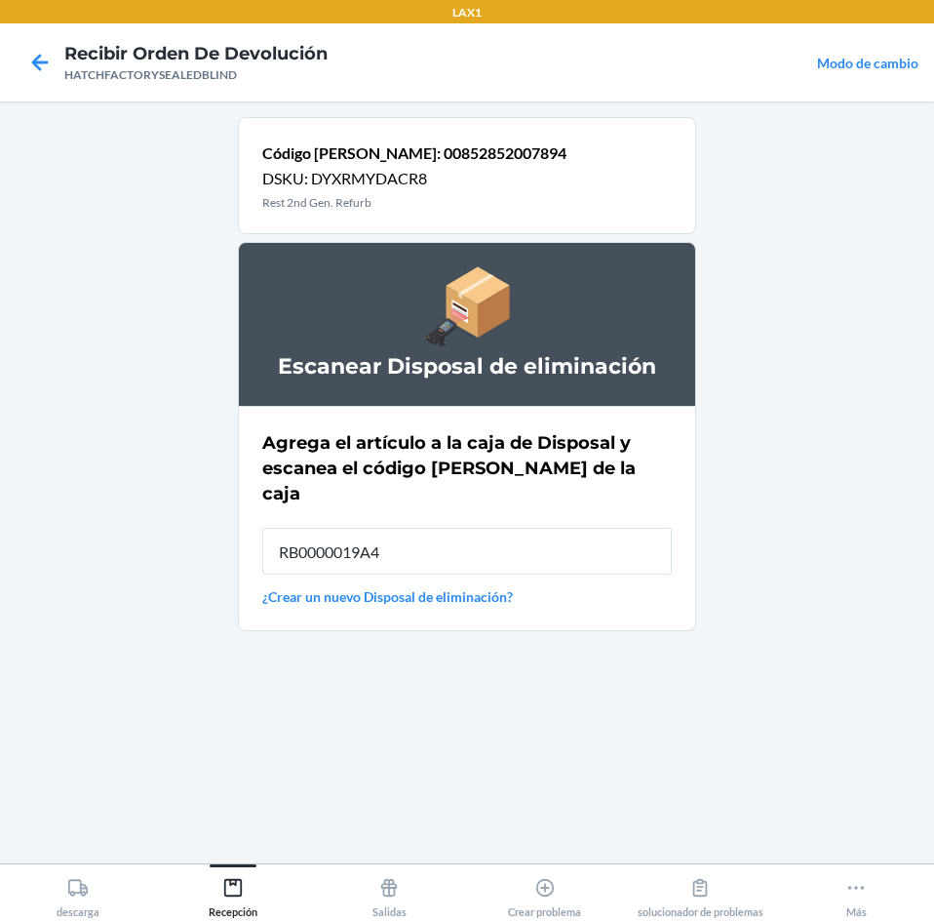
type input "RB0000019A4"
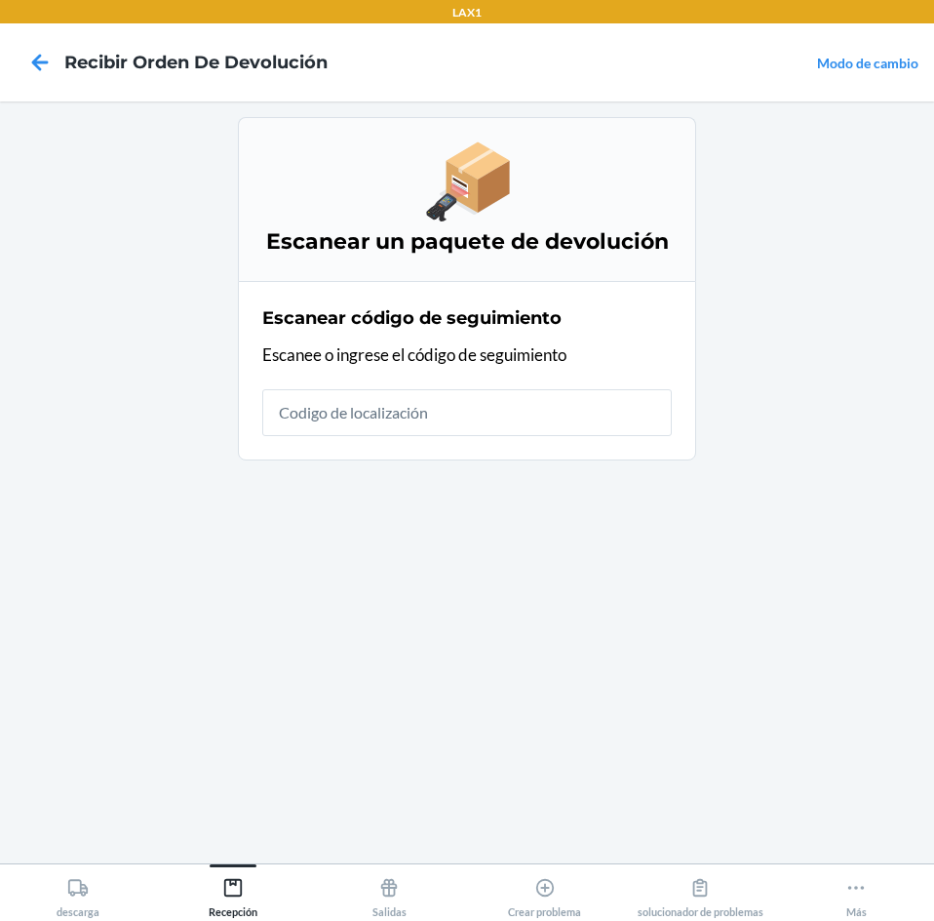
click at [582, 405] on input "text" at bounding box center [467, 412] width 410 height 47
type input "HATCHFACTORYSEAL"
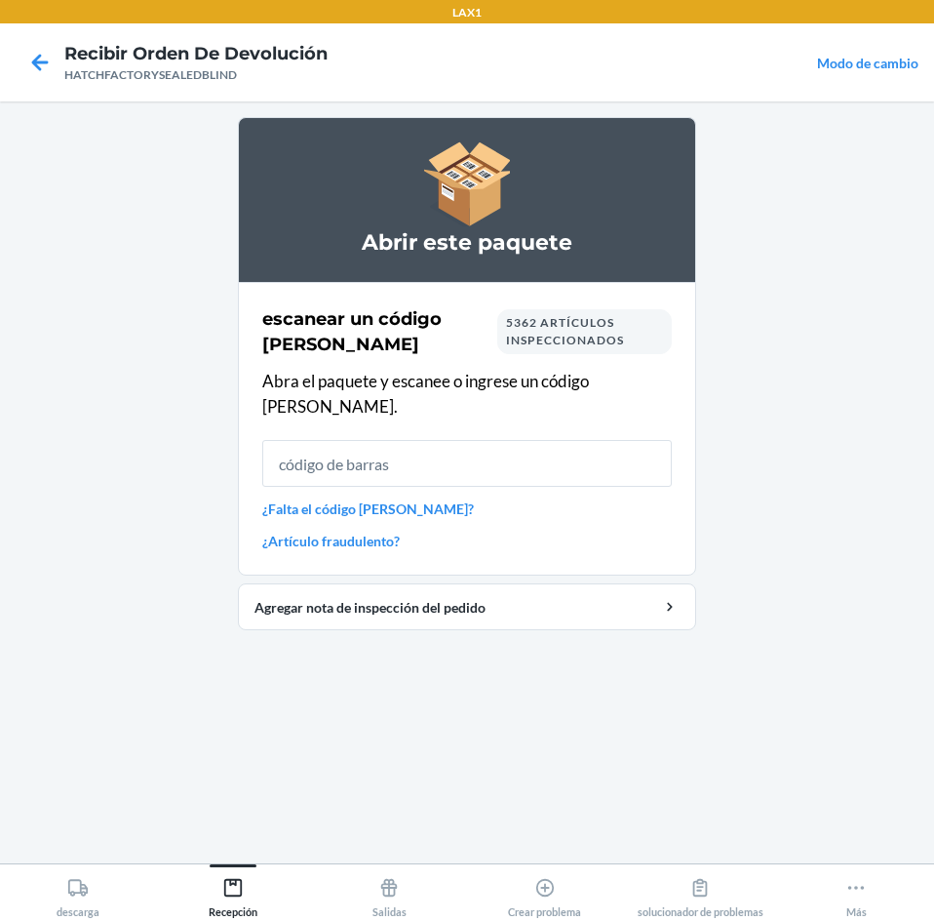
click at [439, 444] on input "text" at bounding box center [467, 463] width 410 height 47
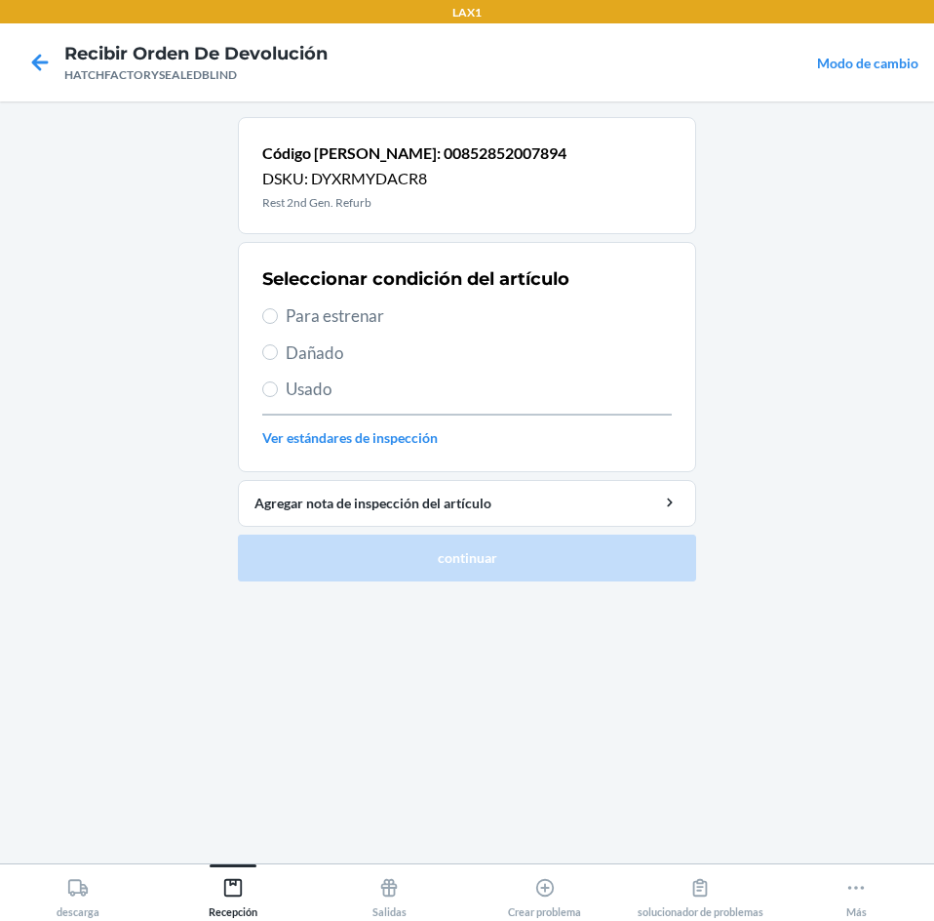
click at [304, 360] on span "Dañado" at bounding box center [479, 352] width 386 height 25
click at [278, 360] on input "Dañado" at bounding box center [270, 352] width 16 height 16
radio input "true"
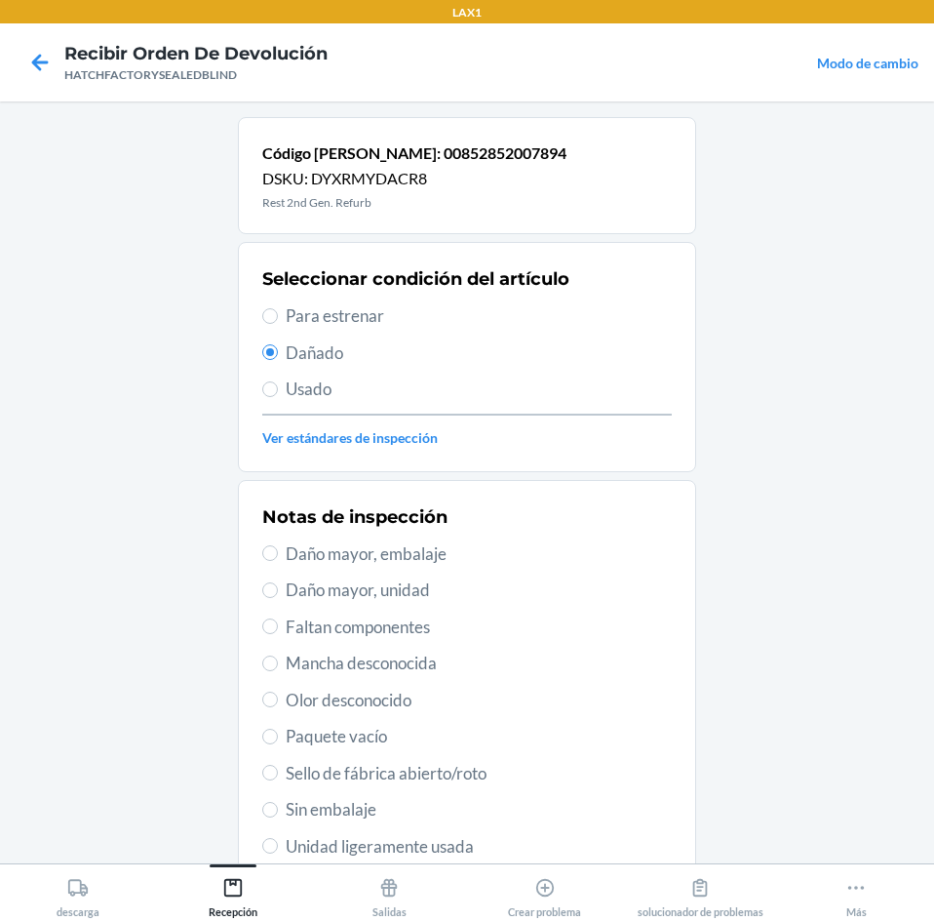
click at [381, 585] on span "Daño mayor, unidad" at bounding box center [479, 589] width 386 height 25
click at [278, 585] on input "Daño mayor, unidad" at bounding box center [270, 590] width 16 height 16
radio input "true"
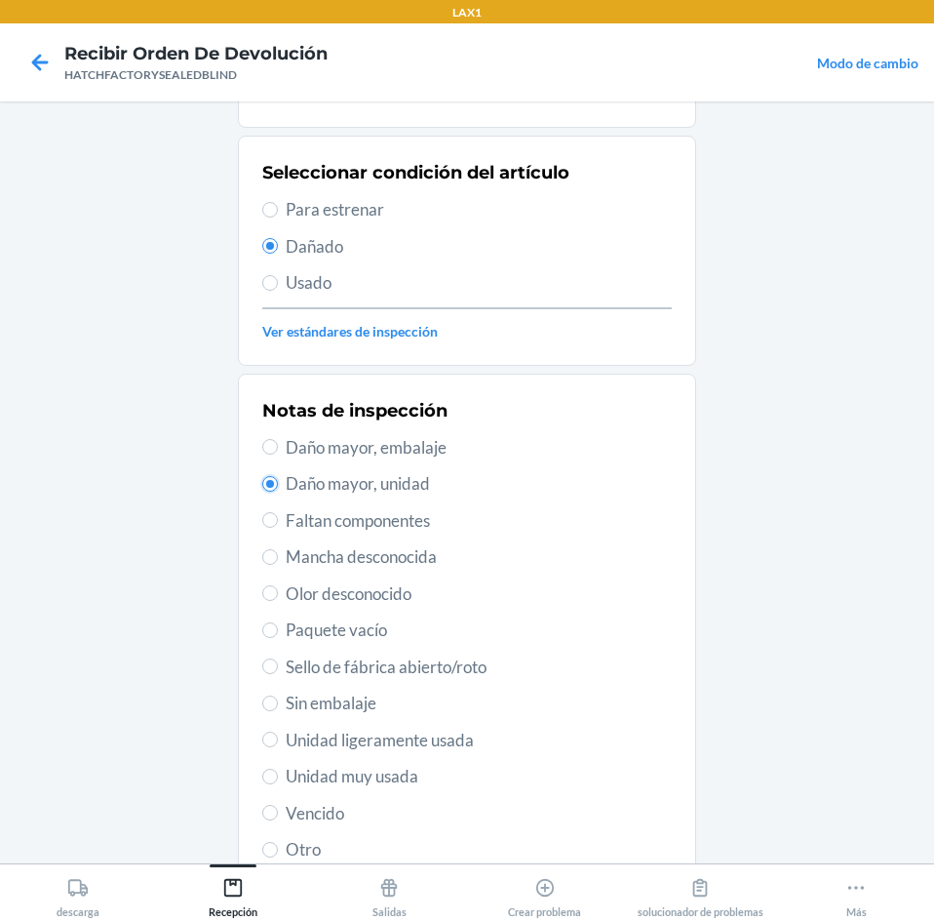
scroll to position [255, 0]
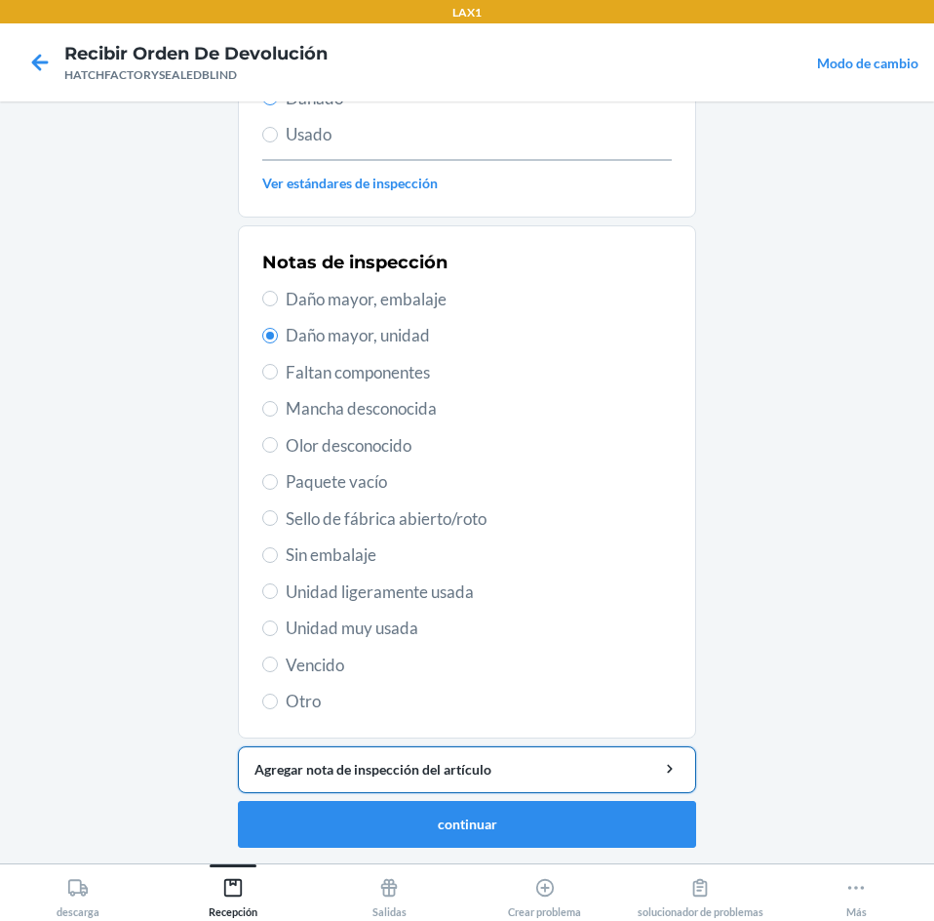
click at [423, 764] on div "Agregar nota de inspección del artículo" at bounding box center [467, 769] width 425 height 20
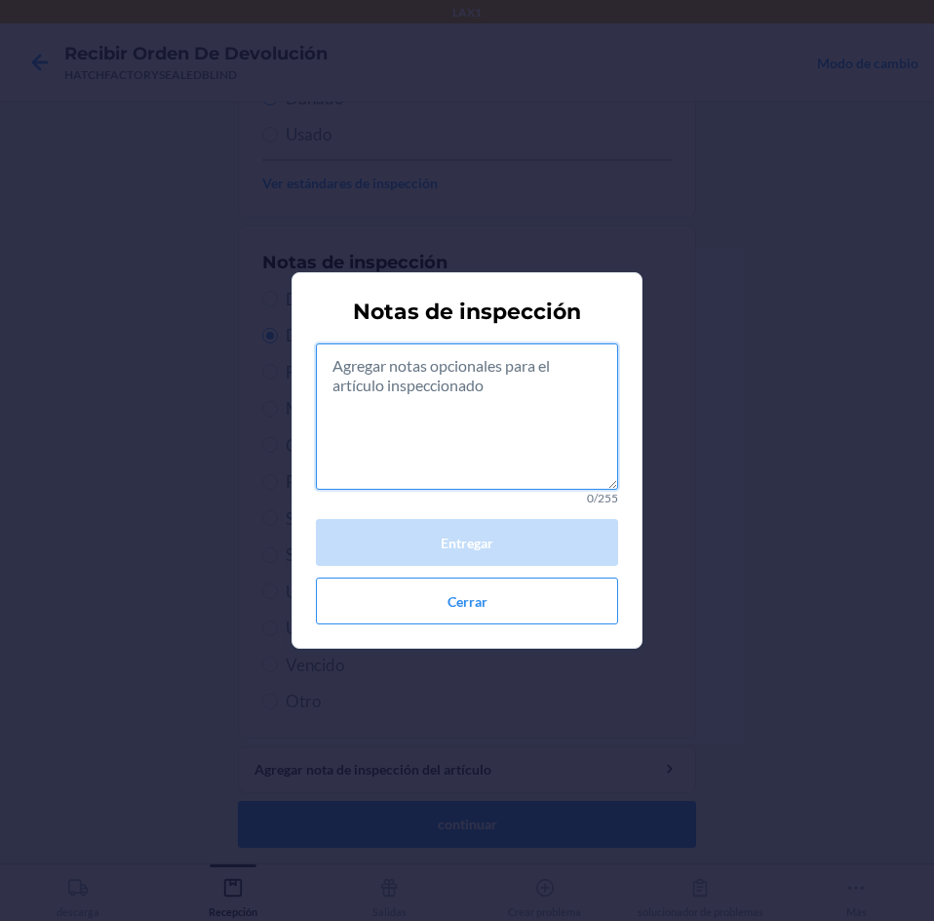
click at [500, 466] on textarea at bounding box center [467, 416] width 302 height 146
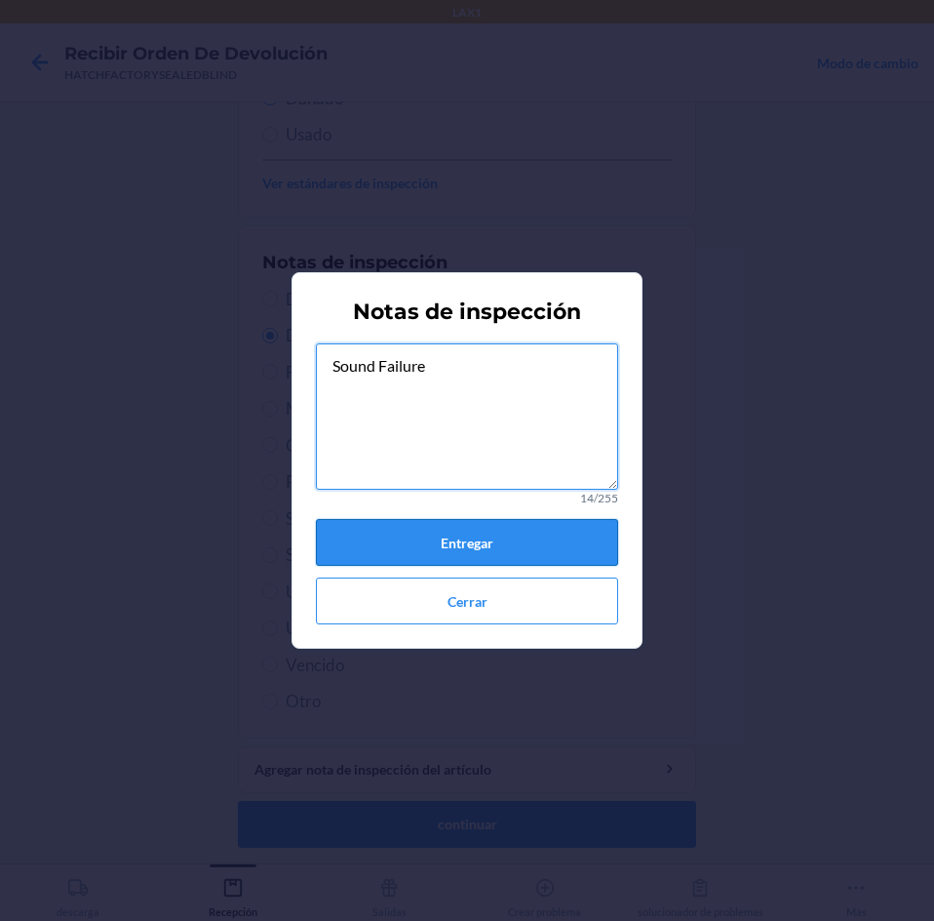
type textarea "Sound Failure"
click at [505, 537] on button "Entregar" at bounding box center [467, 542] width 302 height 47
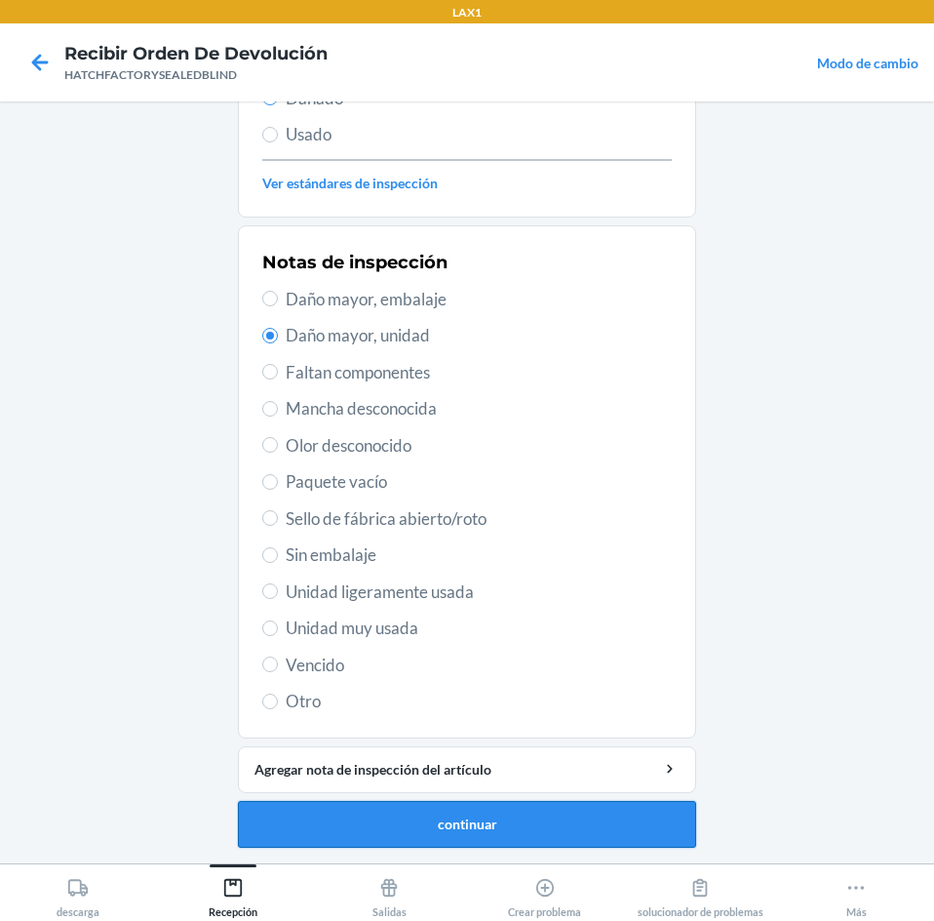
click at [445, 823] on button "continuar" at bounding box center [467, 824] width 458 height 47
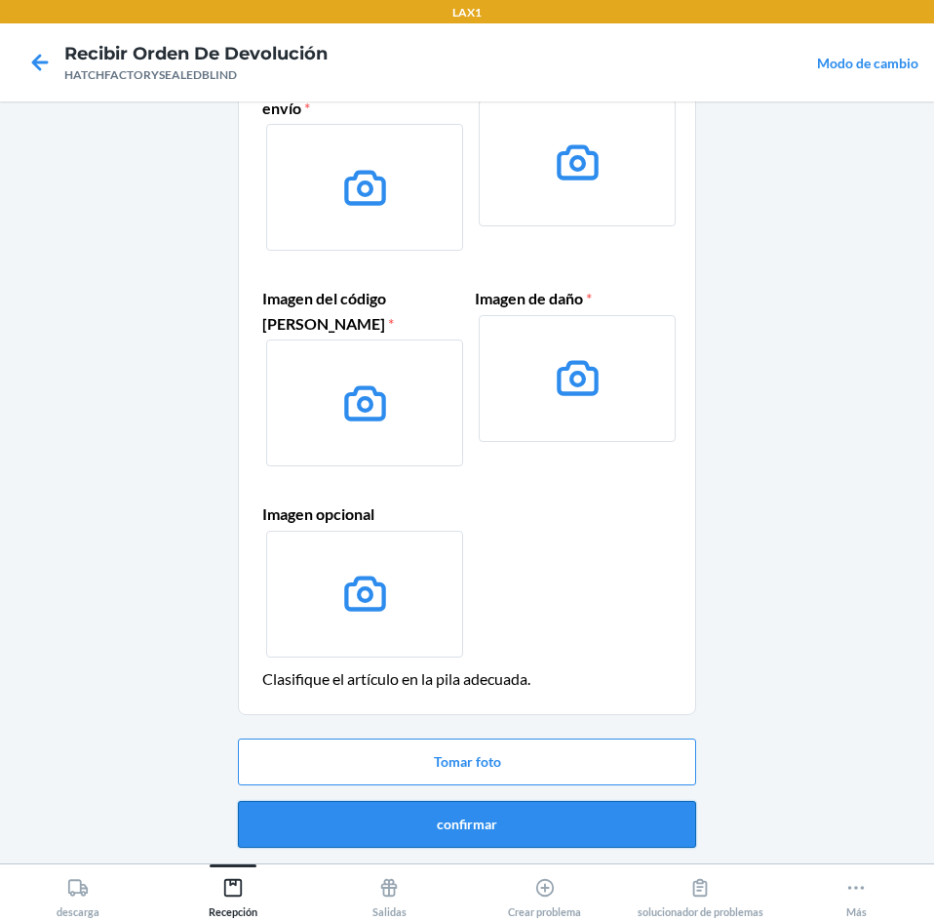
click at [521, 824] on button "confirmar" at bounding box center [467, 824] width 458 height 47
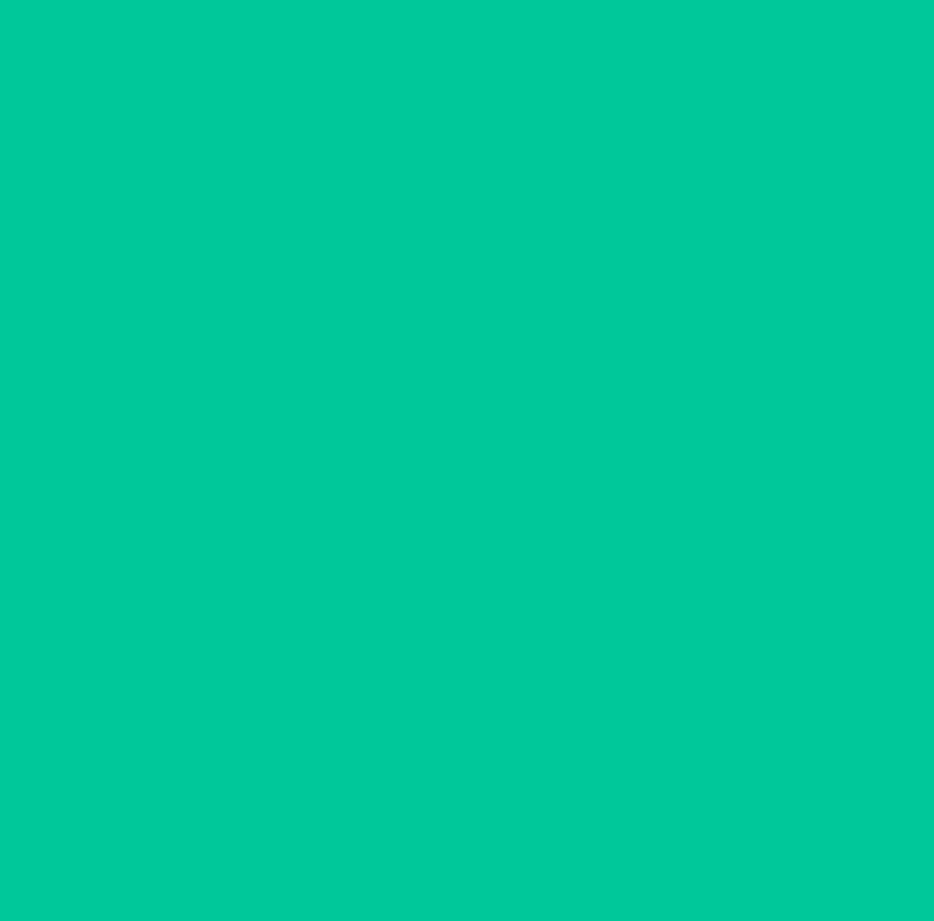
scroll to position [0, 0]
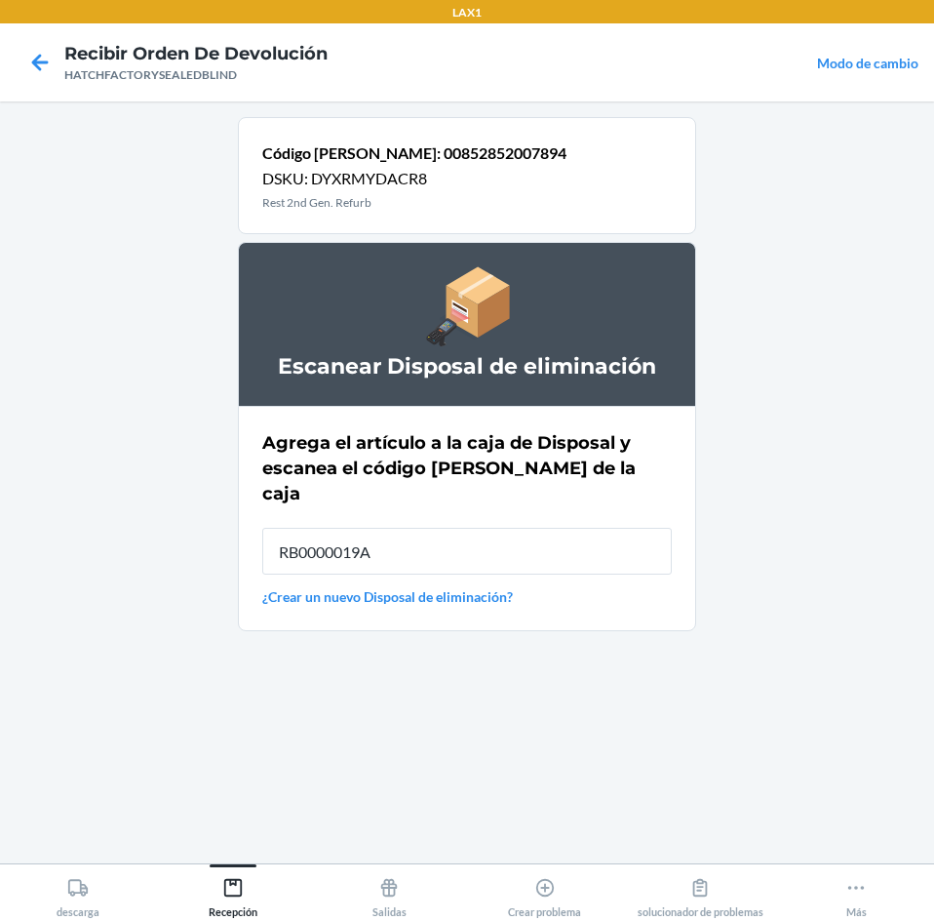
type input "RB0000019A4"
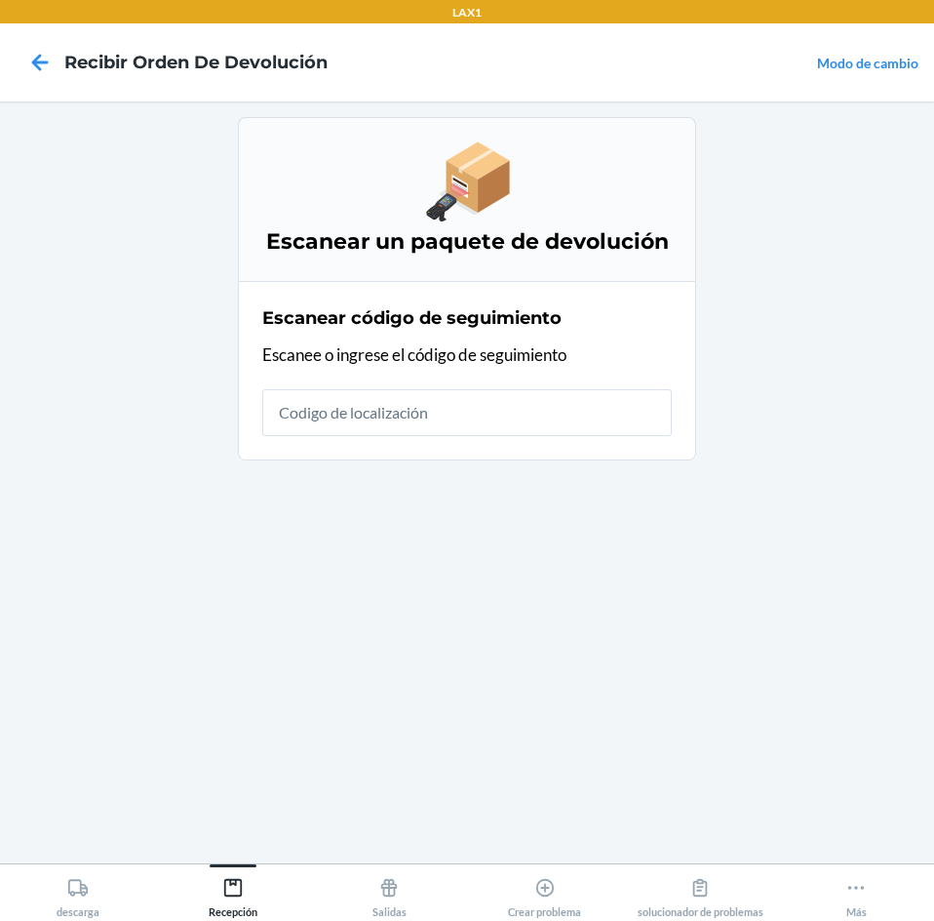
click at [571, 407] on input "text" at bounding box center [467, 412] width 410 height 47
type input "HATCHFACTORYSEAL"
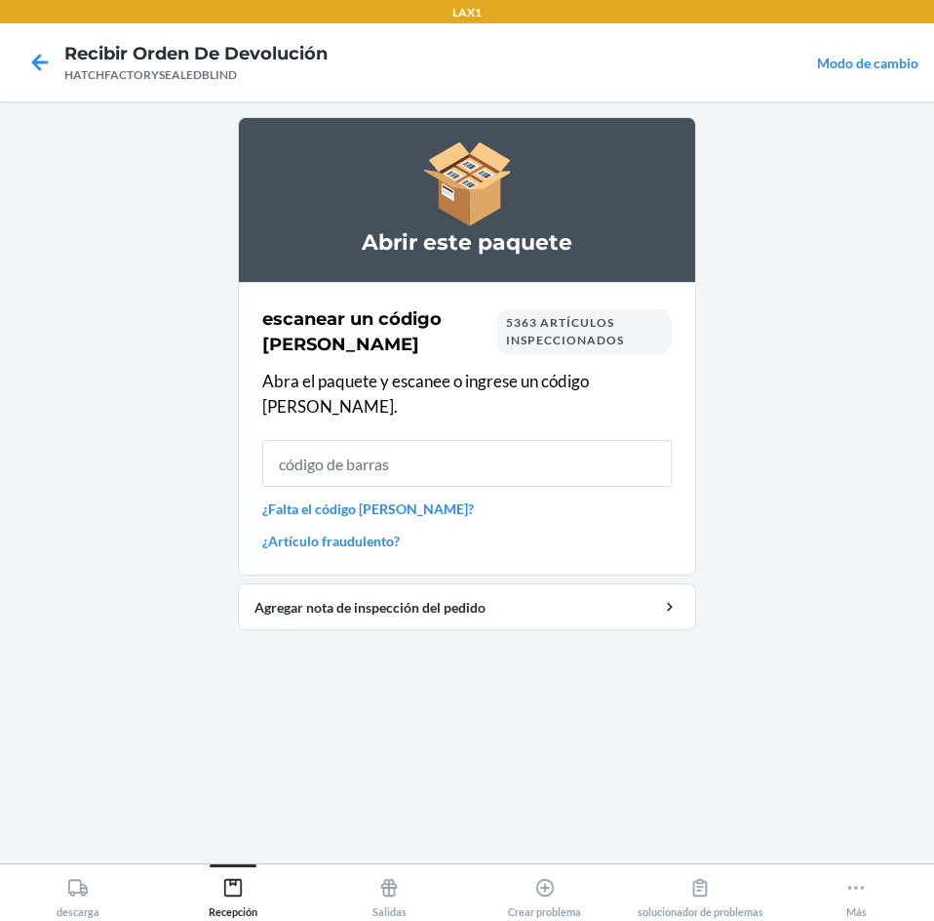
click at [331, 450] on input "text" at bounding box center [467, 463] width 410 height 47
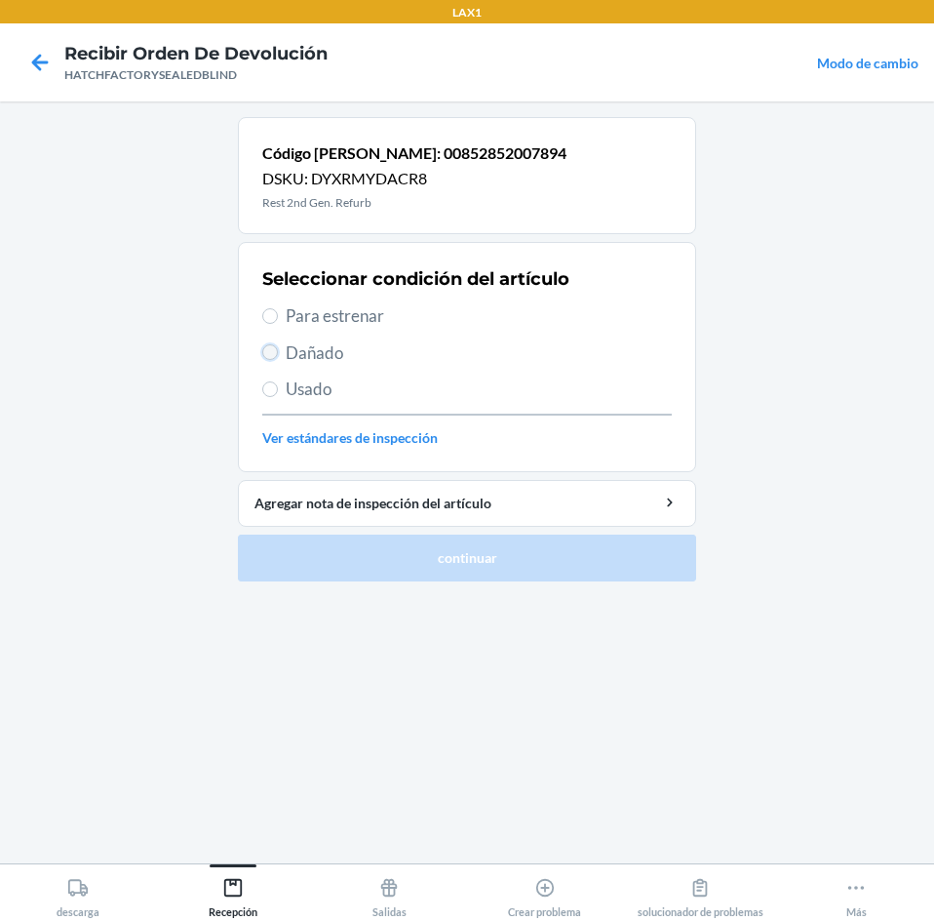
click at [272, 350] on input "Dañado" at bounding box center [270, 352] width 16 height 16
radio input "true"
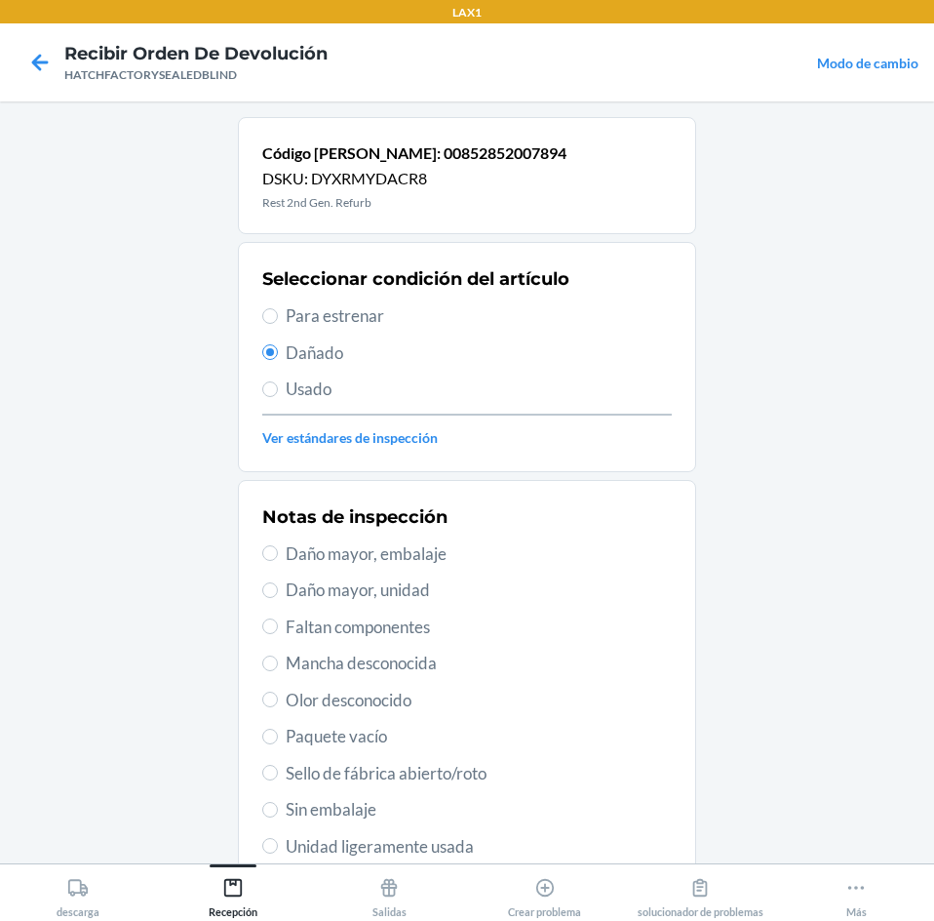
click at [310, 587] on span "Daño mayor, unidad" at bounding box center [479, 589] width 386 height 25
click at [278, 587] on input "Daño mayor, unidad" at bounding box center [270, 590] width 16 height 16
radio input "true"
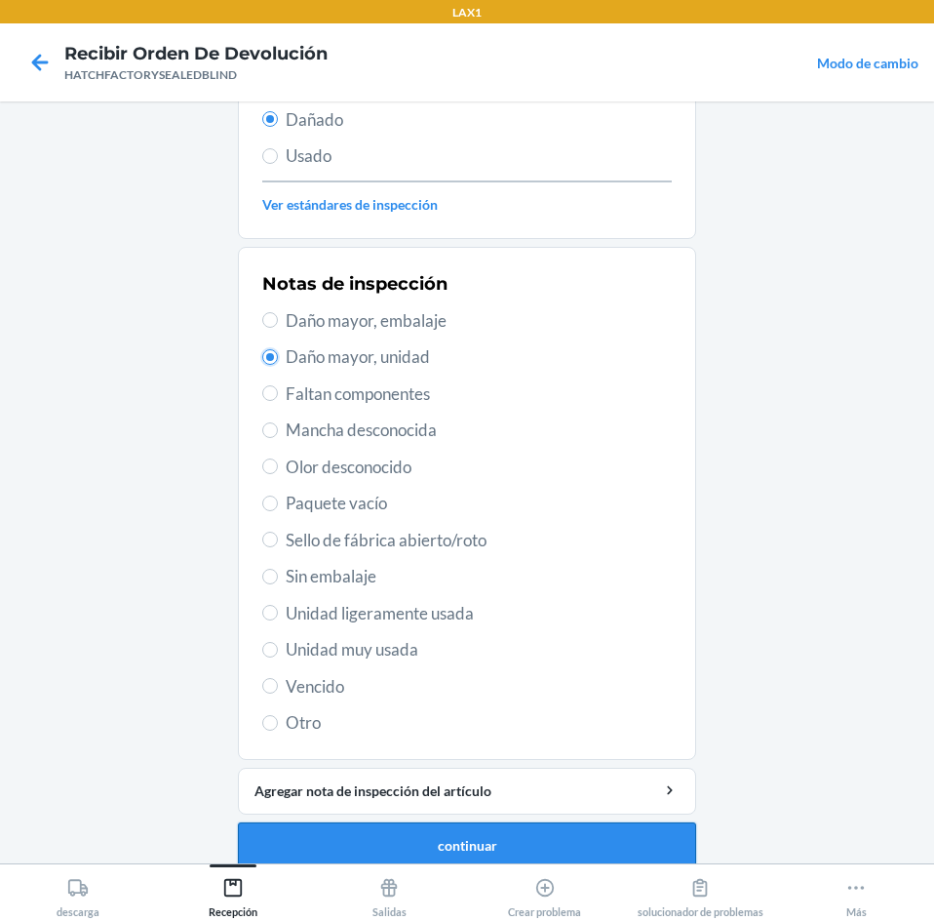
scroll to position [255, 0]
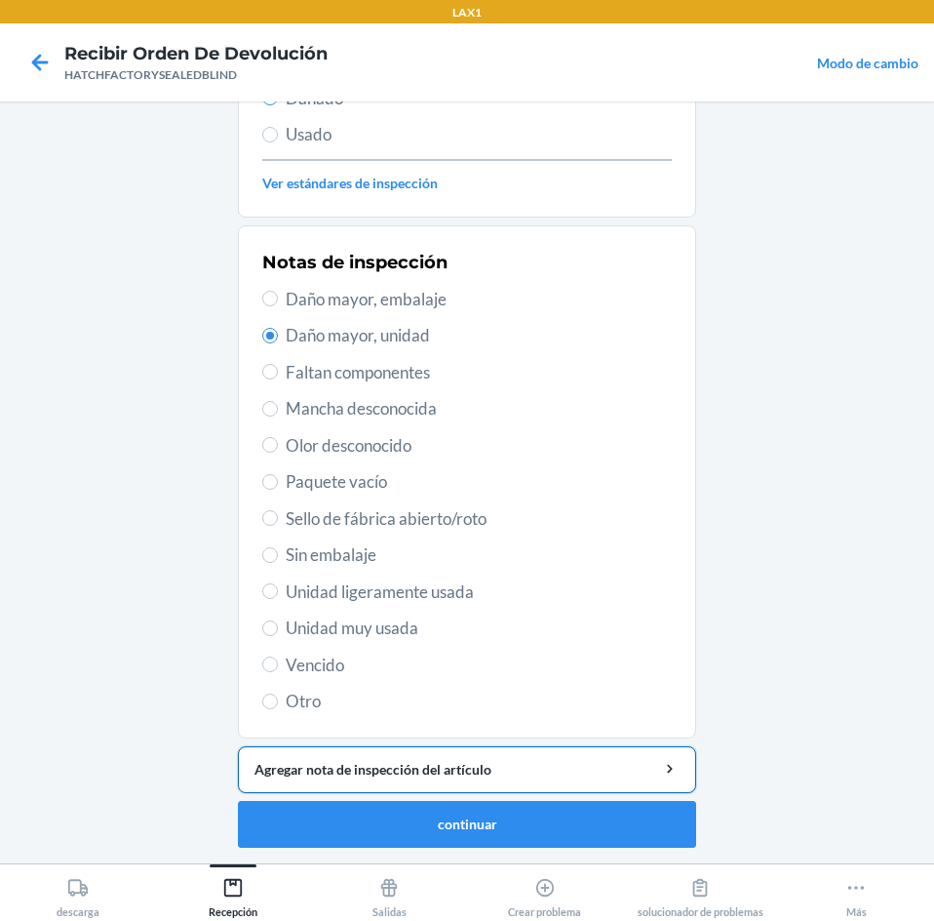
click at [352, 772] on div "Agregar nota de inspección del artículo" at bounding box center [467, 769] width 425 height 20
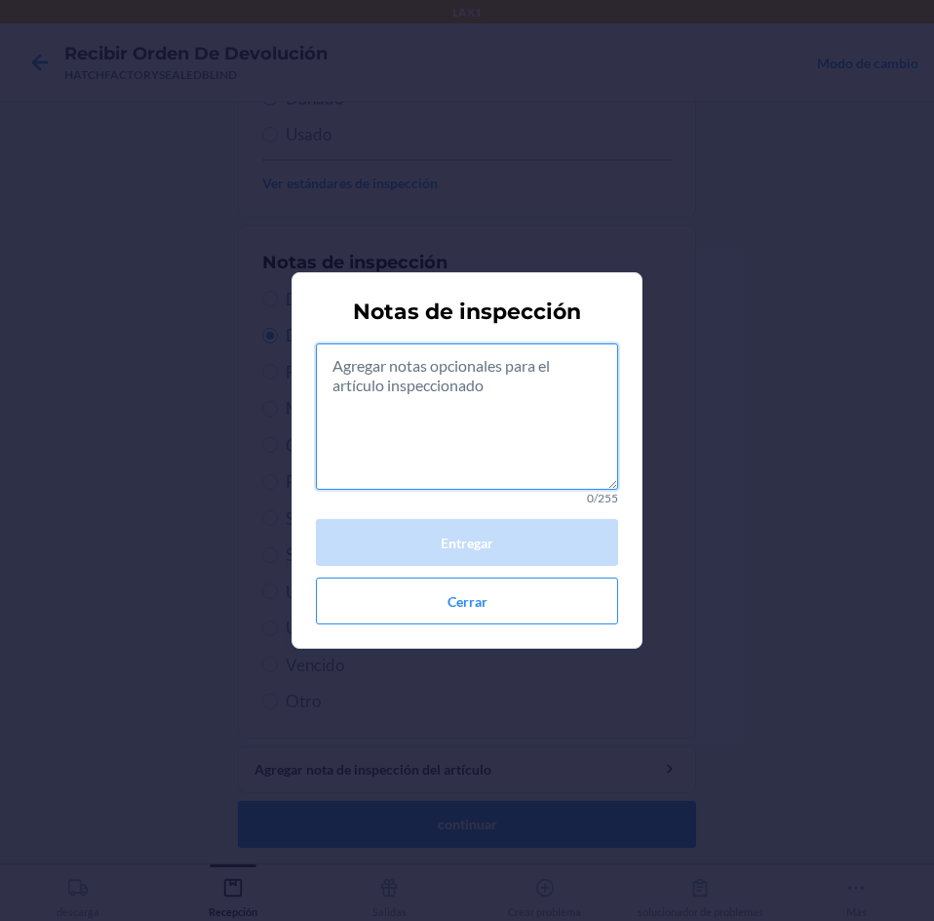
click at [507, 449] on textarea at bounding box center [467, 416] width 302 height 146
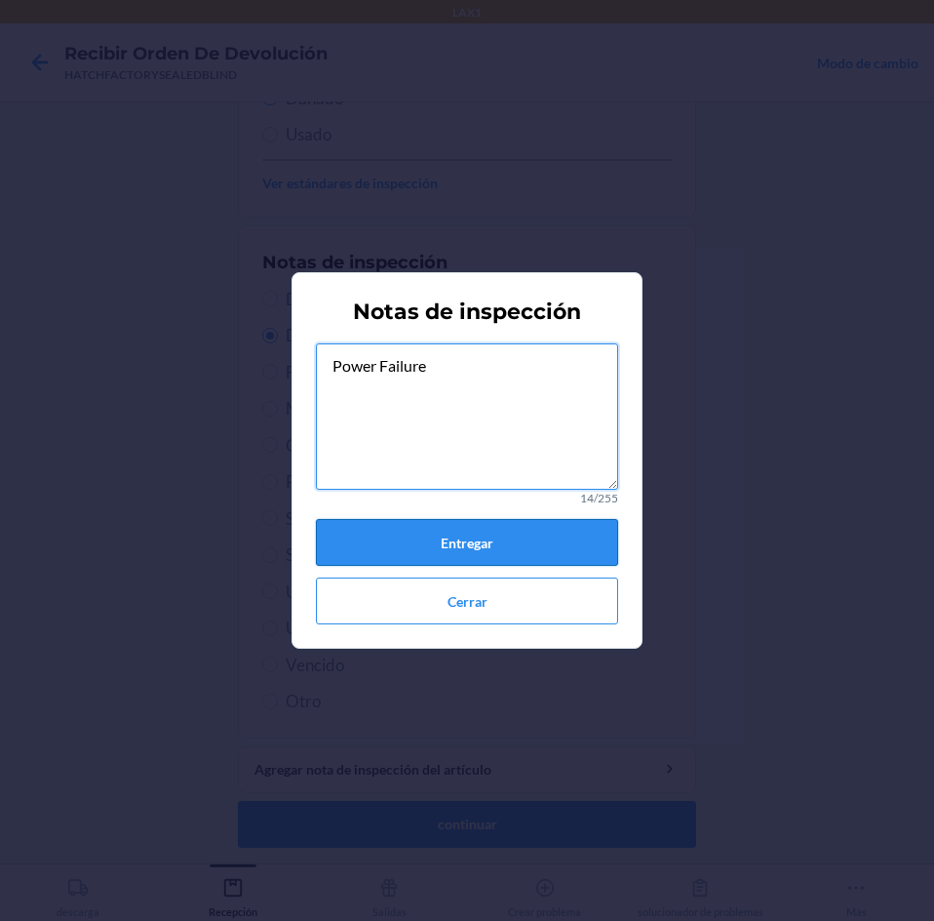
type textarea "Power Failure"
click at [531, 533] on button "Entregar" at bounding box center [467, 542] width 302 height 47
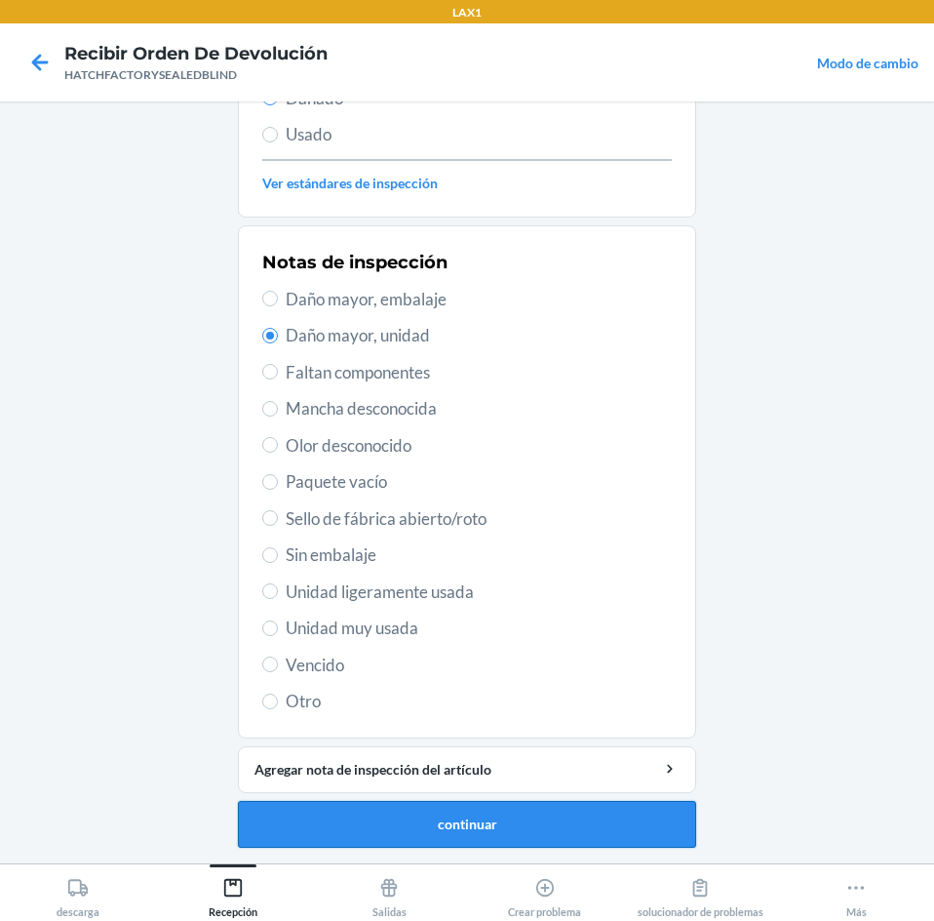
click at [495, 820] on button "continuar" at bounding box center [467, 824] width 458 height 47
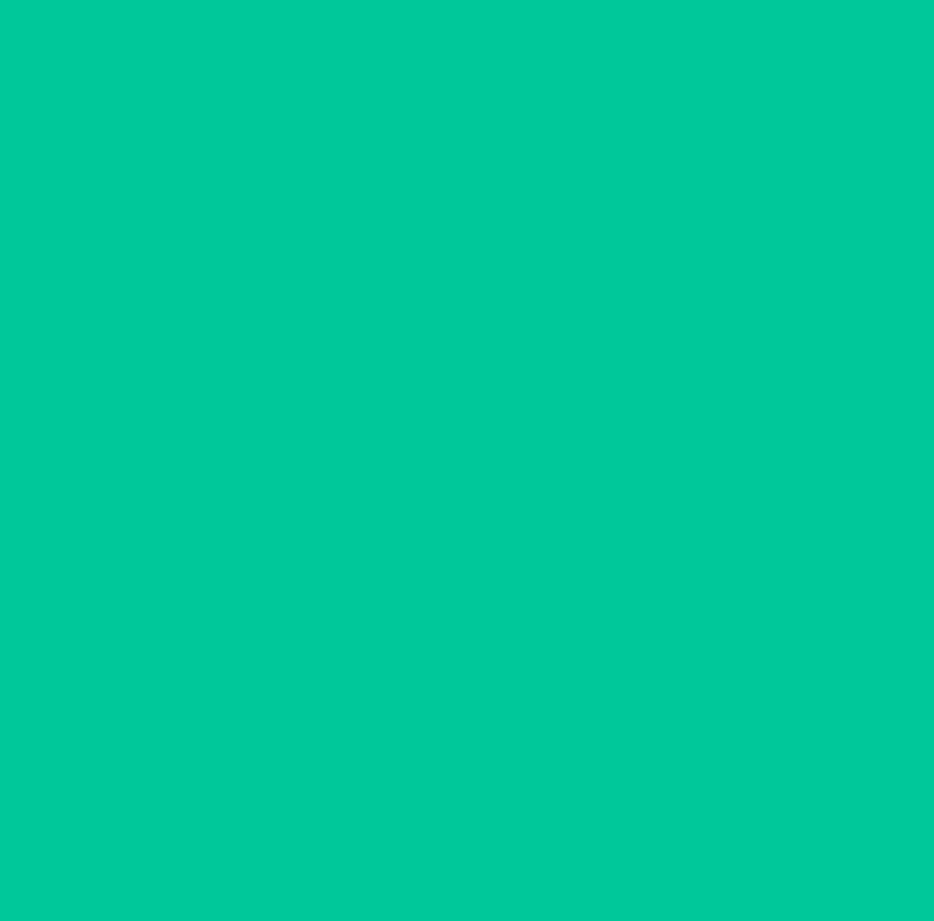
scroll to position [132, 0]
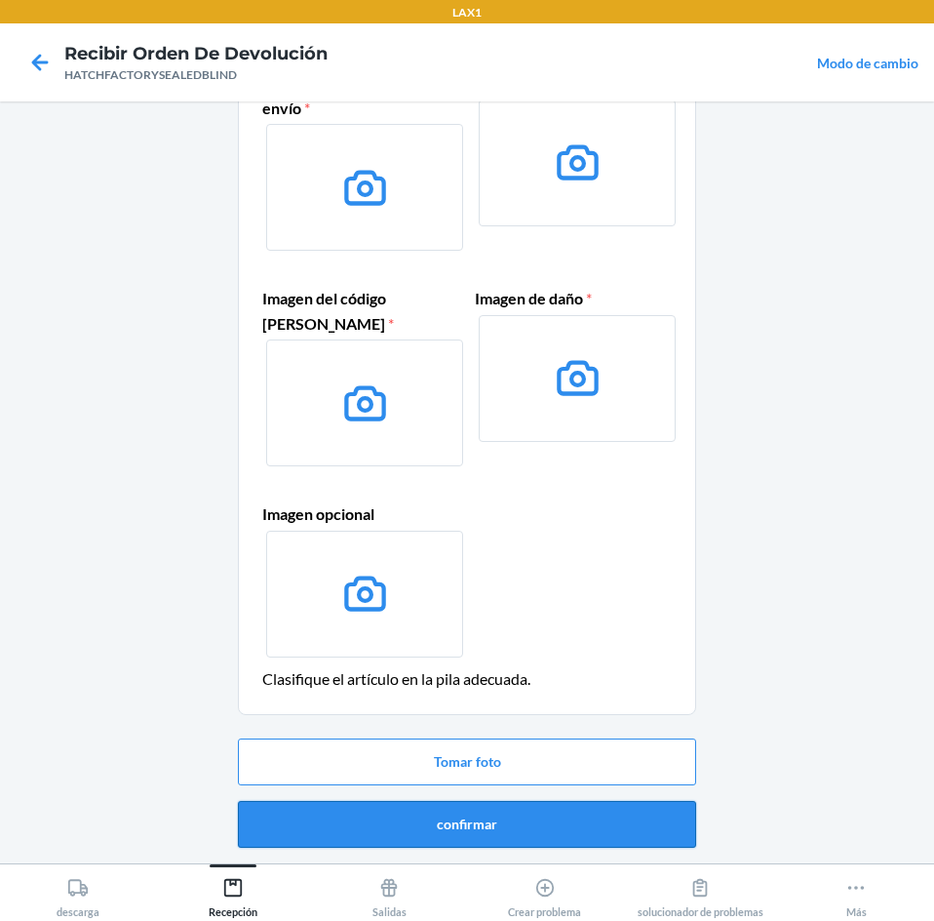
click at [598, 841] on button "confirmar" at bounding box center [467, 824] width 458 height 47
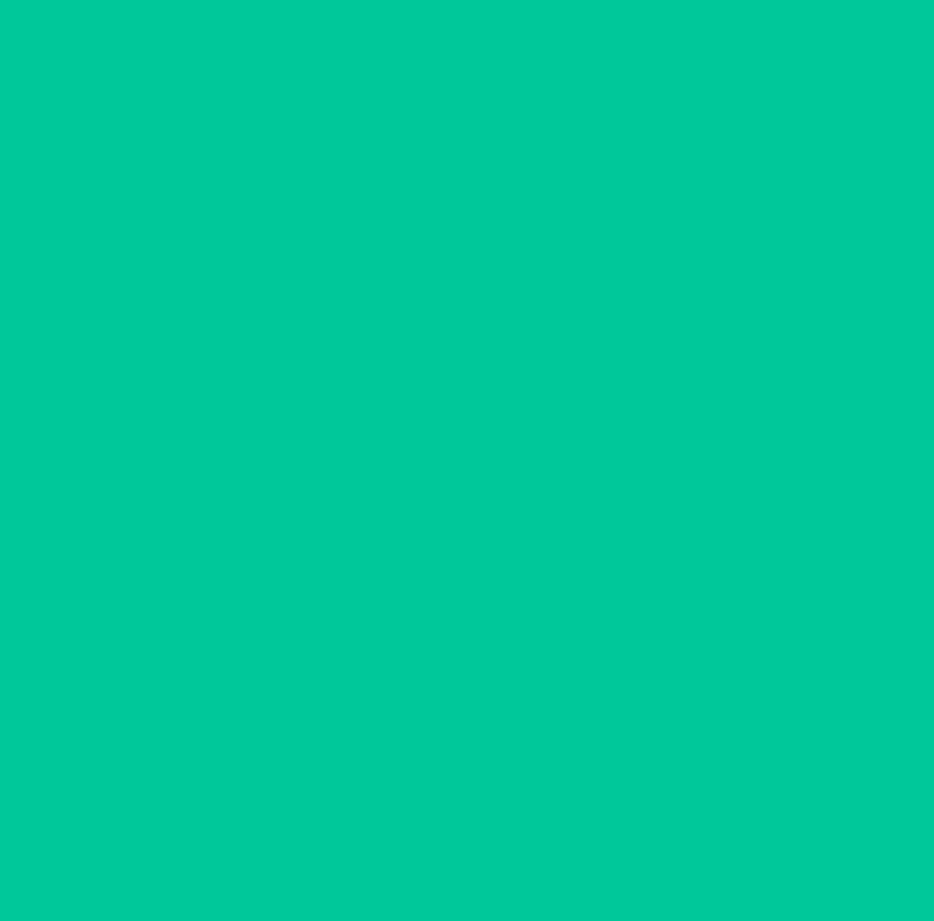
scroll to position [0, 0]
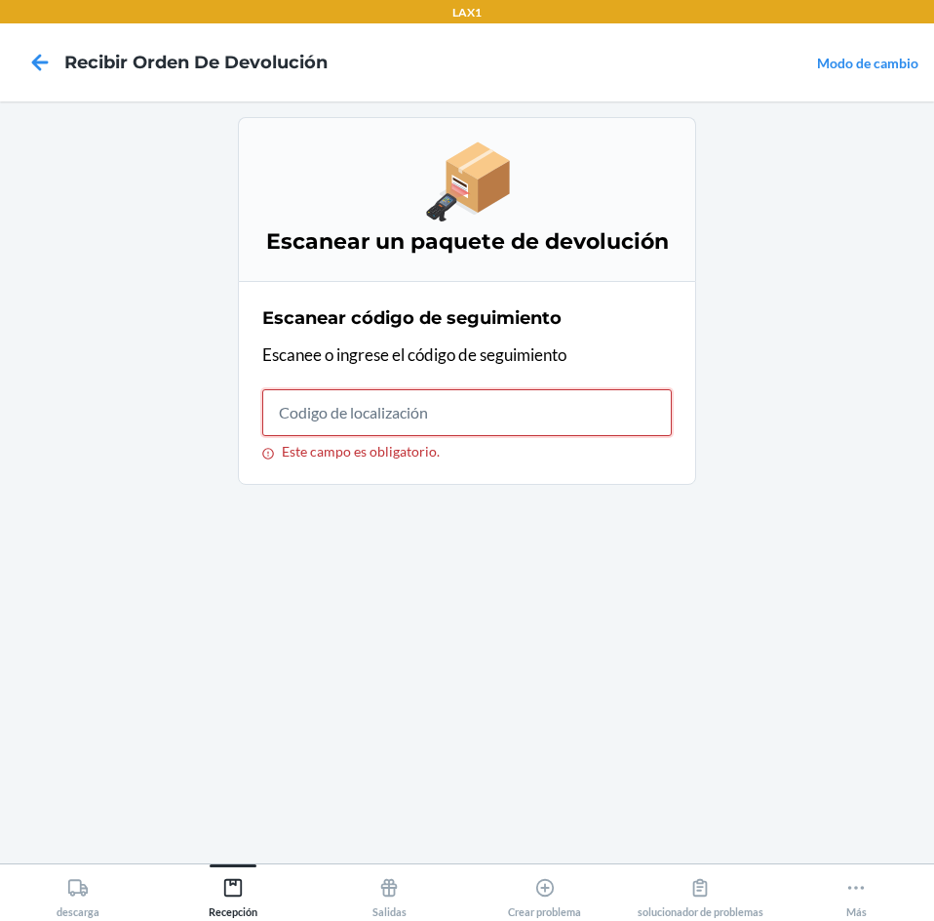
click at [460, 420] on input "Este campo es obligatorio." at bounding box center [467, 412] width 410 height 47
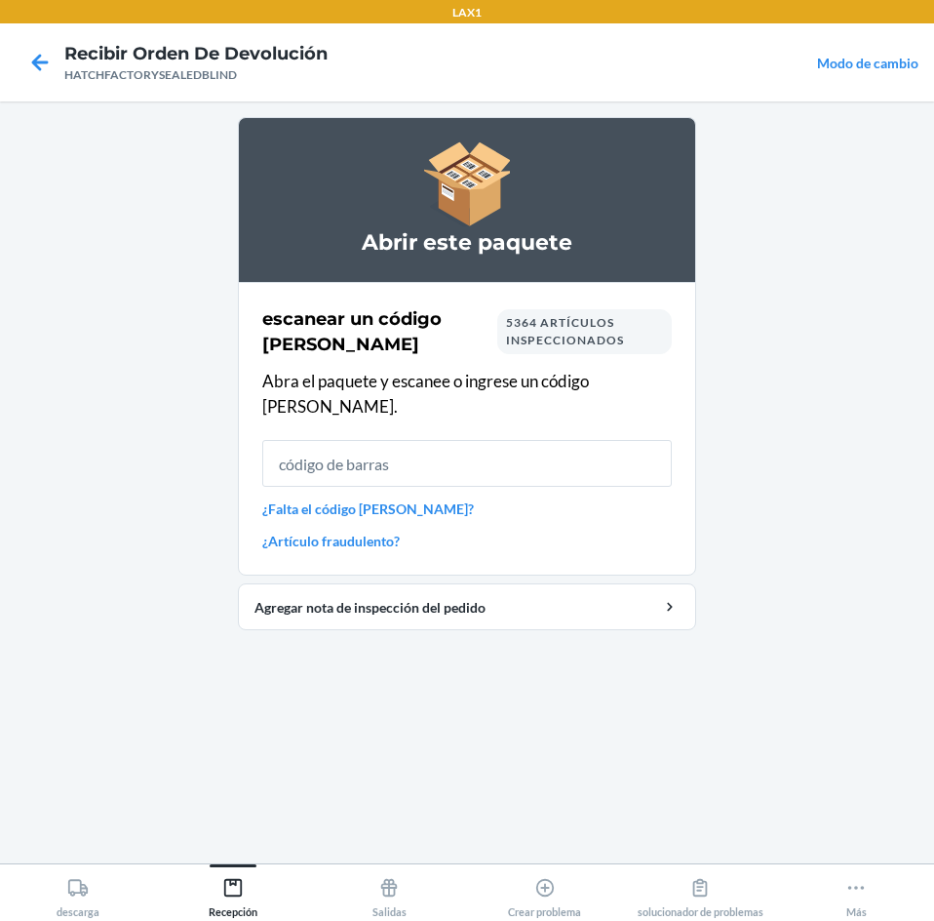
click at [428, 446] on input "text" at bounding box center [467, 463] width 410 height 47
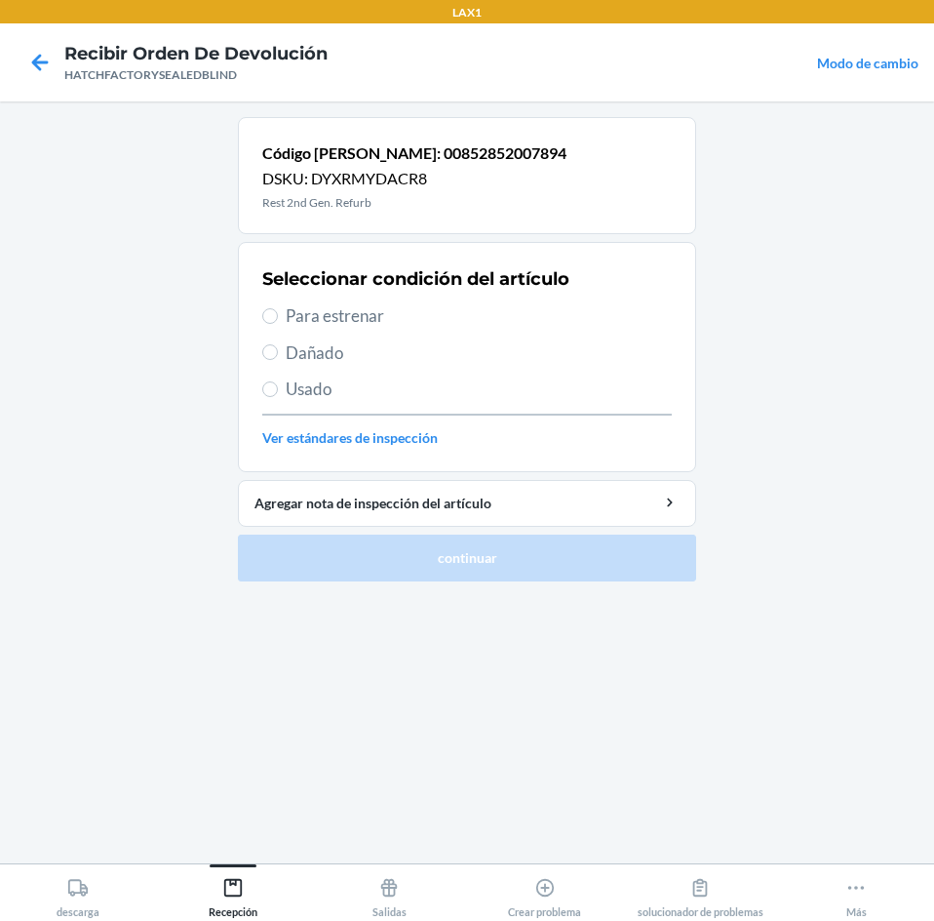
click at [290, 309] on span "Para estrenar" at bounding box center [479, 315] width 386 height 25
click at [278, 309] on input "Para estrenar" at bounding box center [270, 316] width 16 height 16
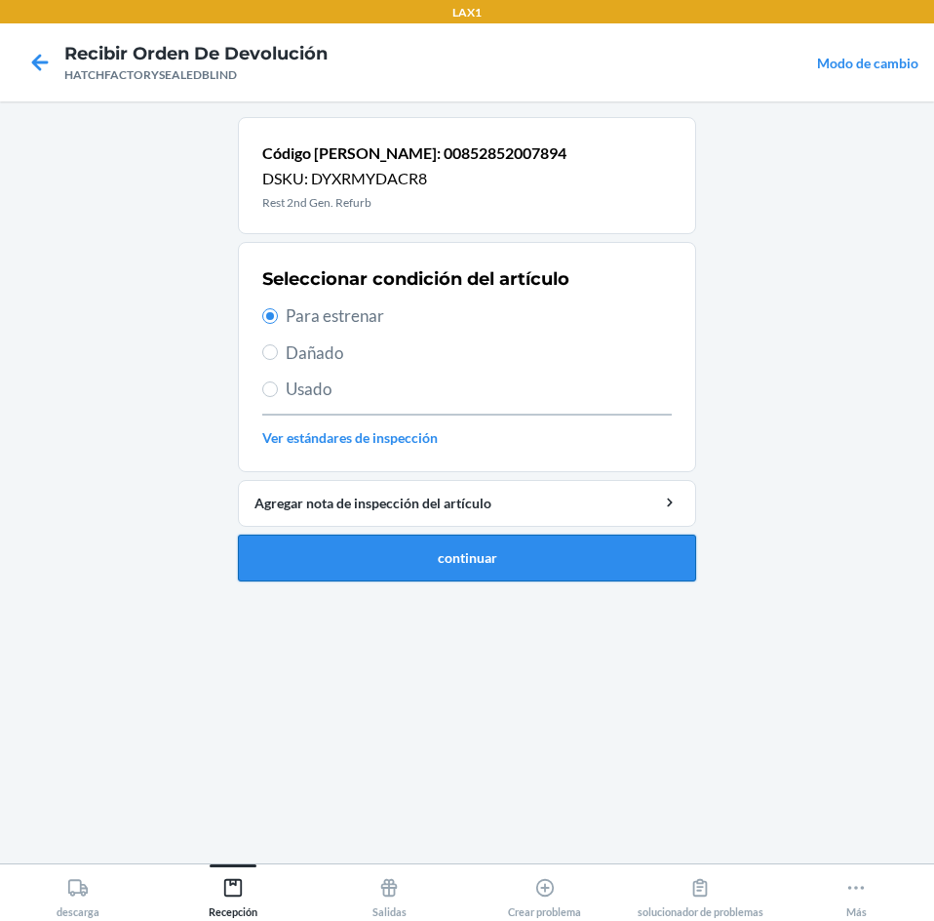
click at [331, 551] on button "continuar" at bounding box center [467, 557] width 458 height 47
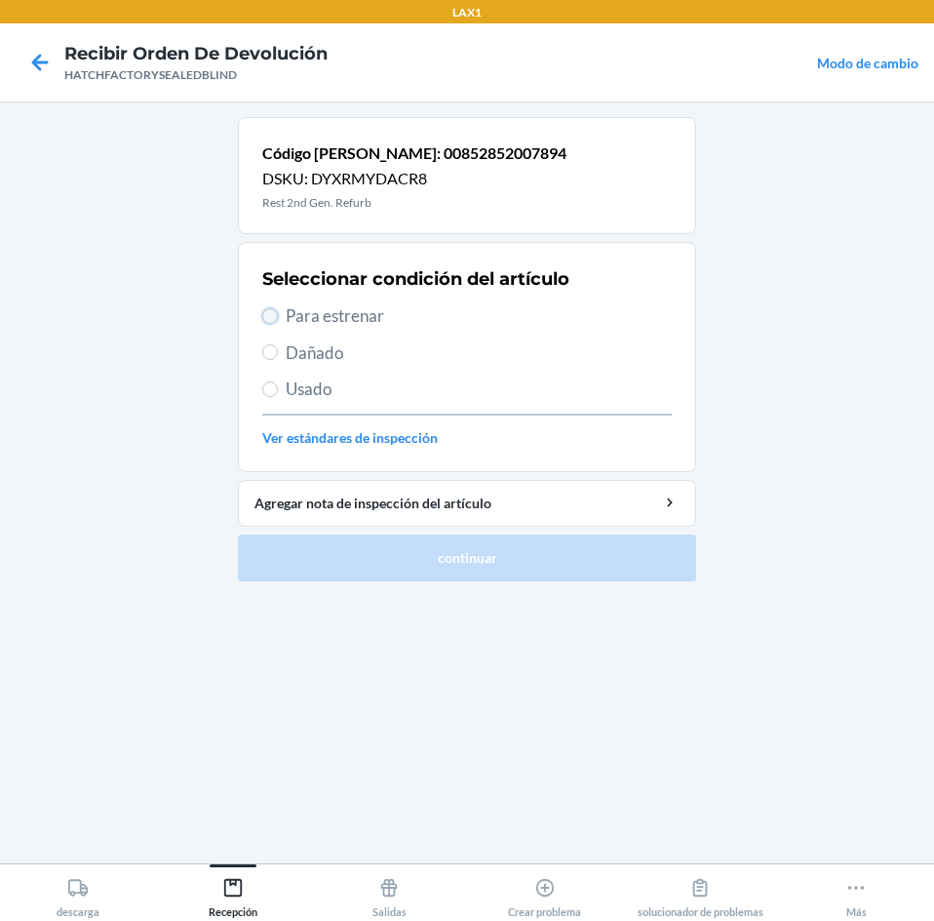
click at [274, 316] on input "Para estrenar" at bounding box center [270, 316] width 16 height 16
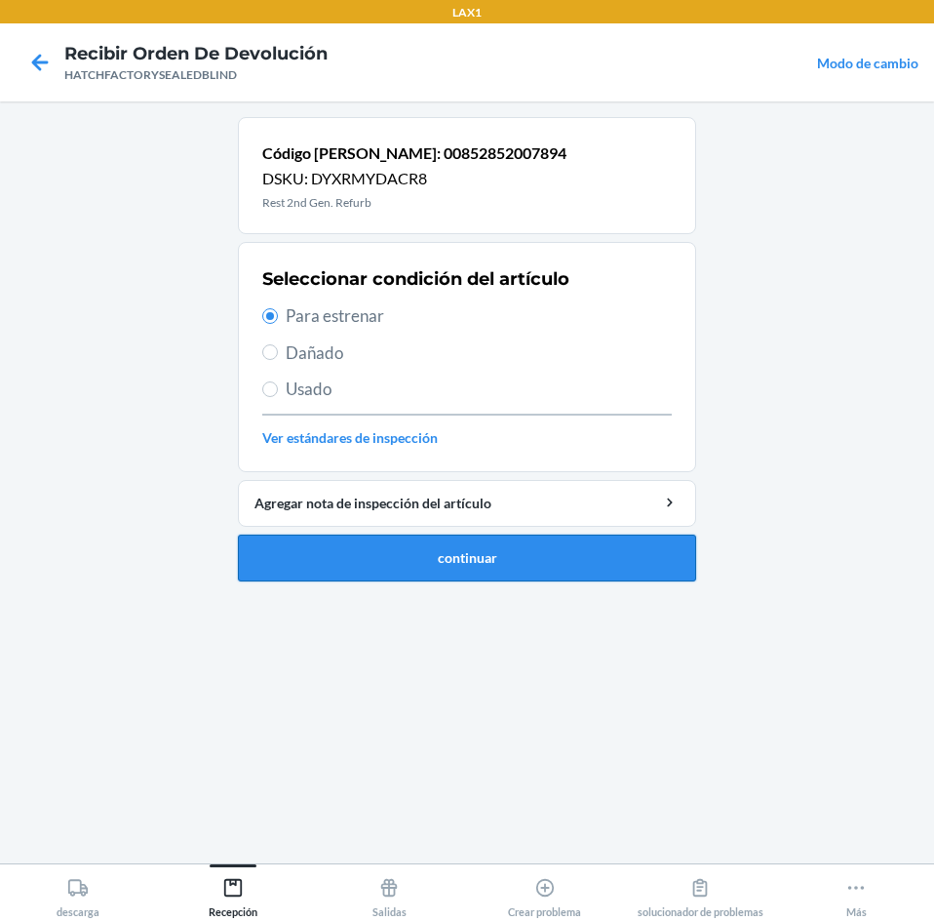
click at [359, 558] on button "continuar" at bounding box center [467, 557] width 458 height 47
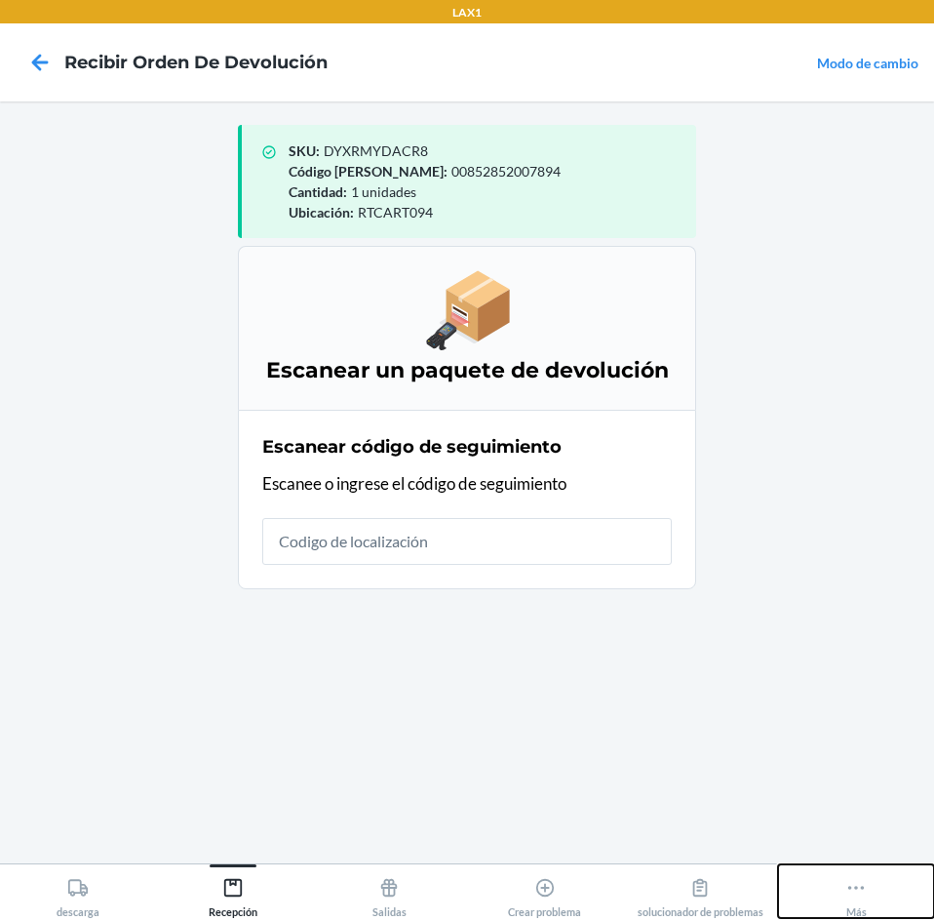
click at [866, 888] on icon at bounding box center [856, 887] width 21 height 21
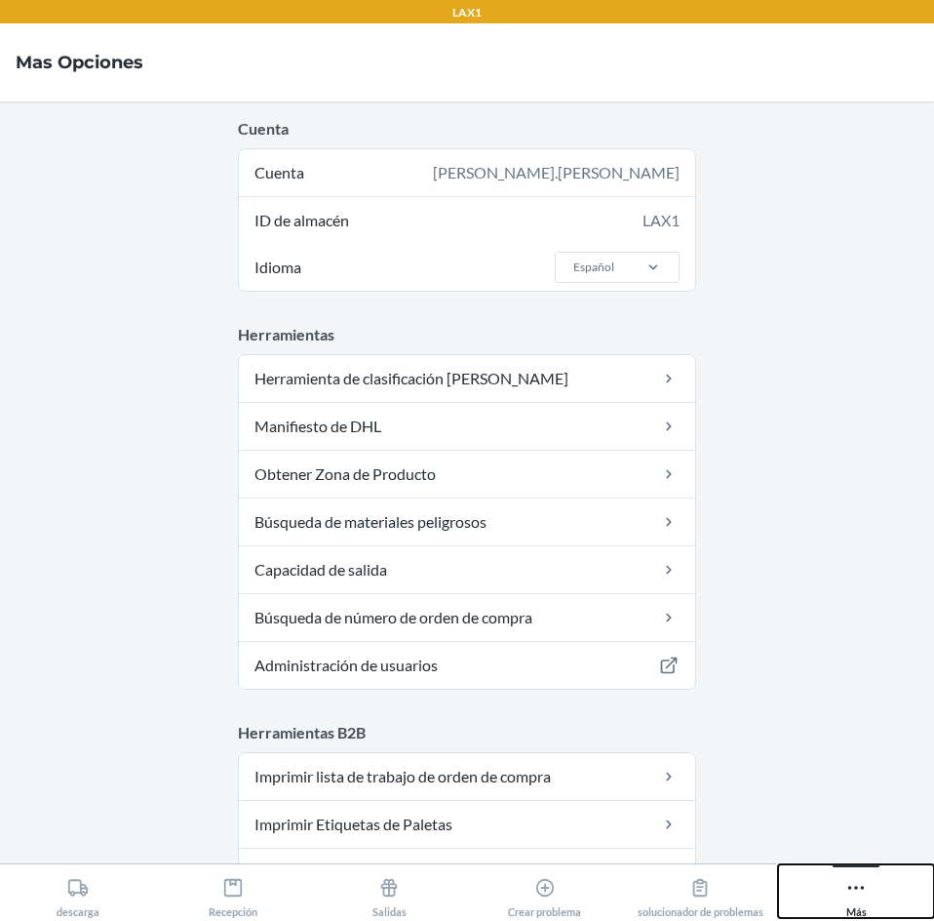
click at [851, 889] on icon at bounding box center [856, 887] width 21 height 21
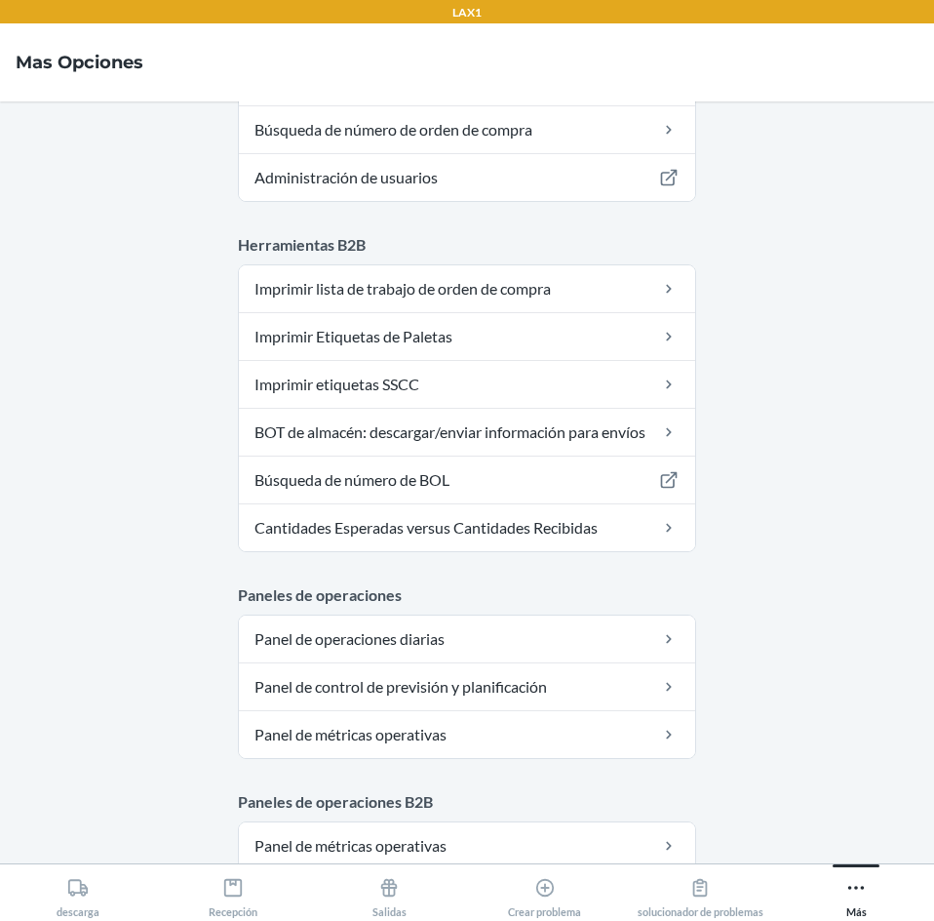
drag, startPoint x: 750, startPoint y: 756, endPoint x: 738, endPoint y: 756, distance: 11.7
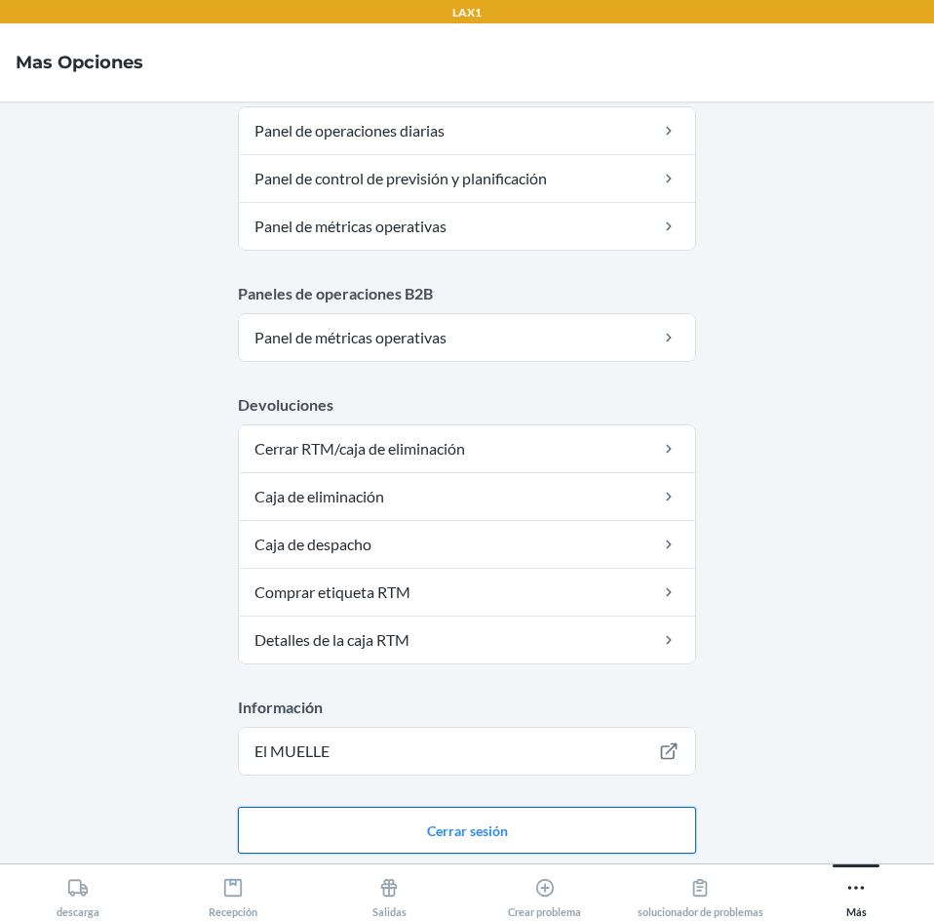
scroll to position [1002, 0]
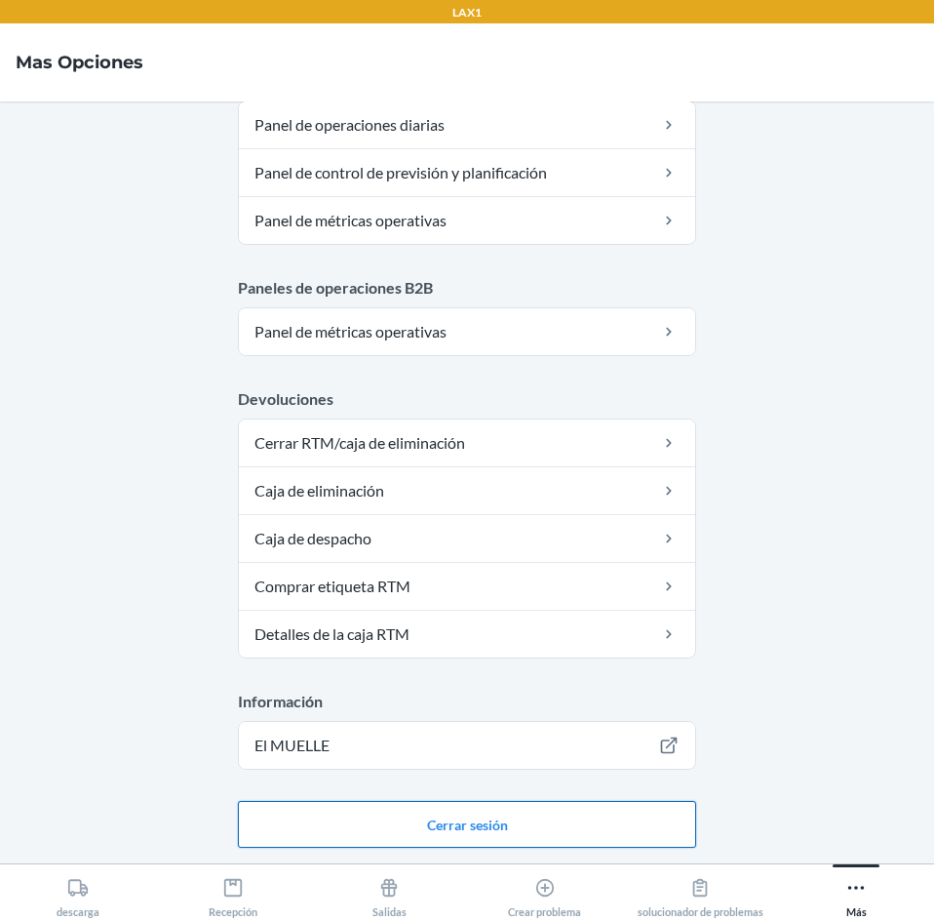
drag, startPoint x: 589, startPoint y: 825, endPoint x: 599, endPoint y: 810, distance: 17.6
click at [589, 825] on button "Cerrar sesión" at bounding box center [467, 824] width 458 height 47
